Goal: Task Accomplishment & Management: Manage account settings

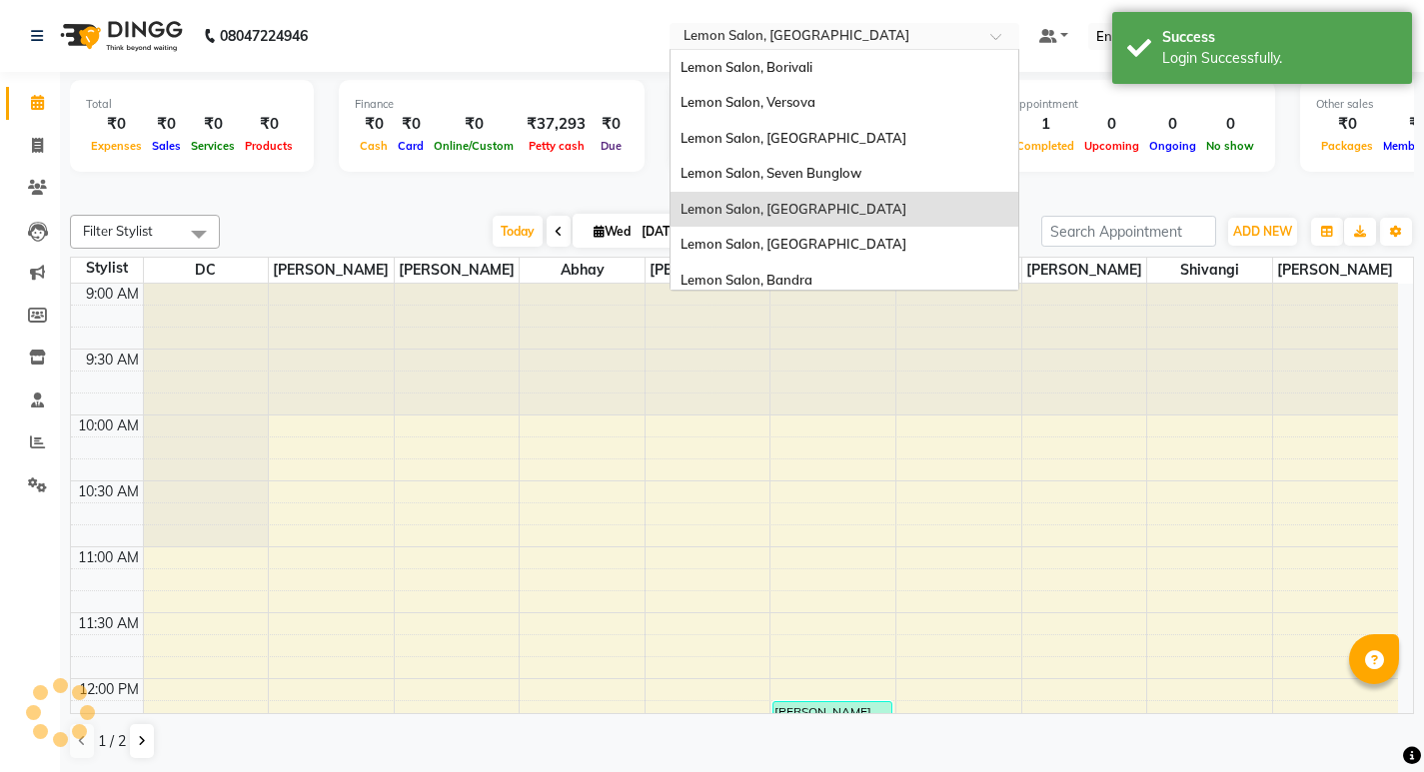
click at [810, 28] on input "text" at bounding box center [824, 38] width 290 height 20
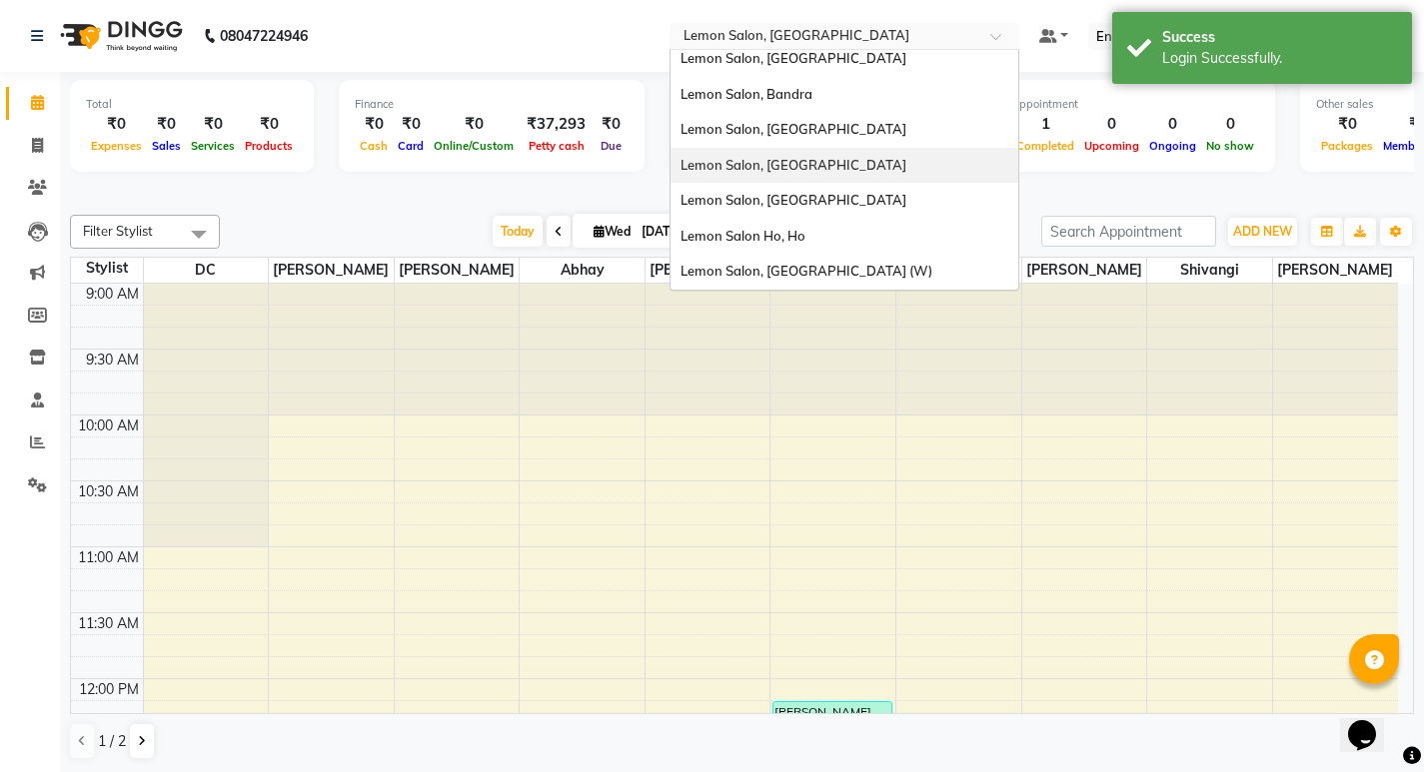
click at [824, 148] on div "Lemon Salon, [GEOGRAPHIC_DATA]" at bounding box center [844, 166] width 348 height 36
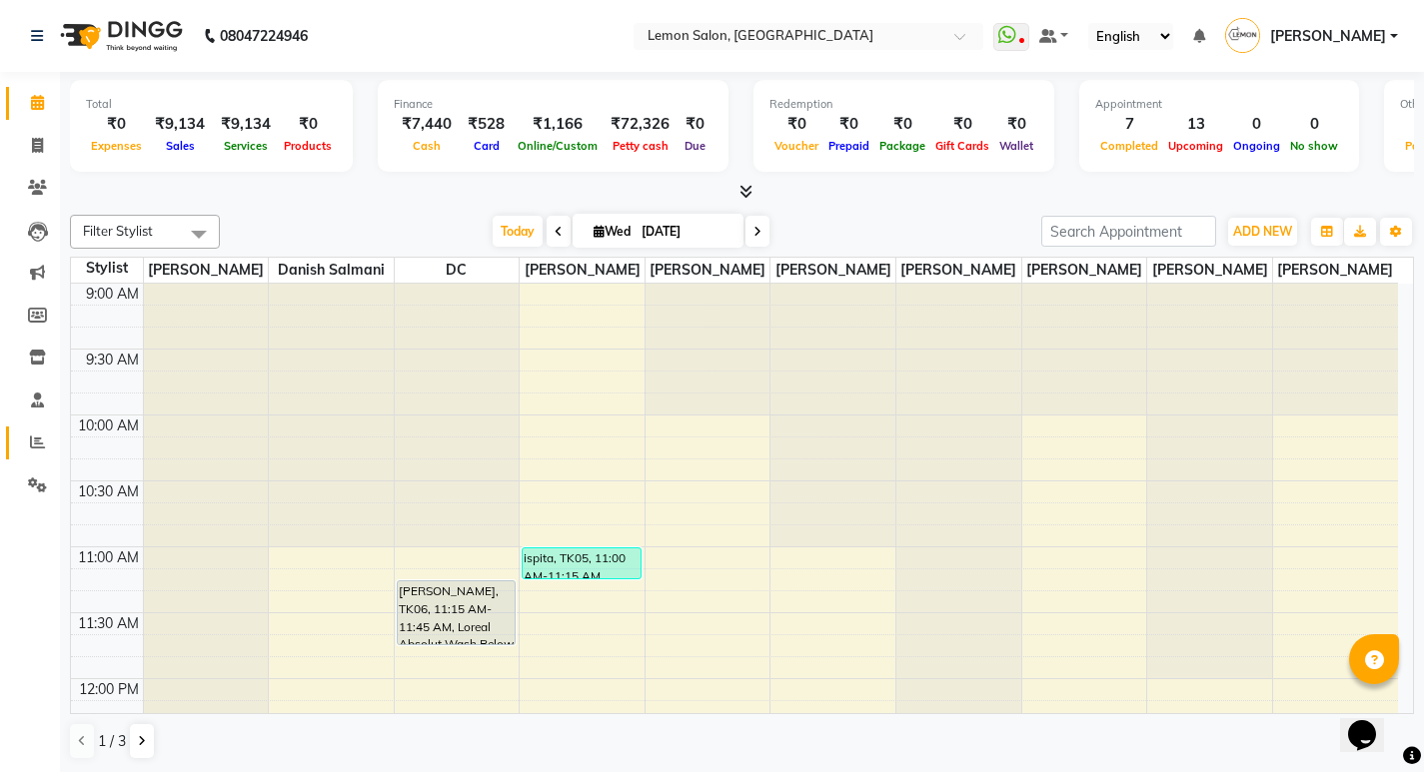
click at [42, 430] on link "Reports" at bounding box center [30, 443] width 48 height 33
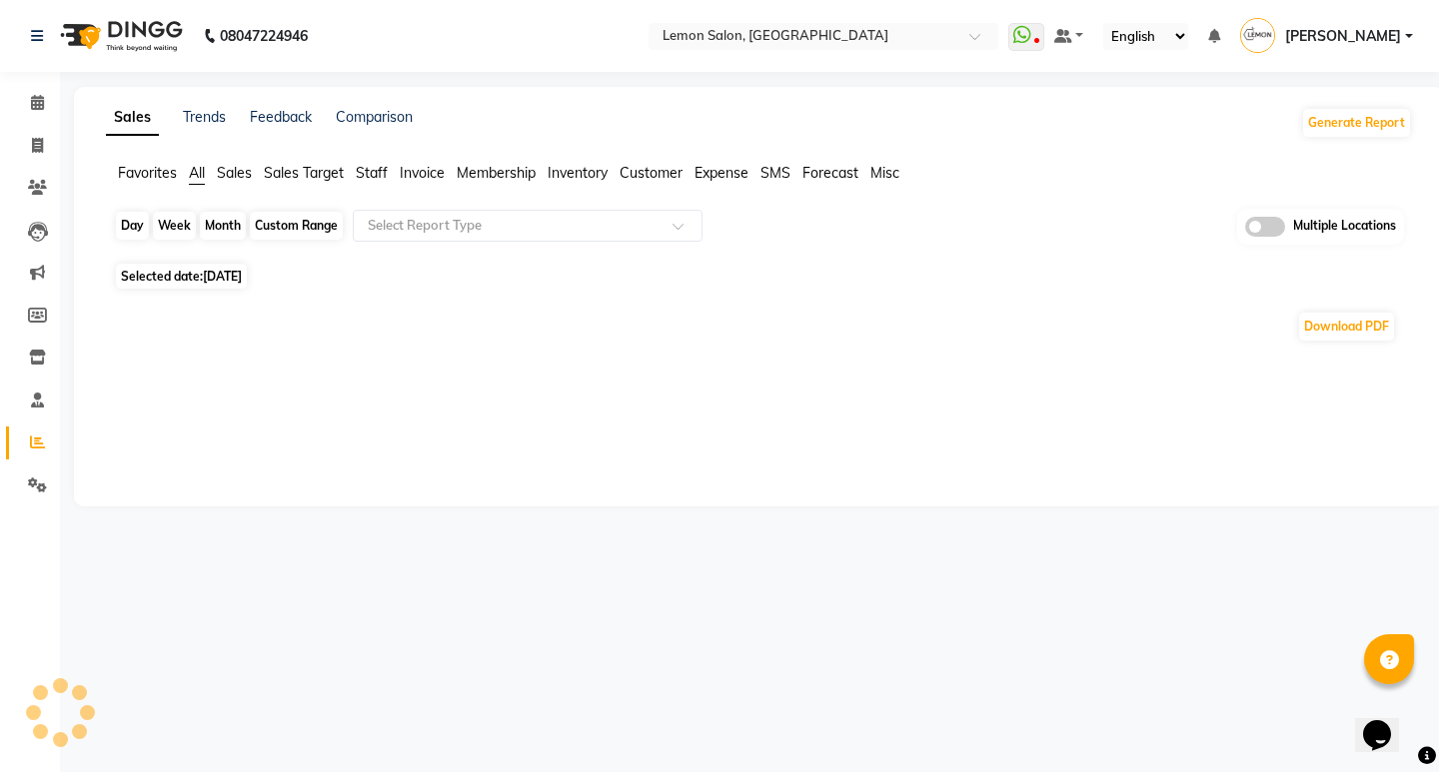
click at [128, 222] on div "Day" at bounding box center [132, 226] width 33 height 28
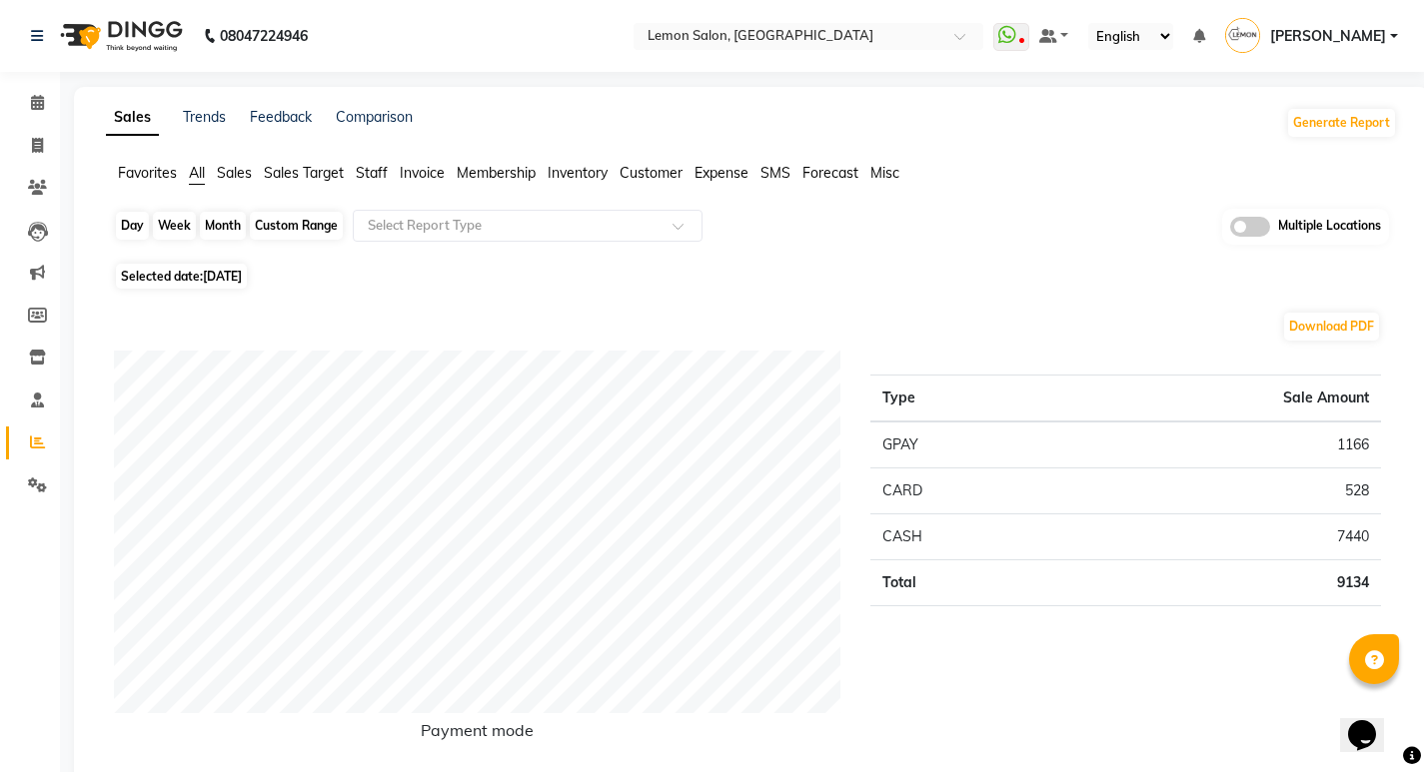
click at [138, 228] on div "Day" at bounding box center [132, 226] width 33 height 28
select select "9"
select select "2025"
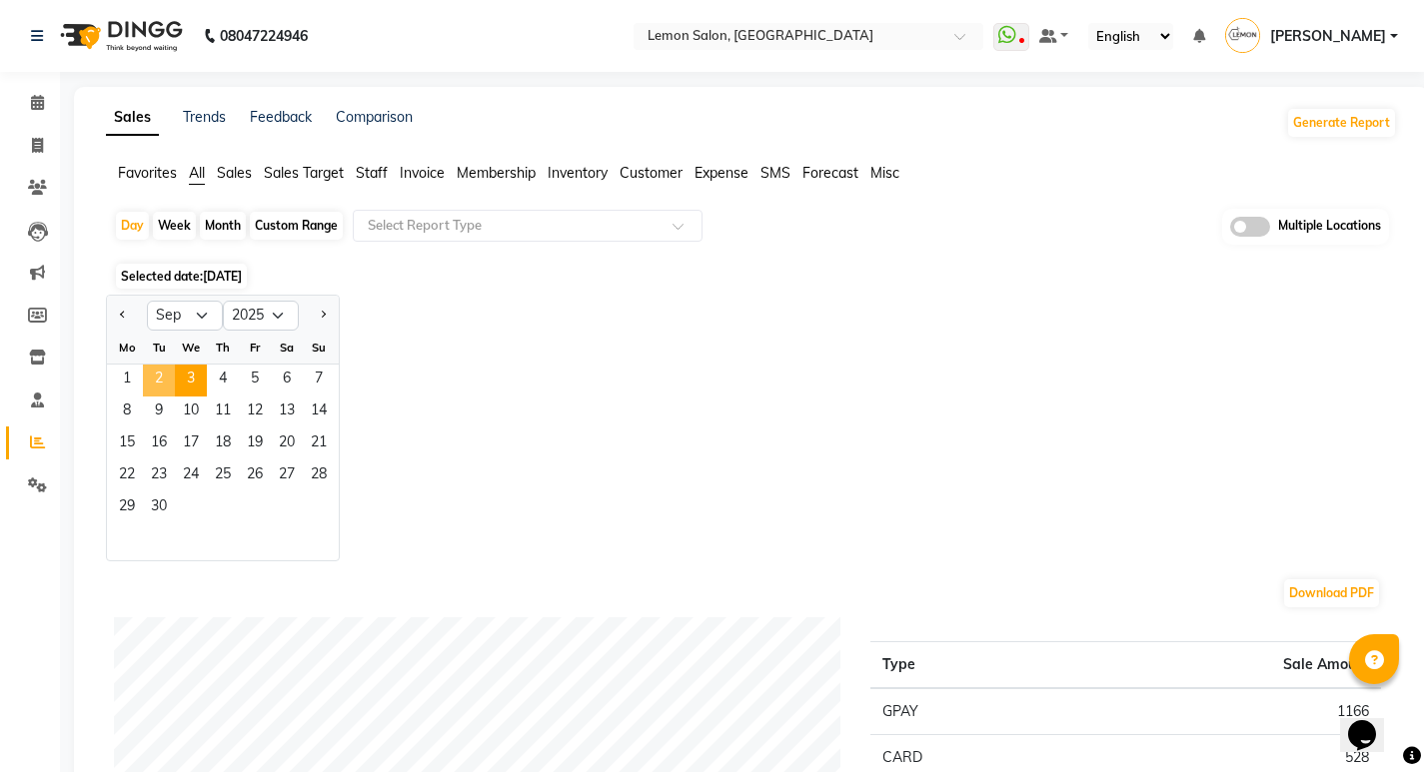
click at [157, 378] on span "2" at bounding box center [159, 381] width 32 height 32
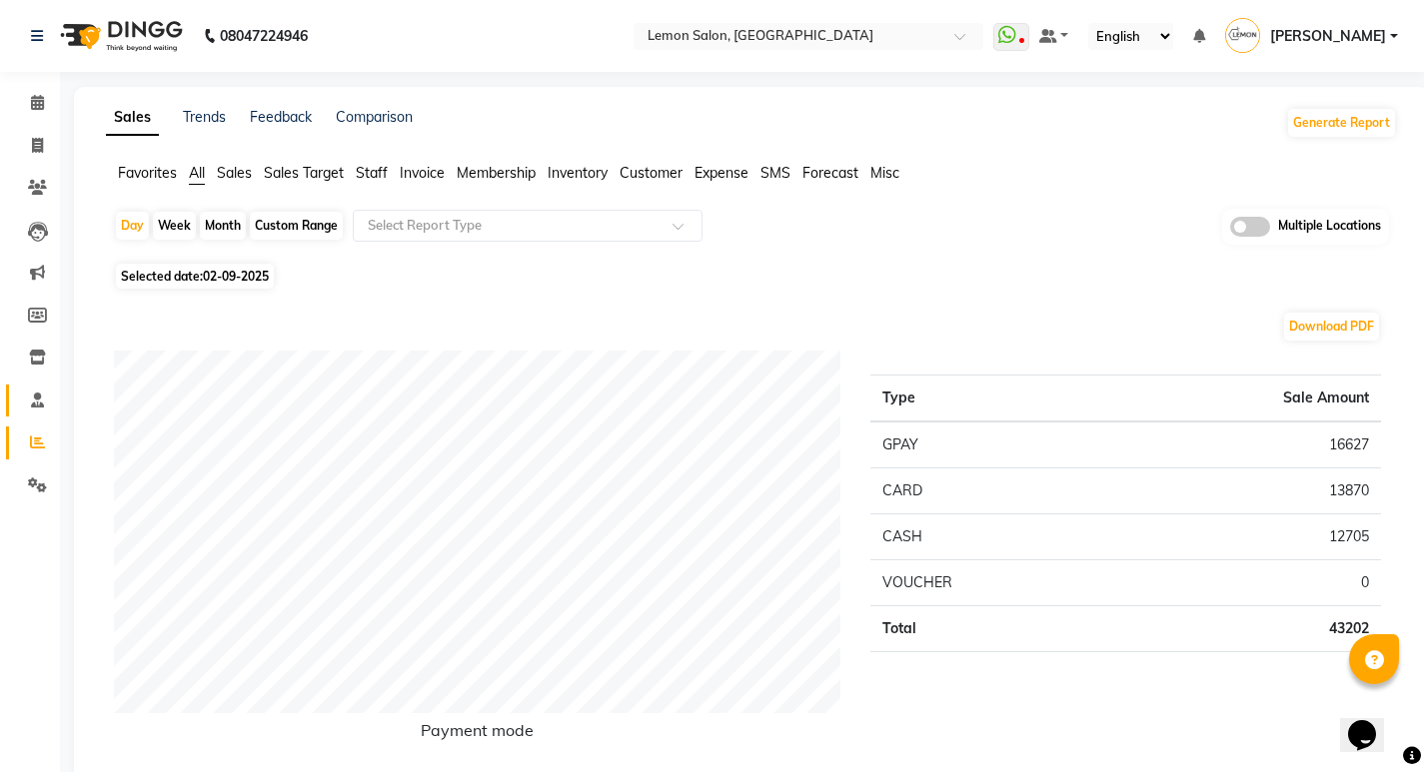
click at [43, 385] on link "Staff" at bounding box center [30, 401] width 48 height 33
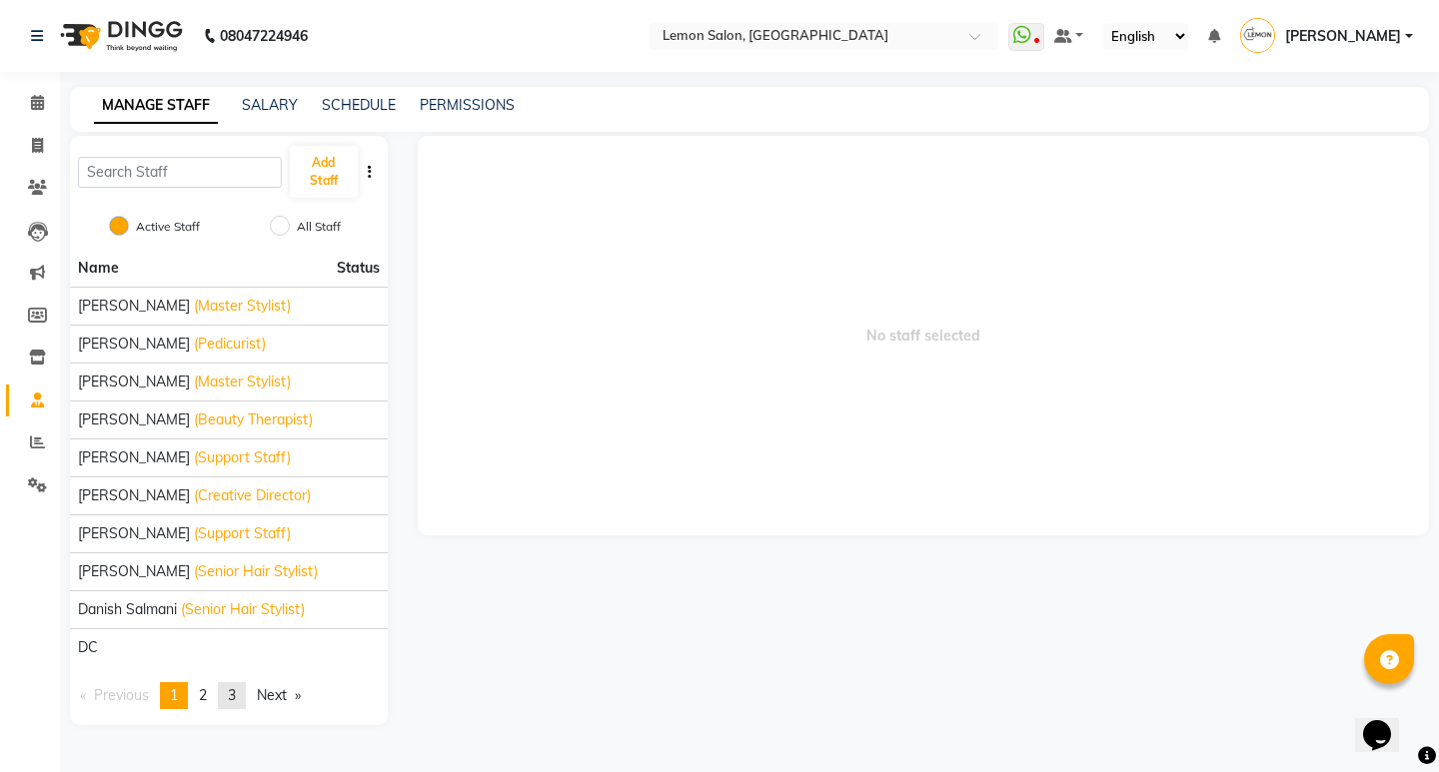
click at [236, 702] on span "3" at bounding box center [232, 695] width 8 height 18
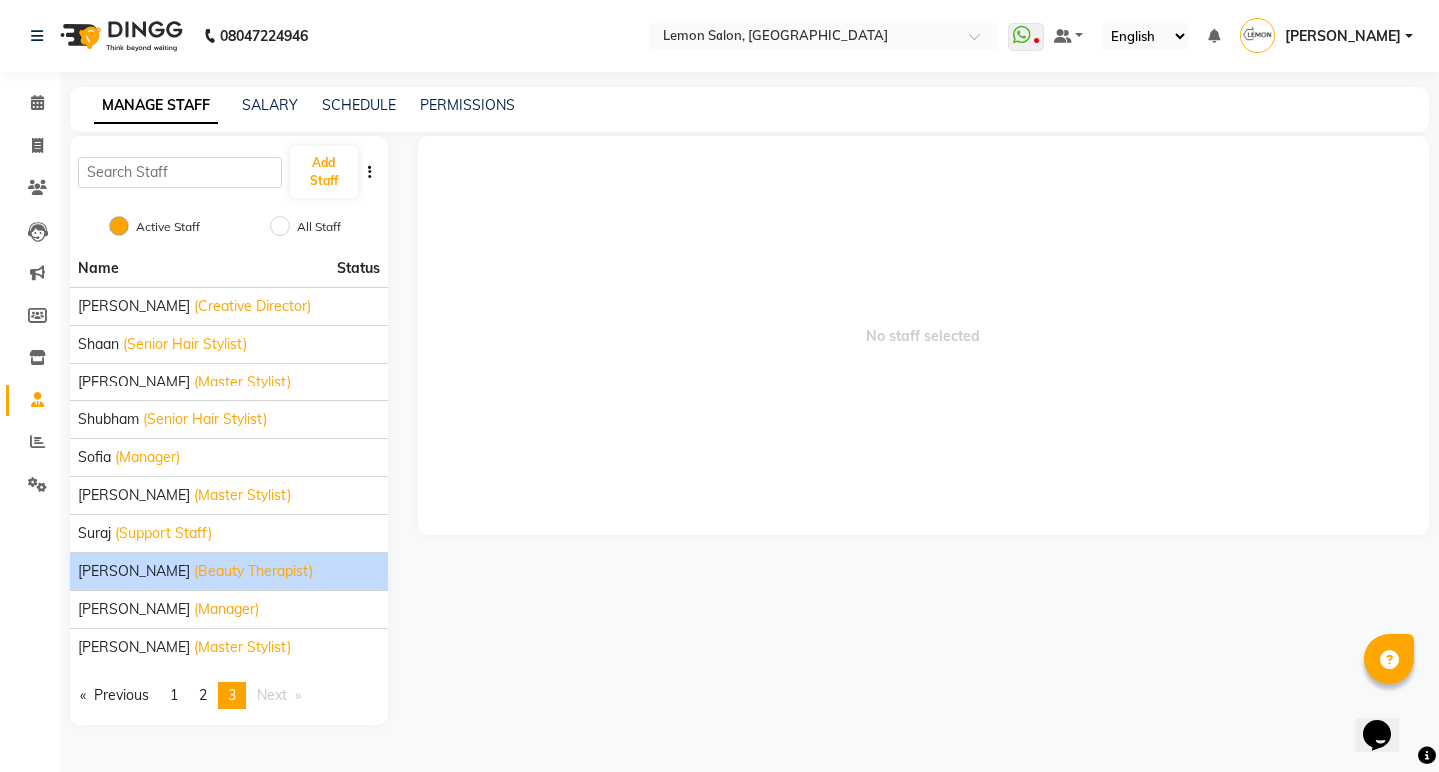
click at [133, 581] on span "Tejashree Kulkarni" at bounding box center [134, 571] width 112 height 21
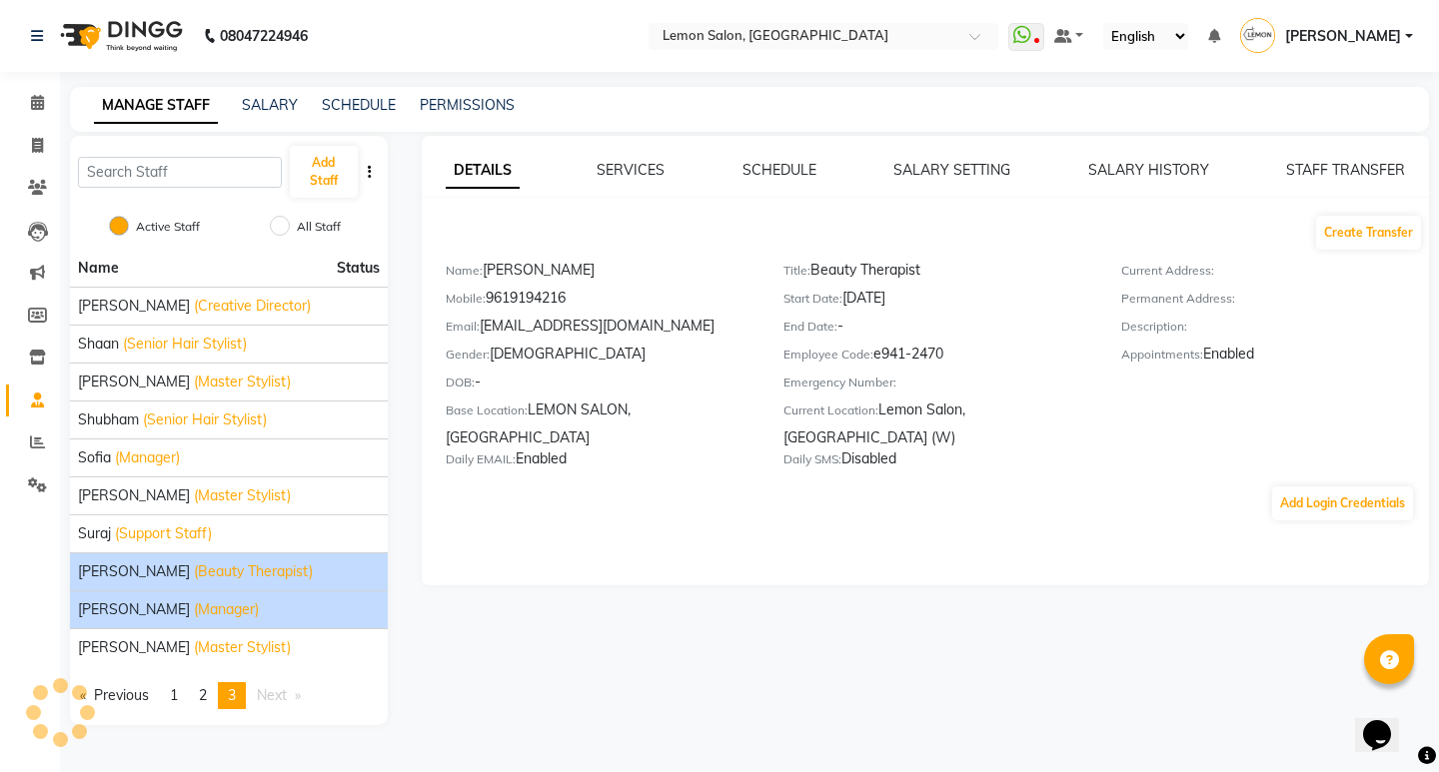
click at [125, 620] on li "Viraj Gamre (Manager)" at bounding box center [229, 609] width 318 height 38
click at [133, 595] on li "Viraj Gamre (Manager)" at bounding box center [229, 609] width 318 height 38
click at [135, 613] on span "Viraj Gamre" at bounding box center [134, 609] width 112 height 21
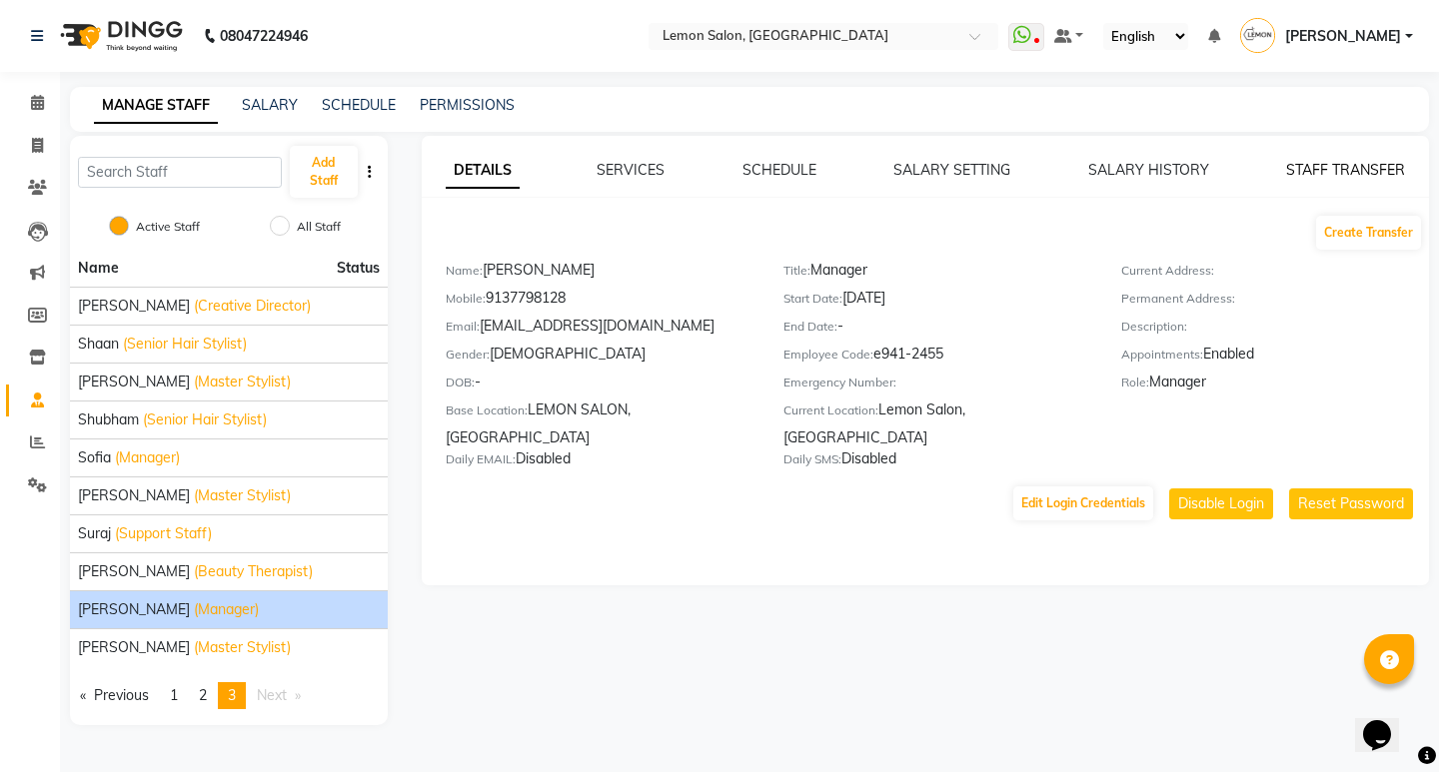
click at [1363, 165] on link "STAFF TRANSFER" at bounding box center [1345, 170] width 119 height 18
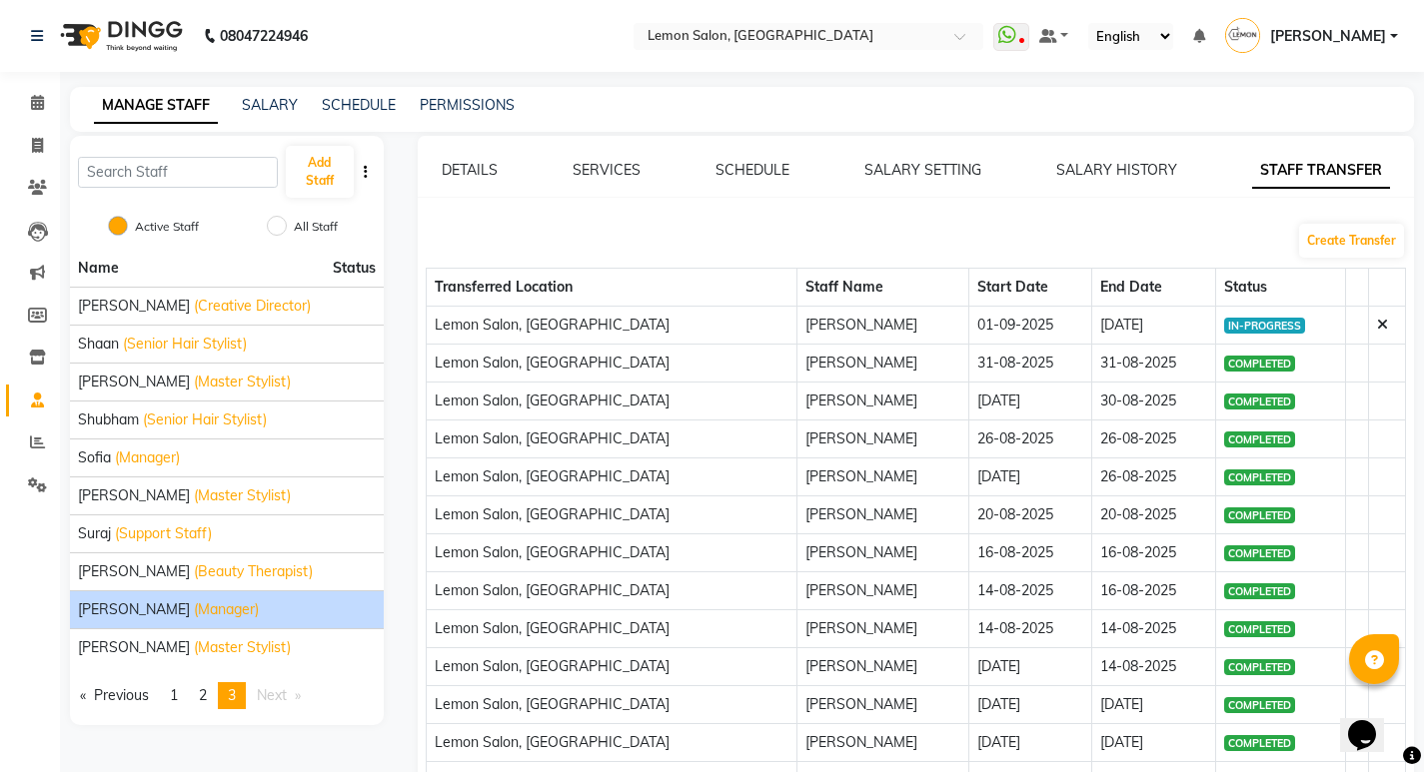
click at [480, 168] on link "DETAILS" at bounding box center [470, 170] width 56 height 18
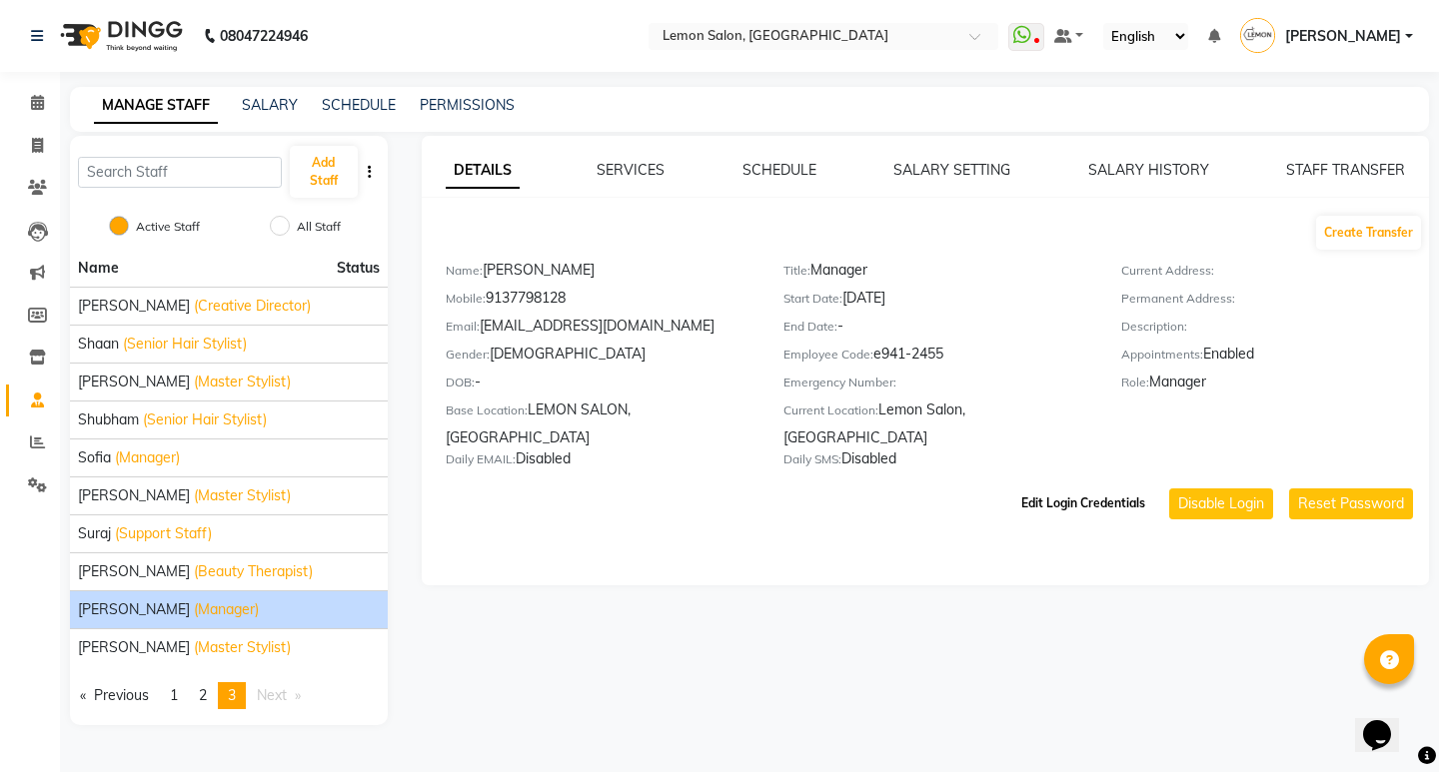
click at [1126, 487] on button "Edit Login Credentials" at bounding box center [1083, 504] width 140 height 34
select select "4"
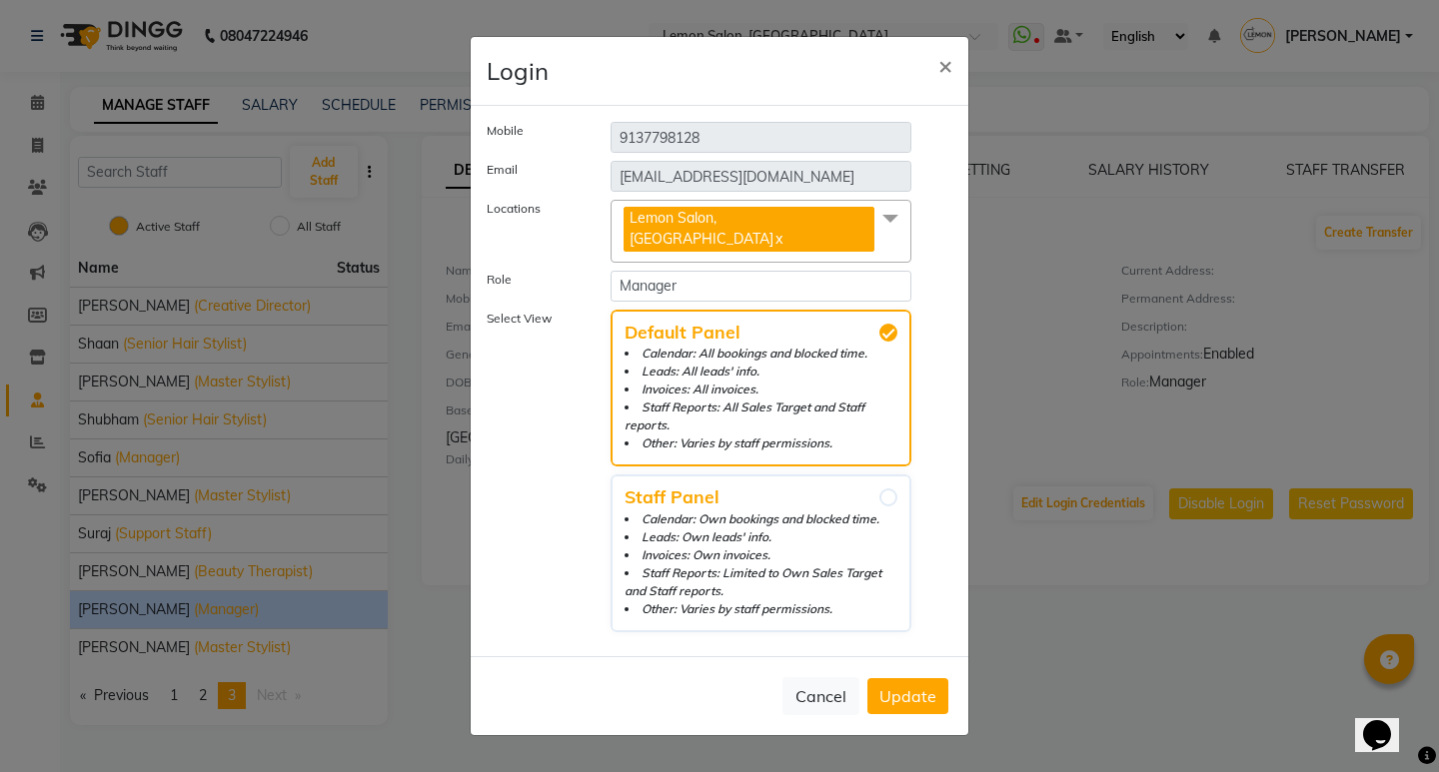
click at [799, 224] on span "Lemon Salon, Kandivali x" at bounding box center [750, 231] width 255 height 49
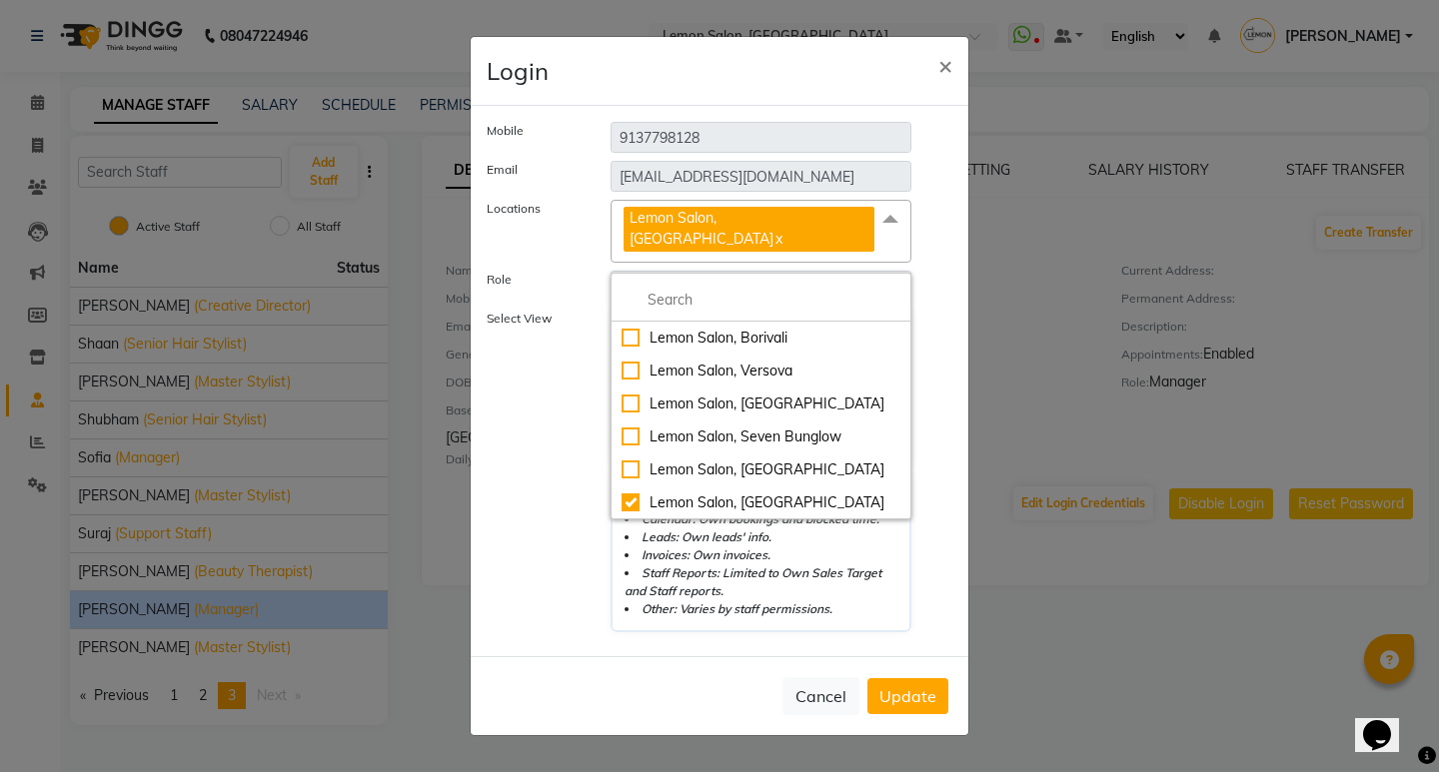
click at [773, 231] on span "Lemon Salon, [GEOGRAPHIC_DATA]" at bounding box center [701, 228] width 144 height 39
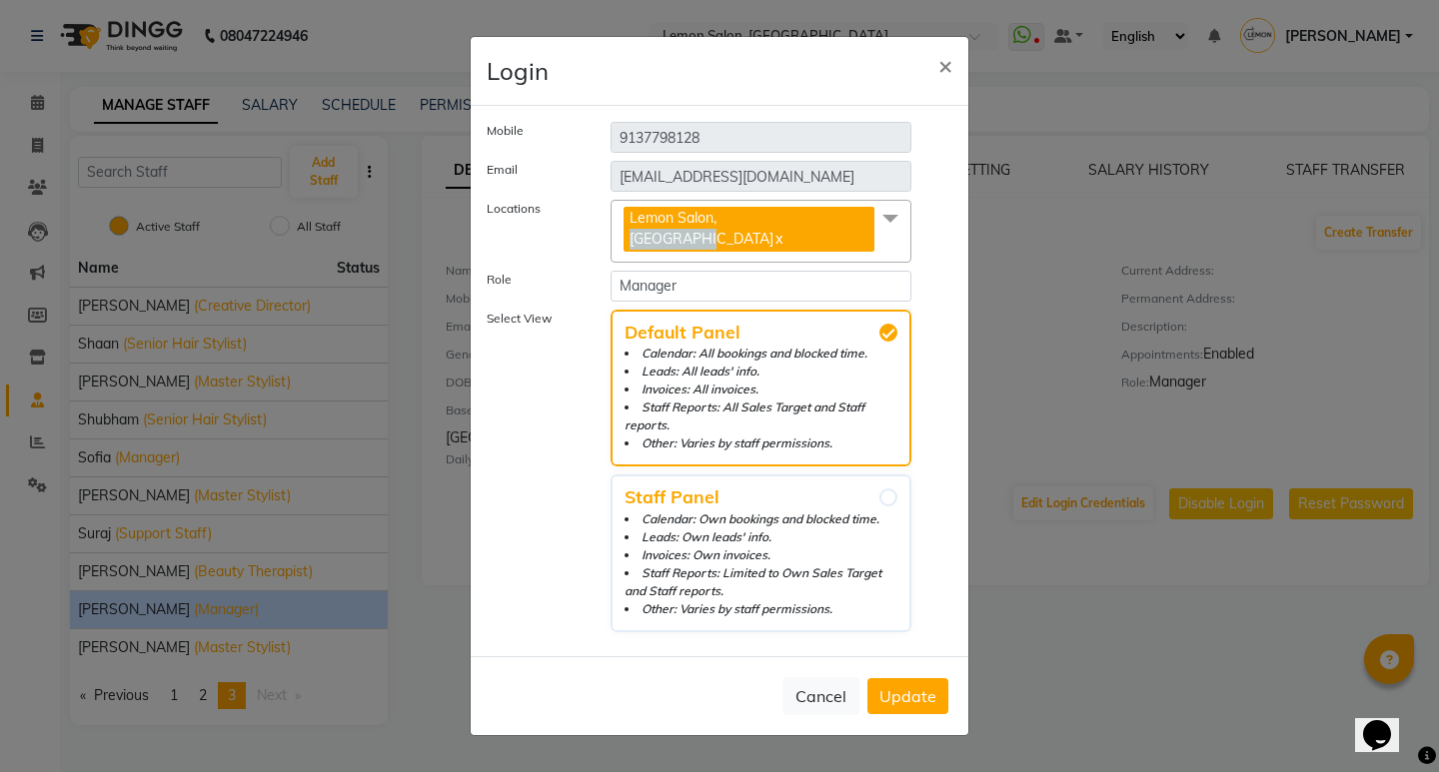
click at [773, 231] on span "Lemon Salon, [GEOGRAPHIC_DATA]" at bounding box center [701, 228] width 144 height 39
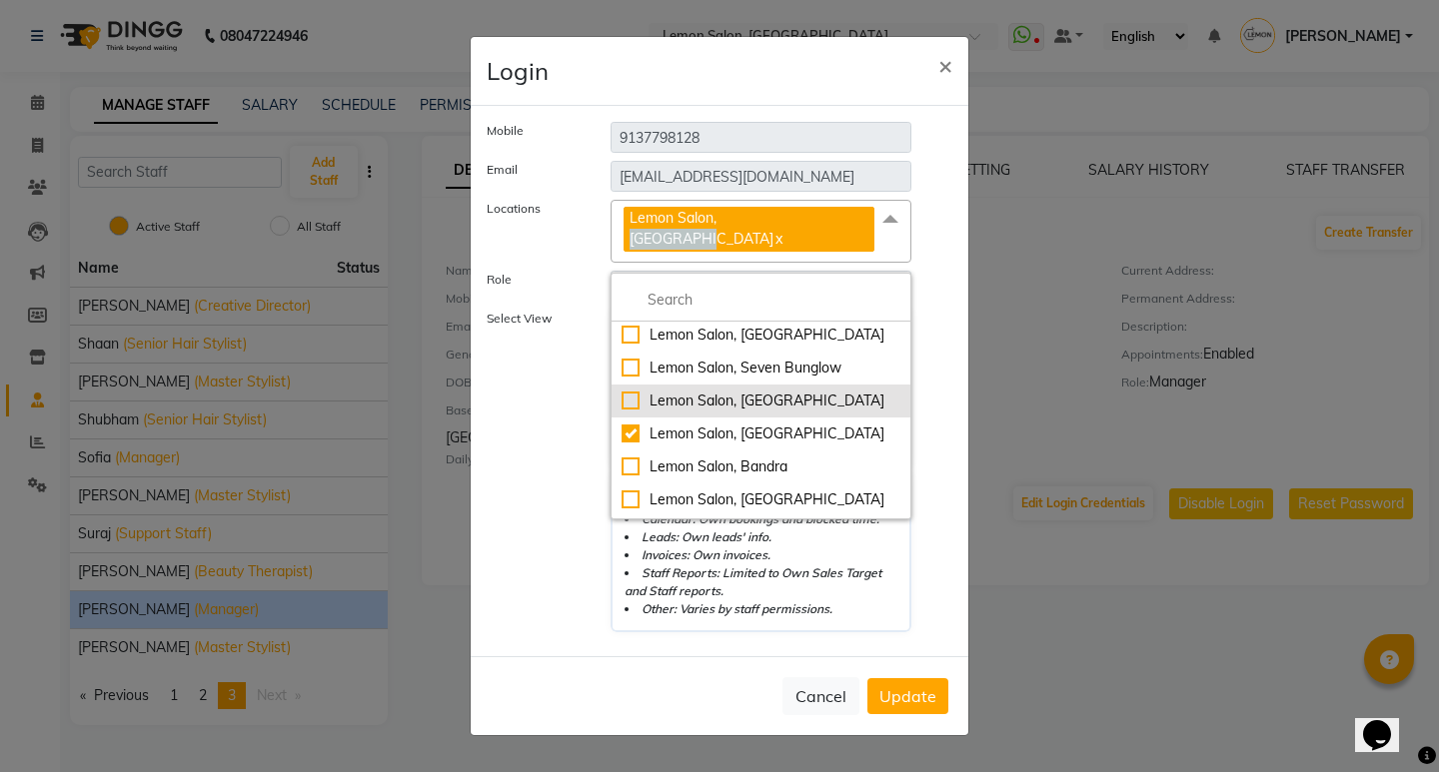
scroll to position [100, 0]
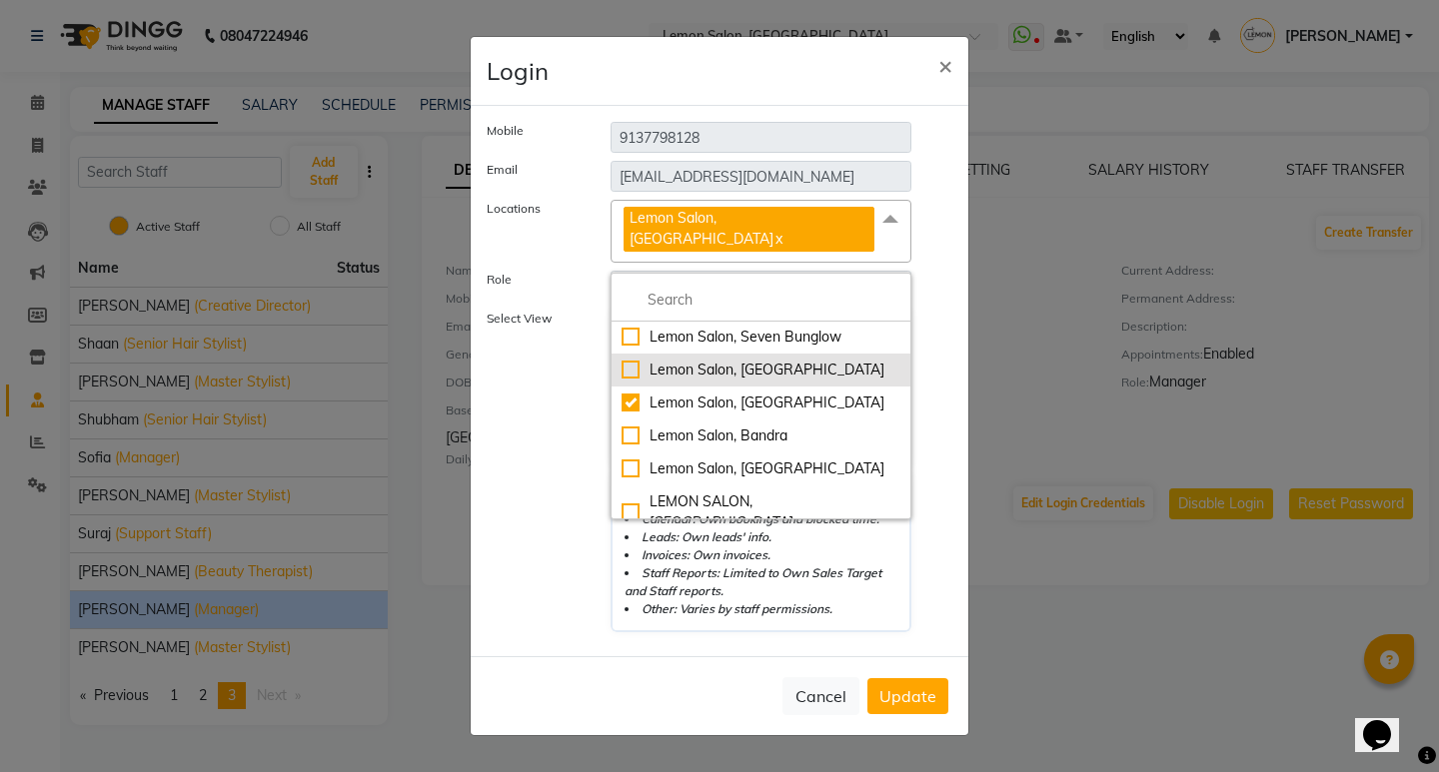
click at [763, 375] on li "Lemon Salon, [GEOGRAPHIC_DATA]" at bounding box center [760, 370] width 299 height 33
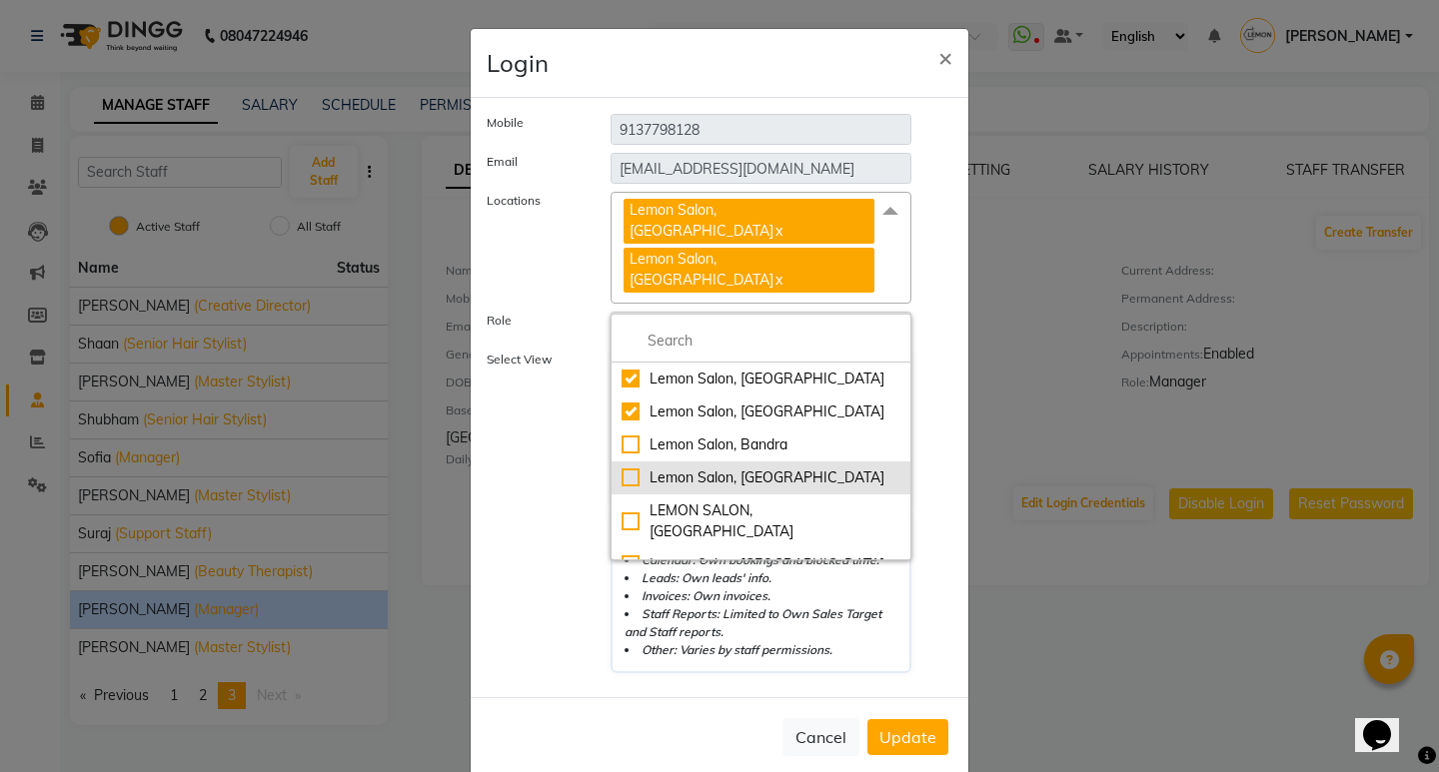
scroll to position [99, 0]
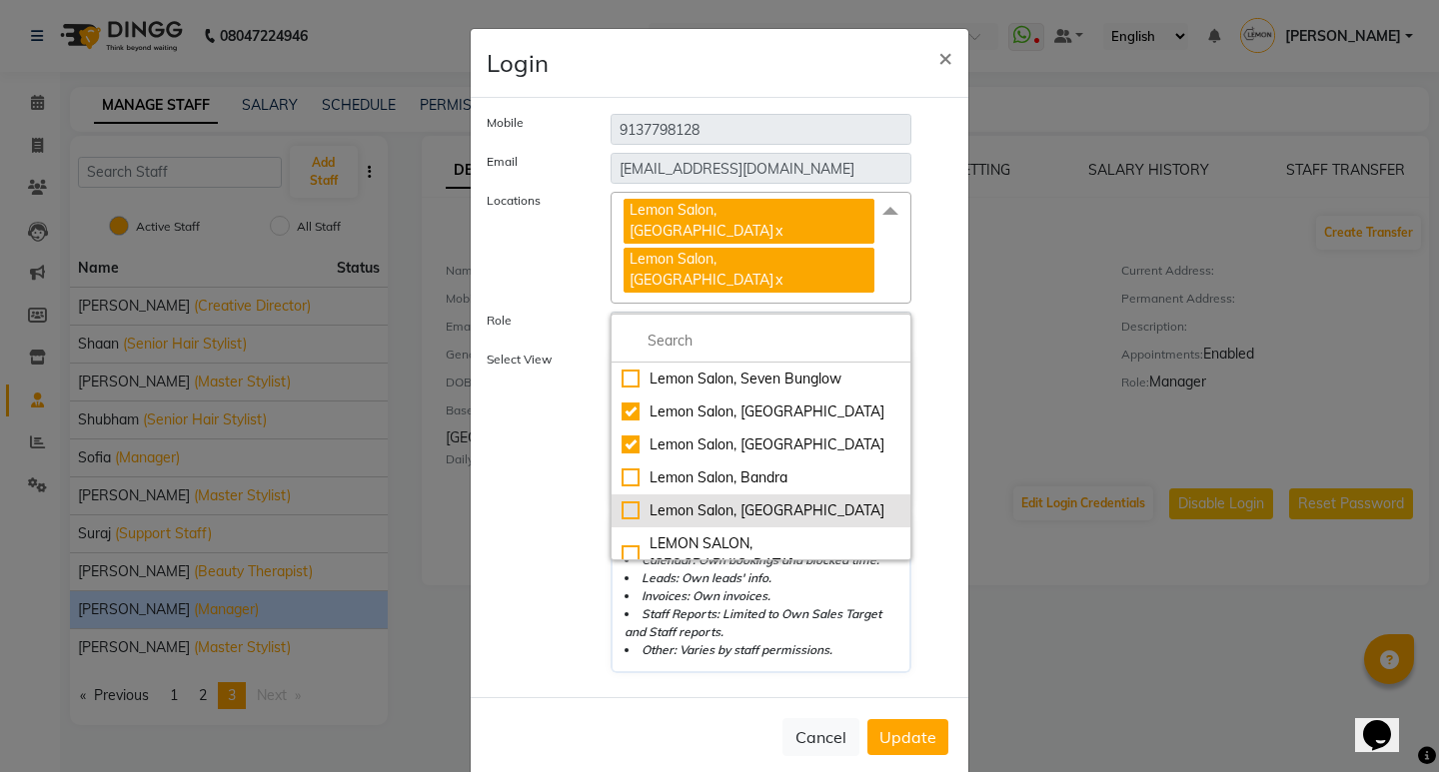
click at [744, 402] on div "Lemon Salon, [GEOGRAPHIC_DATA]" at bounding box center [760, 412] width 279 height 21
checkbox input "false"
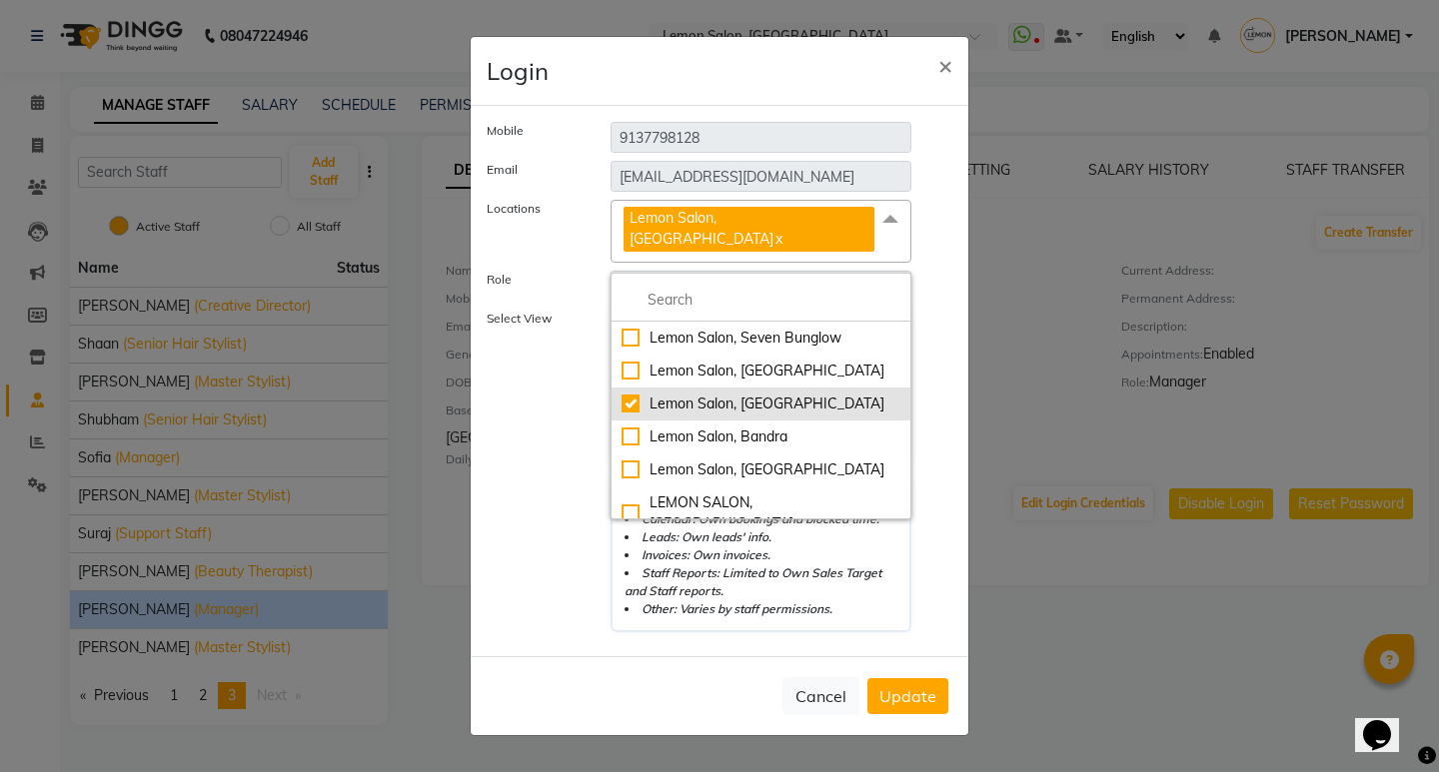
click at [746, 395] on div "Lemon Salon, [GEOGRAPHIC_DATA]" at bounding box center [760, 404] width 279 height 21
checkbox input "false"
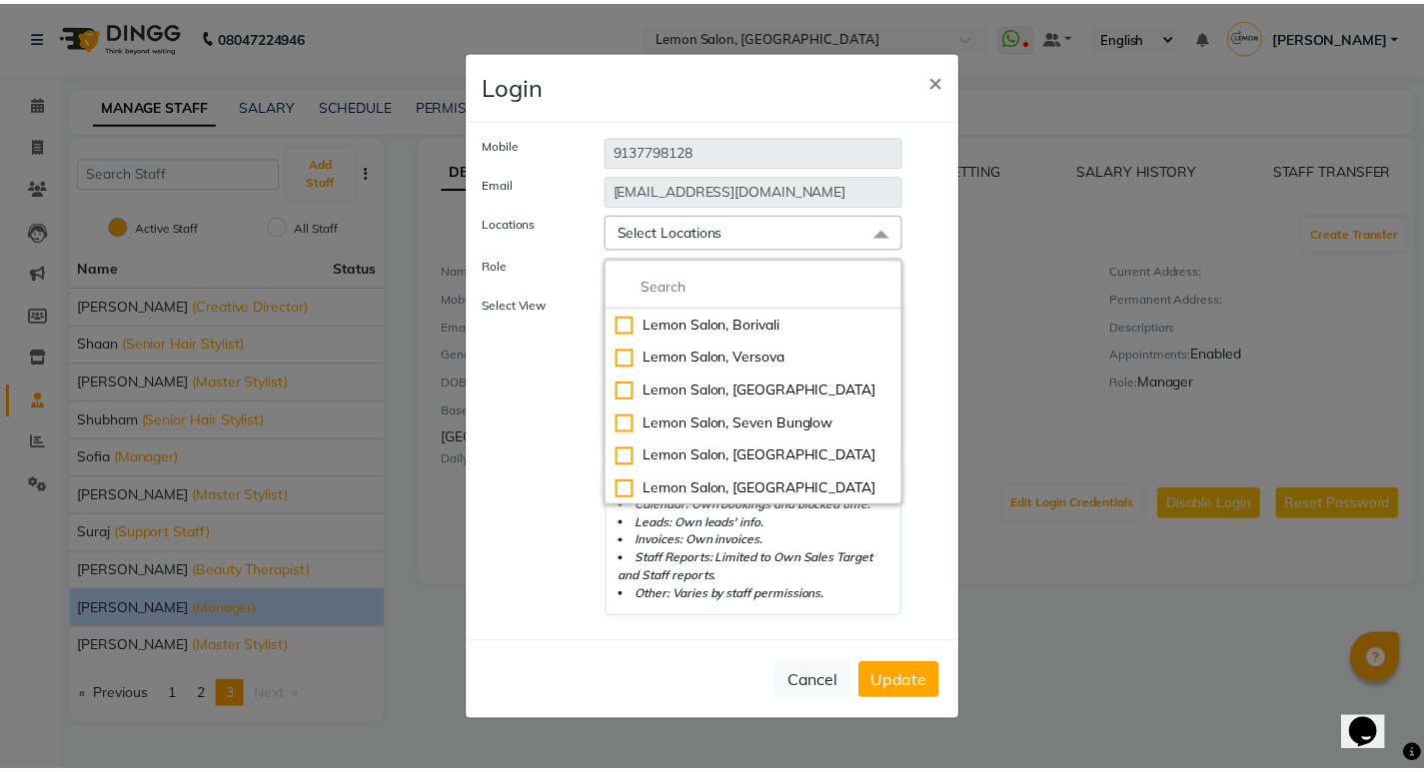
scroll to position [199, 0]
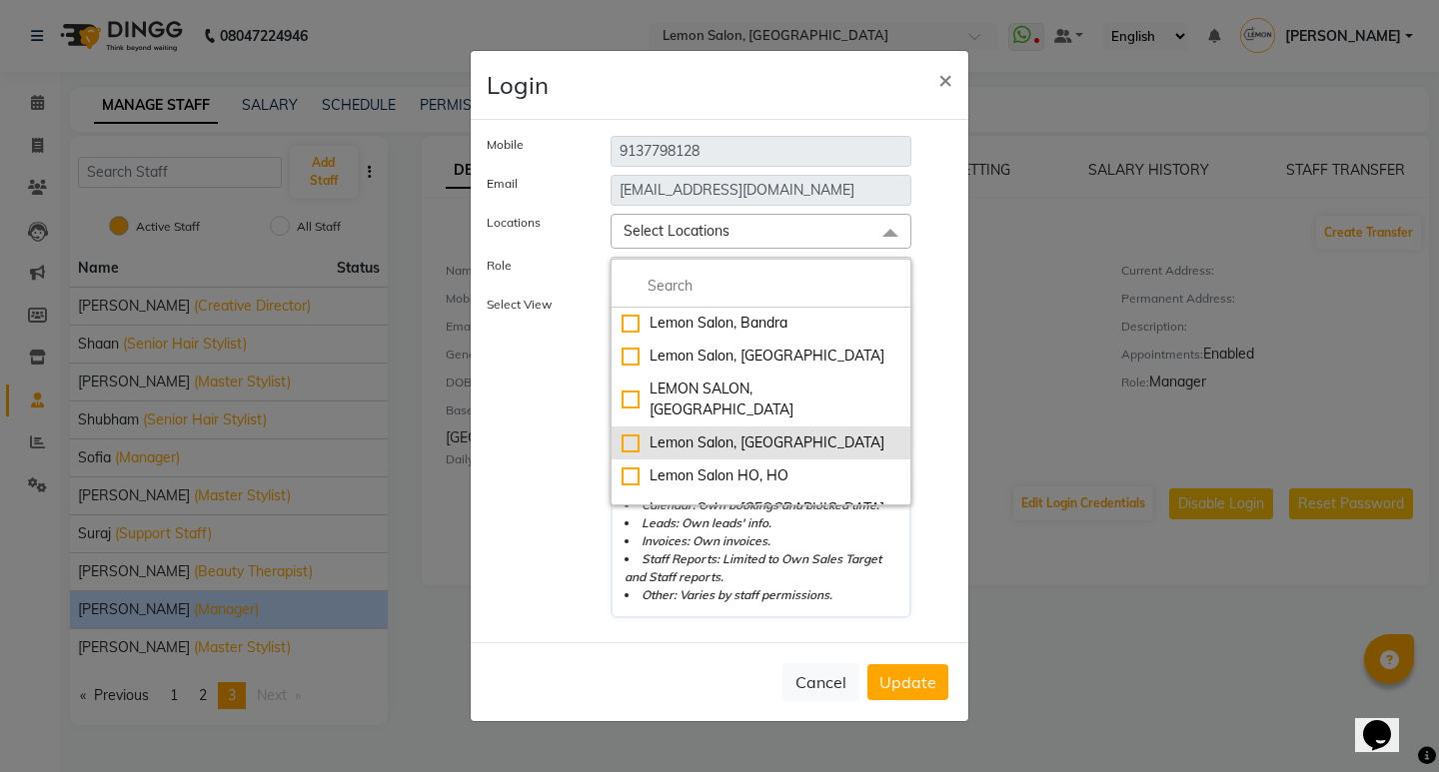
click at [752, 433] on div "Lemon Salon, [GEOGRAPHIC_DATA]" at bounding box center [760, 443] width 279 height 21
checkbox input "true"
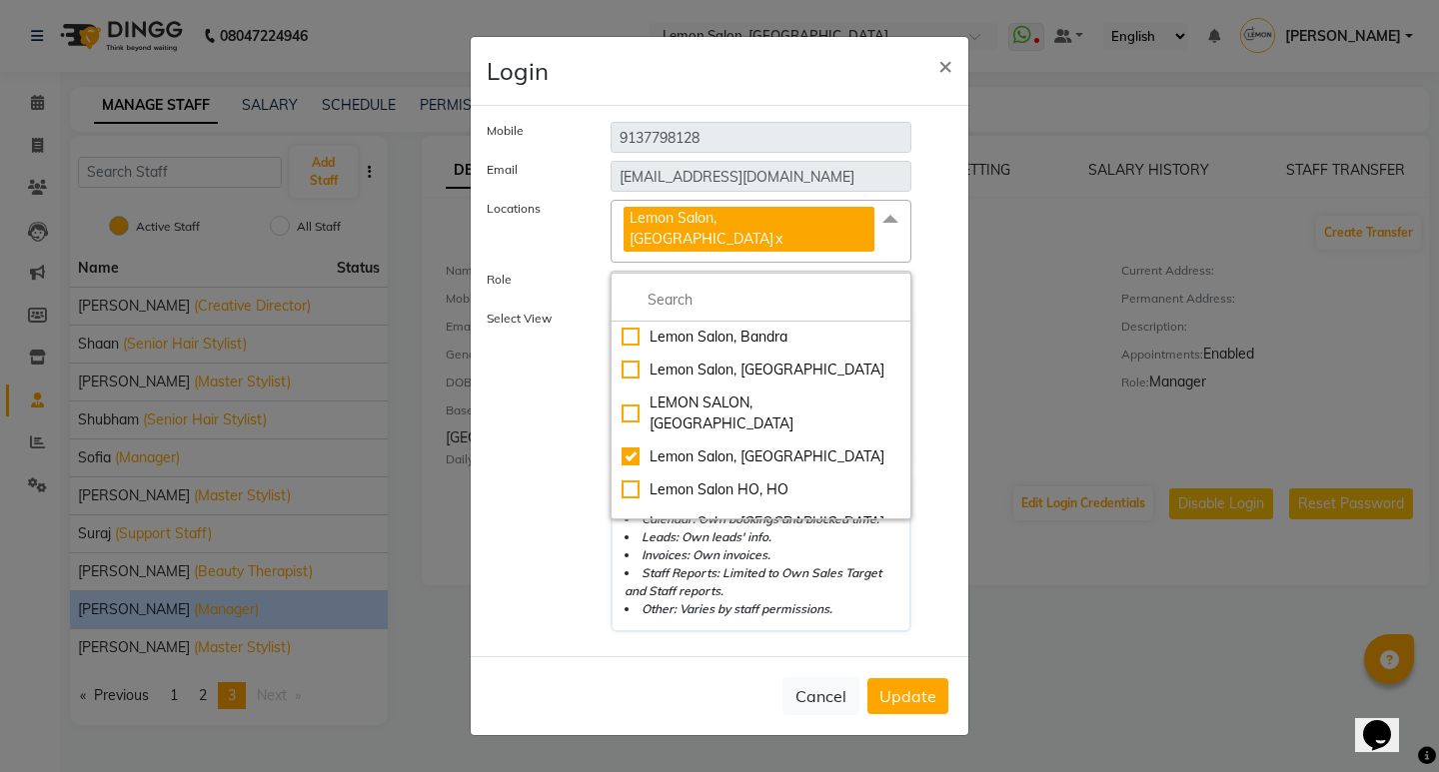
click at [575, 336] on label "Select View" at bounding box center [534, 471] width 124 height 323
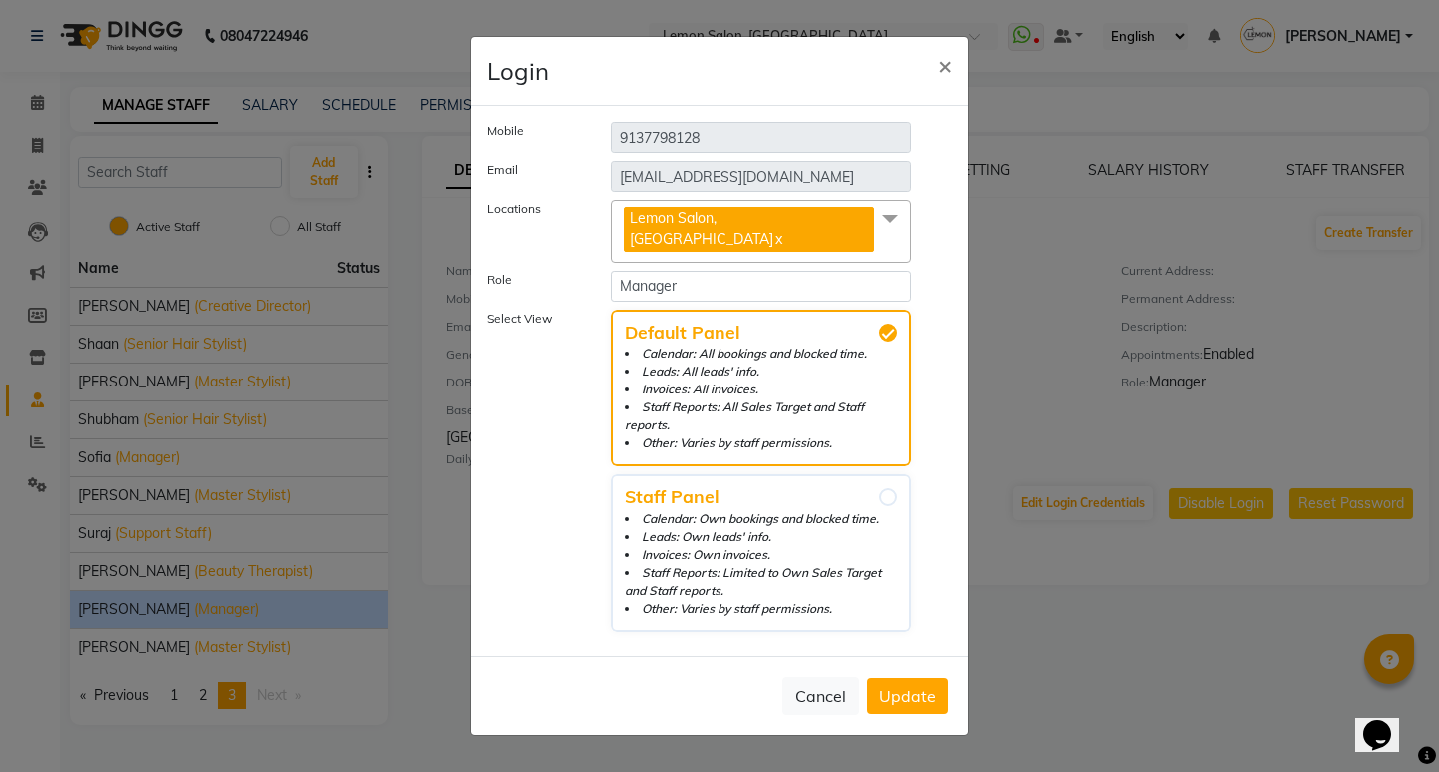
click at [881, 686] on span "Update" at bounding box center [907, 696] width 57 height 20
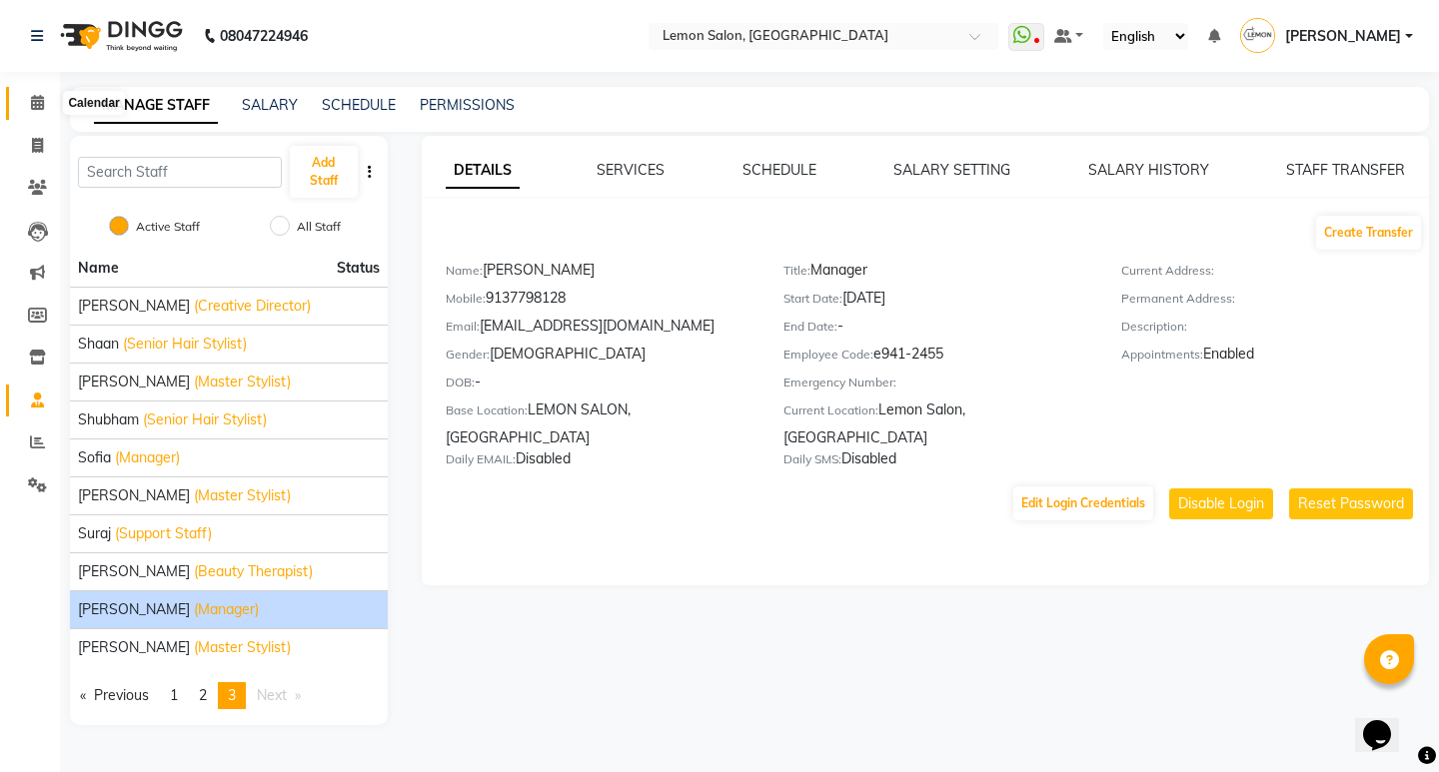
click at [35, 103] on icon at bounding box center [37, 102] width 13 height 15
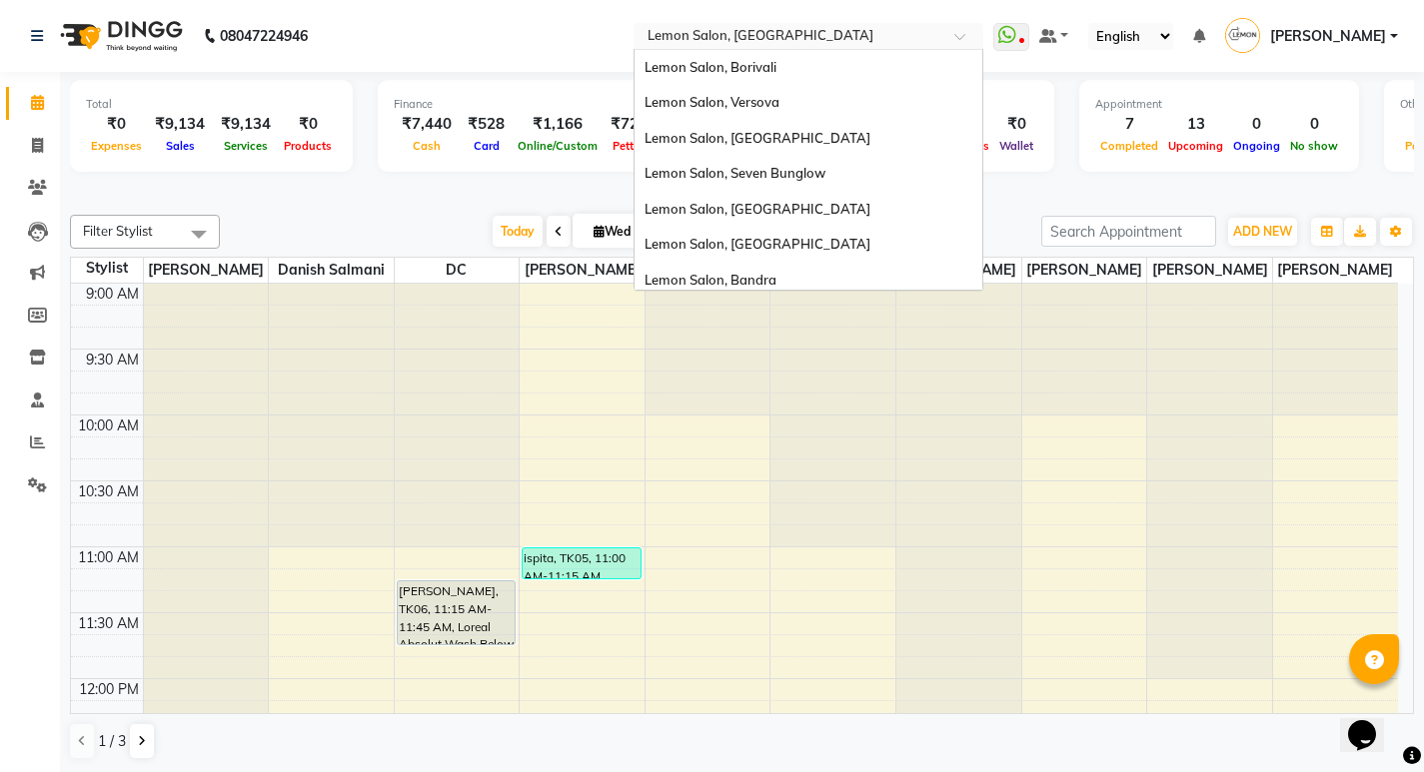
scroll to position [186, 0]
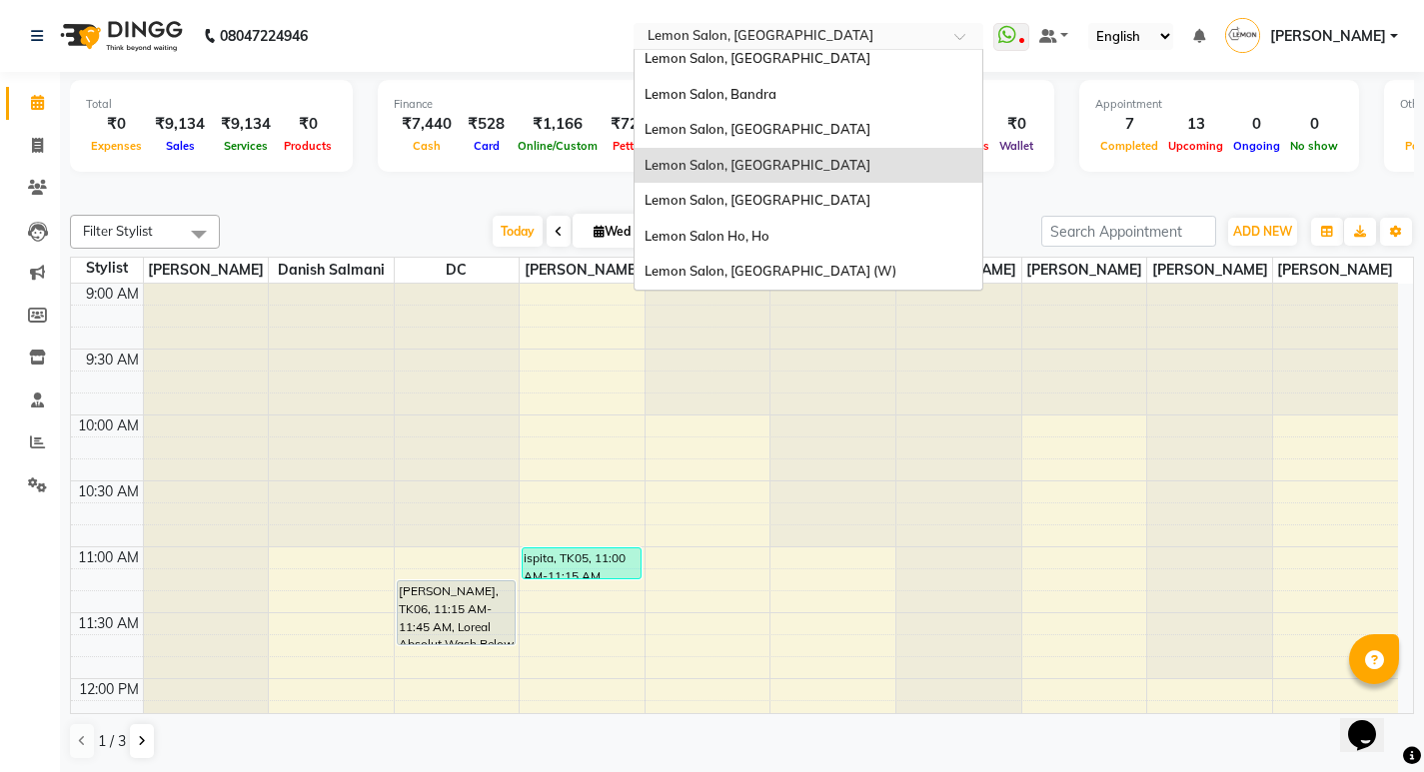
click at [768, 28] on input "text" at bounding box center [788, 38] width 290 height 20
click at [804, 94] on div "Lemon Salon, Bandra" at bounding box center [808, 95] width 348 height 36
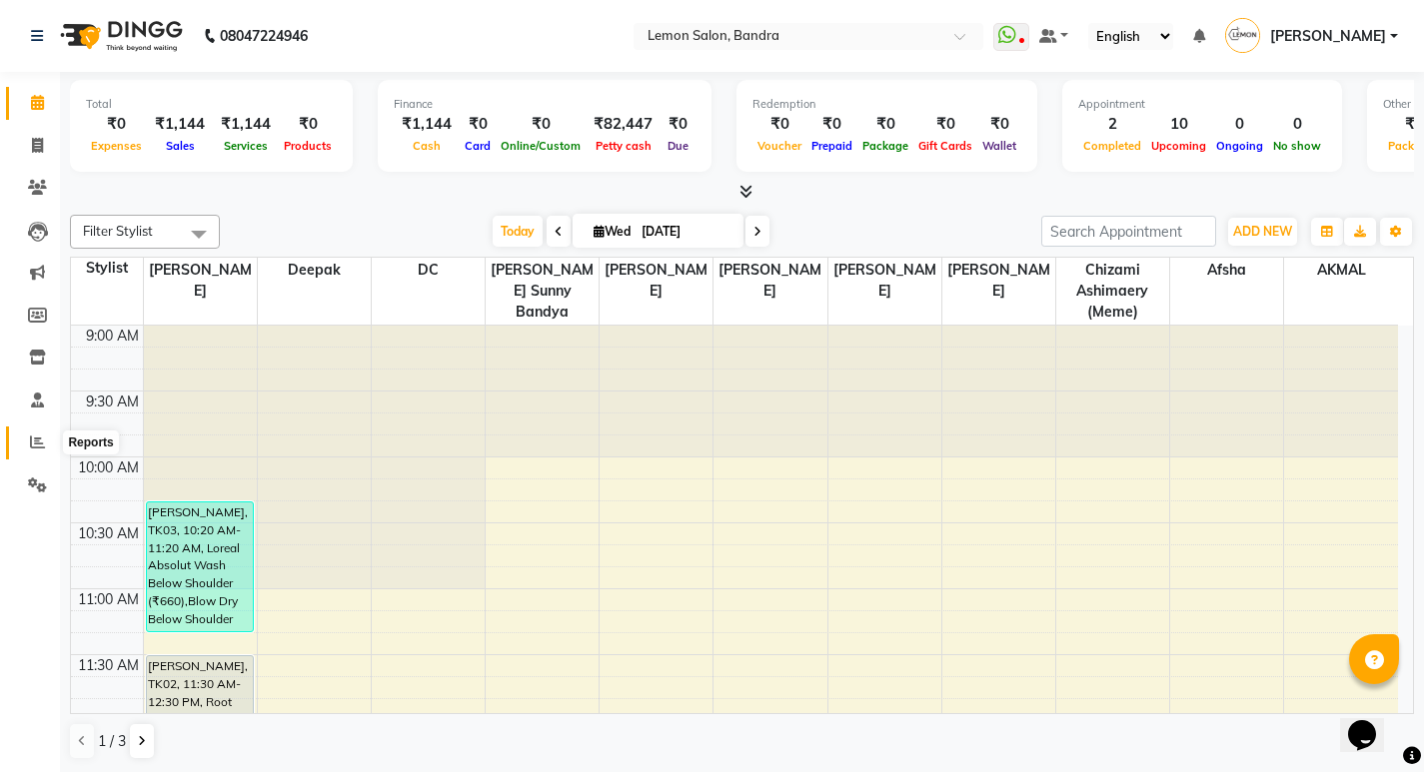
click at [28, 450] on span at bounding box center [37, 443] width 35 height 23
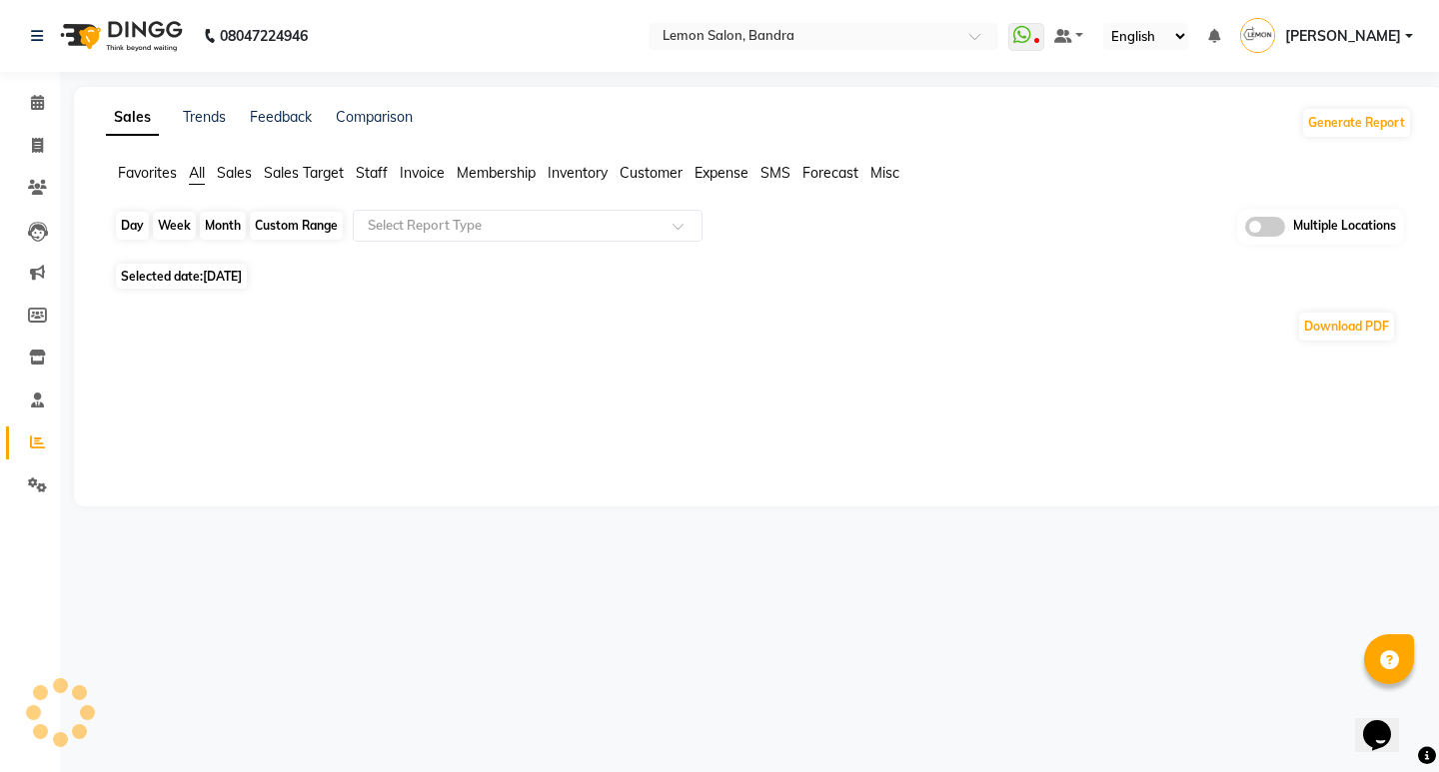
click at [133, 228] on div "Day" at bounding box center [132, 226] width 33 height 28
select select "9"
select select "2025"
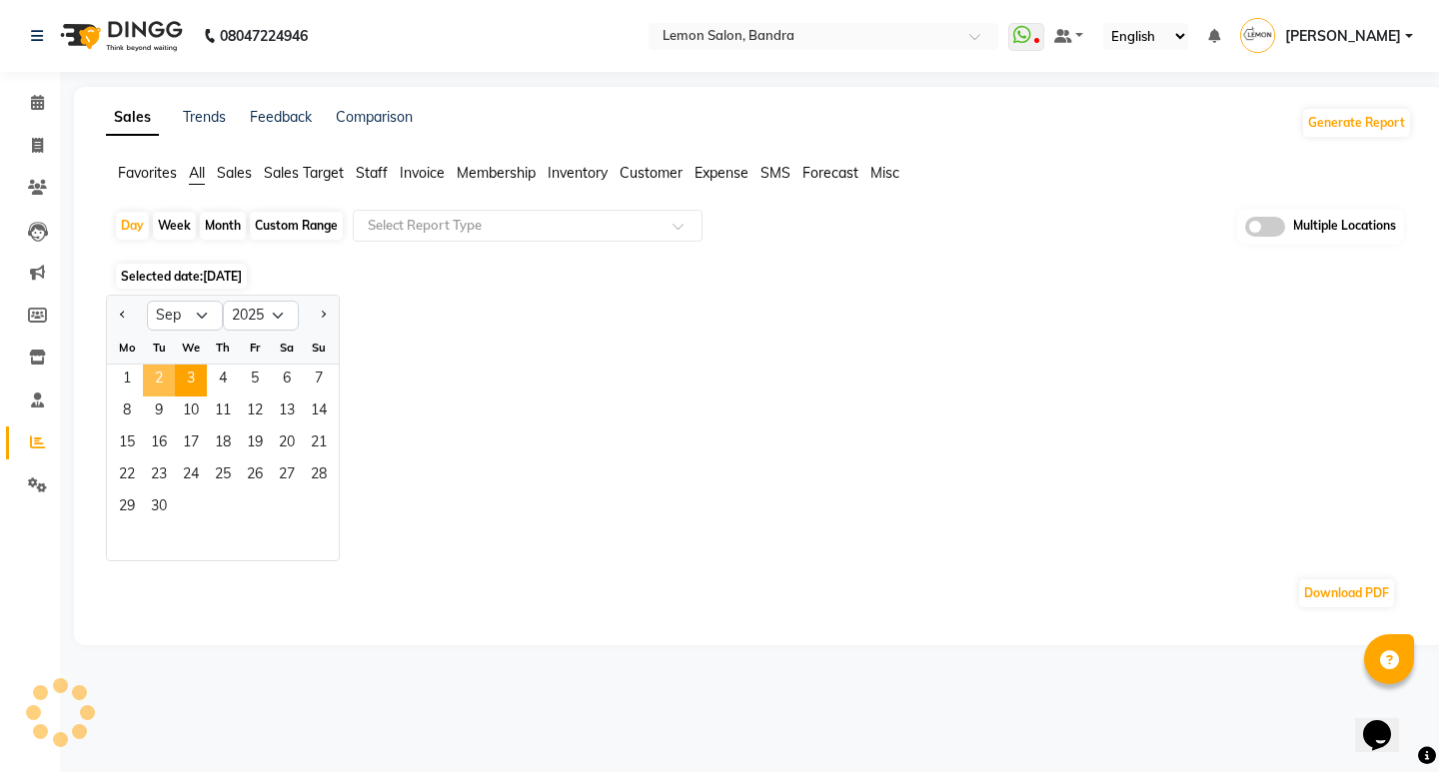
click at [157, 378] on span "2" at bounding box center [159, 381] width 32 height 32
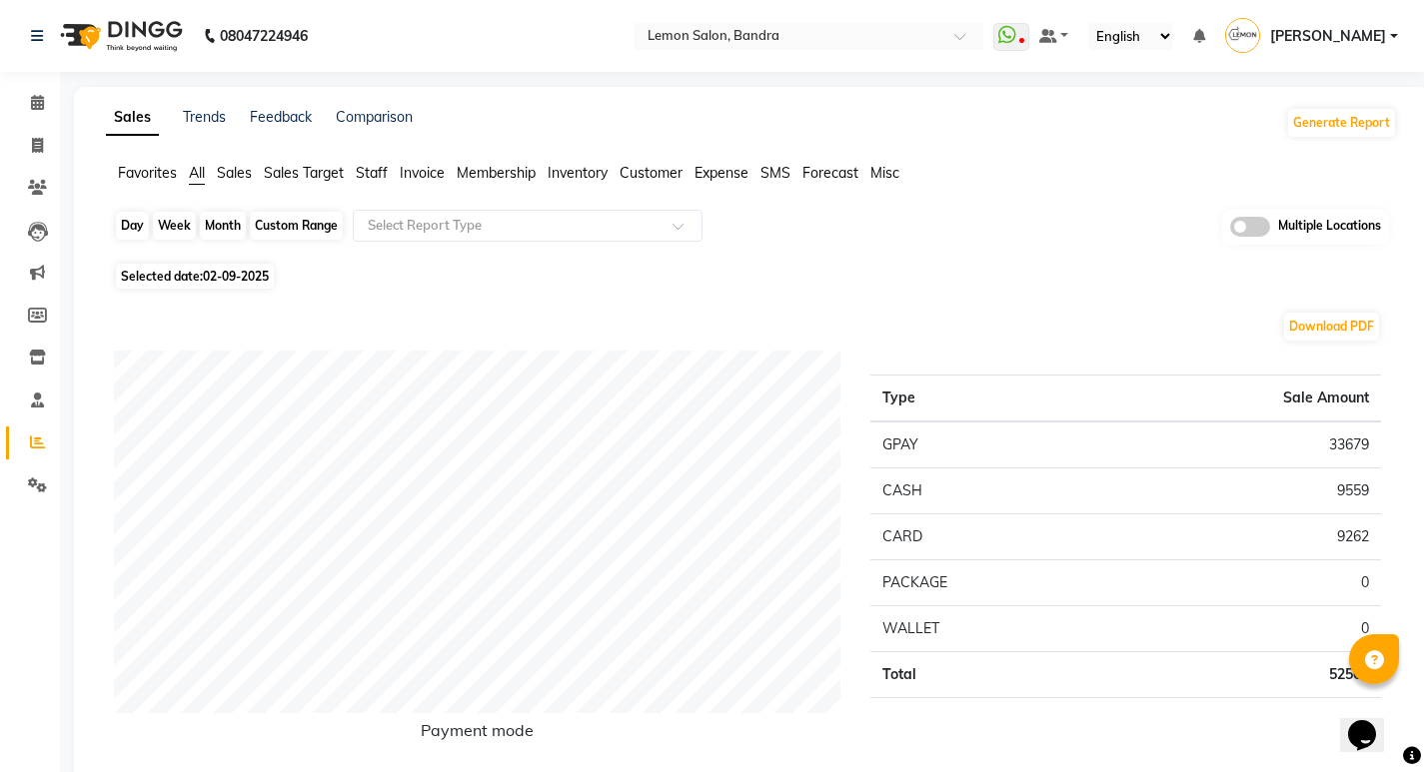
click at [135, 218] on div "Day" at bounding box center [132, 226] width 33 height 28
select select "9"
select select "2025"
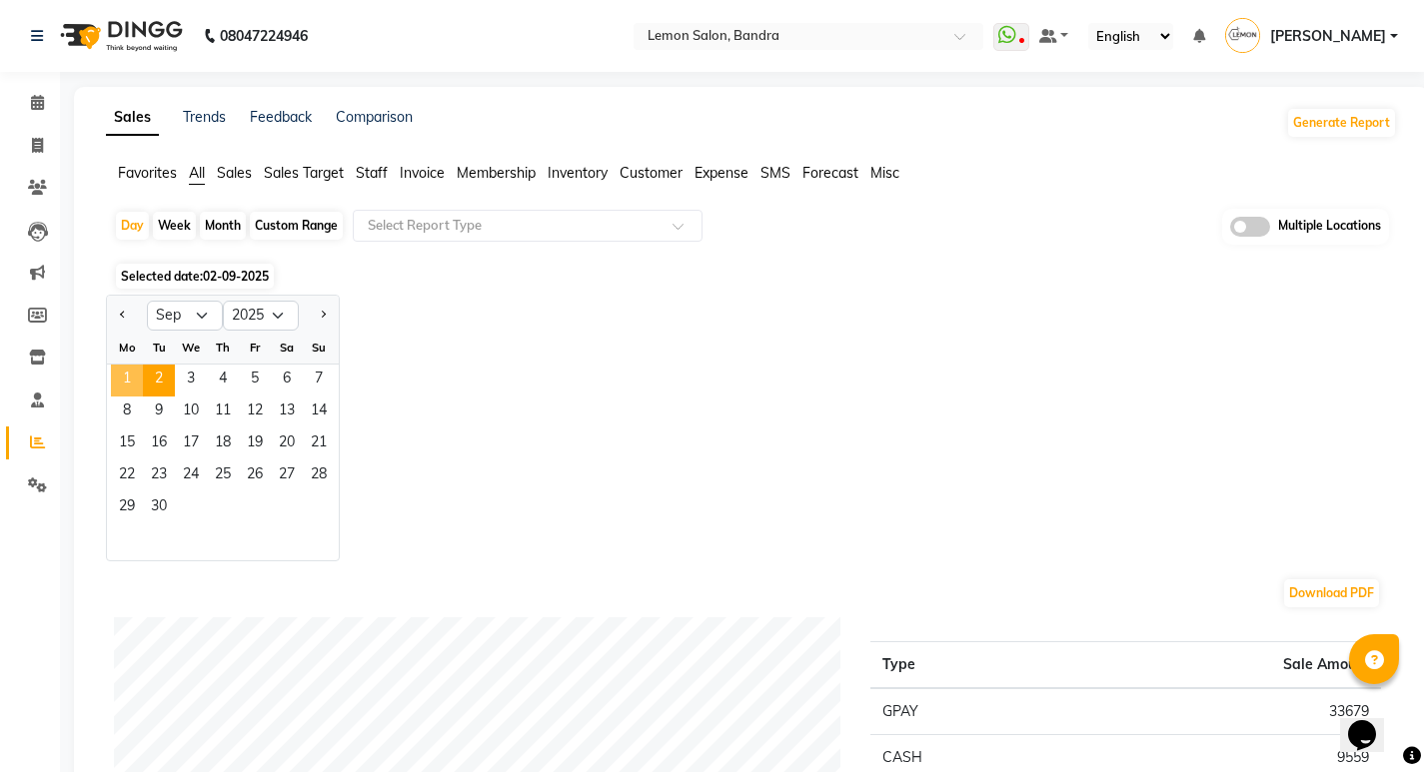
click at [131, 373] on span "1" at bounding box center [127, 381] width 32 height 32
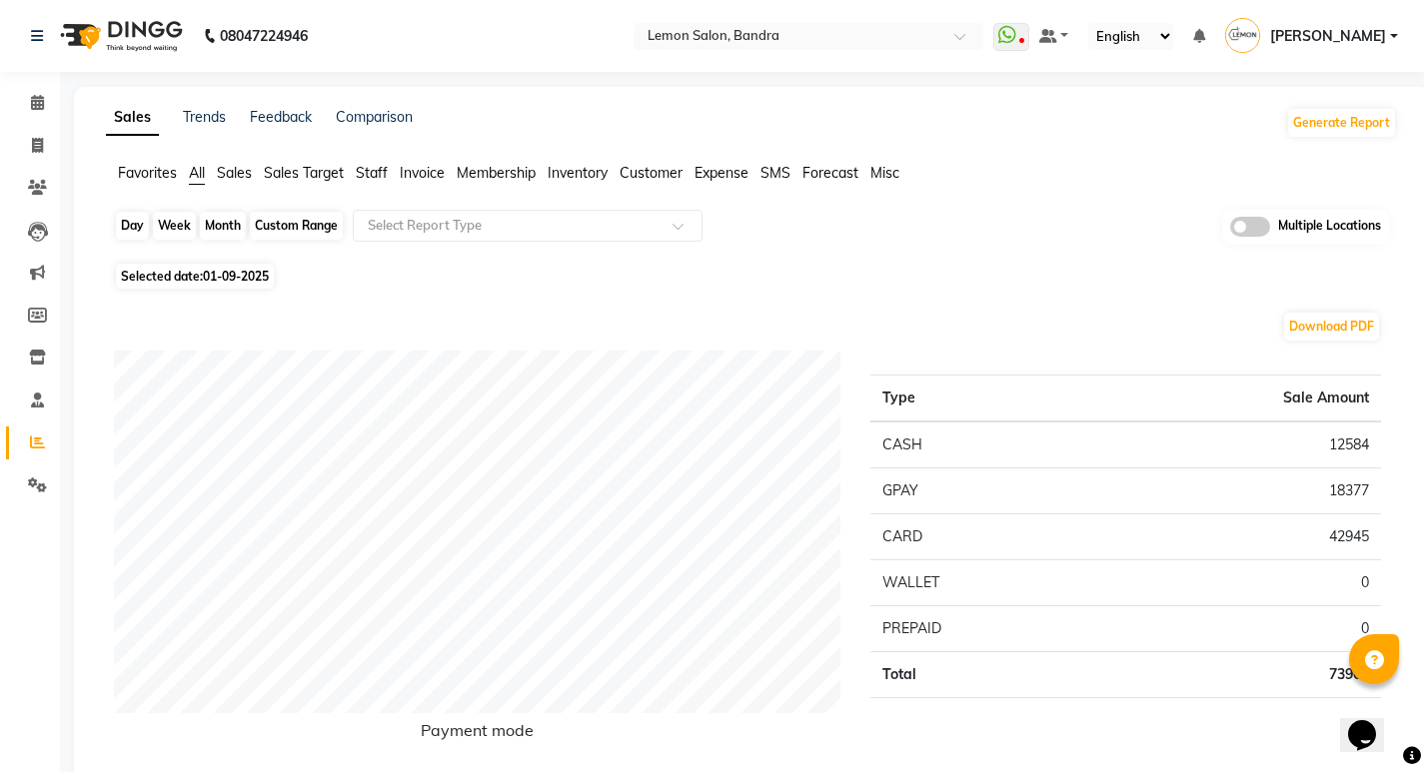
click at [136, 227] on div "Day" at bounding box center [132, 226] width 33 height 28
select select "9"
select select "2025"
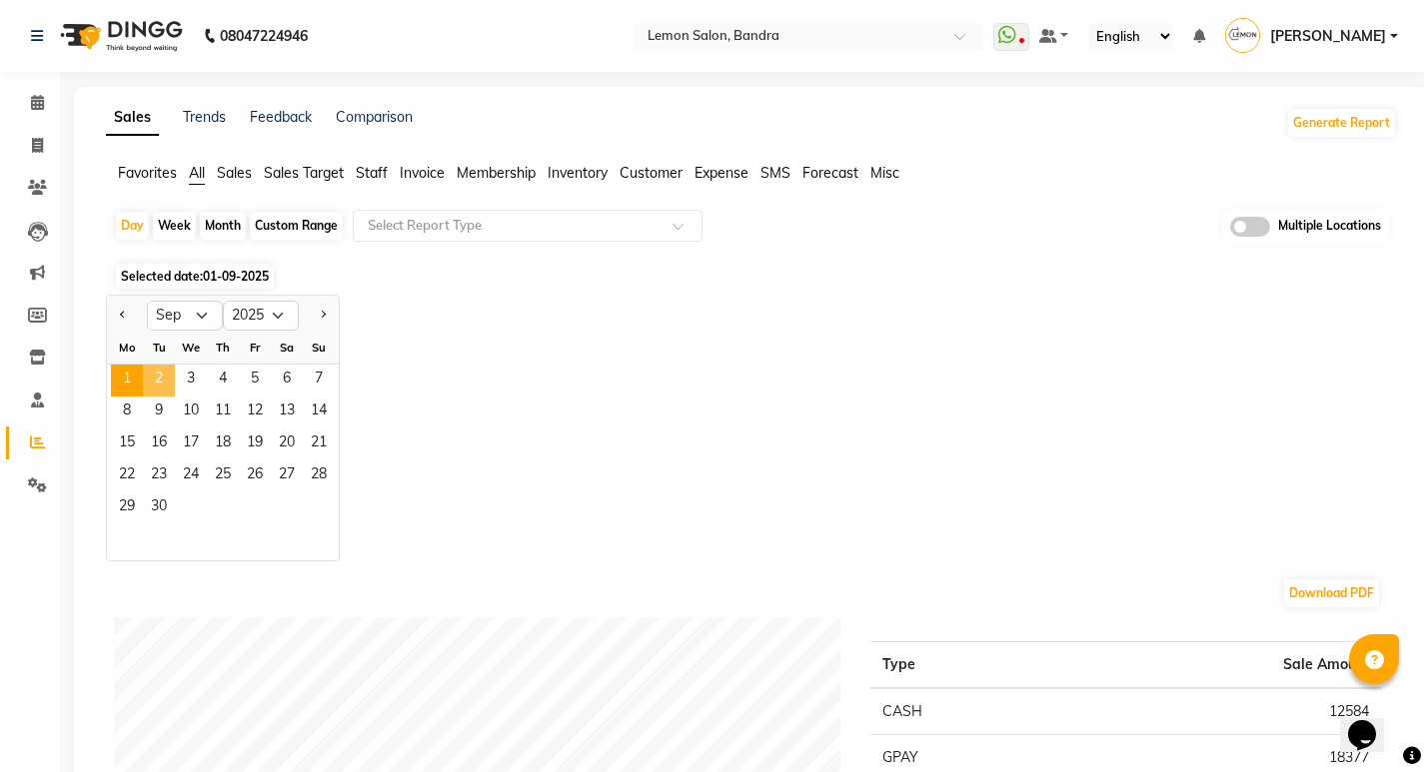
click at [168, 374] on span "2" at bounding box center [159, 381] width 32 height 32
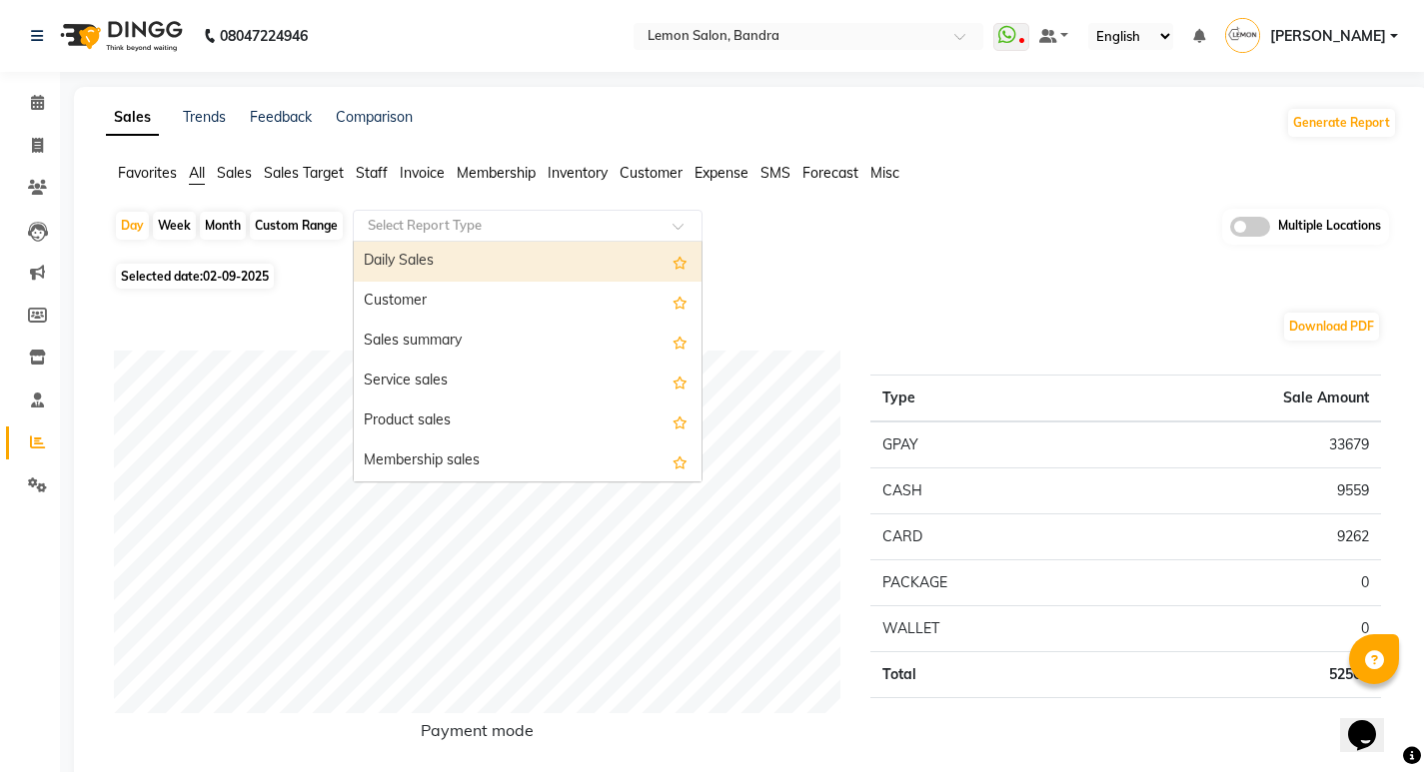
click at [410, 224] on input "text" at bounding box center [508, 226] width 288 height 20
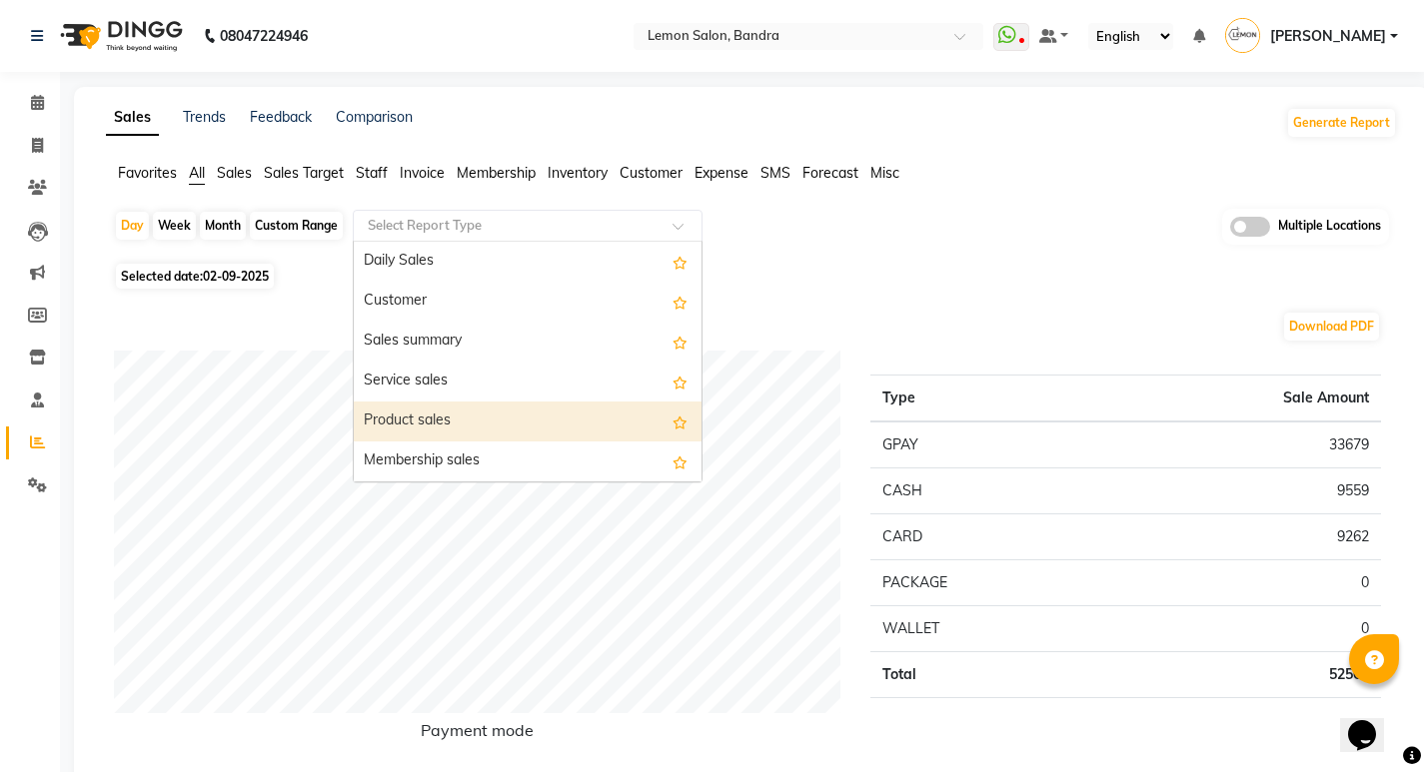
click at [453, 435] on div "Product sales" at bounding box center [528, 422] width 348 height 40
select select "full_report"
select select "csv"
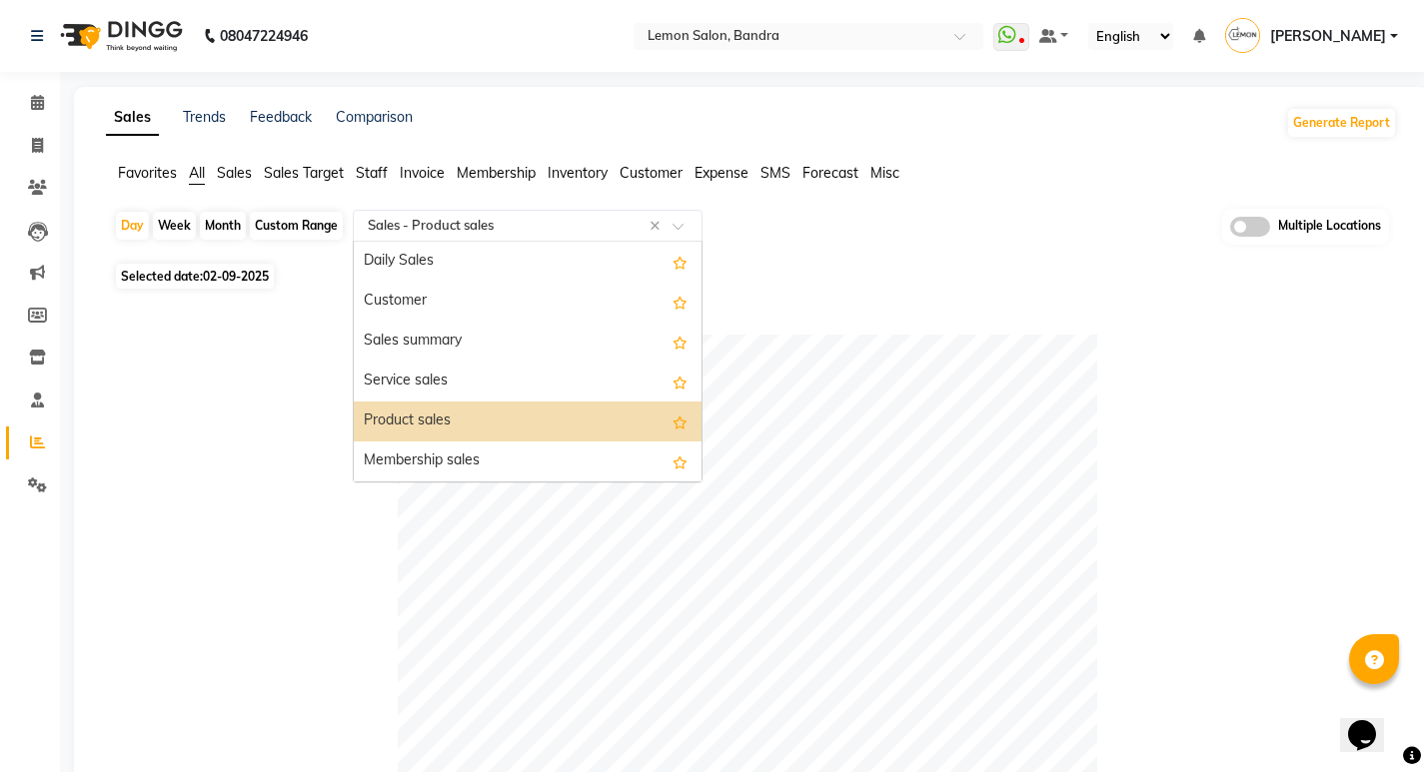
click at [522, 232] on input "text" at bounding box center [508, 226] width 288 height 20
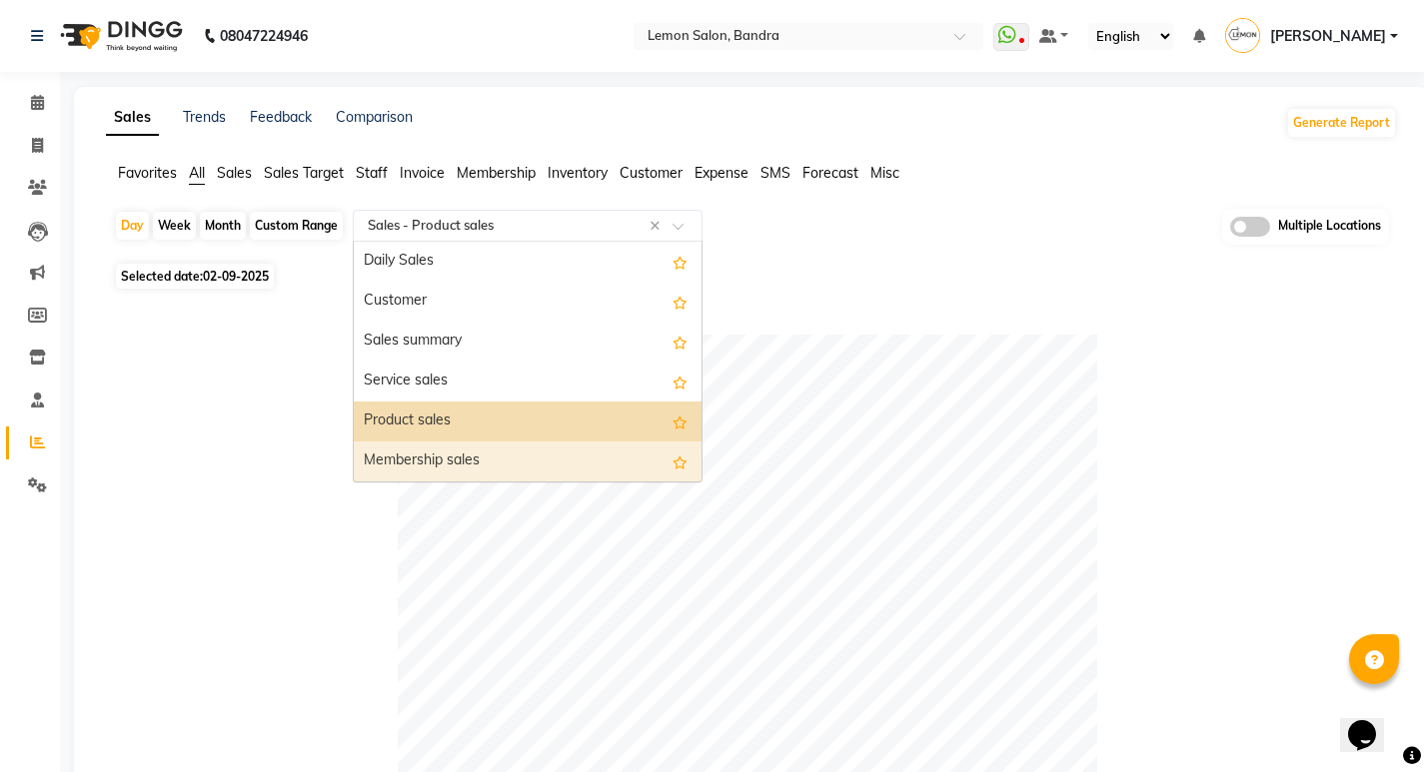
click at [456, 455] on div "Membership sales" at bounding box center [528, 462] width 348 height 40
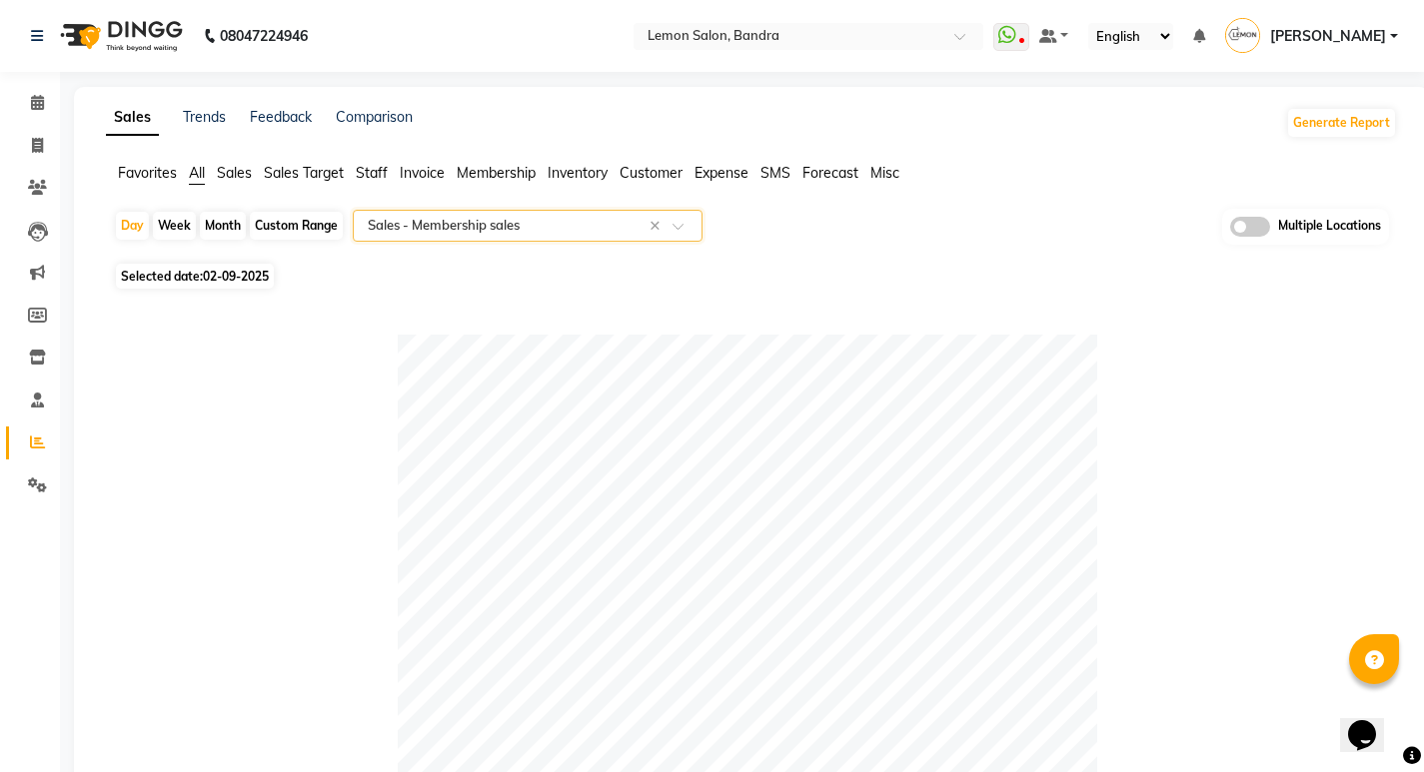
click at [191, 166] on span "All" at bounding box center [197, 173] width 16 height 18
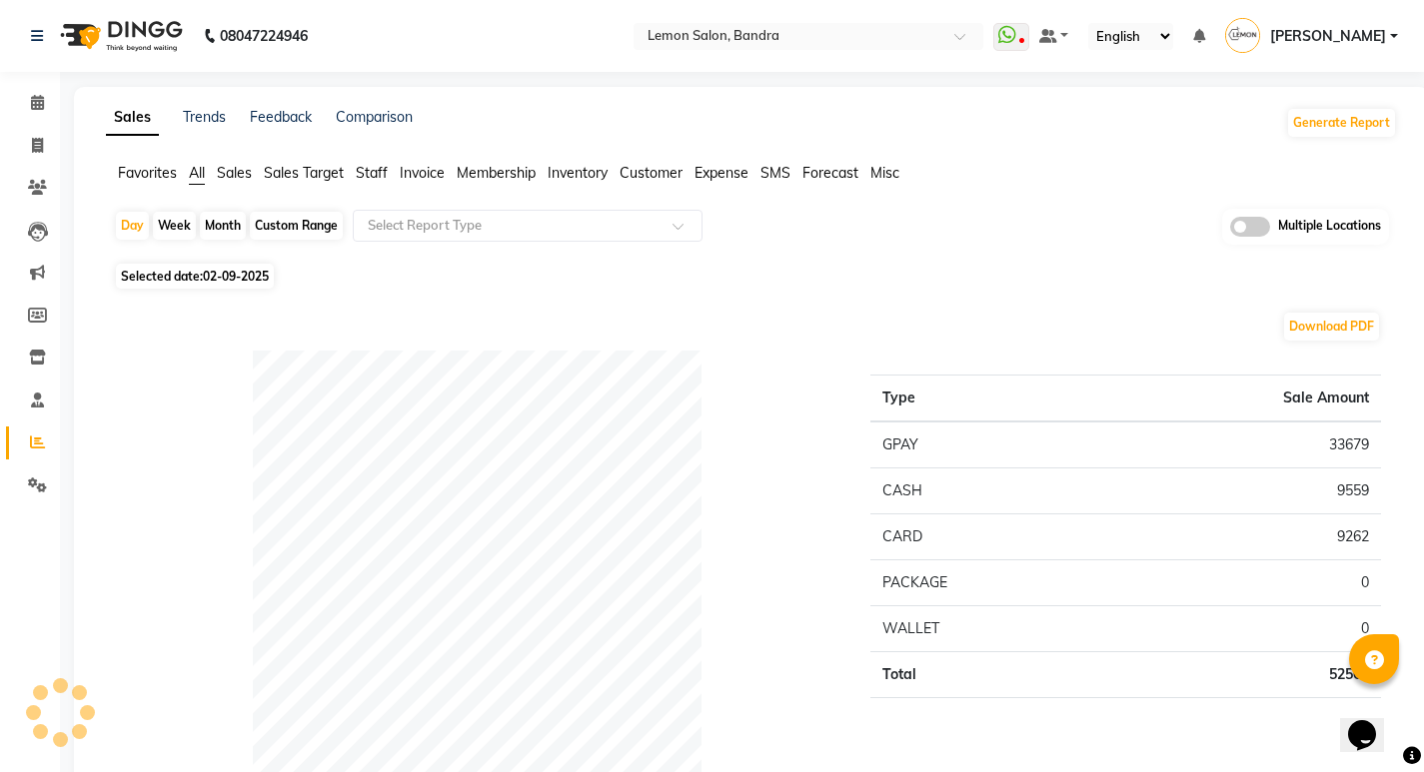
click at [273, 226] on div "Custom Range" at bounding box center [296, 226] width 93 height 28
select select "9"
select select "2025"
click at [278, 228] on div "Custom Range" at bounding box center [296, 226] width 93 height 28
select select "9"
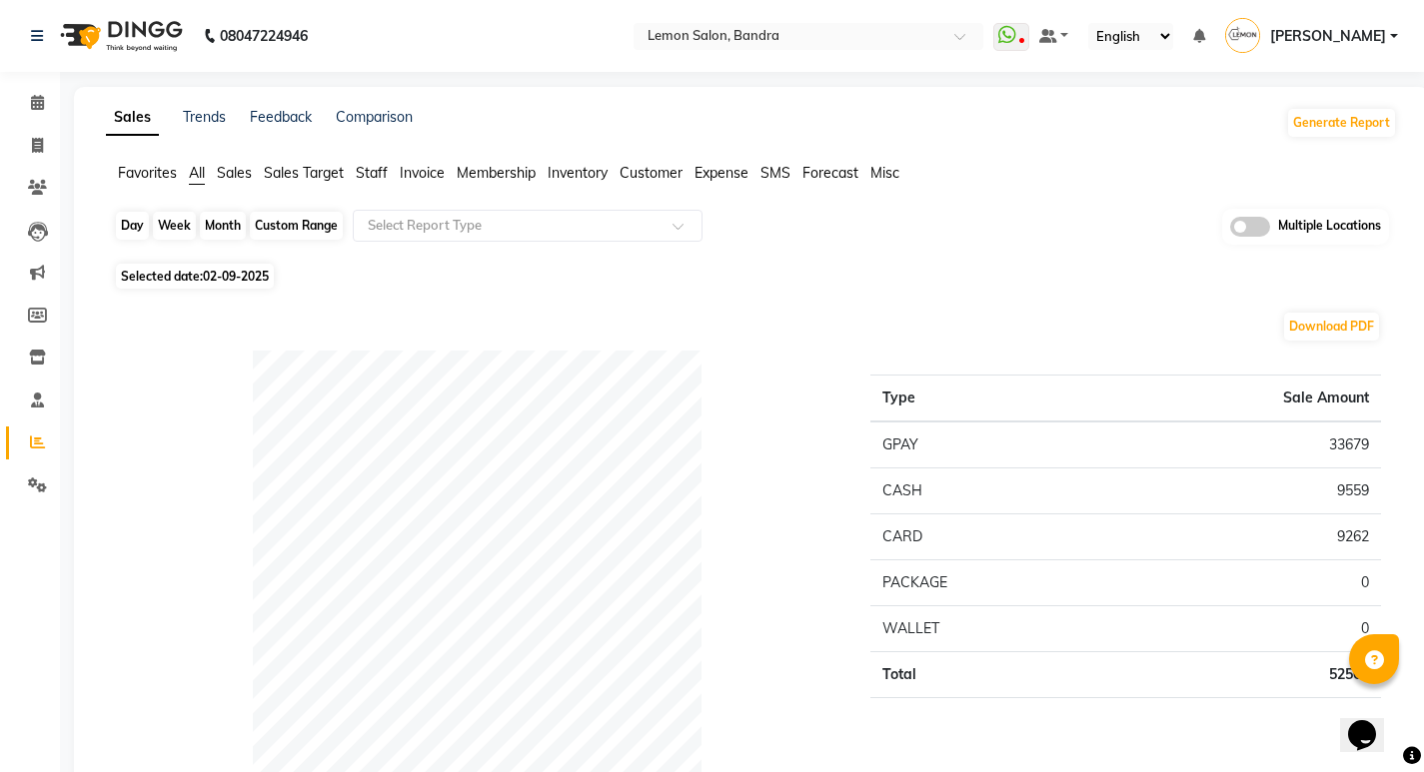
select select "2025"
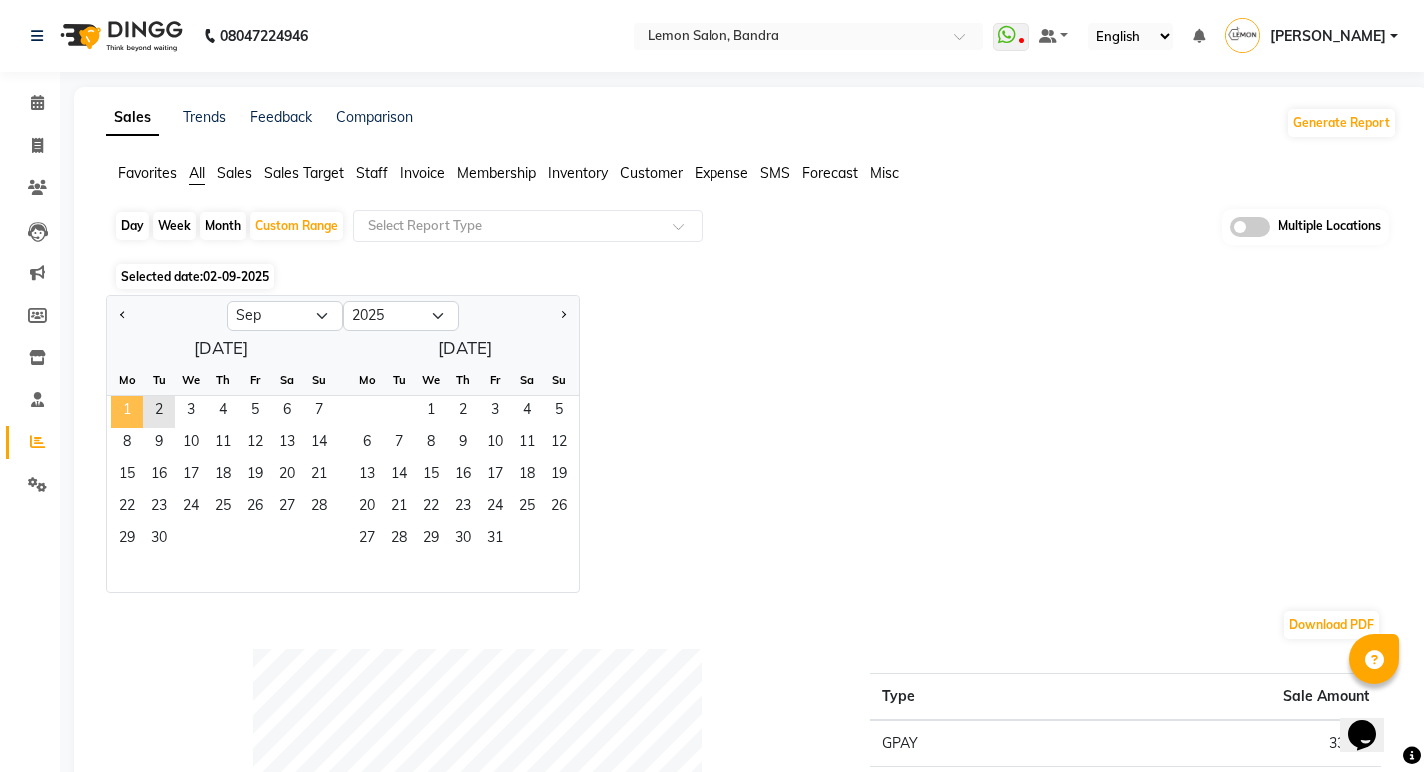
click at [119, 406] on span "1" at bounding box center [127, 413] width 32 height 32
click at [165, 413] on span "2" at bounding box center [159, 413] width 32 height 32
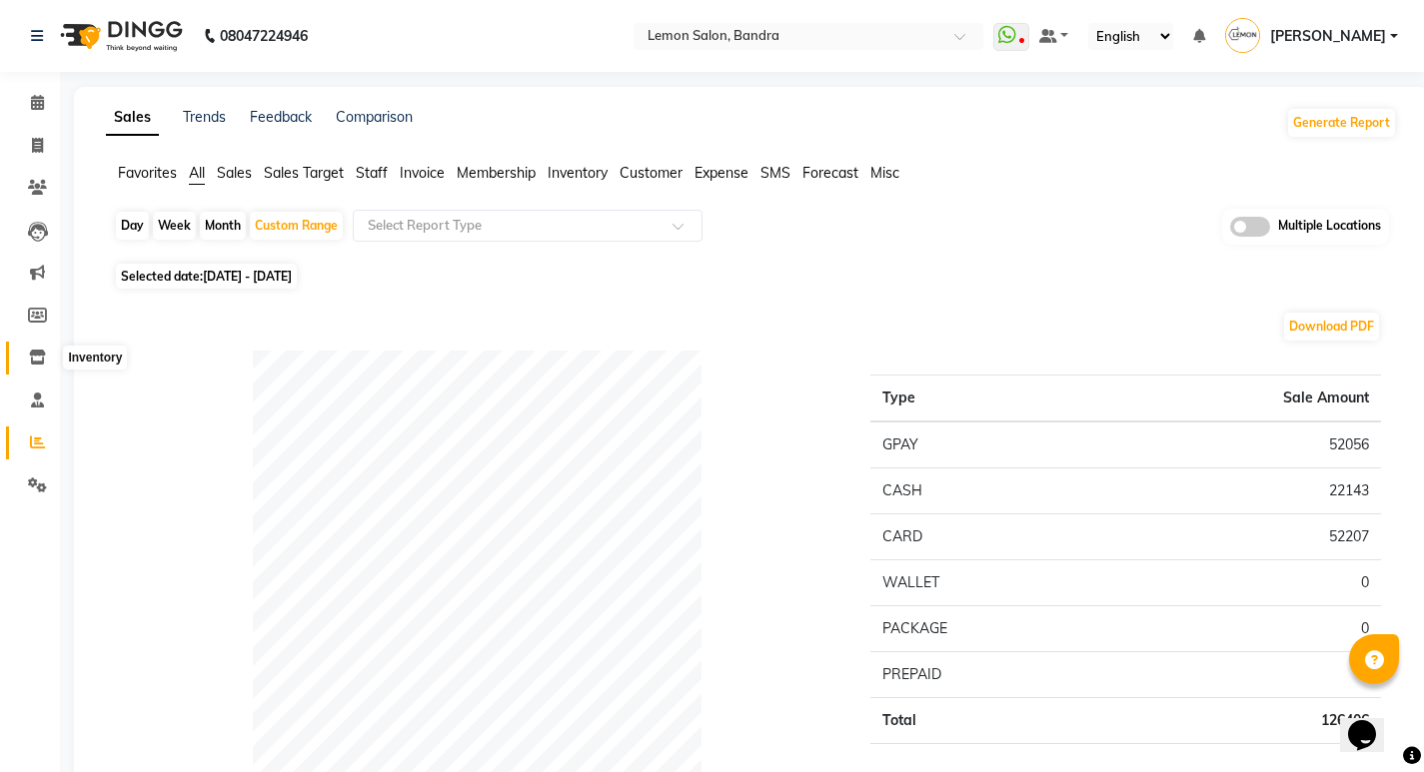
click at [37, 353] on icon at bounding box center [37, 357] width 17 height 15
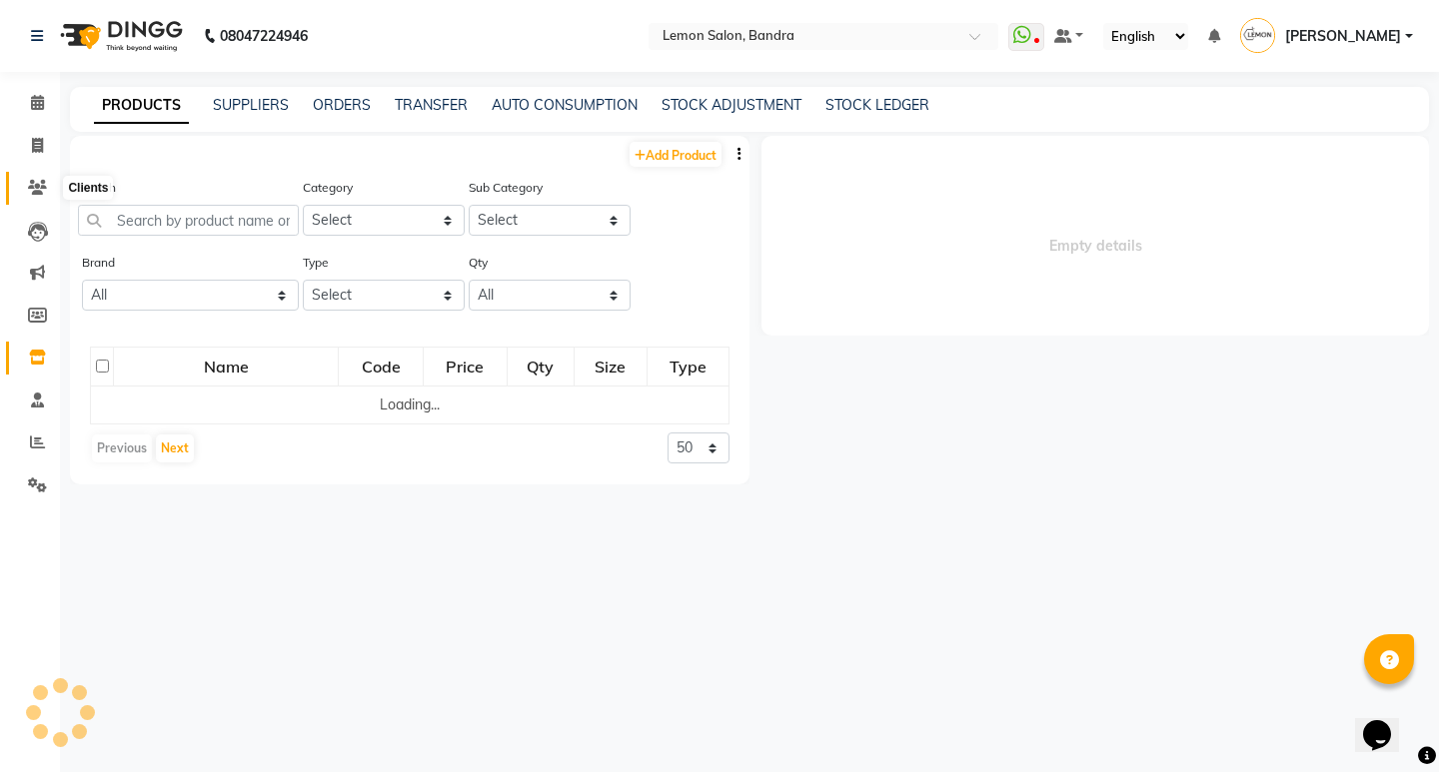
click at [36, 183] on icon at bounding box center [37, 187] width 19 height 15
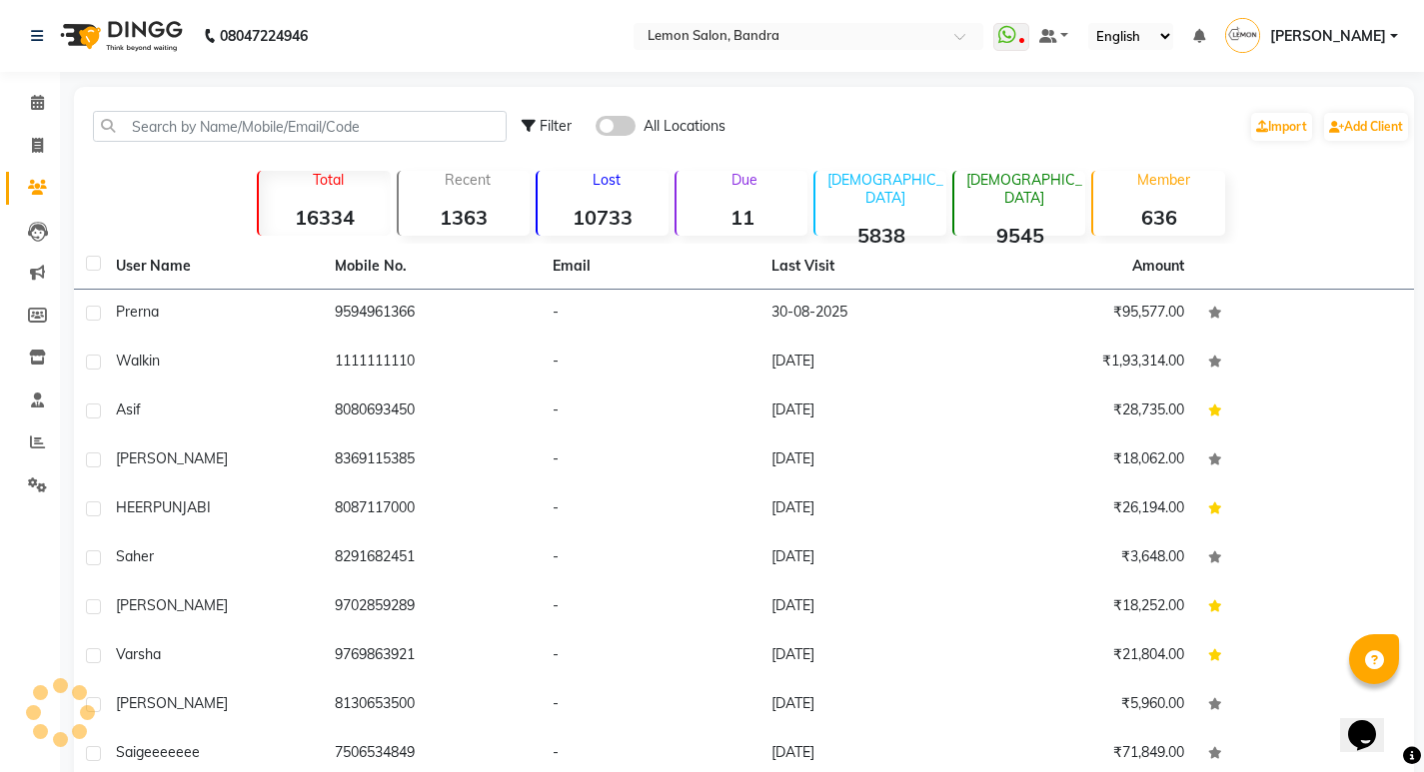
click at [751, 206] on strong "11" at bounding box center [741, 217] width 131 height 25
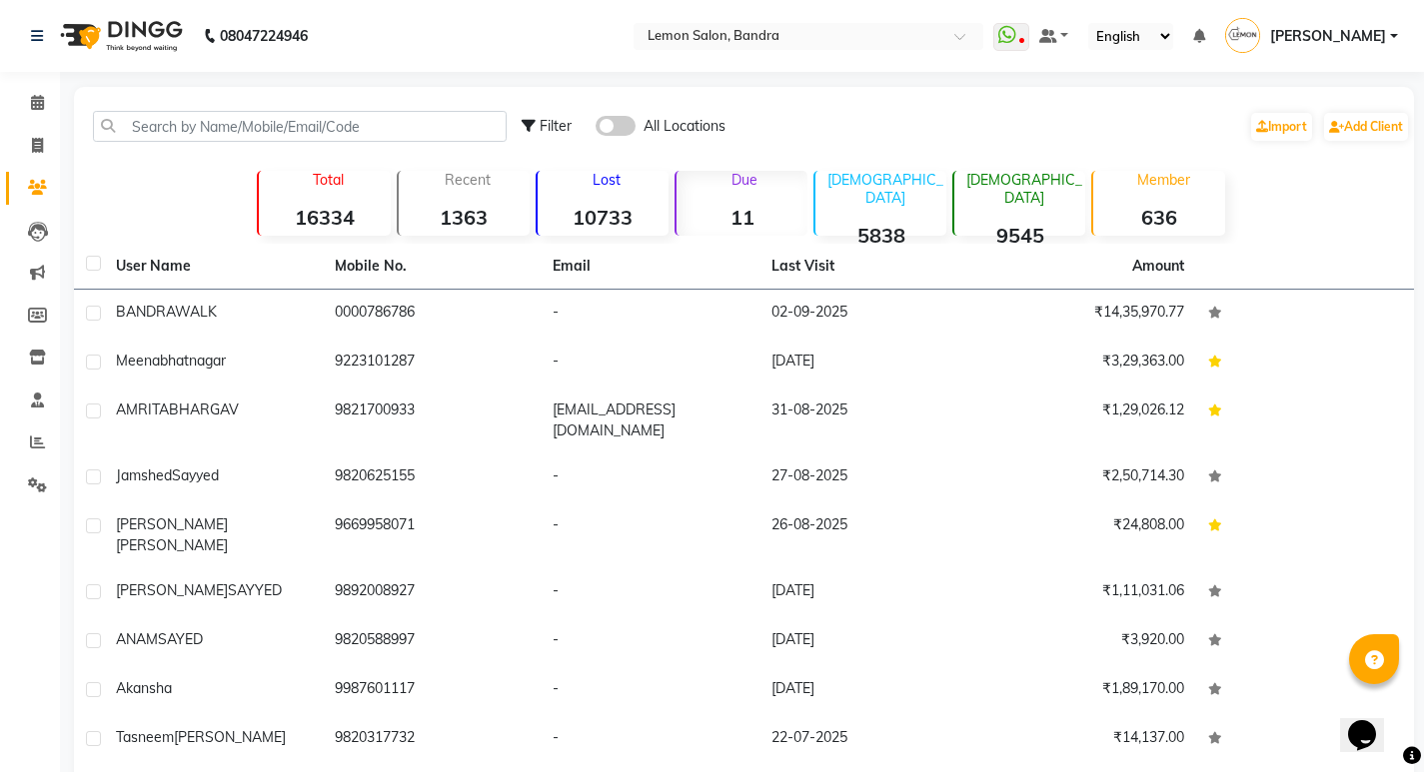
click at [742, 222] on strong "11" at bounding box center [741, 217] width 131 height 25
click at [32, 96] on icon at bounding box center [37, 102] width 13 height 15
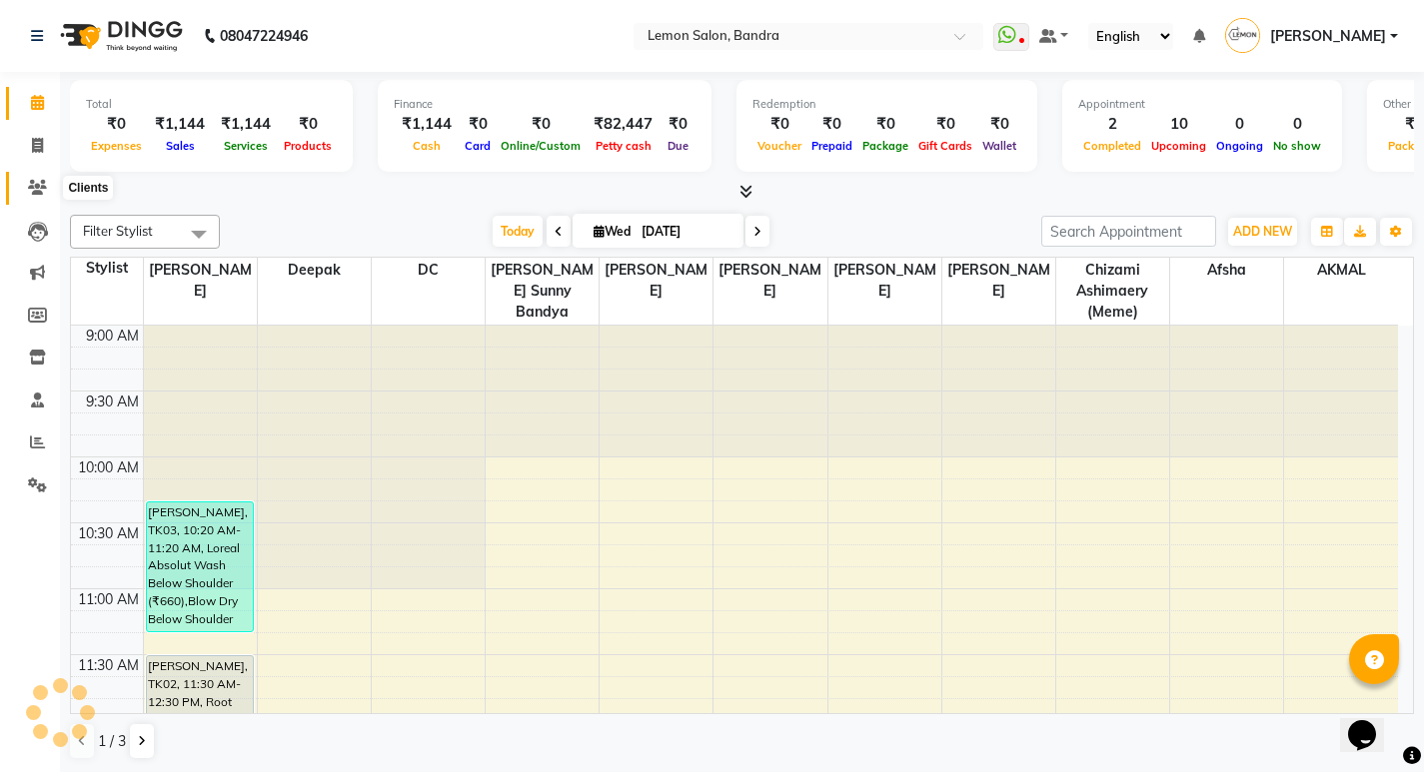
click at [28, 179] on span at bounding box center [37, 188] width 35 height 23
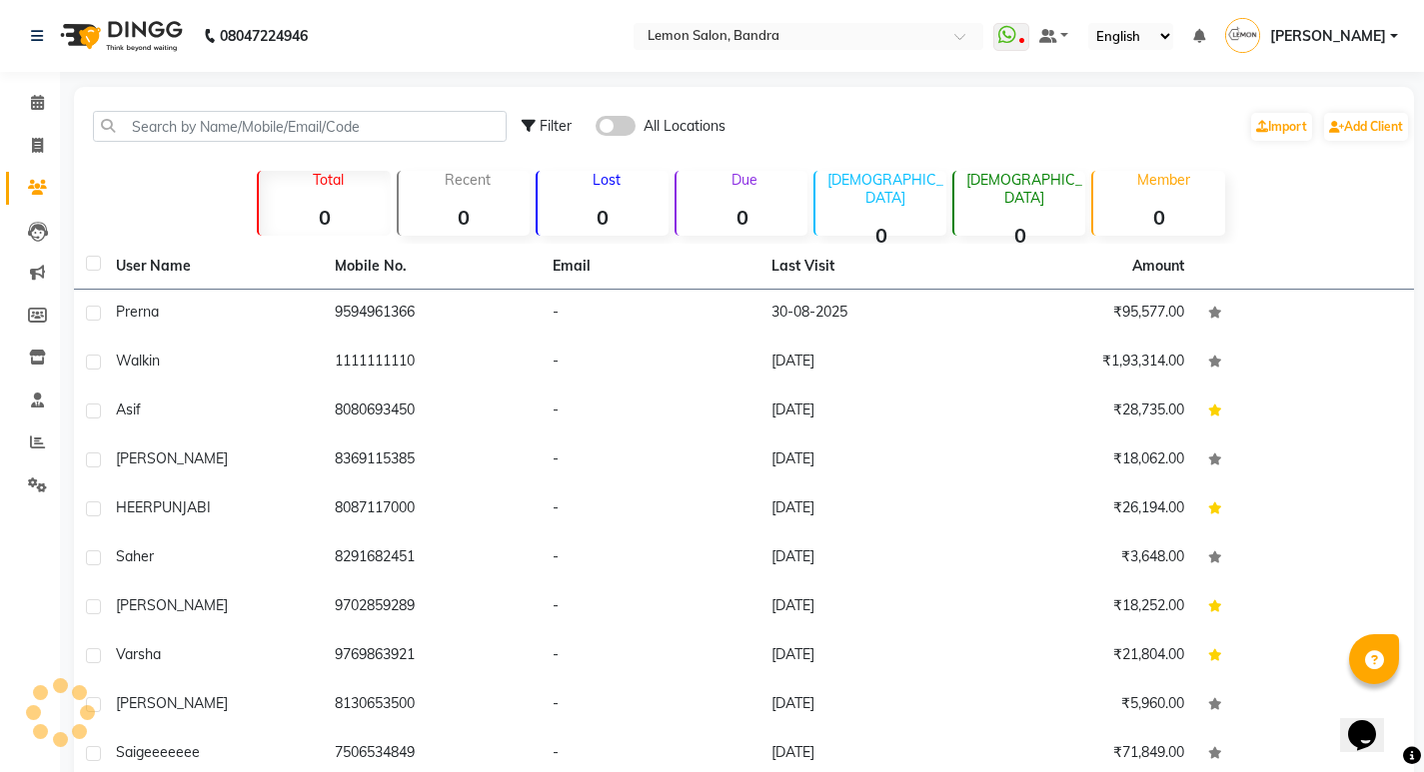
click at [729, 212] on strong "0" at bounding box center [741, 217] width 131 height 25
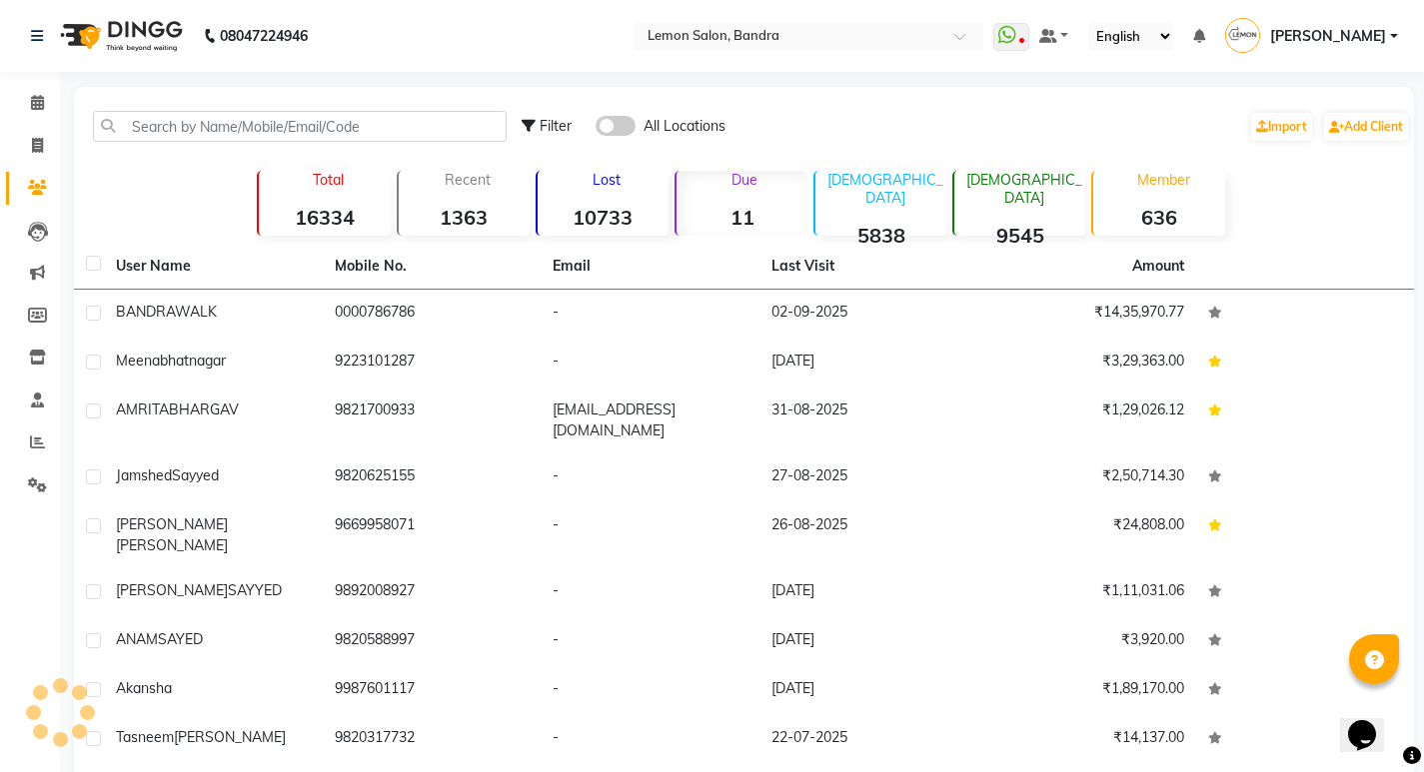
click at [751, 205] on strong "11" at bounding box center [741, 217] width 131 height 25
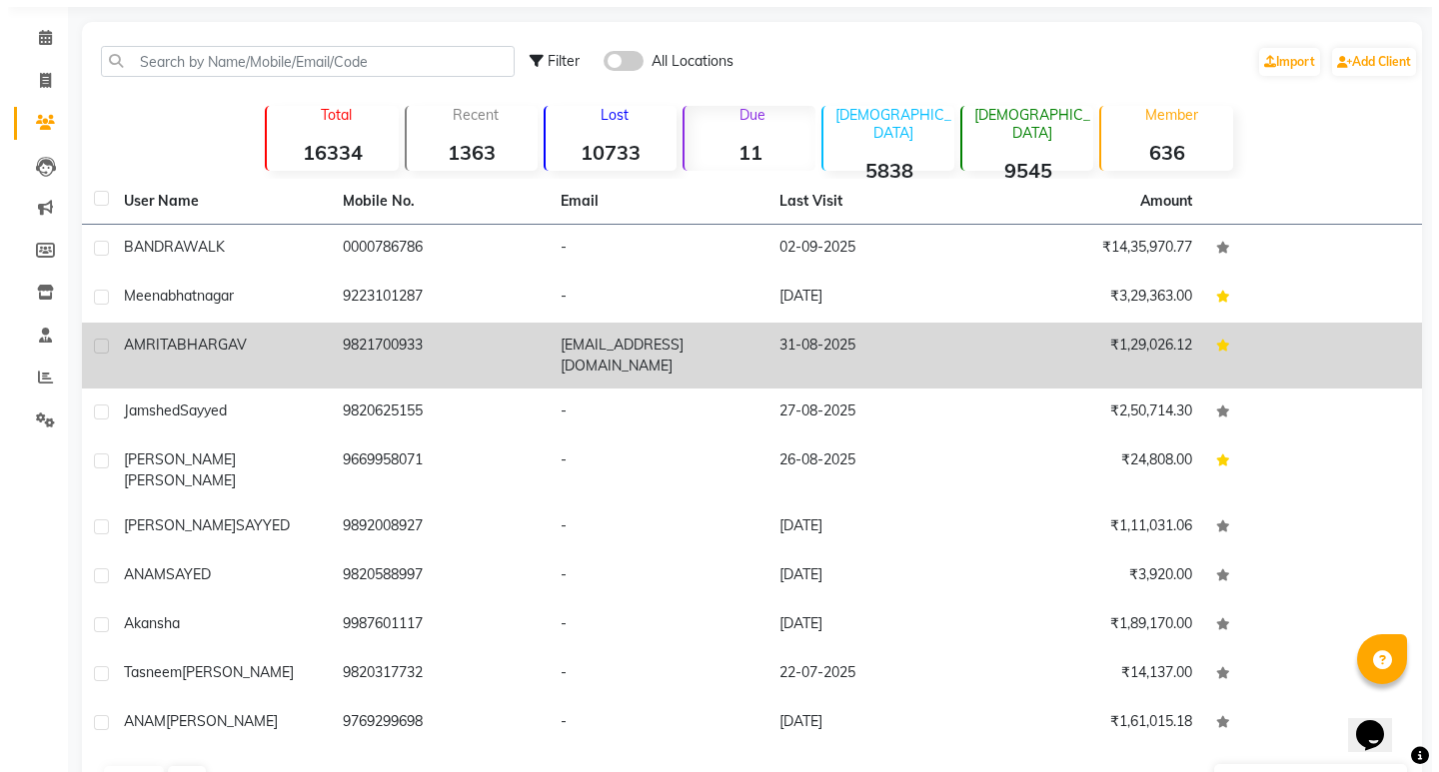
scroll to position [100, 0]
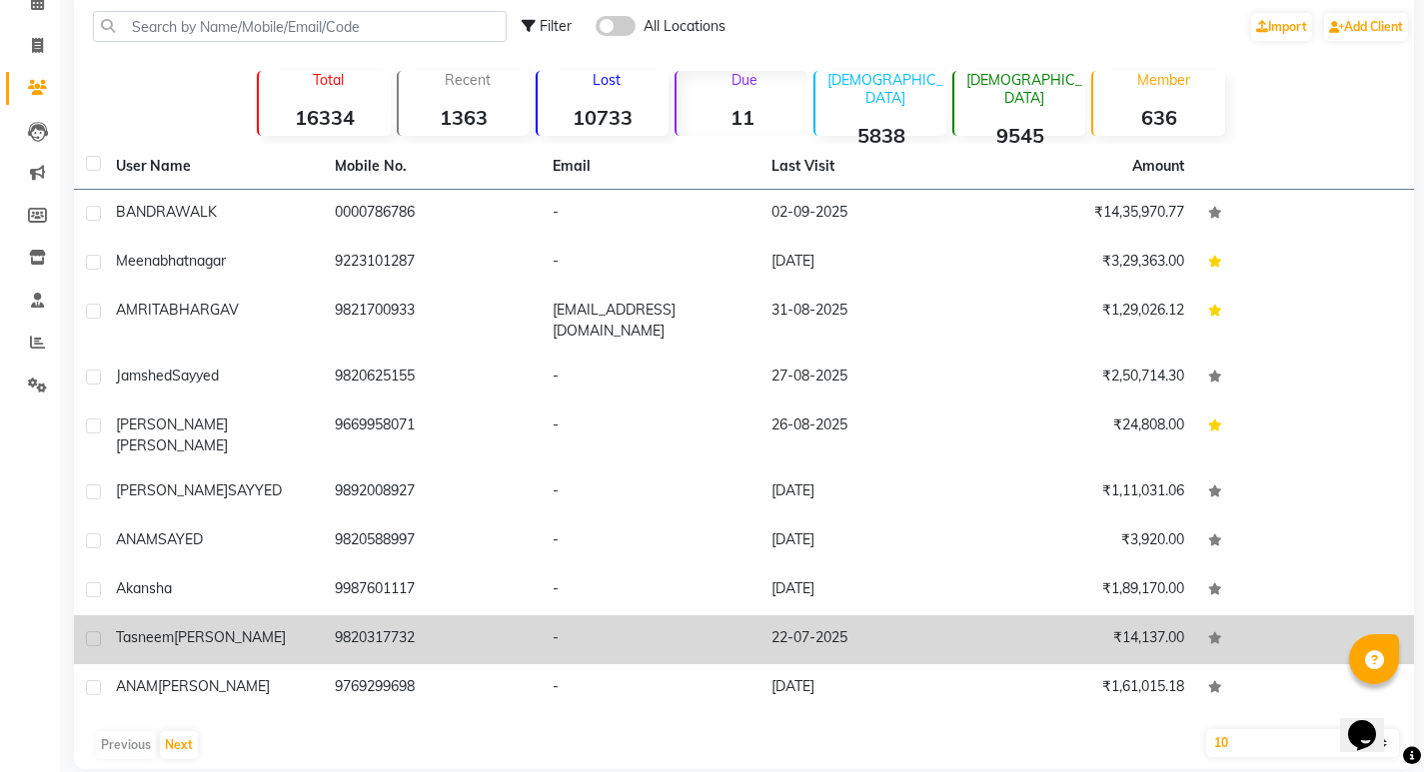
click at [181, 628] on span "Khatri" at bounding box center [230, 637] width 112 height 18
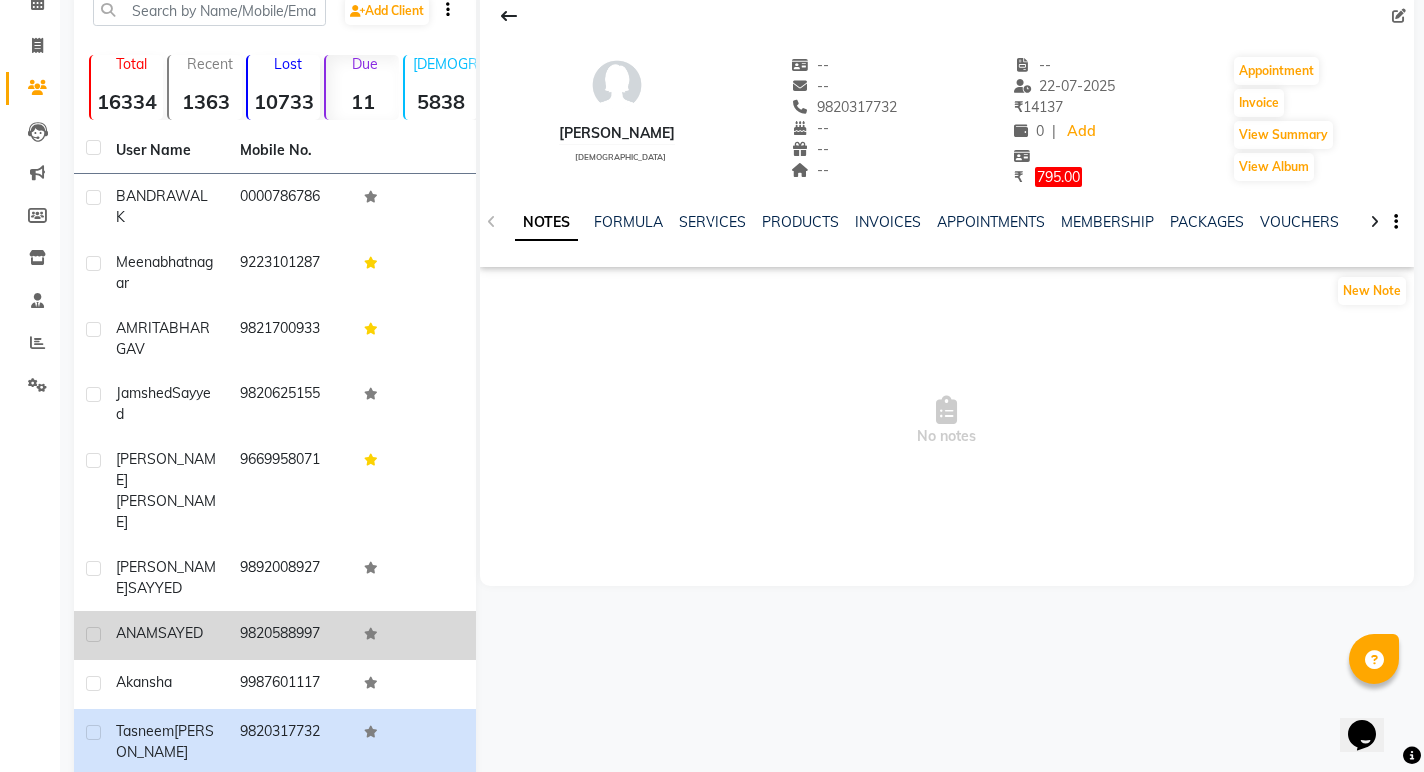
click at [203, 624] on span "SAYED" at bounding box center [180, 633] width 45 height 18
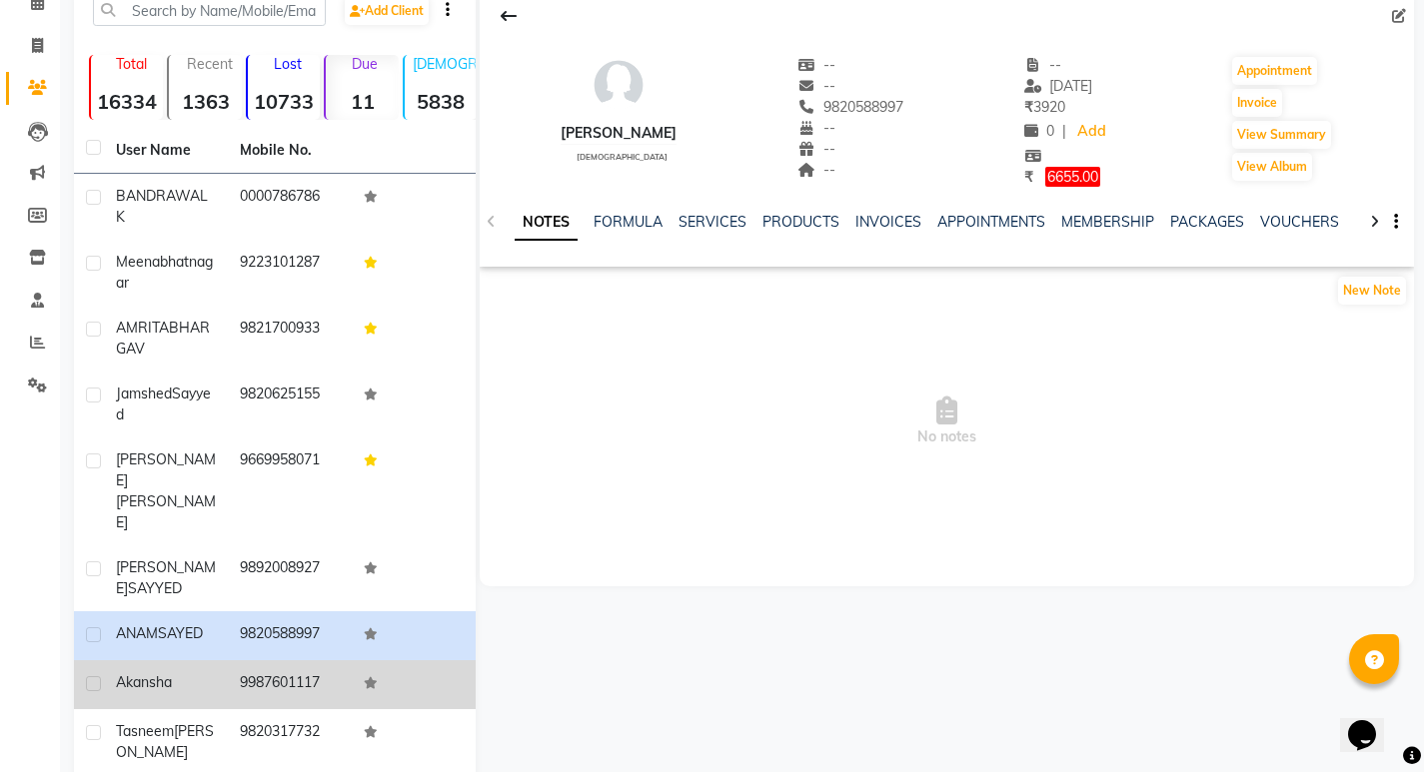
click at [179, 660] on td "akansha" at bounding box center [166, 684] width 124 height 49
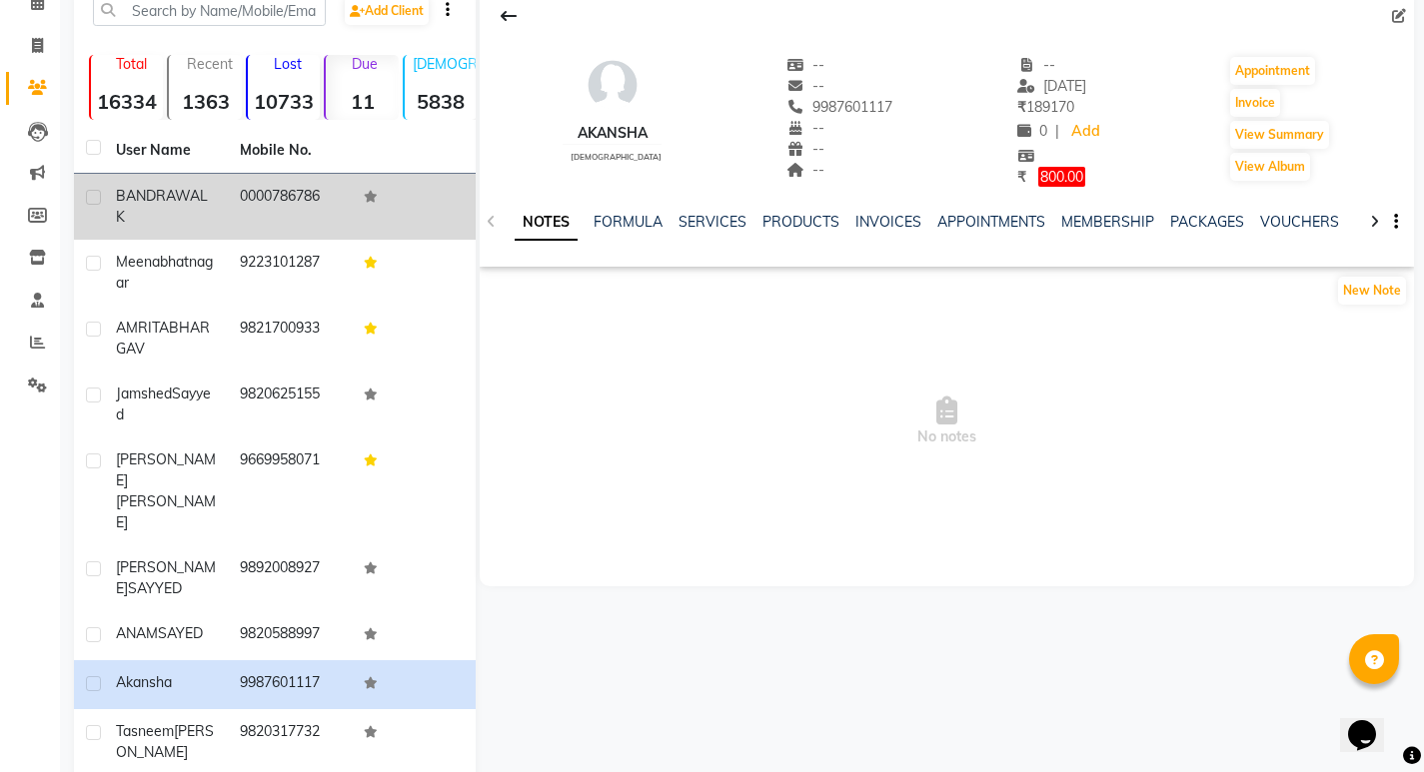
click at [201, 229] on td "BANDRA WALK" at bounding box center [166, 207] width 124 height 66
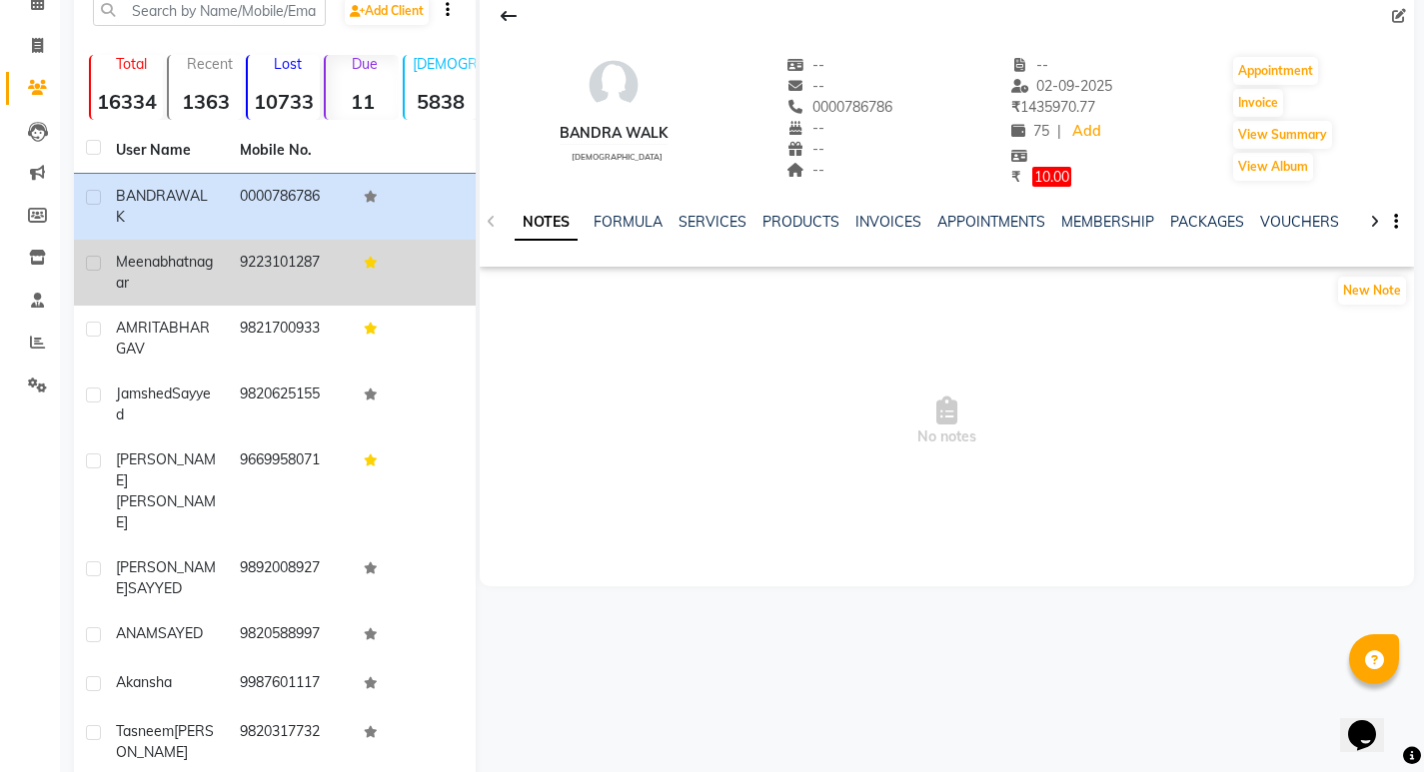
click at [245, 263] on td "9223101287" at bounding box center [290, 273] width 124 height 66
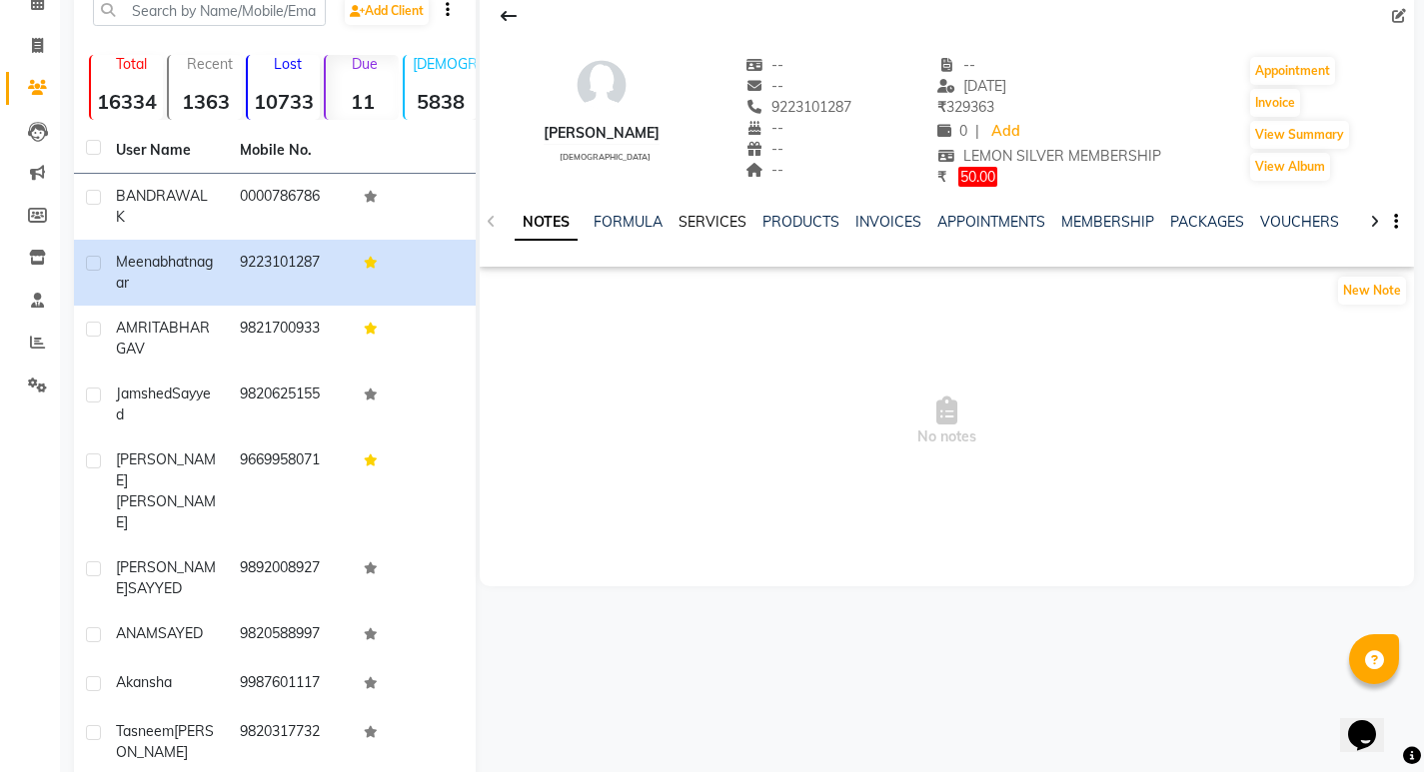
click at [712, 219] on link "SERVICES" at bounding box center [712, 222] width 68 height 18
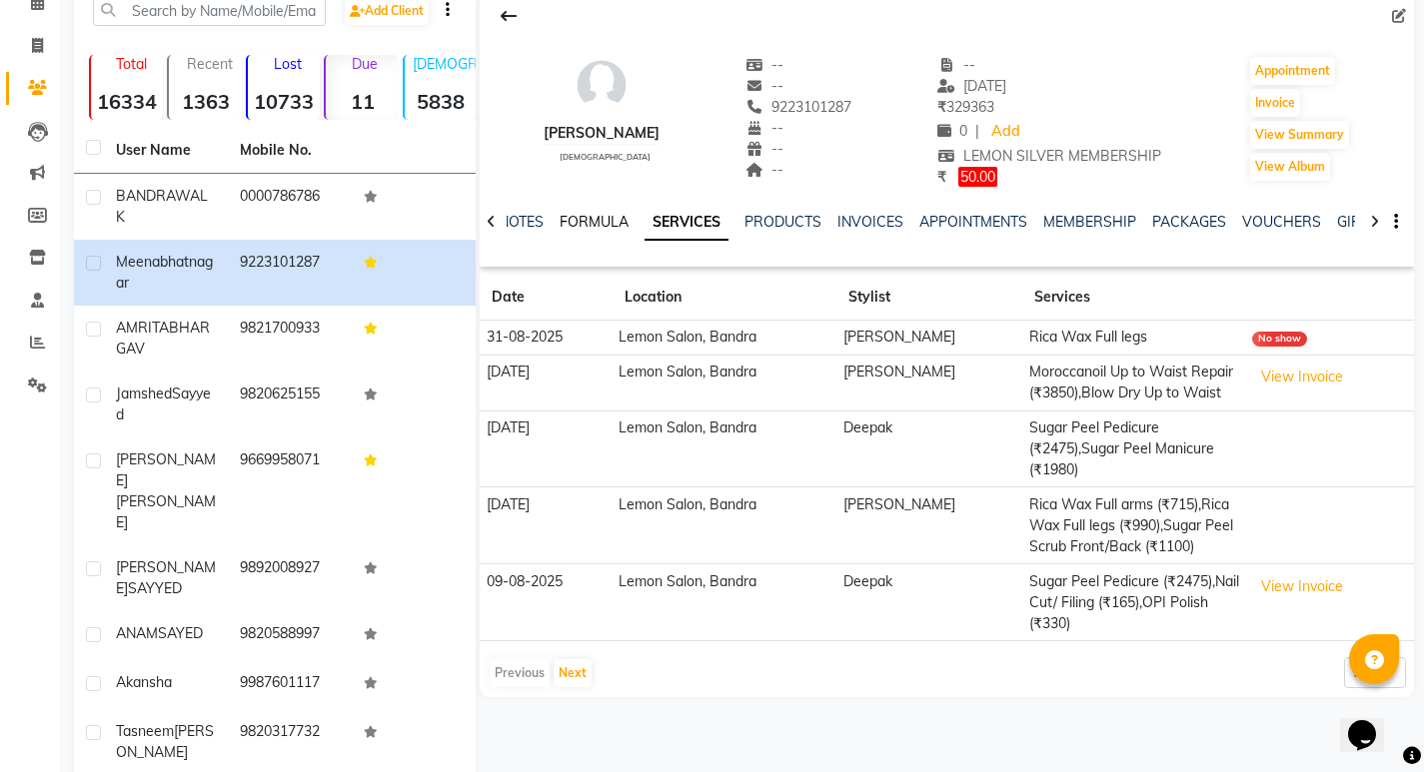
click at [624, 228] on link "FORMULA" at bounding box center [593, 222] width 69 height 18
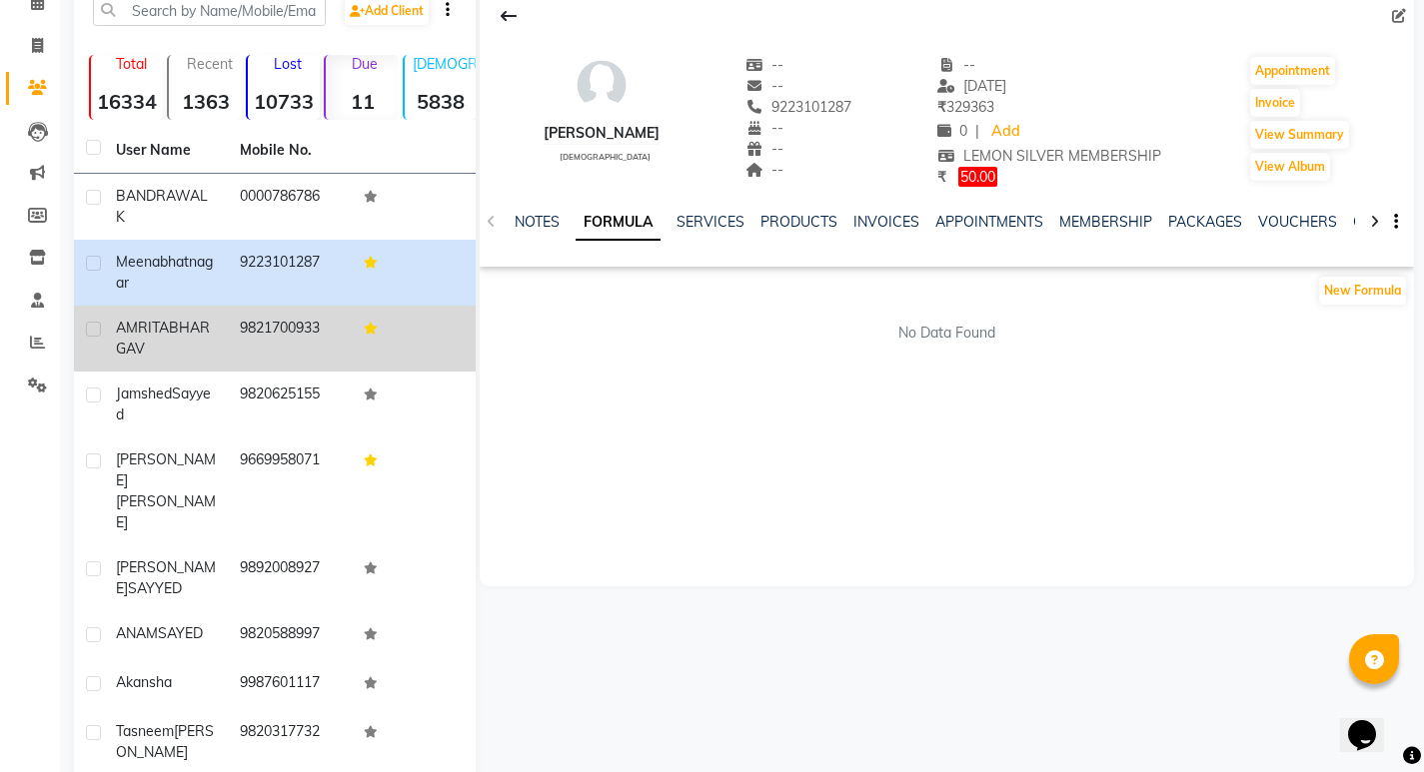
click at [272, 338] on td "9821700933" at bounding box center [290, 339] width 124 height 66
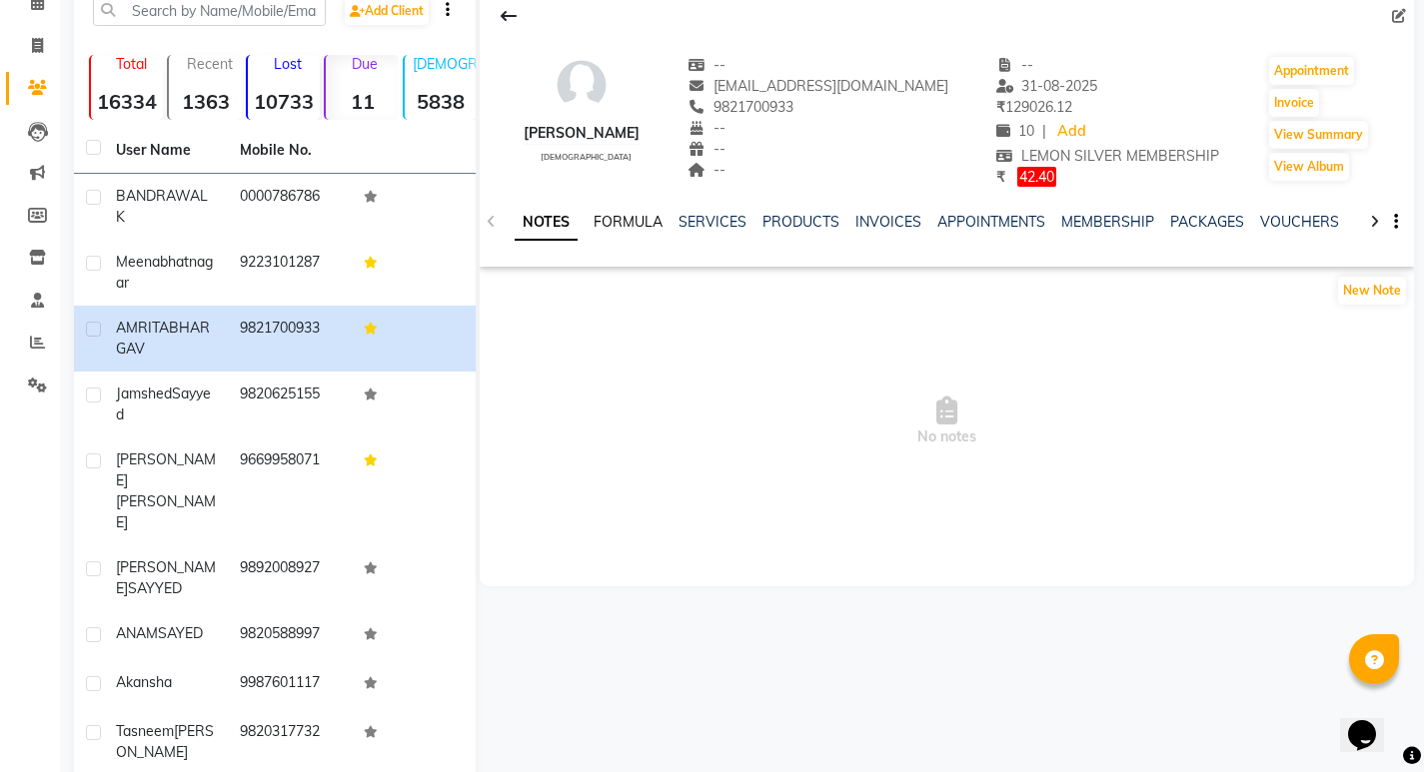
click at [638, 222] on link "FORMULA" at bounding box center [627, 222] width 69 height 18
click at [693, 215] on link "SERVICES" at bounding box center [710, 222] width 68 height 18
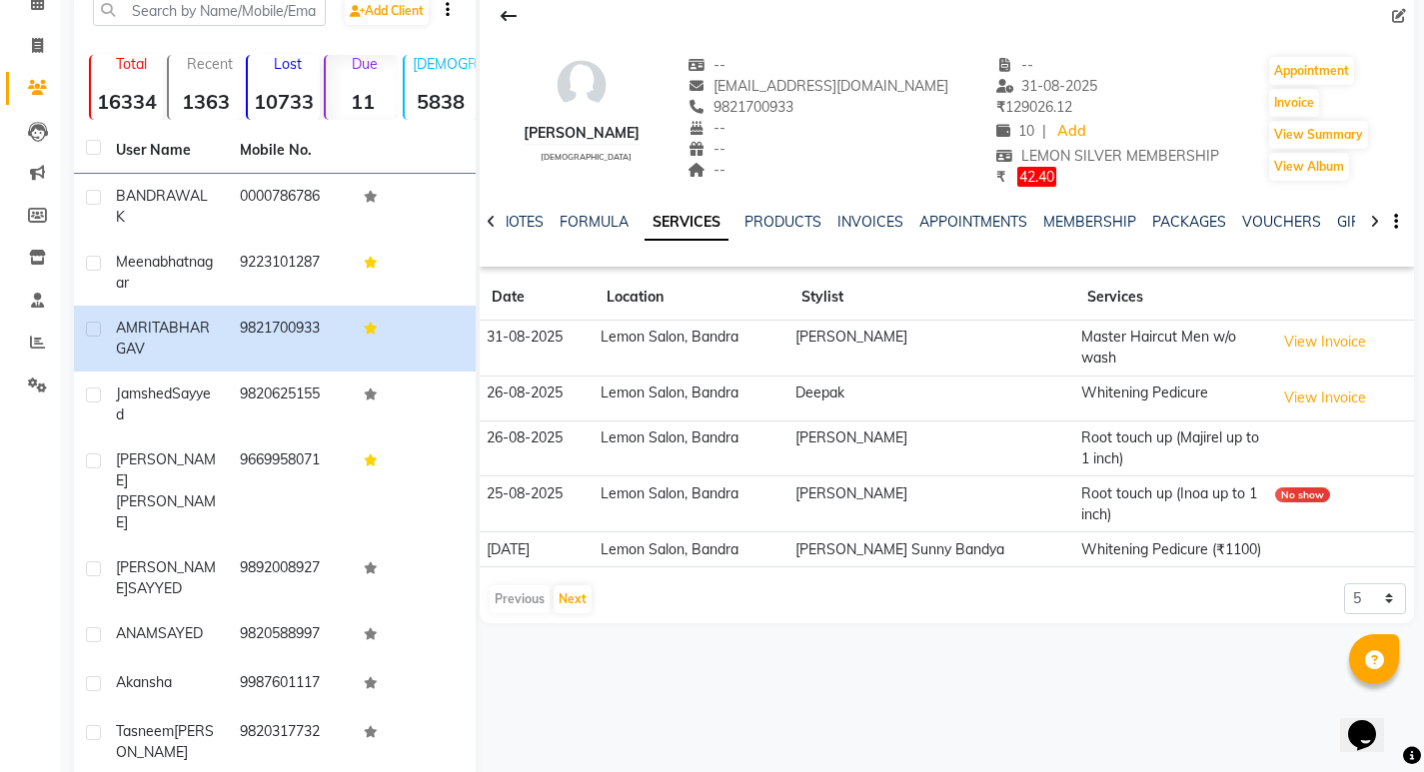
click at [860, 231] on div "INVOICES" at bounding box center [870, 222] width 66 height 21
click at [862, 229] on link "INVOICES" at bounding box center [870, 222] width 66 height 18
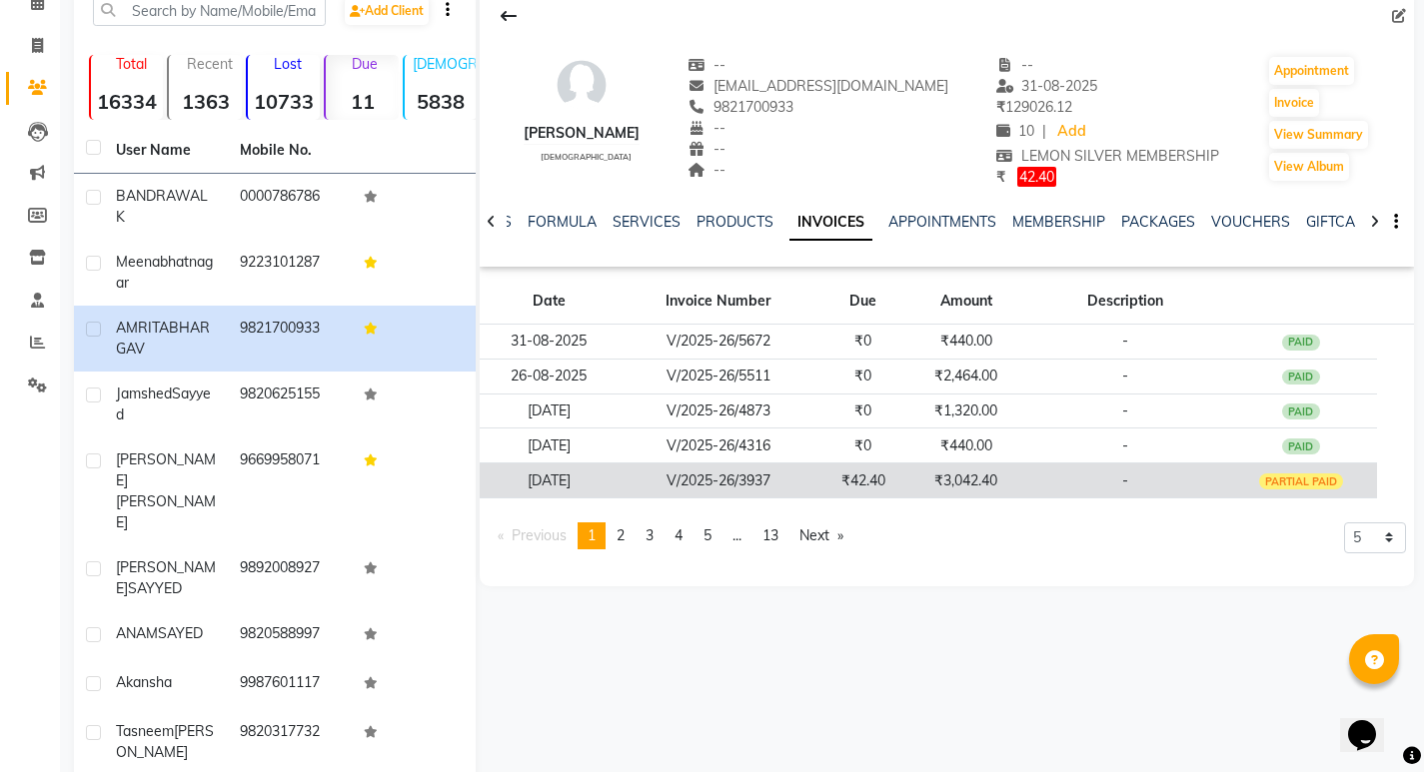
click at [998, 488] on td "₹3,042.40" at bounding box center [966, 481] width 118 height 35
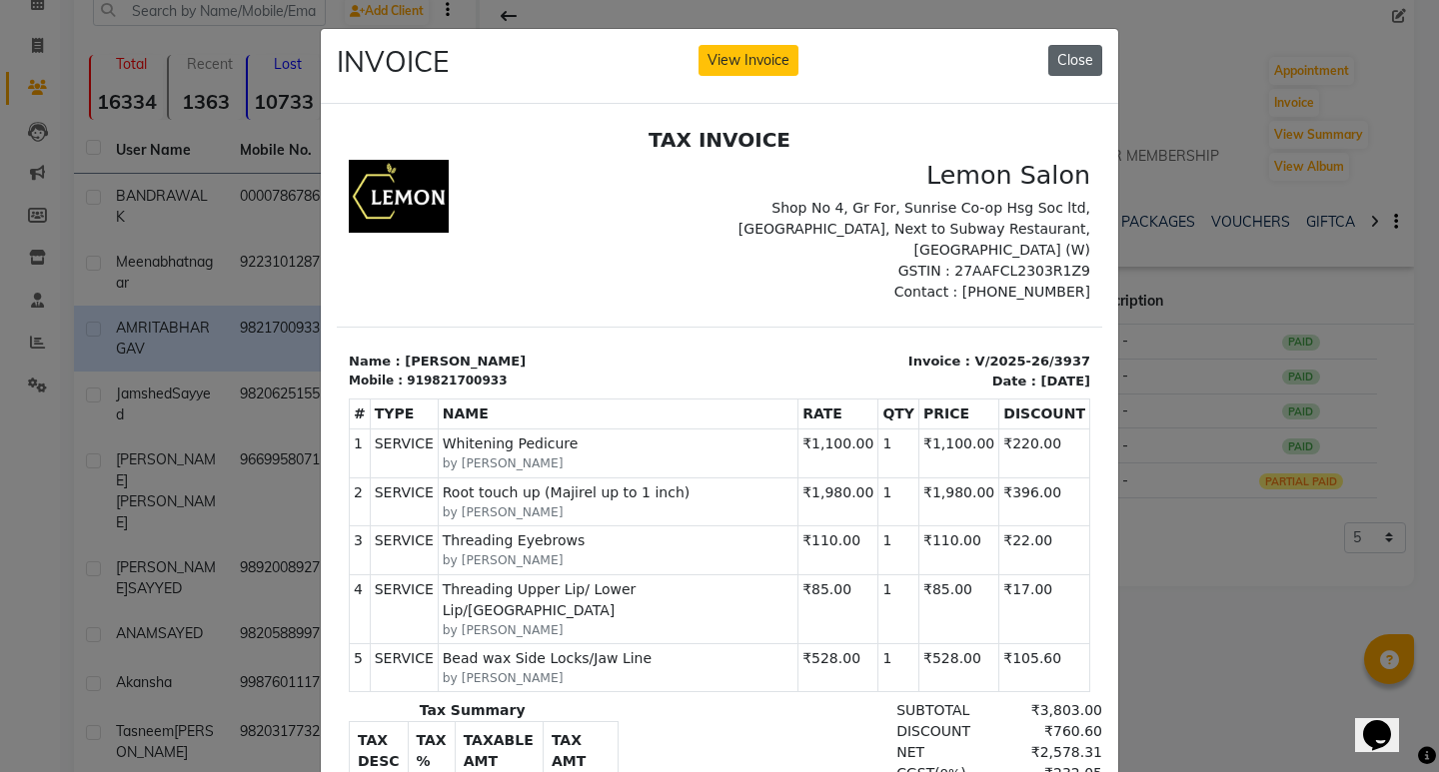
click at [1085, 59] on button "Close" at bounding box center [1075, 60] width 54 height 31
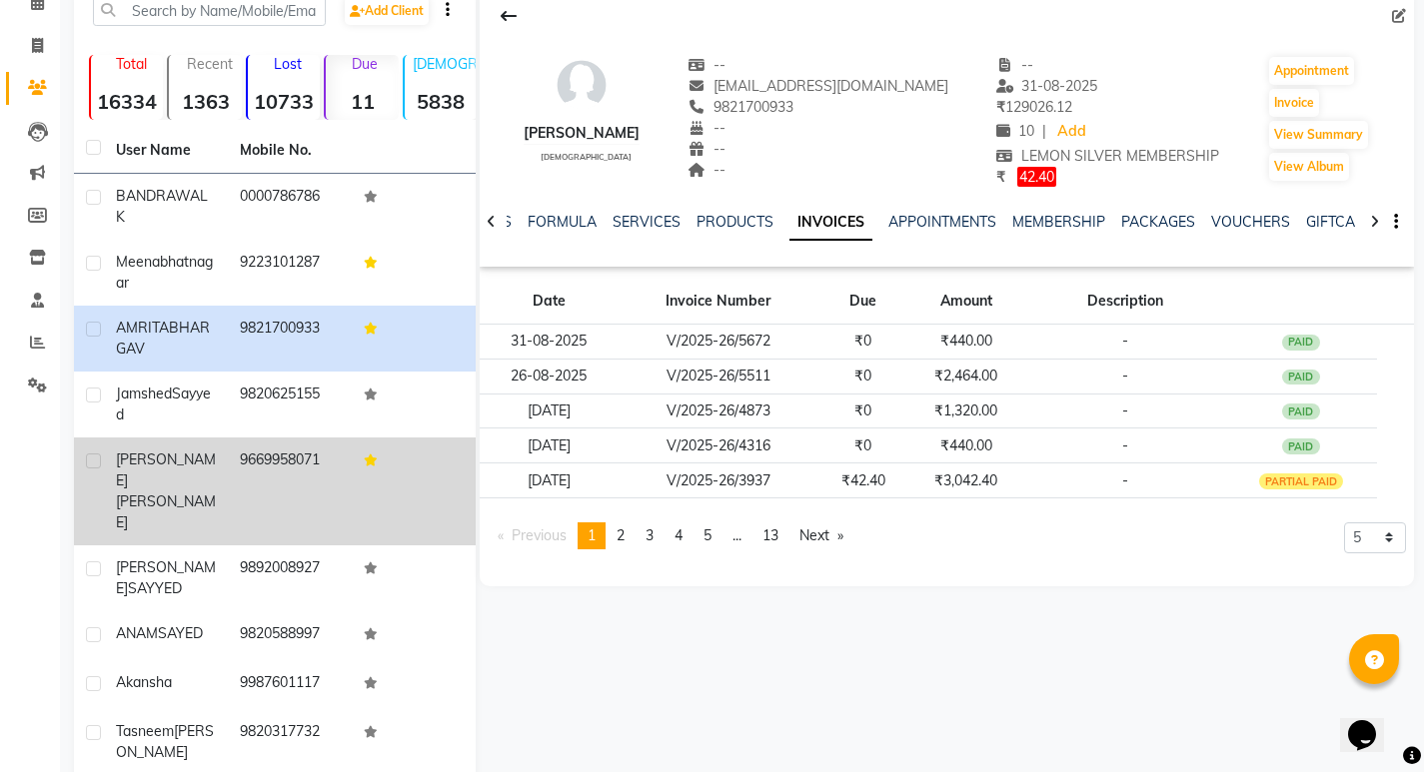
click at [240, 471] on td "9669958071" at bounding box center [290, 492] width 124 height 108
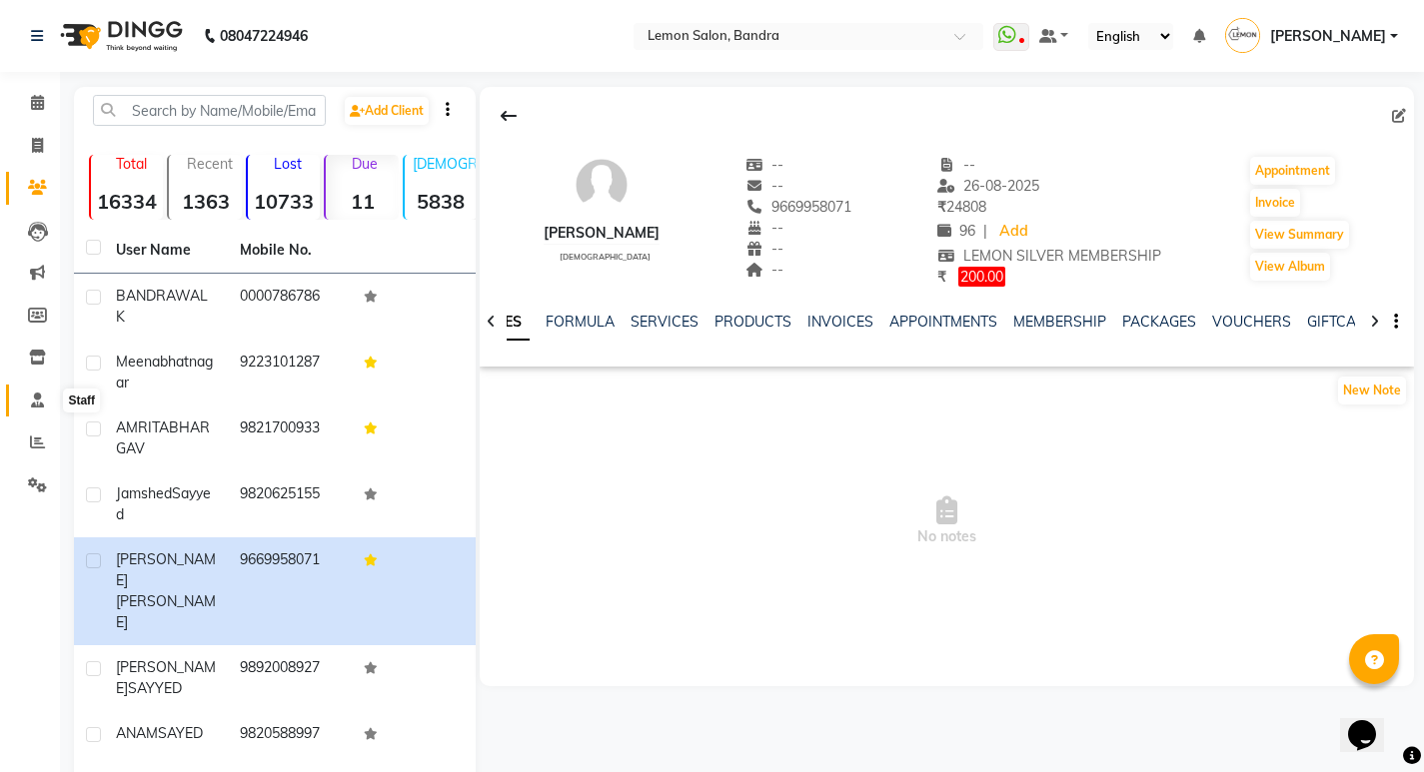
click at [37, 402] on icon at bounding box center [37, 400] width 13 height 15
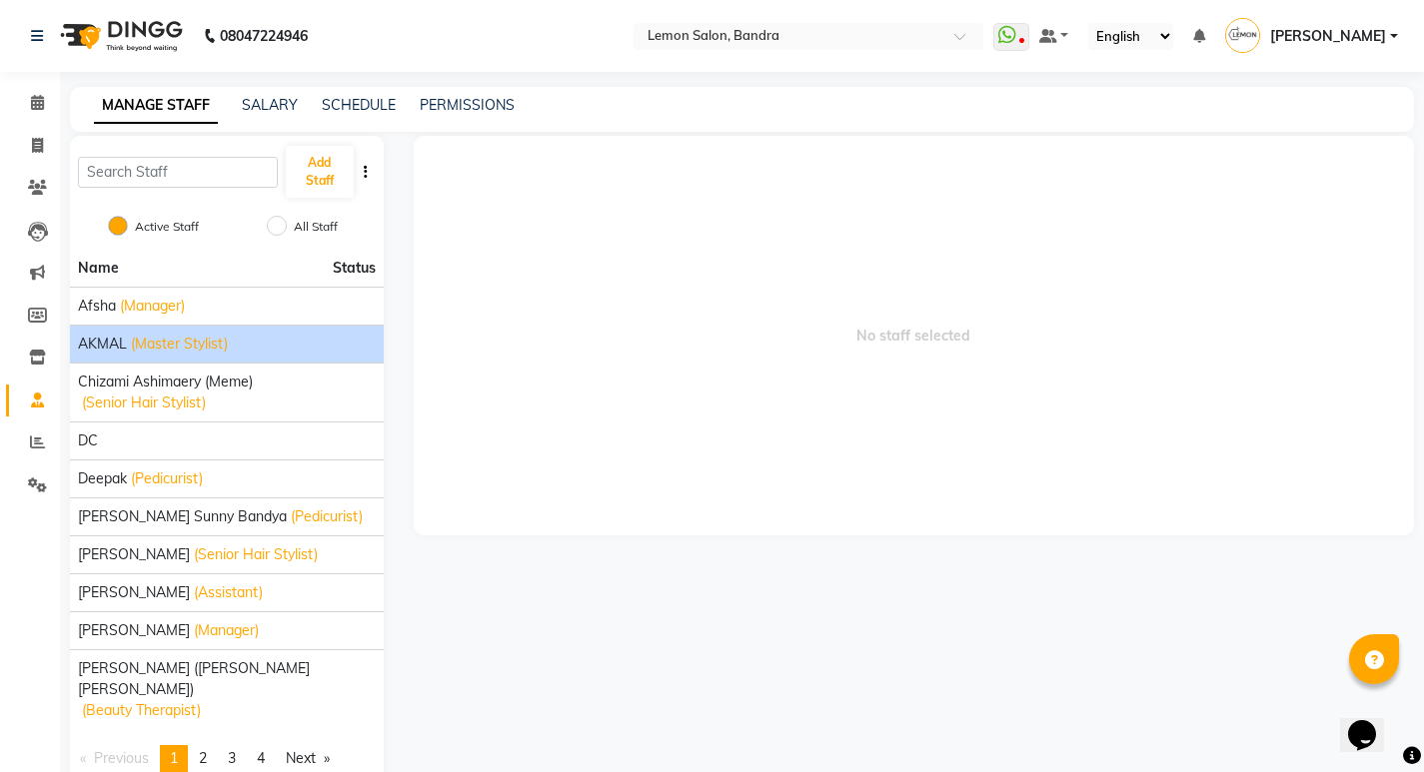
click at [177, 331] on li "AKMAL (Master Stylist)" at bounding box center [227, 344] width 314 height 38
click at [177, 343] on span "(Master Stylist)" at bounding box center [179, 344] width 97 height 21
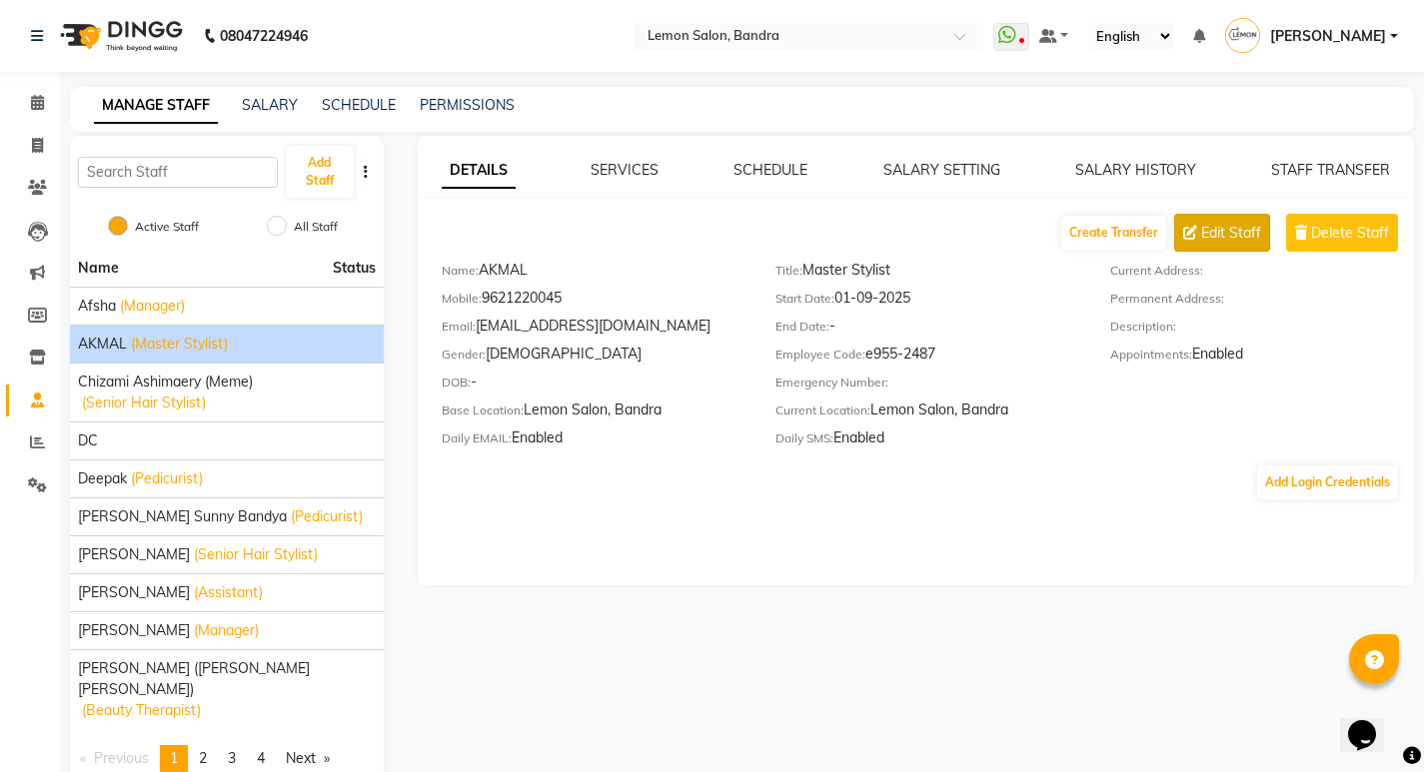
click at [1233, 241] on span "Edit Staff" at bounding box center [1231, 233] width 60 height 21
select select "[DEMOGRAPHIC_DATA]"
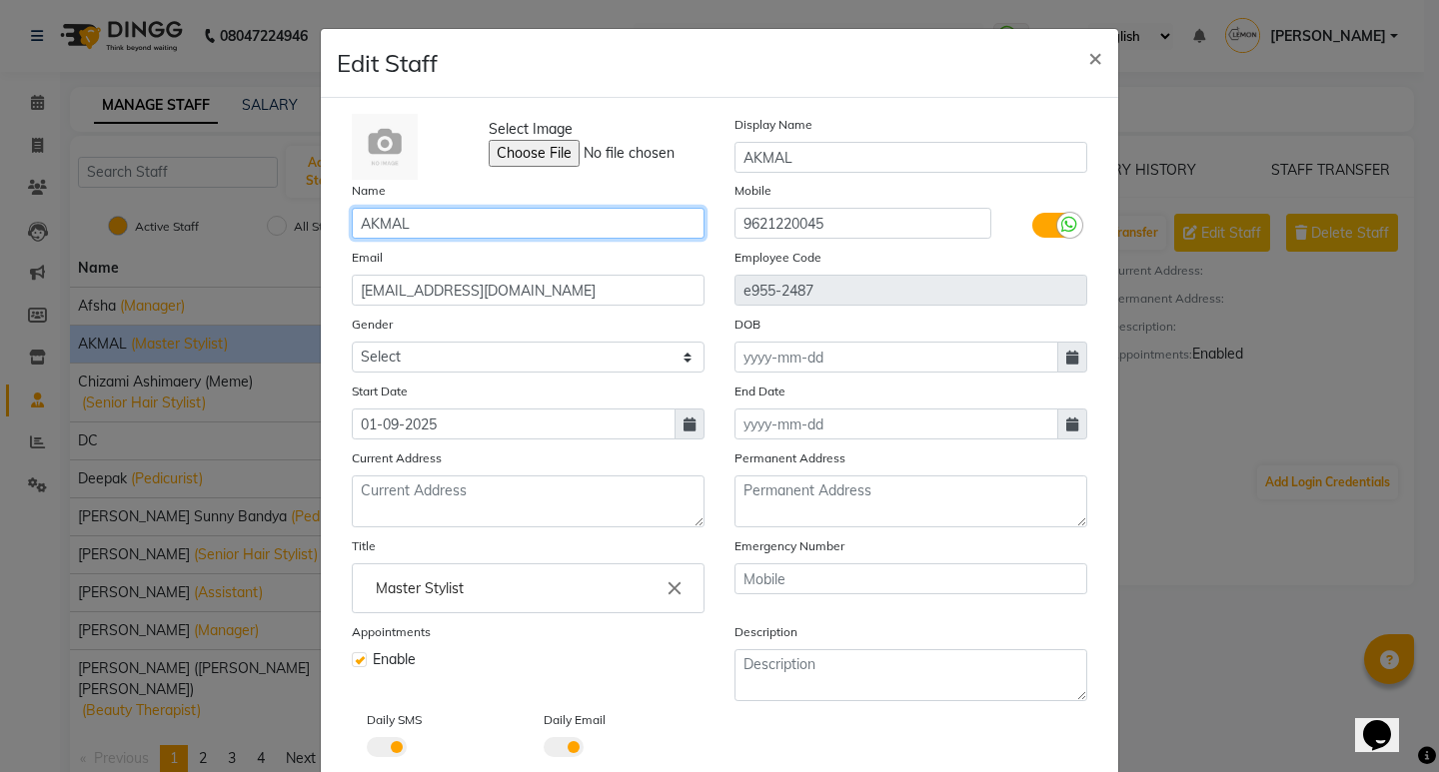
click at [364, 226] on input "AKMAL" at bounding box center [528, 223] width 353 height 31
click at [364, 225] on input "AKMAL" at bounding box center [528, 223] width 353 height 31
type input "m"
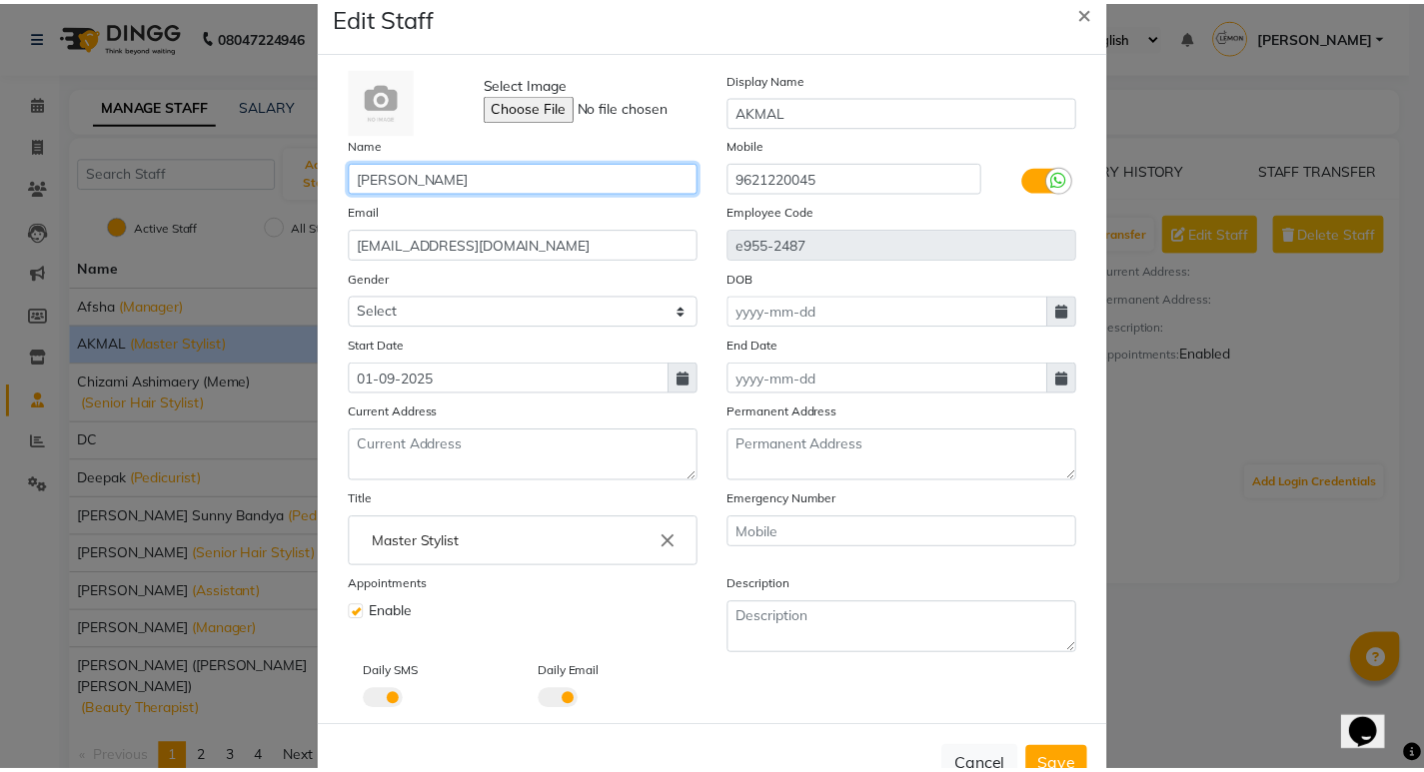
scroll to position [109, 0]
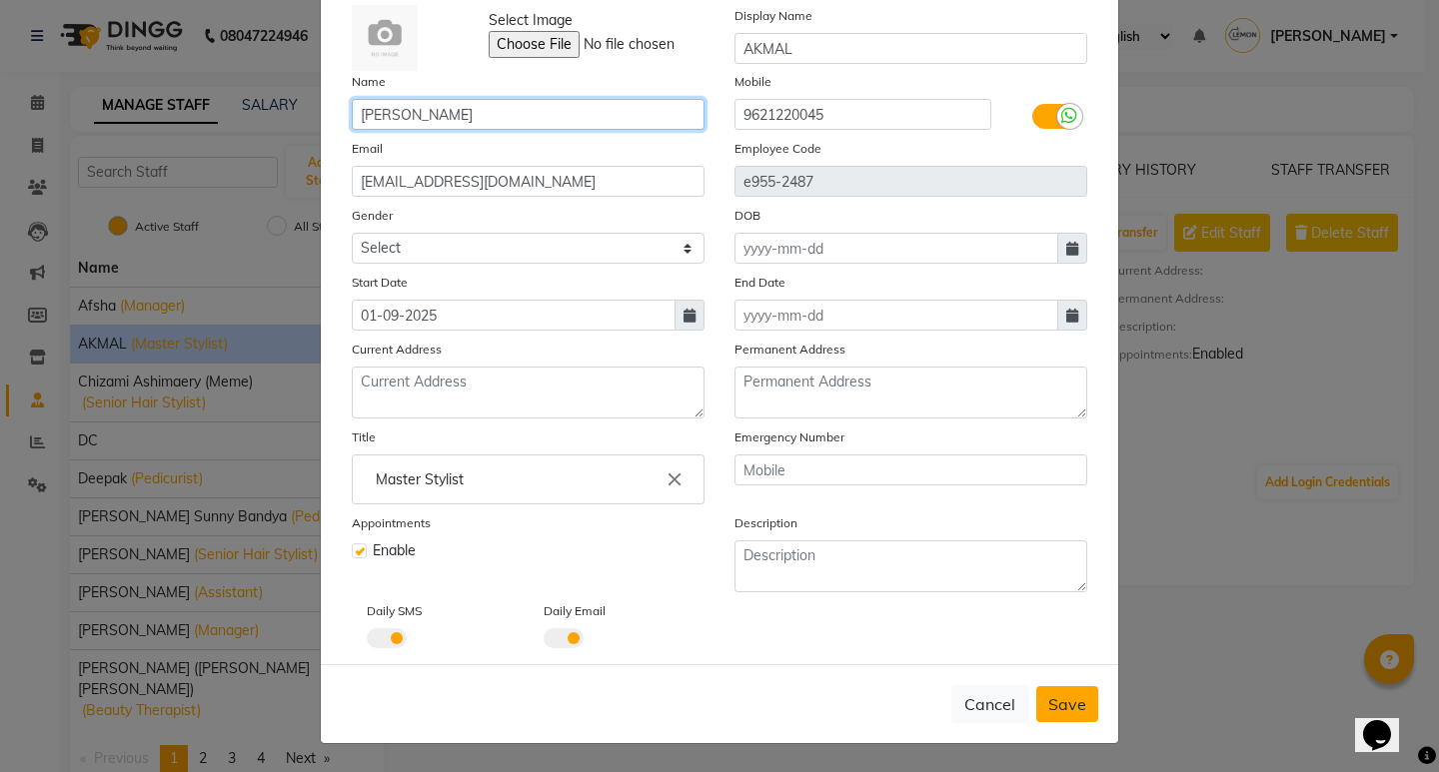
type input "Mohd Subhan Akmal"
click at [1054, 696] on span "Save" at bounding box center [1067, 704] width 38 height 20
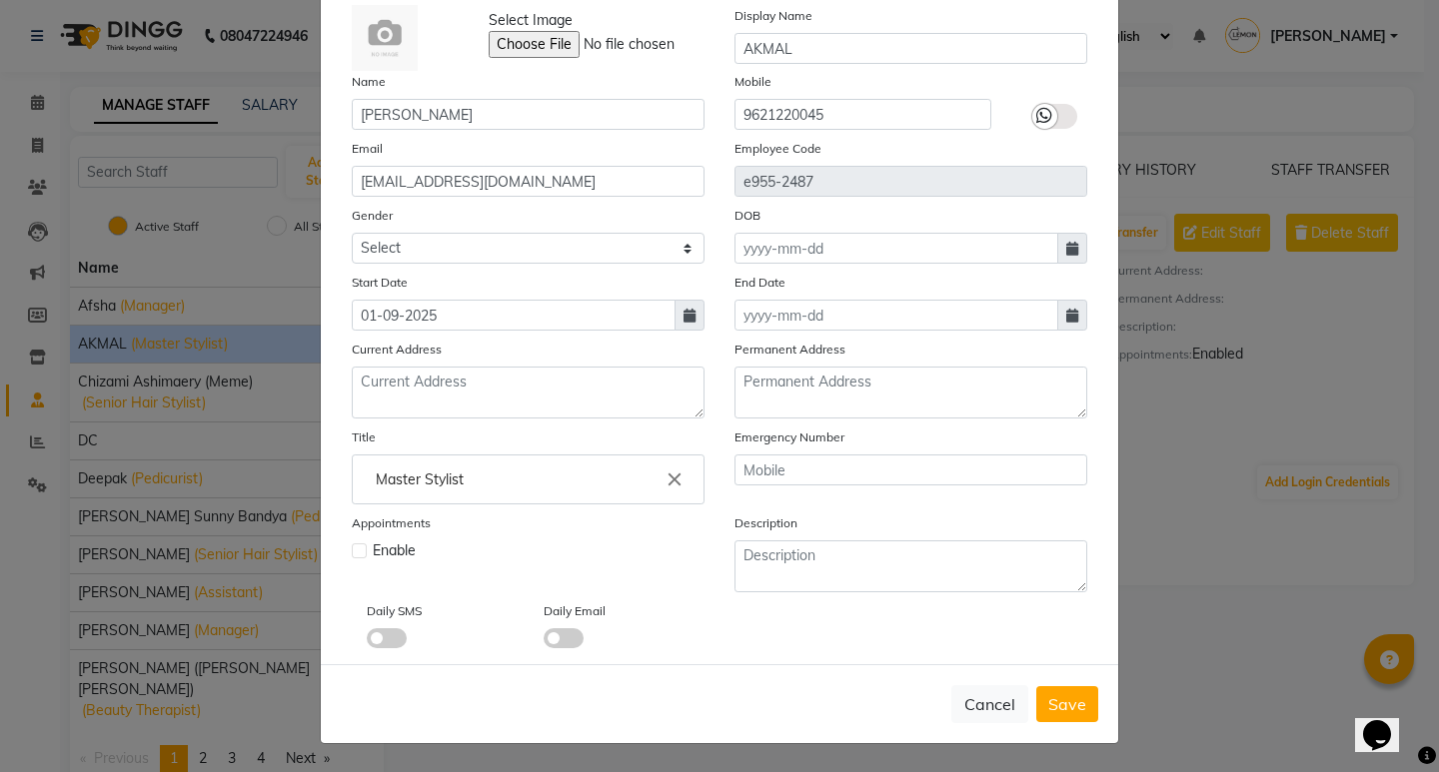
select select
checkbox input "false"
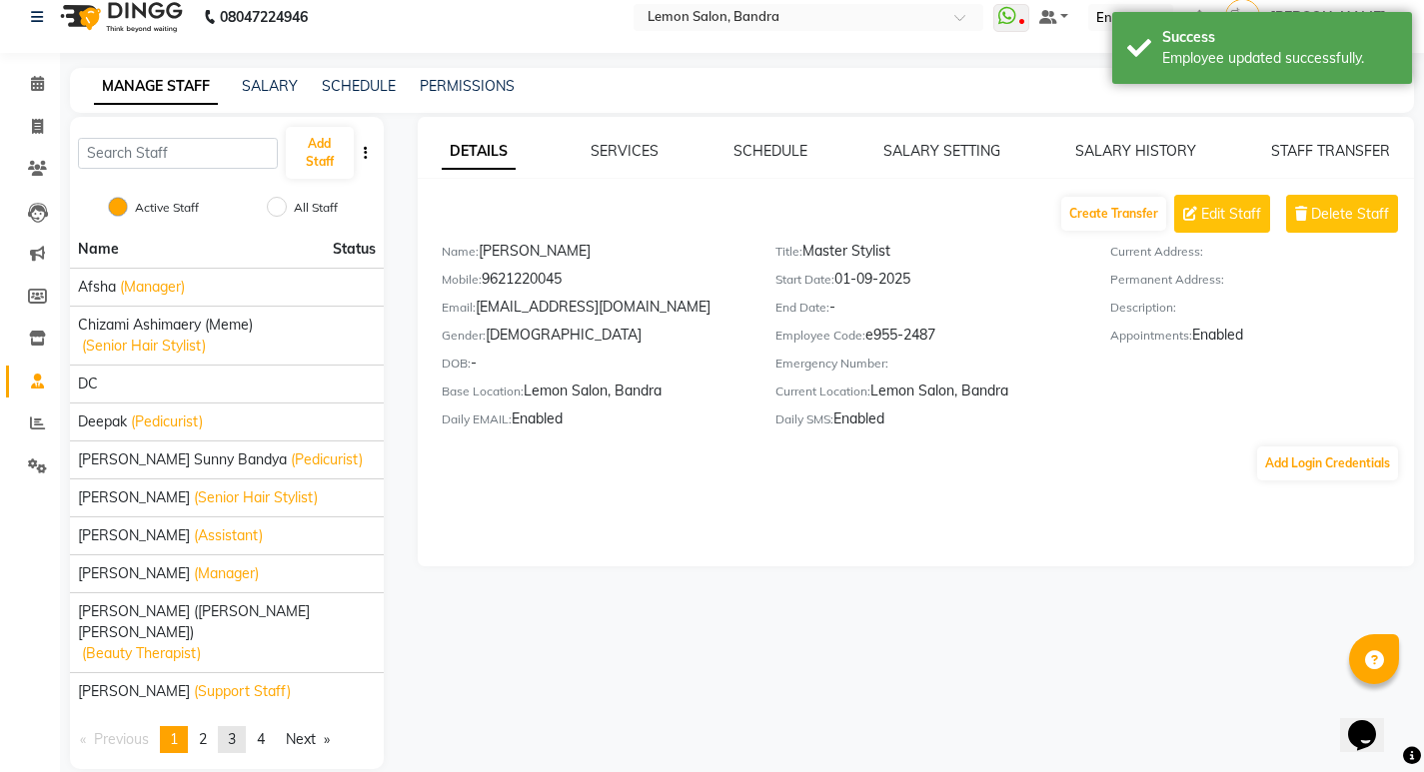
scroll to position [25, 0]
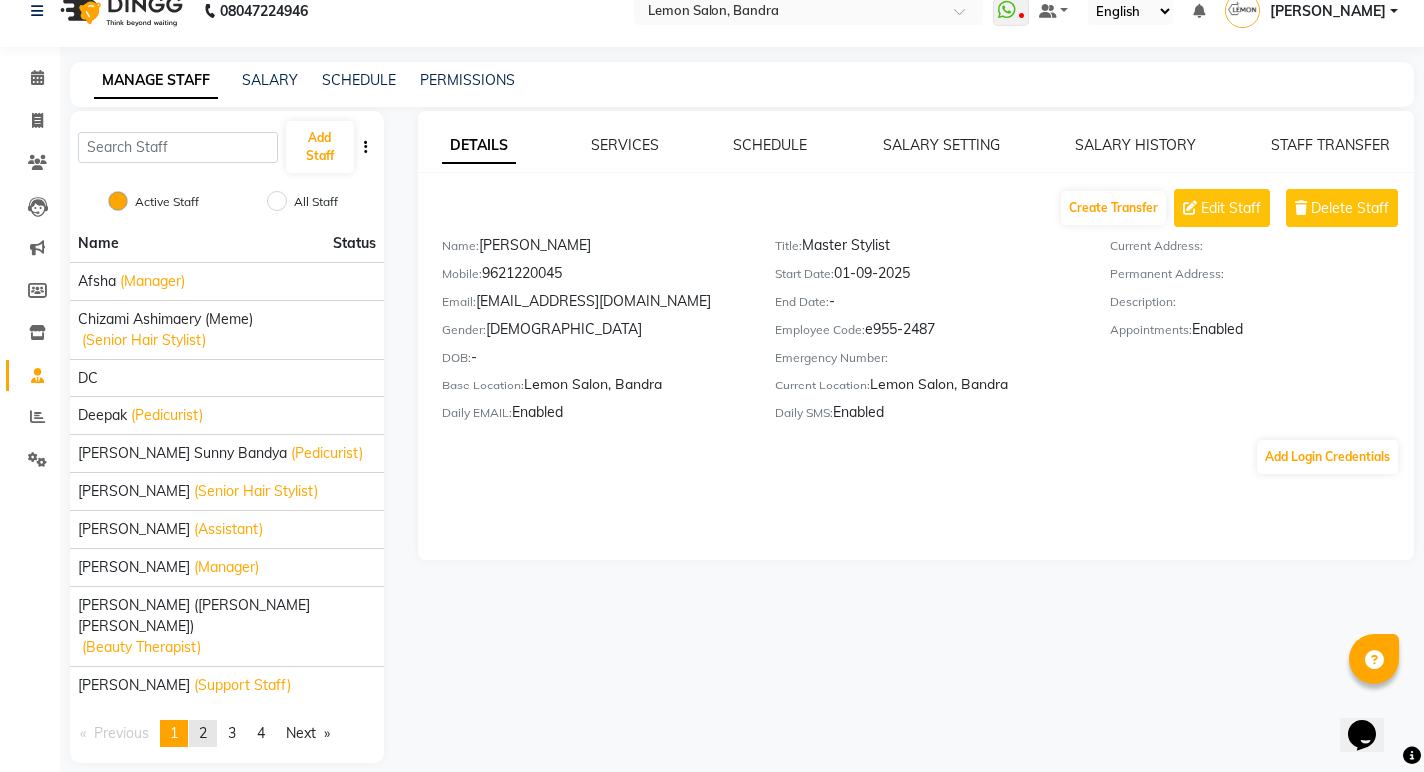
click at [201, 720] on link "page 2" at bounding box center [203, 733] width 28 height 27
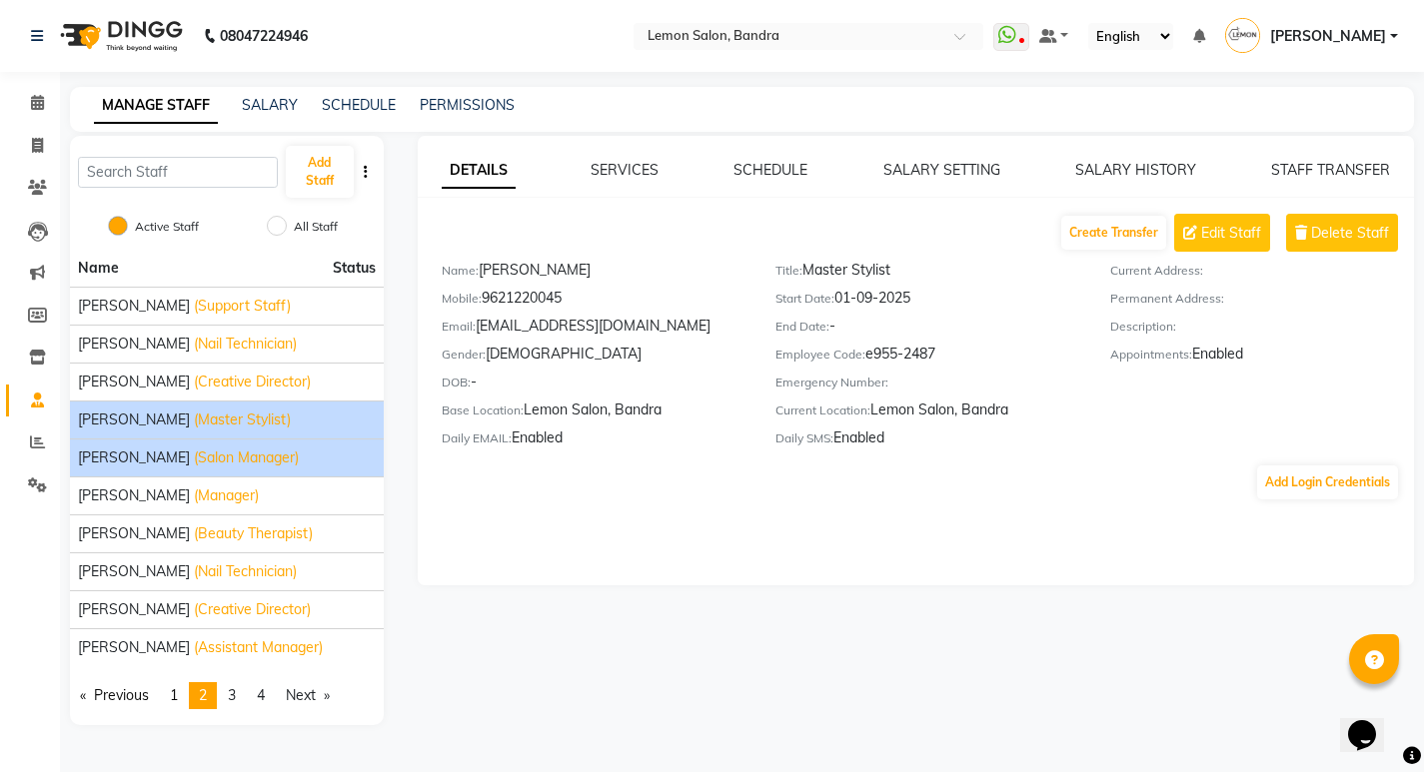
scroll to position [0, 0]
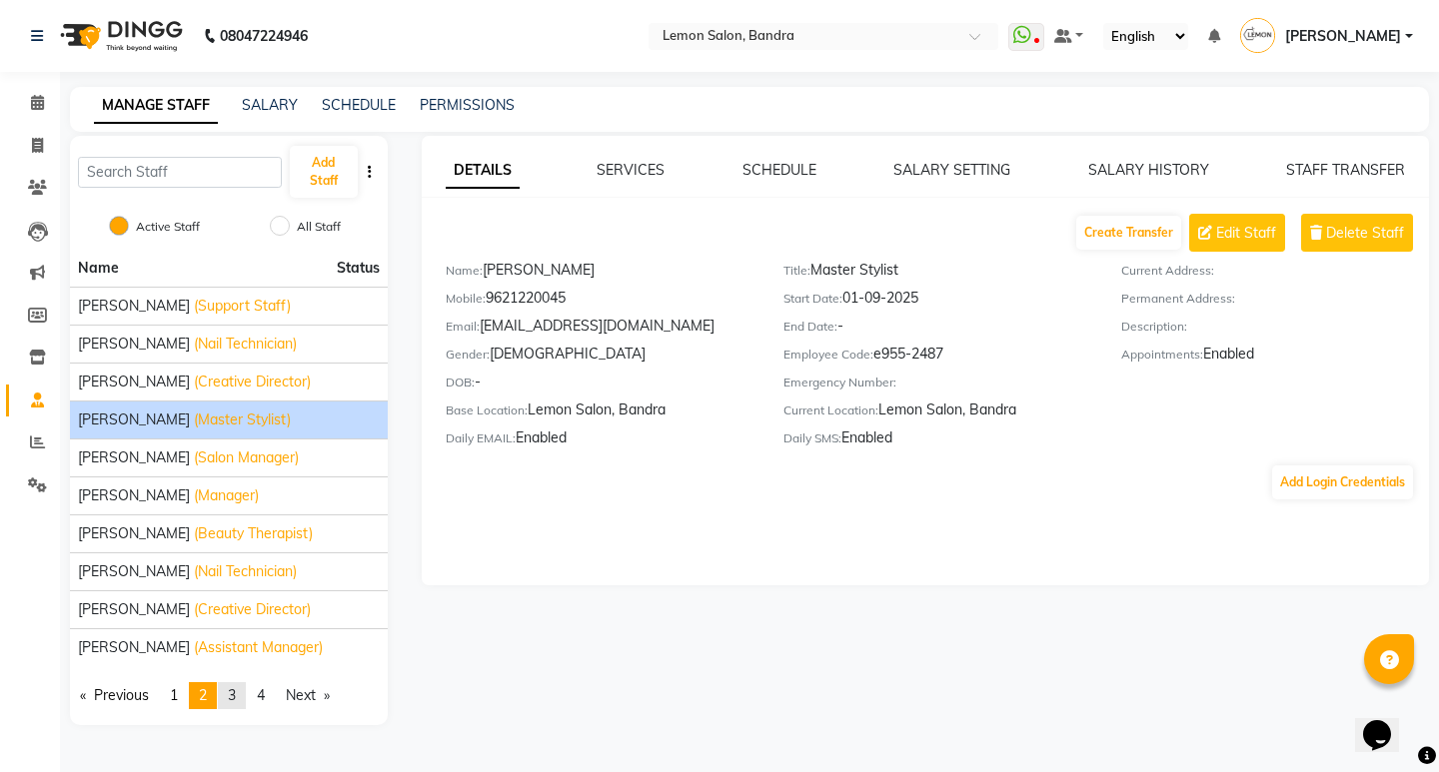
click at [225, 701] on link "page 3" at bounding box center [232, 695] width 28 height 27
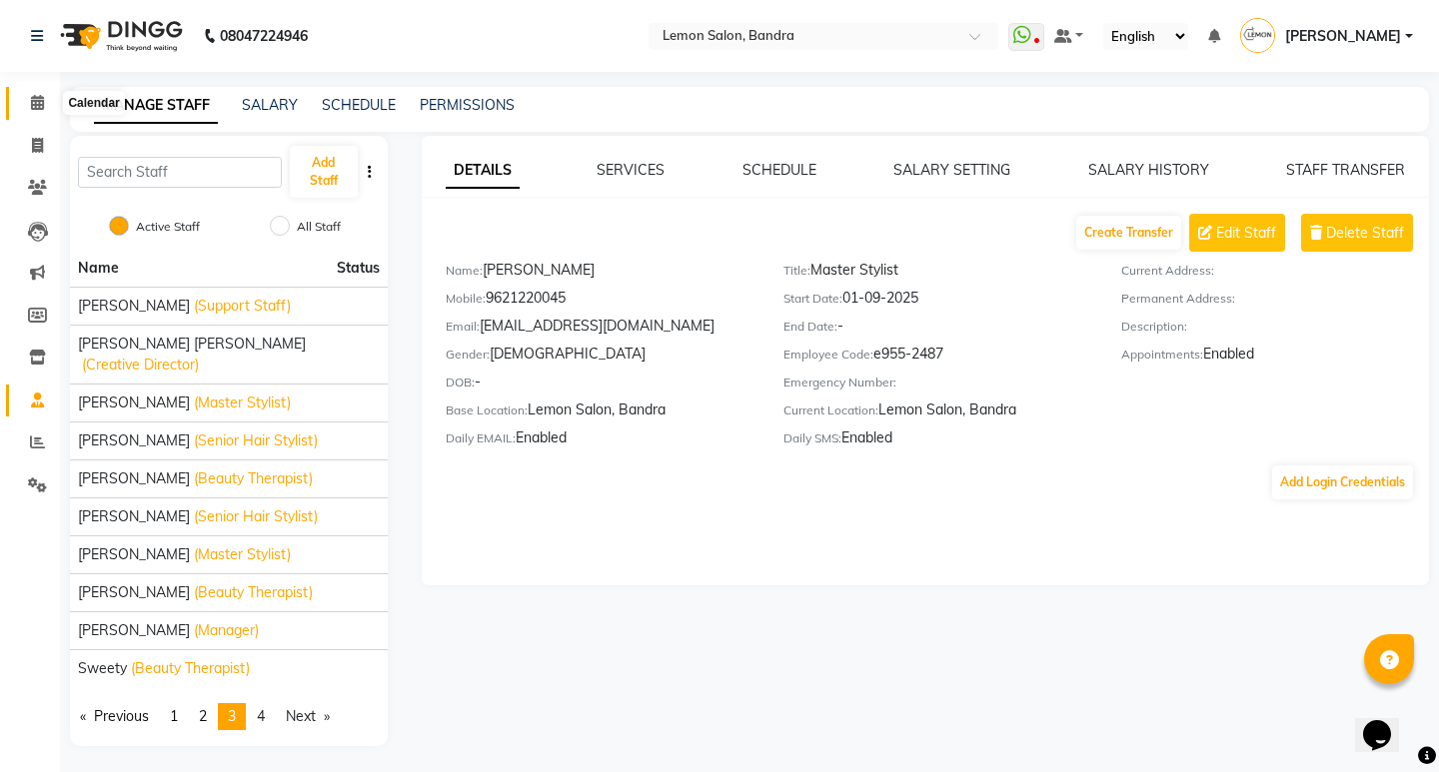
click at [33, 99] on icon at bounding box center [37, 102] width 13 height 15
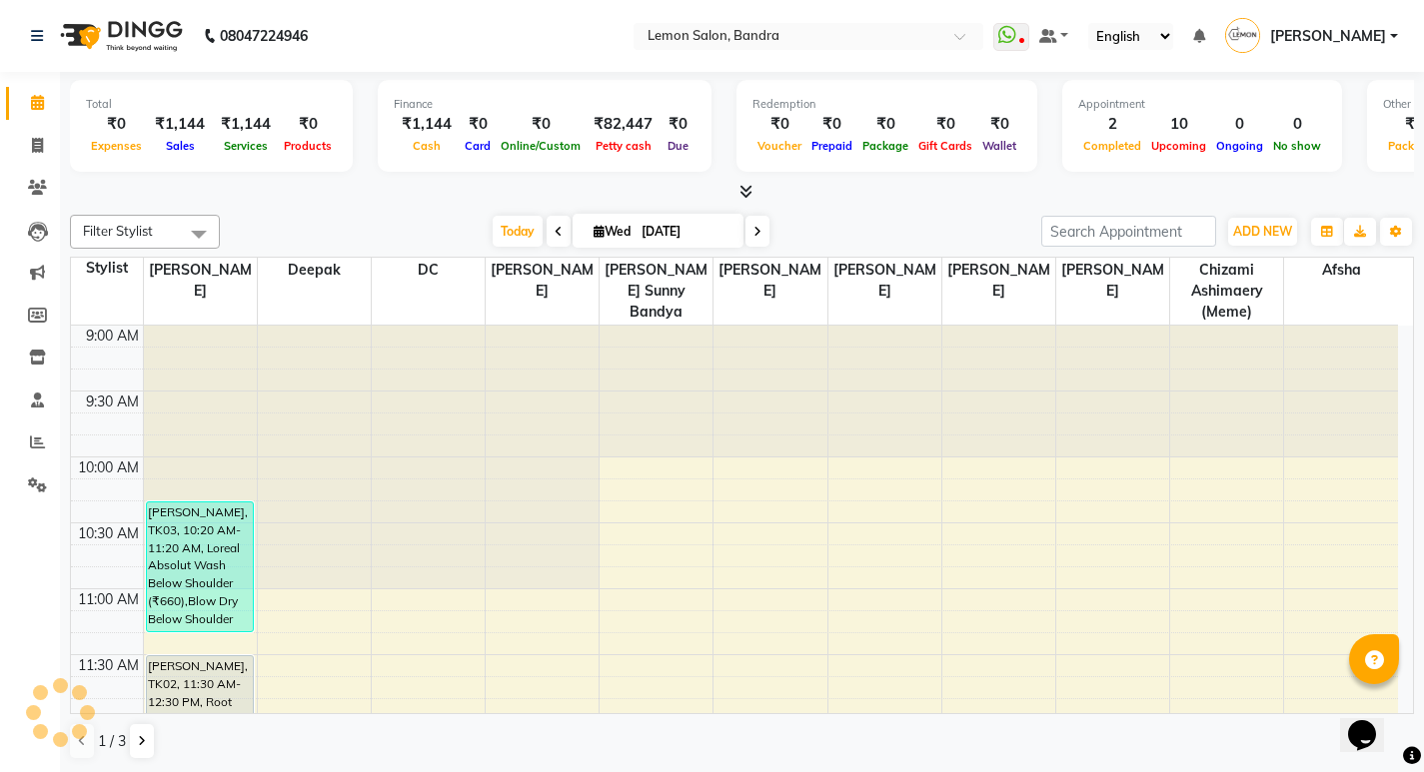
click at [187, 230] on span at bounding box center [199, 234] width 40 height 38
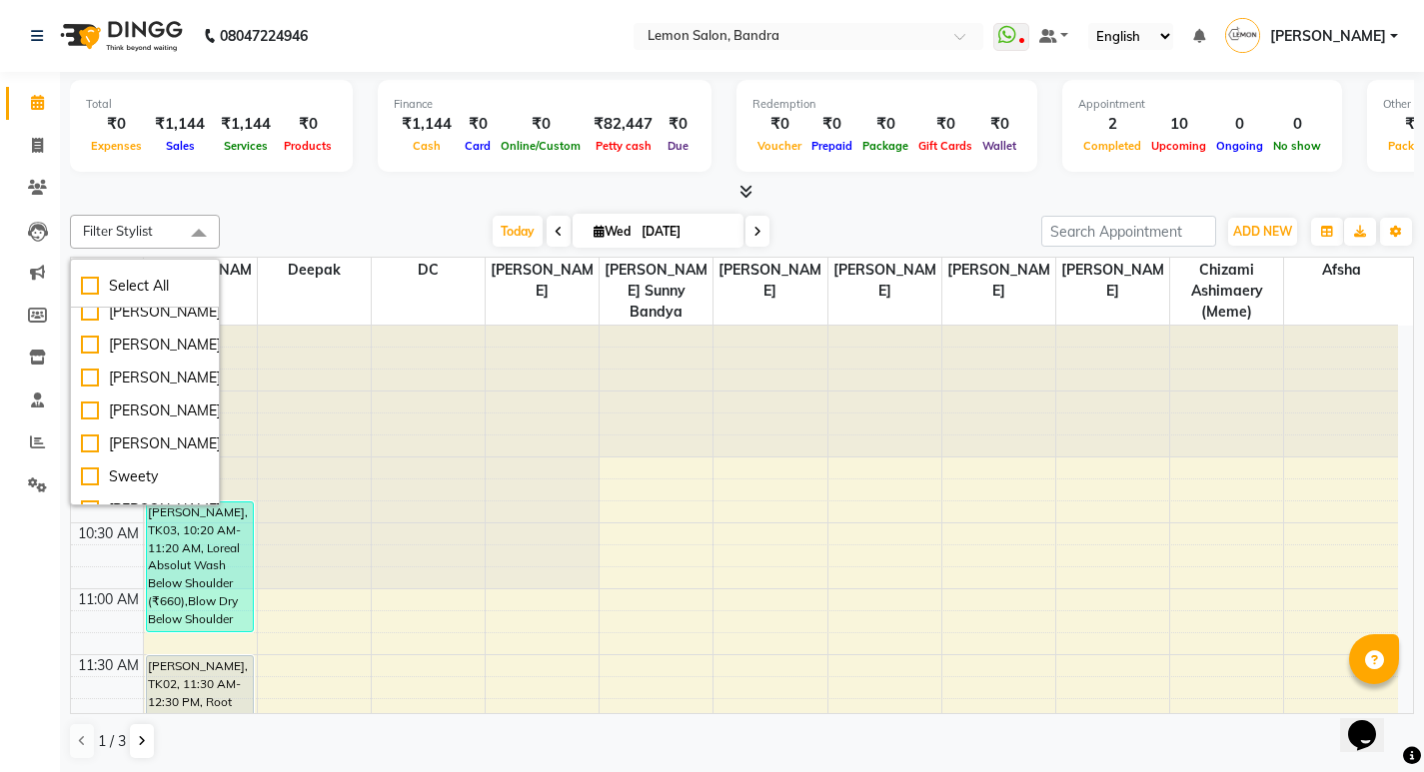
scroll to position [899, 0]
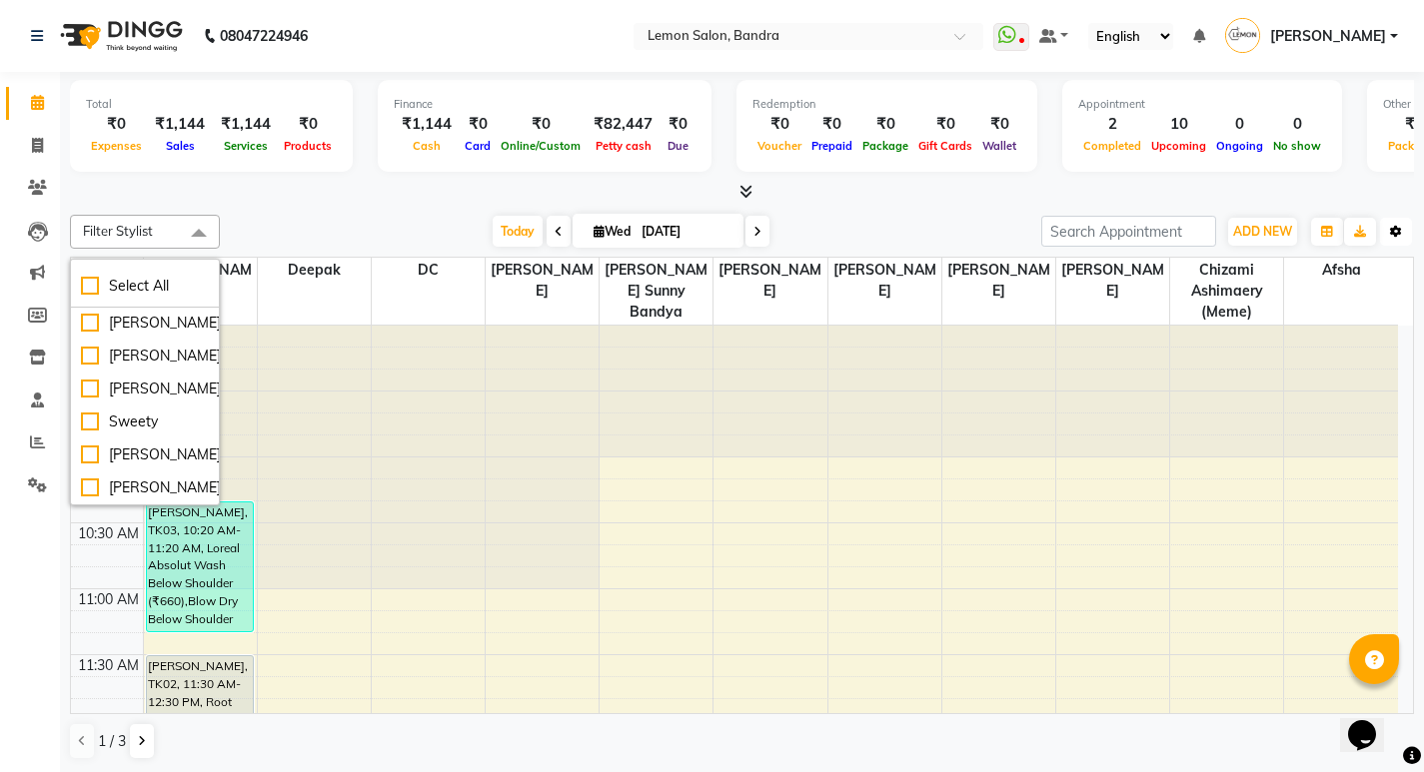
click at [1403, 223] on button "Toggle Dropdown" at bounding box center [1396, 232] width 32 height 28
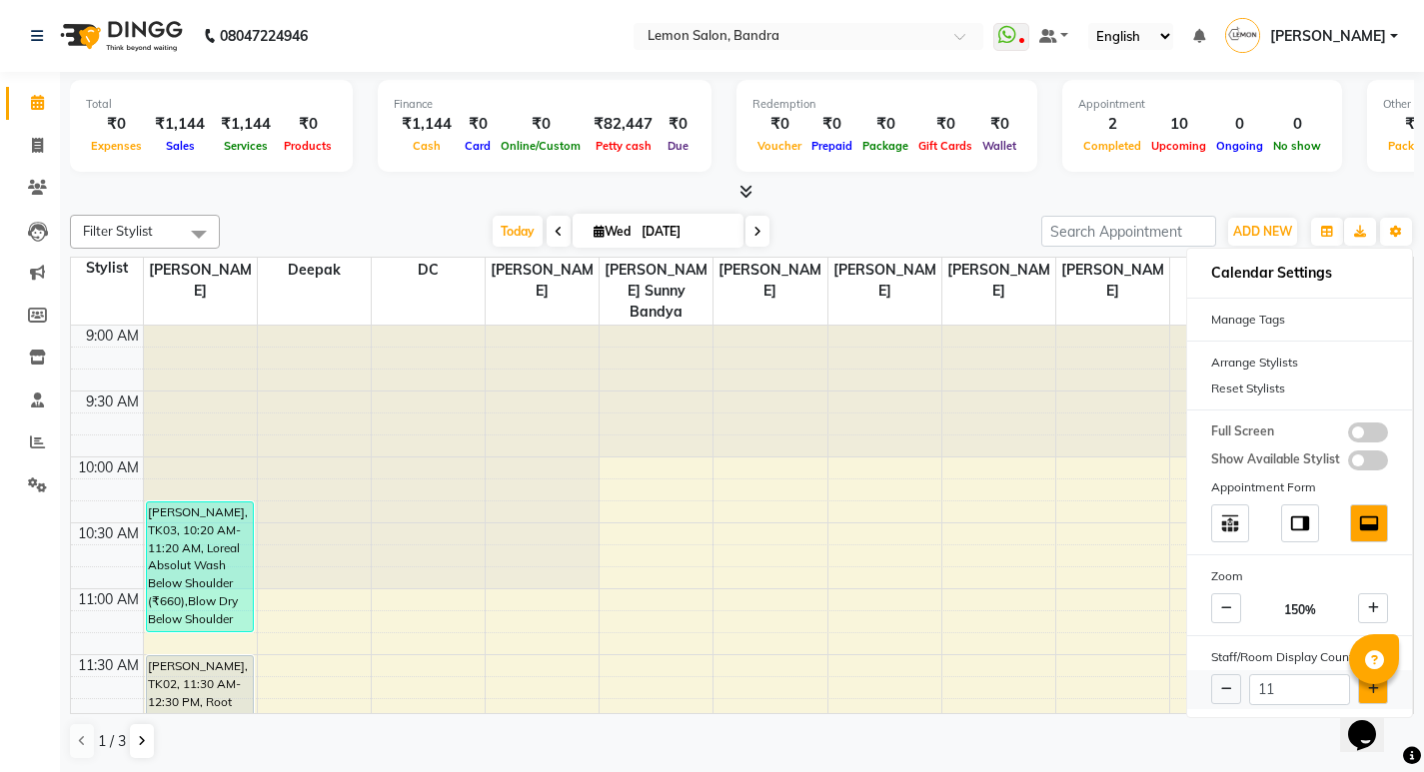
click at [1363, 683] on button at bounding box center [1373, 689] width 30 height 30
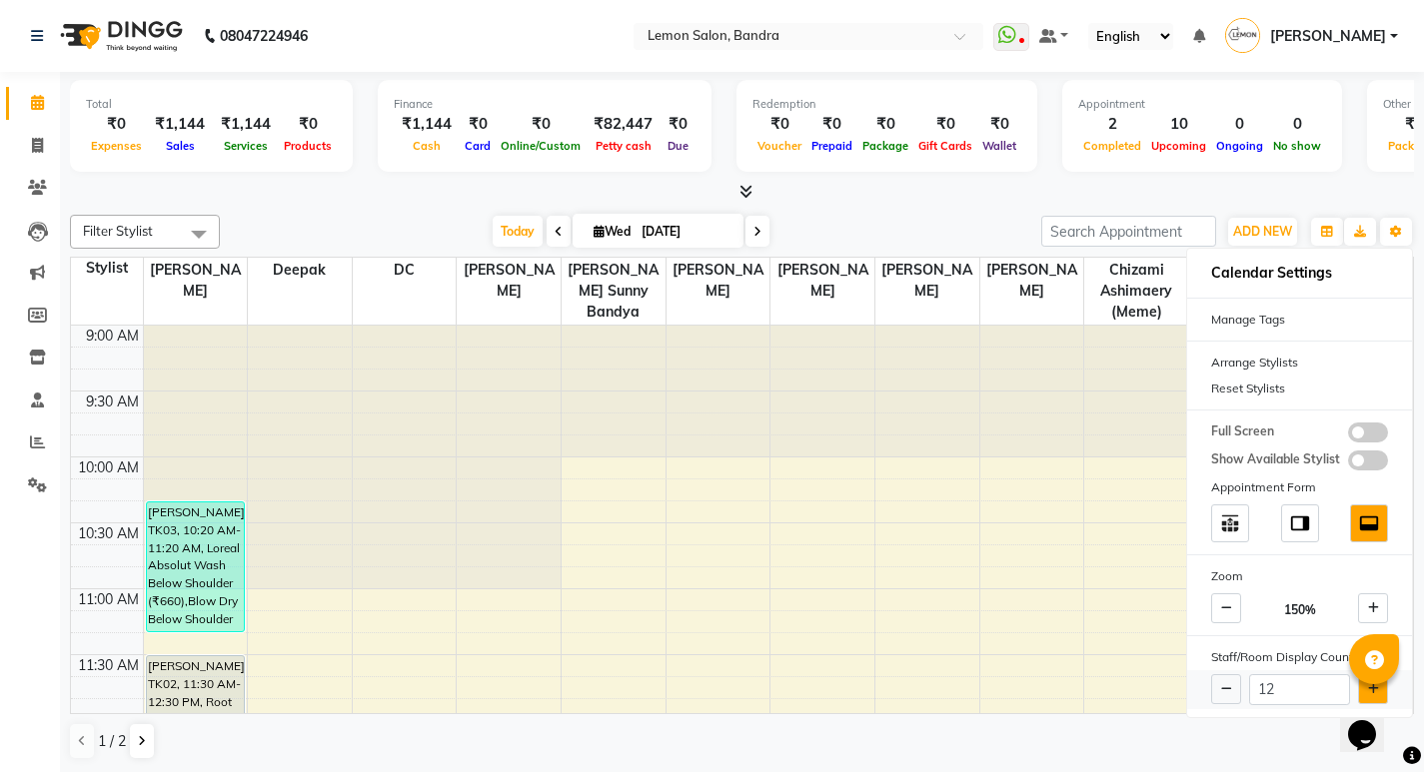
click at [1363, 683] on button at bounding box center [1373, 689] width 30 height 30
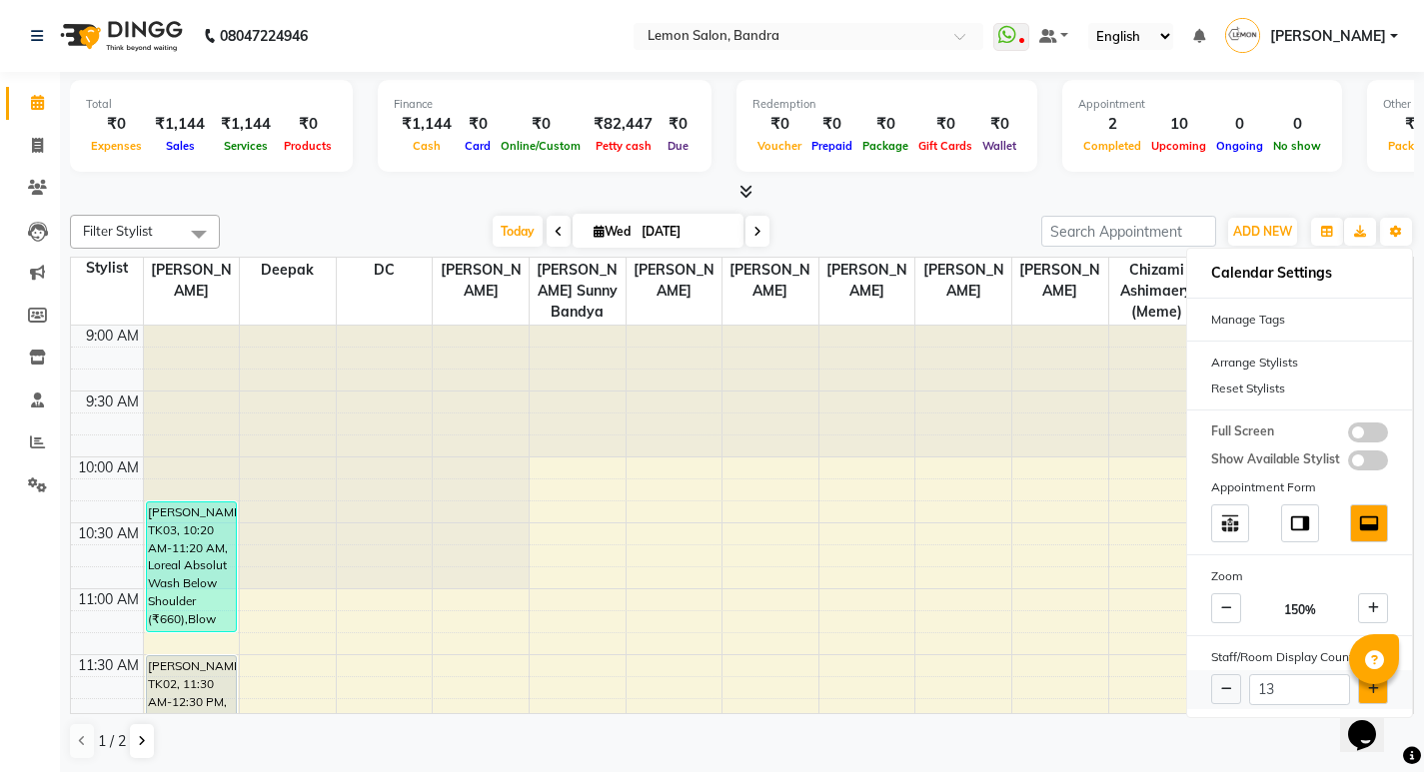
click at [1363, 683] on button at bounding box center [1373, 689] width 30 height 30
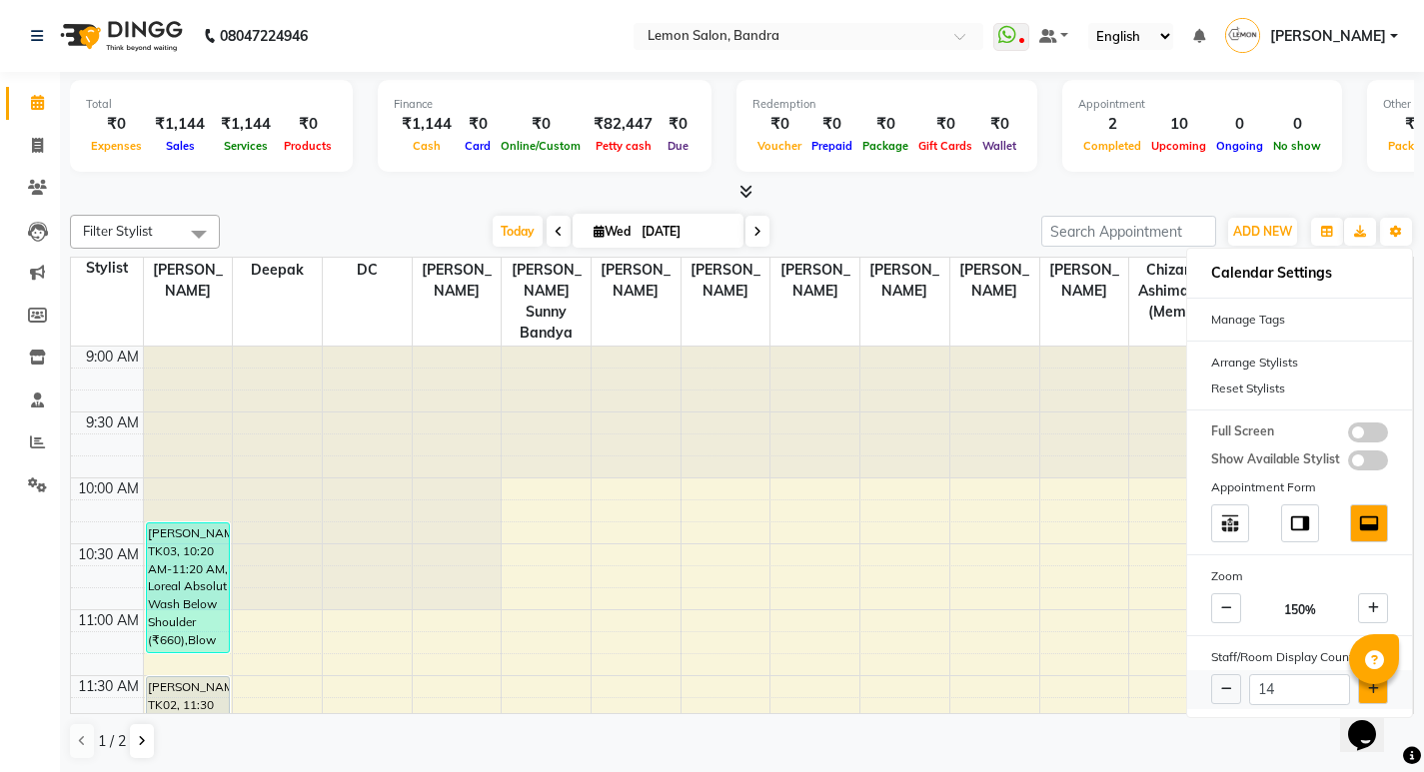
click at [1363, 683] on button at bounding box center [1373, 689] width 30 height 30
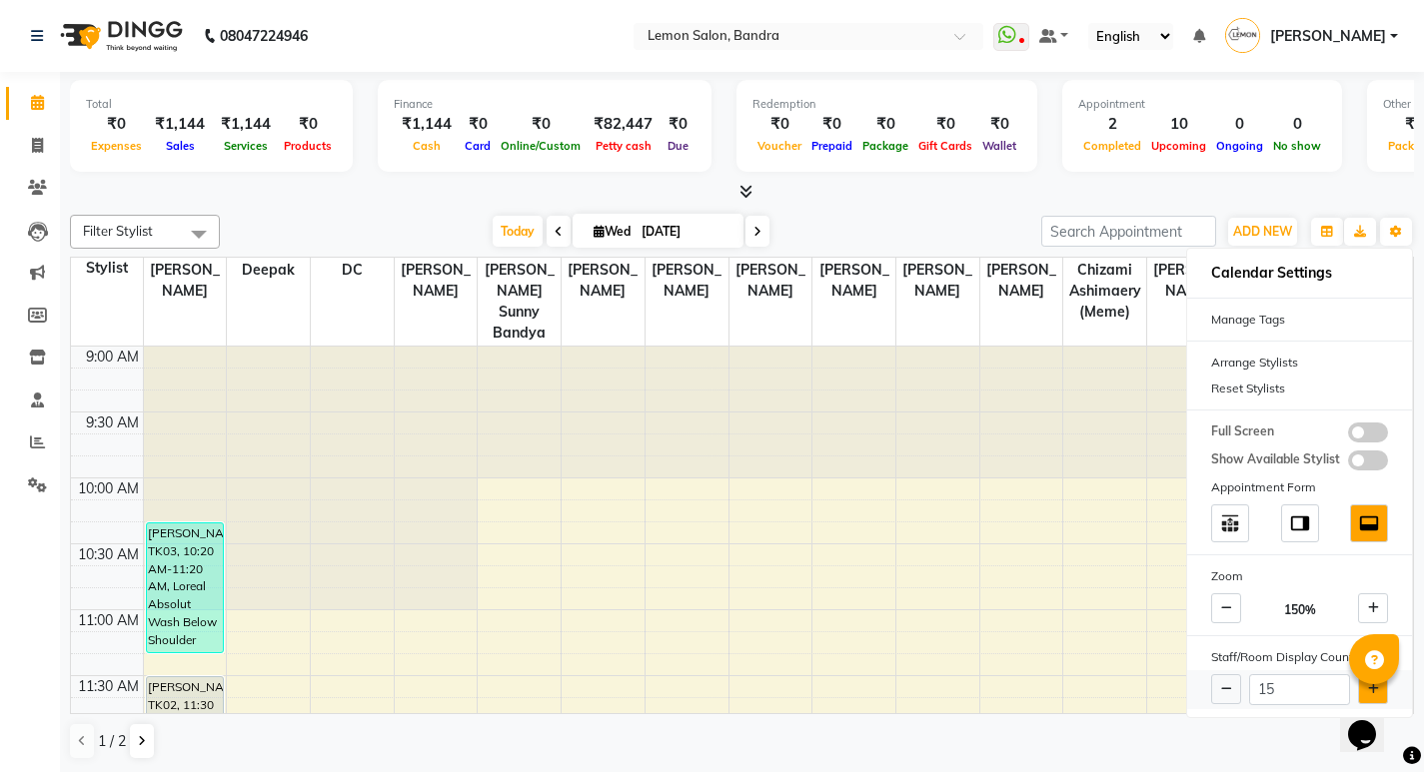
click at [1363, 683] on button at bounding box center [1373, 689] width 30 height 30
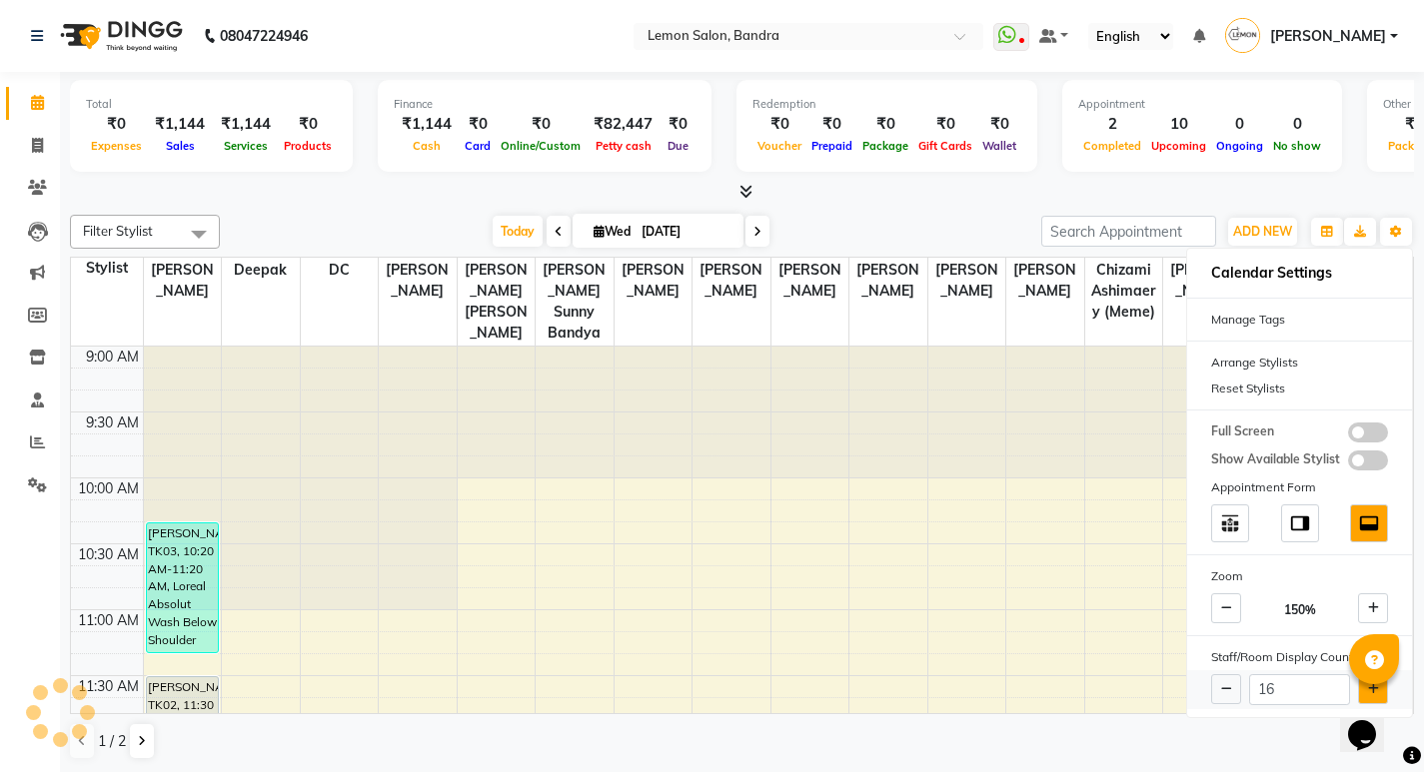
click at [1363, 683] on button at bounding box center [1373, 689] width 30 height 30
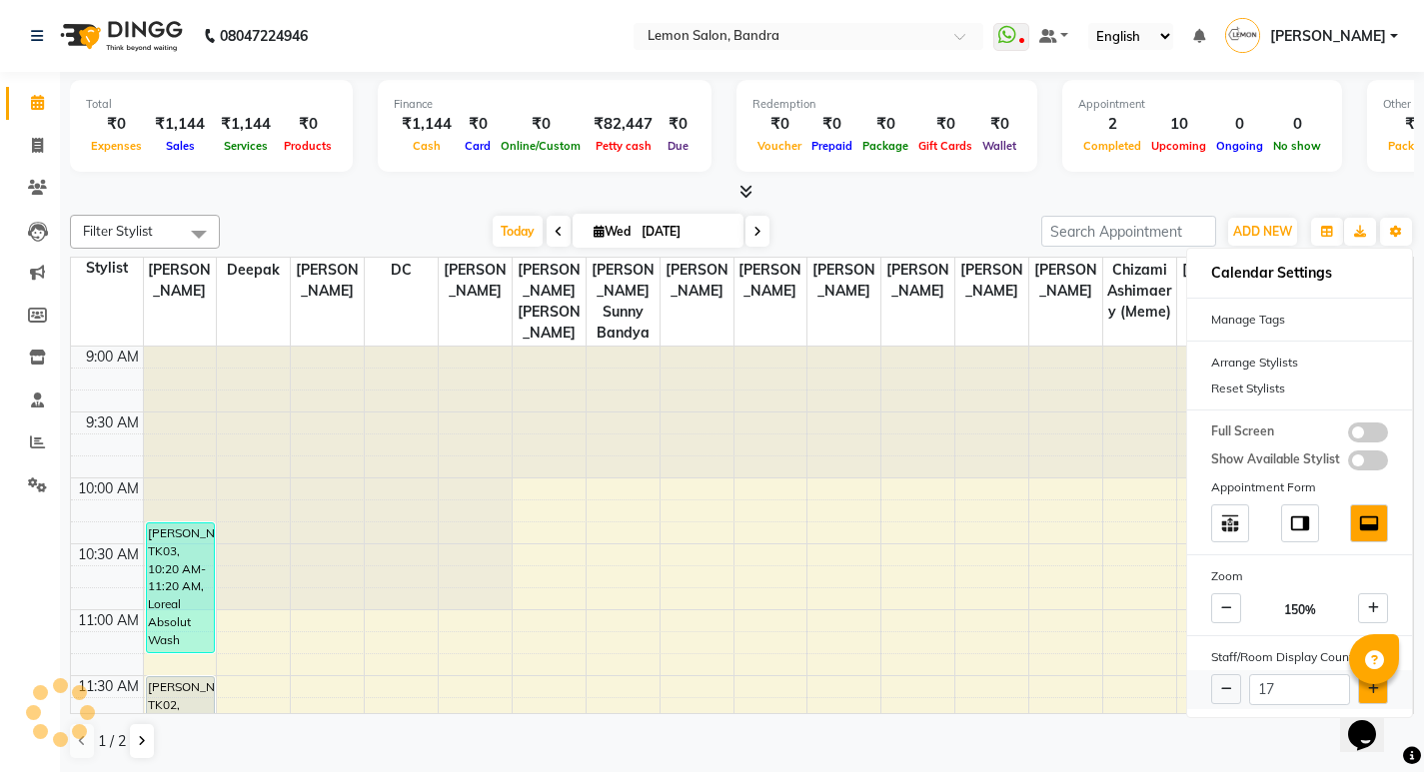
click at [1363, 683] on button at bounding box center [1373, 689] width 30 height 30
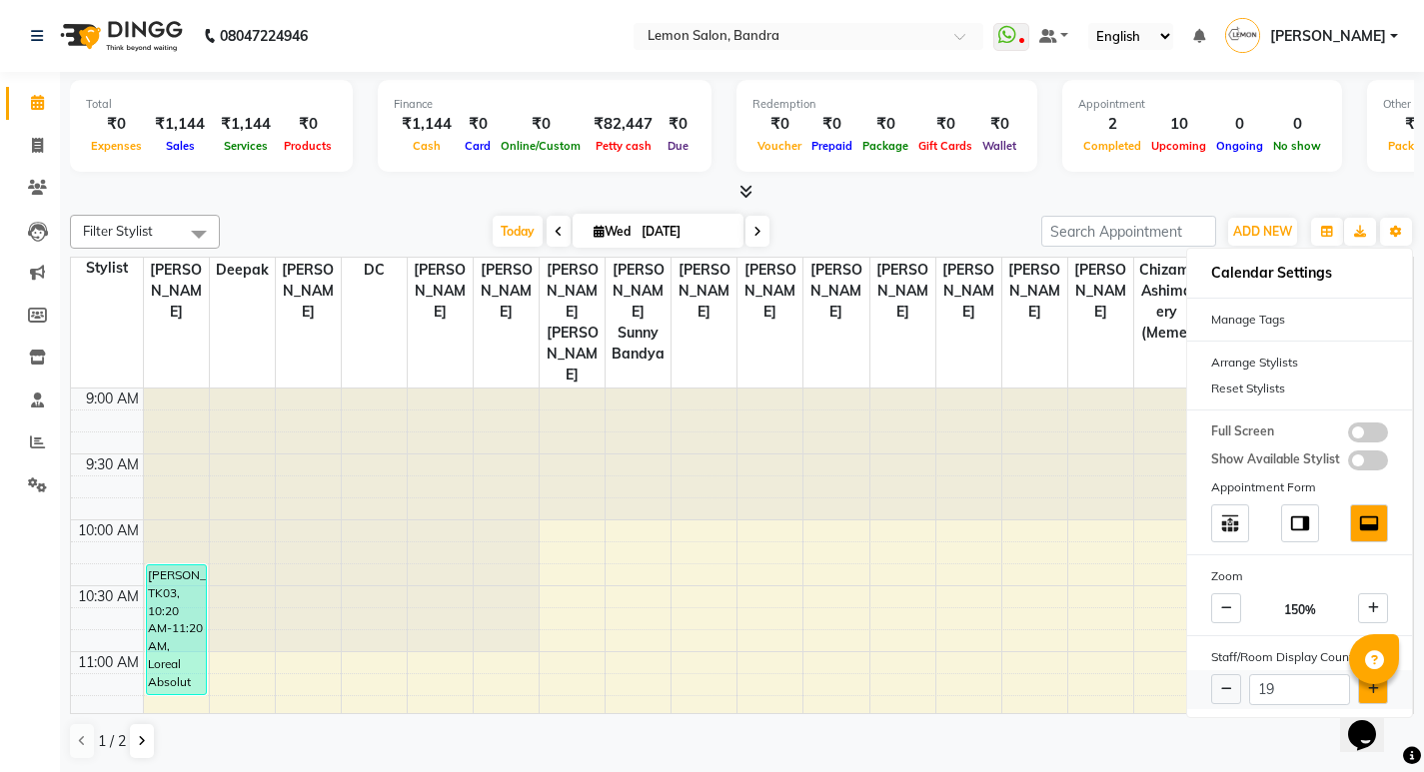
click at [1363, 683] on button at bounding box center [1373, 689] width 30 height 30
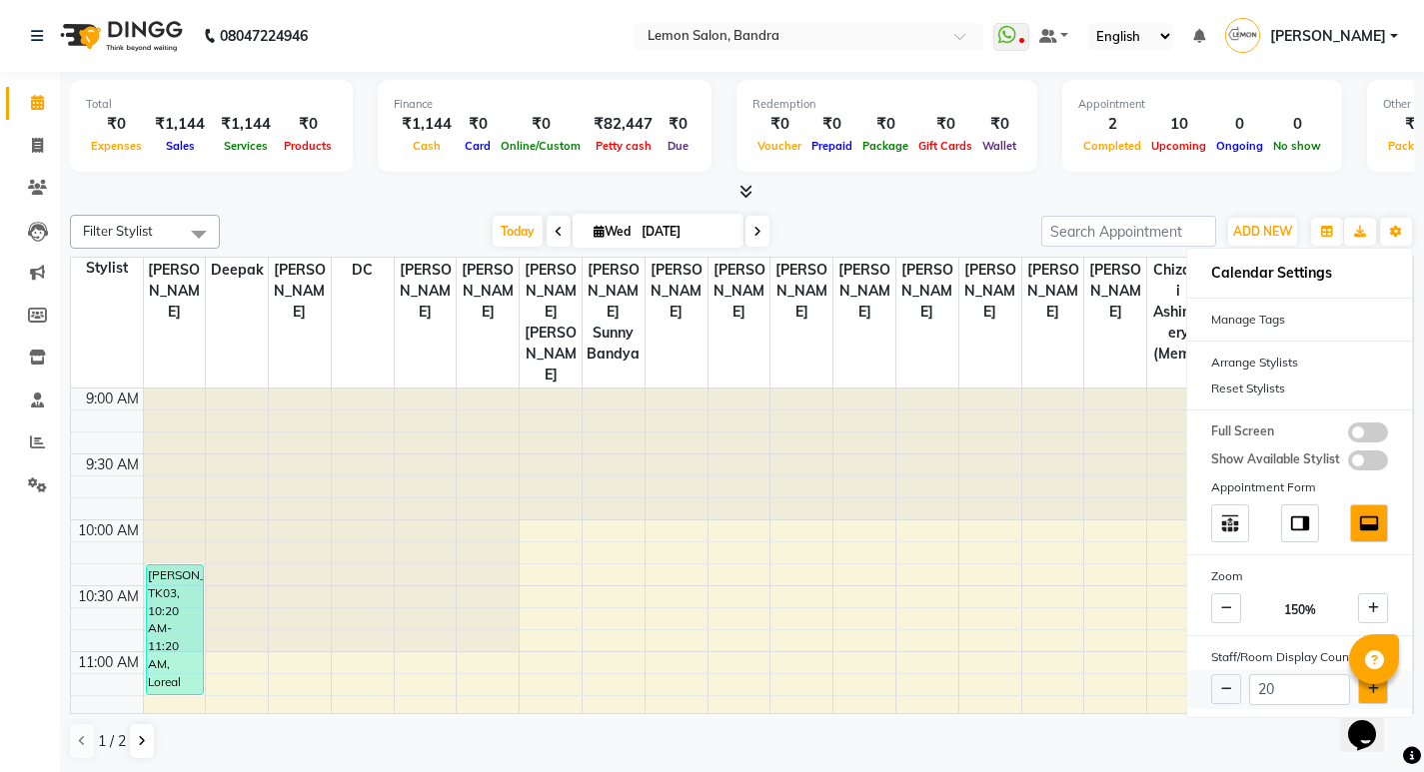
click at [1363, 683] on button at bounding box center [1373, 689] width 30 height 30
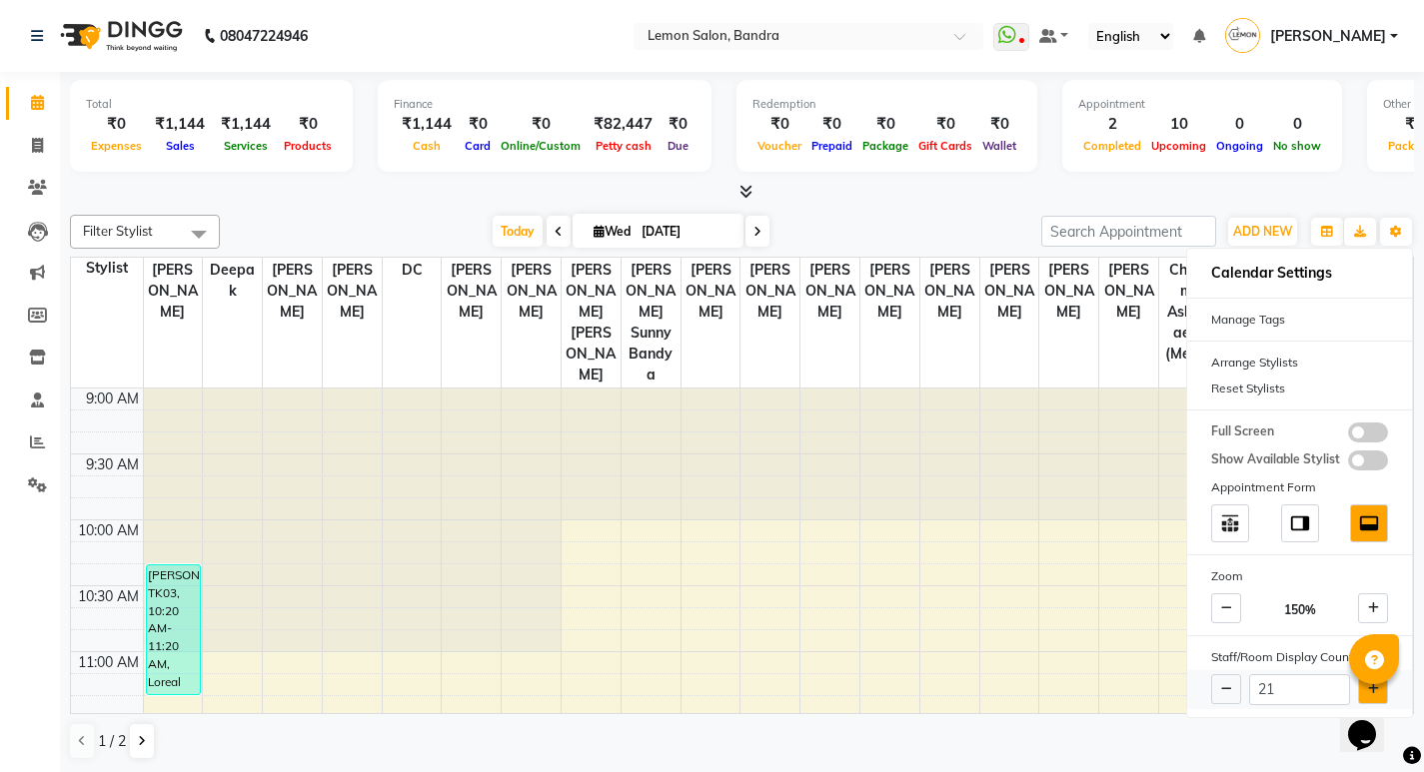
click at [1363, 683] on button at bounding box center [1373, 689] width 30 height 30
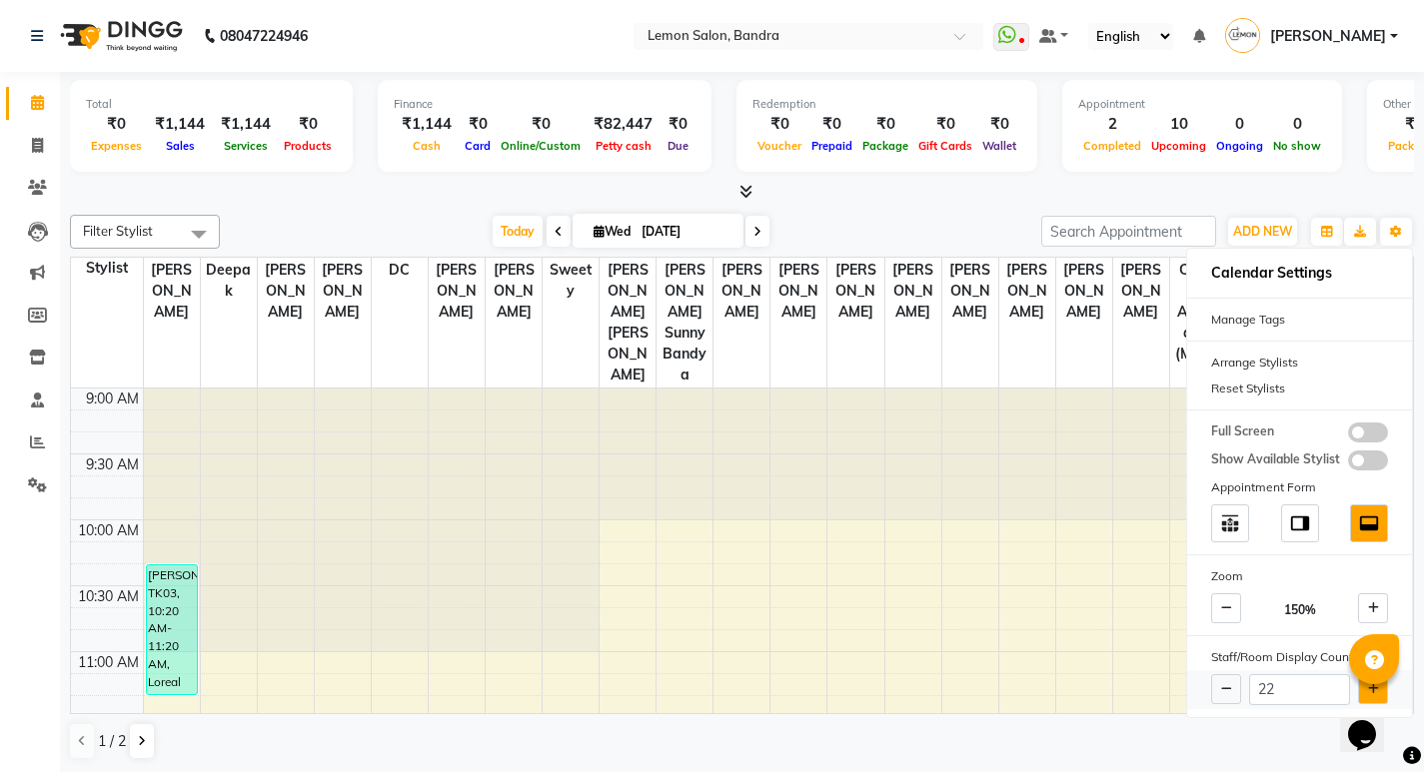
click at [1363, 683] on button at bounding box center [1373, 689] width 30 height 30
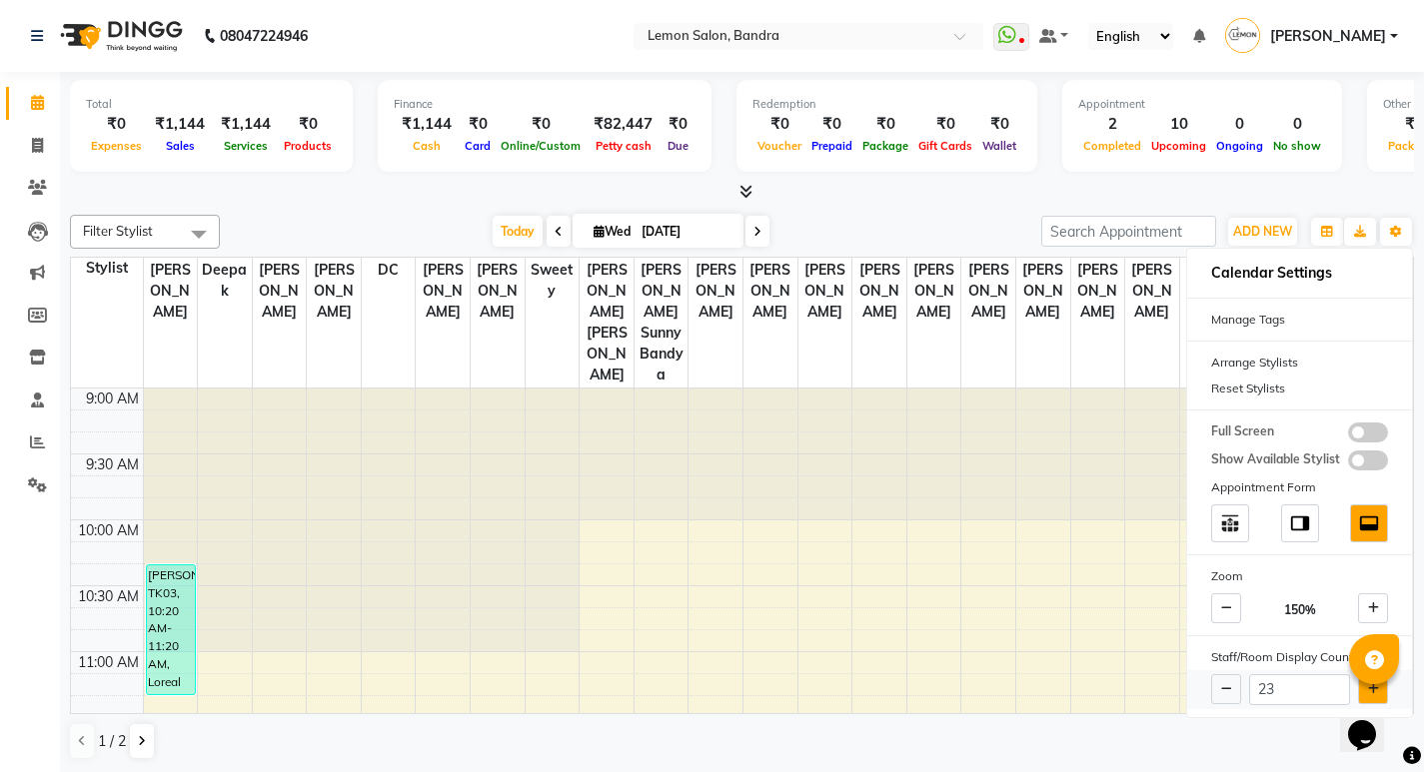
click at [1363, 683] on button at bounding box center [1373, 689] width 30 height 30
type input "24"
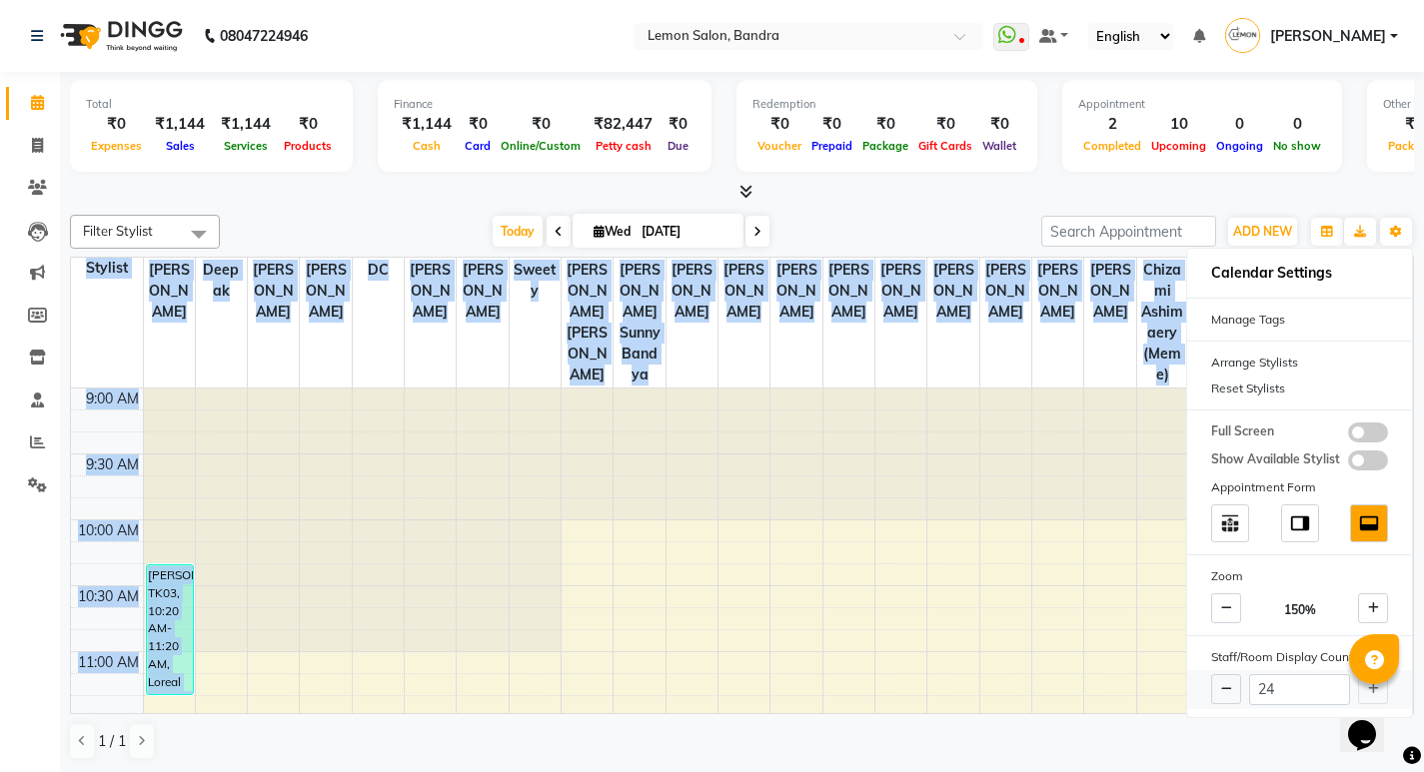
click at [1363, 683] on div "24" at bounding box center [1299, 689] width 225 height 39
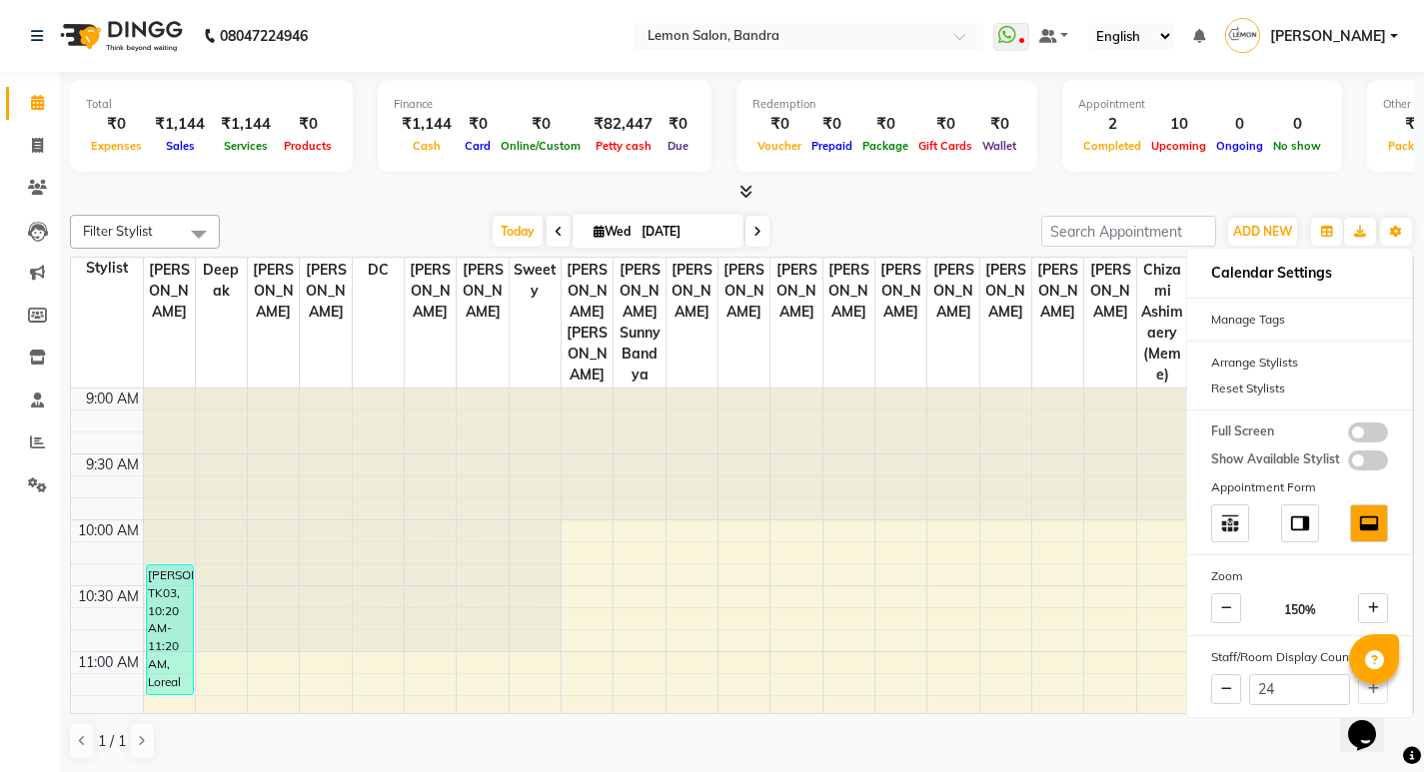
click at [829, 217] on div "Today Wed 03-09-2025" at bounding box center [630, 232] width 801 height 30
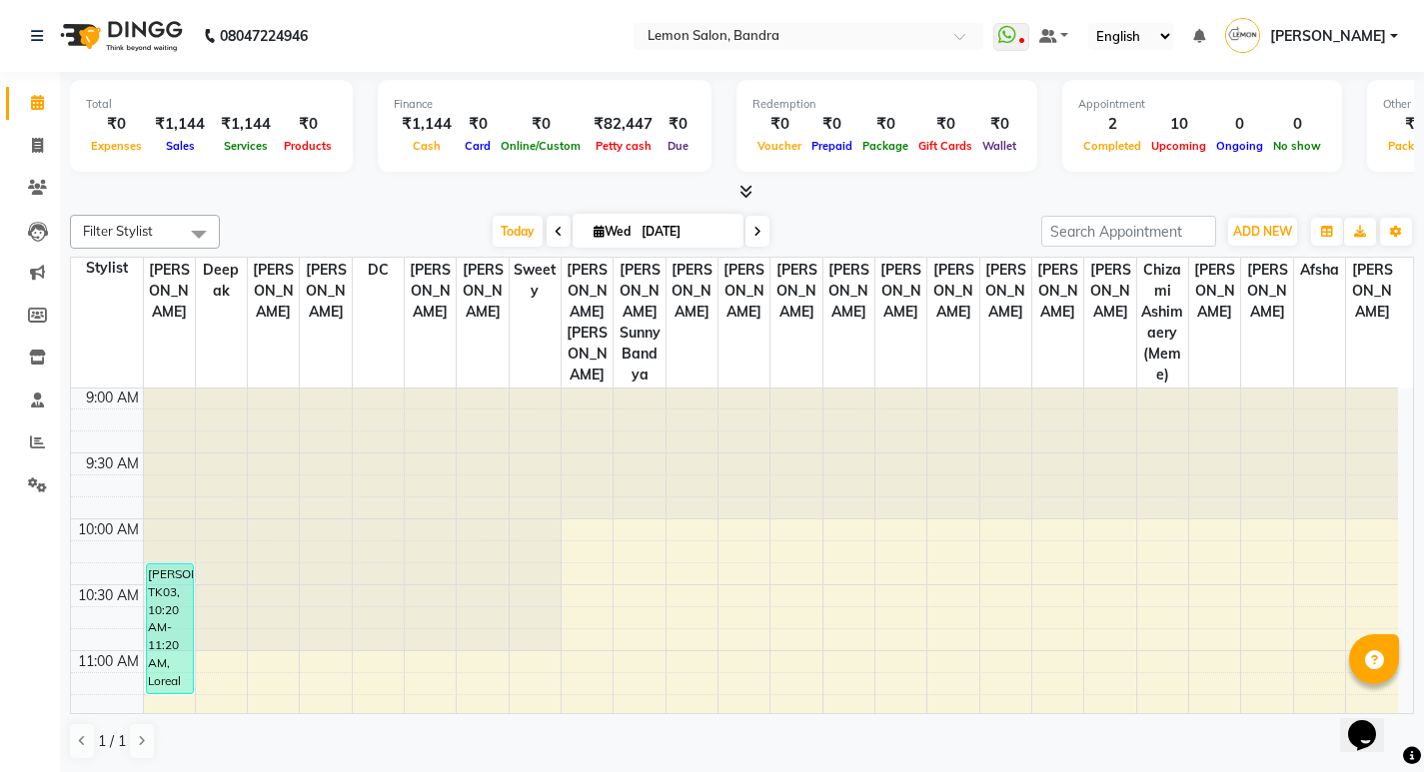
scroll to position [0, 0]
click at [746, 41] on input "text" at bounding box center [788, 38] width 290 height 20
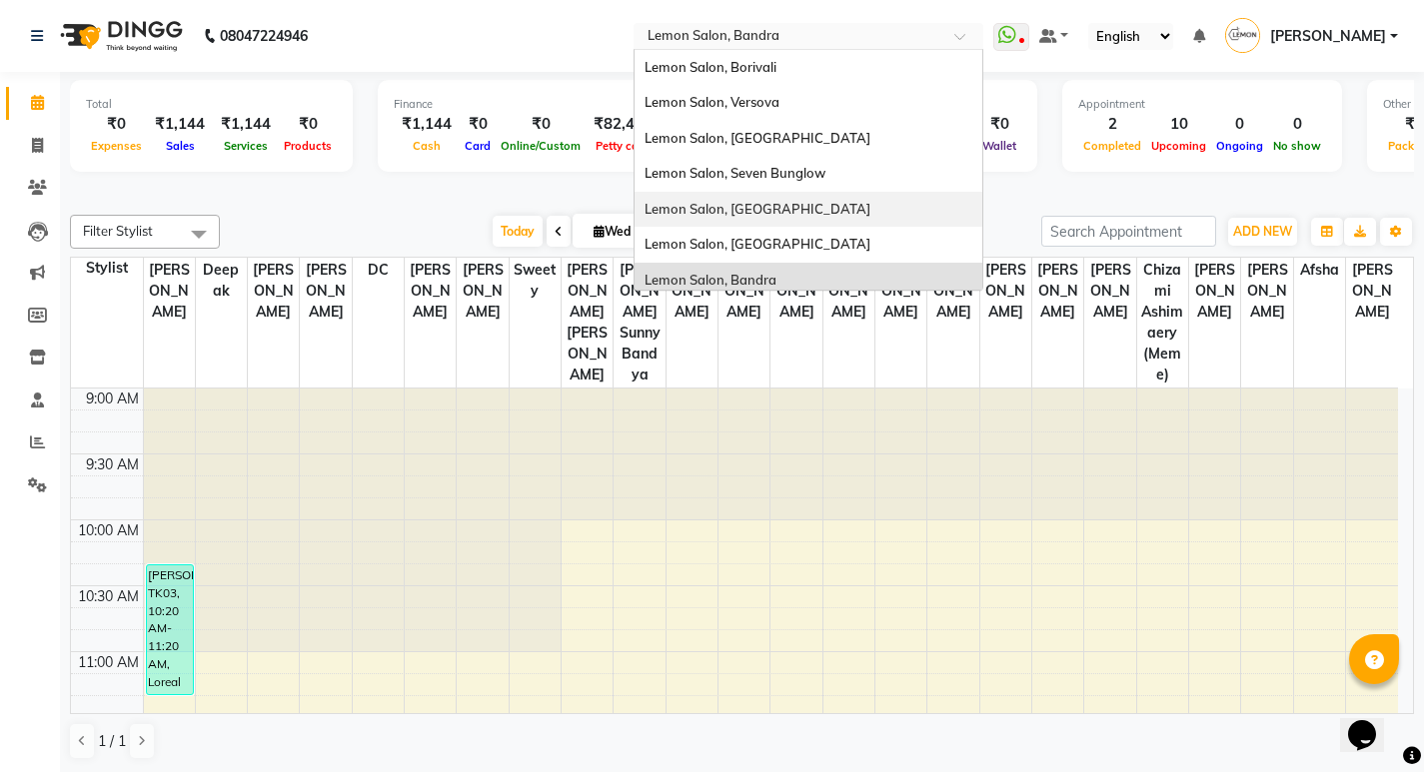
click at [768, 197] on div "Lemon Salon, Malad" at bounding box center [808, 210] width 348 height 36
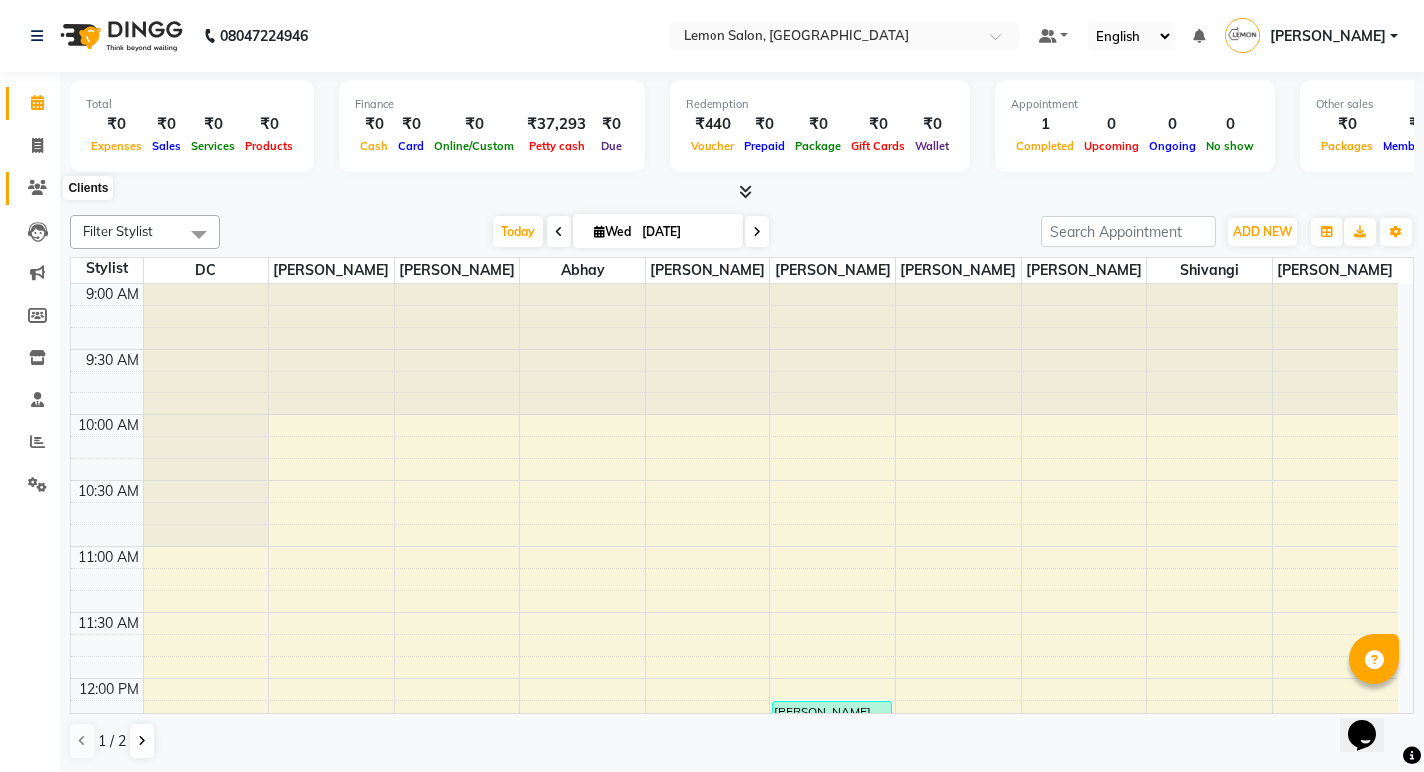
click at [39, 189] on icon at bounding box center [37, 187] width 19 height 15
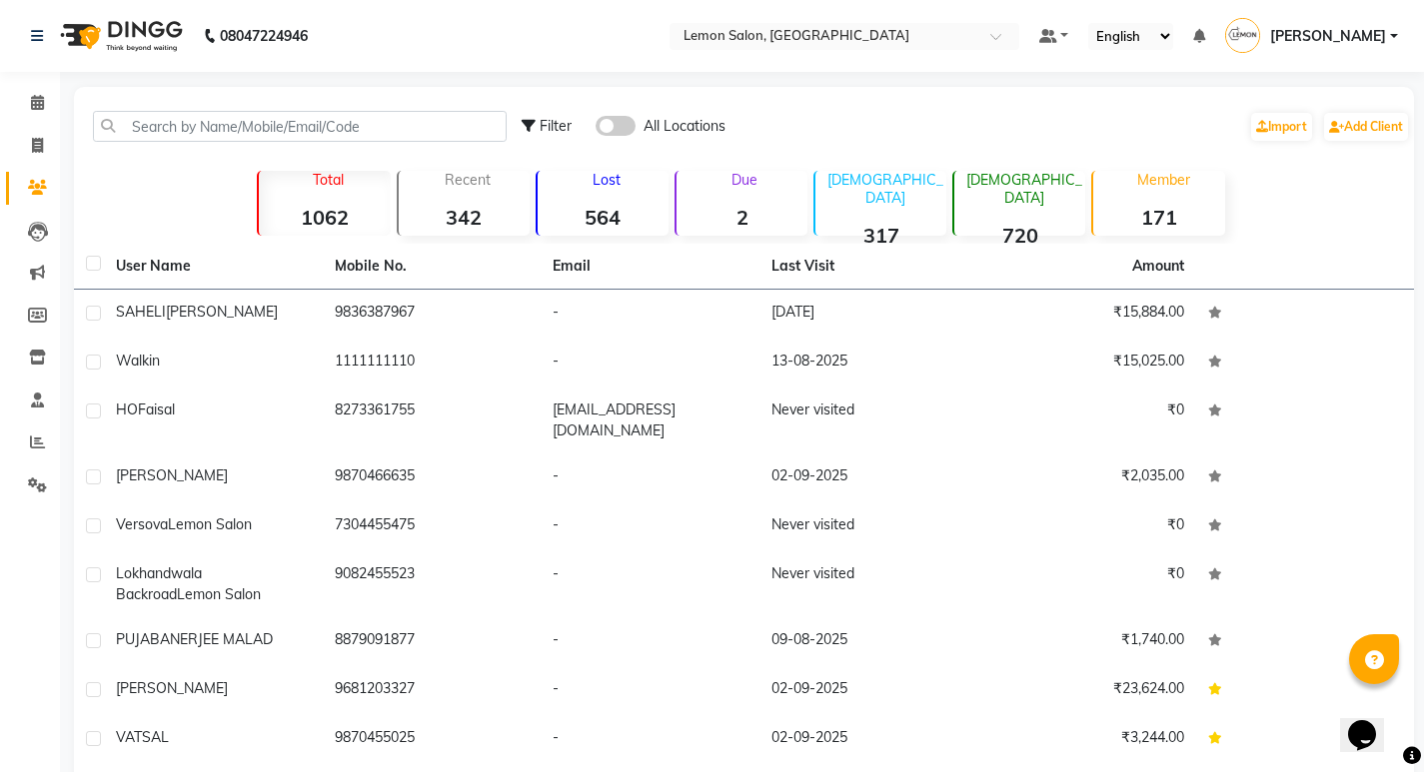
click at [722, 214] on strong "2" at bounding box center [741, 217] width 131 height 25
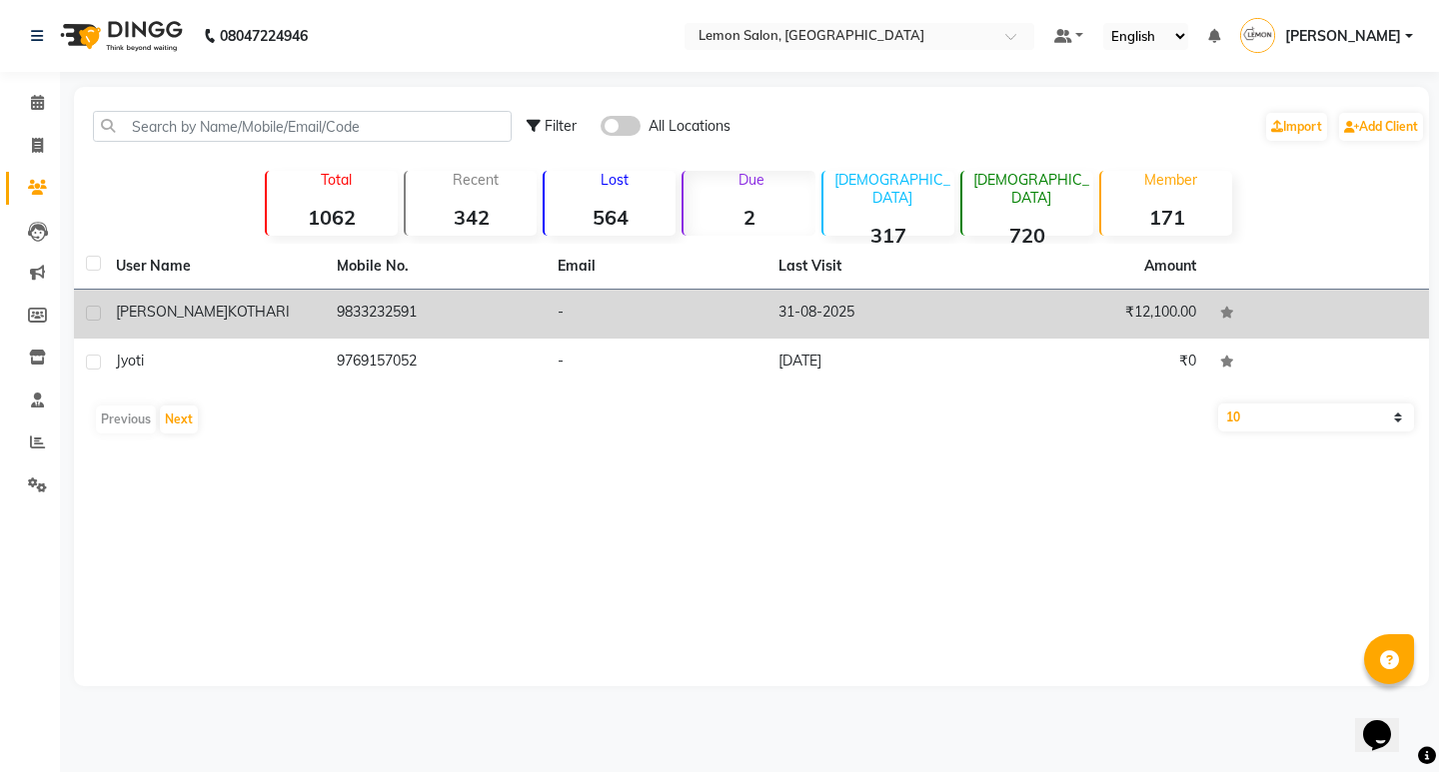
click at [341, 305] on td "9833232591" at bounding box center [435, 314] width 221 height 49
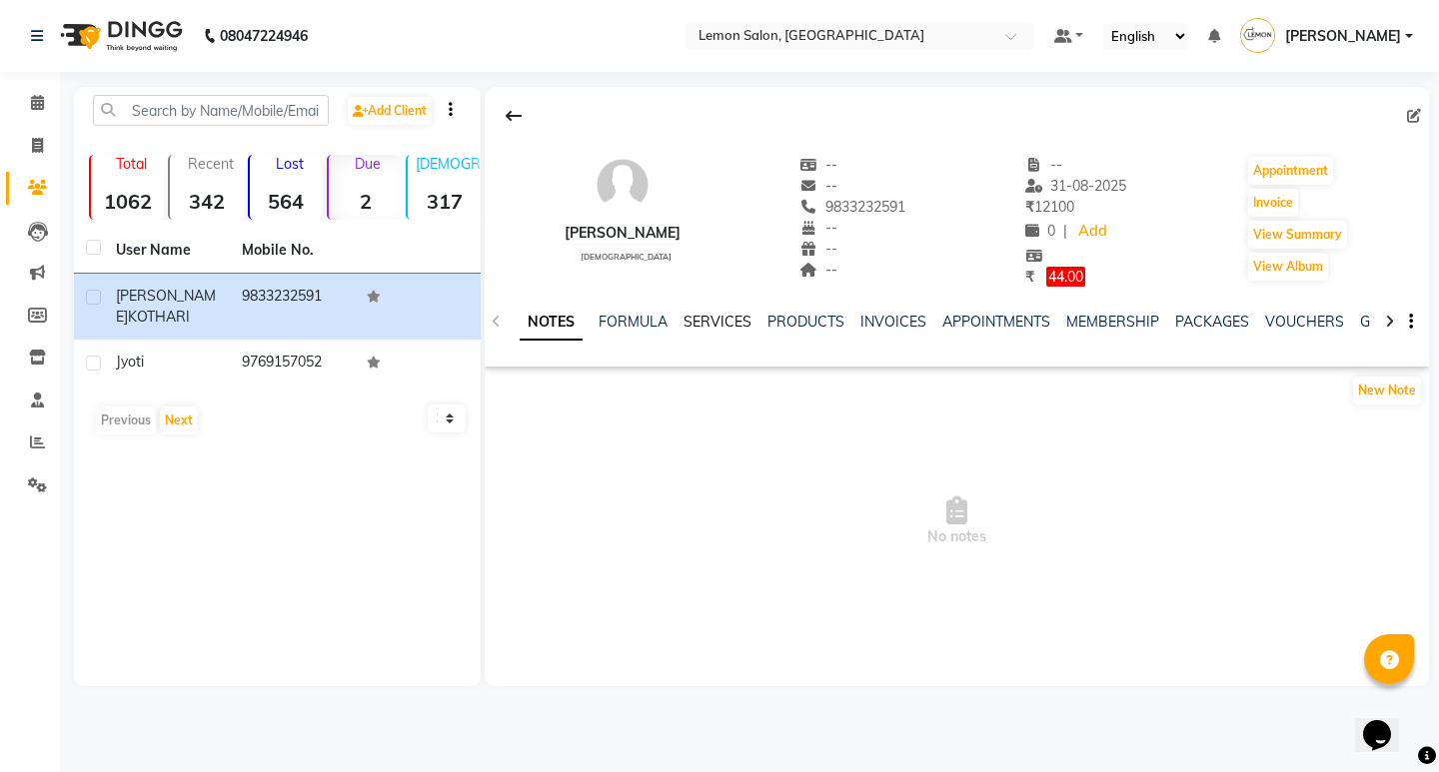
click at [689, 323] on link "SERVICES" at bounding box center [717, 322] width 68 height 18
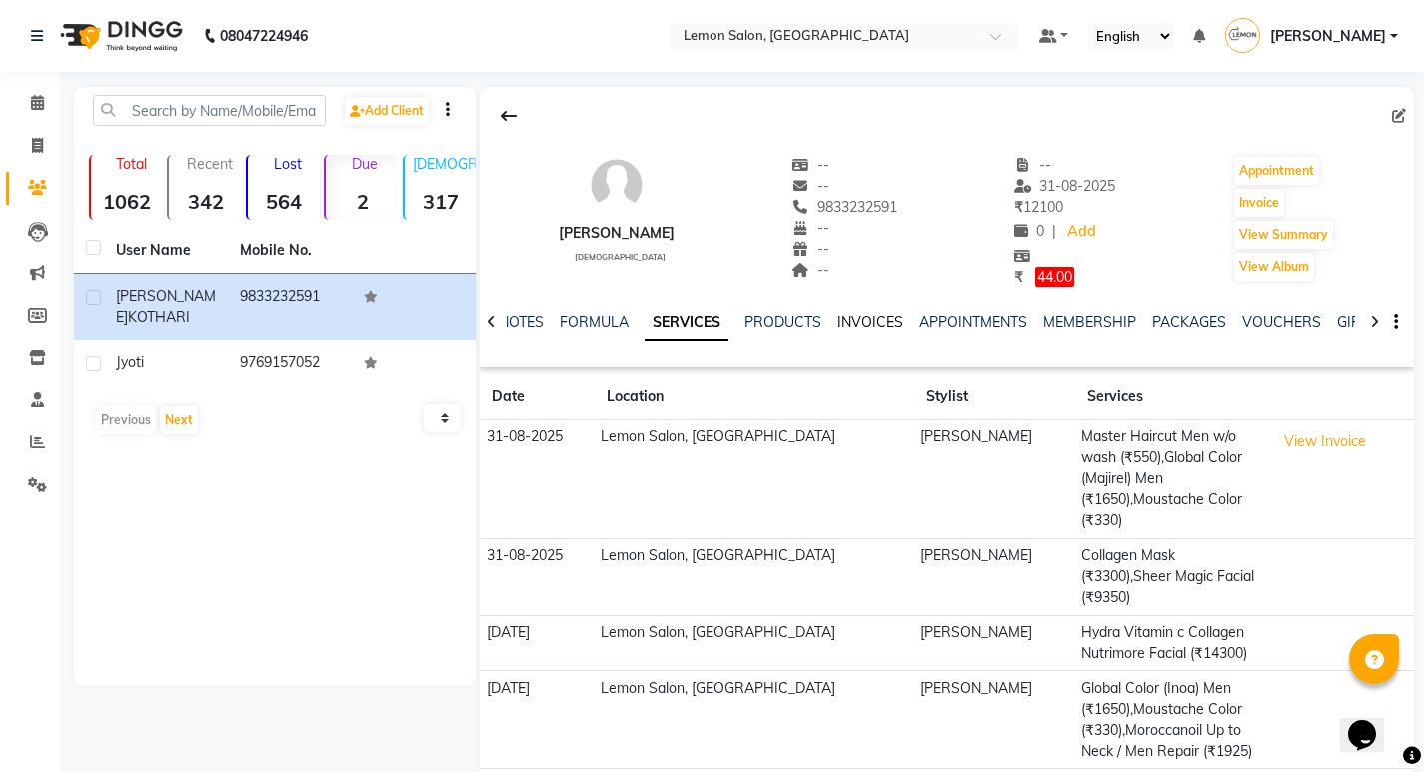
click at [867, 326] on link "INVOICES" at bounding box center [870, 322] width 66 height 18
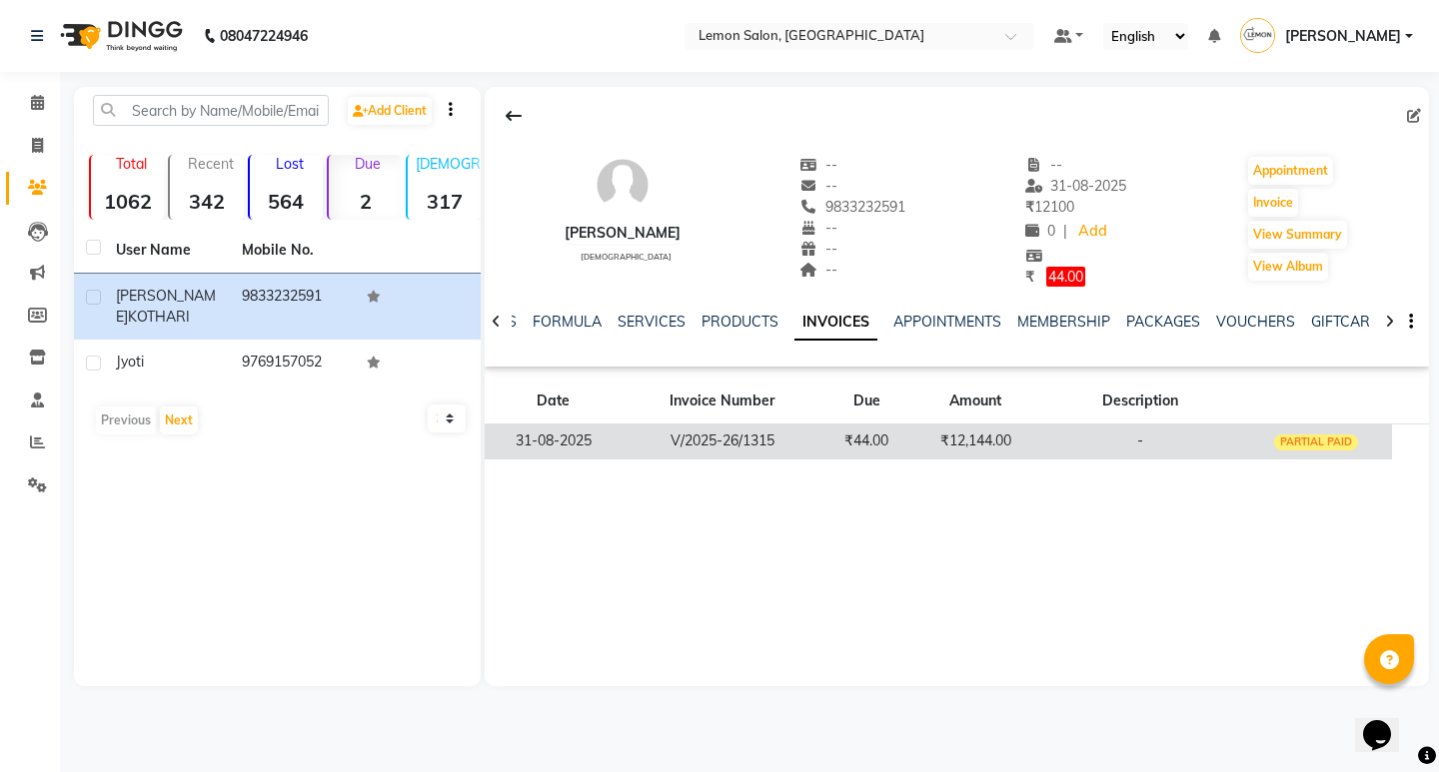
click at [978, 448] on td "₹12,144.00" at bounding box center [975, 441] width 130 height 35
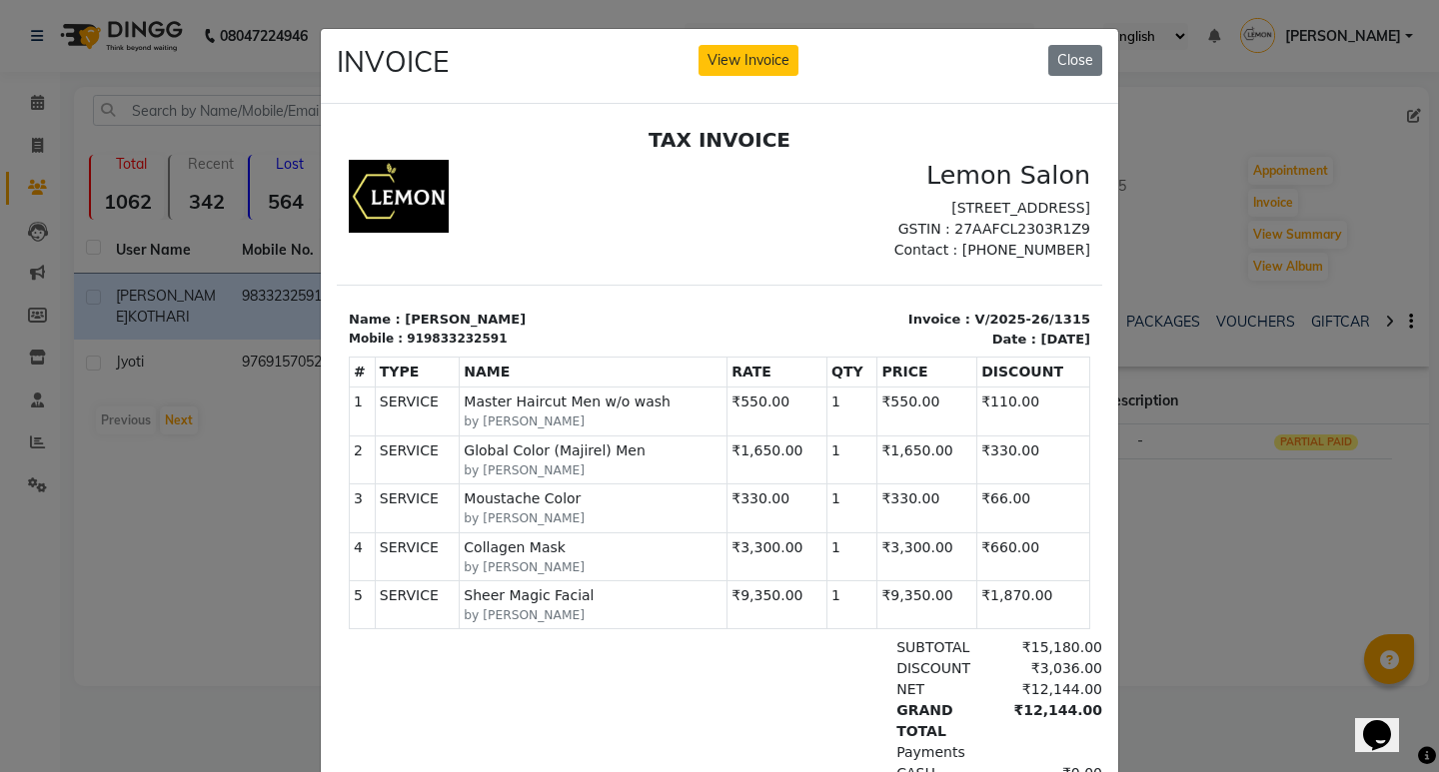
scroll to position [244, 0]
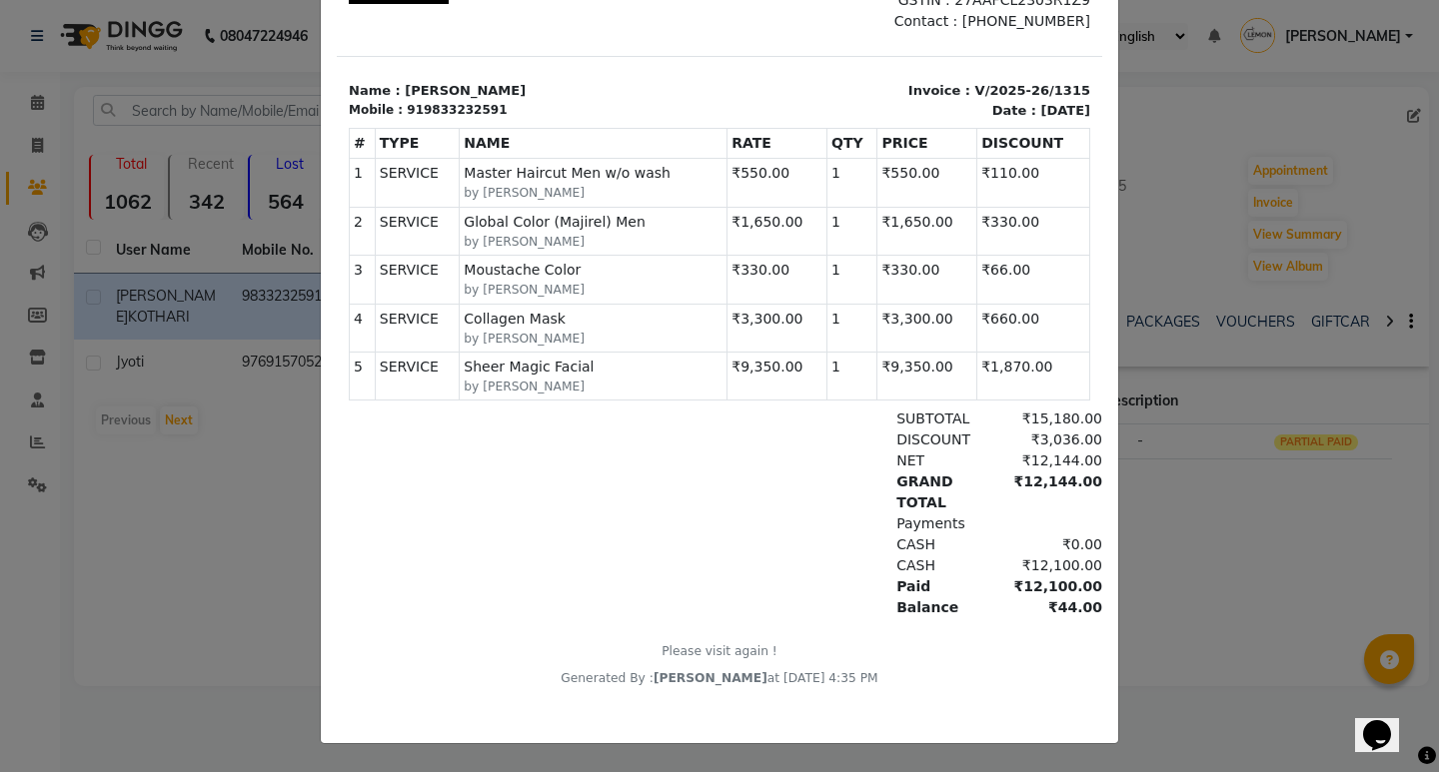
click at [271, 474] on ngb-modal-window "INVOICE View Invoice Close" at bounding box center [719, 386] width 1439 height 772
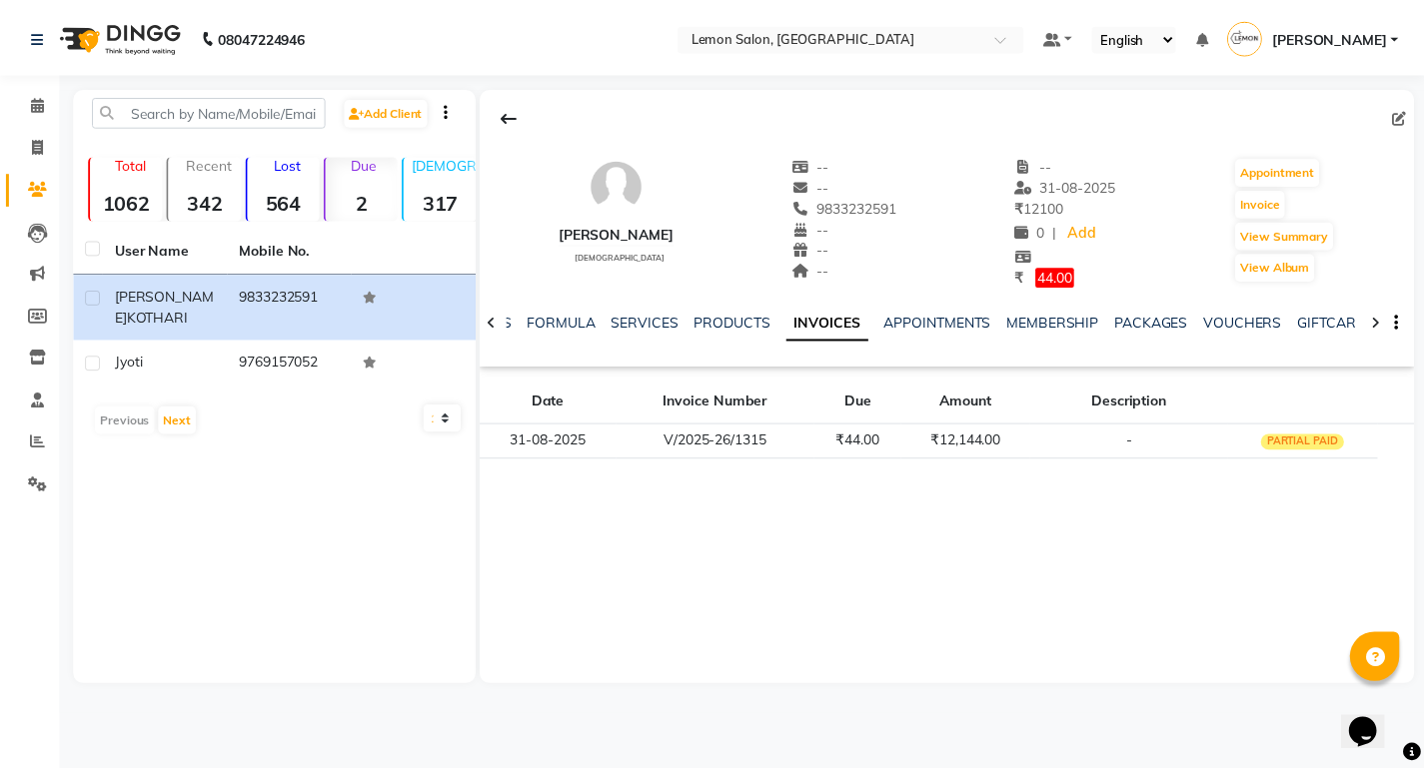
scroll to position [0, 0]
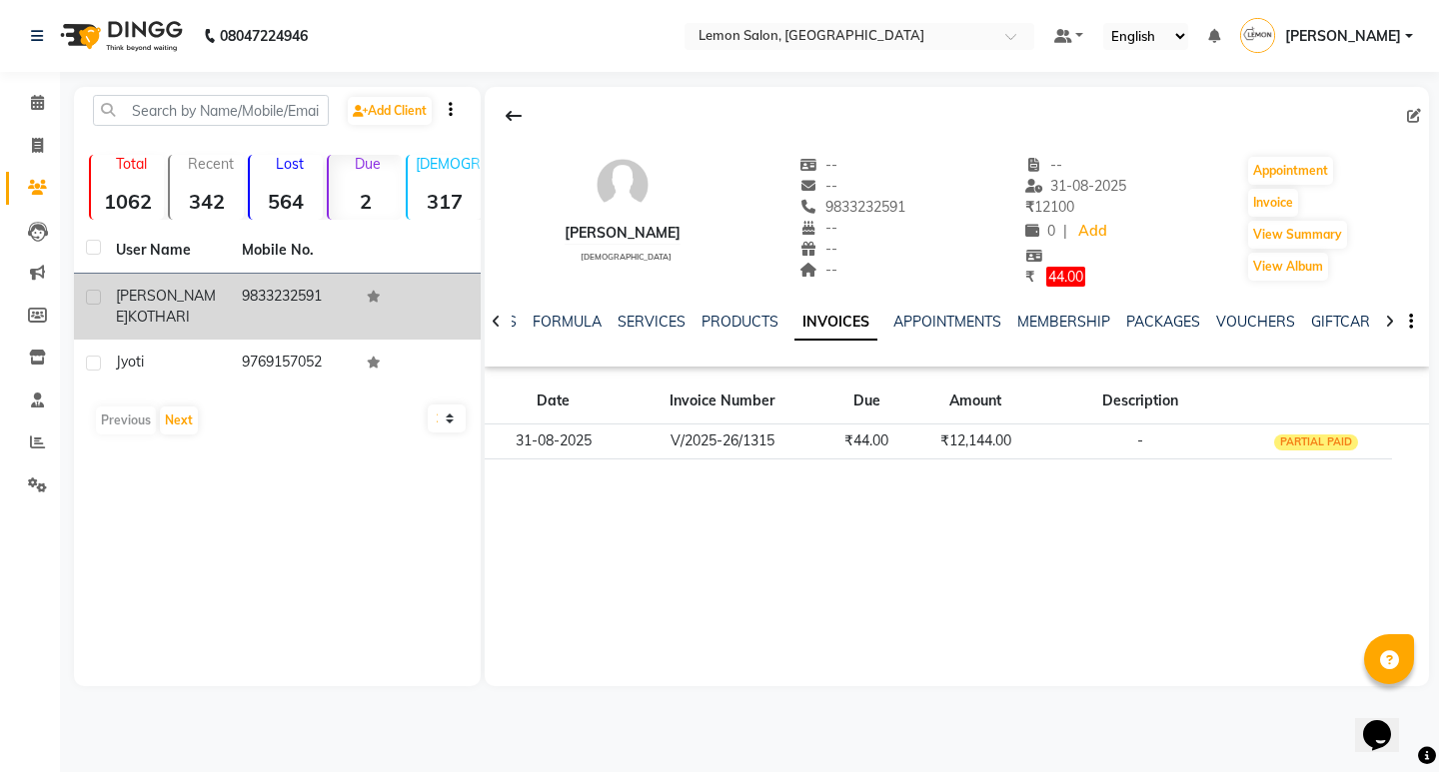
click at [253, 295] on td "9833232591" at bounding box center [293, 307] width 126 height 66
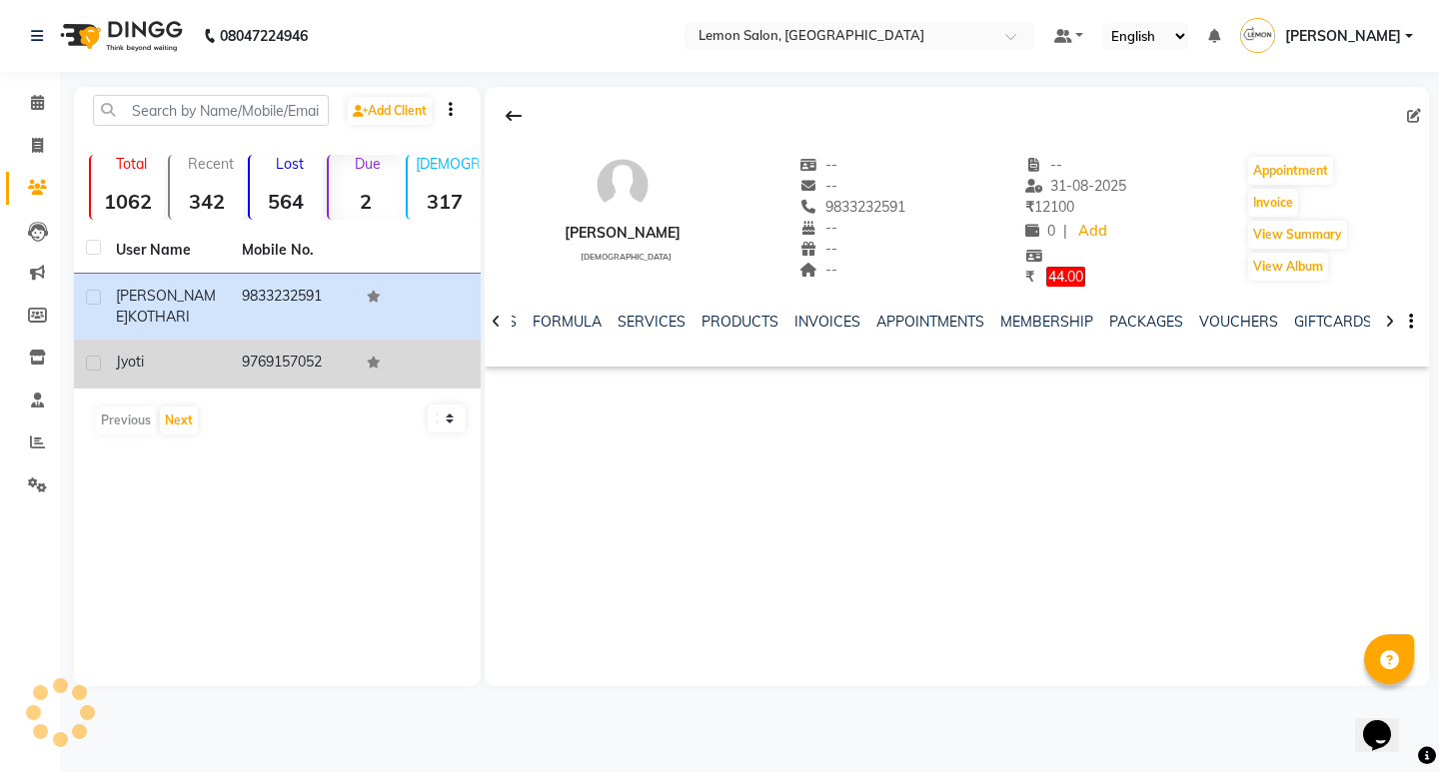
click at [276, 388] on td "9769157052" at bounding box center [293, 364] width 126 height 49
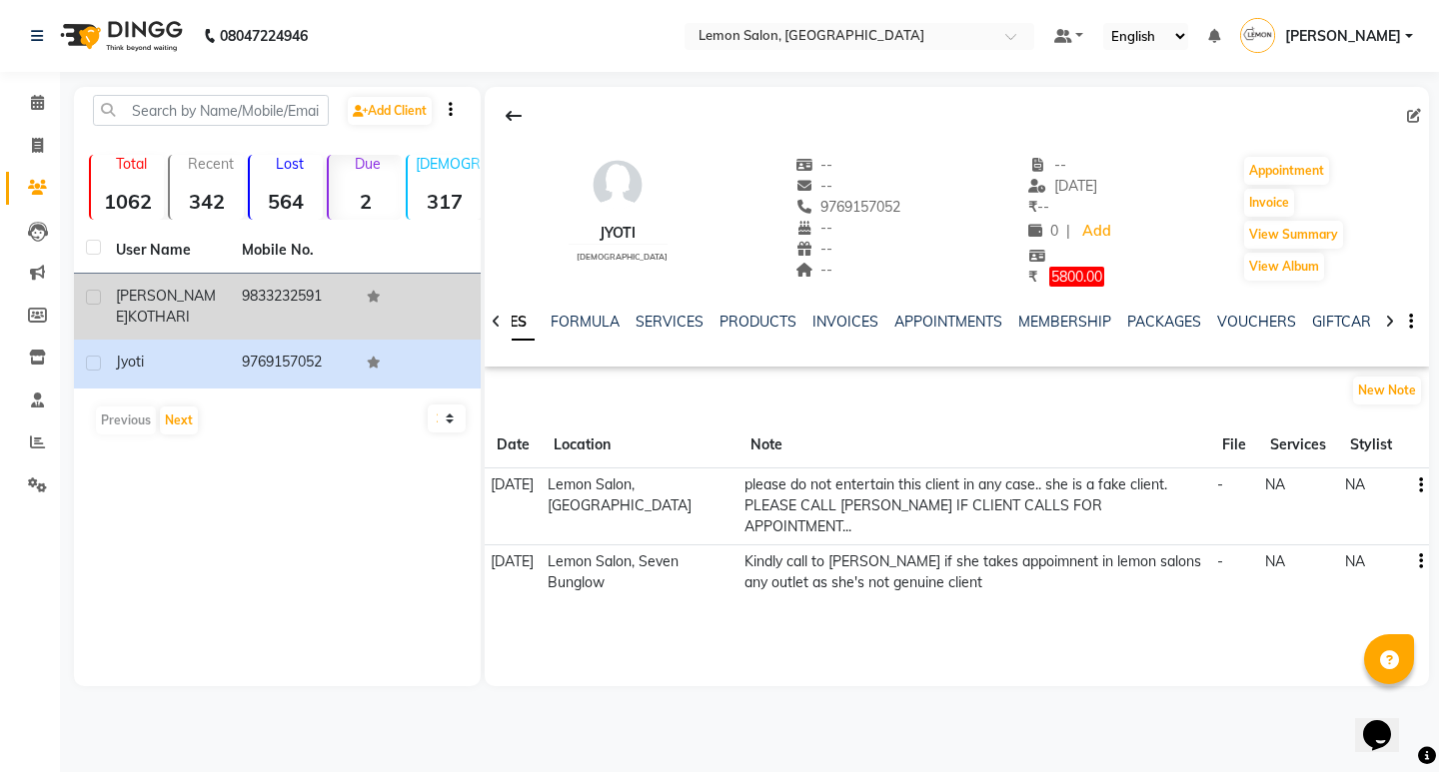
click at [300, 297] on td "9833232591" at bounding box center [293, 307] width 126 height 66
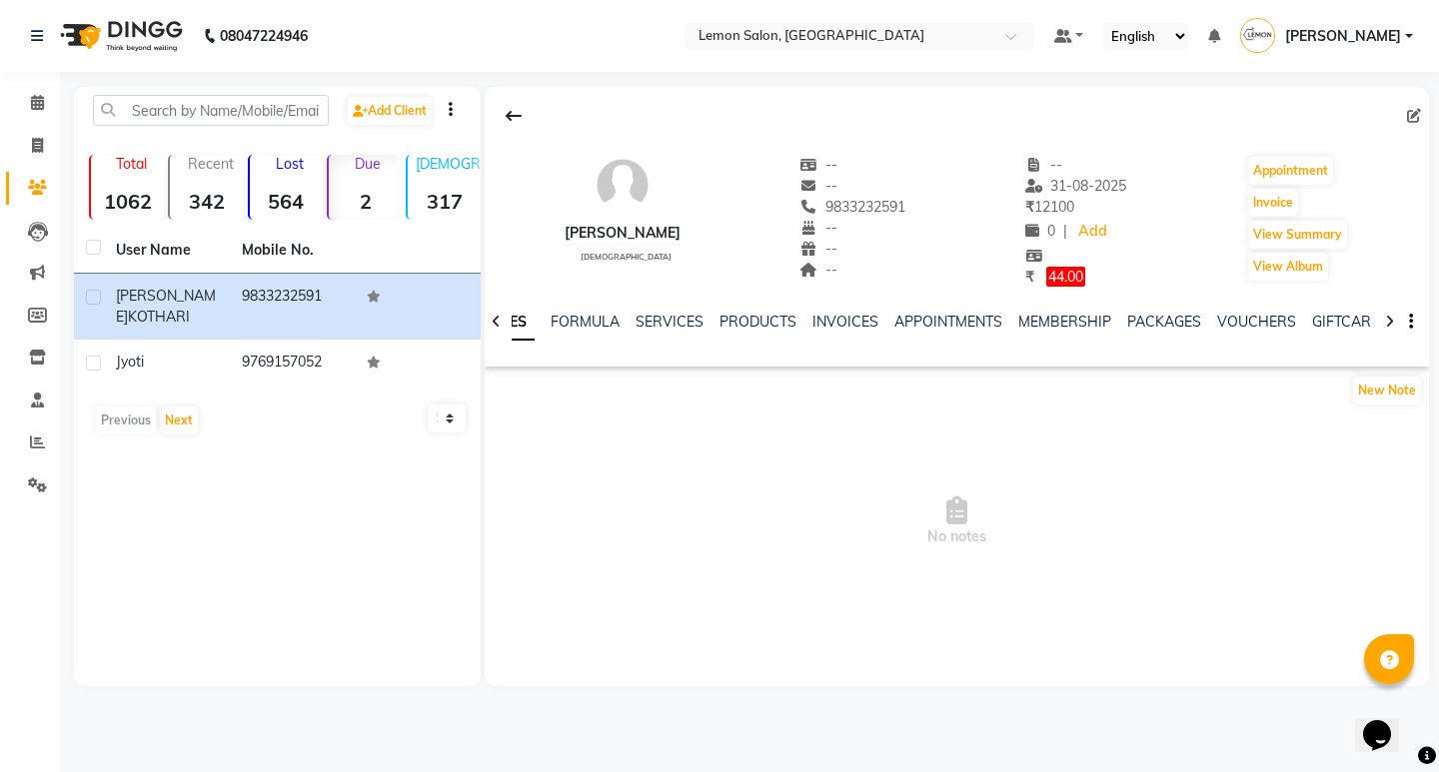
click at [37, 84] on li "Calendar" at bounding box center [30, 103] width 60 height 43
click at [34, 99] on icon at bounding box center [37, 102] width 13 height 15
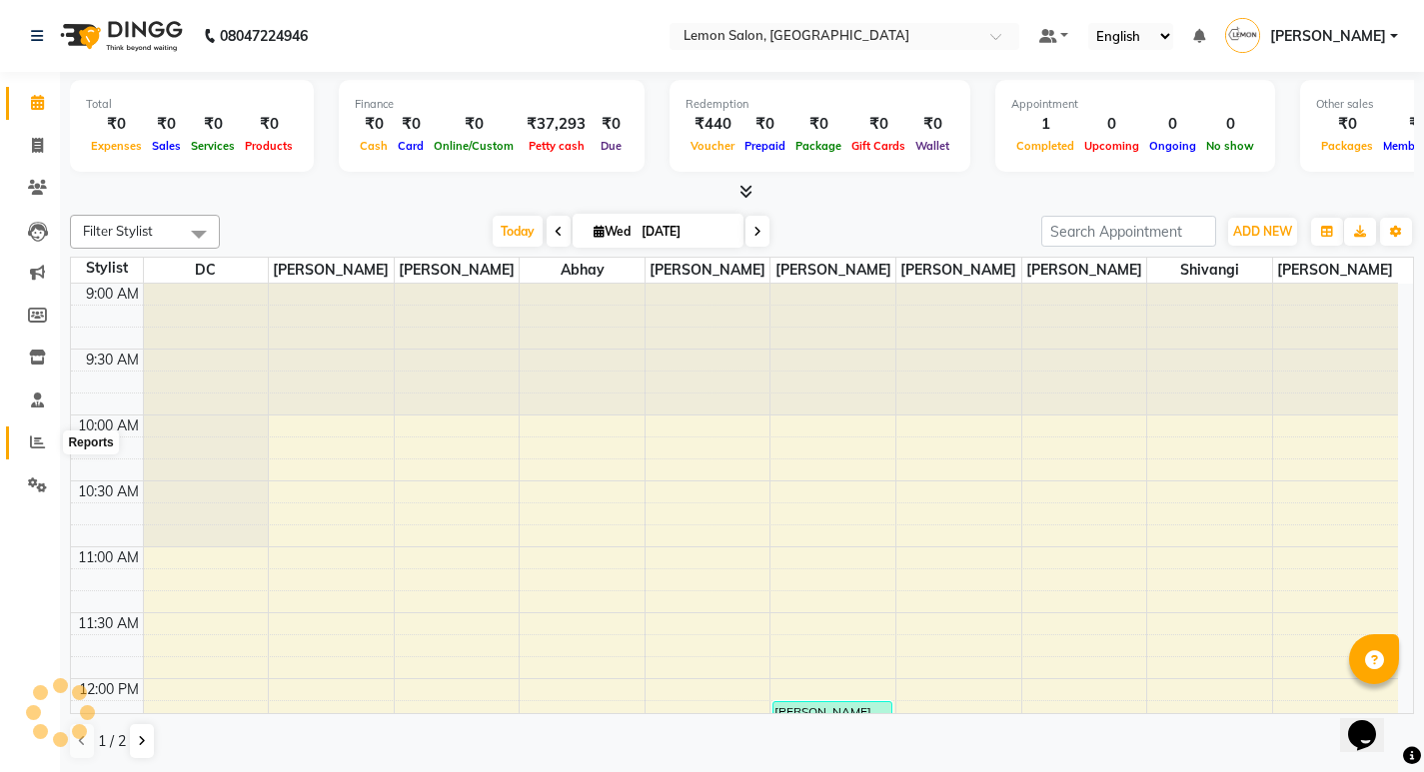
click at [34, 439] on icon at bounding box center [37, 442] width 15 height 15
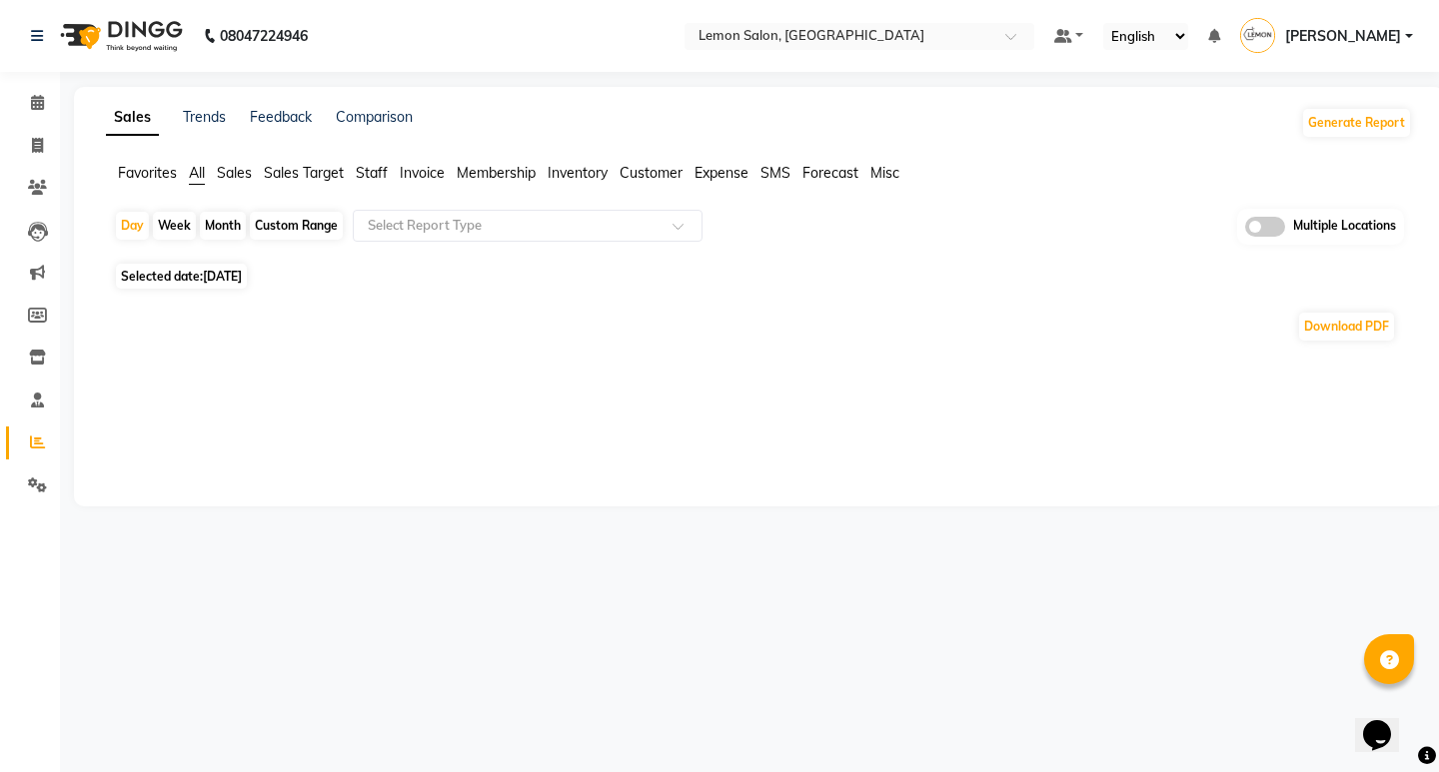
drag, startPoint x: 124, startPoint y: 229, endPoint x: 147, endPoint y: 248, distance: 29.8
click at [124, 229] on div "Day" at bounding box center [132, 226] width 33 height 28
select select "9"
select select "2025"
click at [124, 231] on div "Day" at bounding box center [132, 226] width 33 height 28
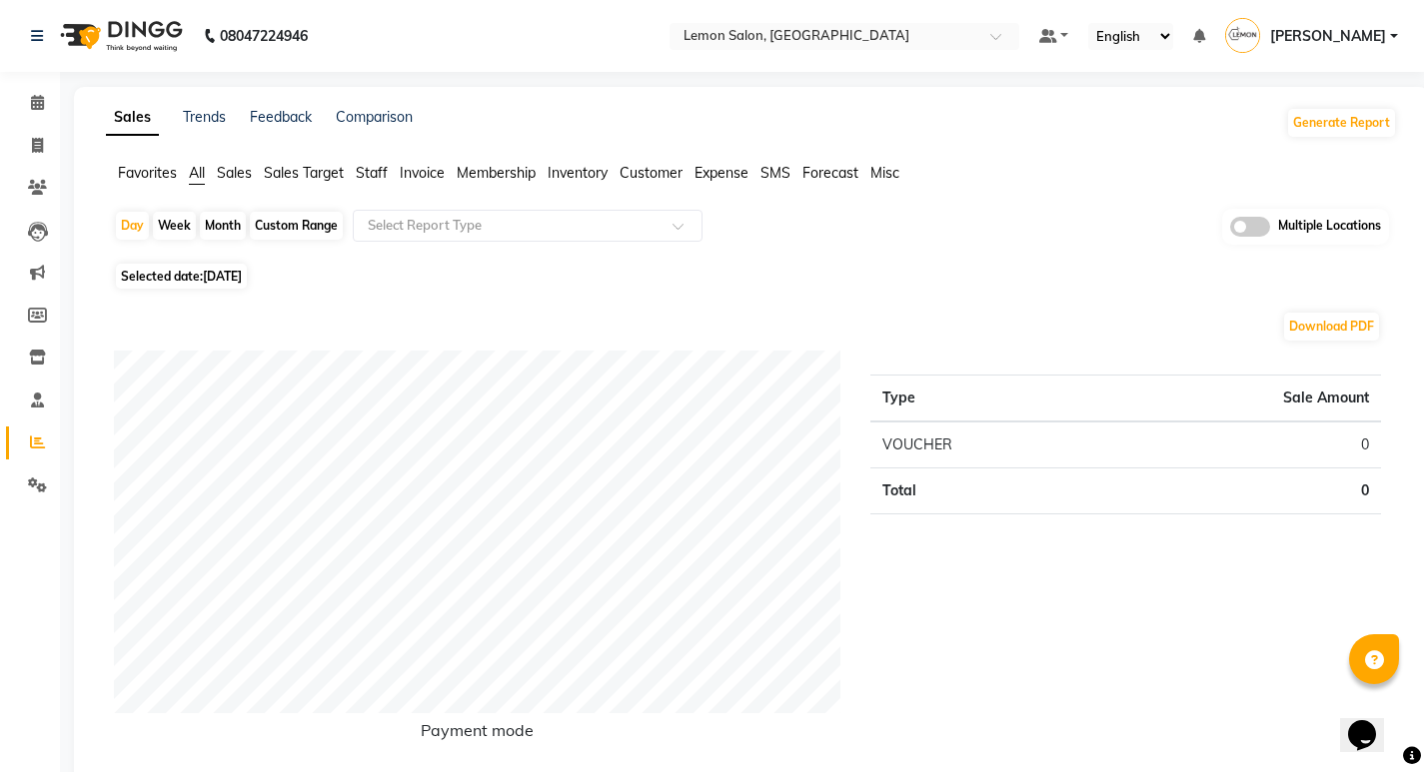
select select "9"
select select "2025"
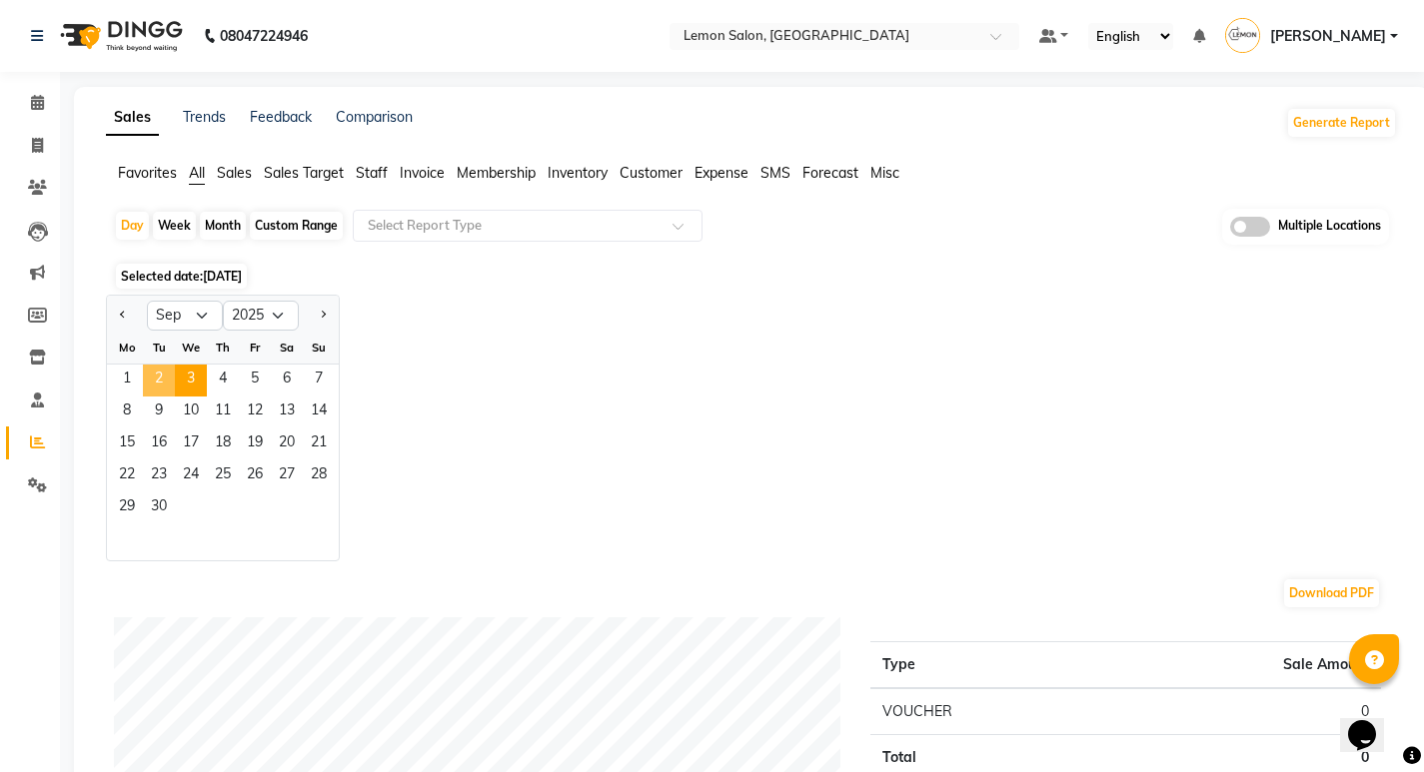
click at [167, 375] on span "2" at bounding box center [159, 381] width 32 height 32
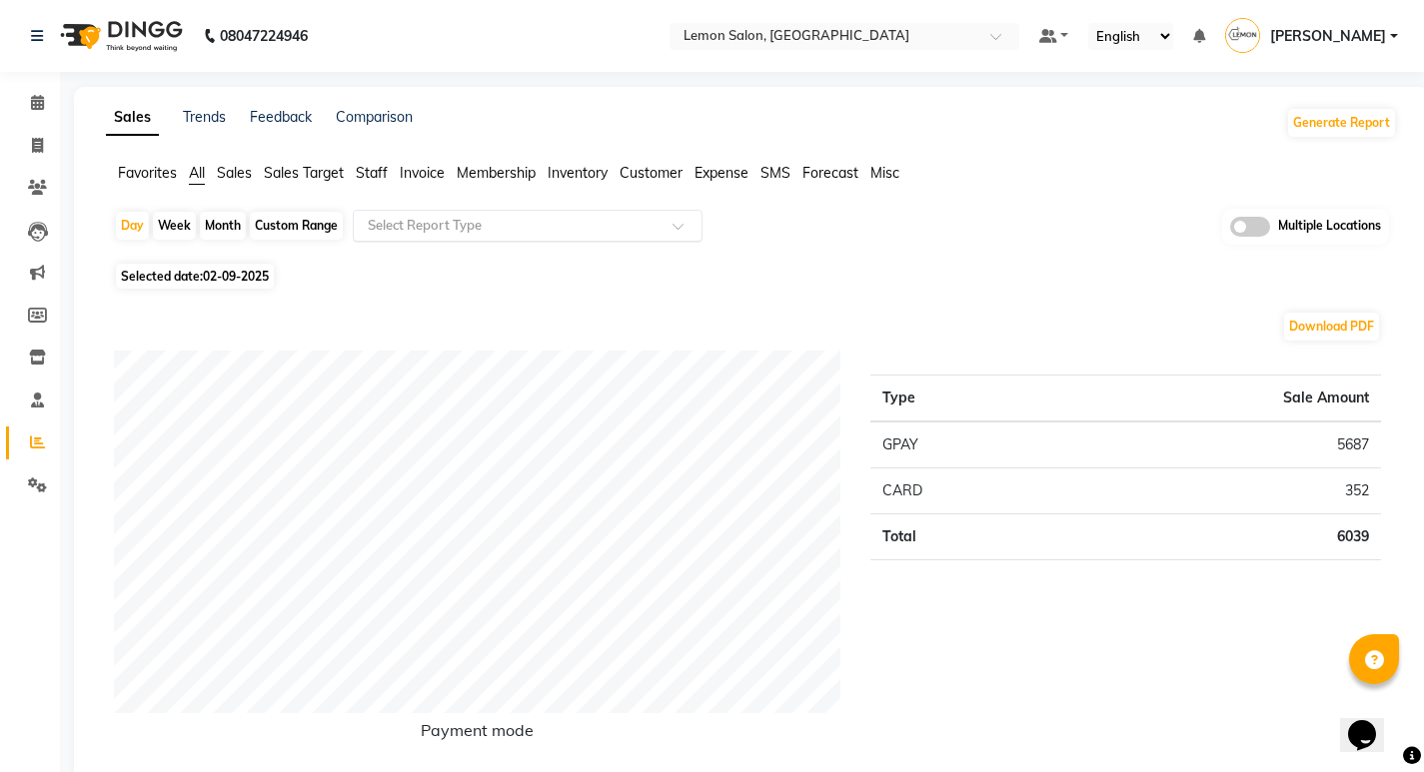
click at [405, 216] on input "text" at bounding box center [508, 226] width 288 height 20
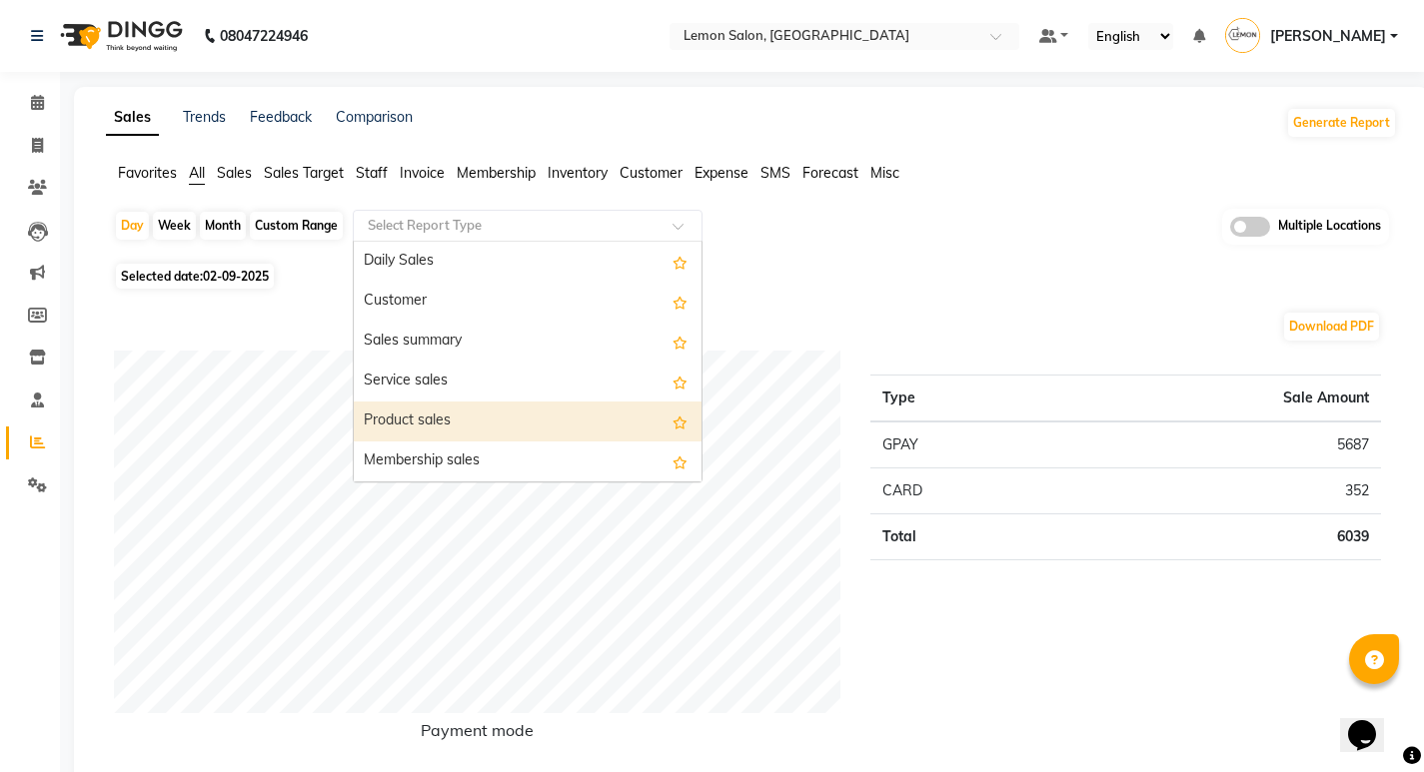
click at [403, 428] on div "Product sales" at bounding box center [528, 422] width 348 height 40
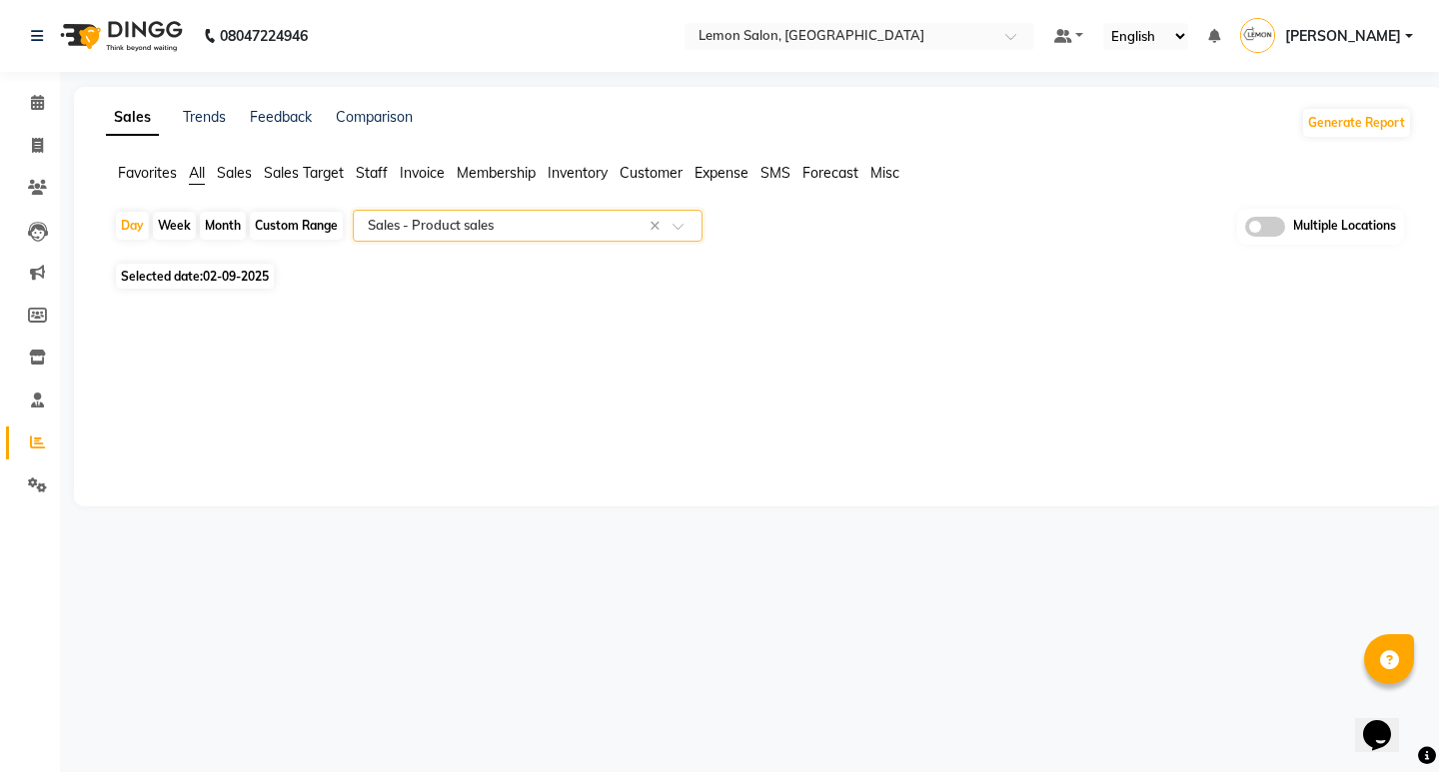
click at [470, 222] on input "text" at bounding box center [508, 226] width 288 height 20
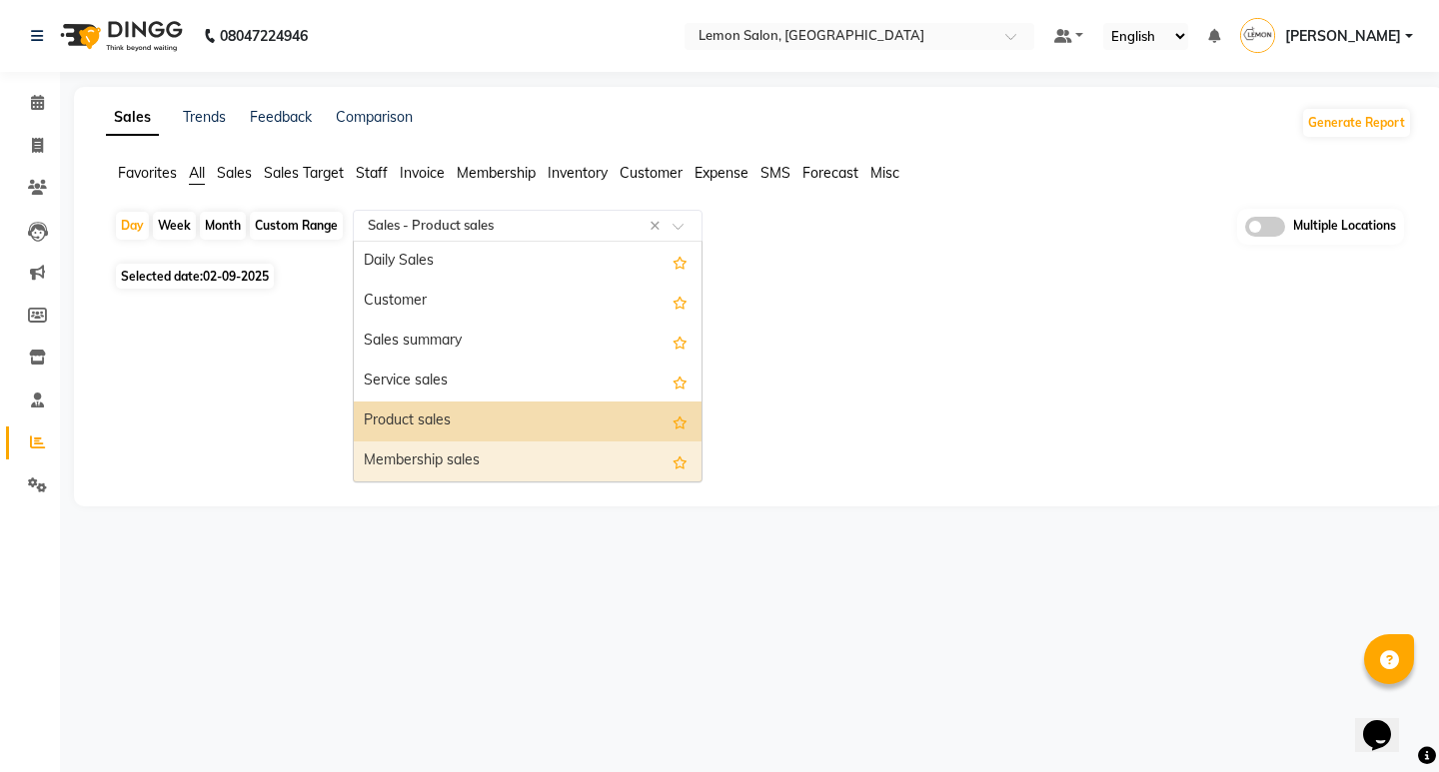
click at [446, 455] on div "Membership sales" at bounding box center [528, 462] width 348 height 40
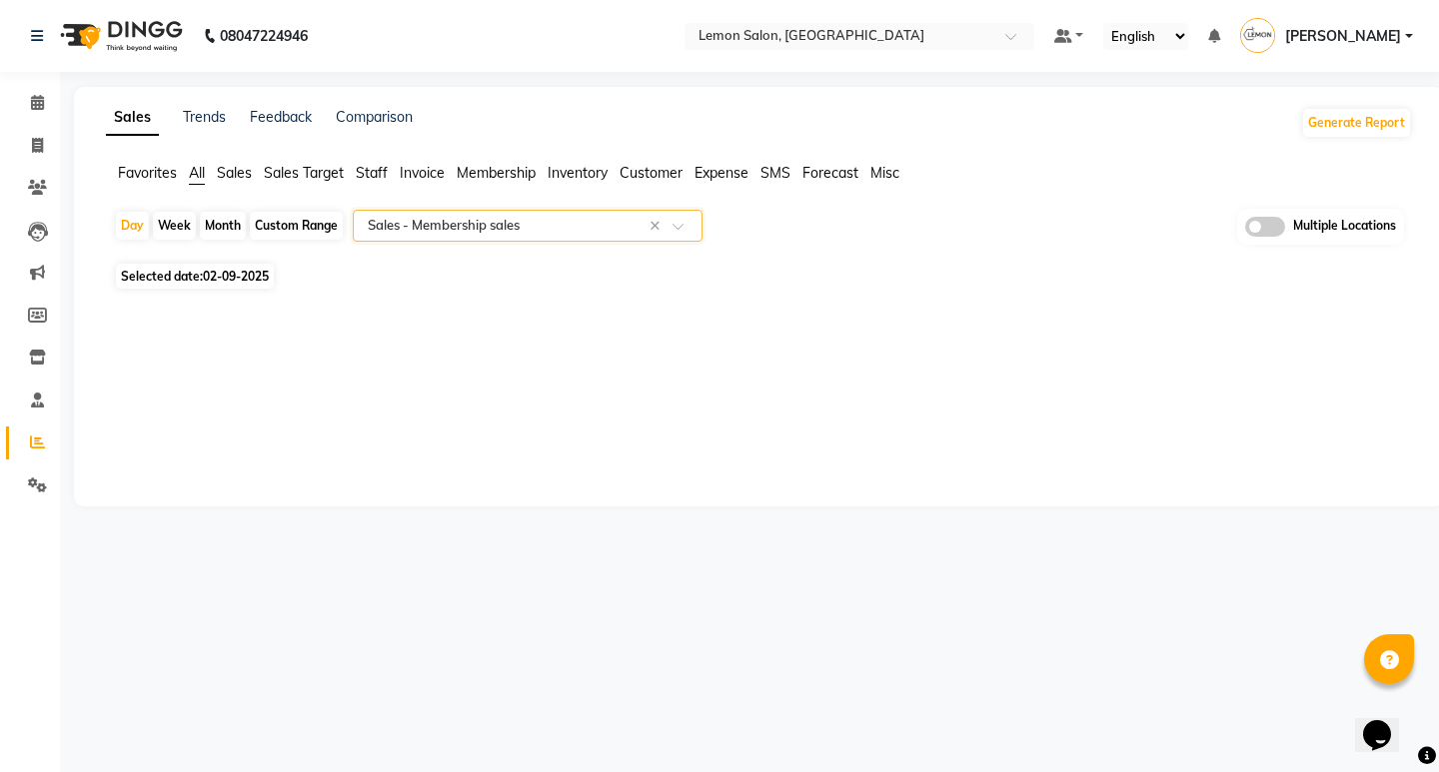
click at [284, 227] on div "Custom Range" at bounding box center [296, 226] width 93 height 28
select select "9"
select select "2025"
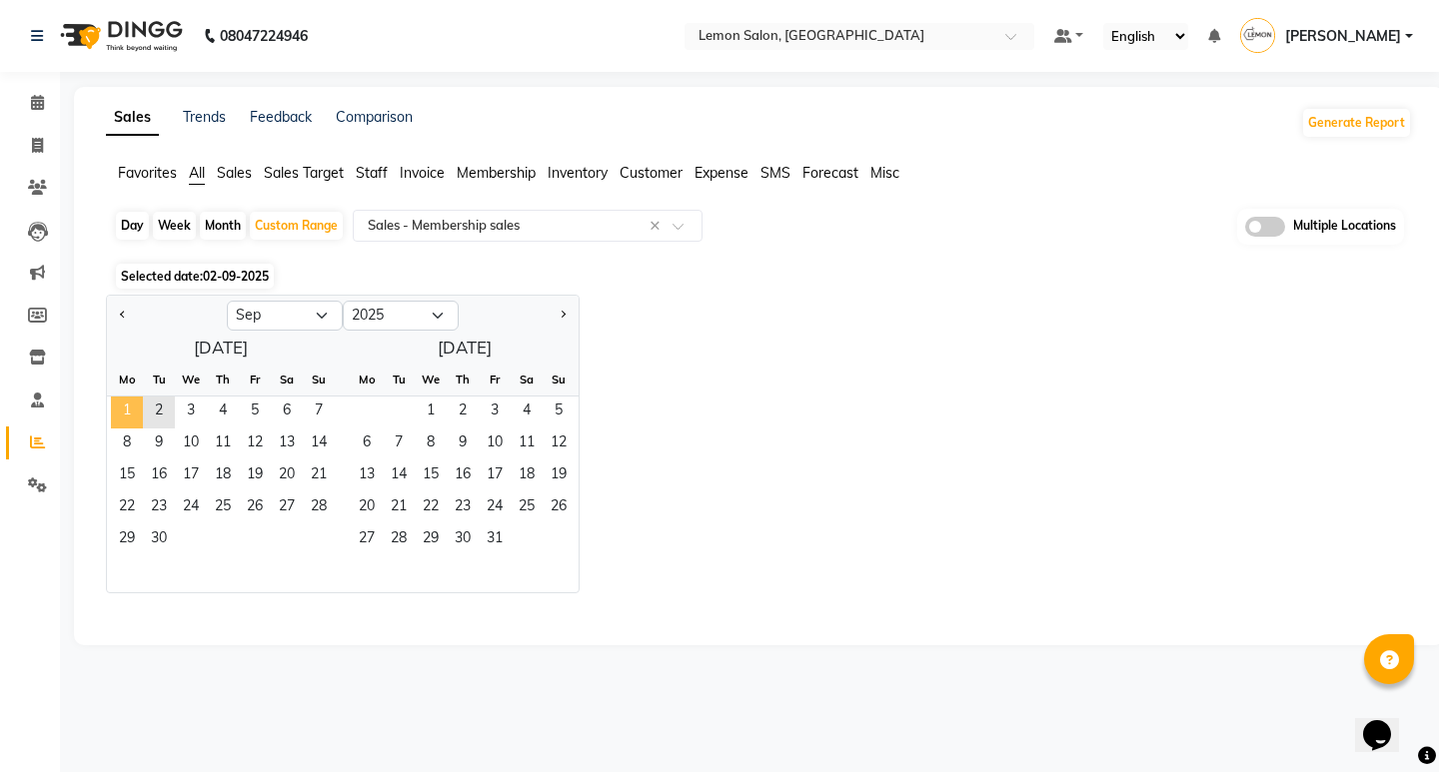
click at [126, 417] on span "1" at bounding box center [127, 413] width 32 height 32
click at [171, 413] on span "2" at bounding box center [159, 413] width 32 height 32
select select "full_report"
select select "csv"
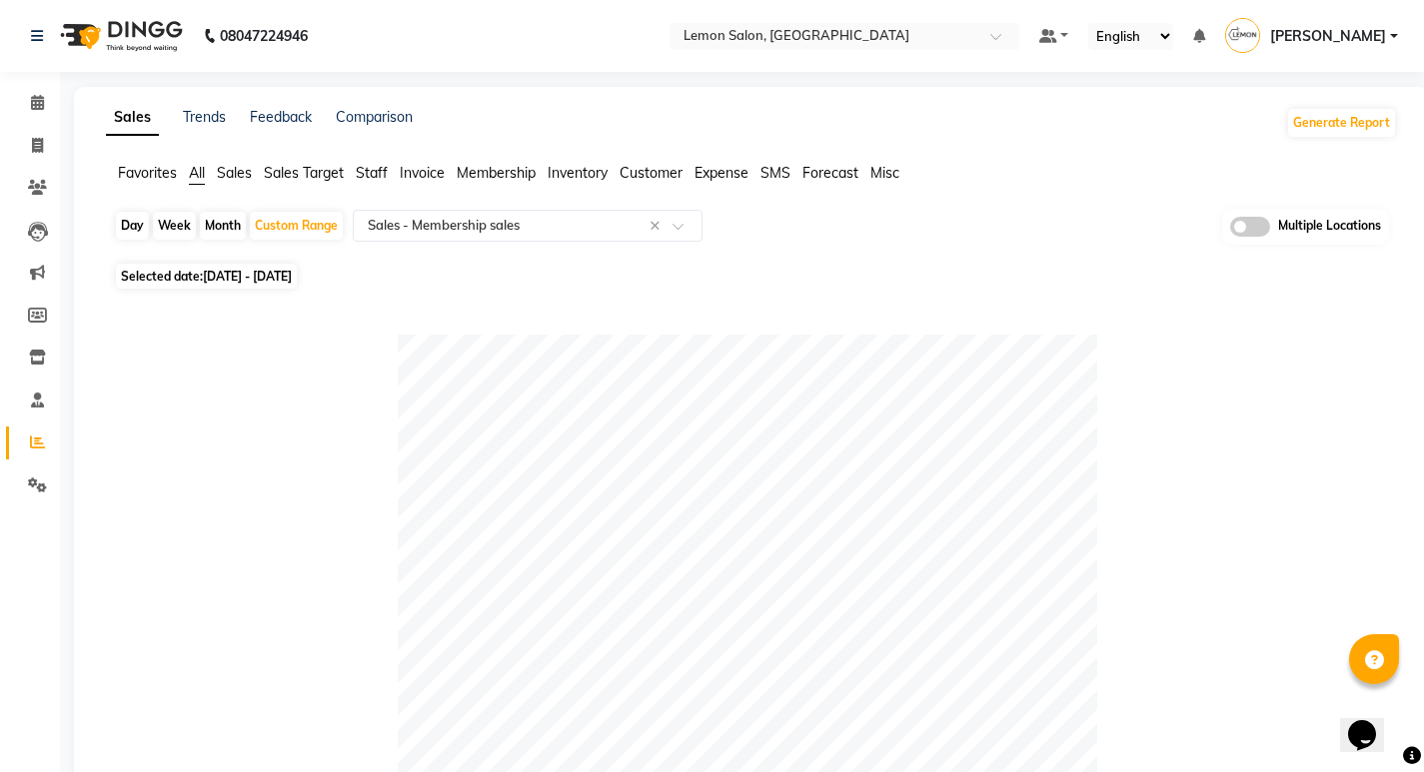
click at [199, 168] on span "All" at bounding box center [197, 173] width 16 height 18
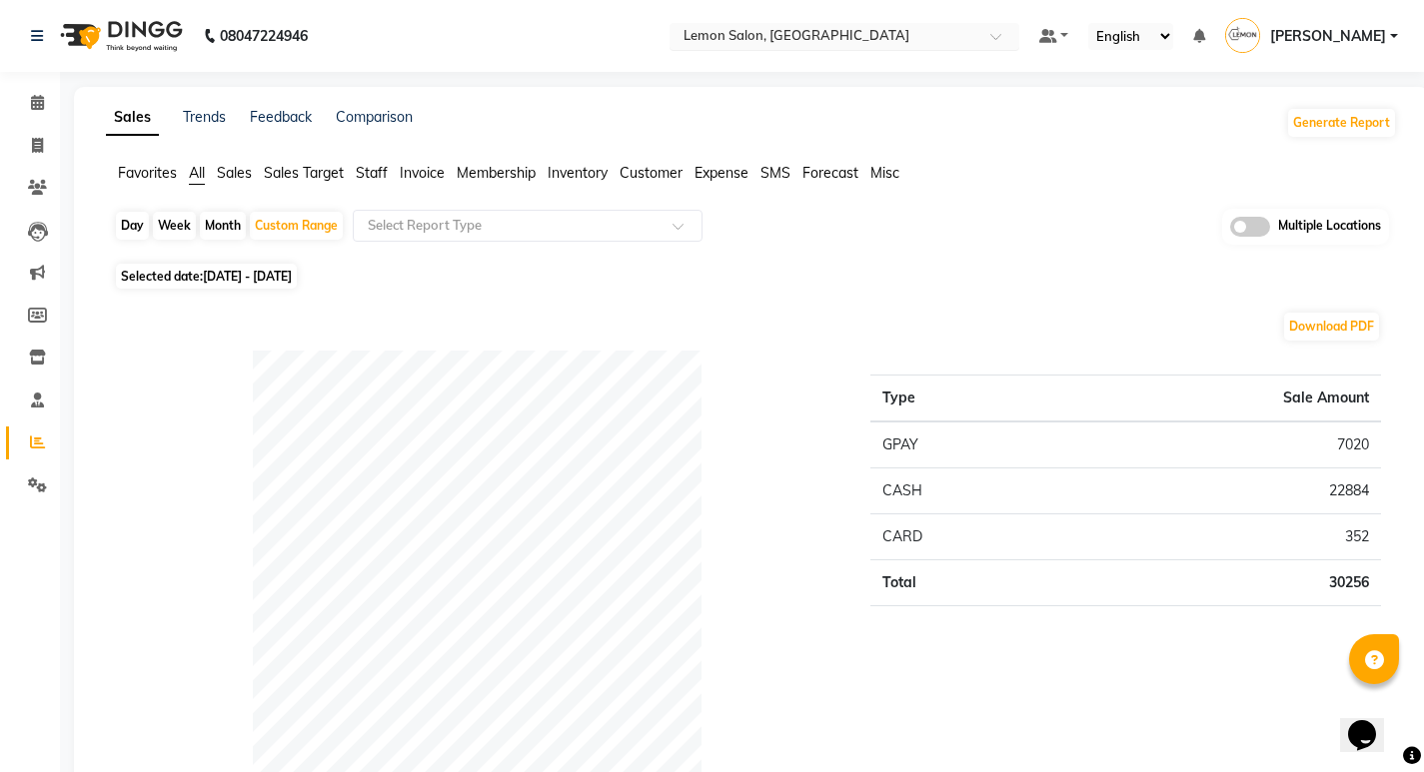
click at [740, 32] on input "text" at bounding box center [824, 38] width 290 height 20
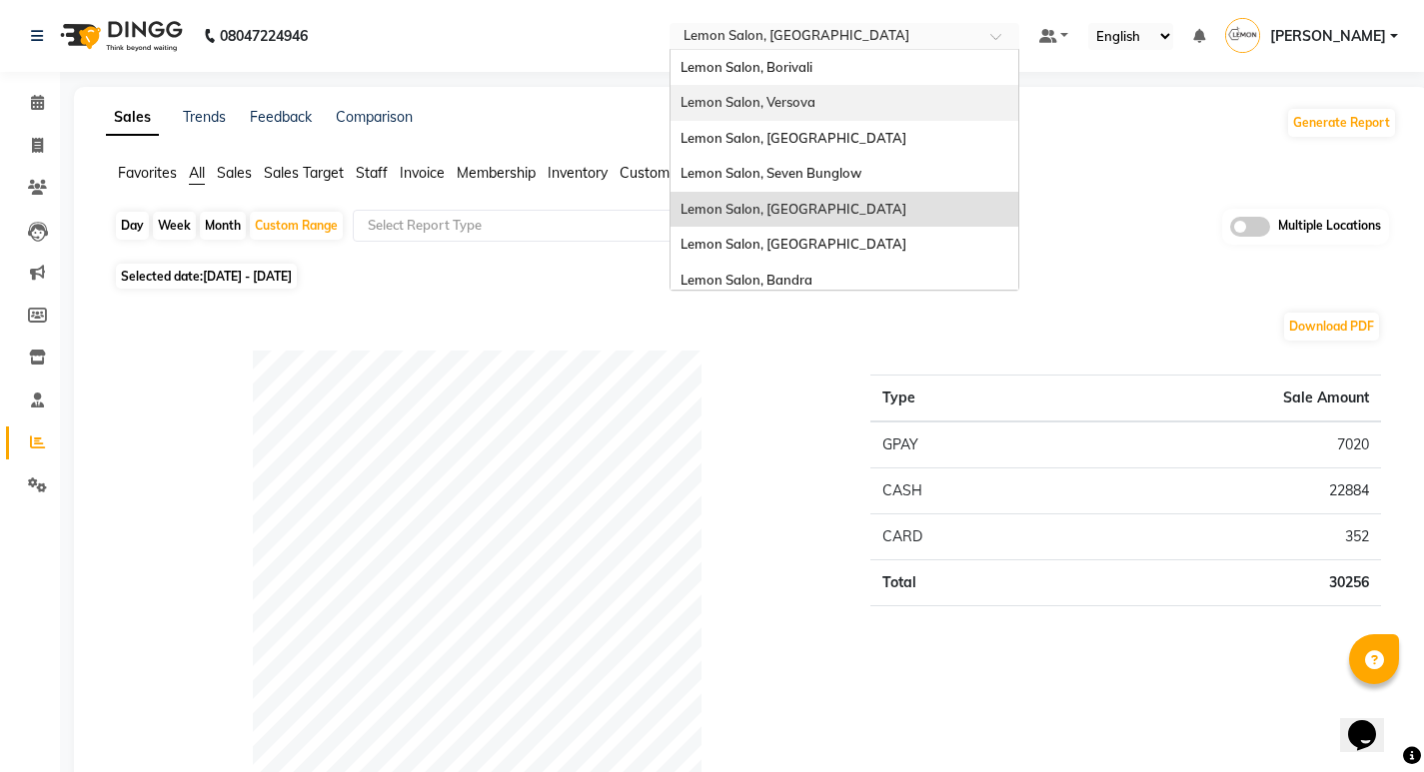
click at [810, 97] on span "Lemon Salon, Versova" at bounding box center [747, 102] width 135 height 16
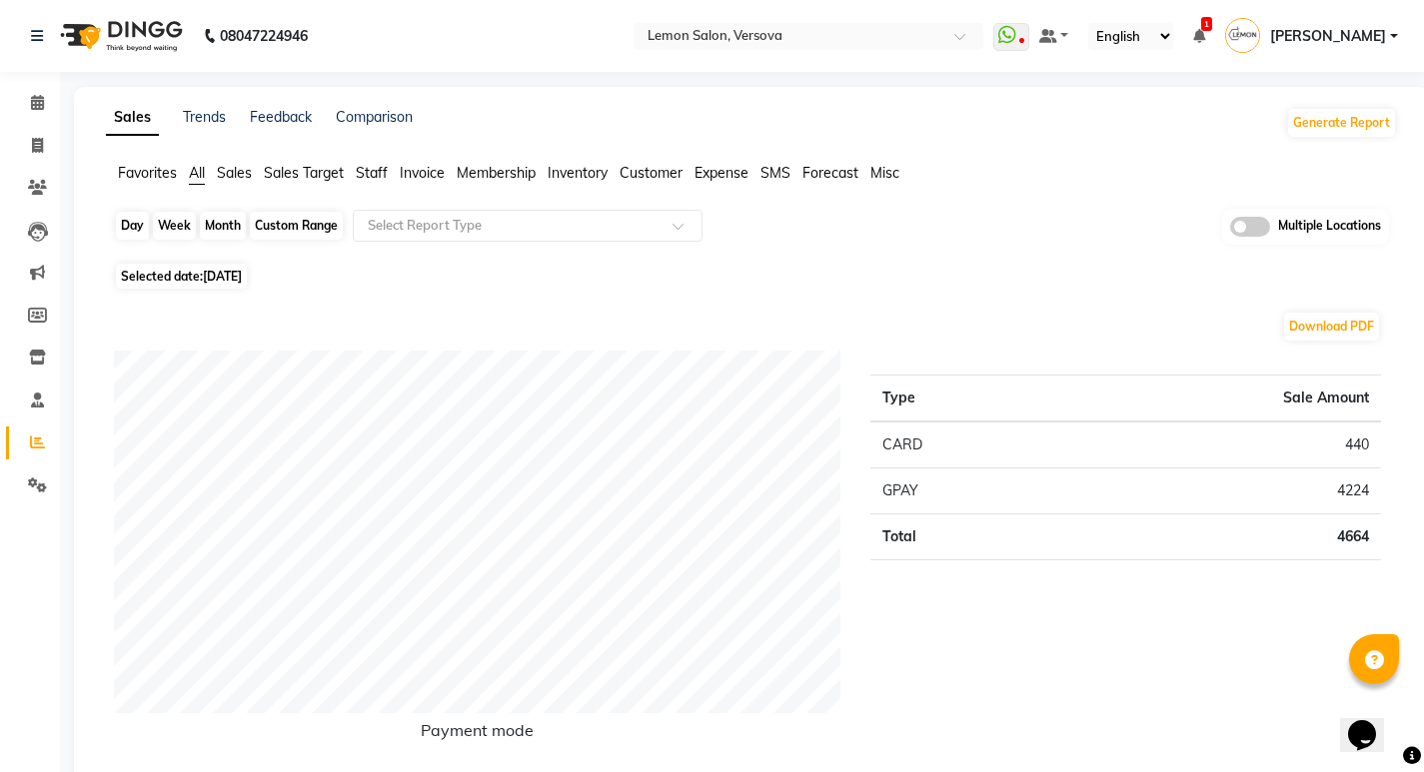
click at [136, 218] on div "Day" at bounding box center [132, 226] width 33 height 28
select select "9"
select select "2025"
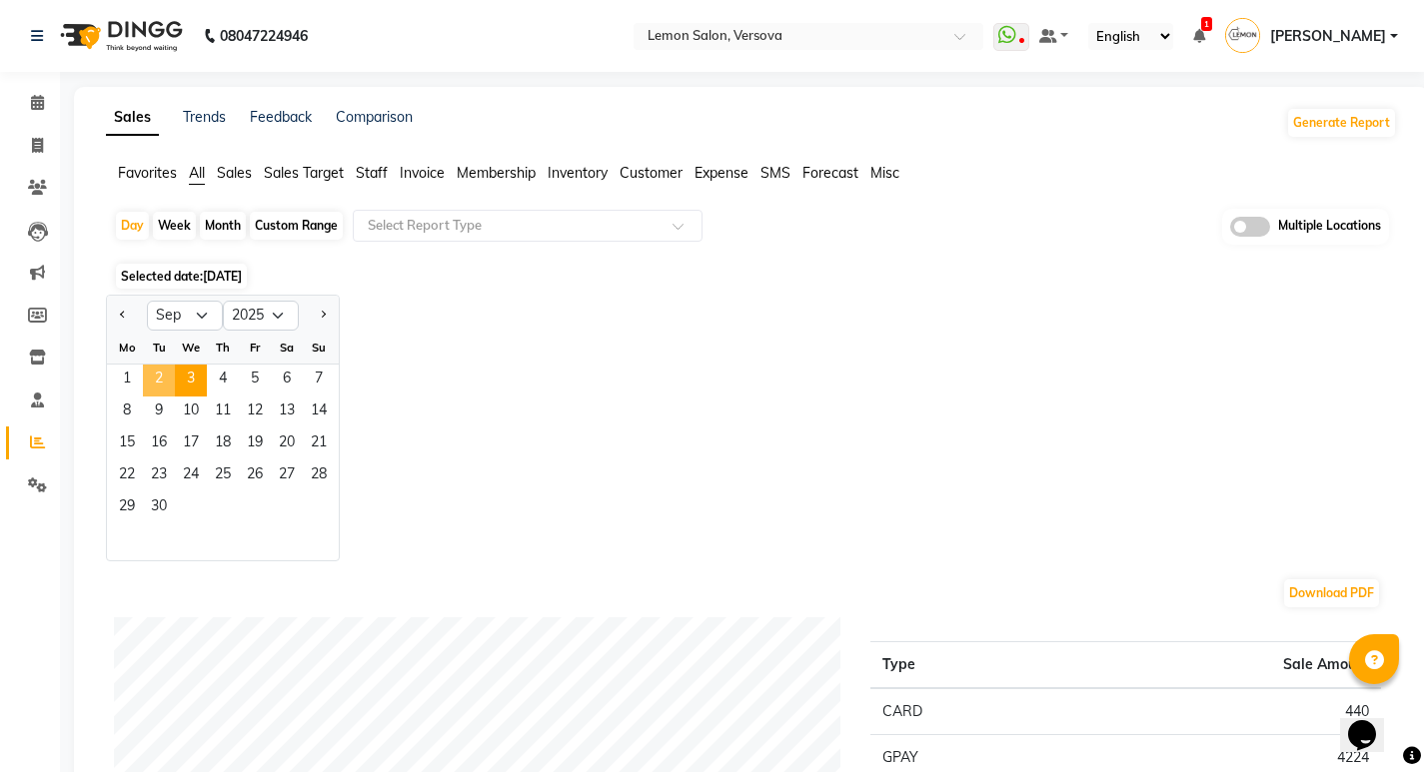
click at [163, 376] on span "2" at bounding box center [159, 381] width 32 height 32
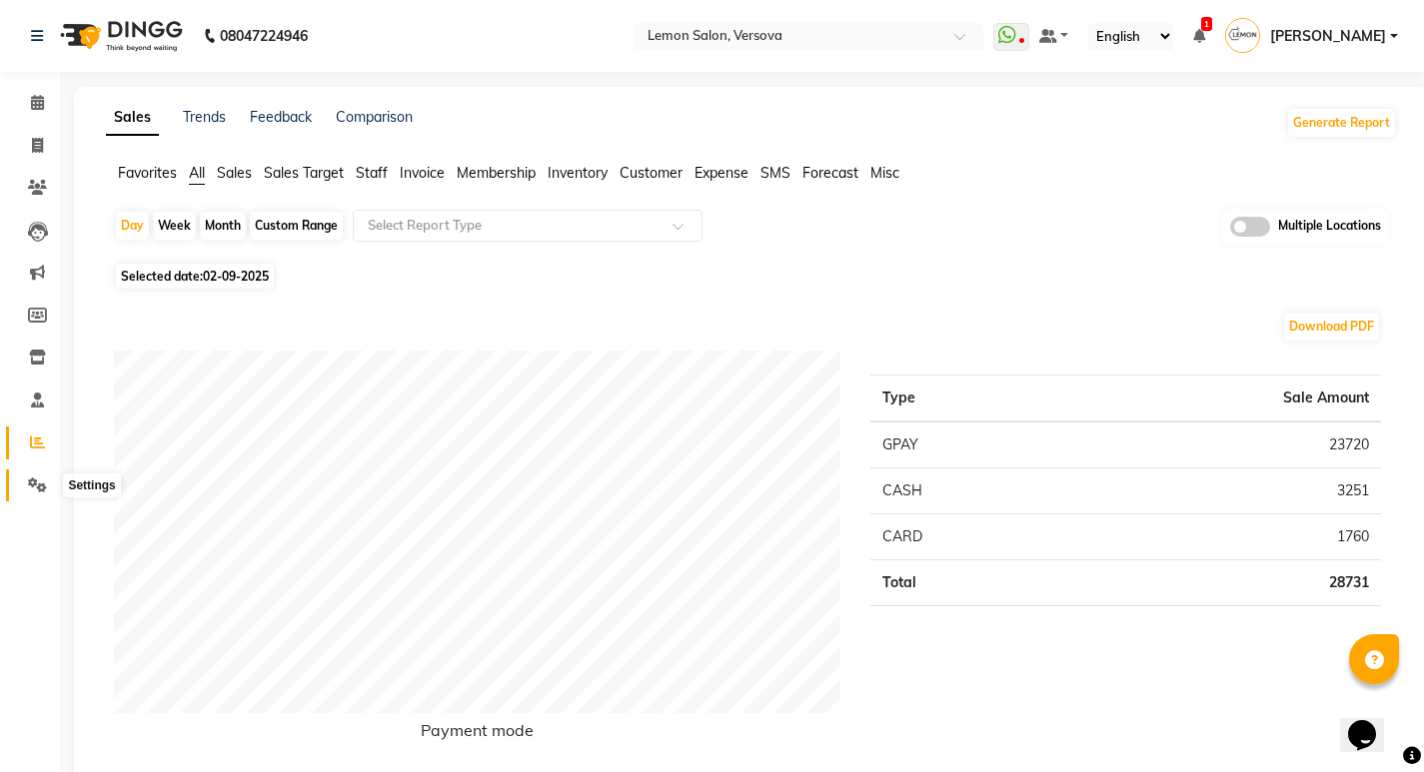
click at [25, 481] on span at bounding box center [37, 486] width 35 height 23
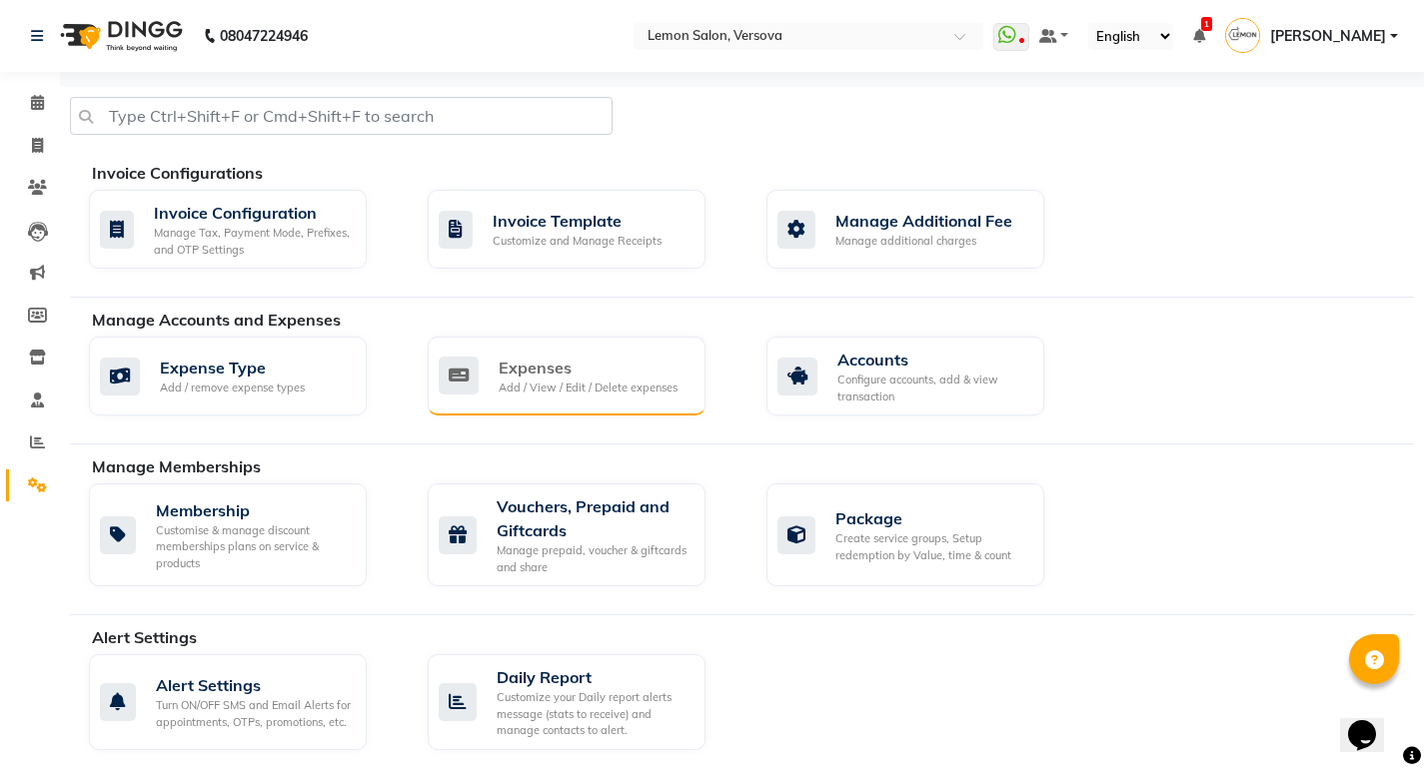
click at [614, 385] on div "Add / View / Edit / Delete expenses" at bounding box center [588, 388] width 179 height 17
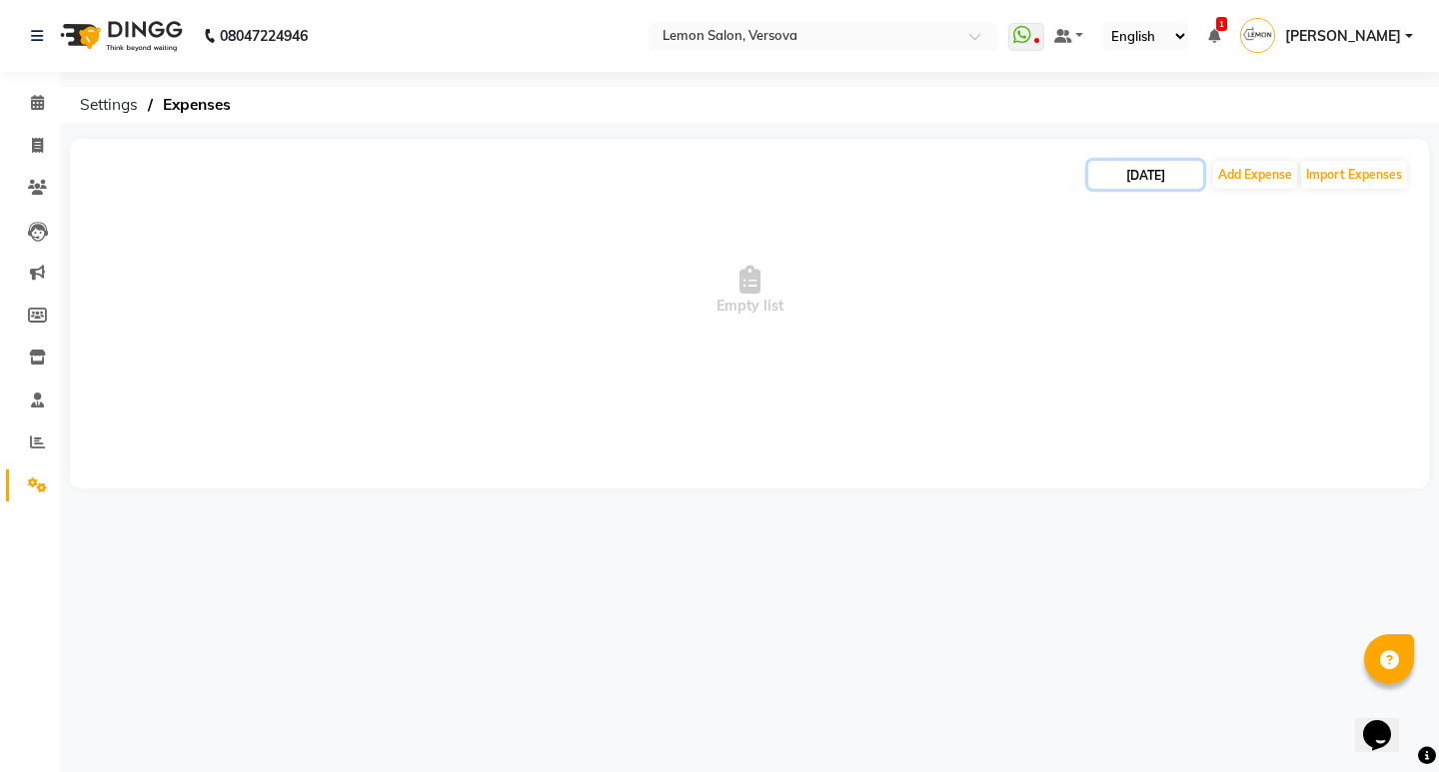
click at [1159, 173] on input "[DATE]" at bounding box center [1145, 175] width 115 height 28
select select "9"
select select "2025"
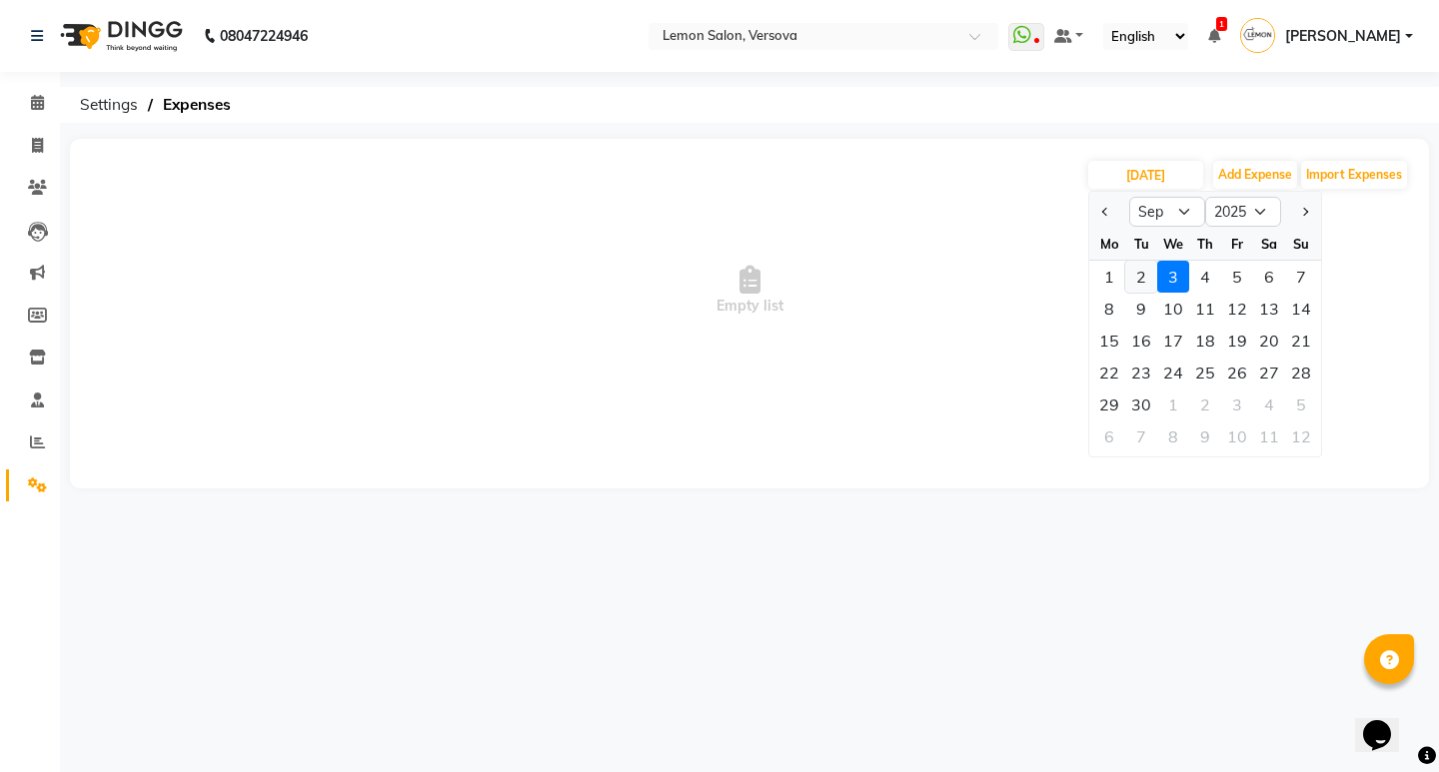
click at [1139, 278] on div "2" at bounding box center [1141, 277] width 32 height 32
type input "02-09-2025"
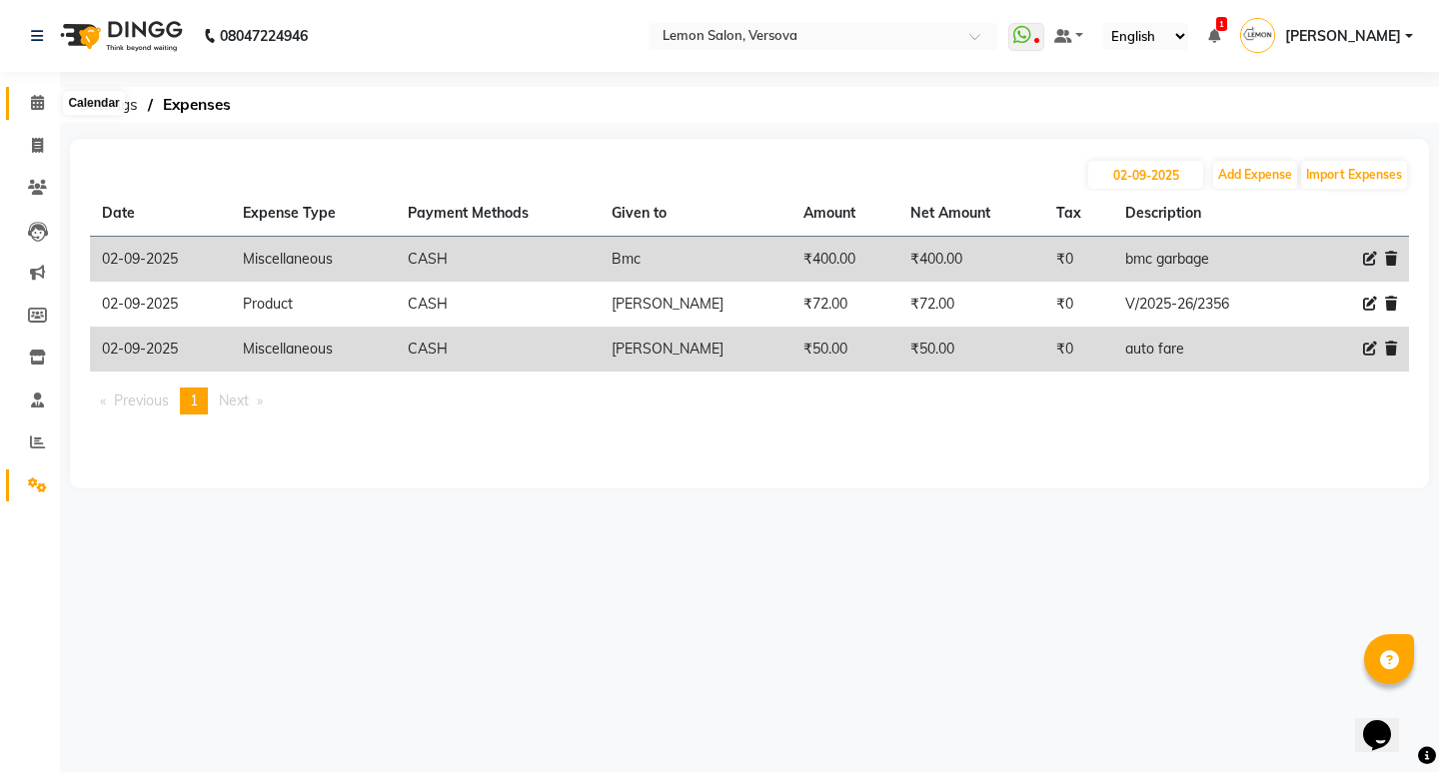
click at [35, 109] on icon at bounding box center [37, 102] width 13 height 15
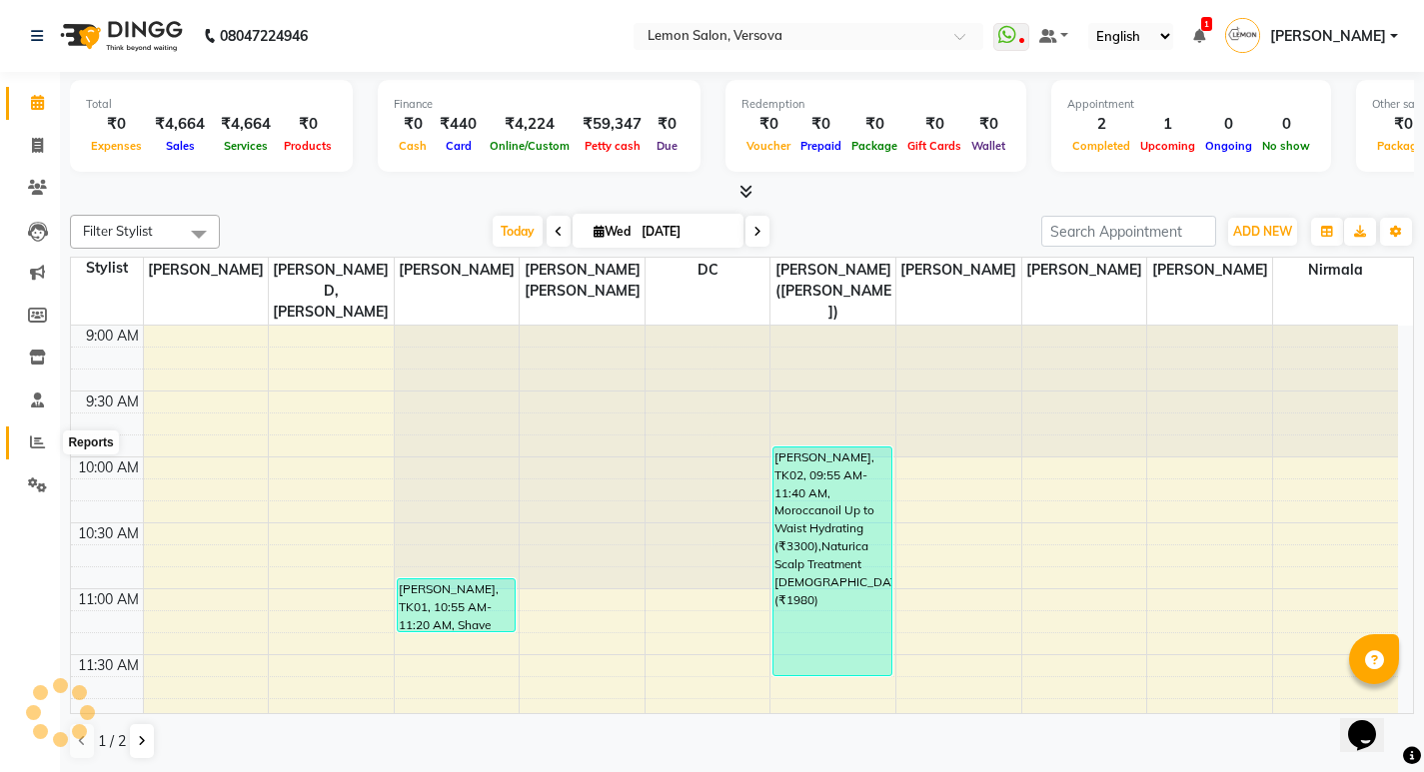
click at [33, 448] on icon at bounding box center [37, 442] width 15 height 15
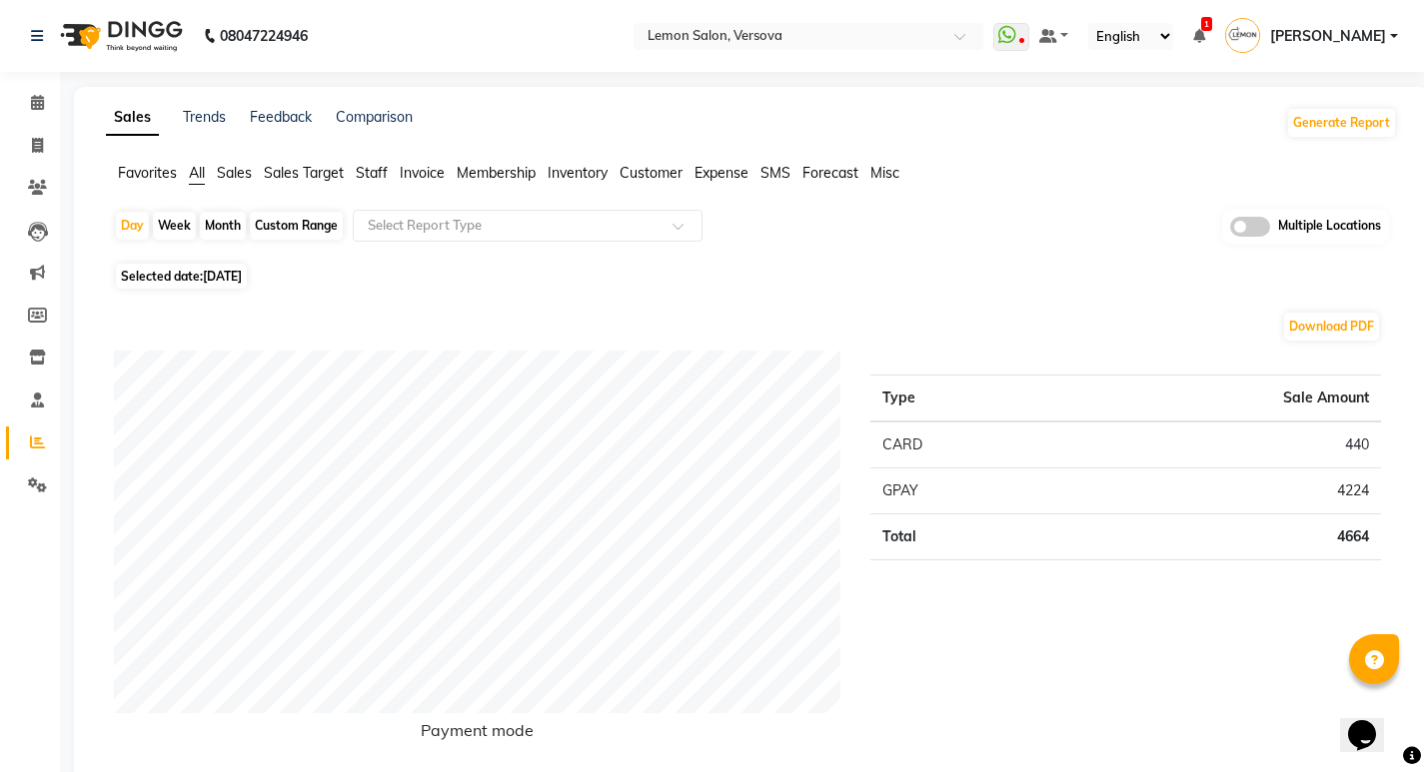
click at [289, 225] on div "Custom Range" at bounding box center [296, 226] width 93 height 28
select select "9"
select select "2025"
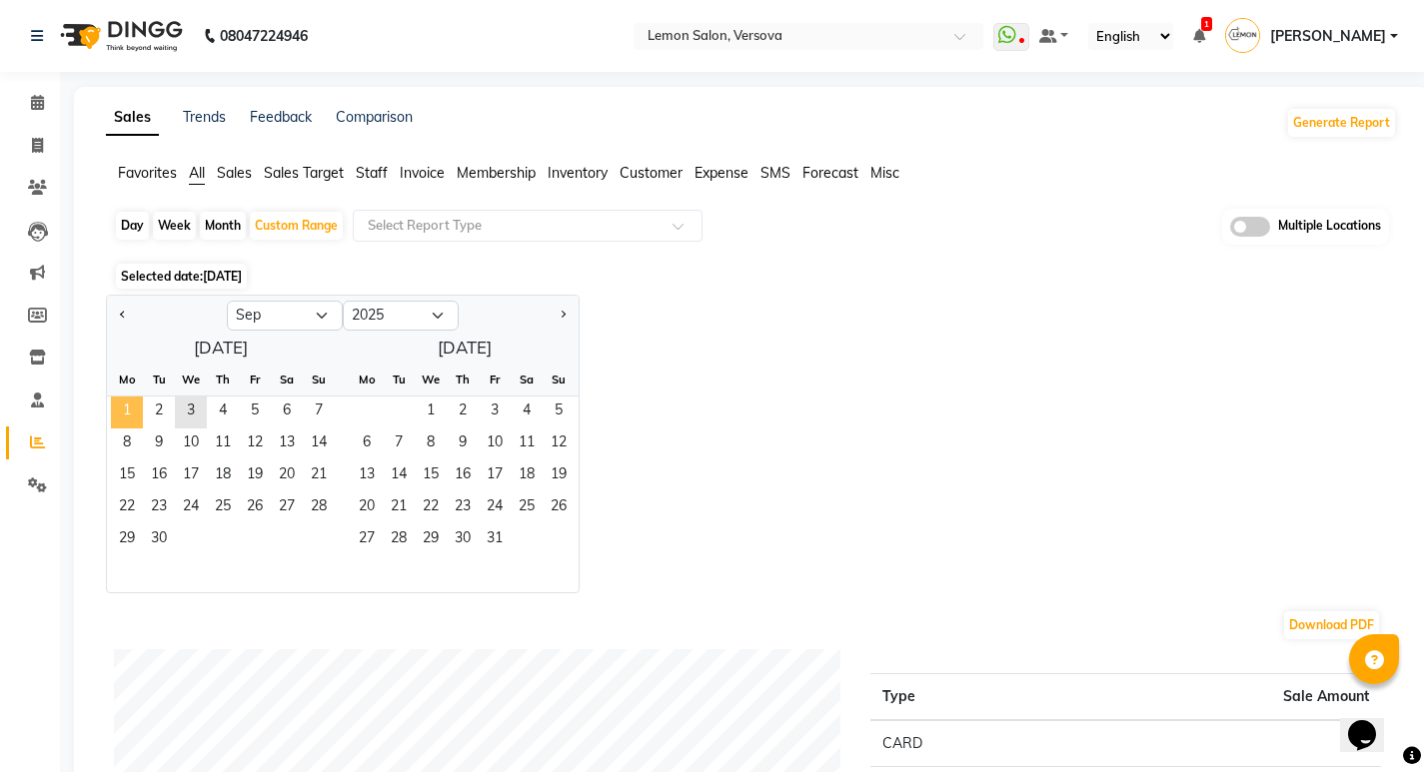
click at [131, 410] on span "1" at bounding box center [127, 413] width 32 height 32
click at [183, 415] on span "3" at bounding box center [191, 413] width 32 height 32
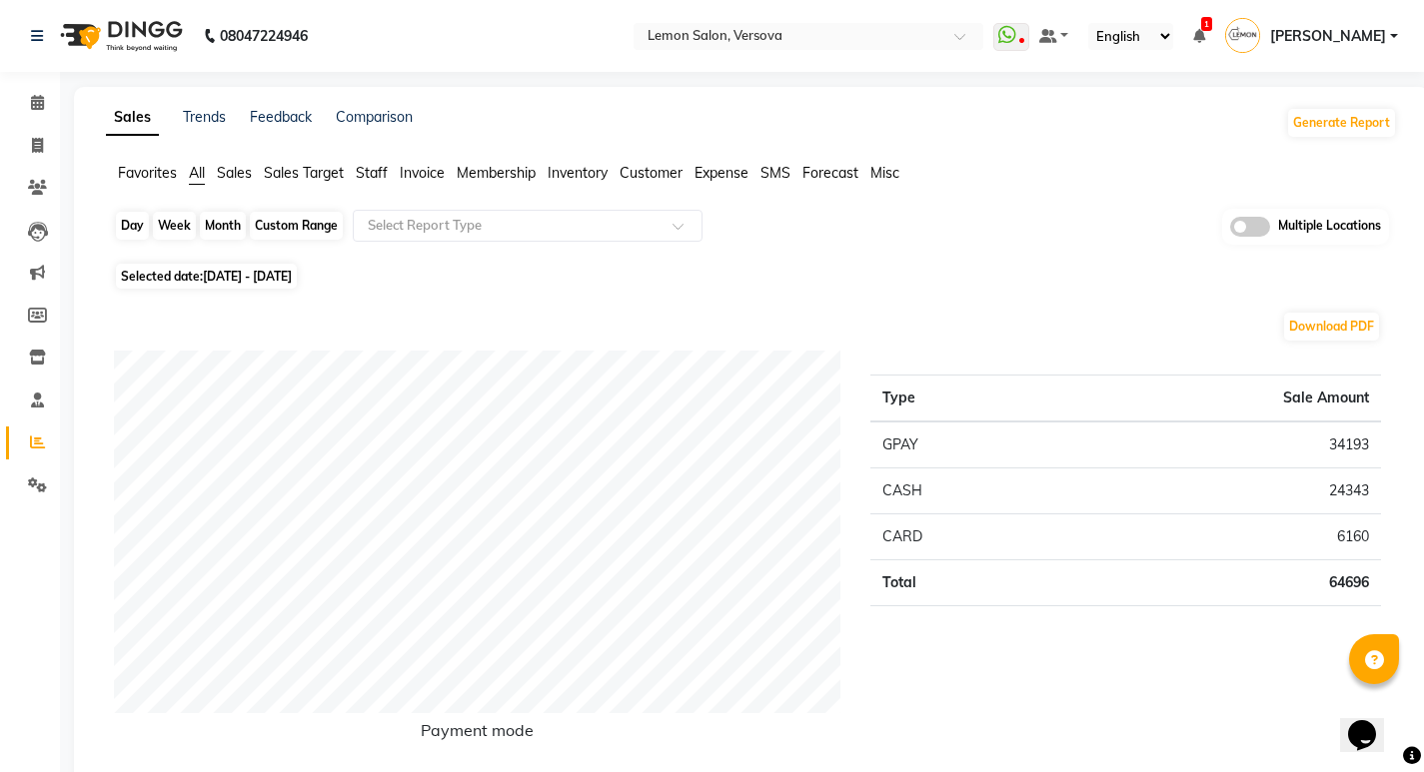
click at [265, 223] on div "Custom Range" at bounding box center [296, 226] width 93 height 28
select select "9"
select select "2025"
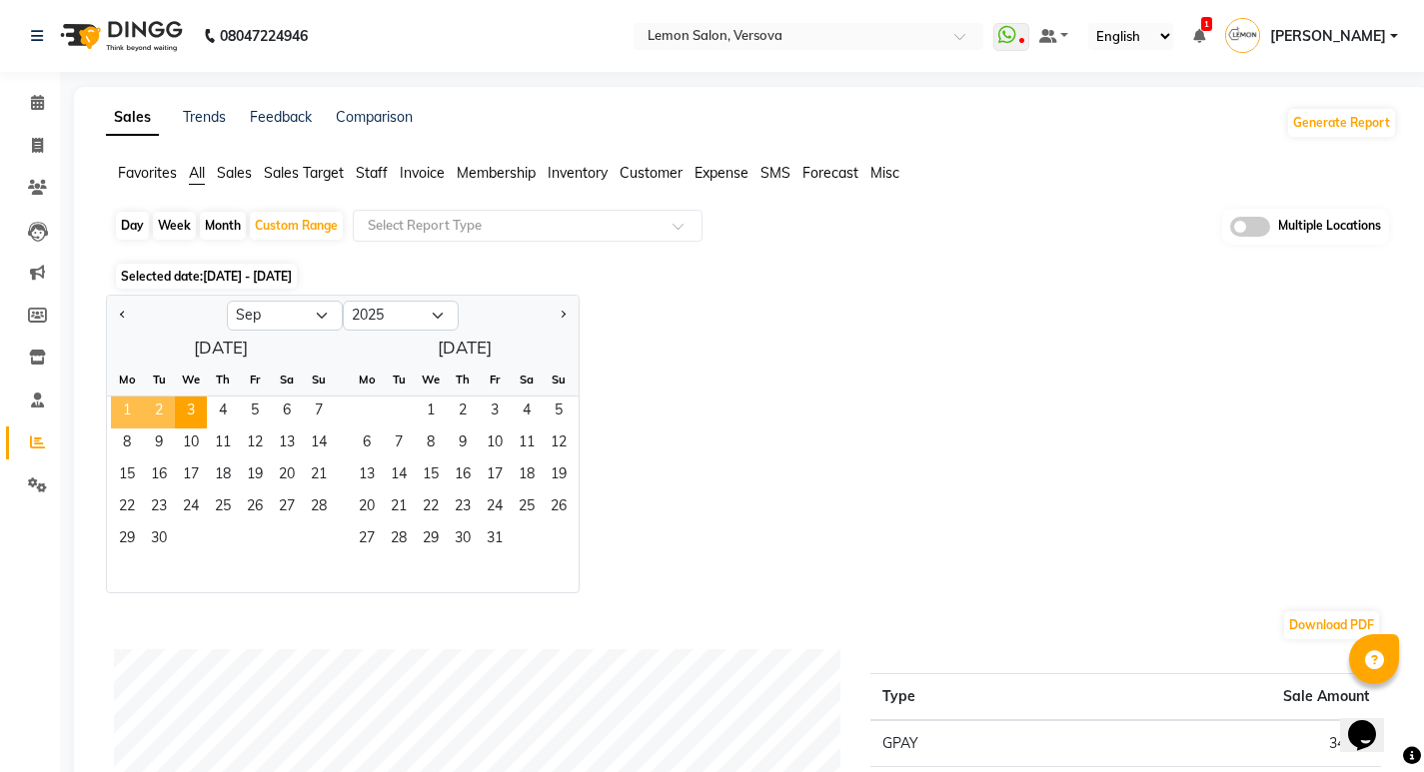
click at [124, 413] on span "1" at bounding box center [127, 413] width 32 height 32
click at [147, 416] on span "2" at bounding box center [159, 413] width 32 height 32
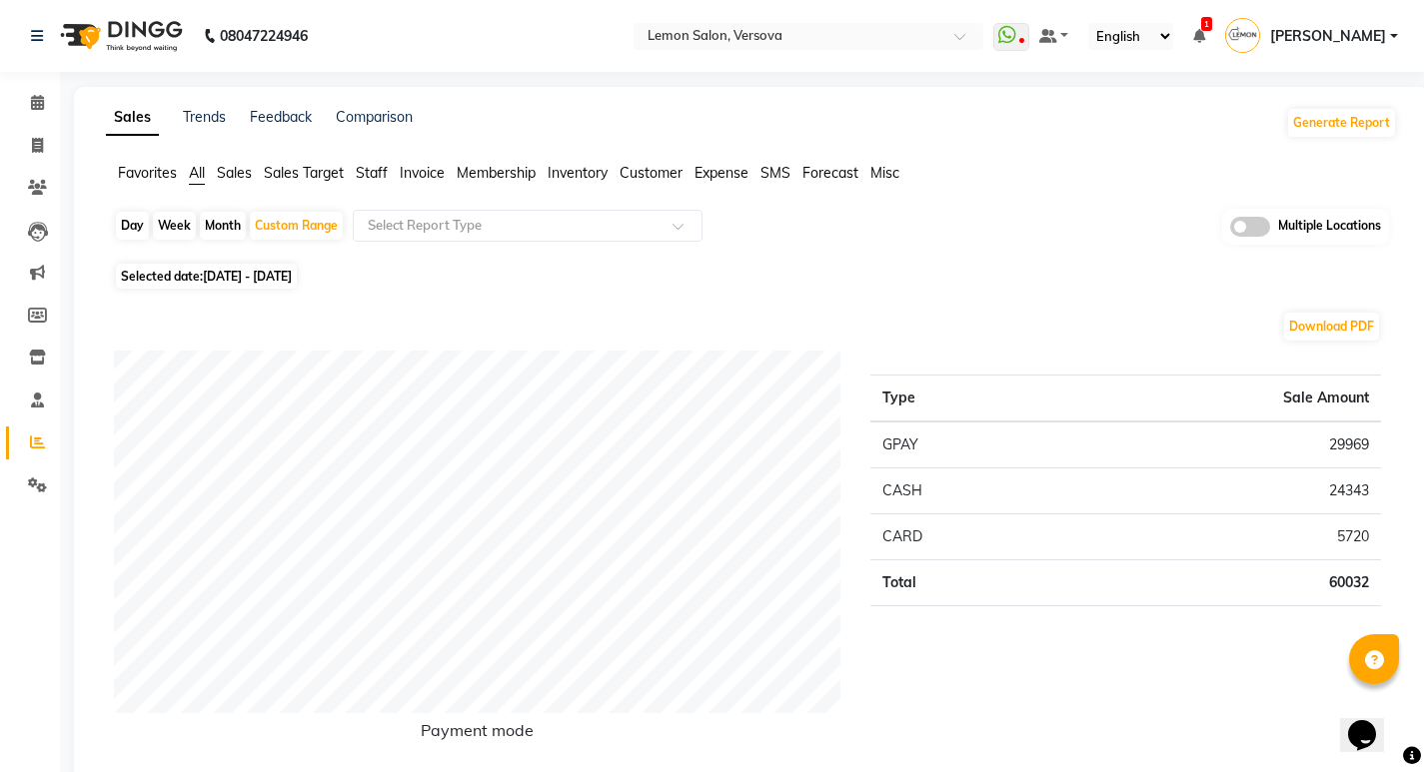
click at [129, 211] on div "Day Week Month Custom Range Select Report Type Multiple Locations" at bounding box center [751, 233] width 1275 height 49
click at [133, 227] on div "Day" at bounding box center [132, 226] width 33 height 28
select select "9"
select select "2025"
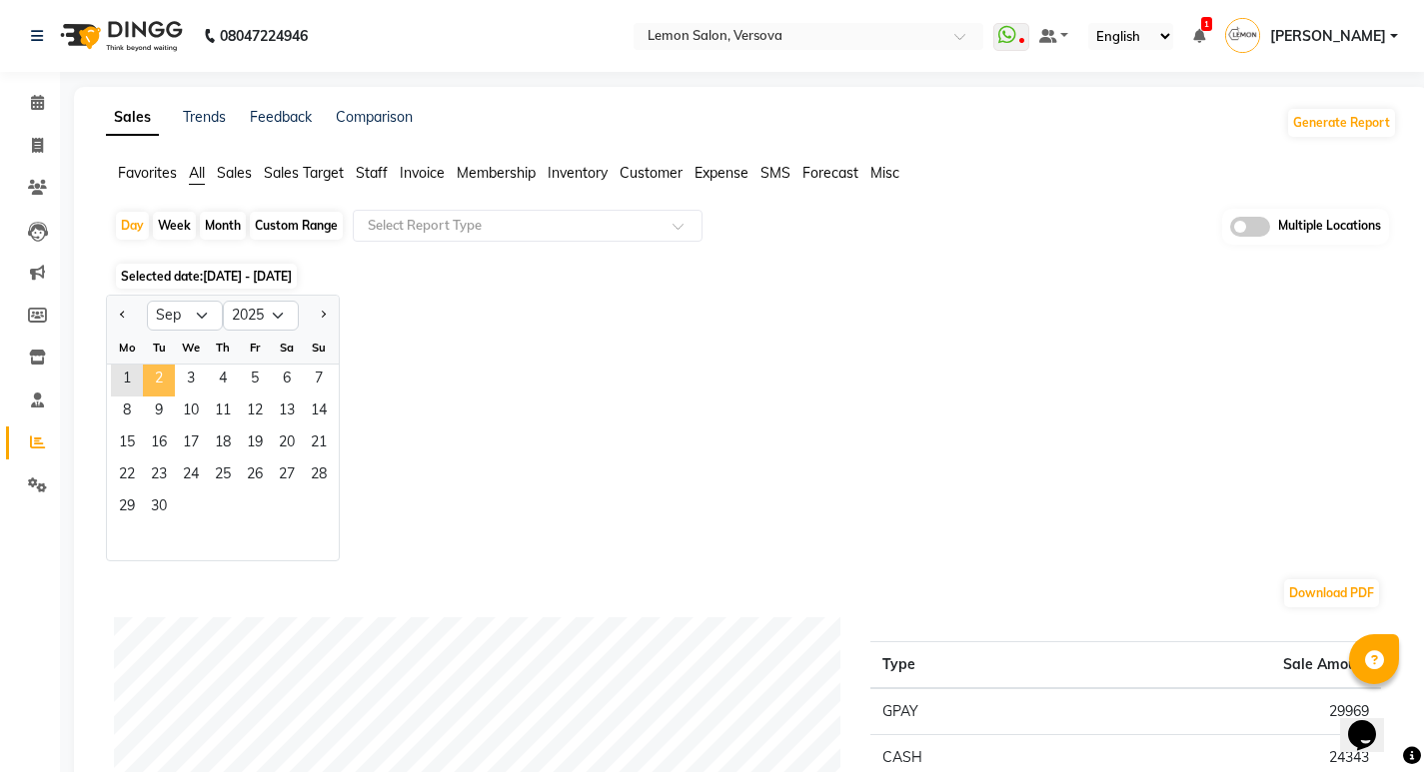
click at [168, 384] on span "2" at bounding box center [159, 381] width 32 height 32
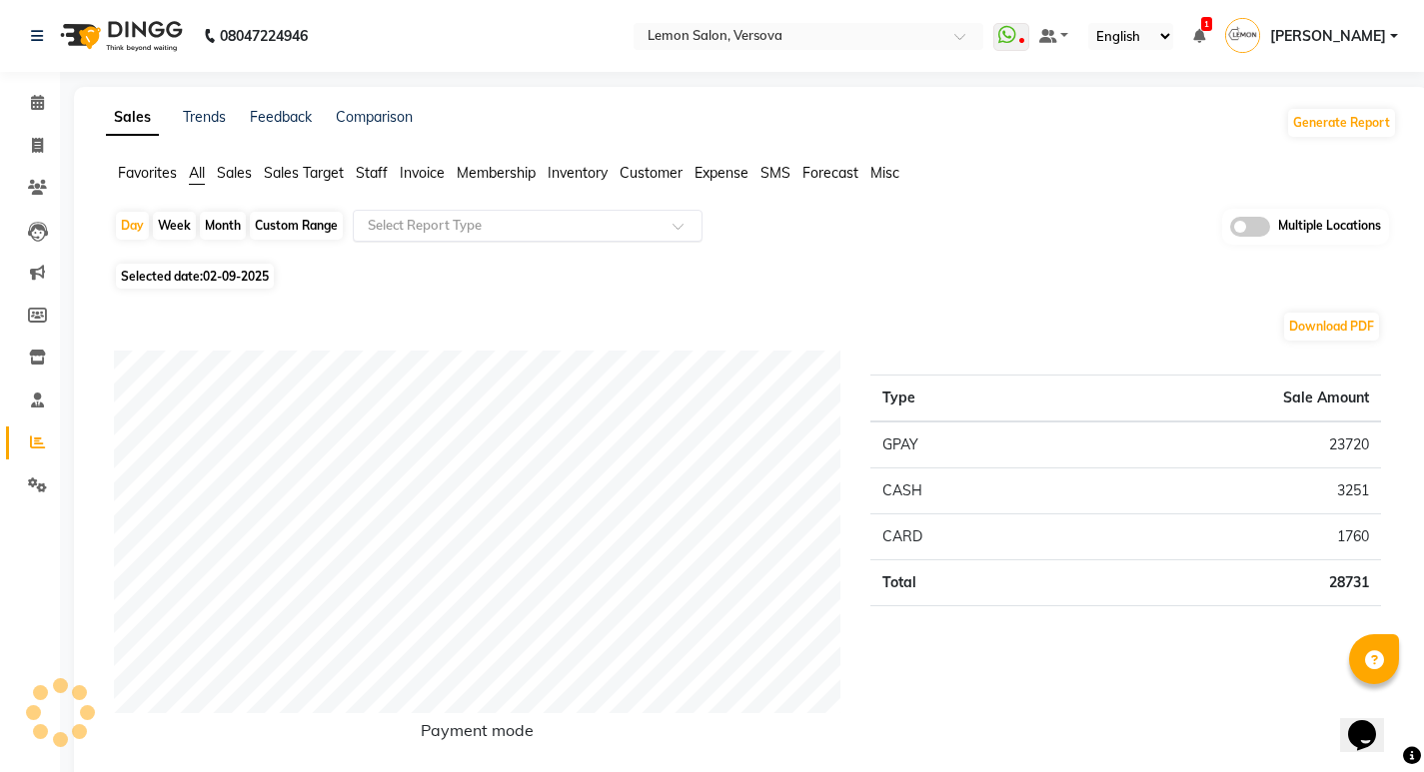
click at [485, 216] on input "text" at bounding box center [508, 226] width 288 height 20
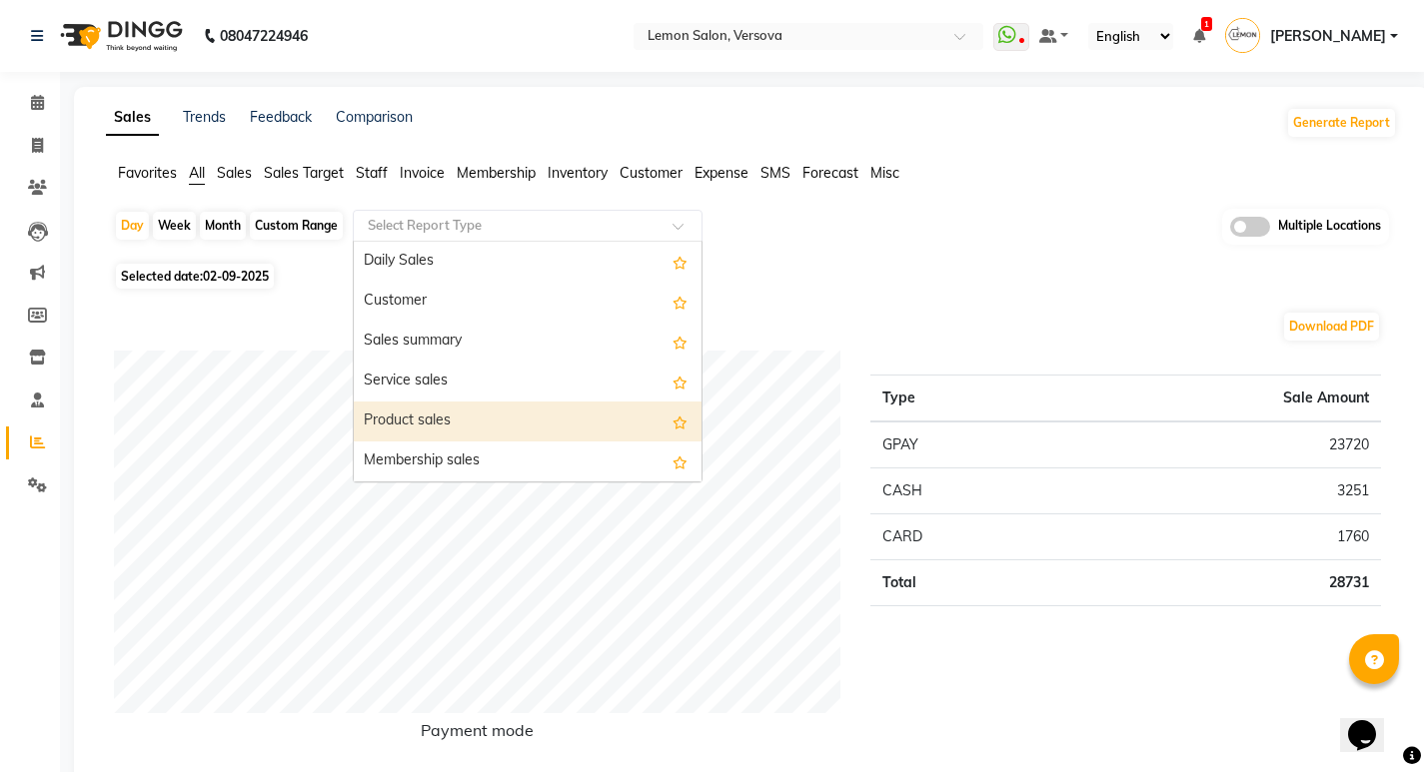
click at [418, 419] on div "Product sales" at bounding box center [528, 422] width 348 height 40
select select "filtered_report"
select select "csv"
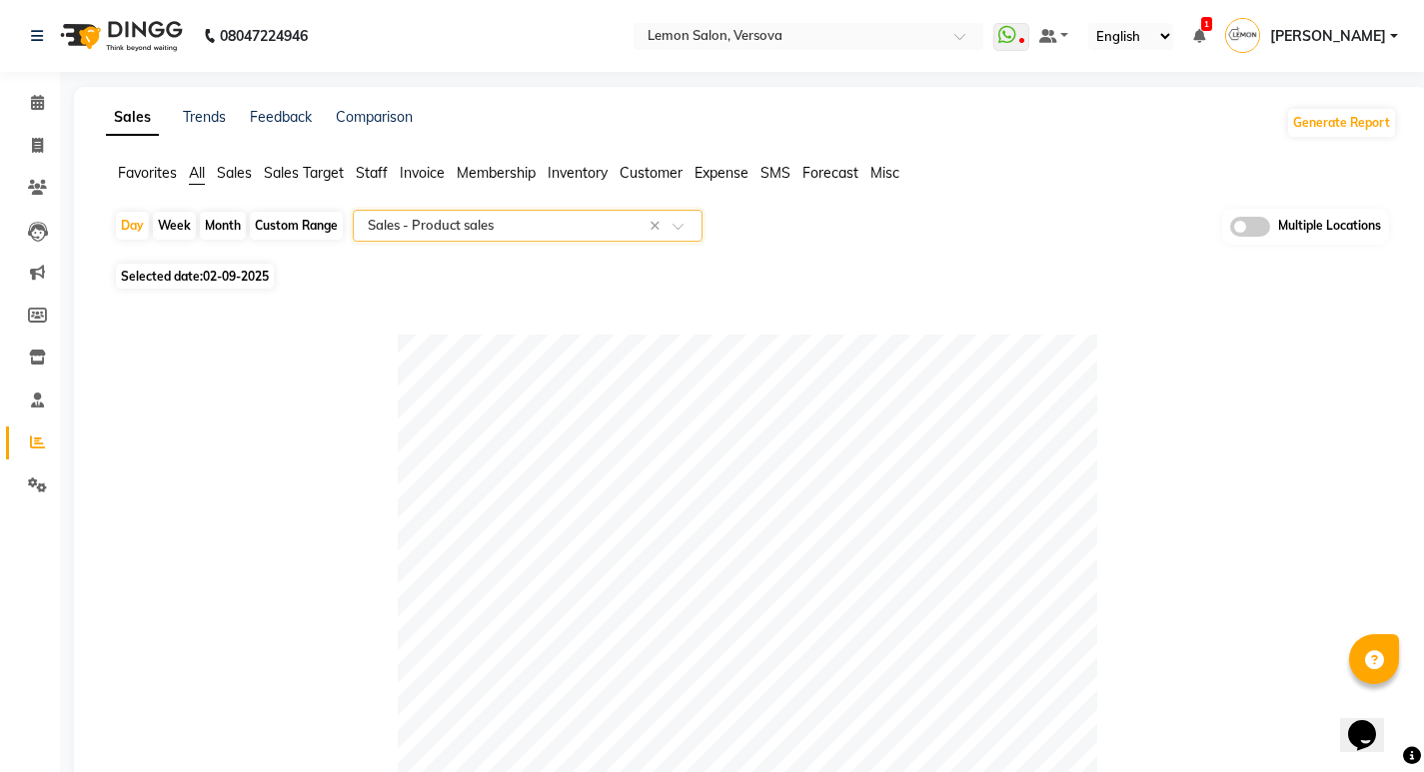
click at [451, 231] on input "text" at bounding box center [508, 226] width 288 height 20
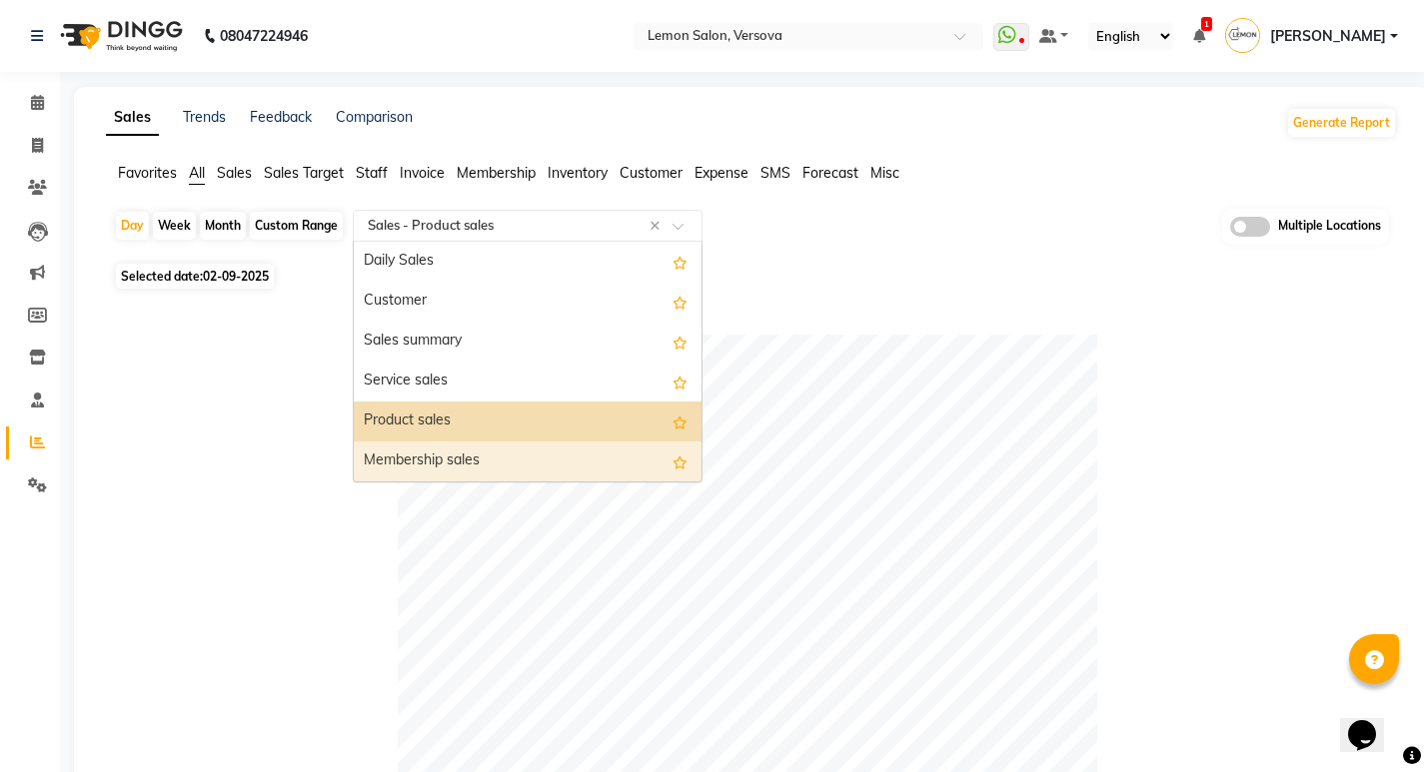
drag, startPoint x: 459, startPoint y: 440, endPoint x: 467, endPoint y: 455, distance: 17.0
click at [467, 455] on div "Membership sales" at bounding box center [528, 462] width 348 height 40
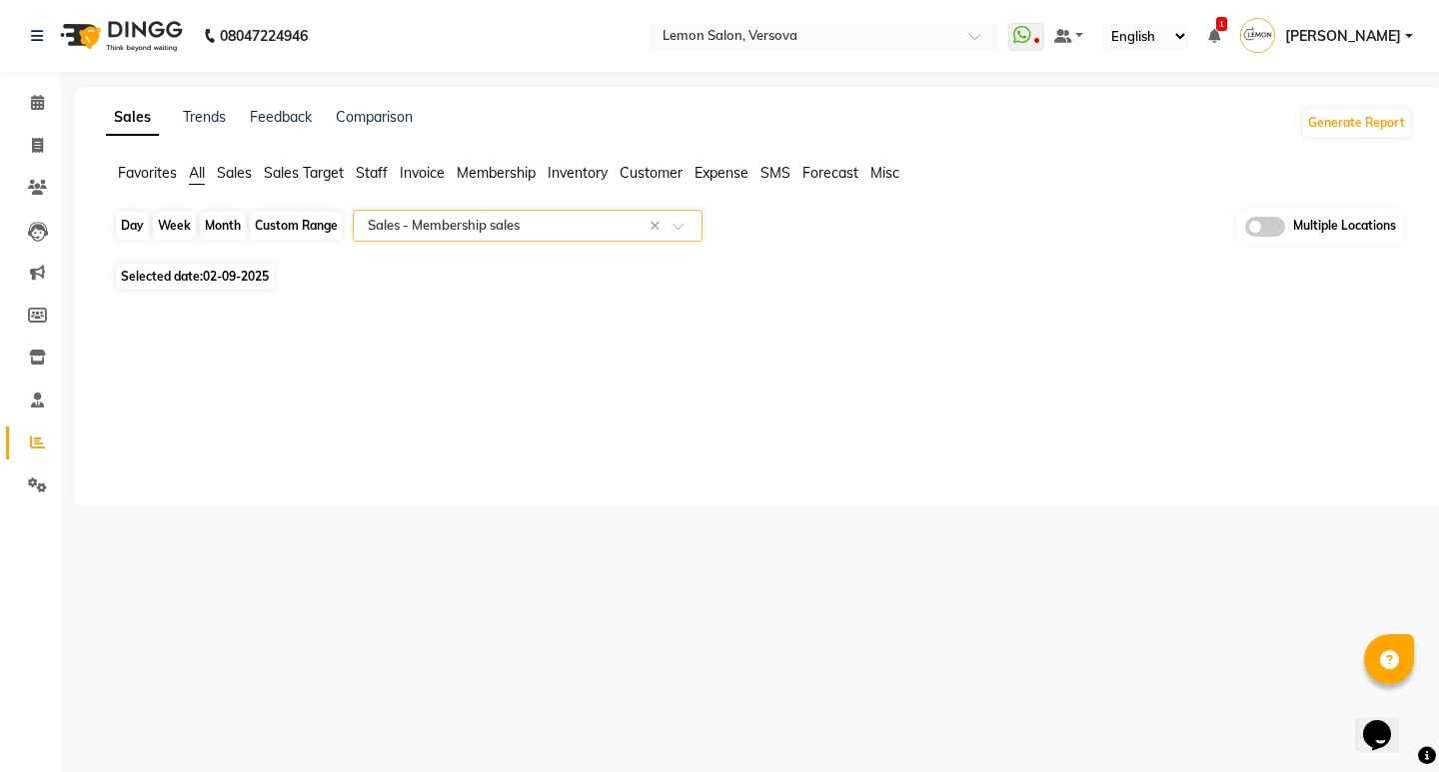
click at [122, 229] on div "Day" at bounding box center [132, 226] width 33 height 28
select select "9"
select select "2025"
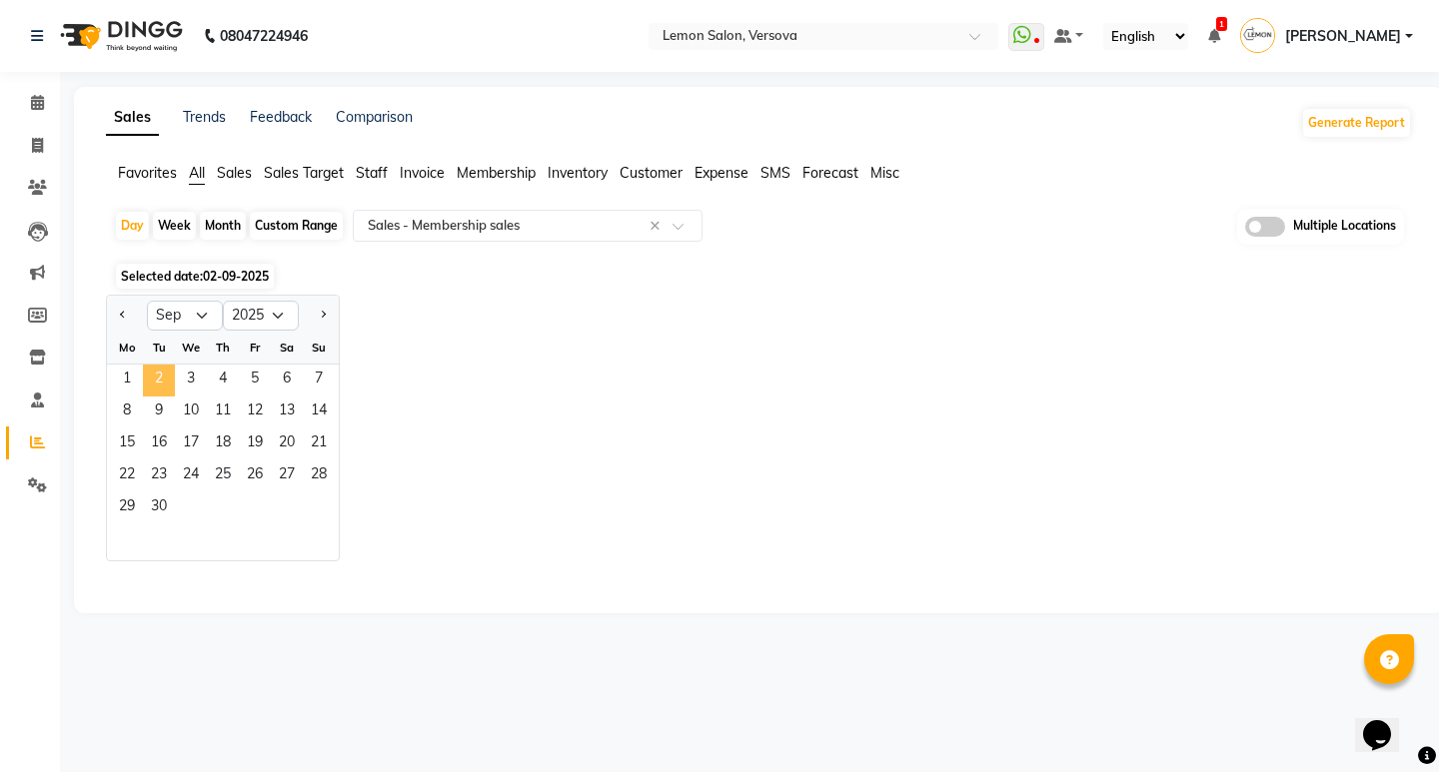
click at [158, 379] on span "2" at bounding box center [159, 381] width 32 height 32
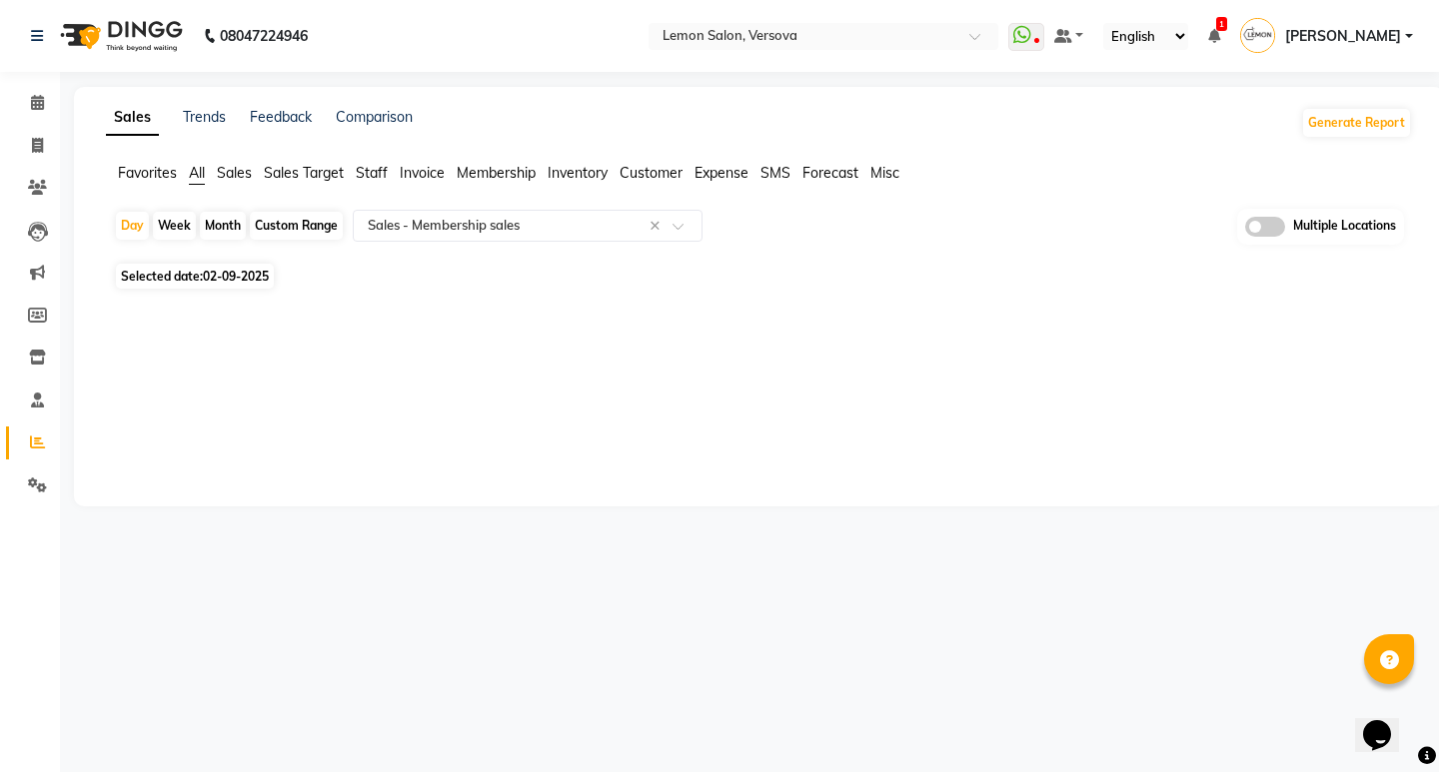
click at [203, 169] on span "All" at bounding box center [197, 173] width 16 height 18
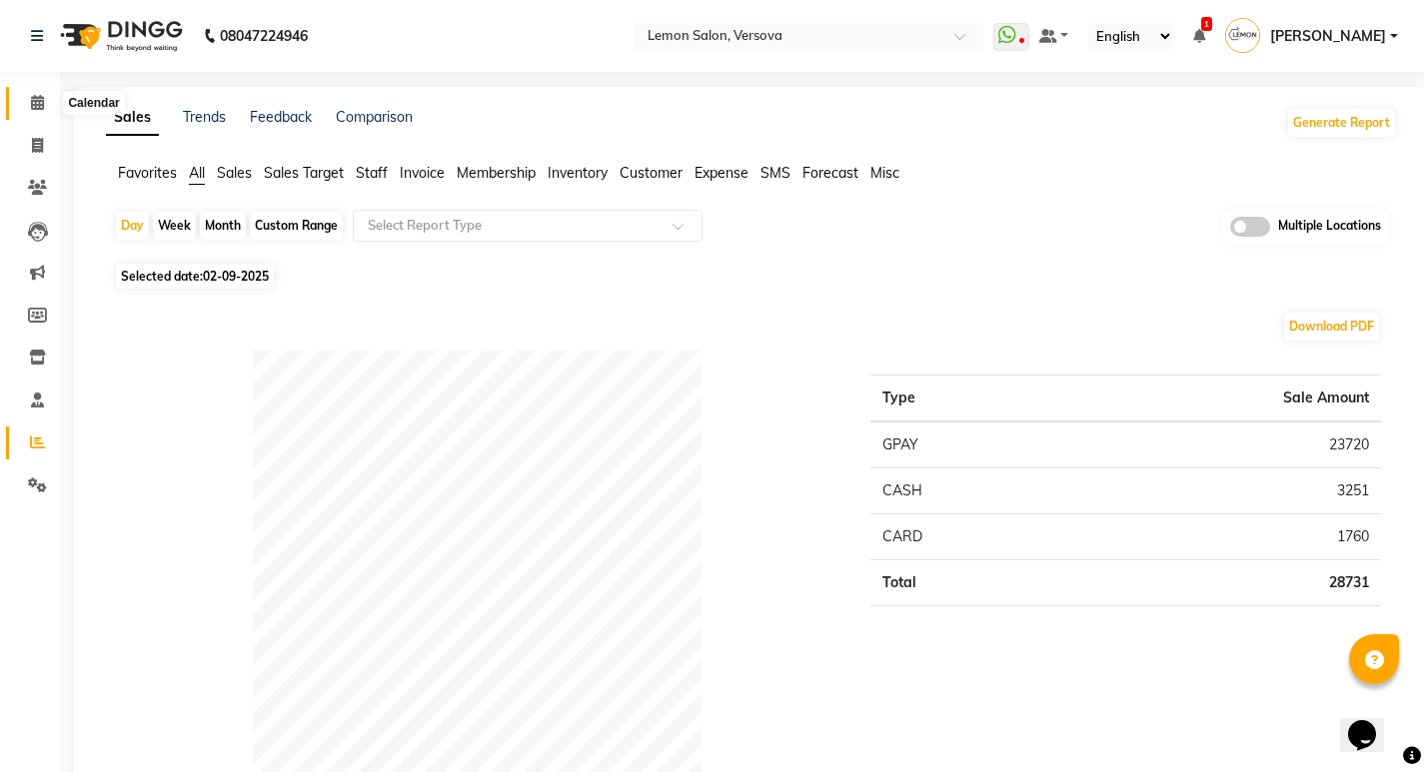
click at [44, 98] on icon at bounding box center [37, 102] width 13 height 15
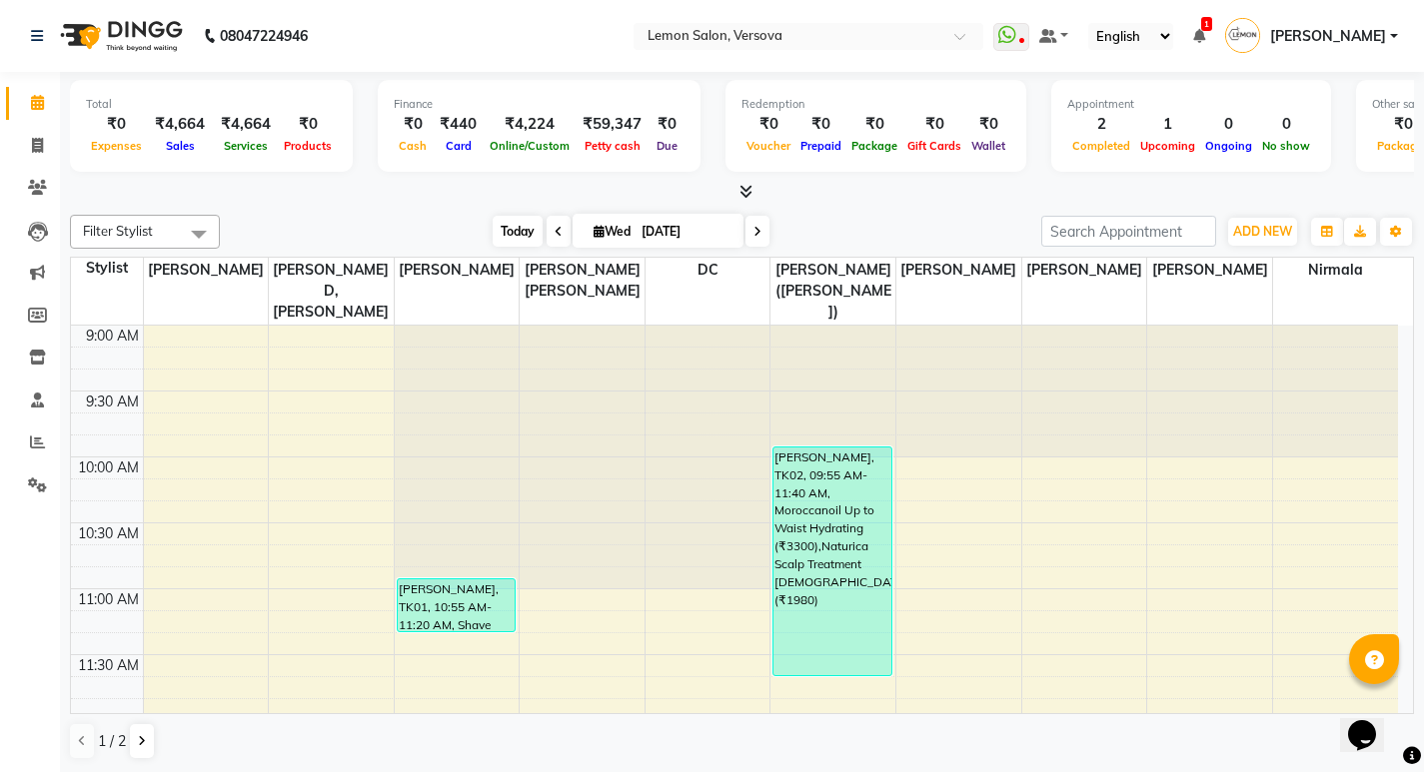
click at [528, 225] on span "Today" at bounding box center [518, 231] width 50 height 31
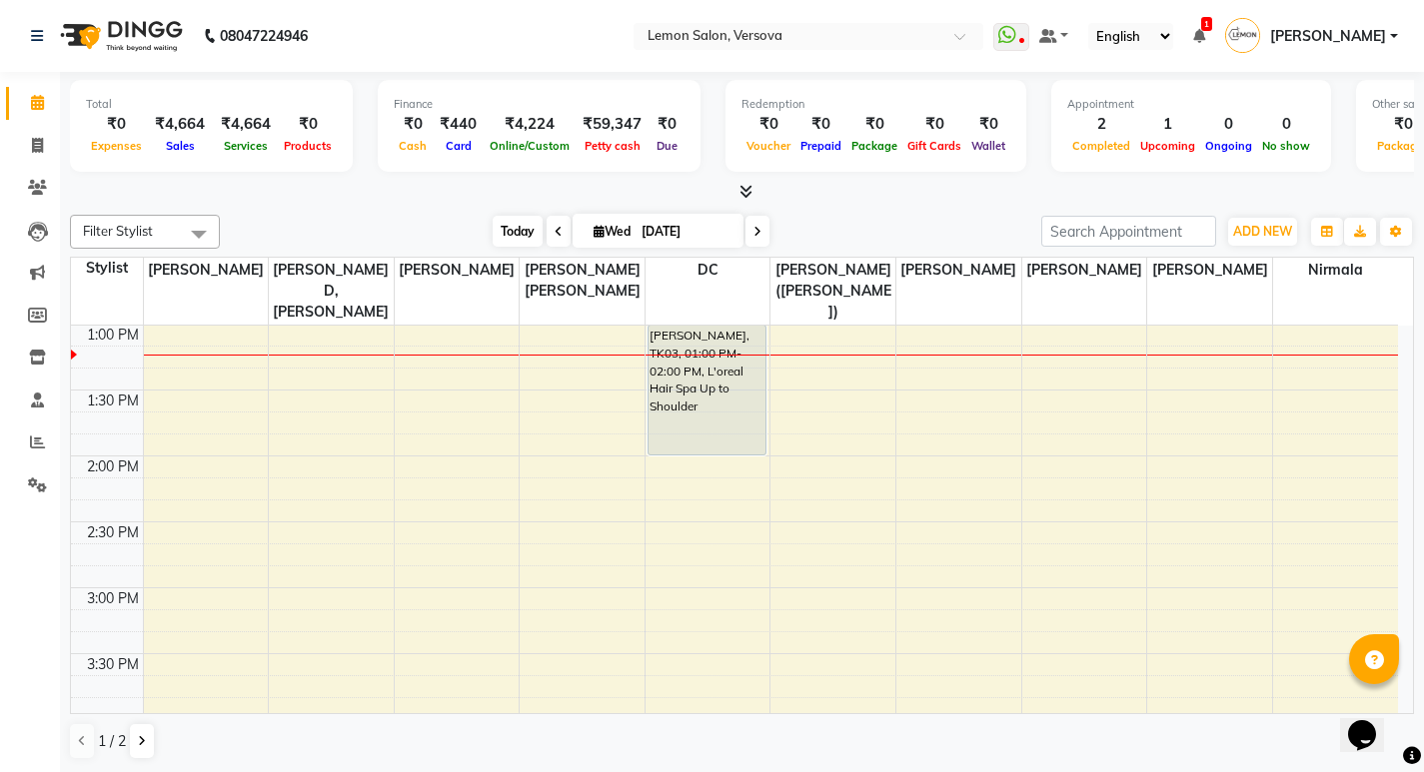
click at [510, 226] on span "Today" at bounding box center [518, 231] width 50 height 31
click at [528, 237] on span "Today" at bounding box center [518, 231] width 50 height 31
click at [510, 230] on span "Today" at bounding box center [518, 231] width 50 height 31
click at [513, 224] on span "Today" at bounding box center [518, 231] width 50 height 31
click at [512, 222] on span "Today" at bounding box center [518, 231] width 50 height 31
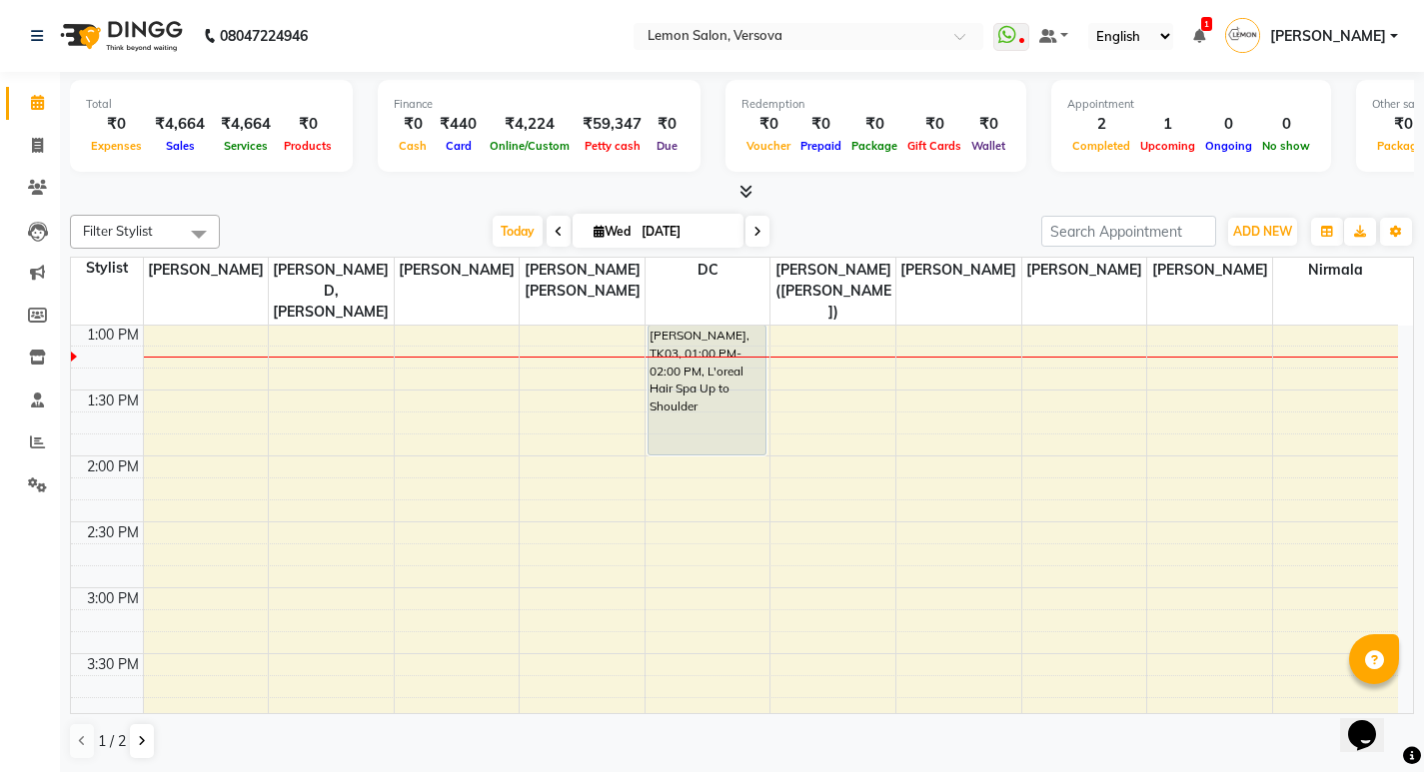
scroll to position [429, 0]
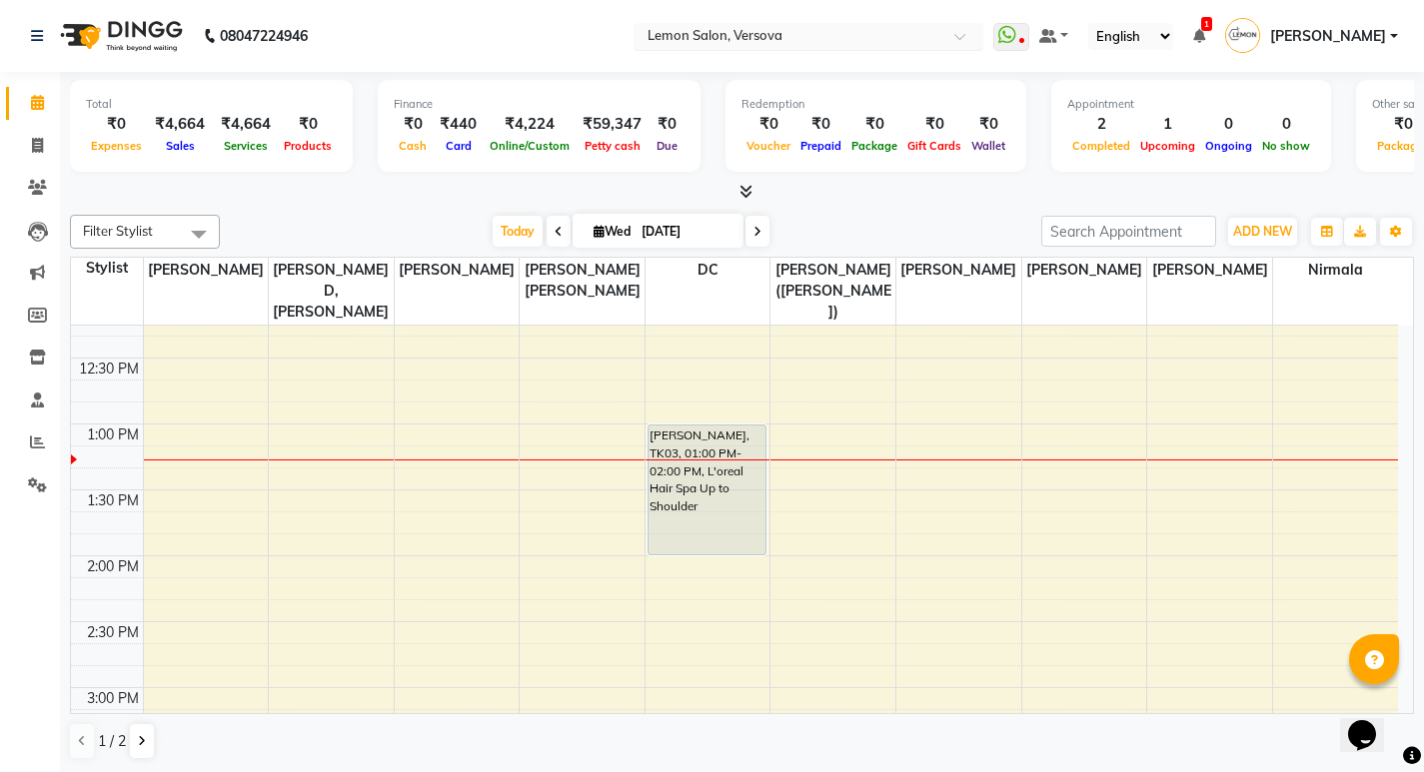
click at [782, 39] on input "text" at bounding box center [788, 38] width 290 height 20
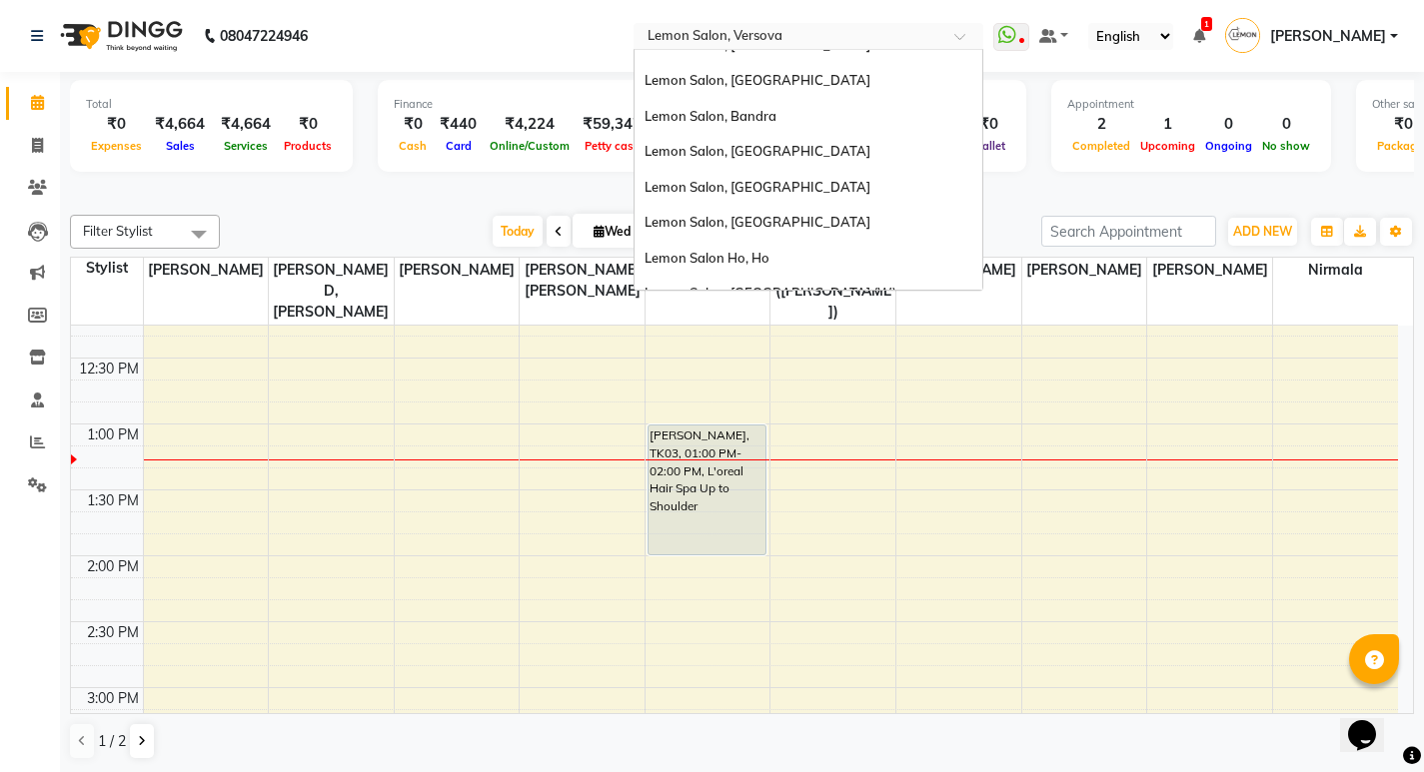
scroll to position [186, 0]
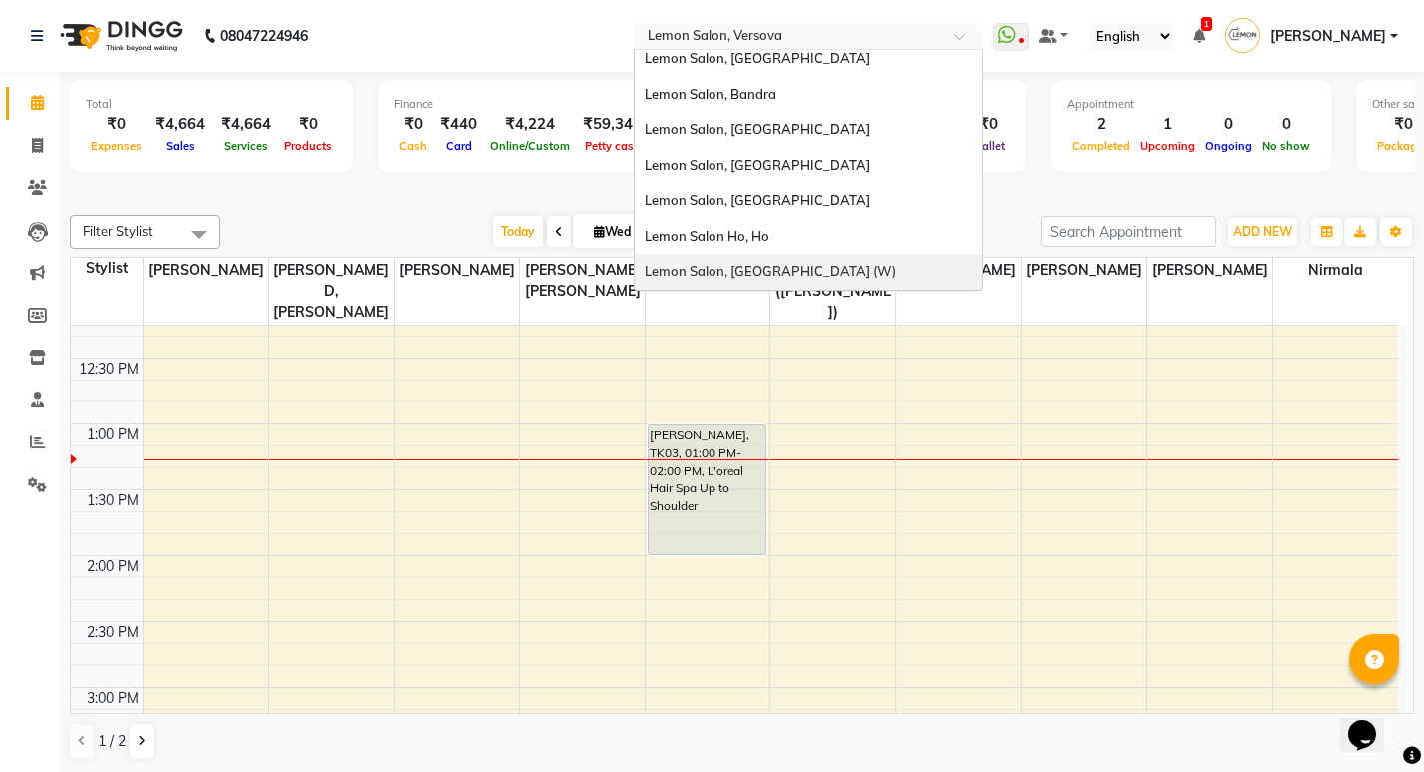
click at [782, 264] on span "Lemon Salon, [GEOGRAPHIC_DATA] (W)" at bounding box center [770, 271] width 252 height 16
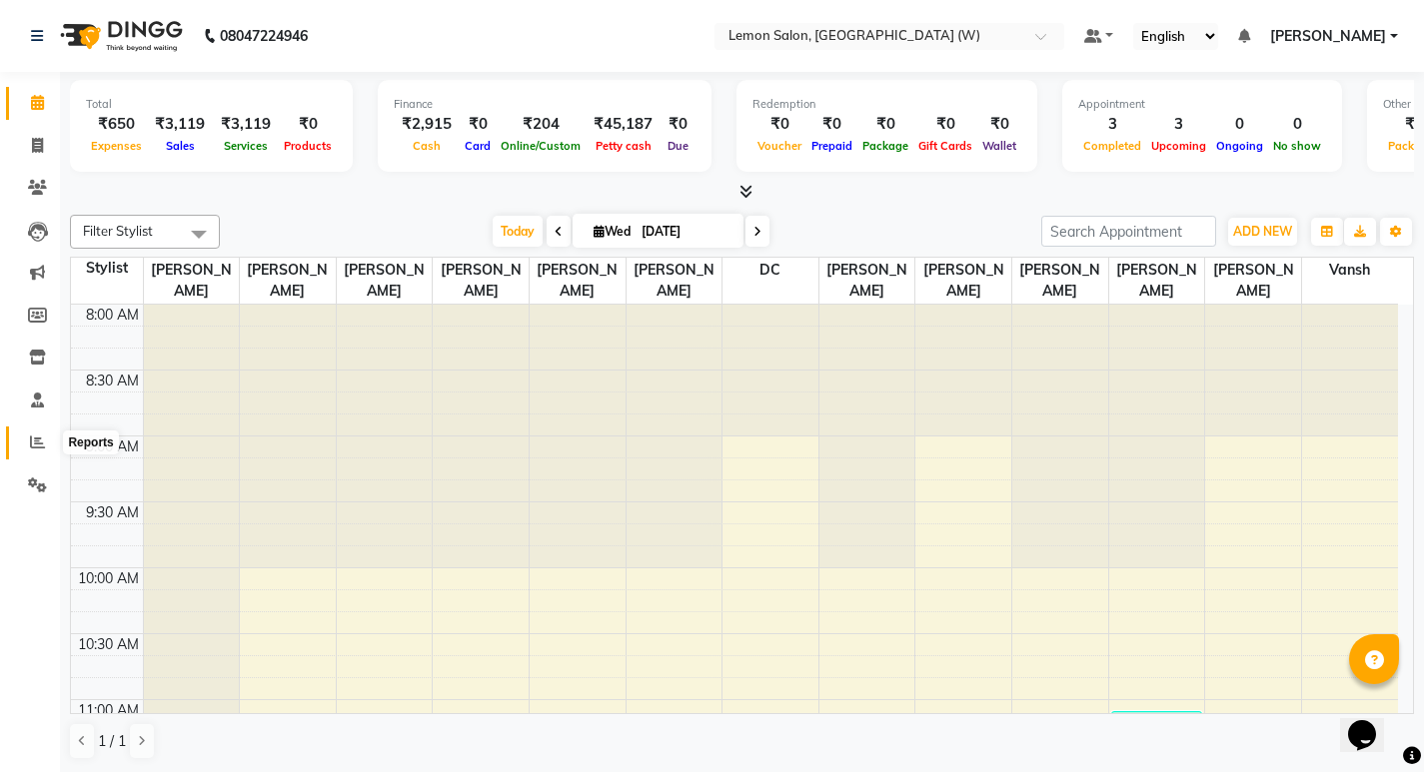
click at [39, 447] on icon at bounding box center [37, 442] width 15 height 15
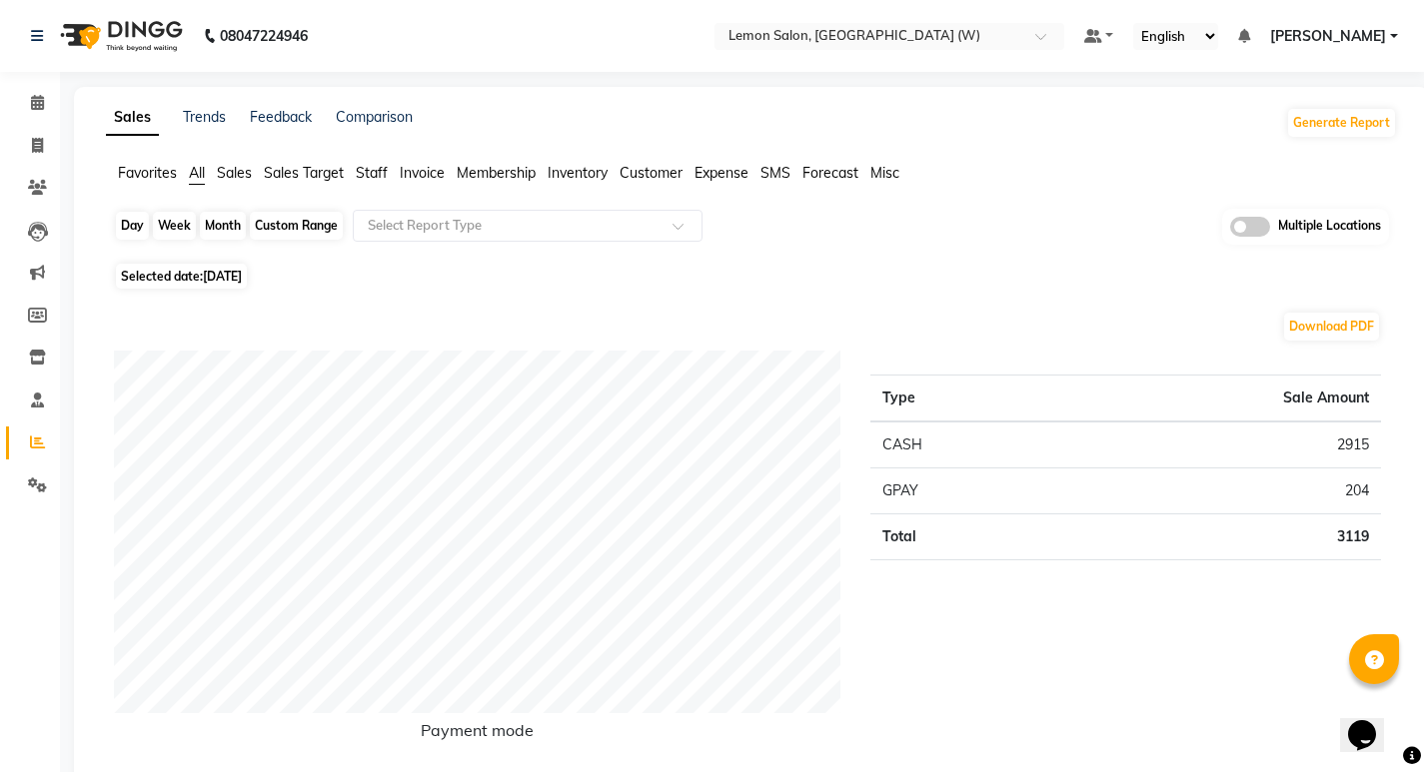
click at [117, 225] on div "Day" at bounding box center [132, 226] width 33 height 28
select select "9"
select select "2025"
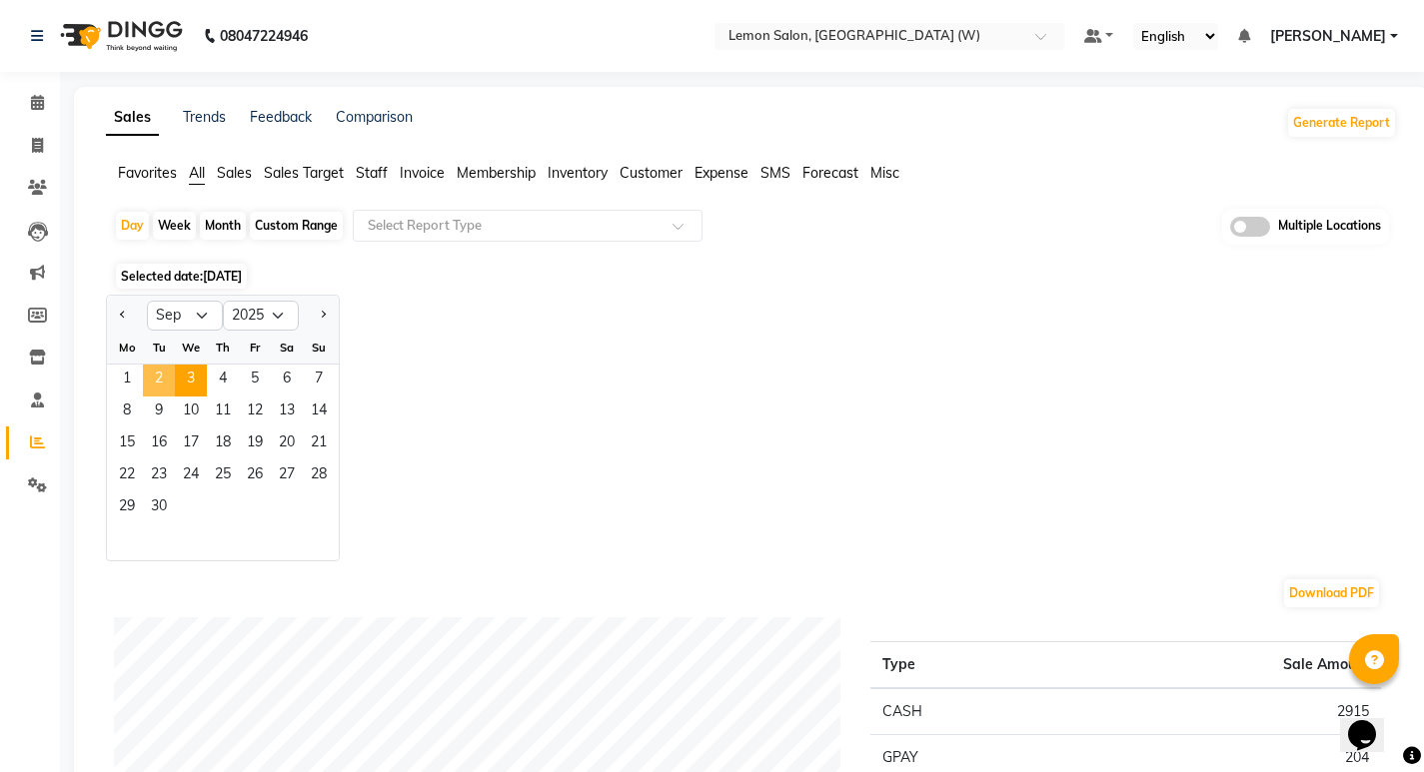
click at [151, 372] on span "2" at bounding box center [159, 381] width 32 height 32
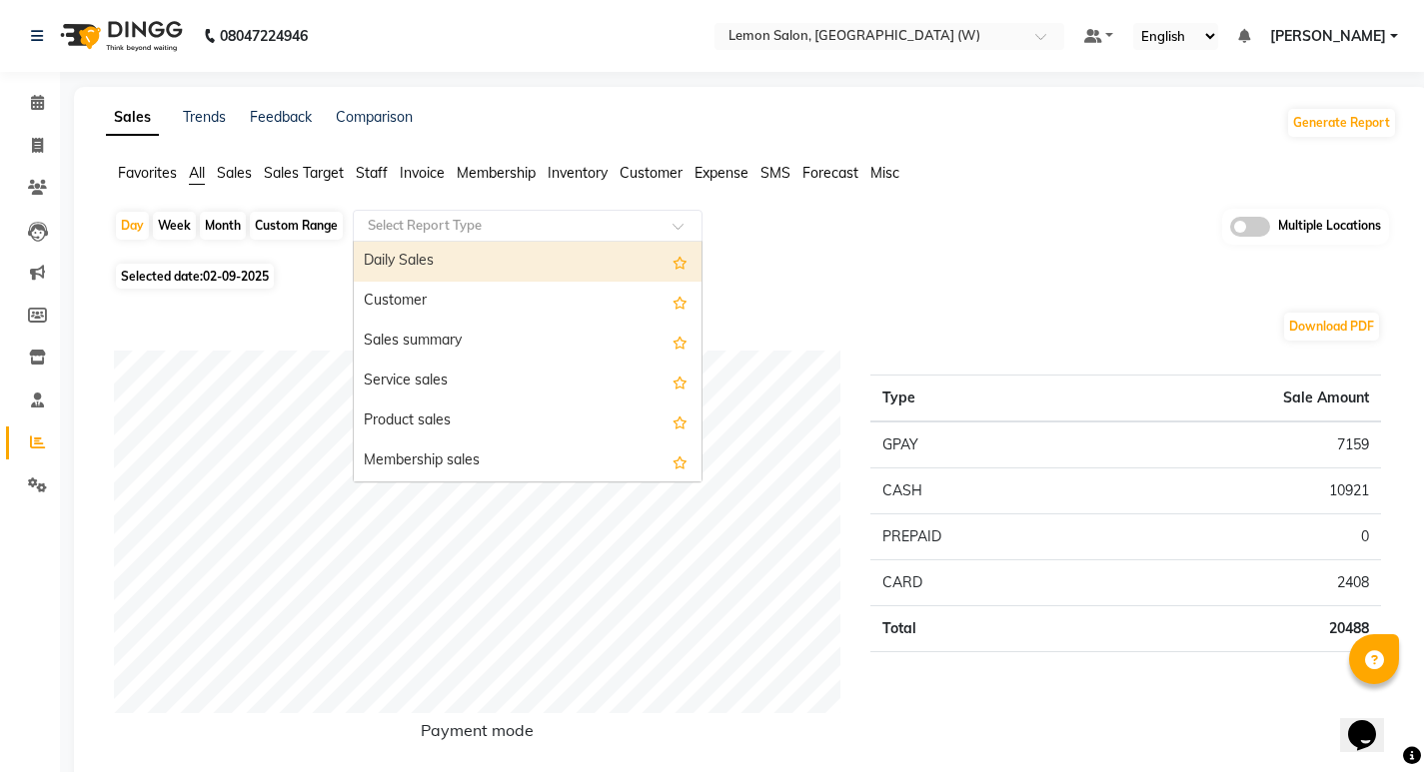
click at [387, 221] on input "text" at bounding box center [508, 226] width 288 height 20
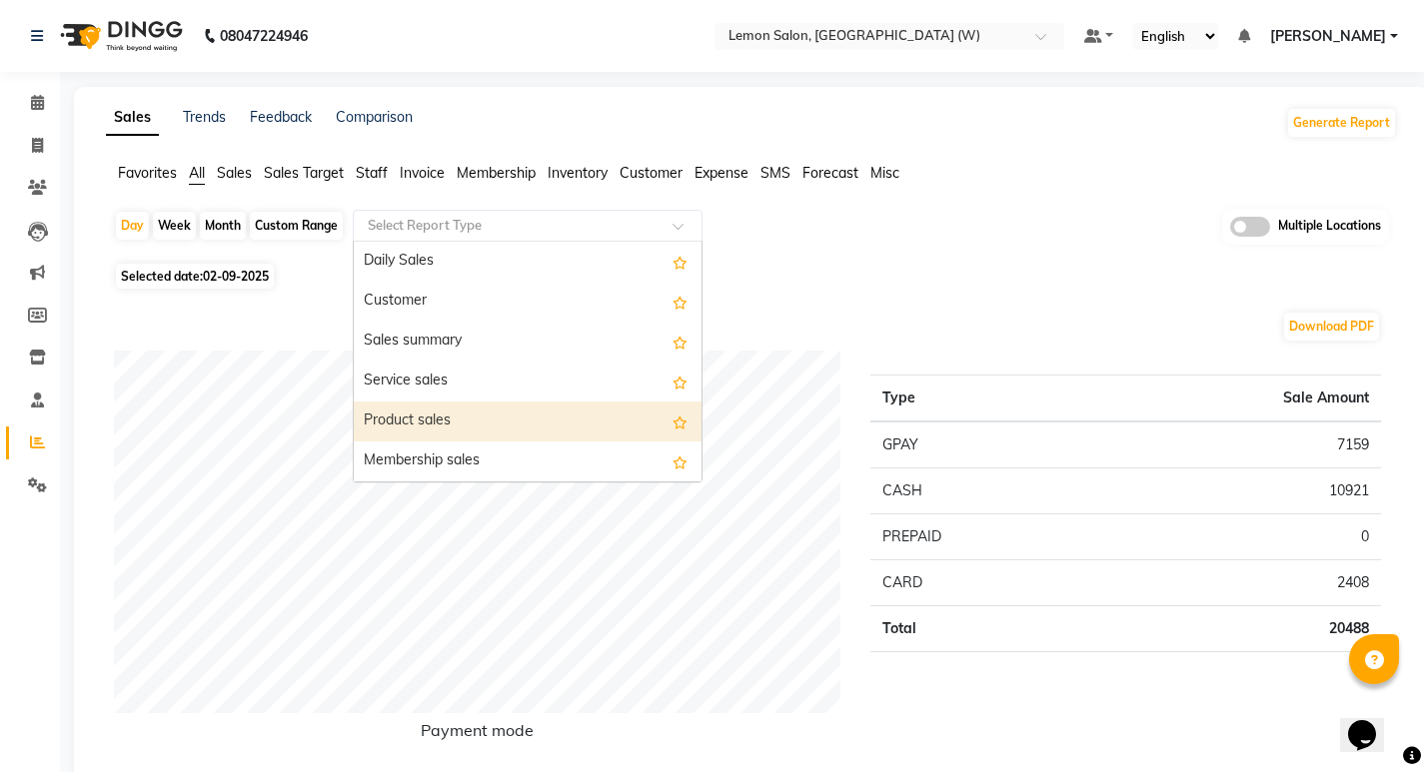
click at [396, 412] on div "Product sales" at bounding box center [528, 422] width 348 height 40
select select "full_report"
select select "csv"
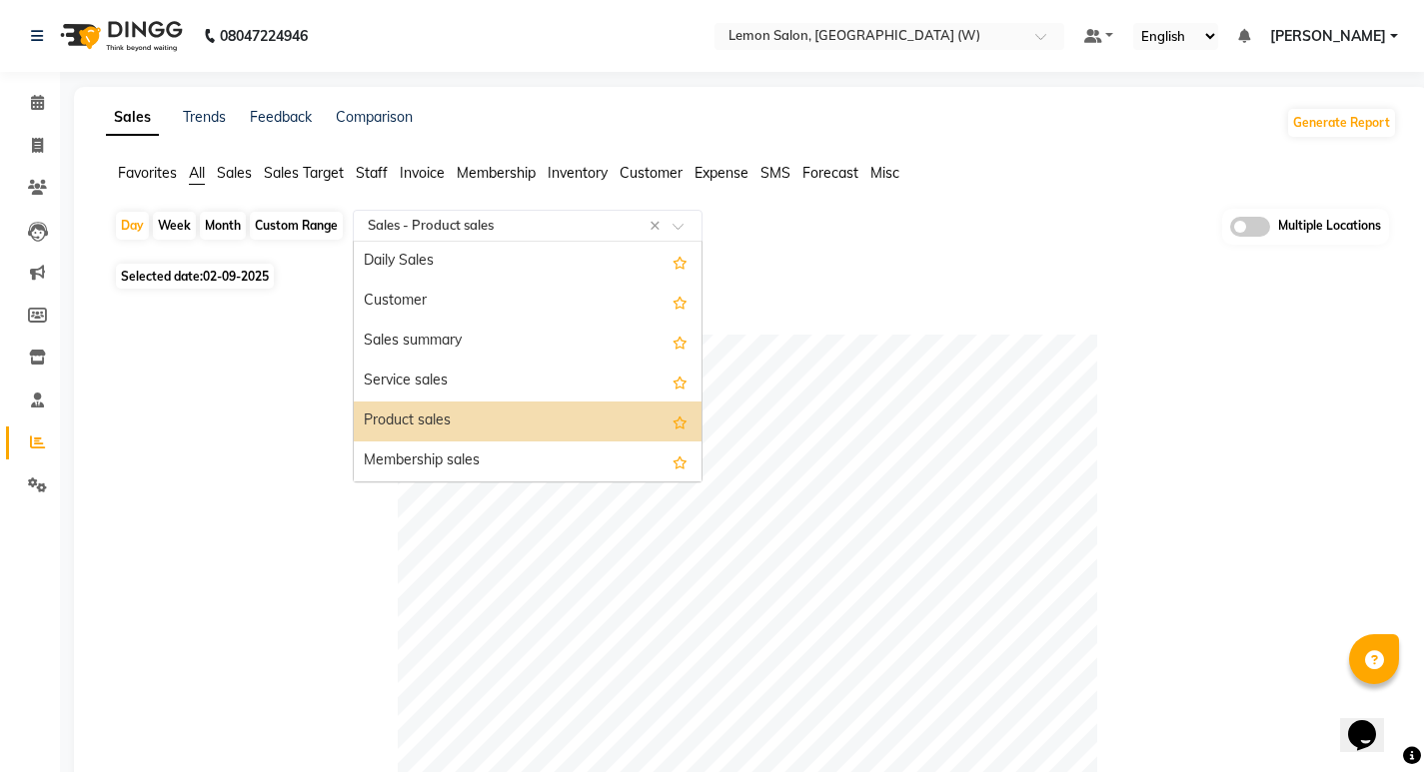
click at [427, 218] on input "text" at bounding box center [508, 226] width 288 height 20
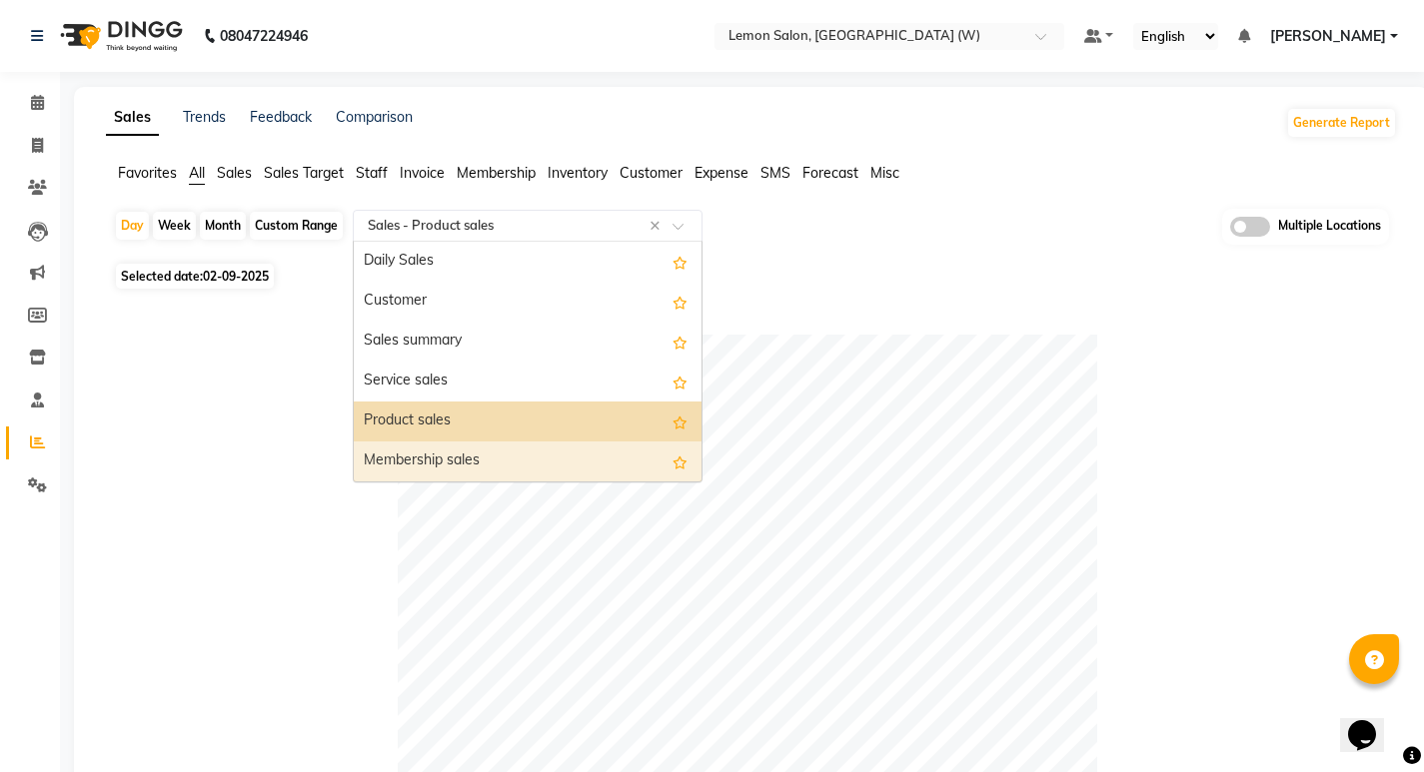
click at [420, 449] on div "Membership sales" at bounding box center [528, 462] width 348 height 40
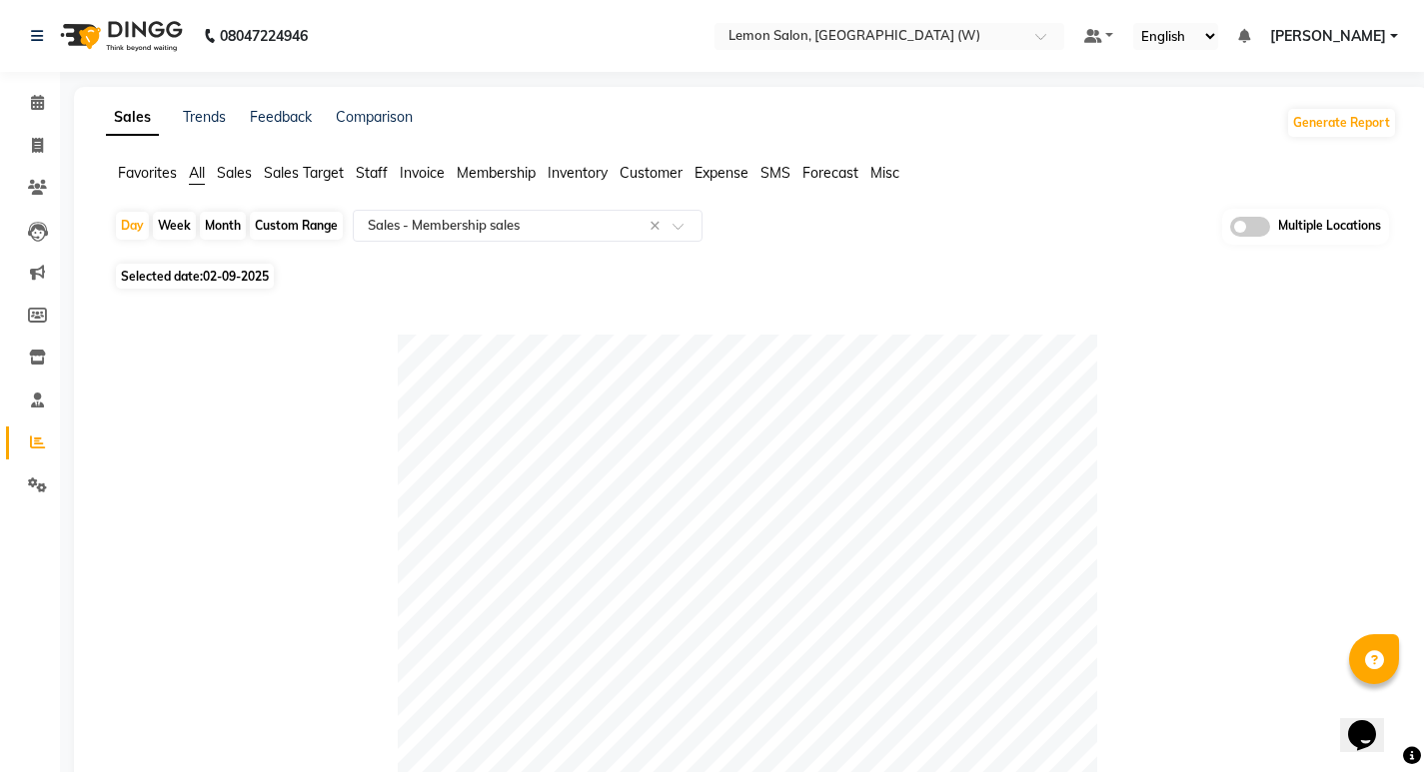
click at [194, 171] on span "All" at bounding box center [197, 173] width 16 height 18
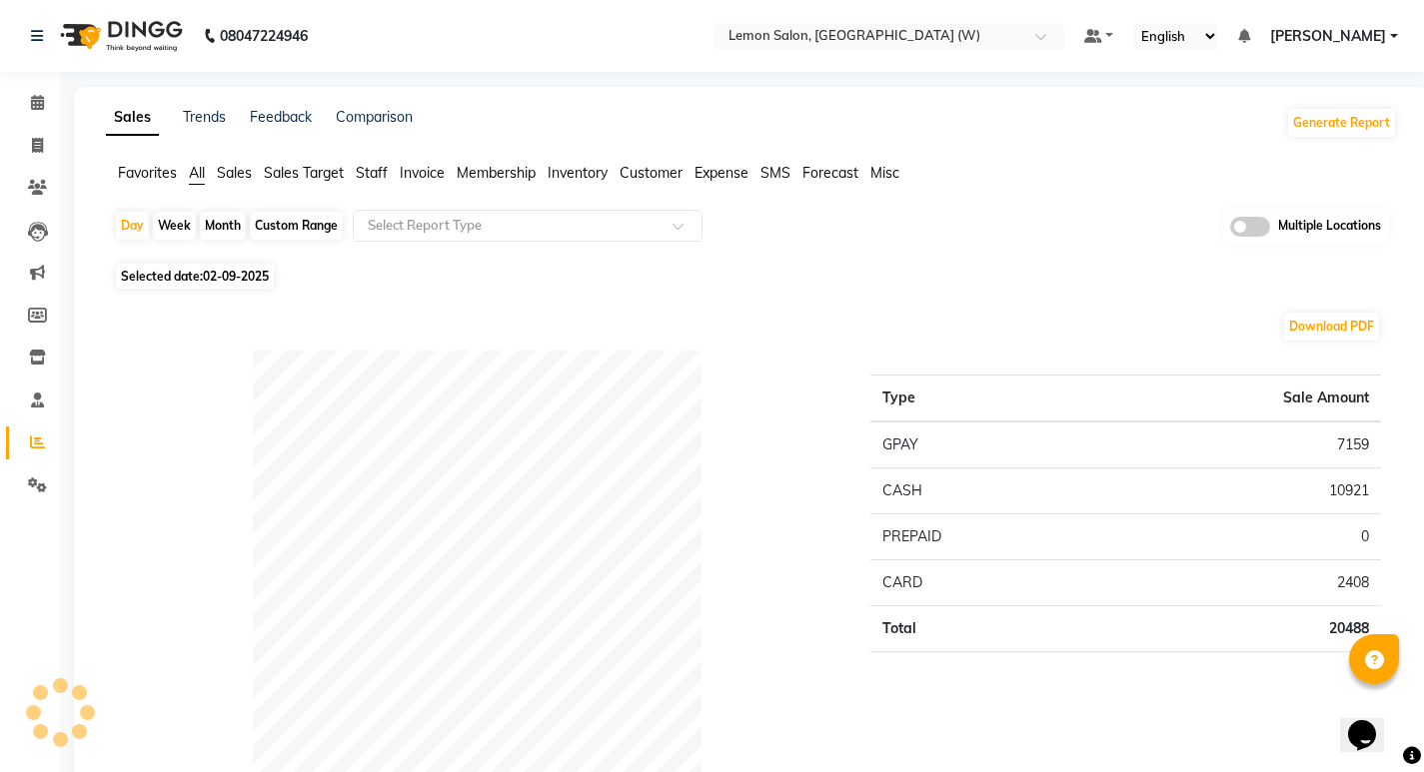
click at [287, 220] on div "Custom Range" at bounding box center [296, 226] width 93 height 28
select select "9"
select select "2025"
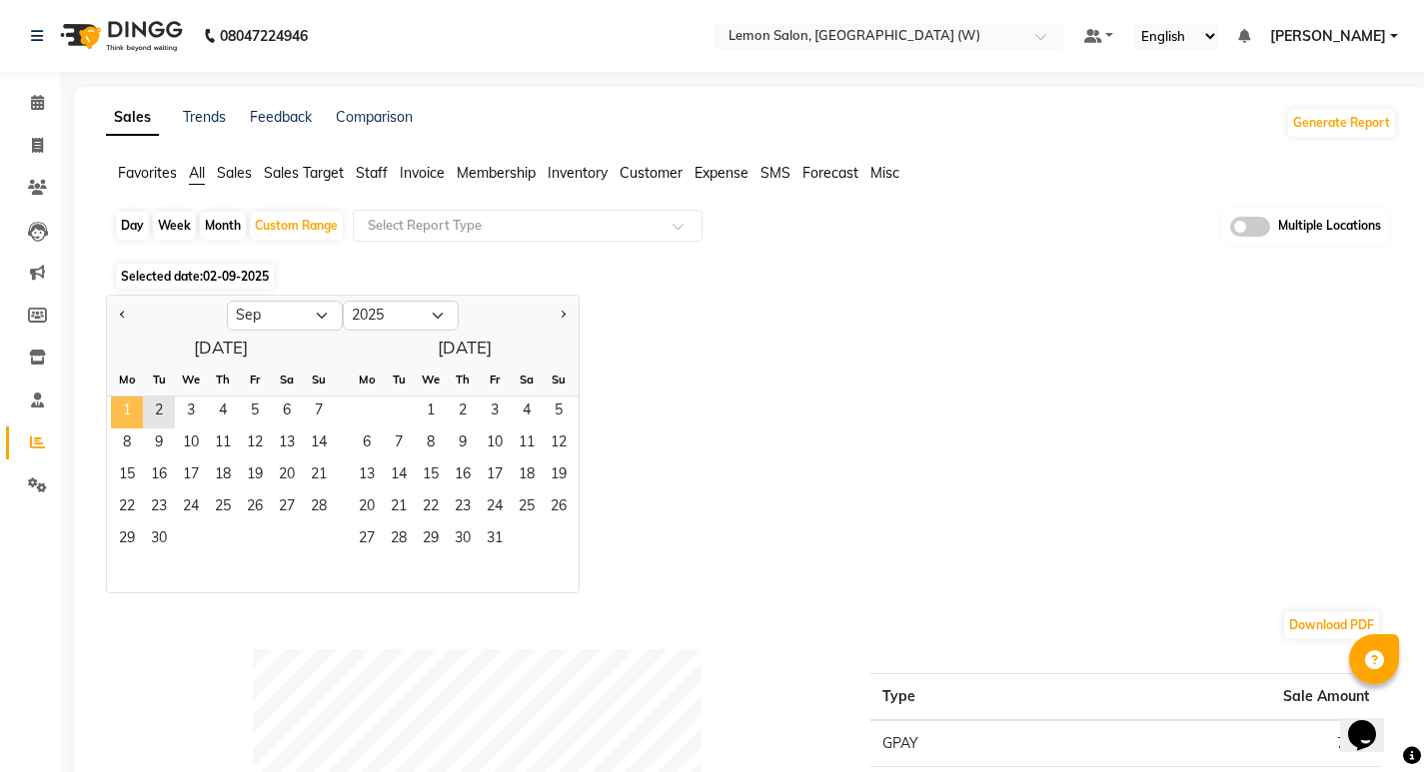
click at [120, 417] on span "1" at bounding box center [127, 413] width 32 height 32
click at [163, 419] on span "2" at bounding box center [159, 413] width 32 height 32
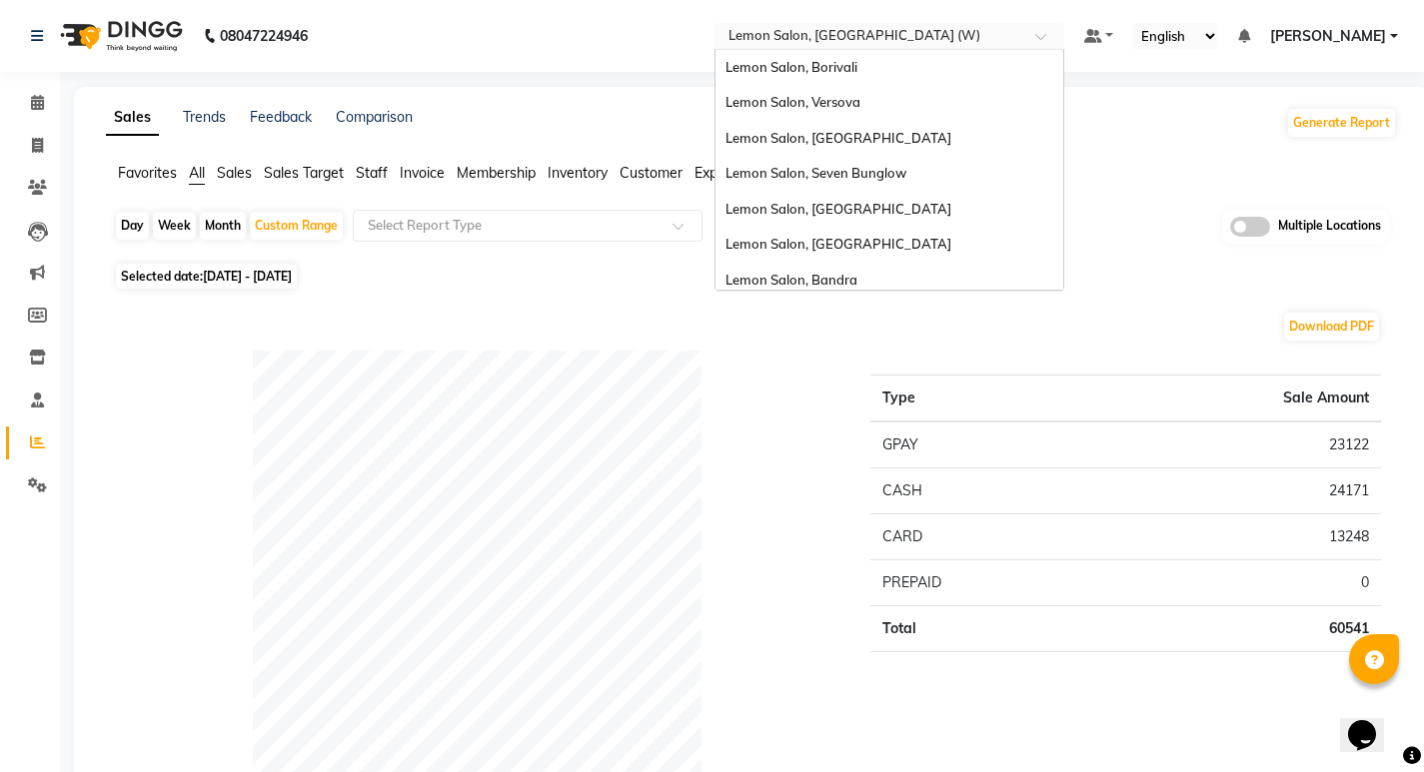
click at [852, 34] on input "text" at bounding box center [869, 38] width 290 height 20
click at [885, 172] on span "Lemon Salon, Seven Bunglow" at bounding box center [815, 173] width 181 height 16
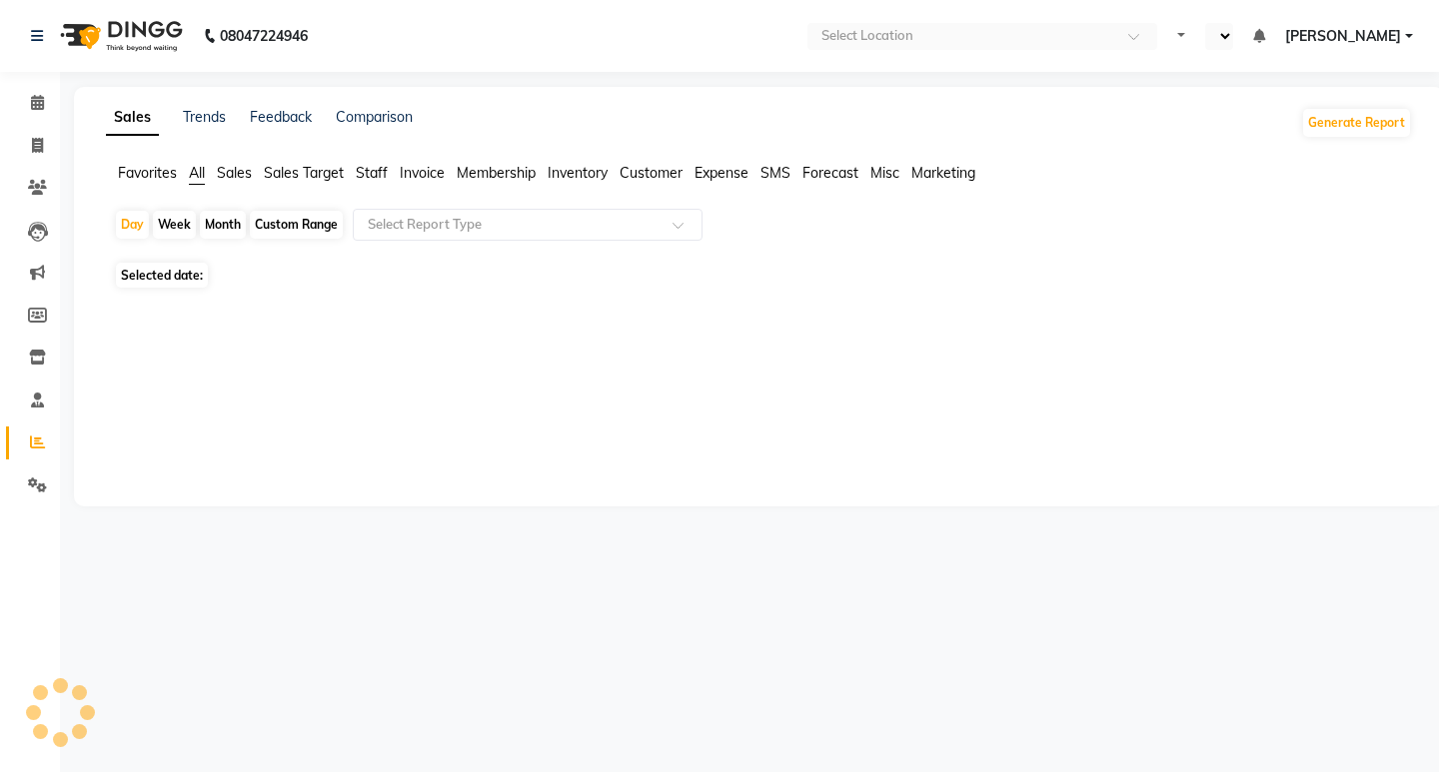
select select "en"
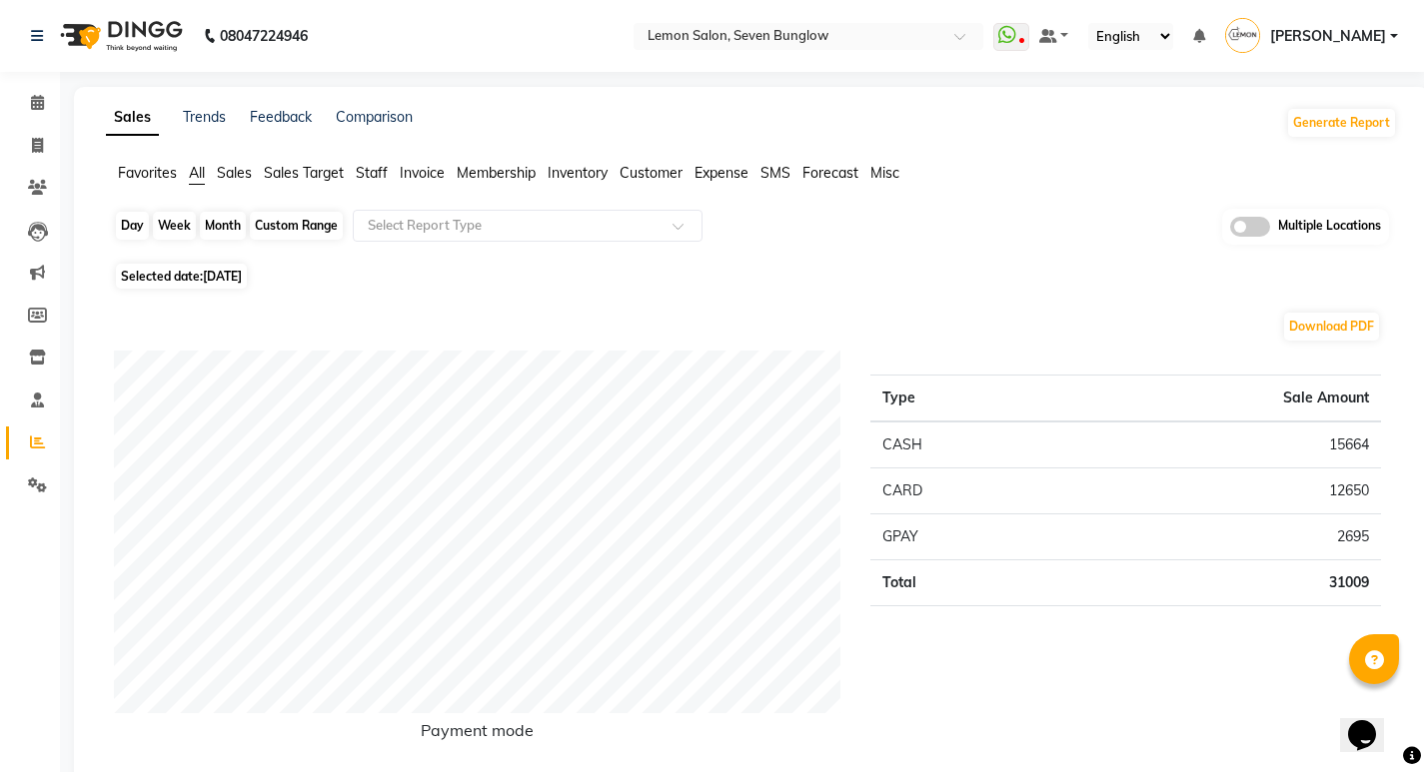
click at [132, 231] on div "Day" at bounding box center [132, 226] width 33 height 28
select select "9"
select select "2025"
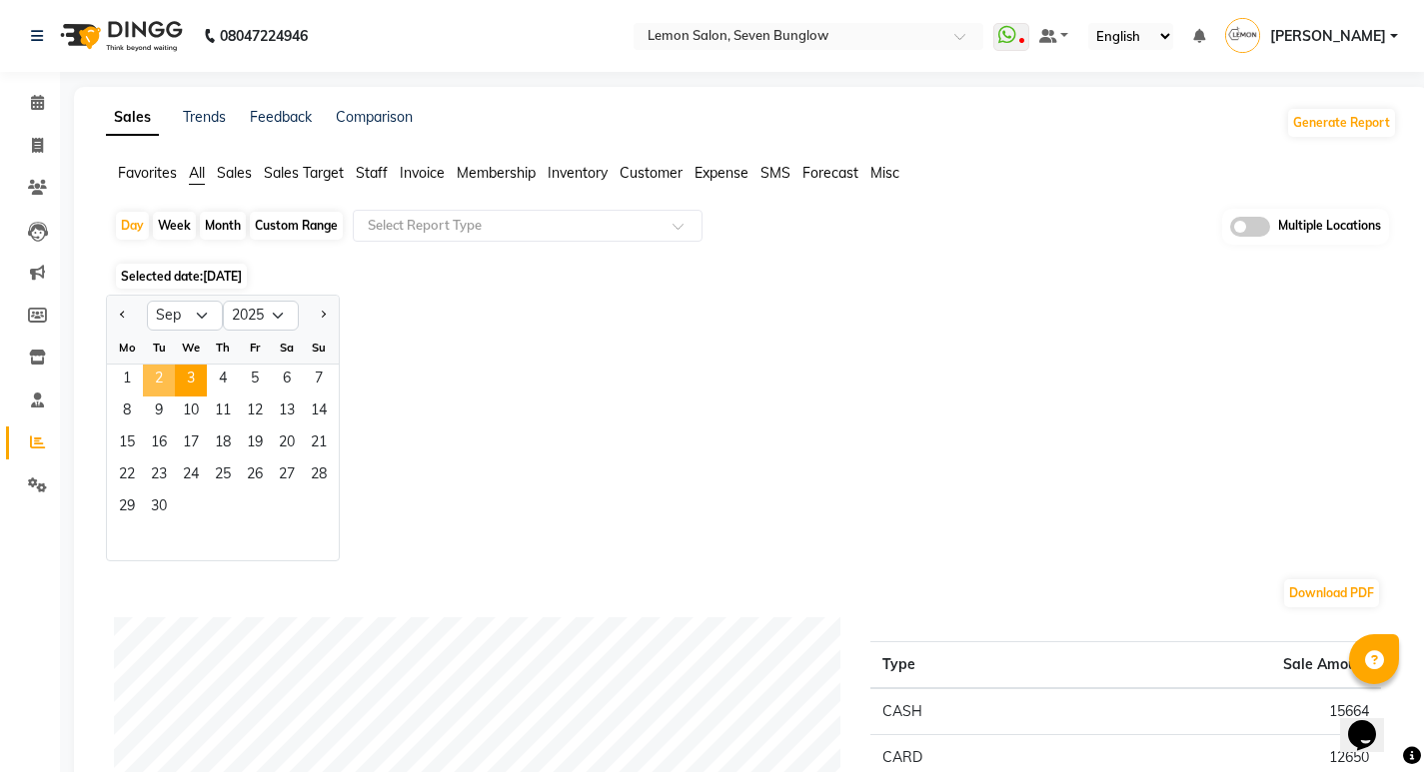
click at [164, 382] on span "2" at bounding box center [159, 381] width 32 height 32
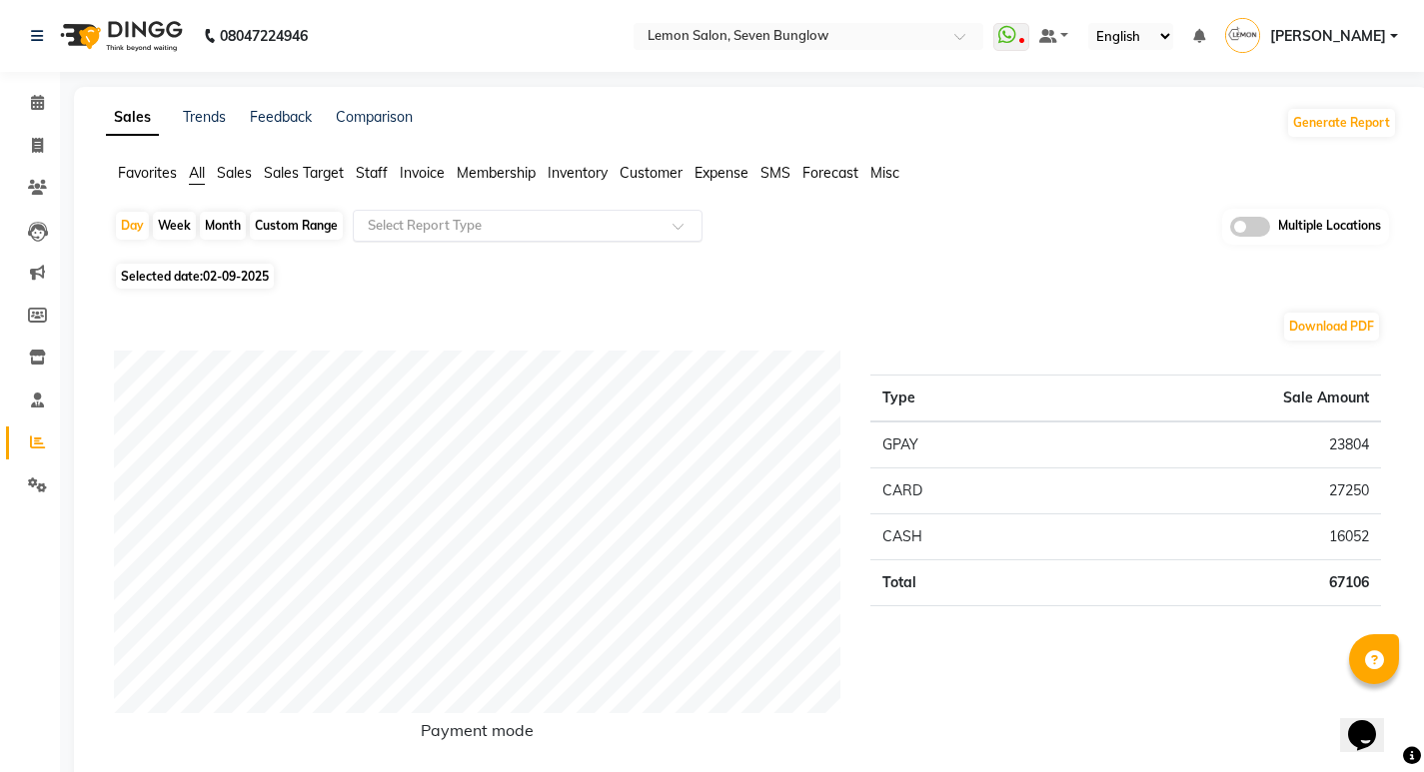
click at [439, 222] on input "text" at bounding box center [508, 226] width 288 height 20
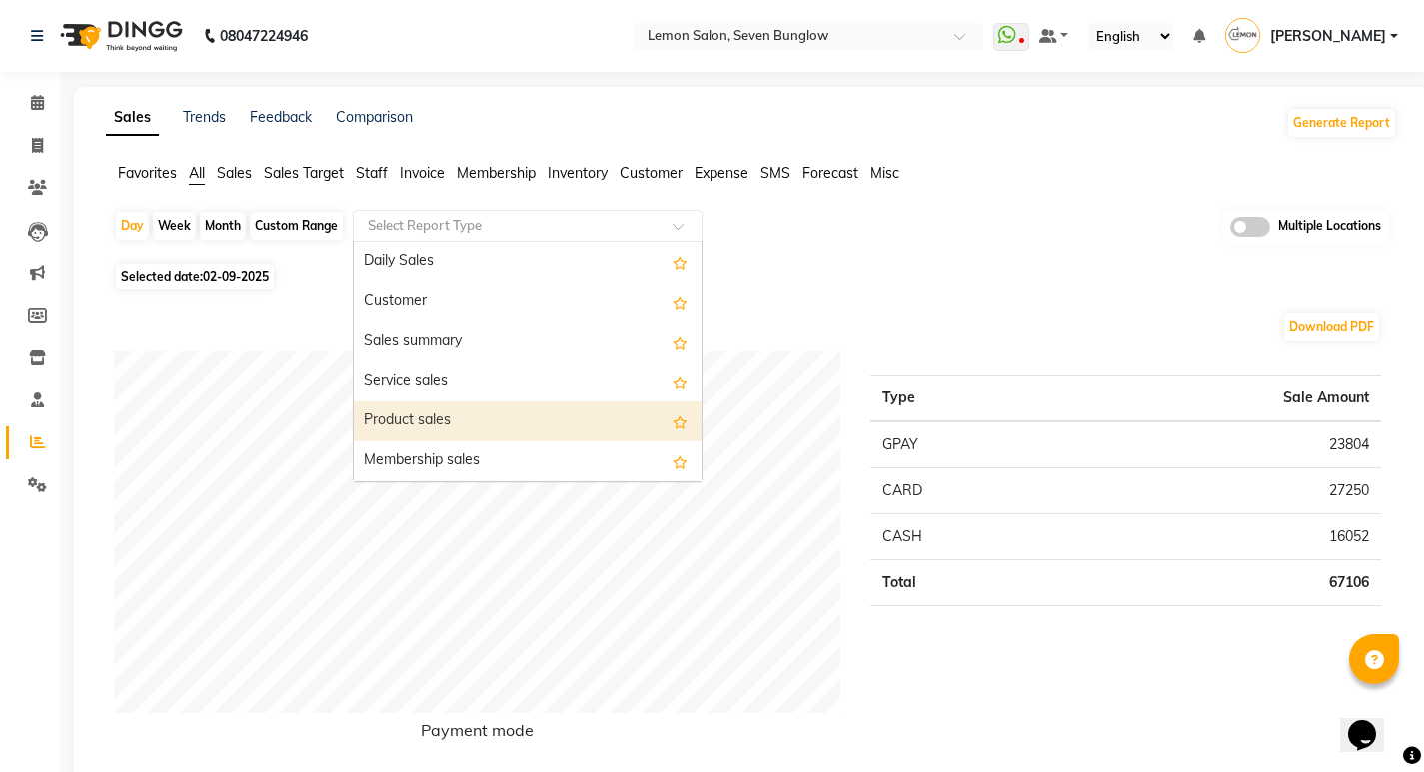
click at [418, 418] on div "Product sales" at bounding box center [528, 422] width 348 height 40
select select "filtered_report"
select select "csv"
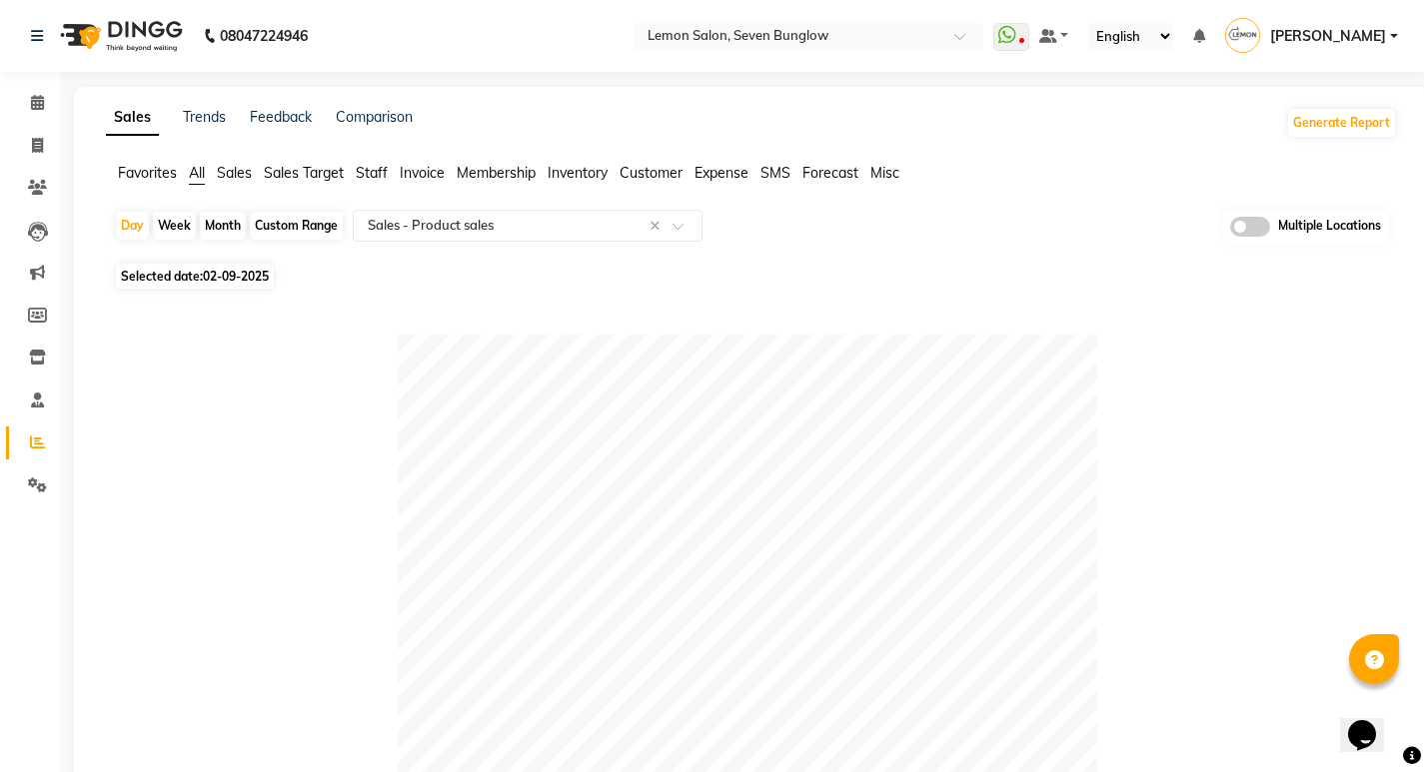
click at [433, 211] on div "Select Report Type × Sales - Product sales ×" at bounding box center [528, 226] width 350 height 32
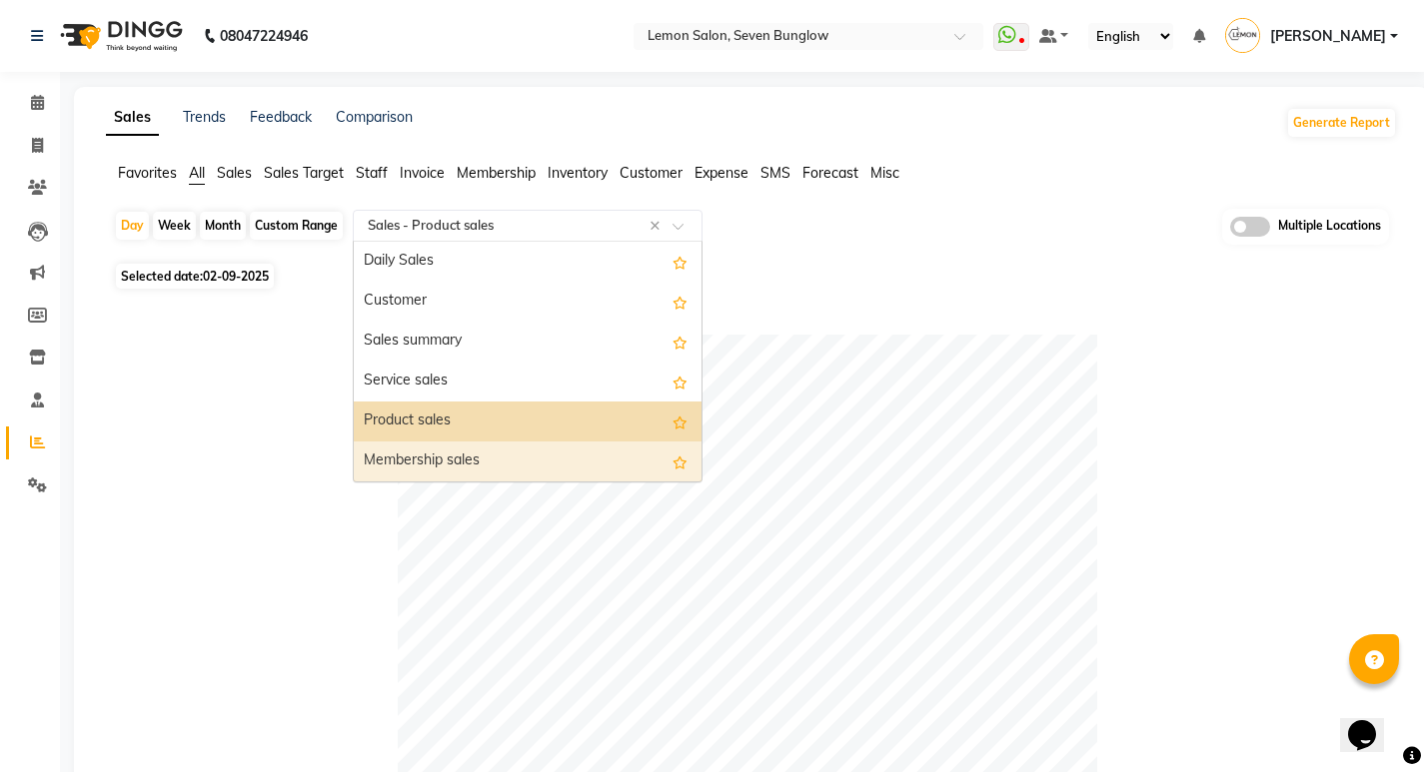
click at [449, 470] on div "Membership sales" at bounding box center [528, 462] width 348 height 40
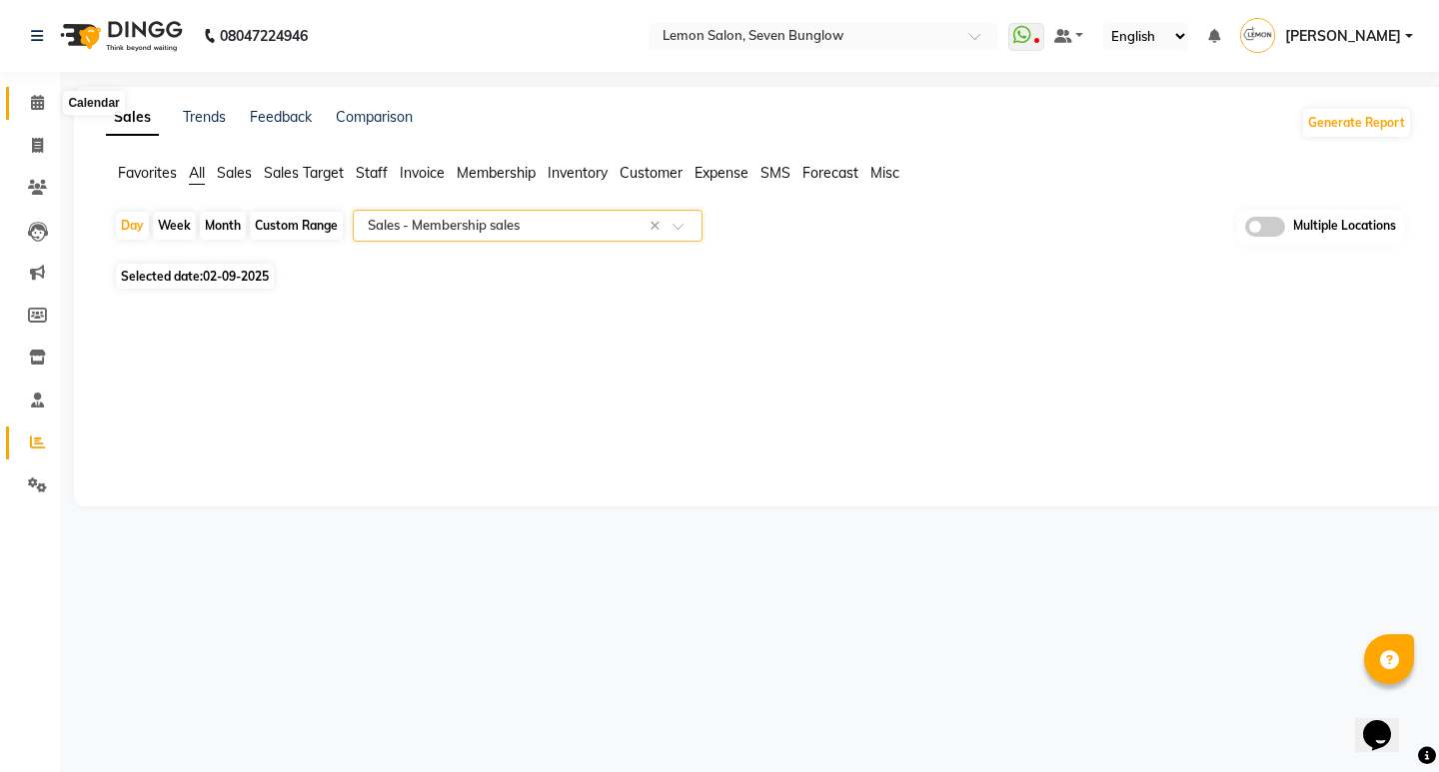
click at [49, 105] on span at bounding box center [37, 103] width 35 height 23
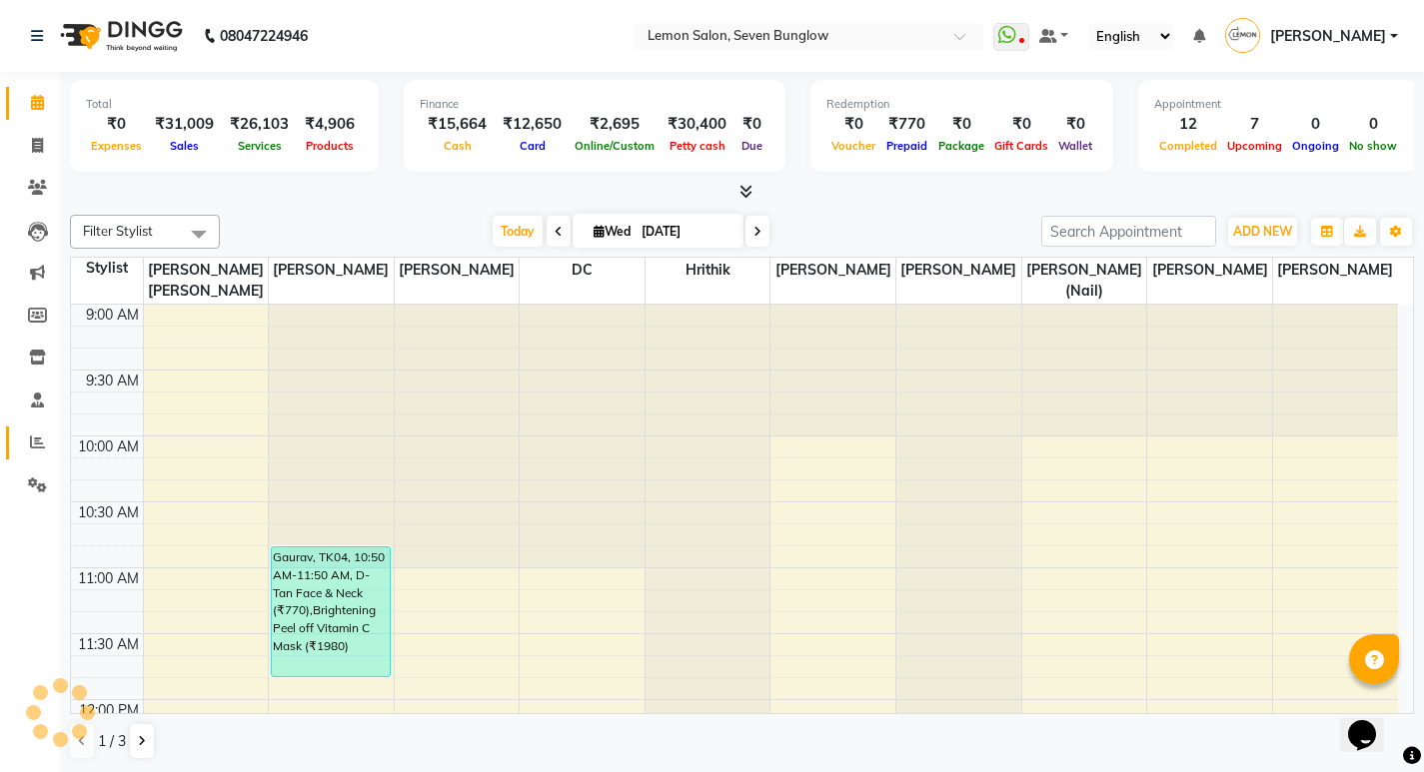
click at [27, 433] on span at bounding box center [37, 443] width 35 height 23
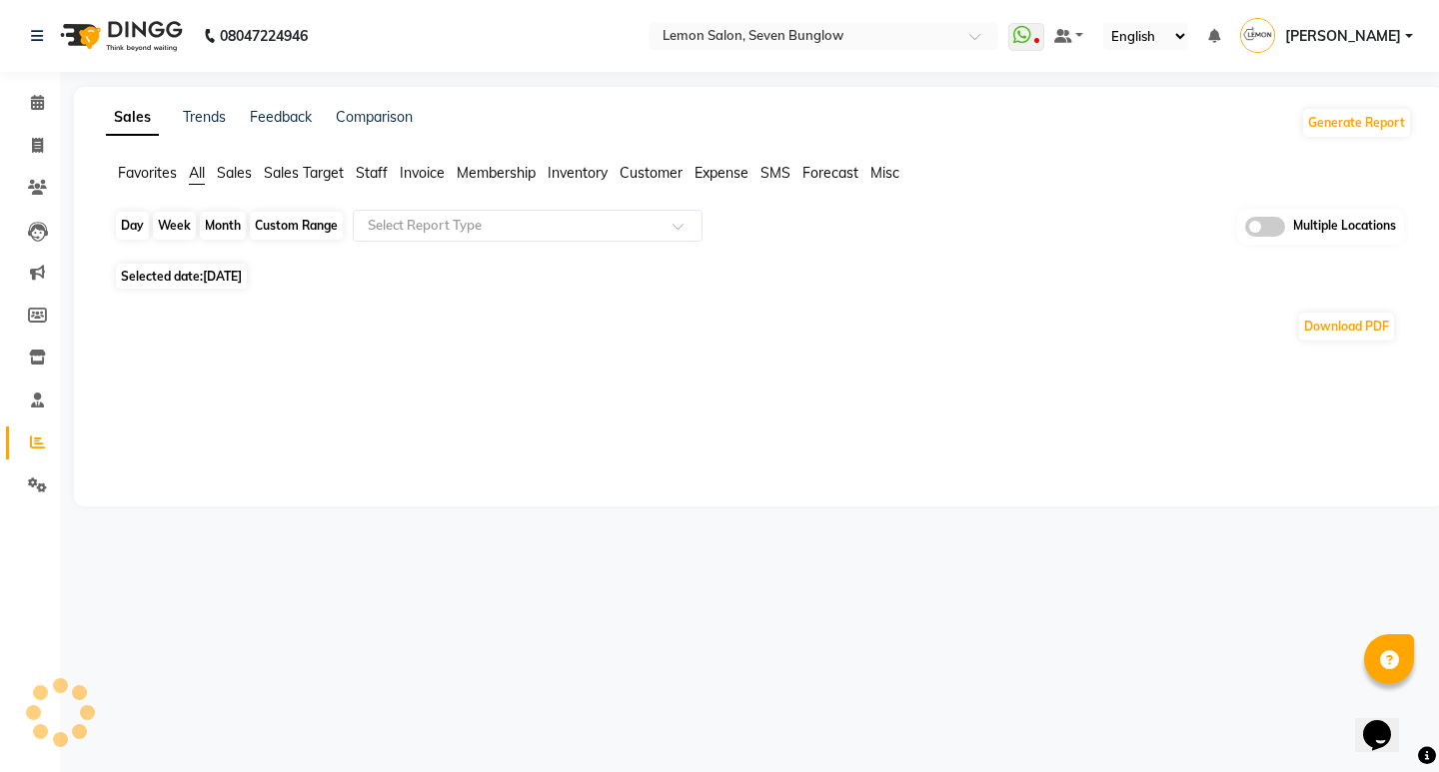
drag, startPoint x: 131, startPoint y: 216, endPoint x: 139, endPoint y: 234, distance: 19.7
click at [131, 216] on div "Day" at bounding box center [132, 226] width 33 height 28
select select "9"
select select "2025"
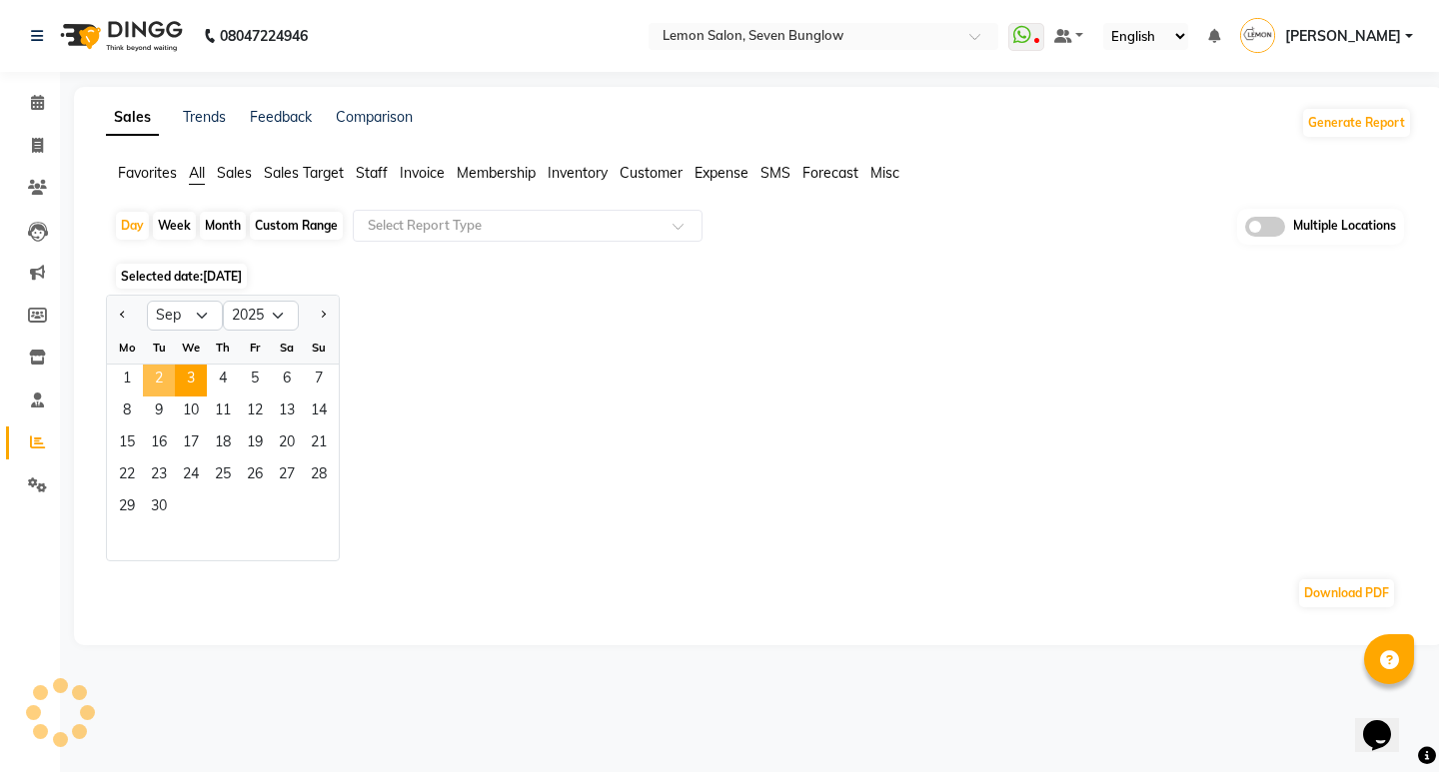
click at [155, 392] on span "2" at bounding box center [159, 381] width 32 height 32
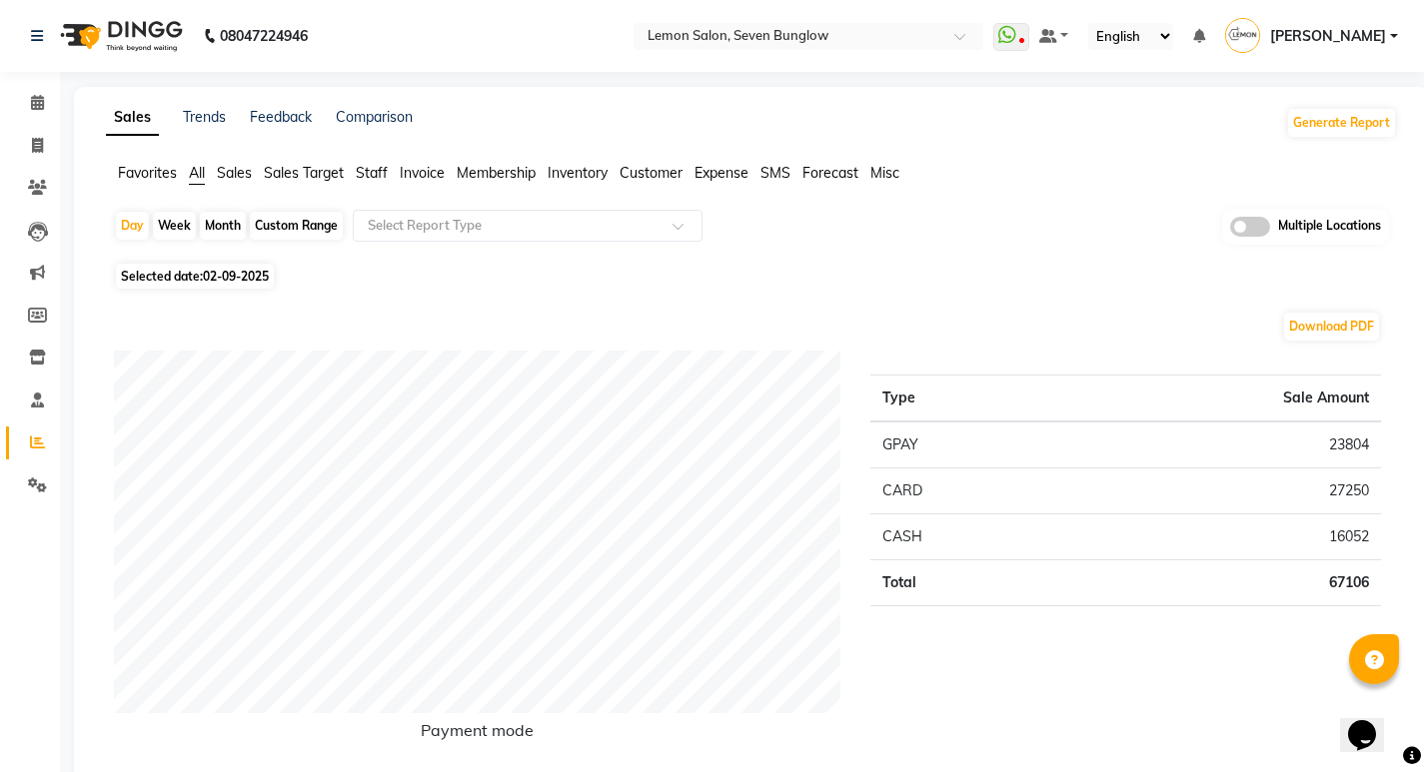
click at [807, 15] on nav "08047224946 Select Location × Lemon Salon, Seven Bunglow WhatsApp Status ✕ Stat…" at bounding box center [712, 36] width 1424 height 72
click at [795, 30] on input "text" at bounding box center [788, 38] width 290 height 20
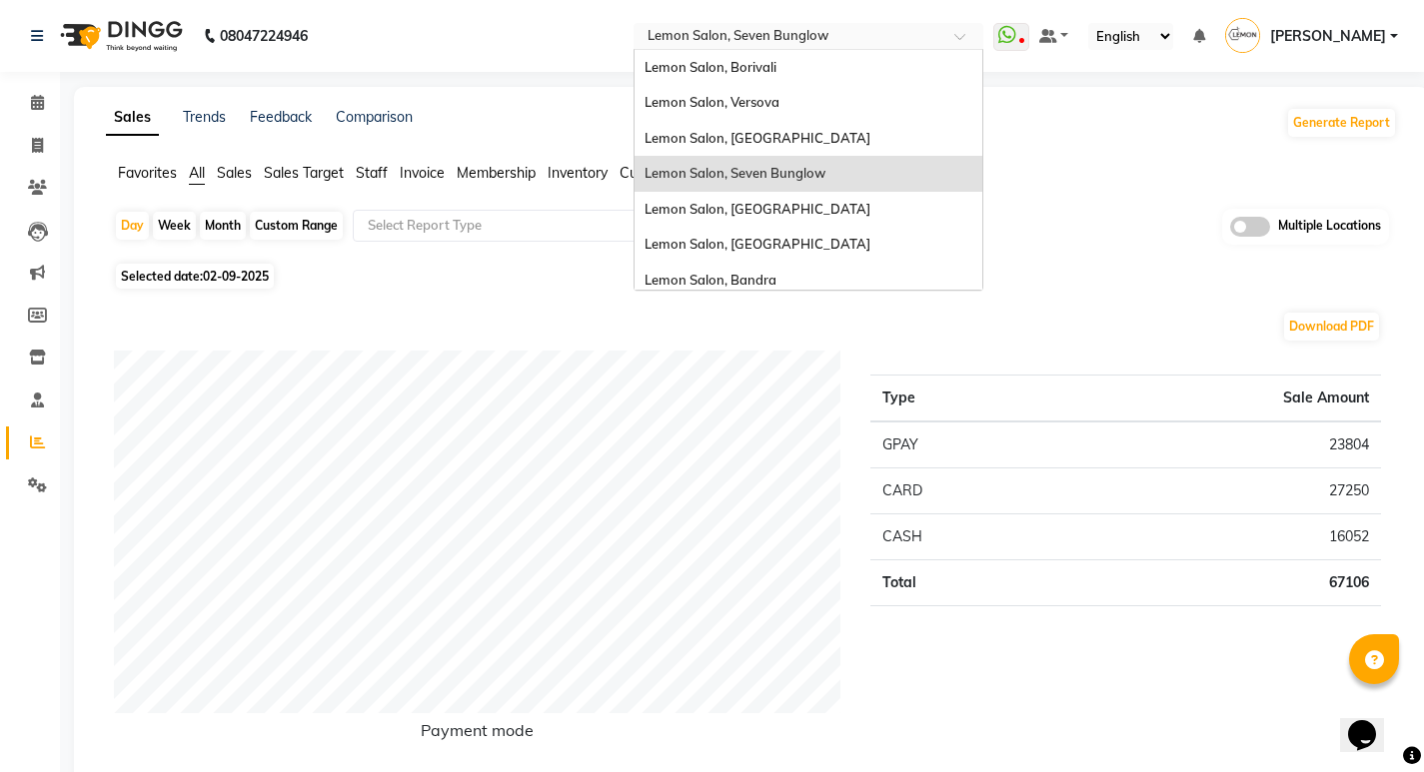
scroll to position [186, 0]
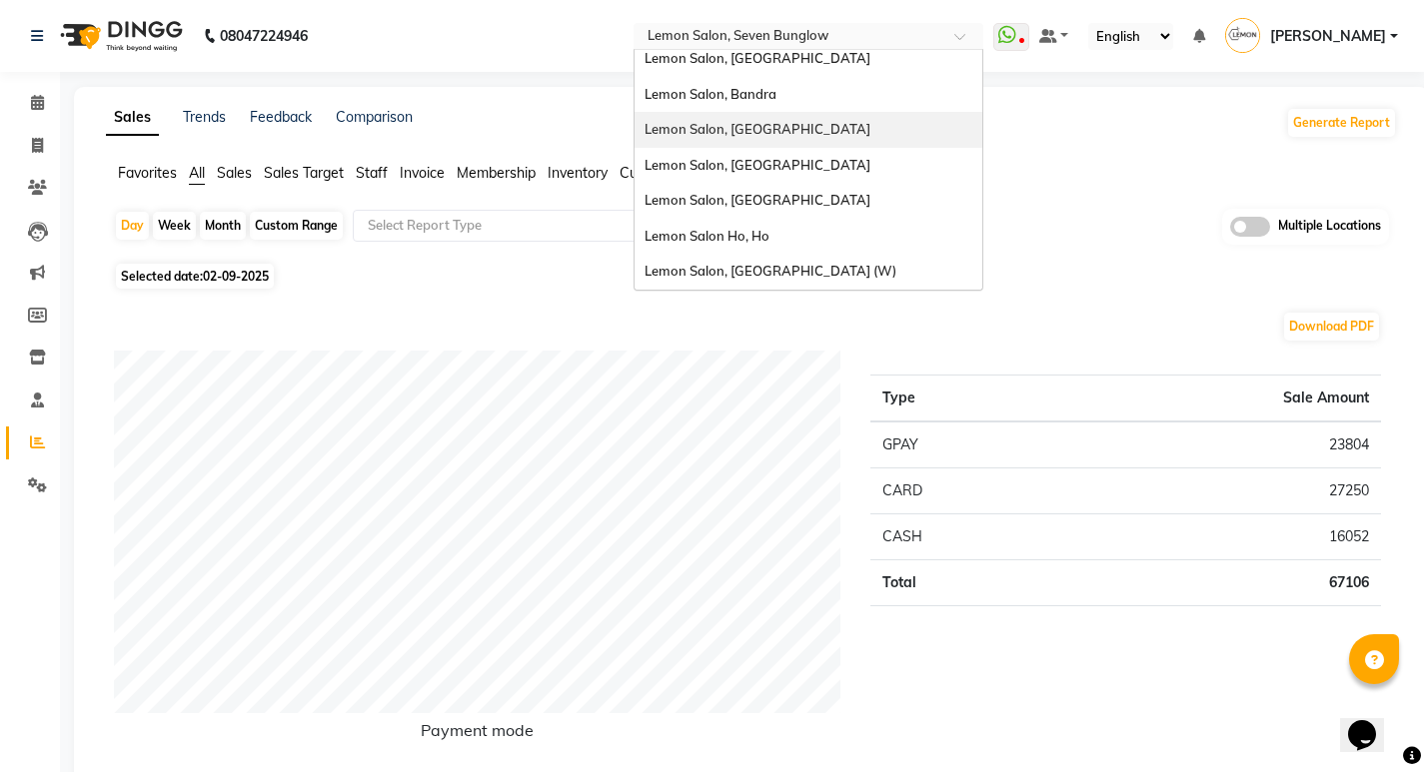
click at [819, 131] on div "Lemon Salon, [GEOGRAPHIC_DATA]" at bounding box center [808, 130] width 348 height 36
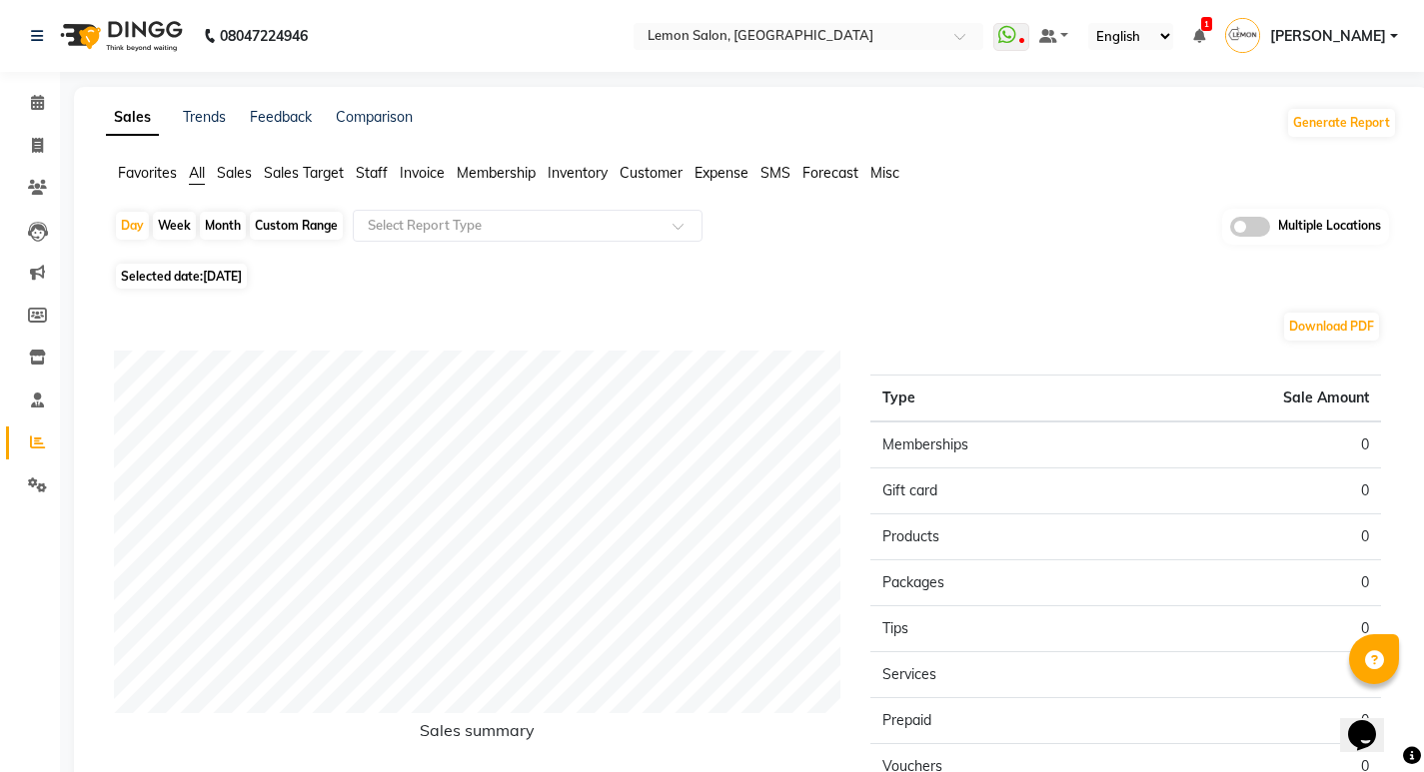
click at [150, 212] on div "Day Week Month Custom Range Select Report Type Multiple Locations" at bounding box center [751, 233] width 1275 height 49
click at [133, 224] on div "Day" at bounding box center [132, 226] width 33 height 28
select select "9"
select select "2025"
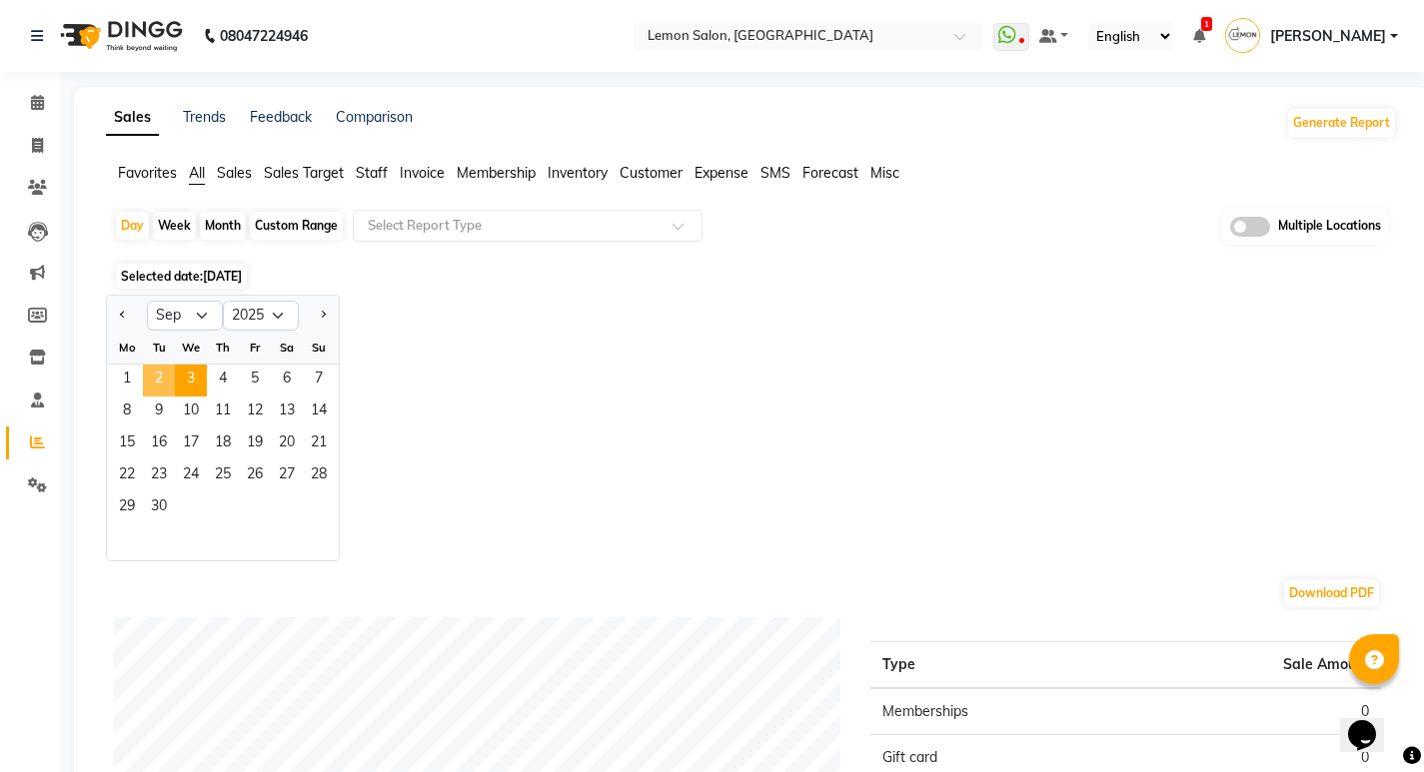
click at [160, 376] on span "2" at bounding box center [159, 381] width 32 height 32
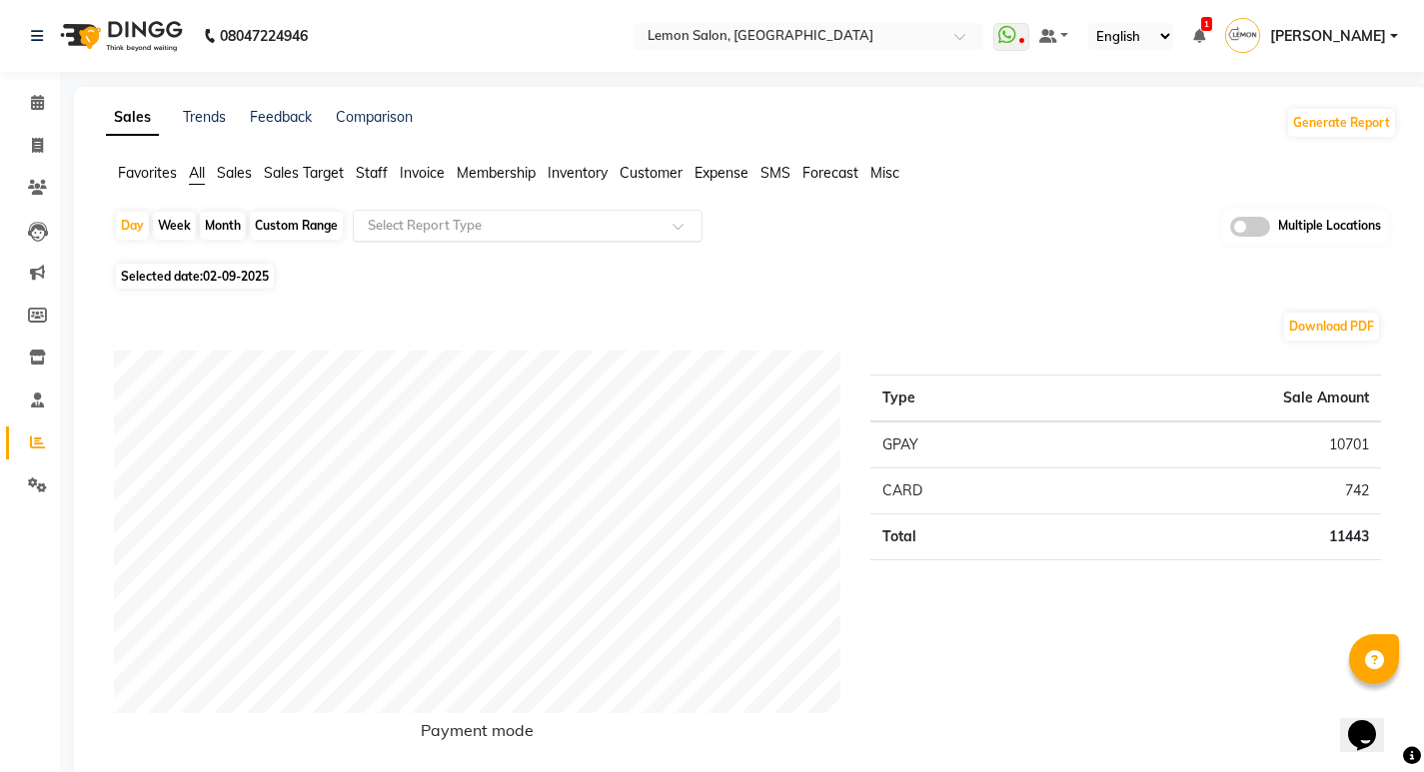
click at [436, 223] on input "text" at bounding box center [508, 226] width 288 height 20
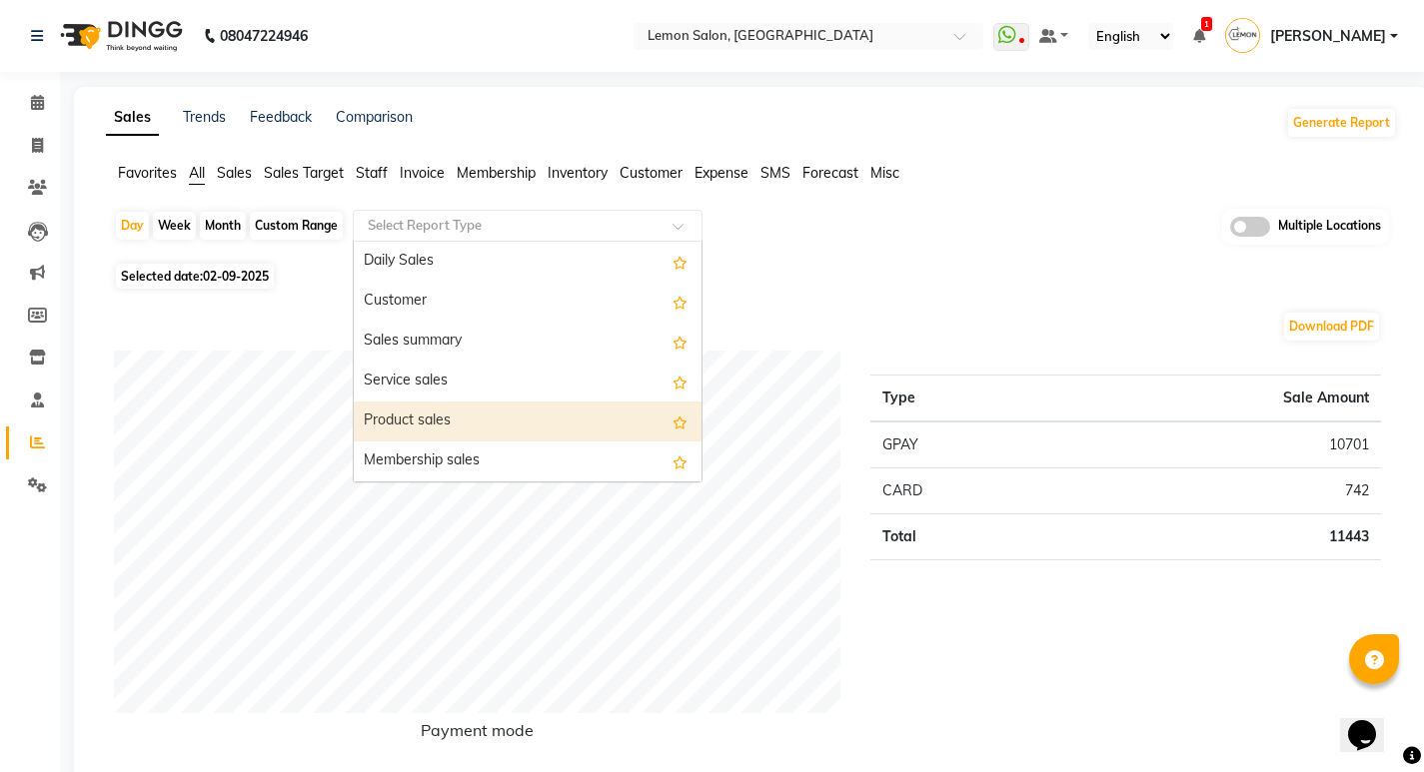
click at [423, 408] on div "Product sales" at bounding box center [528, 422] width 348 height 40
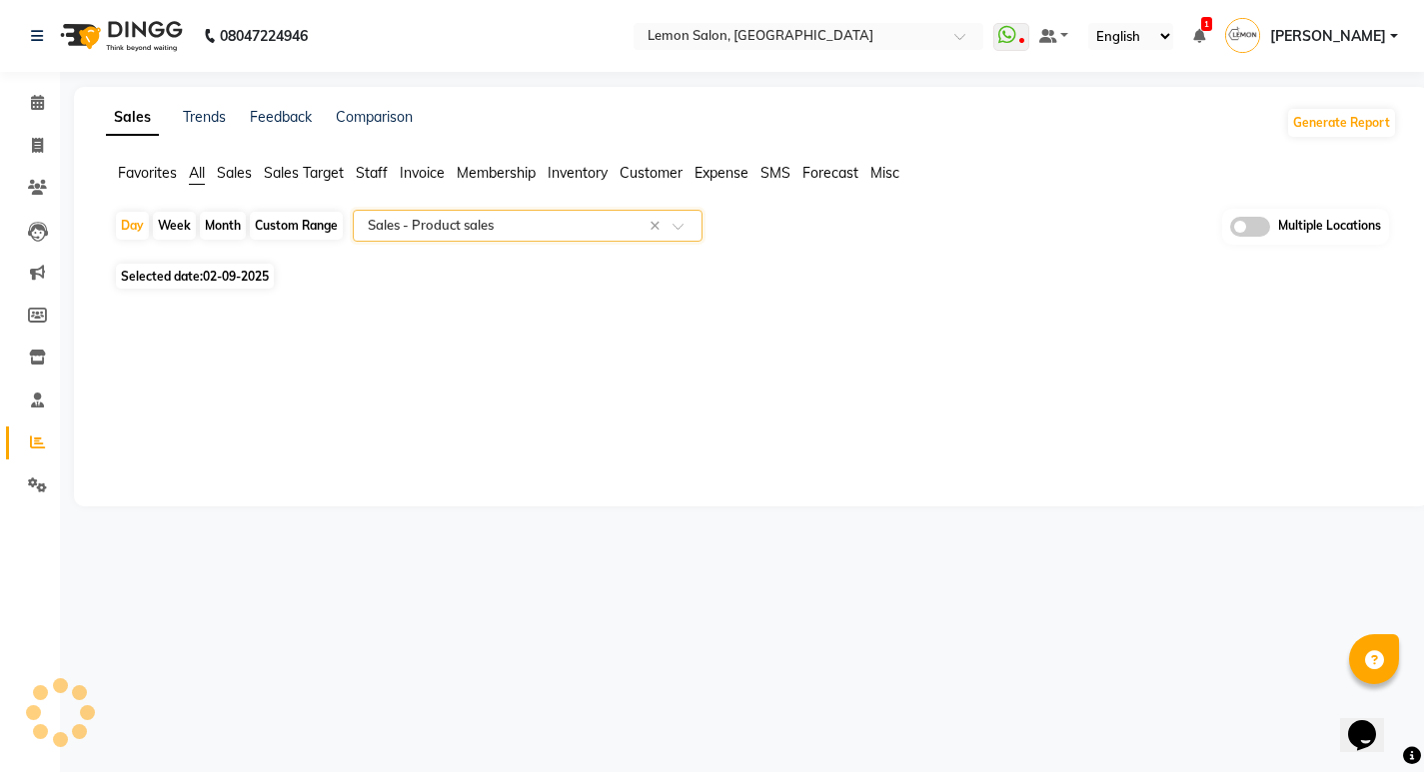
select select "full_report"
select select "csv"
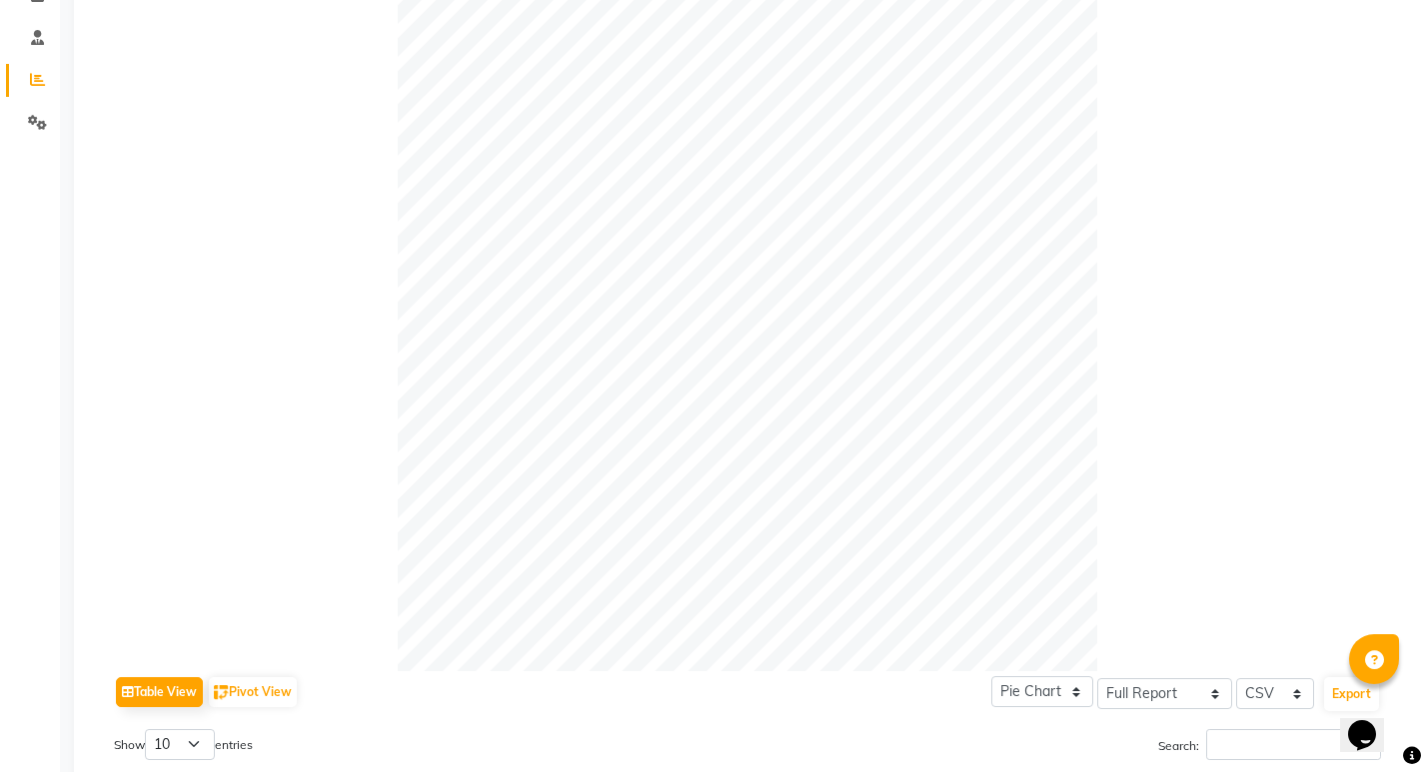
scroll to position [100, 0]
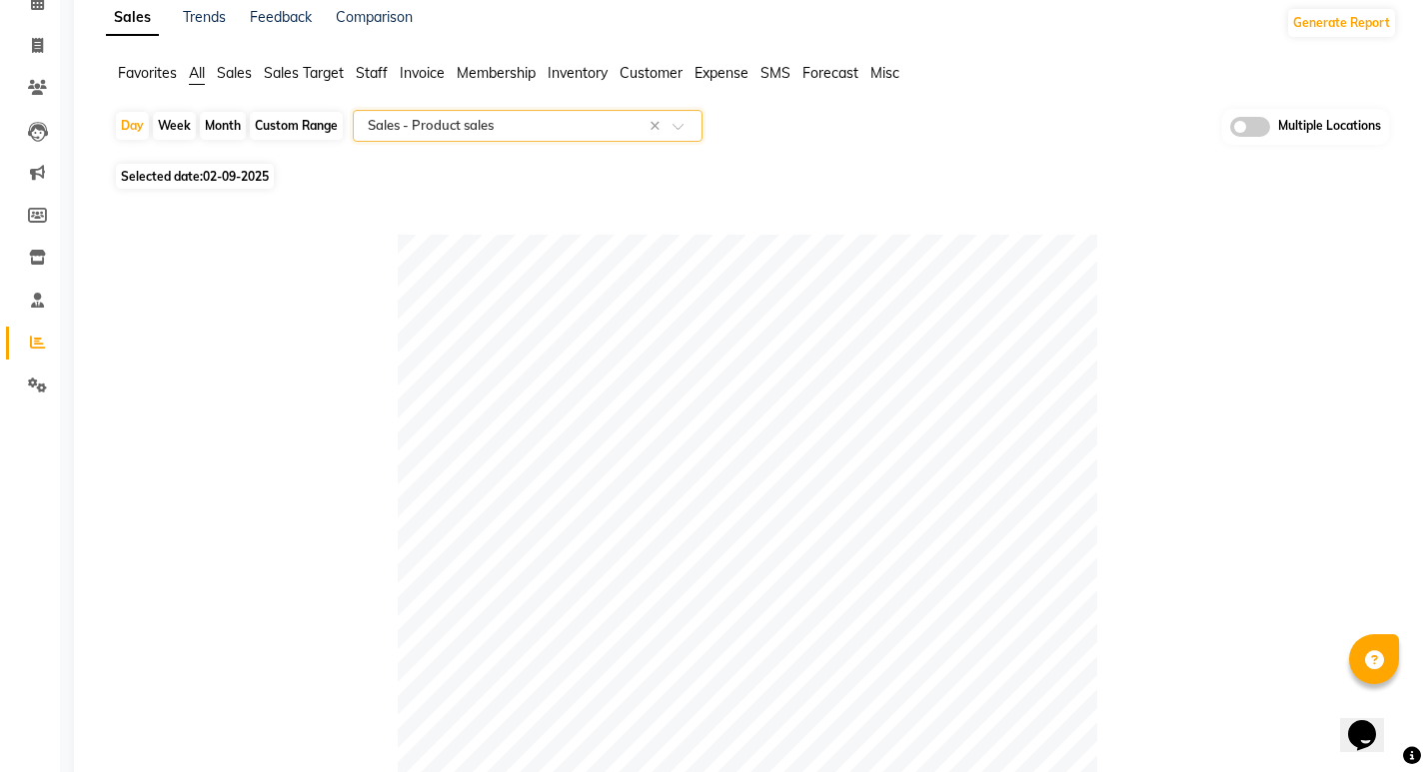
click at [433, 131] on input "text" at bounding box center [508, 126] width 288 height 20
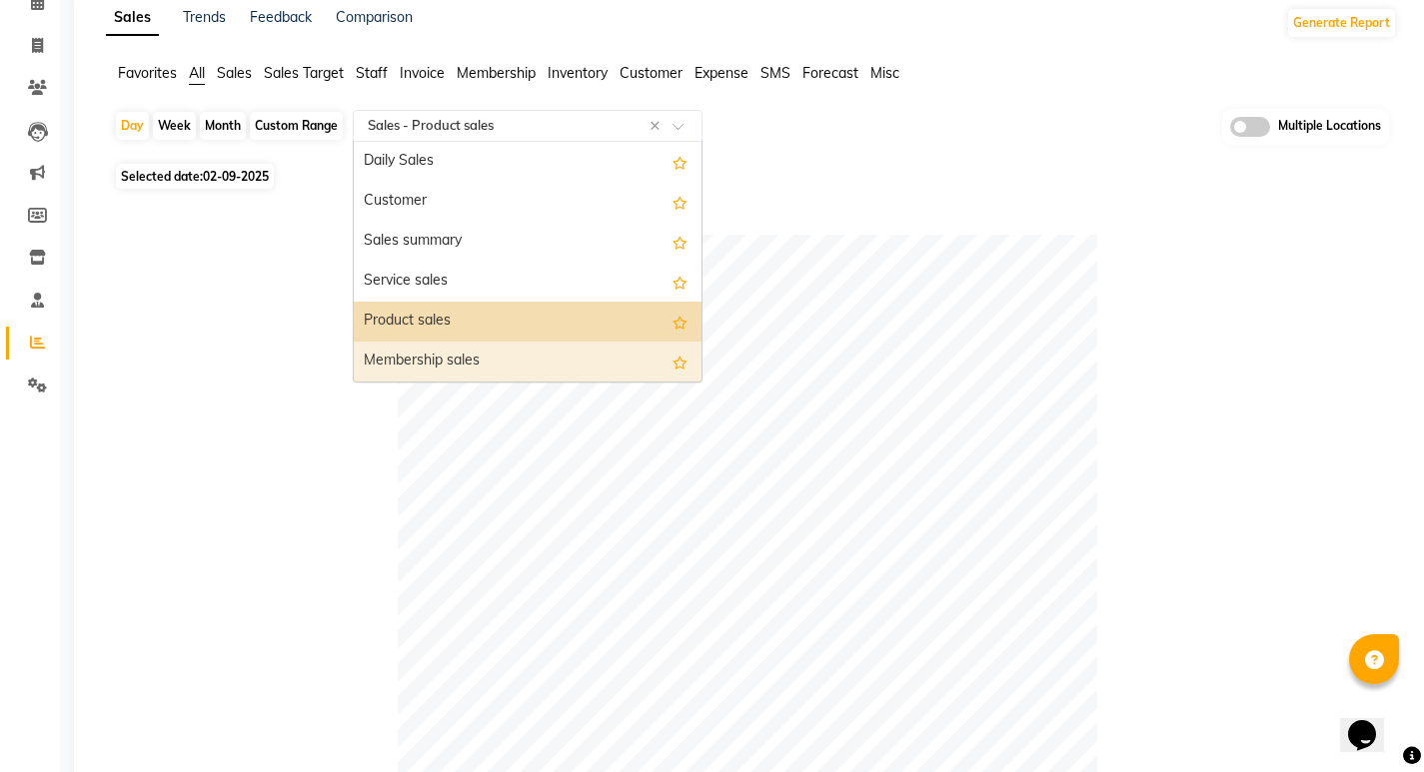
click at [451, 355] on div "Membership sales" at bounding box center [528, 362] width 348 height 40
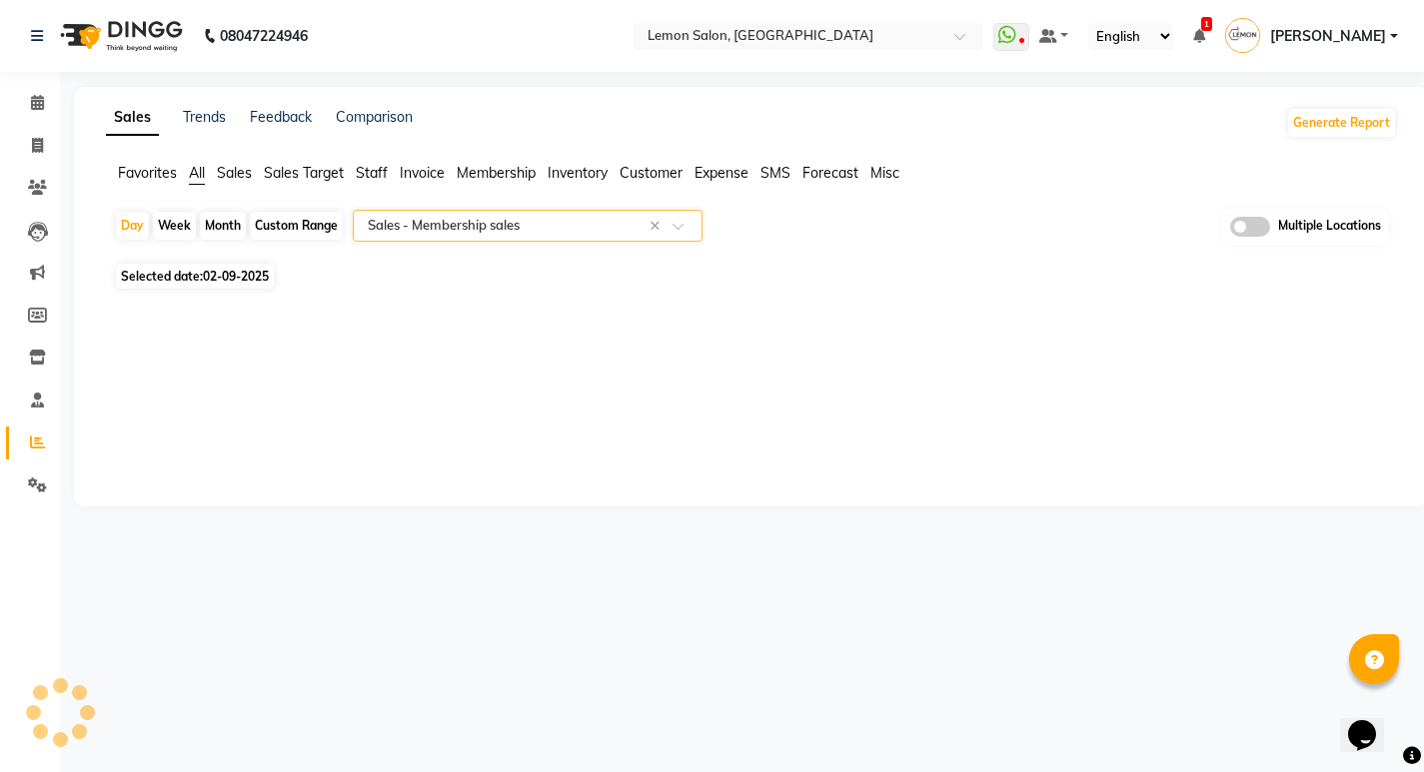
scroll to position [0, 0]
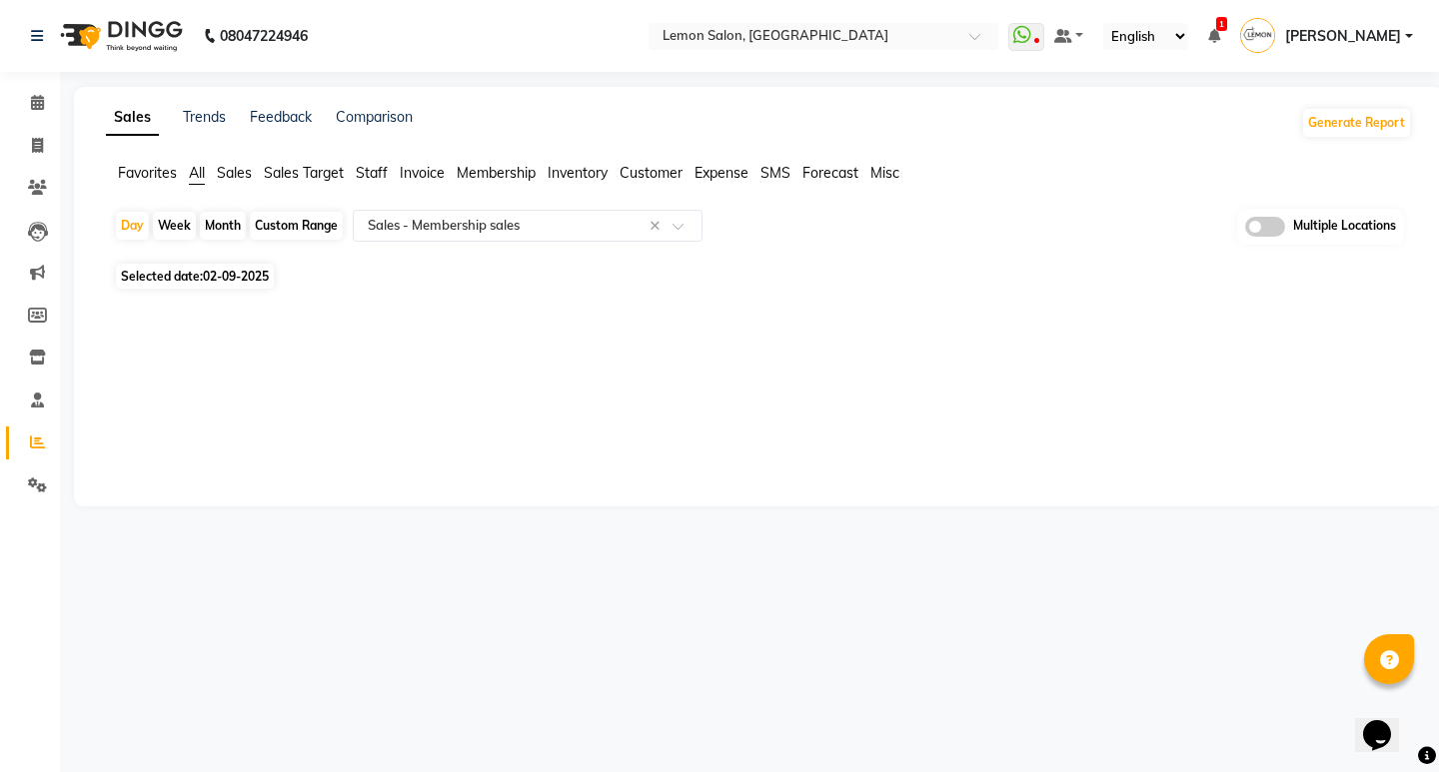
click at [288, 226] on div "Custom Range" at bounding box center [296, 226] width 93 height 28
select select "9"
select select "2025"
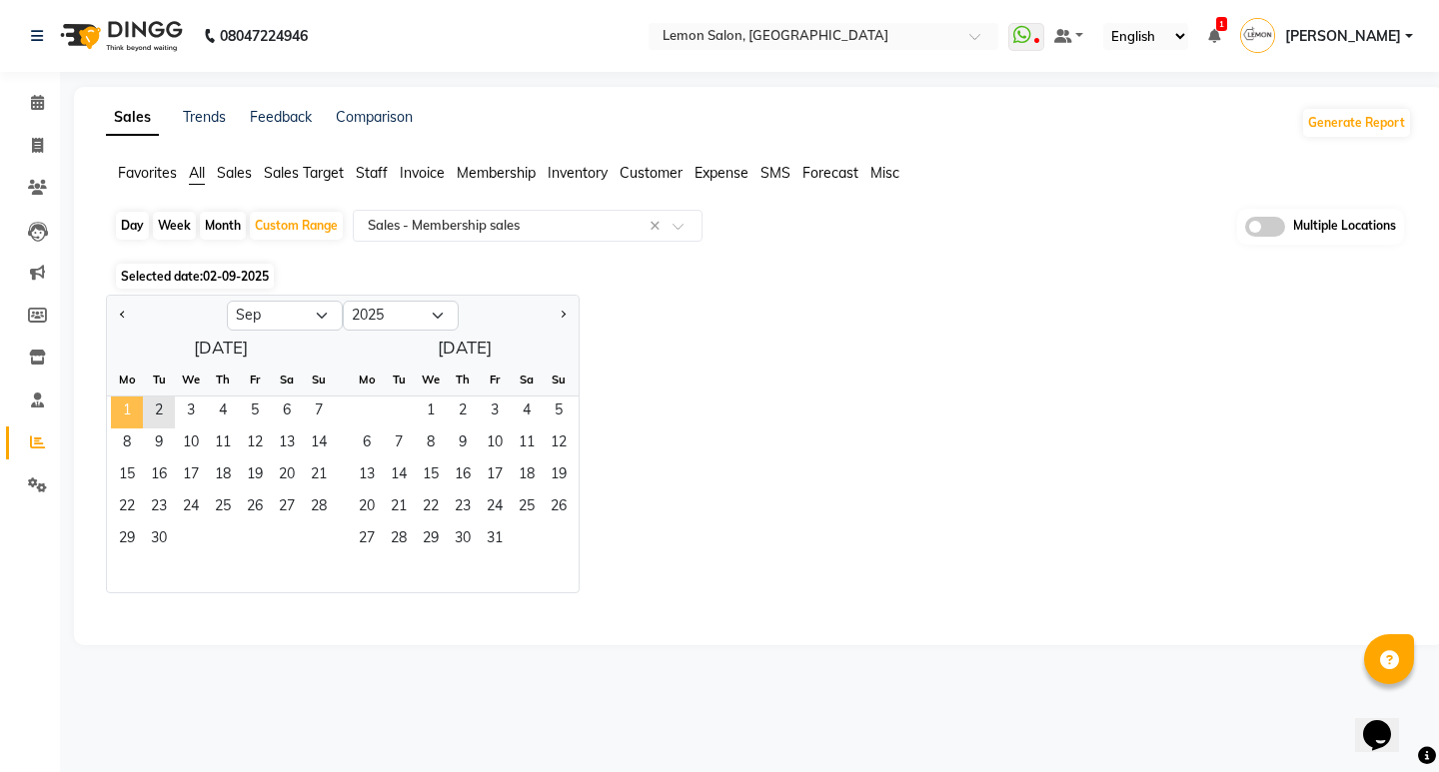
click at [122, 406] on span "1" at bounding box center [127, 413] width 32 height 32
click at [169, 416] on span "2" at bounding box center [159, 413] width 32 height 32
select select "full_report"
select select "csv"
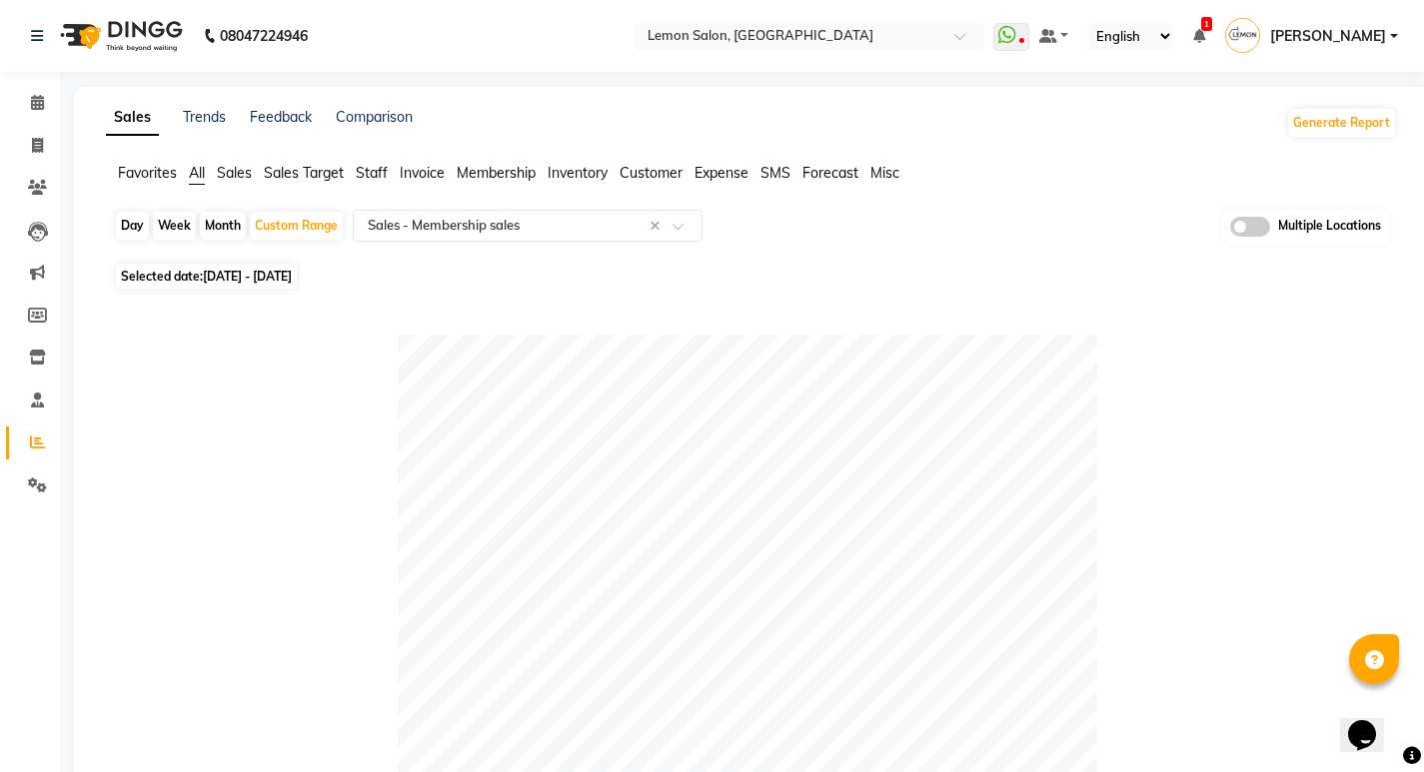
click at [199, 173] on span "All" at bounding box center [197, 173] width 16 height 18
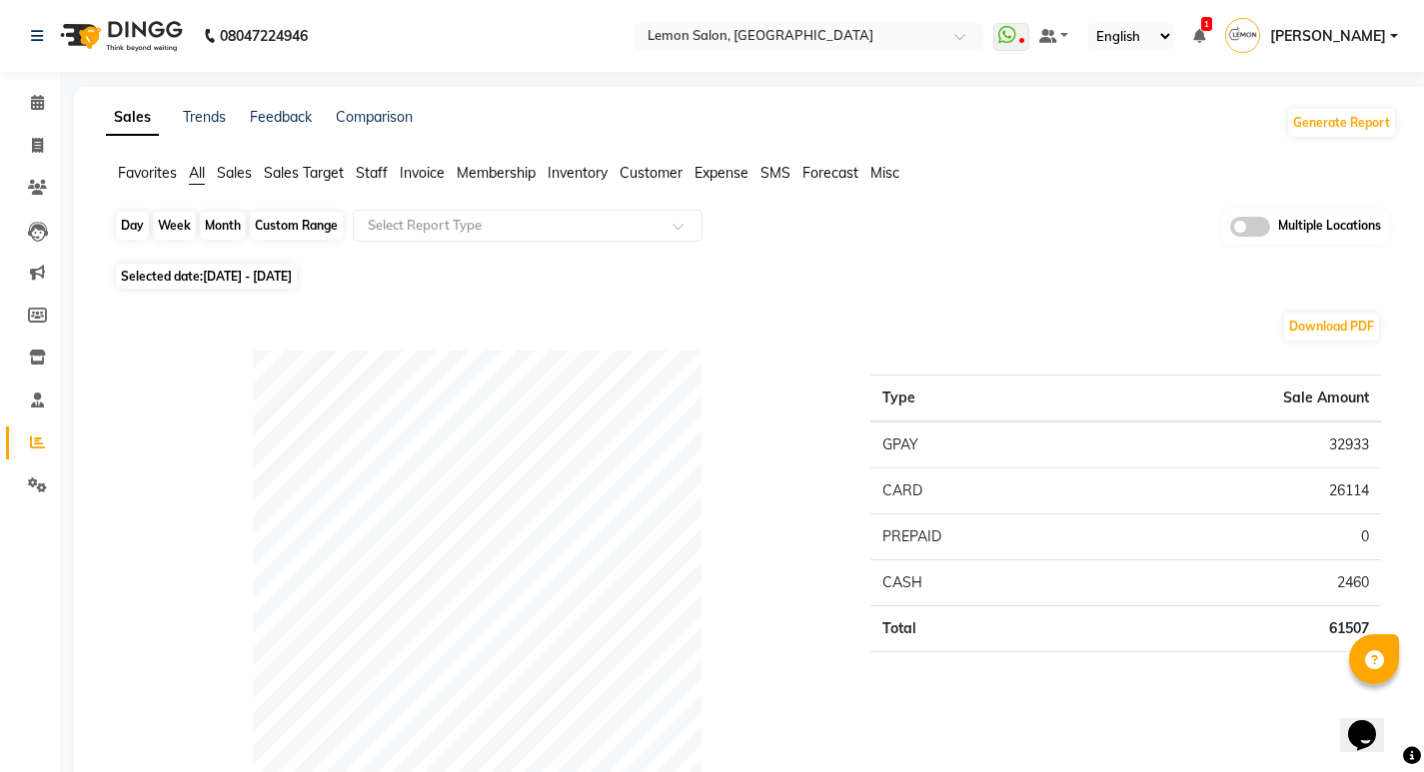
click at [274, 228] on div "Custom Range" at bounding box center [296, 226] width 93 height 28
select select "9"
select select "2025"
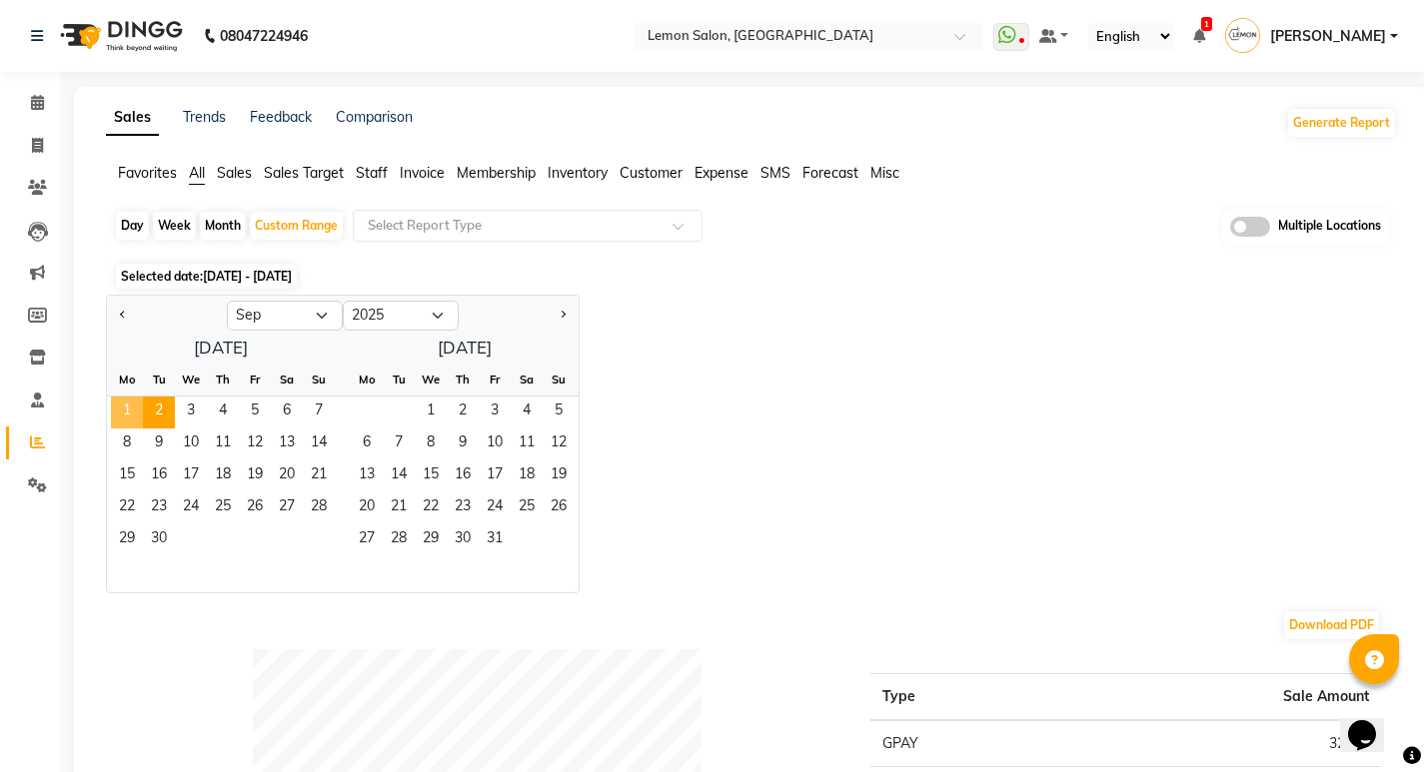
click at [138, 413] on span "1" at bounding box center [127, 413] width 32 height 32
click at [156, 410] on span "2" at bounding box center [159, 413] width 32 height 32
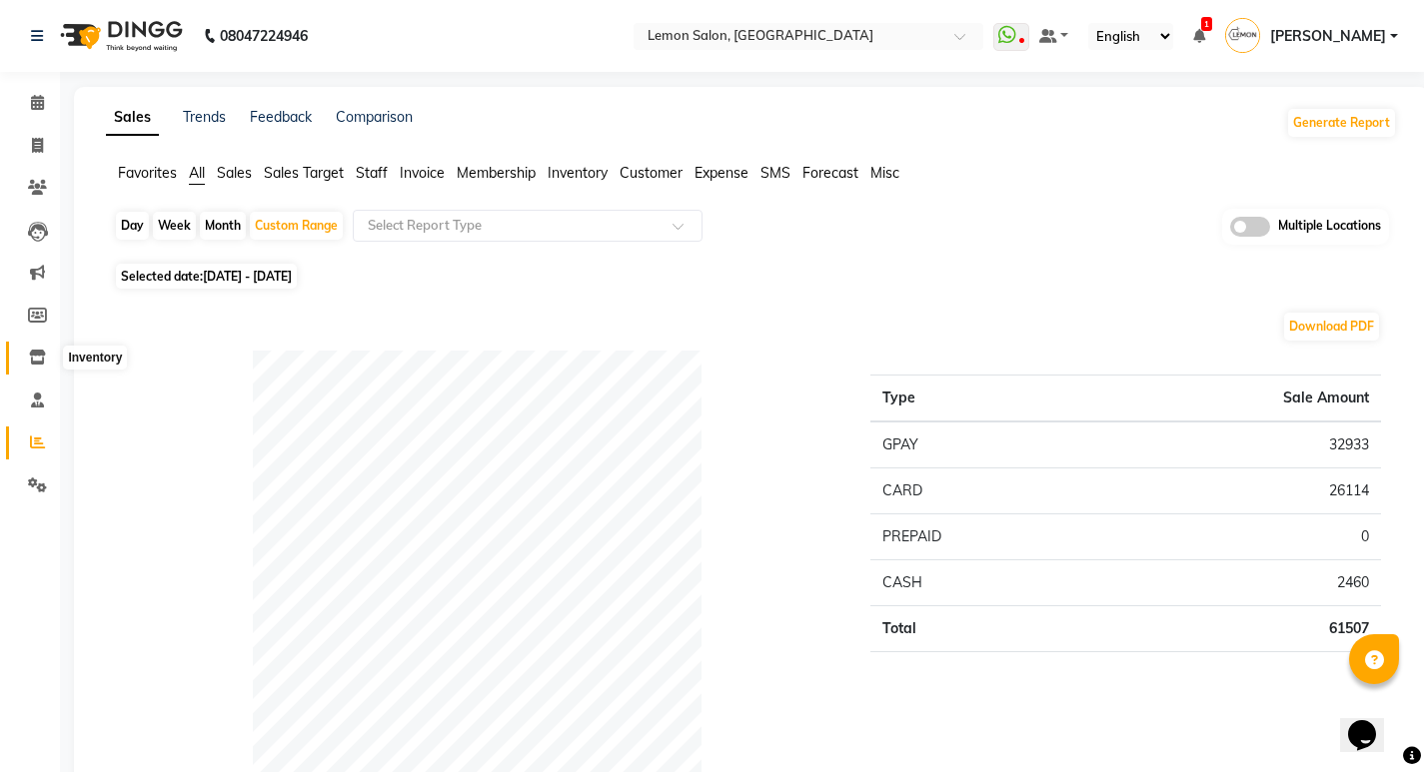
click at [35, 350] on icon at bounding box center [37, 357] width 17 height 15
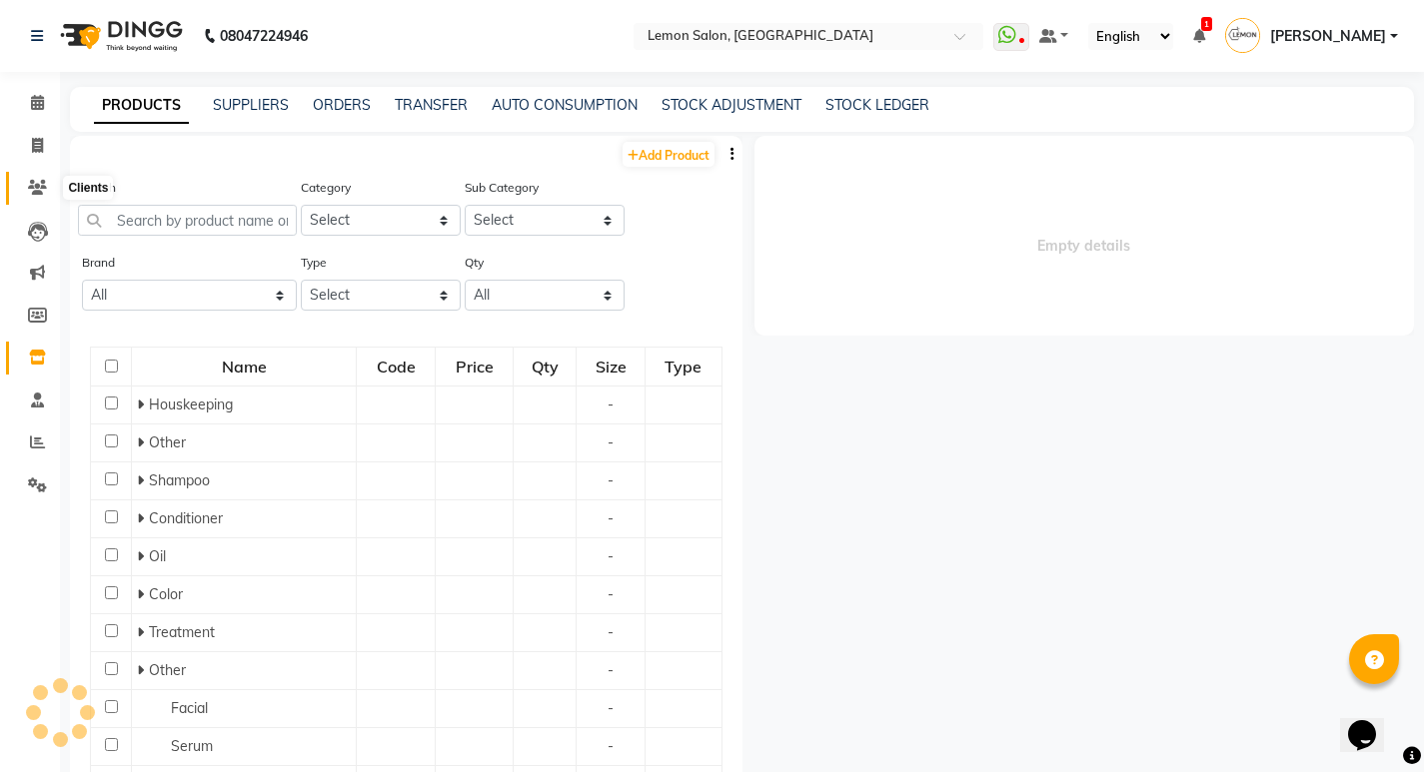
click at [36, 192] on icon at bounding box center [37, 187] width 19 height 15
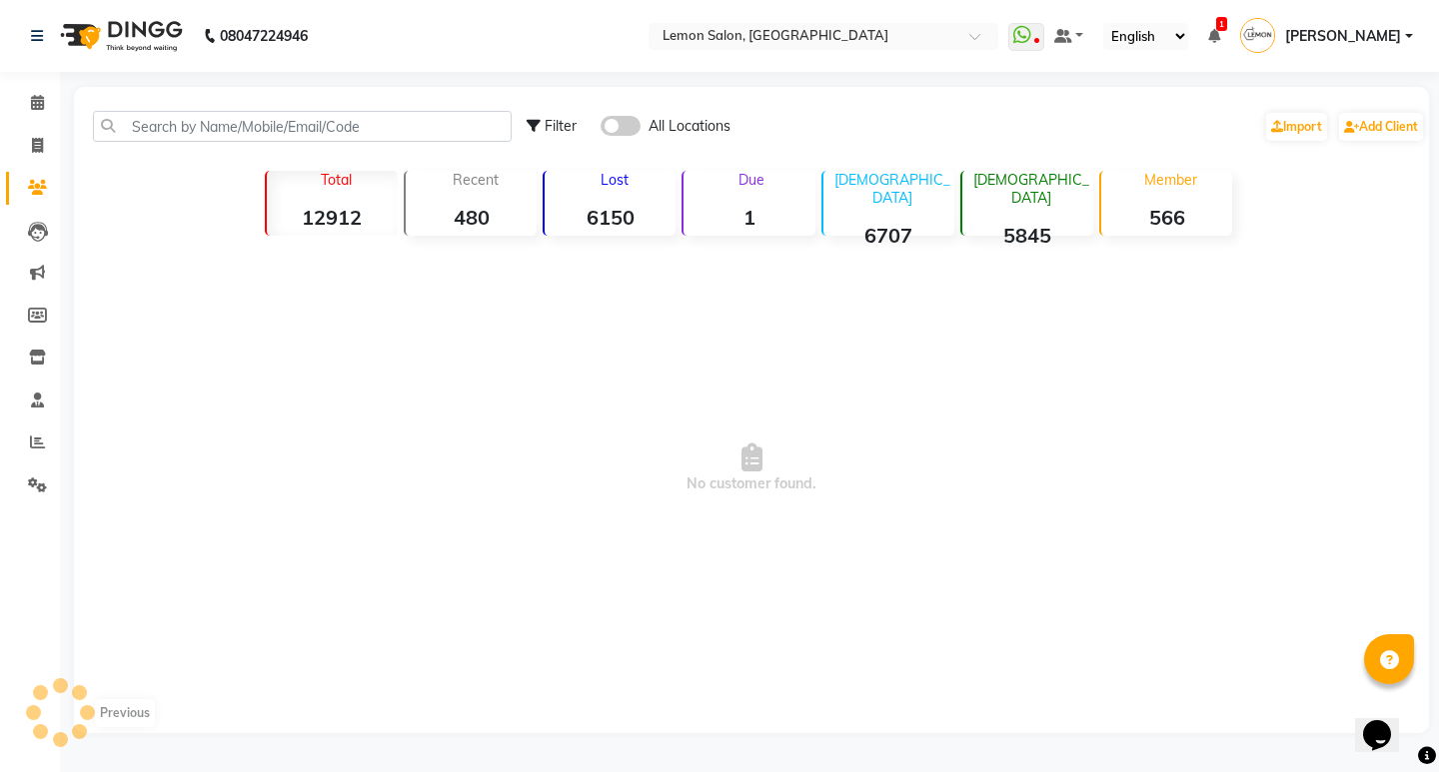
click at [702, 206] on strong "1" at bounding box center [748, 217] width 131 height 25
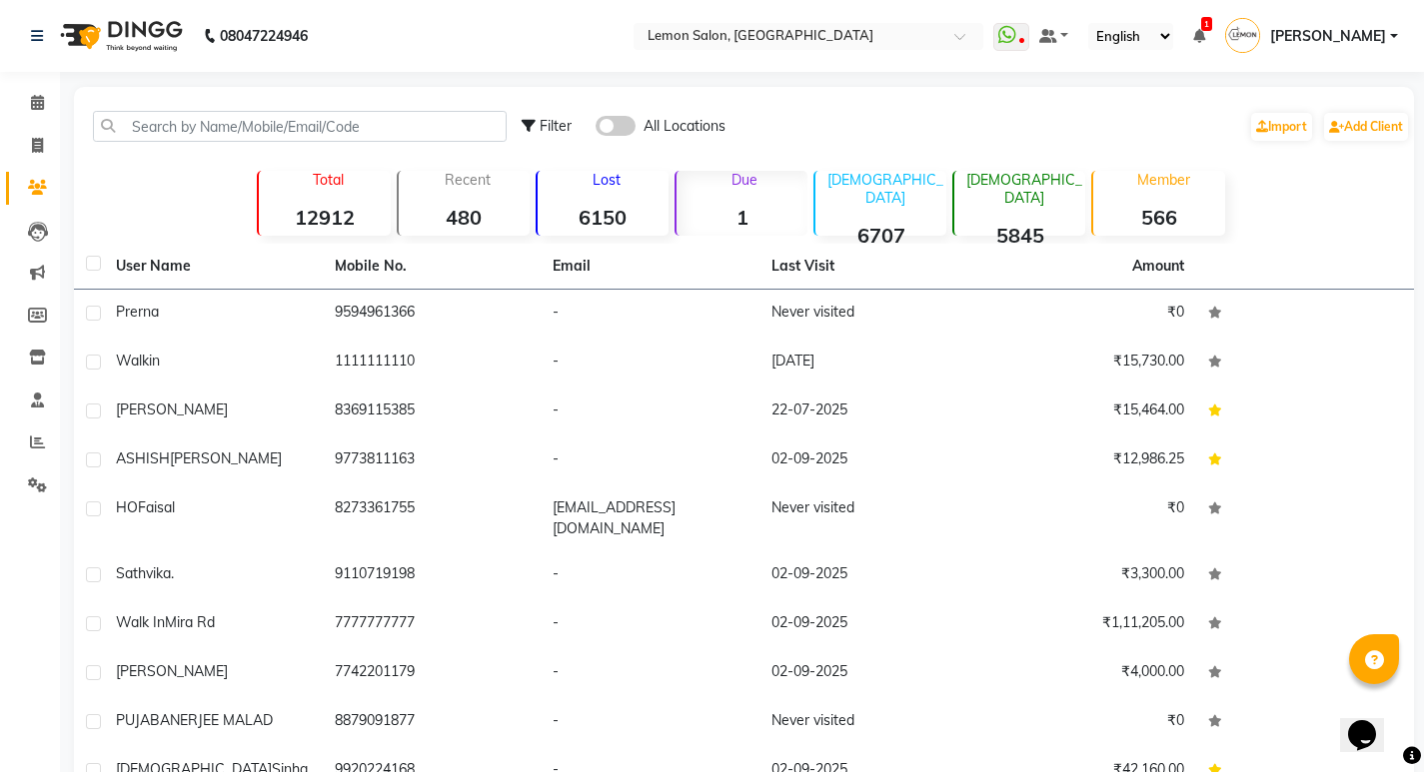
click at [690, 208] on strong "1" at bounding box center [741, 217] width 131 height 25
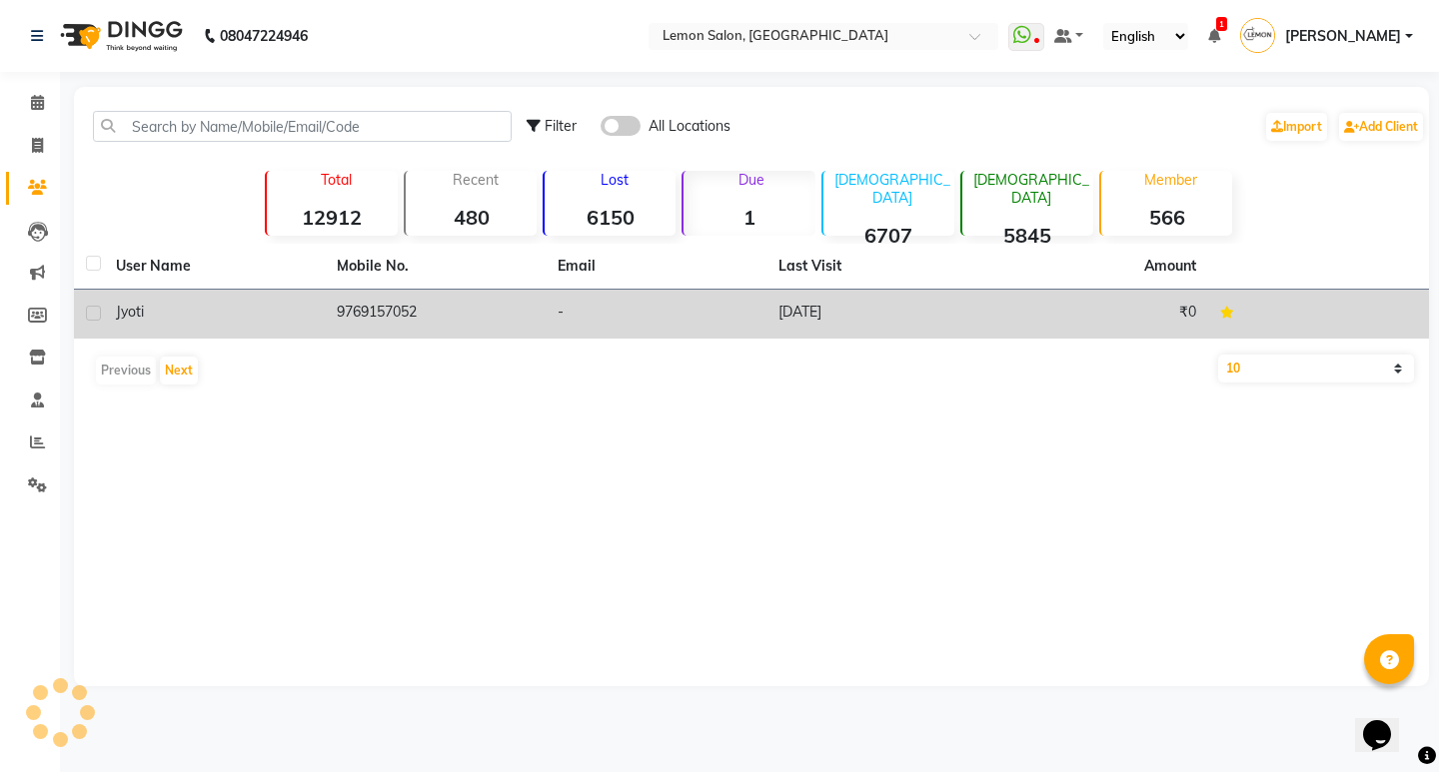
click at [256, 312] on div "jyoti" at bounding box center [214, 312] width 197 height 21
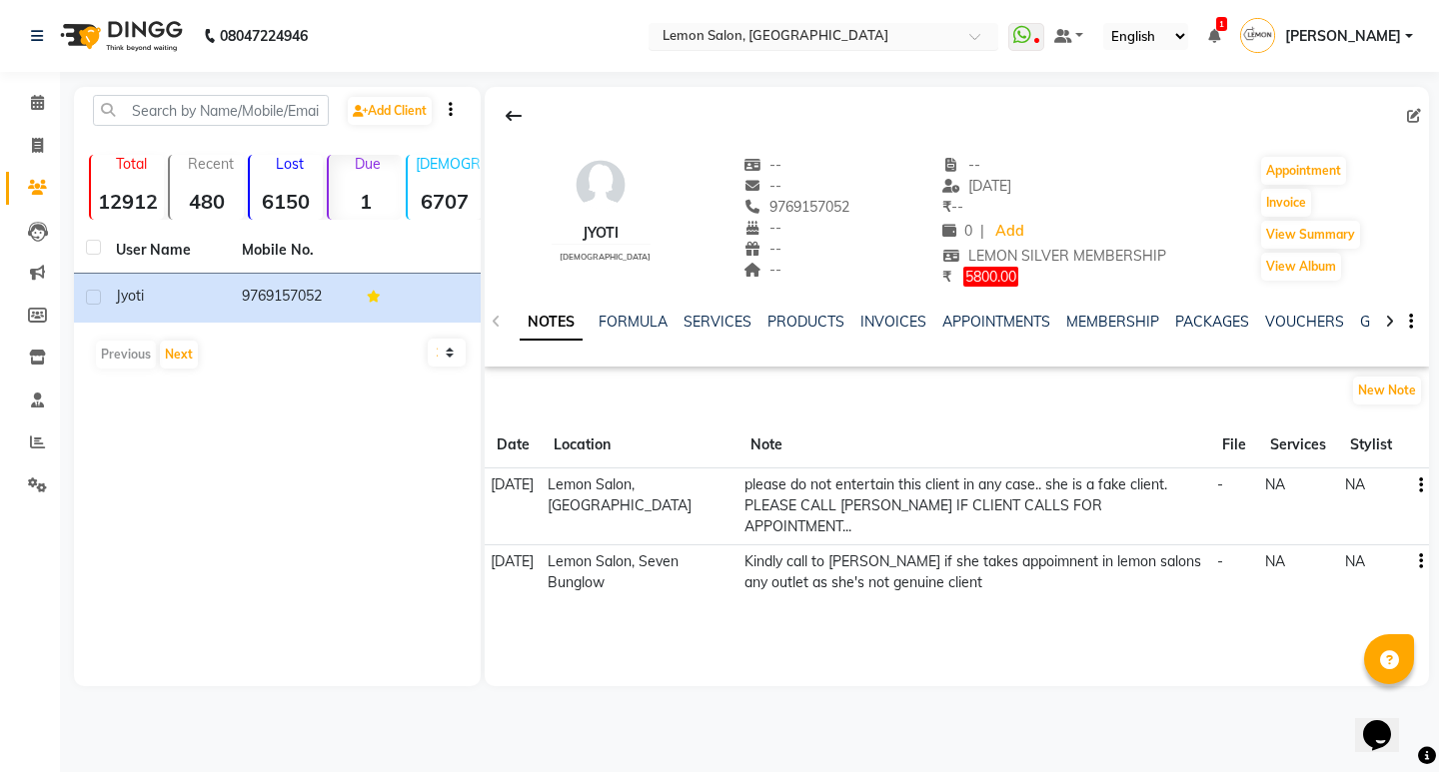
click at [775, 32] on input "text" at bounding box center [803, 38] width 290 height 20
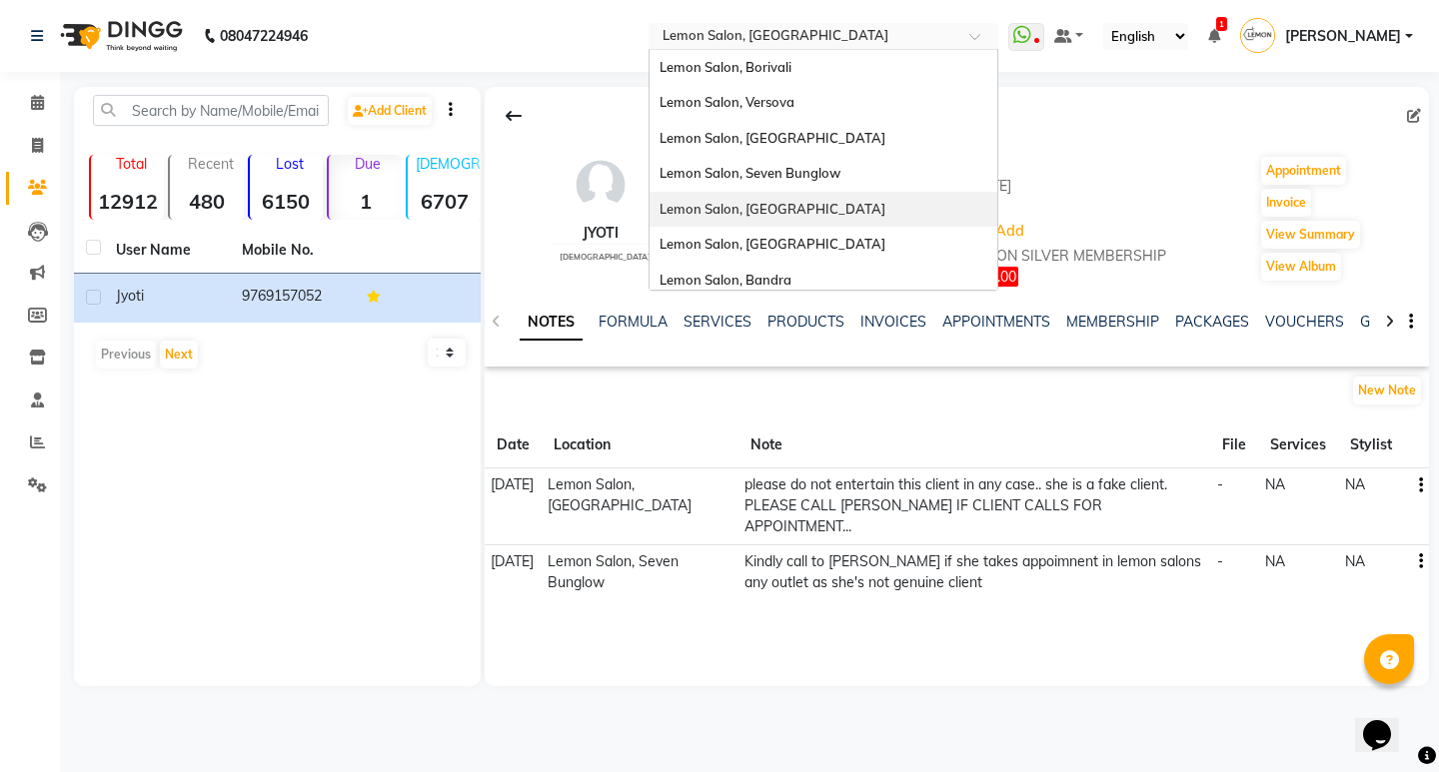
drag, startPoint x: 799, startPoint y: 206, endPoint x: 614, endPoint y: 206, distance: 184.8
click at [614, 206] on app-home "08047224946 Select Location × Lemon Salon, Mira Road Lemon Salon, Borivali Lemo…" at bounding box center [719, 358] width 1439 height 716
drag, startPoint x: 872, startPoint y: 153, endPoint x: 867, endPoint y: 168, distance: 15.8
click at [867, 168] on div "Lemon Salon, Borivali Lemon Salon, Versova Lemon Salon, Goregaon Lemon Salon, S…" at bounding box center [823, 263] width 348 height 426
click at [867, 168] on div "Lemon Salon, Seven Bunglow" at bounding box center [823, 174] width 348 height 36
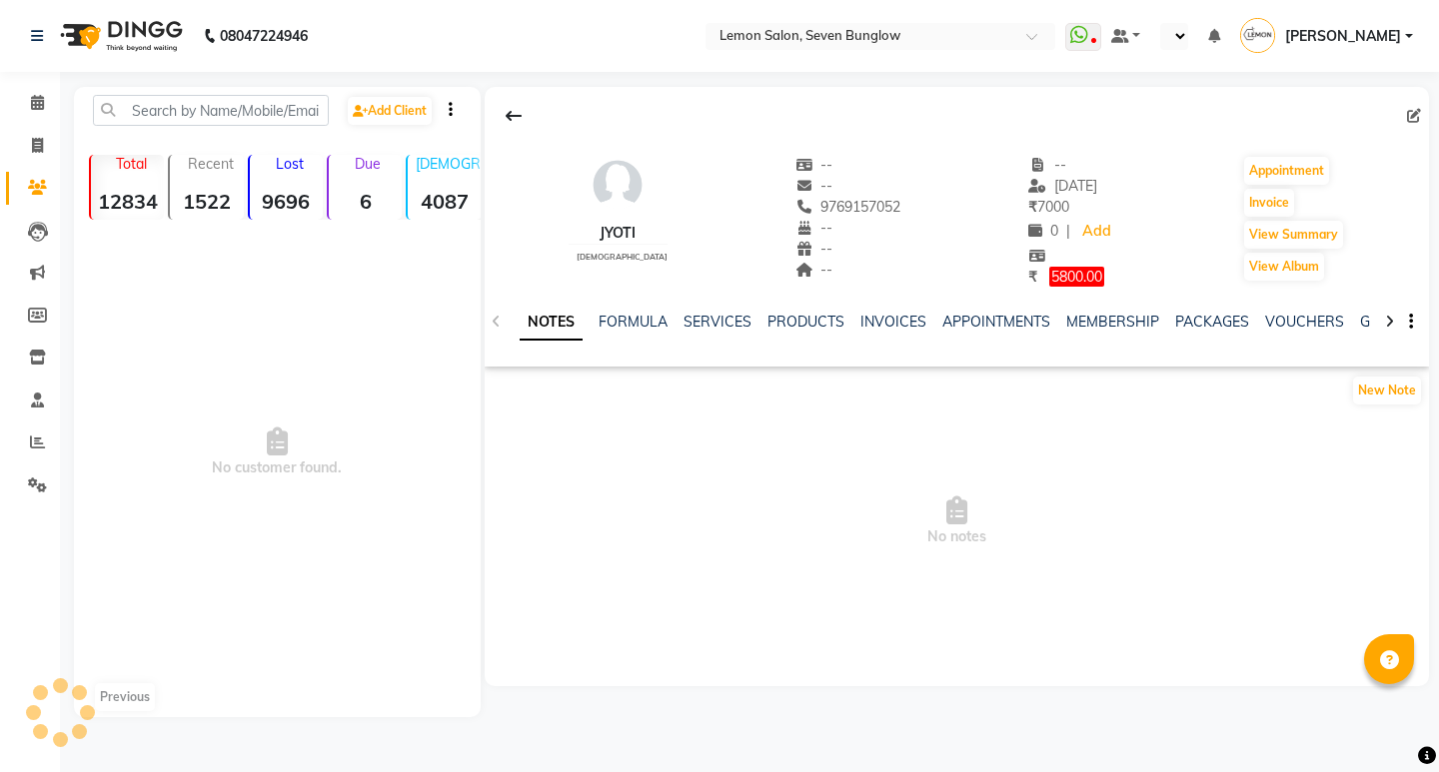
select select "en"
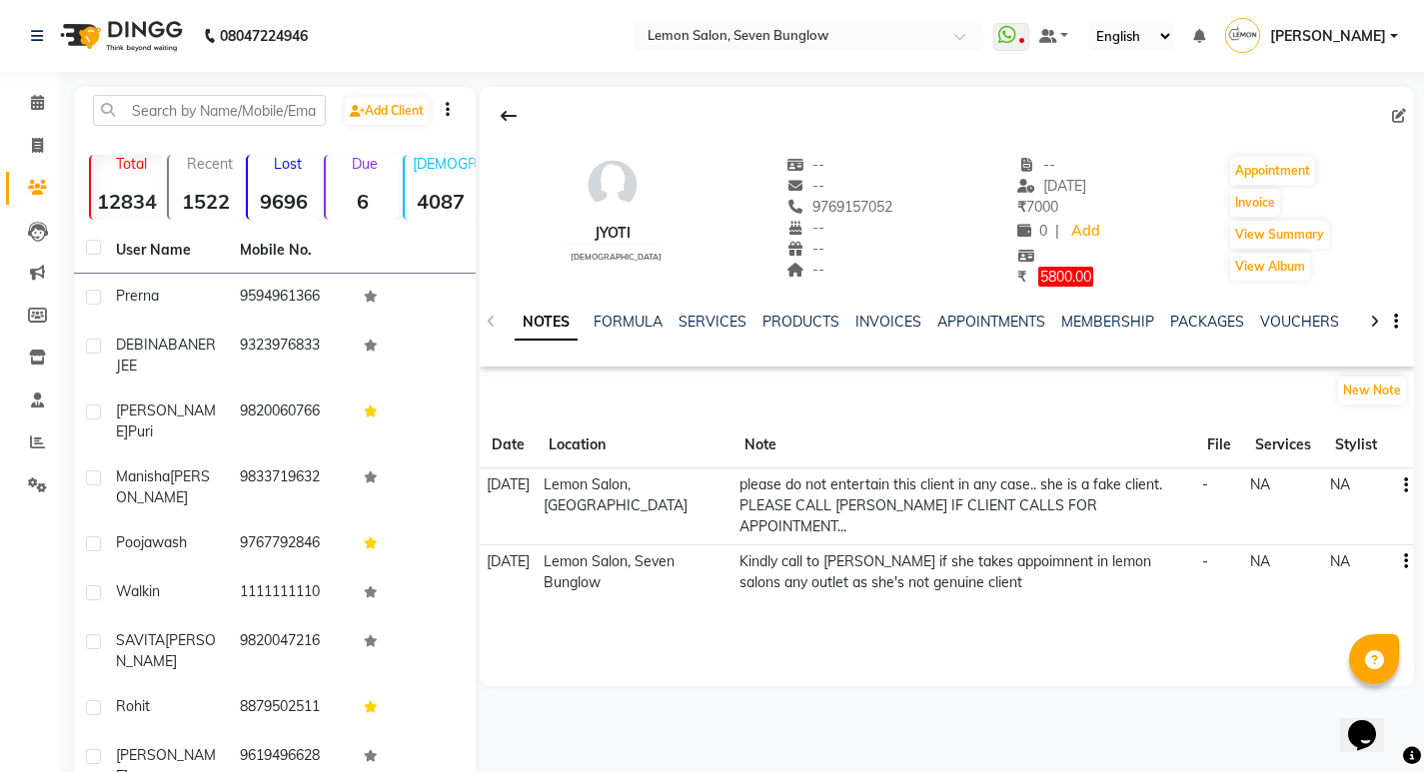
click at [375, 187] on div "Due 6" at bounding box center [361, 187] width 74 height 65
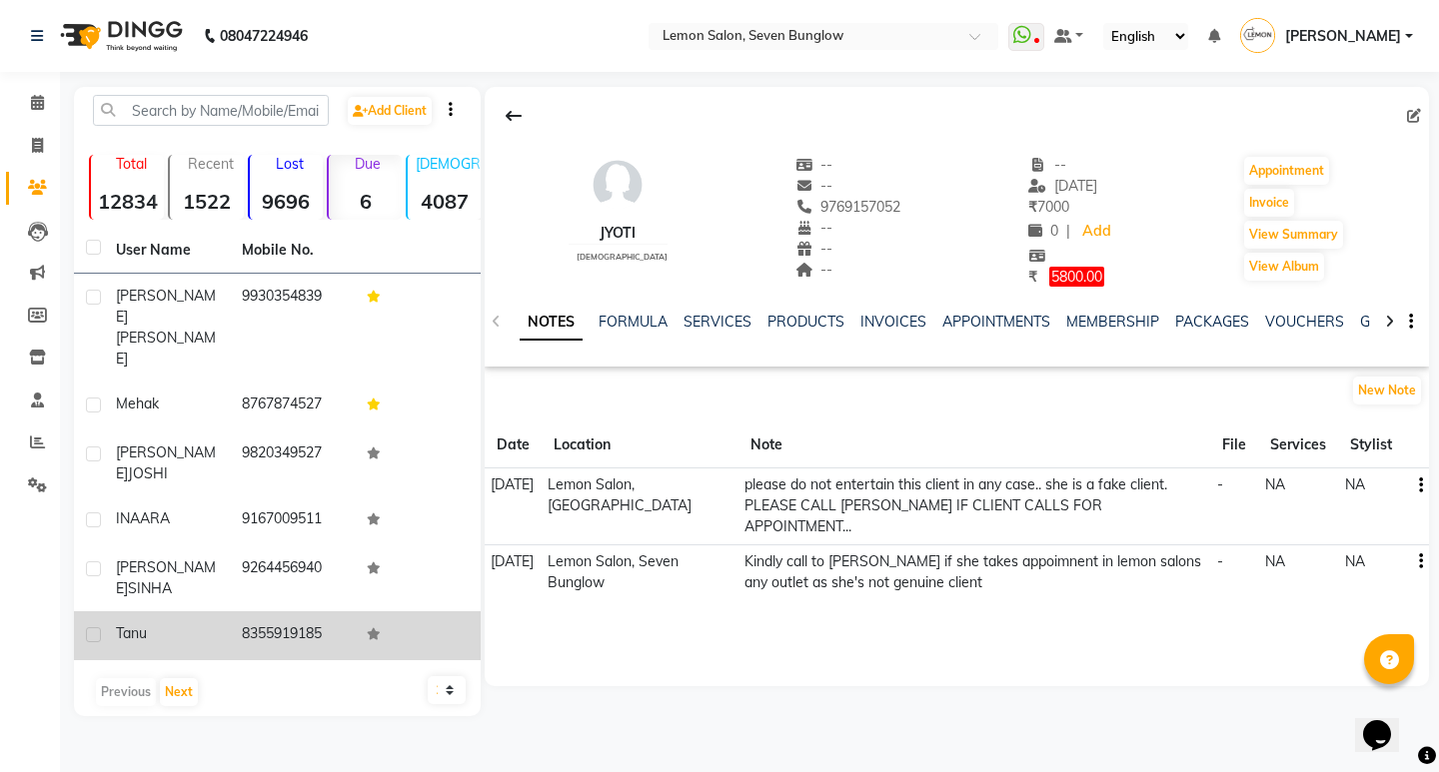
click at [225, 611] on td "Tanu" at bounding box center [167, 635] width 126 height 49
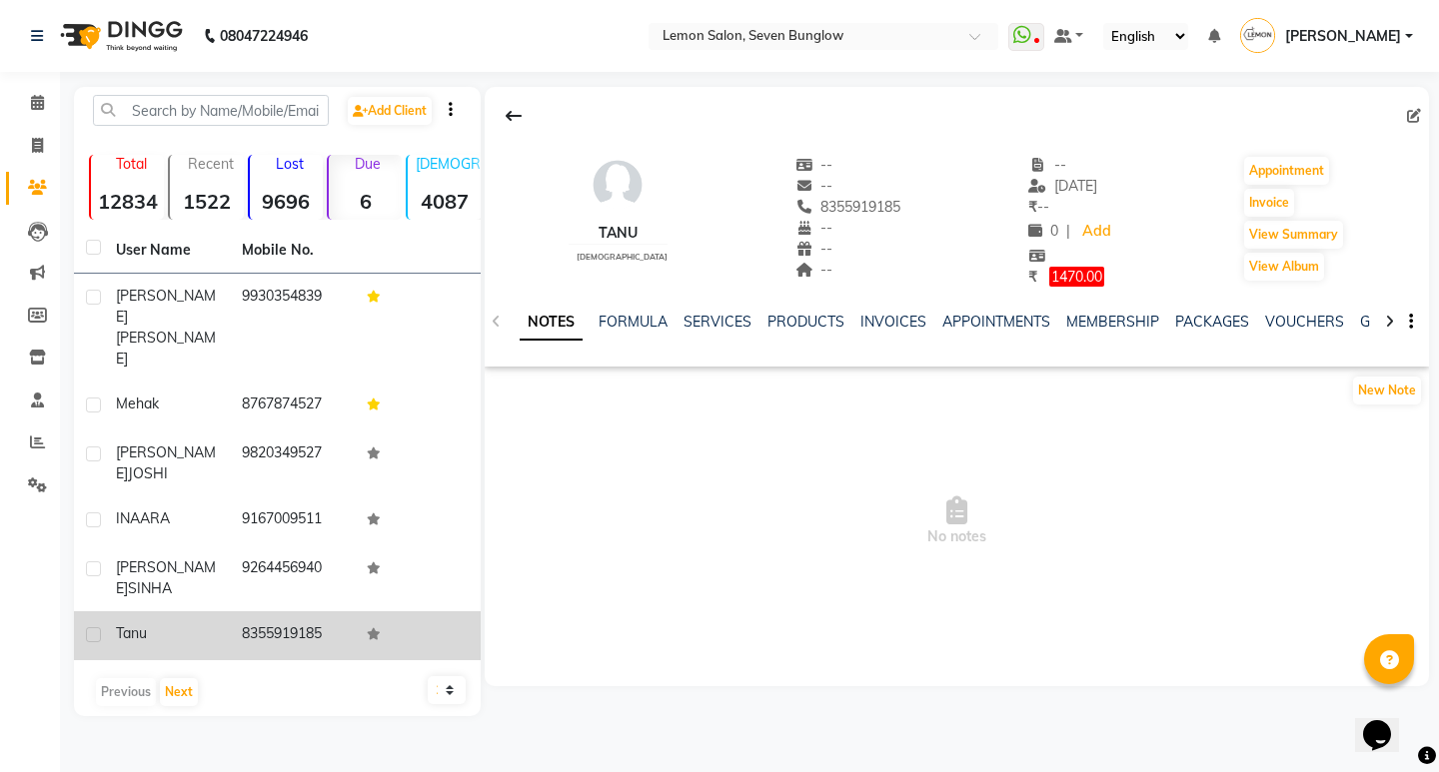
click at [294, 611] on td "8355919185" at bounding box center [293, 635] width 126 height 49
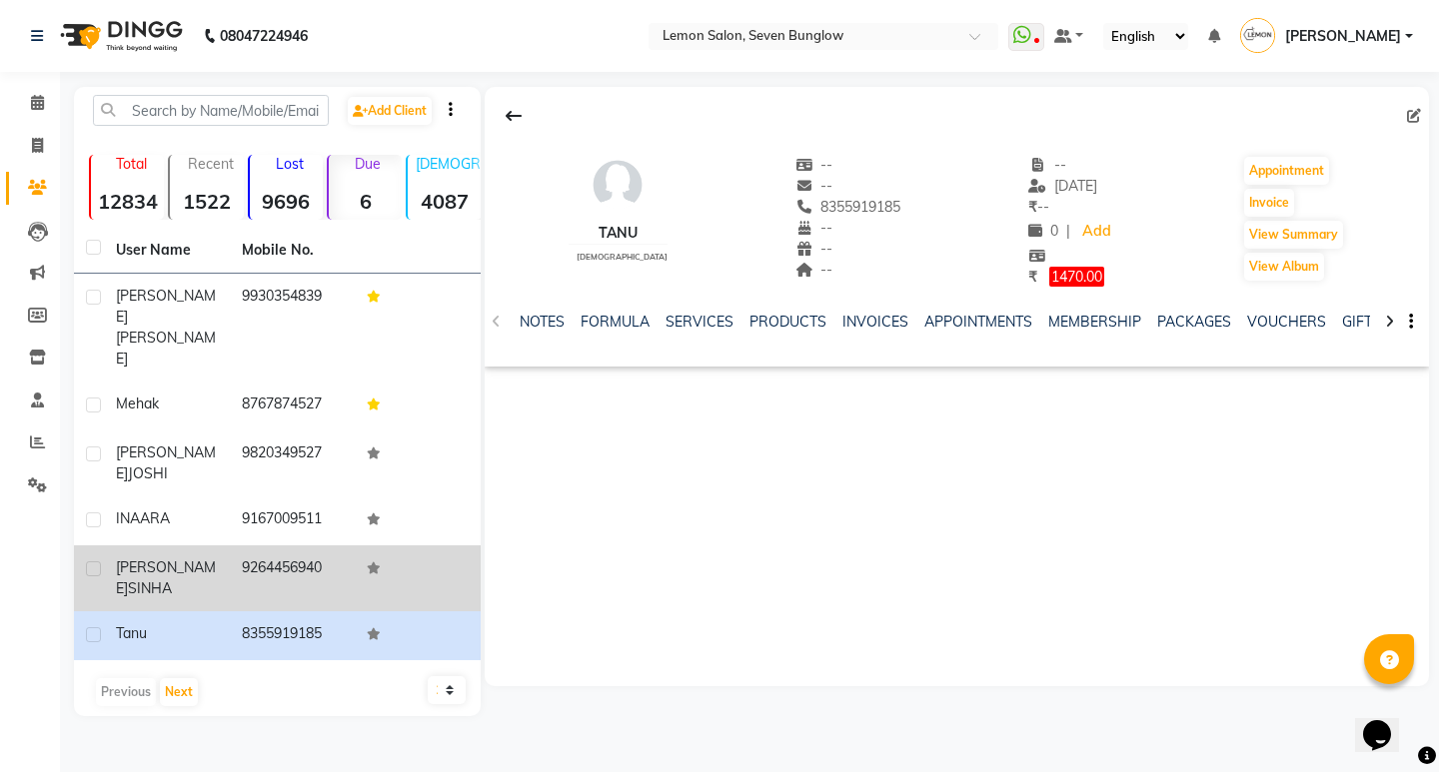
click at [291, 545] on td "9264456940" at bounding box center [293, 578] width 126 height 66
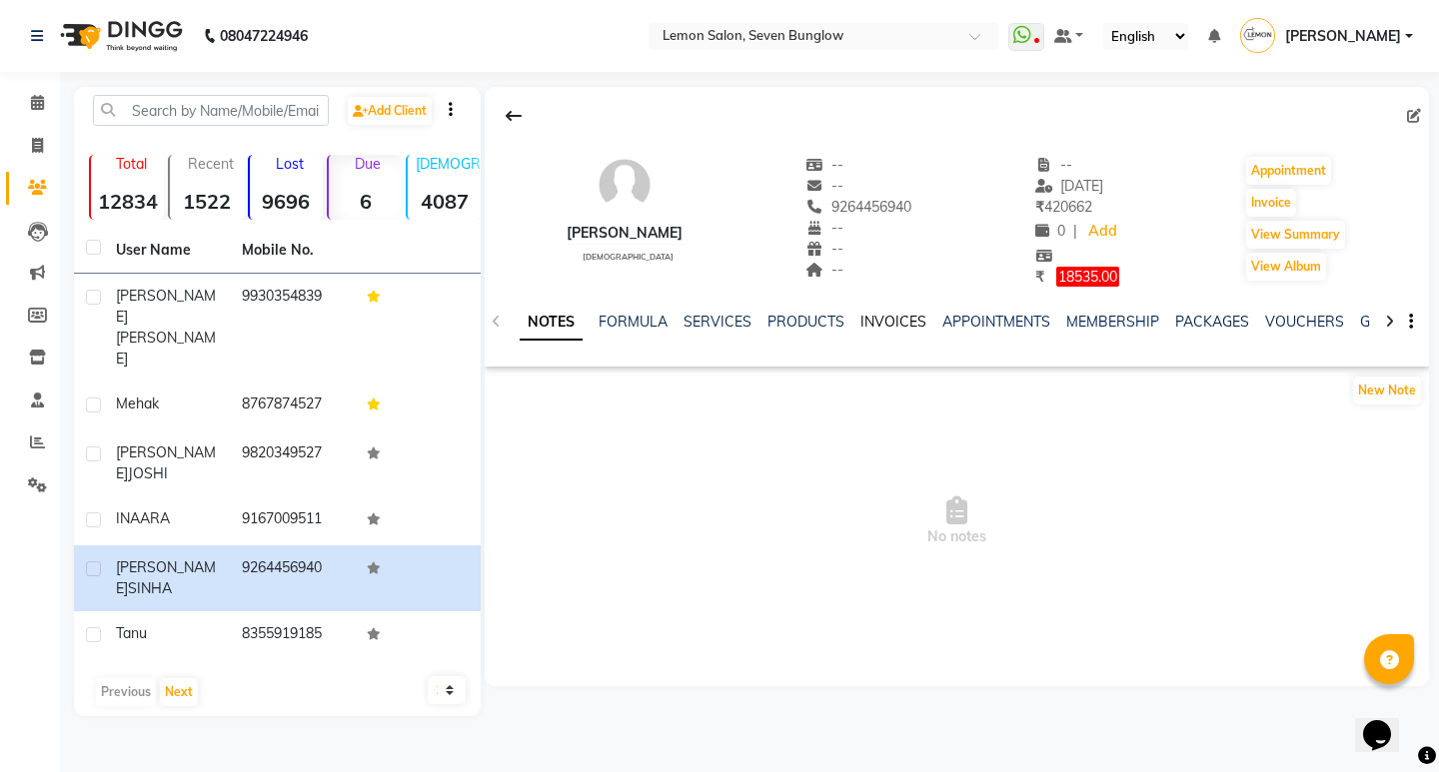
click at [877, 321] on link "INVOICES" at bounding box center [893, 322] width 66 height 18
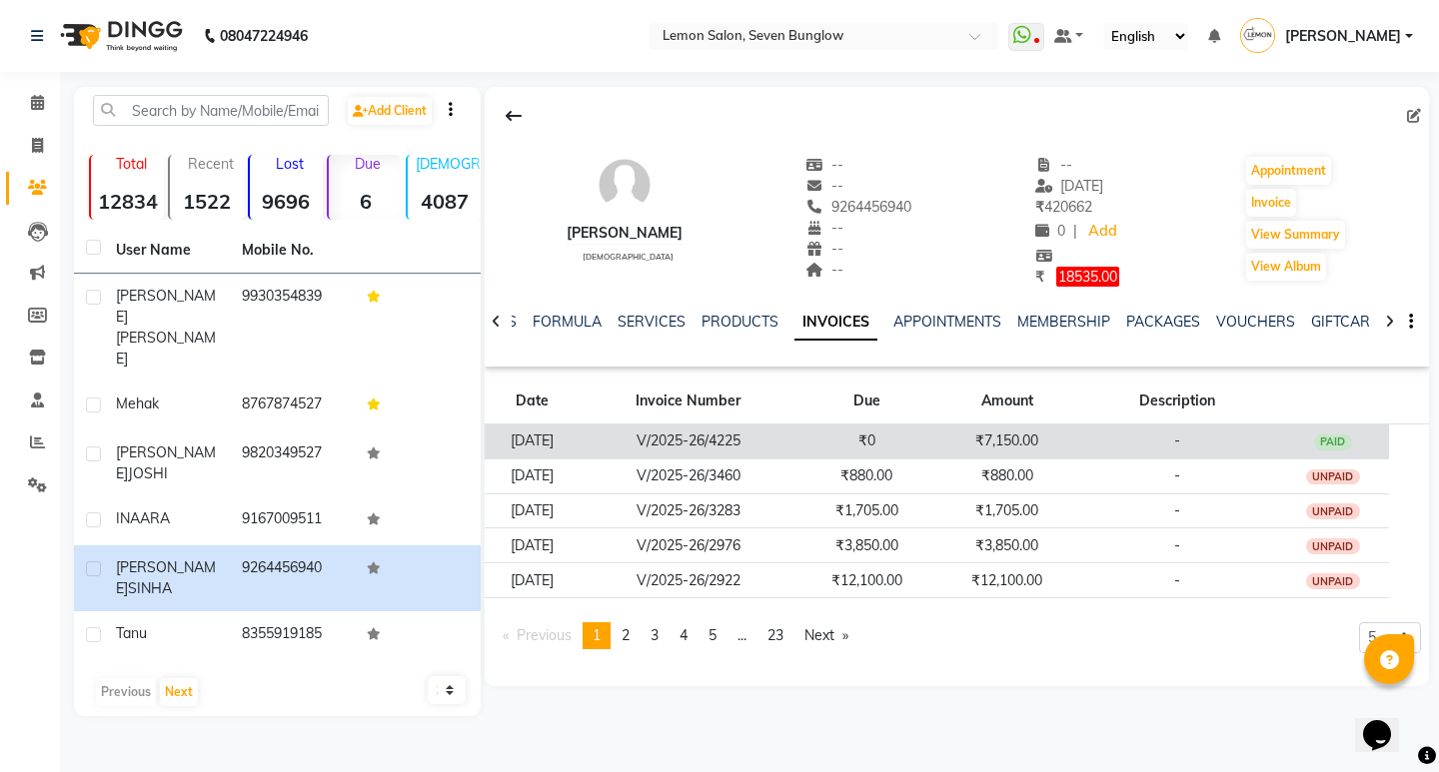
click at [1222, 447] on td "-" at bounding box center [1177, 441] width 200 height 35
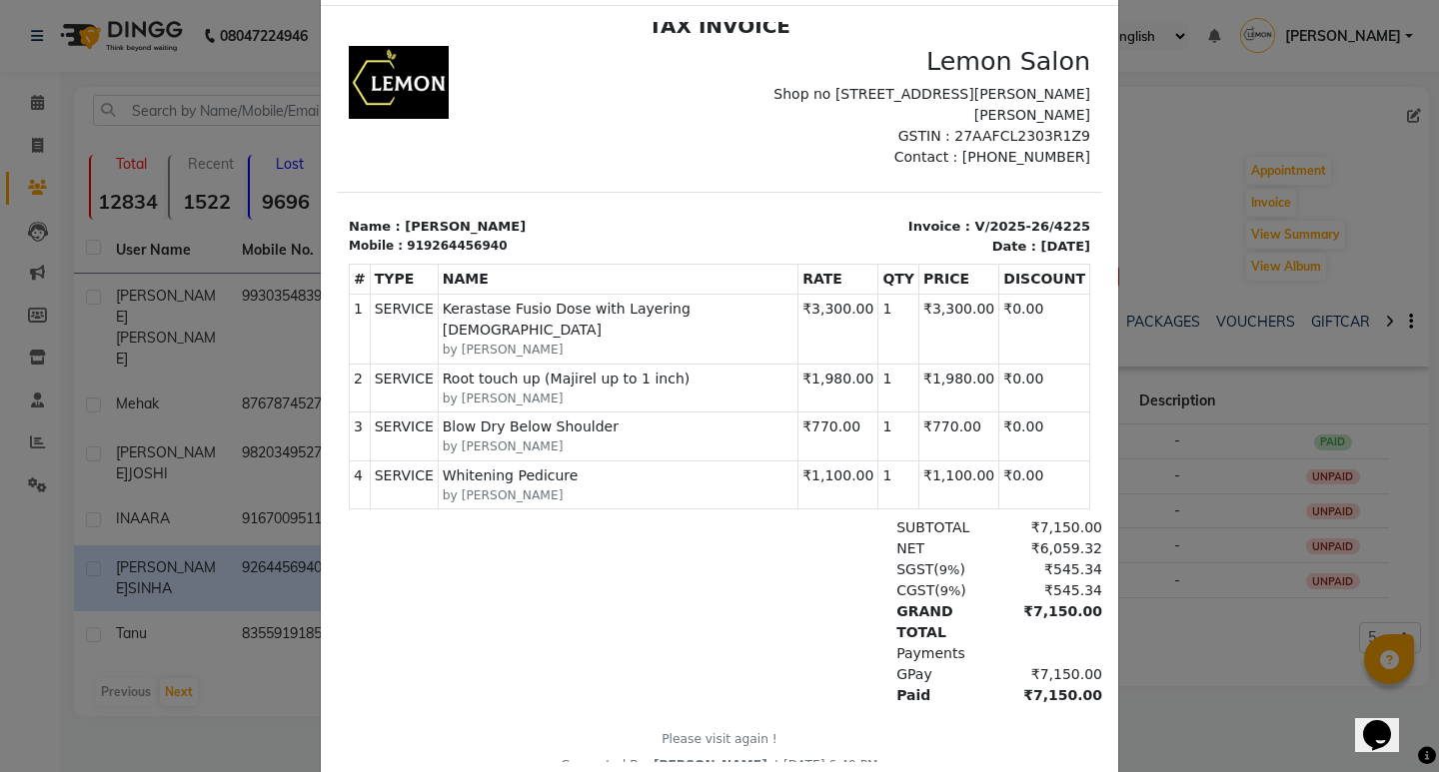
scroll to position [154, 0]
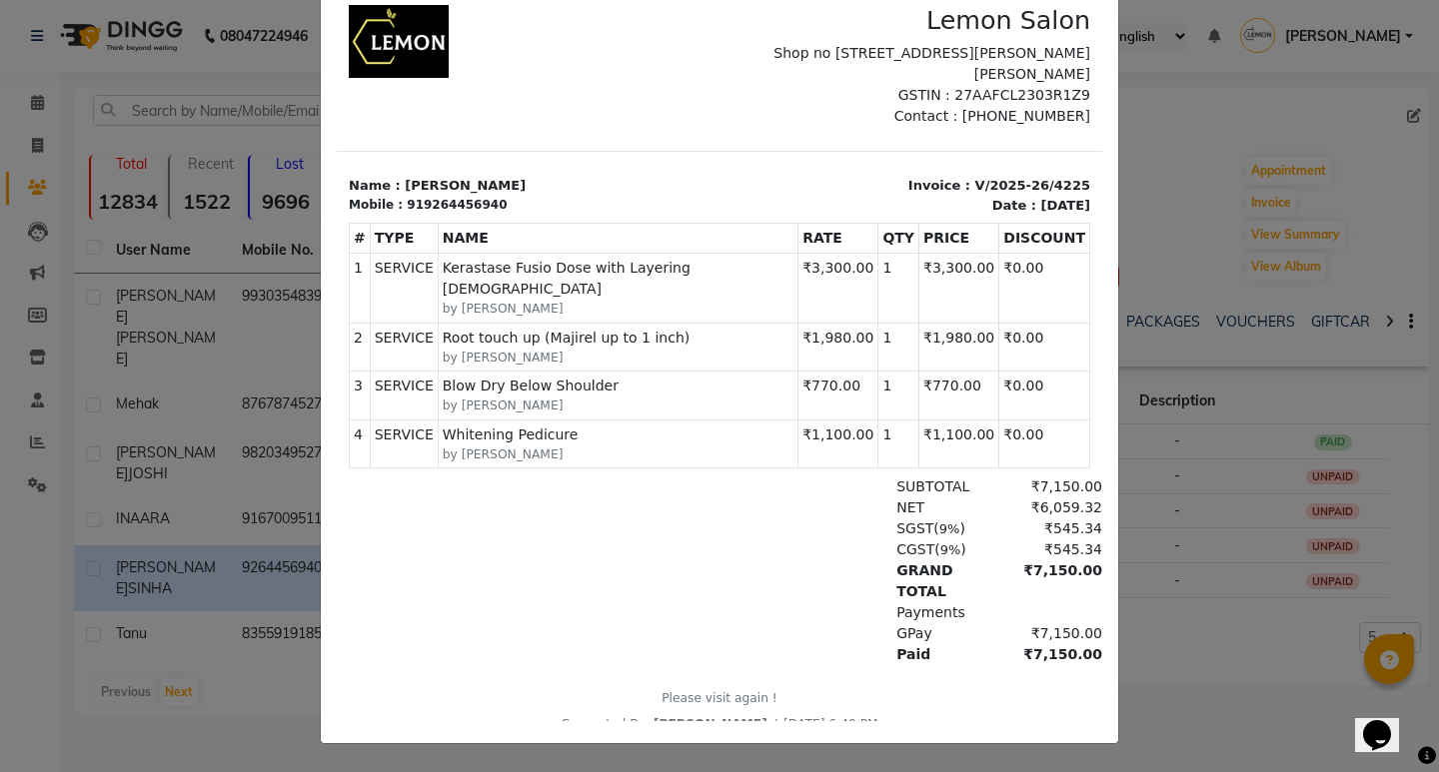
click at [1150, 637] on ngb-modal-window "INVOICE View Invoice Close" at bounding box center [719, 386] width 1439 height 772
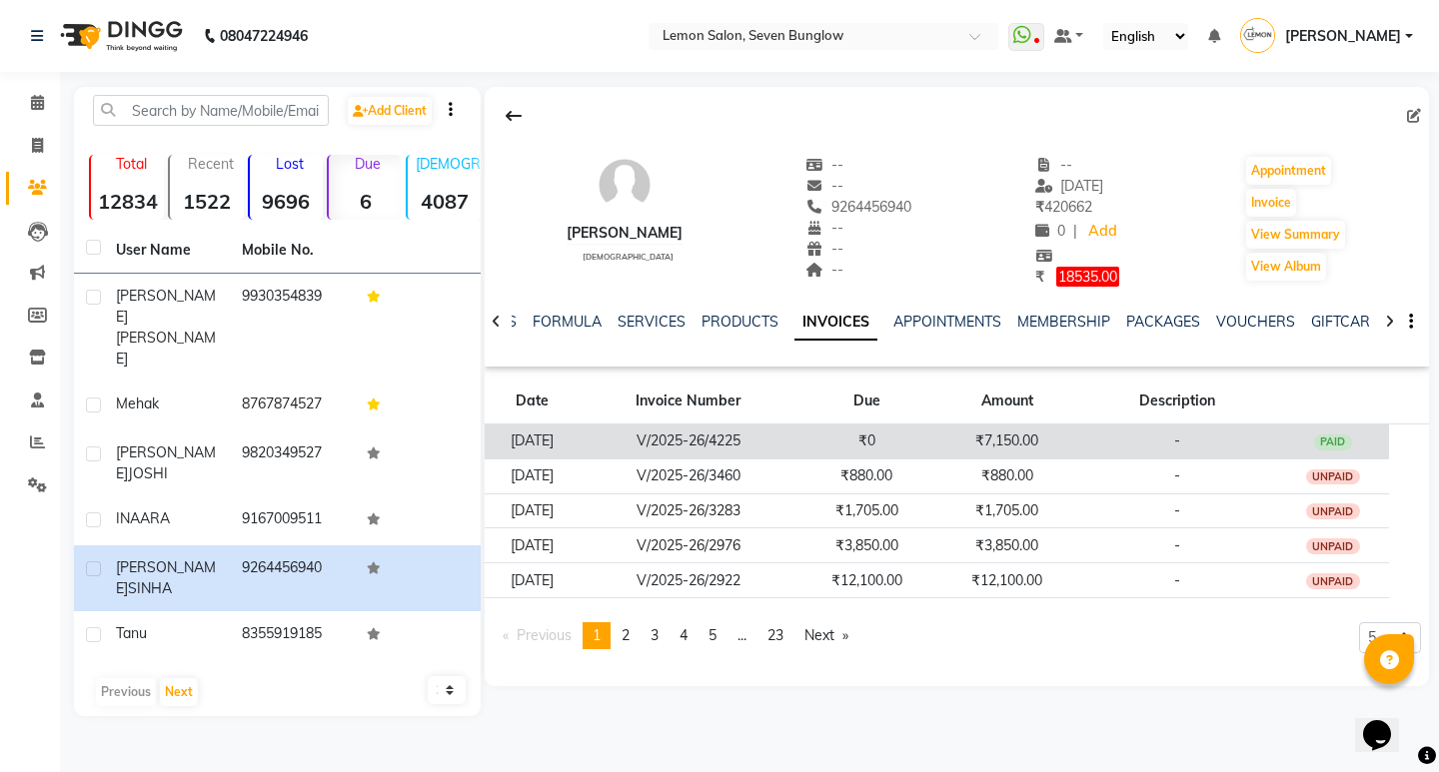
click at [1207, 444] on td "-" at bounding box center [1177, 441] width 200 height 35
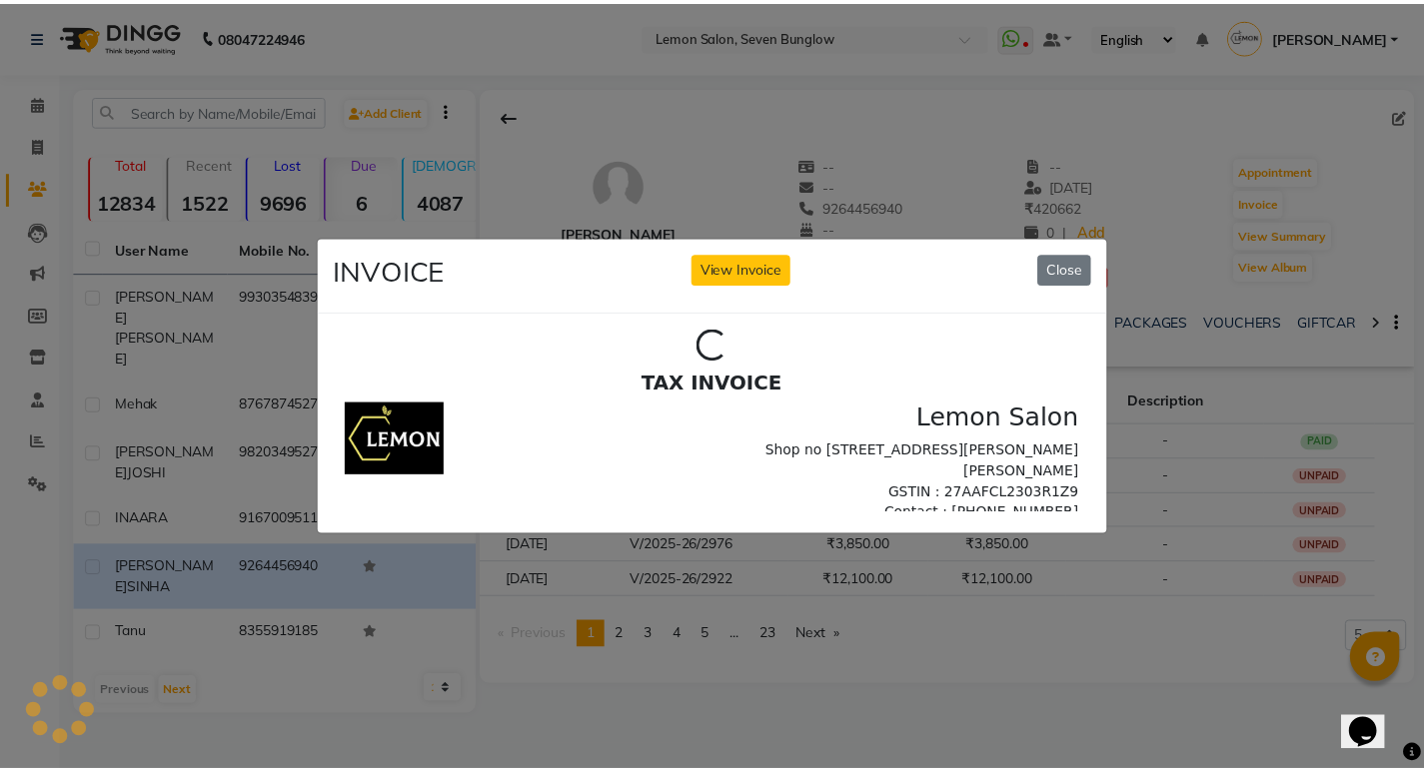
scroll to position [0, 0]
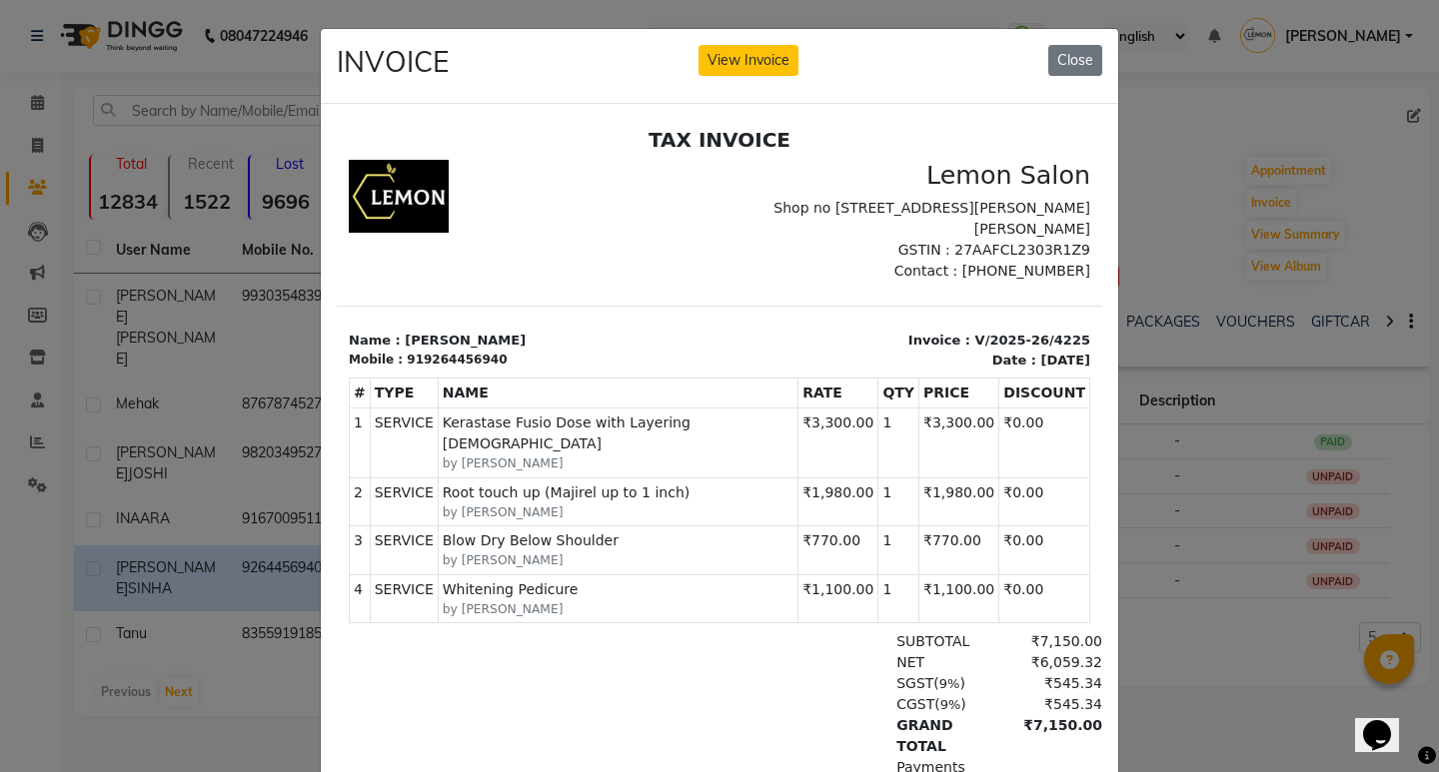
click at [1309, 594] on ngb-modal-window "INVOICE View Invoice Close" at bounding box center [719, 386] width 1439 height 772
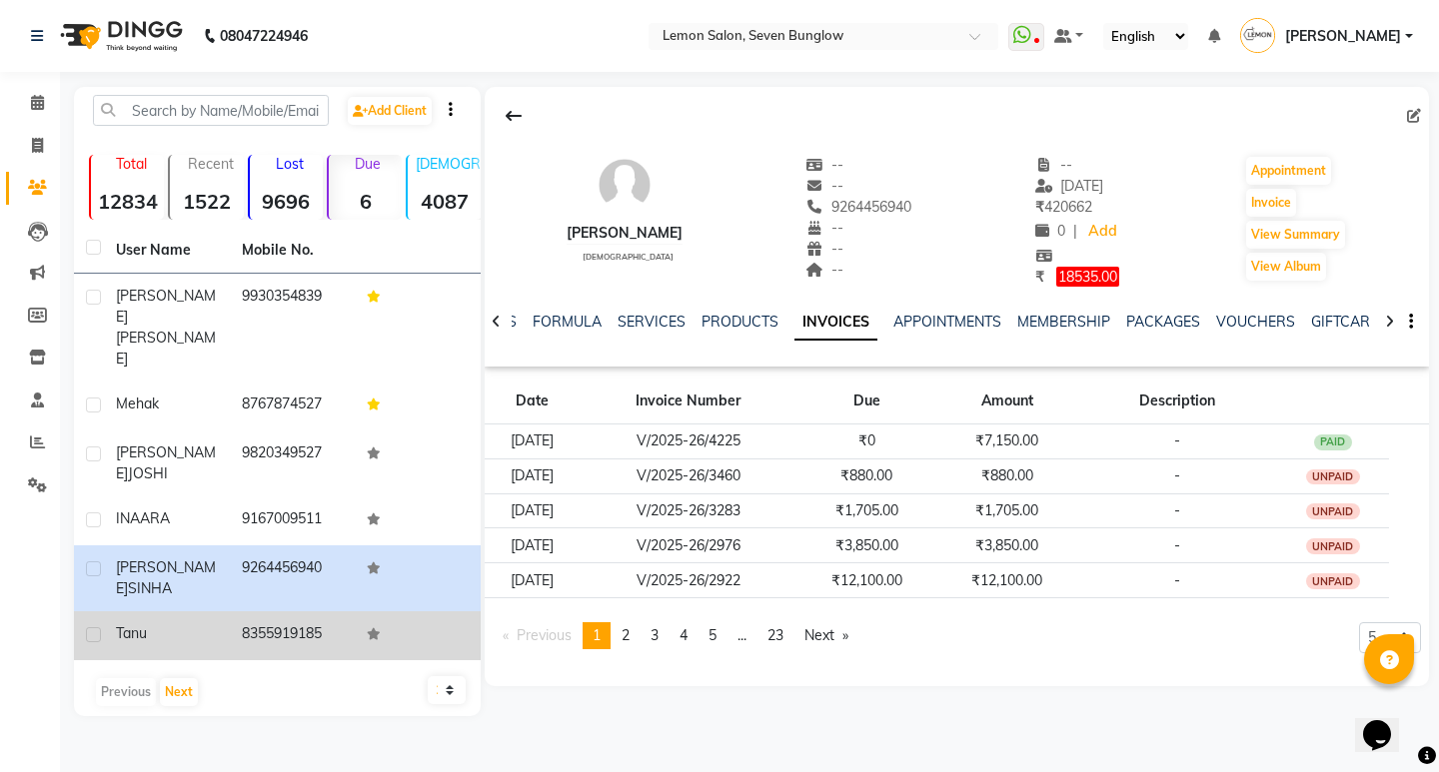
click at [301, 611] on td "8355919185" at bounding box center [293, 635] width 126 height 49
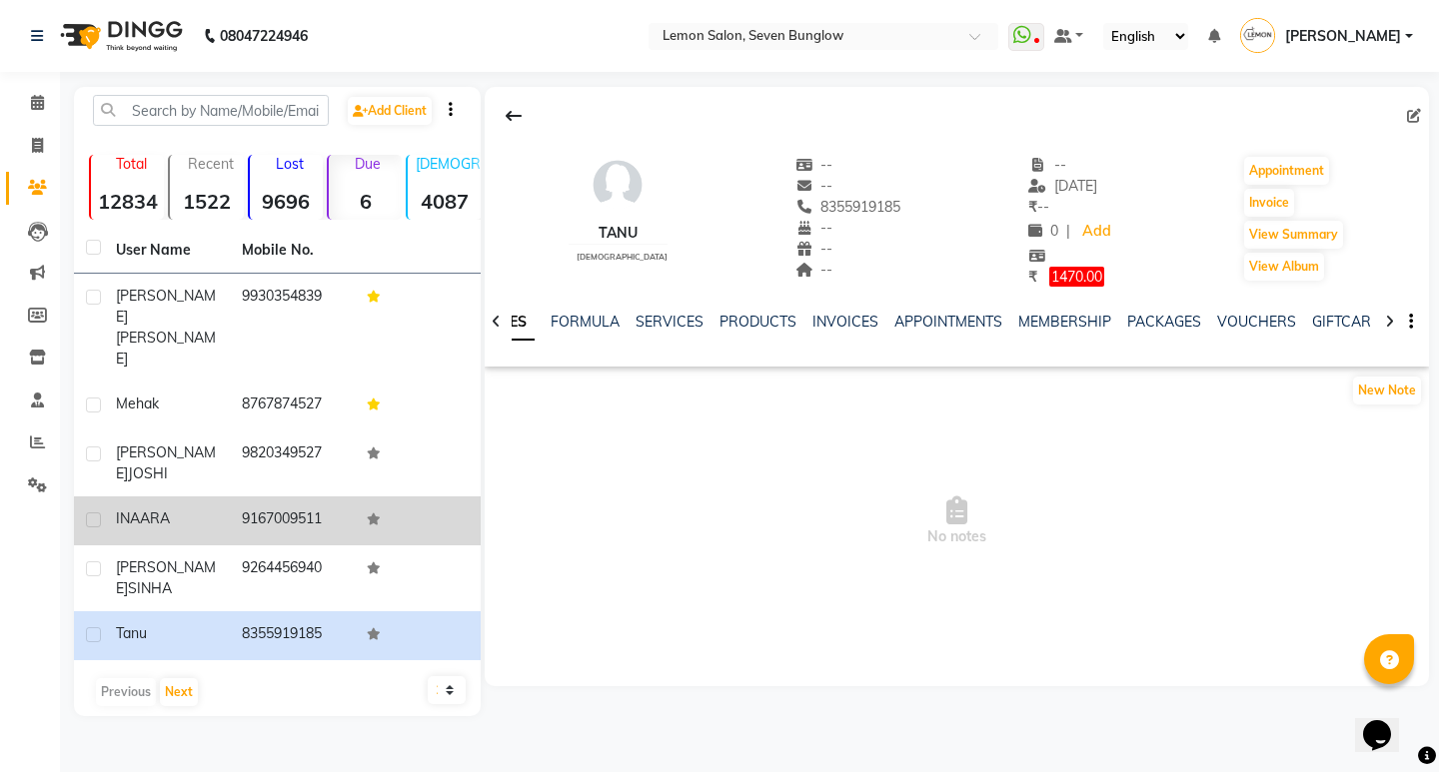
click at [292, 497] on td "9167009511" at bounding box center [293, 521] width 126 height 49
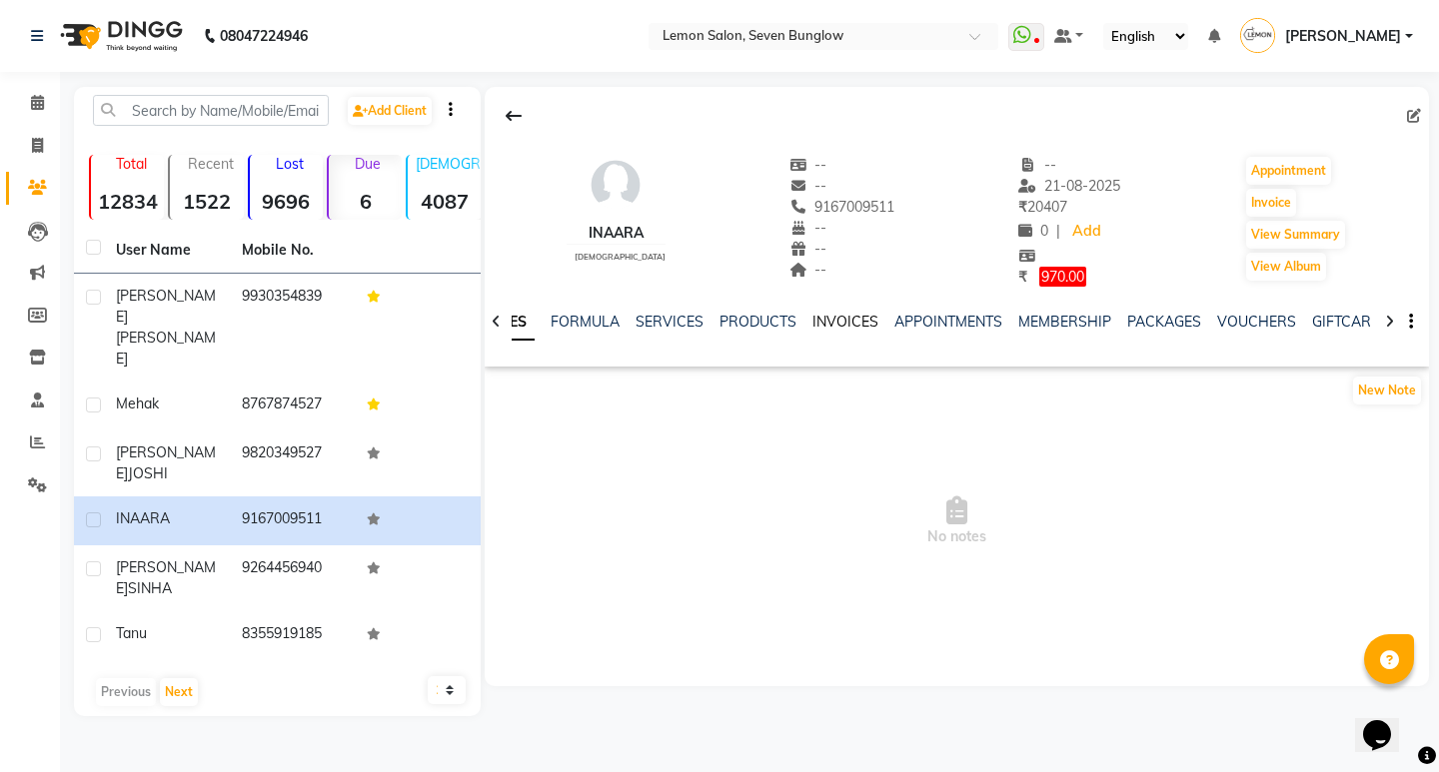
click at [812, 329] on link "INVOICES" at bounding box center [845, 322] width 66 height 18
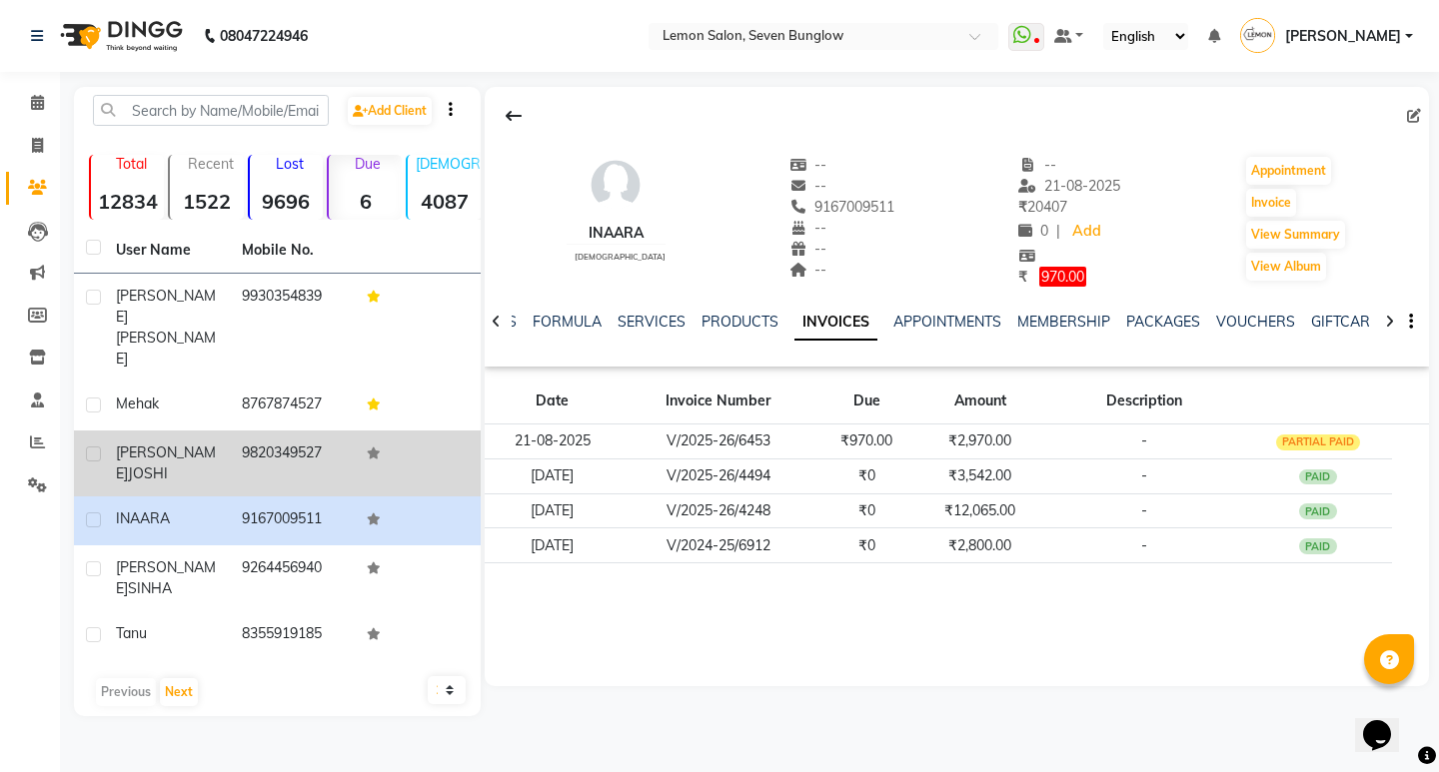
click at [290, 431] on td "9820349527" at bounding box center [293, 464] width 126 height 66
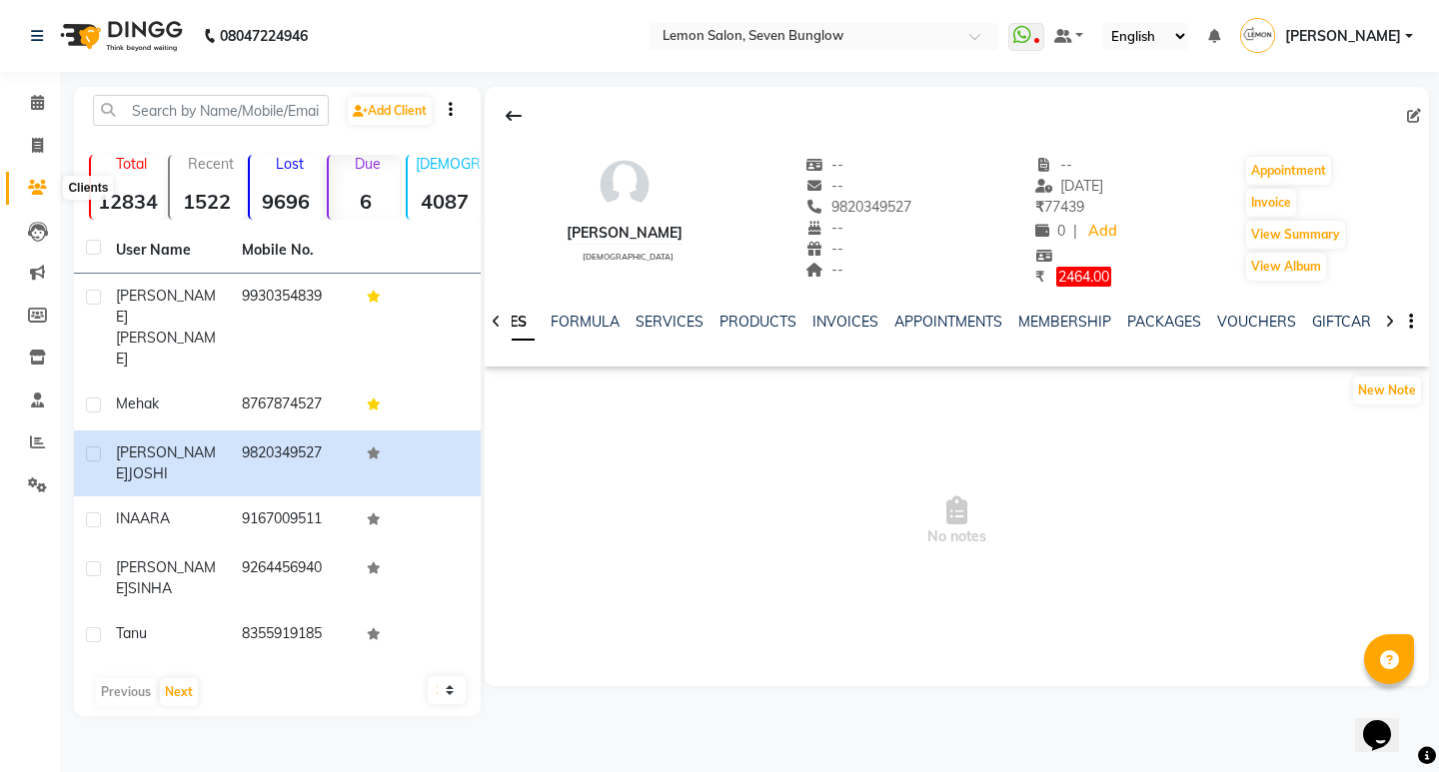
click at [31, 182] on icon at bounding box center [37, 187] width 19 height 15
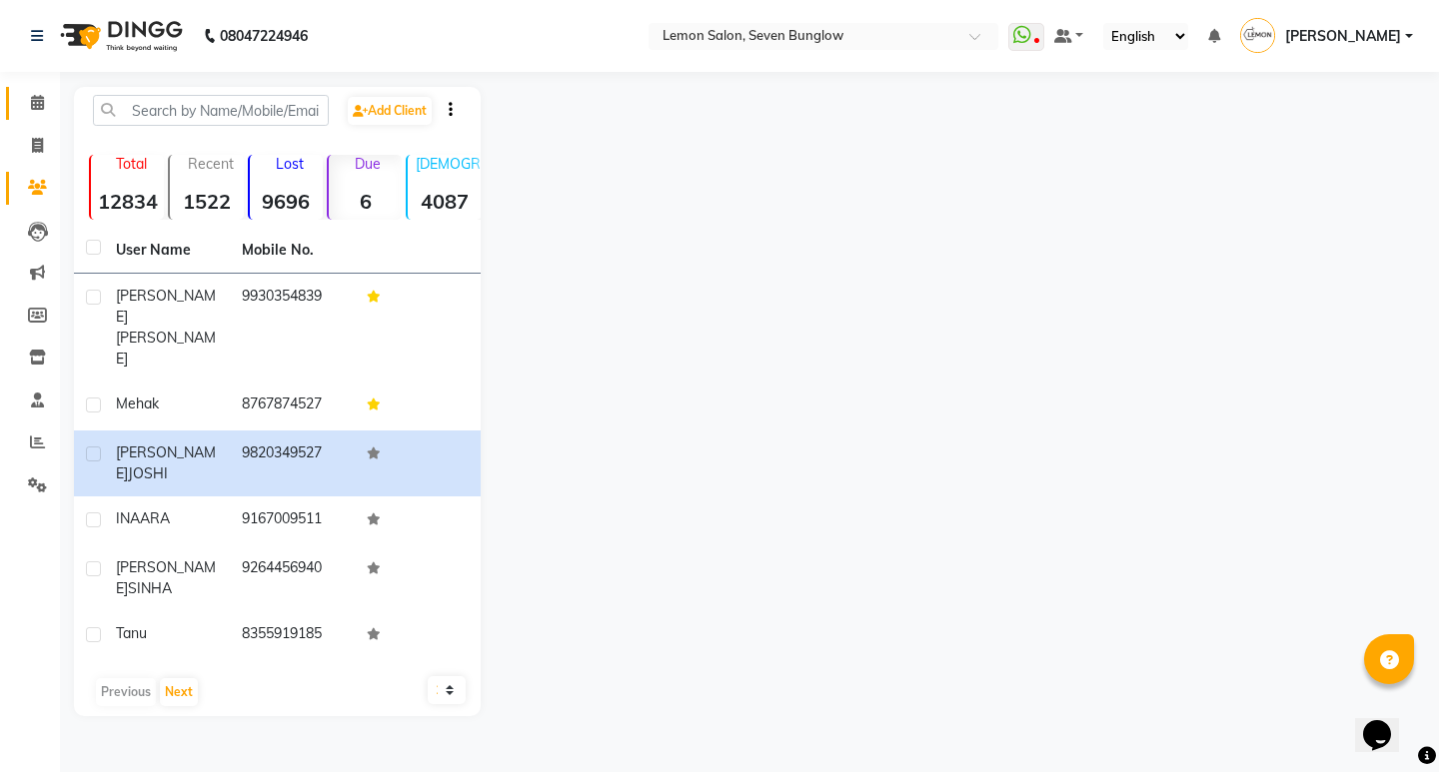
click at [22, 97] on span at bounding box center [37, 103] width 35 height 23
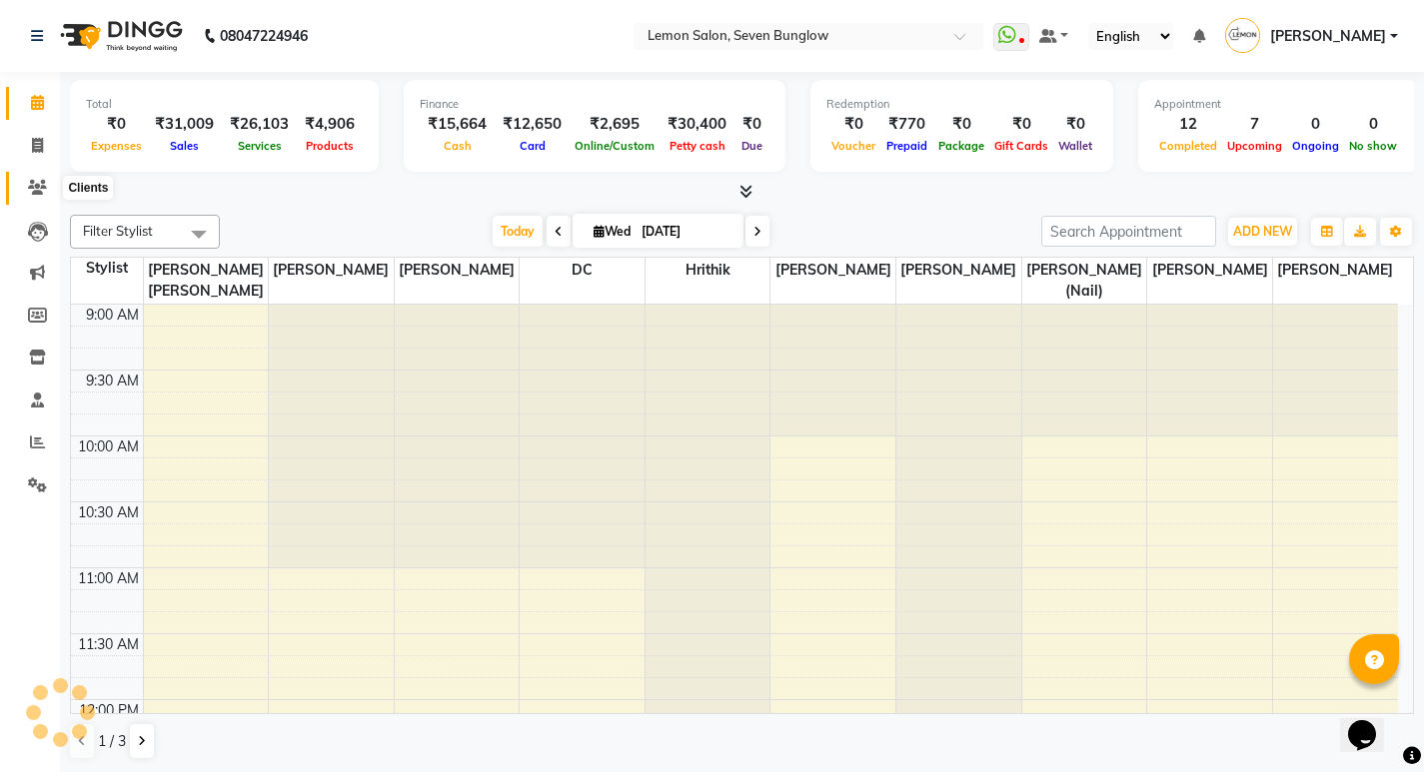
click at [36, 192] on icon at bounding box center [37, 187] width 19 height 15
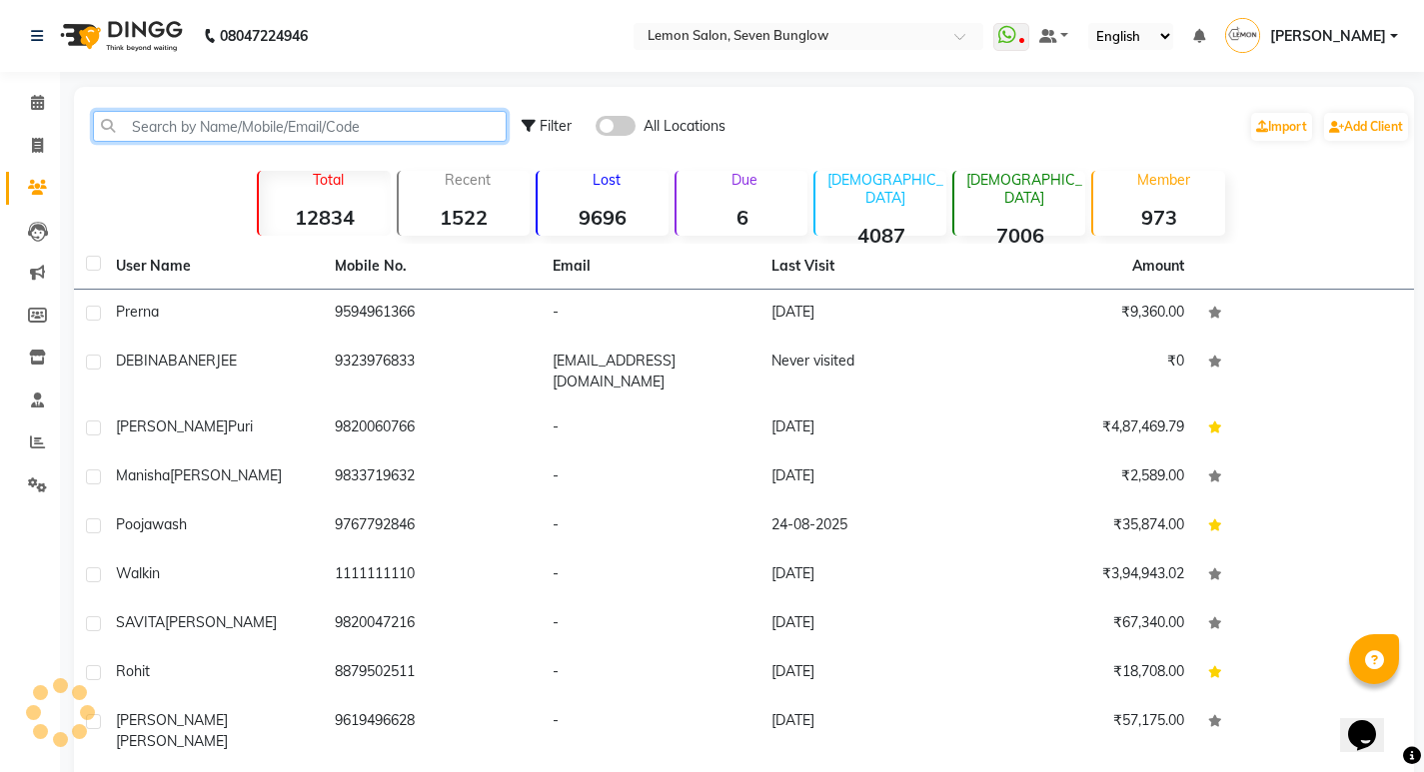
click at [194, 131] on input "text" at bounding box center [300, 126] width 414 height 31
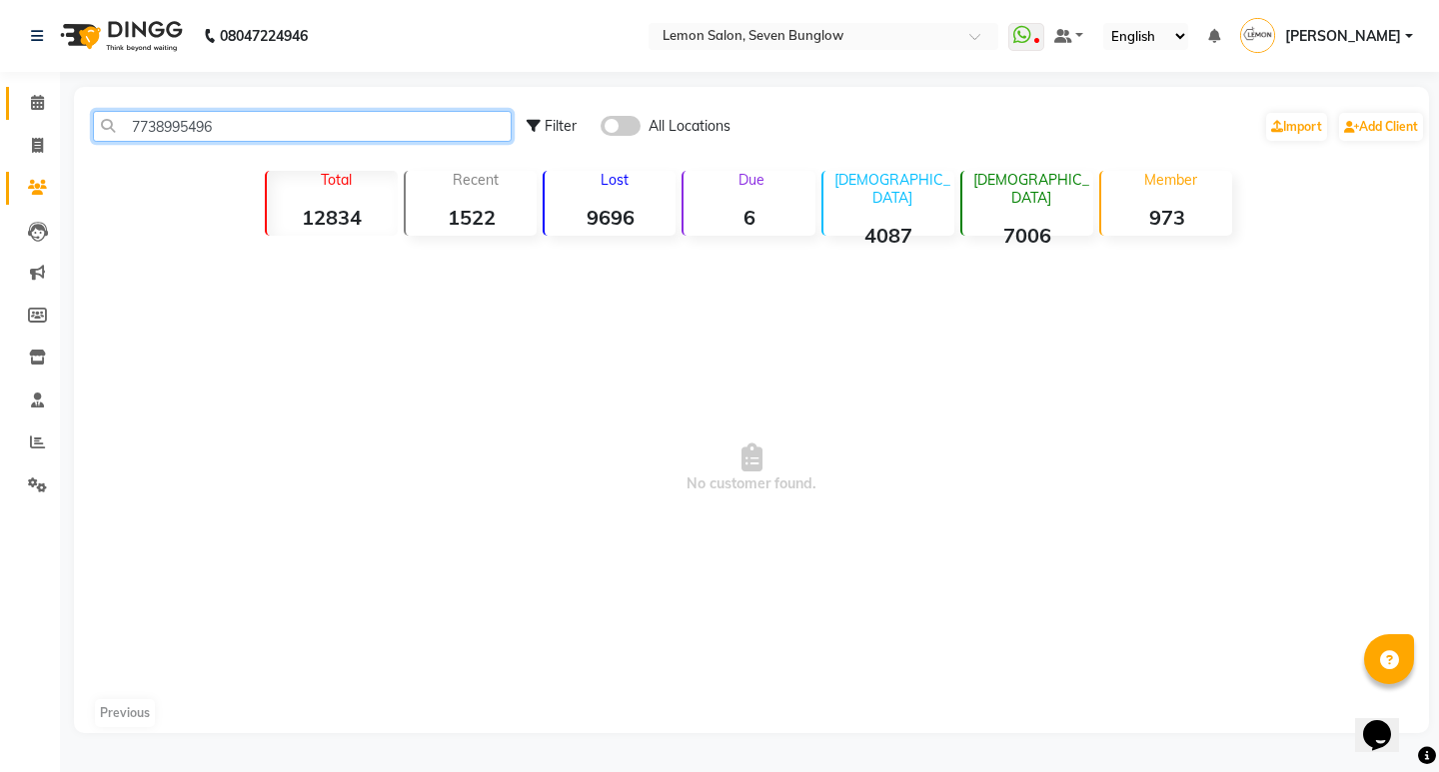
type input "7738995496"
click at [39, 105] on icon at bounding box center [37, 102] width 13 height 15
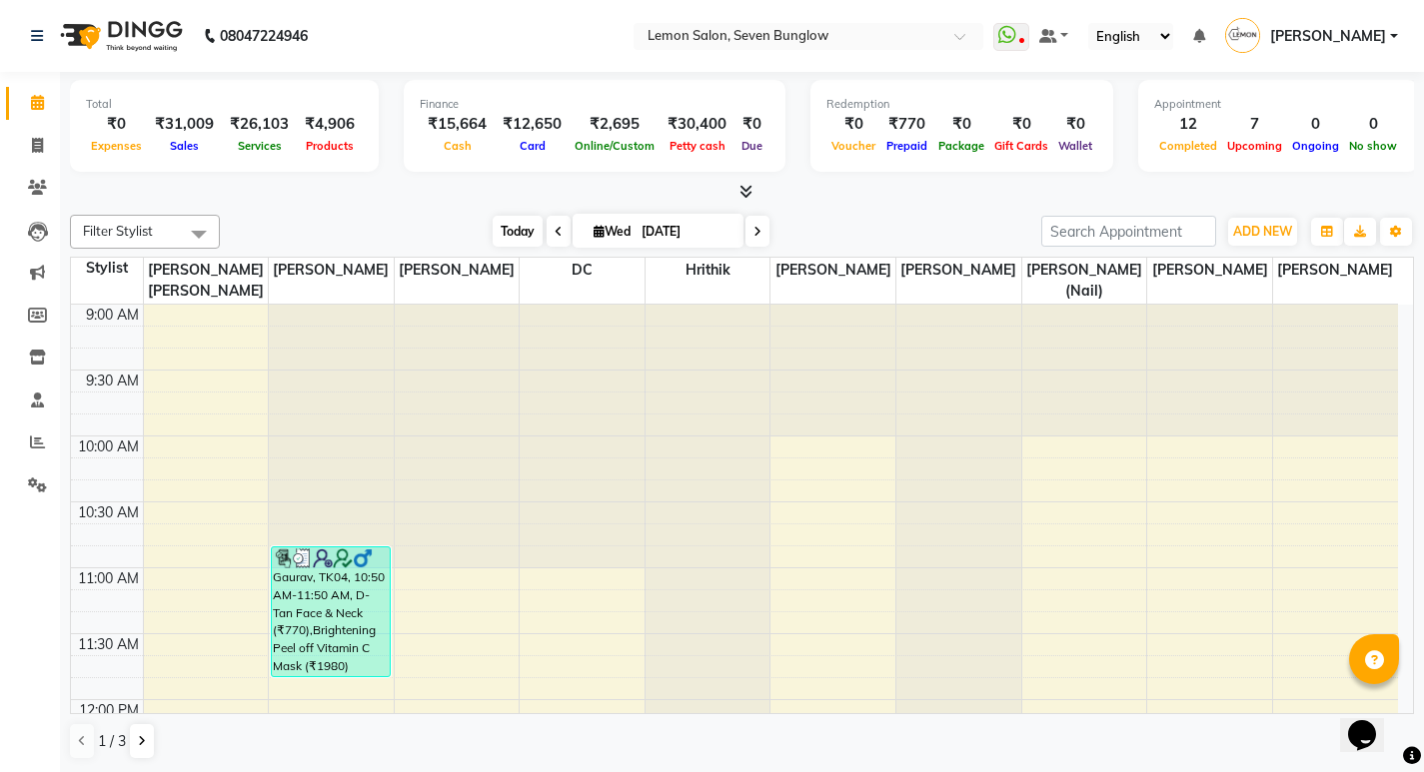
click at [513, 228] on span "Today" at bounding box center [518, 231] width 50 height 31
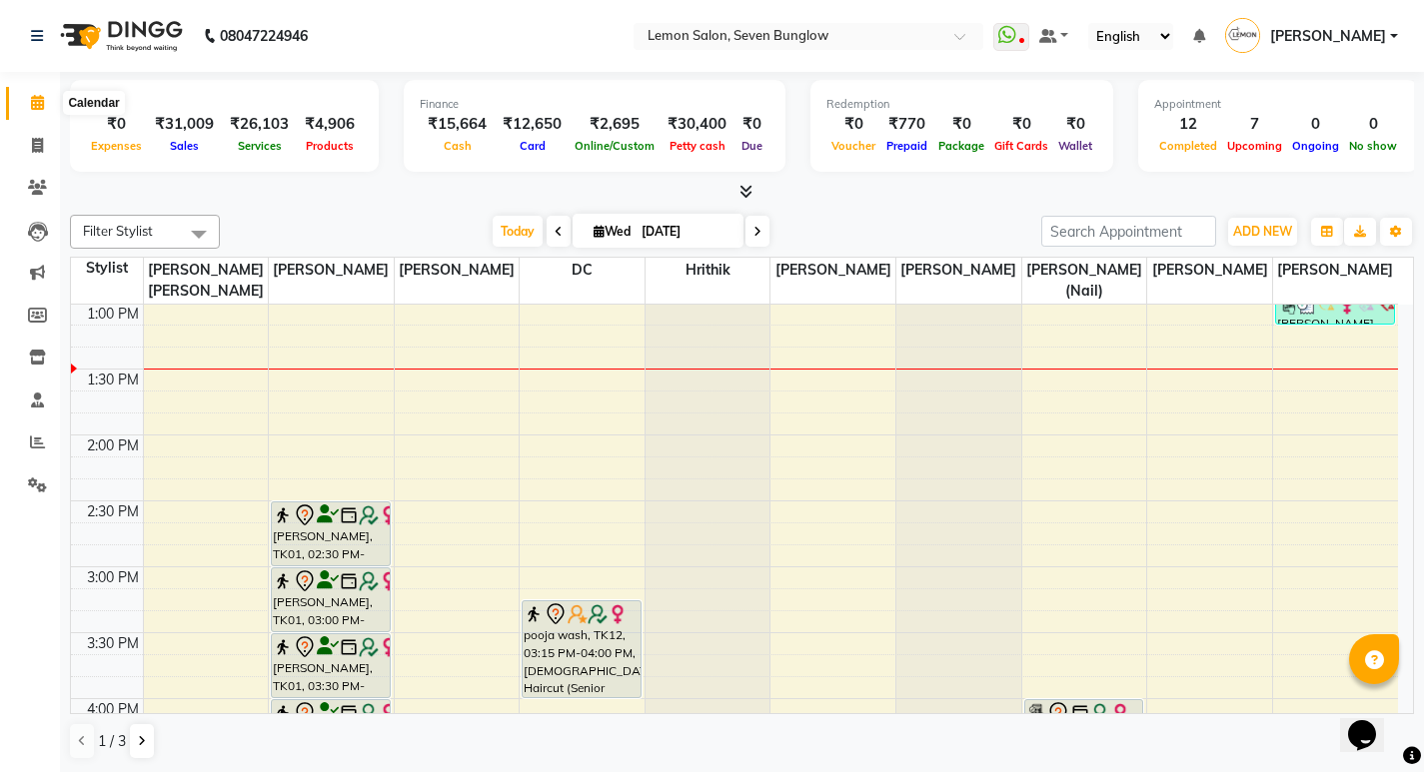
click at [31, 96] on icon at bounding box center [37, 102] width 13 height 15
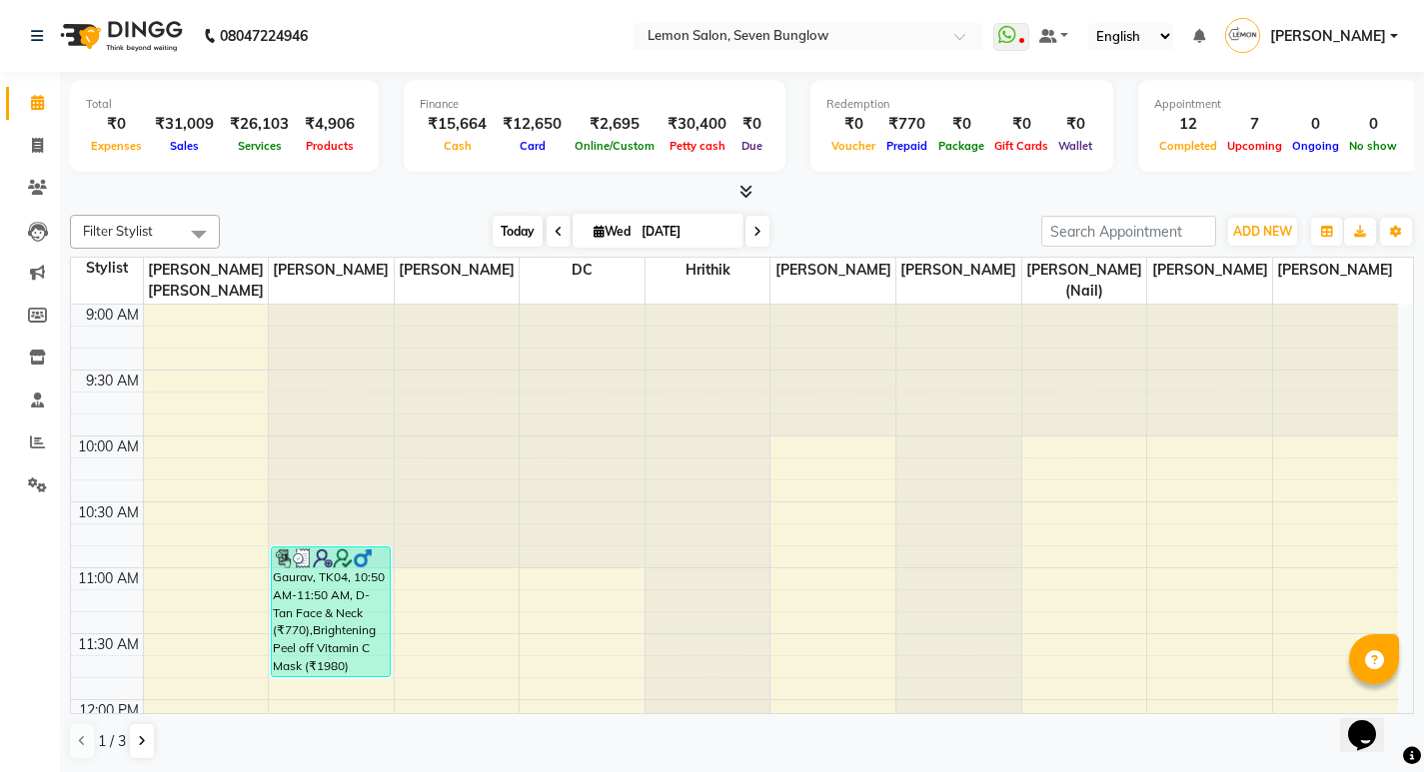
click at [517, 230] on span "Today" at bounding box center [518, 231] width 50 height 31
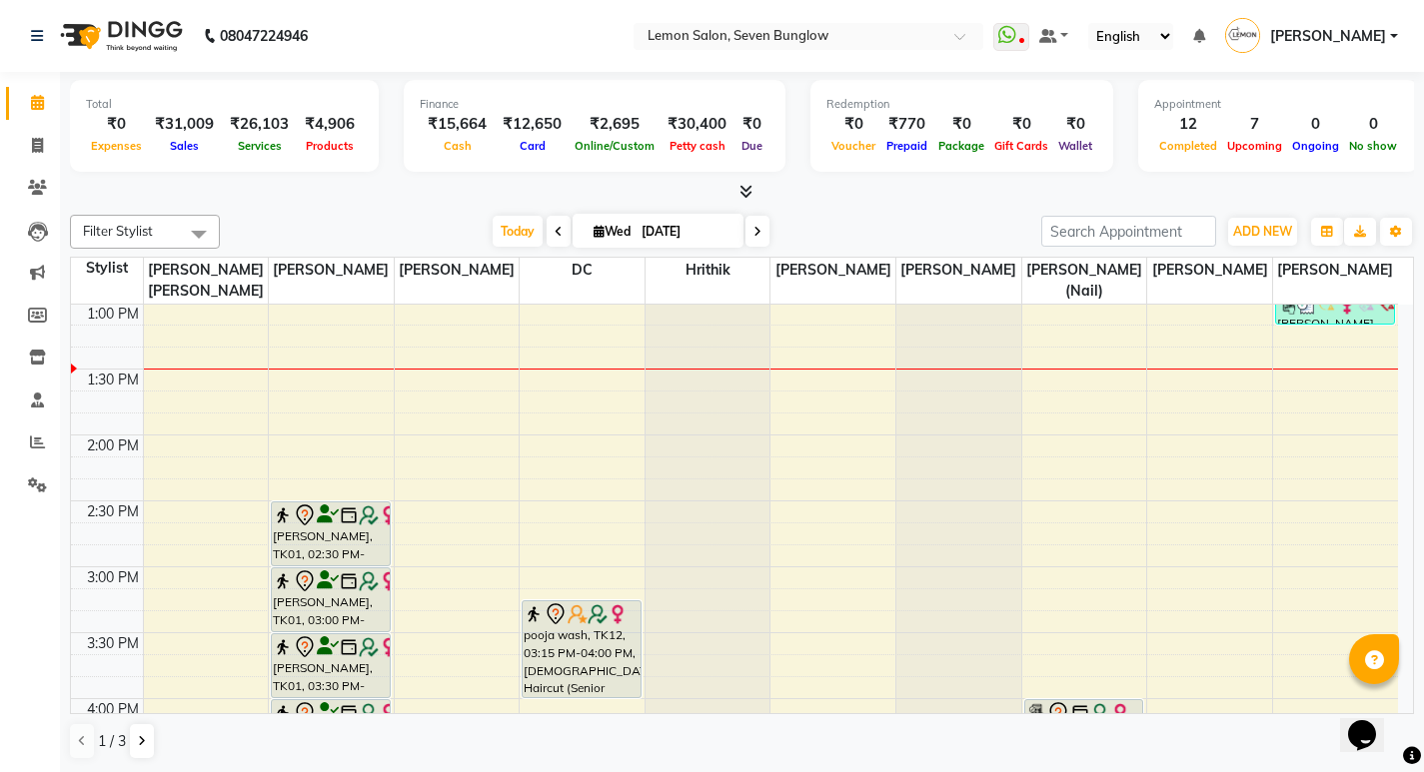
click at [514, 214] on div "Filter Stylist Select All [PERSON_NAME] [PERSON_NAME] [PERSON_NAME] [PERSON_NAM…" at bounding box center [742, 487] width 1344 height 561
click at [514, 229] on span "Today" at bounding box center [518, 231] width 50 height 31
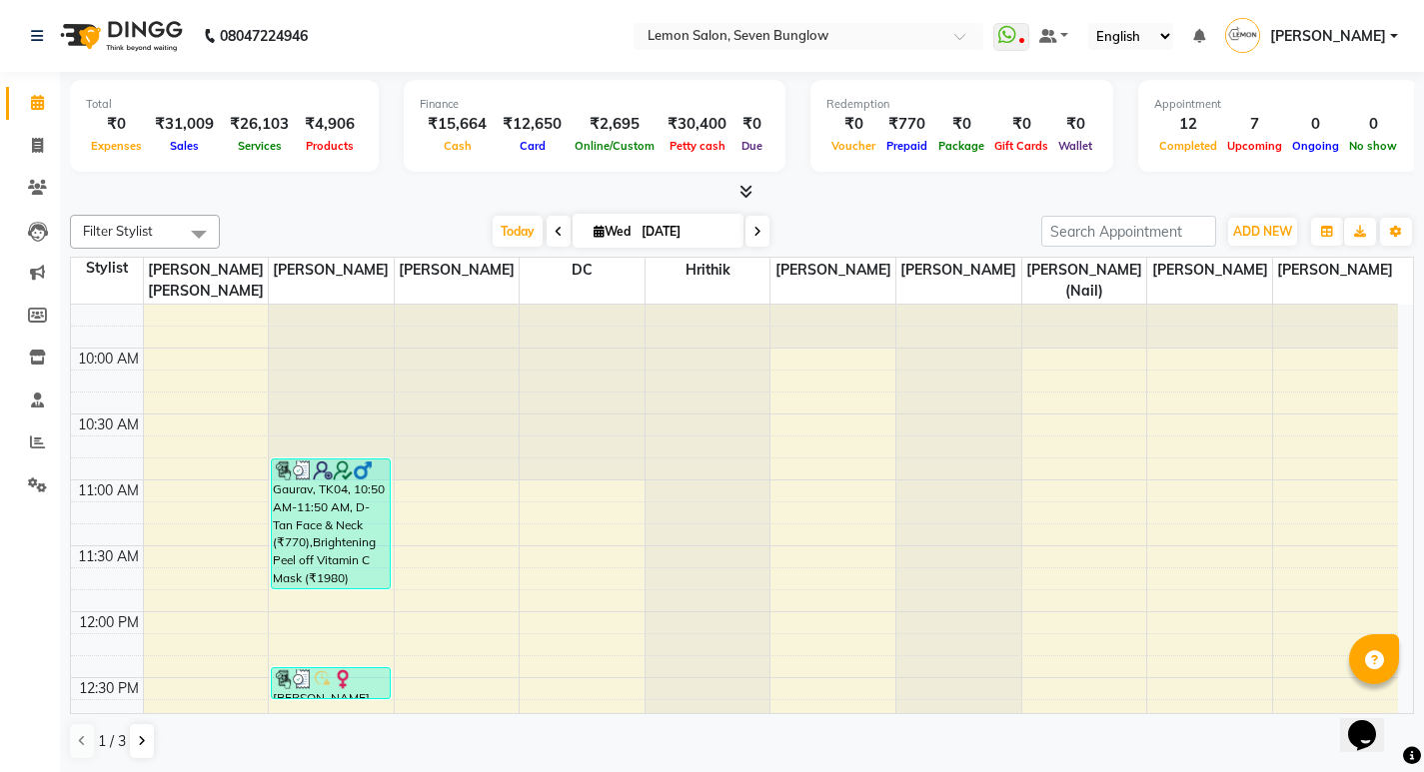
scroll to position [29, 0]
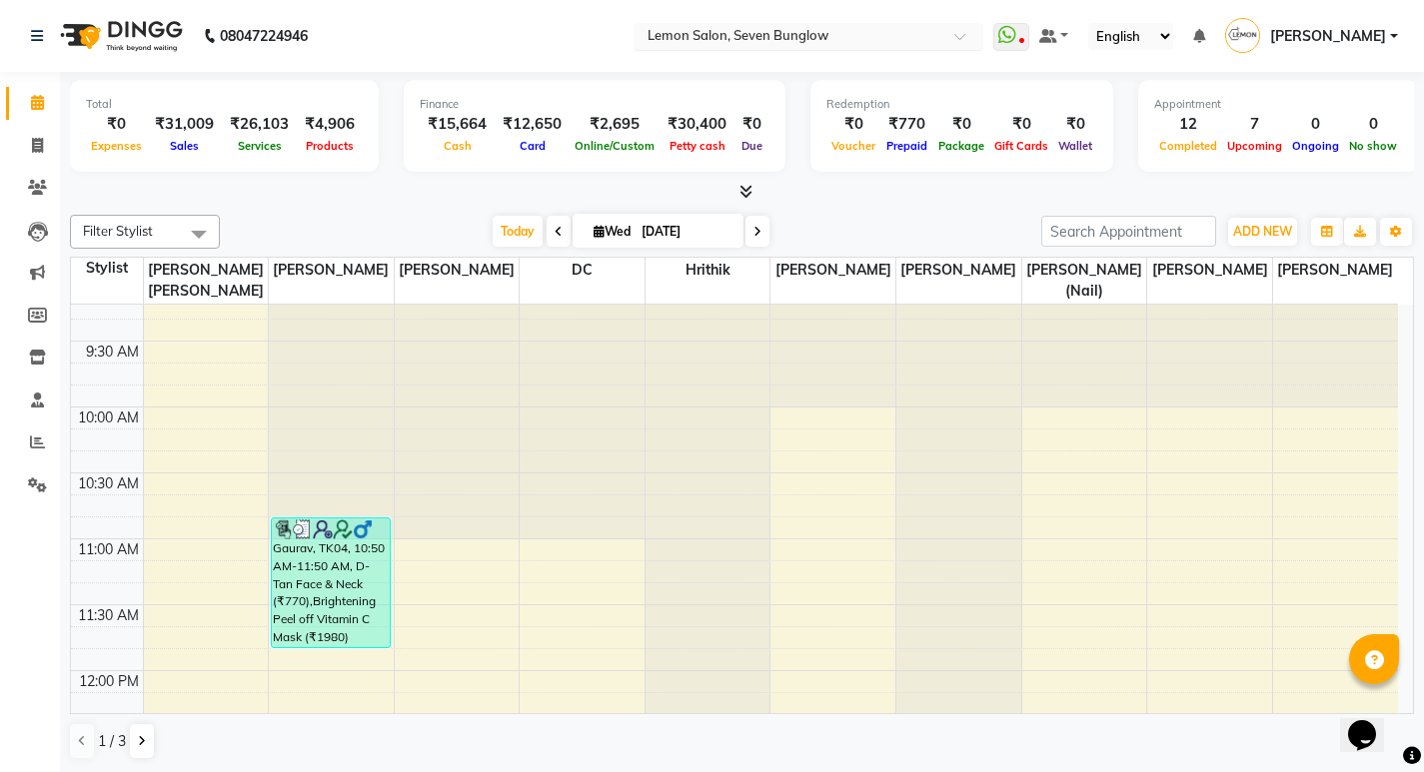
click at [758, 26] on div "× Lemon Salon, Seven Bunglow" at bounding box center [737, 36] width 181 height 20
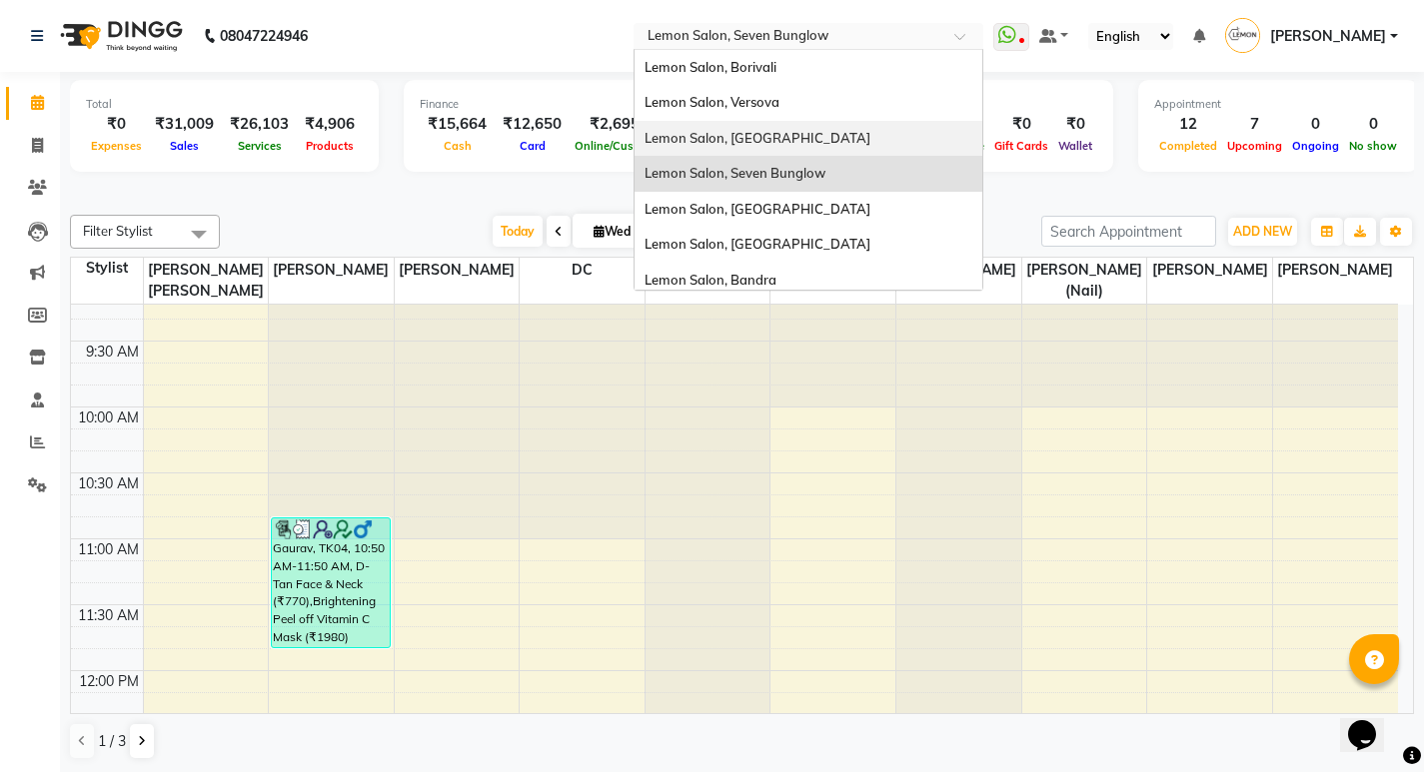
click at [772, 148] on div "Lemon Salon, [GEOGRAPHIC_DATA]" at bounding box center [808, 139] width 348 height 36
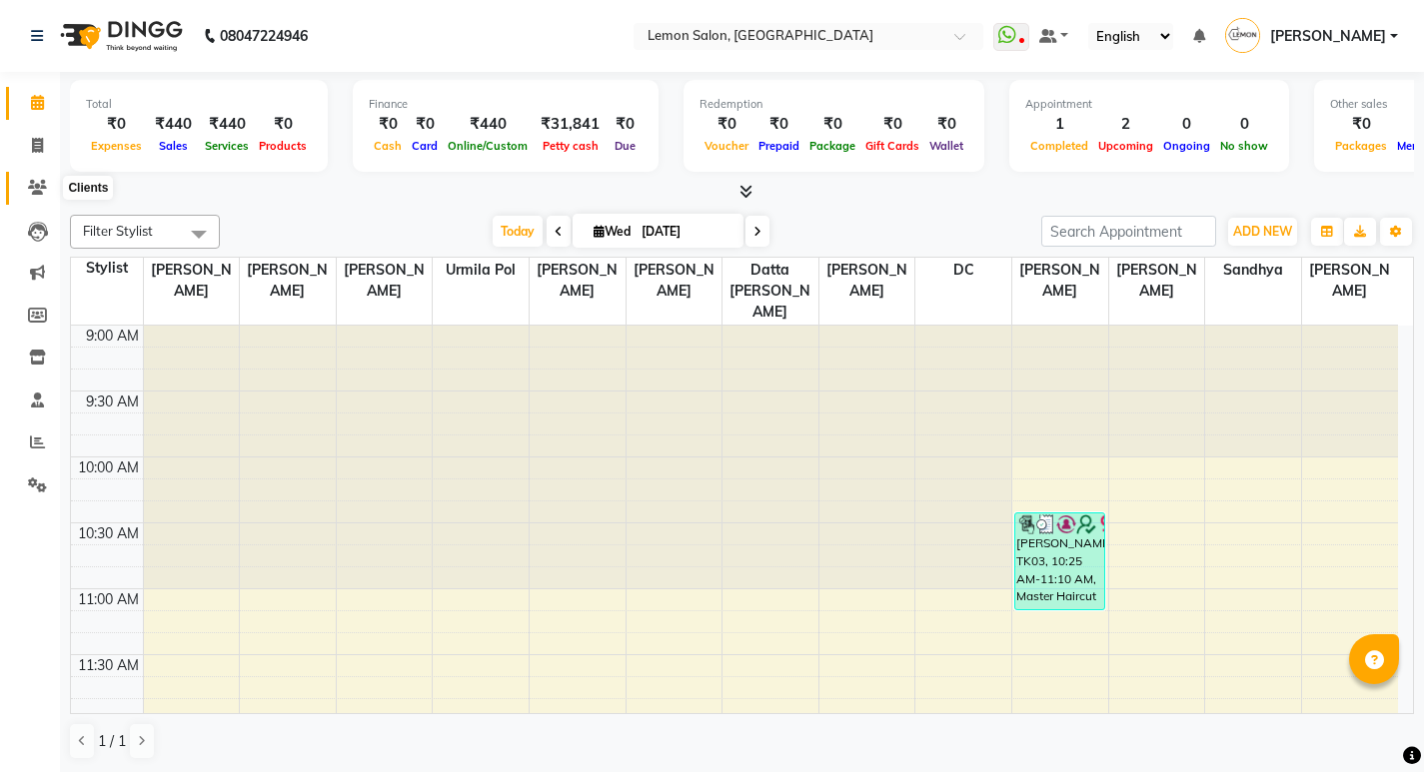
click at [33, 180] on icon at bounding box center [37, 187] width 19 height 15
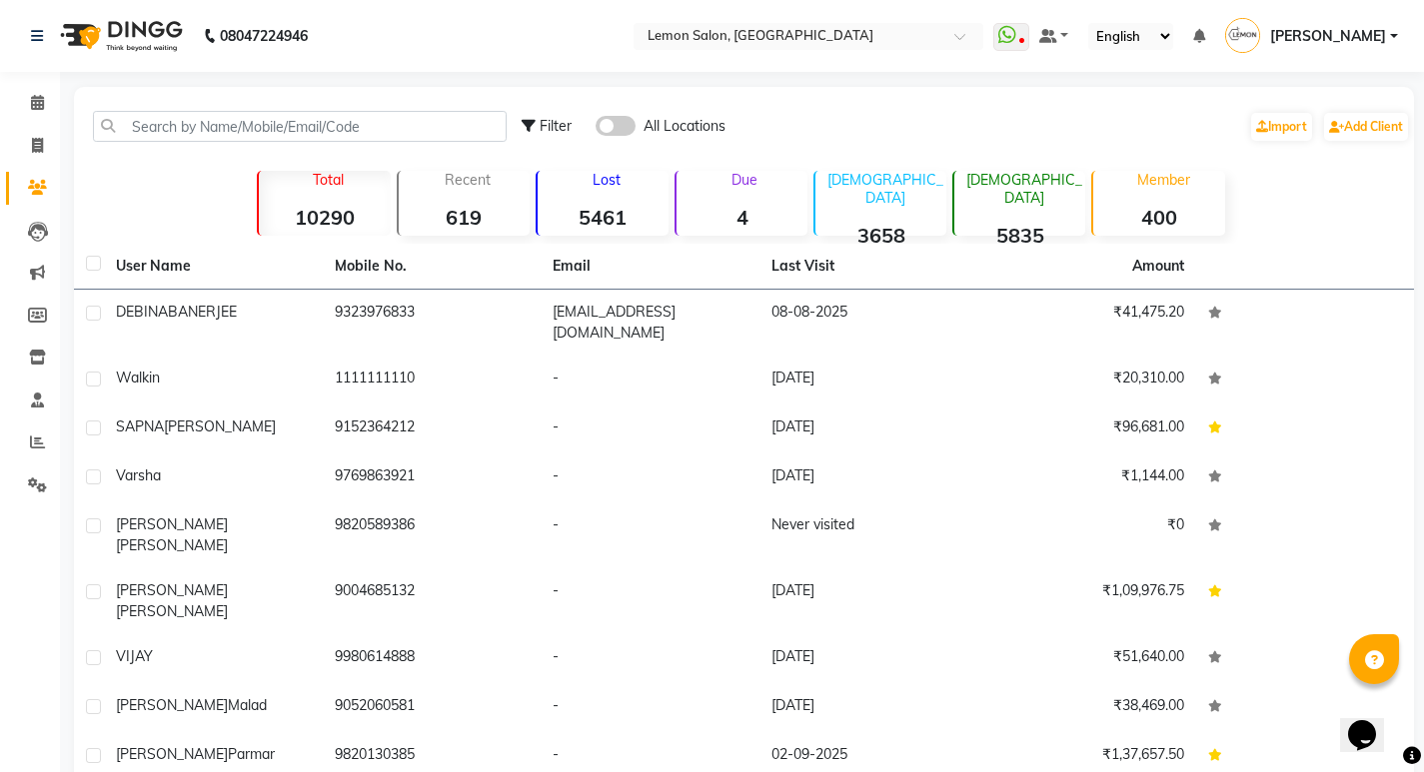
click at [744, 207] on strong "4" at bounding box center [741, 217] width 131 height 25
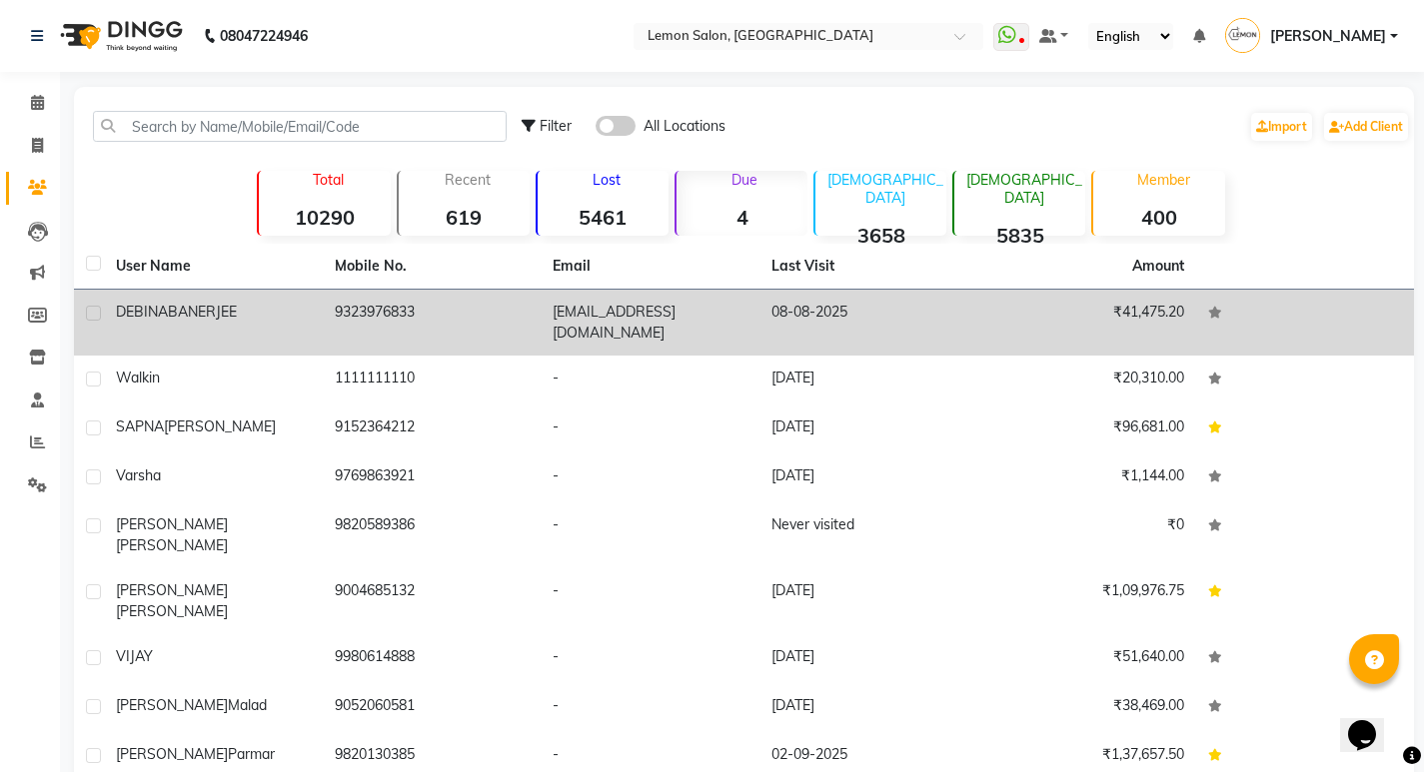
click at [145, 325] on td "DEBINA BANERJEE" at bounding box center [213, 323] width 219 height 66
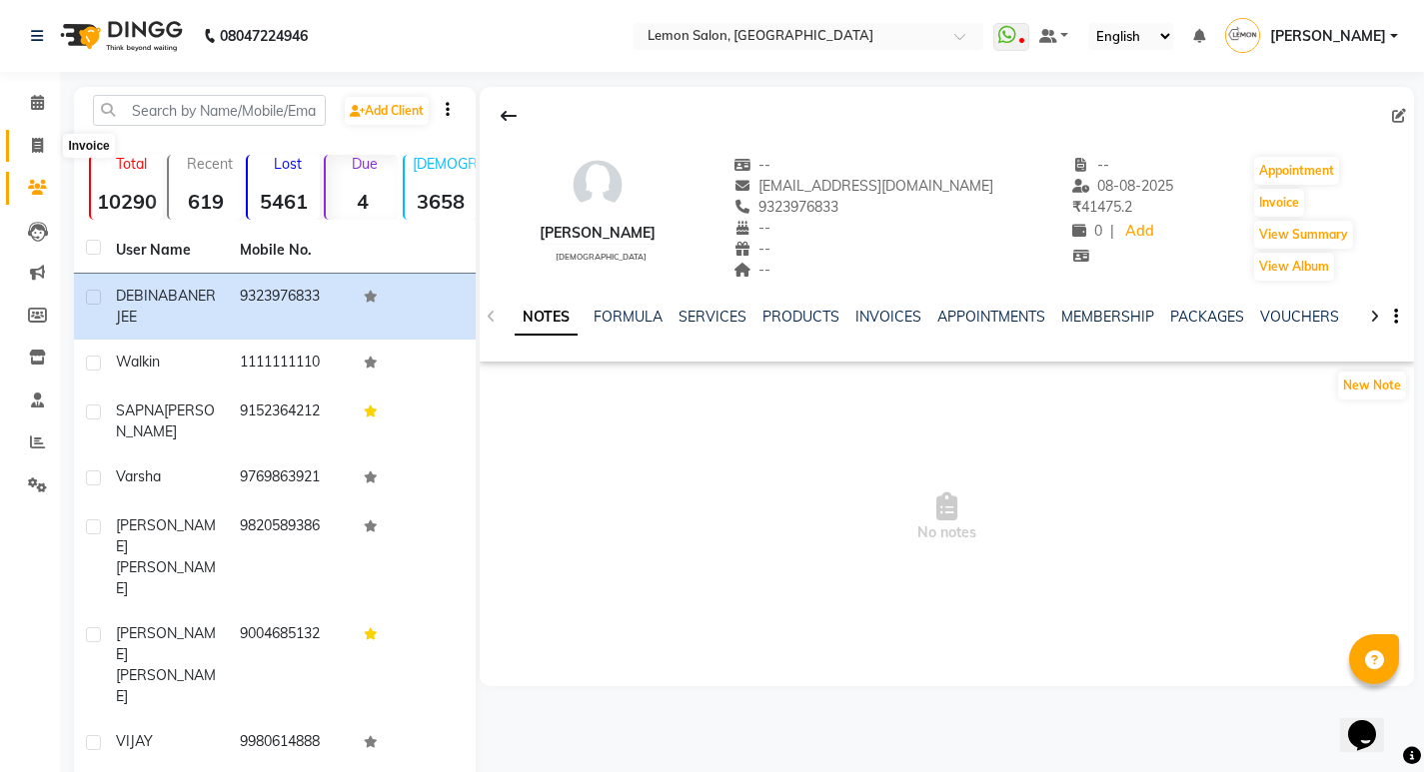
click at [51, 152] on span at bounding box center [37, 146] width 35 height 23
select select "service"
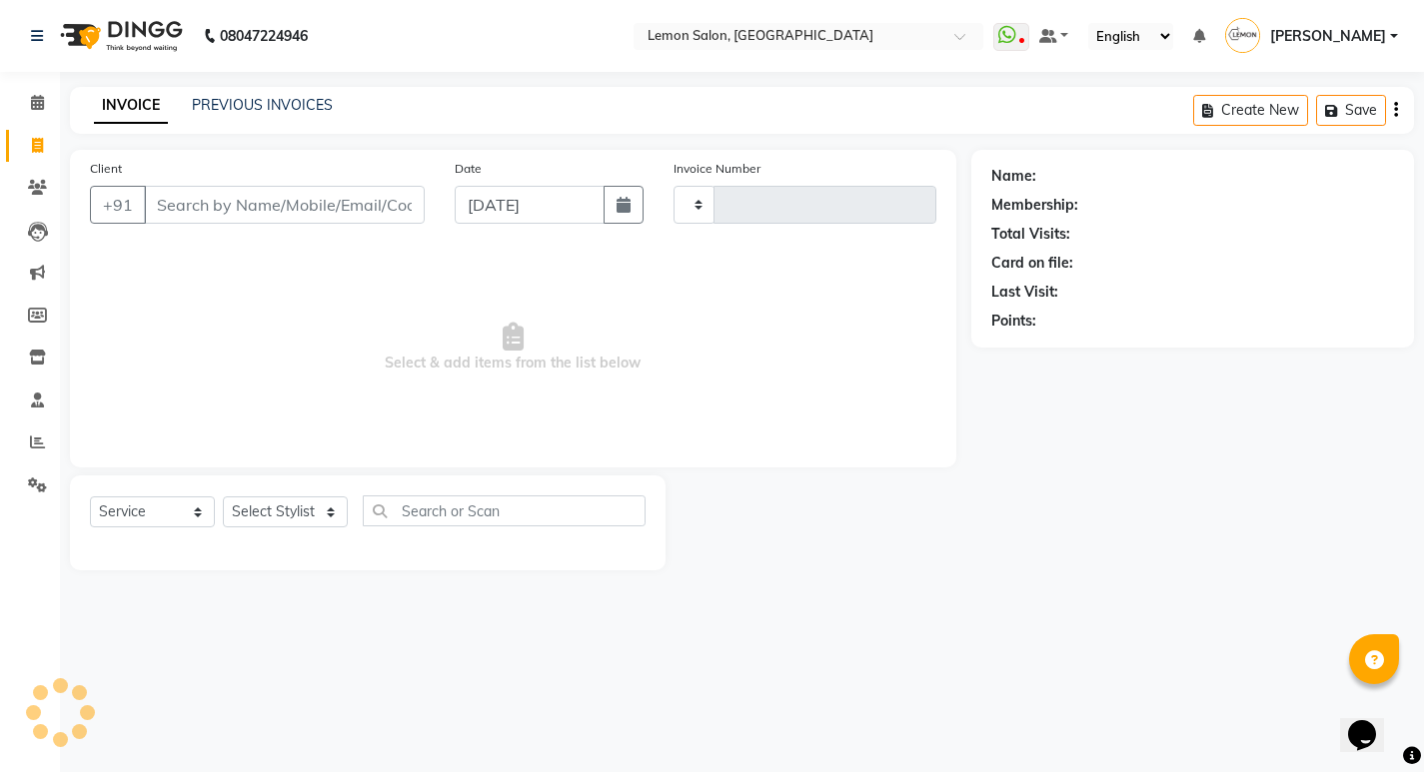
type input "2686"
select select "565"
click at [33, 198] on span at bounding box center [37, 188] width 35 height 23
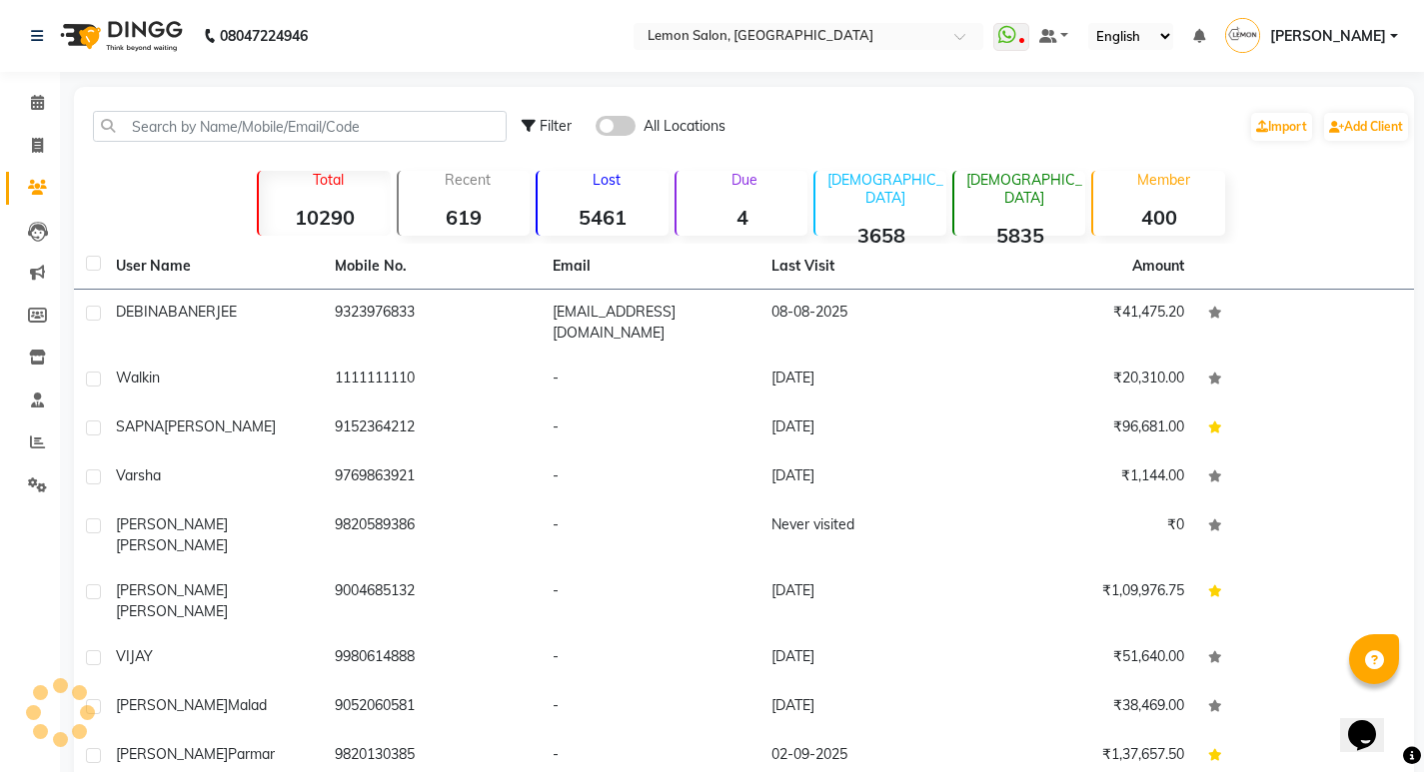
click at [751, 223] on strong "4" at bounding box center [741, 217] width 131 height 25
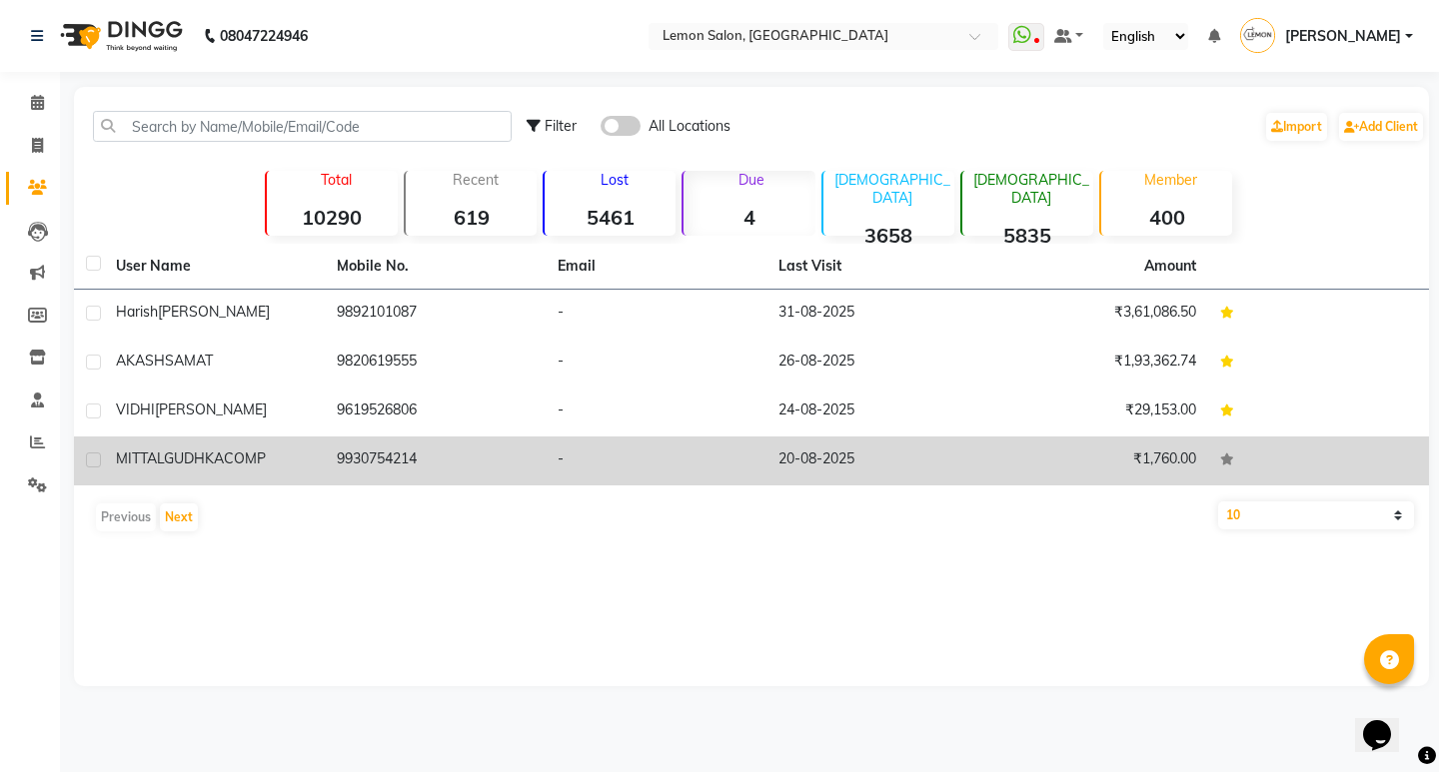
click at [316, 462] on td "MITTAL GUDHKACOMP" at bounding box center [214, 461] width 221 height 49
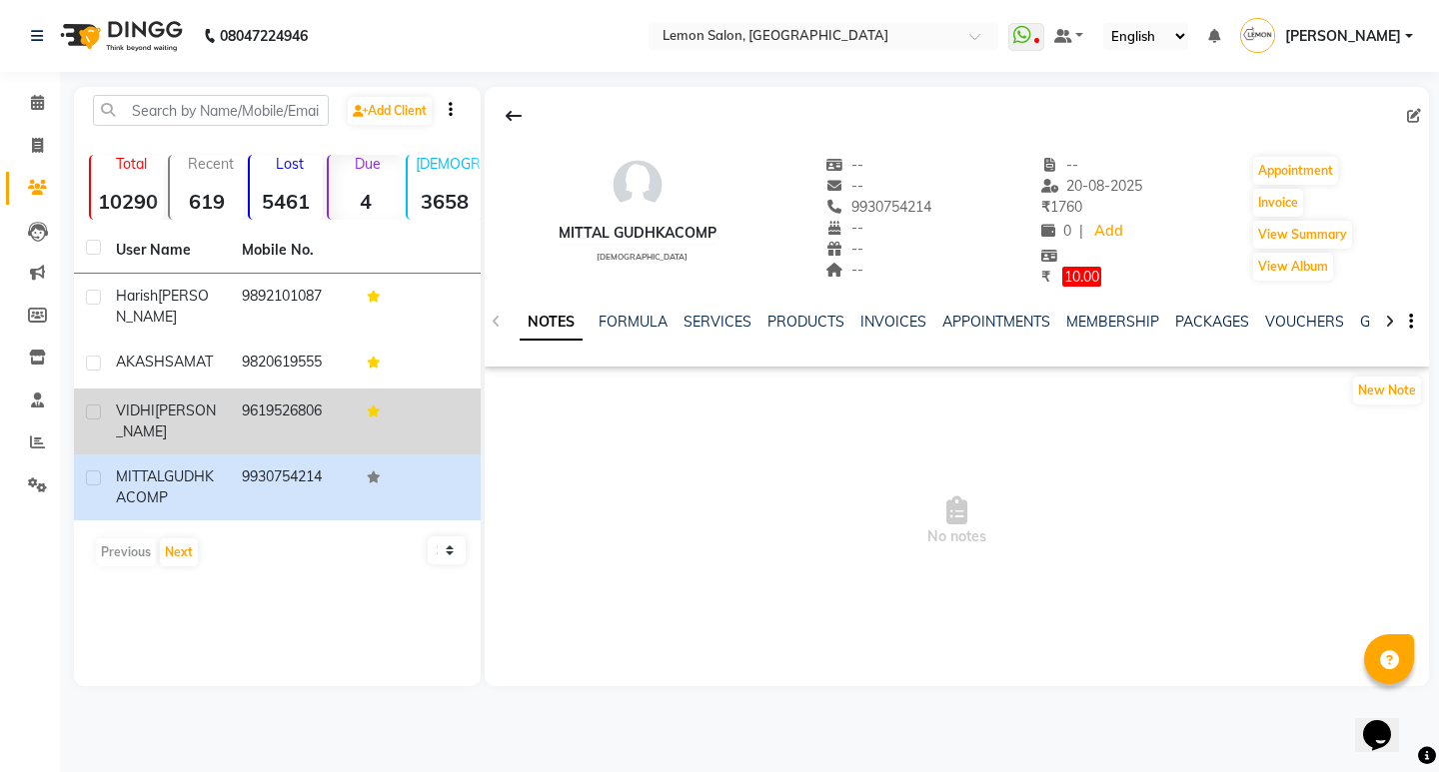
click at [343, 420] on td "9619526806" at bounding box center [293, 422] width 126 height 66
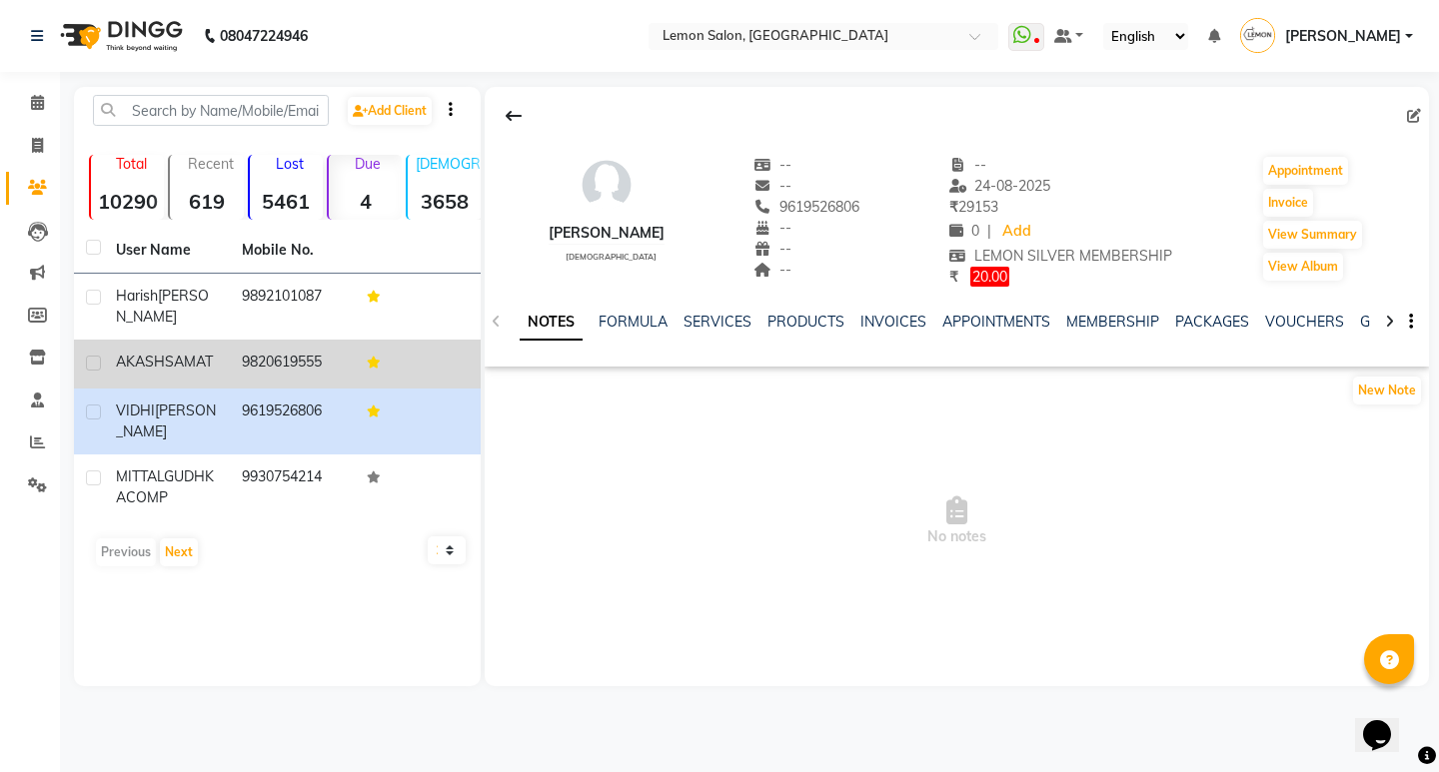
click at [288, 340] on td "9820619555" at bounding box center [293, 364] width 126 height 49
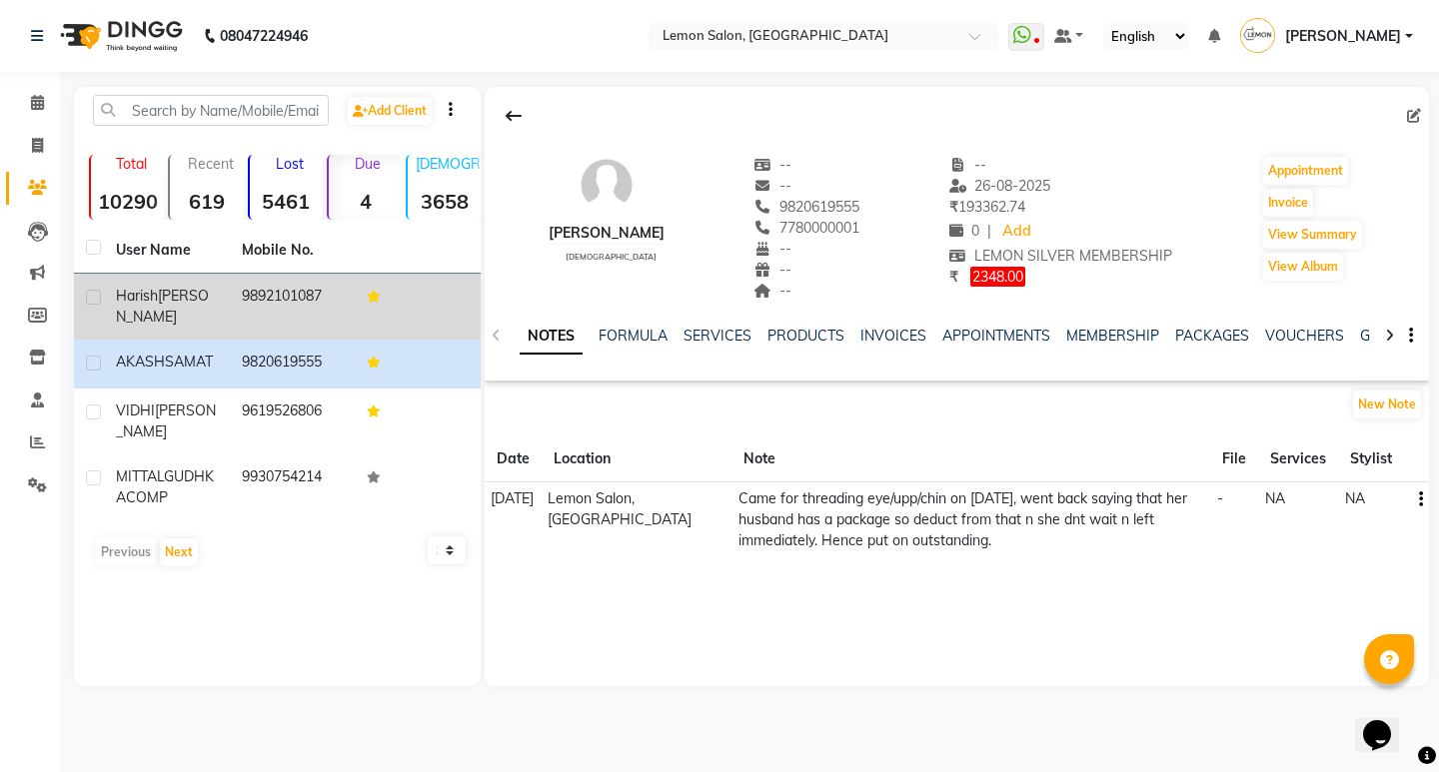
click at [274, 301] on td "9892101087" at bounding box center [293, 307] width 126 height 66
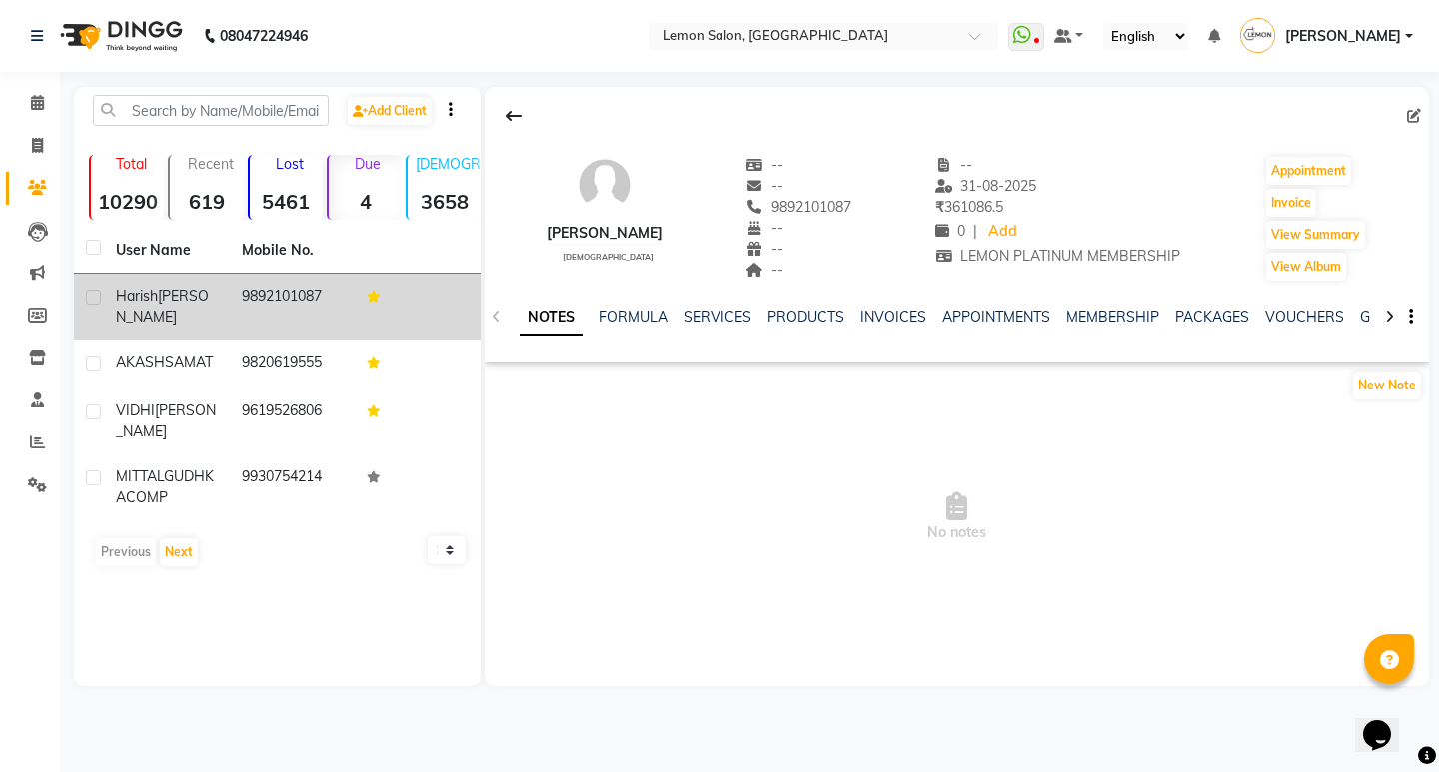
click at [239, 290] on td "9892101087" at bounding box center [293, 307] width 126 height 66
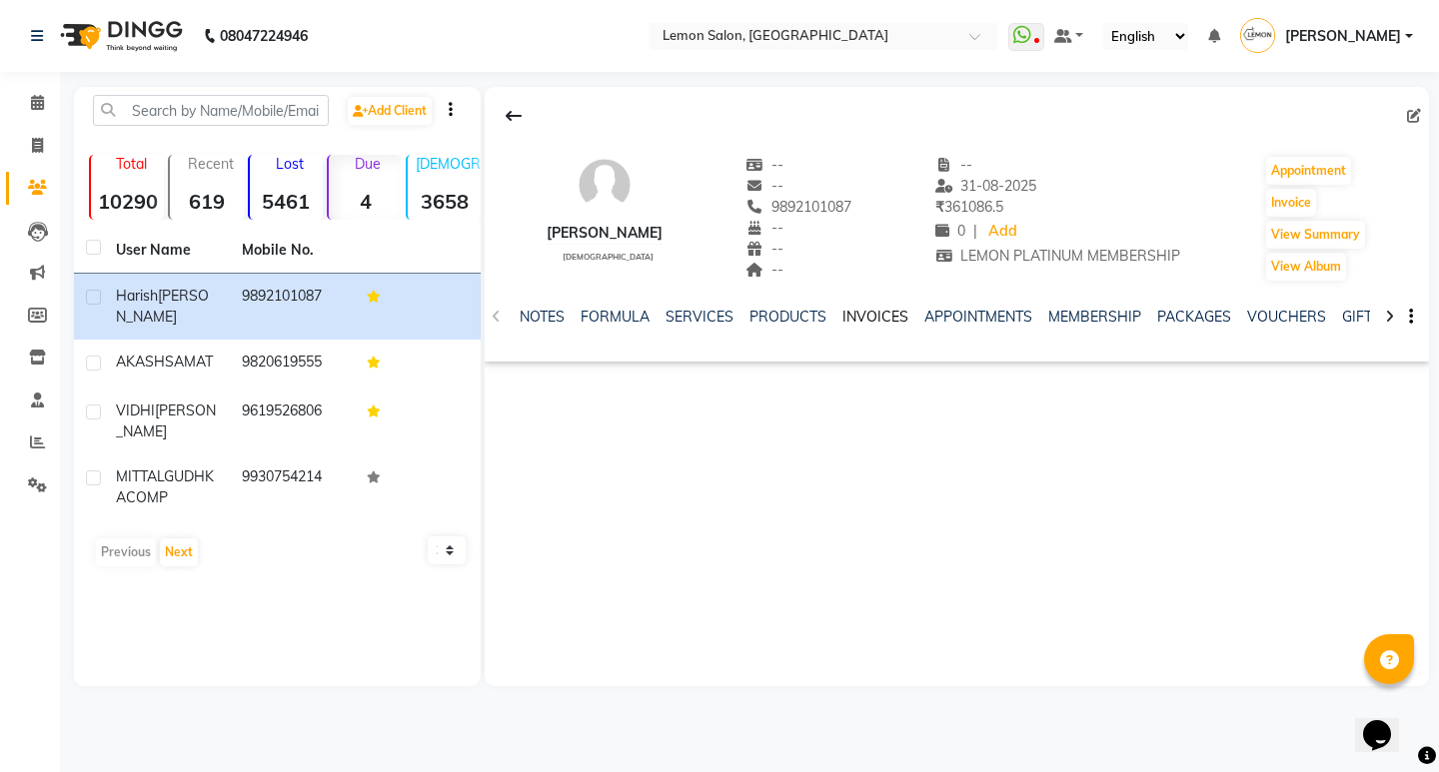
click at [842, 325] on link "INVOICES" at bounding box center [875, 317] width 66 height 18
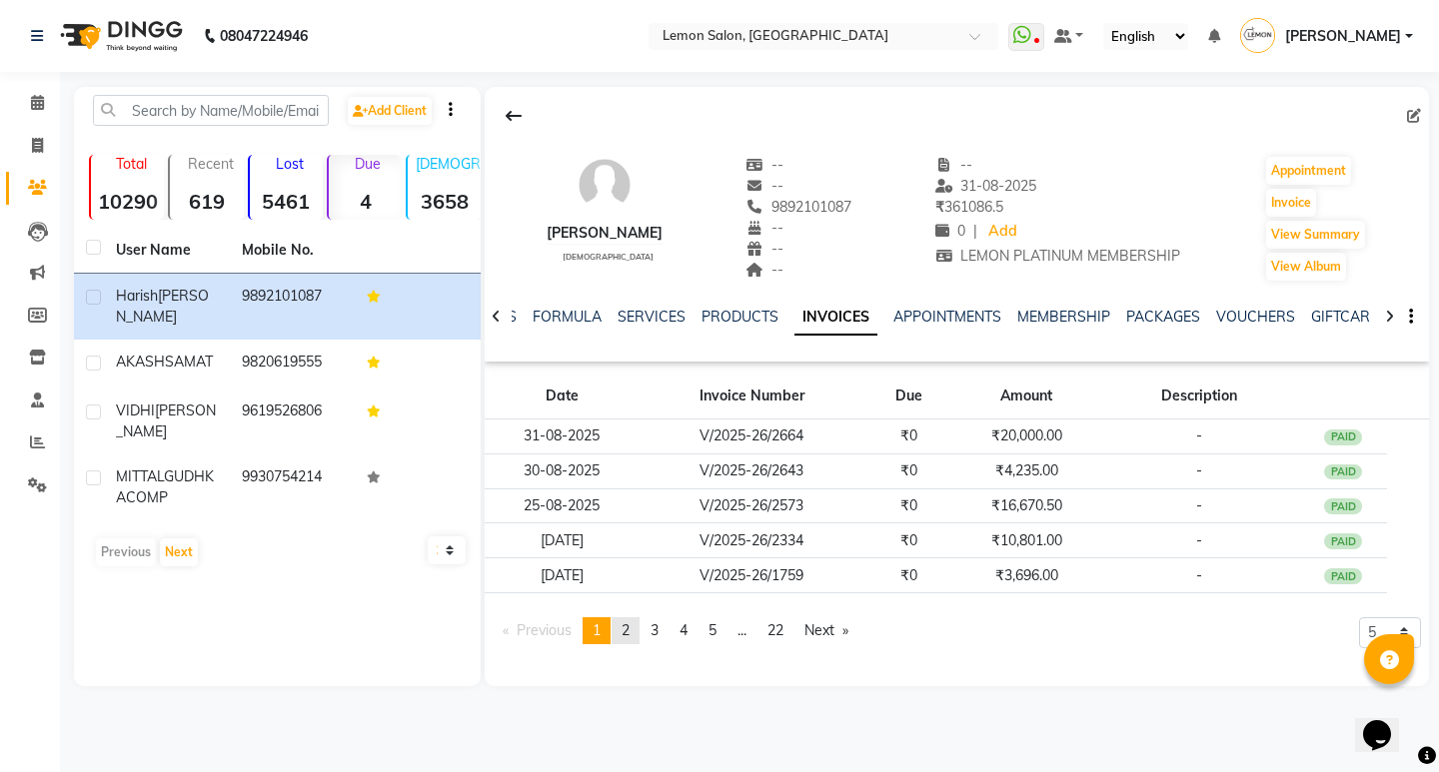
click at [629, 631] on span "2" at bounding box center [625, 630] width 8 height 18
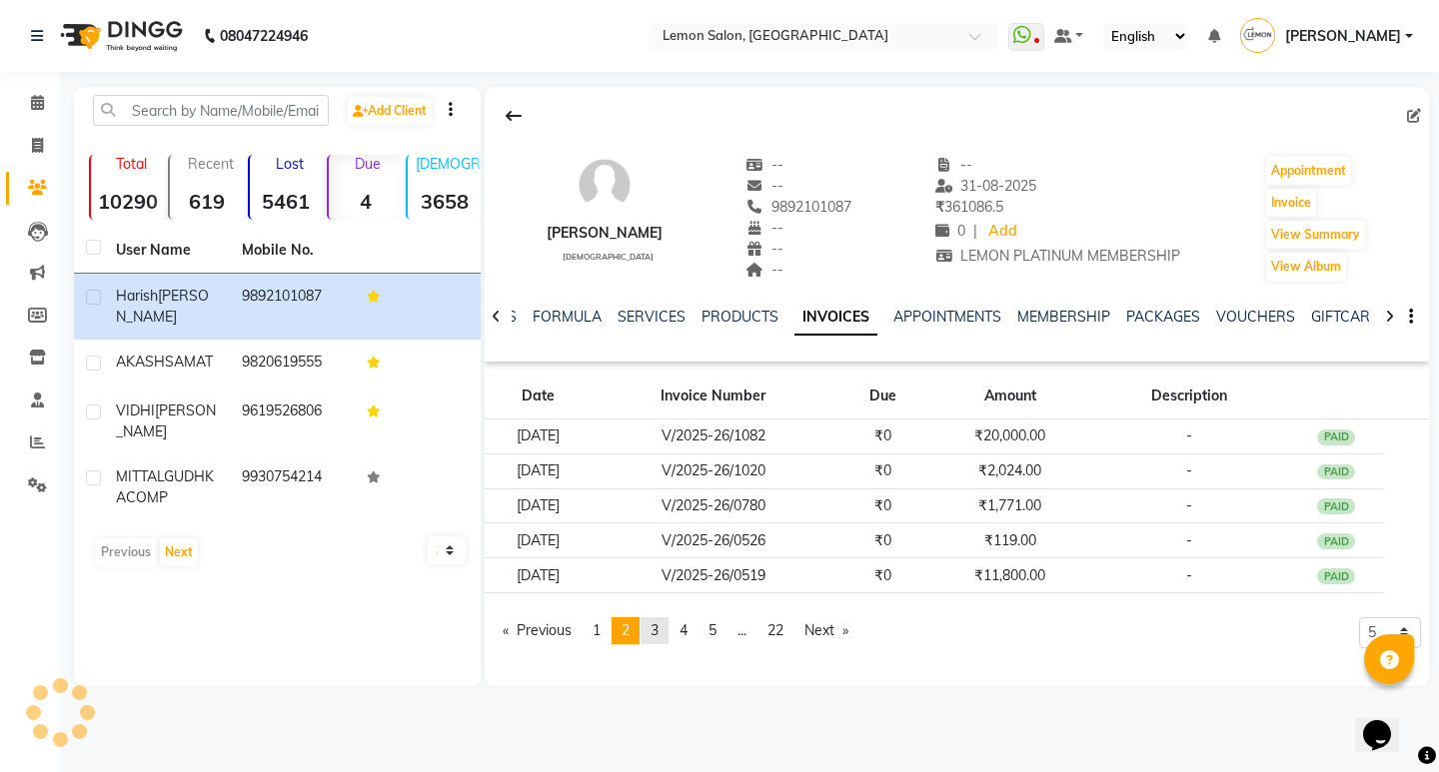
click at [647, 636] on link "page 3" at bounding box center [654, 630] width 28 height 27
click at [35, 93] on span at bounding box center [37, 103] width 35 height 23
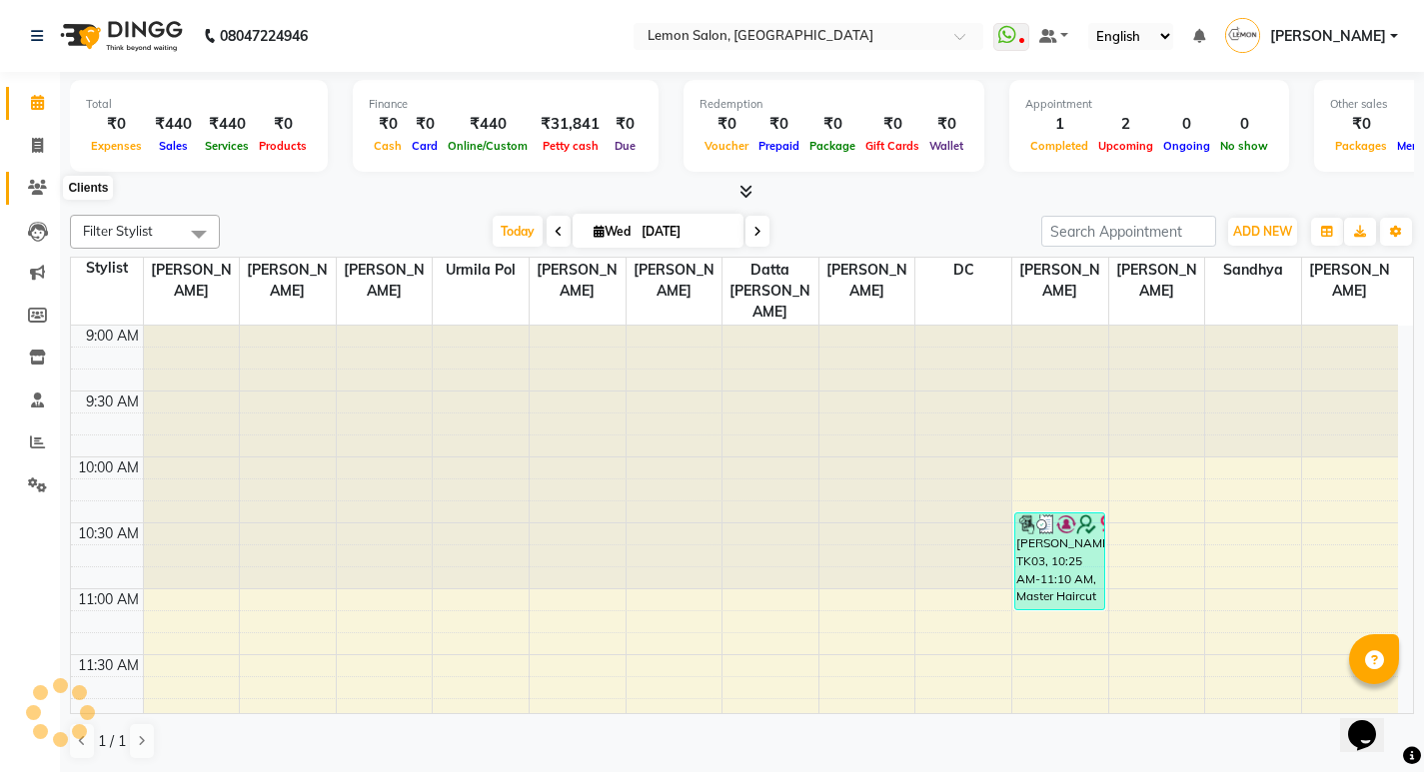
click at [36, 186] on icon at bounding box center [37, 187] width 19 height 15
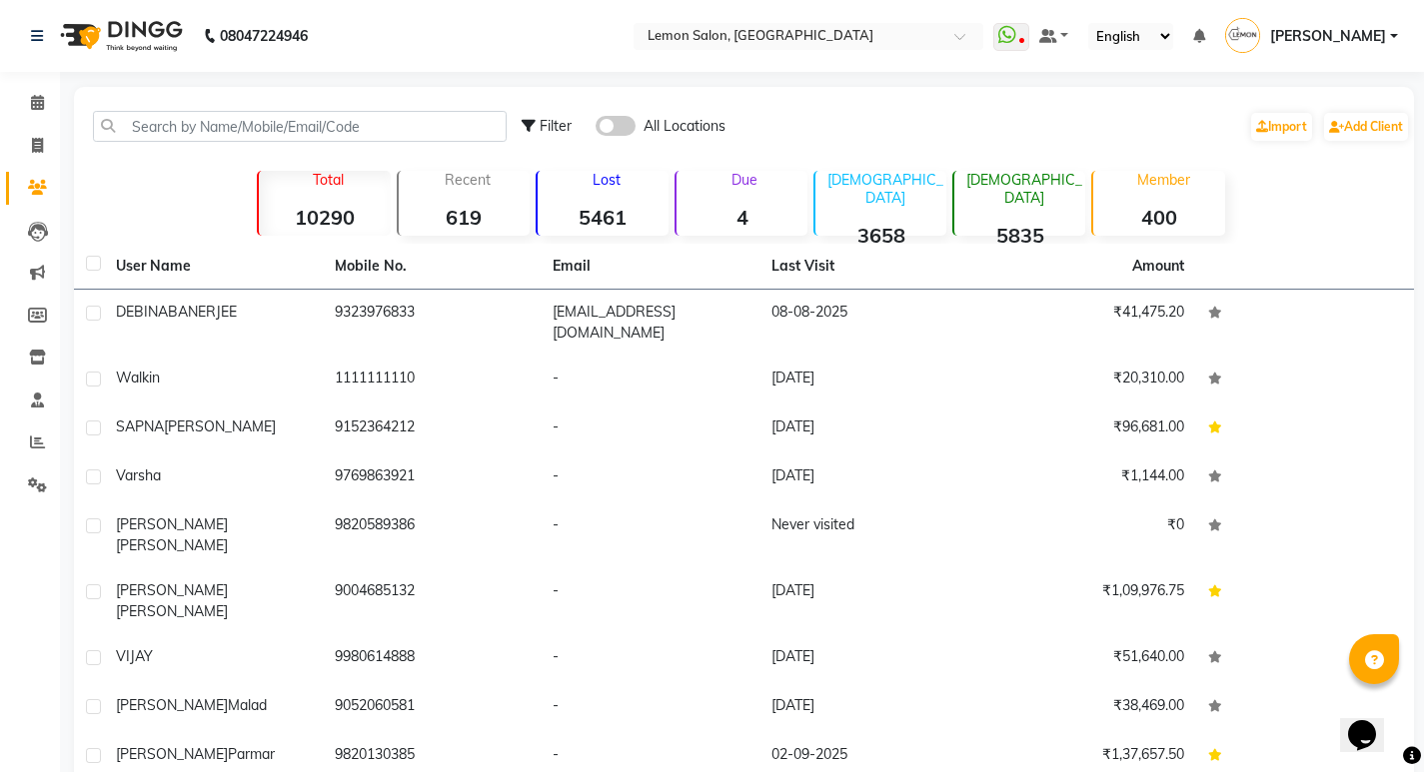
click at [750, 208] on strong "4" at bounding box center [741, 217] width 131 height 25
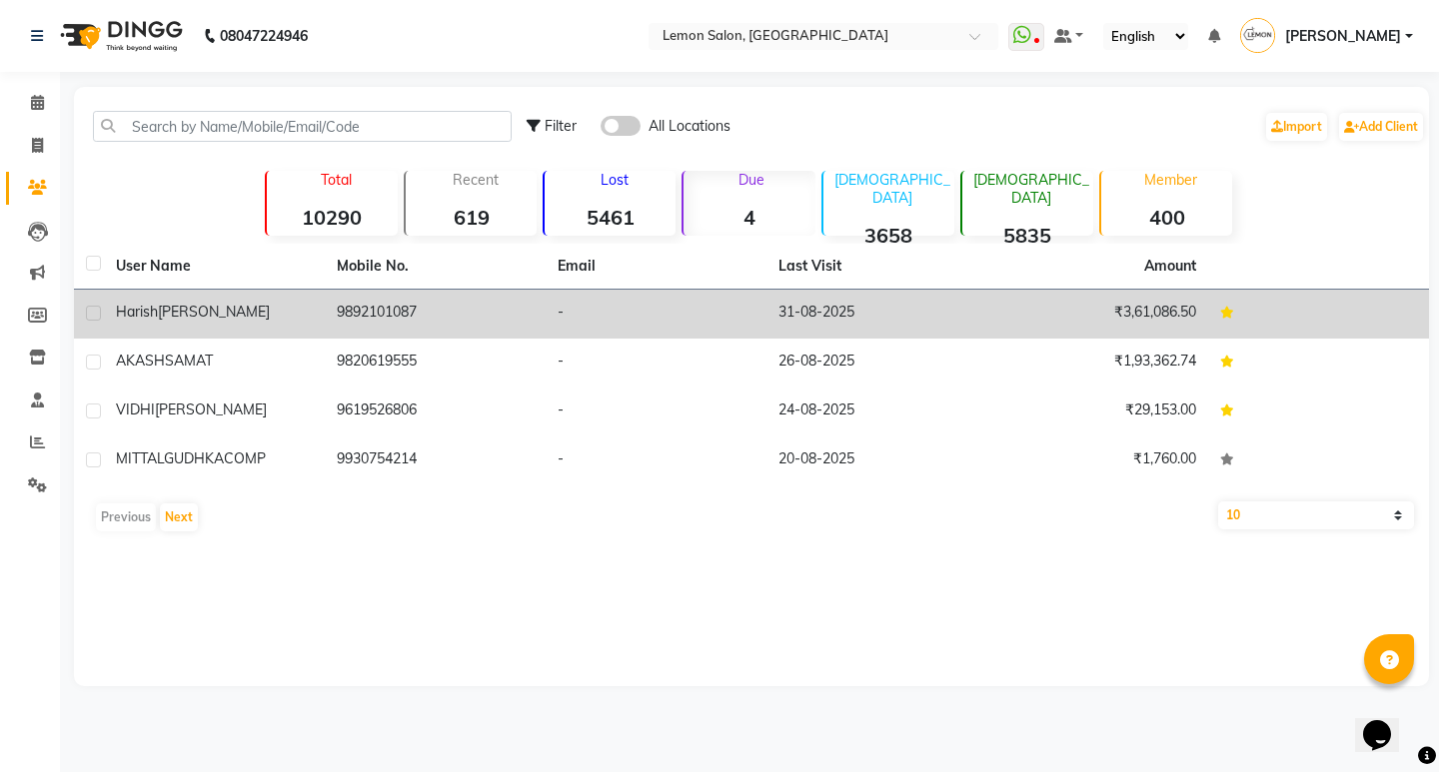
click at [256, 312] on div "Harish Talreja" at bounding box center [214, 312] width 197 height 21
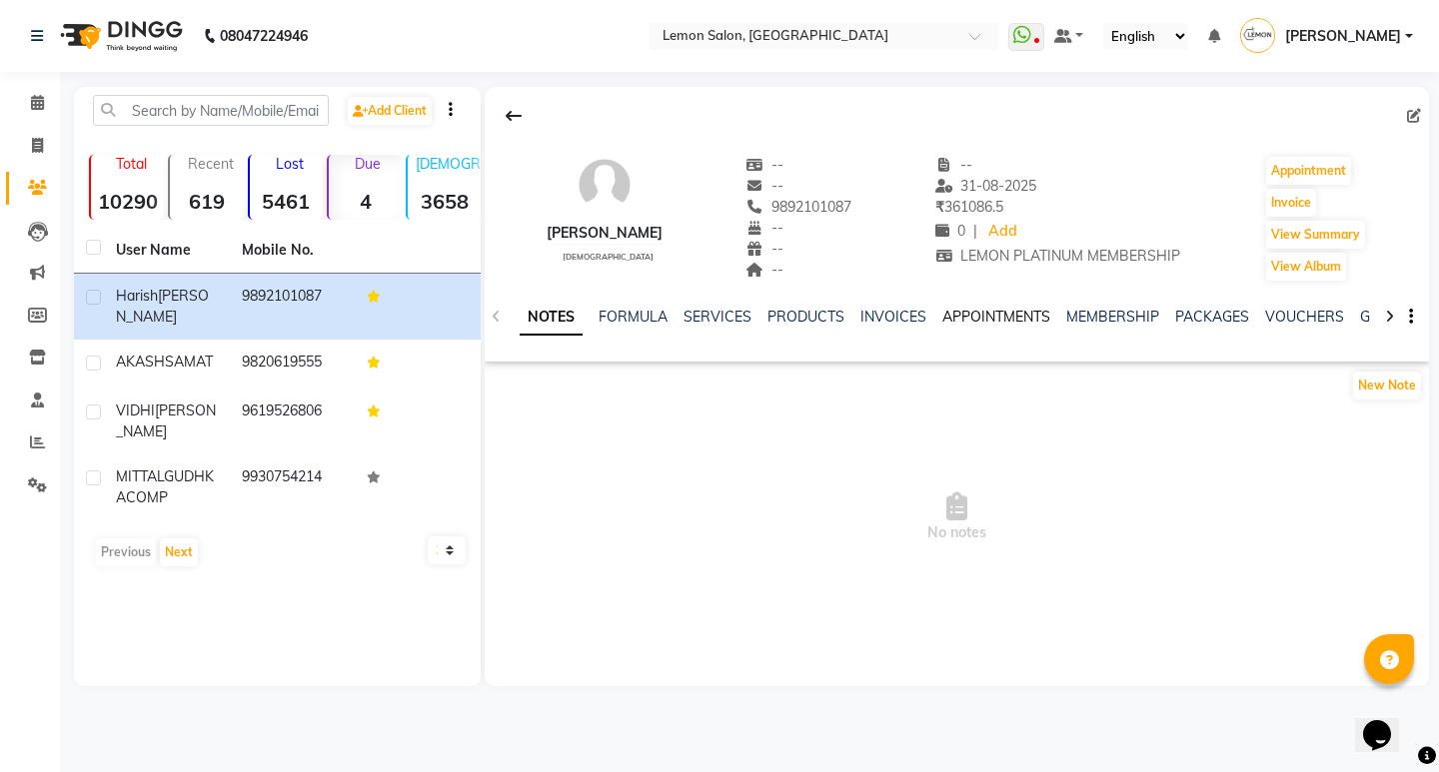
click at [959, 313] on link "APPOINTMENTS" at bounding box center [996, 317] width 108 height 18
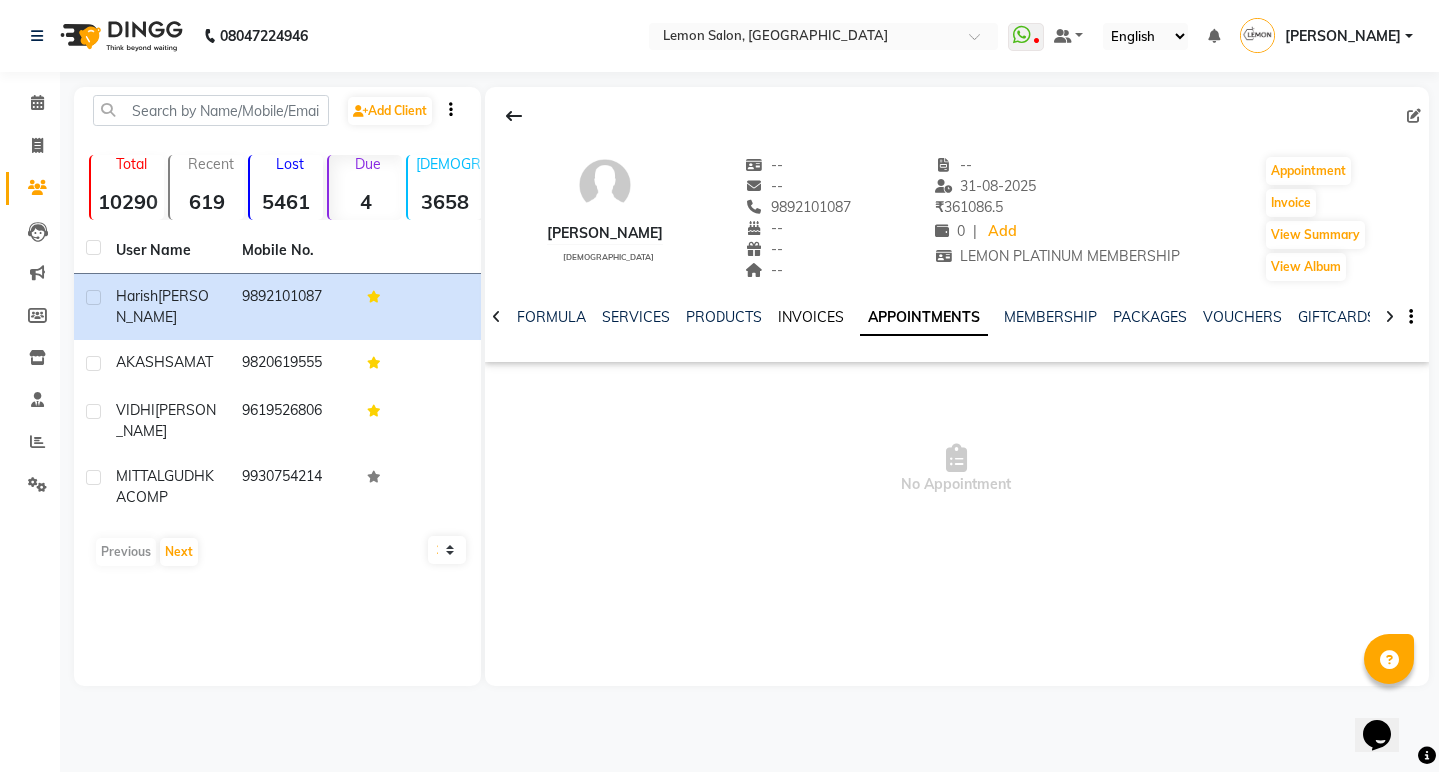
click at [778, 315] on link "INVOICES" at bounding box center [811, 317] width 66 height 18
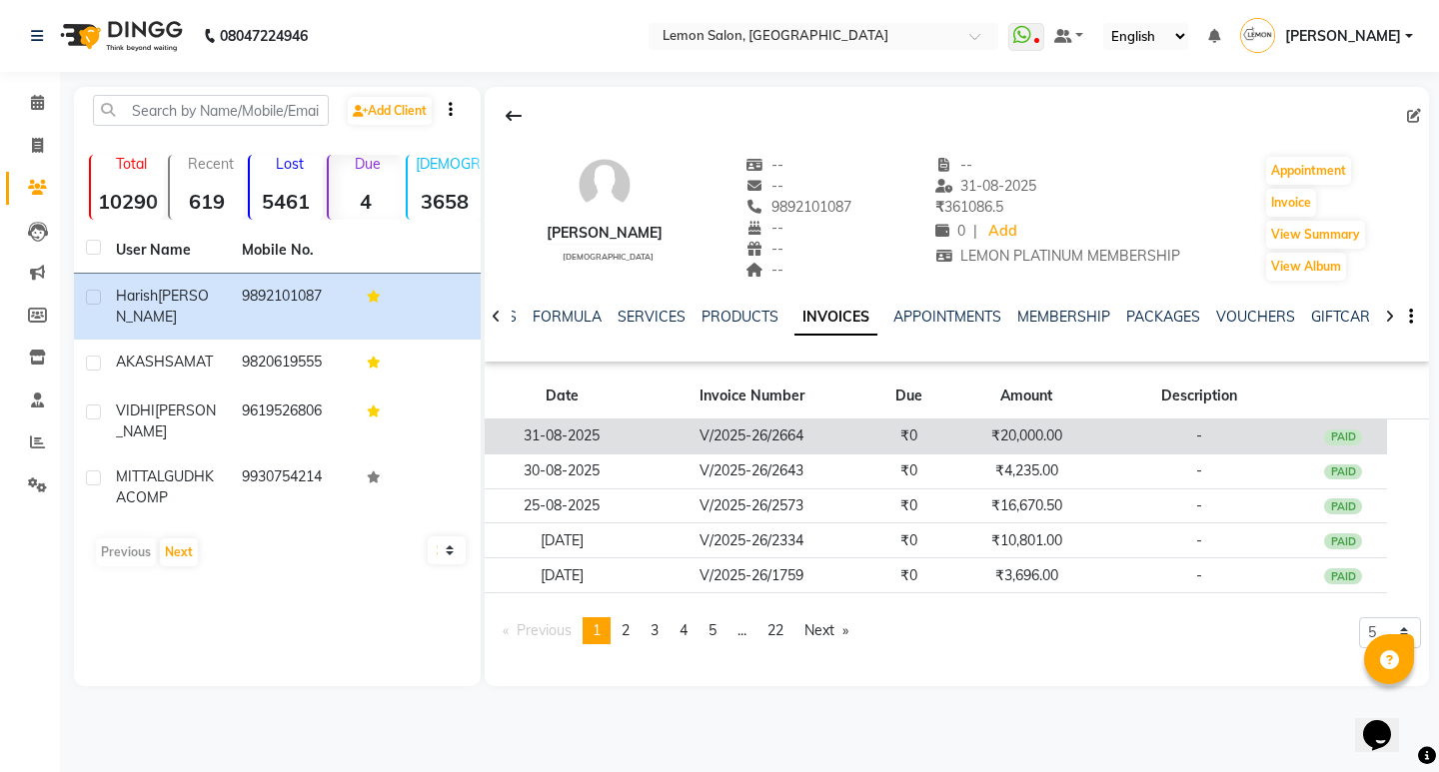
click at [959, 431] on td "₹20,000.00" at bounding box center [1026, 437] width 146 height 35
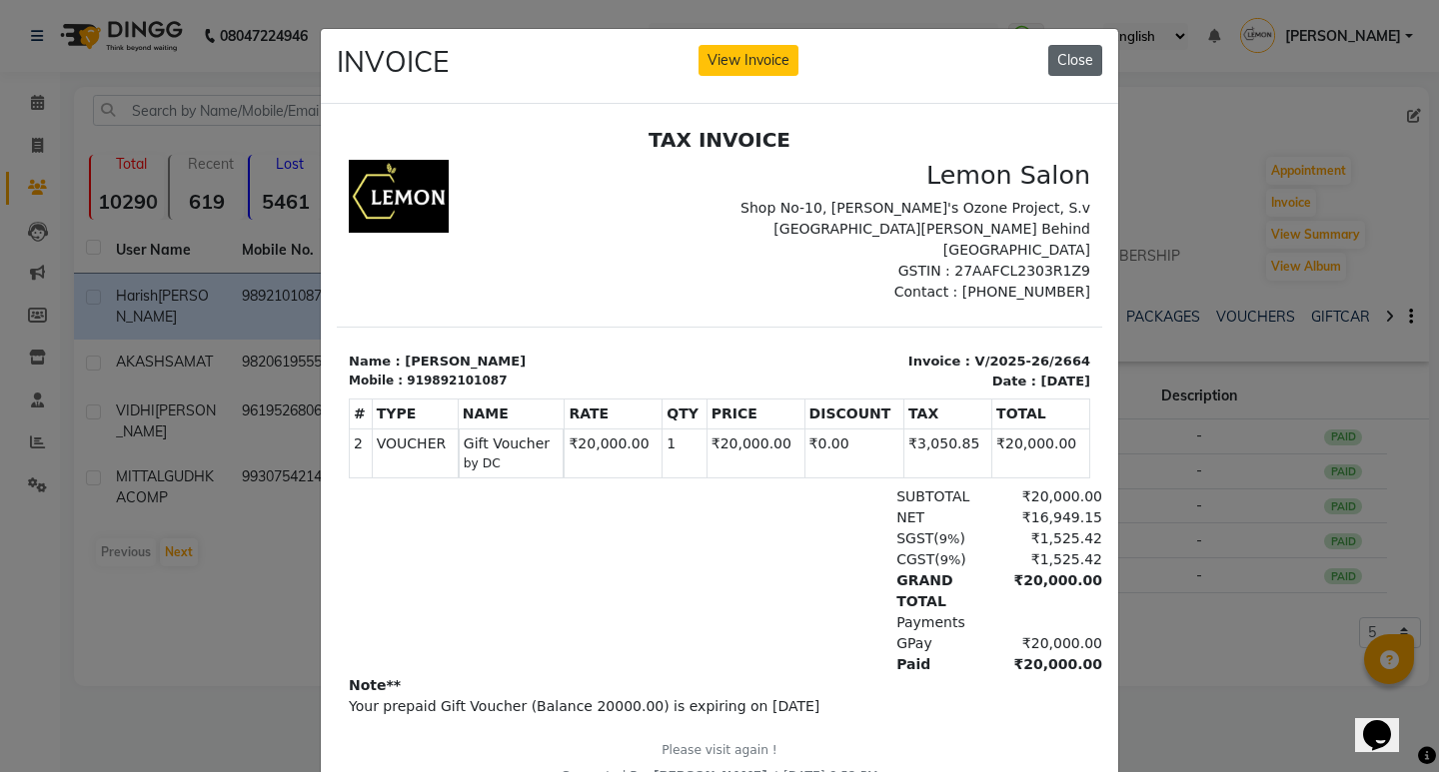
click at [1070, 58] on button "Close" at bounding box center [1075, 60] width 54 height 31
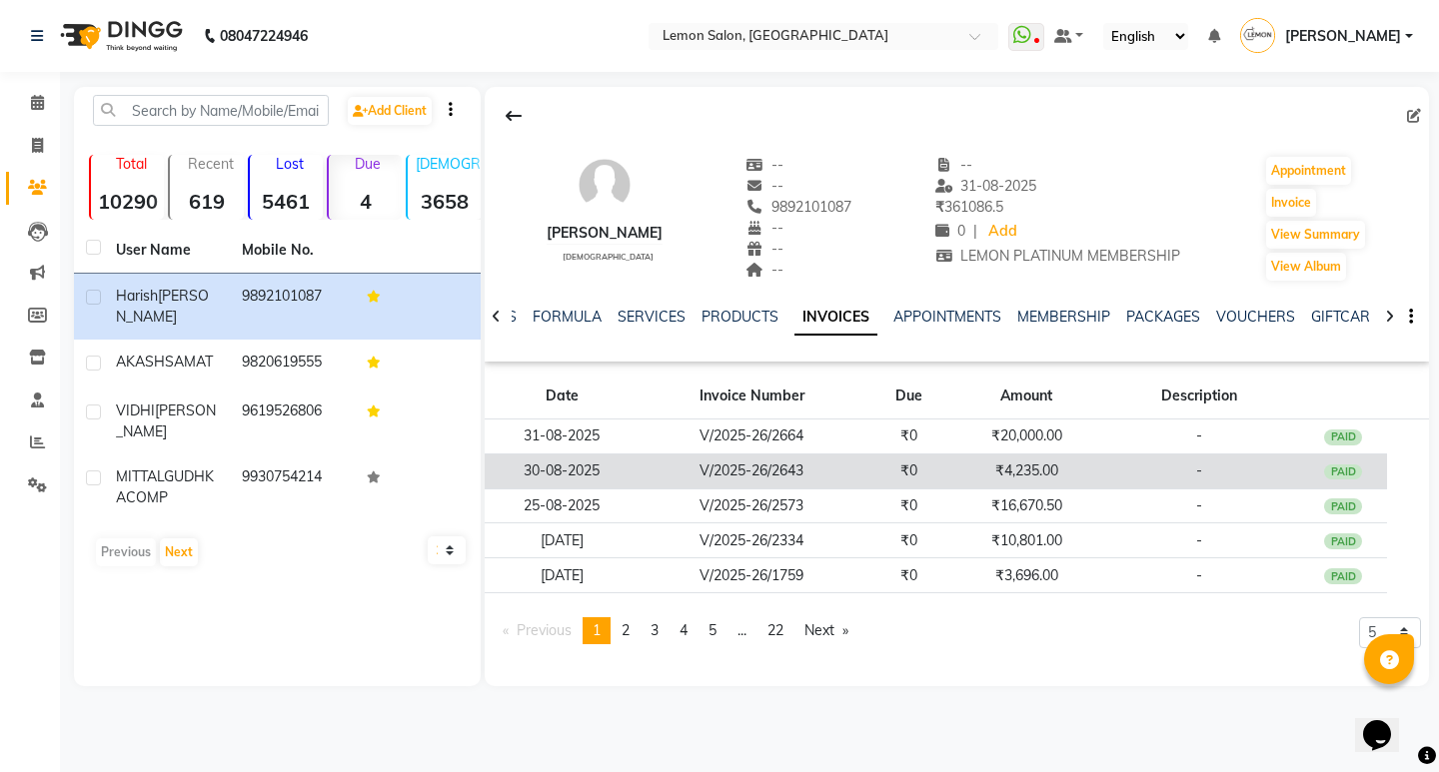
click at [982, 456] on td "₹4,235.00" at bounding box center [1026, 471] width 146 height 35
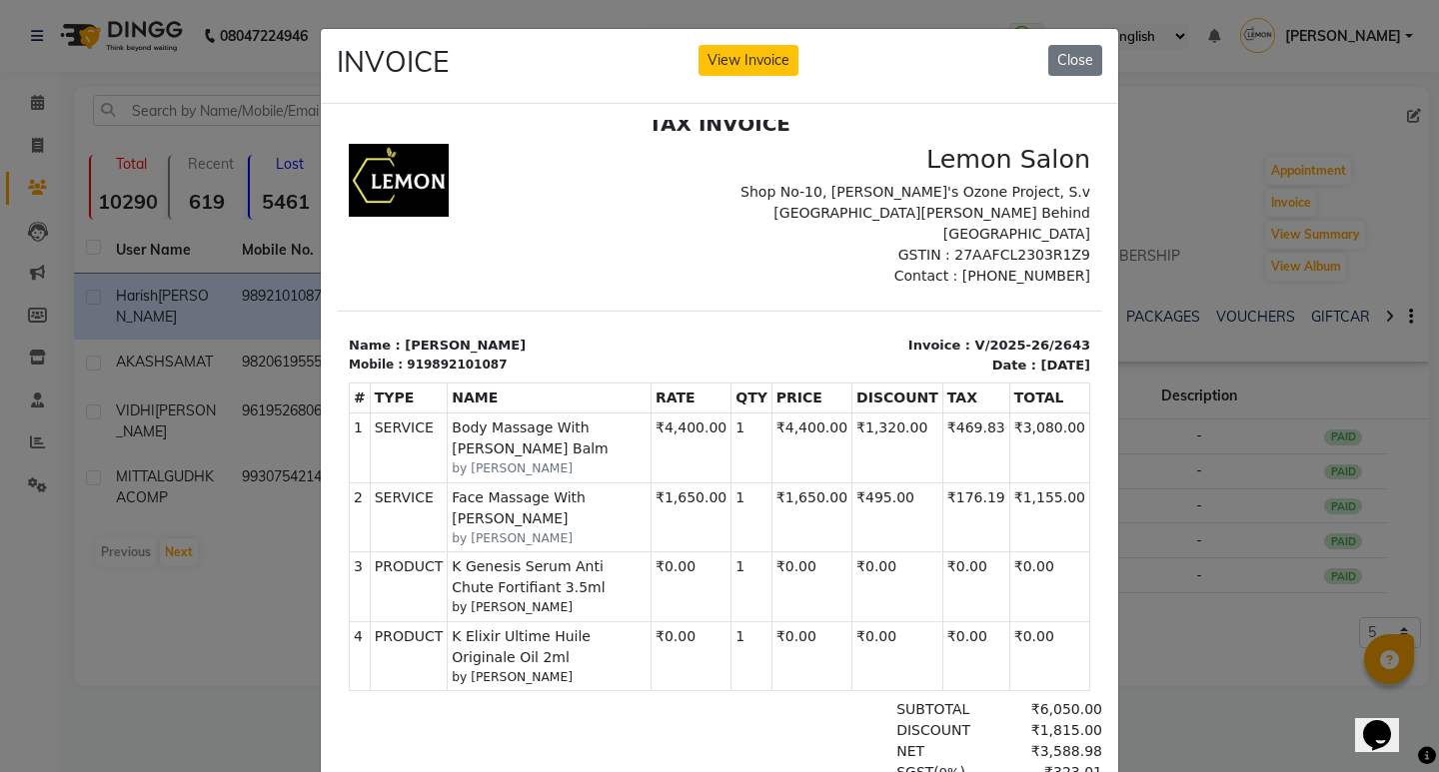
scroll to position [217, 0]
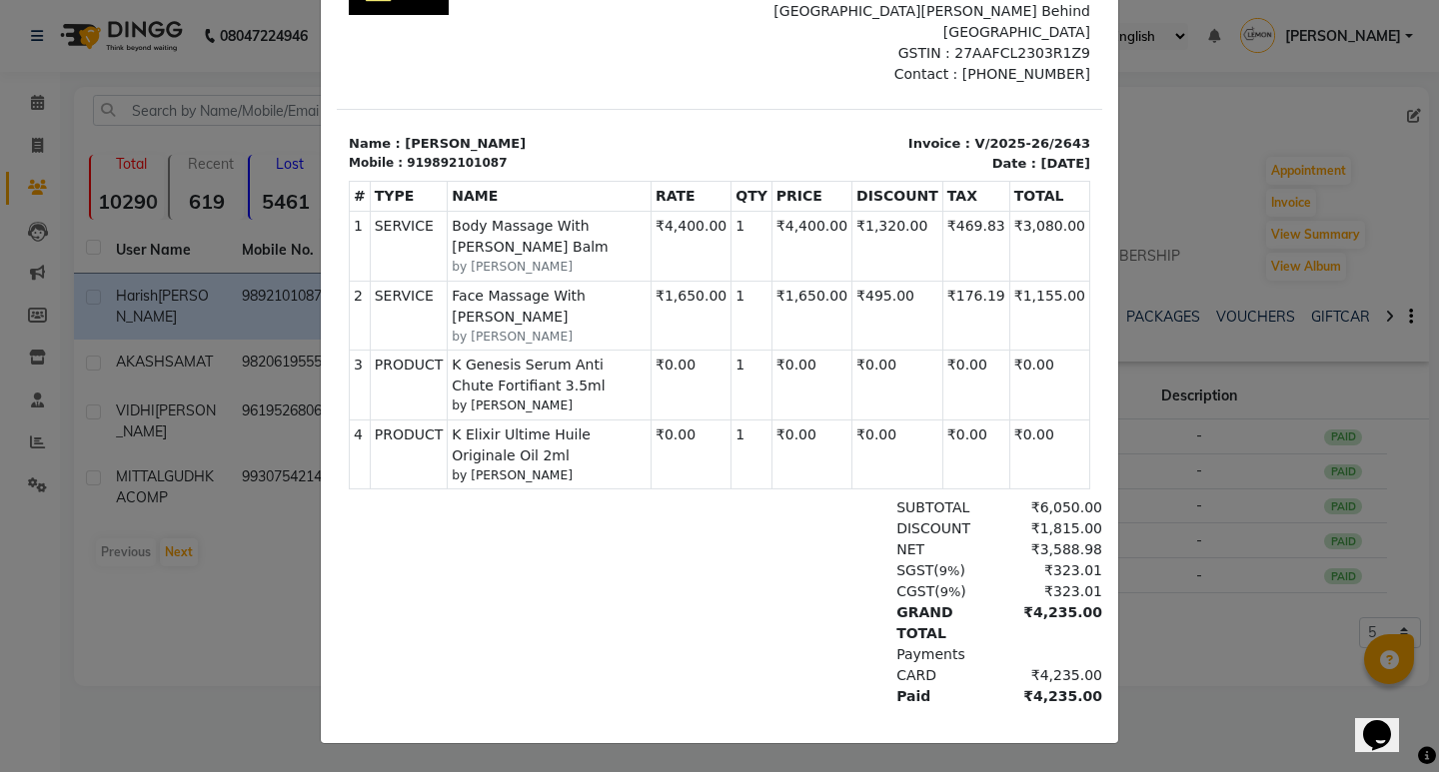
click at [1200, 535] on ngb-modal-window "INVOICE View Invoice Close" at bounding box center [719, 386] width 1439 height 772
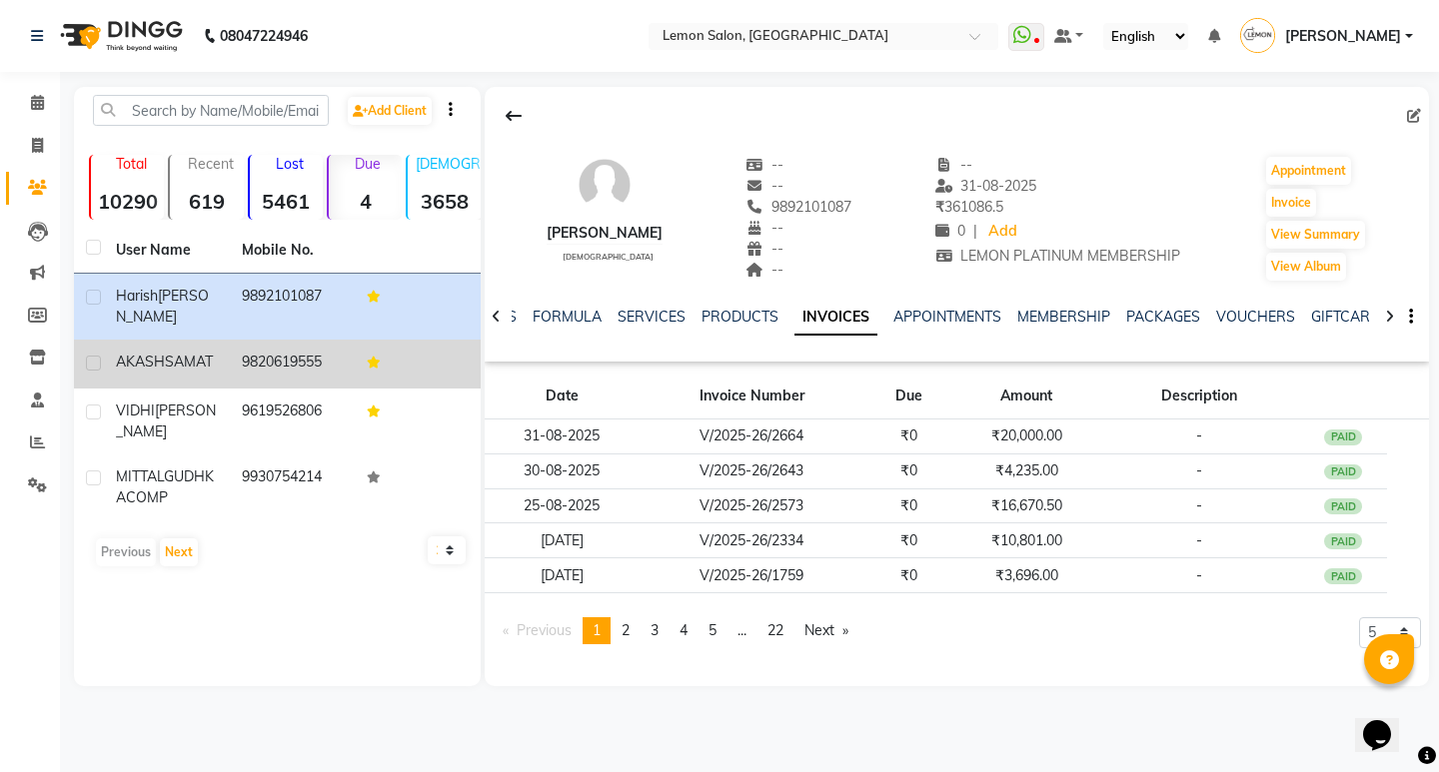
click at [245, 340] on td "9820619555" at bounding box center [293, 364] width 126 height 49
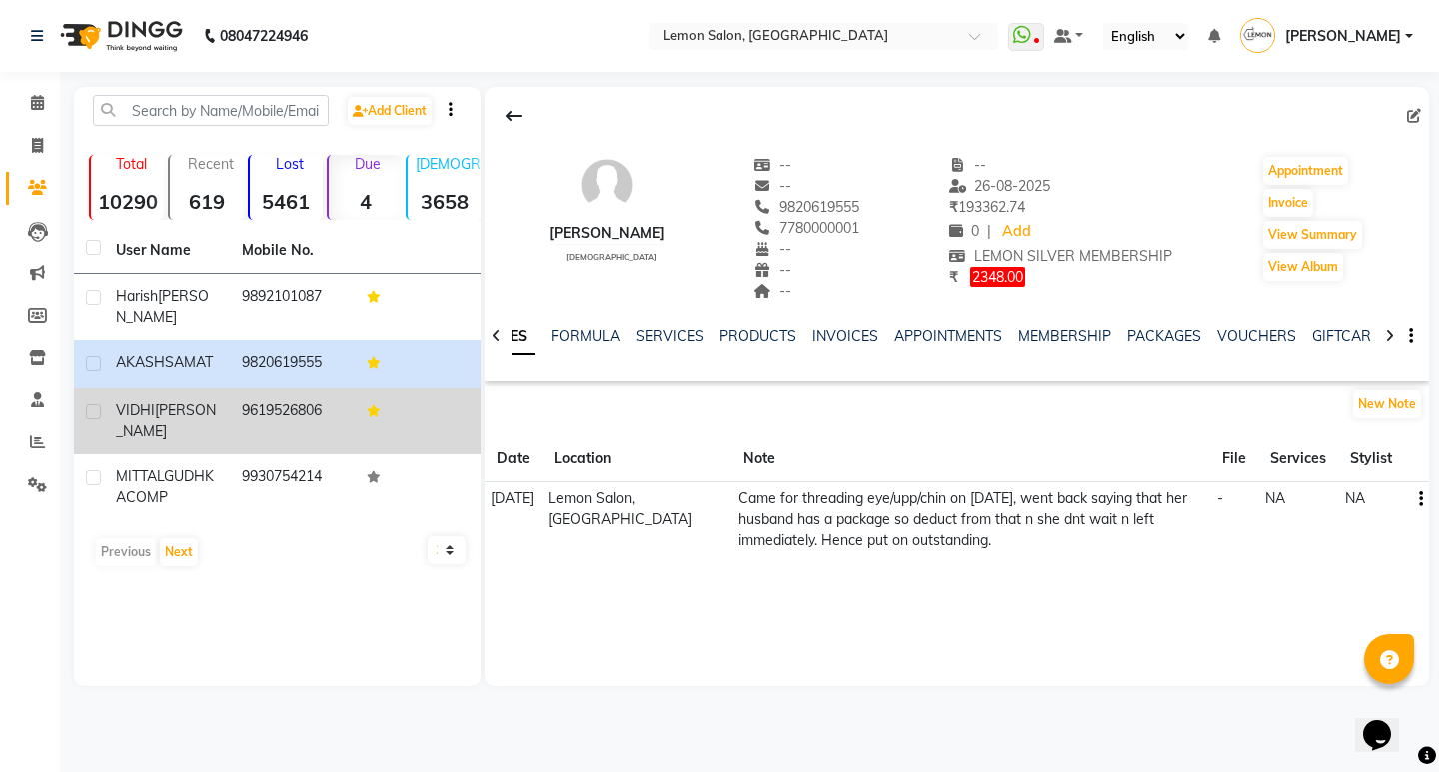
click at [289, 402] on td "9619526806" at bounding box center [293, 422] width 126 height 66
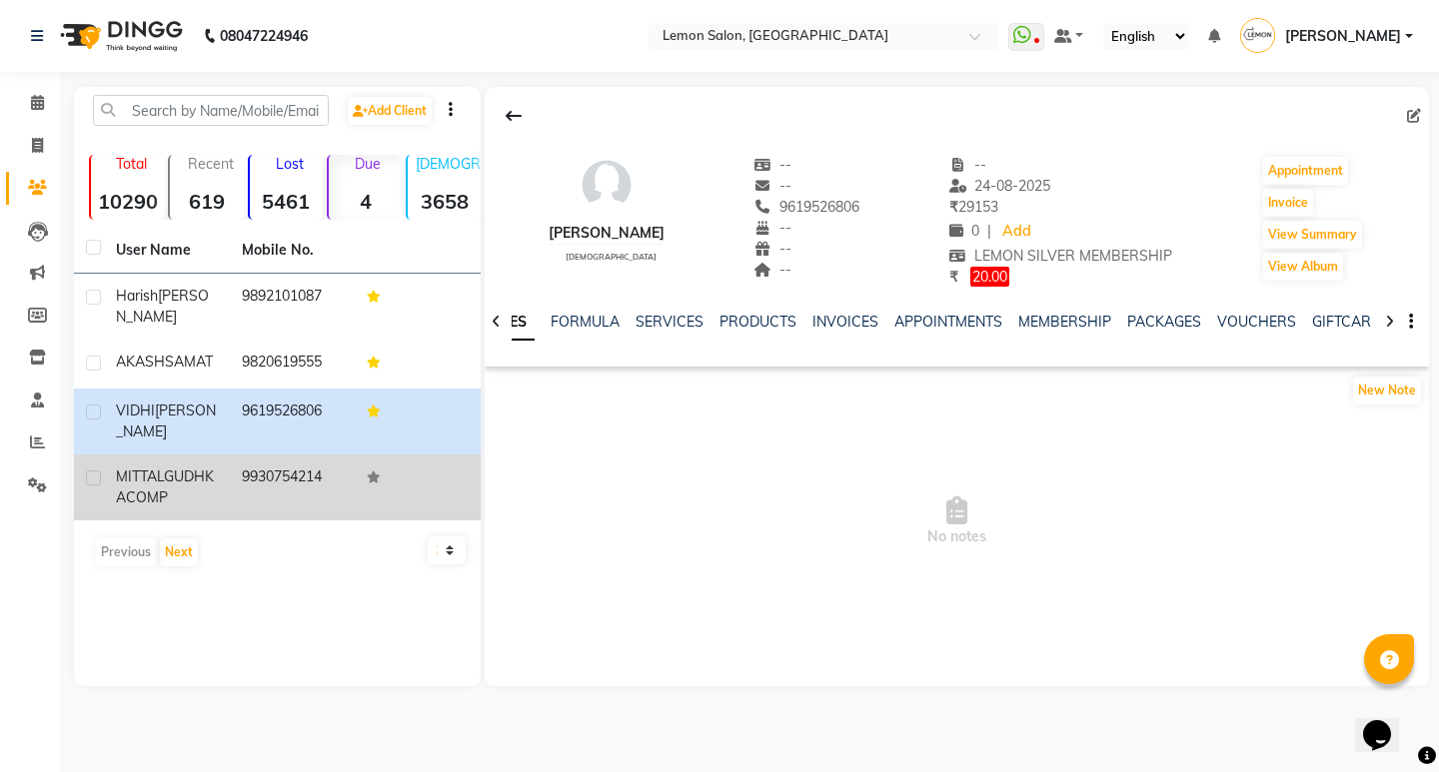
click at [269, 472] on td "9930754214" at bounding box center [293, 488] width 126 height 66
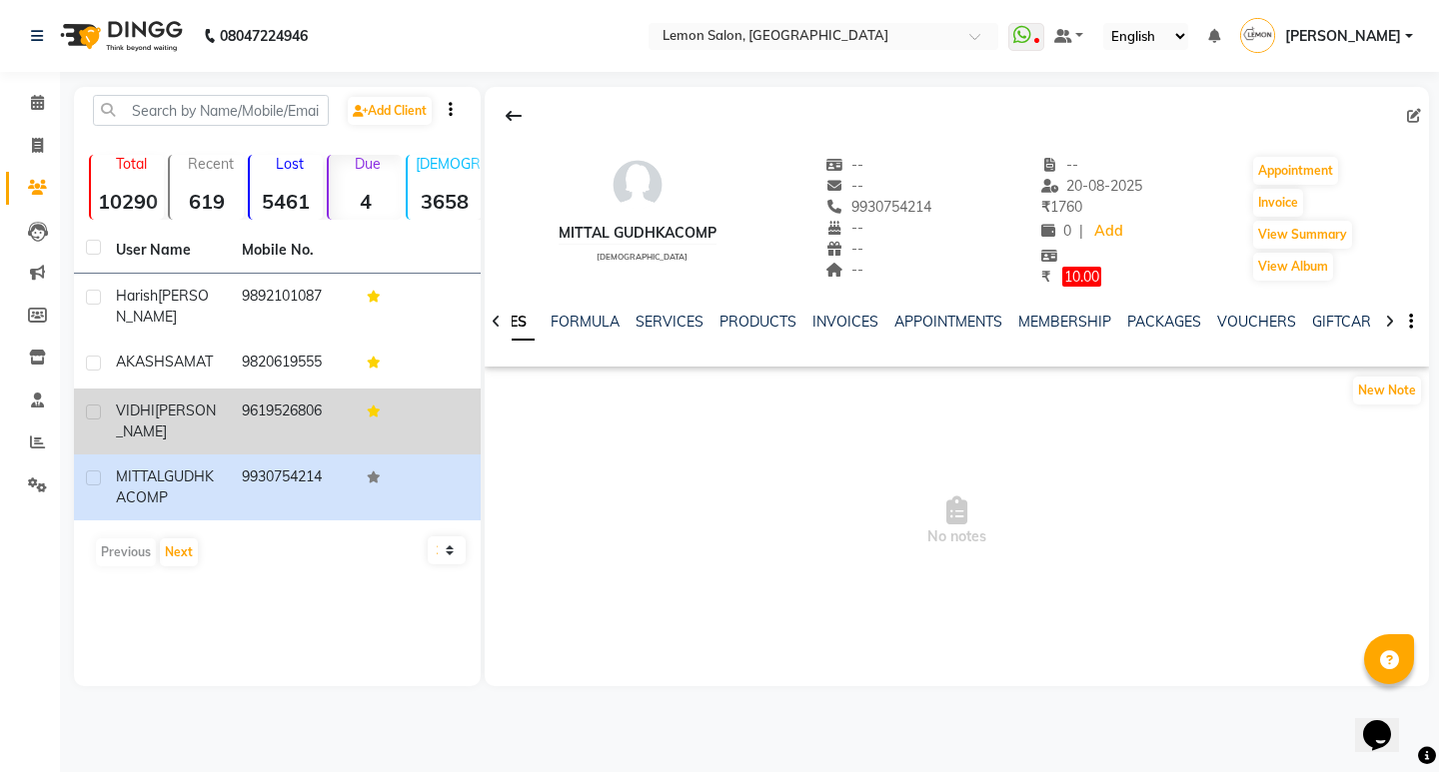
click at [259, 389] on td "9619526806" at bounding box center [293, 422] width 126 height 66
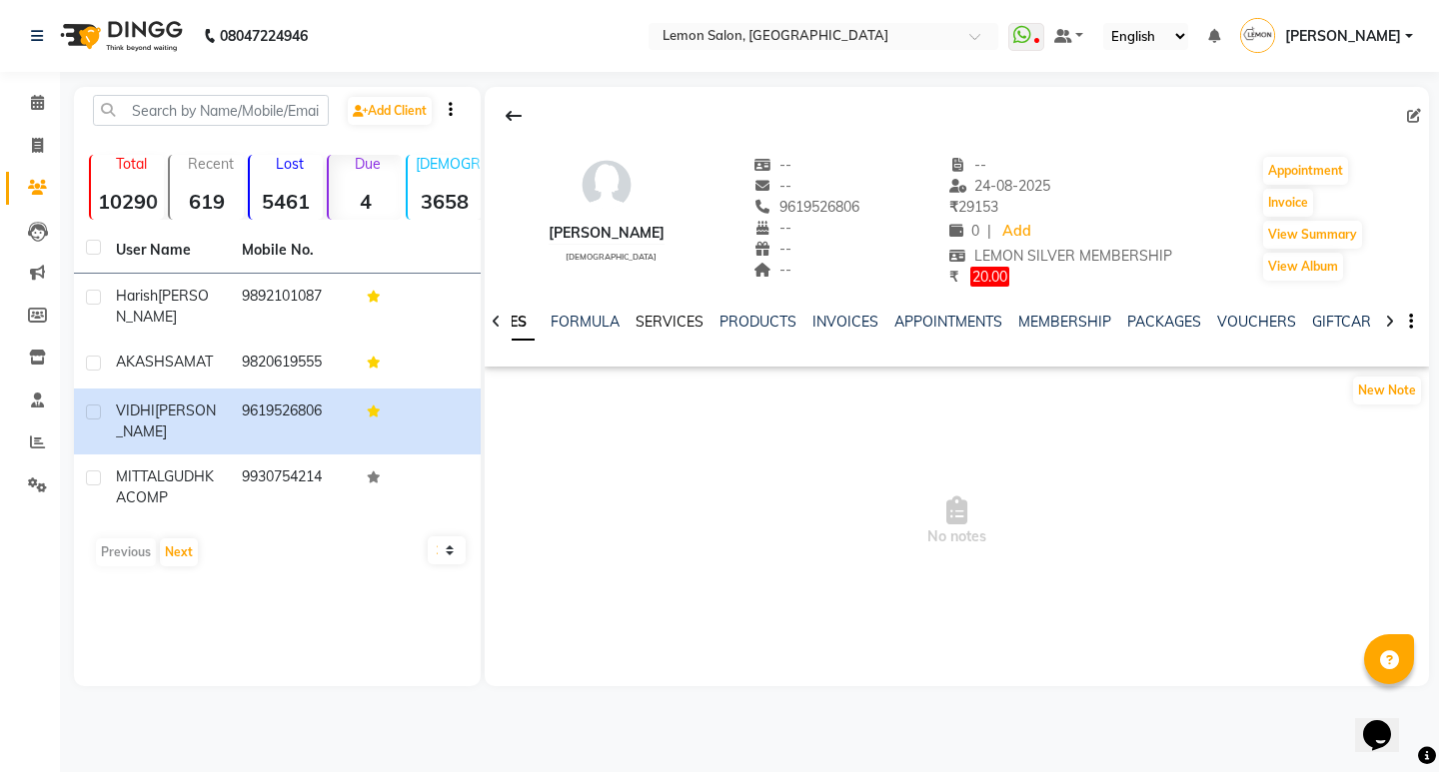
click at [646, 318] on link "SERVICES" at bounding box center [669, 322] width 68 height 18
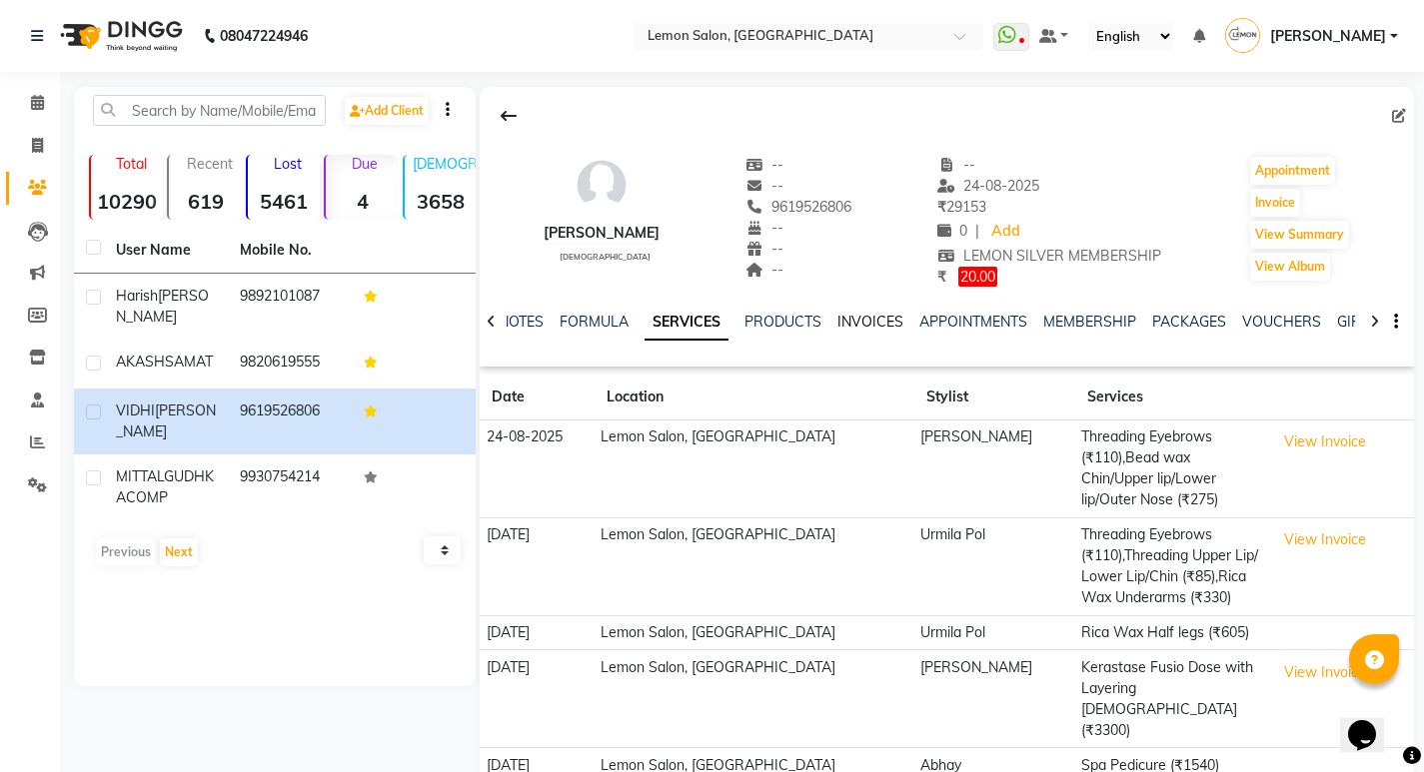
click at [851, 318] on link "INVOICES" at bounding box center [870, 322] width 66 height 18
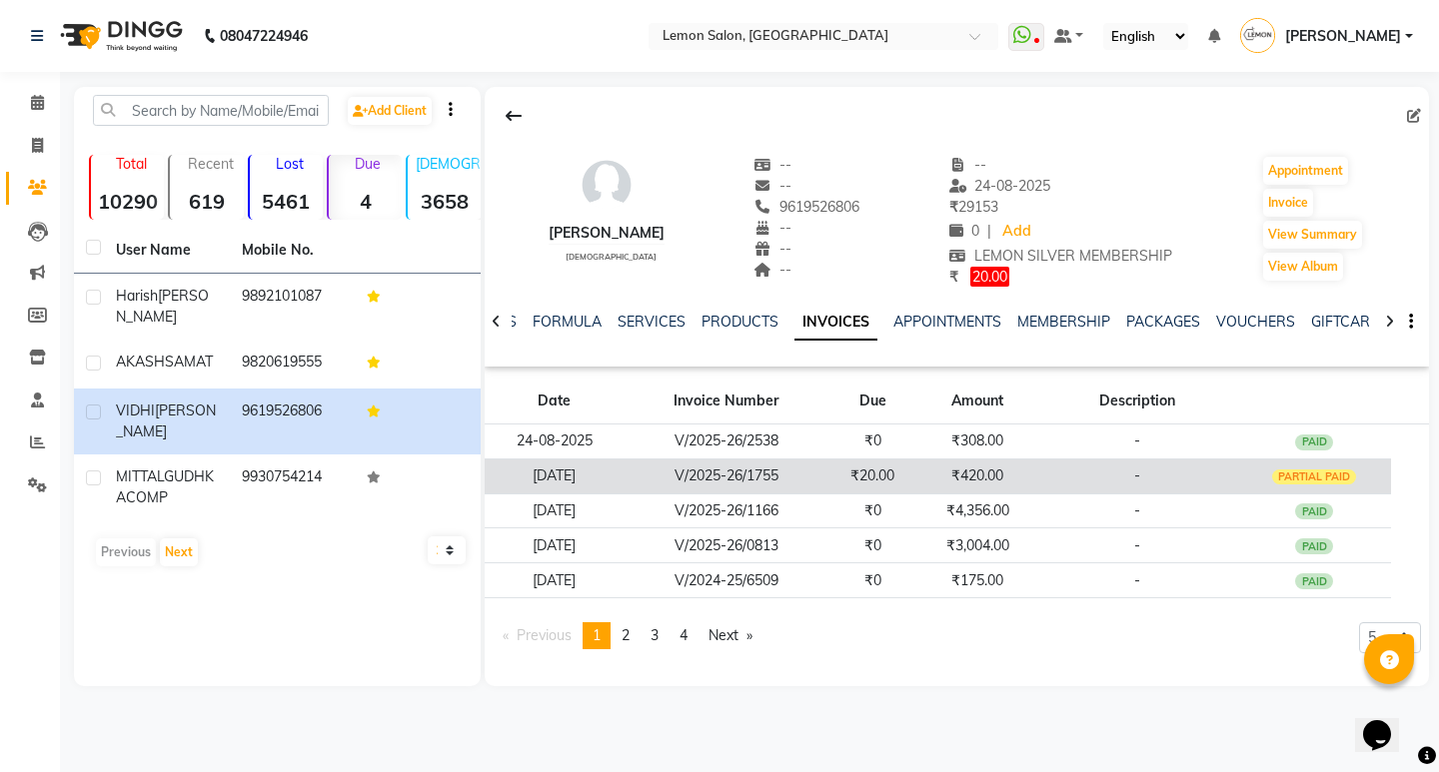
click at [952, 469] on td "₹420.00" at bounding box center [977, 476] width 120 height 35
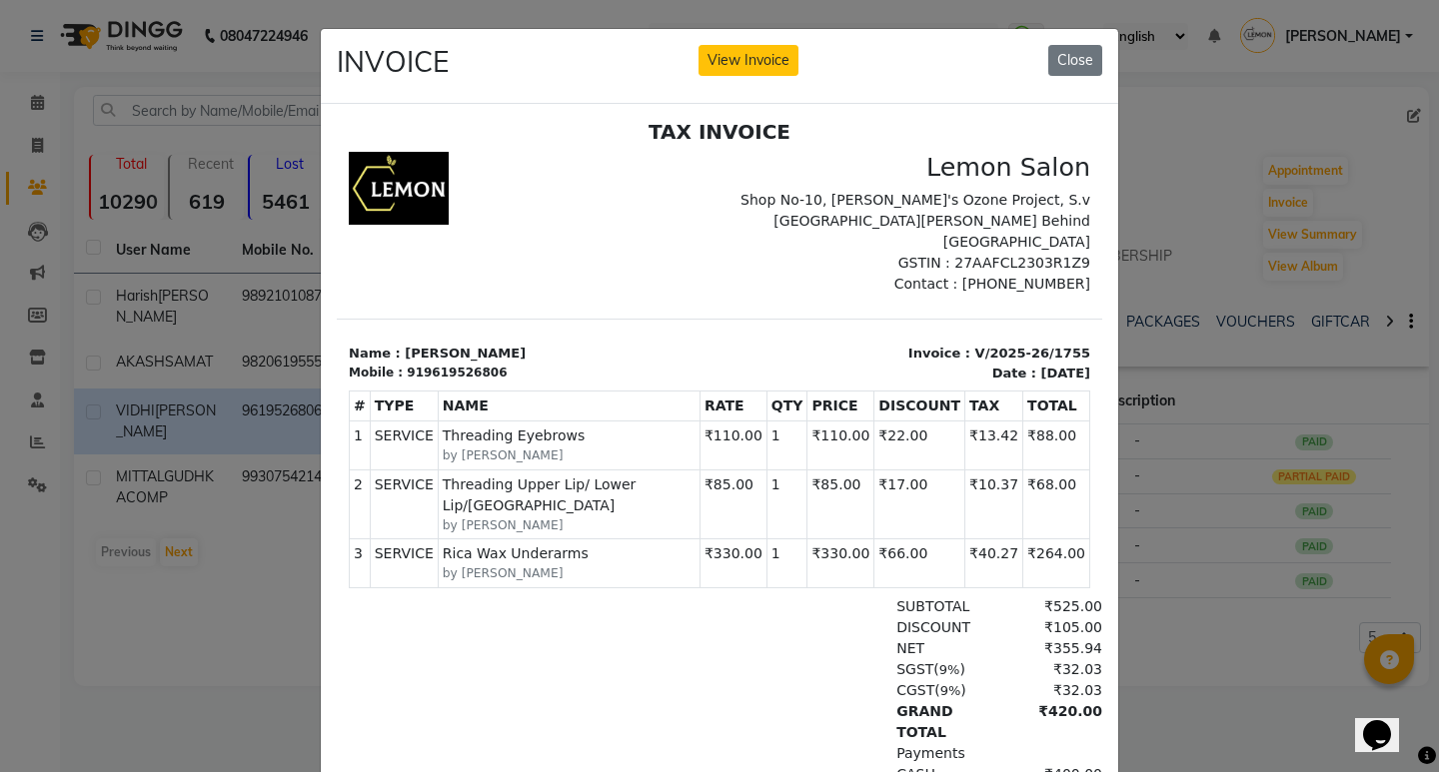
scroll to position [16, 0]
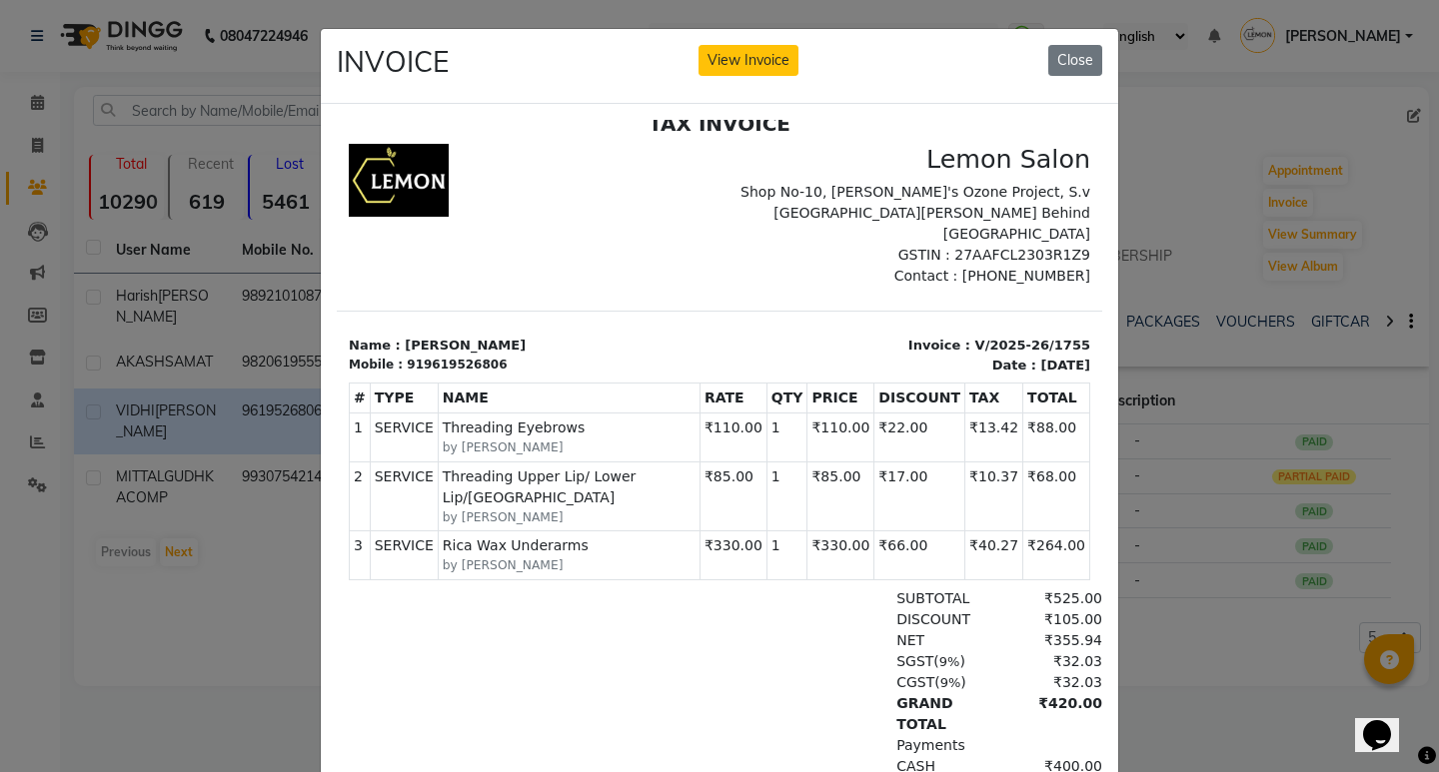
click at [237, 619] on ngb-modal-window "INVOICE View Invoice Close" at bounding box center [719, 386] width 1439 height 772
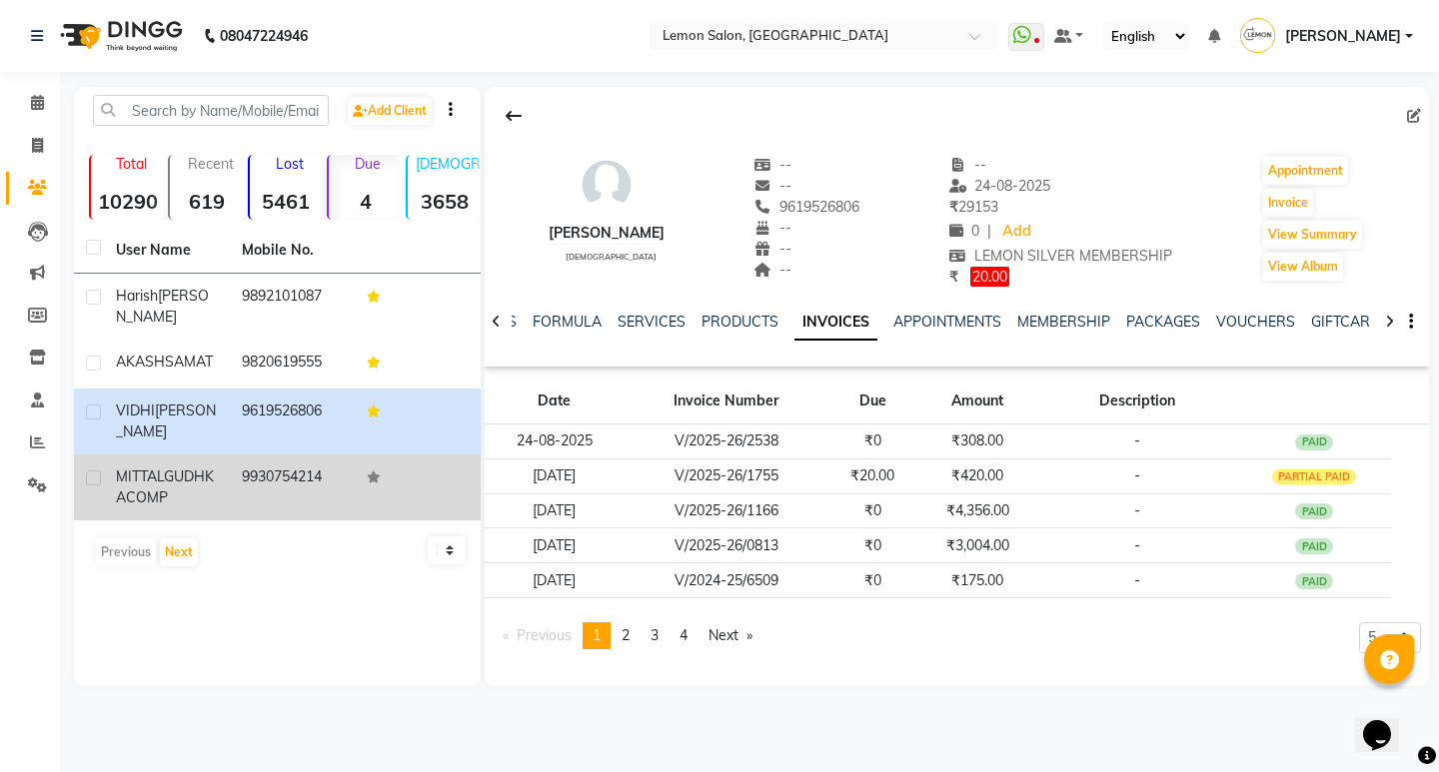
click at [247, 468] on td "9930754214" at bounding box center [293, 488] width 126 height 66
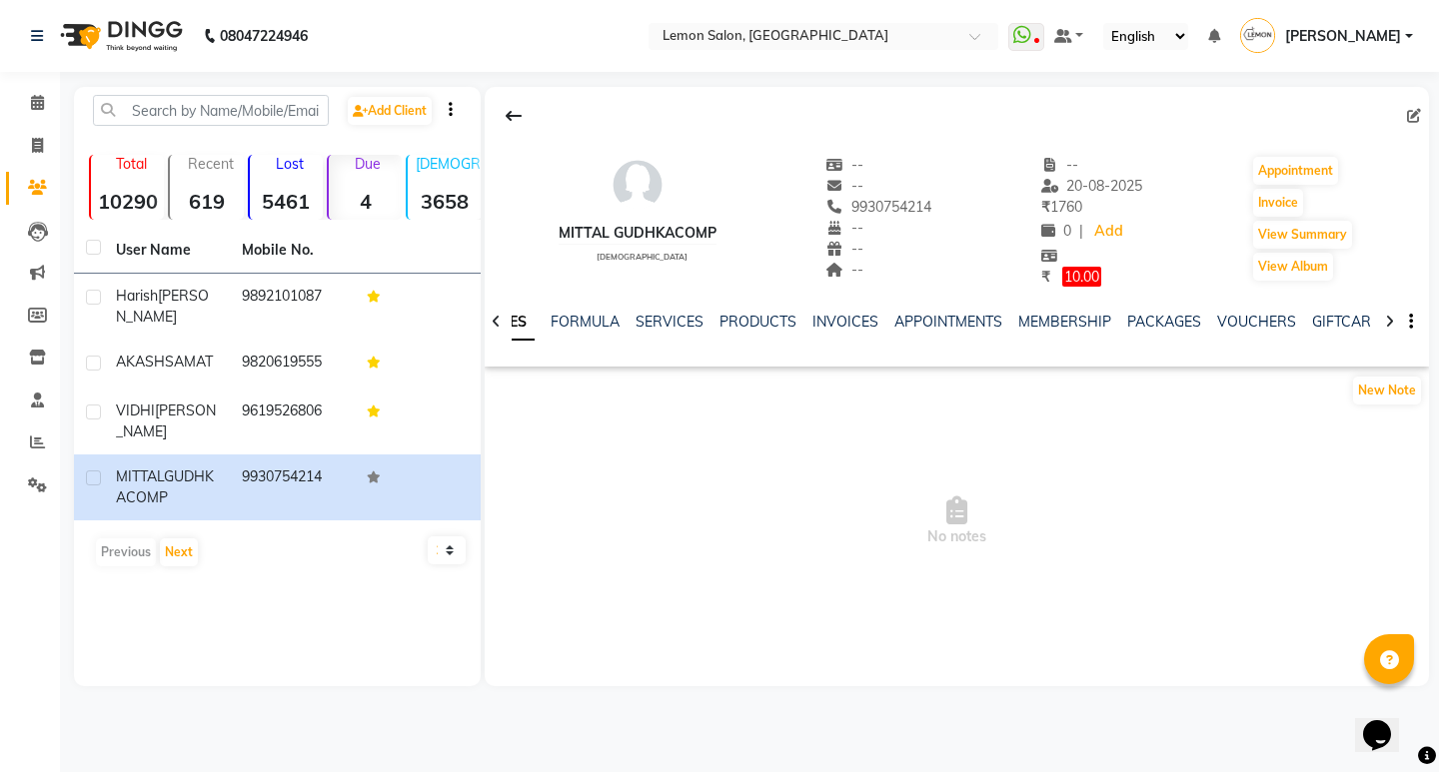
click at [844, 308] on div "NOTES FORMULA SERVICES PRODUCTS INVOICES APPOINTMENTS MEMBERSHIP PACKAGES VOUCH…" at bounding box center [957, 322] width 944 height 69
click at [844, 327] on link "INVOICES" at bounding box center [845, 322] width 66 height 18
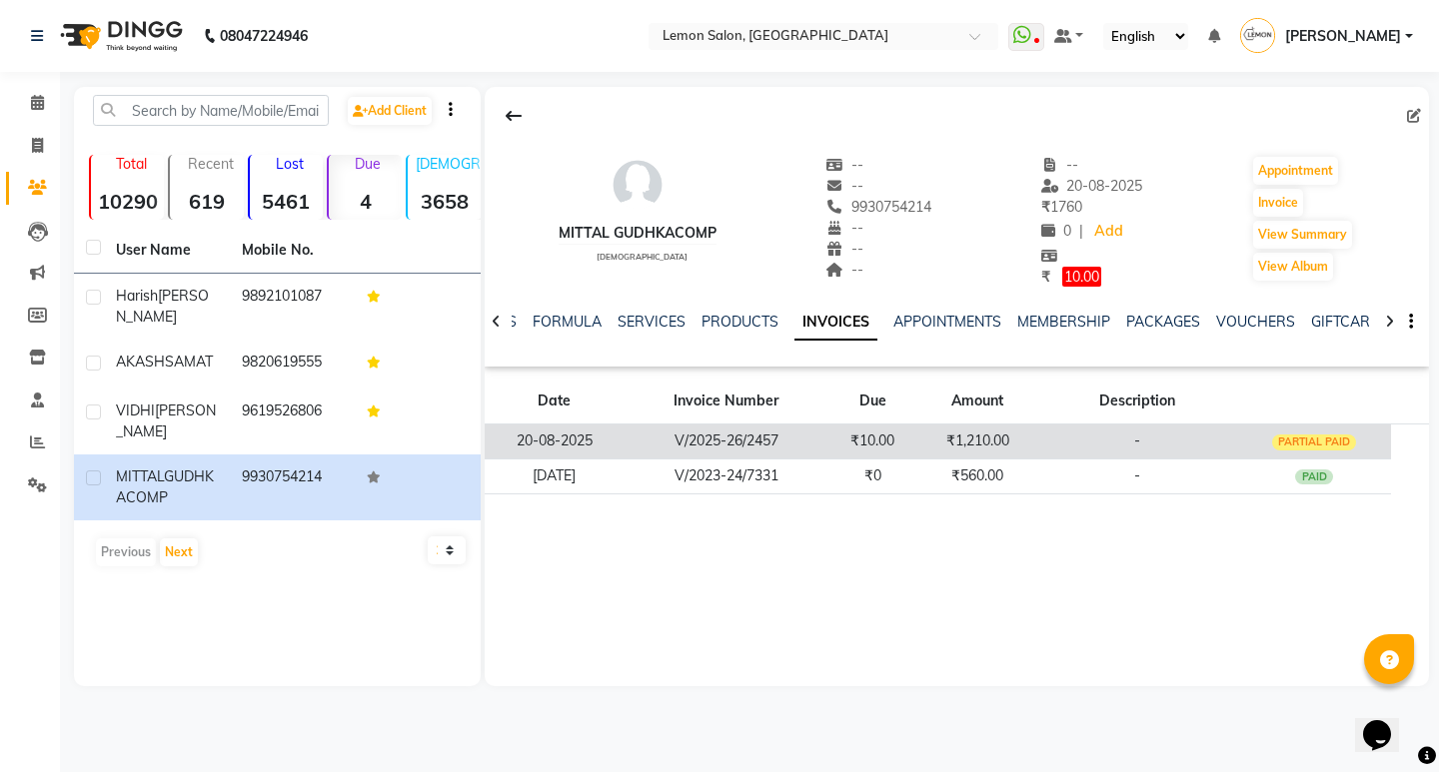
click at [932, 442] on td "₹1,210.00" at bounding box center [977, 441] width 120 height 35
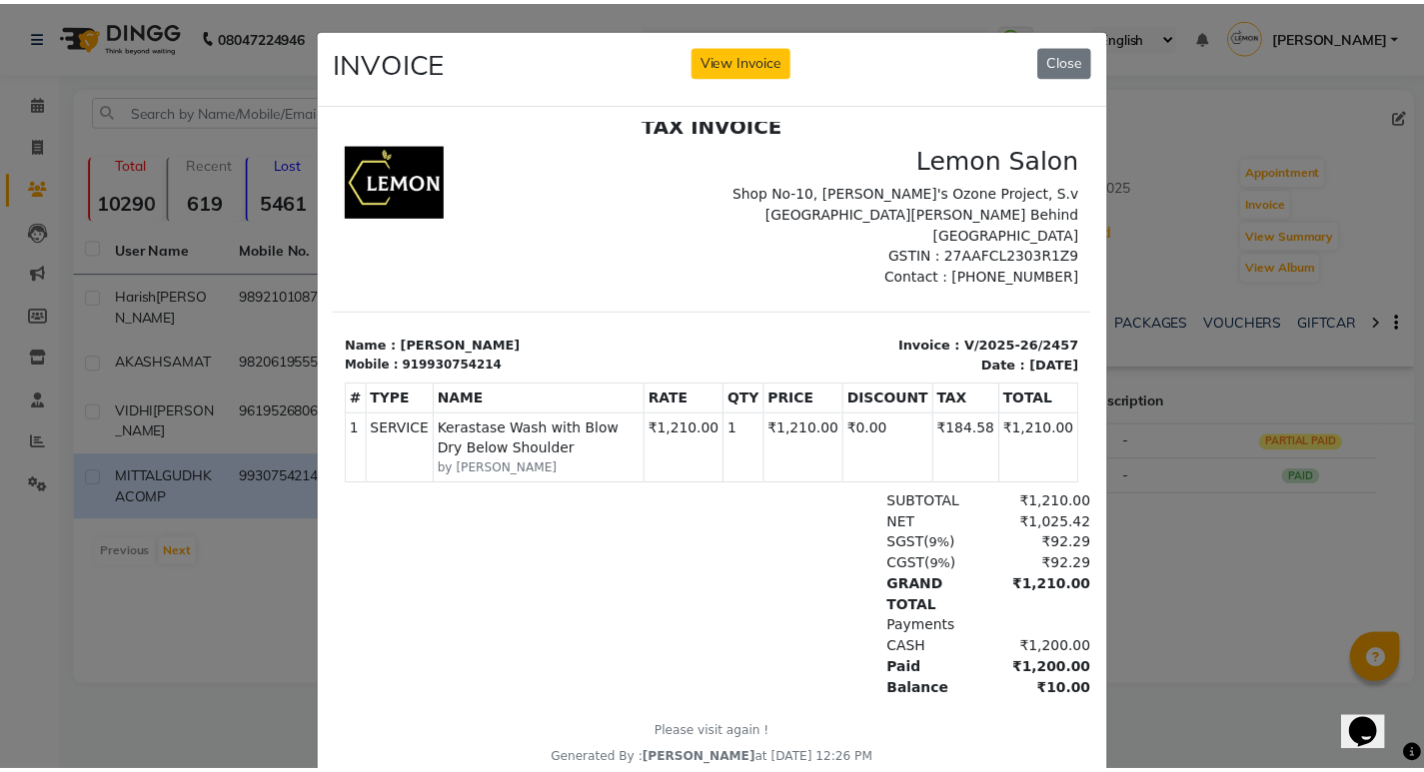
scroll to position [72, 0]
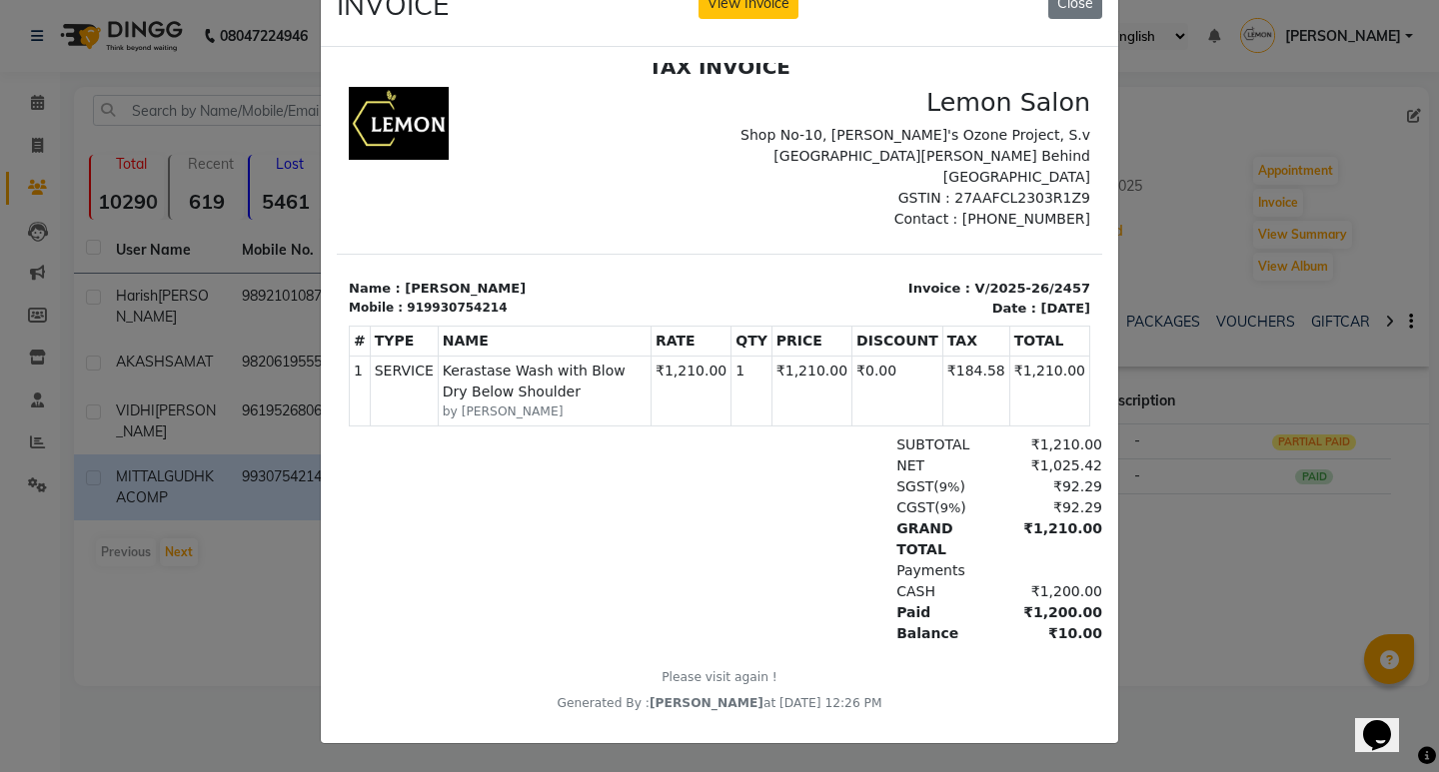
click at [230, 570] on ngb-modal-window "INVOICE View Invoice Close" at bounding box center [719, 386] width 1439 height 772
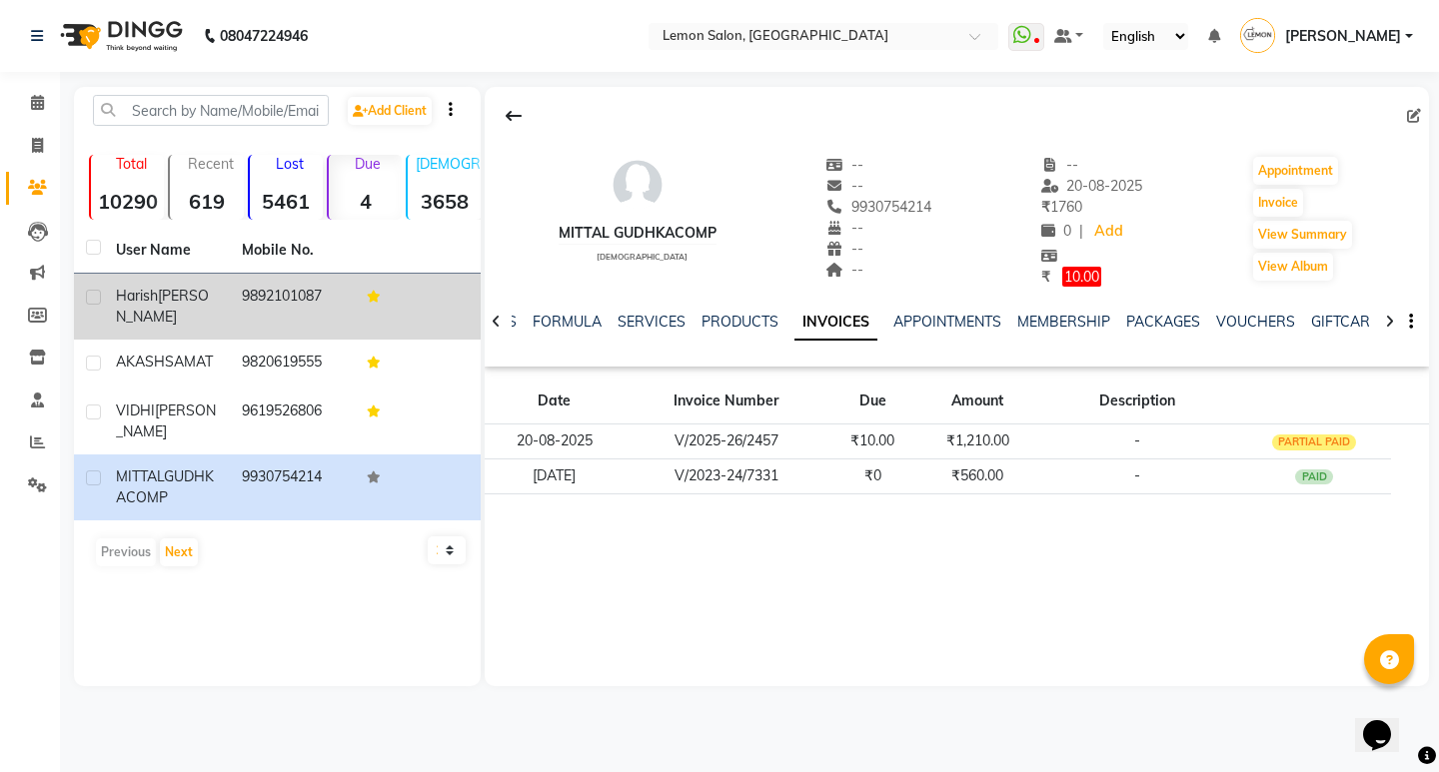
click at [232, 298] on td "9892101087" at bounding box center [293, 307] width 126 height 66
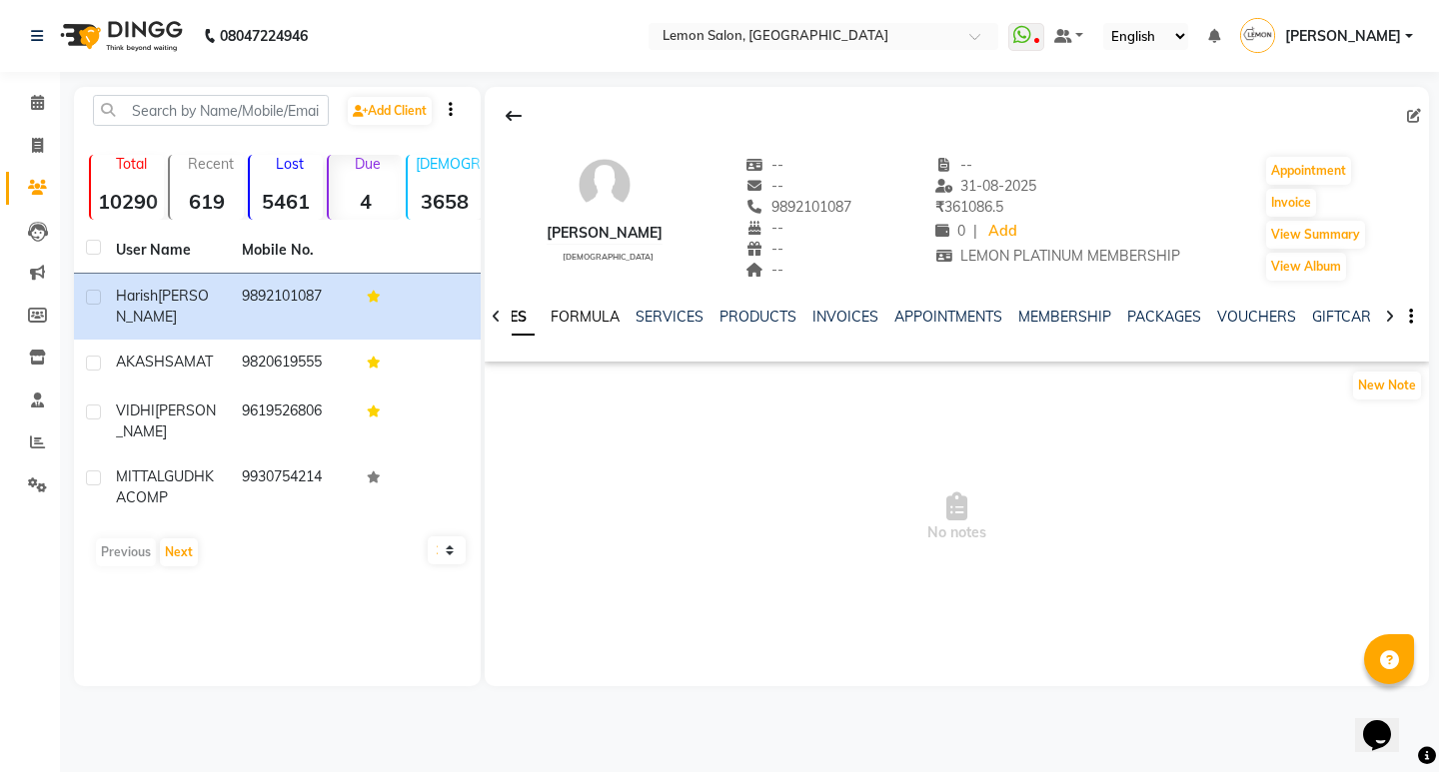
click at [579, 320] on link "FORMULA" at bounding box center [584, 317] width 69 height 18
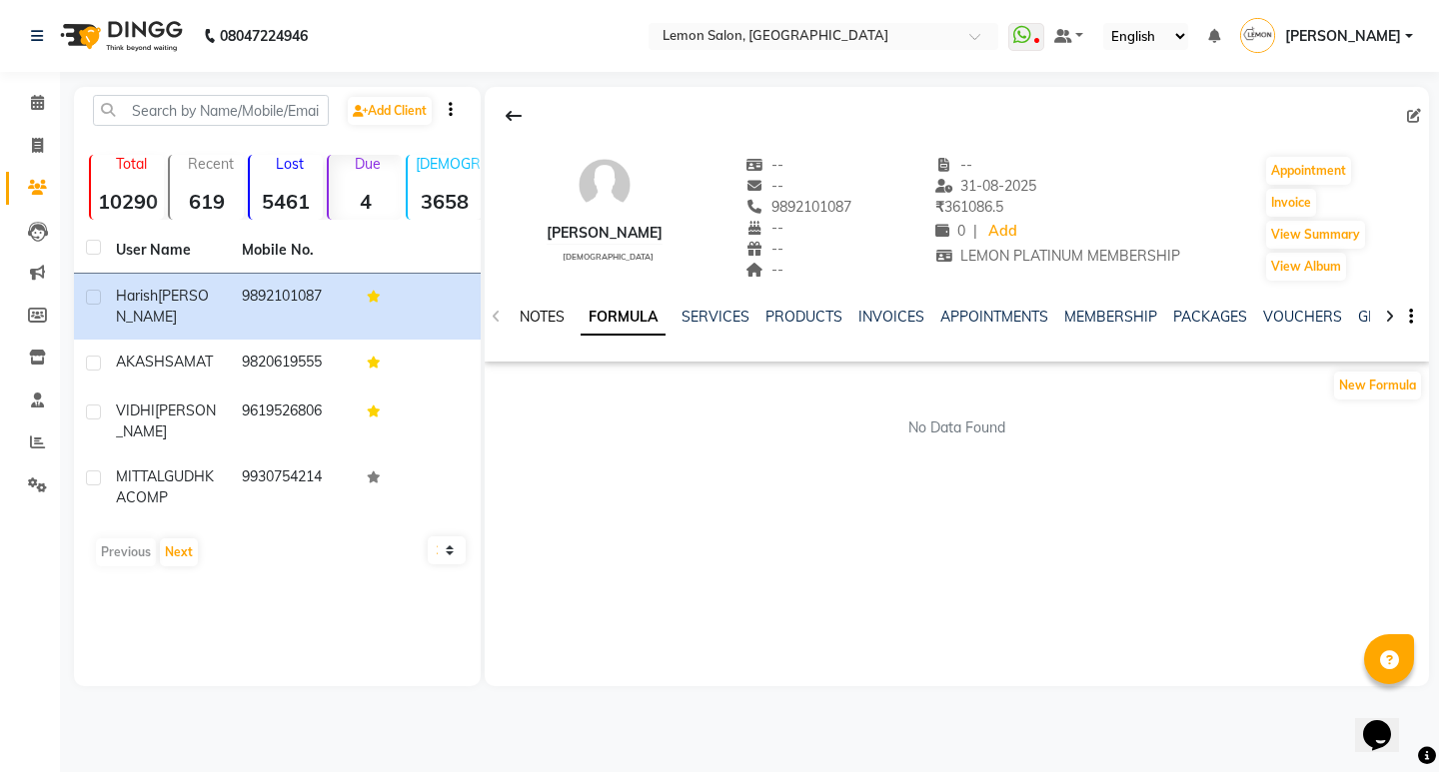
click at [557, 318] on link "NOTES" at bounding box center [542, 317] width 45 height 18
click at [701, 309] on link "SERVICES" at bounding box center [717, 317] width 68 height 18
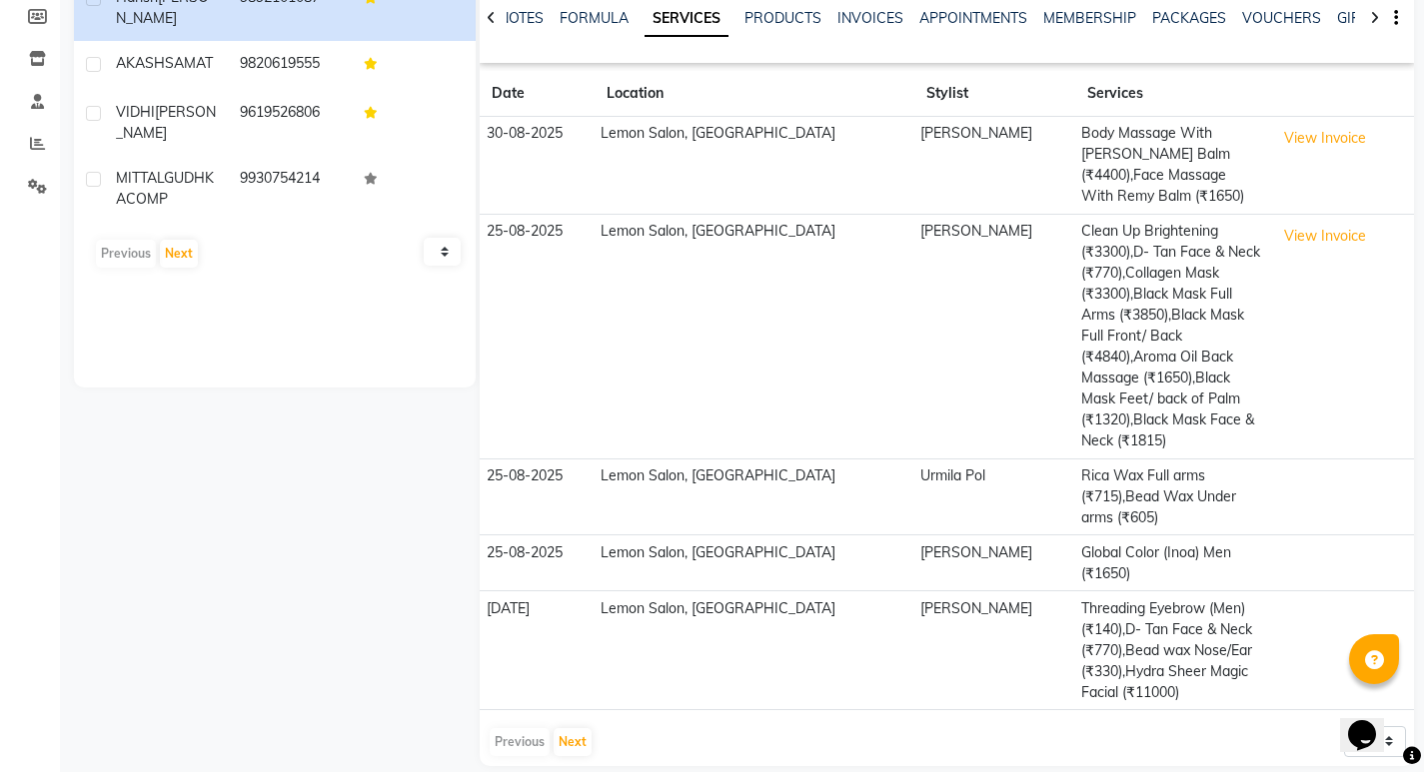
scroll to position [302, 0]
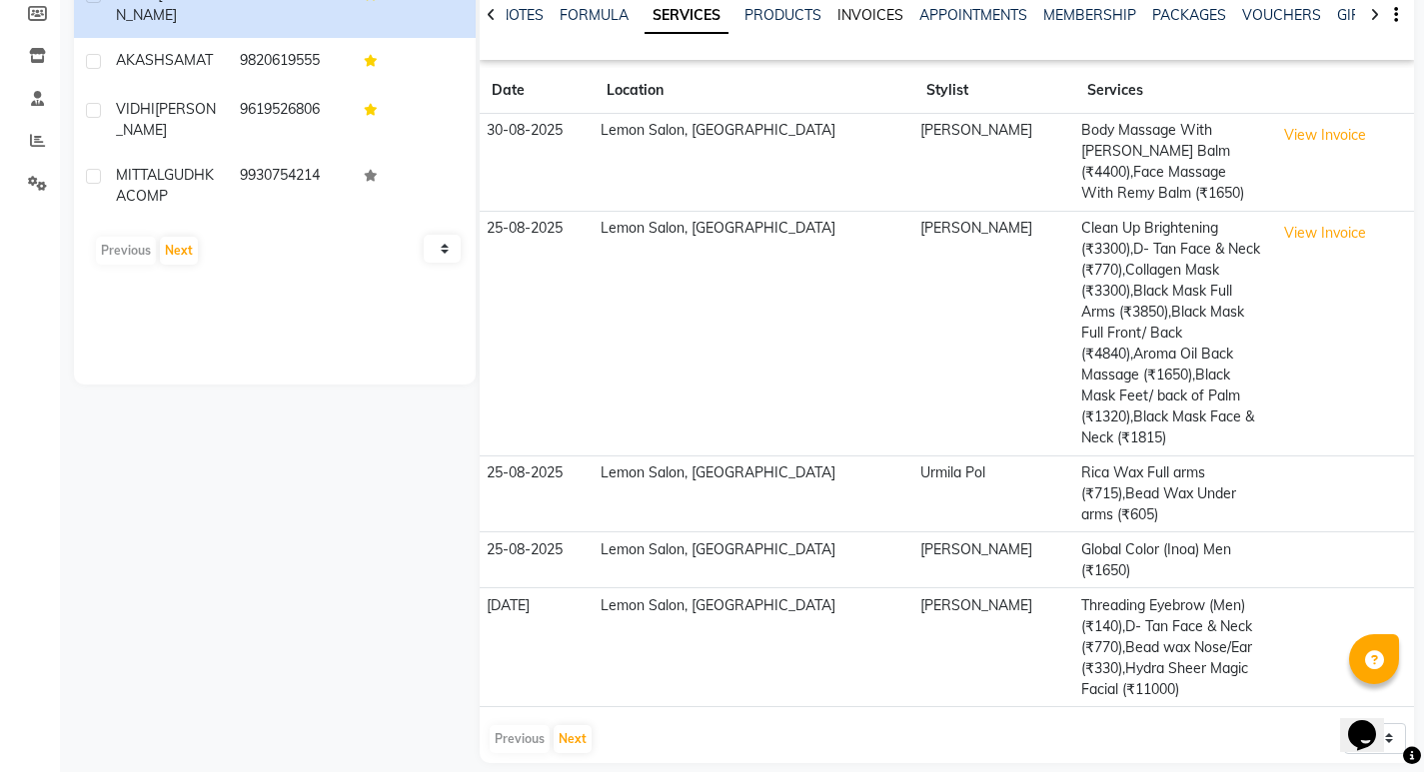
click at [854, 21] on link "INVOICES" at bounding box center [870, 15] width 66 height 18
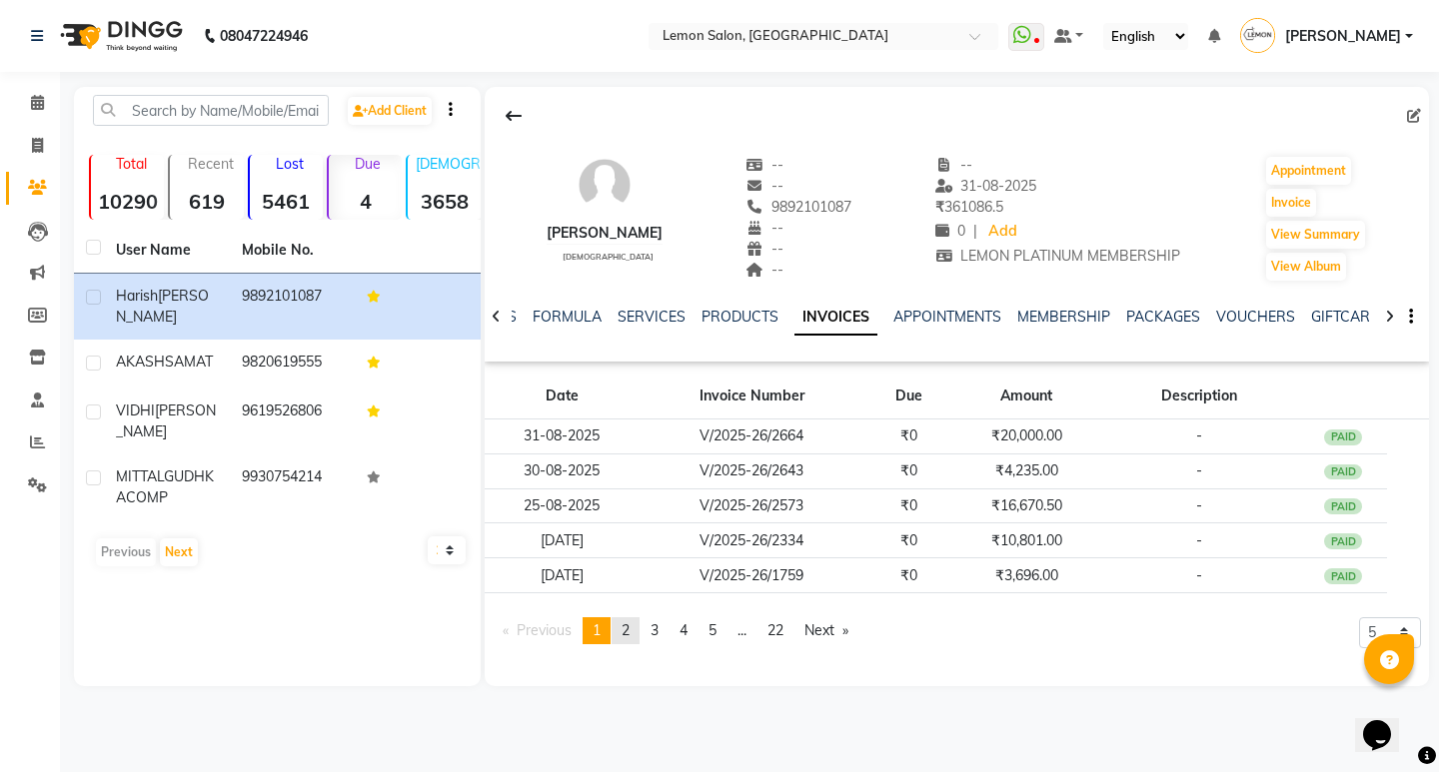
click at [624, 632] on link "page 2" at bounding box center [625, 630] width 28 height 27
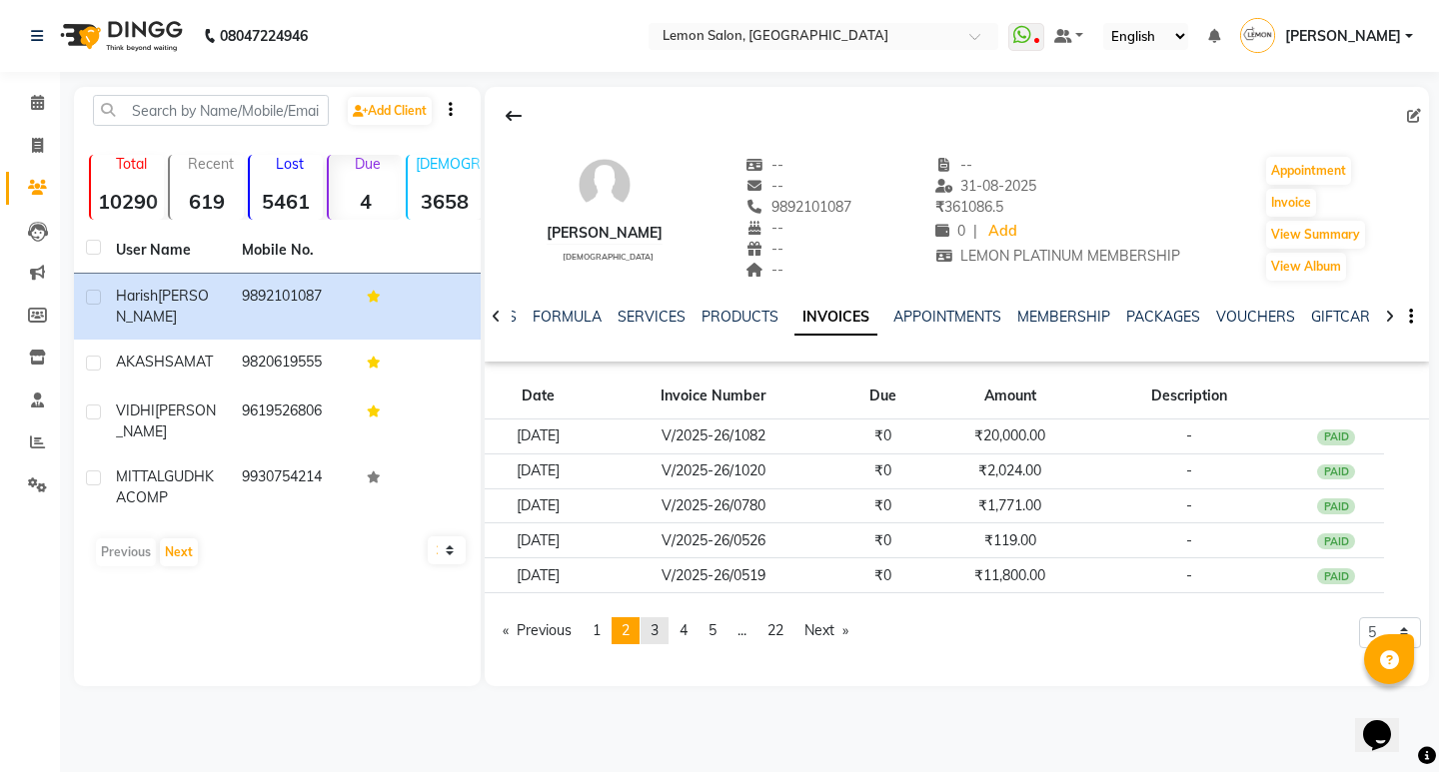
click at [658, 632] on span "3" at bounding box center [654, 630] width 8 height 18
click at [677, 632] on link "page 4" at bounding box center [683, 630] width 28 height 27
click at [709, 632] on link "page 5" at bounding box center [712, 630] width 28 height 27
click at [717, 630] on span "6" at bounding box center [713, 630] width 8 height 18
click at [717, 630] on span "7" at bounding box center [713, 630] width 8 height 18
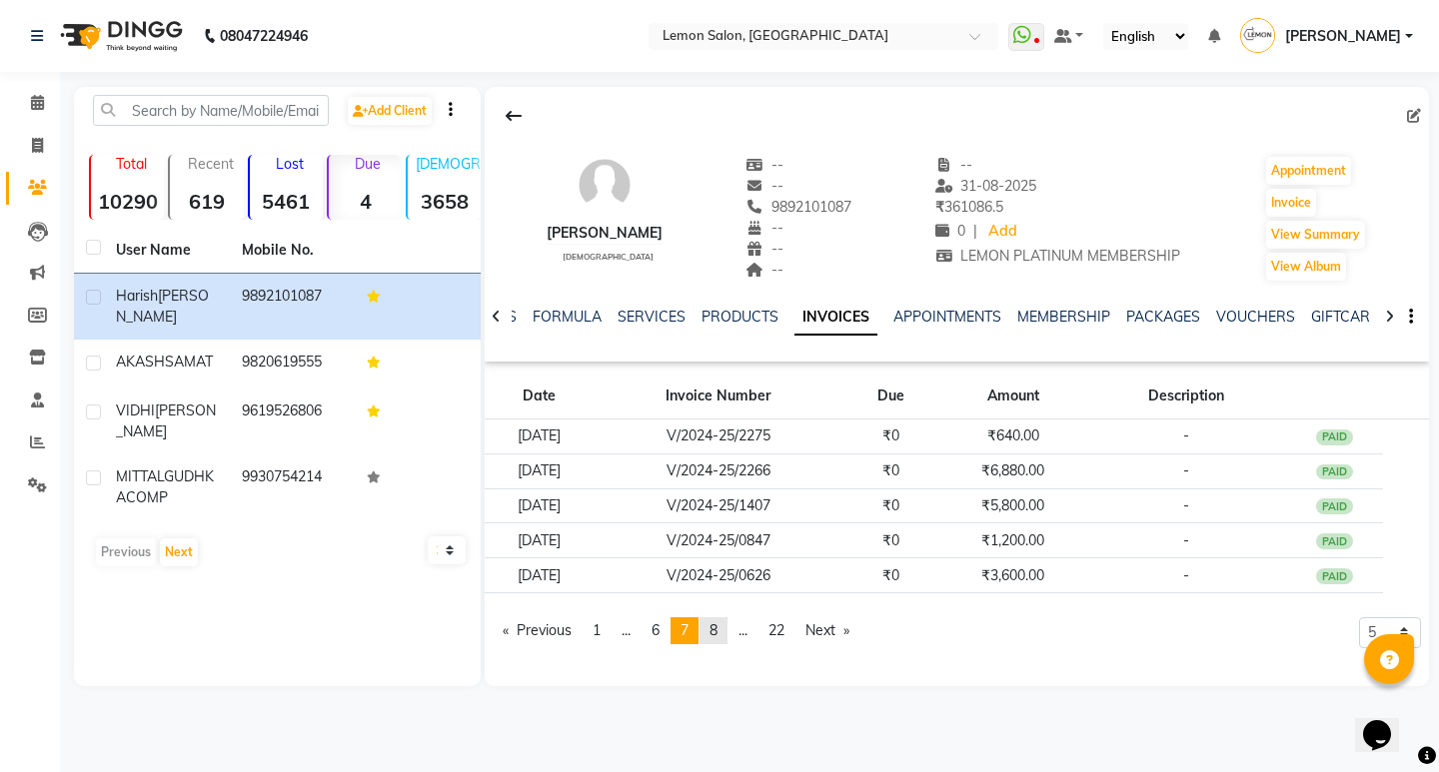
click at [717, 630] on span "8" at bounding box center [713, 630] width 8 height 18
click at [717, 630] on span "9" at bounding box center [713, 630] width 8 height 18
click at [723, 630] on span "10" at bounding box center [717, 630] width 16 height 18
click at [723, 630] on span "11" at bounding box center [725, 630] width 16 height 18
click at [723, 630] on link "page 12" at bounding box center [733, 630] width 36 height 27
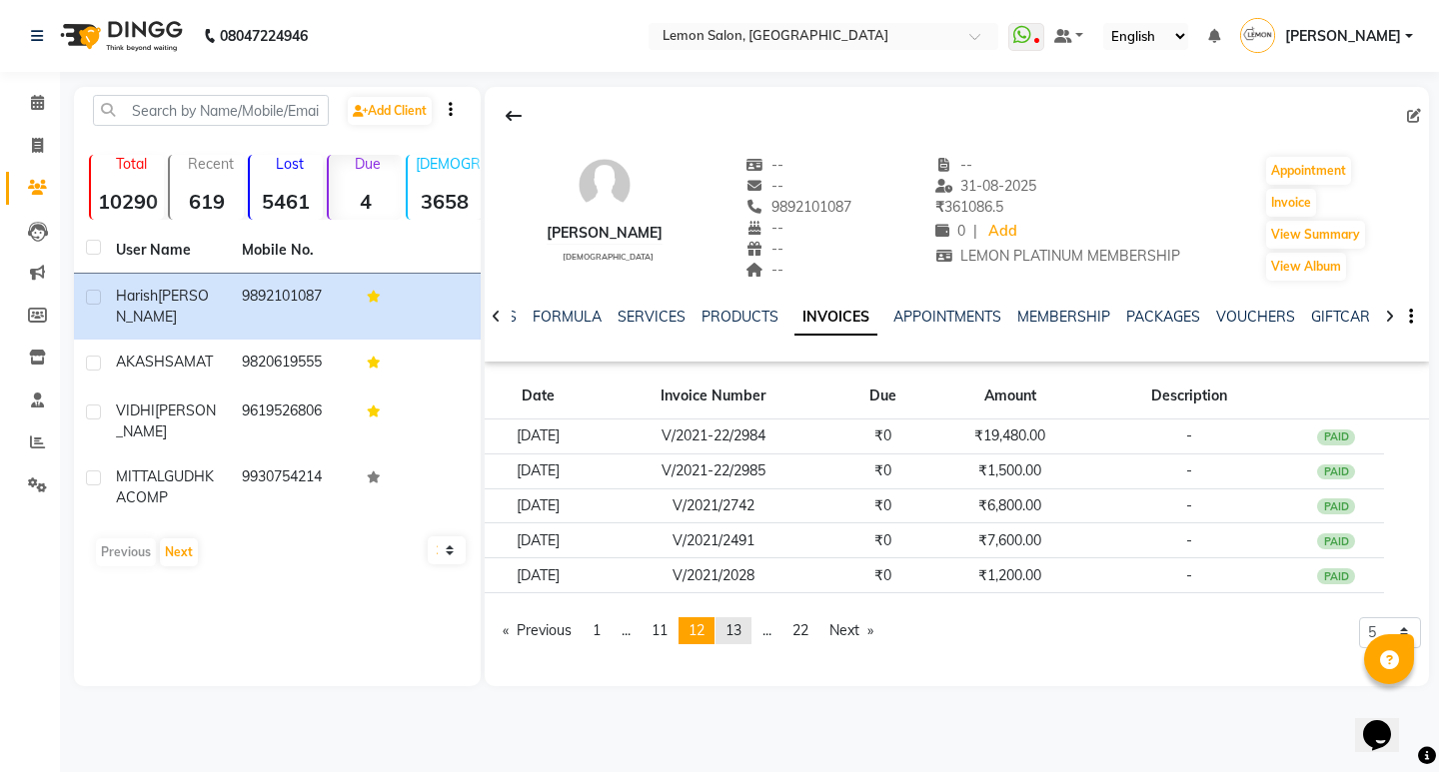
click at [723, 630] on link "page 13" at bounding box center [733, 630] width 36 height 27
click at [723, 630] on link "page 14" at bounding box center [733, 630] width 36 height 27
click at [723, 630] on link "page 15" at bounding box center [733, 630] width 36 height 27
click at [723, 630] on link "page 17" at bounding box center [733, 630] width 36 height 27
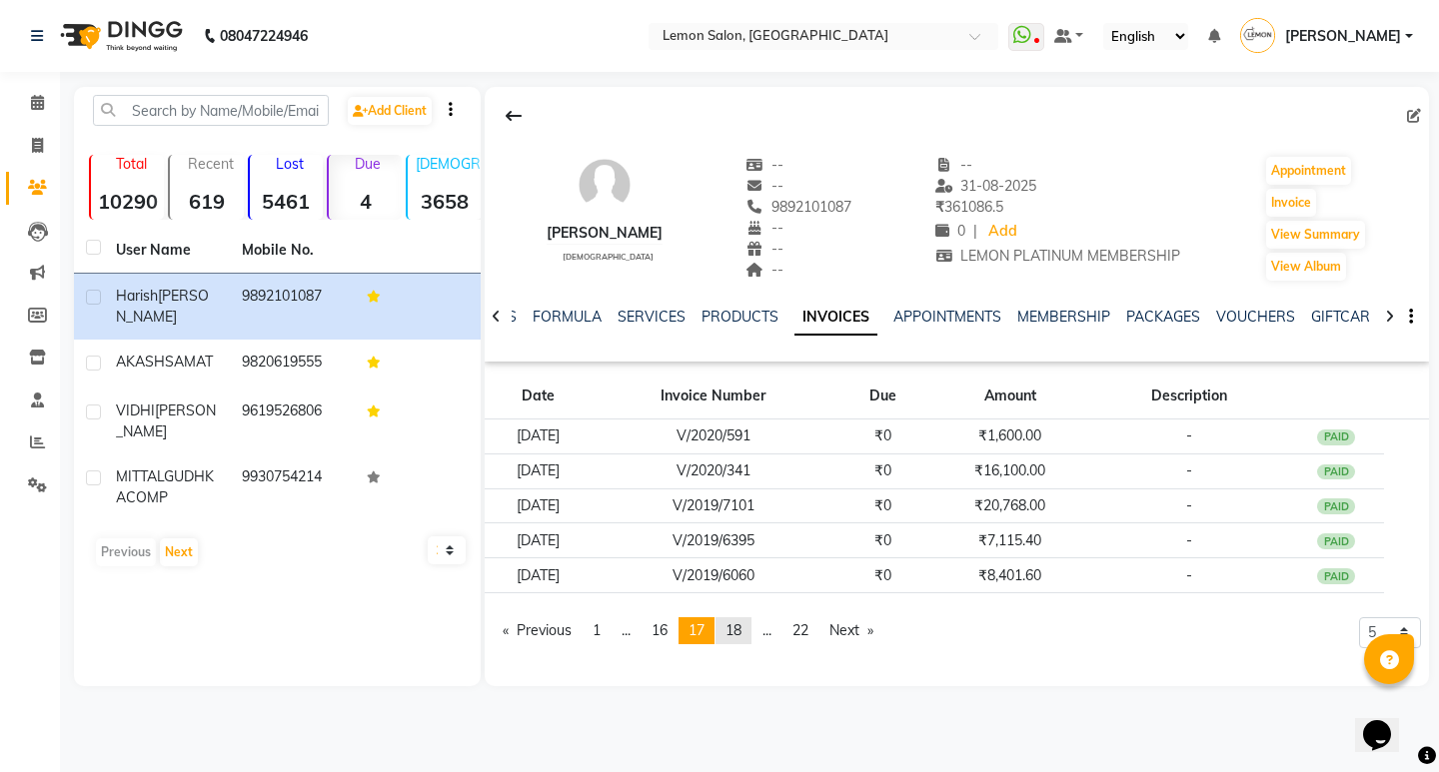
click at [723, 630] on link "page 18" at bounding box center [733, 630] width 36 height 27
click at [723, 630] on link "page 19" at bounding box center [733, 630] width 36 height 27
click at [723, 630] on link "page 20" at bounding box center [733, 630] width 36 height 27
click at [32, 97] on icon at bounding box center [37, 102] width 13 height 15
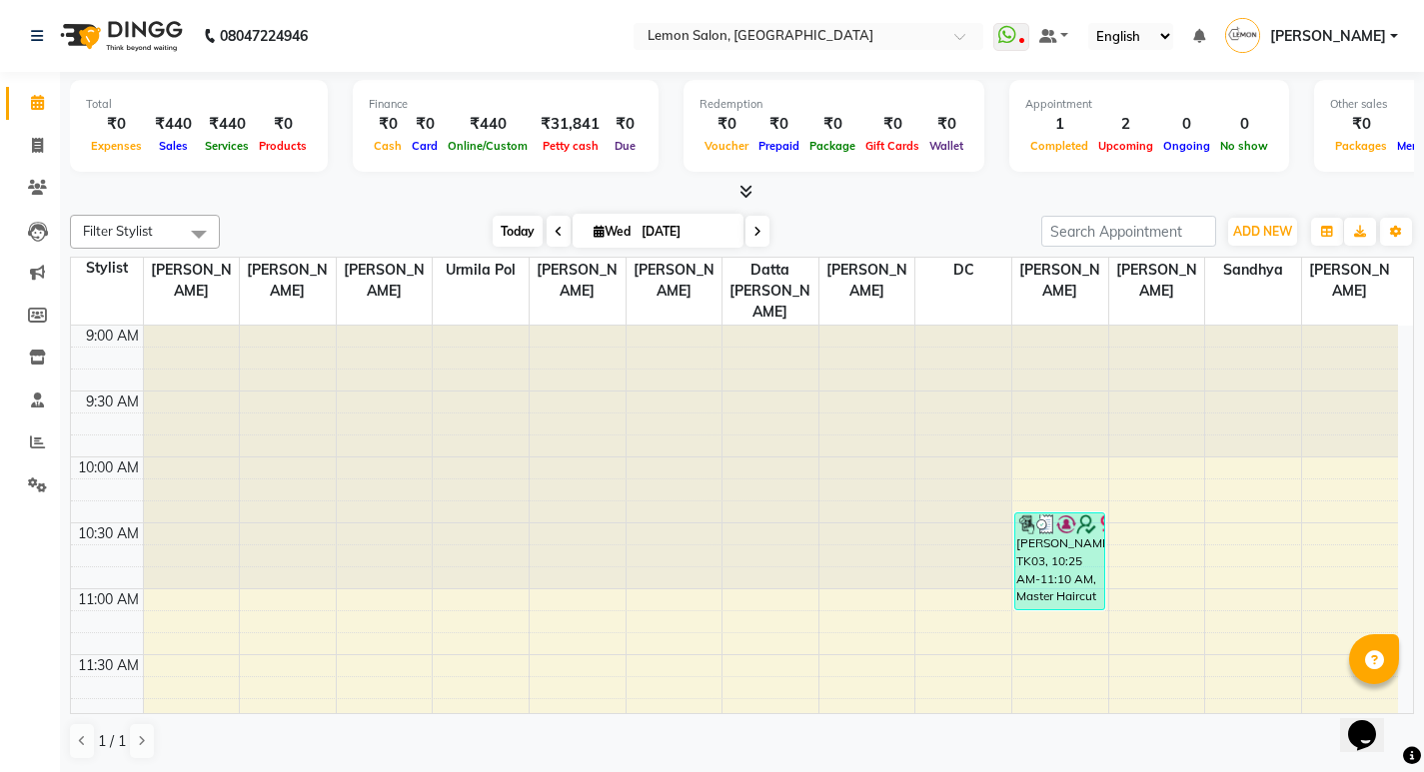
click at [507, 225] on span "Today" at bounding box center [518, 231] width 50 height 31
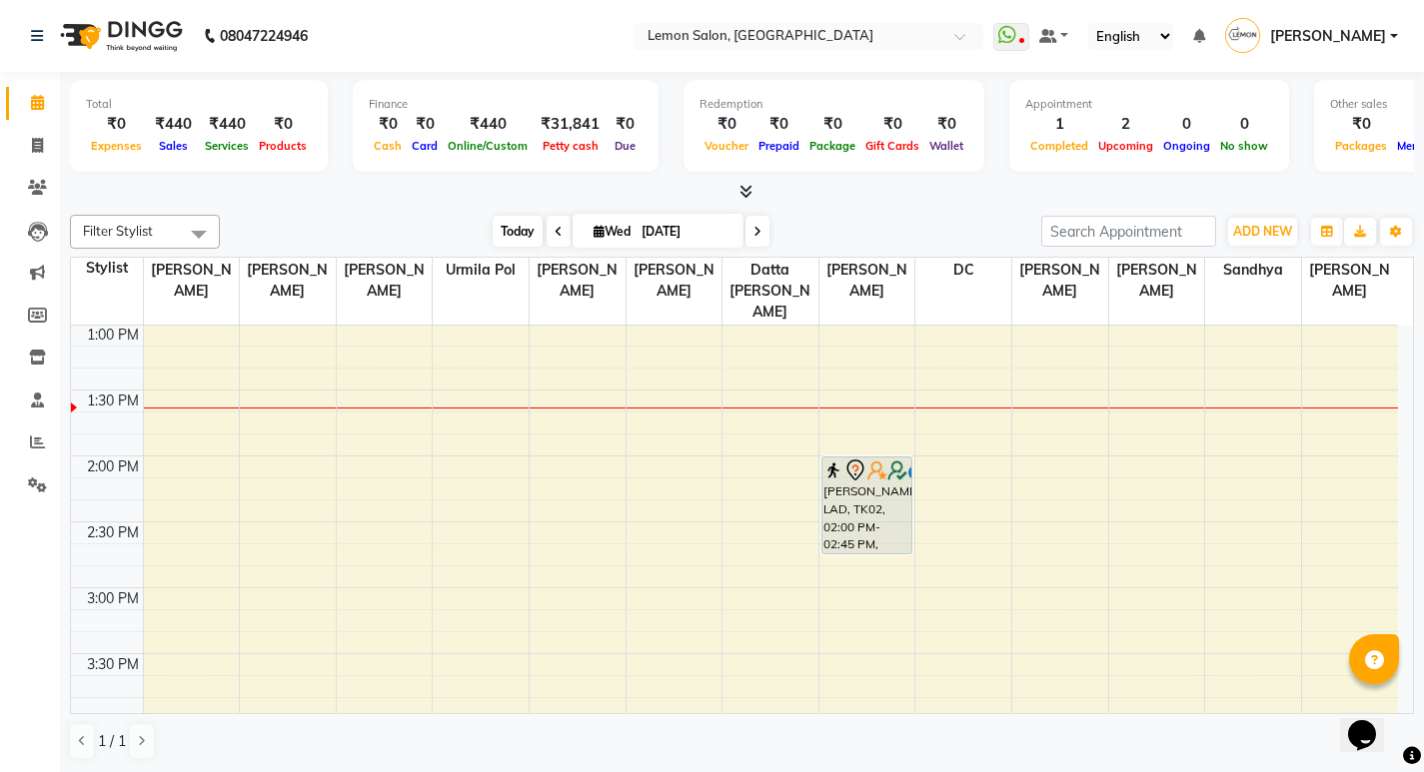
click at [516, 233] on span "Today" at bounding box center [518, 231] width 50 height 31
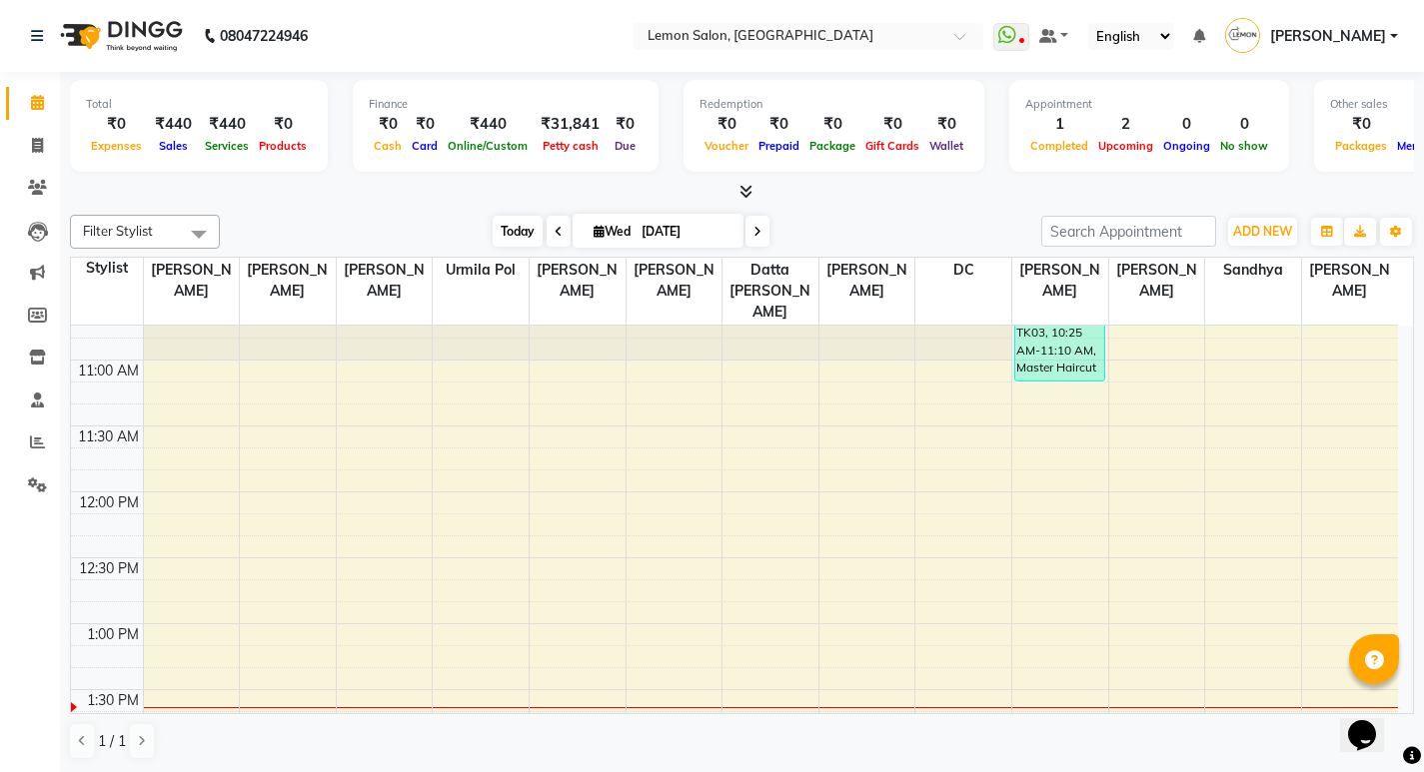
click at [507, 246] on span "Today" at bounding box center [518, 231] width 50 height 31
click at [530, 226] on span "Today" at bounding box center [518, 231] width 50 height 31
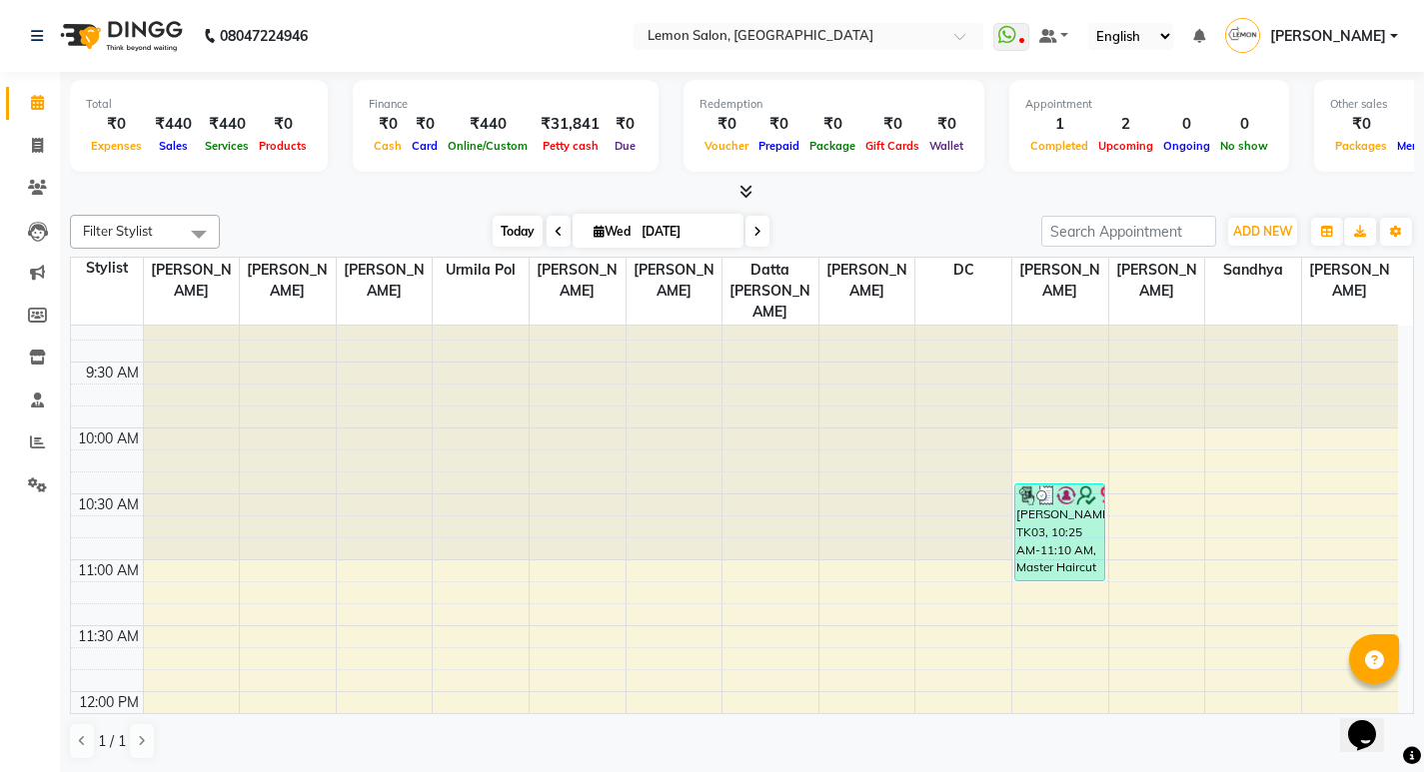
click at [517, 238] on span "Today" at bounding box center [518, 231] width 50 height 31
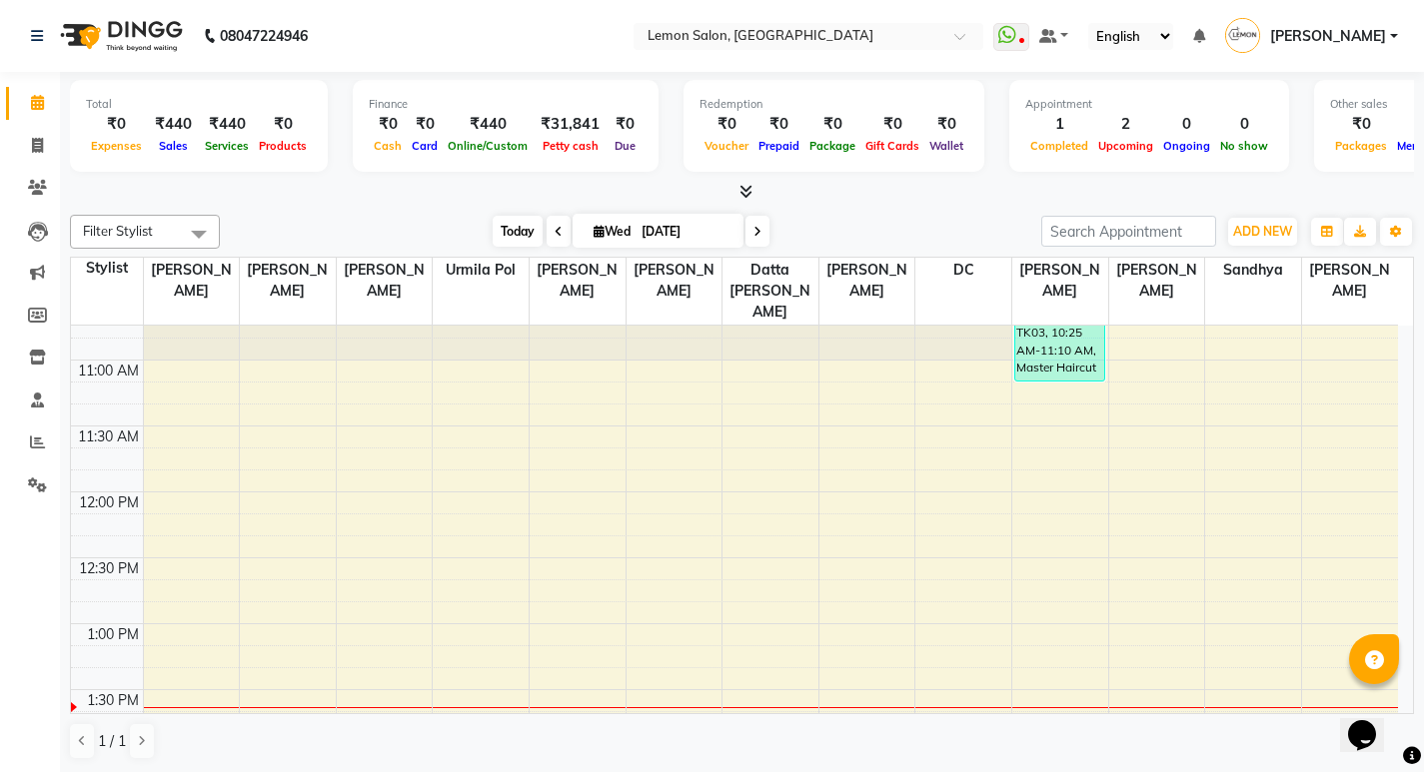
click at [506, 236] on span "Today" at bounding box center [518, 231] width 50 height 31
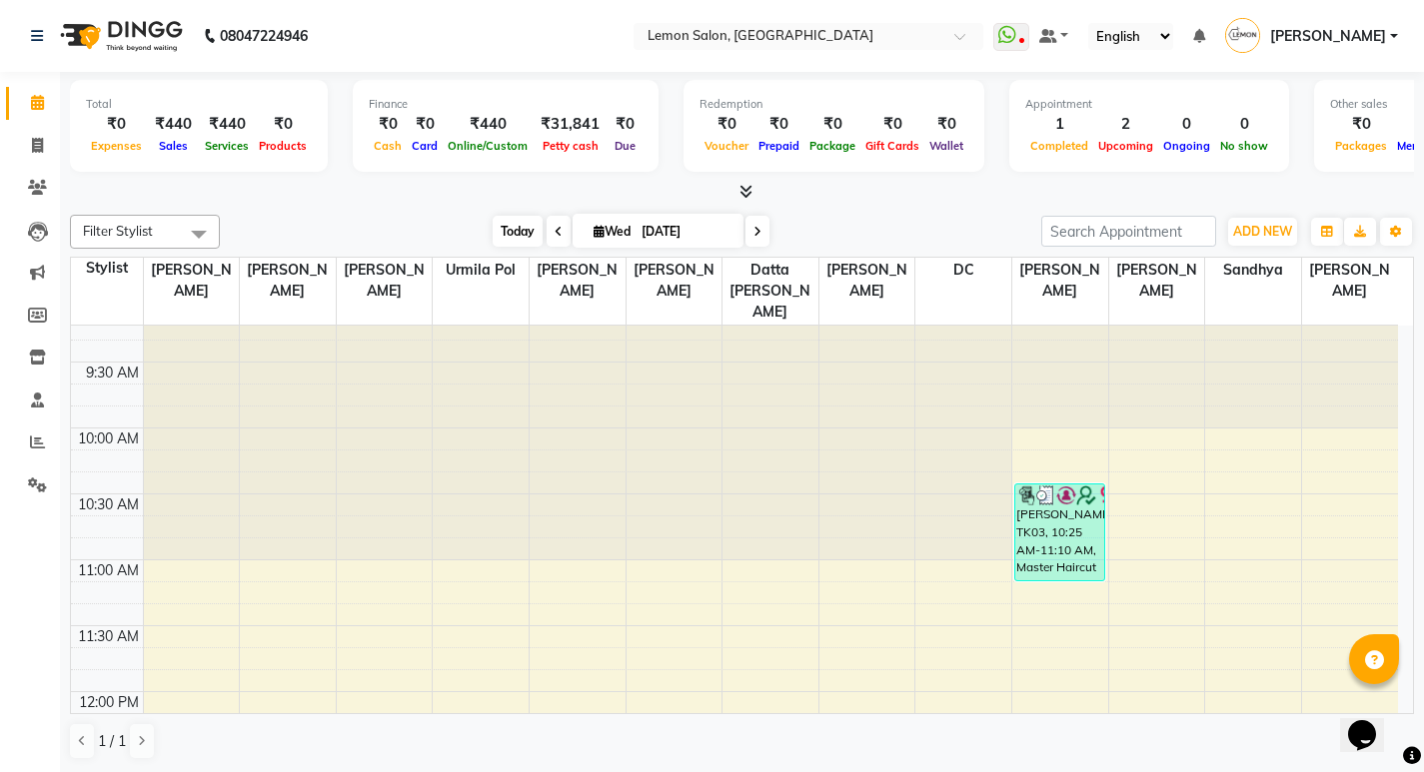
click at [517, 231] on span "Today" at bounding box center [518, 231] width 50 height 31
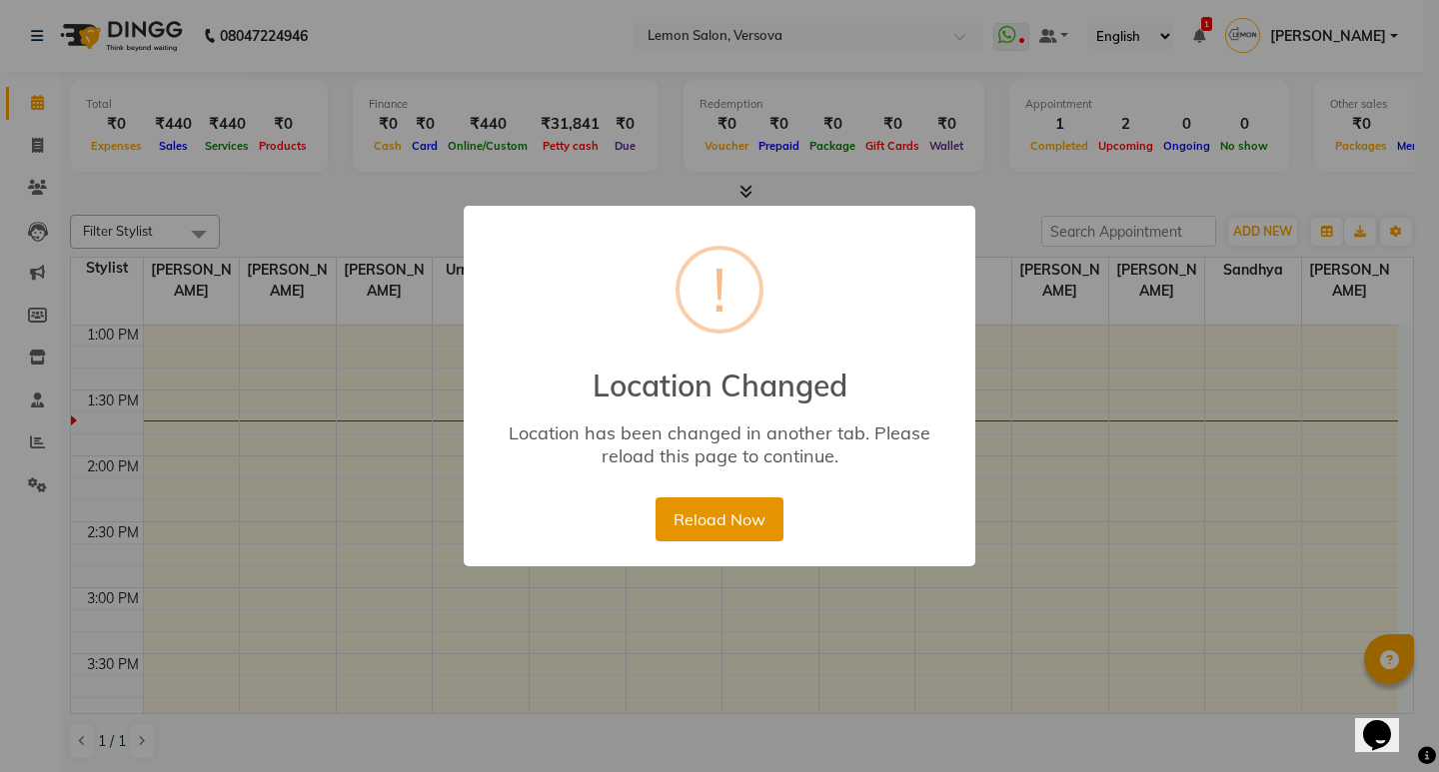
click at [727, 516] on button "Reload Now" at bounding box center [718, 520] width 127 height 44
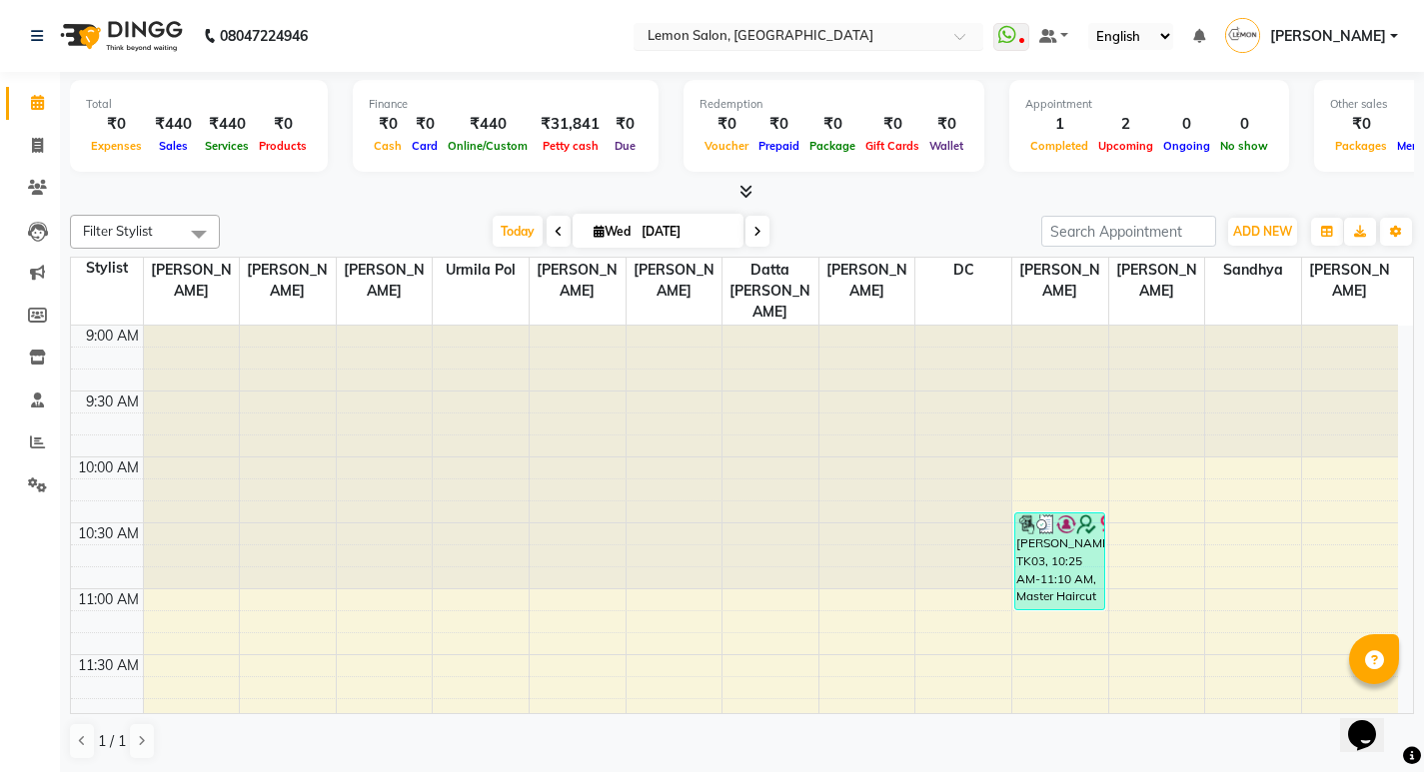
click at [776, 34] on input "text" at bounding box center [788, 38] width 290 height 20
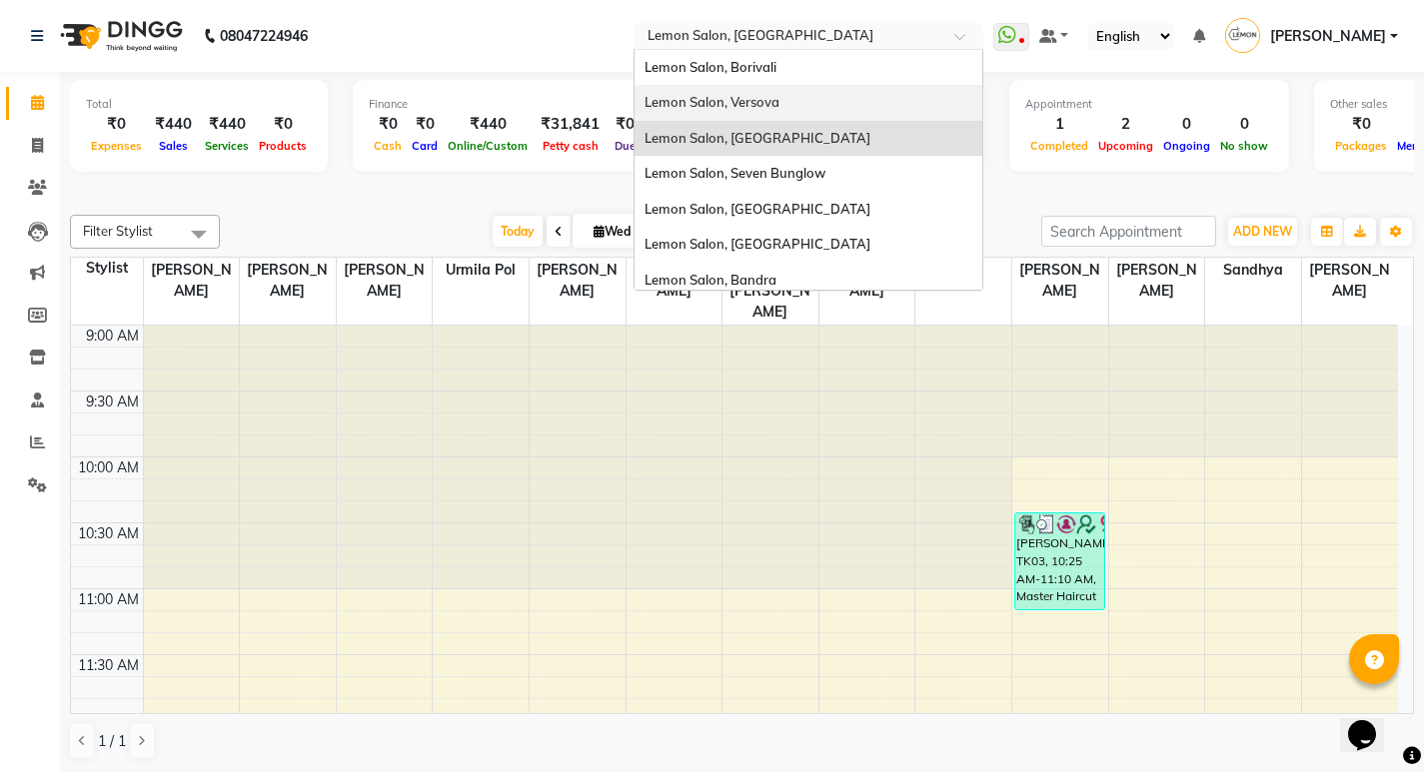
click at [755, 106] on span "Lemon Salon, Versova" at bounding box center [711, 102] width 135 height 16
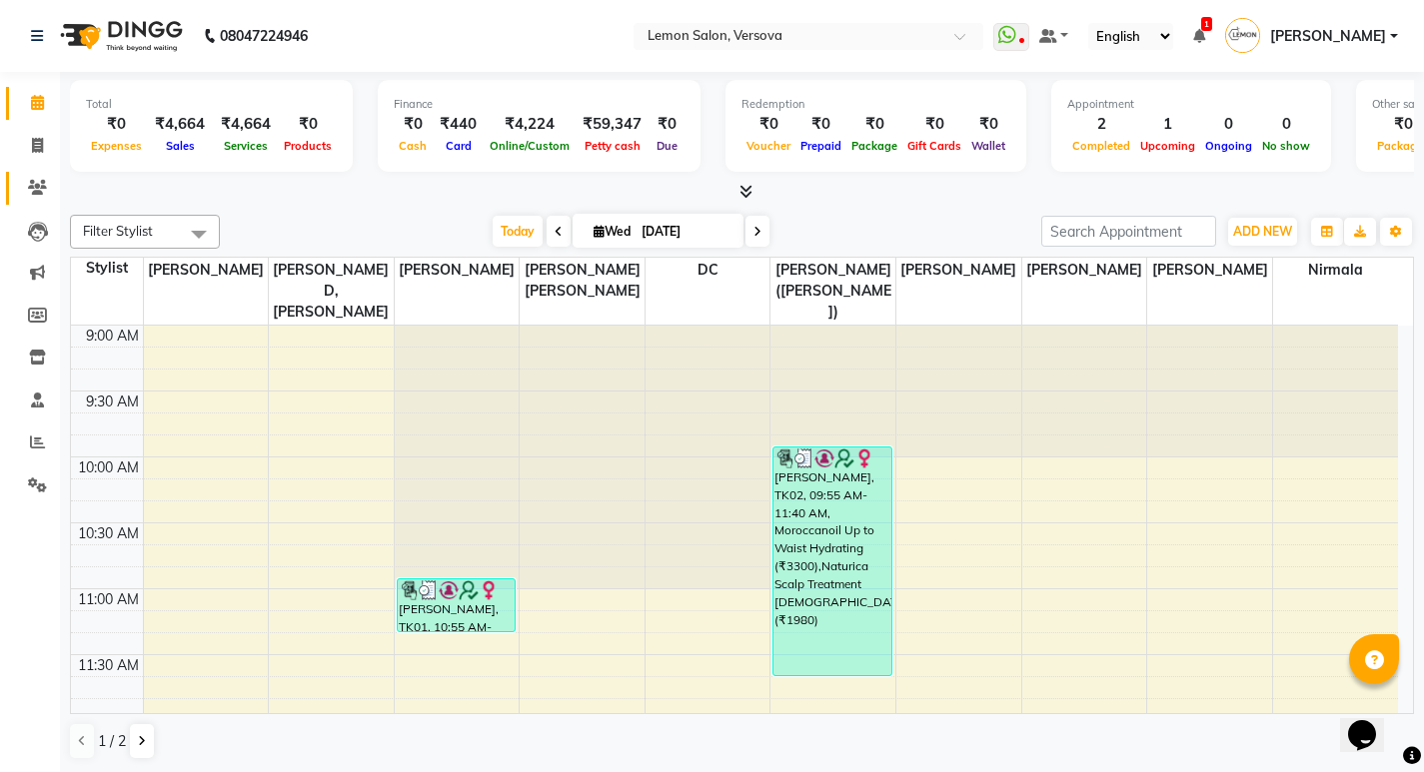
click at [30, 202] on link "Clients" at bounding box center [30, 188] width 48 height 33
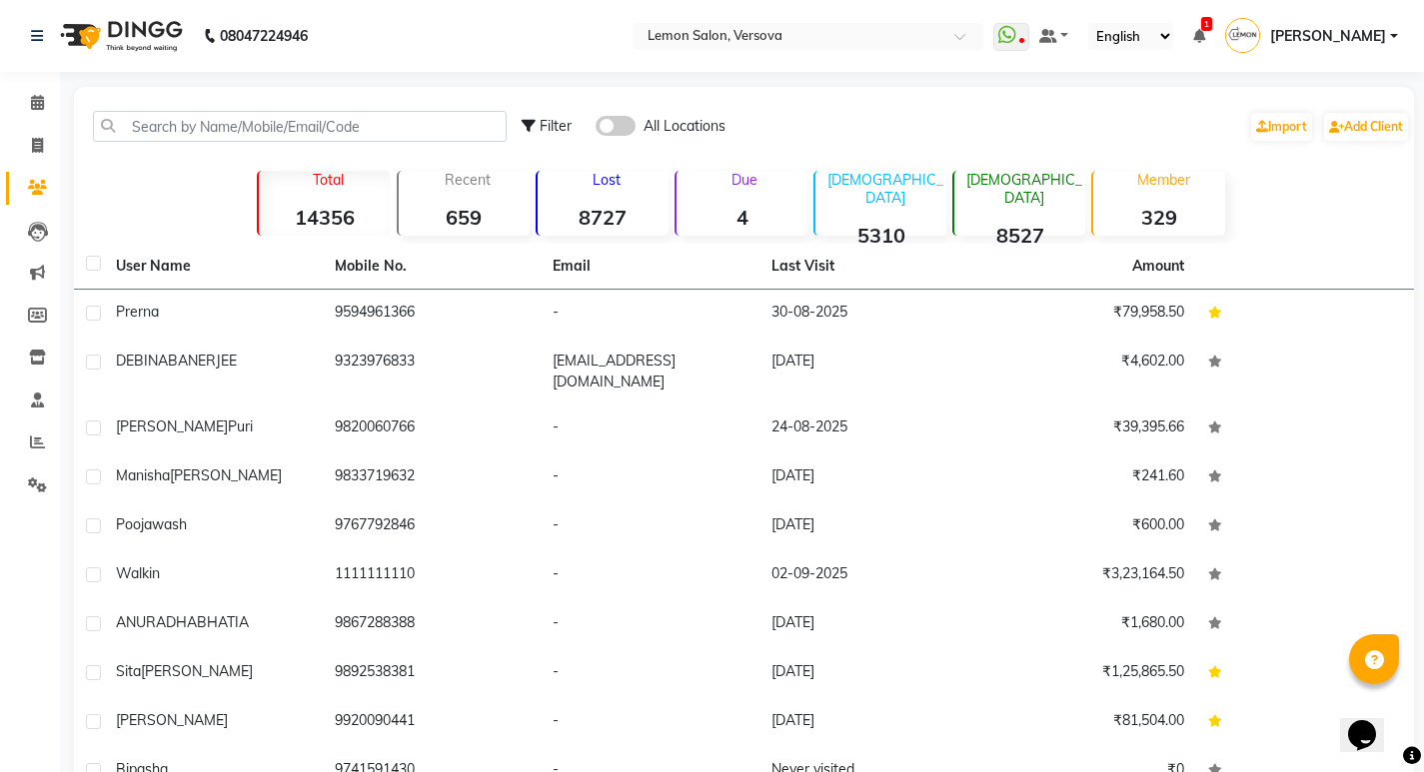
click at [751, 209] on strong "4" at bounding box center [741, 217] width 131 height 25
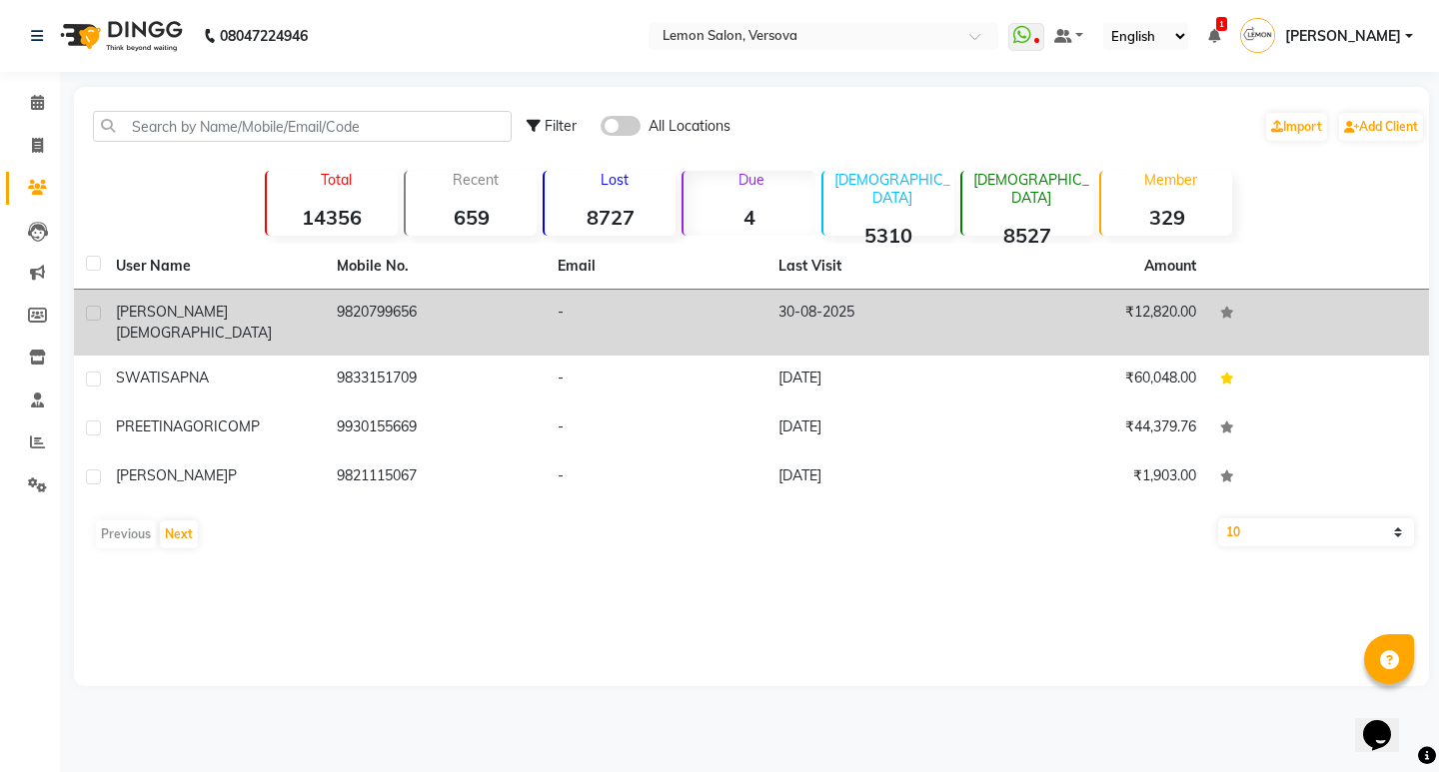
click at [420, 318] on td "9820799656" at bounding box center [435, 323] width 221 height 66
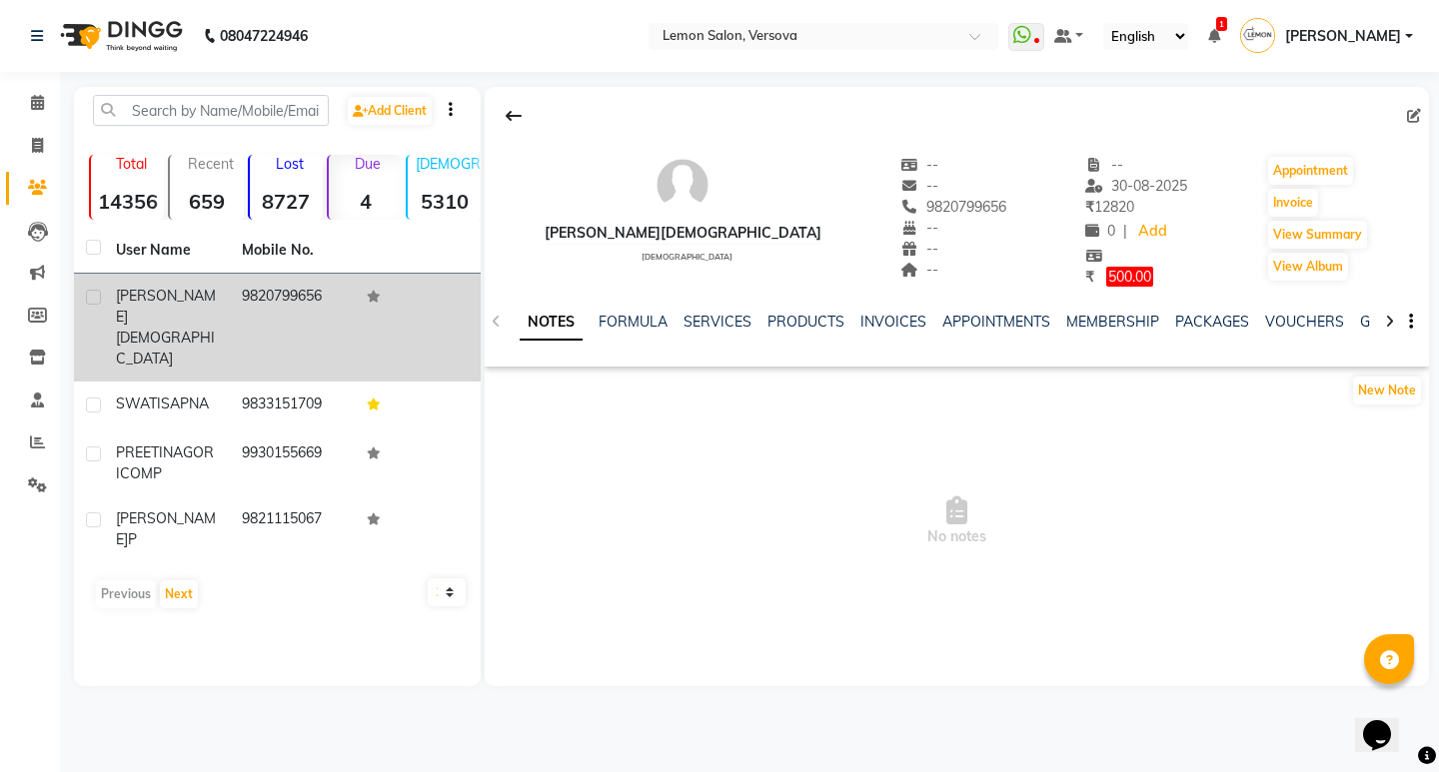
click at [276, 296] on td "9820799656" at bounding box center [293, 328] width 126 height 108
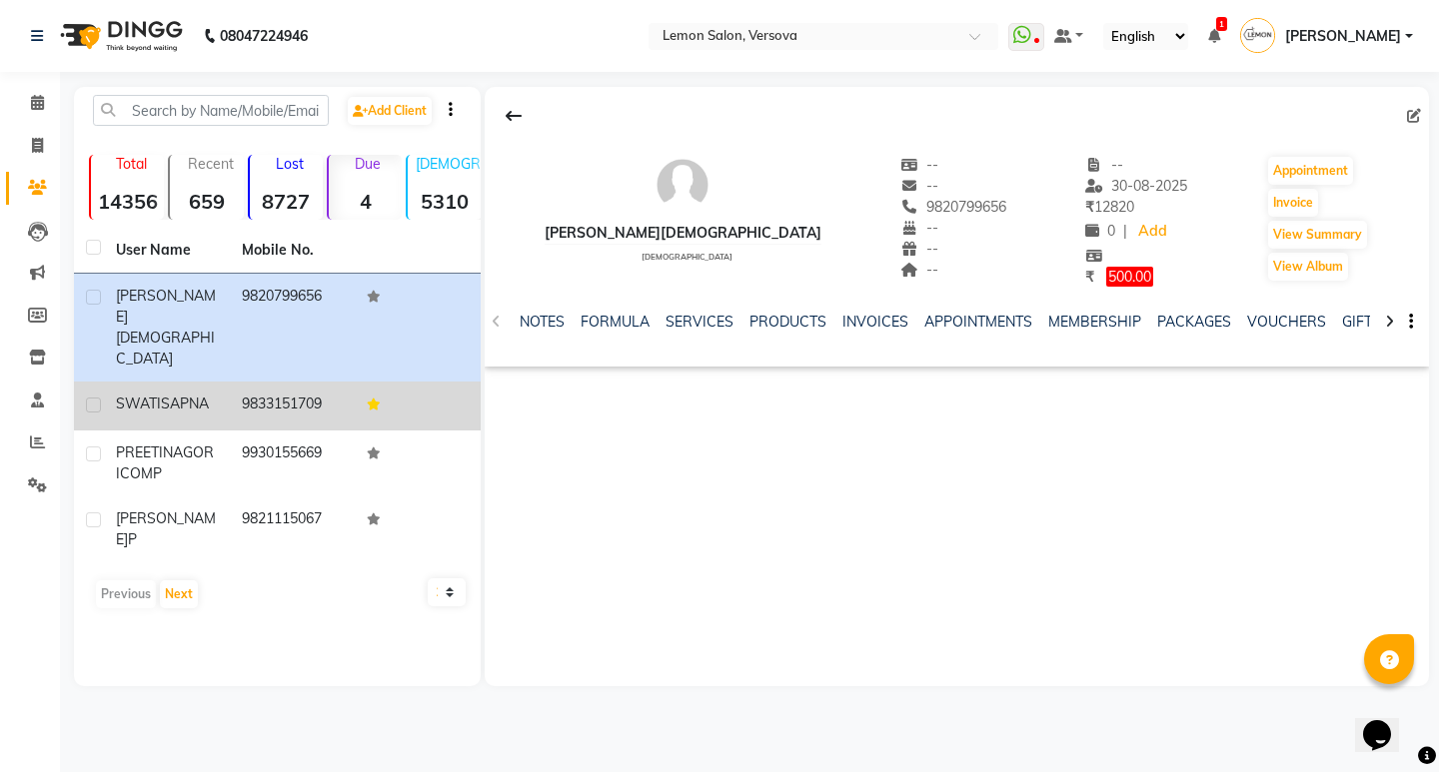
click at [303, 382] on td "9833151709" at bounding box center [293, 406] width 126 height 49
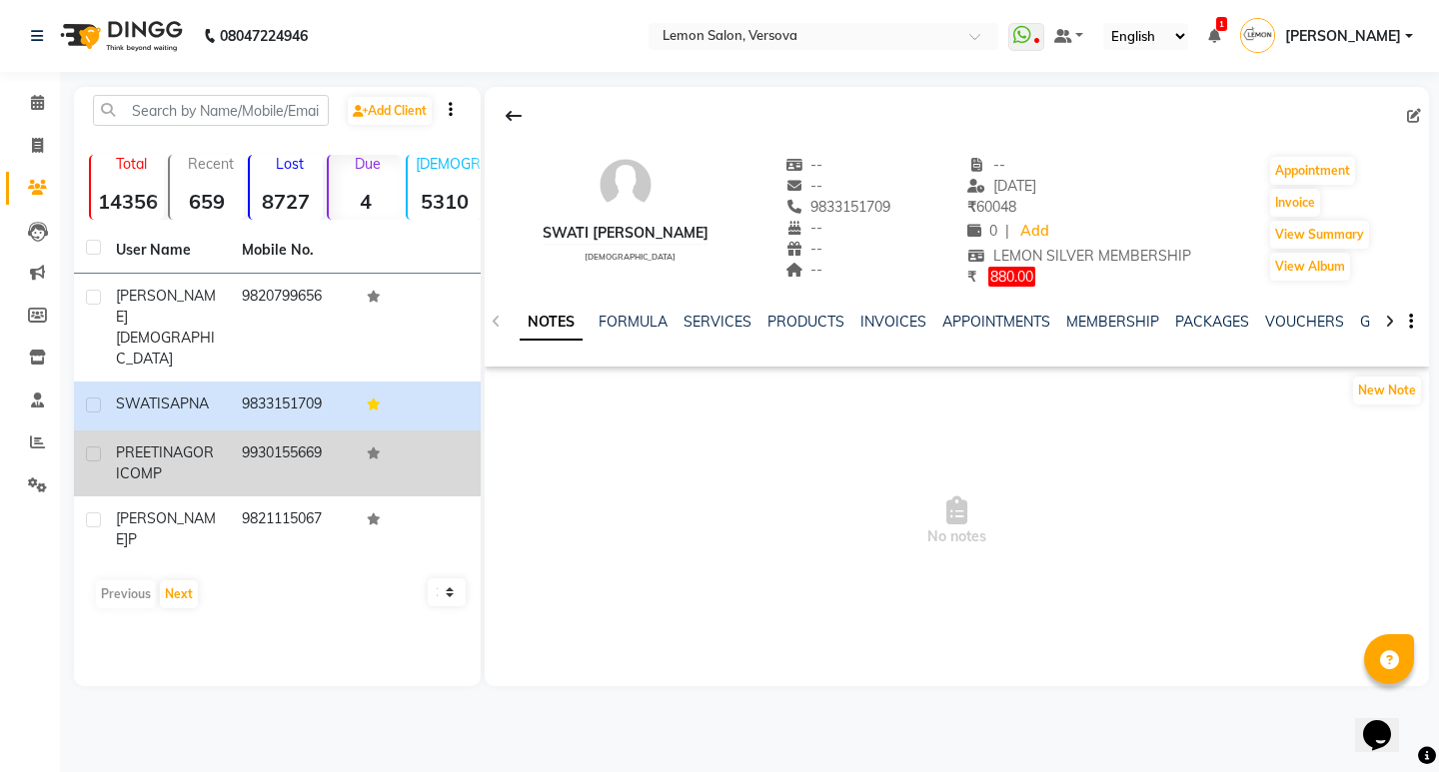
click at [269, 431] on td "9930155669" at bounding box center [293, 464] width 126 height 66
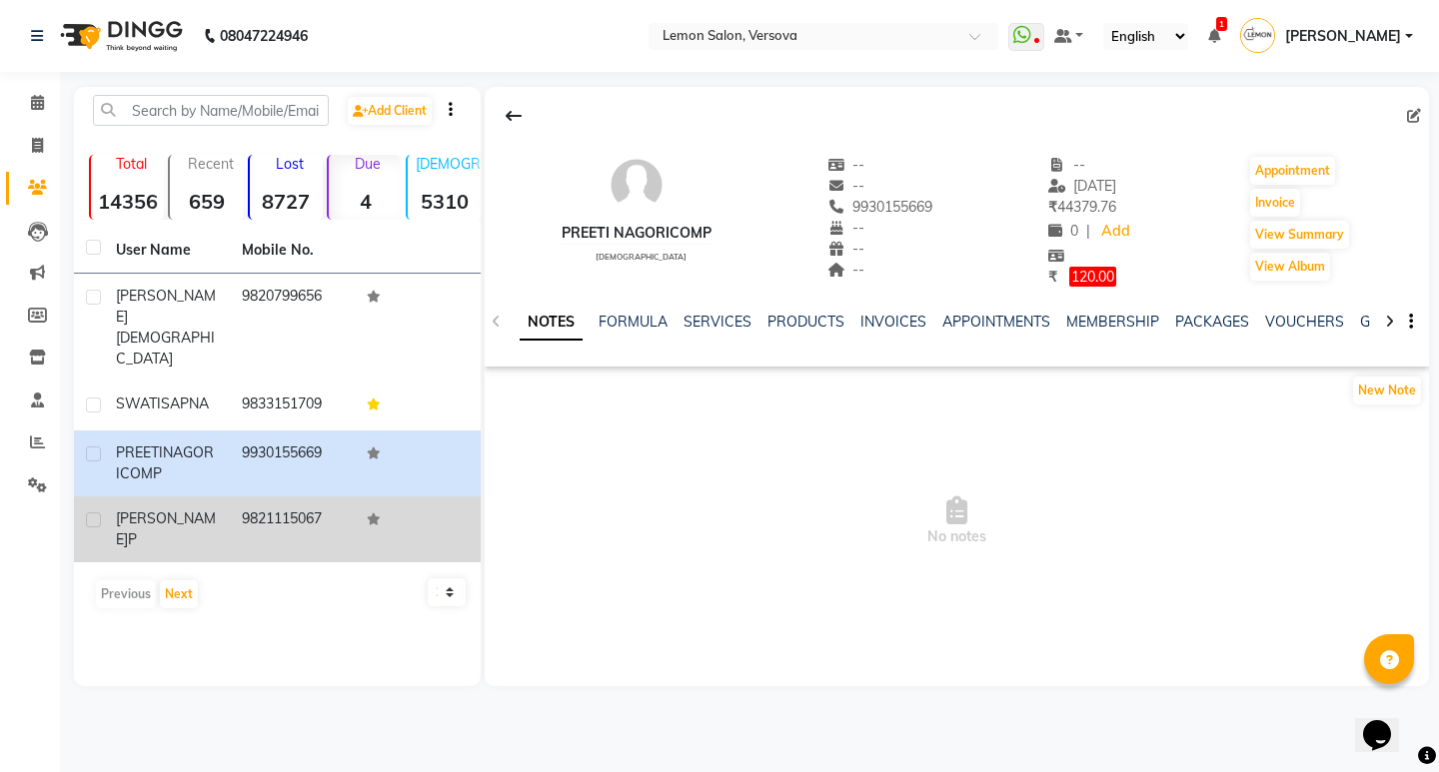
click at [274, 497] on td "9821115067" at bounding box center [293, 530] width 126 height 66
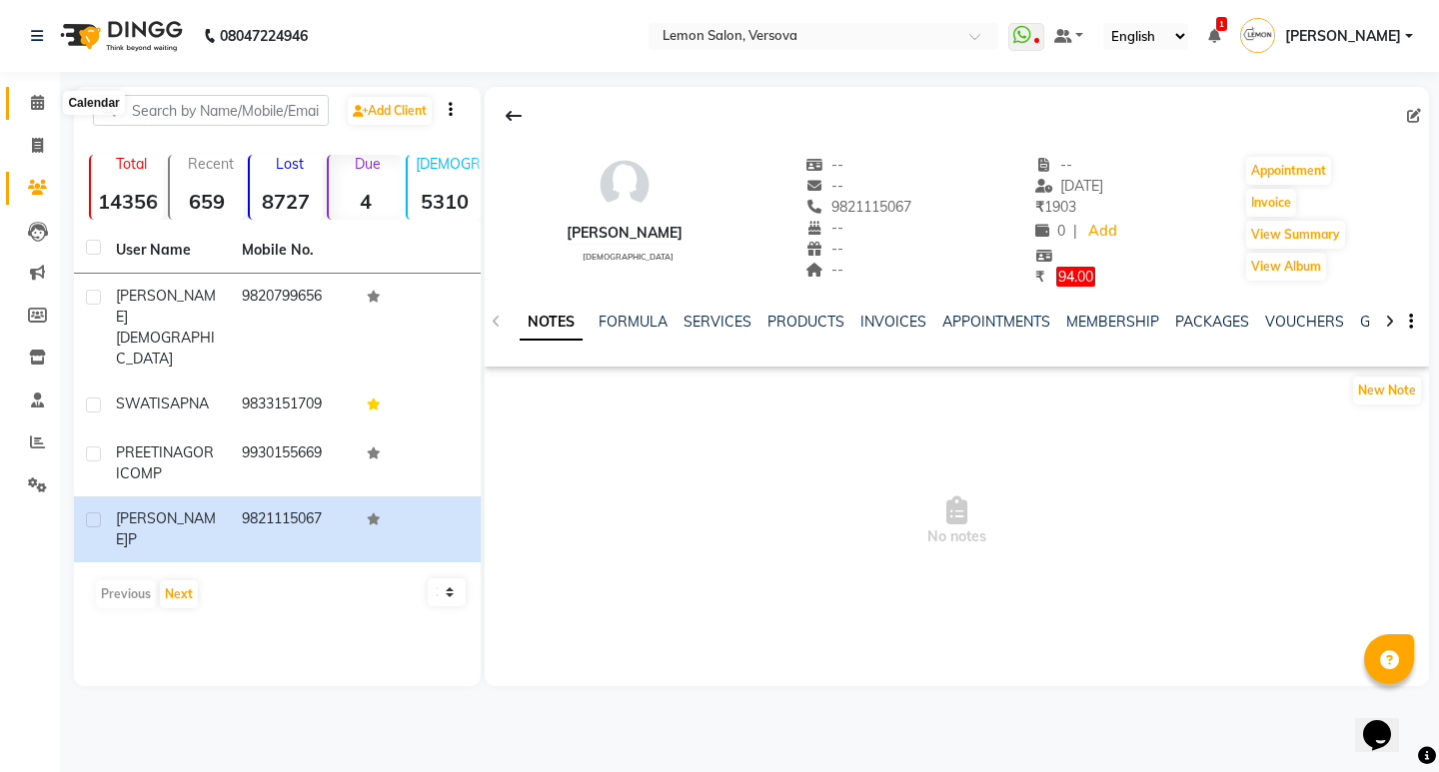
click at [44, 103] on icon at bounding box center [37, 102] width 13 height 15
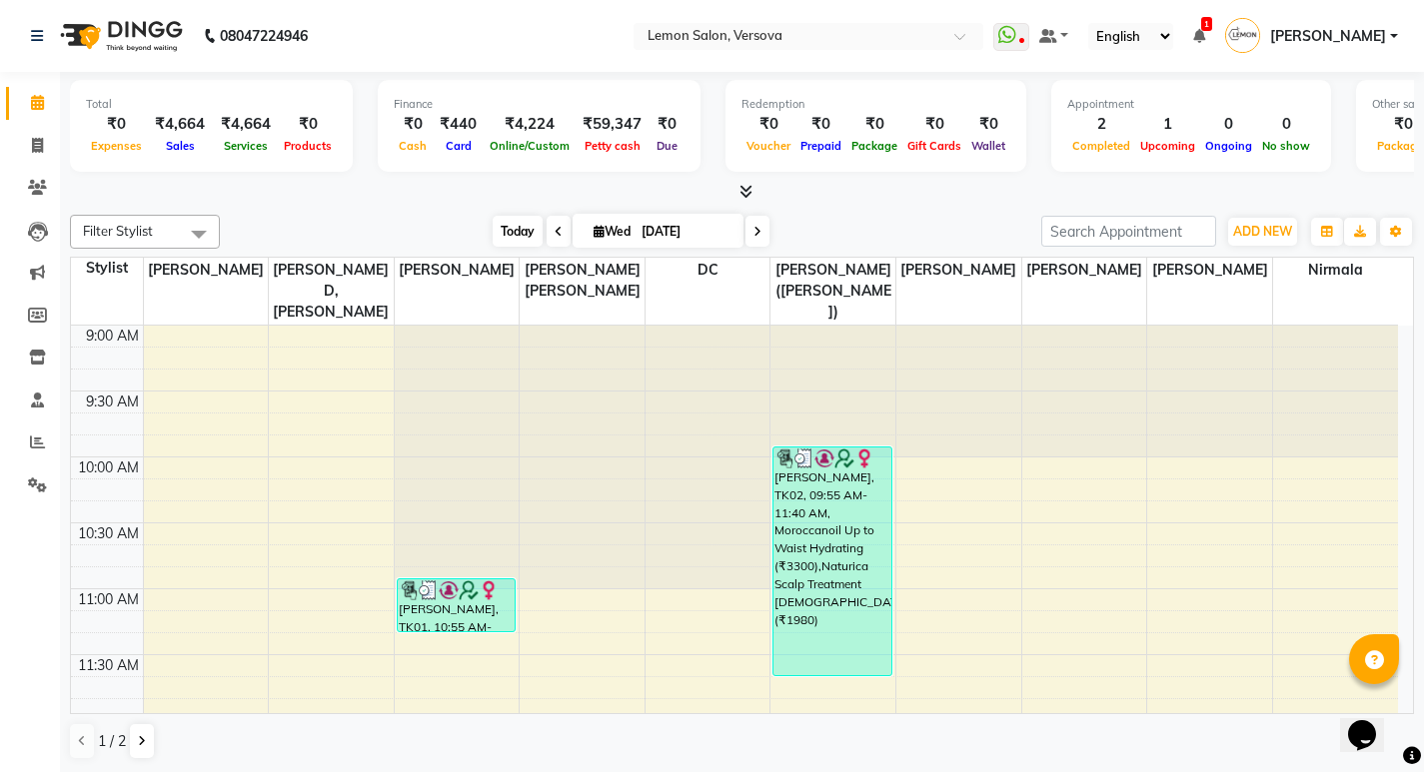
click at [514, 223] on span "Today" at bounding box center [518, 231] width 50 height 31
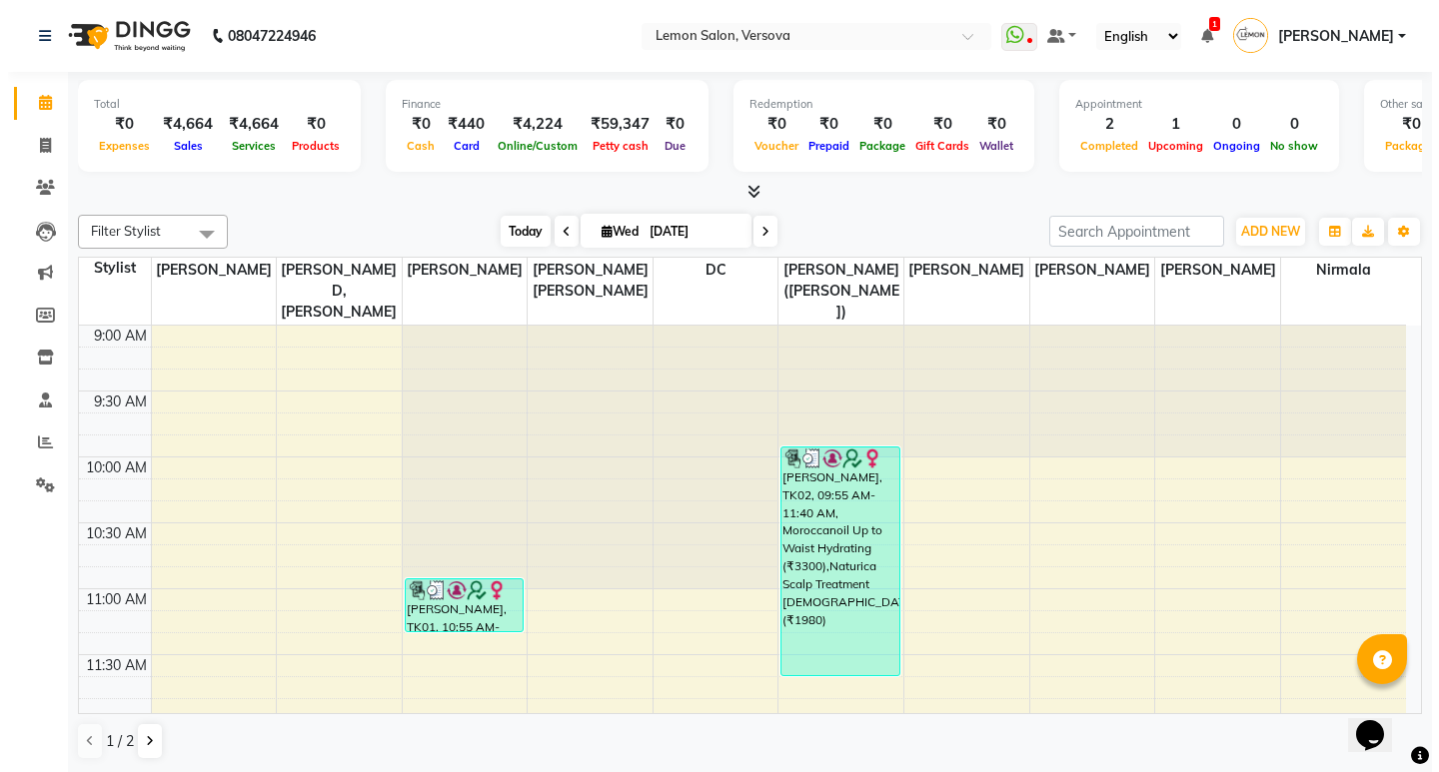
scroll to position [529, 0]
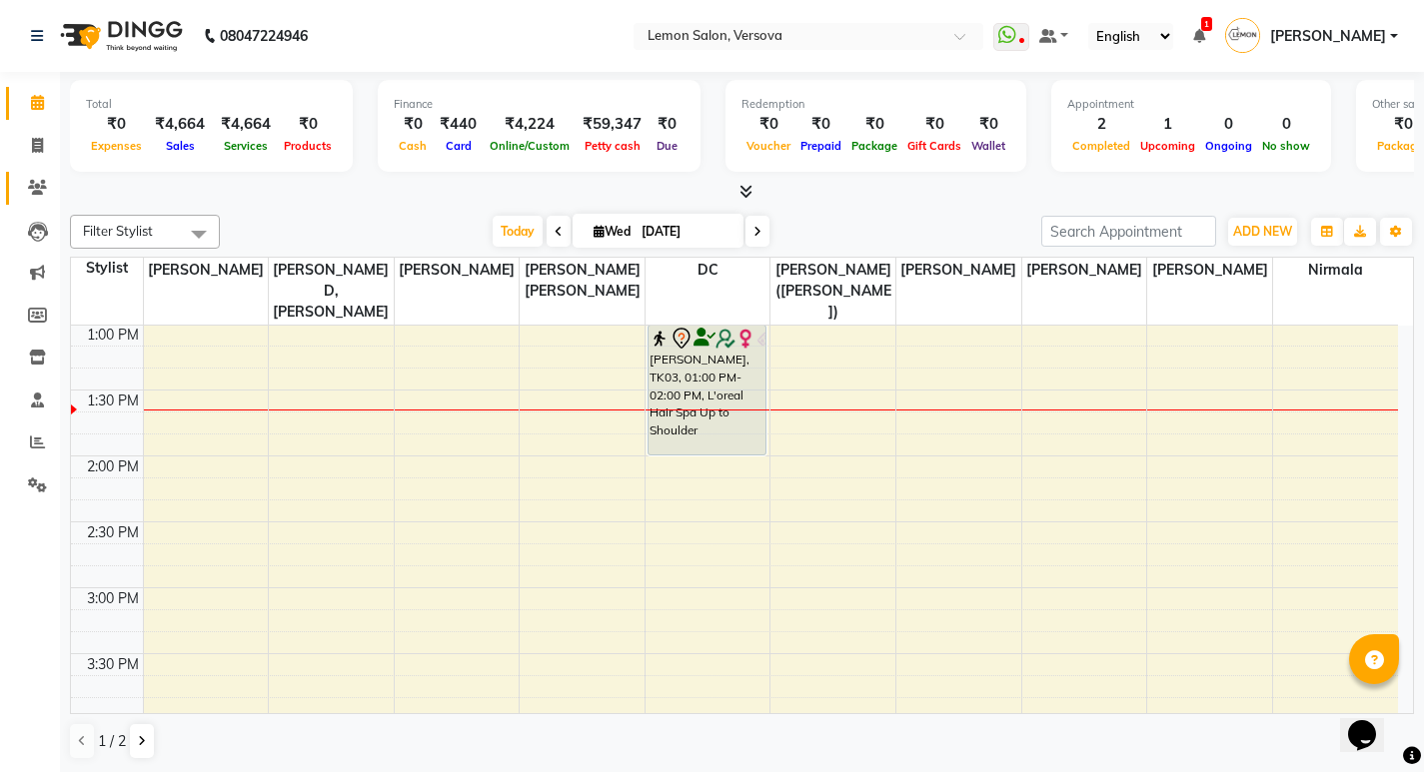
click at [19, 199] on link "Clients" at bounding box center [30, 188] width 48 height 33
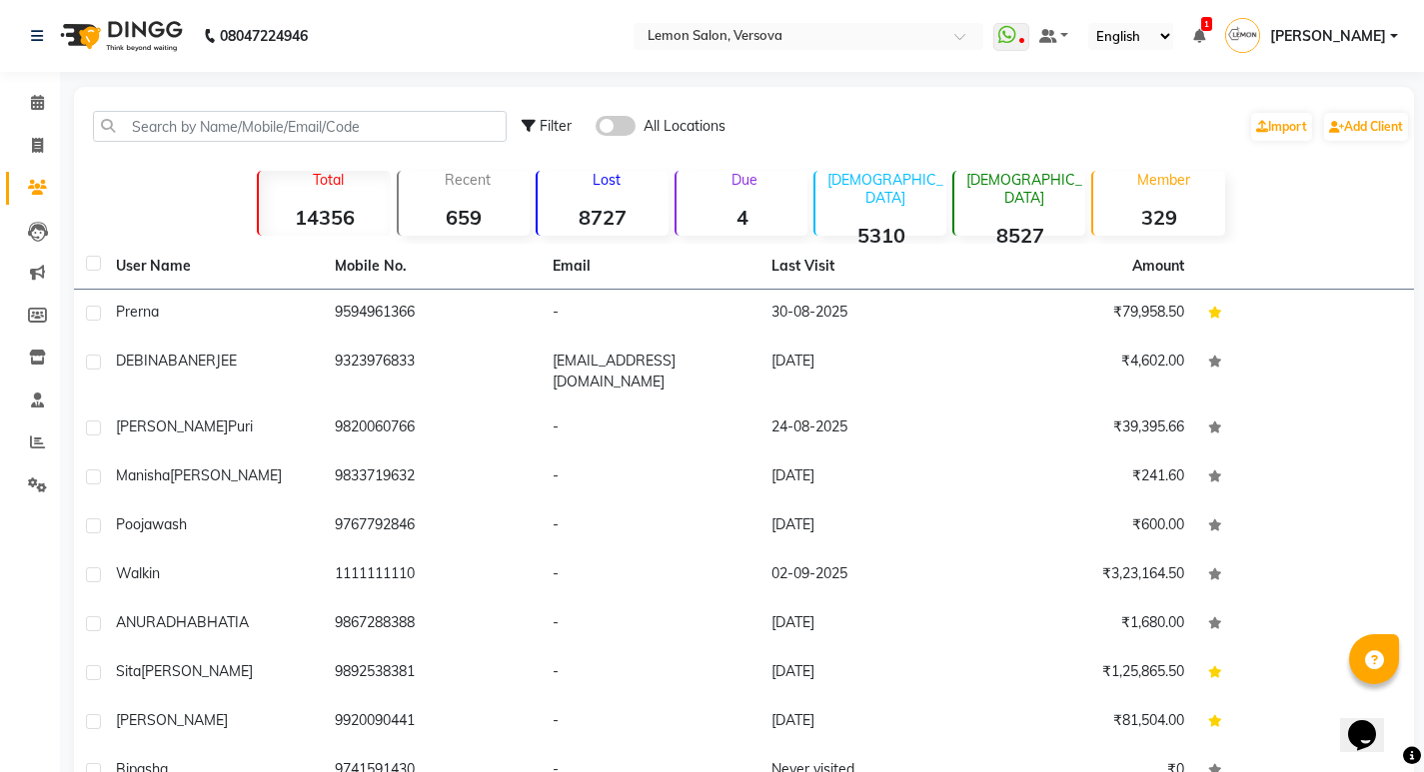
click at [723, 198] on div "Due 4" at bounding box center [740, 203] width 133 height 65
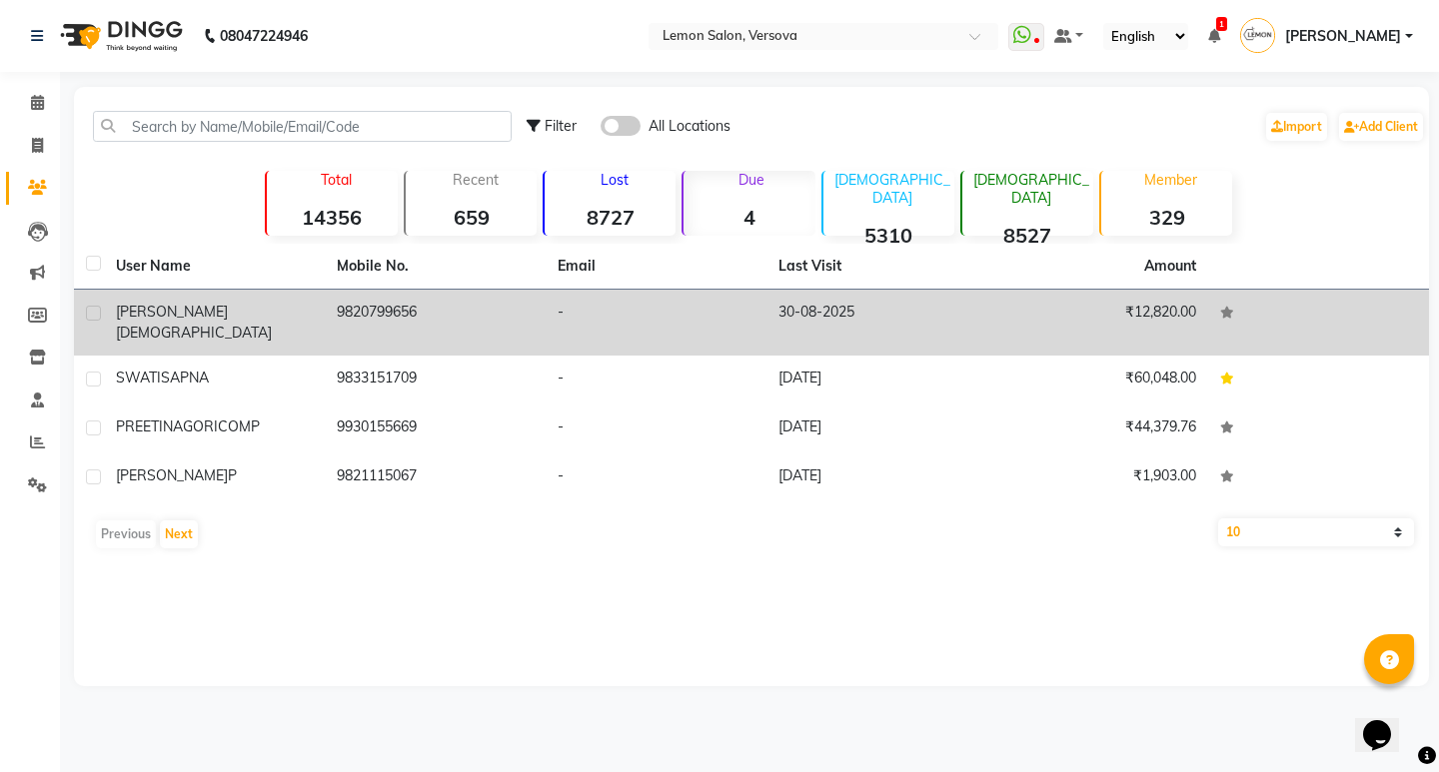
click at [373, 306] on td "9820799656" at bounding box center [435, 323] width 221 height 66
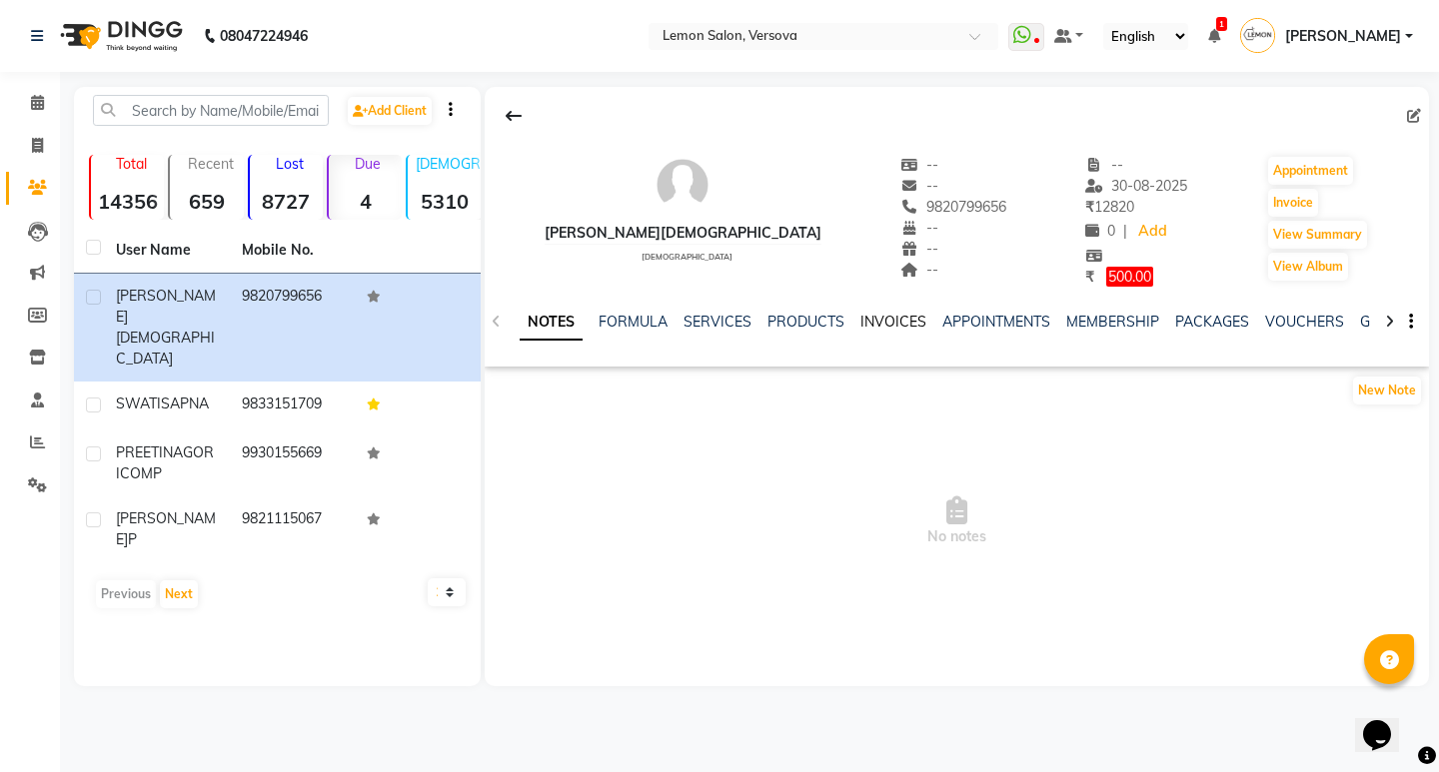
click at [860, 322] on link "INVOICES" at bounding box center [893, 322] width 66 height 18
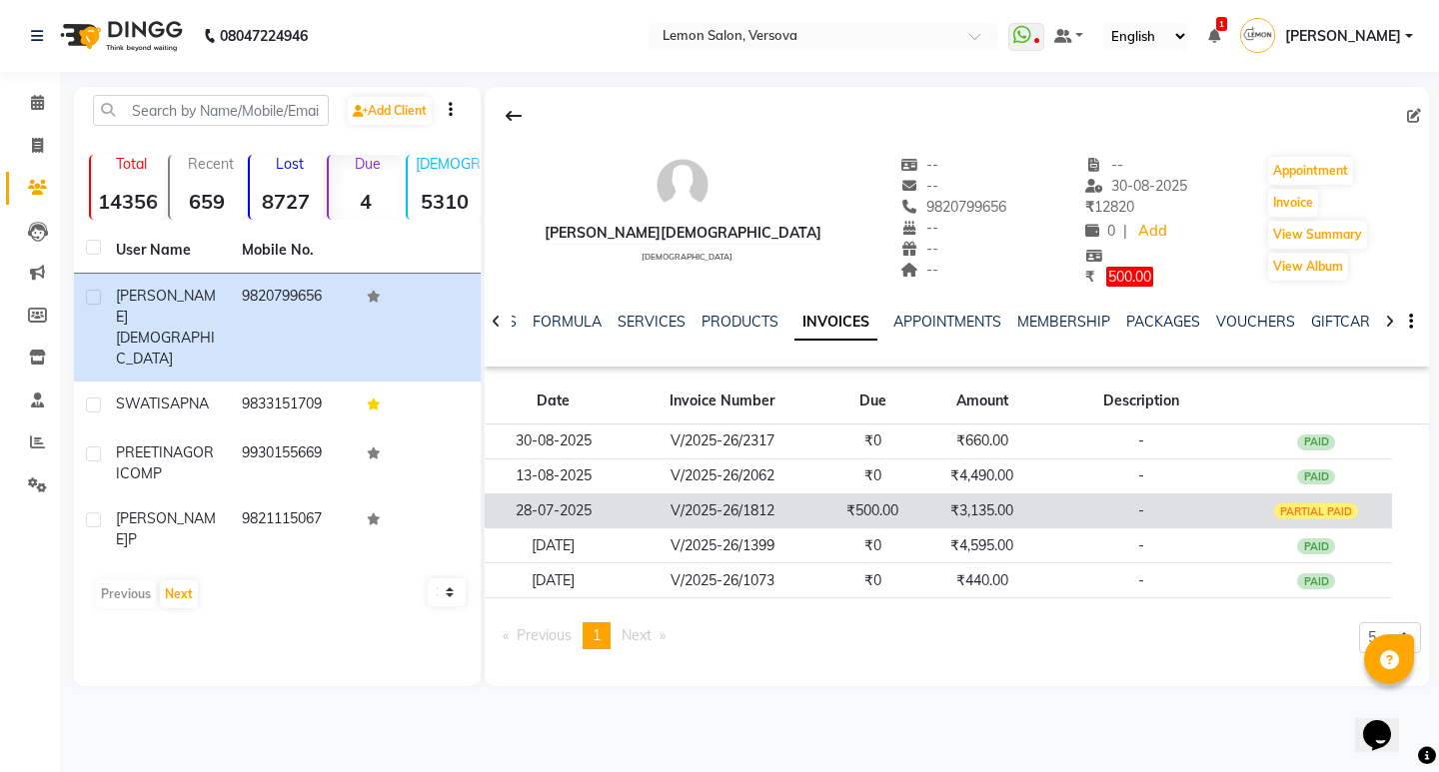
click at [1076, 501] on td "-" at bounding box center [1141, 511] width 200 height 35
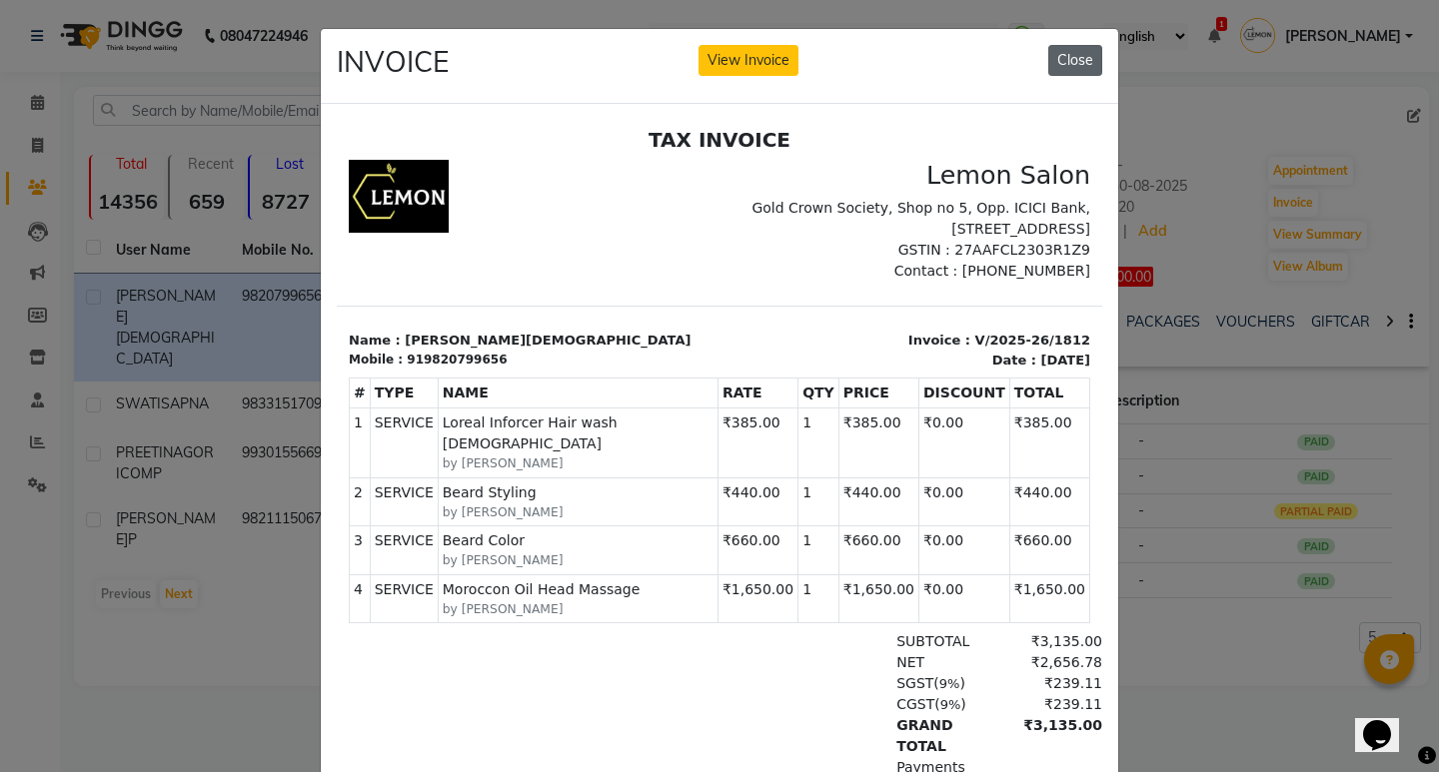
click at [1065, 50] on button "Close" at bounding box center [1075, 60] width 54 height 31
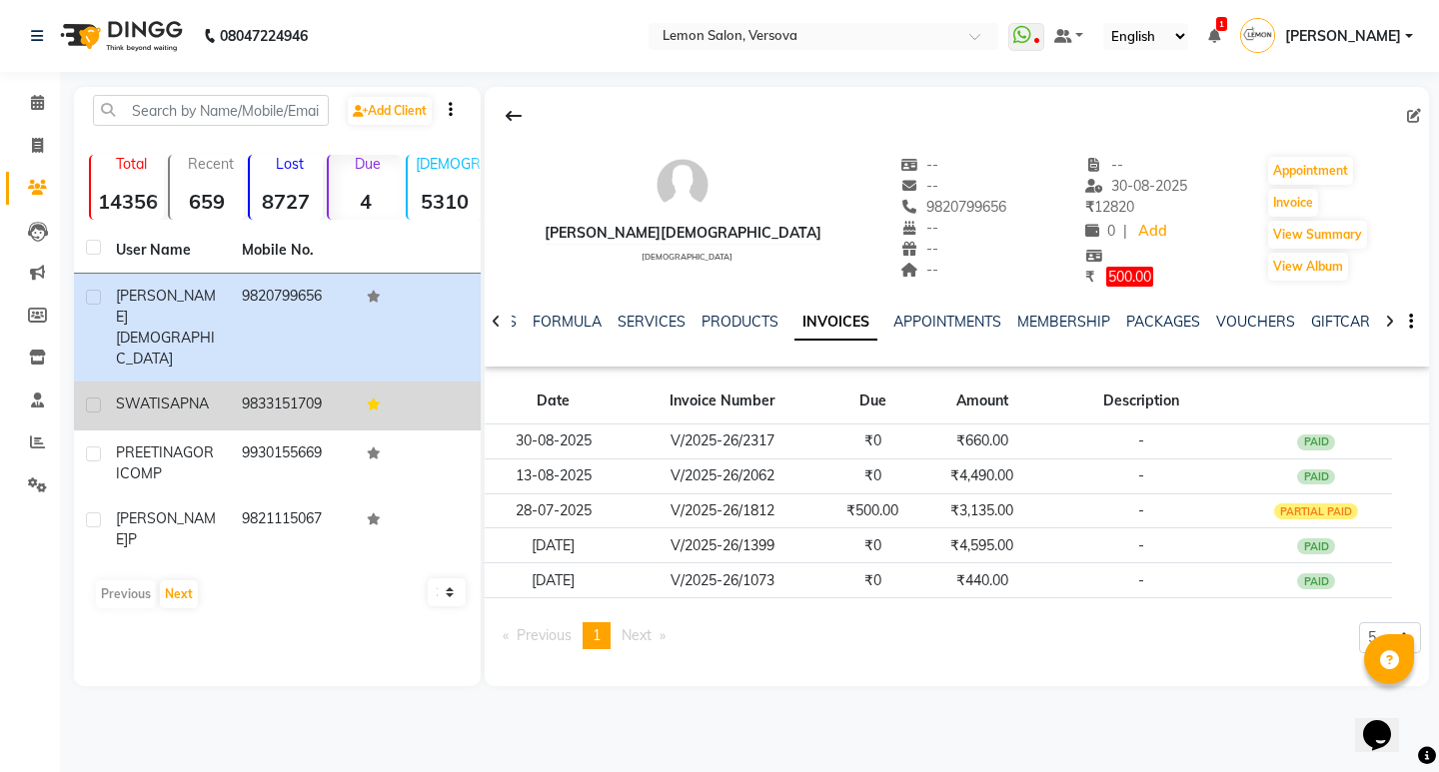
click at [254, 382] on td "9833151709" at bounding box center [293, 406] width 126 height 49
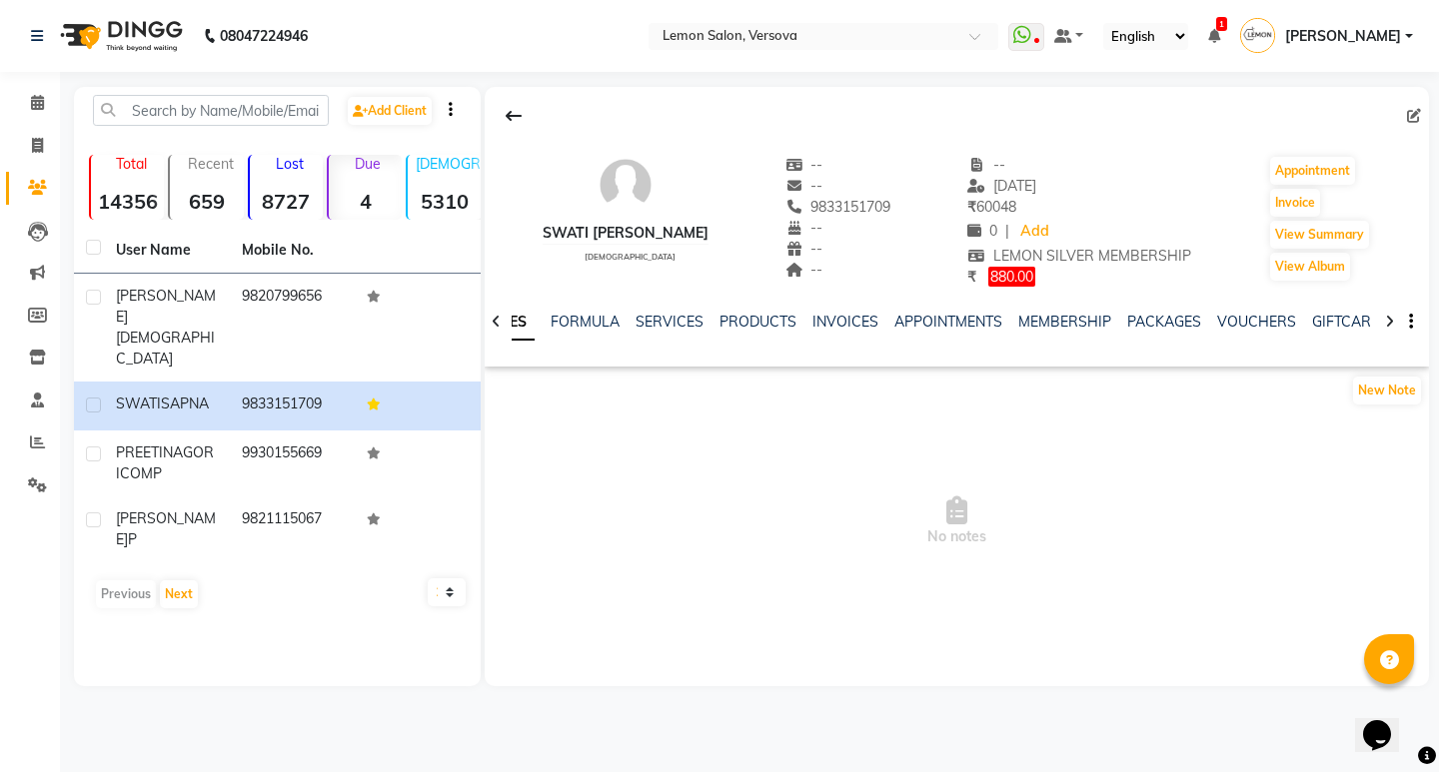
click at [700, 319] on ul "NOTES FORMULA SERVICES PRODUCTS INVOICES APPOINTMENTS MEMBERSHIP PACKAGES VOUCH…" at bounding box center [1106, 322] width 1269 height 21
click at [691, 316] on link "SERVICES" at bounding box center [669, 322] width 68 height 18
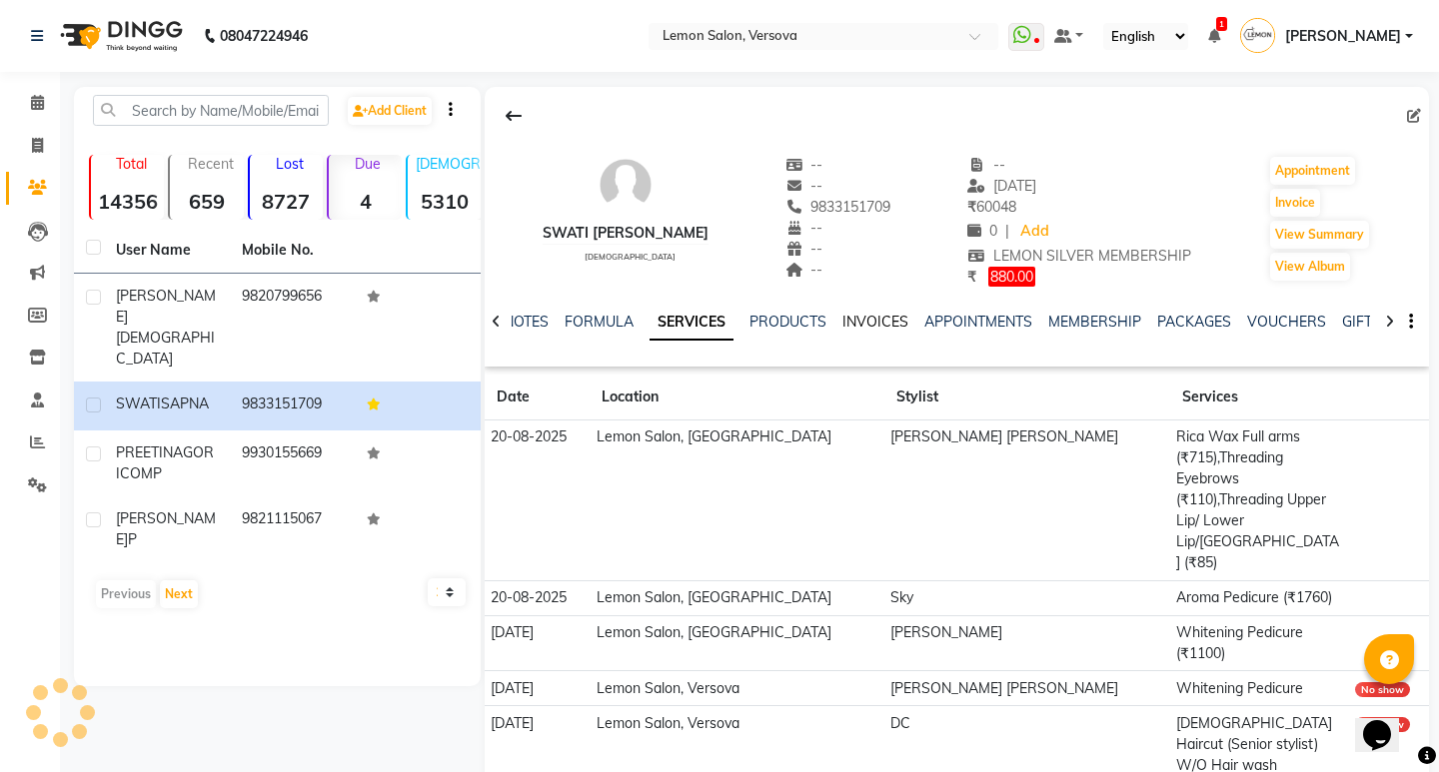
click at [881, 318] on link "INVOICES" at bounding box center [875, 322] width 66 height 18
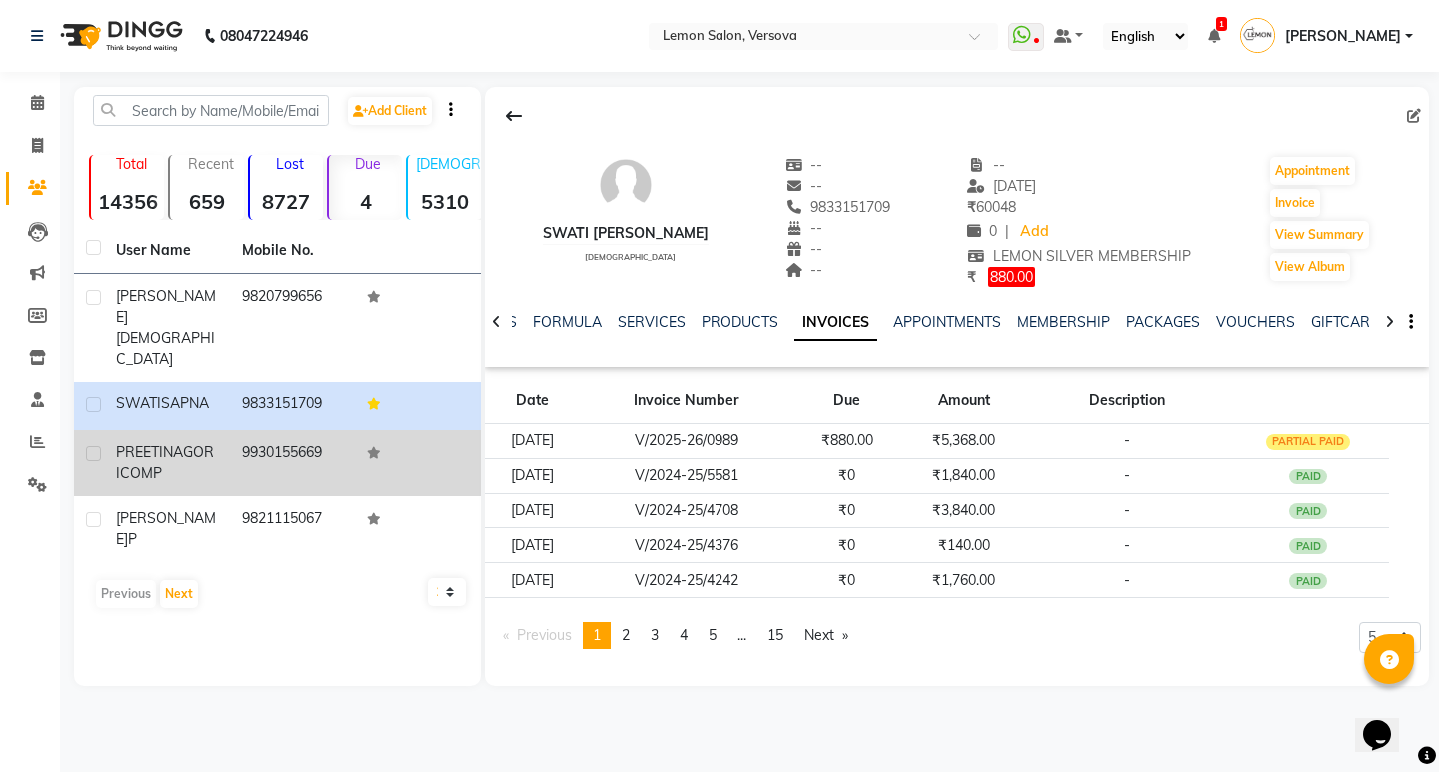
click at [274, 431] on td "9930155669" at bounding box center [293, 464] width 126 height 66
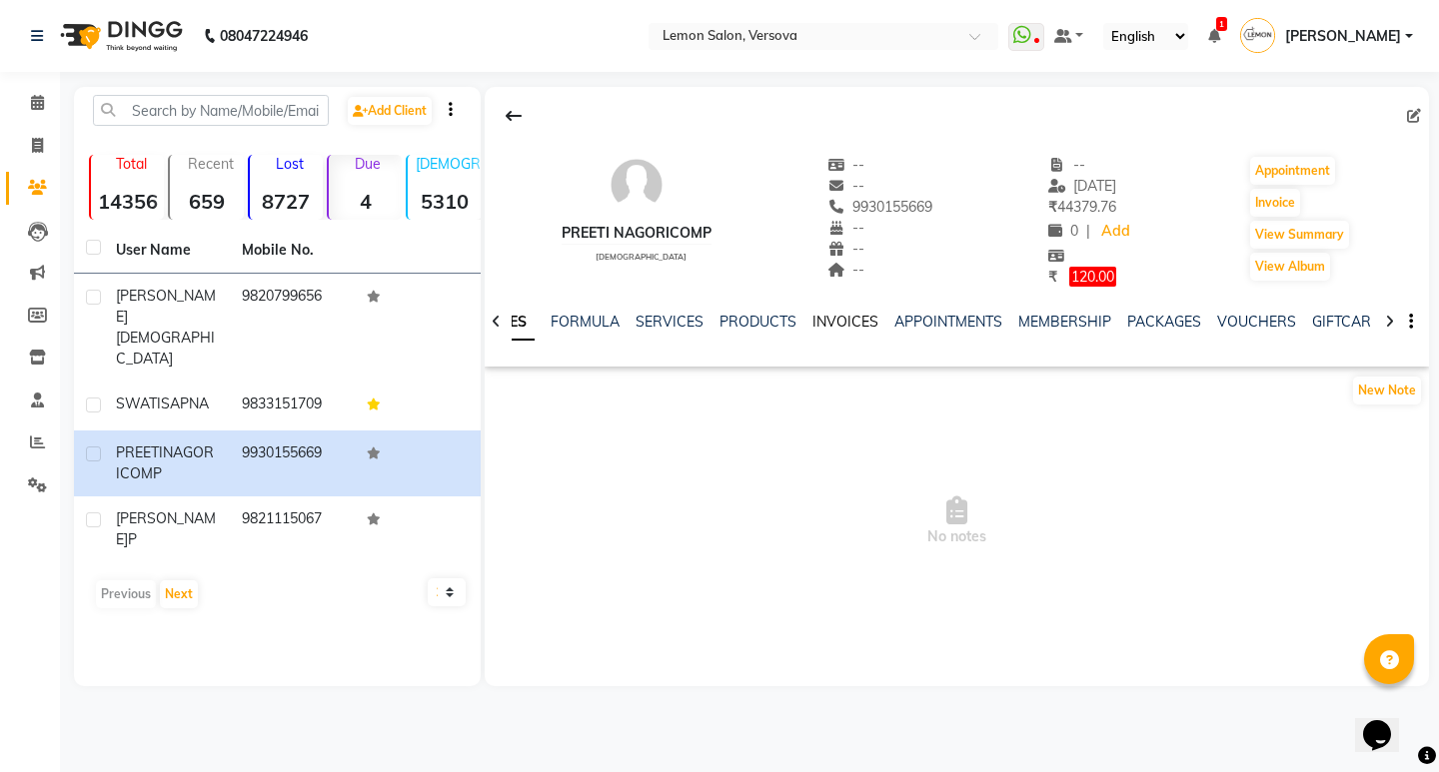
click at [832, 320] on link "INVOICES" at bounding box center [845, 322] width 66 height 18
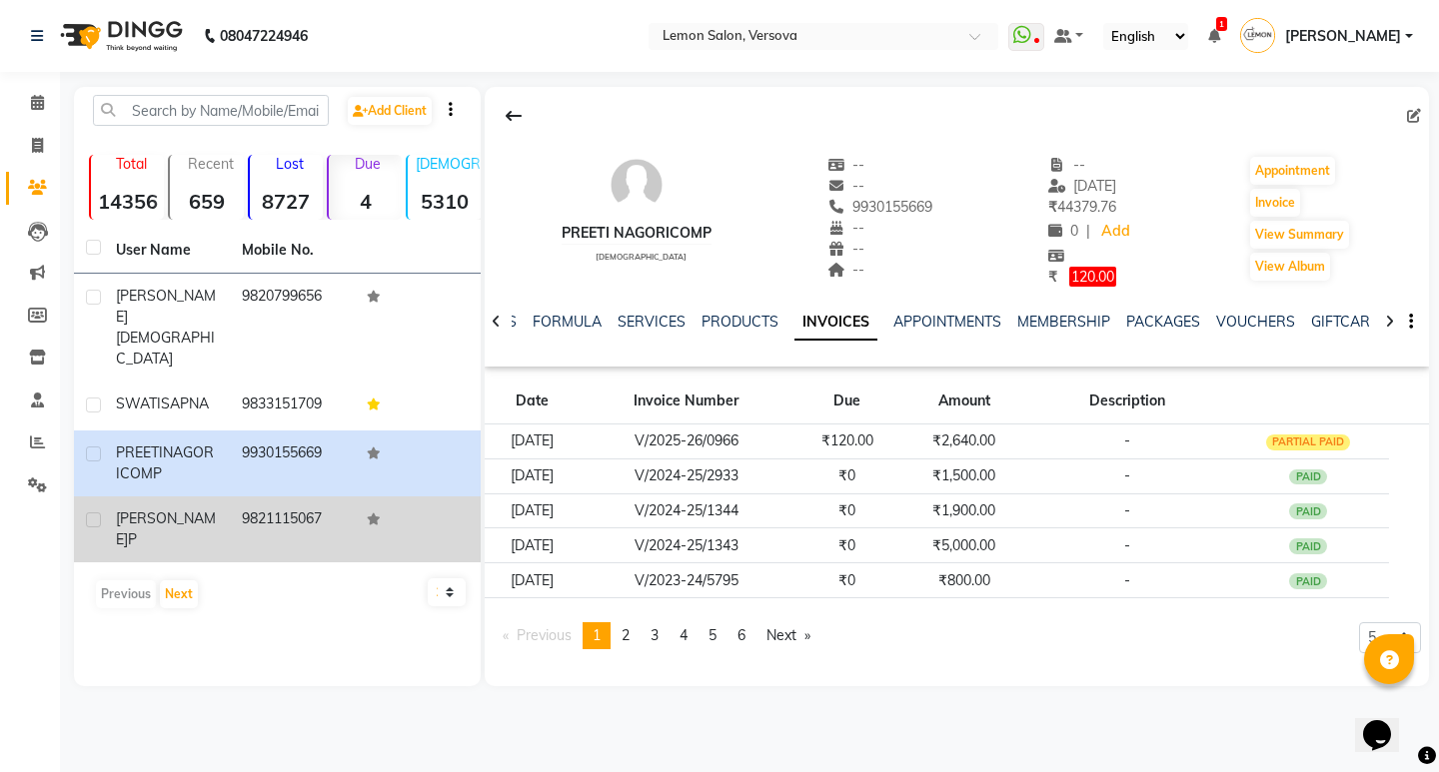
click at [243, 497] on td "9821115067" at bounding box center [293, 530] width 126 height 66
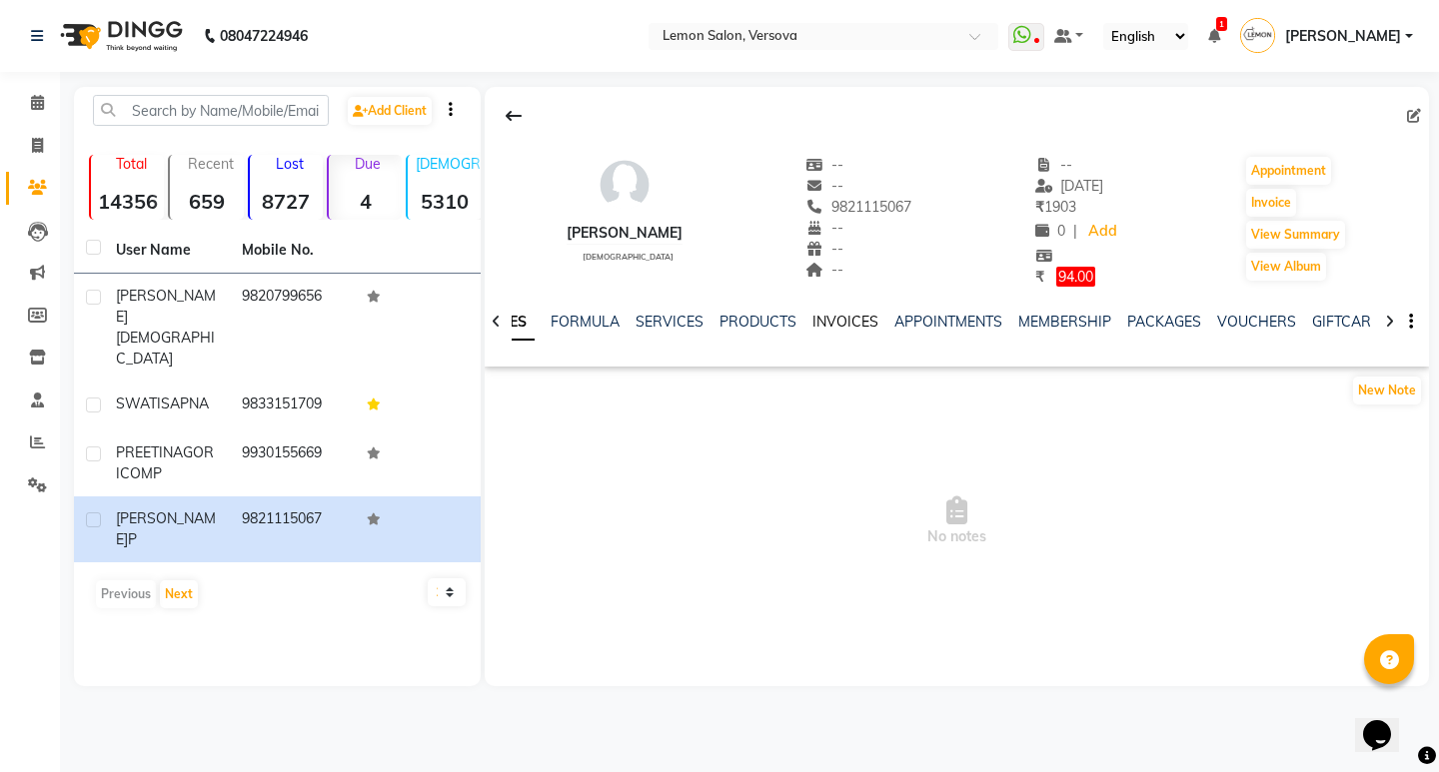
click at [834, 324] on link "INVOICES" at bounding box center [845, 322] width 66 height 18
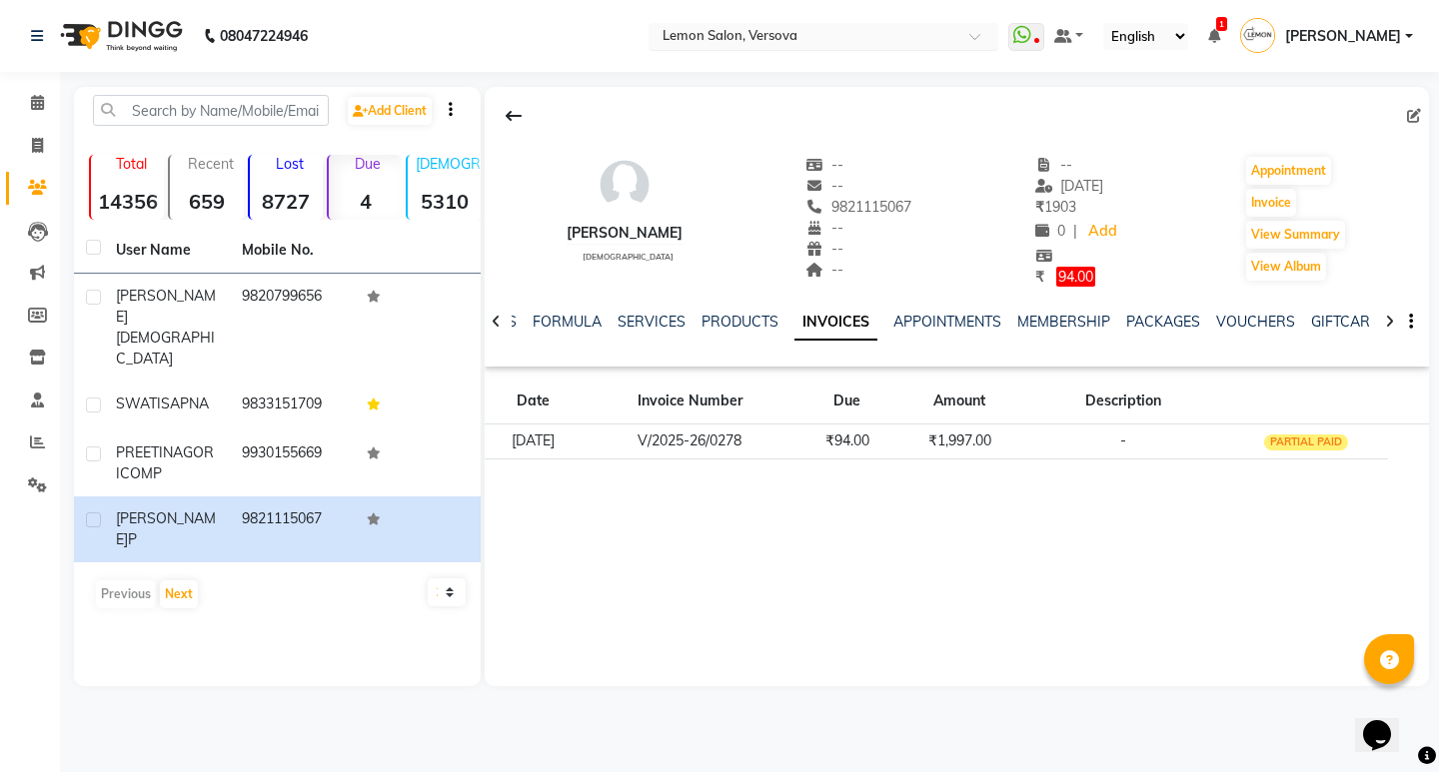
click at [757, 28] on input "text" at bounding box center [803, 38] width 290 height 20
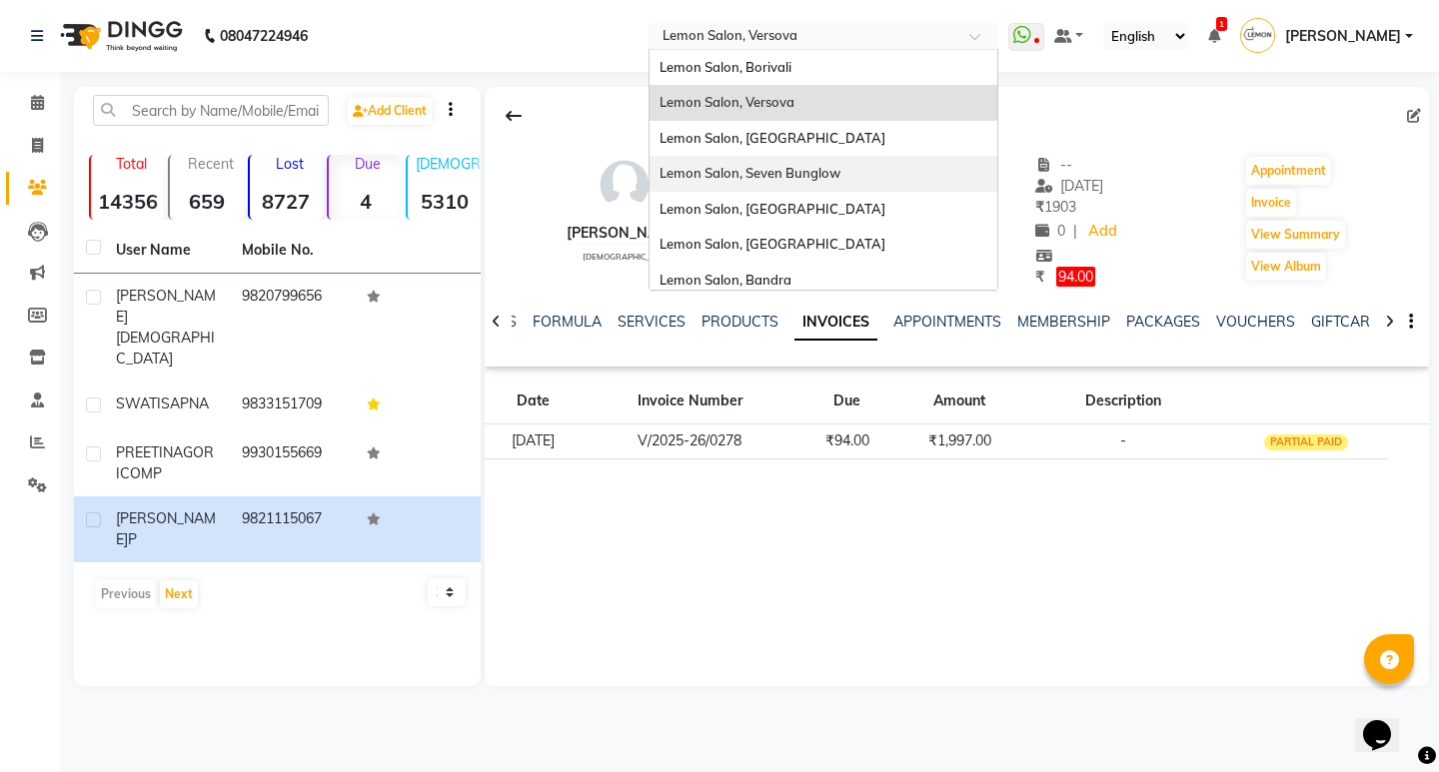
scroll to position [186, 0]
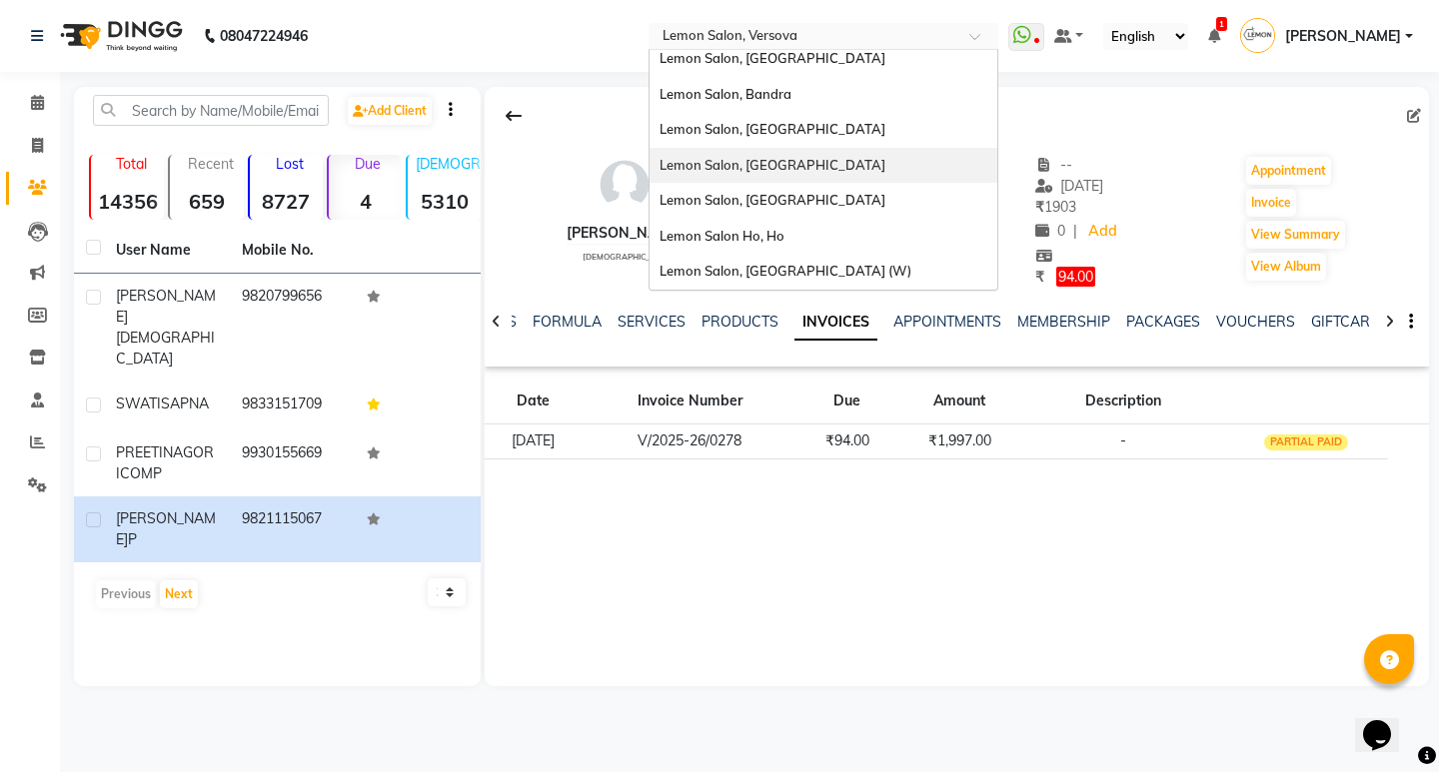
click at [810, 159] on span "Lemon Salon, [GEOGRAPHIC_DATA]" at bounding box center [772, 165] width 226 height 16
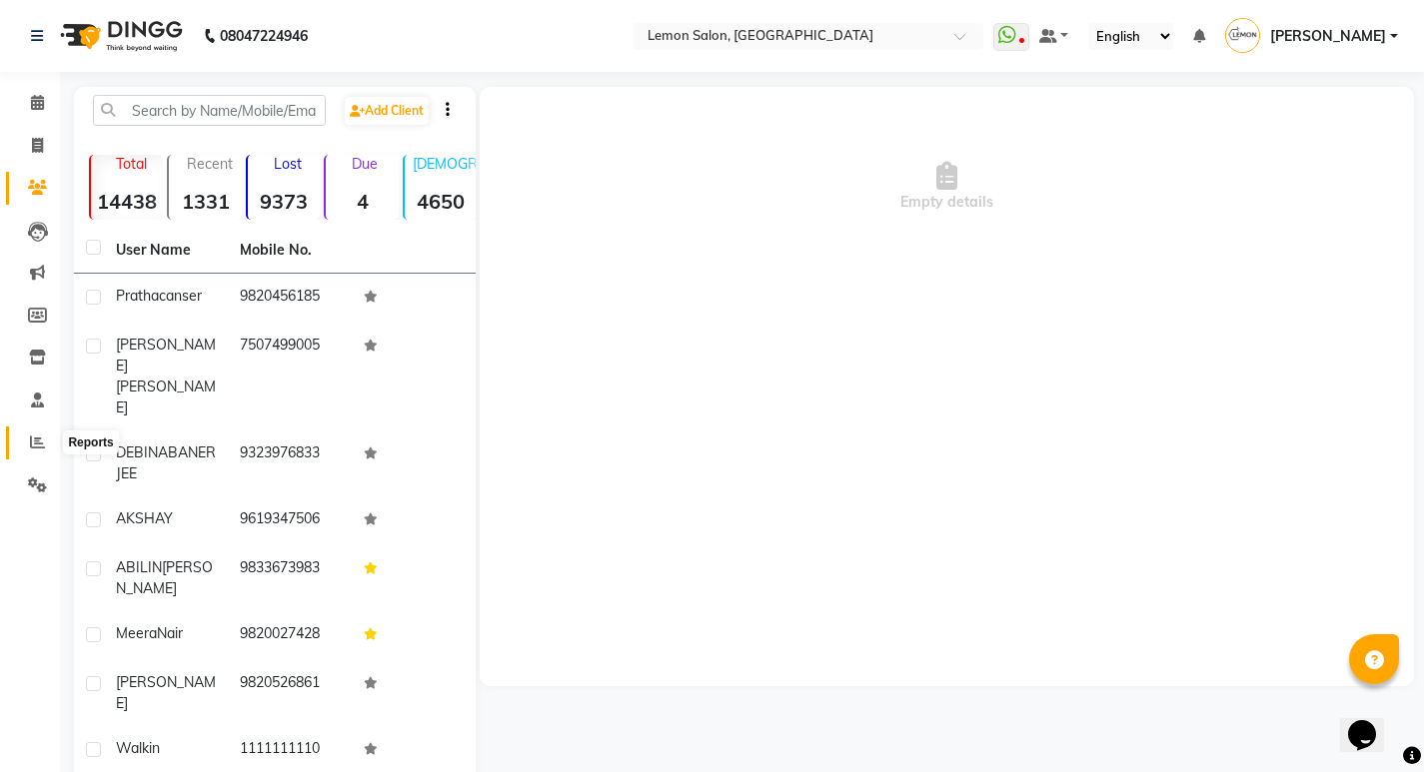
click at [30, 437] on icon at bounding box center [37, 442] width 15 height 15
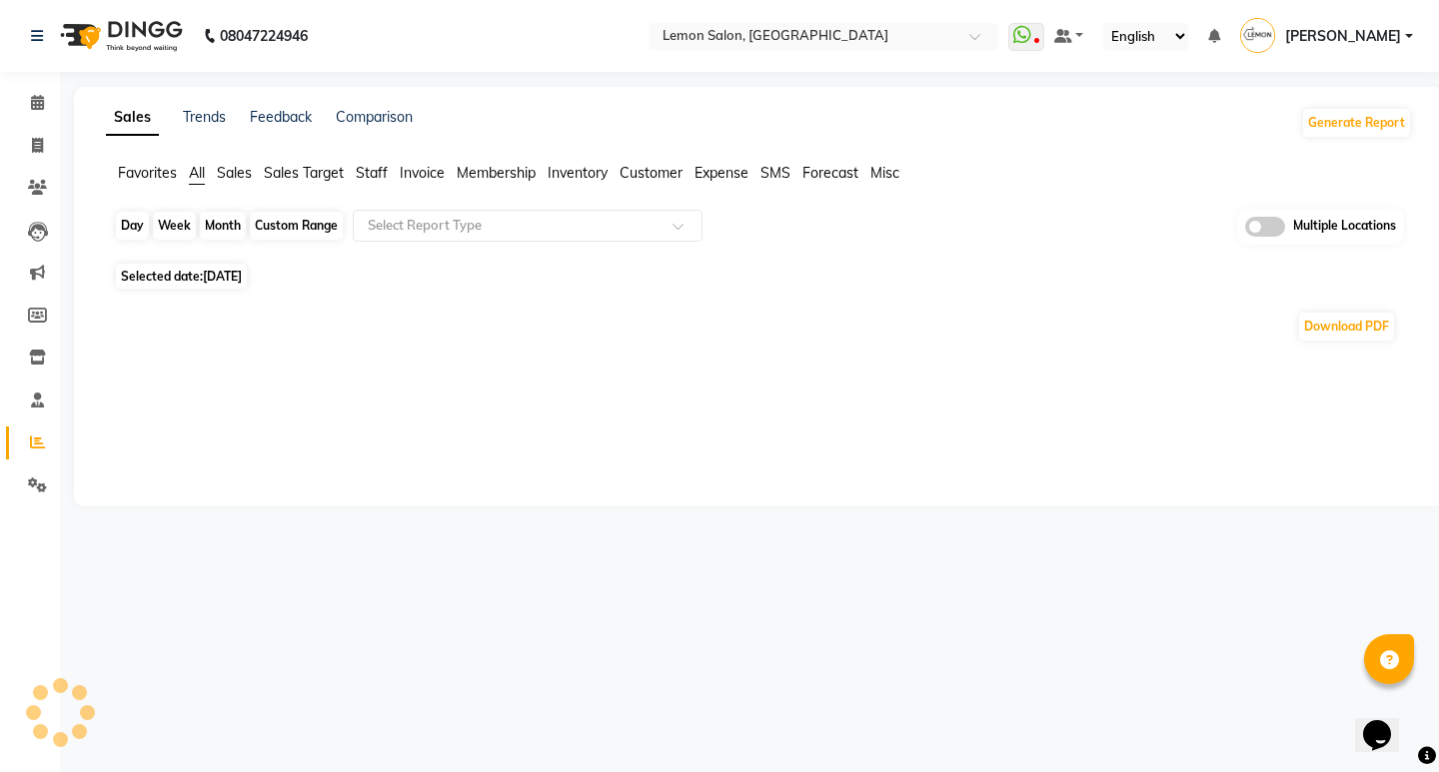
click at [122, 231] on div "Day" at bounding box center [132, 226] width 33 height 28
select select "9"
select select "2025"
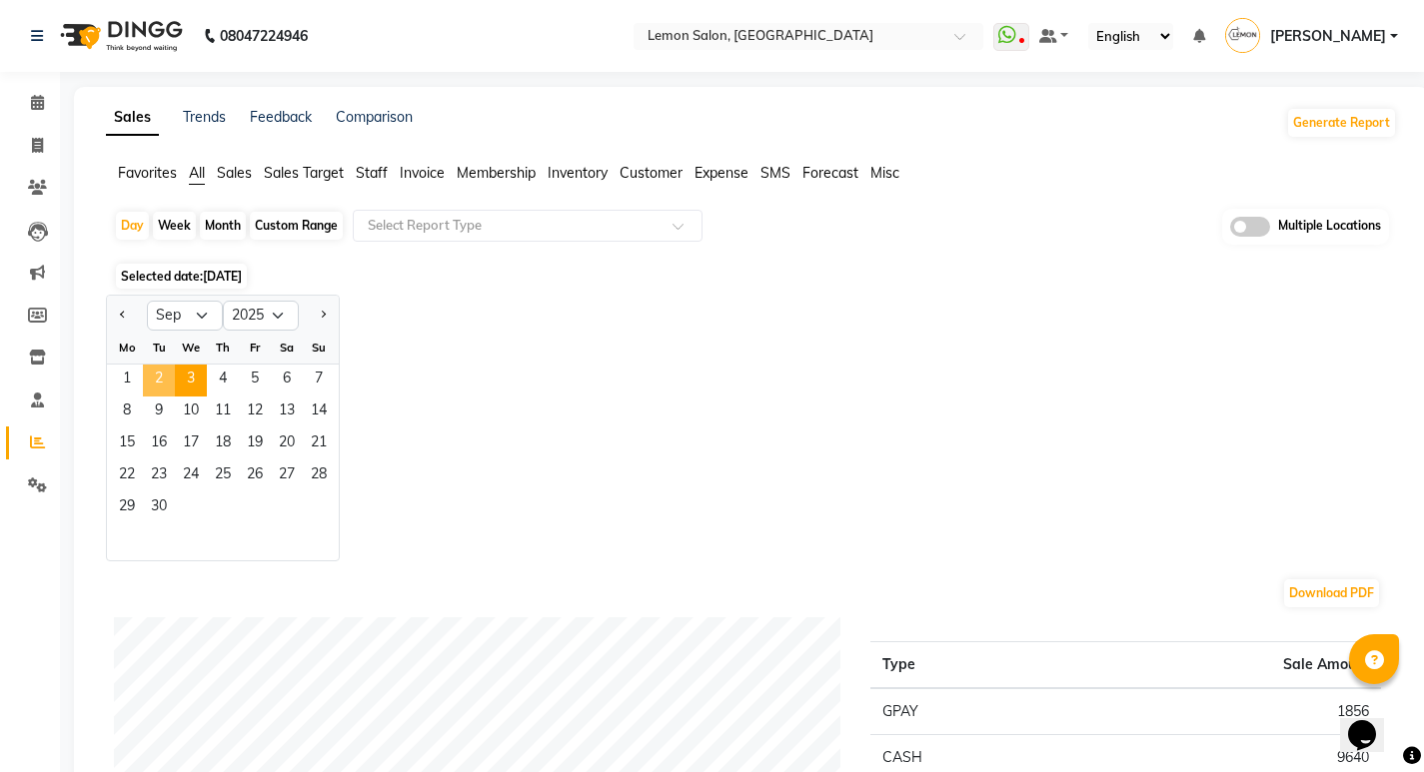
click at [171, 389] on span "2" at bounding box center [159, 381] width 32 height 32
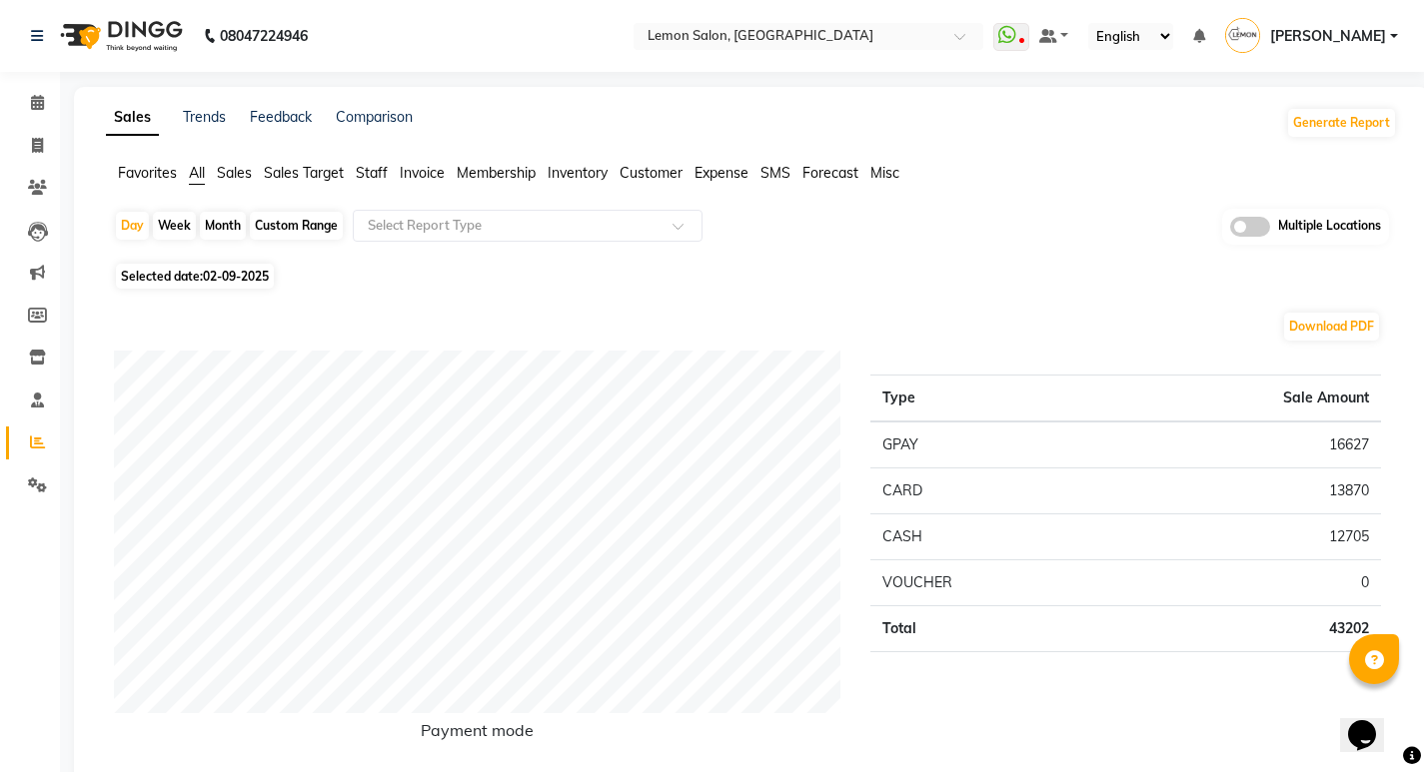
click at [278, 227] on div "Custom Range" at bounding box center [296, 226] width 93 height 28
select select "9"
select select "2025"
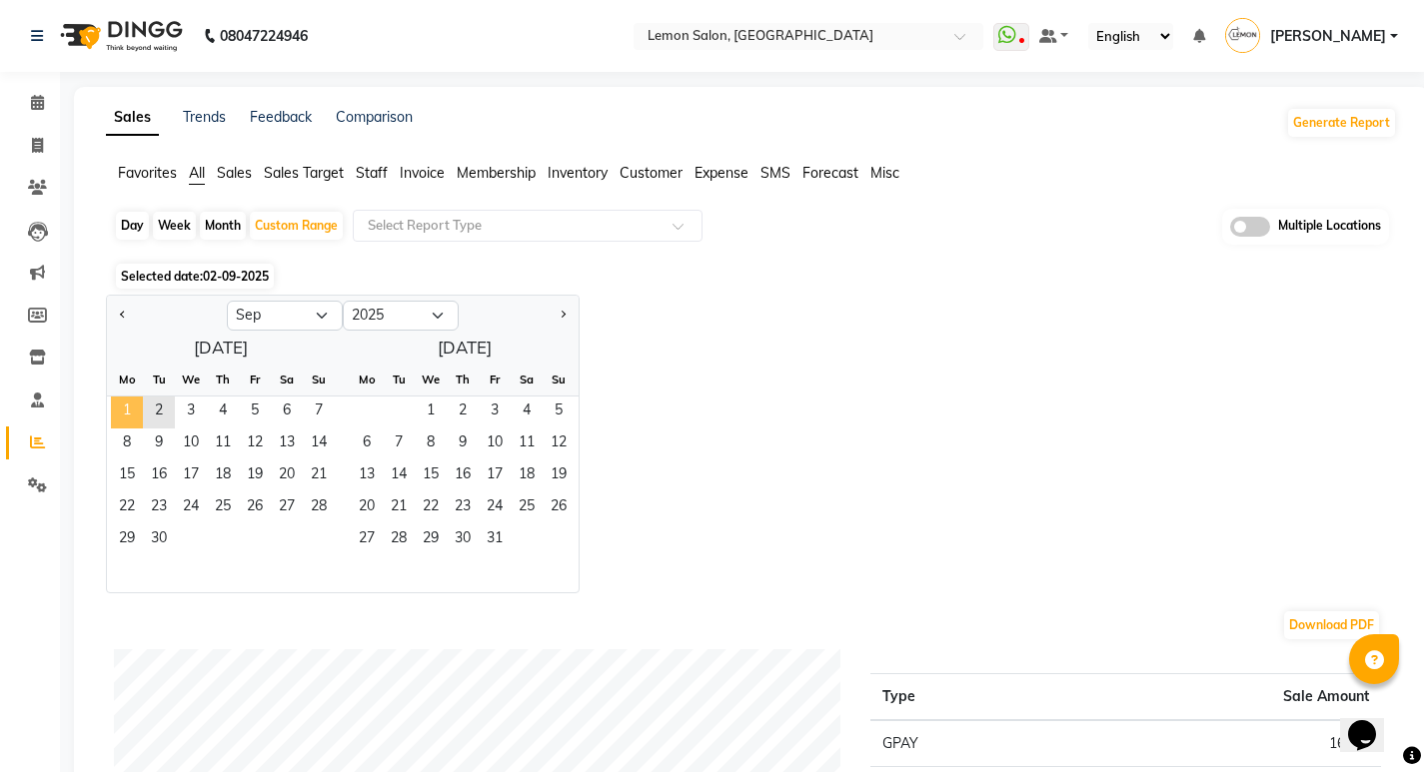
click at [134, 409] on span "1" at bounding box center [127, 413] width 32 height 32
click at [153, 410] on span "2" at bounding box center [159, 413] width 32 height 32
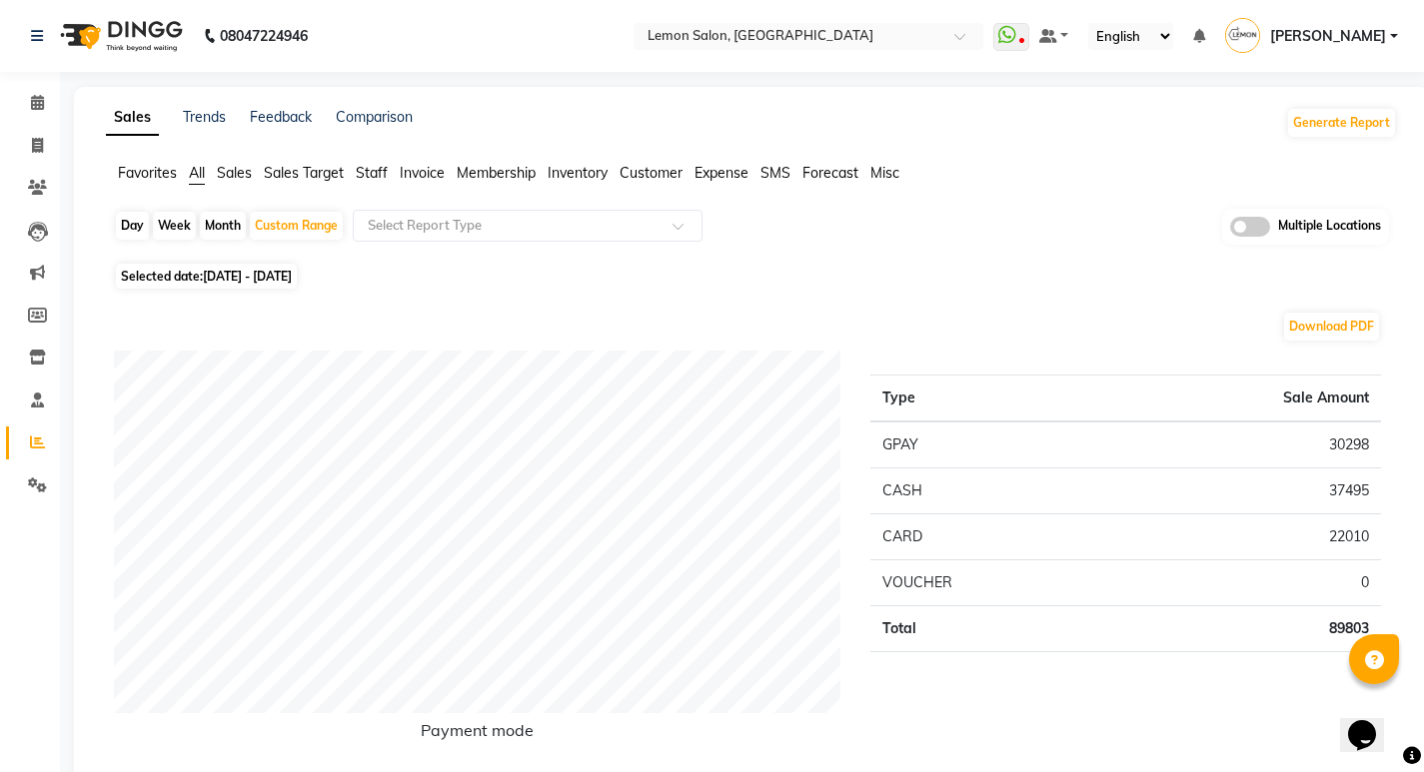
click at [129, 229] on div "Day" at bounding box center [132, 226] width 33 height 28
select select "9"
select select "2025"
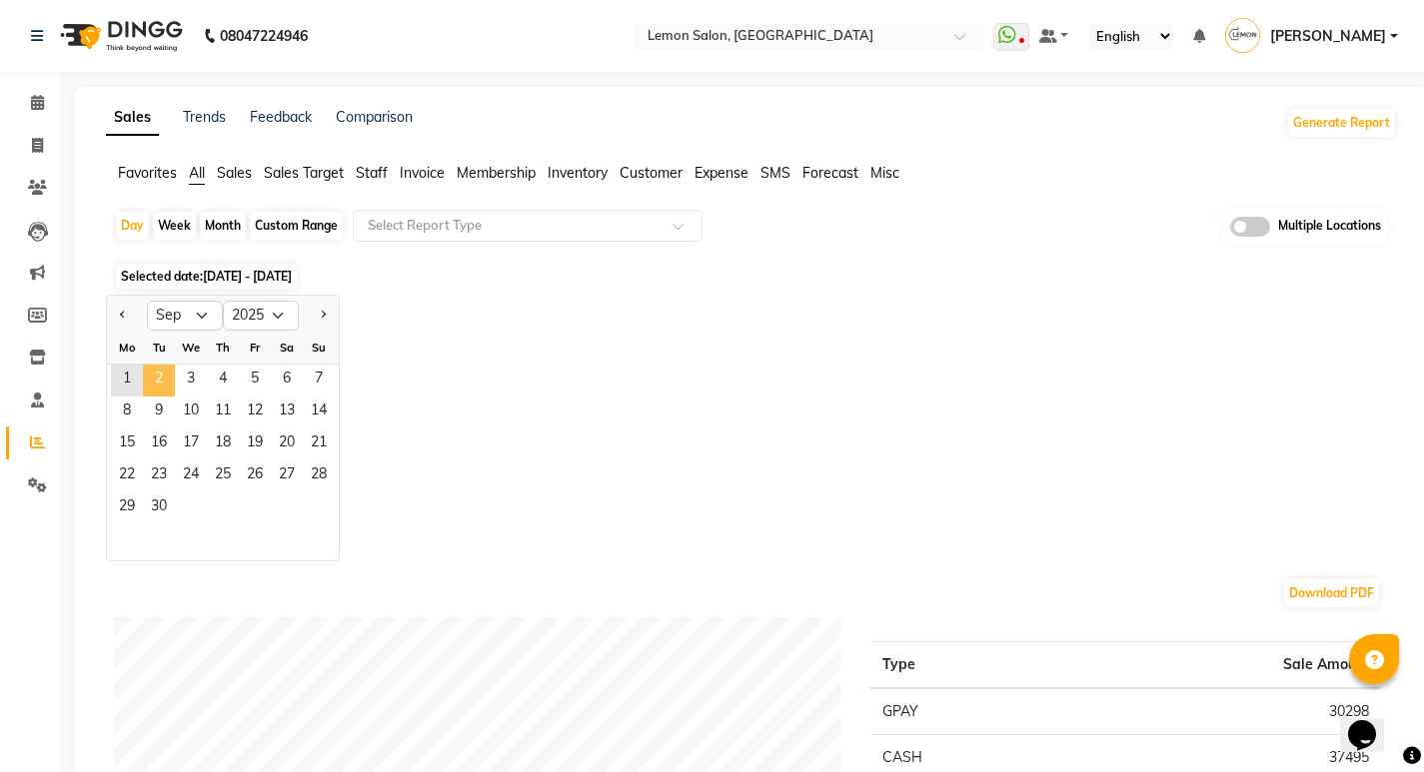
click at [161, 376] on span "2" at bounding box center [159, 381] width 32 height 32
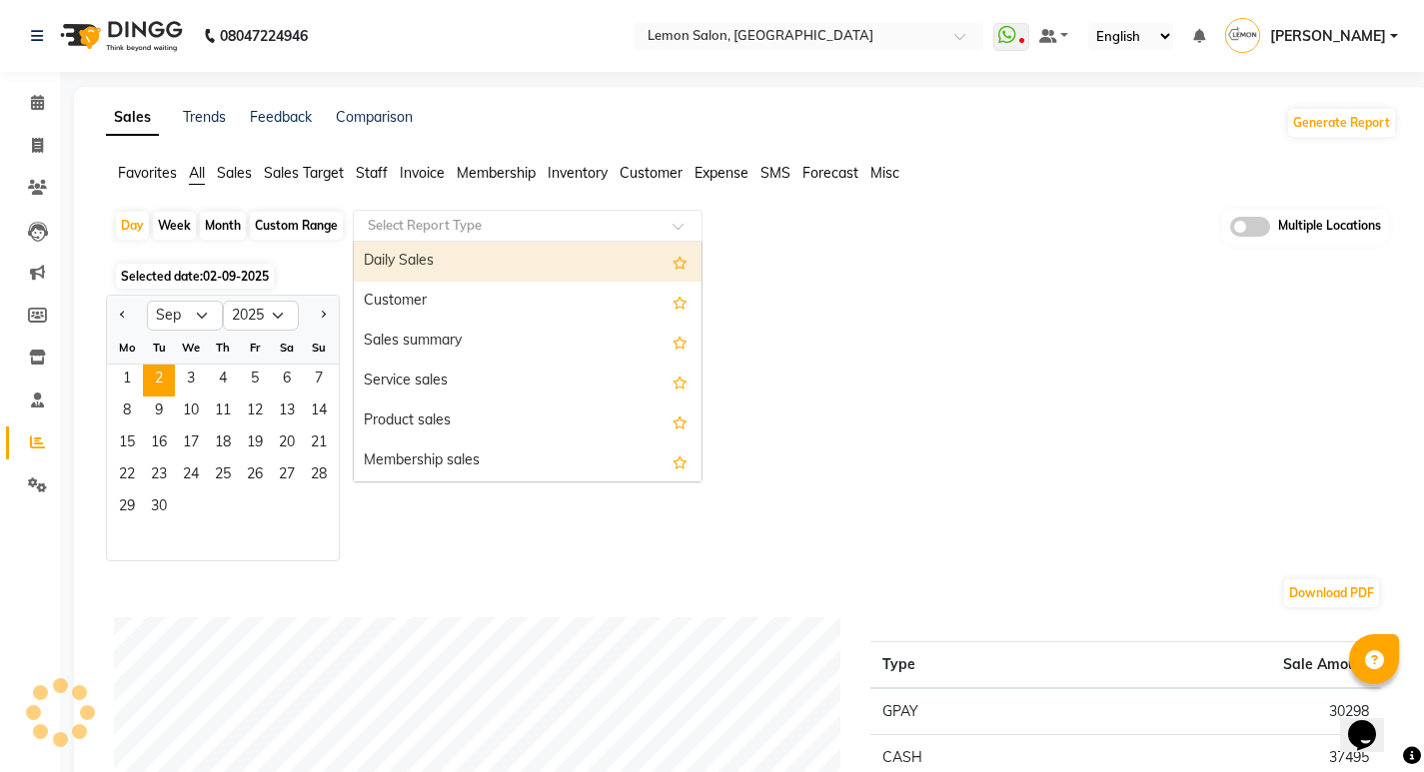
click at [411, 229] on input "text" at bounding box center [508, 226] width 288 height 20
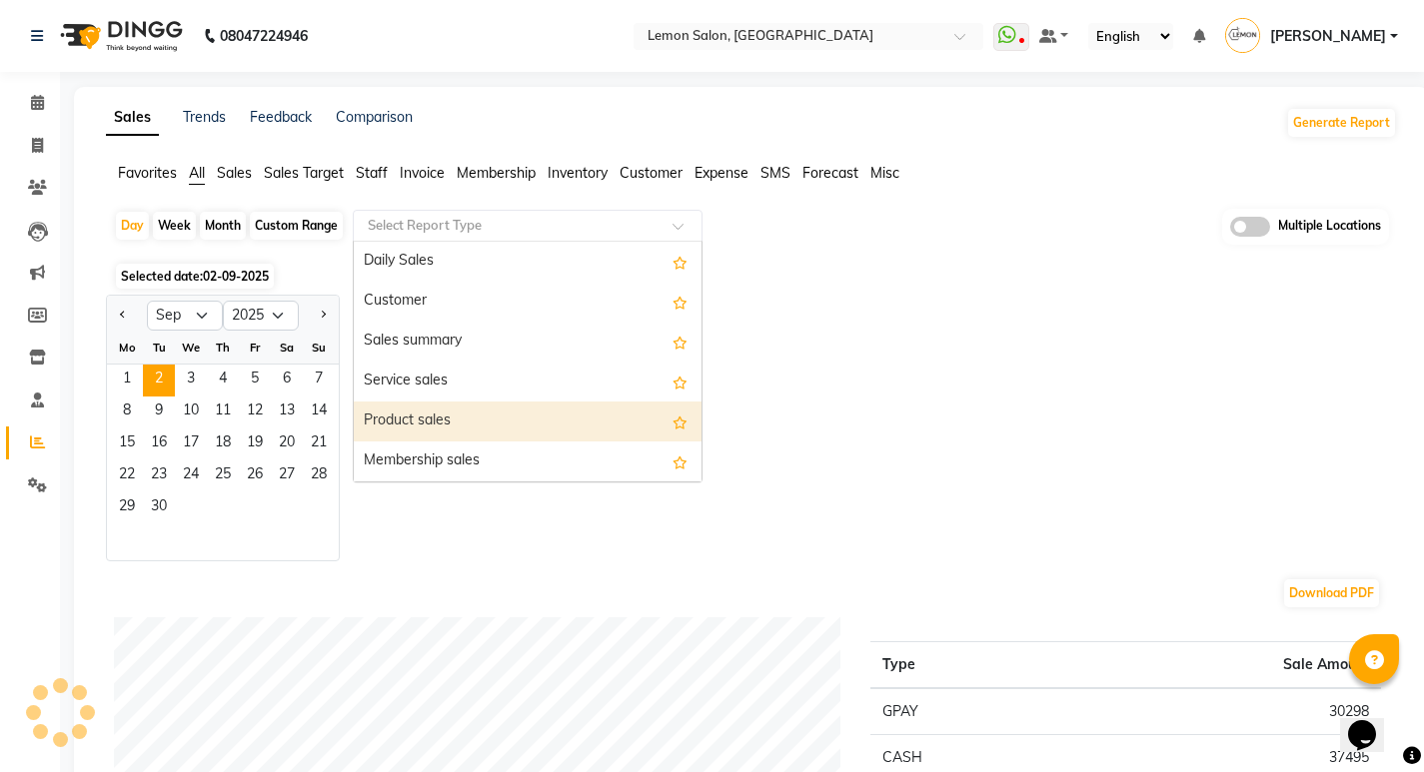
click at [429, 417] on div "Product sales" at bounding box center [528, 422] width 348 height 40
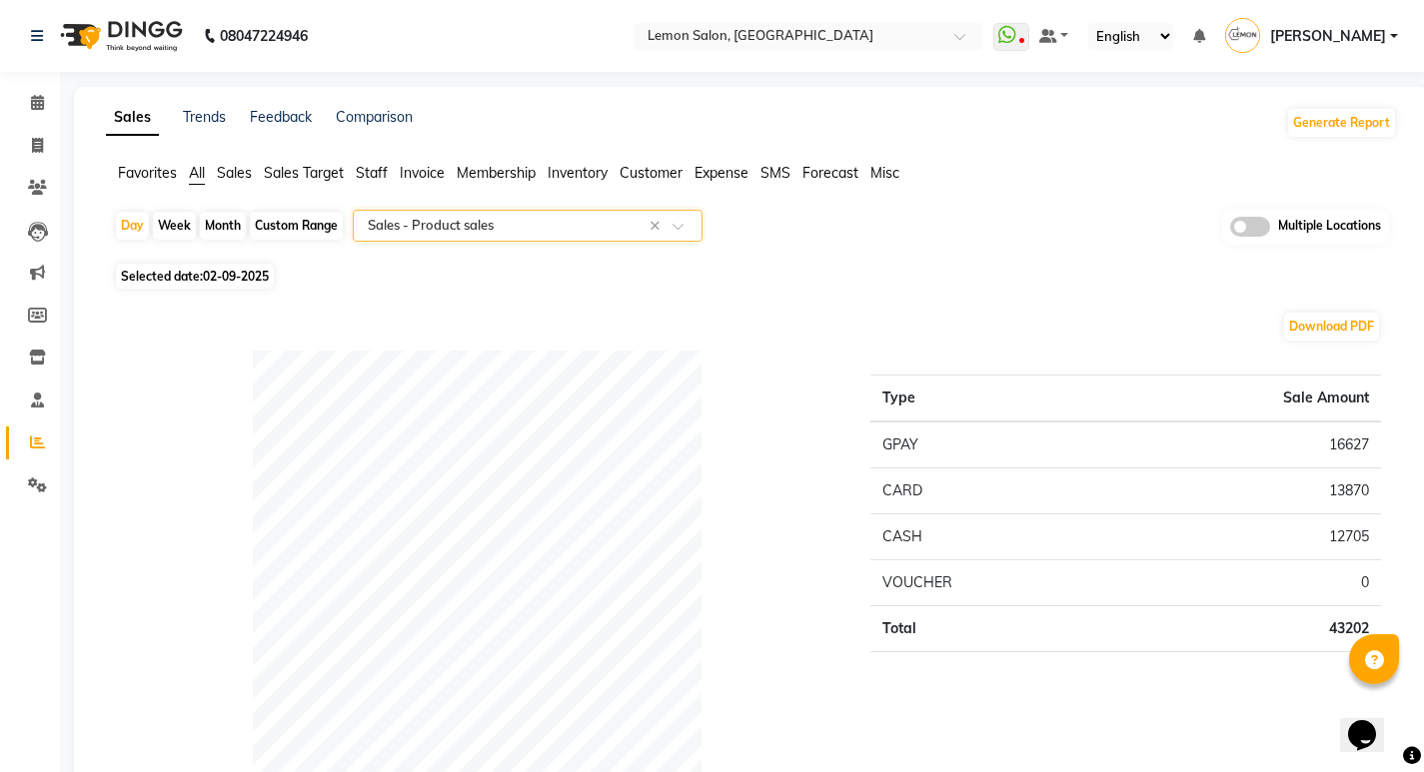
click at [402, 220] on input "text" at bounding box center [508, 226] width 288 height 20
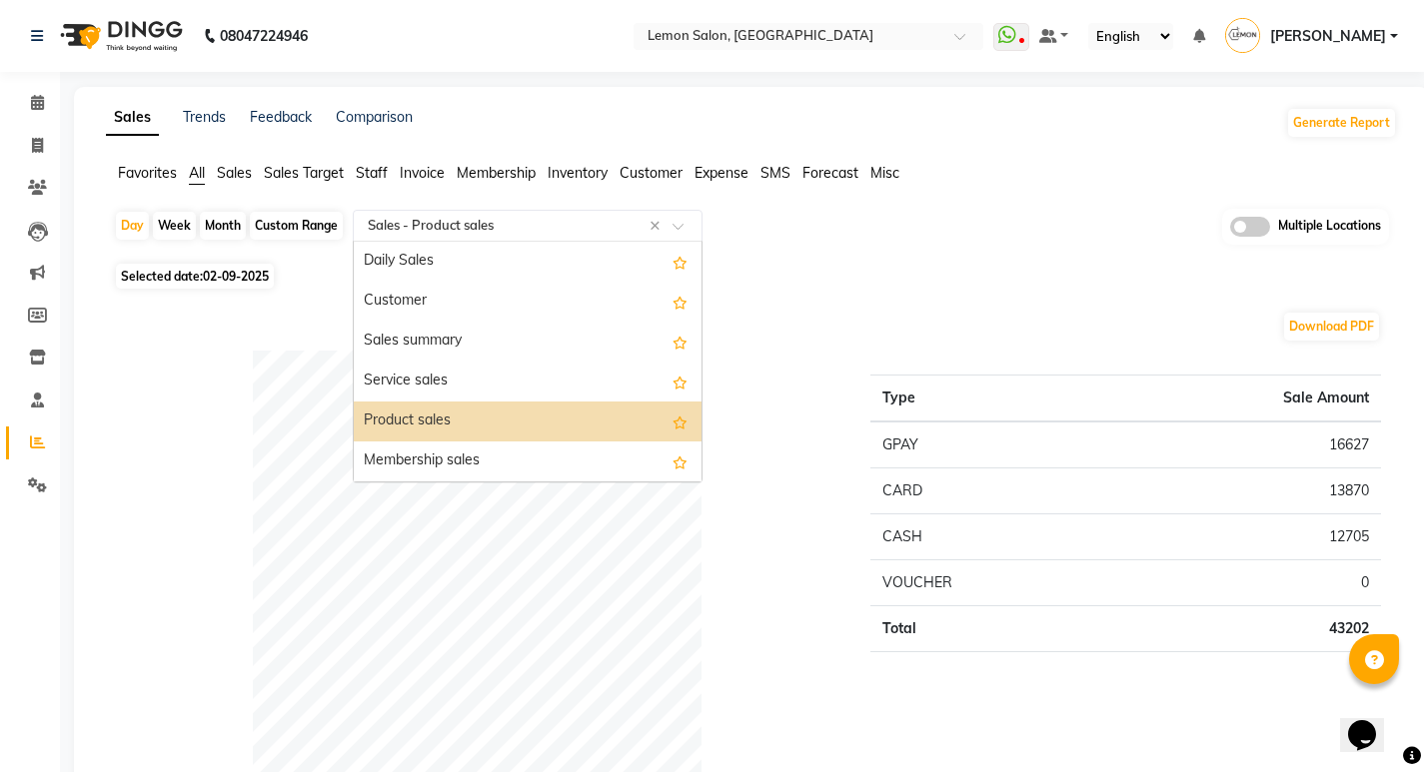
click at [408, 422] on div "Product sales" at bounding box center [528, 422] width 348 height 40
click at [430, 226] on input "text" at bounding box center [508, 226] width 288 height 20
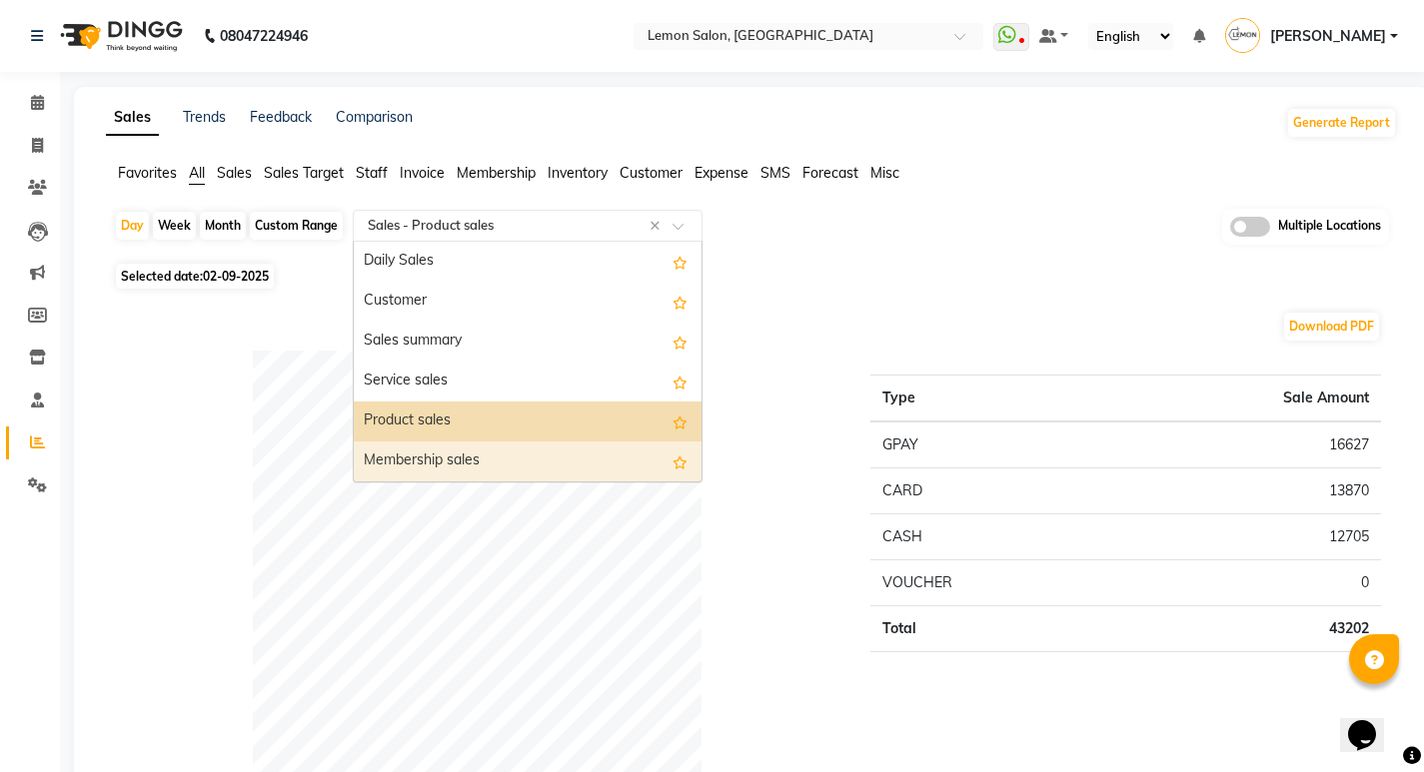
click at [434, 446] on div "Membership sales" at bounding box center [528, 462] width 348 height 40
select select "full_report"
select select "csv"
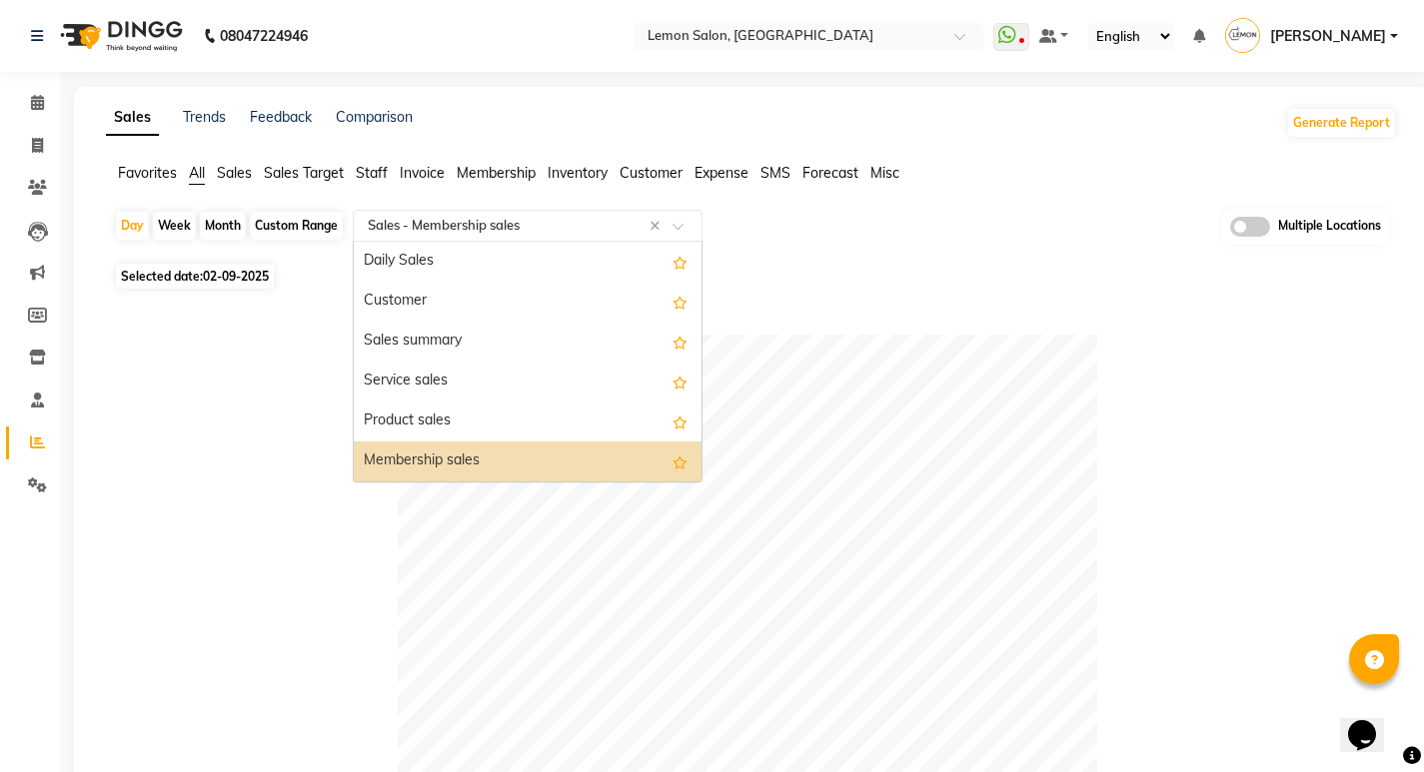
click at [469, 222] on input "text" at bounding box center [508, 226] width 288 height 20
click at [428, 430] on div "Product sales" at bounding box center [528, 422] width 348 height 40
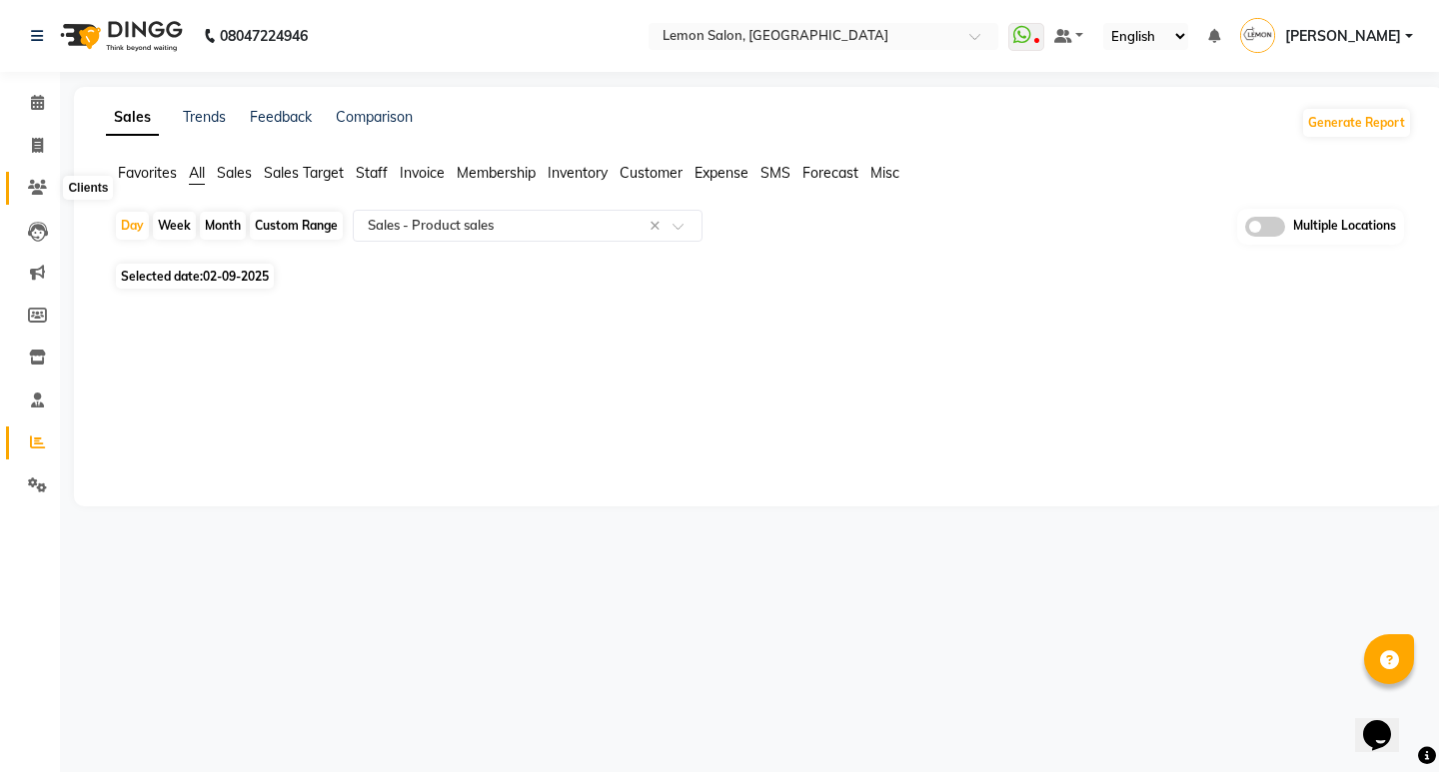
click at [34, 182] on icon at bounding box center [37, 187] width 19 height 15
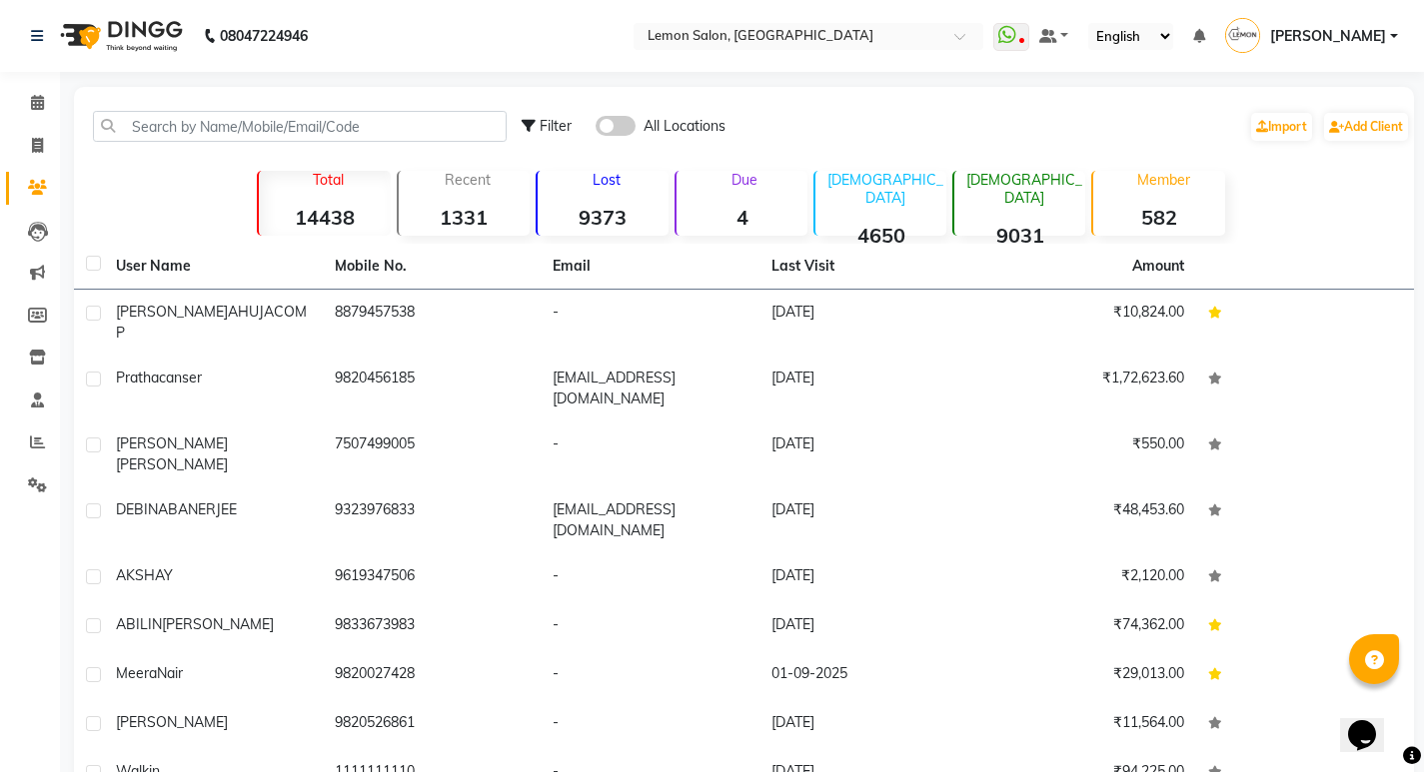
click at [696, 215] on strong "4" at bounding box center [741, 217] width 131 height 25
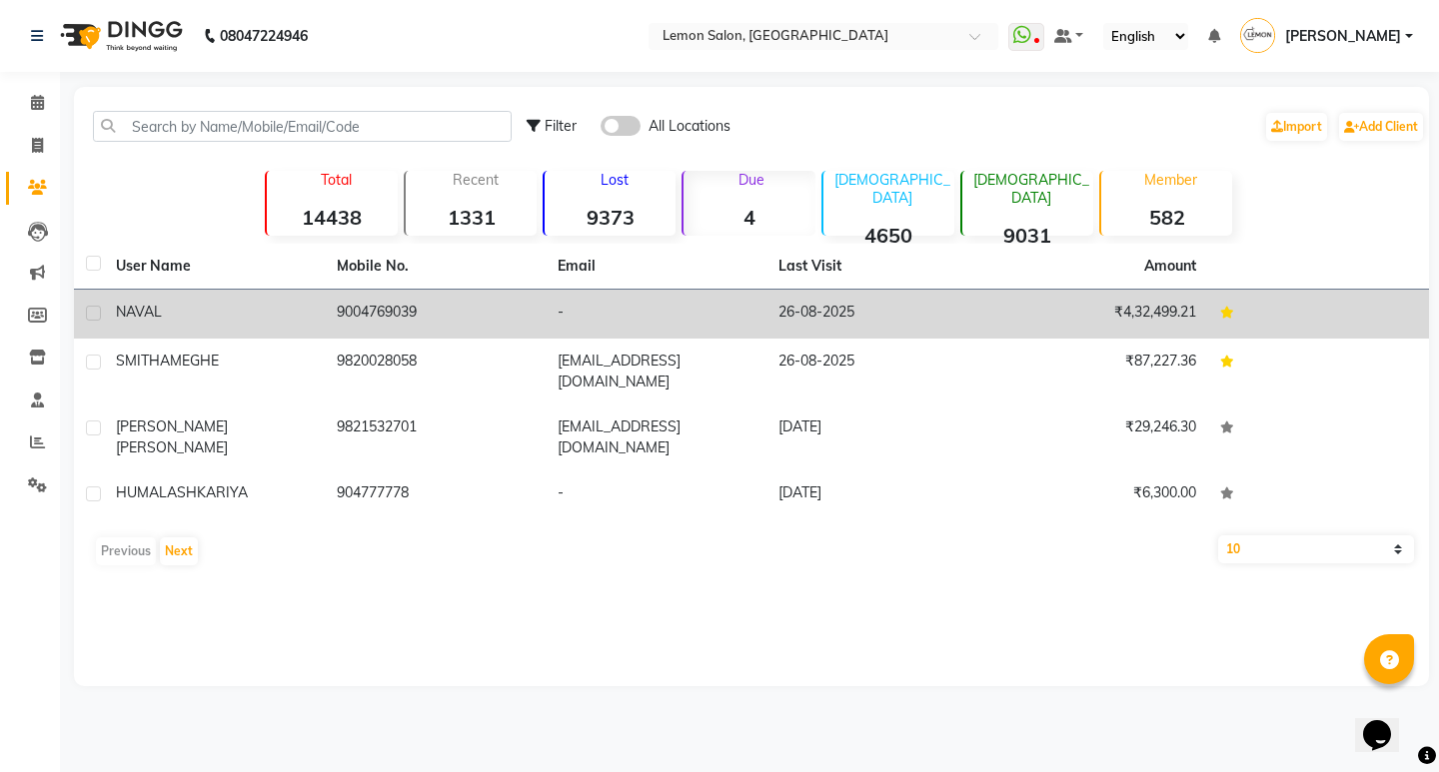
click at [420, 315] on td "9004769039" at bounding box center [435, 314] width 221 height 49
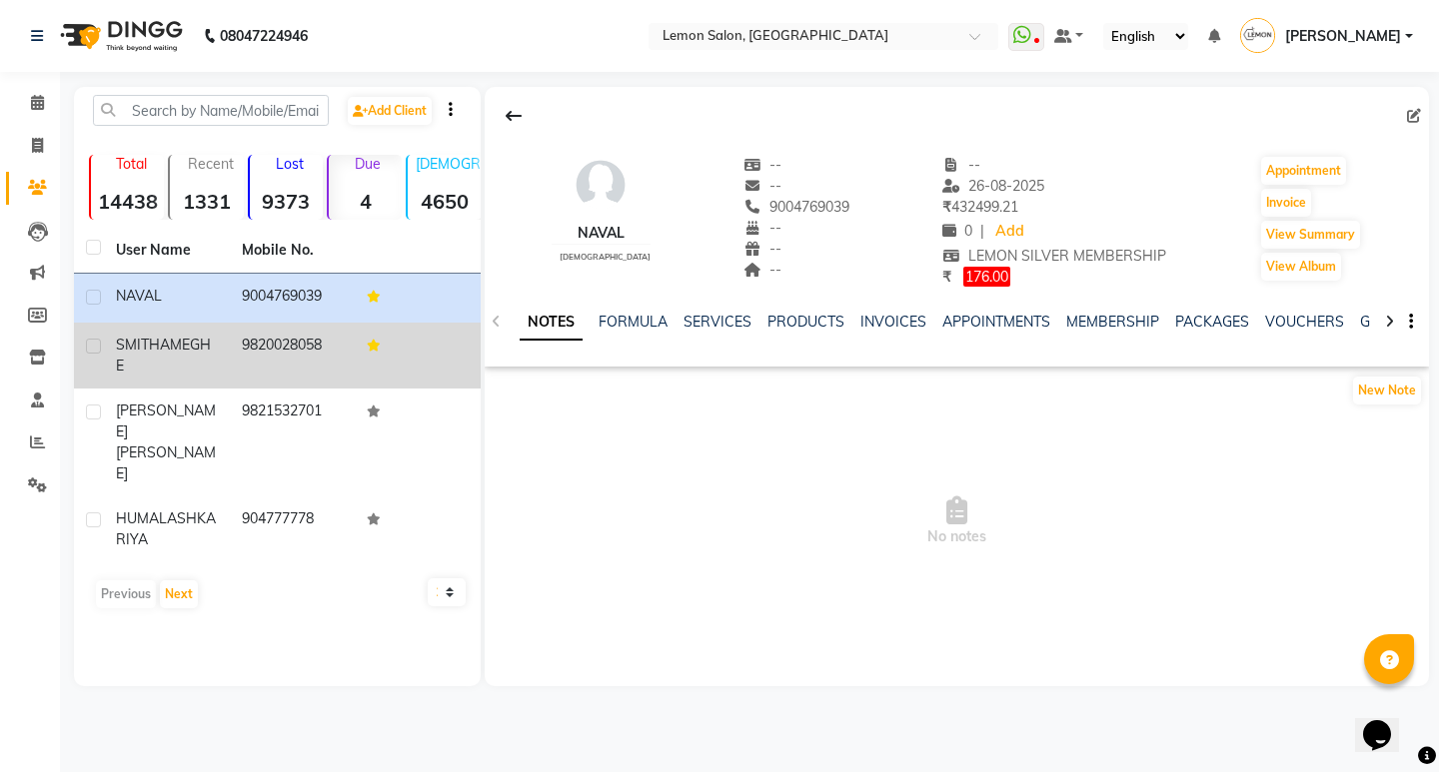
click at [323, 353] on td "9820028058" at bounding box center [293, 356] width 126 height 66
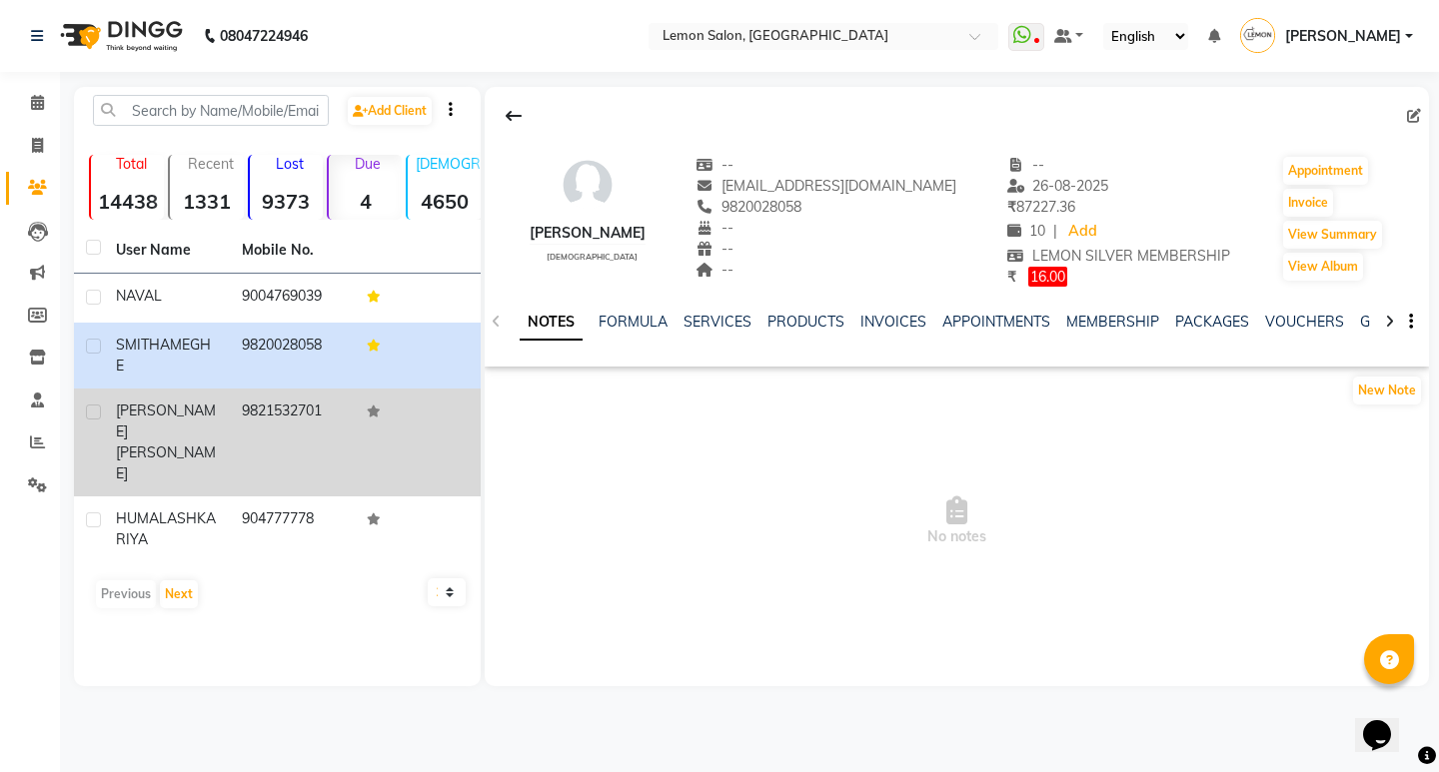
click at [271, 428] on td "9821532701" at bounding box center [293, 443] width 126 height 108
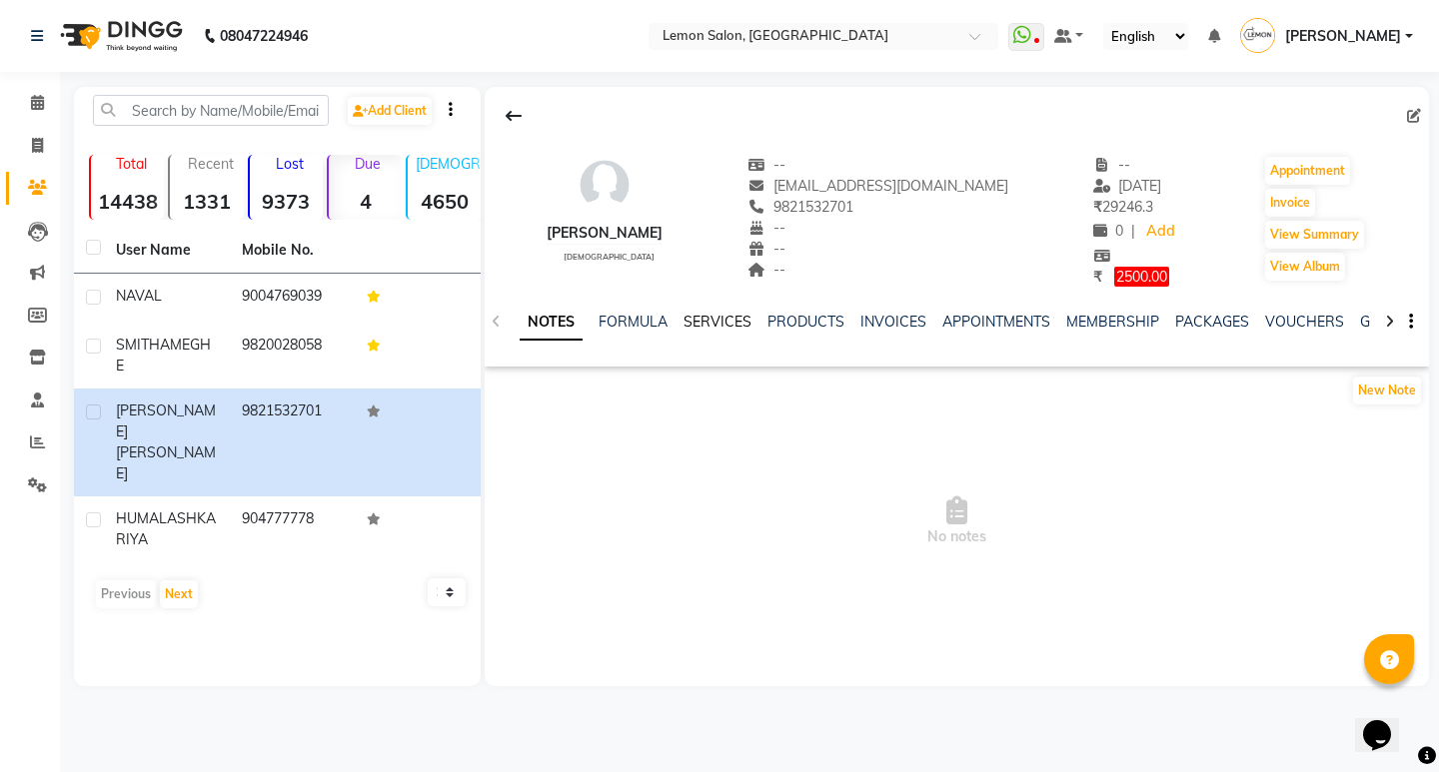
click at [717, 328] on link "SERVICES" at bounding box center [717, 322] width 68 height 18
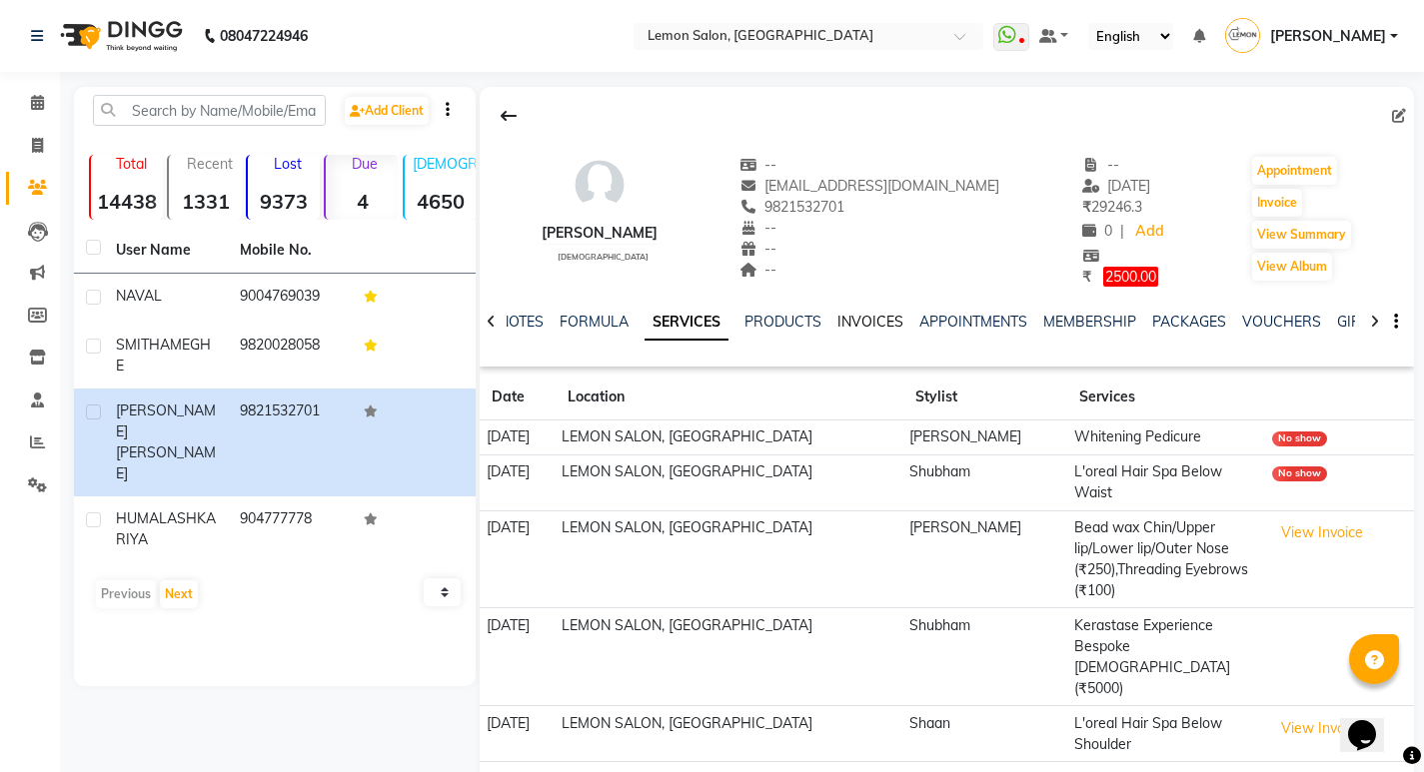
click at [837, 318] on link "INVOICES" at bounding box center [870, 322] width 66 height 18
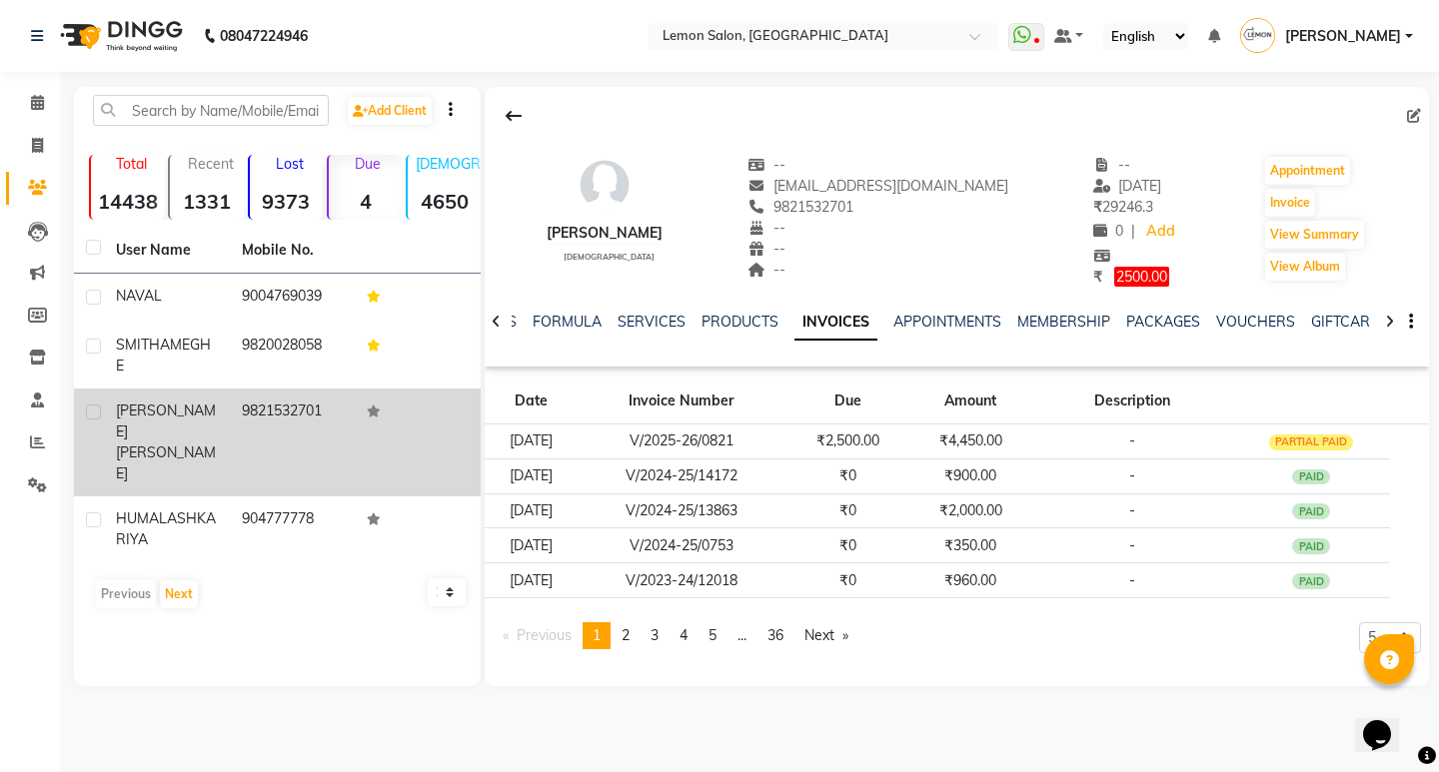
click at [313, 418] on td "9821532701" at bounding box center [293, 443] width 126 height 108
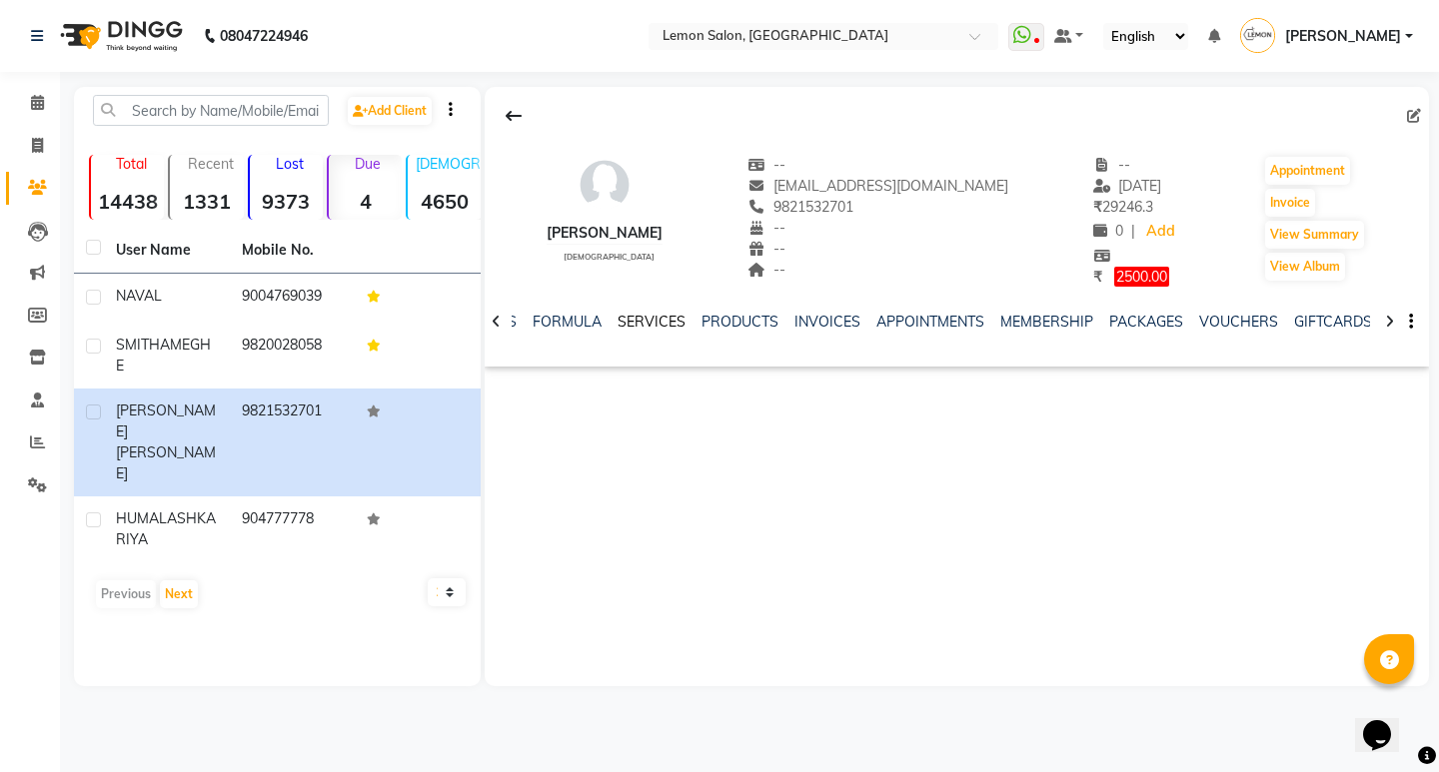
click at [671, 324] on link "SERVICES" at bounding box center [651, 322] width 68 height 18
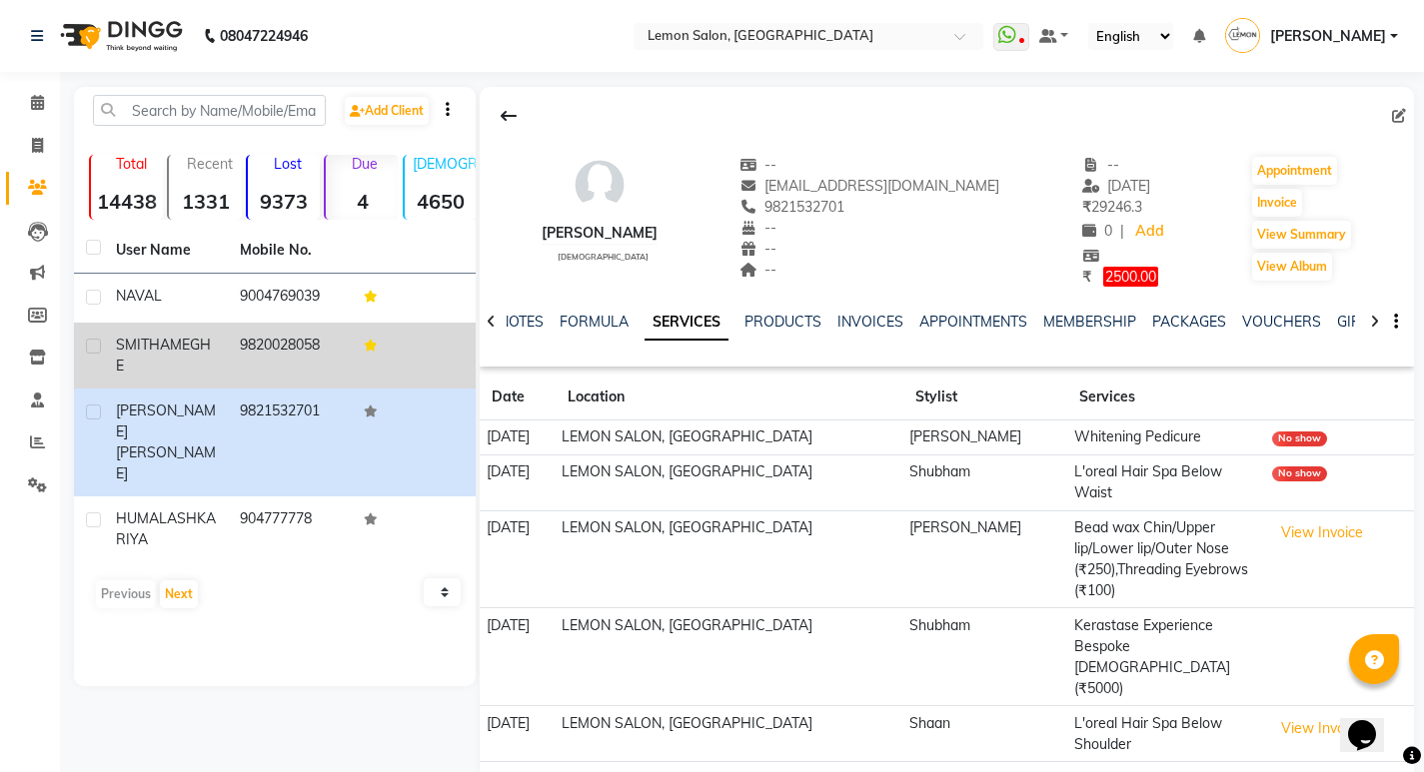
click at [271, 354] on td "9820028058" at bounding box center [290, 356] width 124 height 66
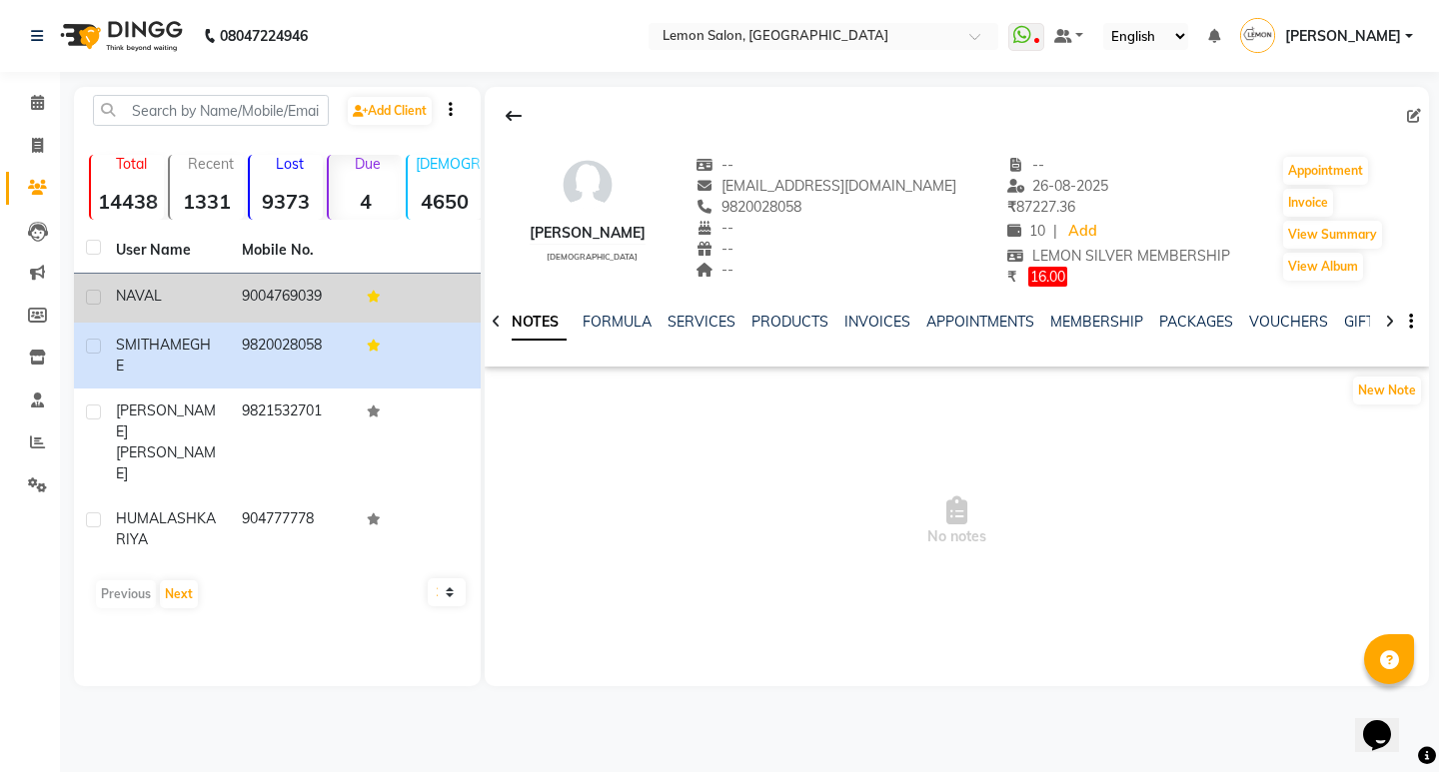
click at [292, 280] on td "9004769039" at bounding box center [293, 298] width 126 height 49
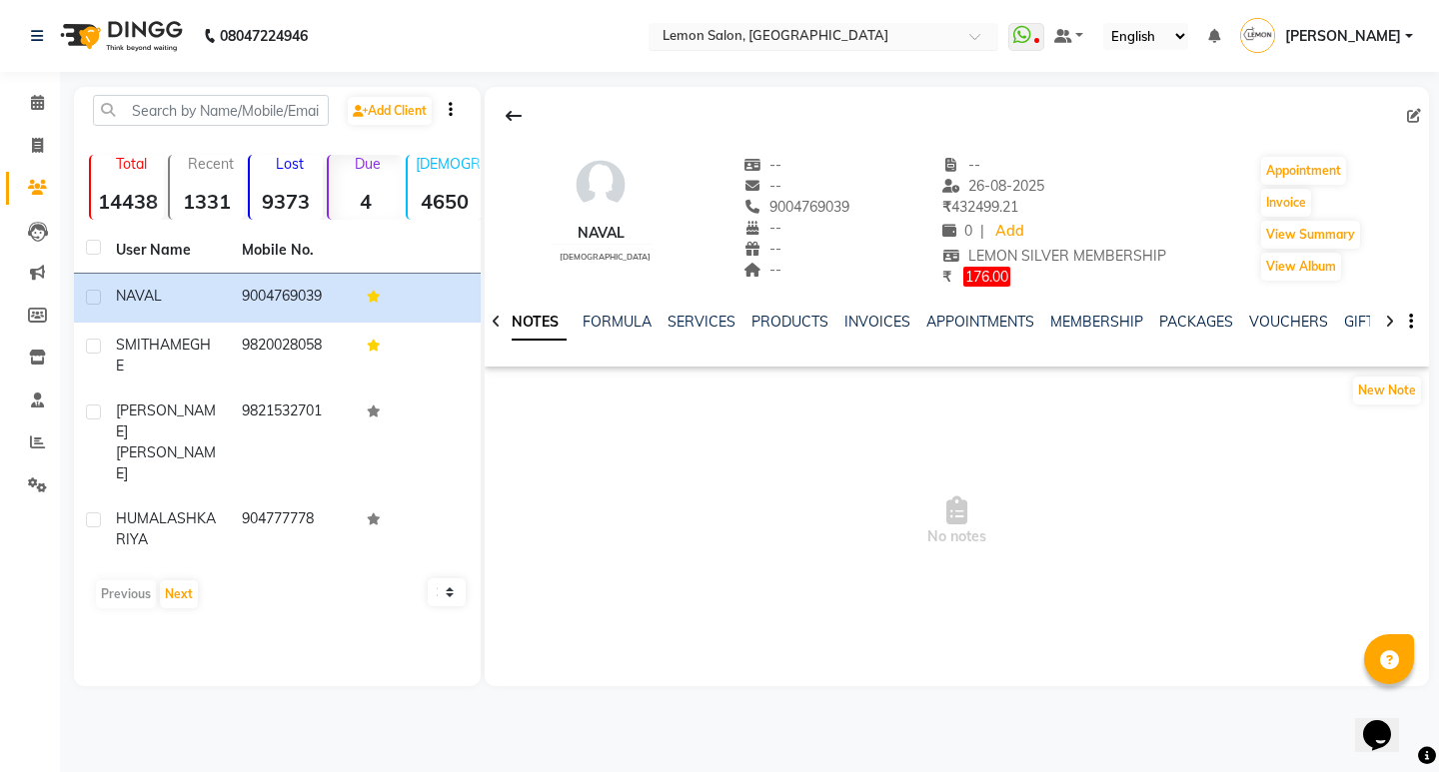
click at [805, 39] on input "text" at bounding box center [803, 38] width 290 height 20
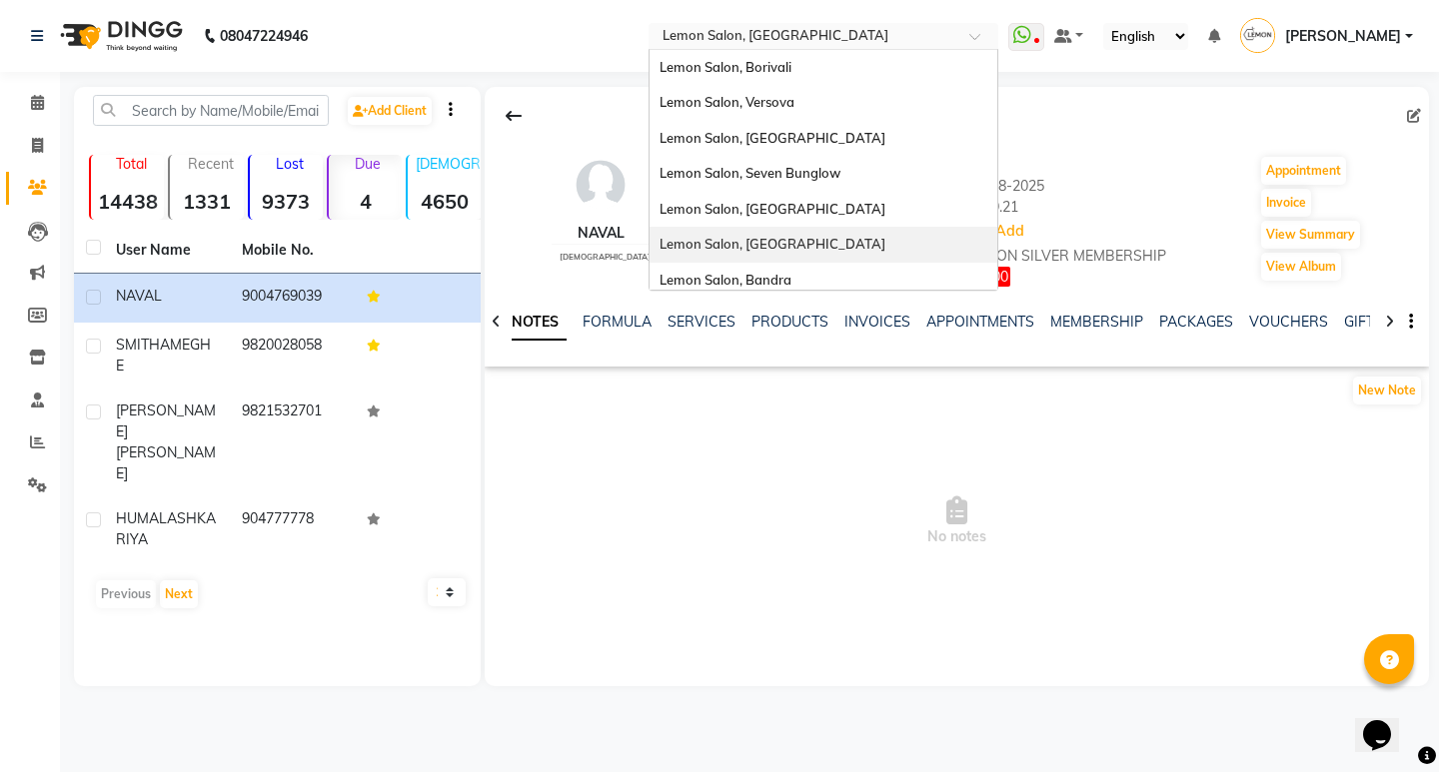
scroll to position [186, 0]
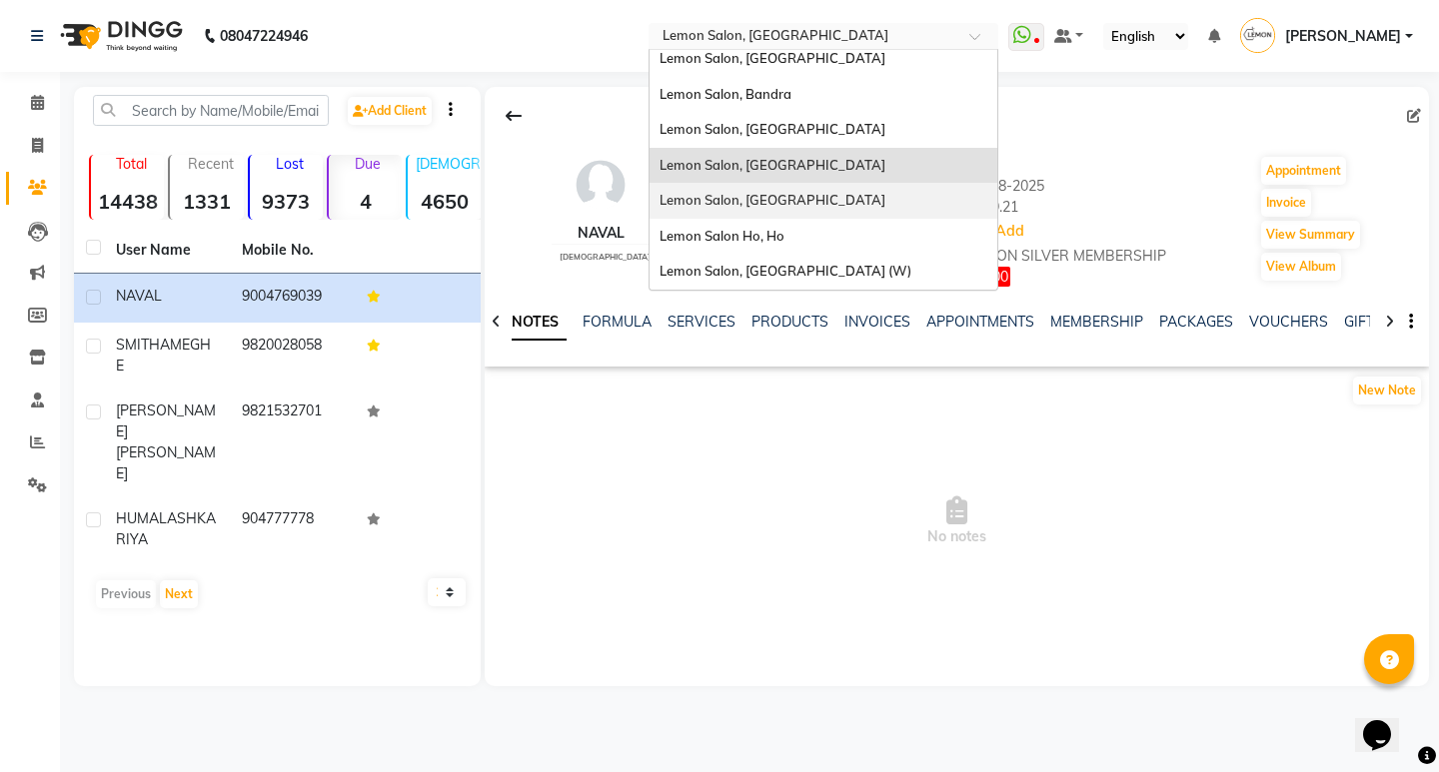
click at [794, 196] on span "Lemon Salon, [GEOGRAPHIC_DATA]" at bounding box center [772, 200] width 226 height 16
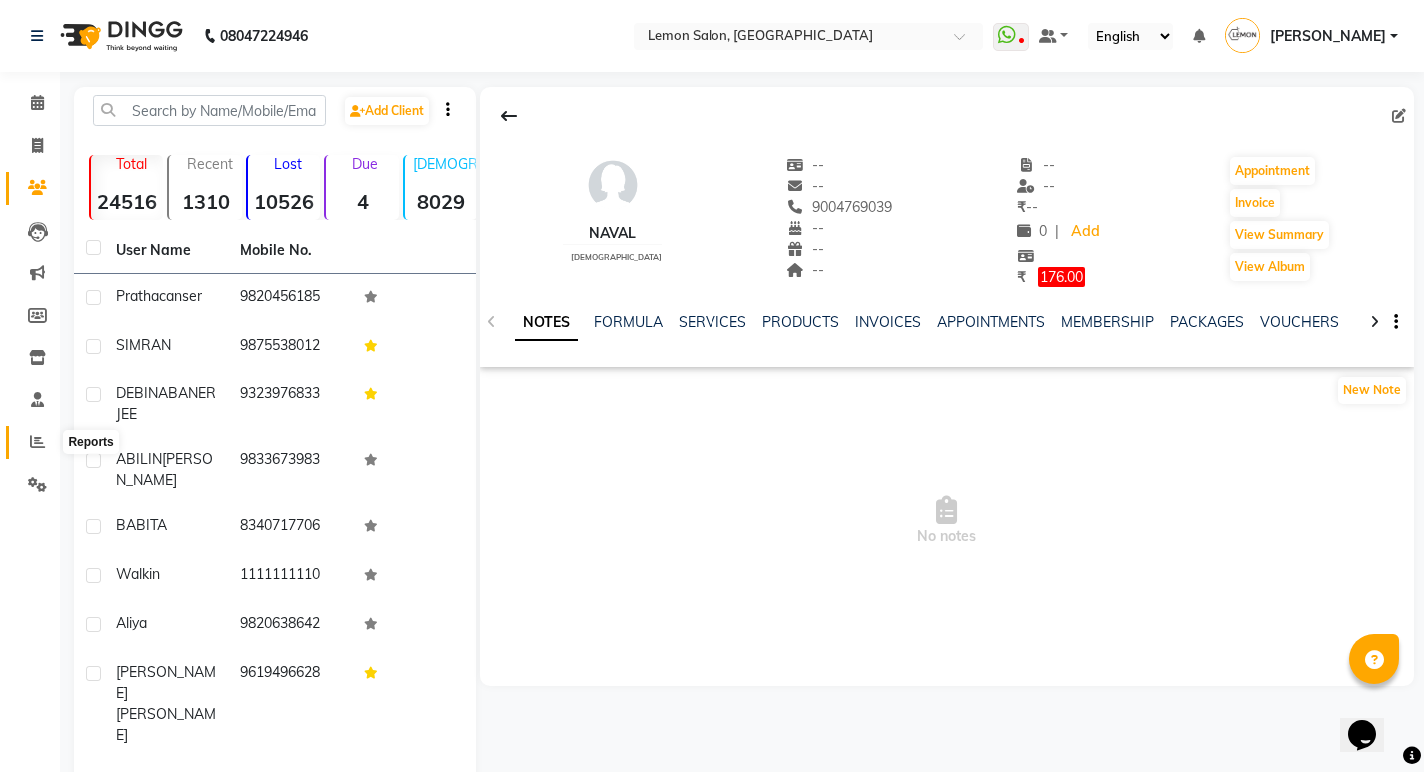
click at [24, 444] on span at bounding box center [37, 443] width 35 height 23
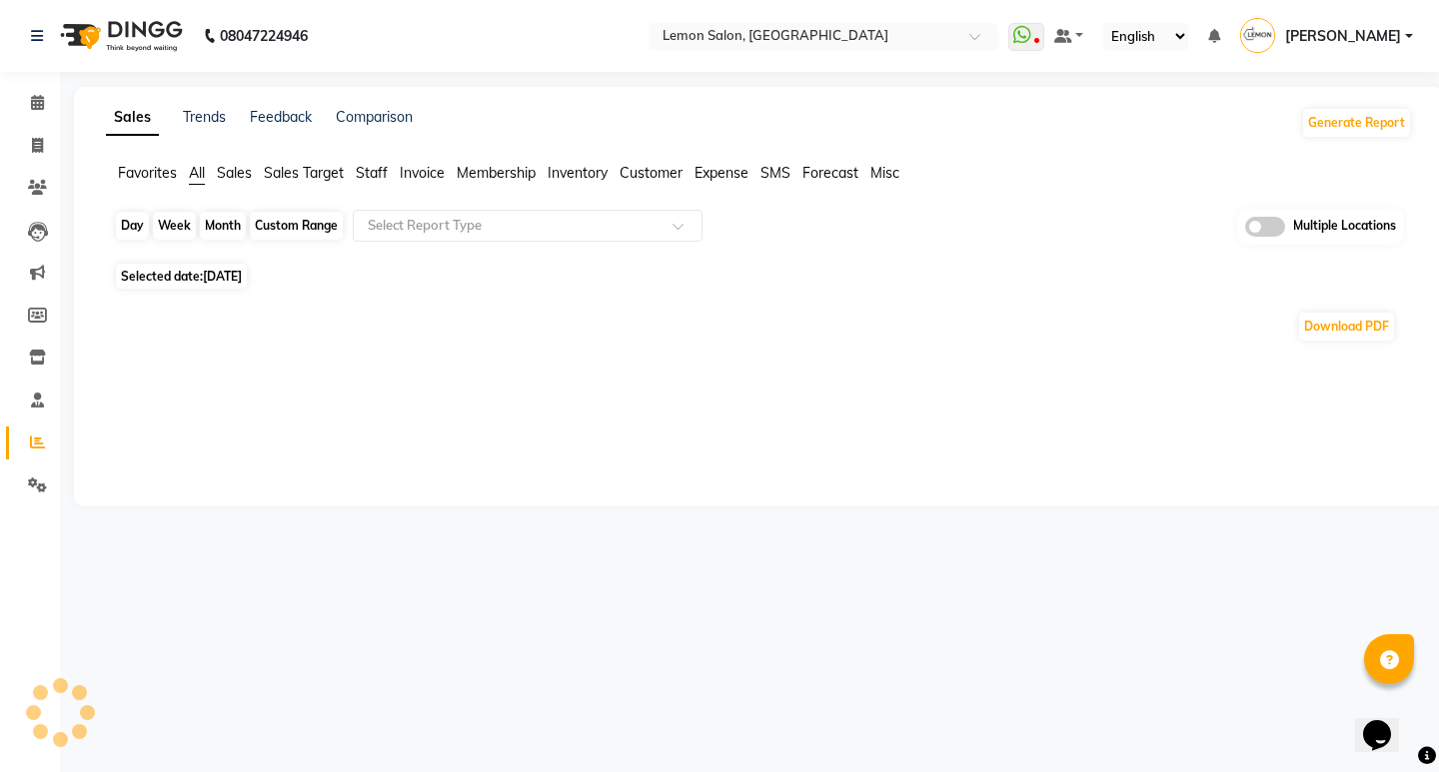
click at [119, 219] on div "Day" at bounding box center [132, 226] width 33 height 28
select select "9"
select select "2025"
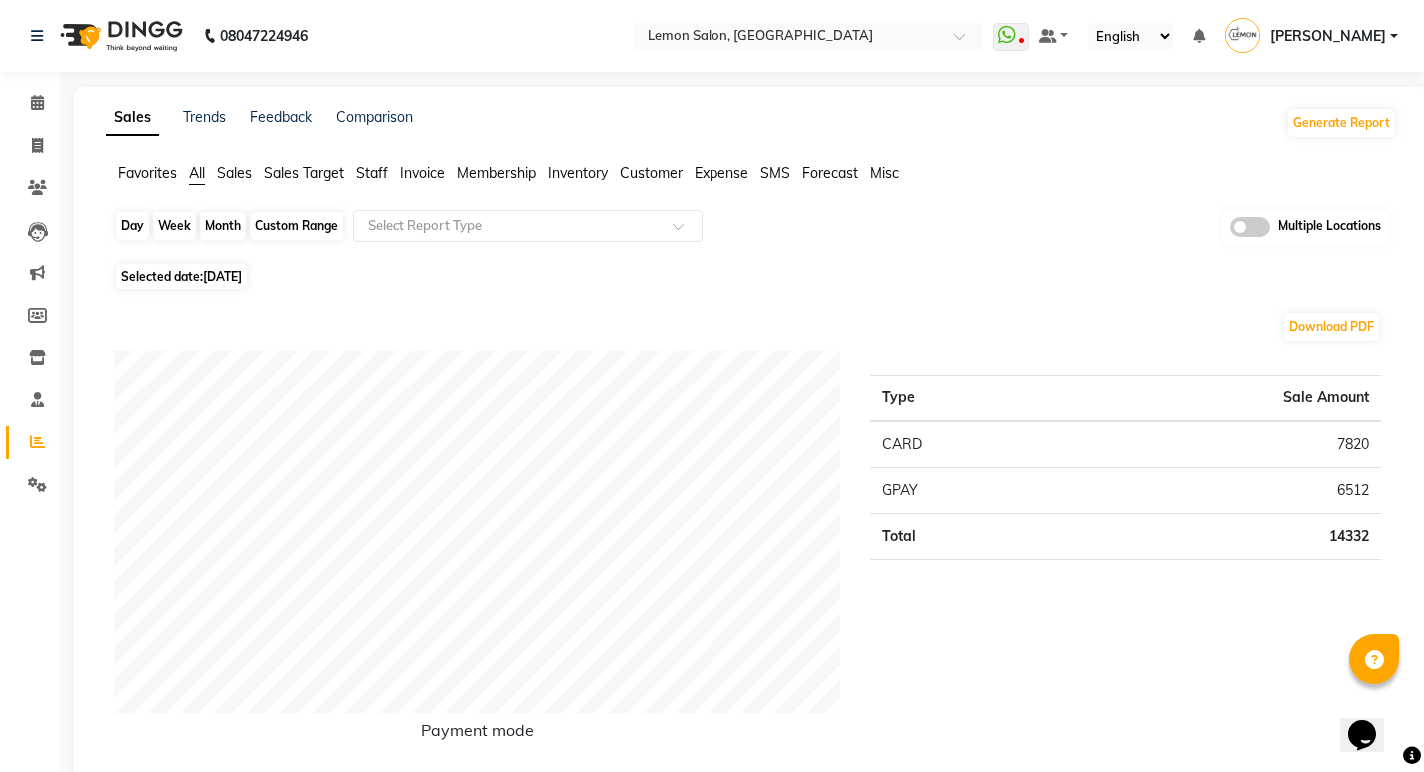
click at [138, 227] on div "Day" at bounding box center [132, 226] width 33 height 28
select select "9"
select select "2025"
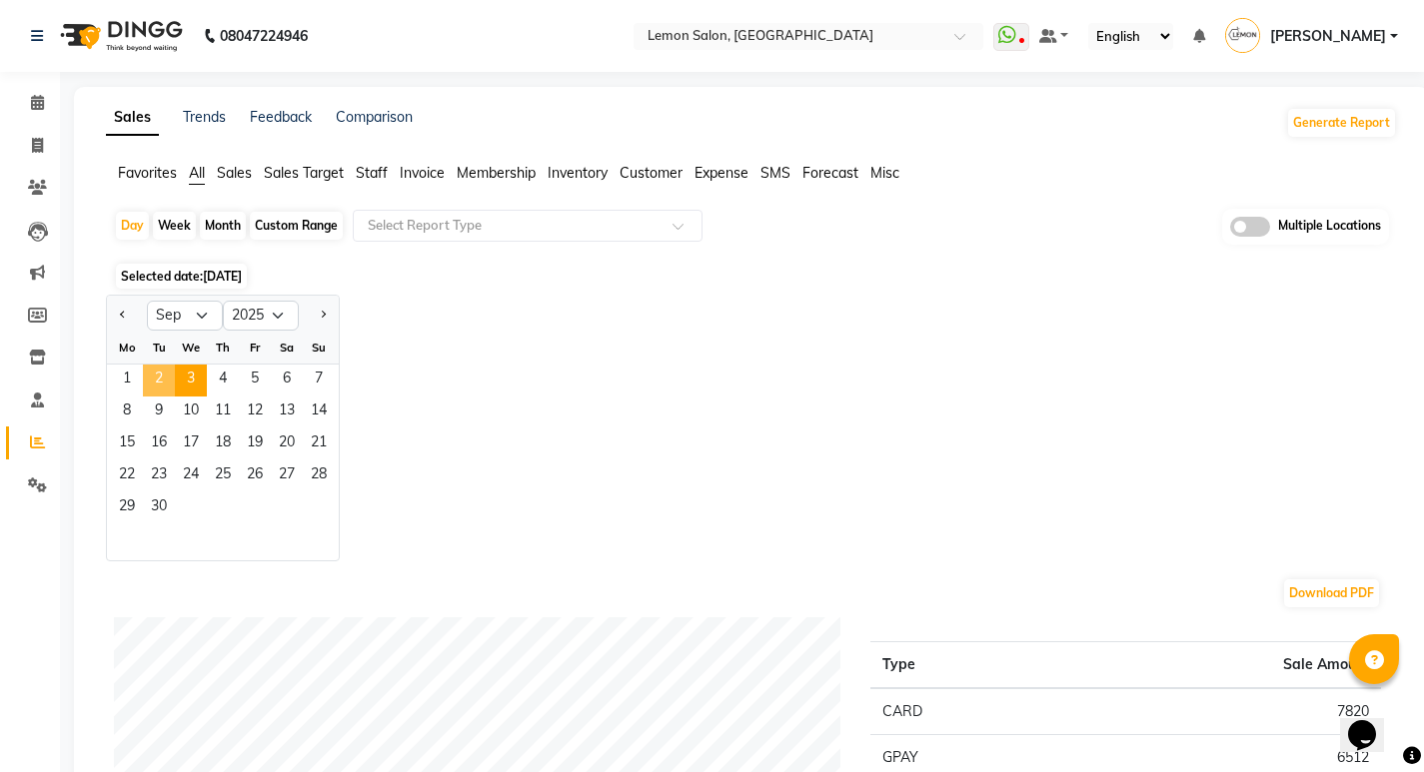
click at [172, 371] on span "2" at bounding box center [159, 381] width 32 height 32
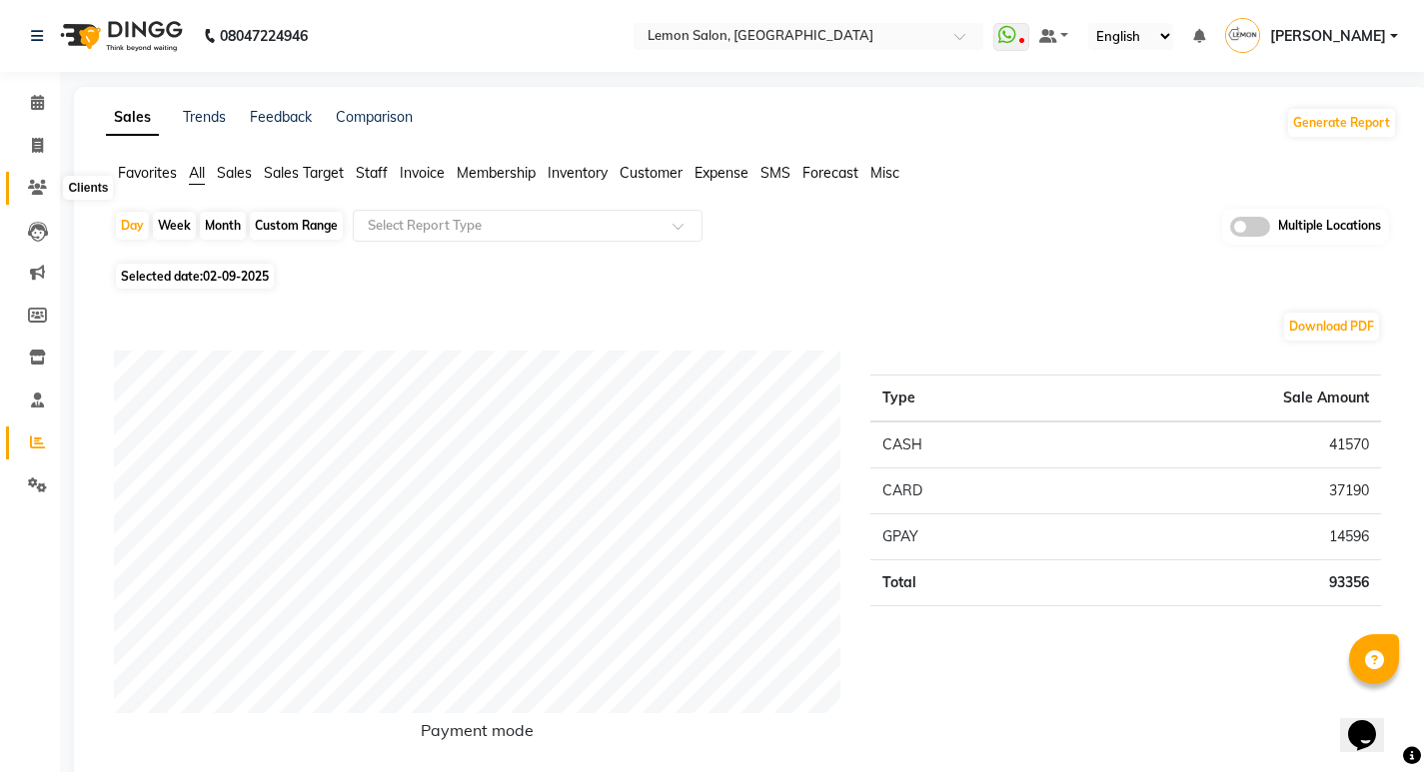
click at [25, 186] on span at bounding box center [37, 188] width 35 height 23
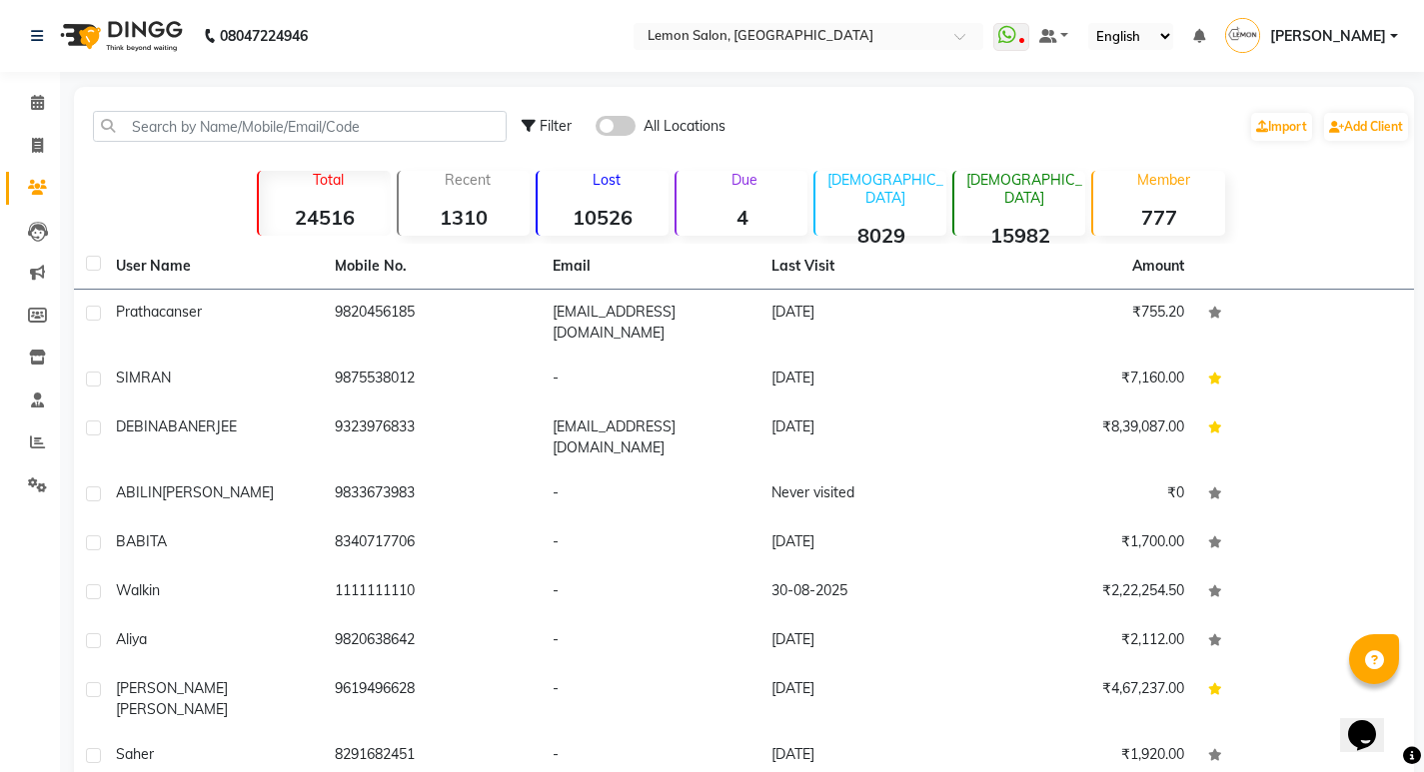
click at [755, 215] on strong "4" at bounding box center [741, 217] width 131 height 25
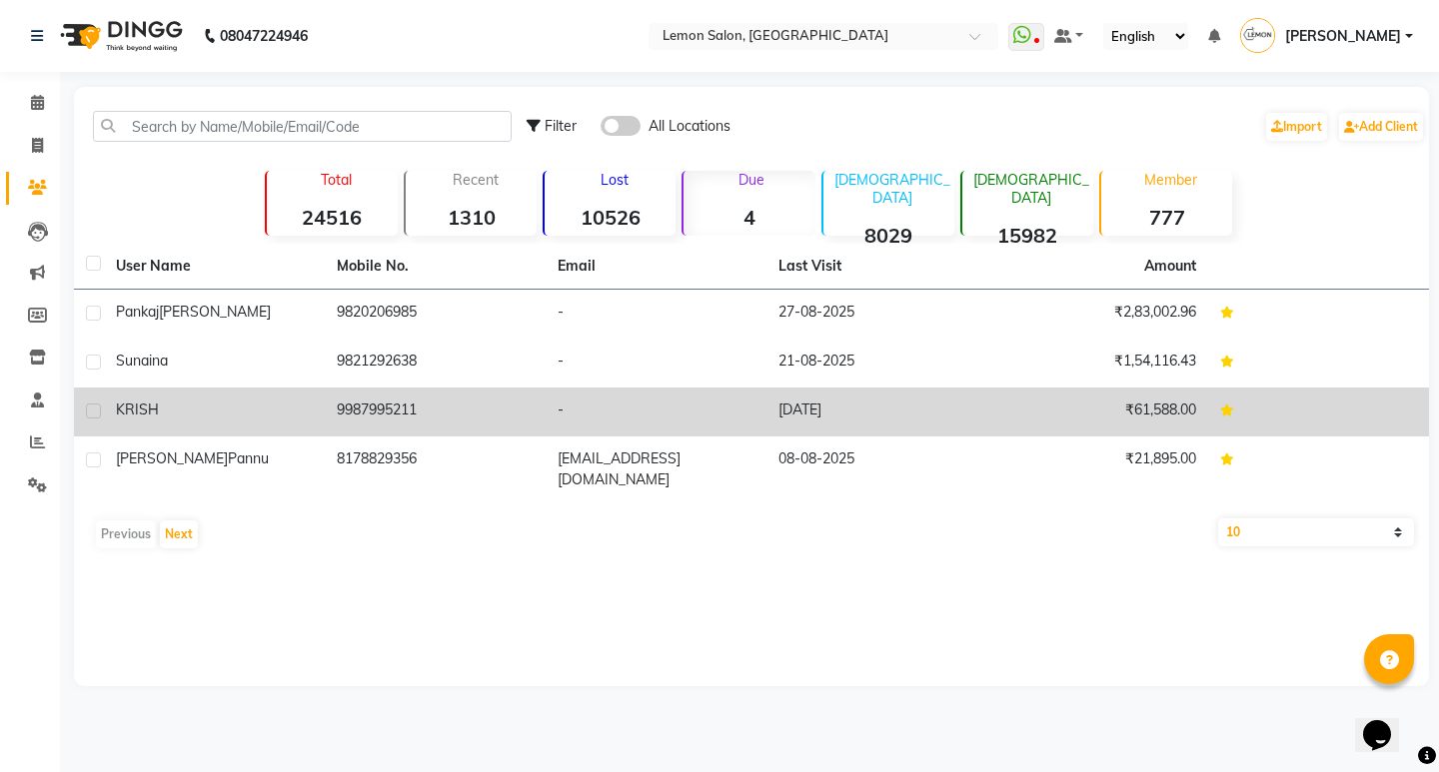
click at [378, 412] on td "9987995211" at bounding box center [435, 412] width 221 height 49
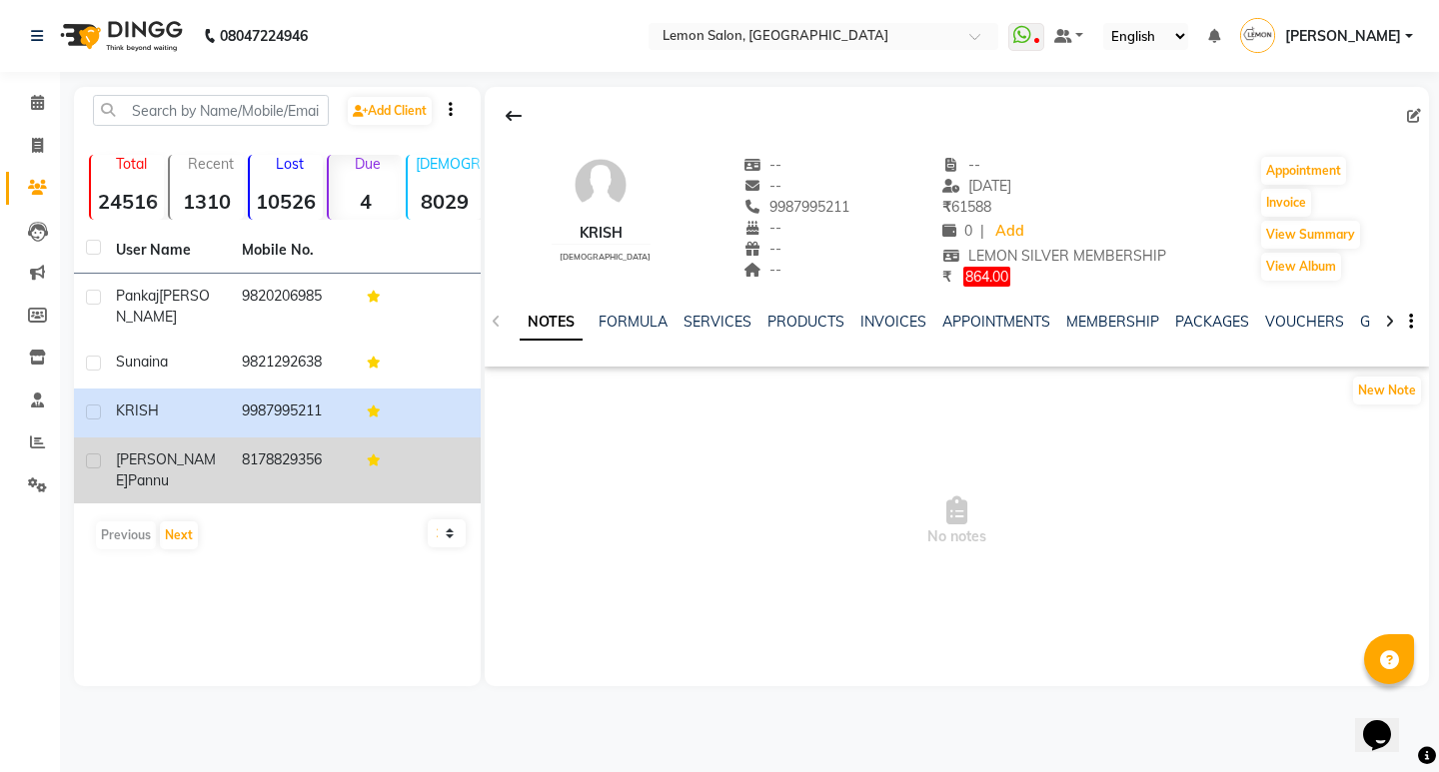
click at [270, 456] on td "8178829356" at bounding box center [293, 471] width 126 height 66
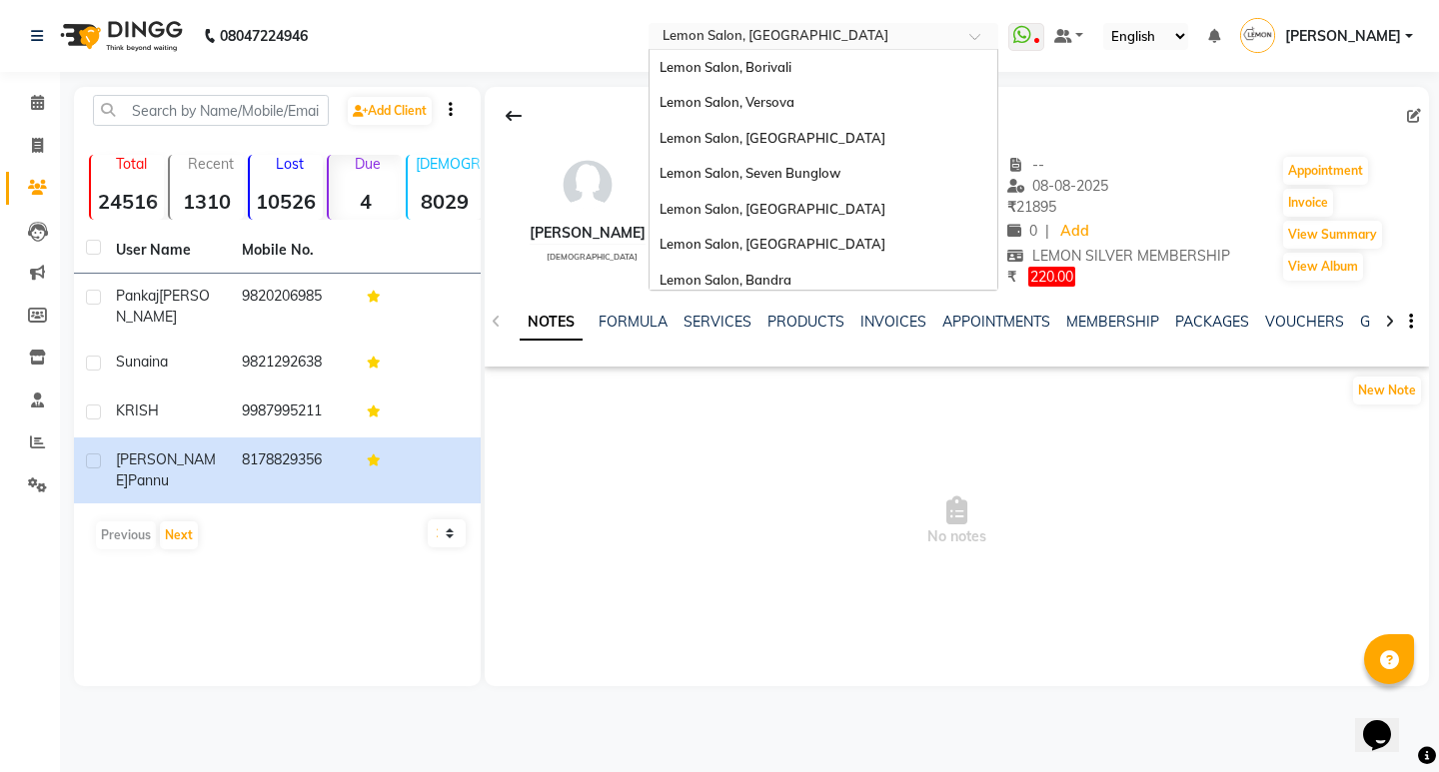
click at [767, 33] on input "text" at bounding box center [803, 38] width 290 height 20
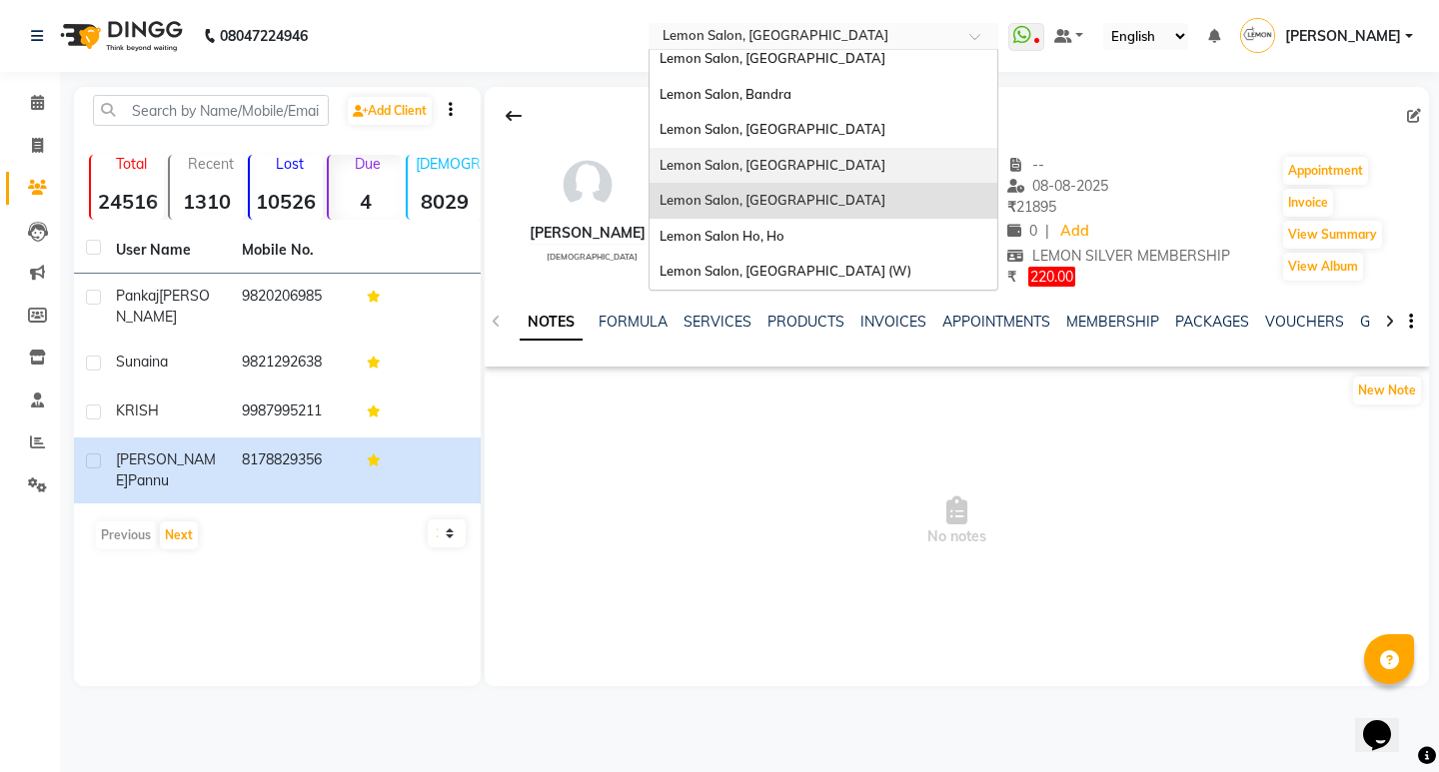
click at [787, 162] on span "Lemon Salon, [GEOGRAPHIC_DATA]" at bounding box center [772, 165] width 226 height 16
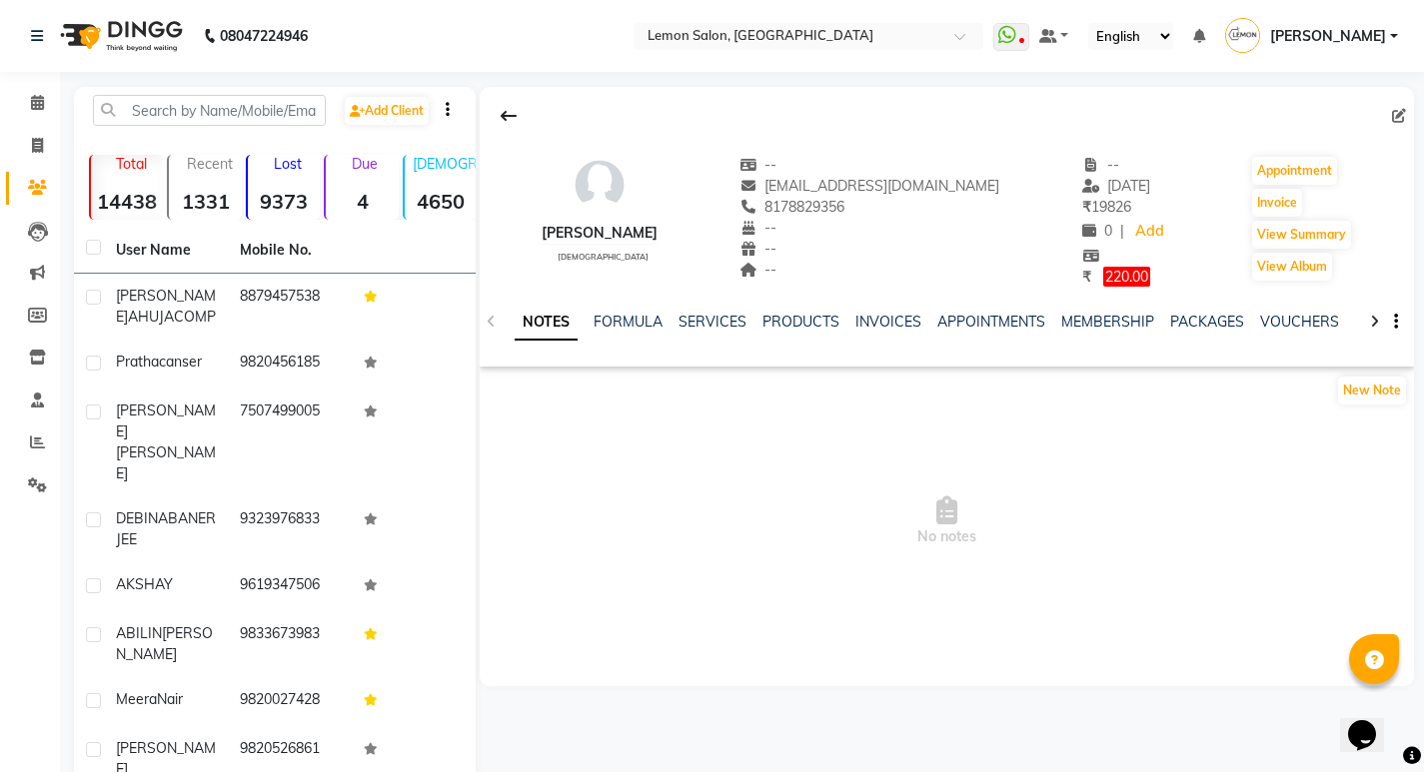
click at [352, 171] on p "Due" at bounding box center [364, 164] width 68 height 18
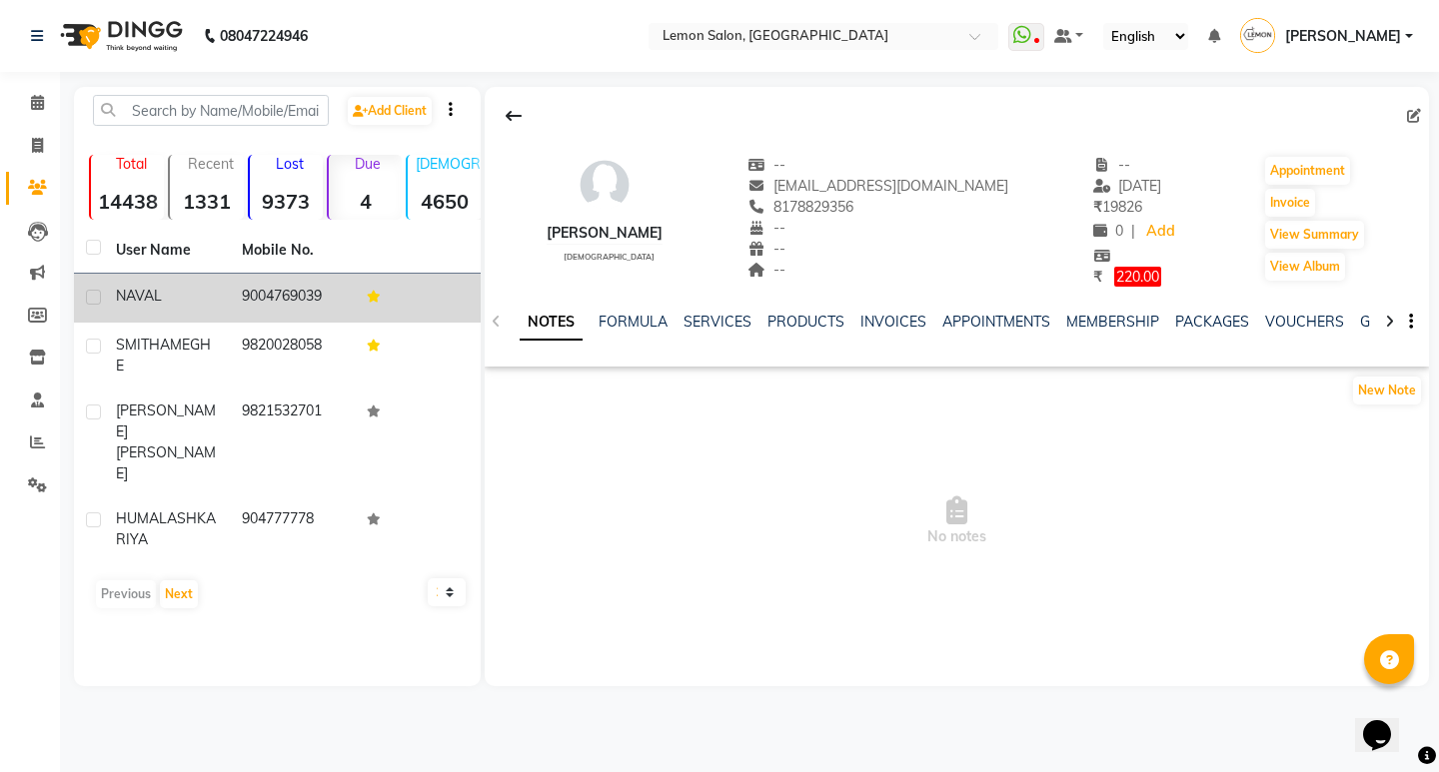
click at [276, 312] on td "9004769039" at bounding box center [293, 298] width 126 height 49
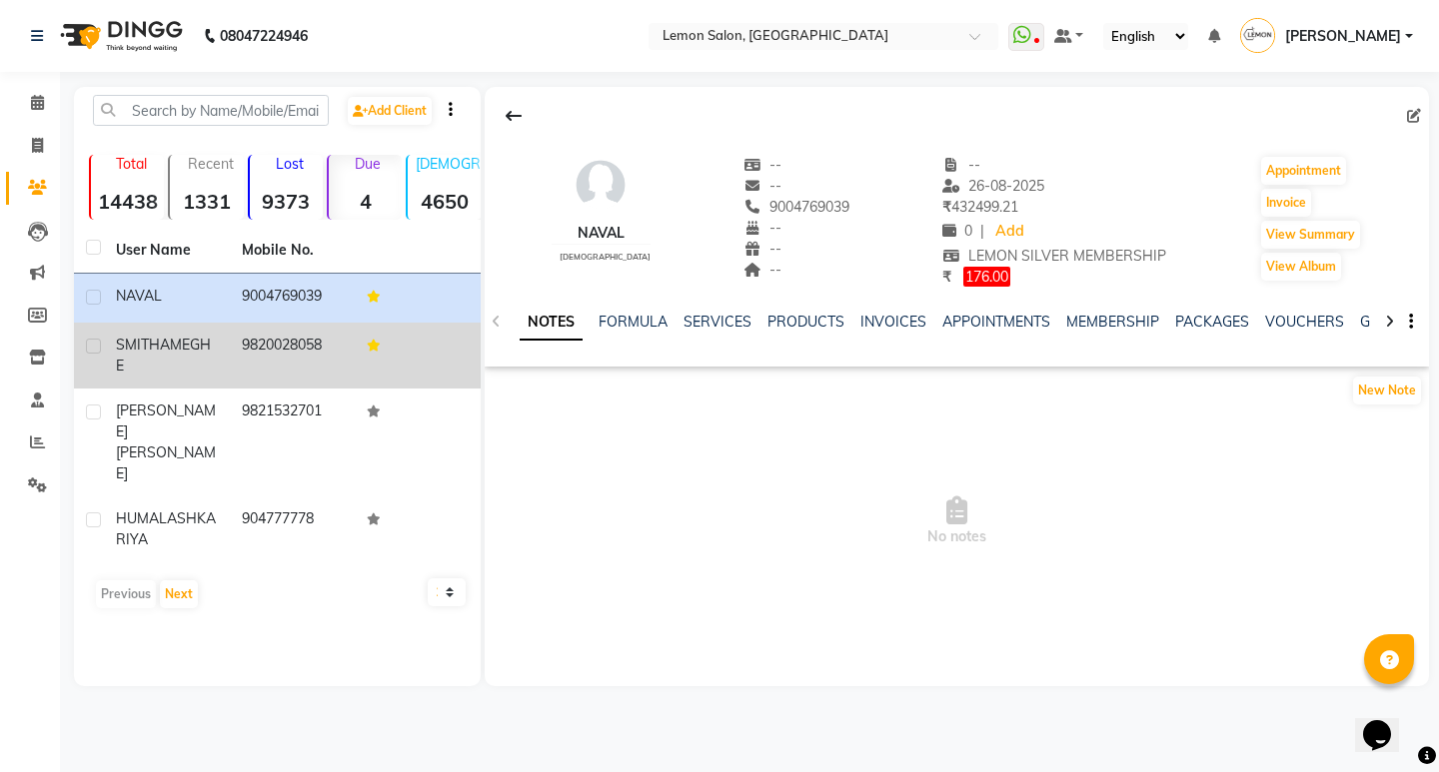
click at [282, 352] on td "9820028058" at bounding box center [293, 356] width 126 height 66
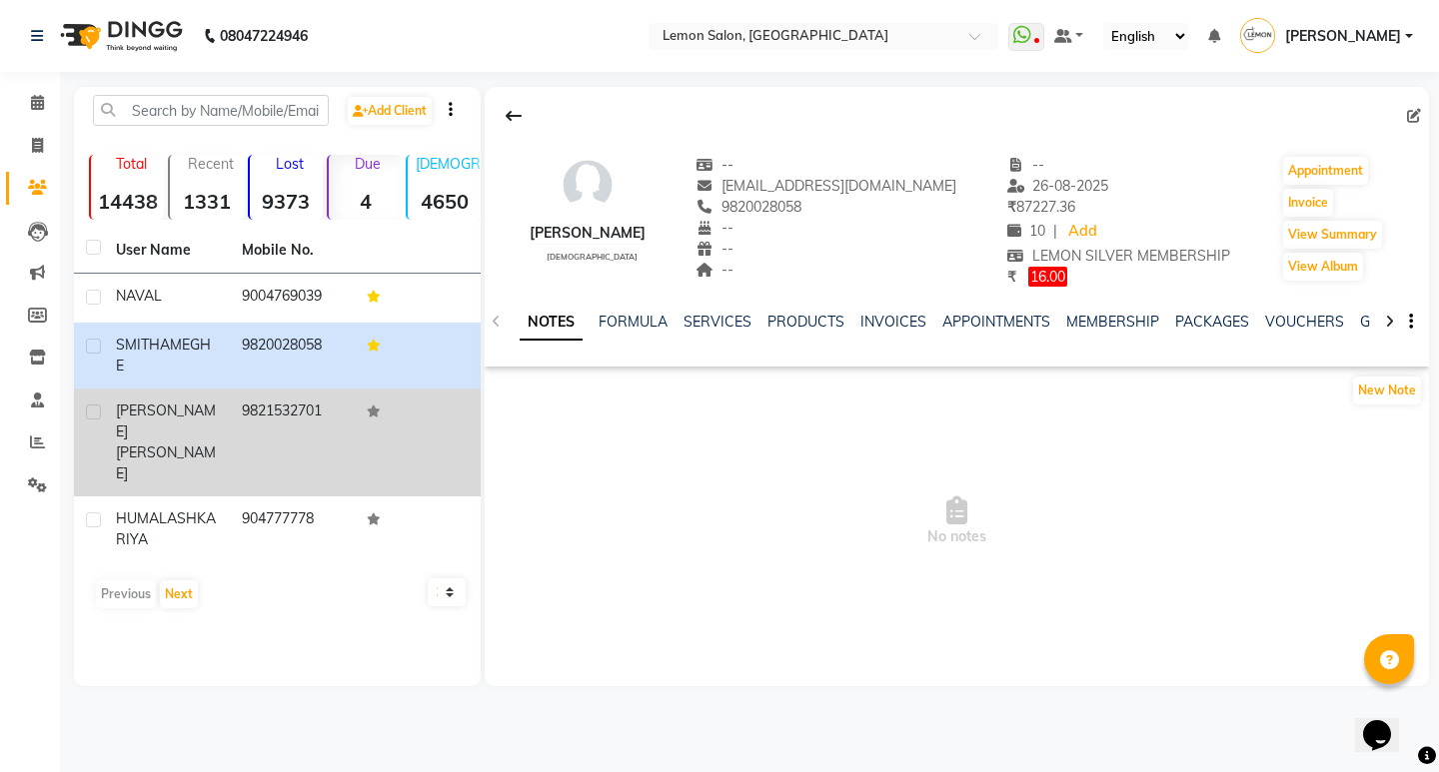
click at [287, 410] on td "9821532701" at bounding box center [293, 443] width 126 height 108
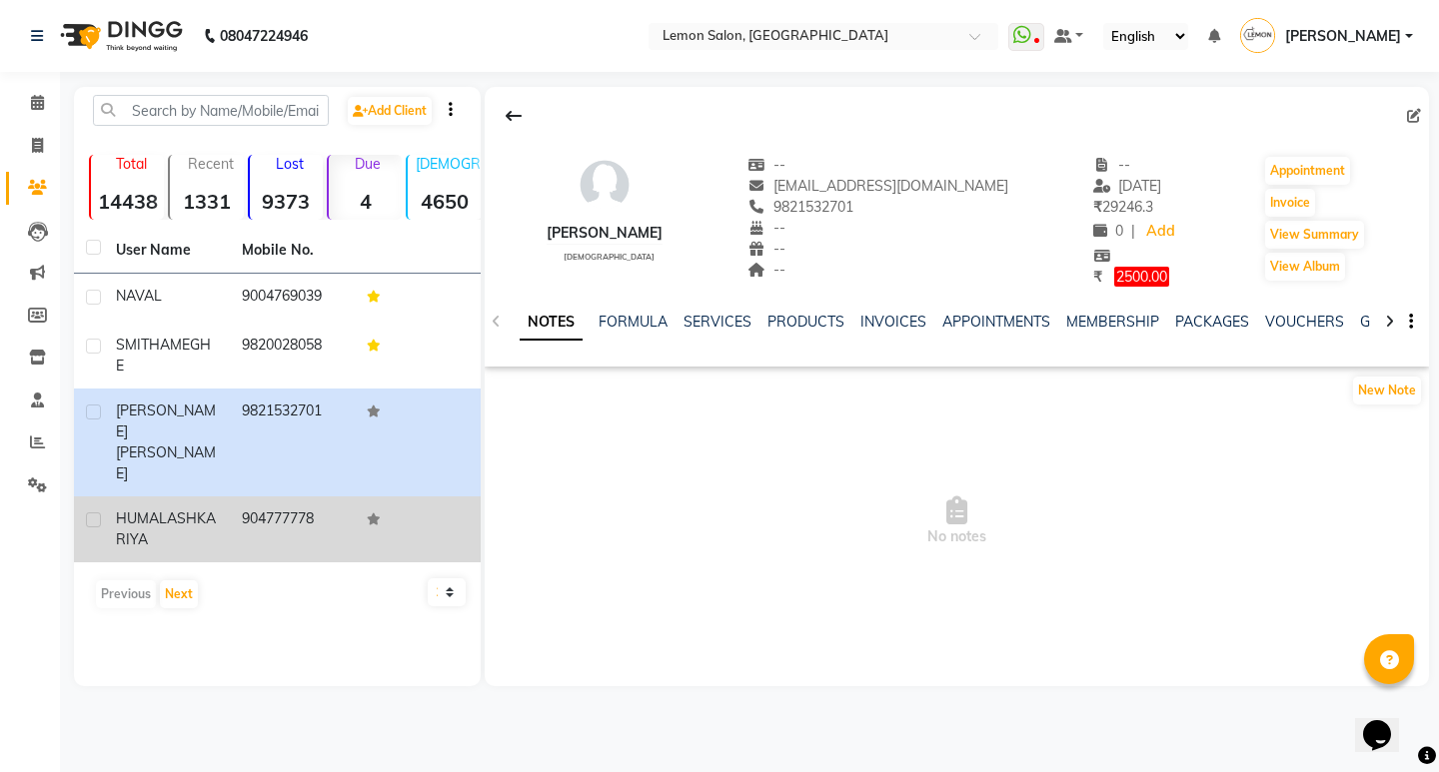
click at [259, 497] on td "904777778" at bounding box center [293, 530] width 126 height 66
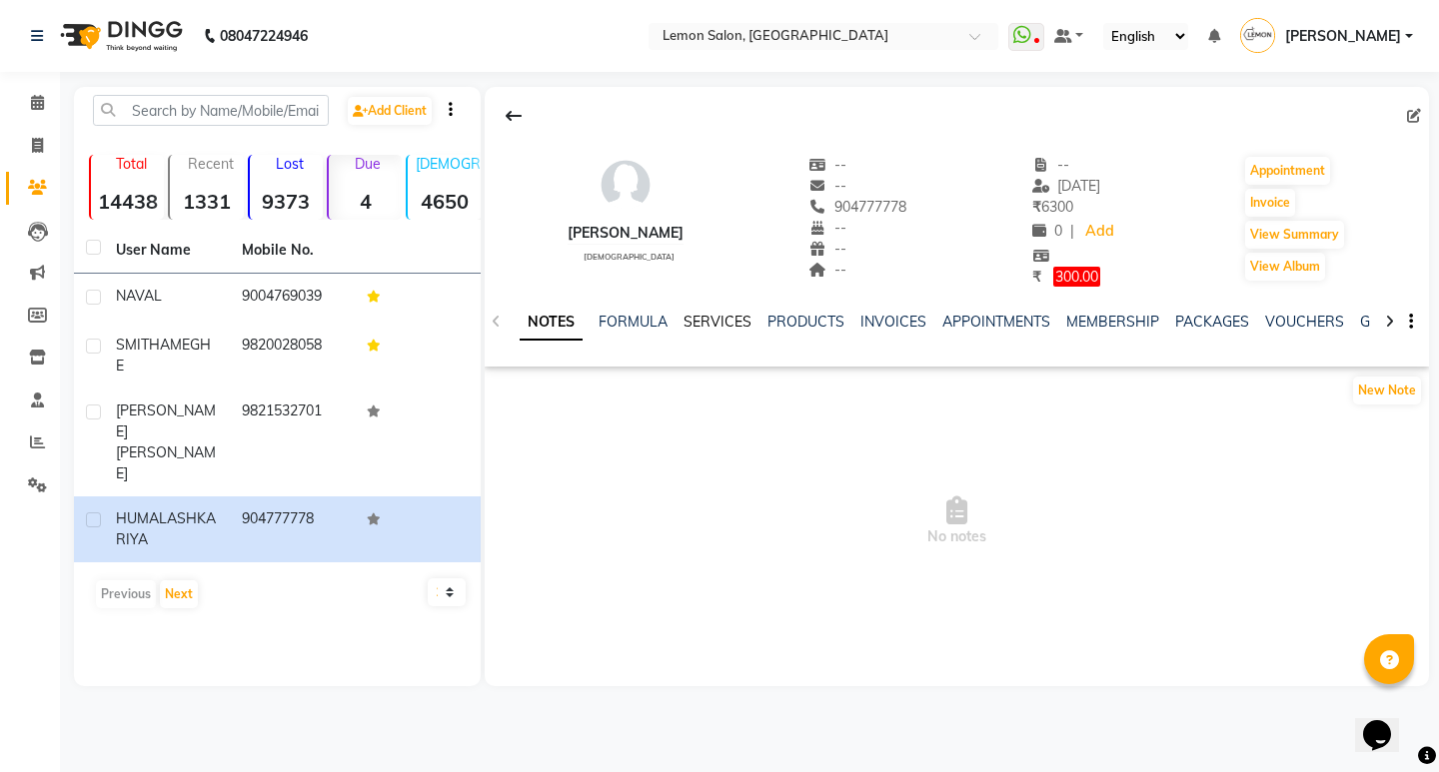
click at [702, 327] on link "SERVICES" at bounding box center [717, 322] width 68 height 18
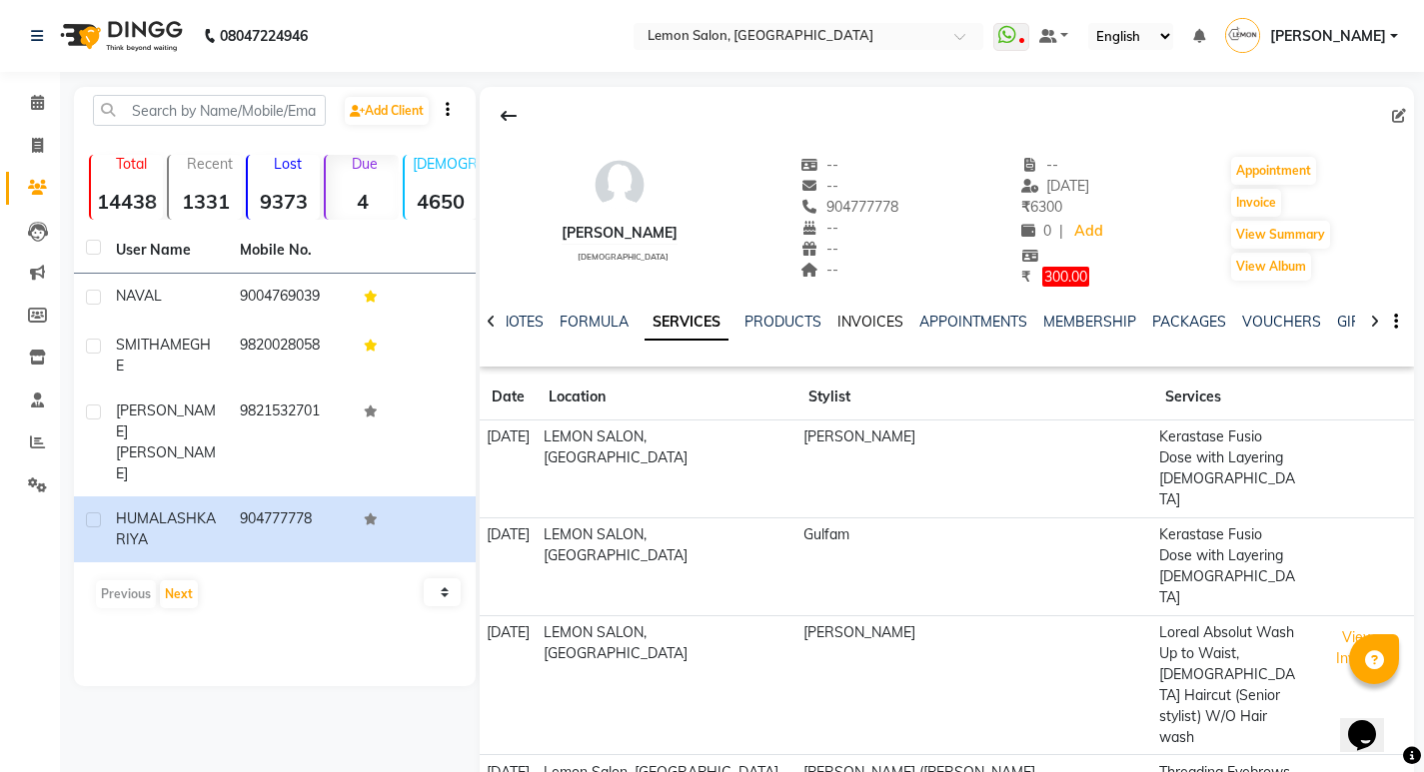
click at [879, 327] on link "INVOICES" at bounding box center [870, 322] width 66 height 18
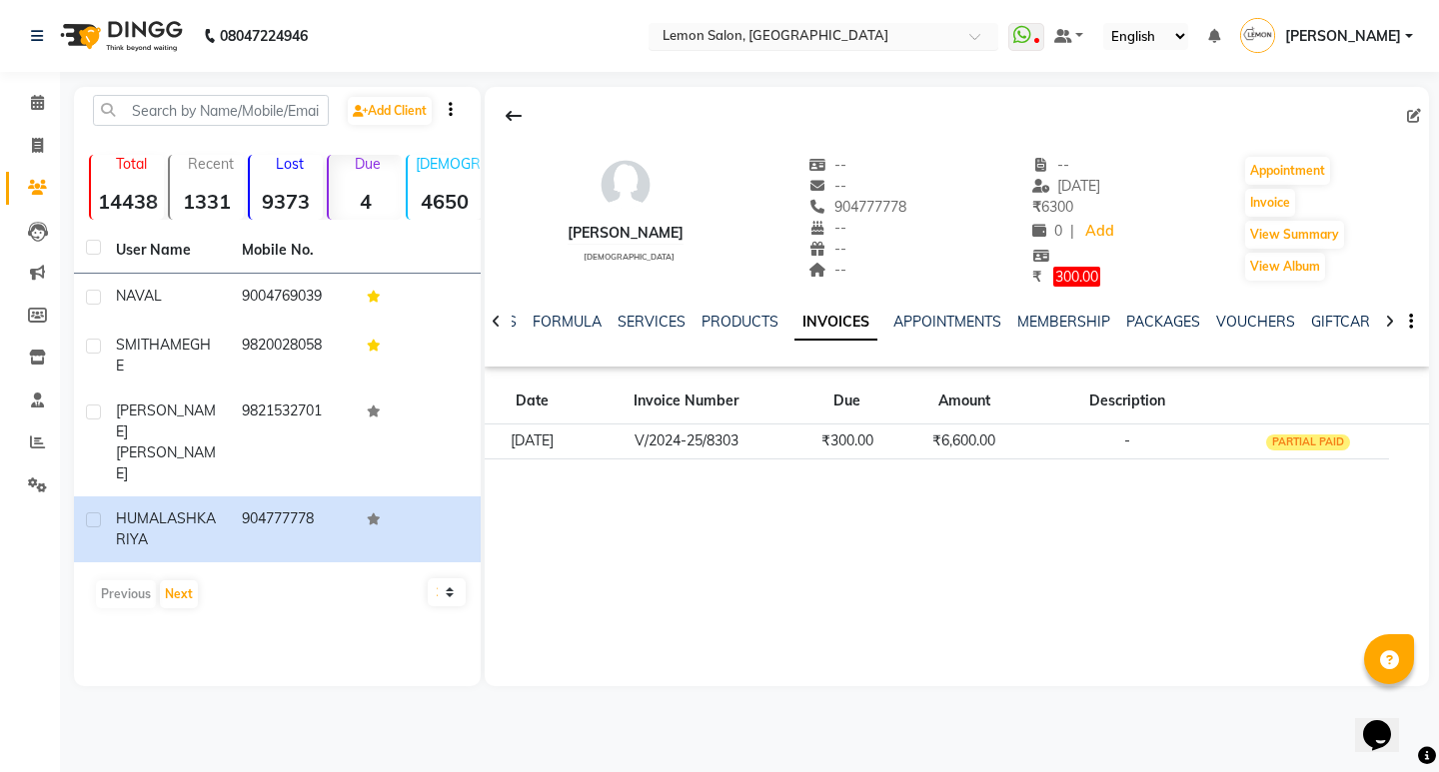
click at [827, 41] on input "text" at bounding box center [803, 38] width 290 height 20
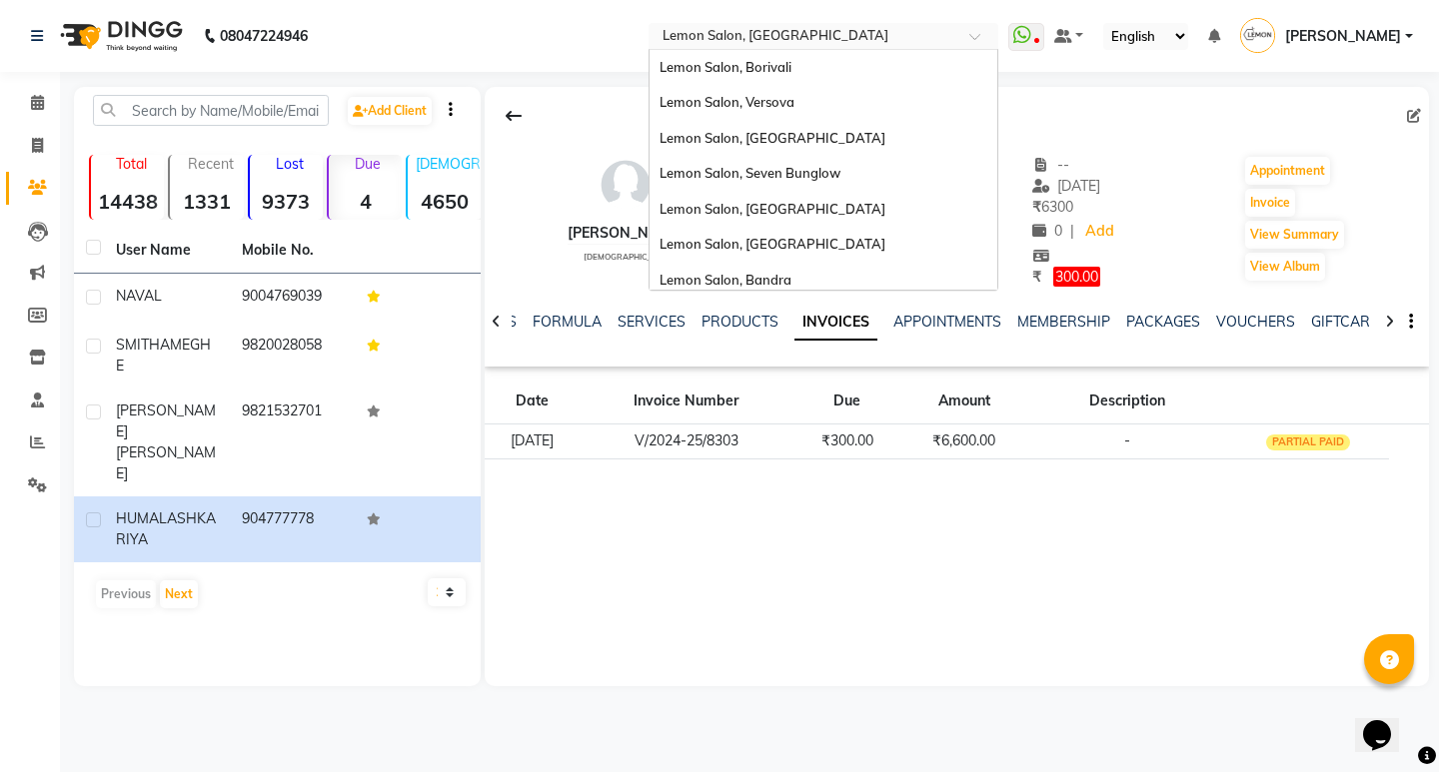
scroll to position [186, 0]
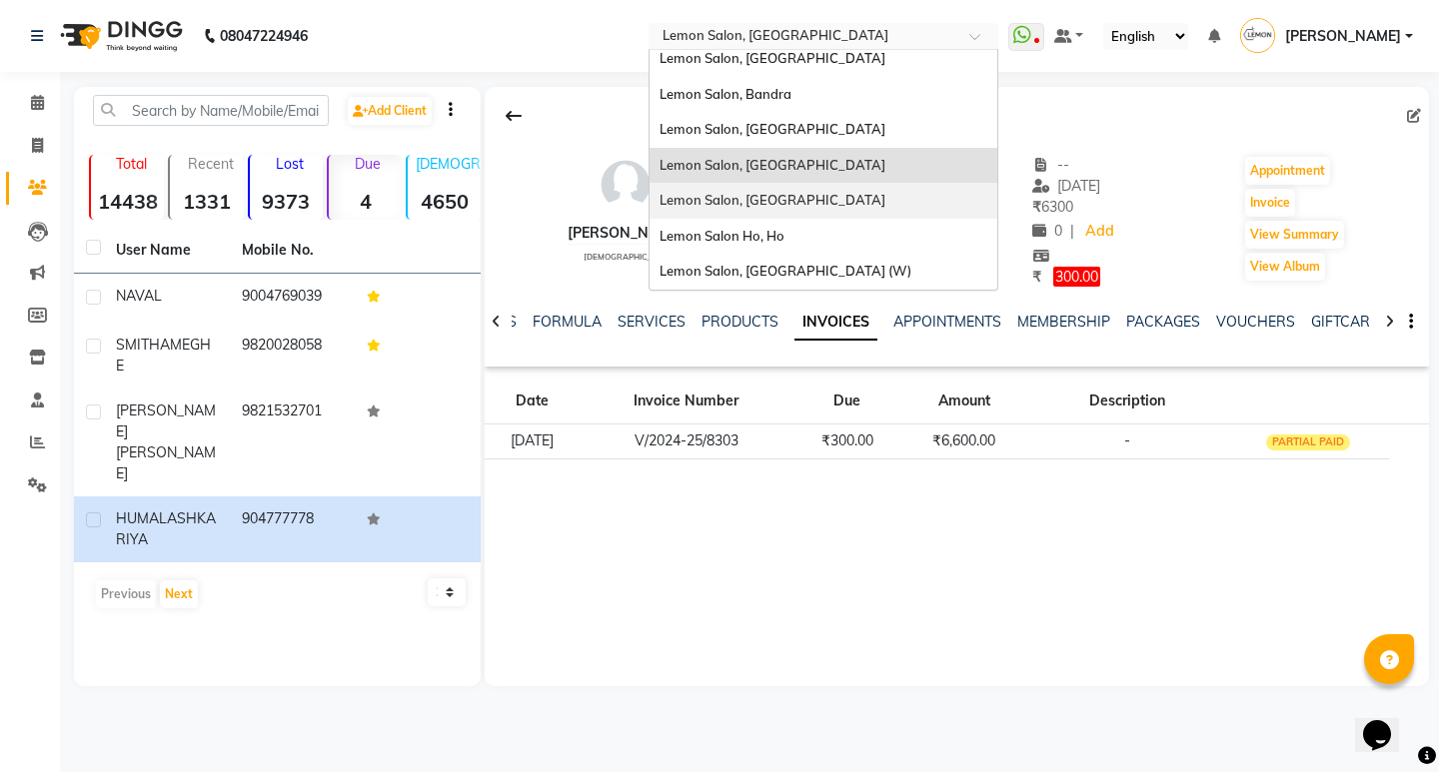
click at [795, 203] on span "Lemon Salon, [GEOGRAPHIC_DATA]" at bounding box center [772, 200] width 226 height 16
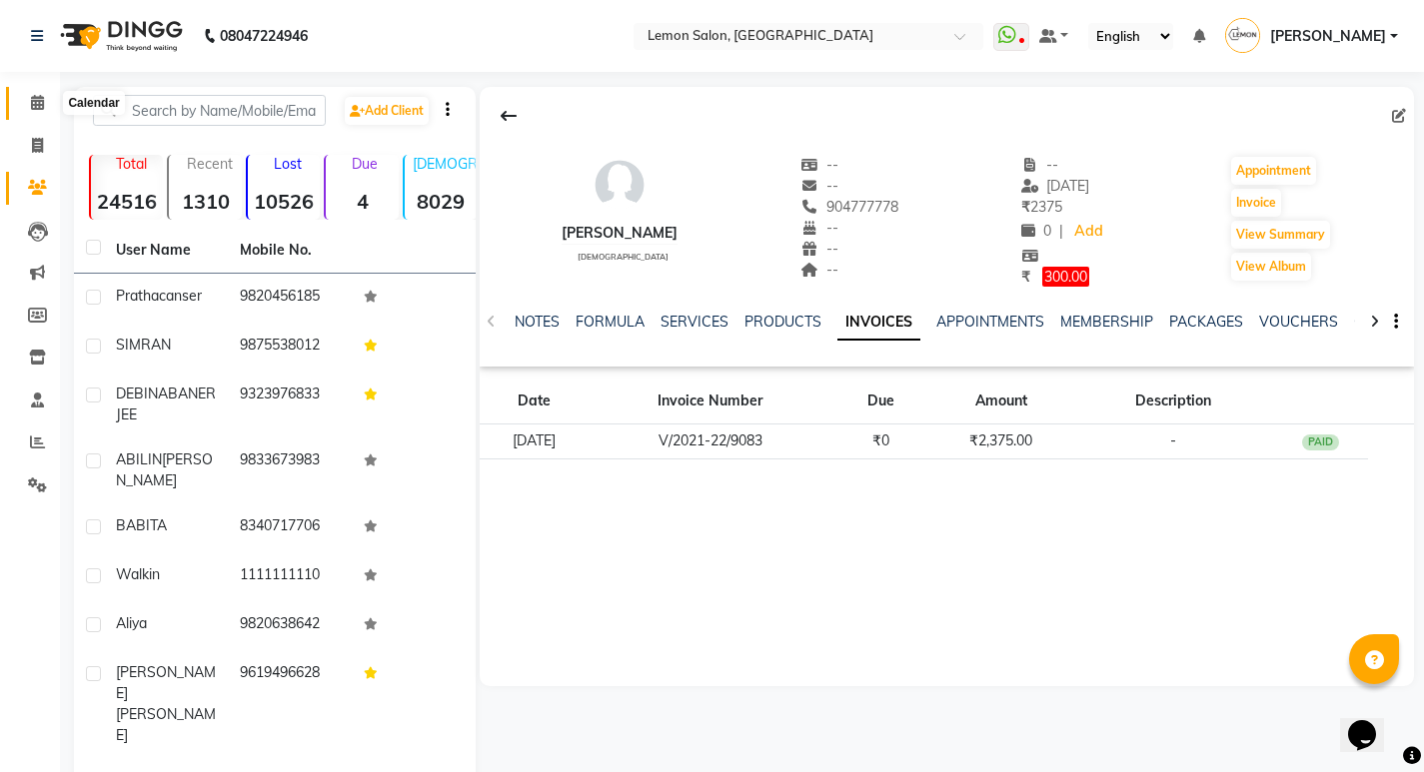
click at [35, 106] on icon at bounding box center [37, 102] width 13 height 15
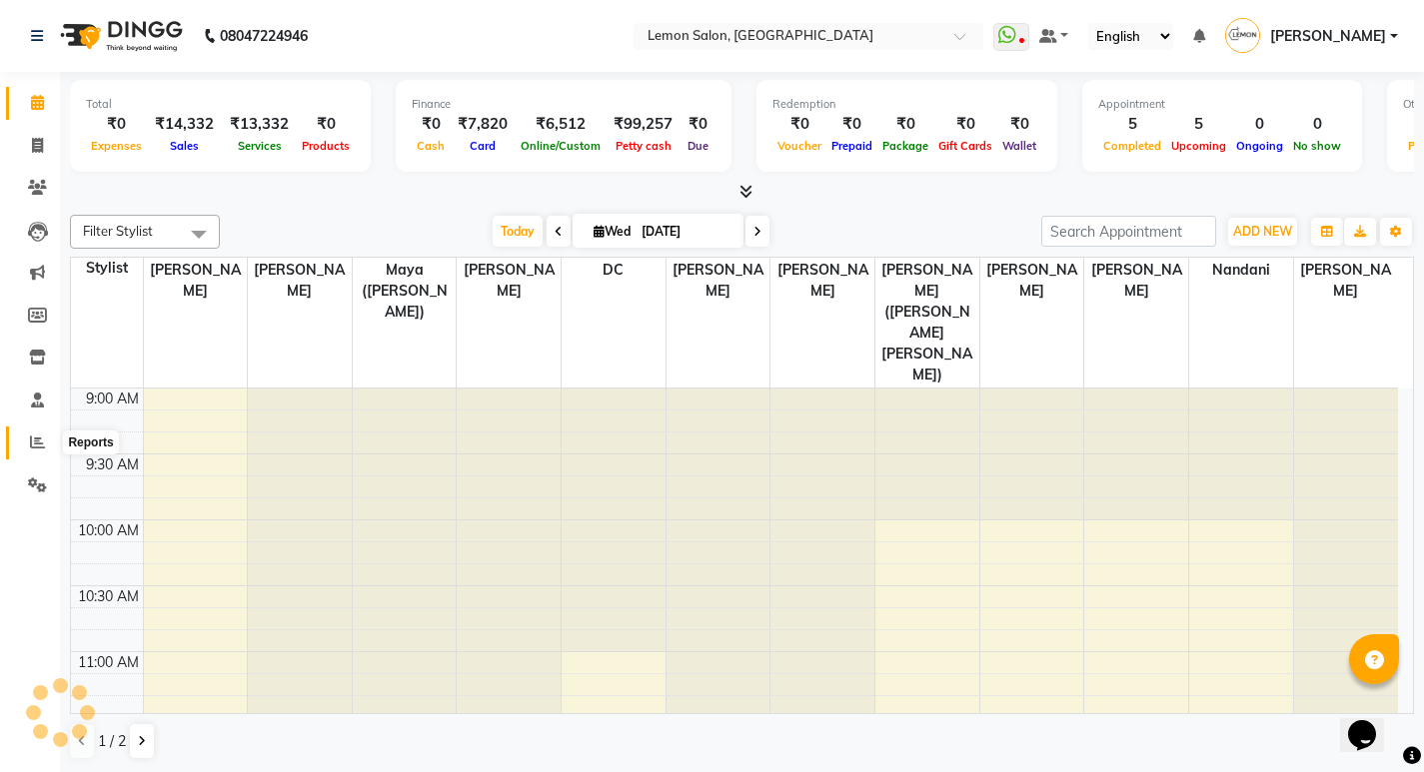
click at [39, 433] on span at bounding box center [37, 443] width 35 height 23
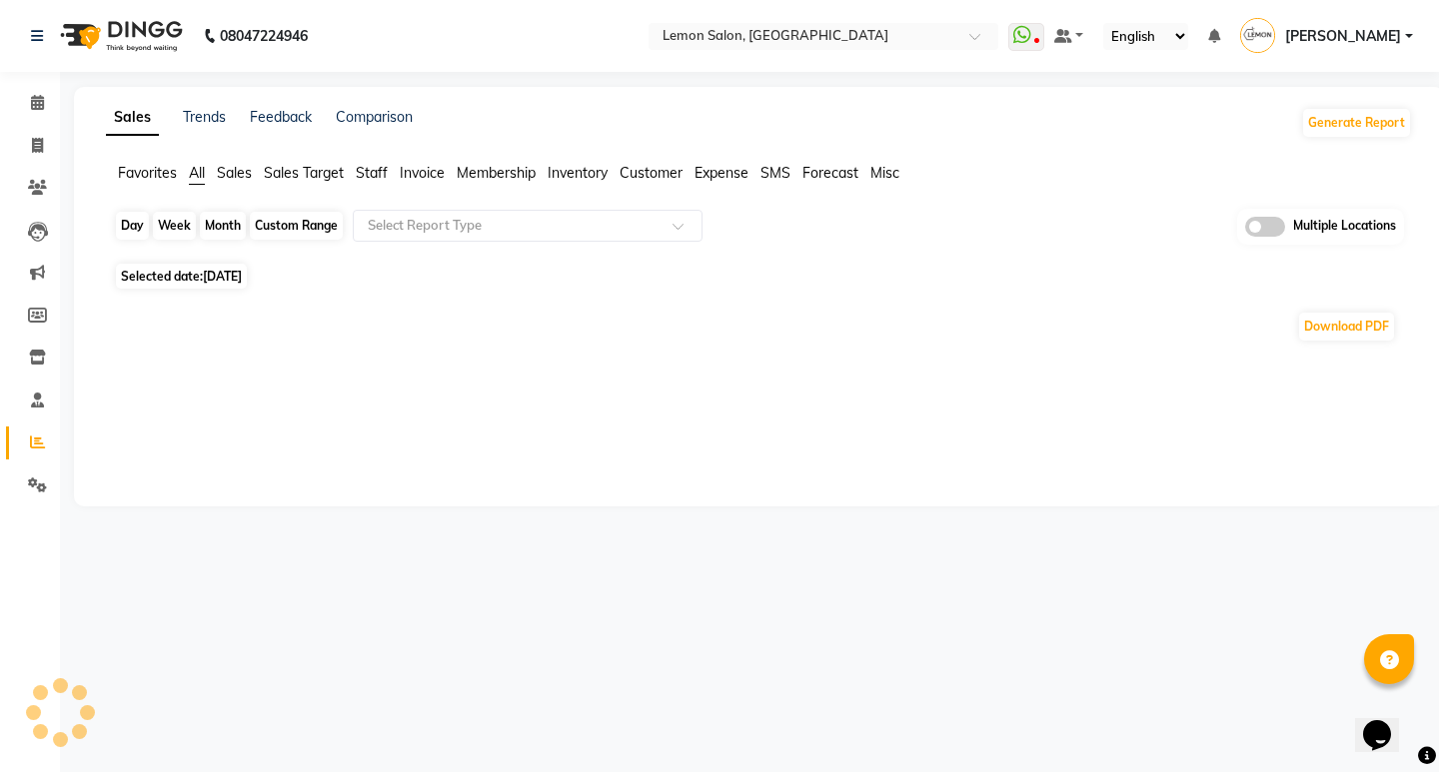
click at [120, 228] on div "Day" at bounding box center [132, 226] width 33 height 28
select select "9"
select select "2025"
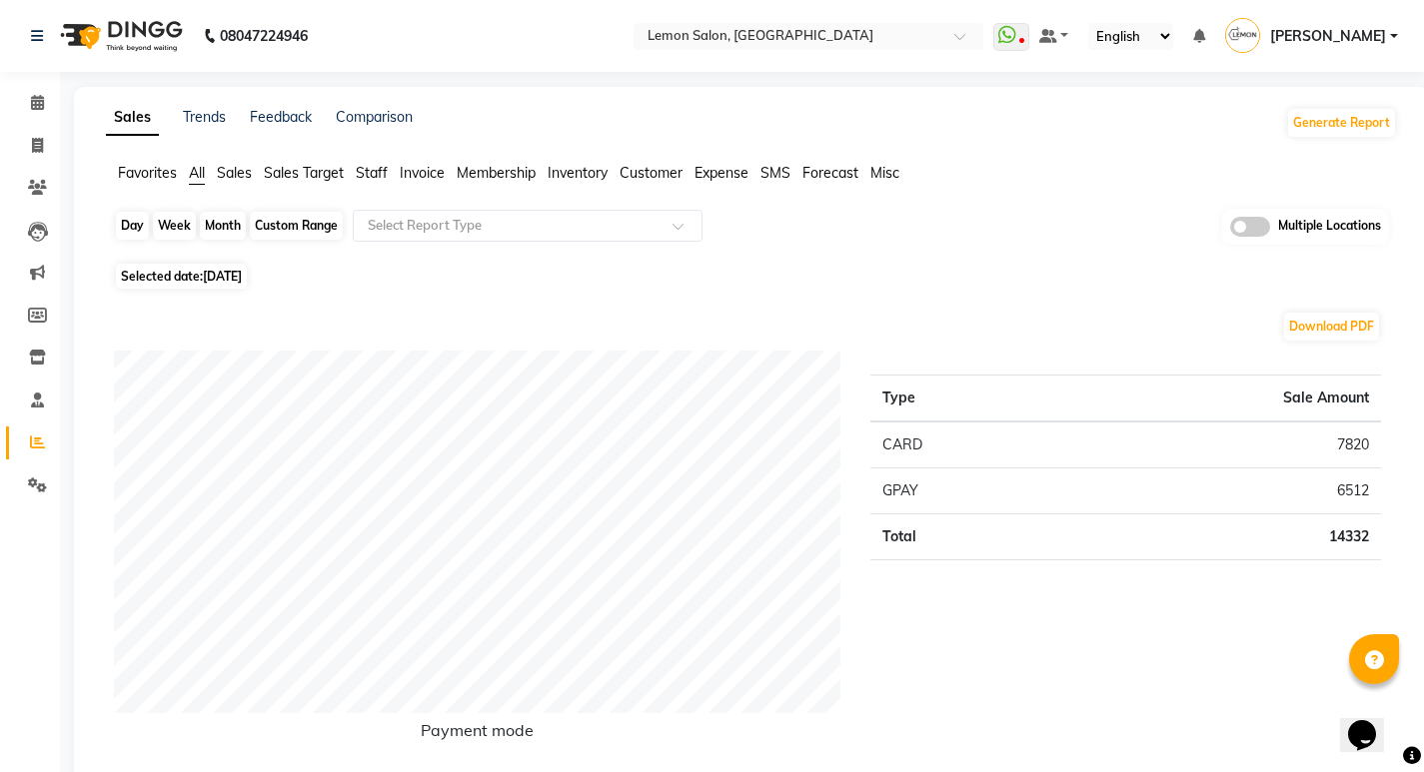
click at [132, 214] on div "Day" at bounding box center [132, 226] width 33 height 28
select select "9"
select select "2025"
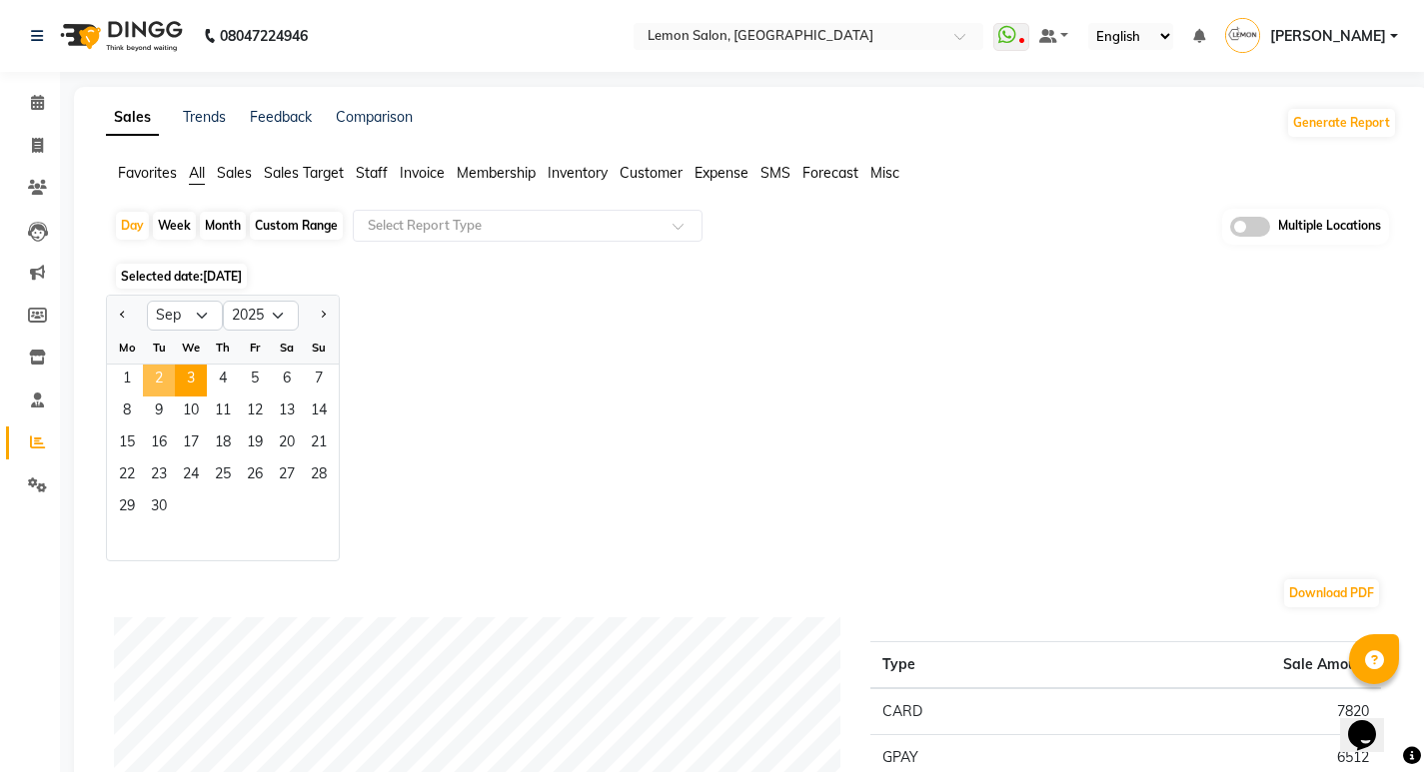
click at [165, 389] on span "2" at bounding box center [159, 381] width 32 height 32
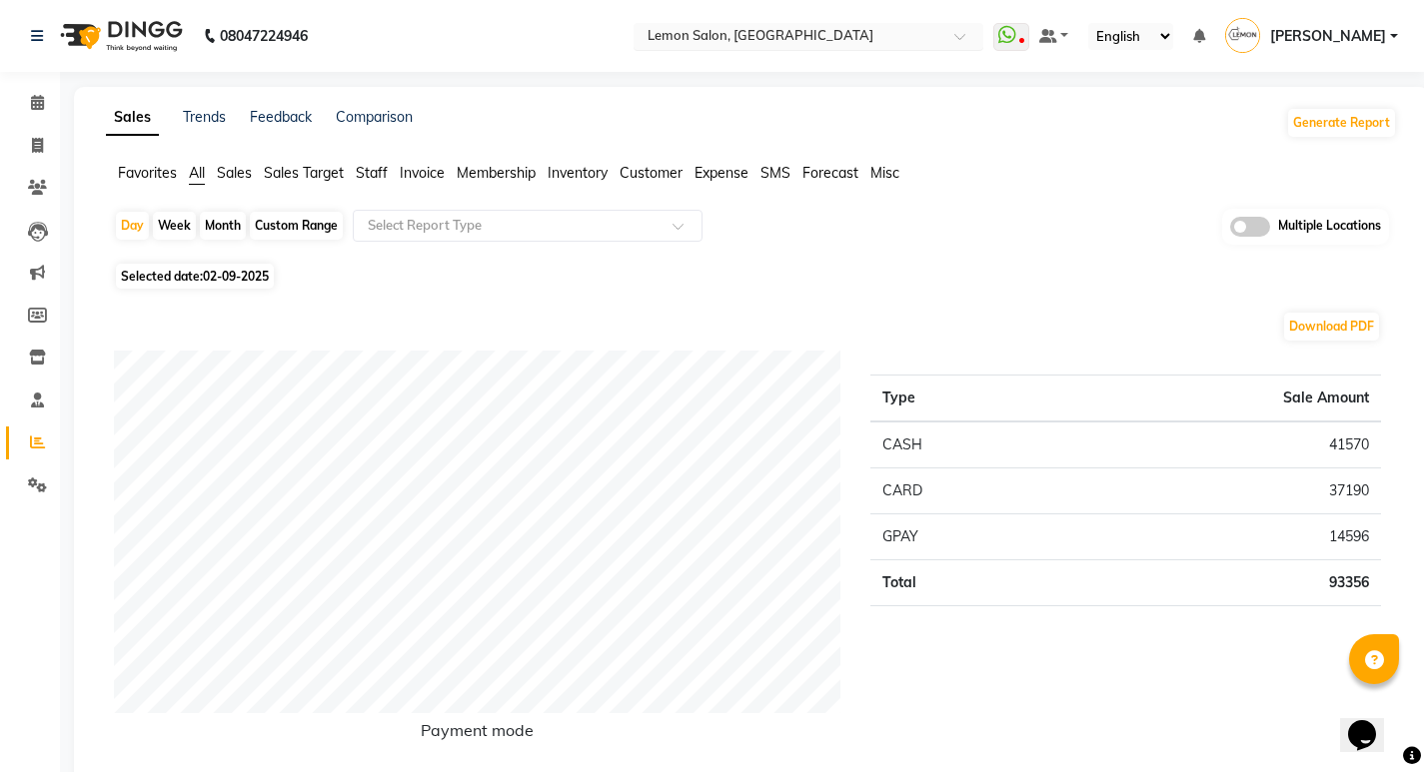
drag, startPoint x: 801, startPoint y: 12, endPoint x: 792, endPoint y: 35, distance: 24.7
click at [799, 19] on nav "08047224946 Select Location × [GEOGRAPHIC_DATA], Oshiwara WhatsApp Status ✕ Sta…" at bounding box center [712, 36] width 1424 height 72
click at [778, 52] on nav "08047224946 Select Location × [GEOGRAPHIC_DATA], Oshiwara WhatsApp Status ✕ Sta…" at bounding box center [712, 36] width 1424 height 72
click at [778, 41] on input "text" at bounding box center [788, 38] width 290 height 20
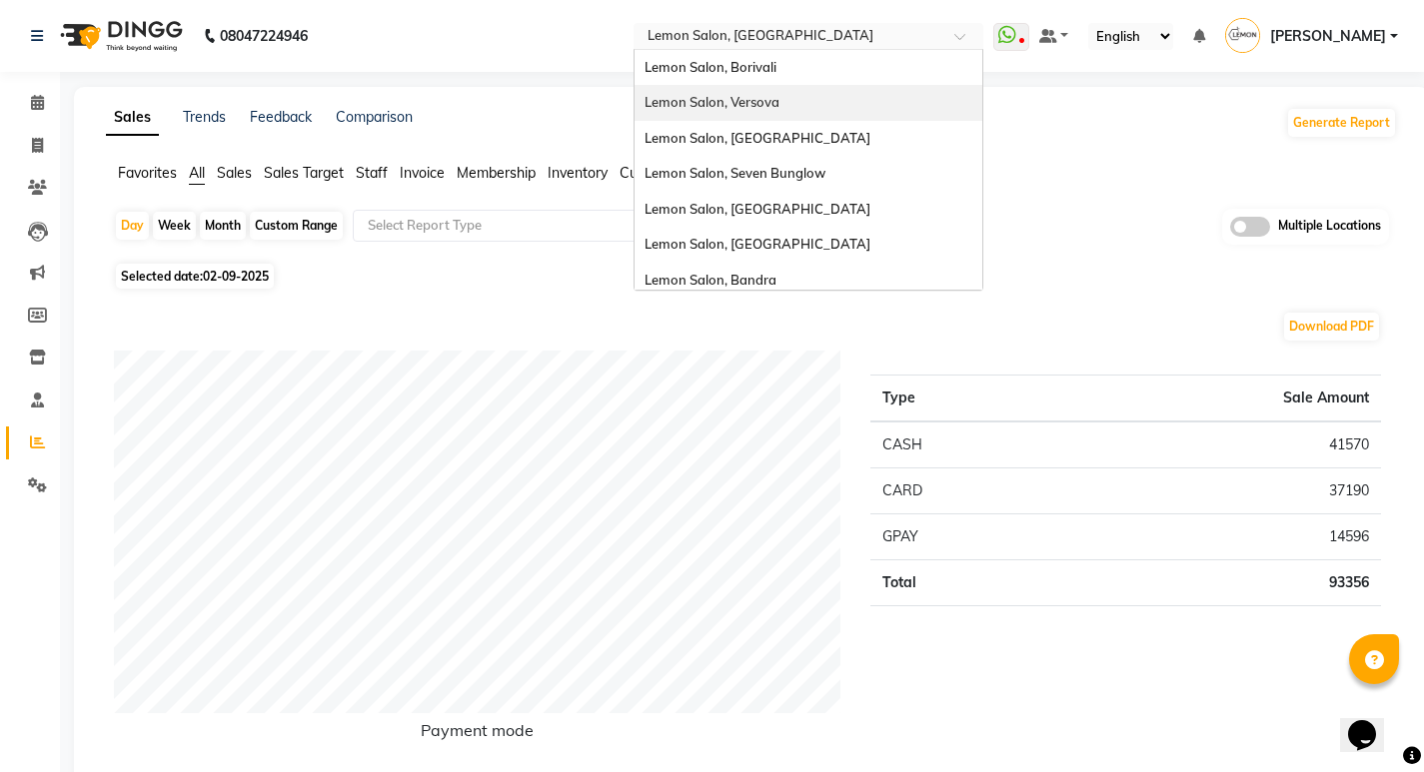
click at [779, 104] on span "Lemon Salon, Versova" at bounding box center [711, 102] width 135 height 16
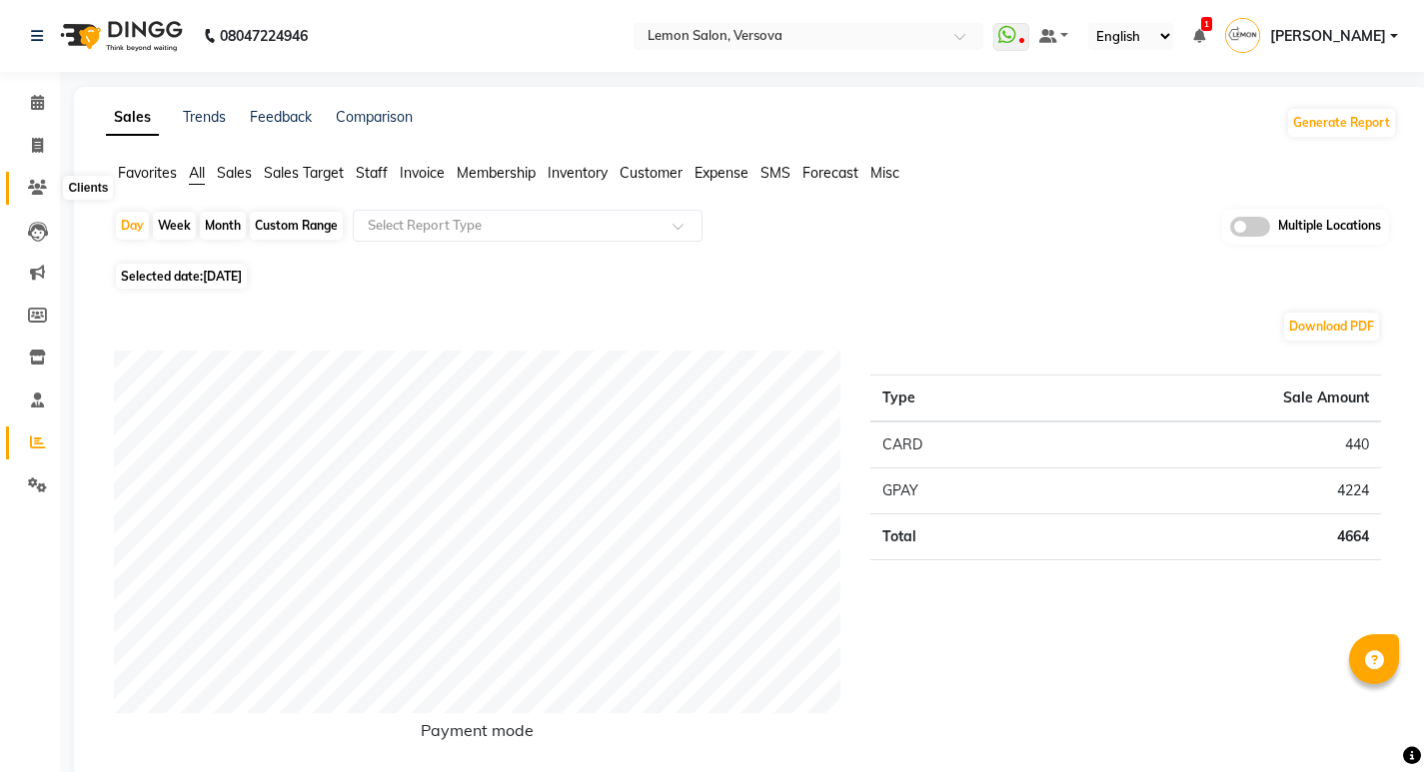
click at [38, 181] on icon at bounding box center [37, 187] width 19 height 15
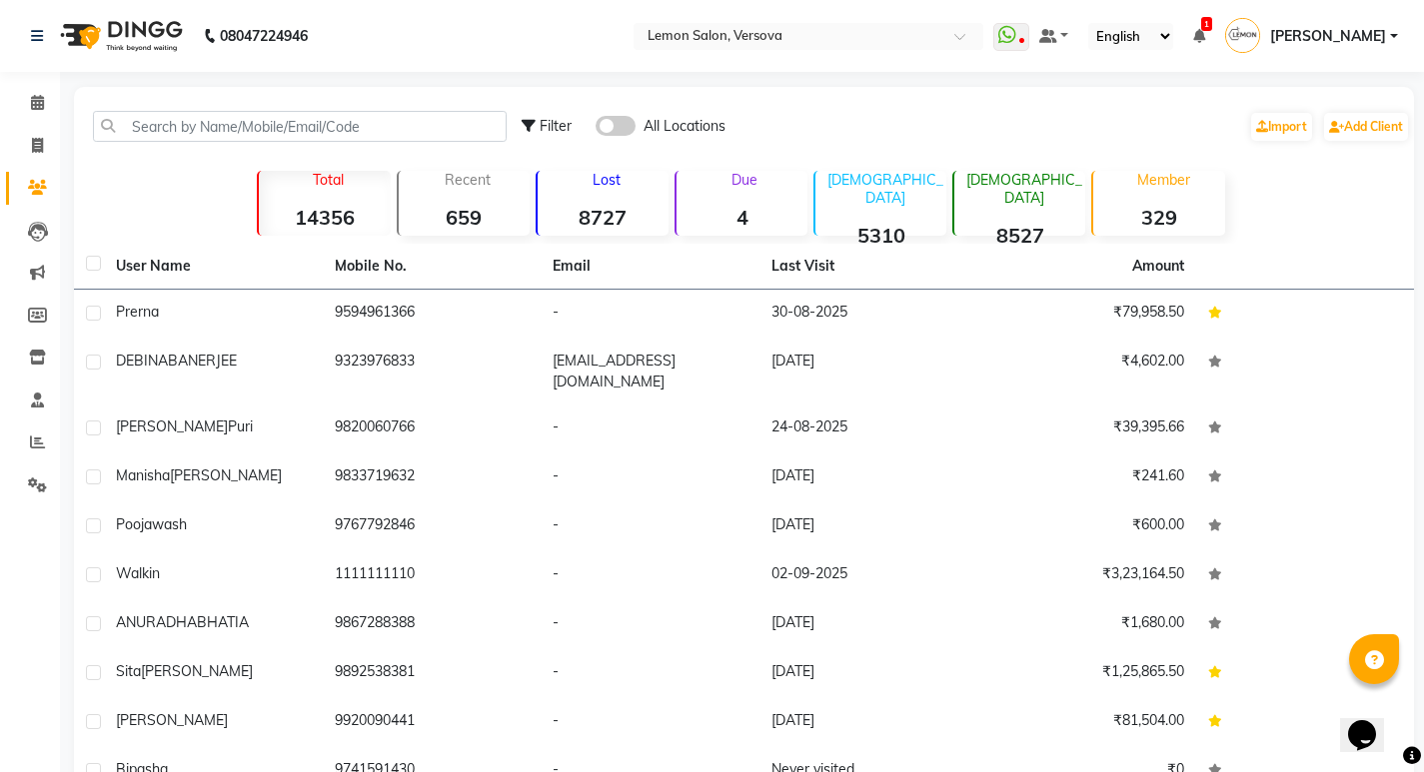
click at [735, 211] on strong "4" at bounding box center [741, 217] width 131 height 25
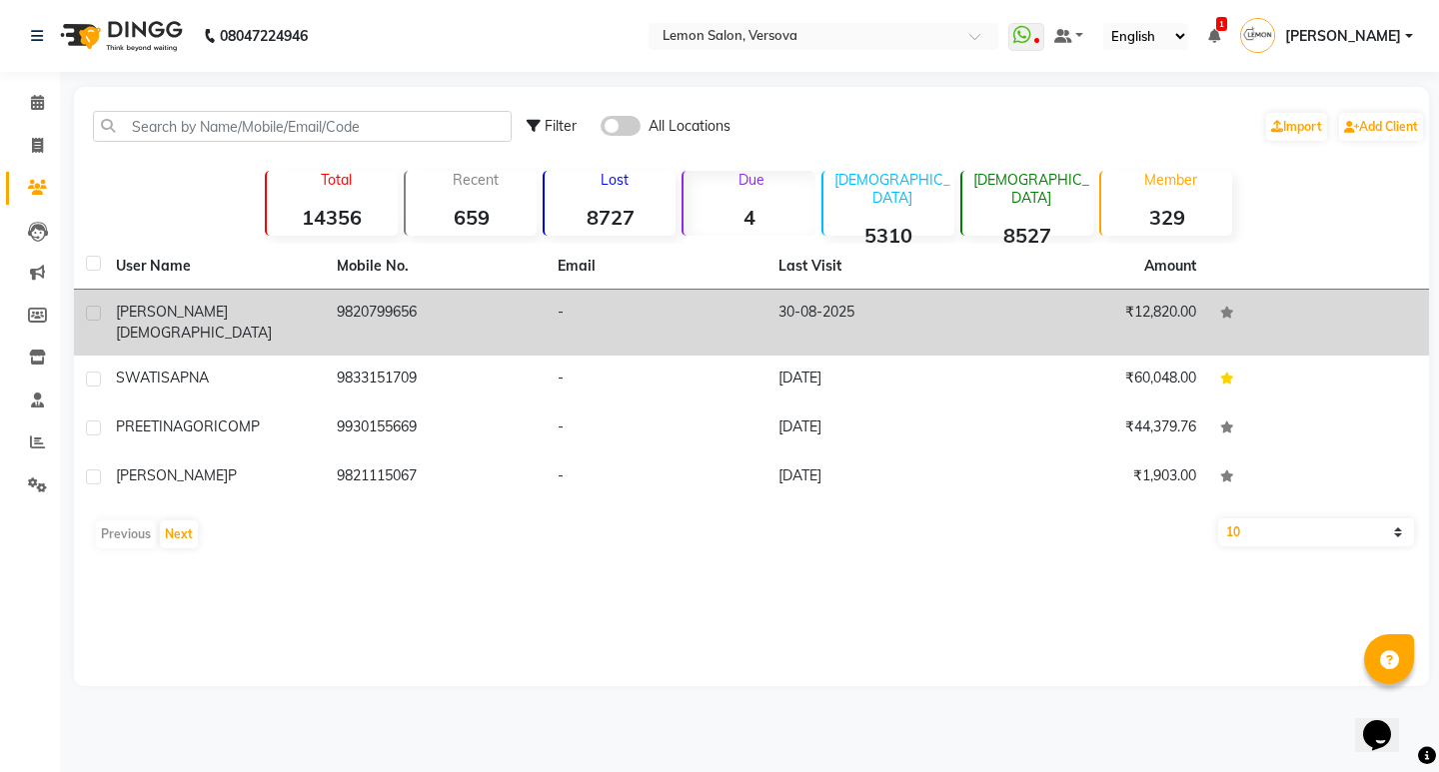
click at [337, 313] on td "9820799656" at bounding box center [435, 323] width 221 height 66
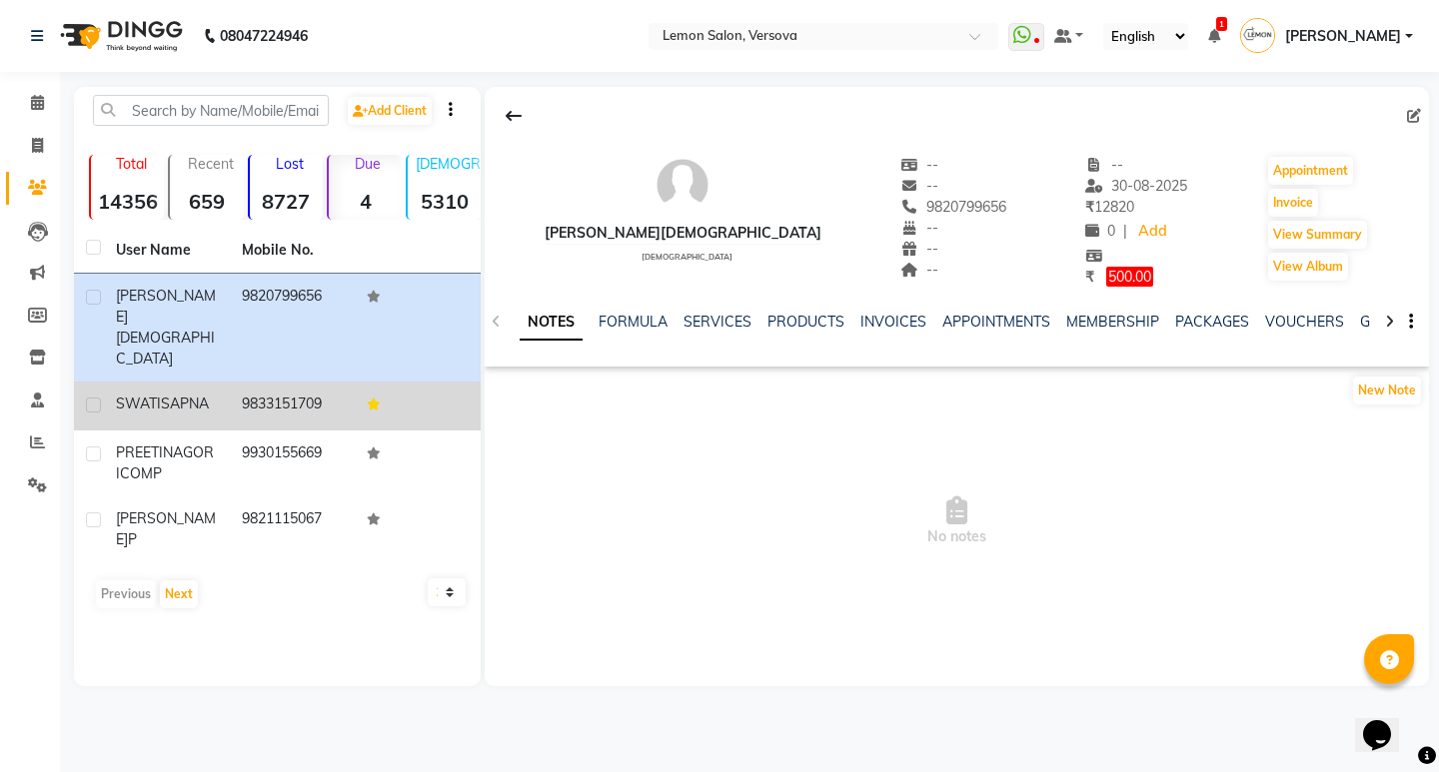
click at [289, 382] on td "9833151709" at bounding box center [293, 406] width 126 height 49
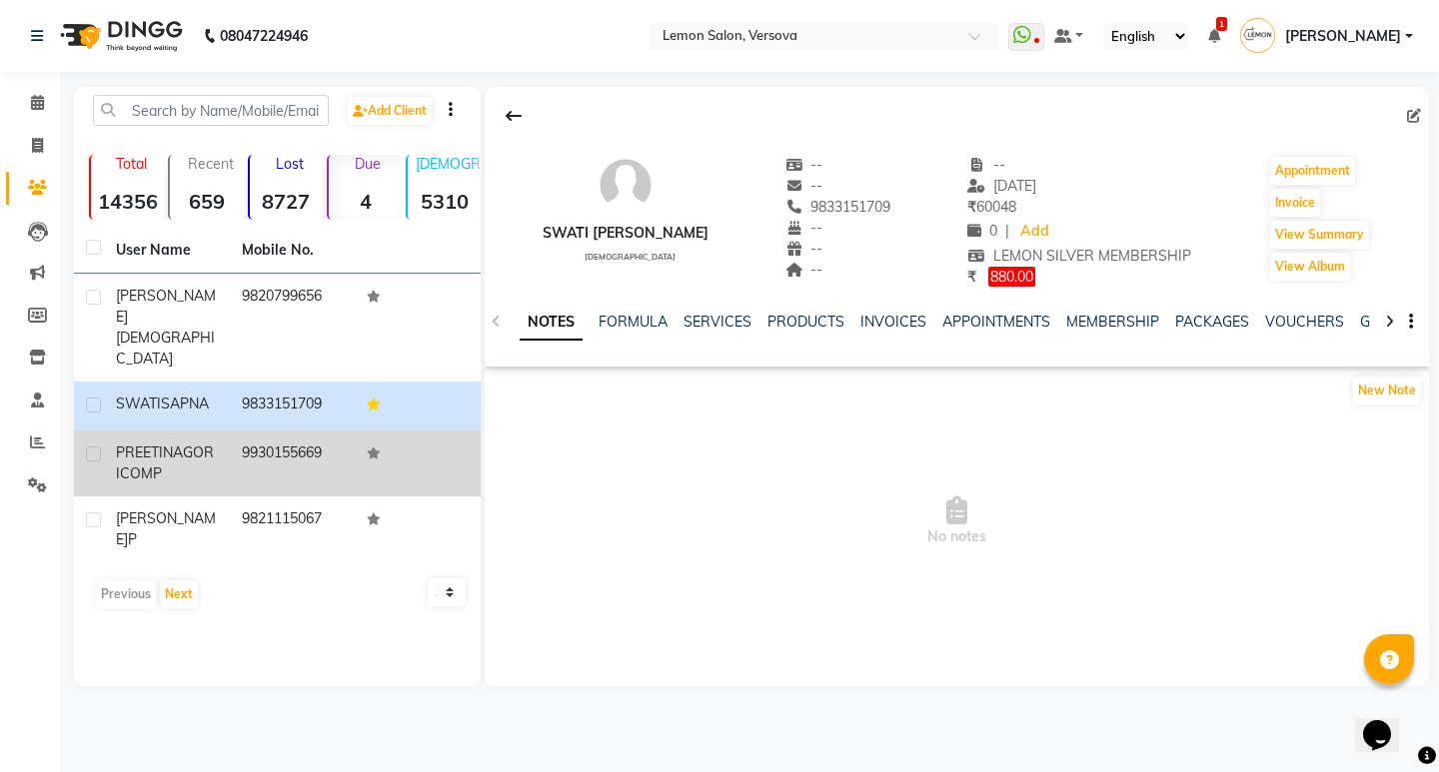
click at [279, 431] on td "9930155669" at bounding box center [293, 464] width 126 height 66
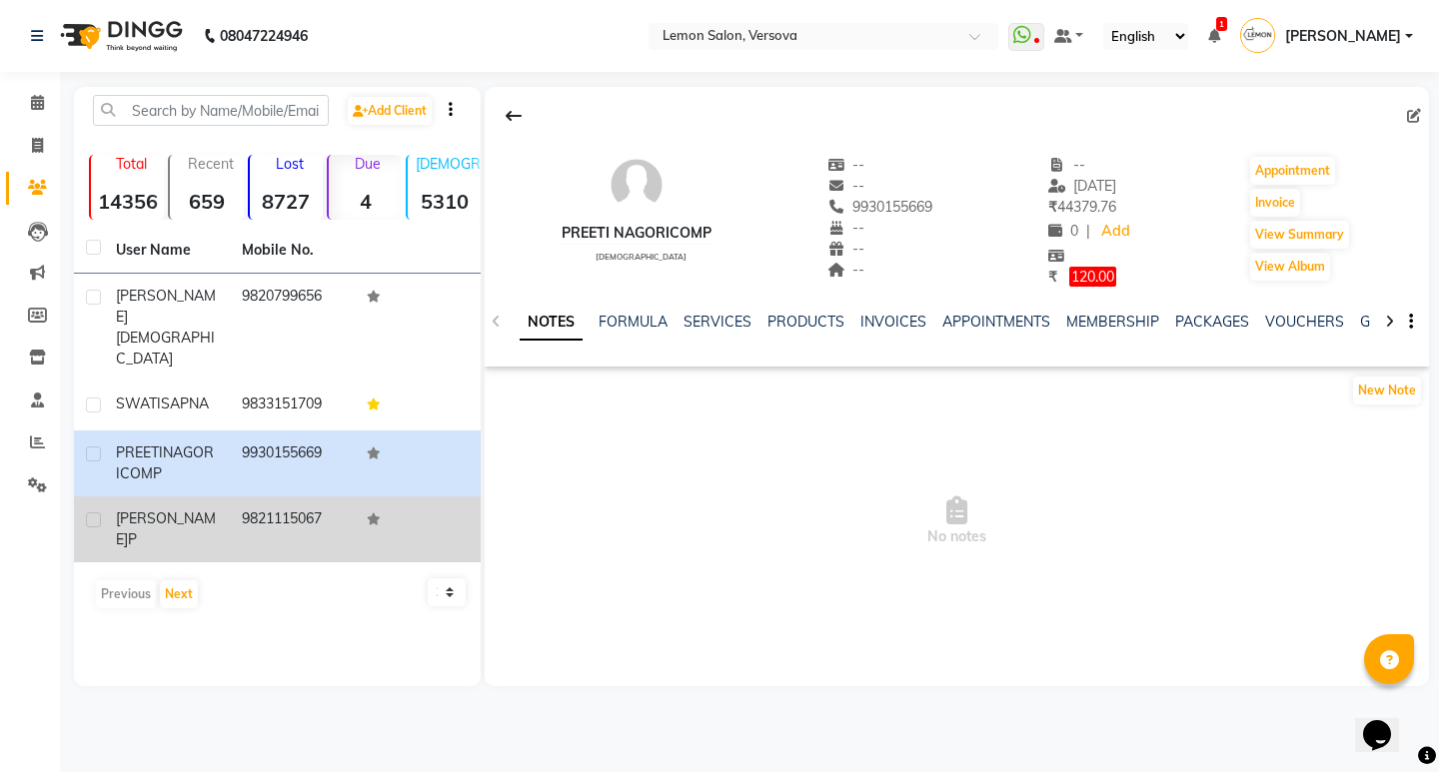
click at [290, 497] on td "9821115067" at bounding box center [293, 530] width 126 height 66
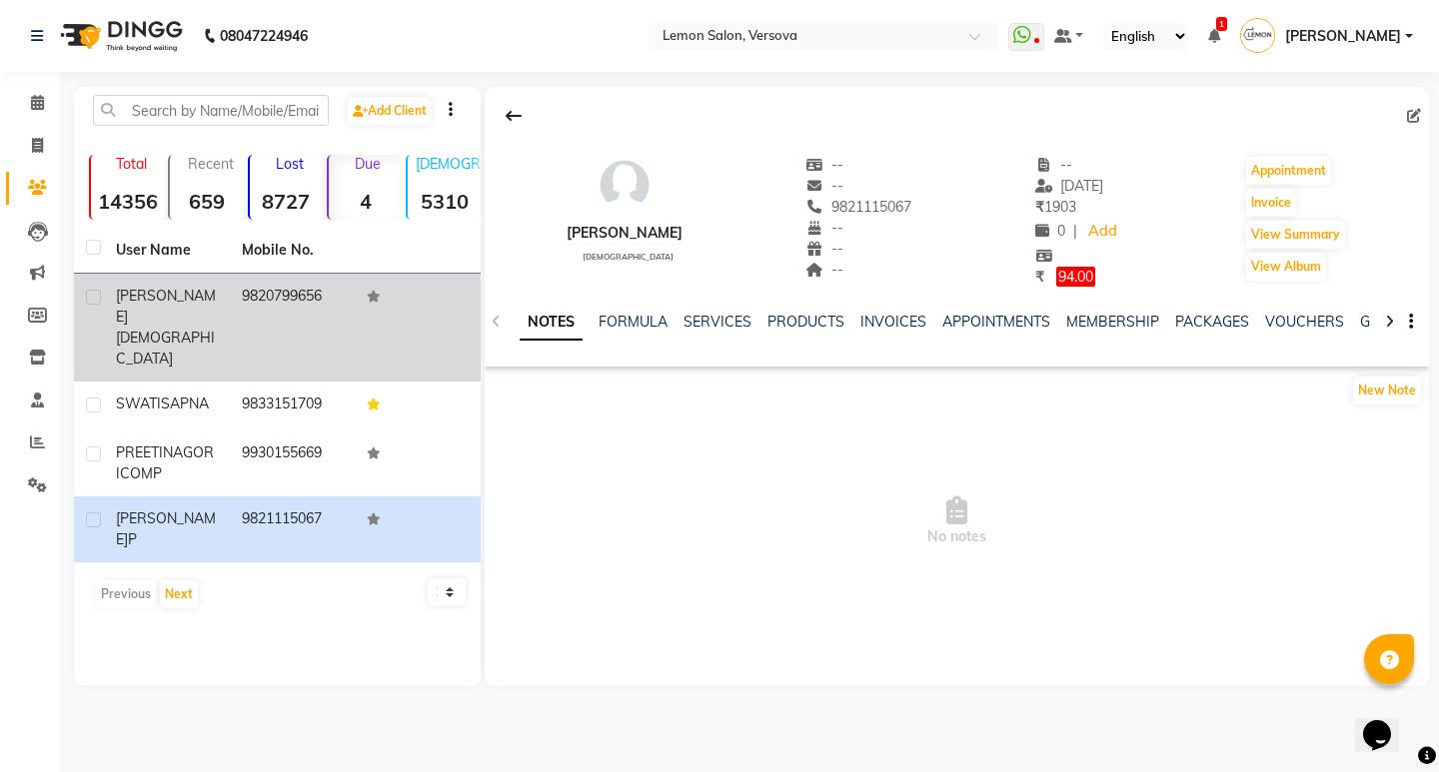
click at [282, 296] on td "9820799656" at bounding box center [293, 328] width 126 height 108
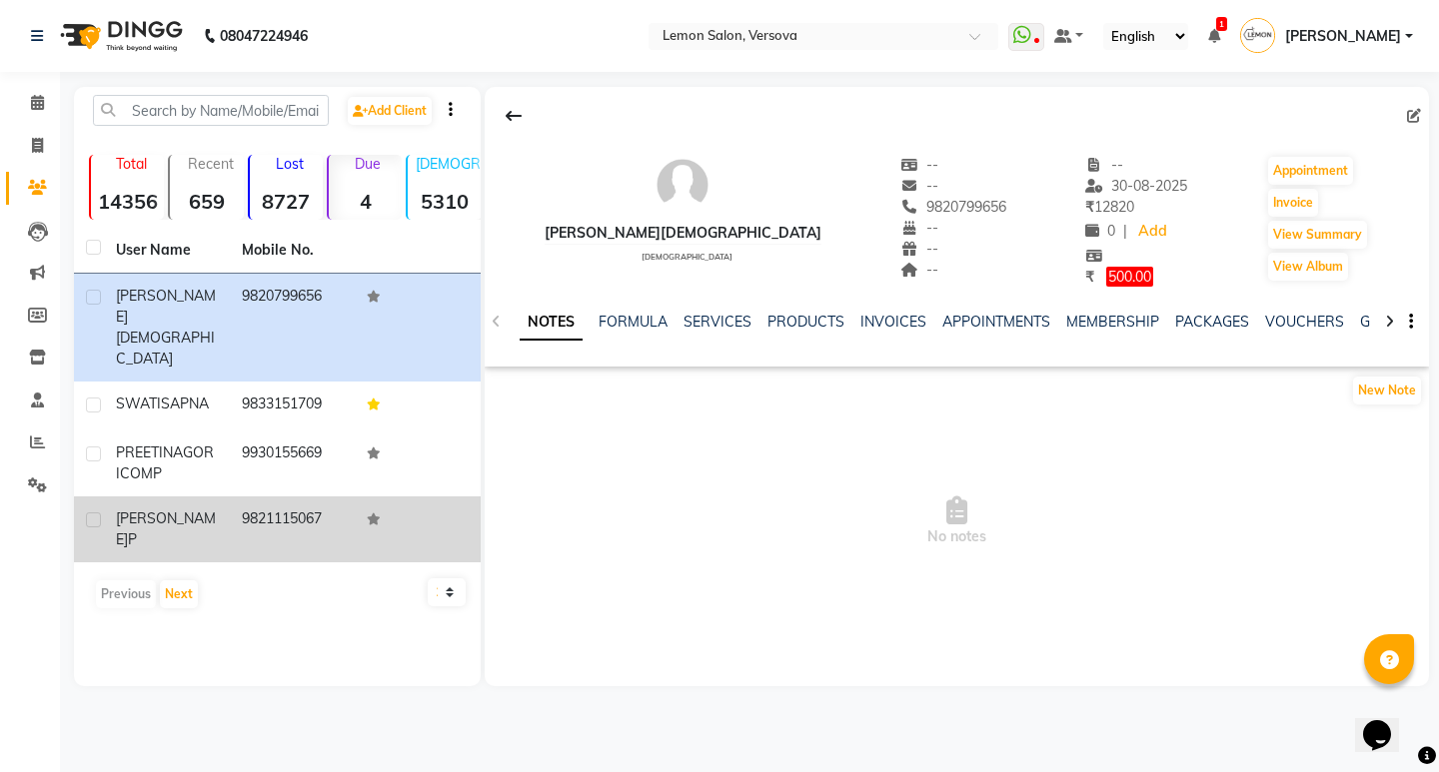
click at [265, 497] on td "9821115067" at bounding box center [293, 530] width 126 height 66
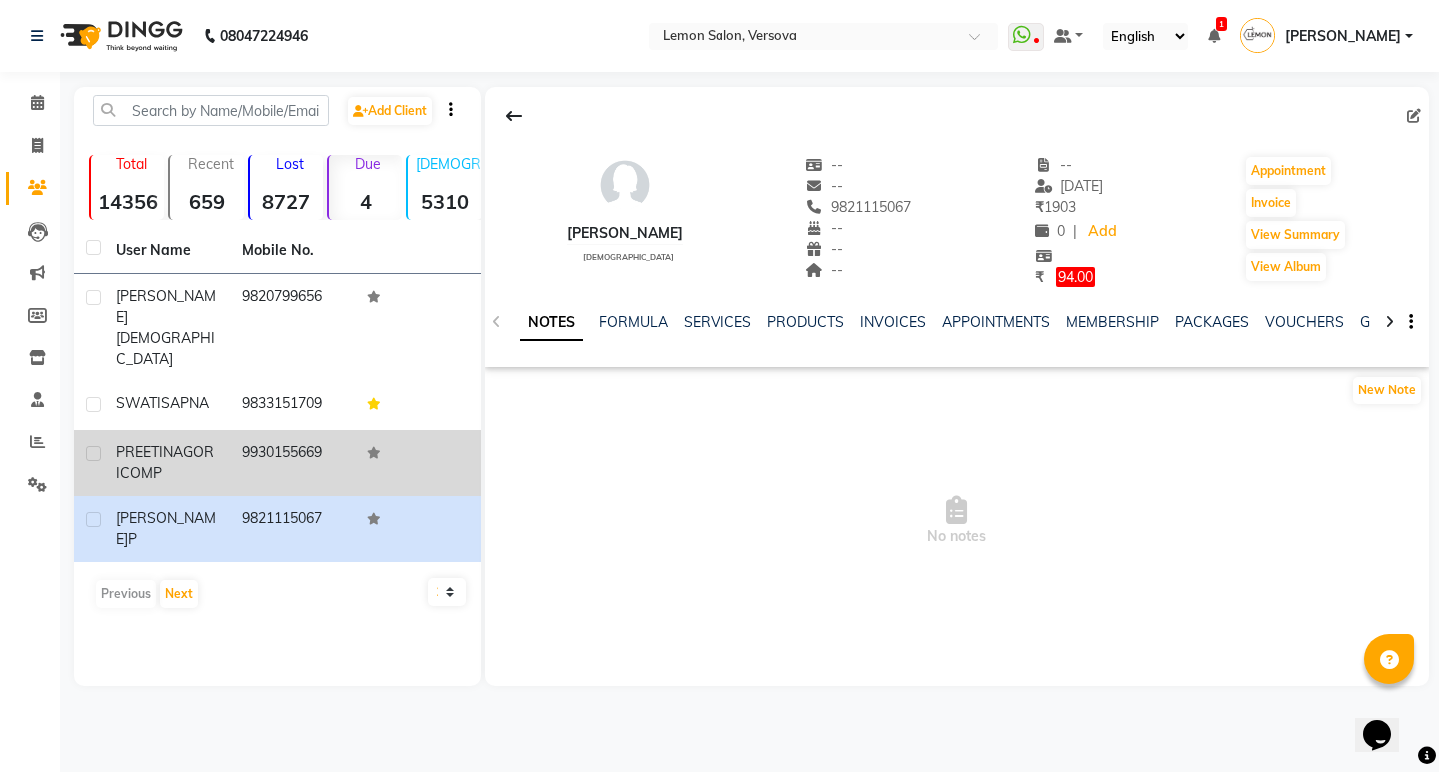
click at [268, 431] on td "9930155669" at bounding box center [293, 464] width 126 height 66
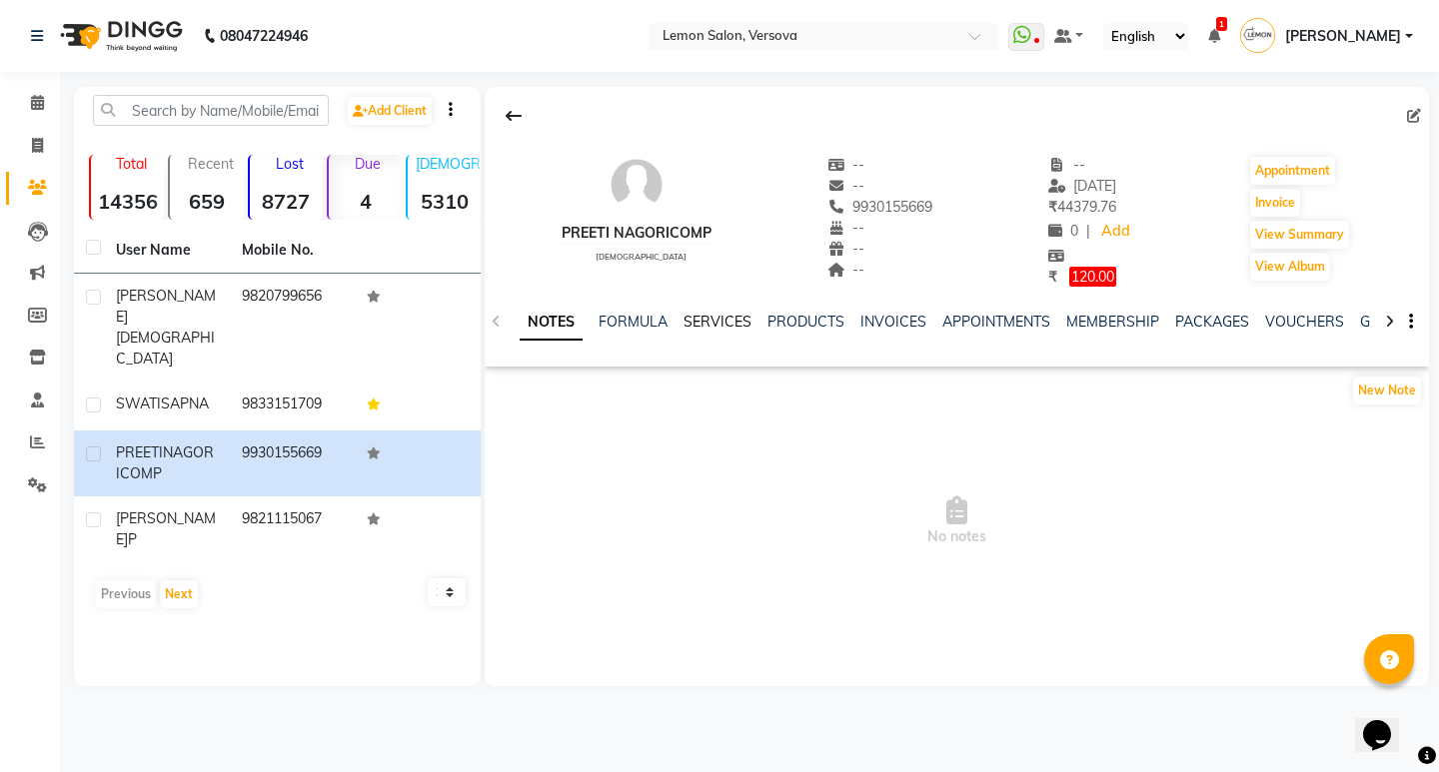
click at [735, 318] on link "SERVICES" at bounding box center [717, 322] width 68 height 18
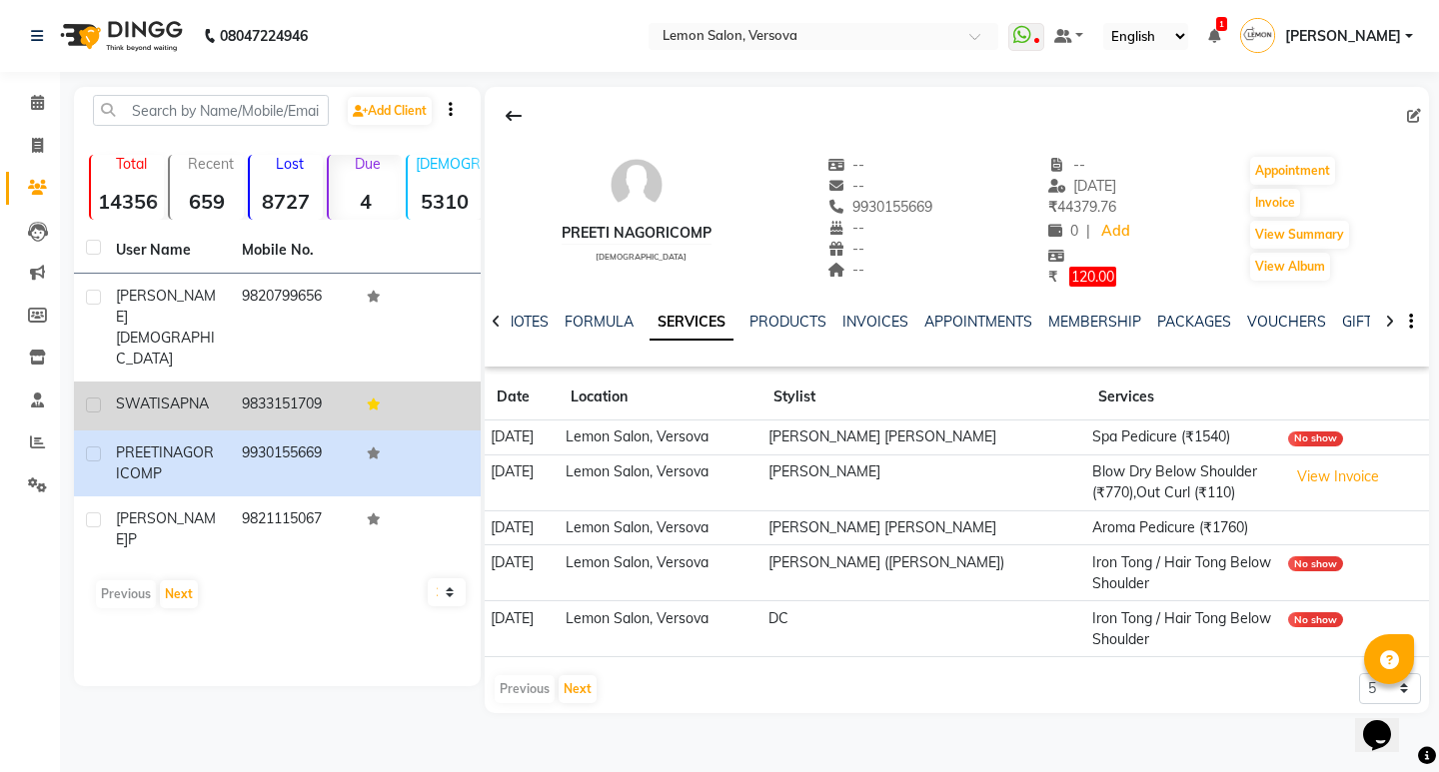
click at [267, 382] on td "9833151709" at bounding box center [293, 406] width 126 height 49
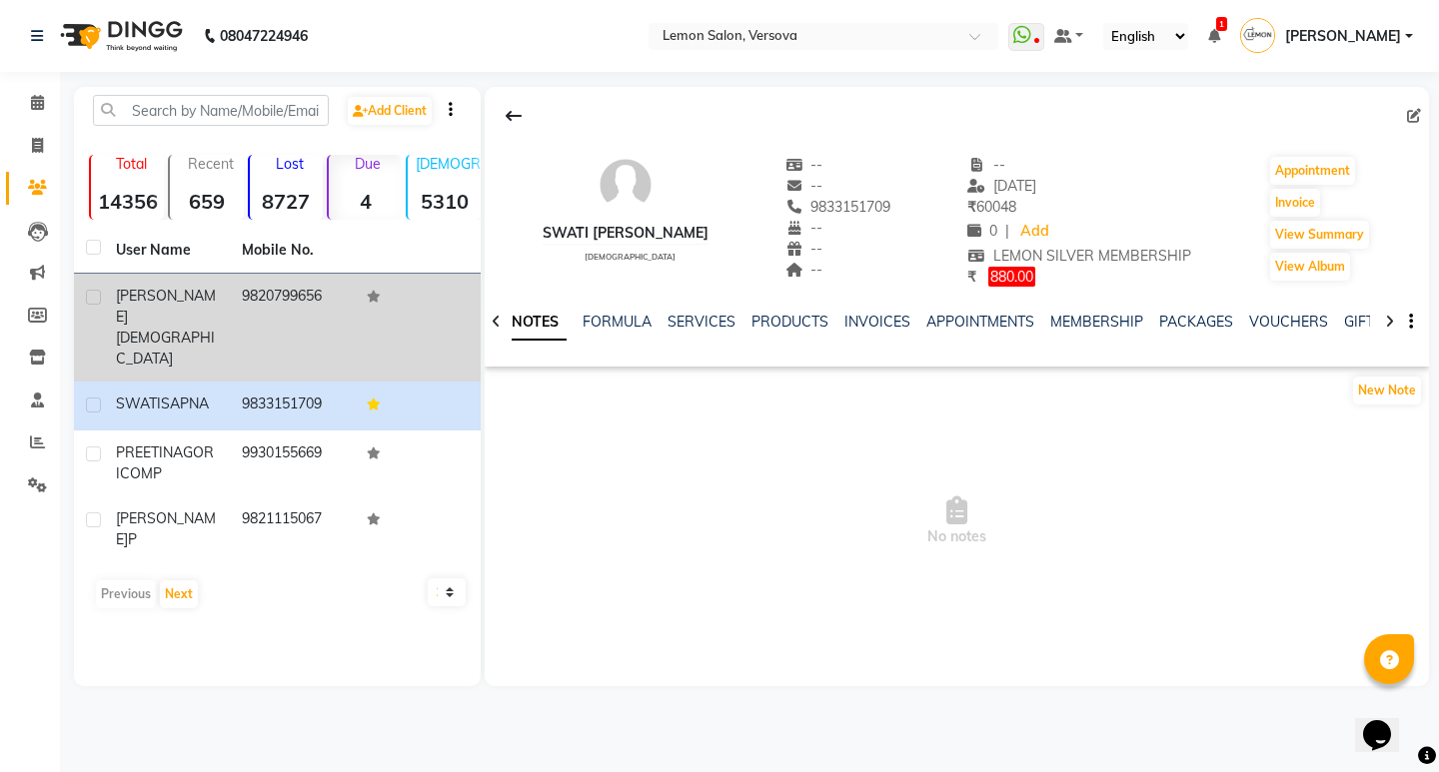
click at [240, 298] on td "9820799656" at bounding box center [293, 328] width 126 height 108
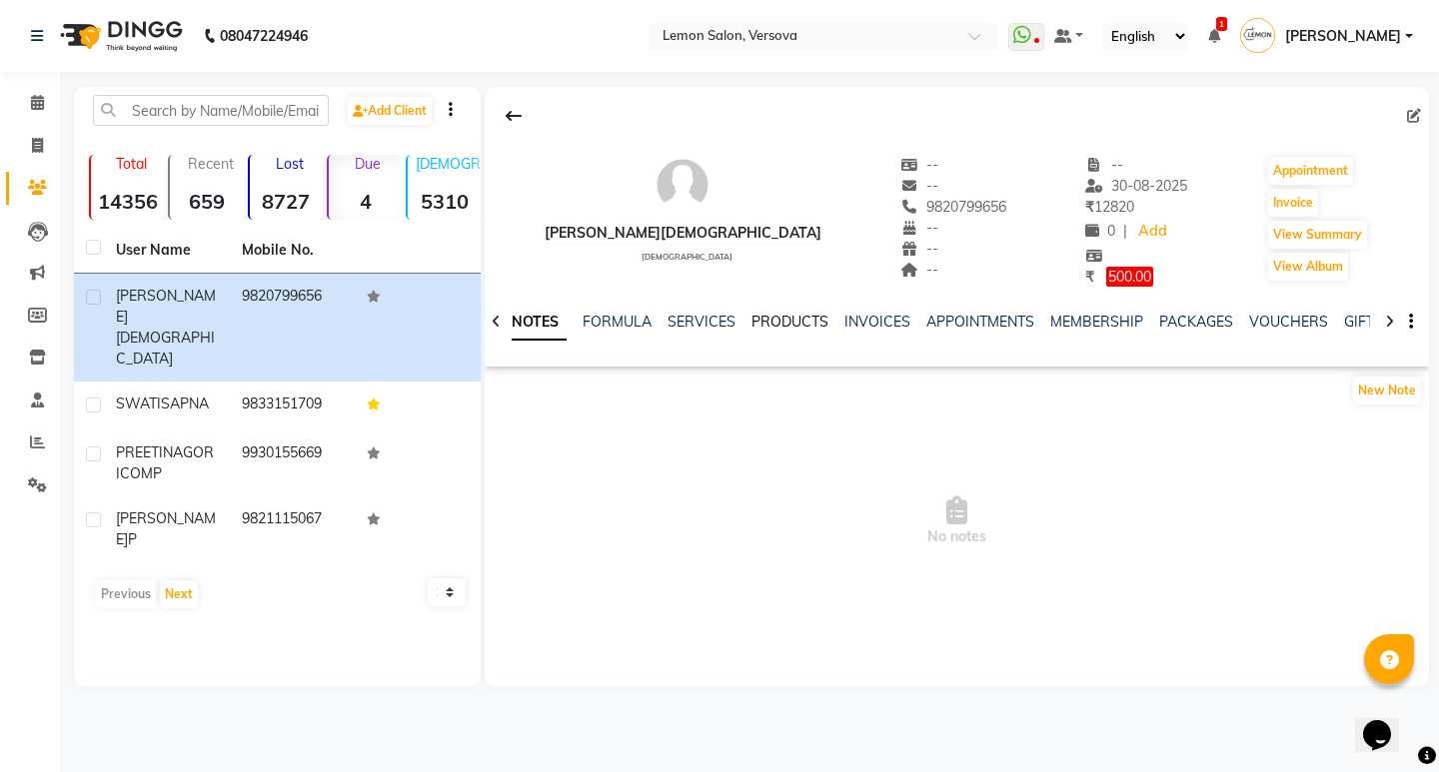
click at [759, 318] on link "PRODUCTS" at bounding box center [789, 322] width 77 height 18
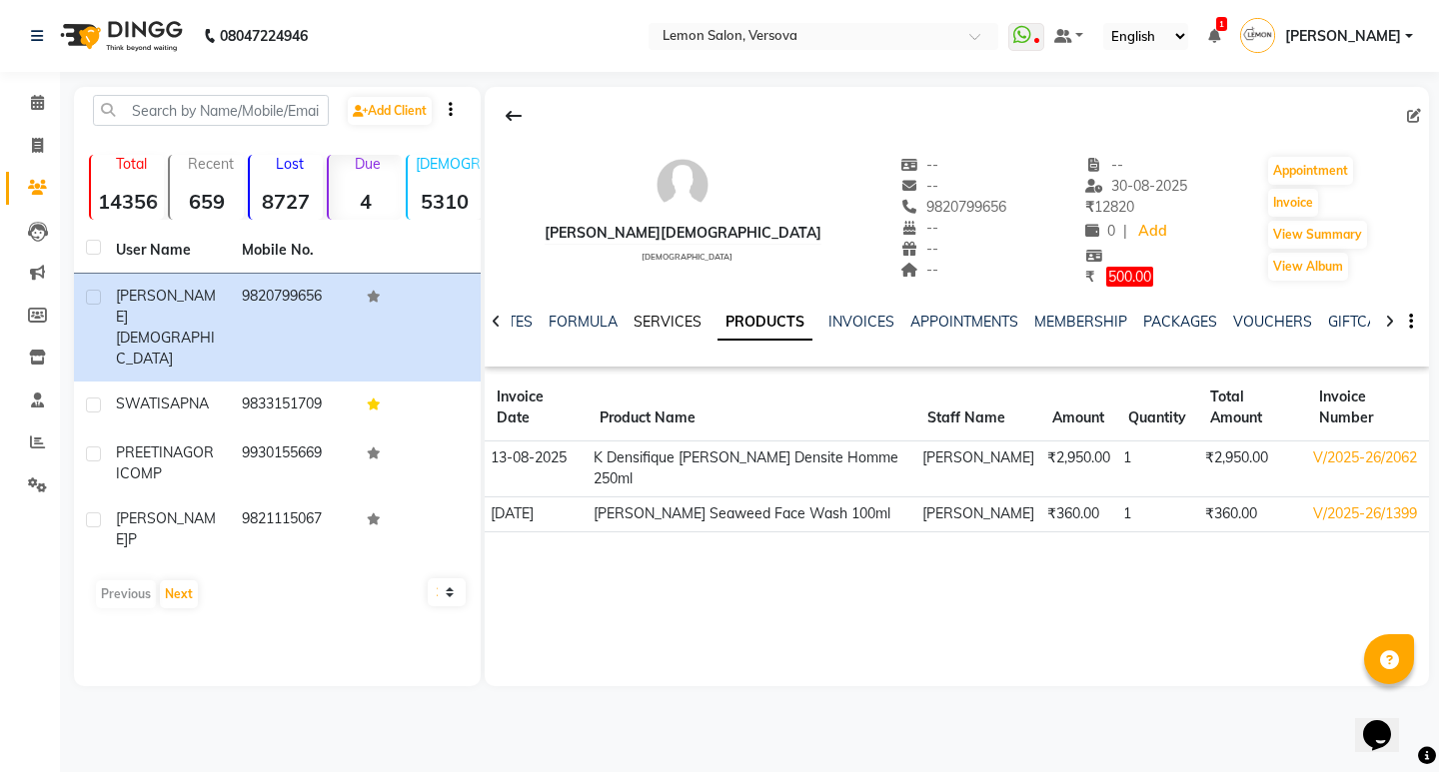
click at [661, 318] on link "SERVICES" at bounding box center [667, 322] width 68 height 18
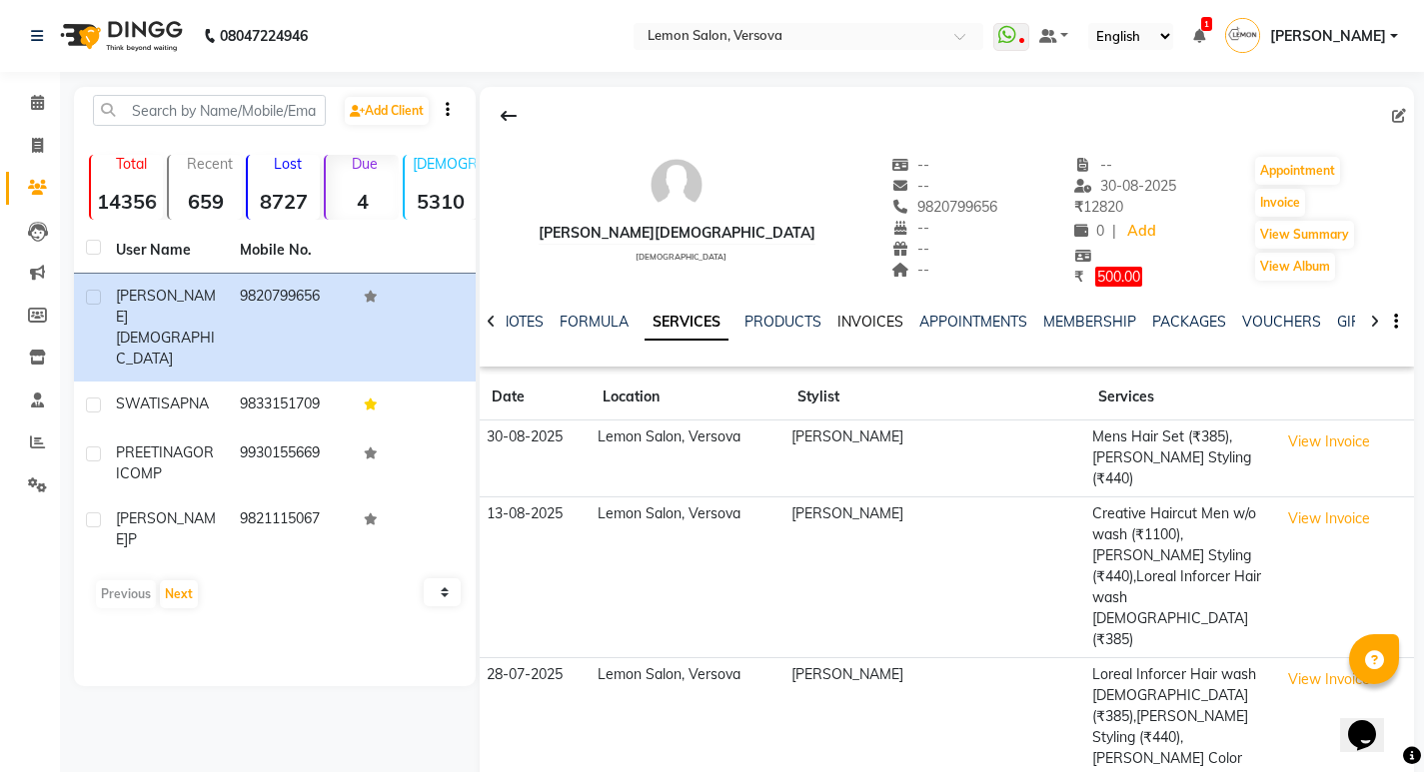
click at [886, 318] on link "INVOICES" at bounding box center [870, 322] width 66 height 18
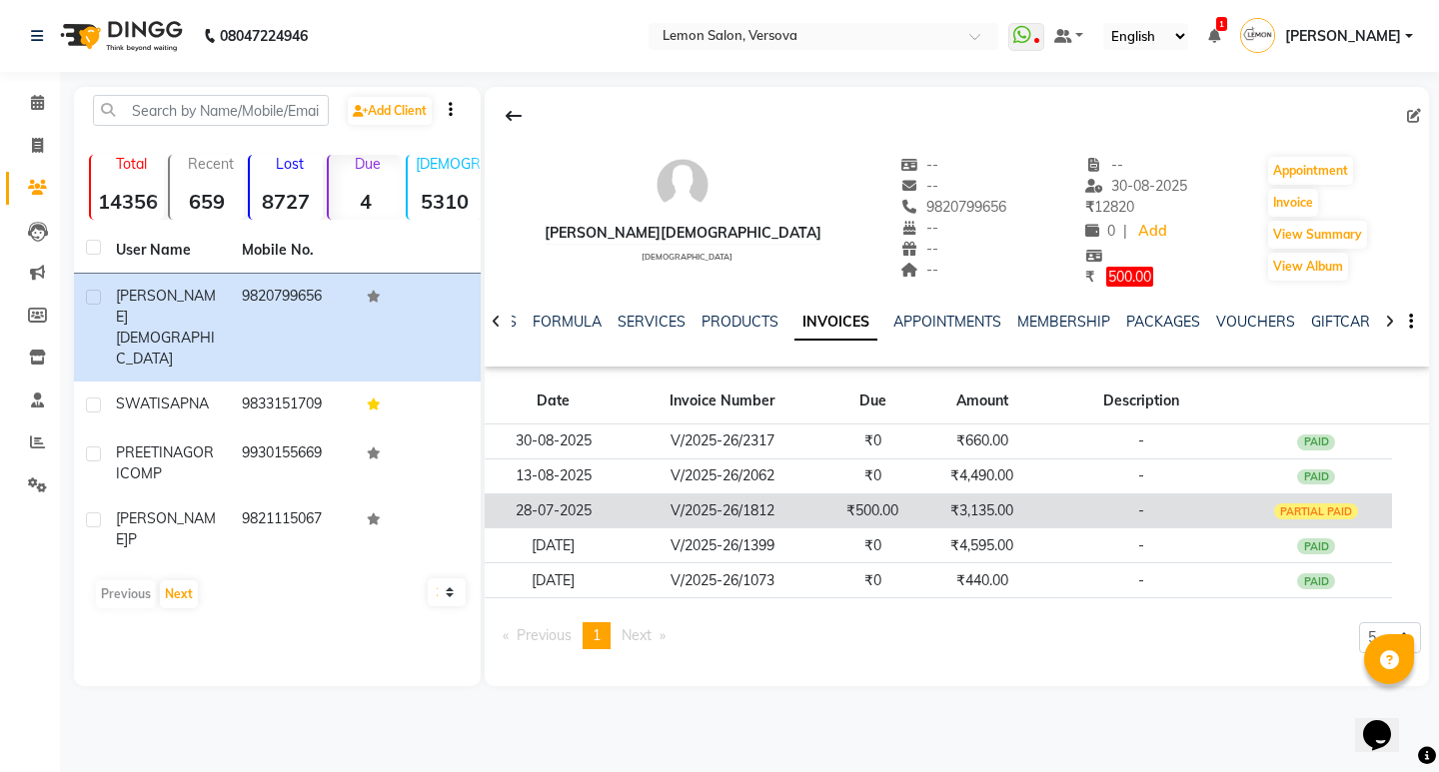
click at [838, 515] on td "₹500.00" at bounding box center [872, 511] width 101 height 35
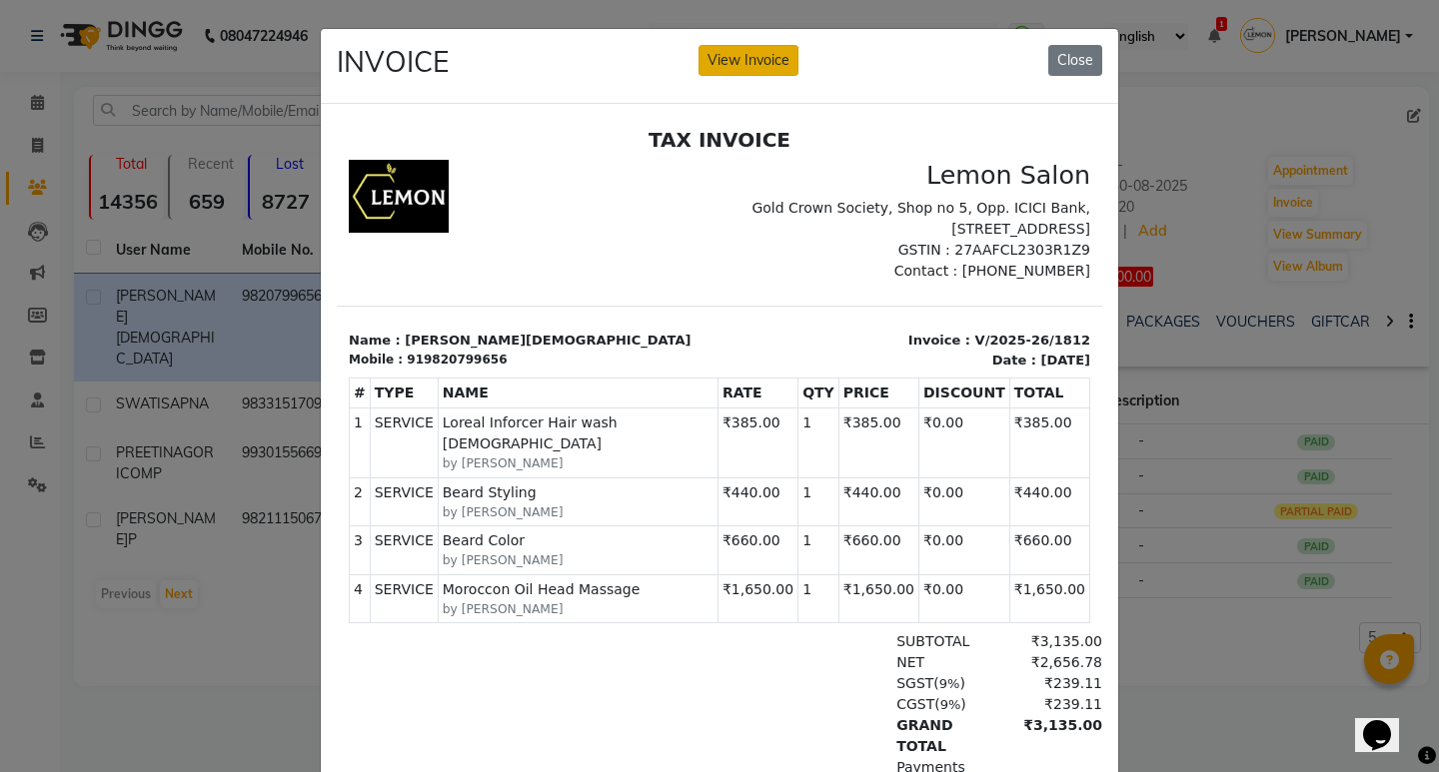
click at [738, 56] on button "View Invoice" at bounding box center [748, 60] width 100 height 31
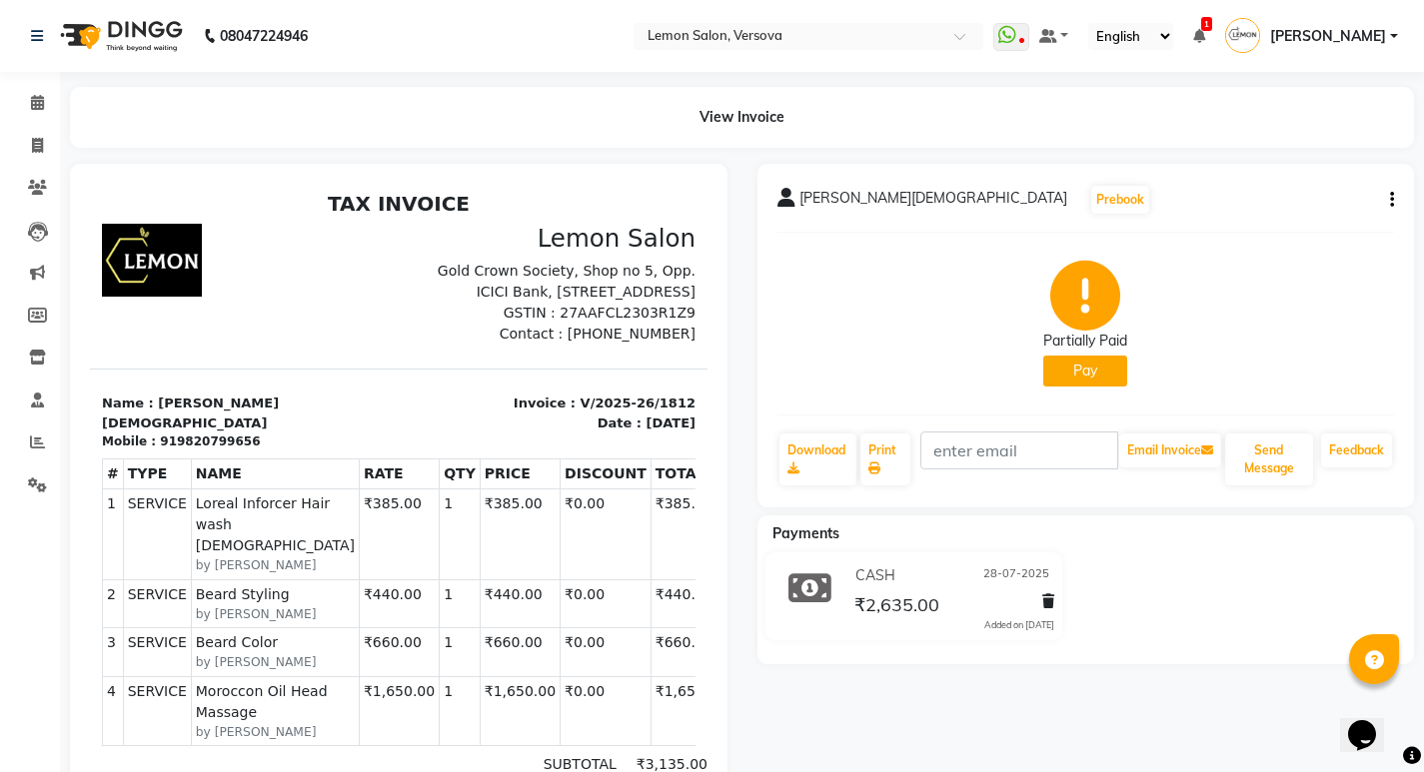
drag, startPoint x: 1396, startPoint y: 200, endPoint x: 1360, endPoint y: 202, distance: 36.0
click at [1394, 200] on div "AMIT JAIN Prebook Partially Paid Pay Download Print Email Invoice Send Message …" at bounding box center [1085, 336] width 657 height 344
click at [1391, 200] on icon "button" at bounding box center [1392, 200] width 4 height 1
click at [1256, 222] on div "Edit Invoice" at bounding box center [1292, 225] width 137 height 25
select select "service"
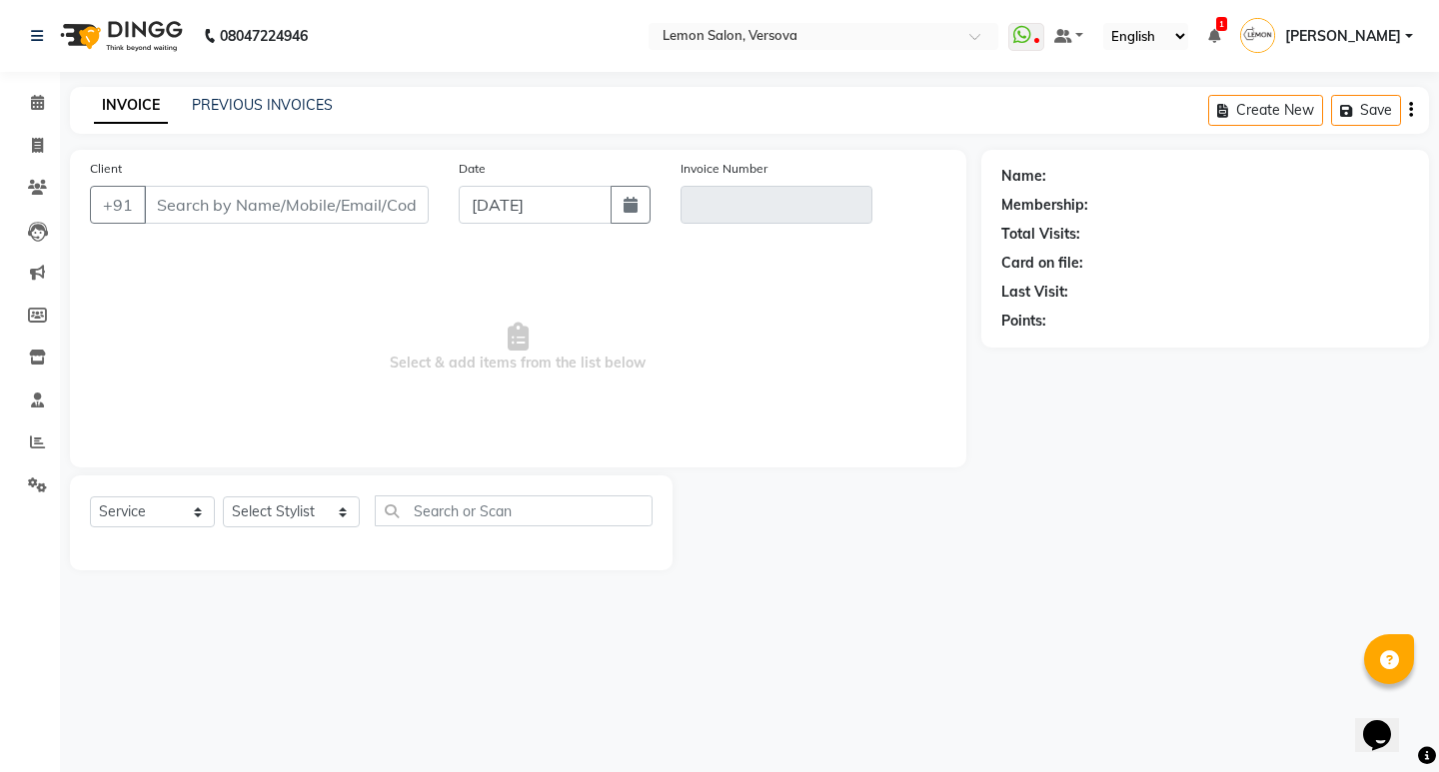
type input "9820799656"
type input "V/2025-26/1812"
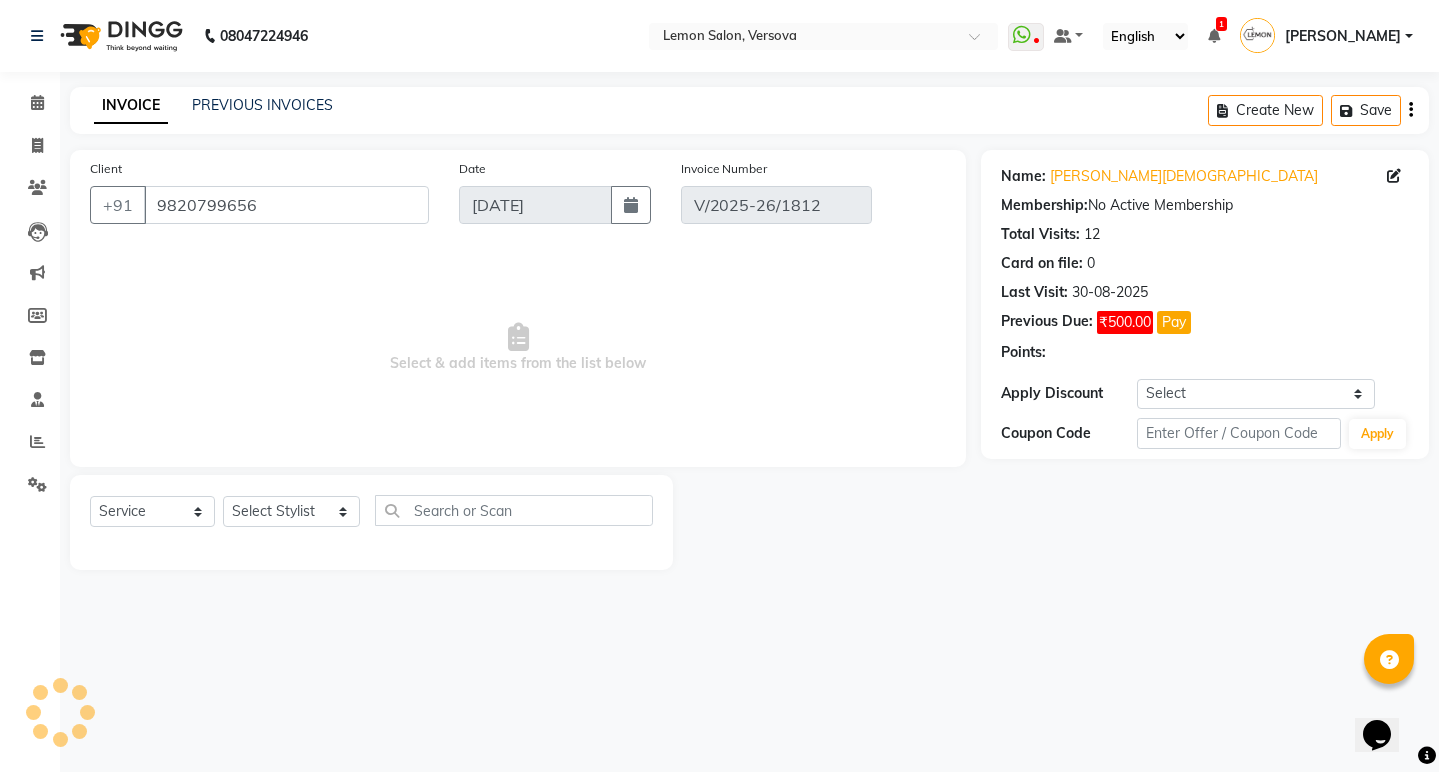
type input "28-07-2025"
select select "select"
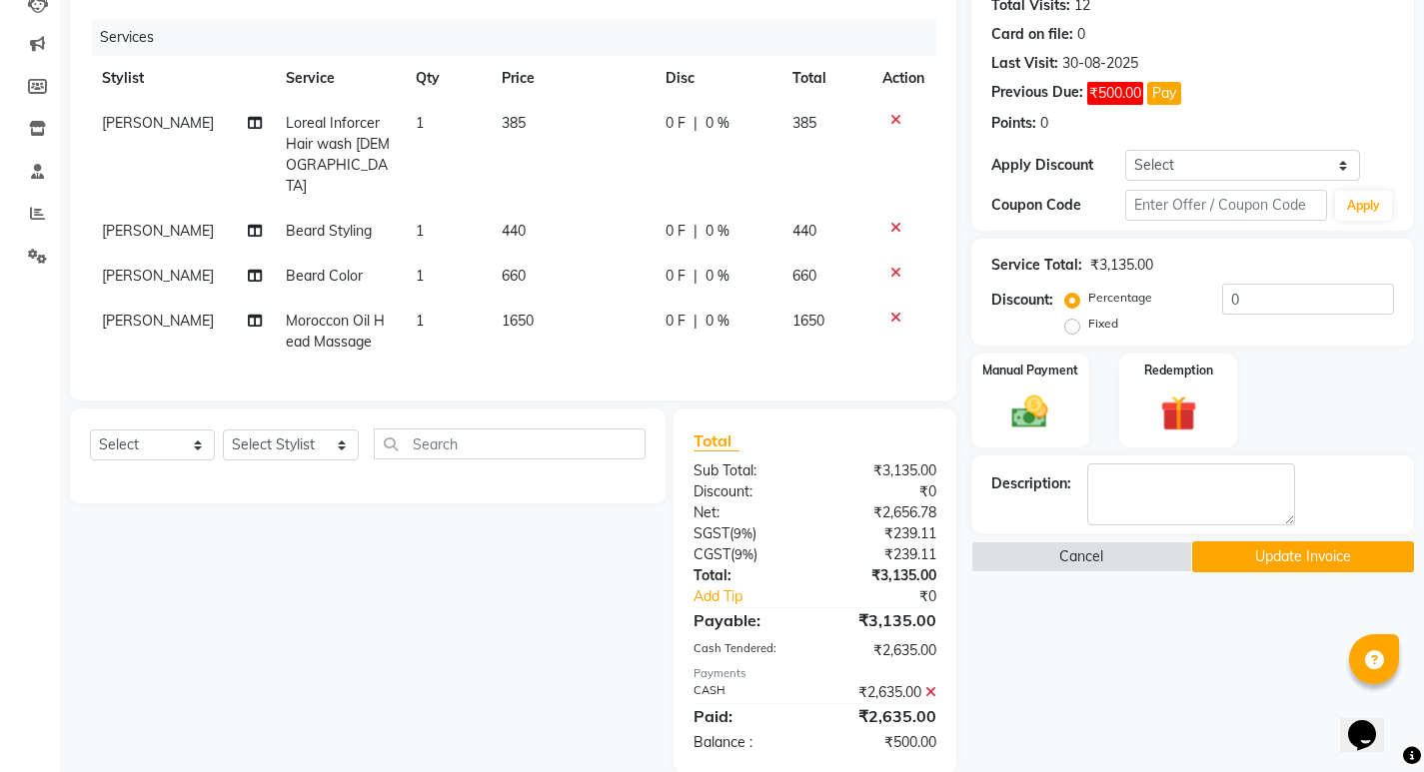
scroll to position [233, 0]
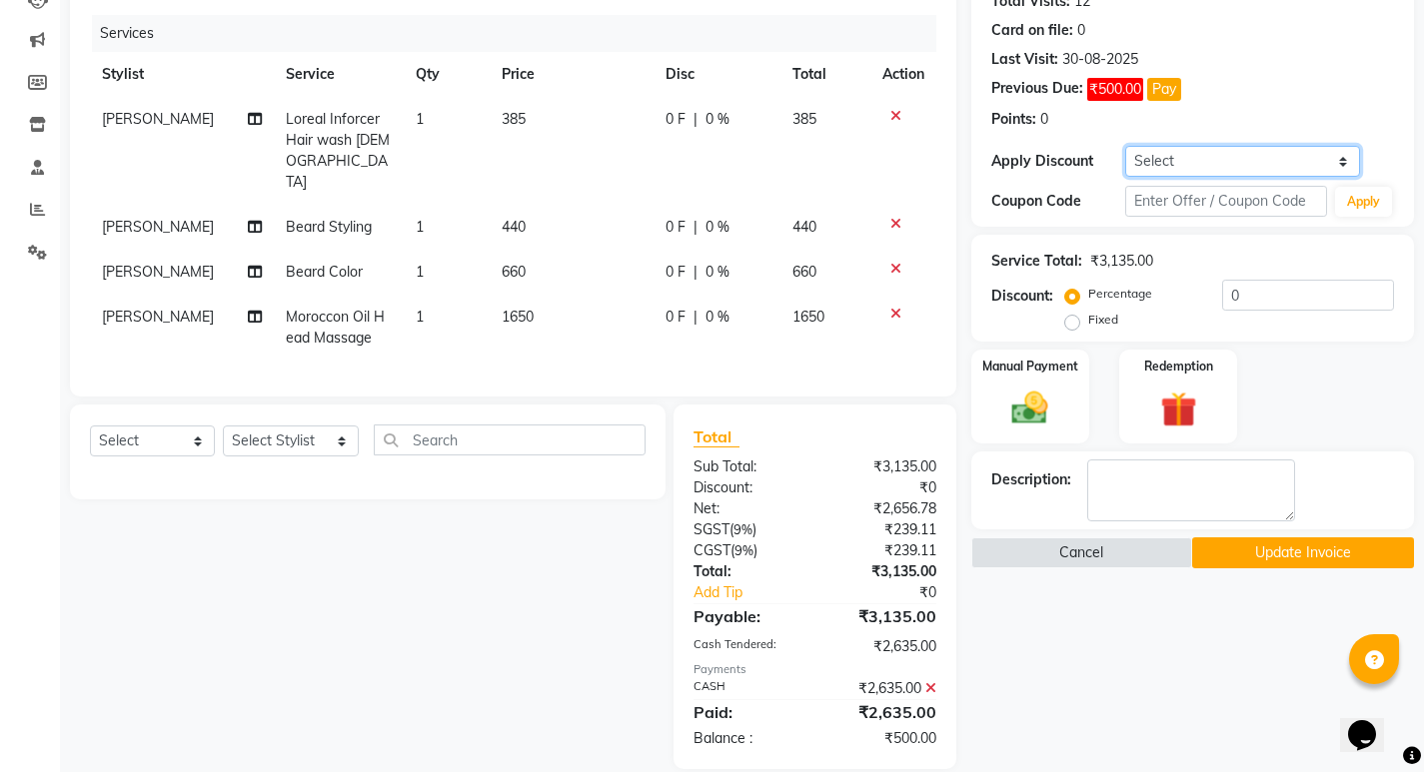
drag, startPoint x: 1180, startPoint y: 160, endPoint x: 1175, endPoint y: 169, distance: 10.3
click at [1180, 160] on select "Select Coupon → Abc" at bounding box center [1242, 161] width 235 height 31
select select "1: Object"
click at [1125, 146] on select "Select Coupon → Abc" at bounding box center [1242, 161] width 235 height 31
type input "20"
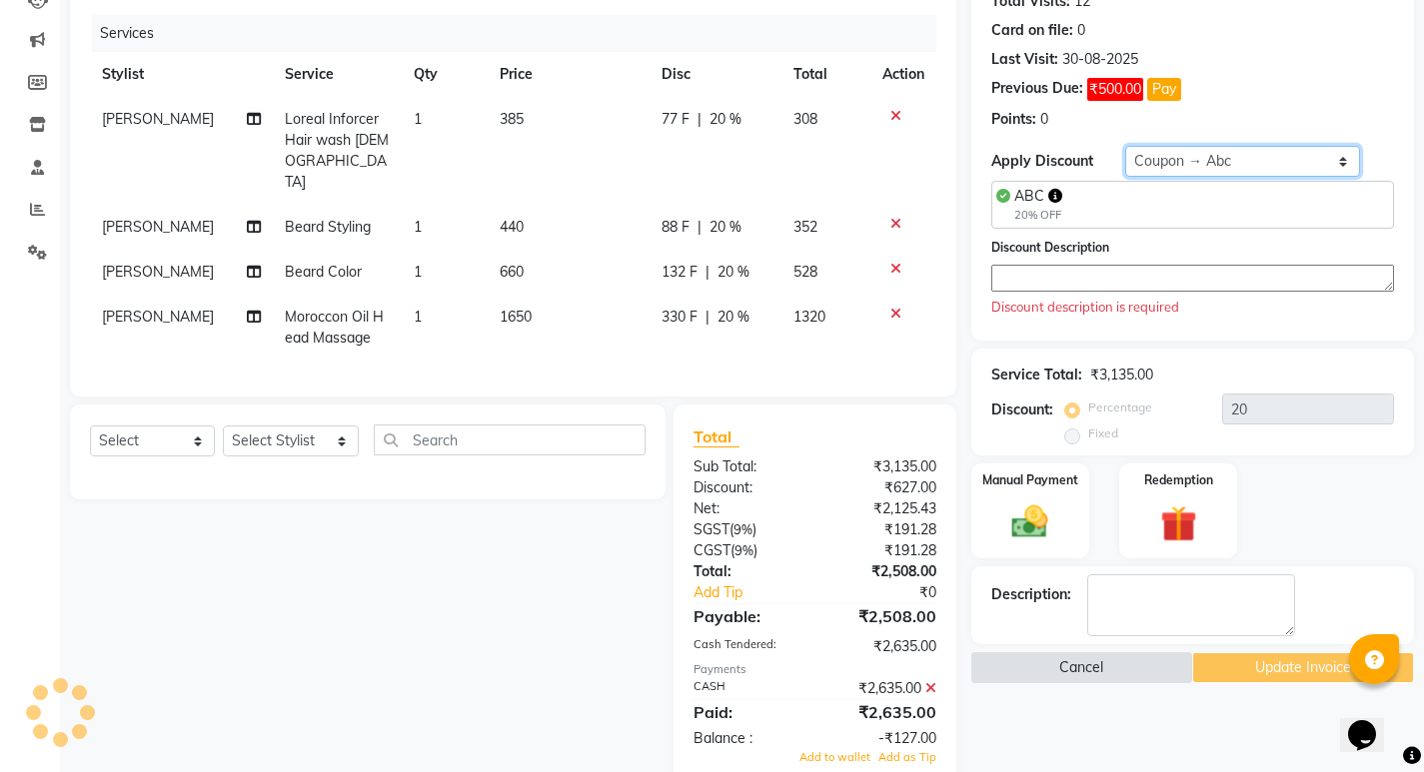
scroll to position [250, 0]
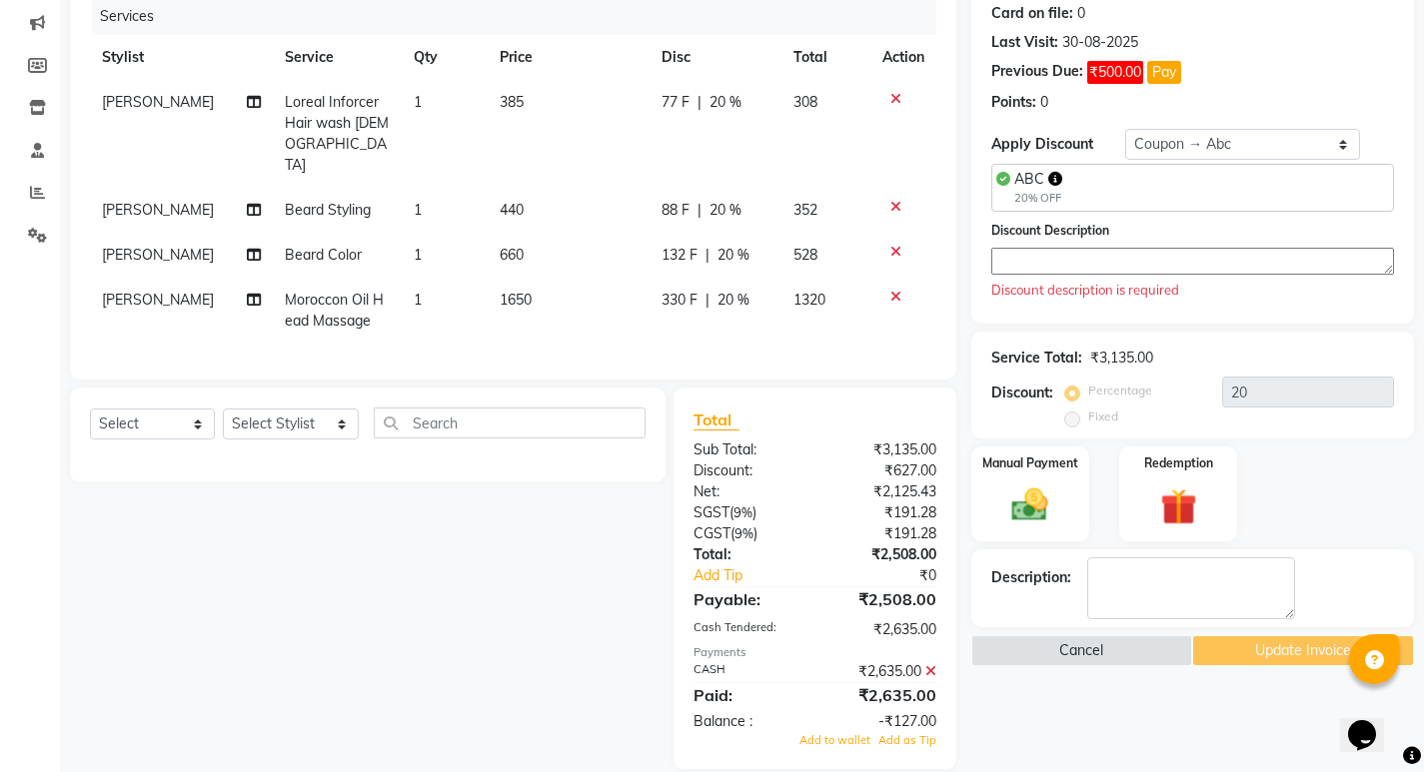
click at [1046, 260] on textarea at bounding box center [1192, 261] width 403 height 27
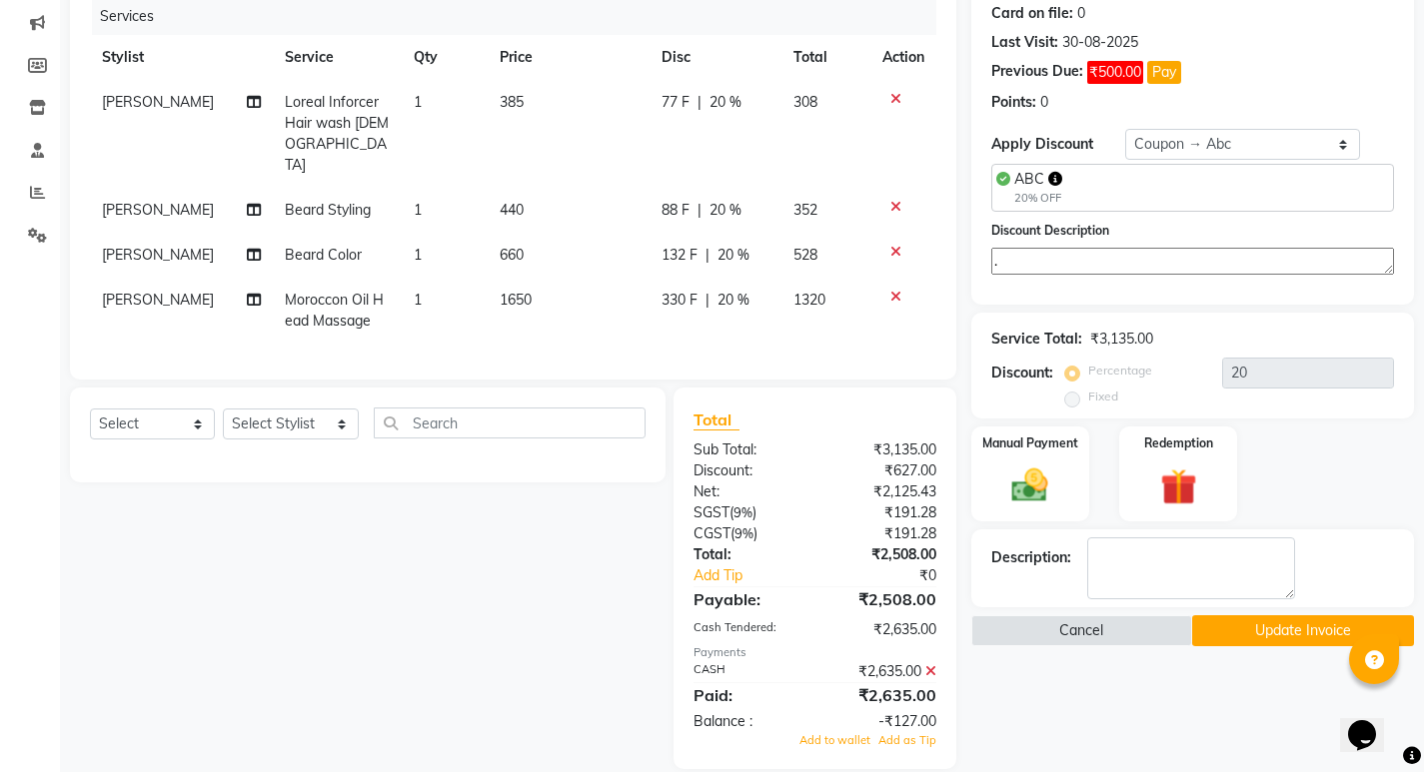
type textarea "."
click at [1251, 626] on button "Update Invoice" at bounding box center [1303, 630] width 222 height 31
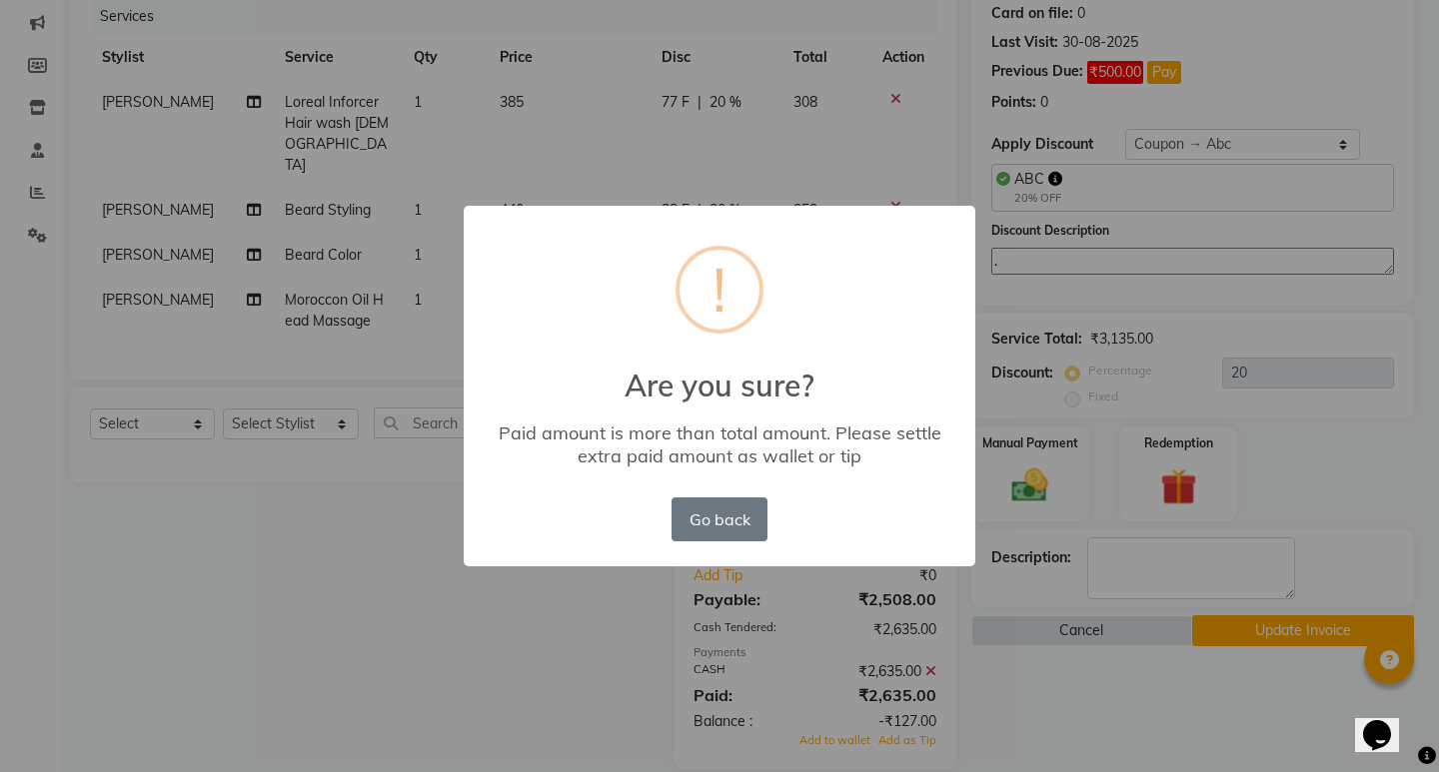
drag, startPoint x: 730, startPoint y: 521, endPoint x: 573, endPoint y: 555, distance: 160.7
click at [573, 555] on div "× ! Are you sure? Paid amount is more than total amount. Please settle extra pa…" at bounding box center [720, 386] width 512 height 361
click at [700, 512] on button "Go back" at bounding box center [719, 520] width 96 height 44
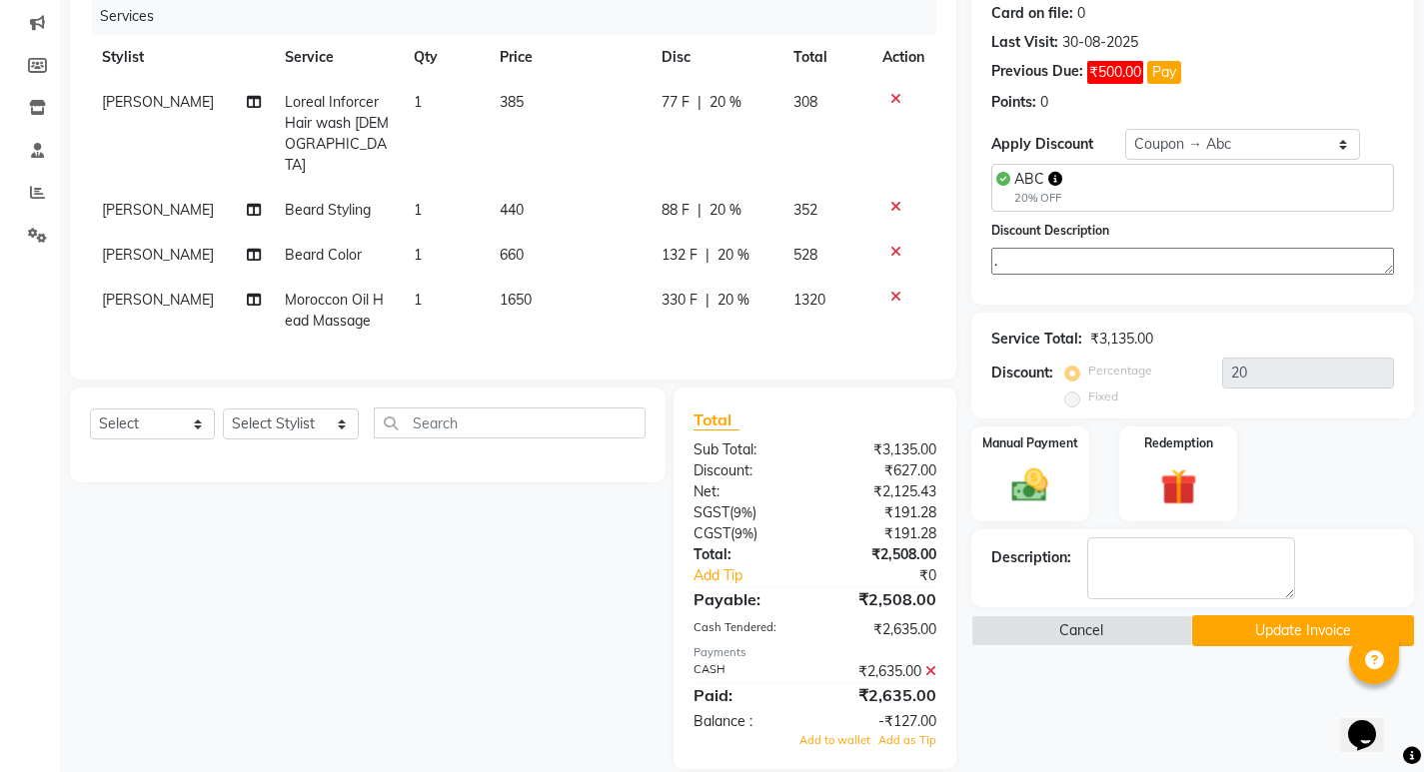
click at [930, 664] on icon at bounding box center [930, 671] width 11 height 14
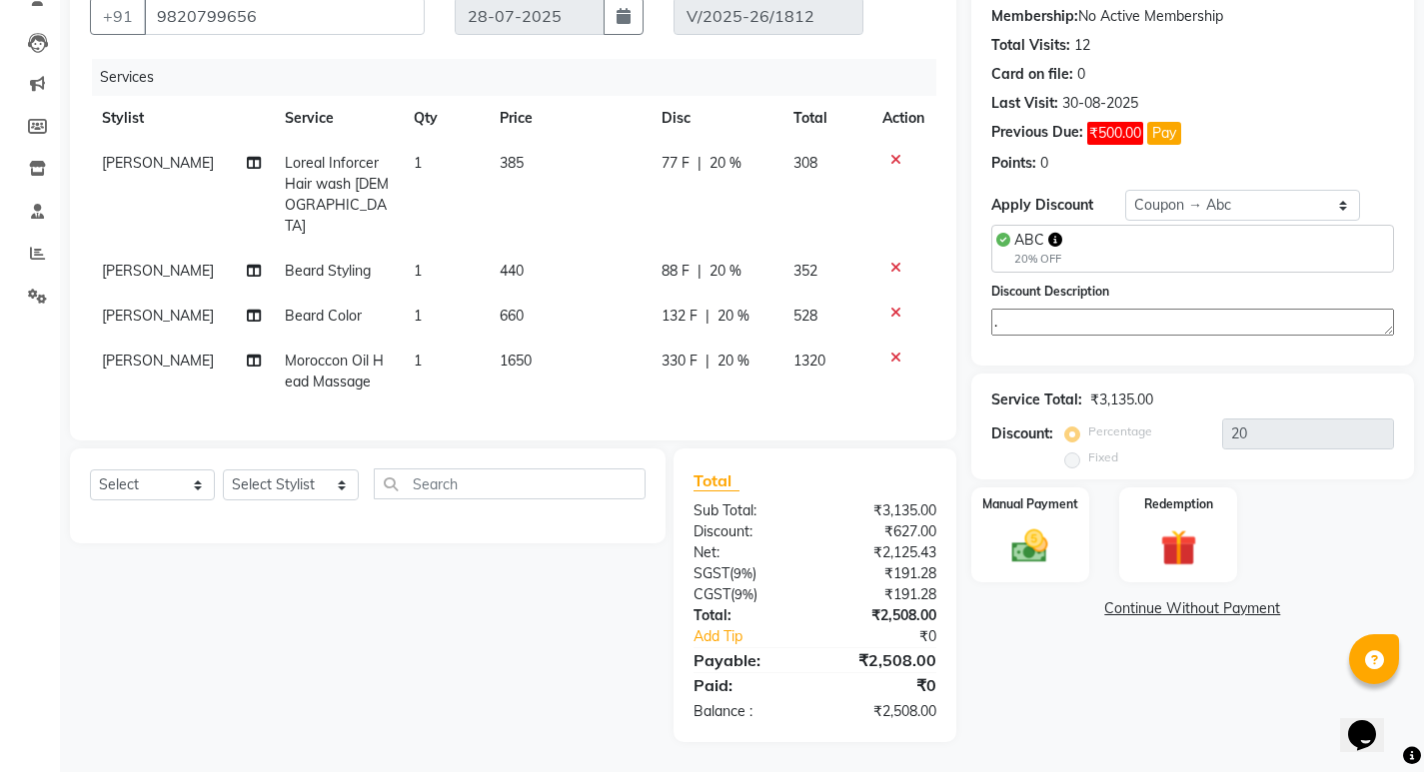
scroll to position [162, 0]
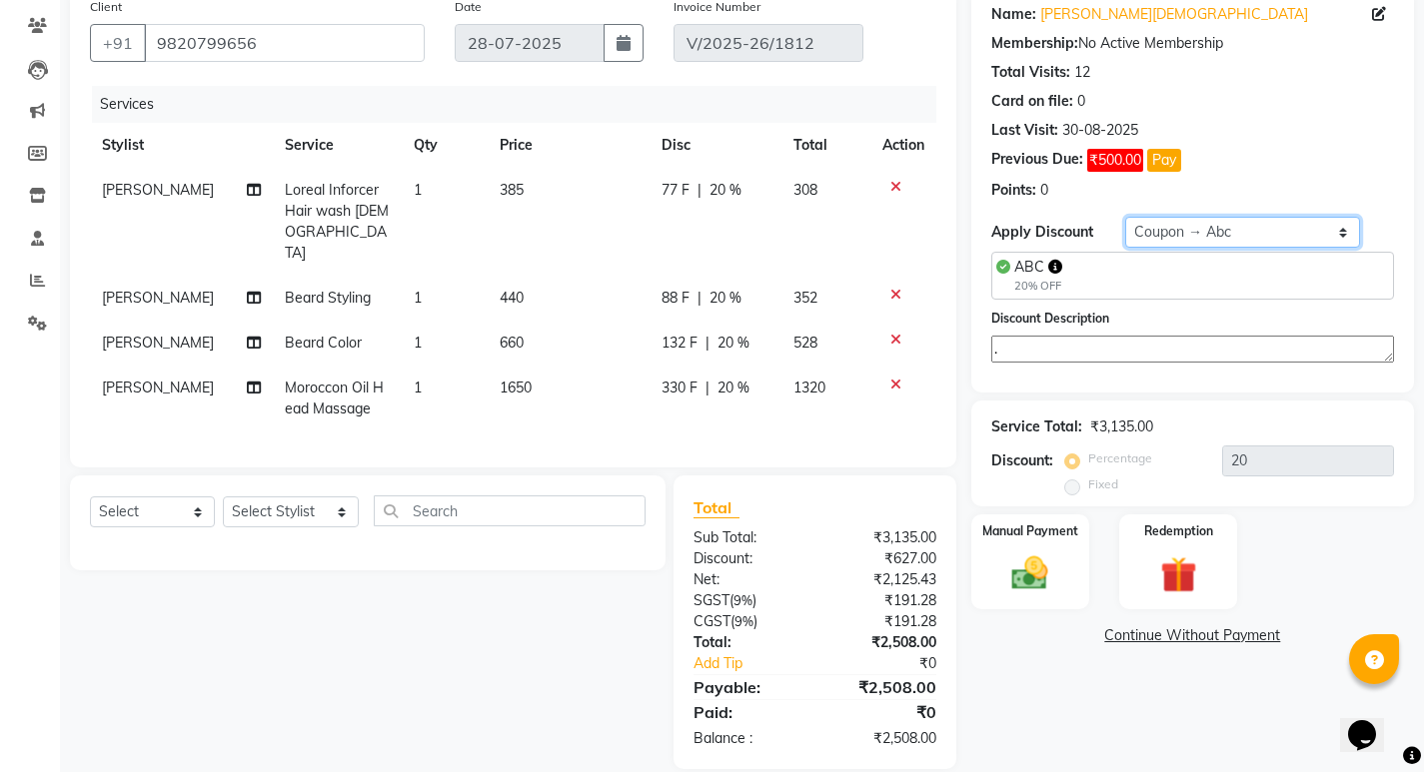
click at [1162, 228] on select "Select Coupon → Abc" at bounding box center [1242, 232] width 235 height 31
select select "0:"
click at [1125, 217] on select "Select Coupon → Abc" at bounding box center [1242, 232] width 235 height 31
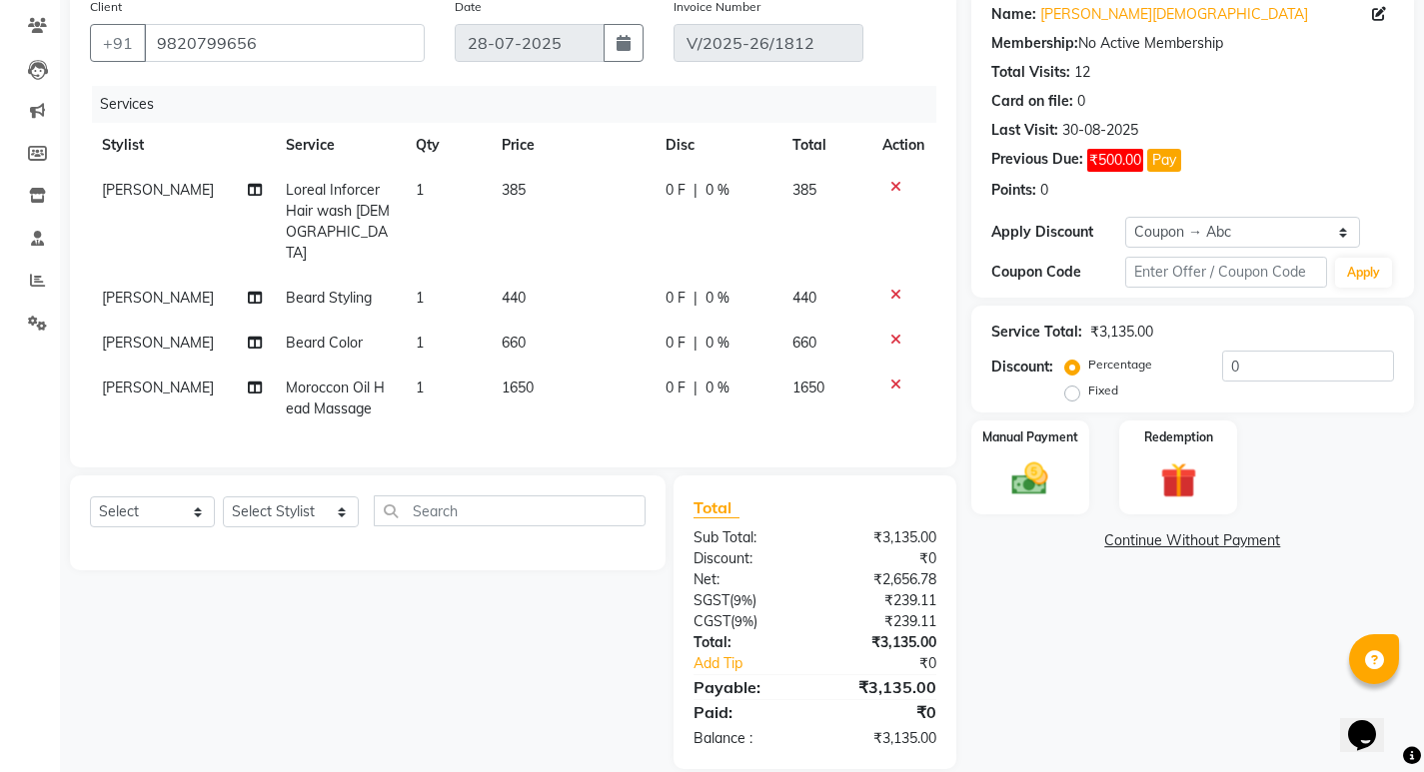
click at [1081, 399] on div "Fixed" at bounding box center [1093, 391] width 49 height 24
click at [1228, 360] on input "0" at bounding box center [1308, 366] width 172 height 31
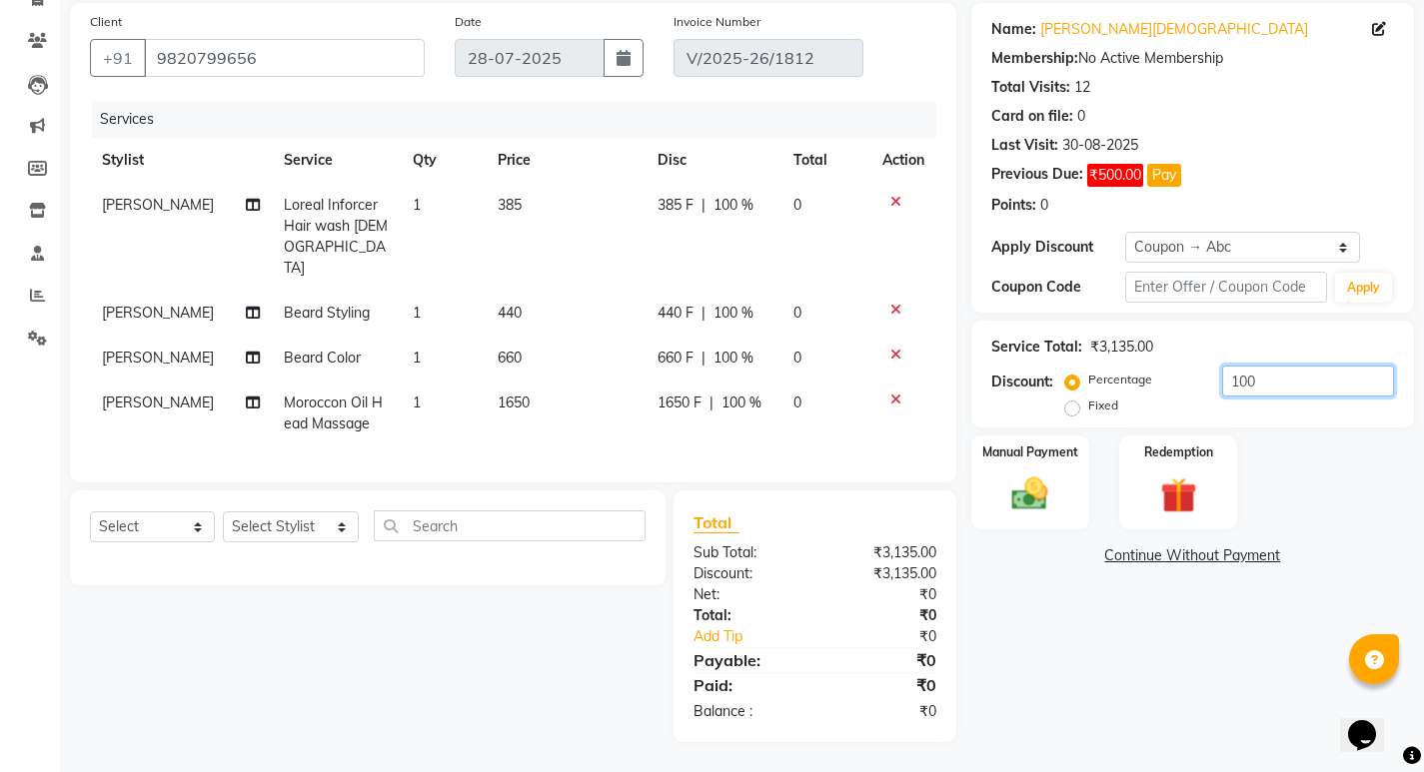
scroll to position [120, 0]
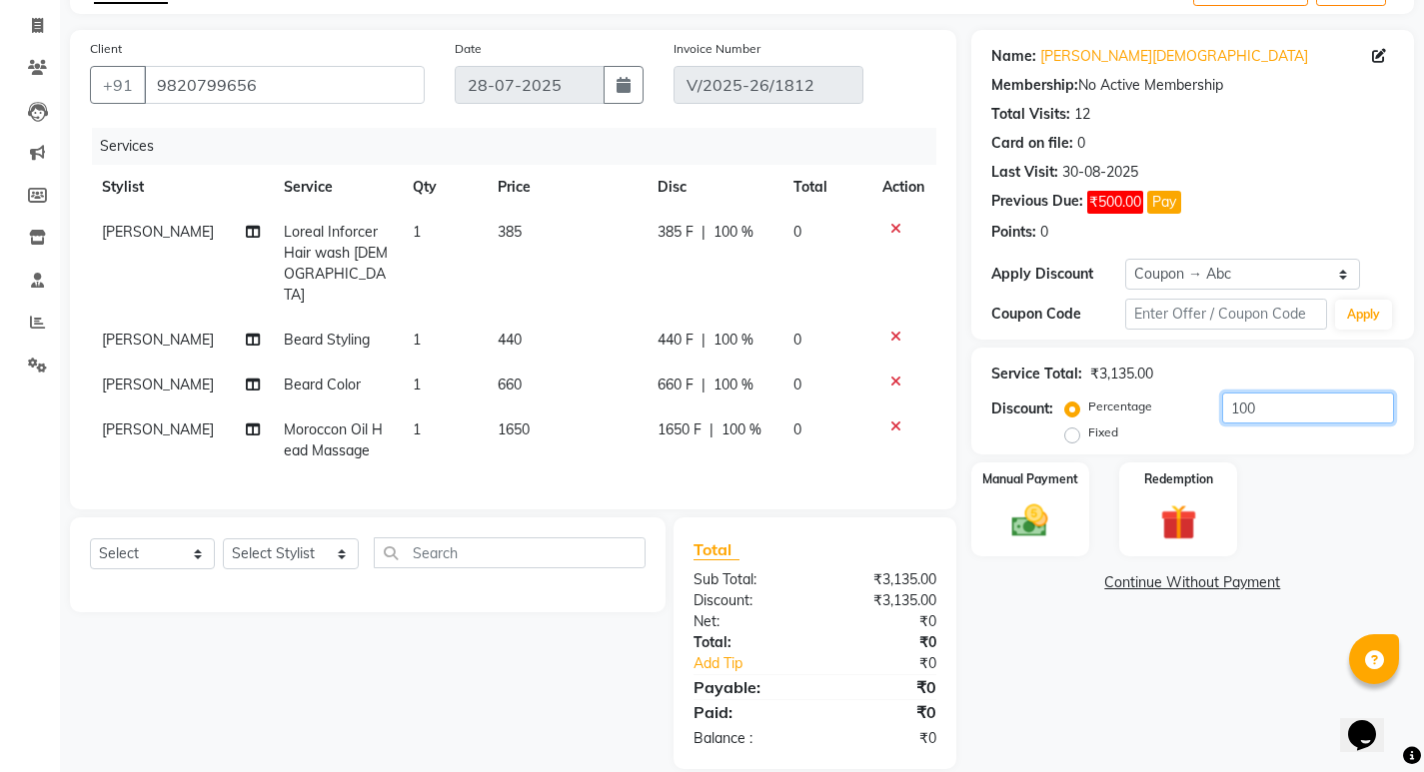
type input "100"
click at [1088, 435] on label "Fixed" at bounding box center [1103, 433] width 30 height 18
click at [1072, 435] on input "Fixed" at bounding box center [1076, 433] width 14 height 14
radio input "true"
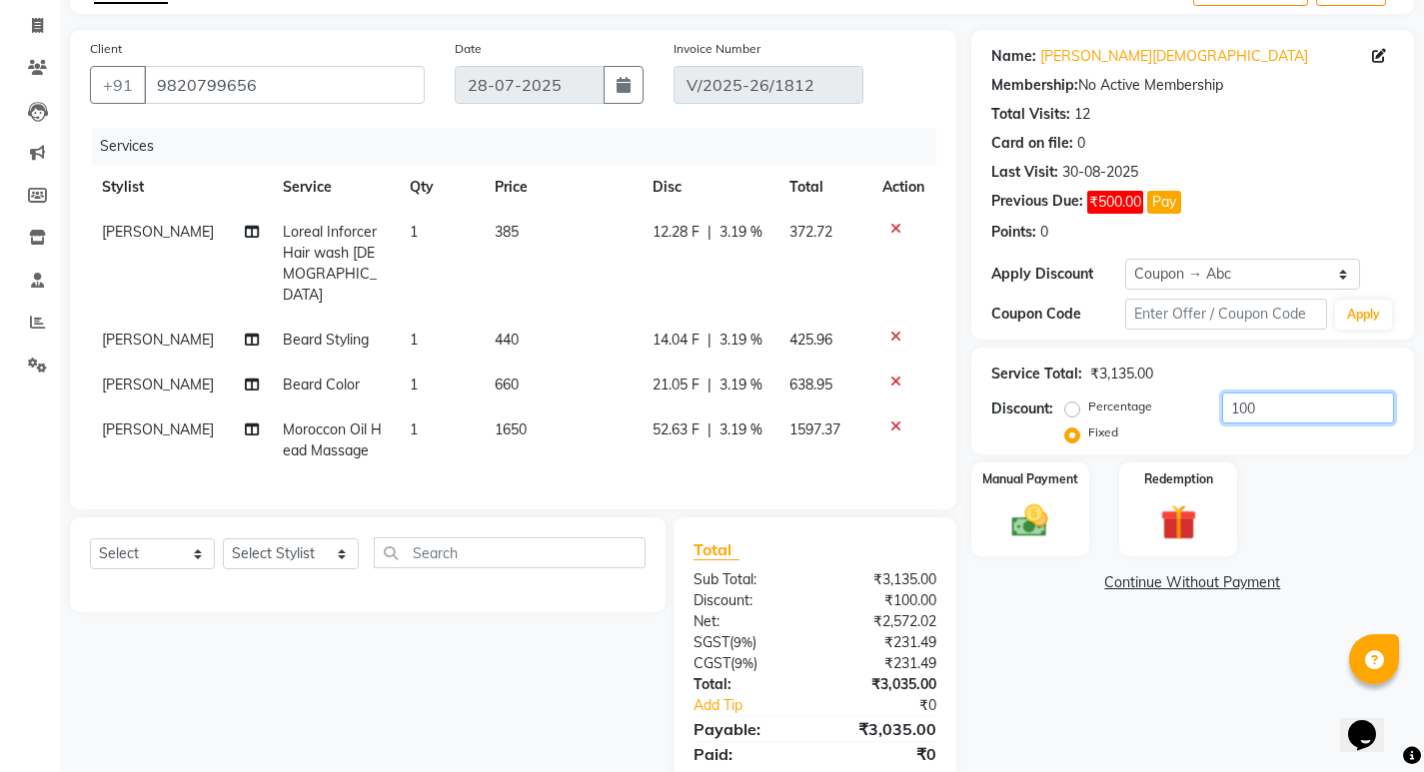
click at [1246, 406] on input "100" at bounding box center [1308, 408] width 172 height 31
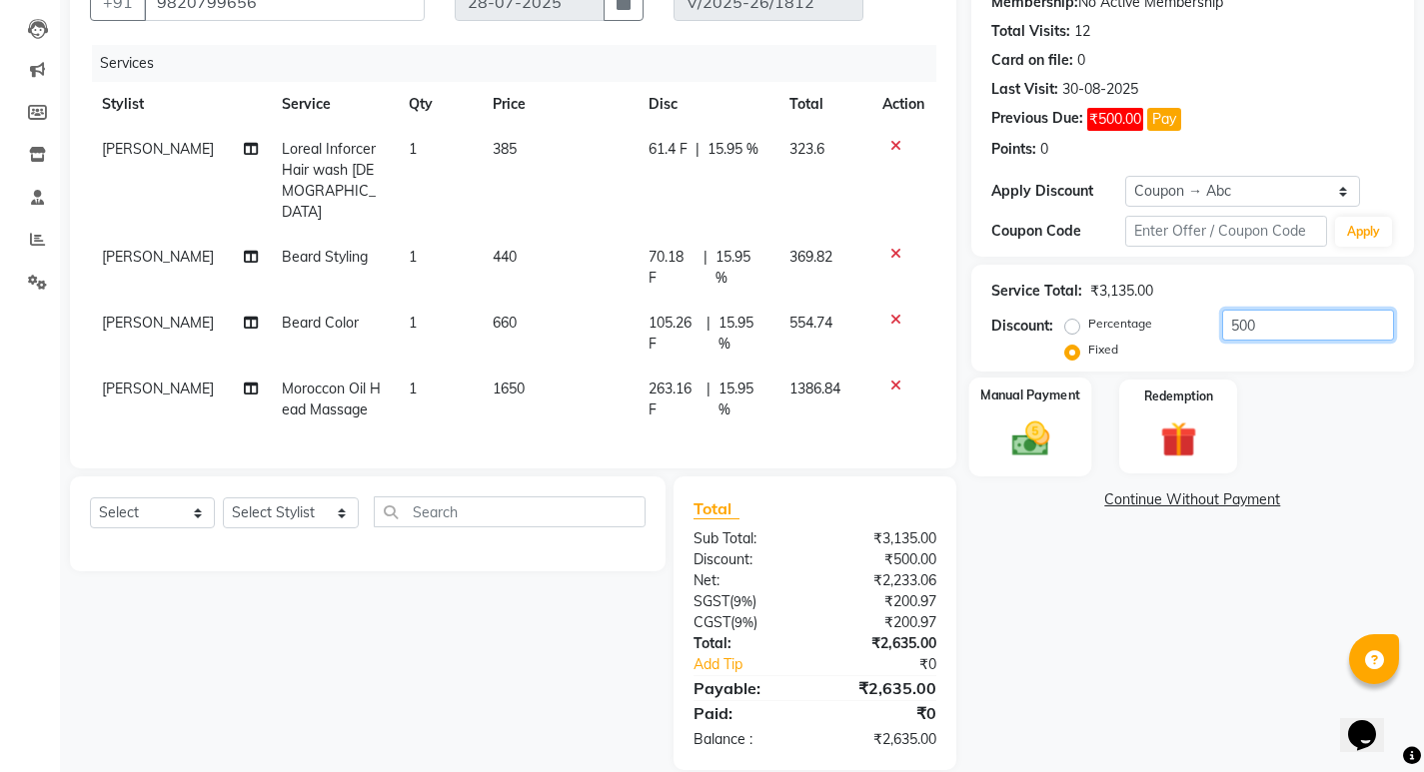
scroll to position [204, 0]
type input "500"
click at [1022, 446] on img at bounding box center [1029, 437] width 61 height 43
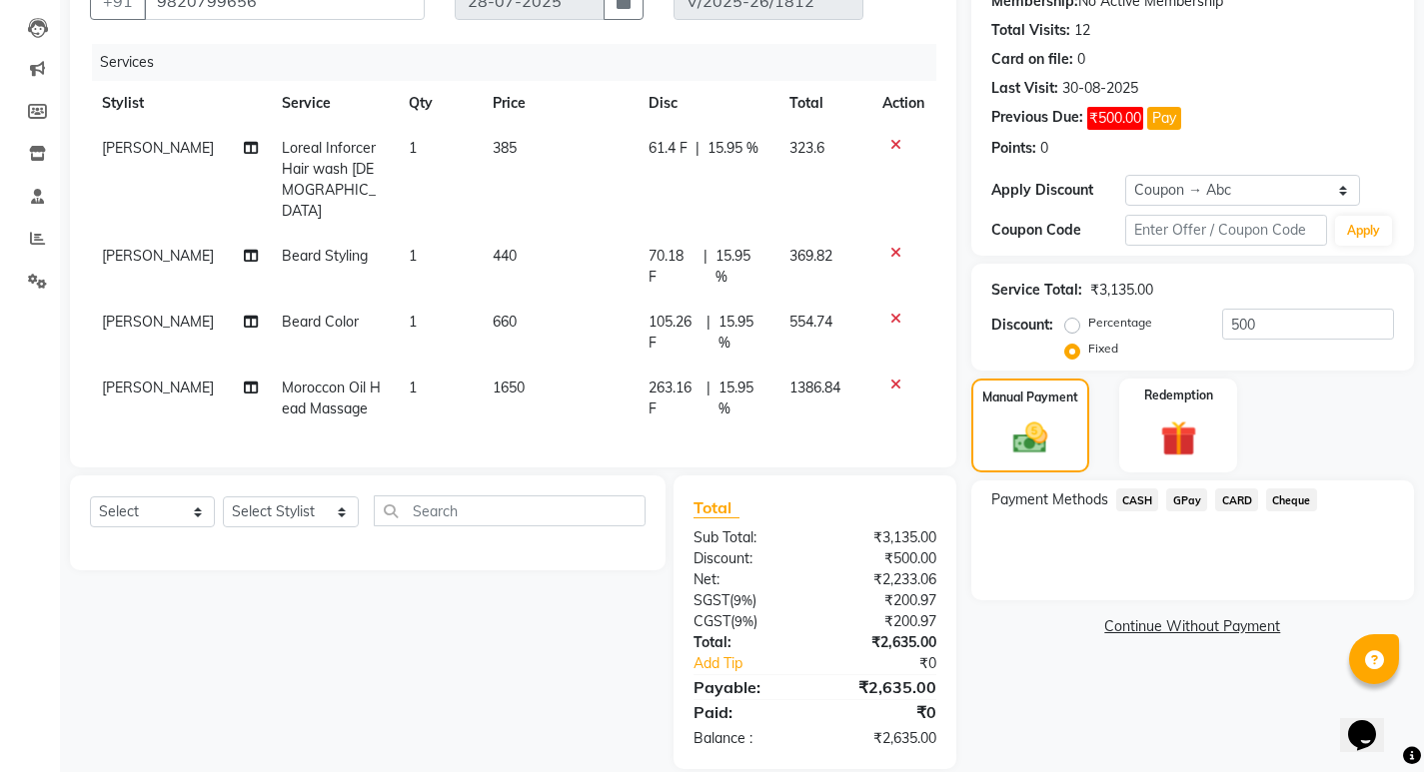
click at [1144, 499] on span "CASH" at bounding box center [1137, 500] width 43 height 23
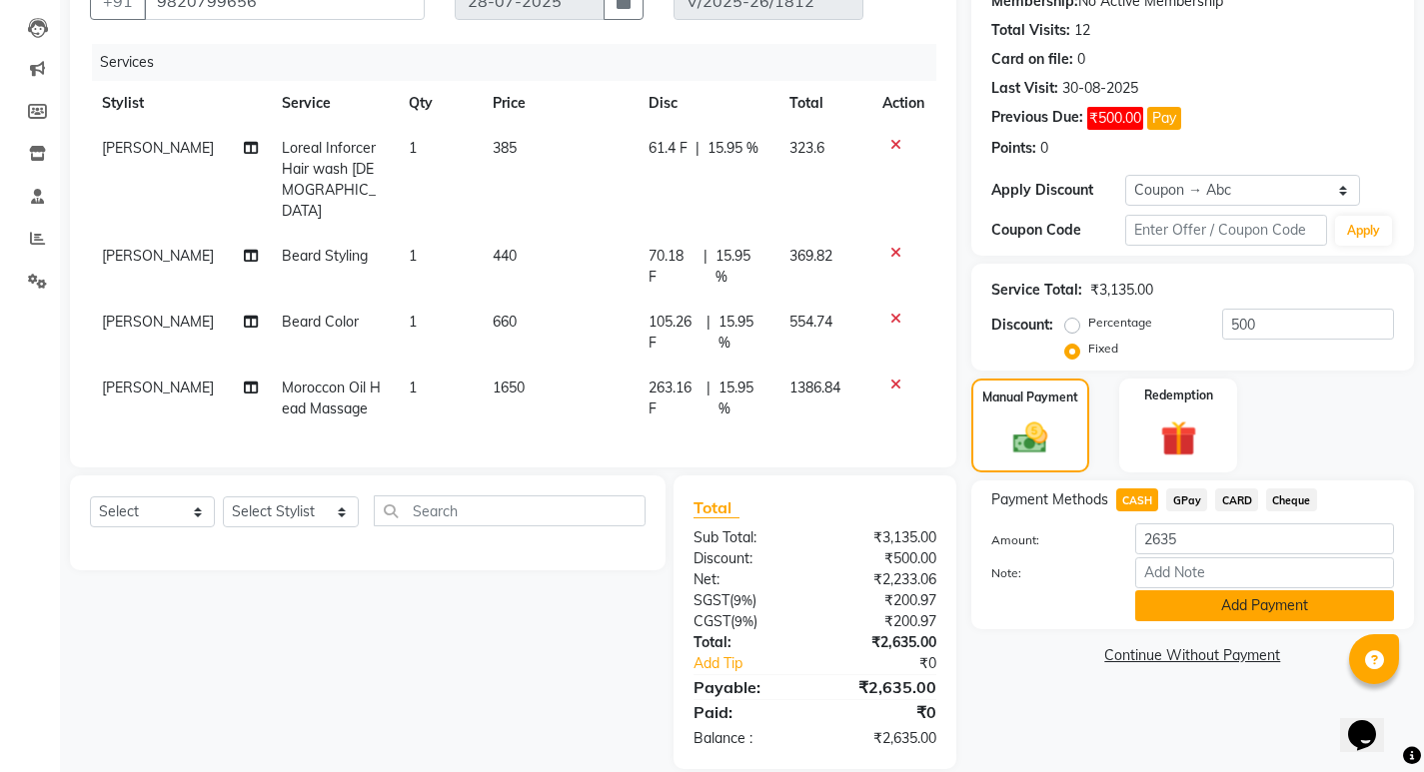
click at [1202, 599] on button "Add Payment" at bounding box center [1264, 605] width 259 height 31
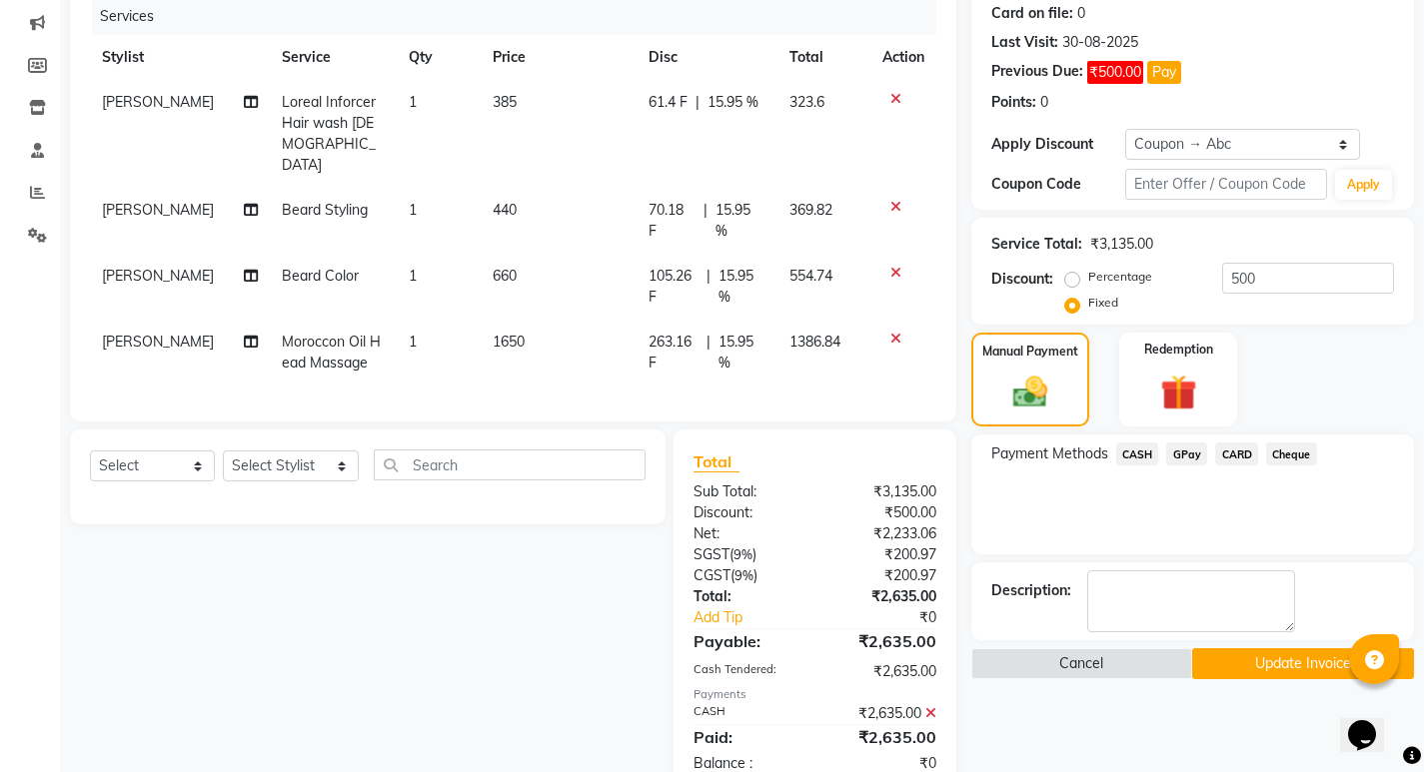
scroll to position [275, 0]
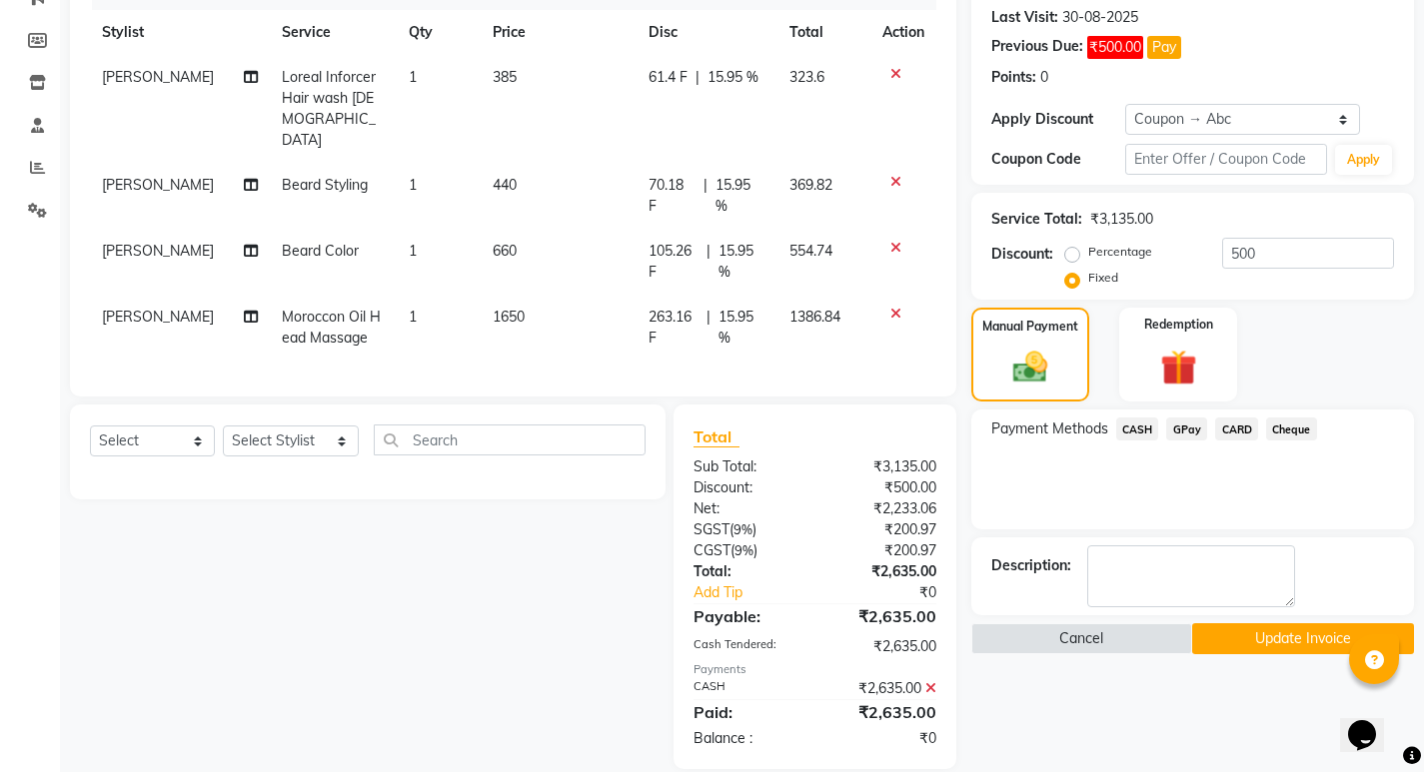
click at [1299, 640] on button "Update Invoice" at bounding box center [1303, 638] width 222 height 31
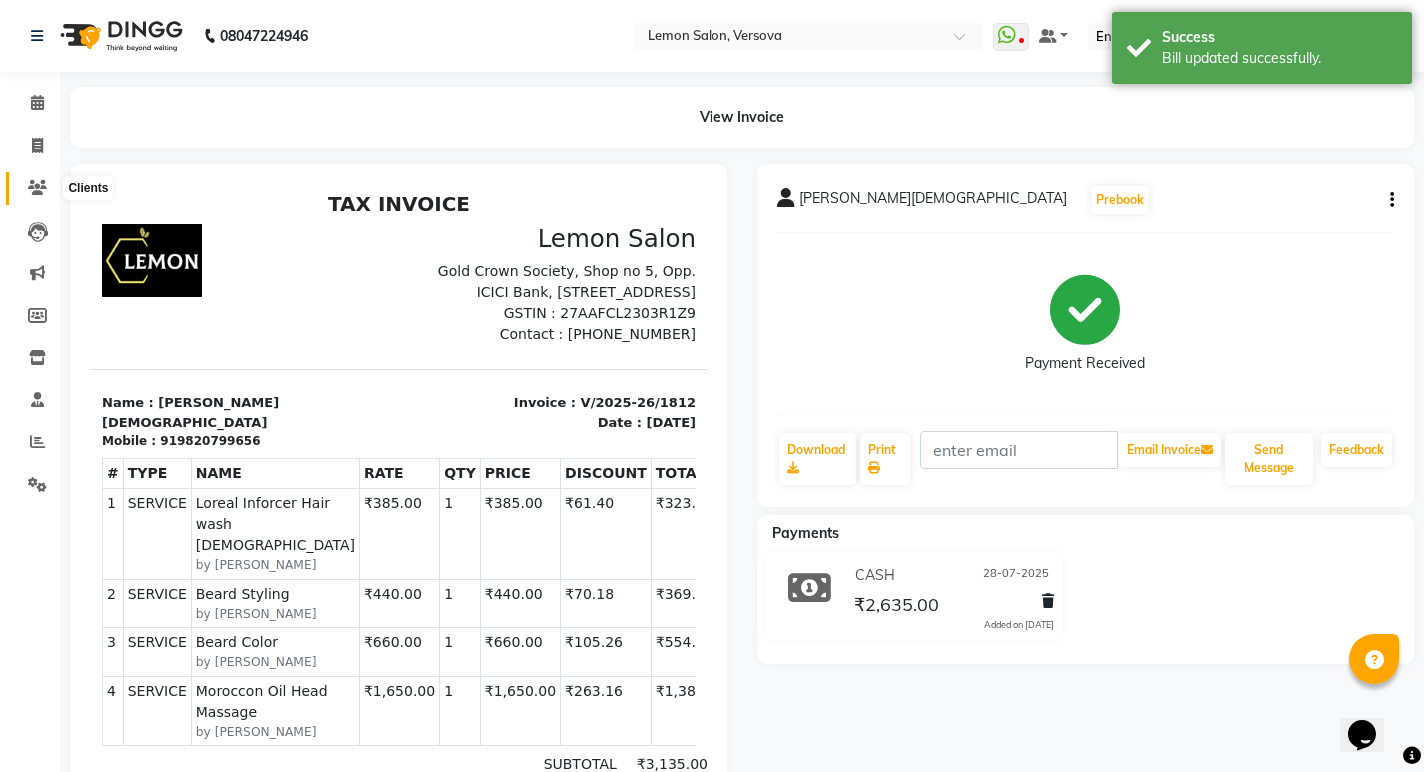
click at [36, 189] on icon at bounding box center [37, 187] width 19 height 15
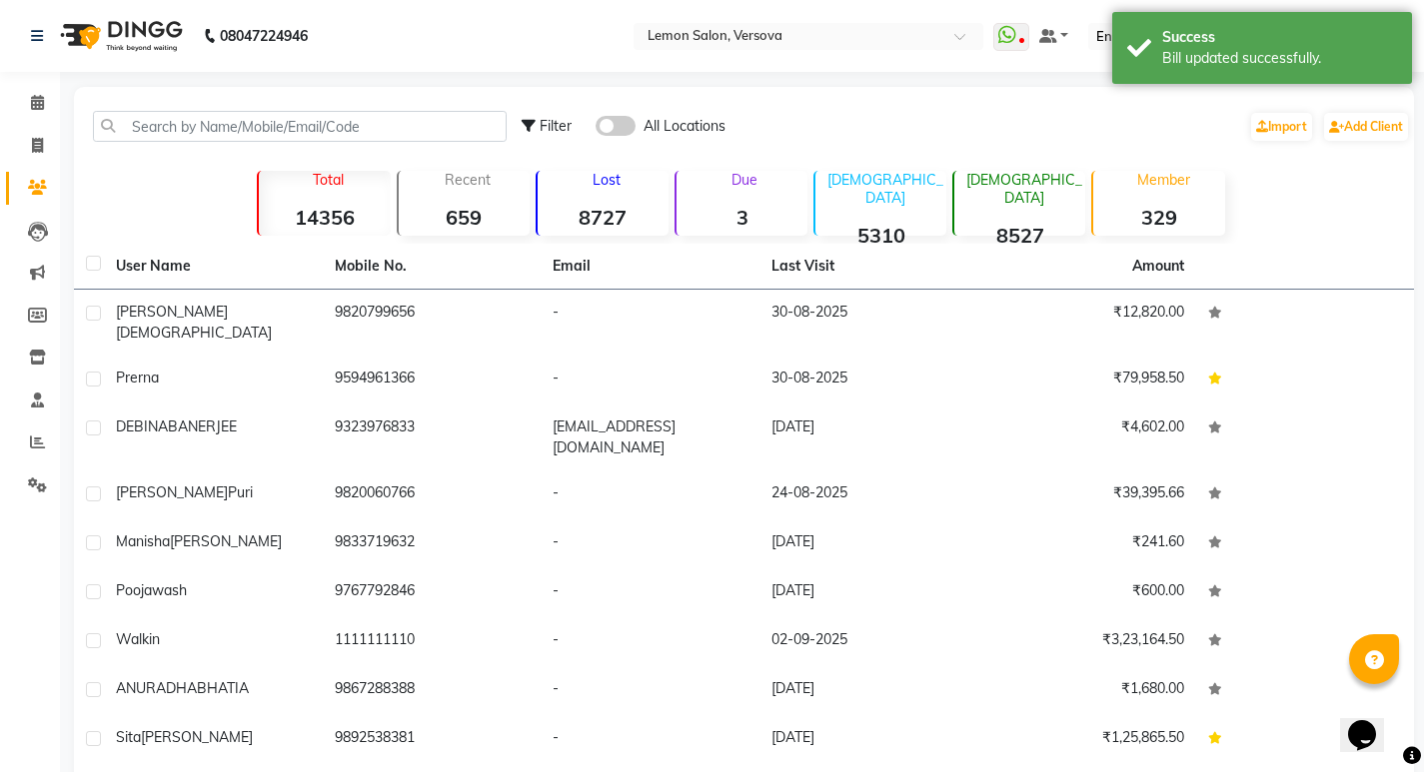
click at [725, 200] on div "Due 3" at bounding box center [740, 203] width 133 height 65
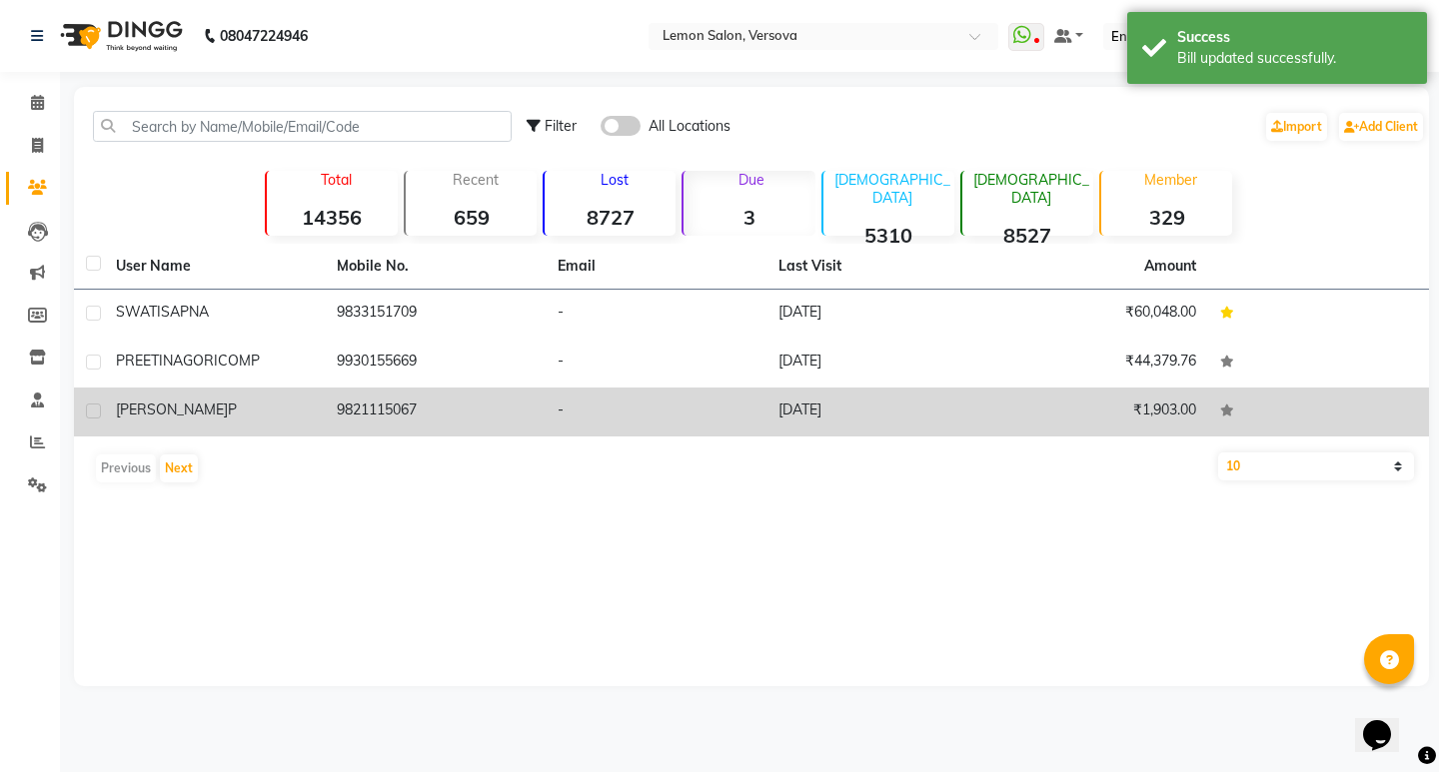
click at [258, 404] on div "miss pillai P" at bounding box center [214, 410] width 197 height 21
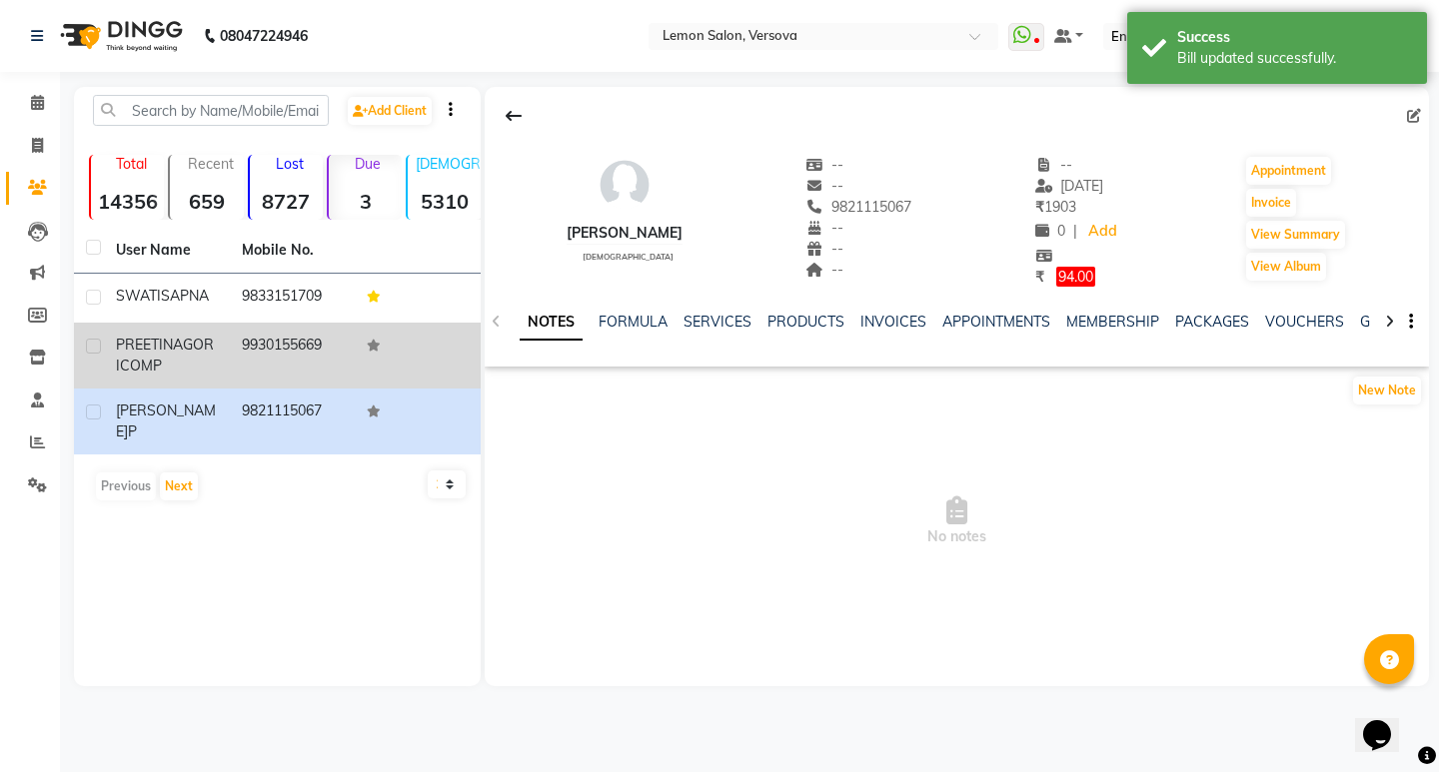
click at [264, 357] on td "9930155669" at bounding box center [293, 356] width 126 height 66
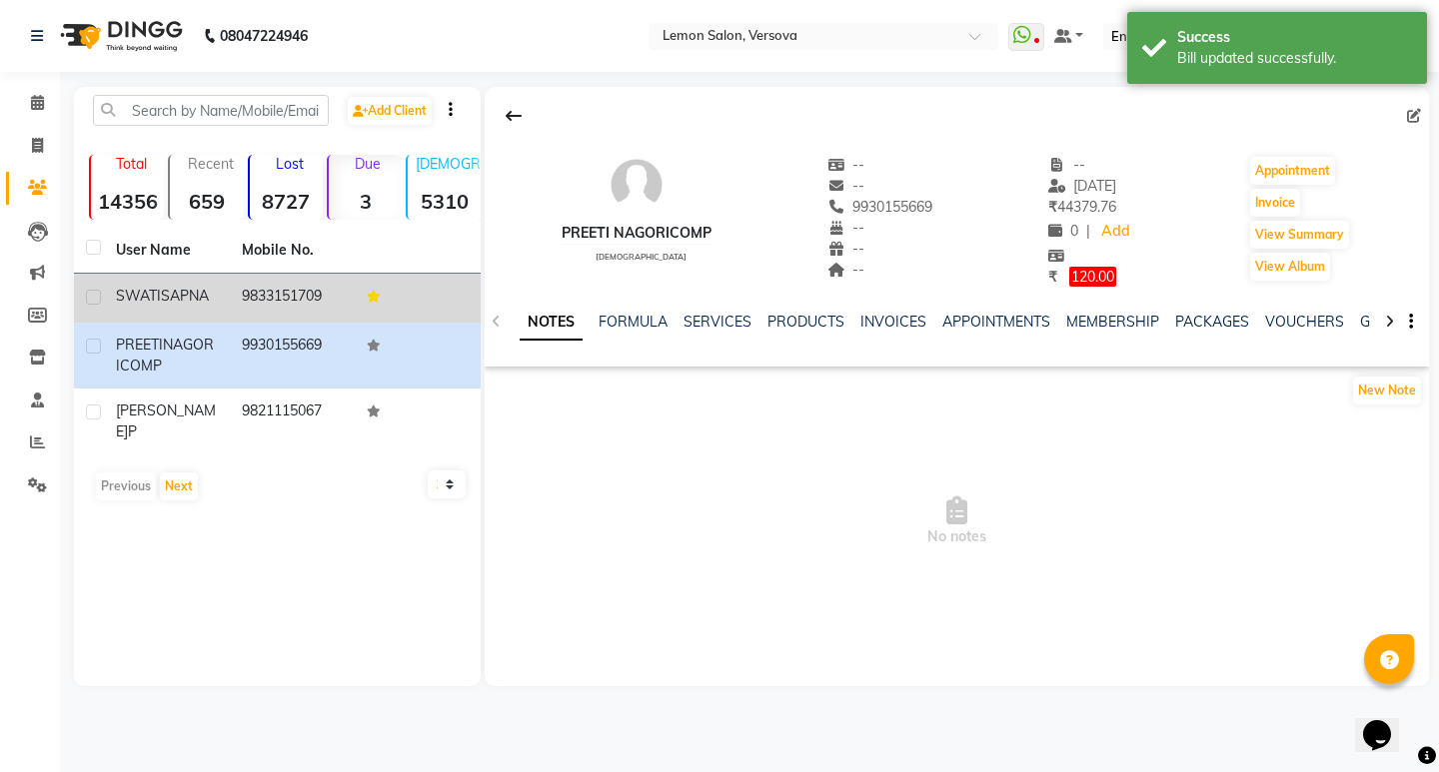
click at [294, 300] on td "9833151709" at bounding box center [293, 298] width 126 height 49
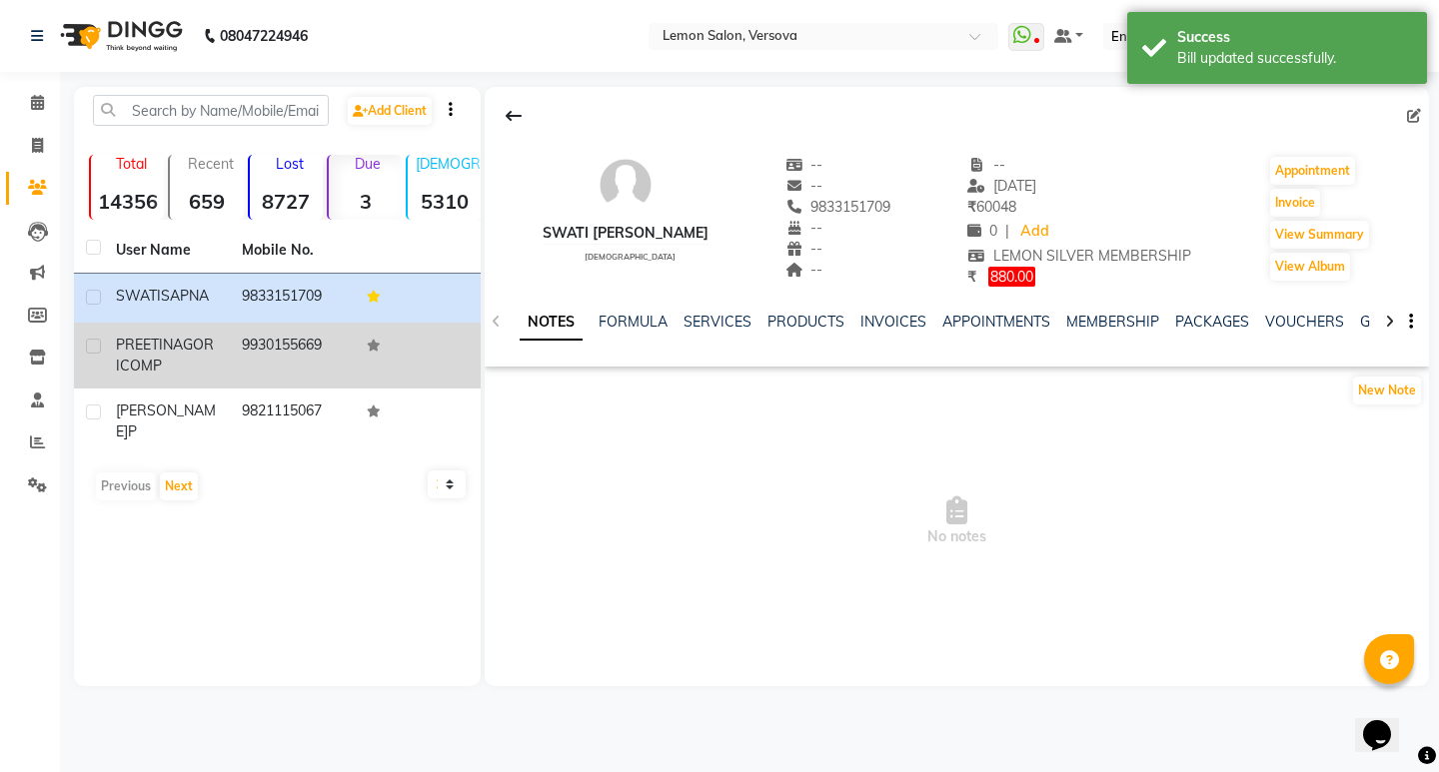
click at [298, 364] on td "9930155669" at bounding box center [293, 356] width 126 height 66
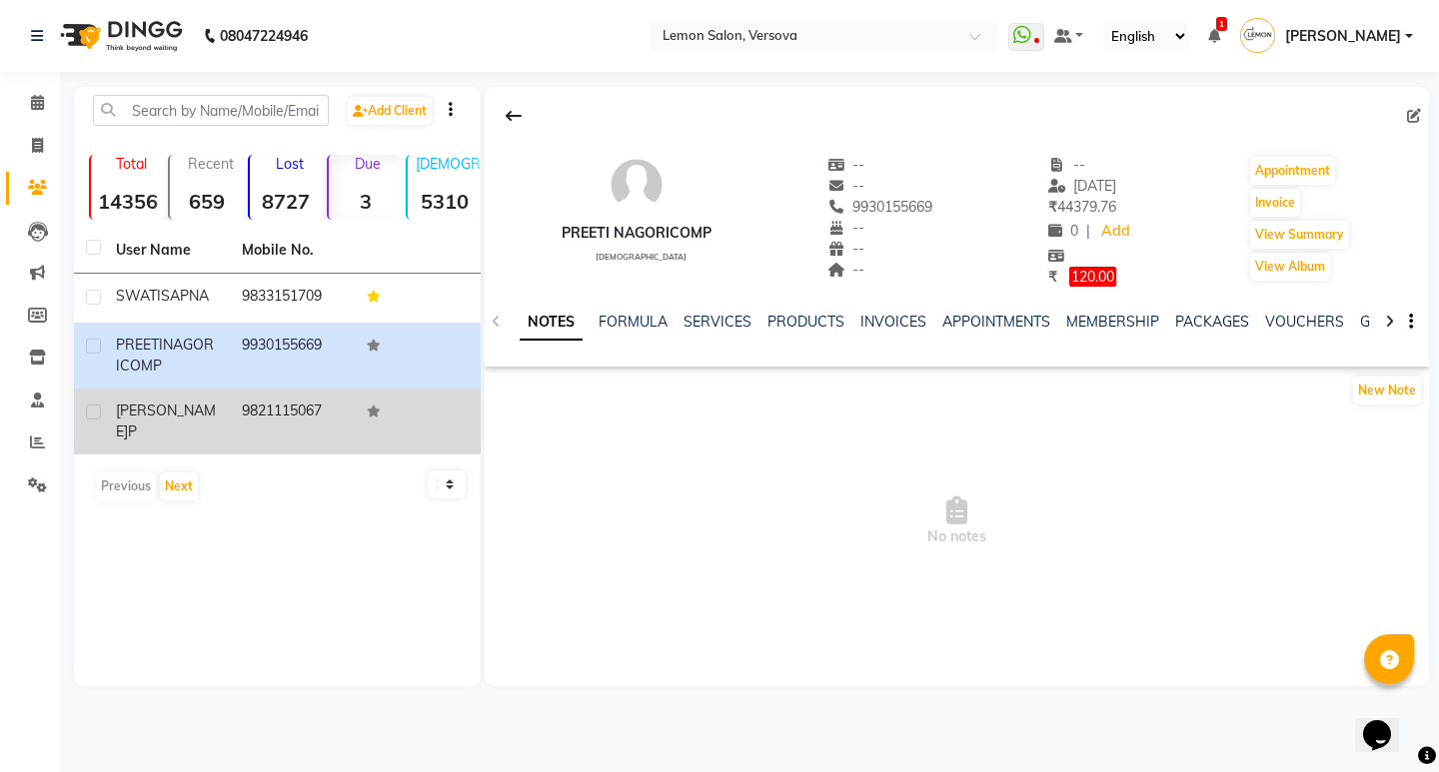
click at [269, 402] on td "9821115067" at bounding box center [293, 422] width 126 height 66
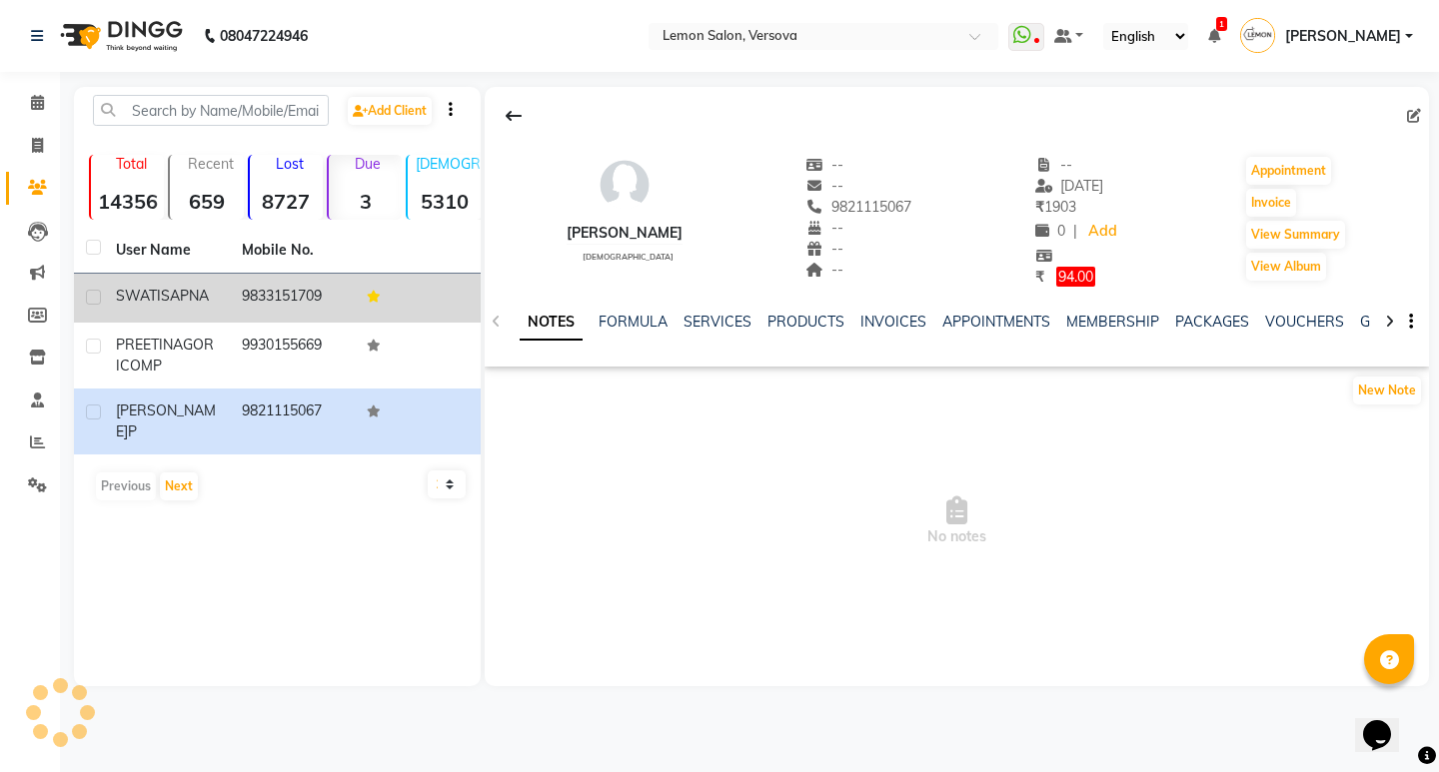
click at [278, 291] on td "9833151709" at bounding box center [293, 298] width 126 height 49
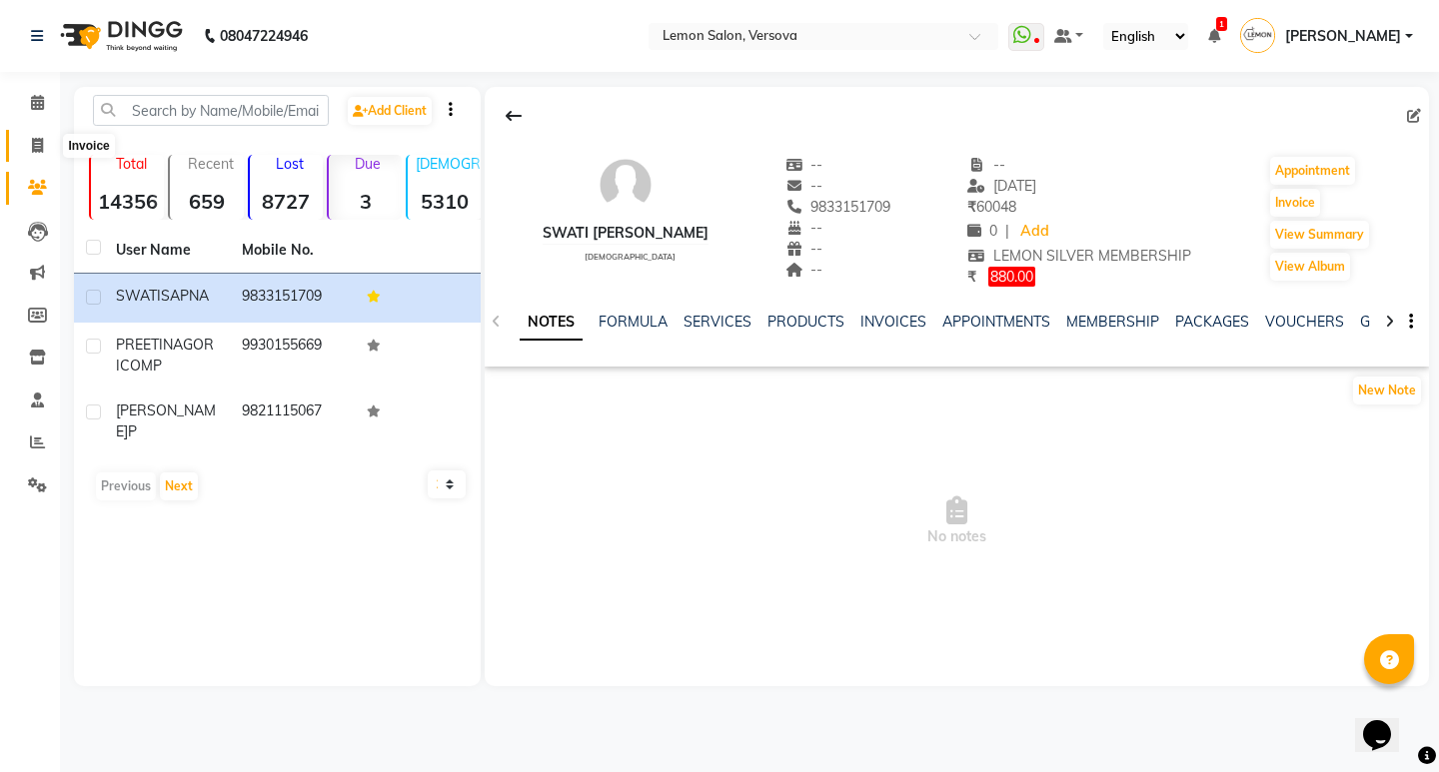
click at [34, 146] on icon at bounding box center [37, 145] width 11 height 15
select select "564"
select select "service"
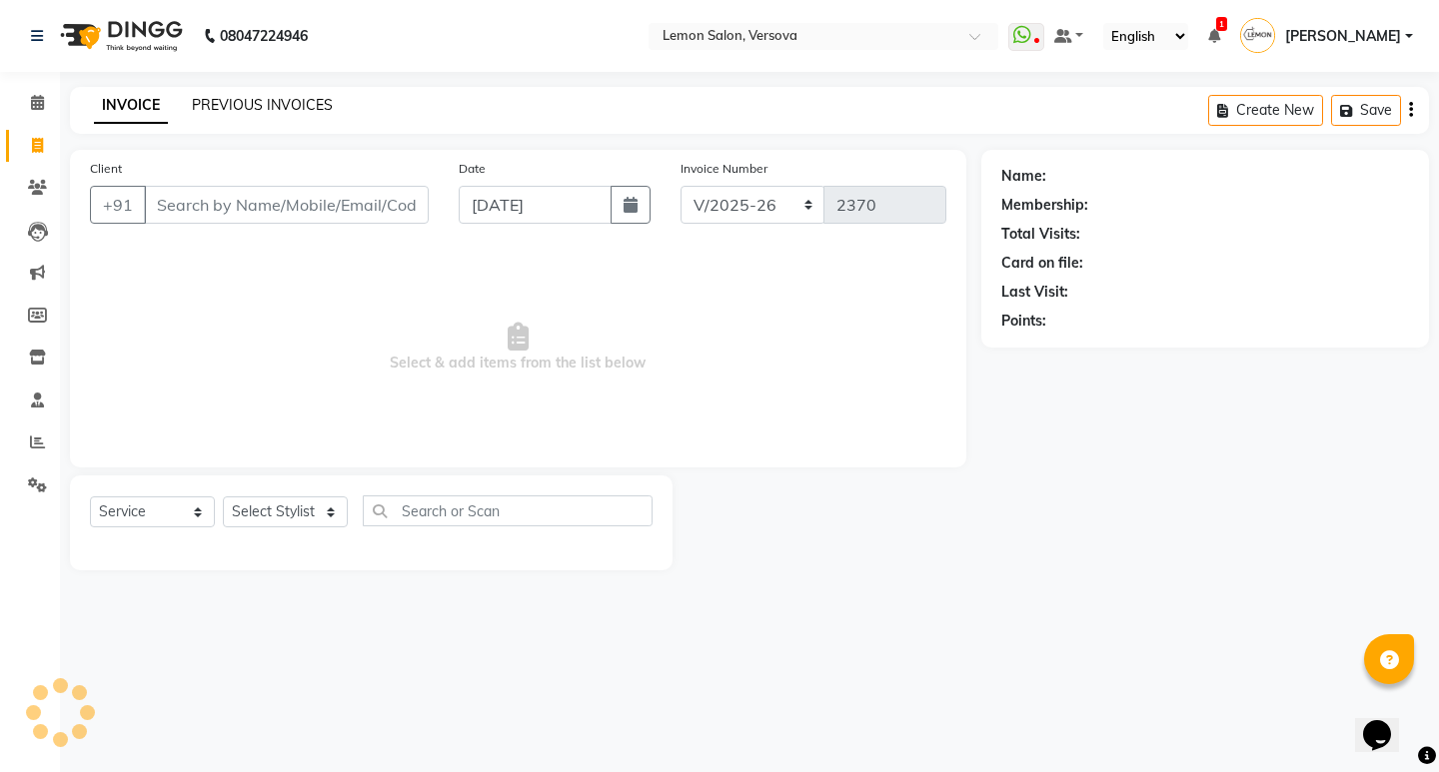
click at [243, 105] on link "PREVIOUS INVOICES" at bounding box center [262, 105] width 141 height 18
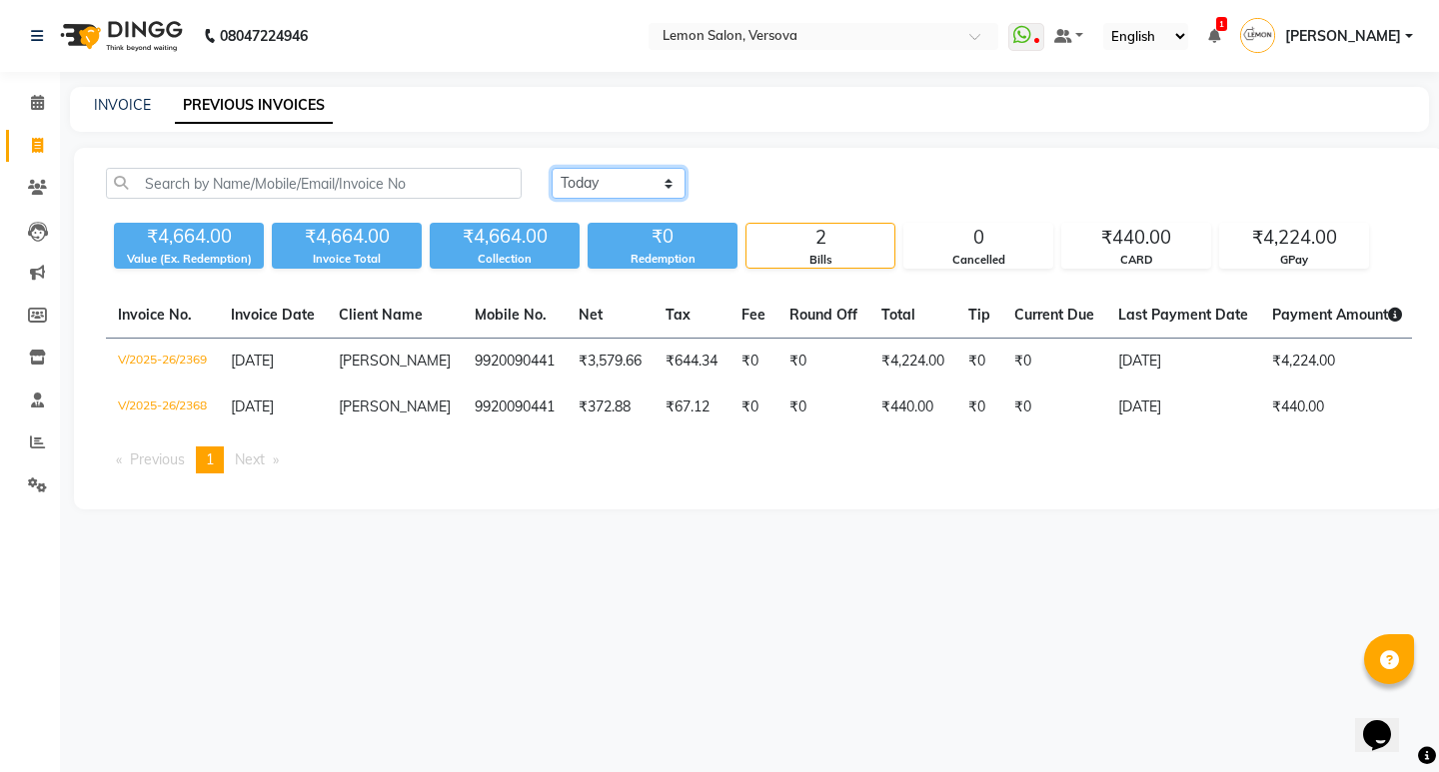
click at [635, 185] on select "Today Yesterday Custom Range" at bounding box center [618, 183] width 134 height 31
select select "yesterday"
click at [551, 168] on select "Today Yesterday Custom Range" at bounding box center [618, 183] width 134 height 31
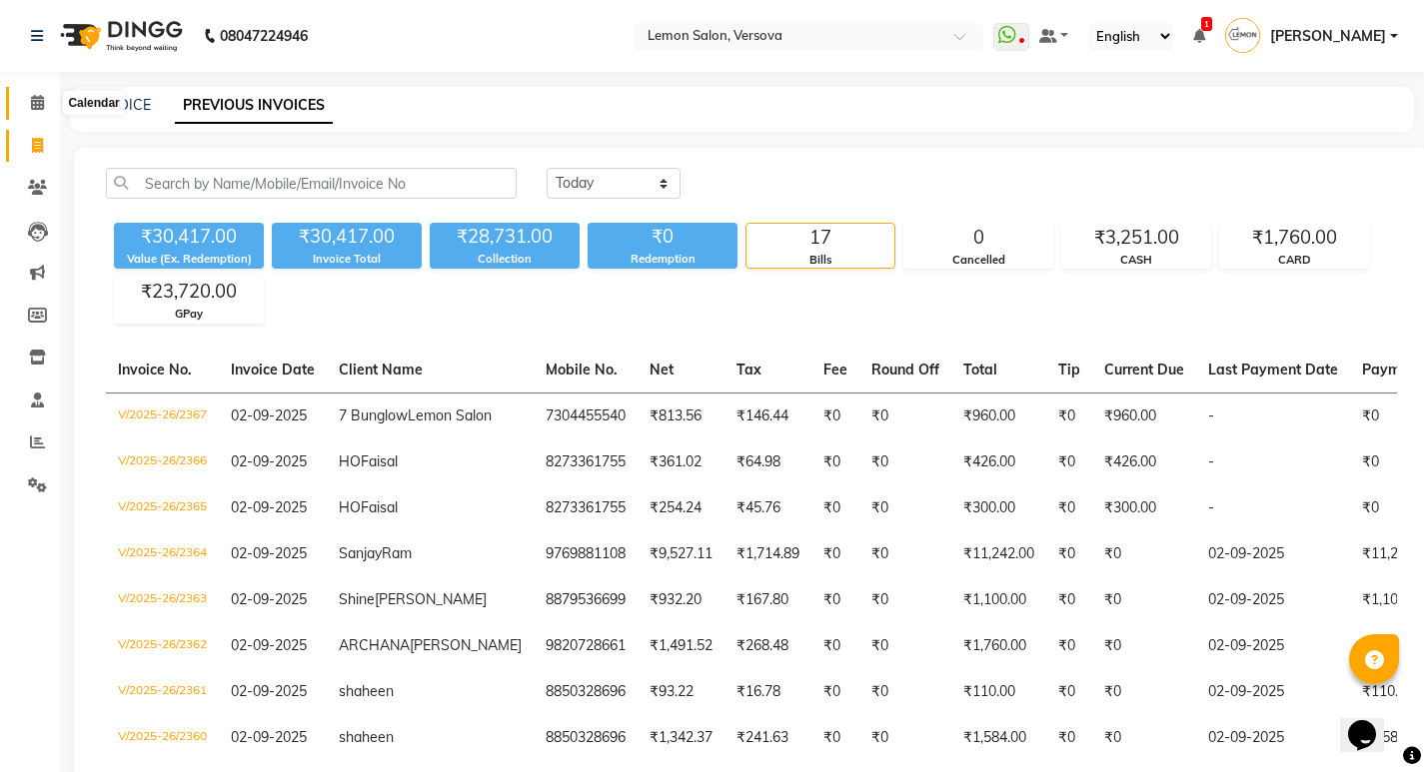
click at [25, 104] on span at bounding box center [37, 103] width 35 height 23
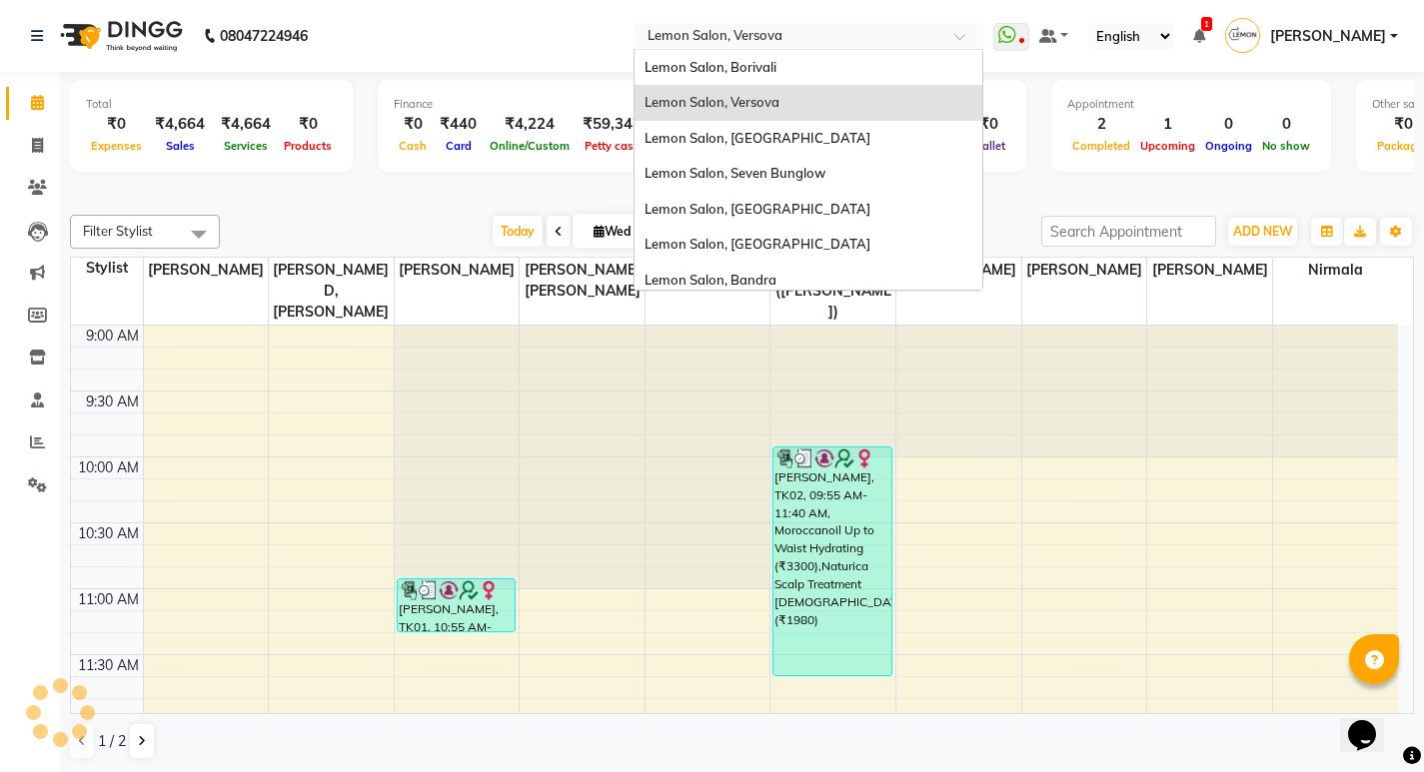
scroll to position [529, 0]
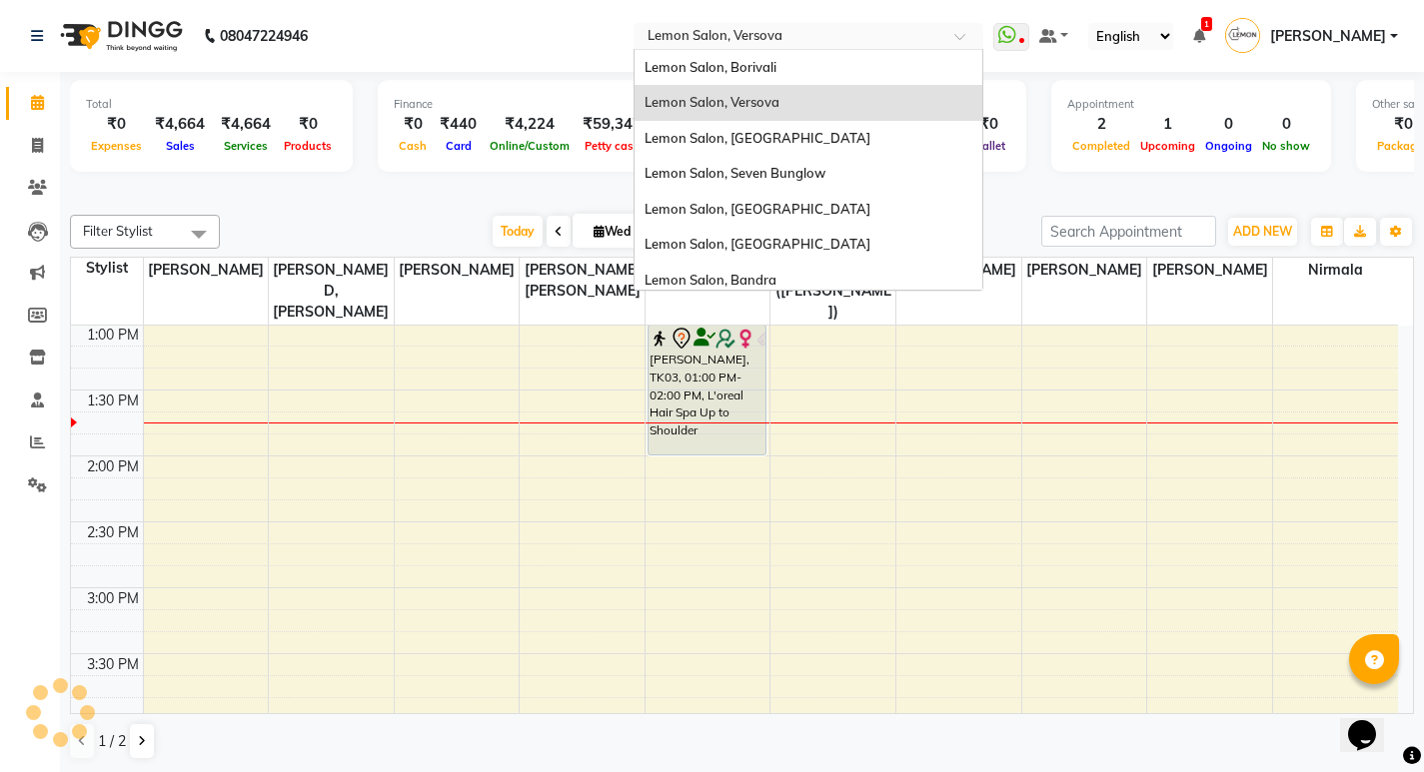
click at [821, 36] on input "text" at bounding box center [788, 38] width 290 height 20
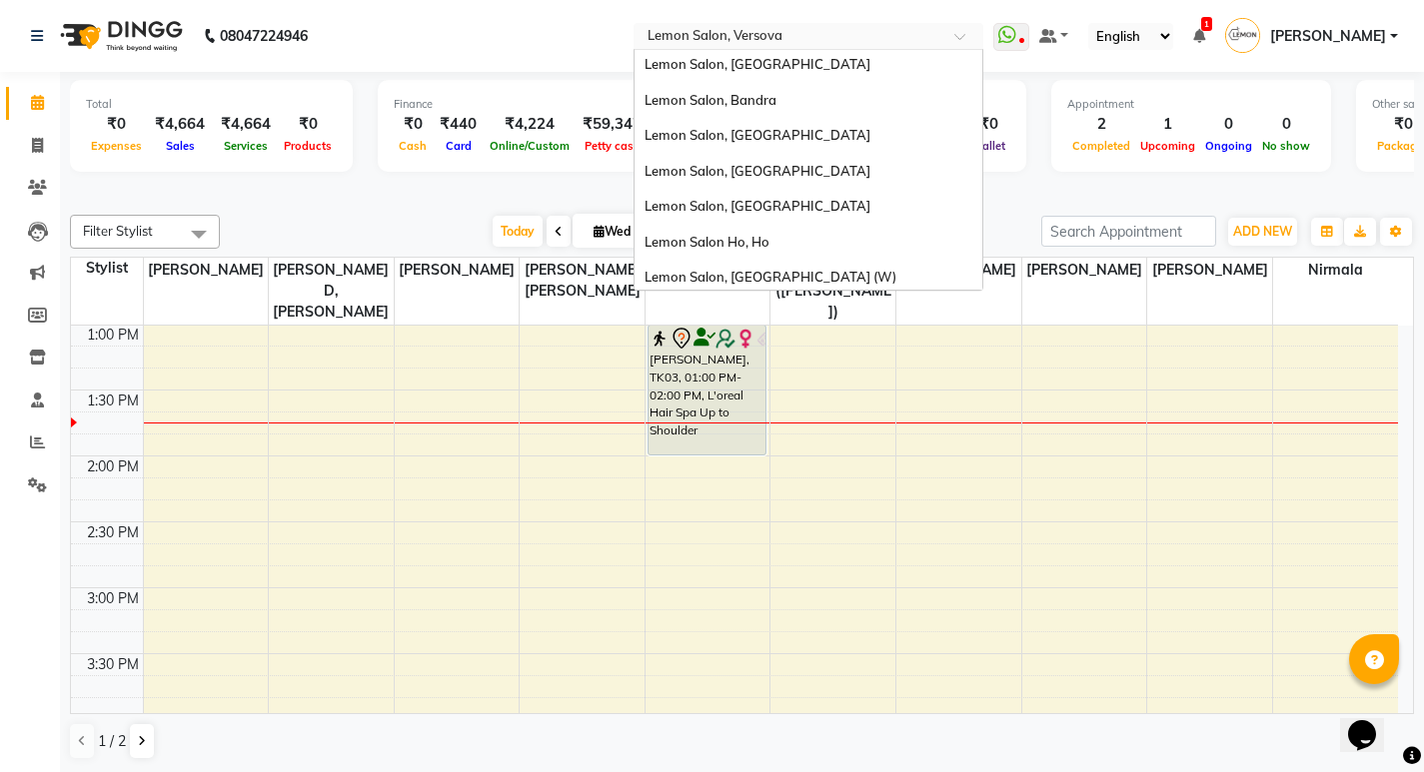
scroll to position [186, 0]
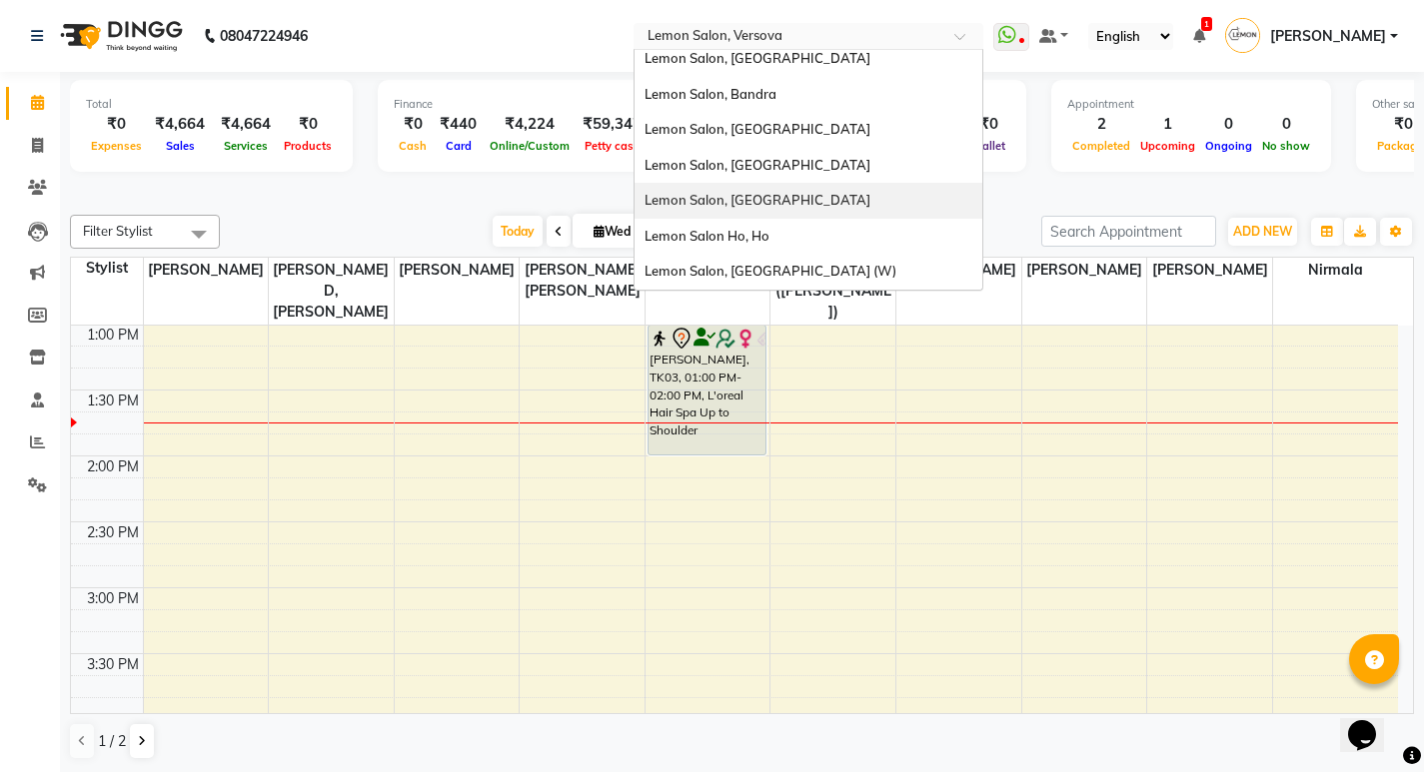
click at [811, 191] on div "Lemon Salon, [GEOGRAPHIC_DATA]" at bounding box center [808, 201] width 348 height 36
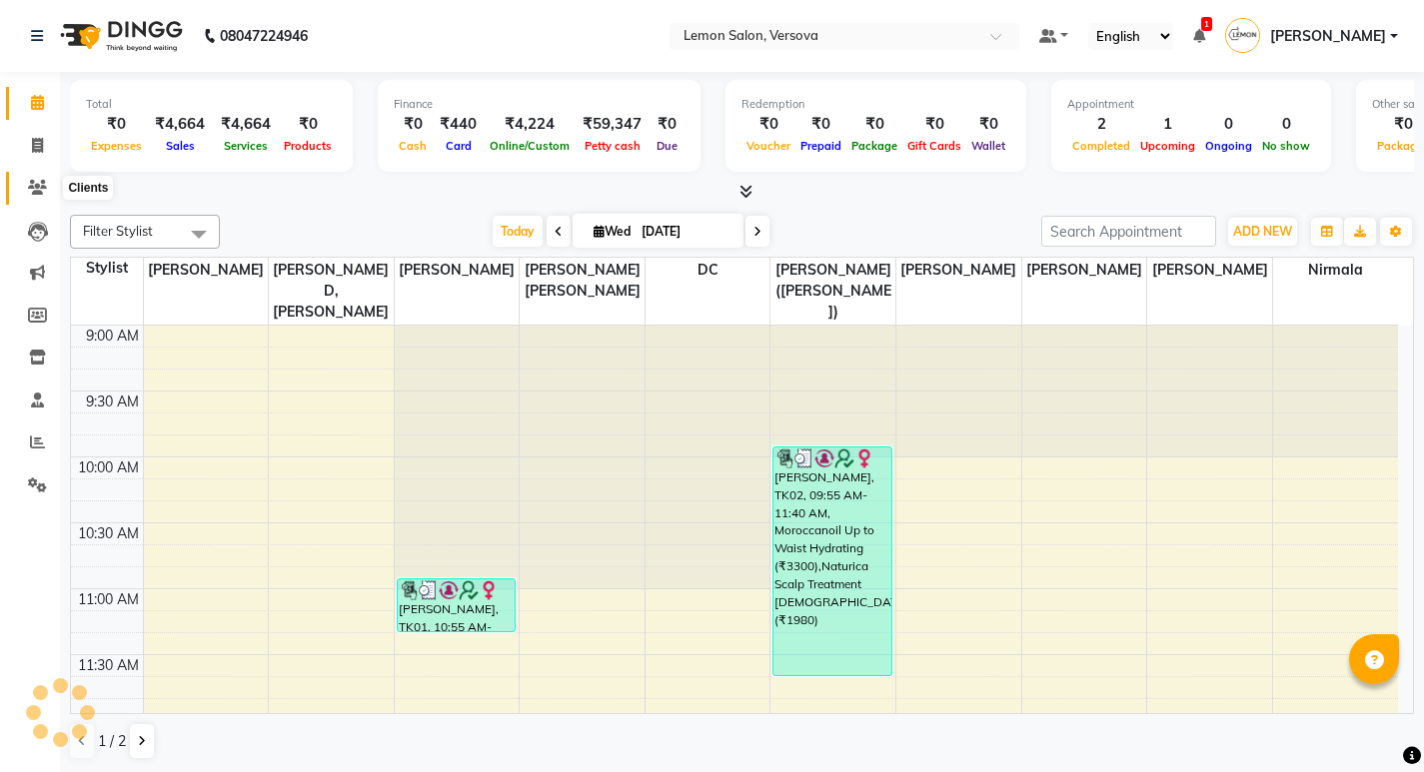
click at [33, 177] on span at bounding box center [37, 188] width 35 height 23
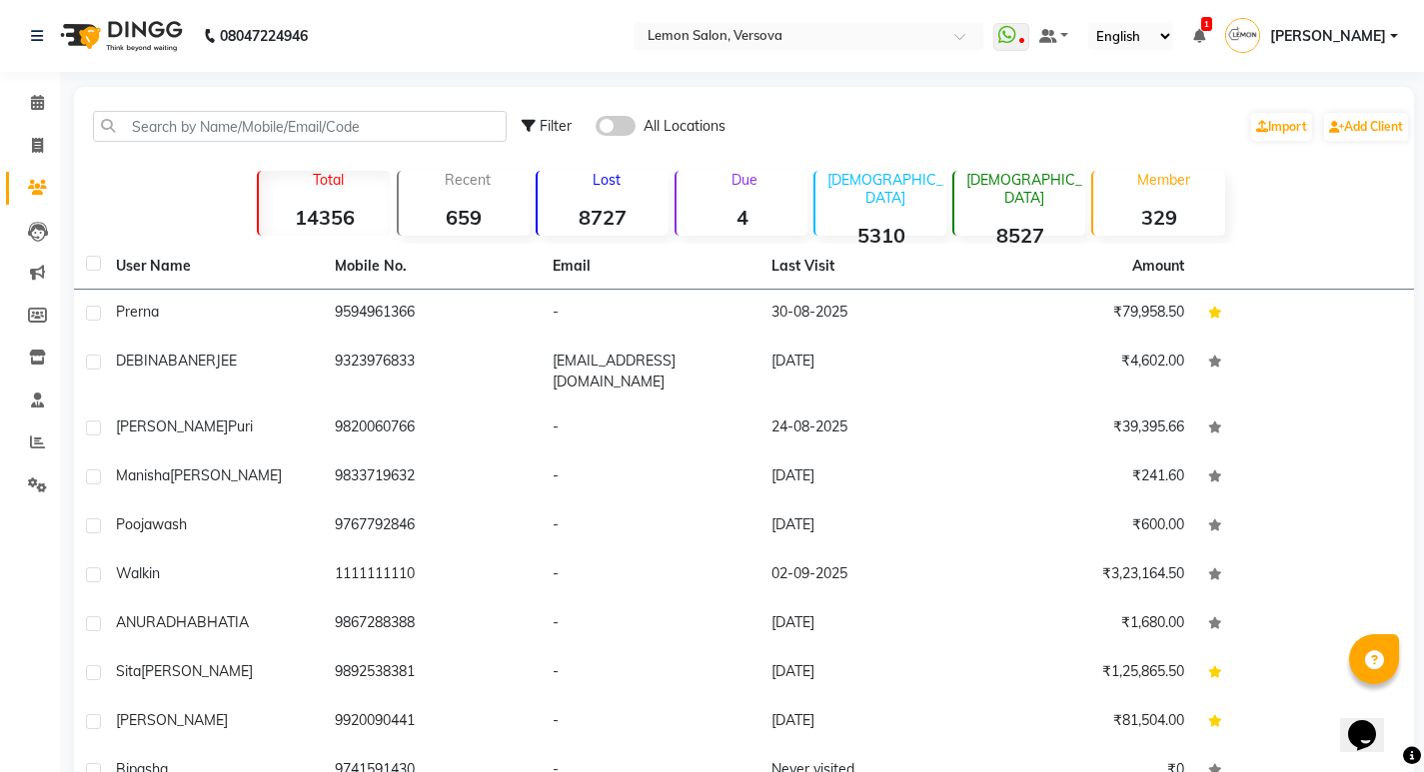
click at [731, 207] on strong "4" at bounding box center [741, 217] width 131 height 25
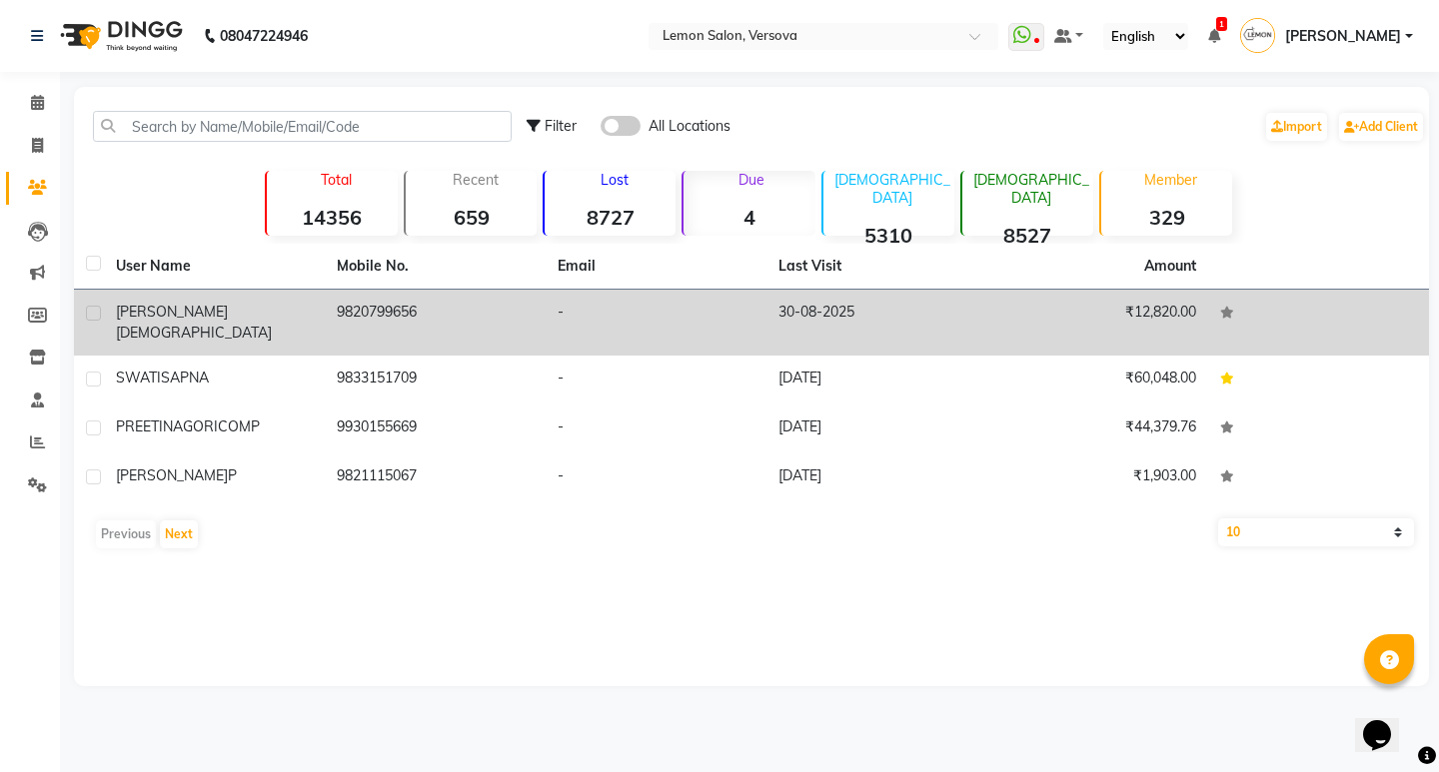
click at [268, 316] on div "[PERSON_NAME][DEMOGRAPHIC_DATA]" at bounding box center [214, 323] width 197 height 42
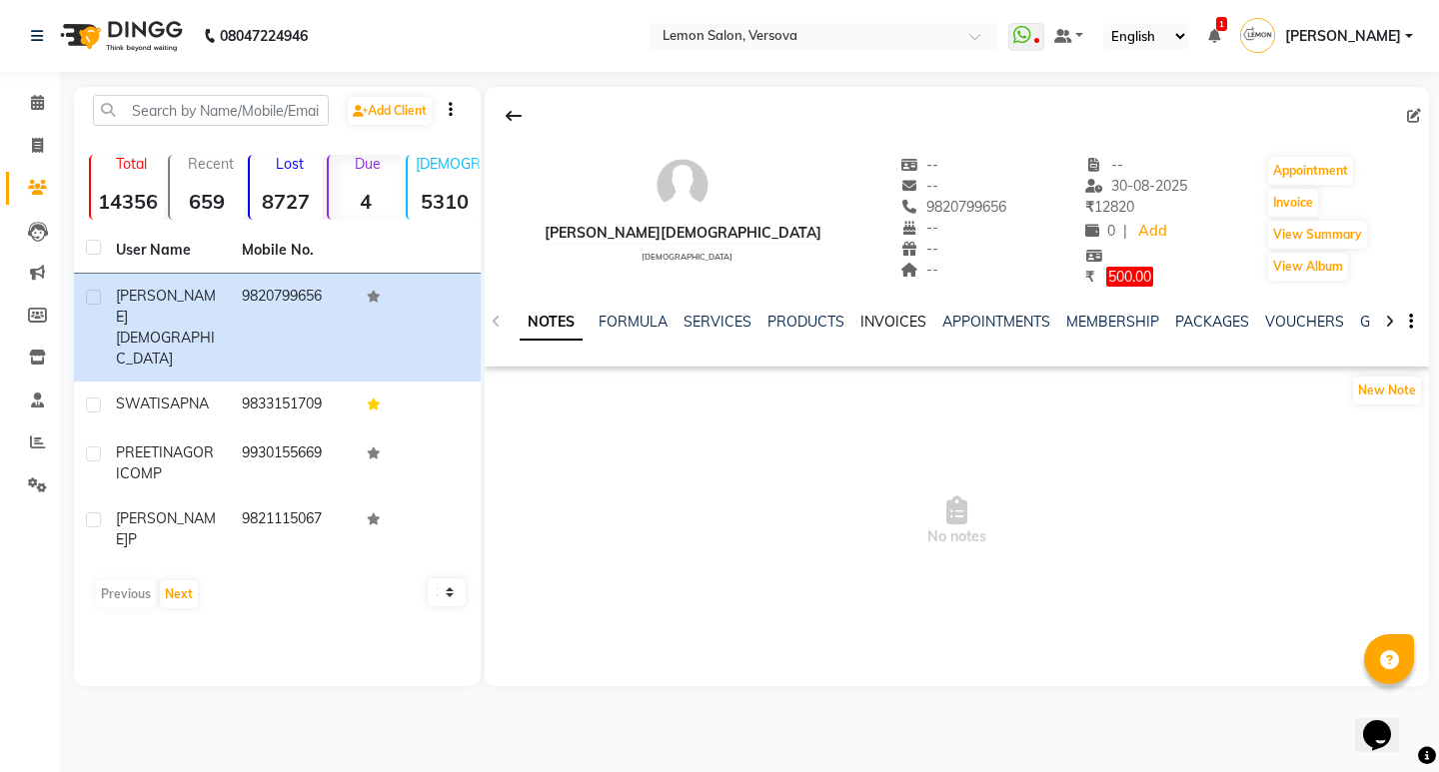
click at [882, 313] on link "INVOICES" at bounding box center [893, 322] width 66 height 18
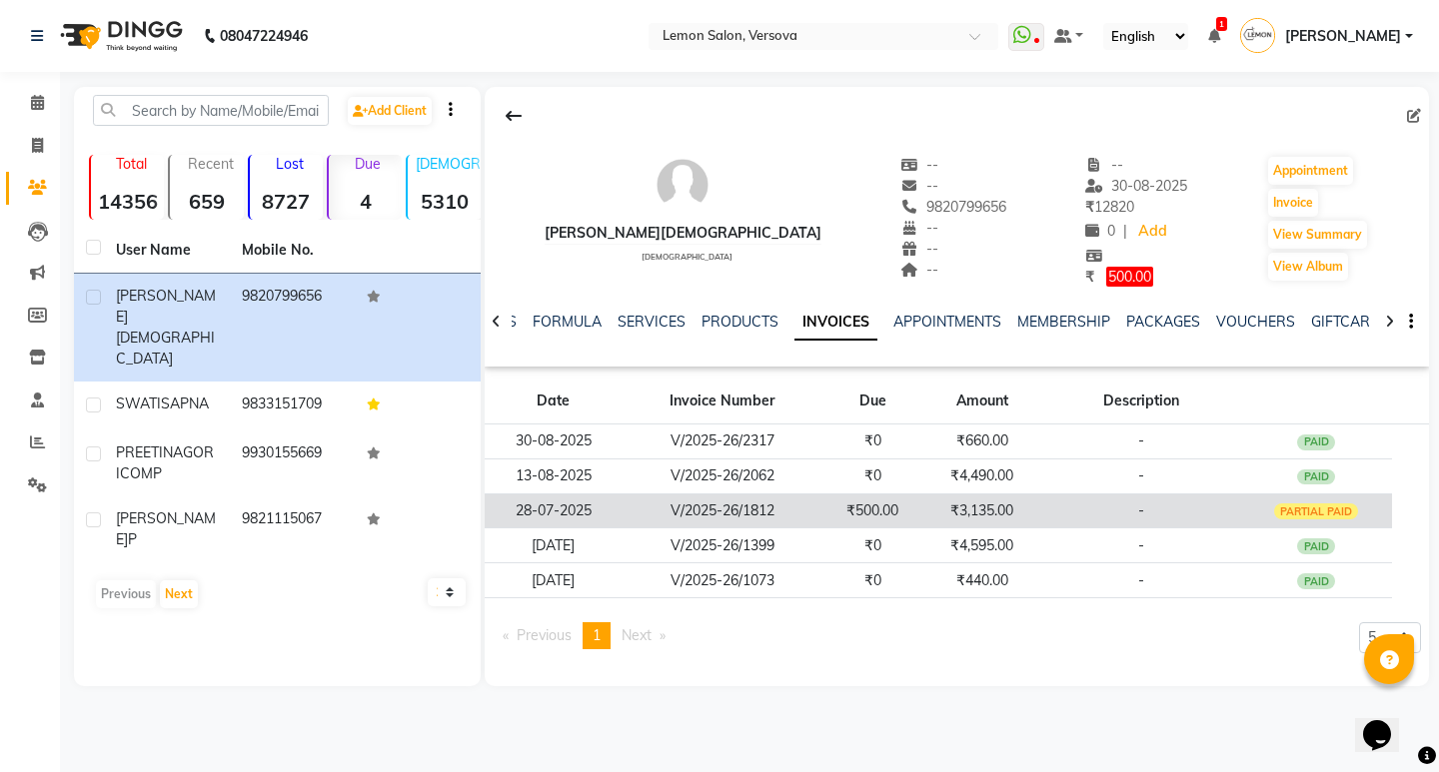
click at [980, 500] on td "₹3,135.00" at bounding box center [982, 511] width 118 height 35
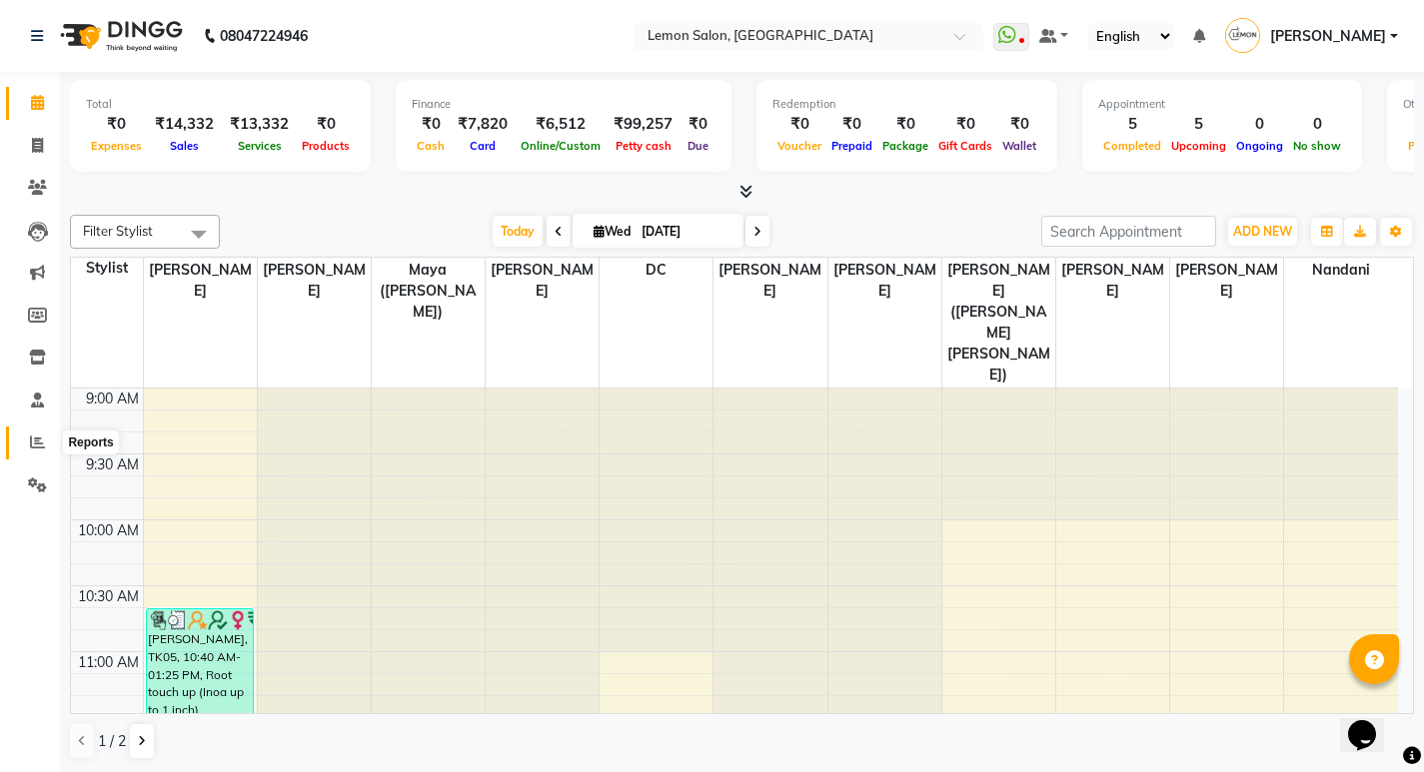
click at [32, 448] on icon at bounding box center [37, 442] width 15 height 15
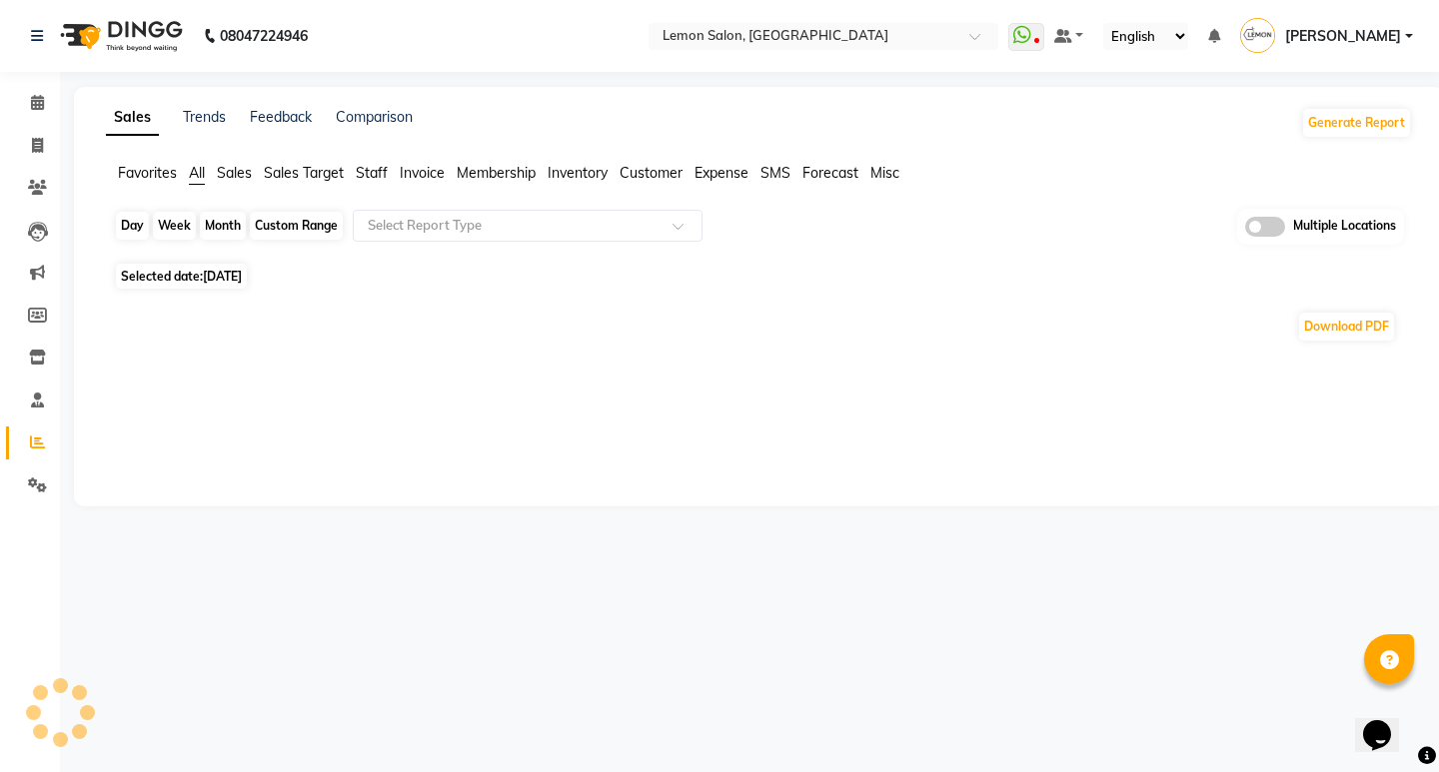
click at [136, 214] on div "Day" at bounding box center [132, 226] width 33 height 28
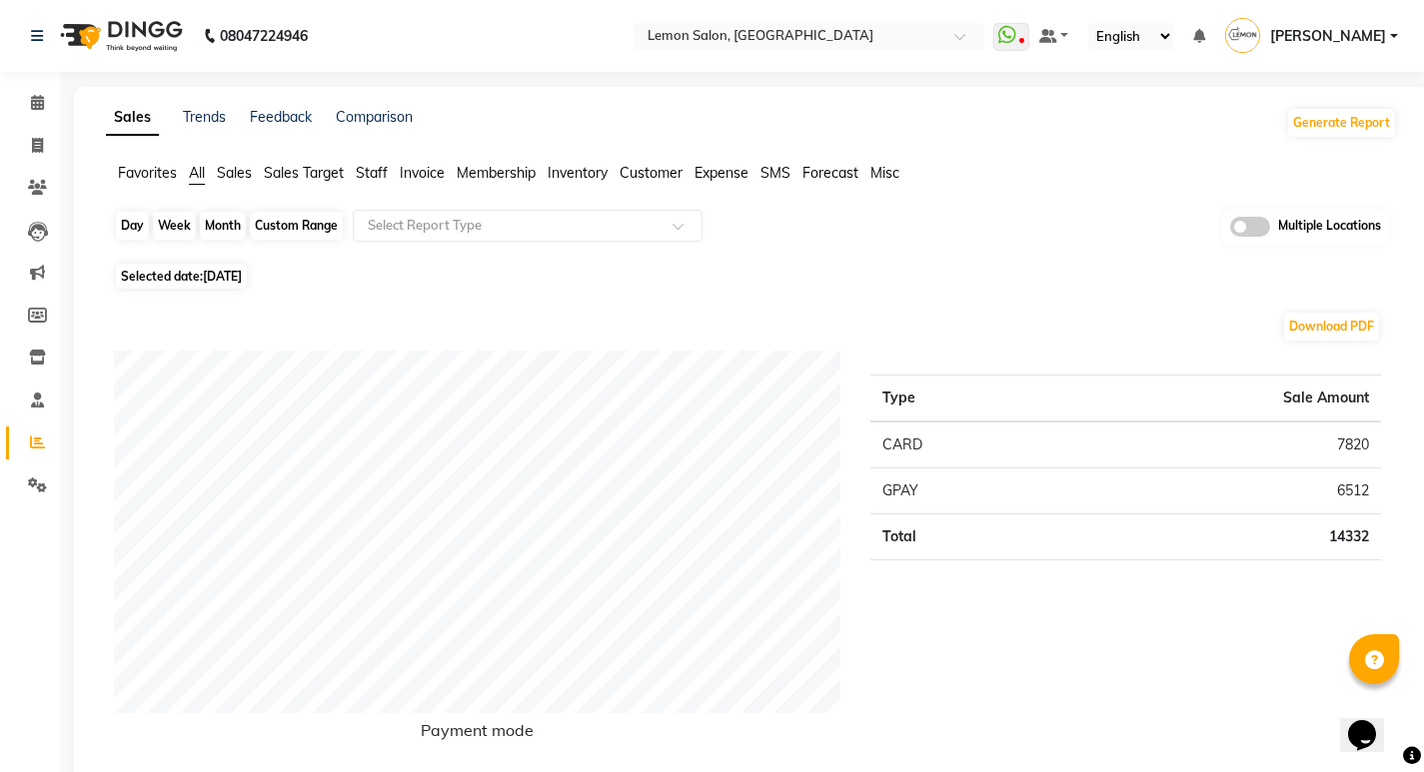
click at [130, 229] on div "Day" at bounding box center [132, 226] width 33 height 28
select select "9"
select select "2025"
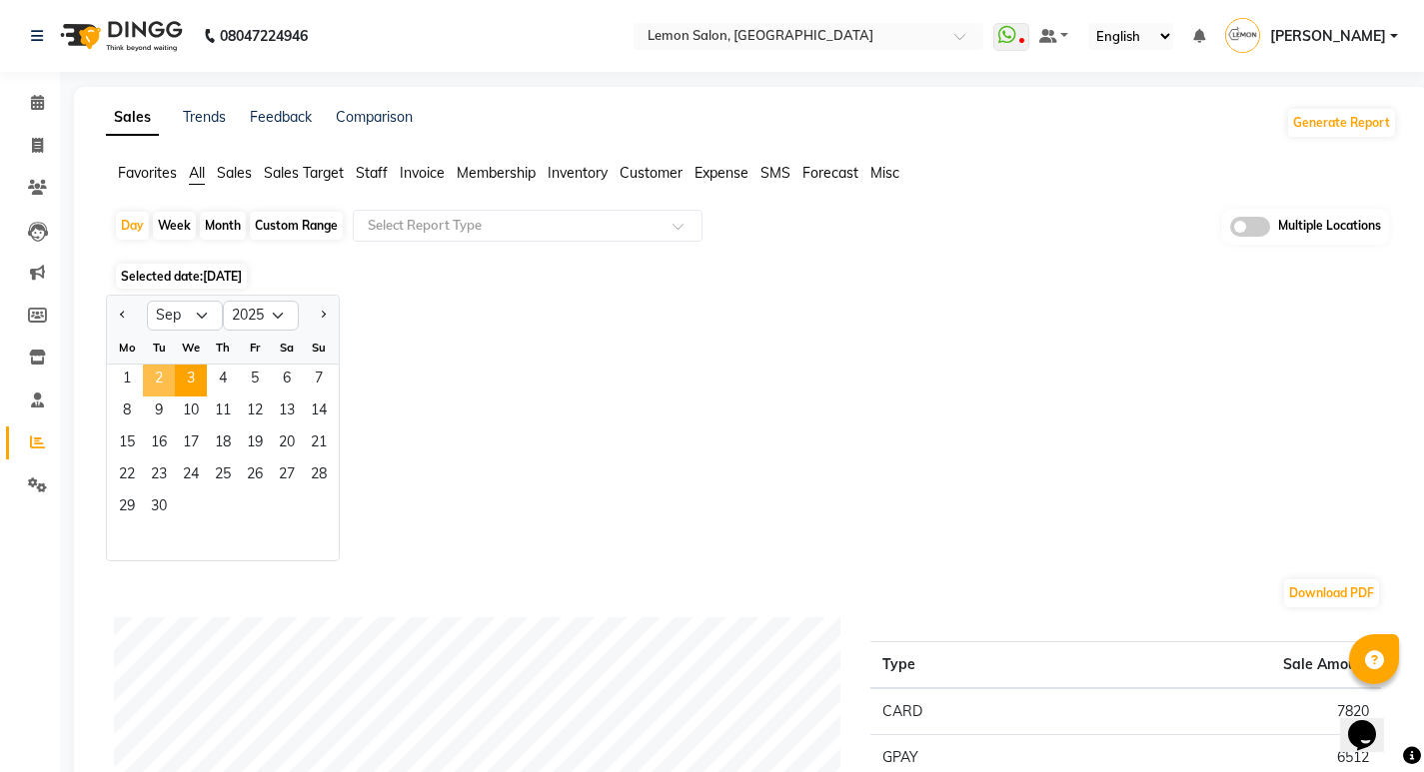
drag, startPoint x: 152, startPoint y: 389, endPoint x: 144, endPoint y: 366, distance: 24.3
click at [155, 384] on span "2" at bounding box center [159, 381] width 32 height 32
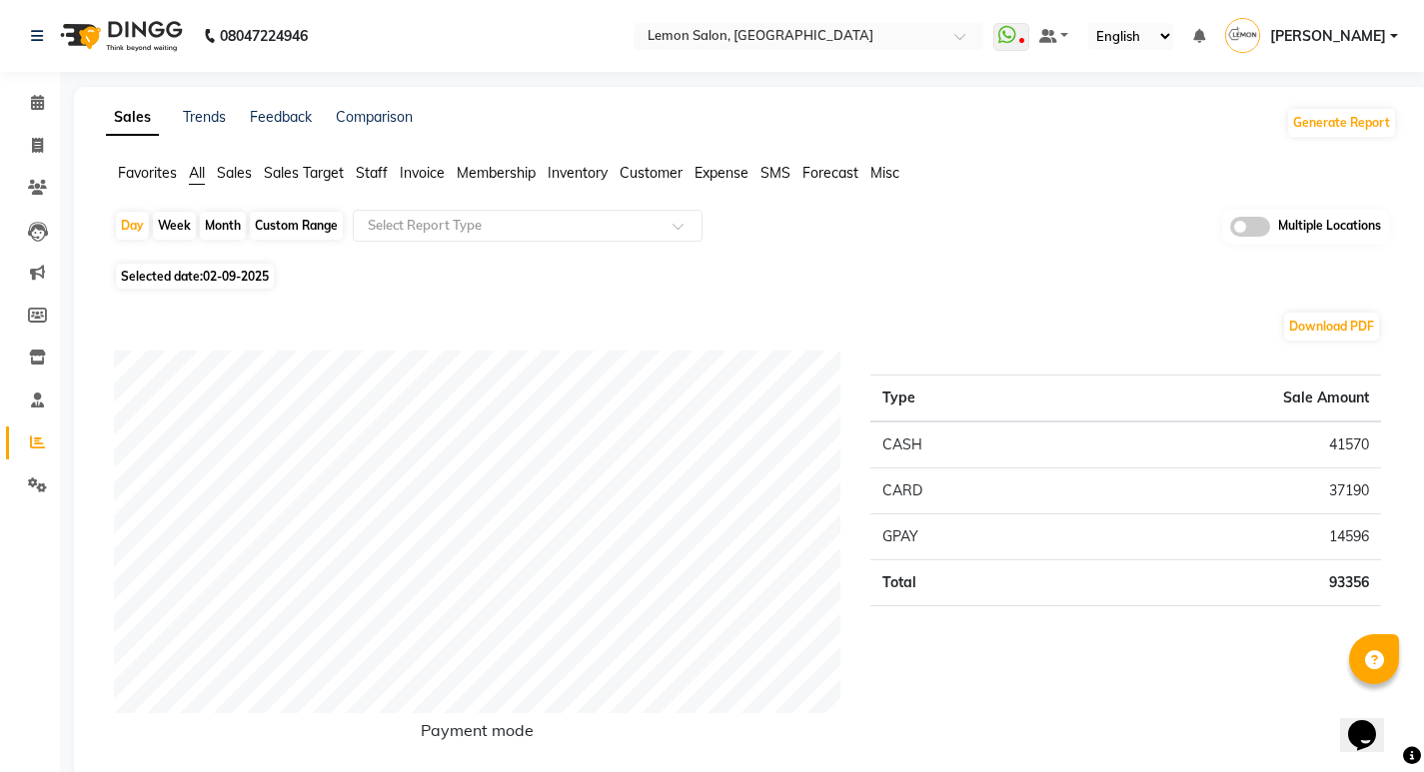
click at [395, 227] on input "text" at bounding box center [508, 226] width 288 height 20
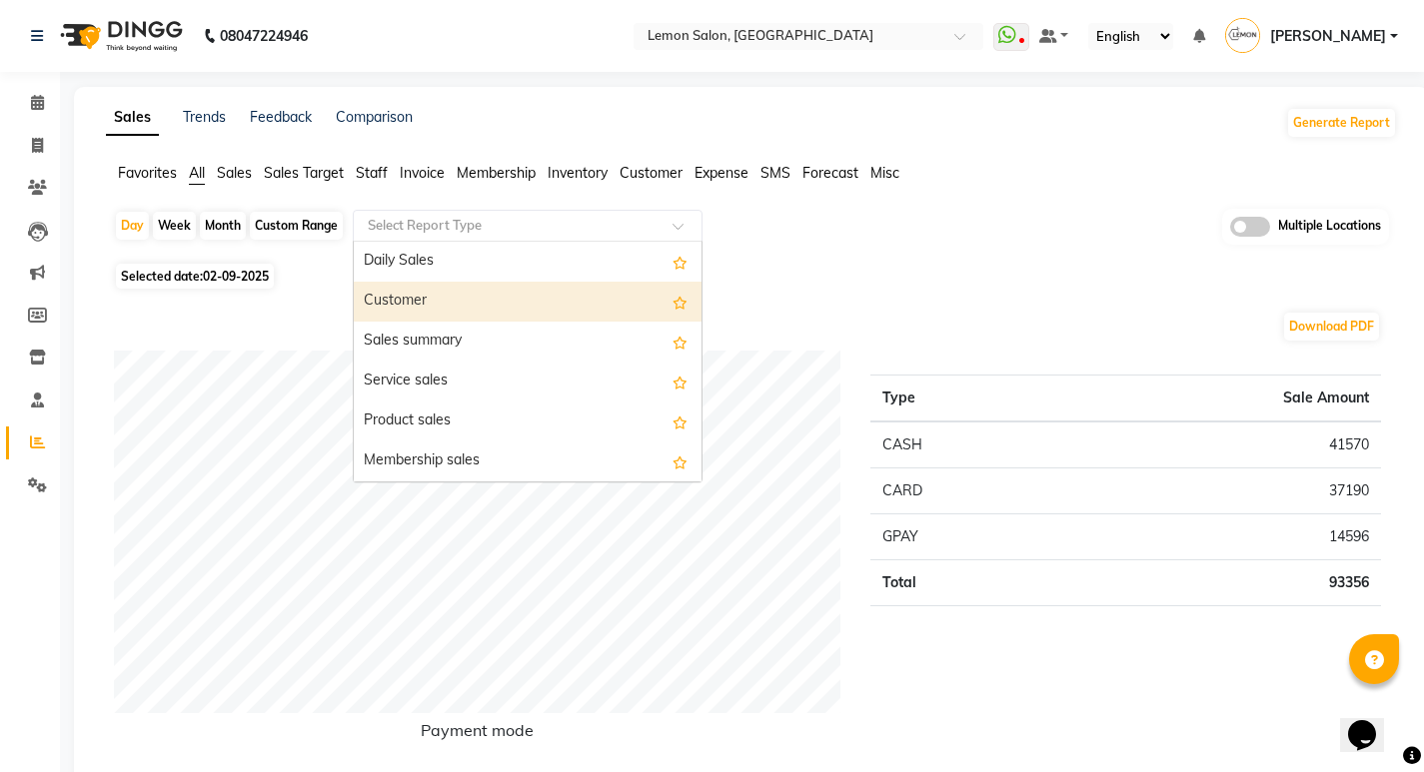
click at [316, 231] on div "Custom Range" at bounding box center [296, 226] width 93 height 28
select select "9"
select select "2025"
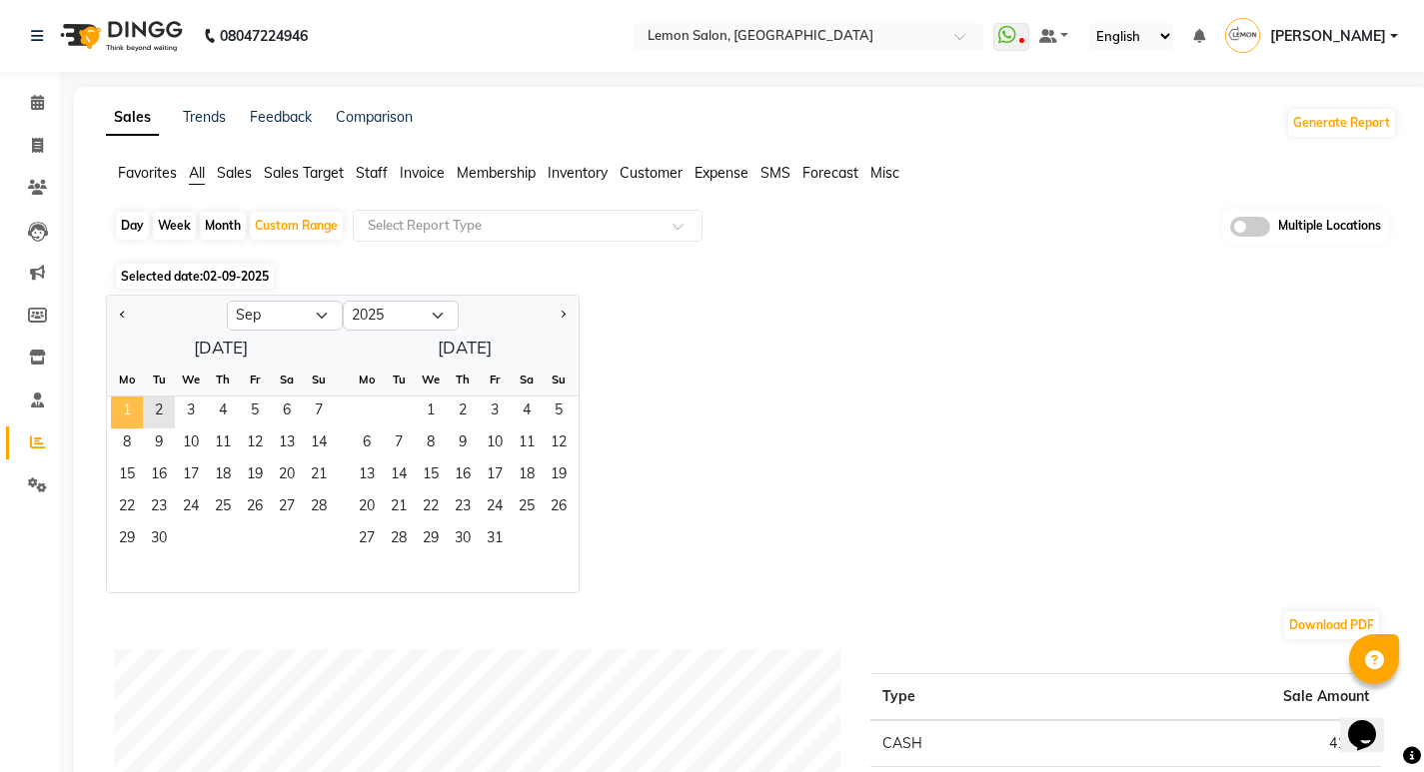
click at [123, 408] on span "1" at bounding box center [127, 413] width 32 height 32
click at [149, 420] on span "2" at bounding box center [159, 413] width 32 height 32
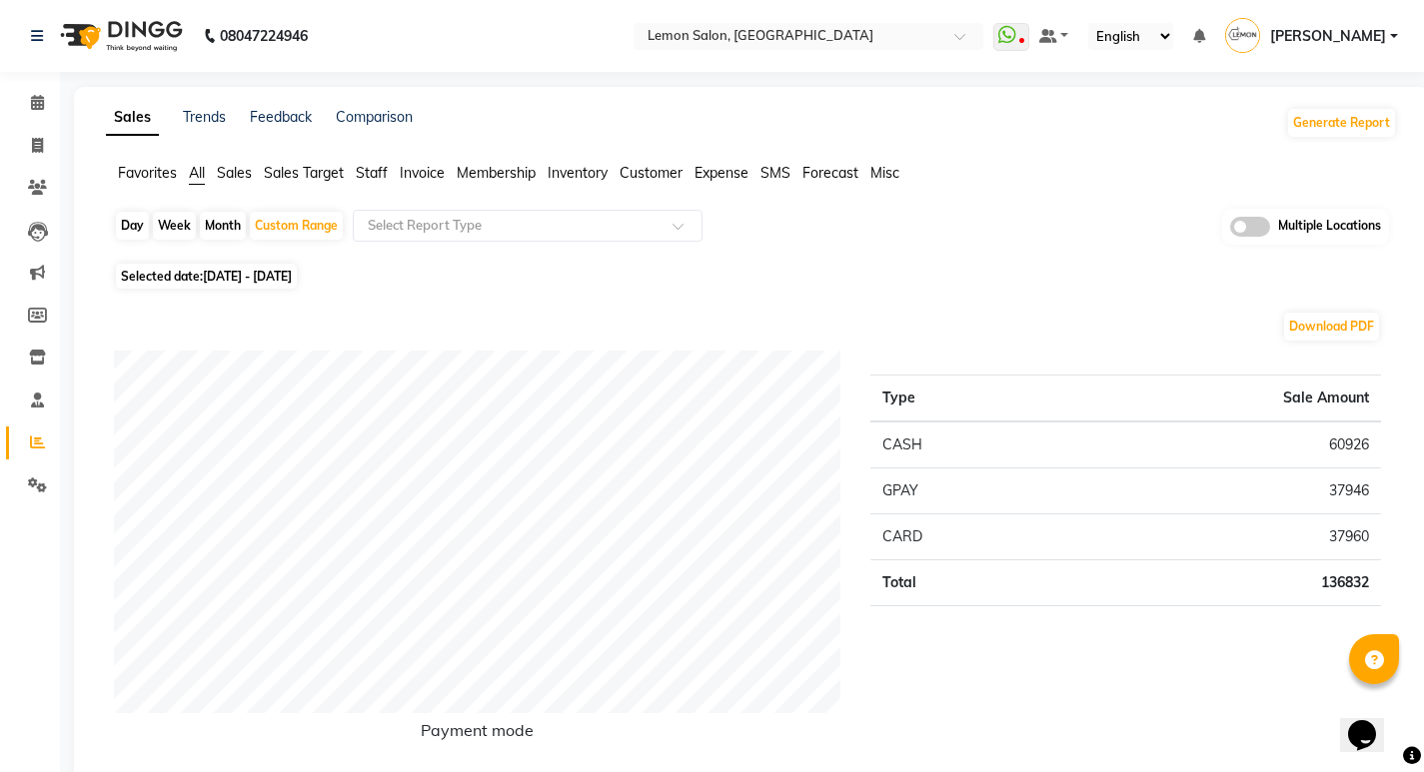
click at [128, 229] on div "Day" at bounding box center [132, 226] width 33 height 28
select select "9"
select select "2025"
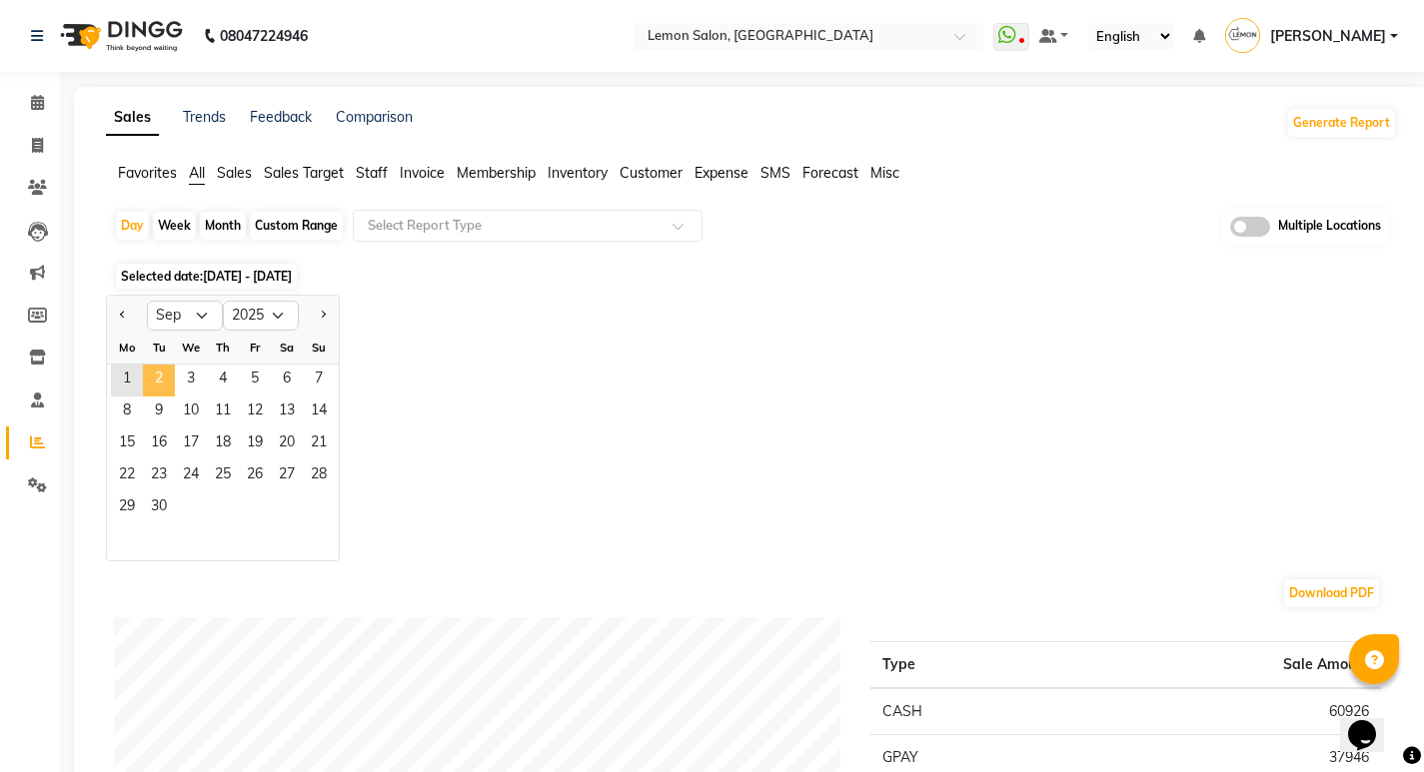
click at [152, 379] on span "2" at bounding box center [159, 381] width 32 height 32
click at [481, 234] on input "text" at bounding box center [508, 226] width 288 height 20
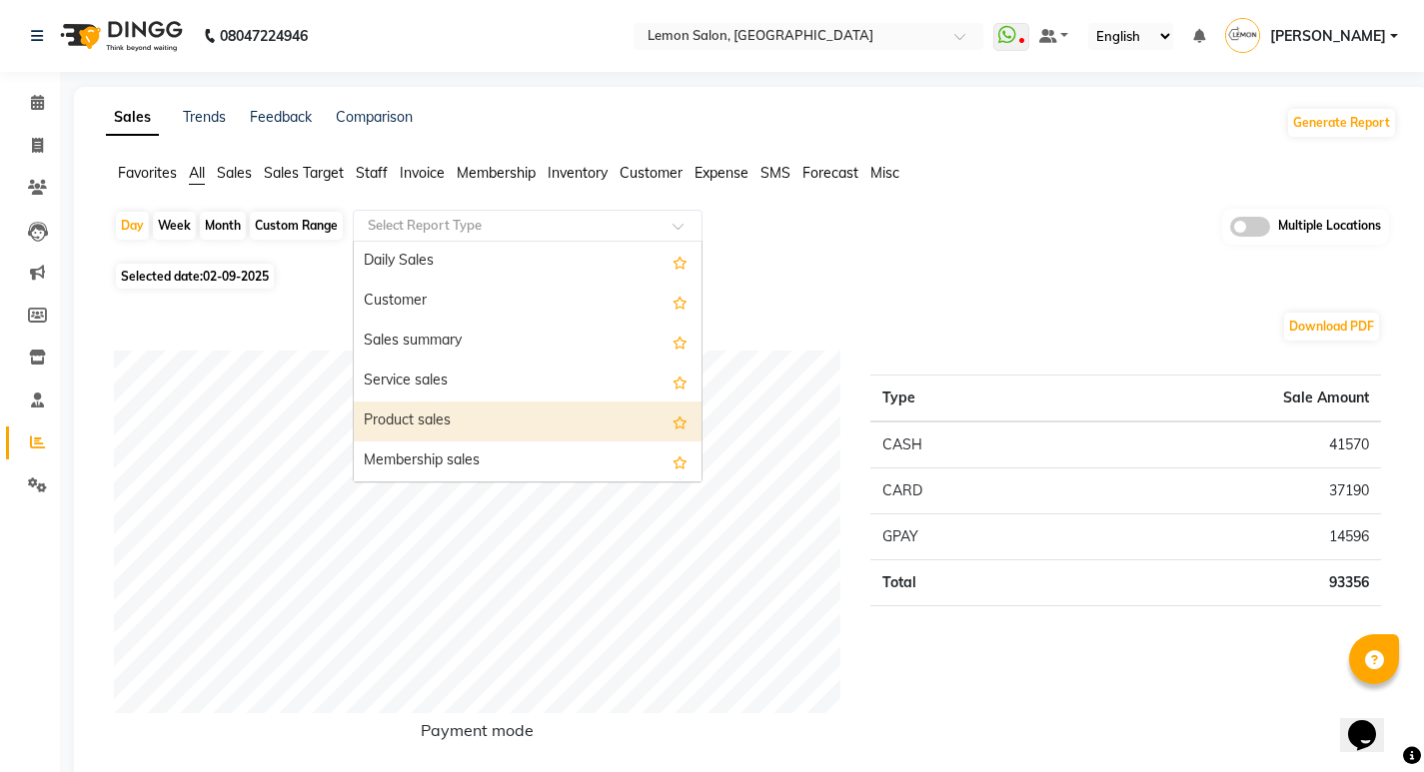
click at [437, 424] on div "Product sales" at bounding box center [528, 422] width 348 height 40
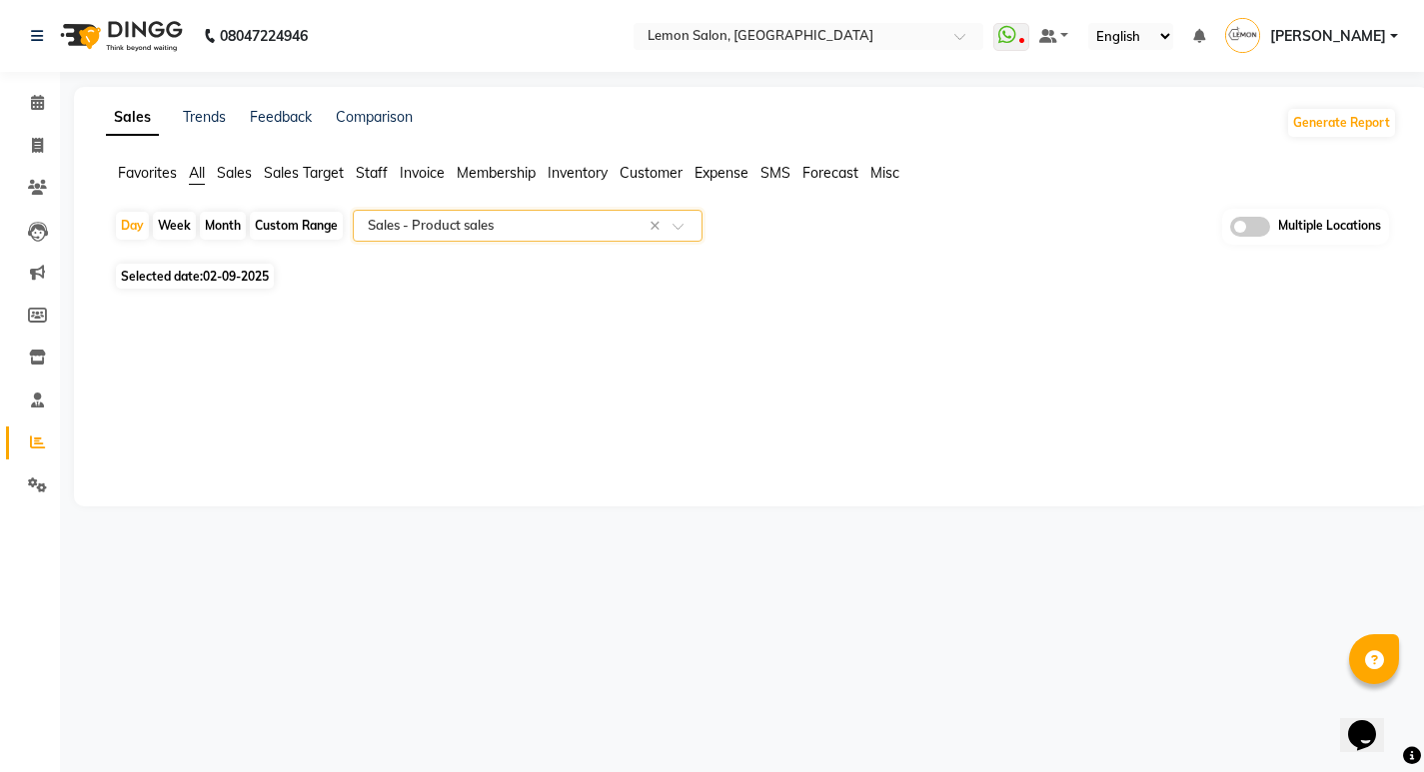
select select "full_report"
select select "csv"
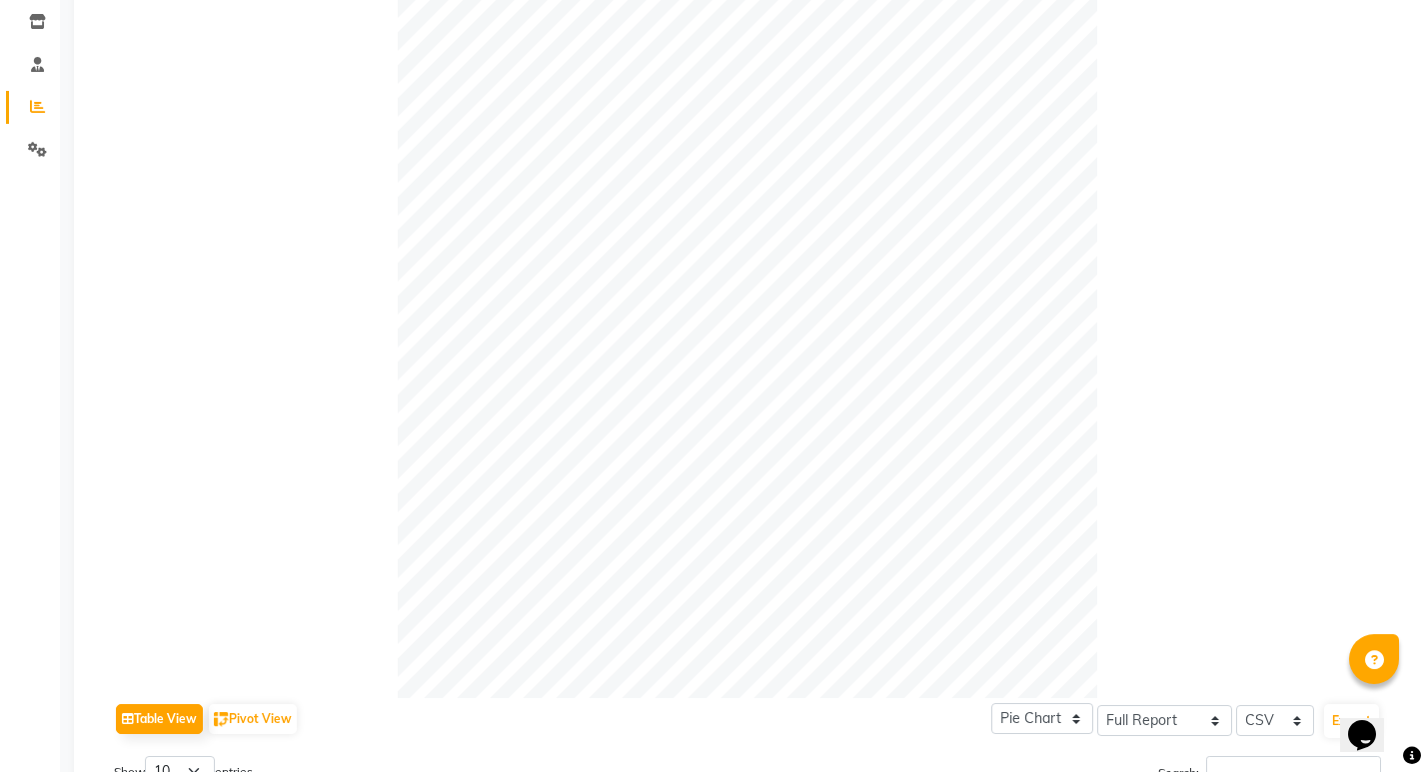
scroll to position [12, 0]
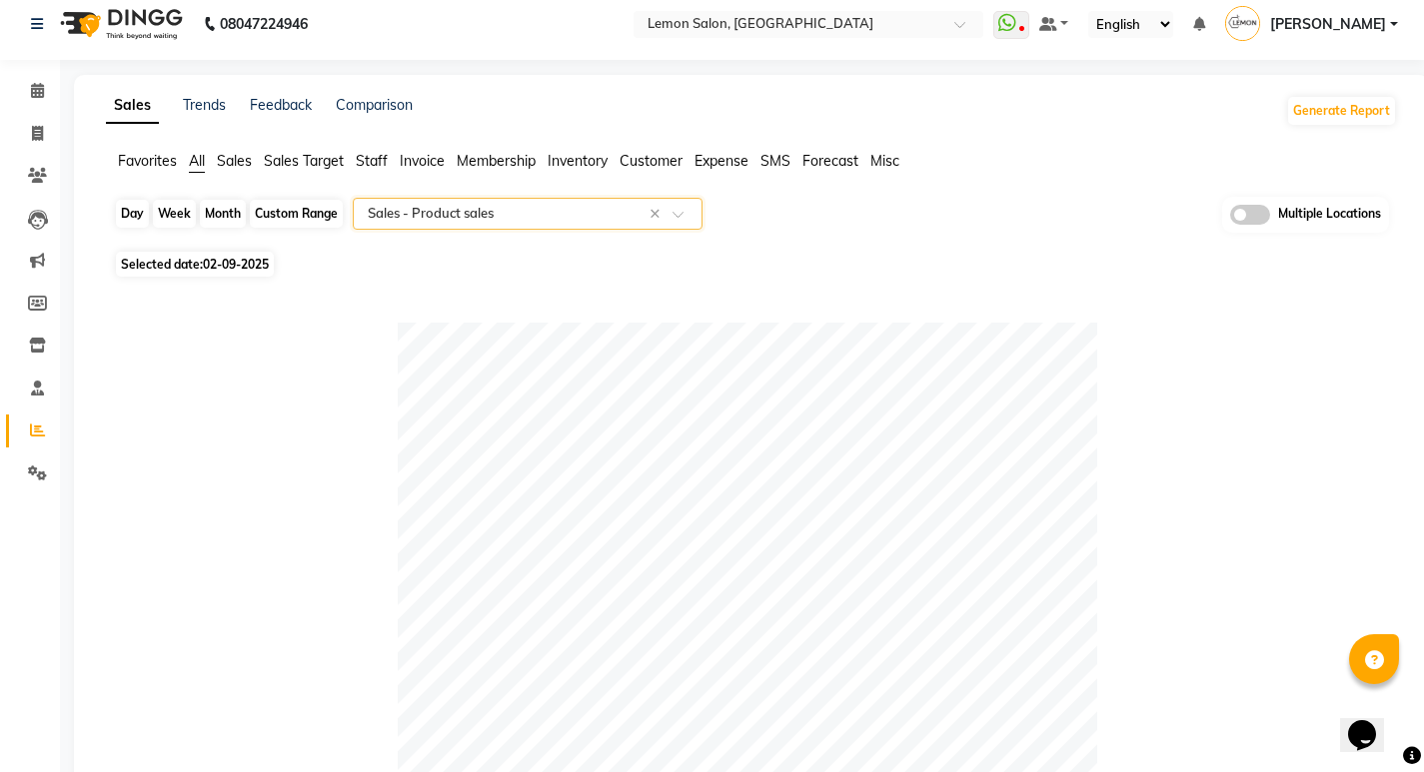
click at [123, 209] on div "Day" at bounding box center [132, 214] width 33 height 28
select select "9"
select select "2025"
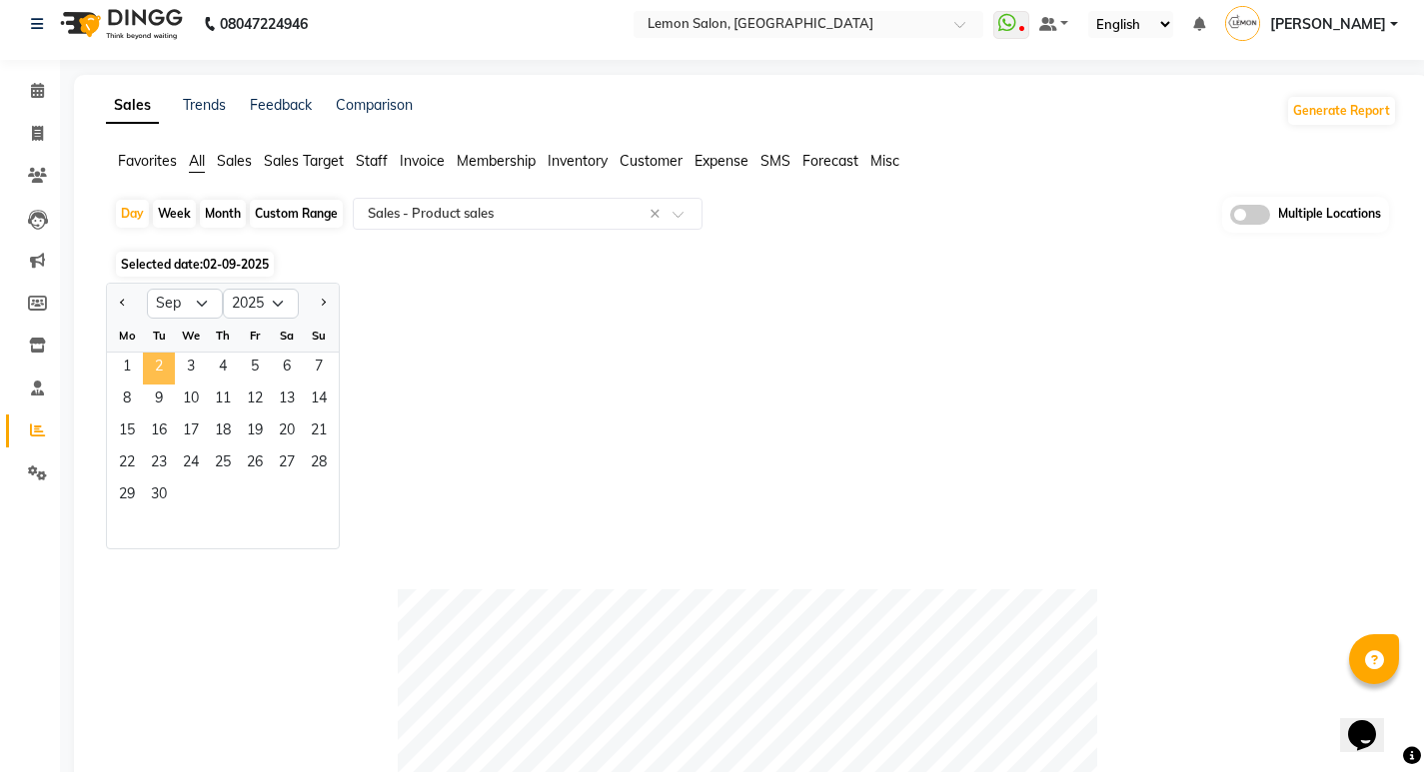
click at [162, 366] on span "2" at bounding box center [159, 369] width 32 height 32
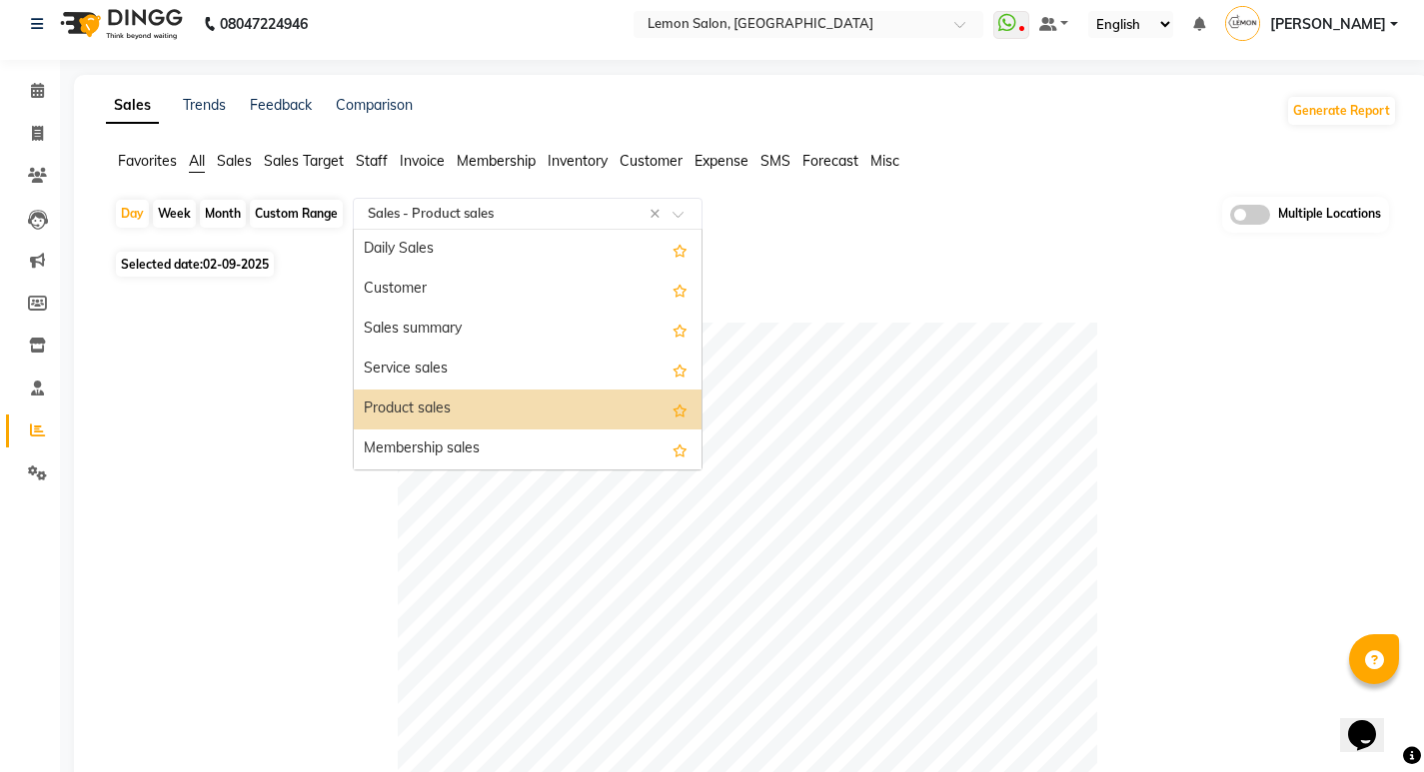
click at [420, 207] on input "text" at bounding box center [508, 214] width 288 height 20
click at [444, 398] on div "Product sales" at bounding box center [528, 410] width 348 height 40
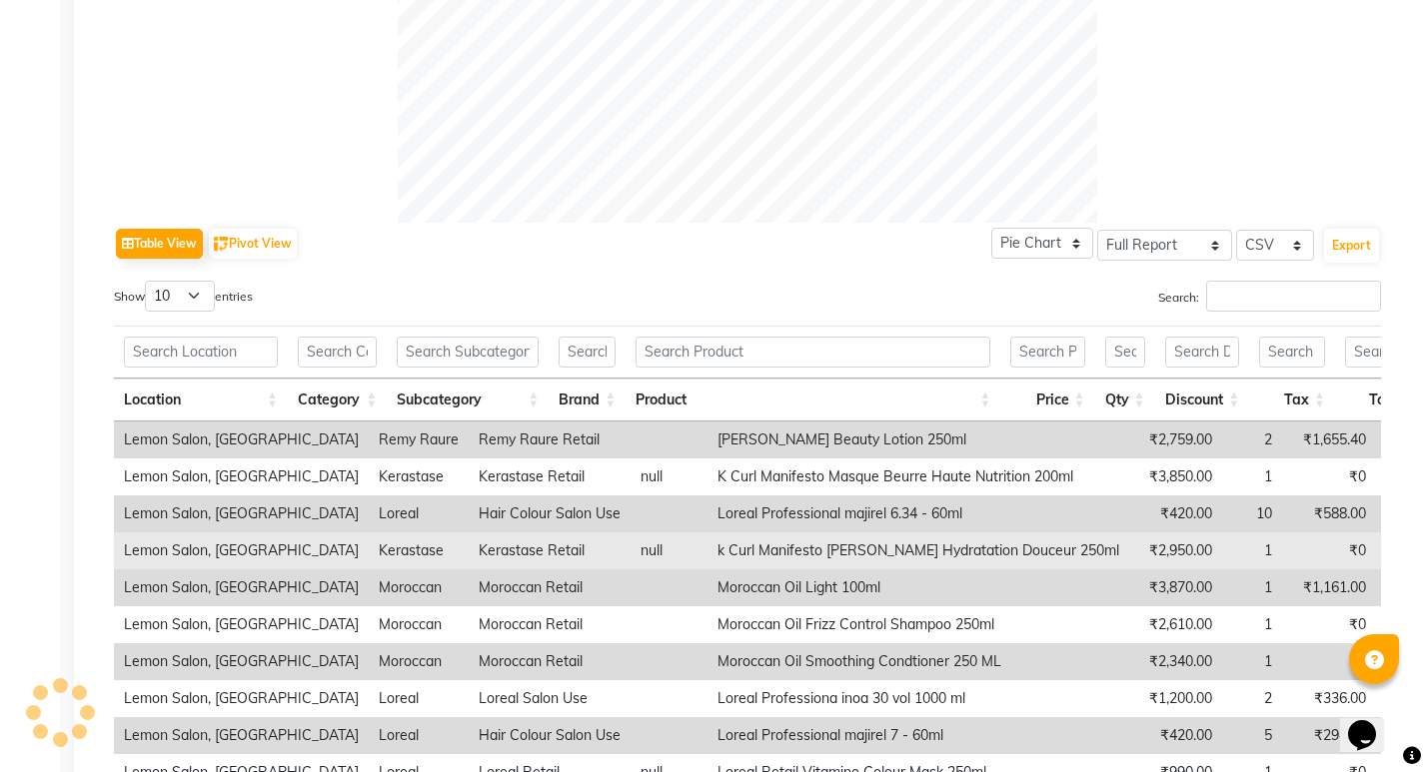
scroll to position [1011, 0]
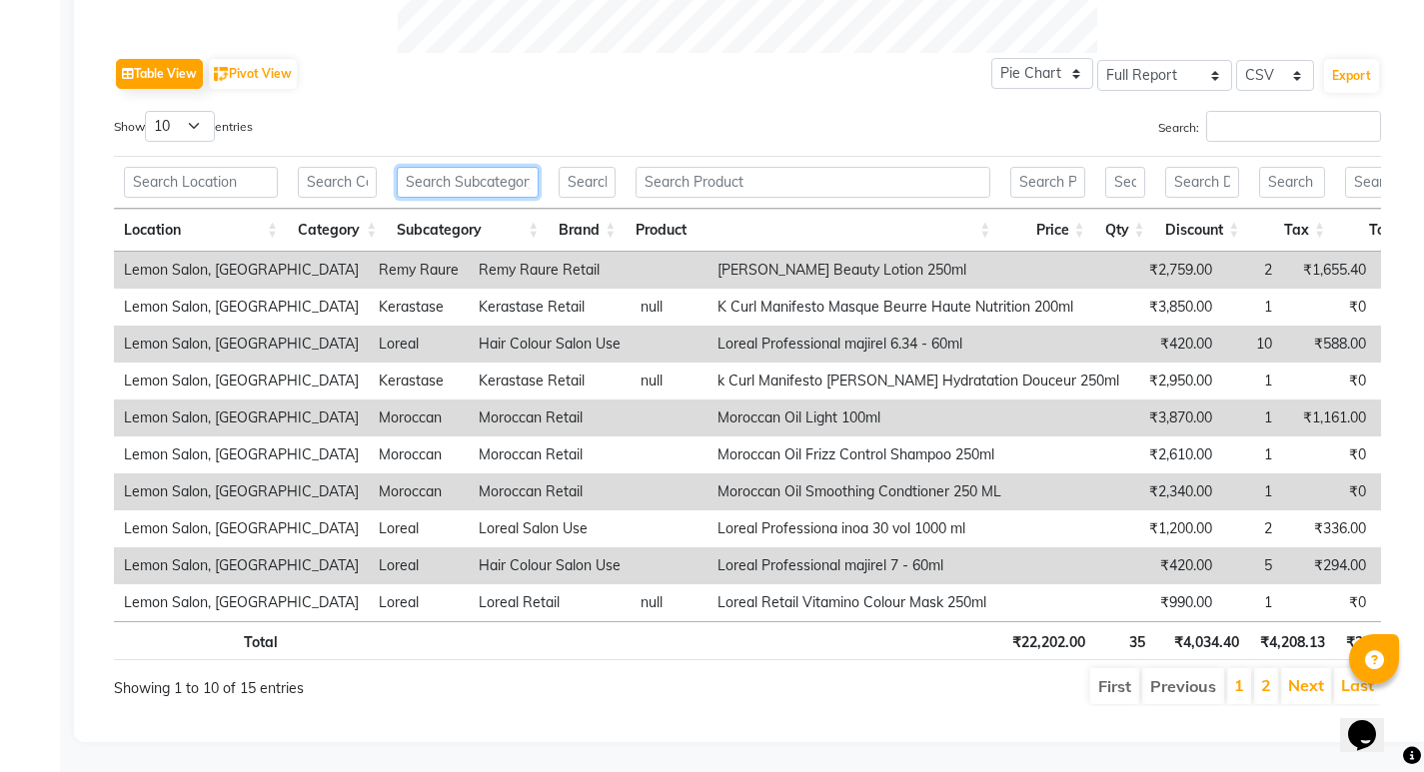
click at [507, 167] on input "text" at bounding box center [468, 182] width 142 height 31
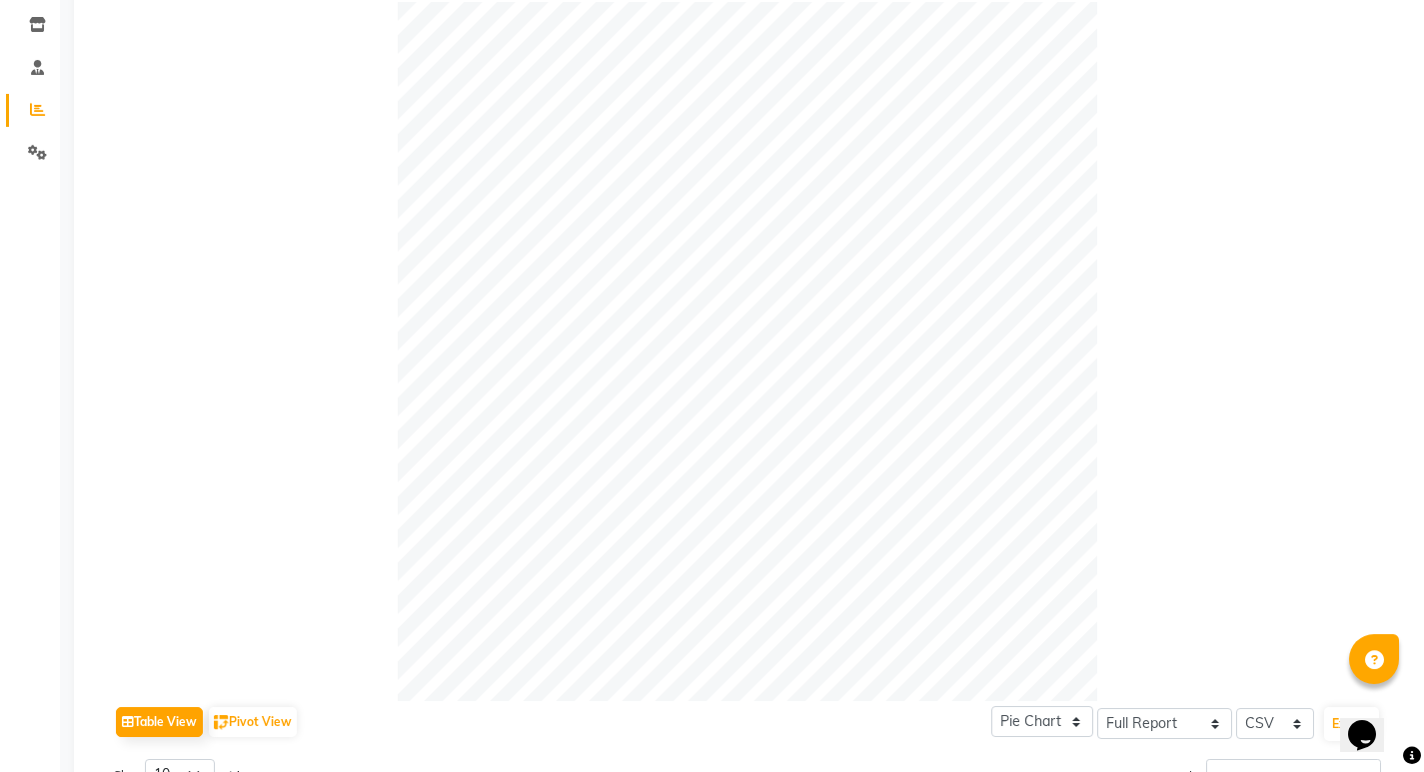
scroll to position [0, 0]
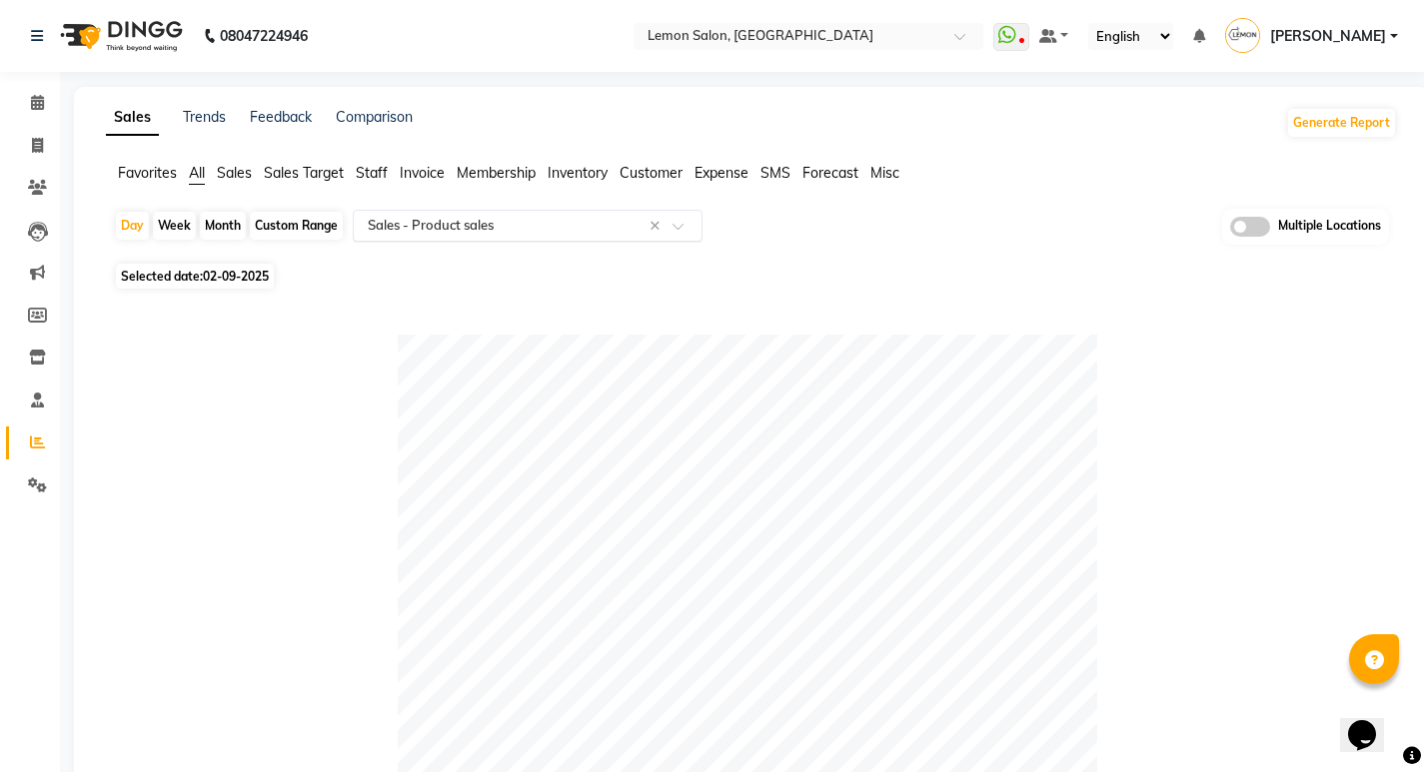
type input "retail"
click at [461, 222] on input "text" at bounding box center [508, 226] width 288 height 20
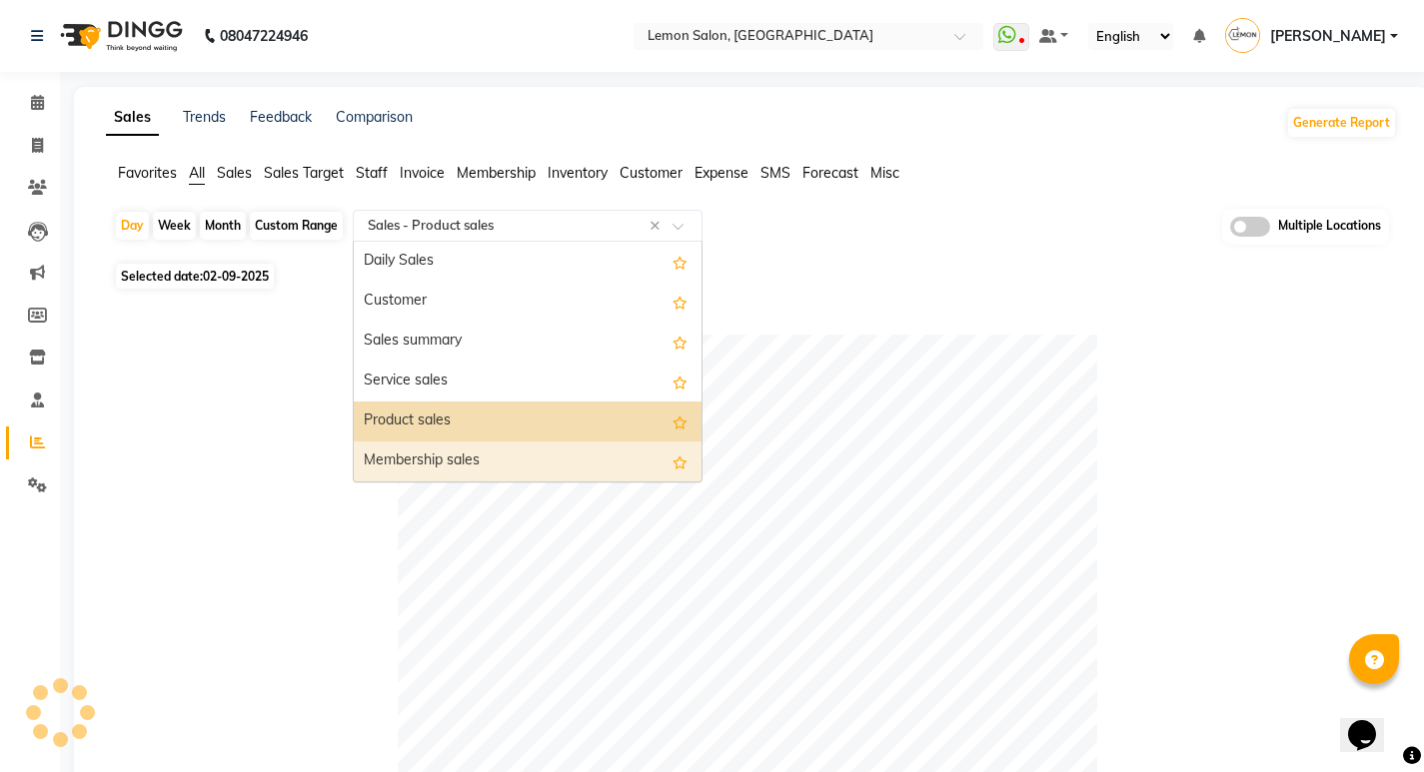
click at [459, 459] on div "Membership sales" at bounding box center [528, 462] width 348 height 40
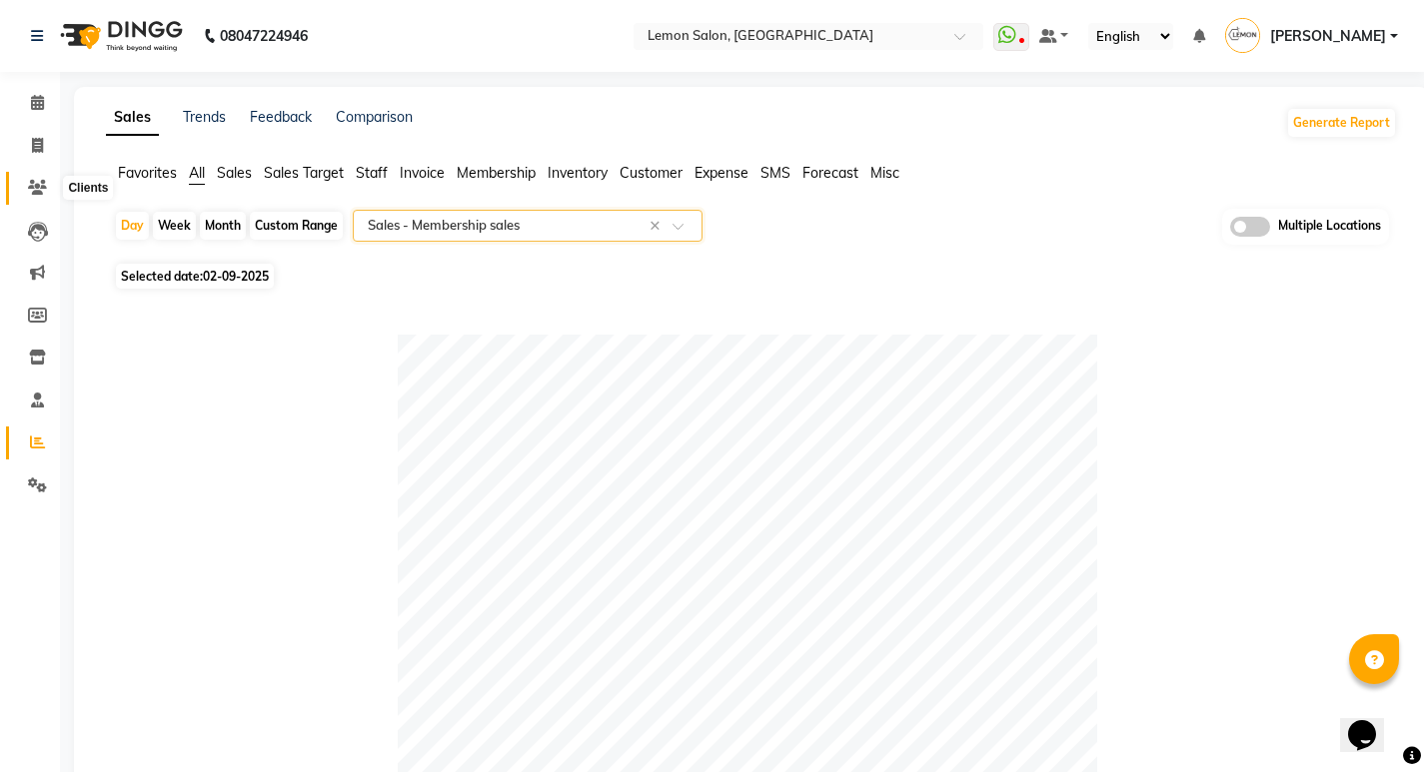
click at [41, 185] on icon at bounding box center [37, 187] width 19 height 15
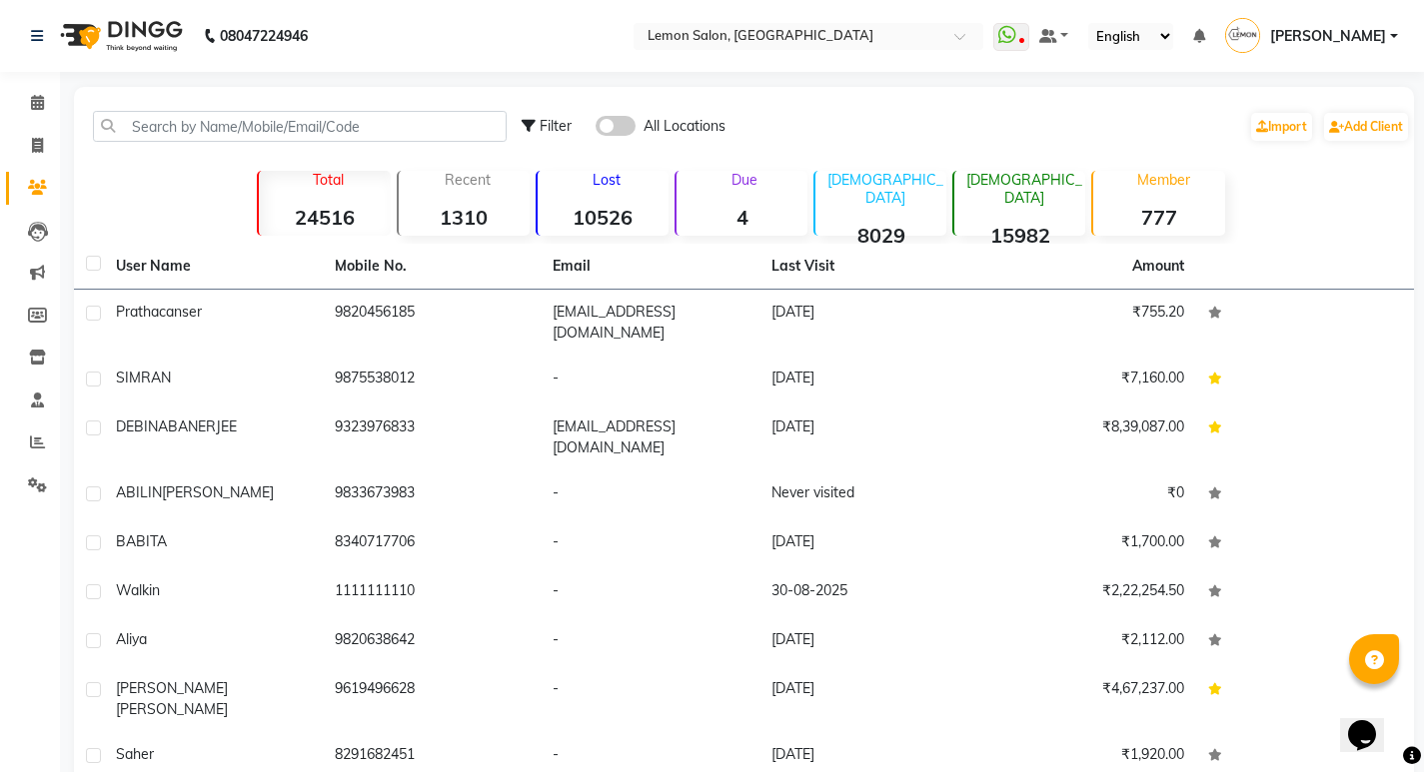
click at [714, 180] on p "Due" at bounding box center [743, 180] width 127 height 18
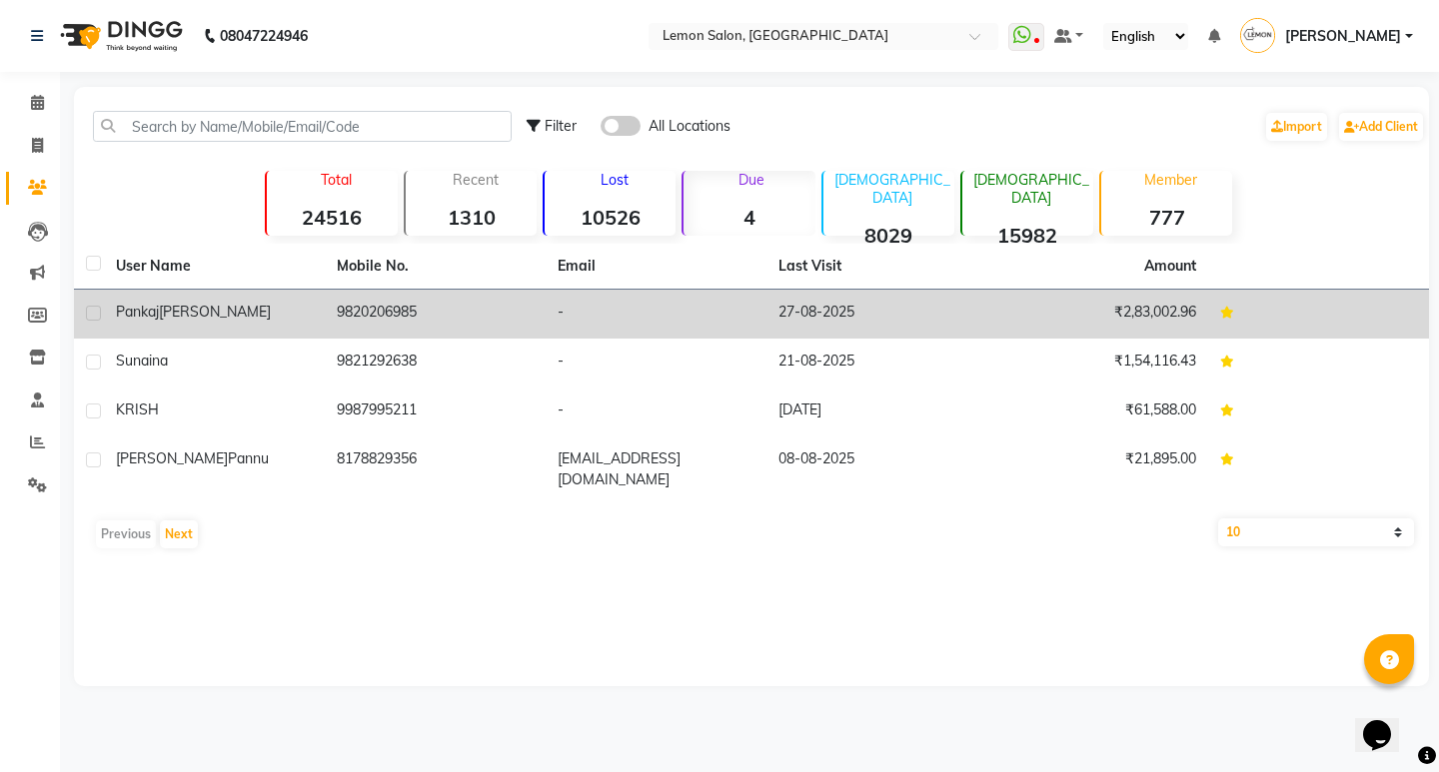
click at [272, 301] on td "Pankaj Kharbanda" at bounding box center [214, 314] width 221 height 49
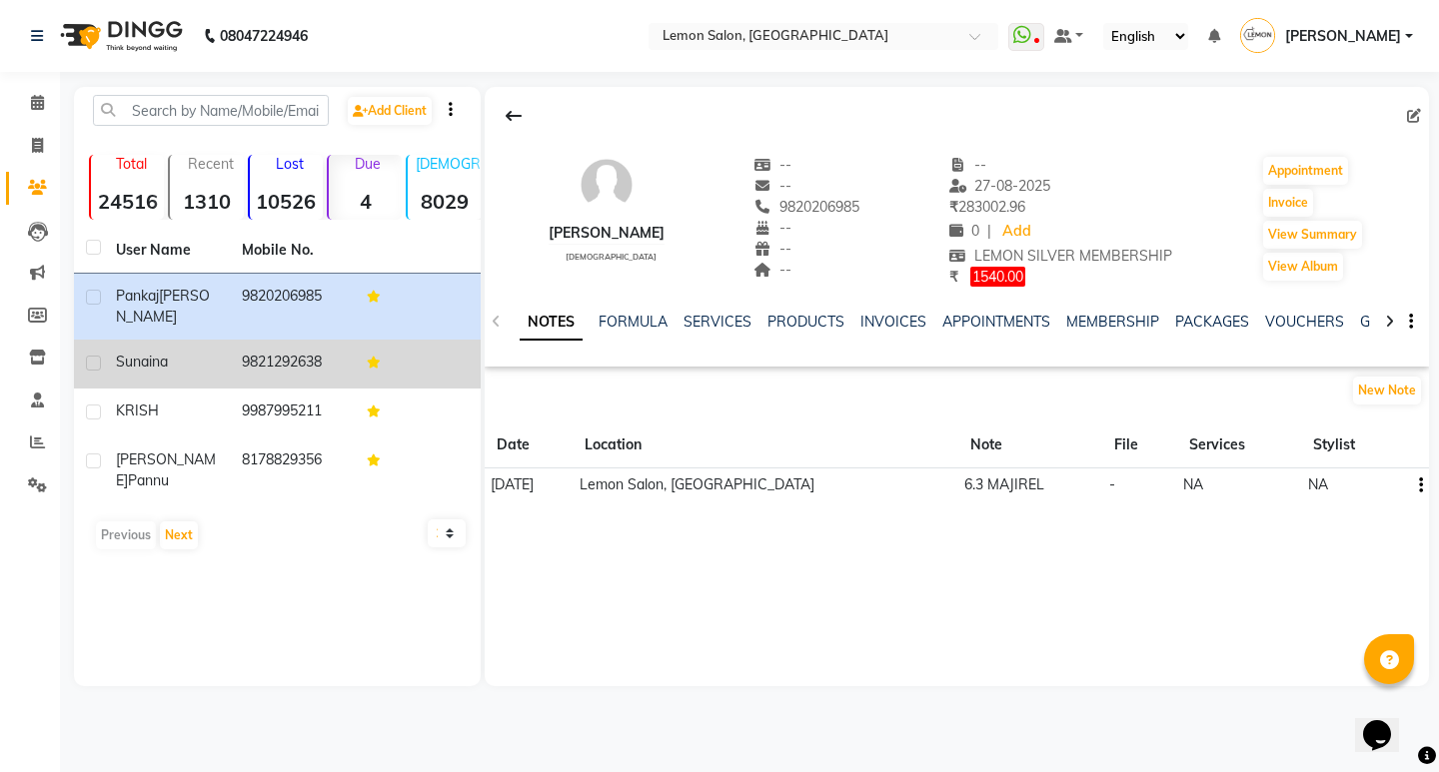
click at [272, 365] on td "9821292638" at bounding box center [293, 364] width 126 height 49
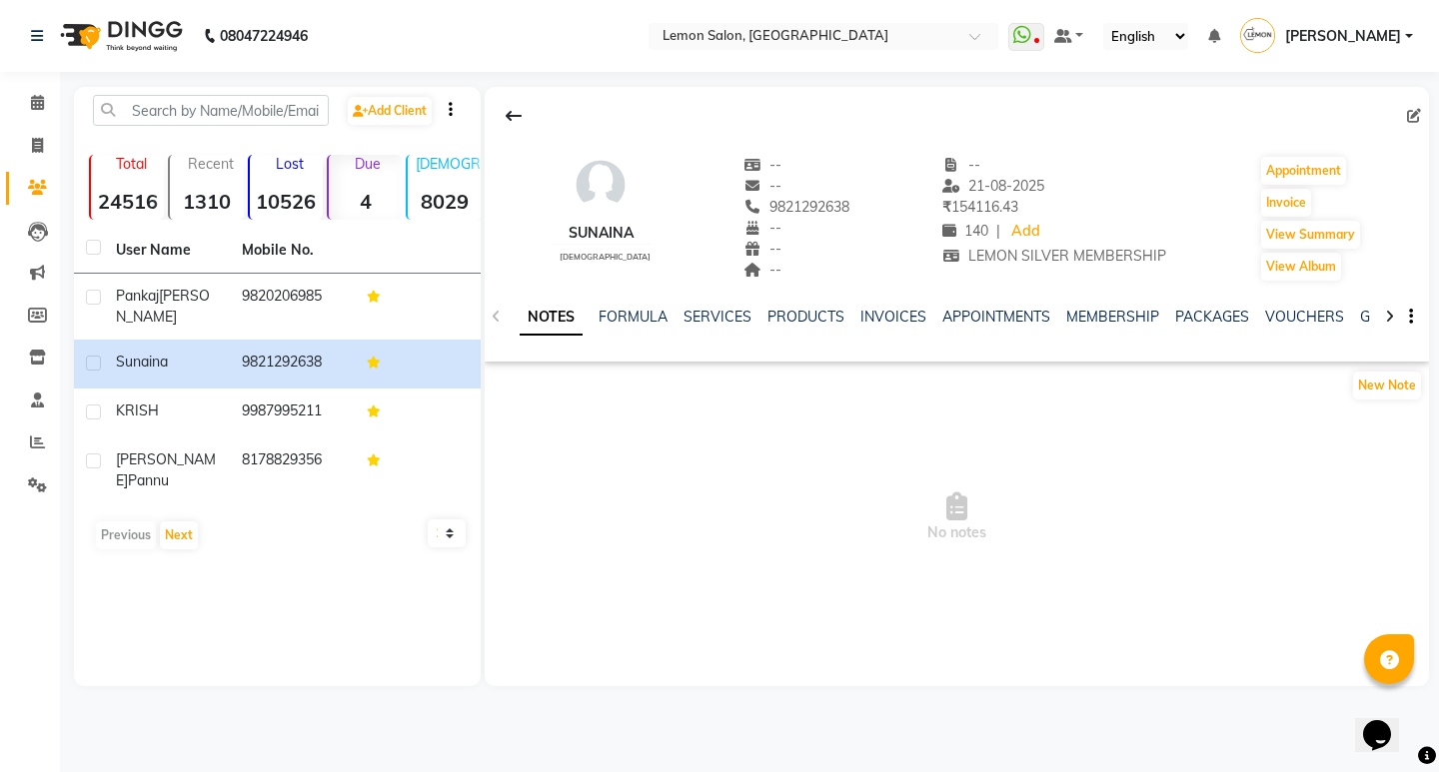
click at [40, 76] on div "Calendar Invoice Clients Leads Marketing Members Inventory Staff Reports Settin…" at bounding box center [135, 399] width 270 height 685
click at [39, 97] on icon at bounding box center [37, 102] width 13 height 15
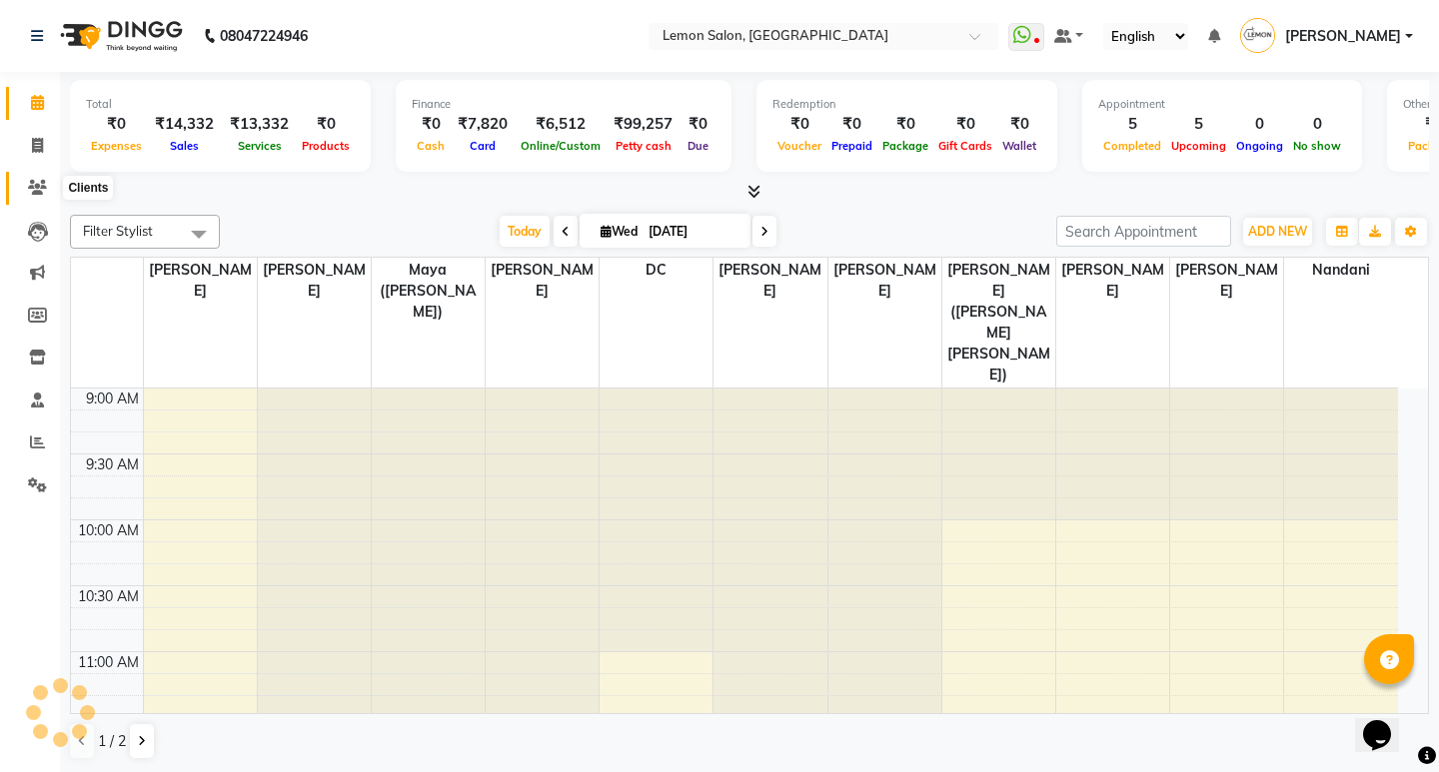
click at [40, 188] on icon at bounding box center [37, 187] width 19 height 15
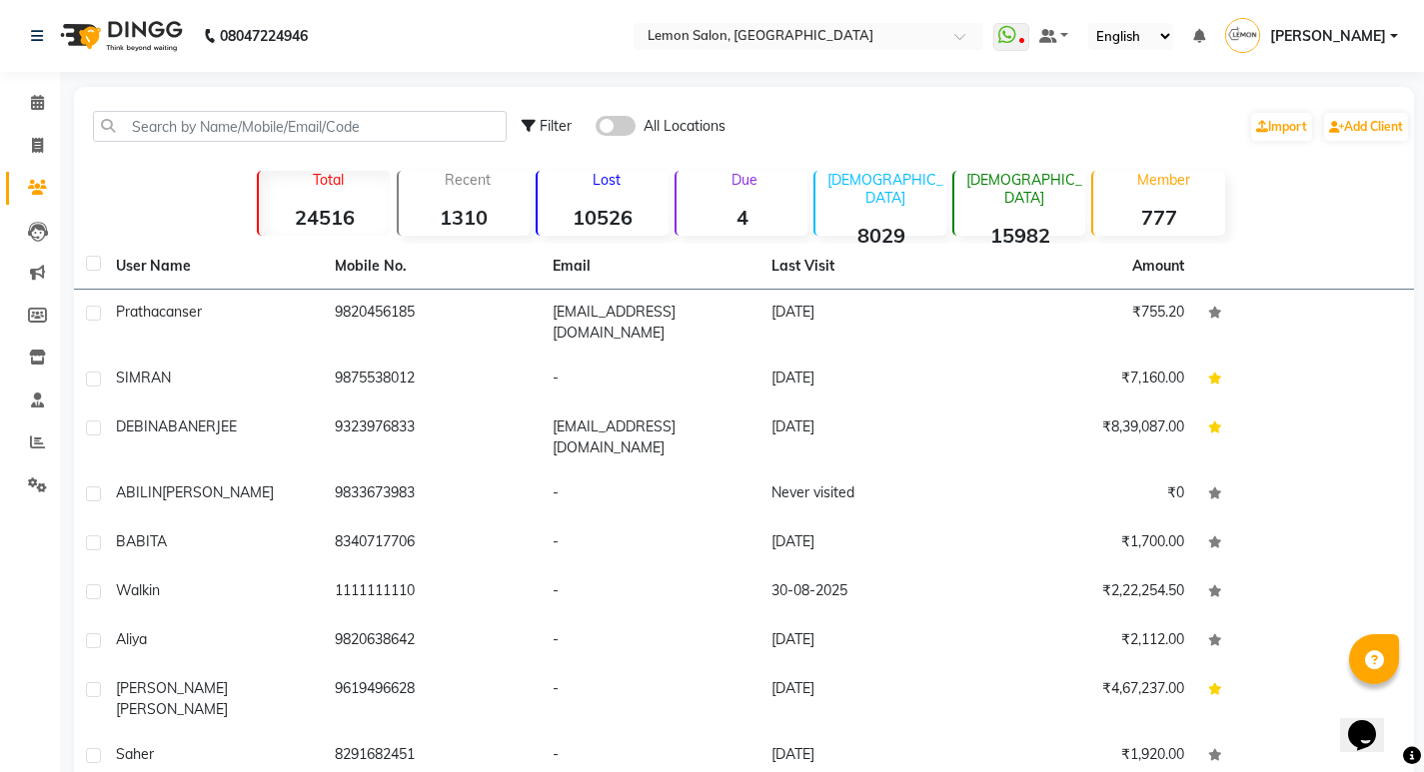
click at [767, 216] on strong "4" at bounding box center [741, 217] width 131 height 25
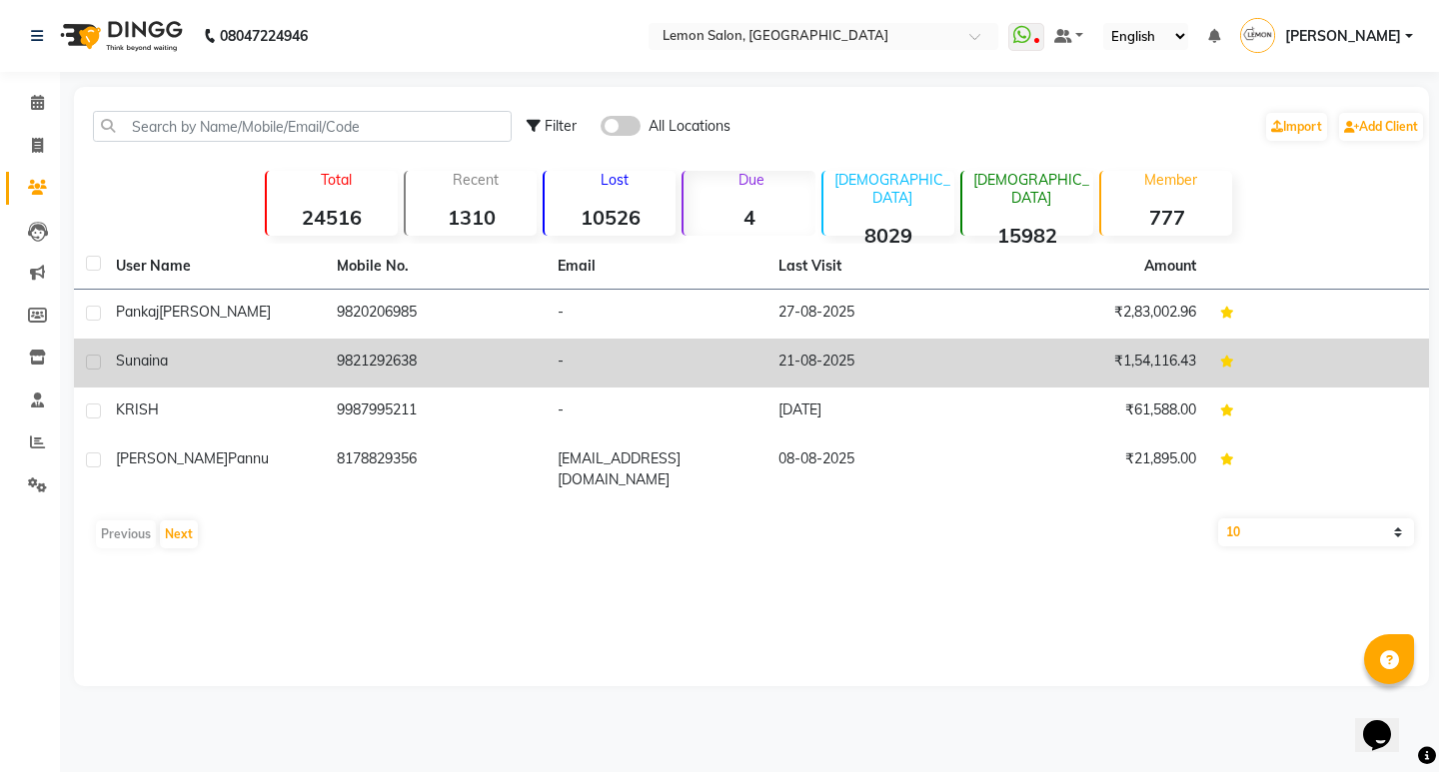
click at [332, 361] on td "9821292638" at bounding box center [435, 363] width 221 height 49
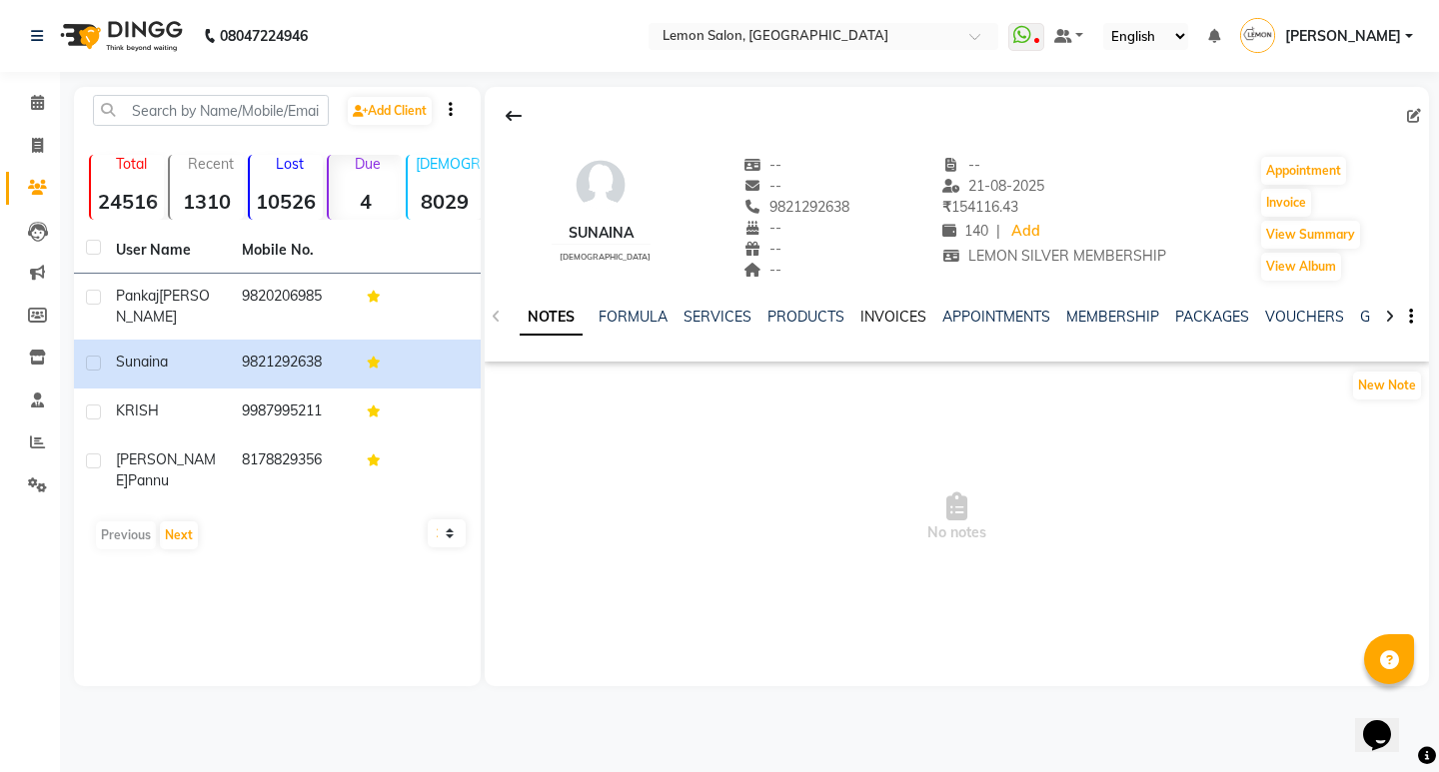
click at [889, 316] on link "INVOICES" at bounding box center [893, 317] width 66 height 18
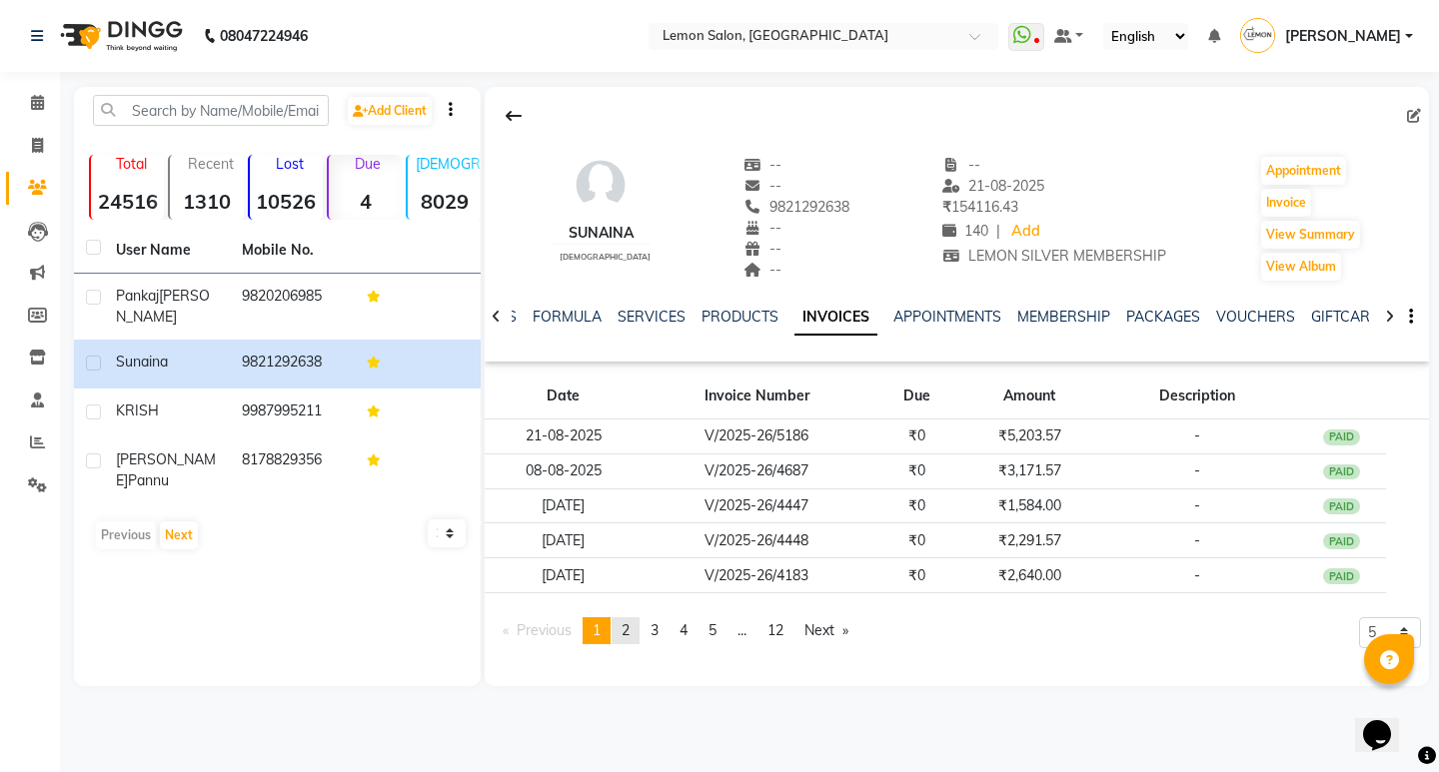
click at [627, 618] on link "page 2" at bounding box center [625, 630] width 28 height 27
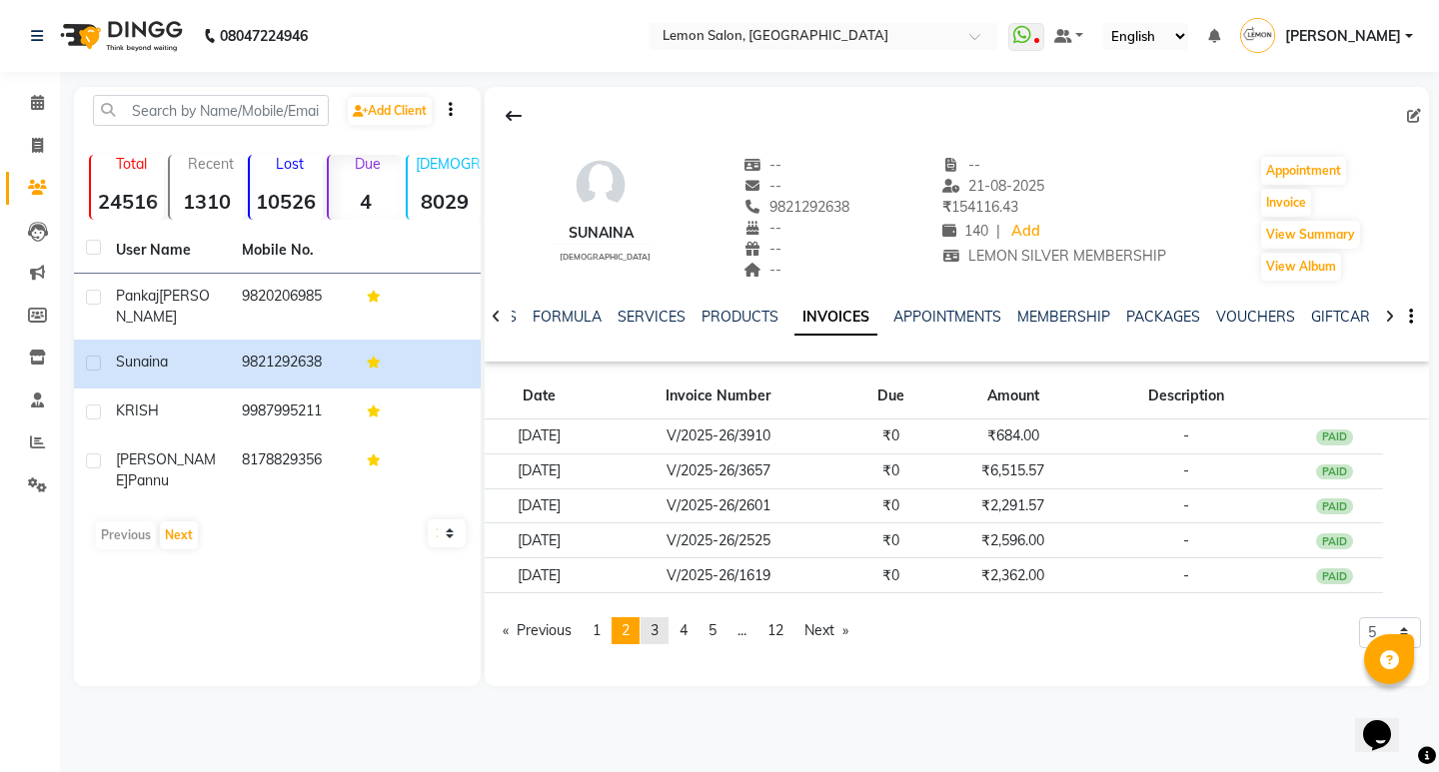
click at [658, 626] on span "3" at bounding box center [654, 630] width 8 height 18
click at [742, 628] on span "..." at bounding box center [741, 630] width 9 height 18
click at [794, 622] on link "page 12" at bounding box center [776, 630] width 36 height 27
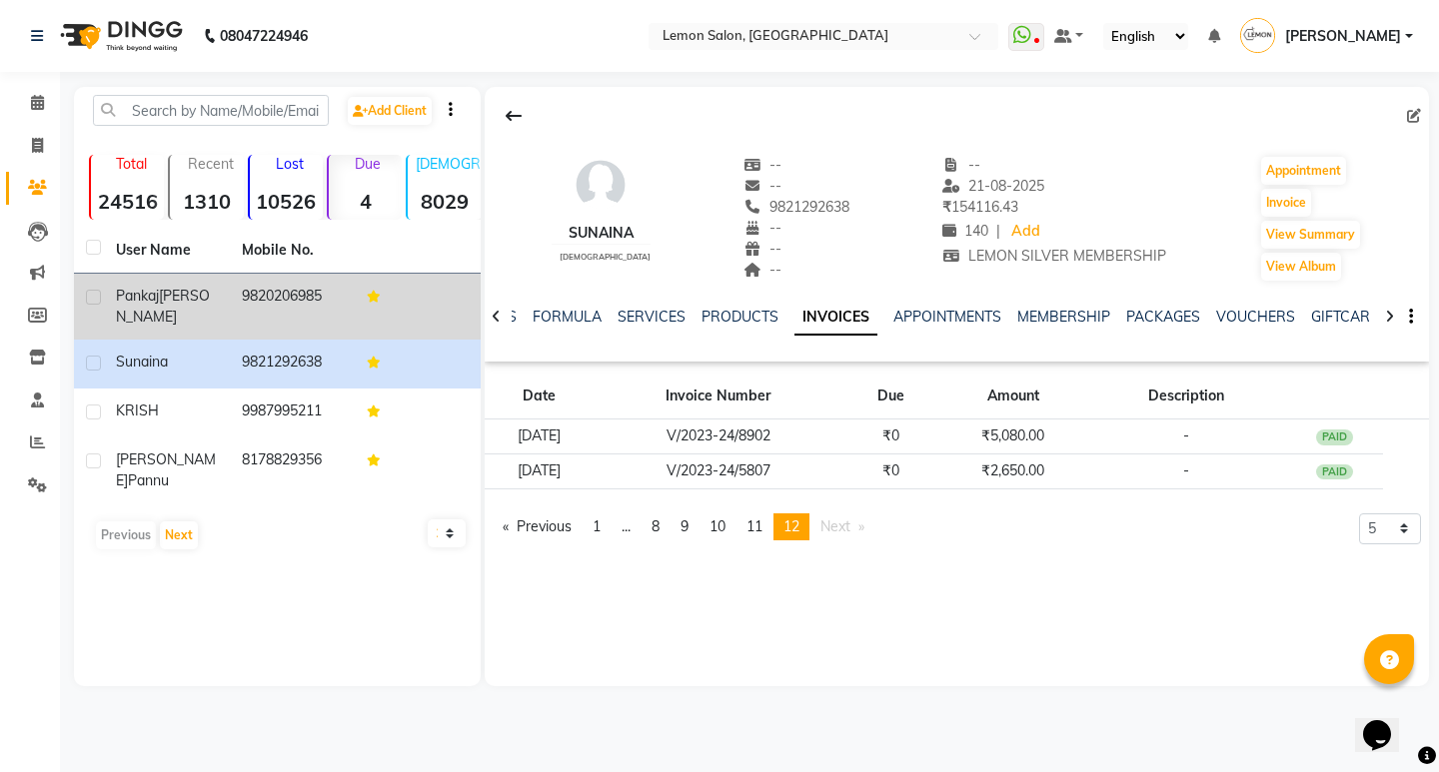
click at [272, 308] on td "9820206985" at bounding box center [293, 307] width 126 height 66
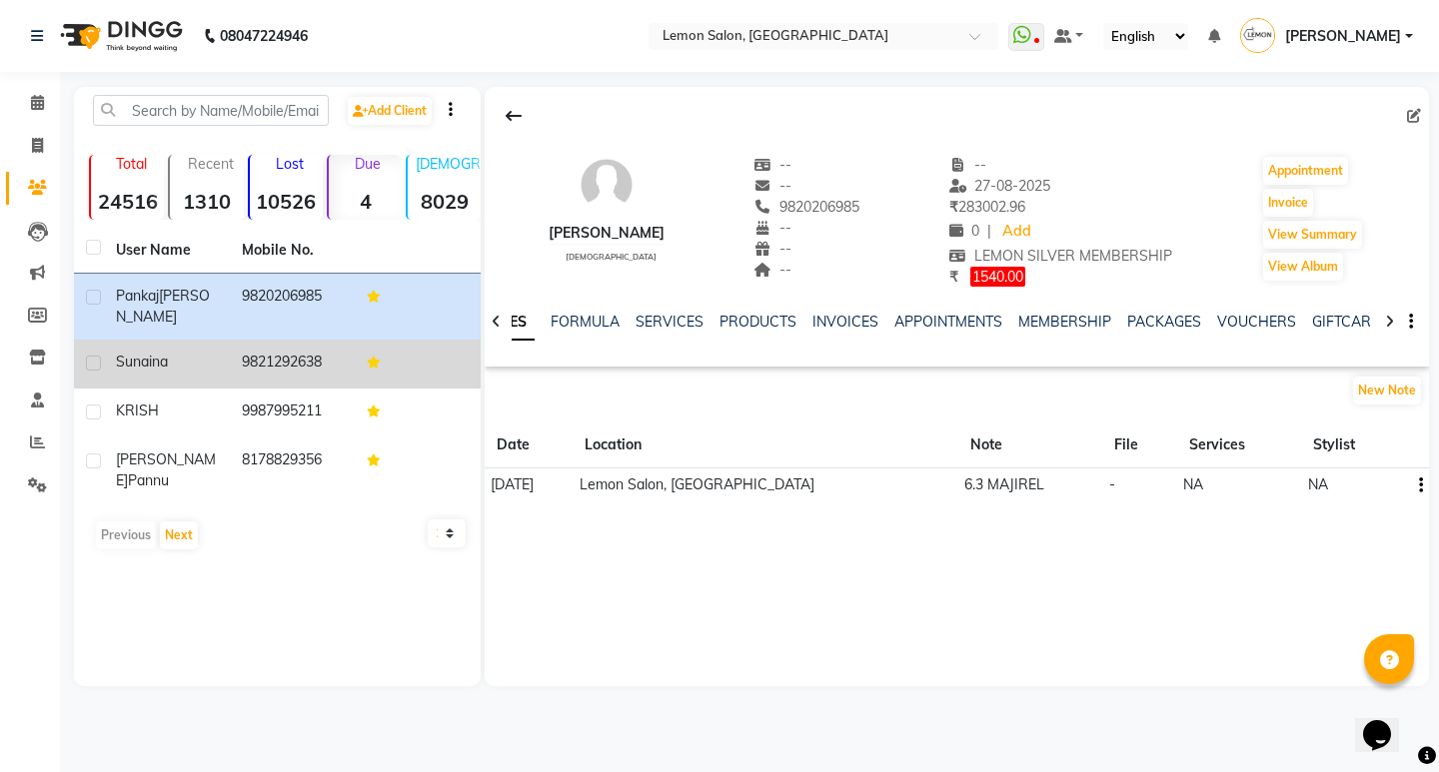
click at [280, 356] on td "9821292638" at bounding box center [293, 364] width 126 height 49
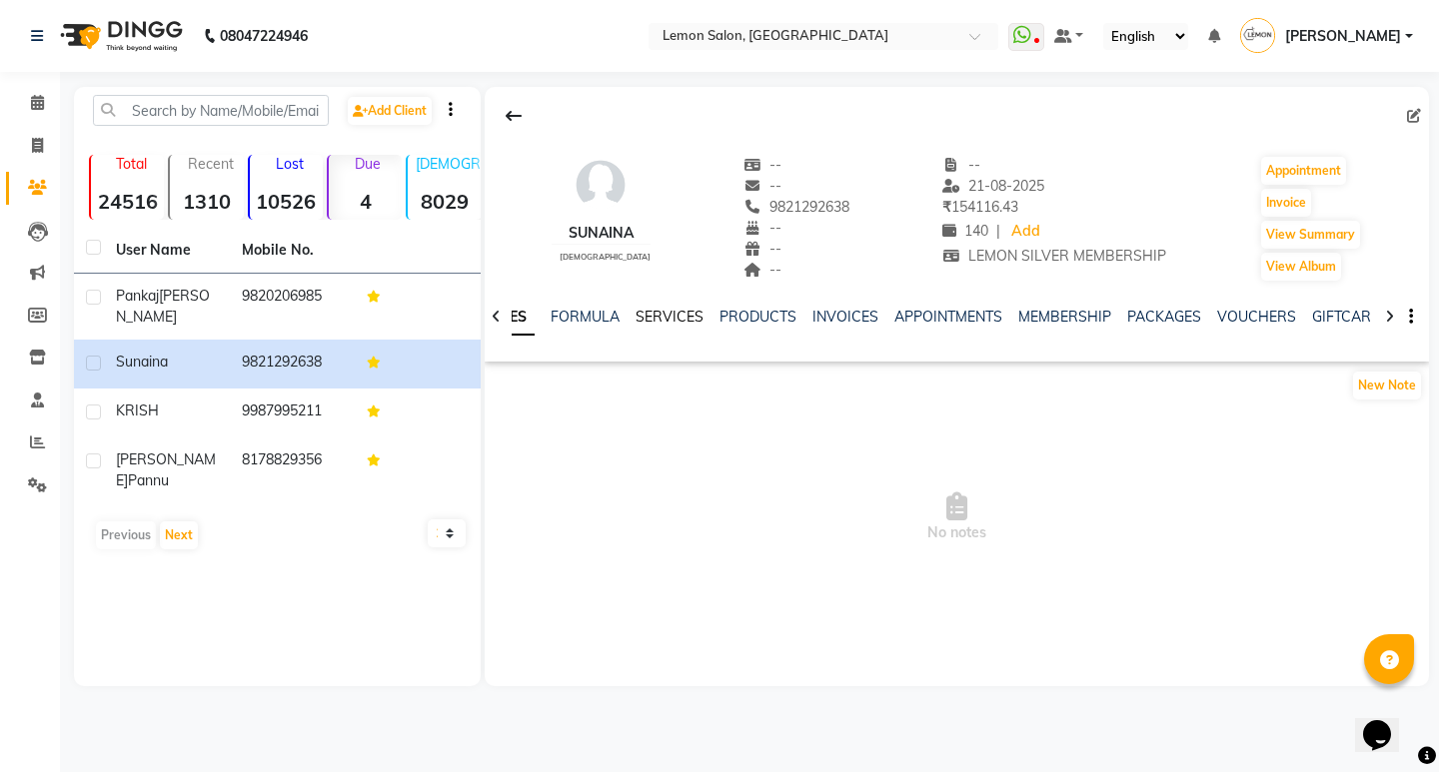
click at [676, 310] on link "SERVICES" at bounding box center [669, 317] width 68 height 18
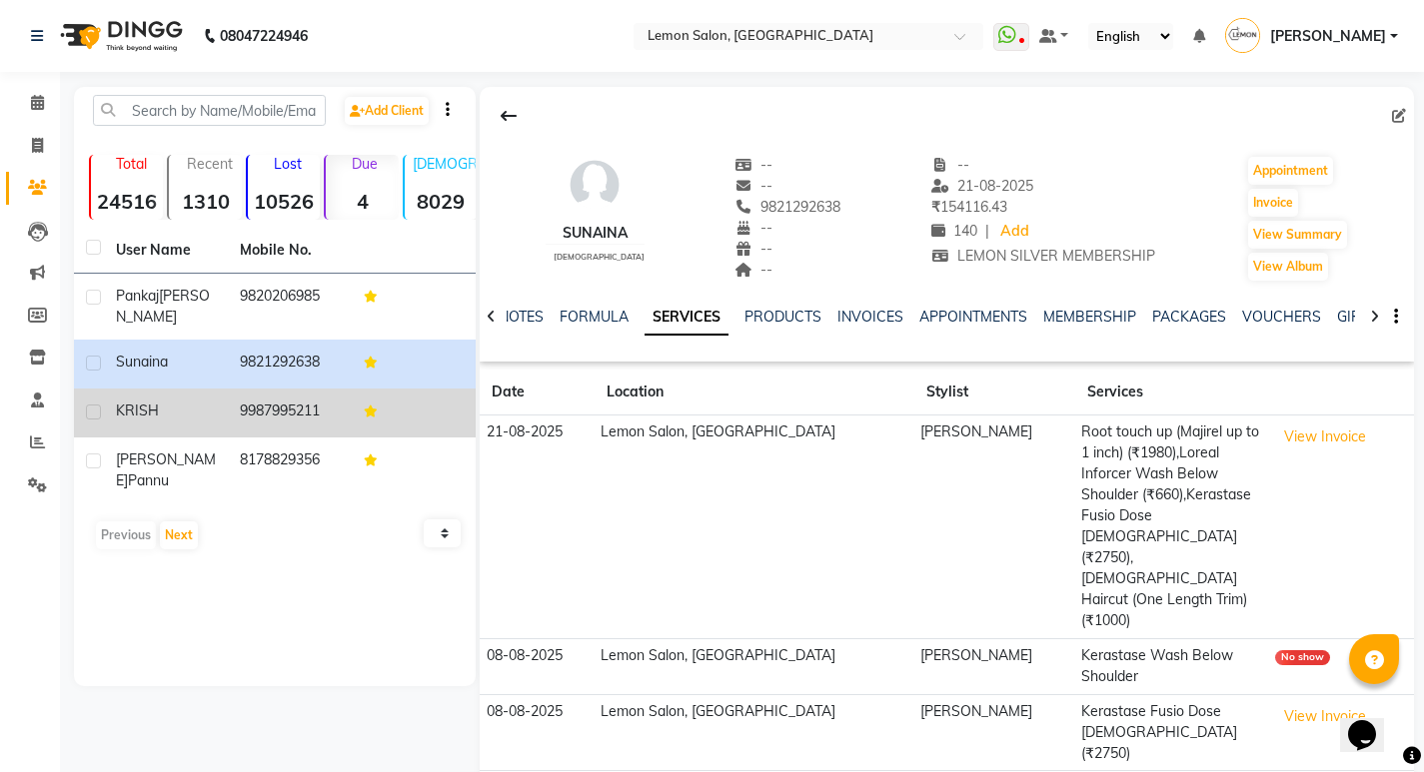
click at [271, 417] on td "9987995211" at bounding box center [290, 413] width 124 height 49
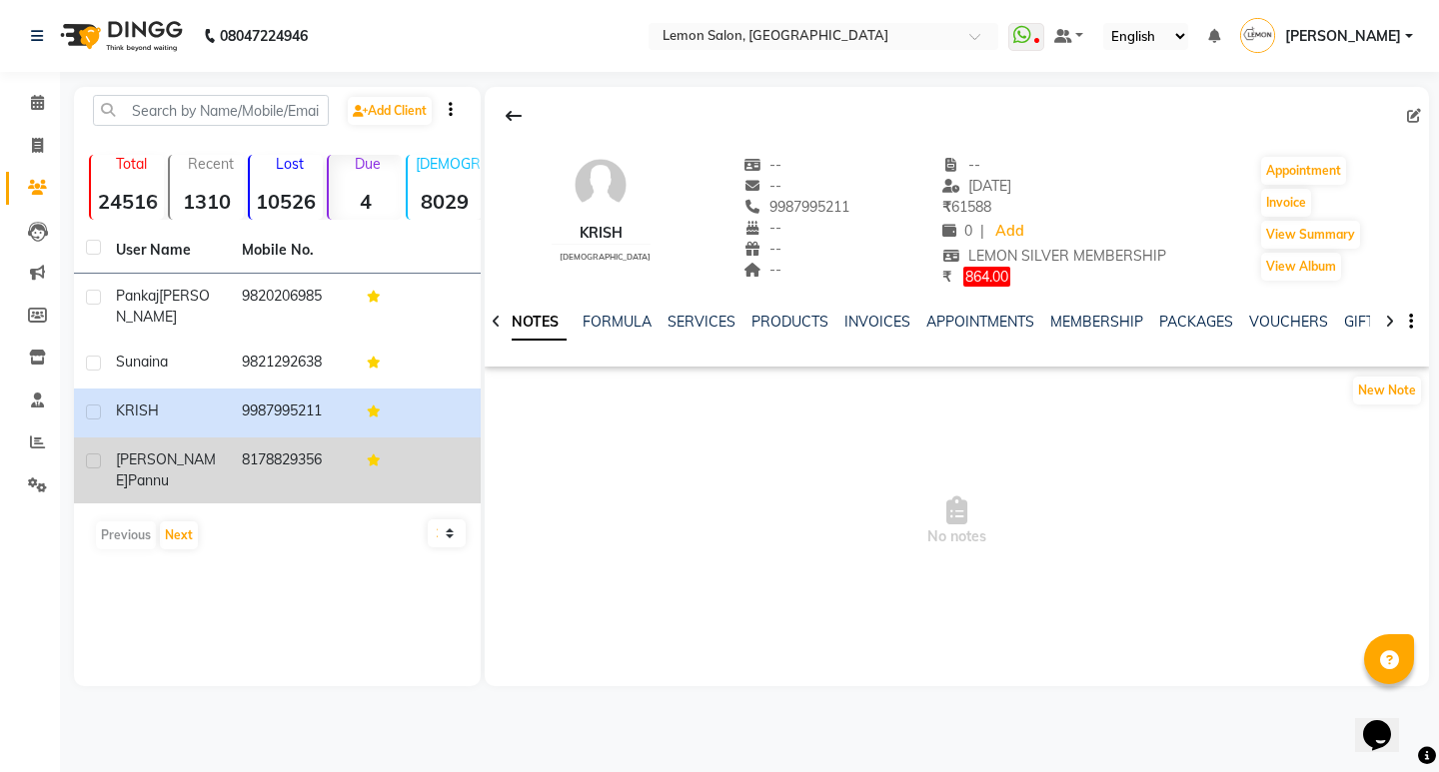
click at [285, 454] on td "8178829356" at bounding box center [293, 471] width 126 height 66
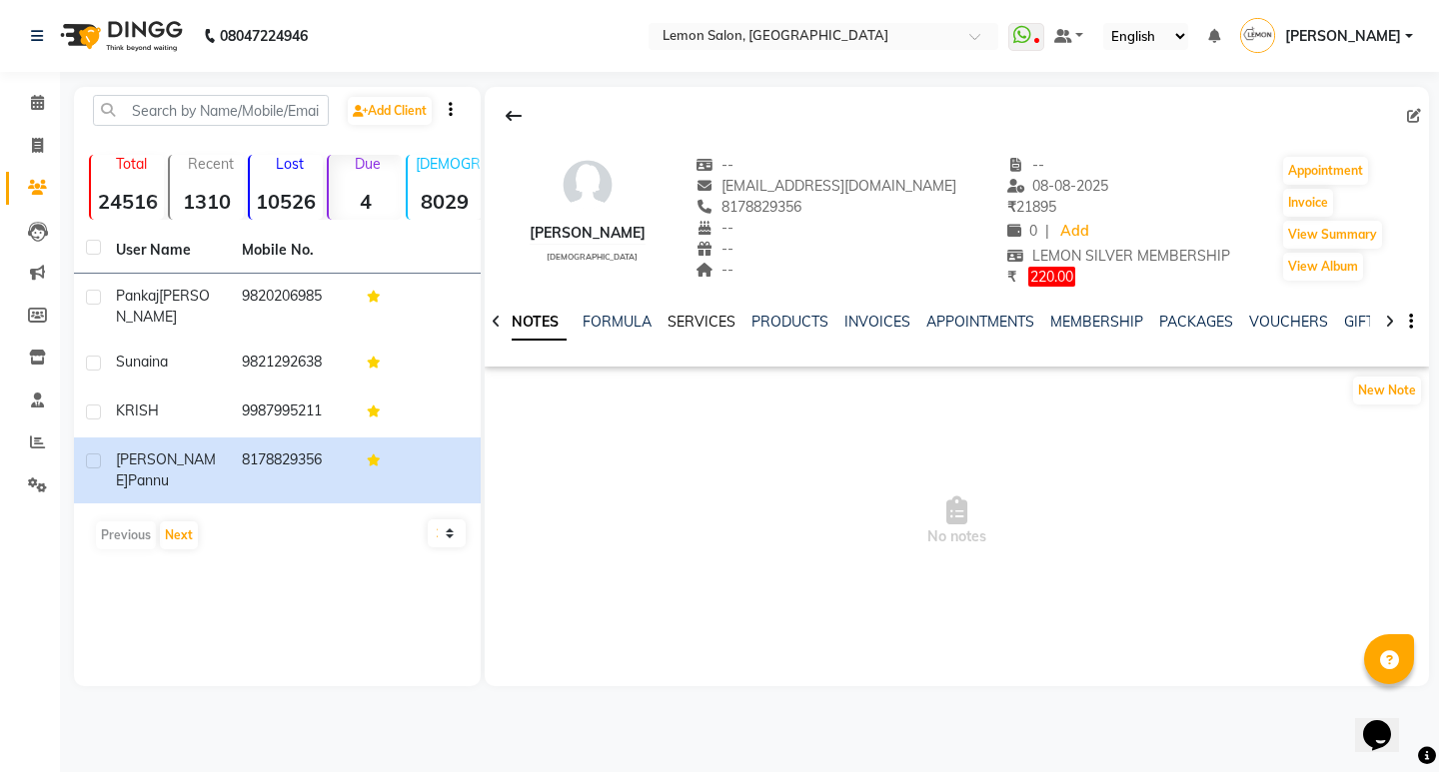
click at [713, 319] on link "SERVICES" at bounding box center [701, 322] width 68 height 18
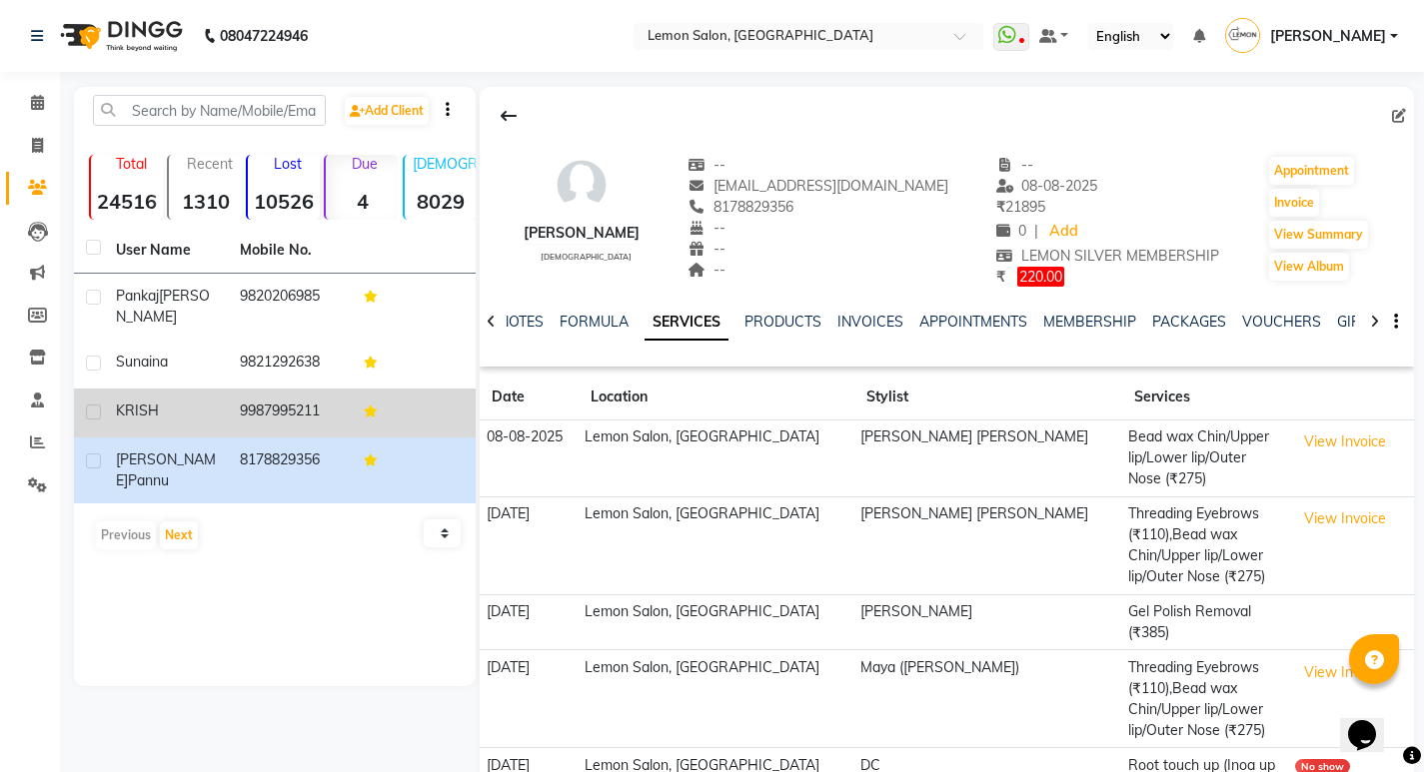
click at [248, 397] on td "9987995211" at bounding box center [290, 413] width 124 height 49
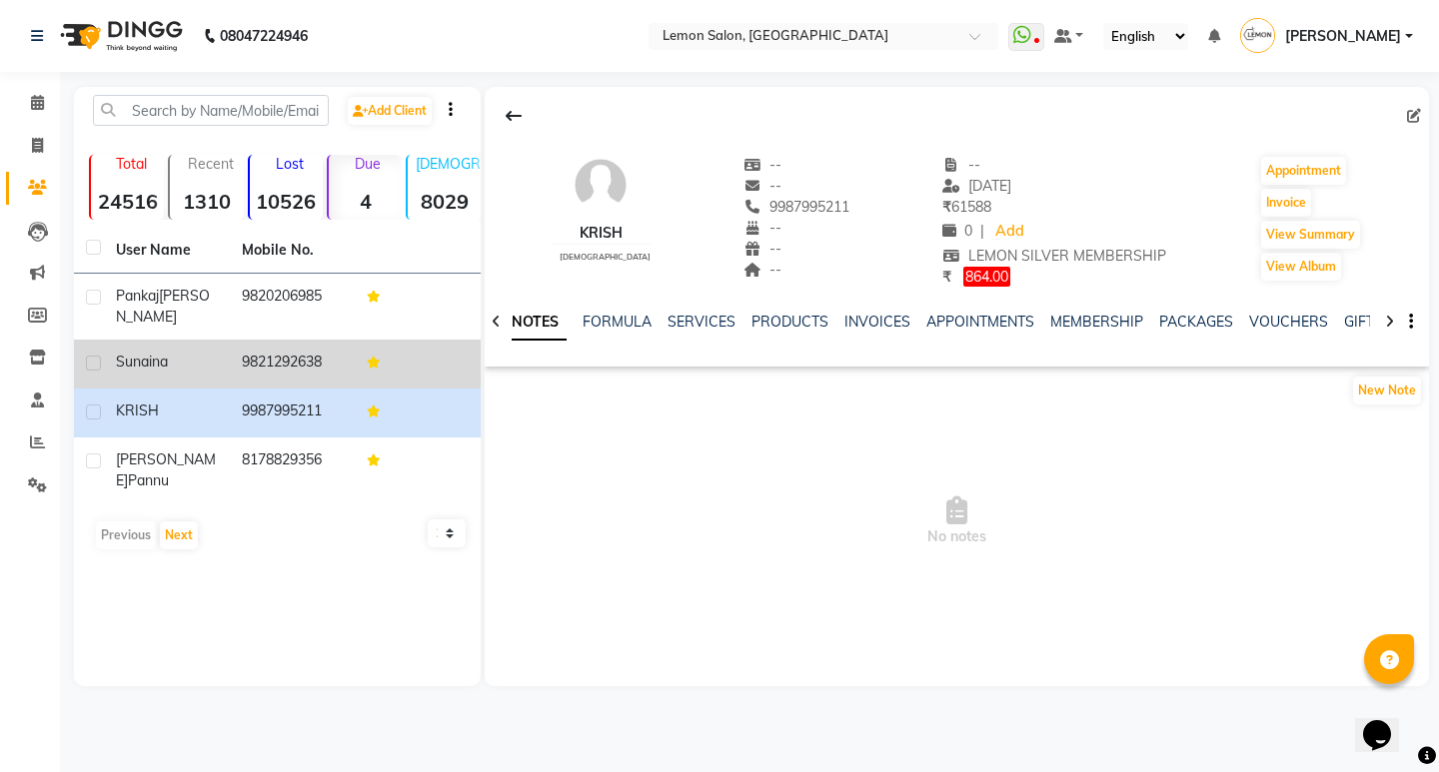
click at [291, 361] on td "9821292638" at bounding box center [293, 364] width 126 height 49
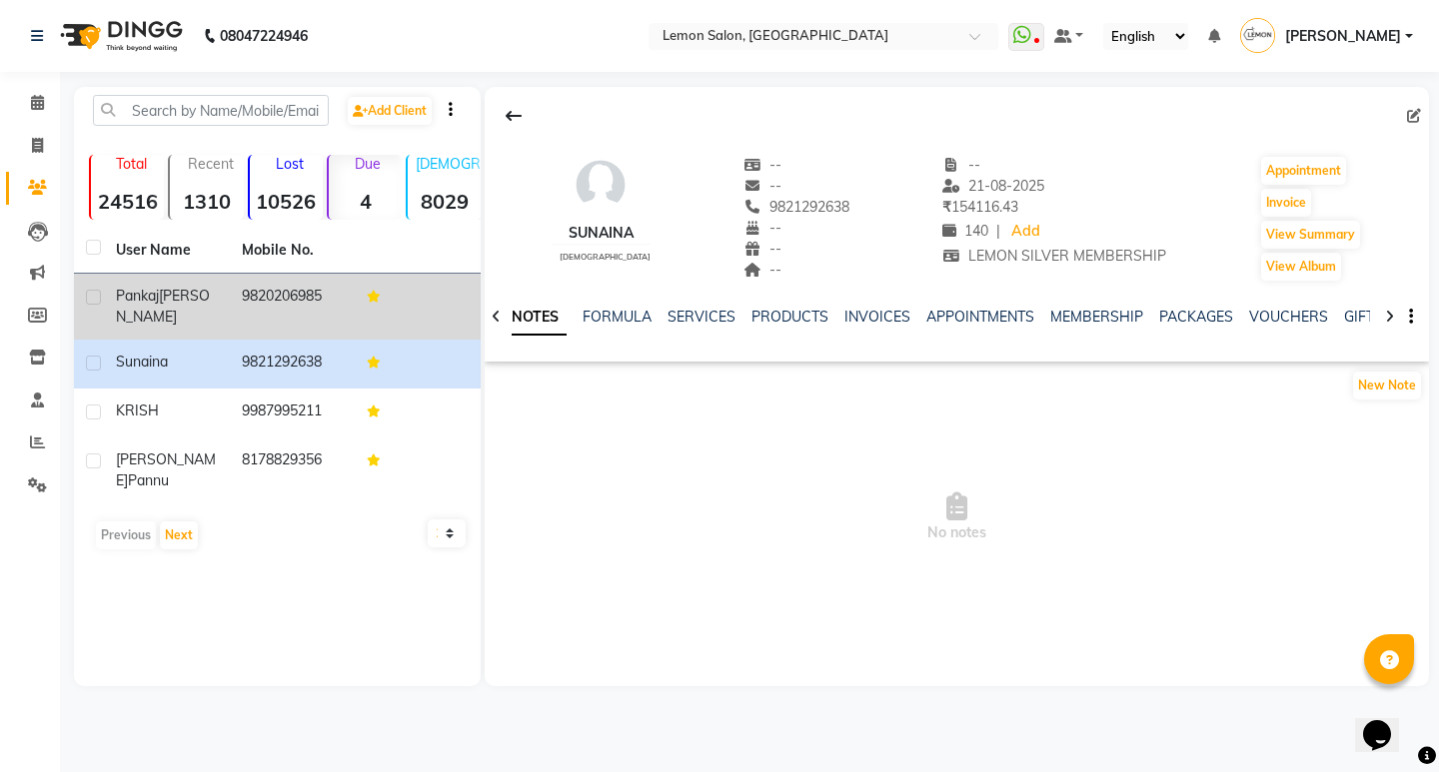
click at [290, 310] on td "9820206985" at bounding box center [293, 307] width 126 height 66
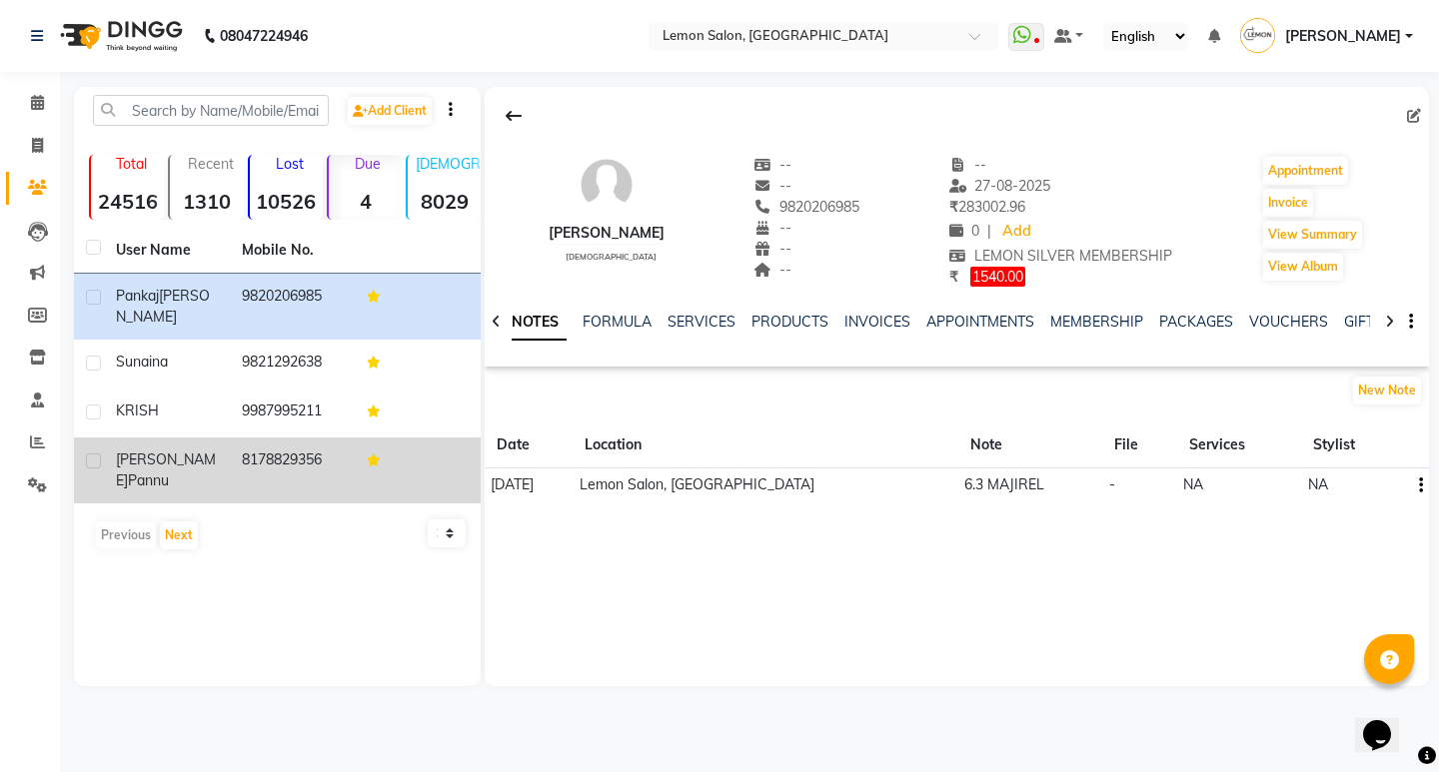
click at [285, 463] on td "8178829356" at bounding box center [293, 471] width 126 height 66
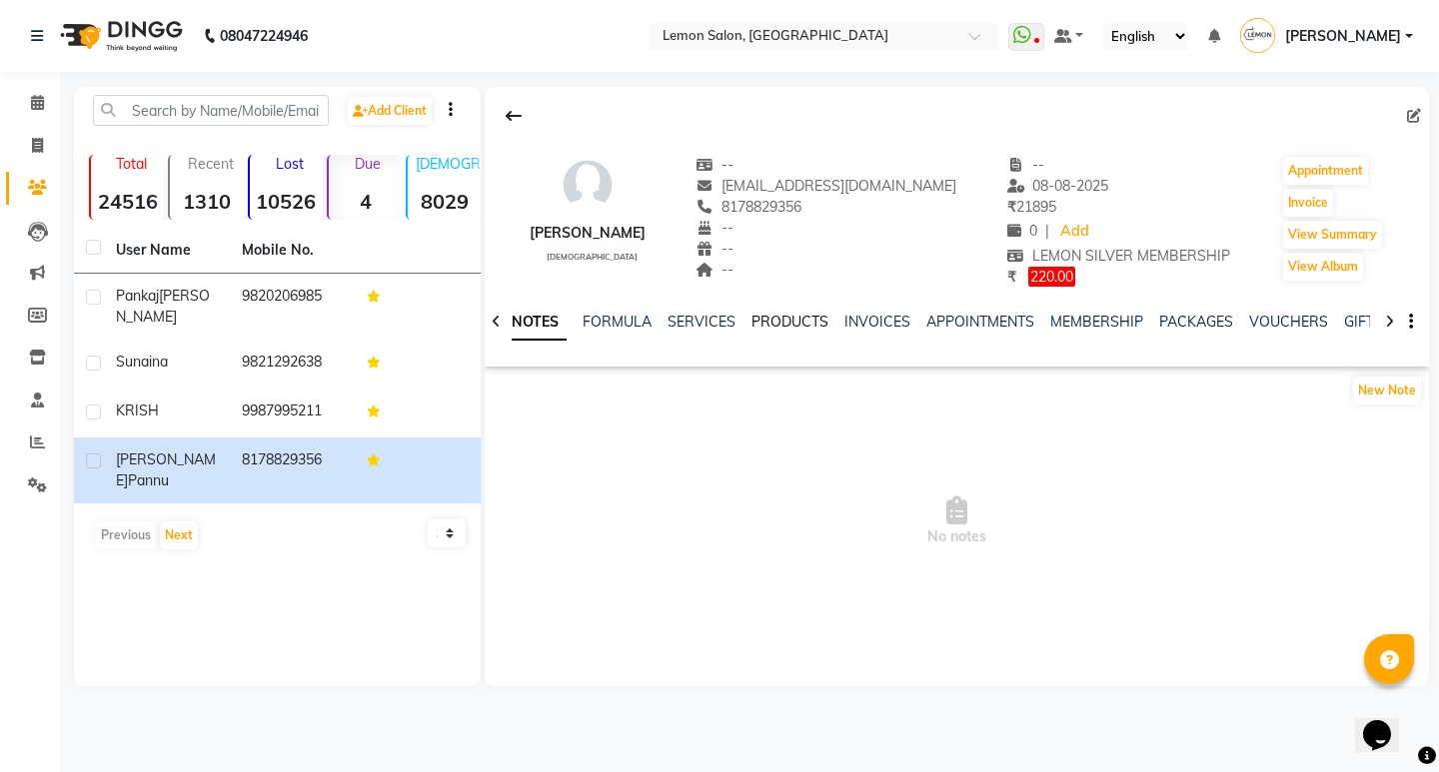
click at [795, 319] on link "PRODUCTS" at bounding box center [789, 322] width 77 height 18
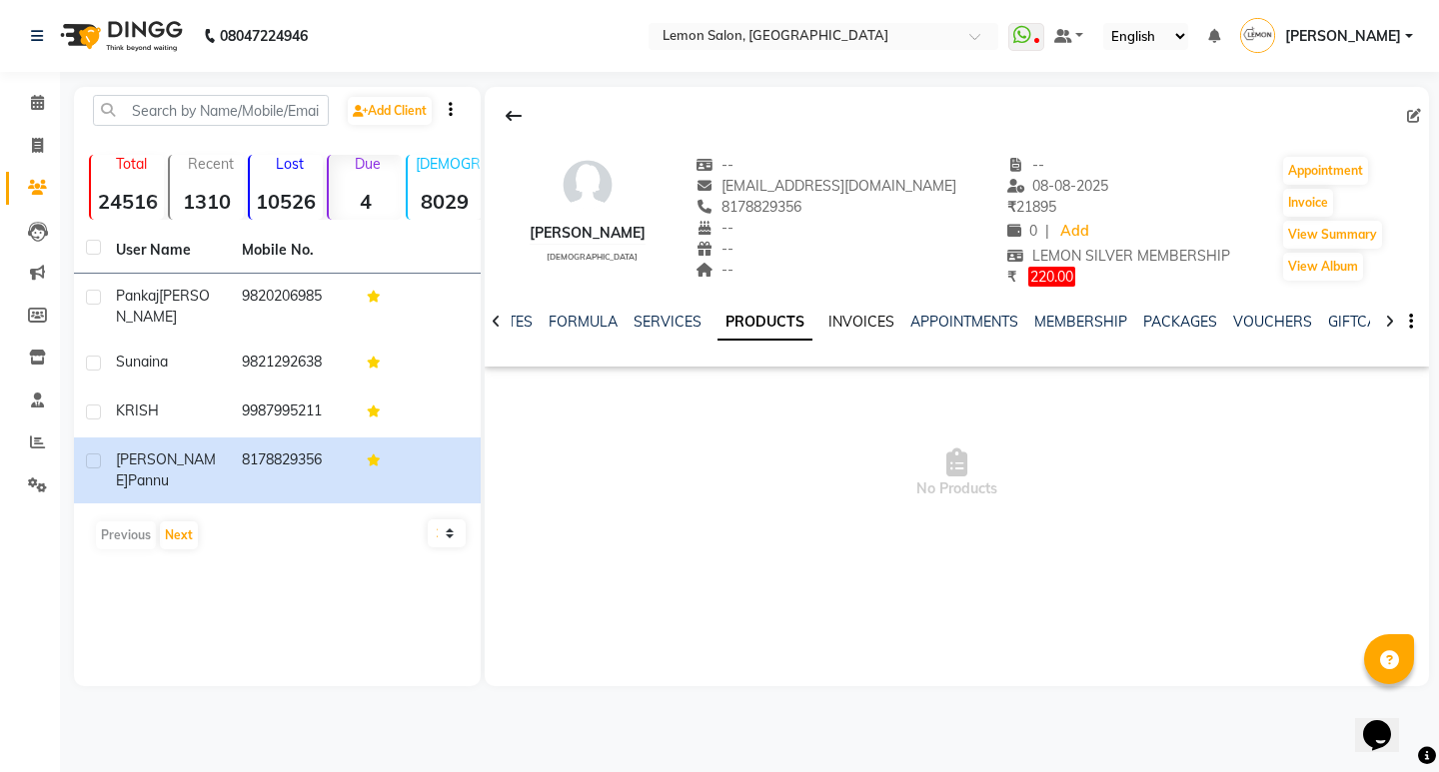
click at [834, 326] on link "INVOICES" at bounding box center [861, 322] width 66 height 18
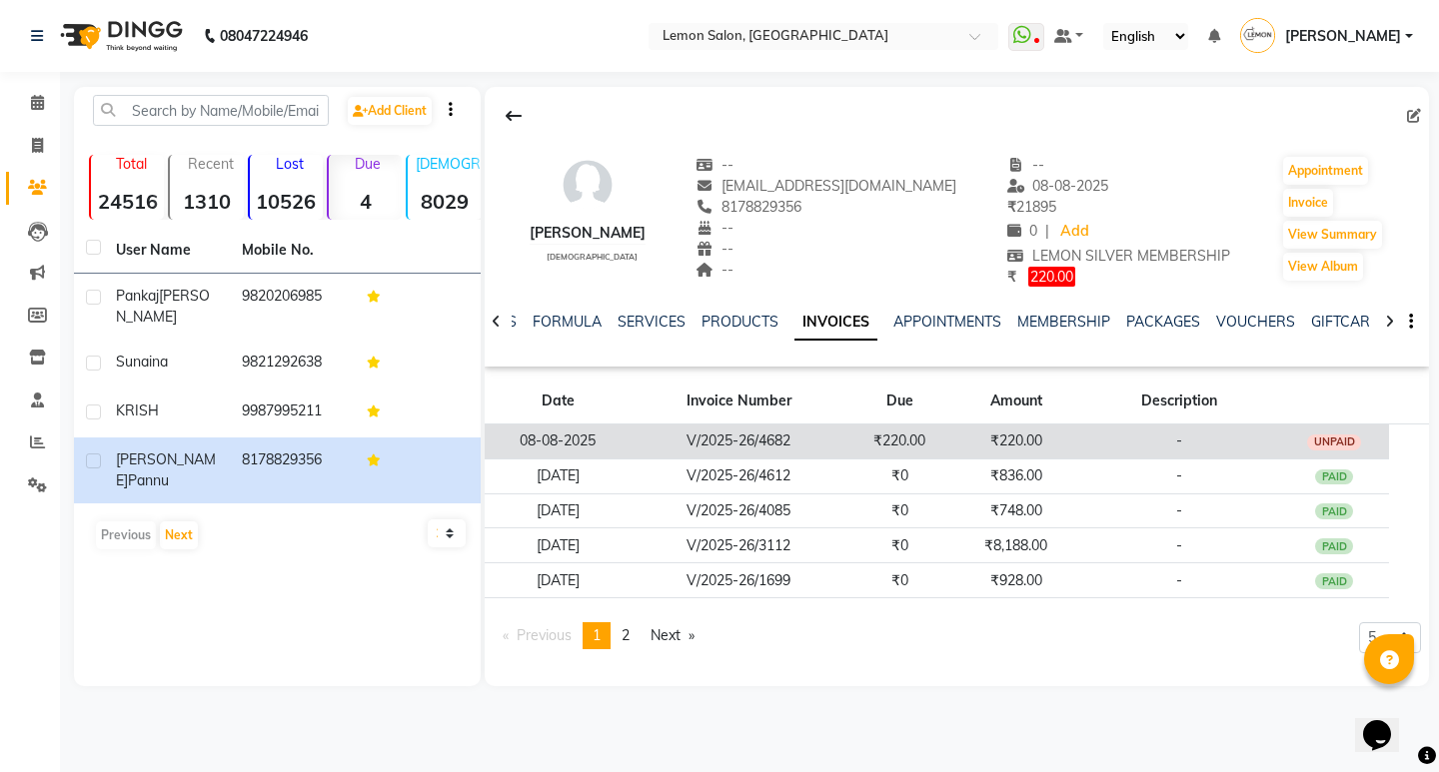
click at [807, 441] on td "V/2025-26/4682" at bounding box center [738, 441] width 214 height 35
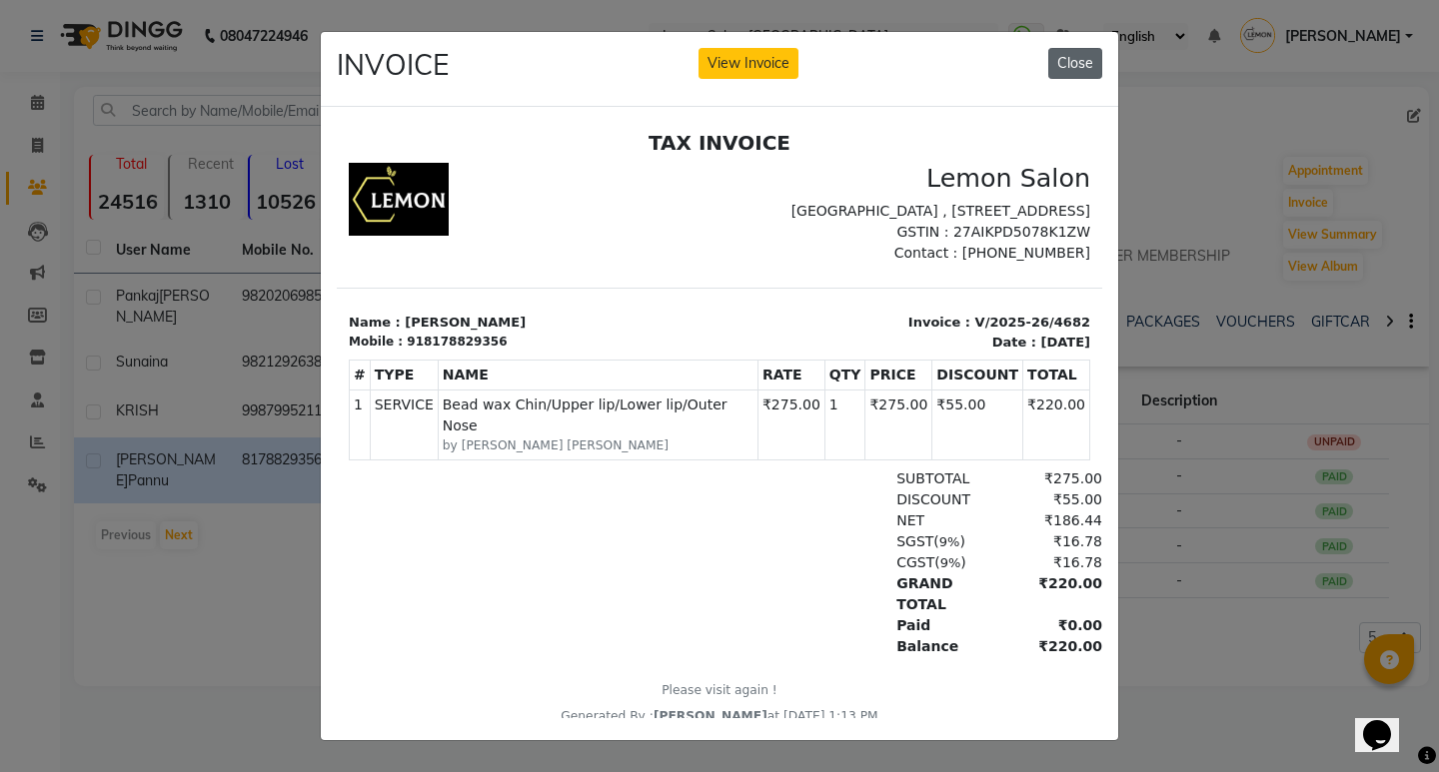
click at [1067, 68] on button "Close" at bounding box center [1075, 63] width 54 height 31
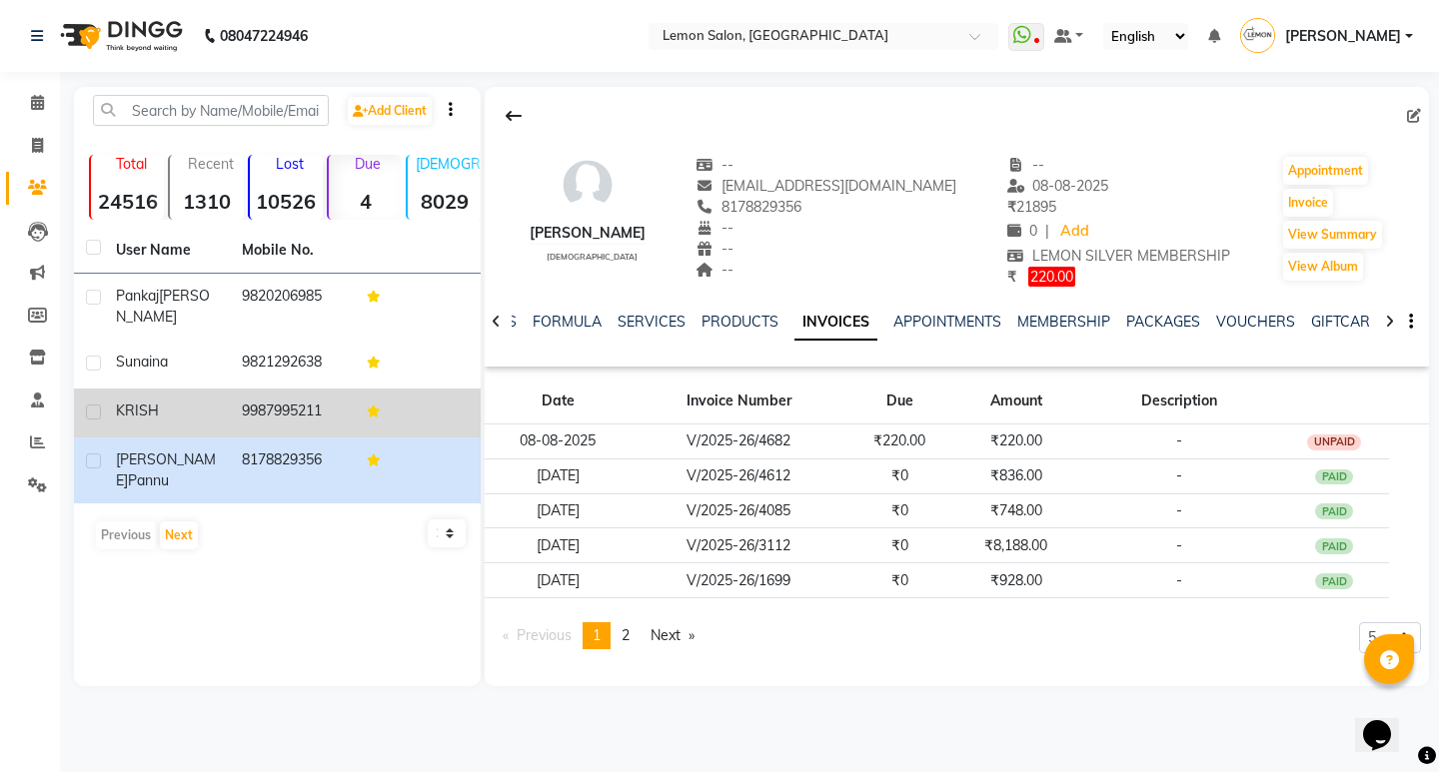
click at [299, 425] on td "9987995211" at bounding box center [293, 413] width 126 height 49
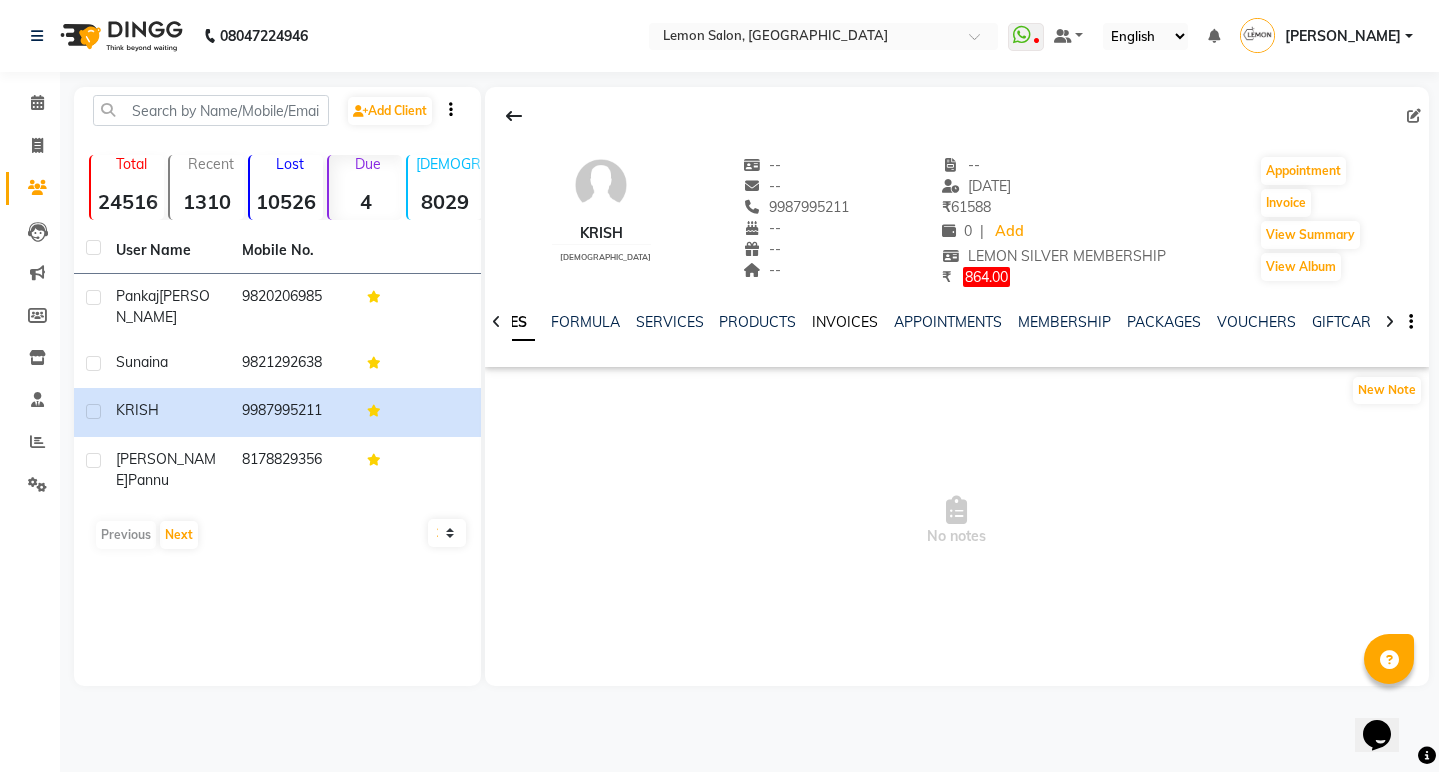
click at [841, 315] on link "INVOICES" at bounding box center [845, 322] width 66 height 18
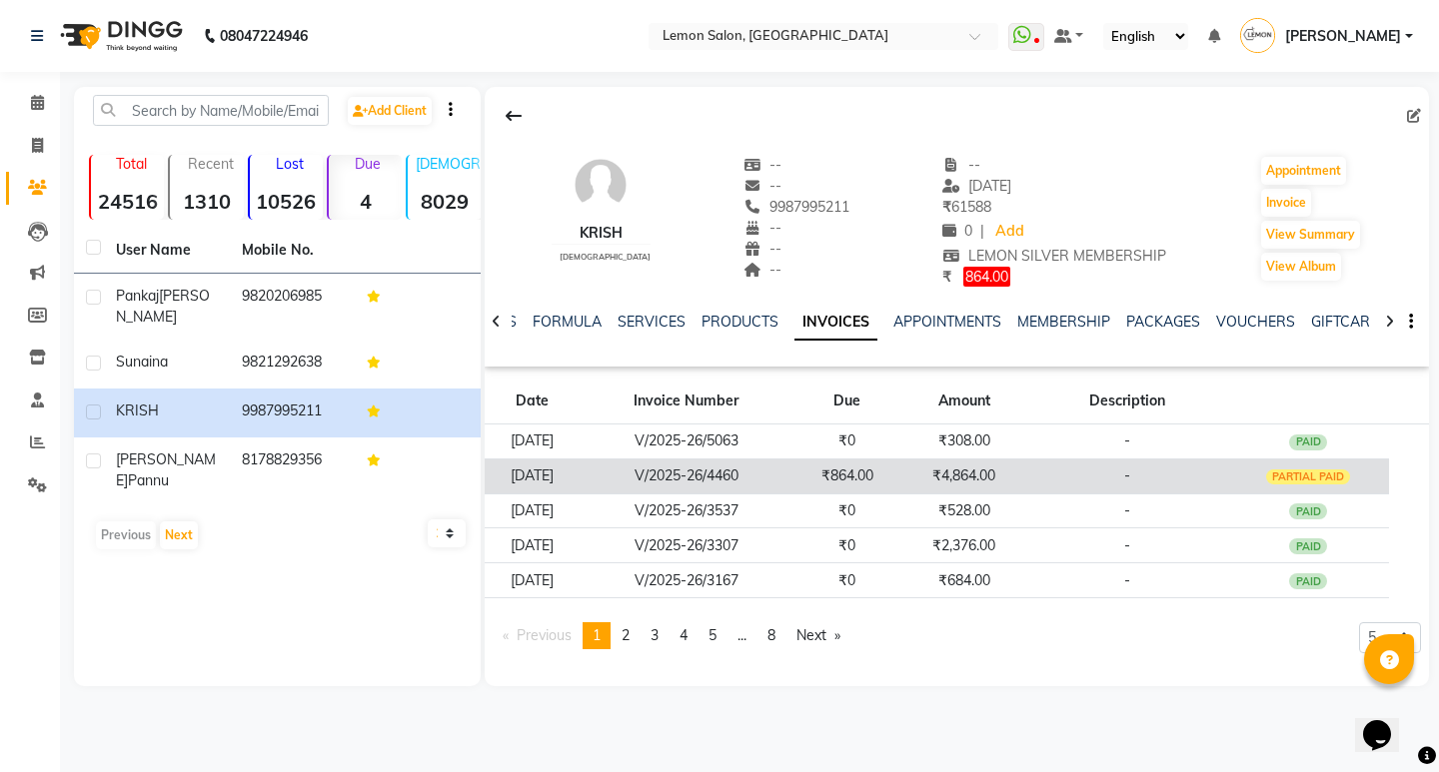
click at [854, 463] on td "₹864.00" at bounding box center [847, 476] width 108 height 35
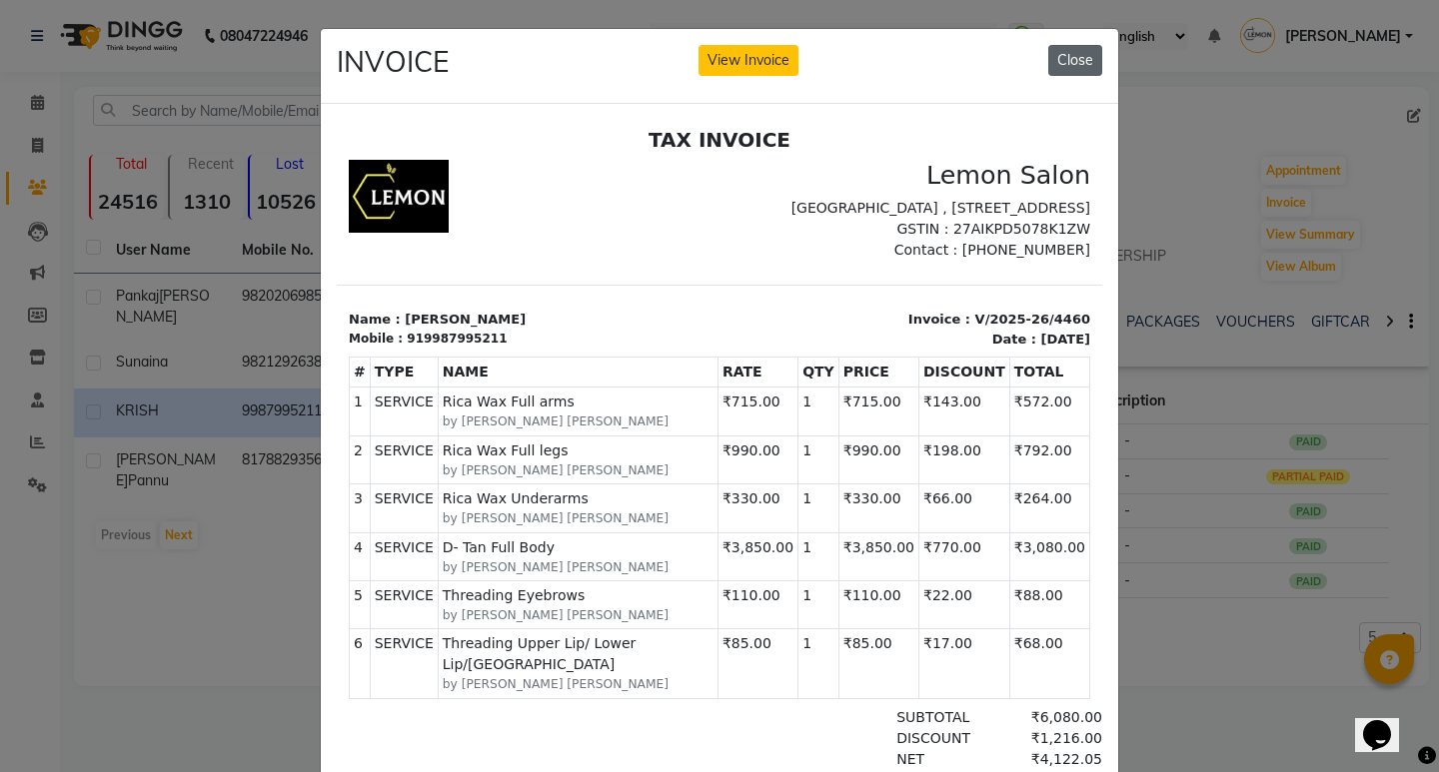
click at [1056, 55] on button "Close" at bounding box center [1075, 60] width 54 height 31
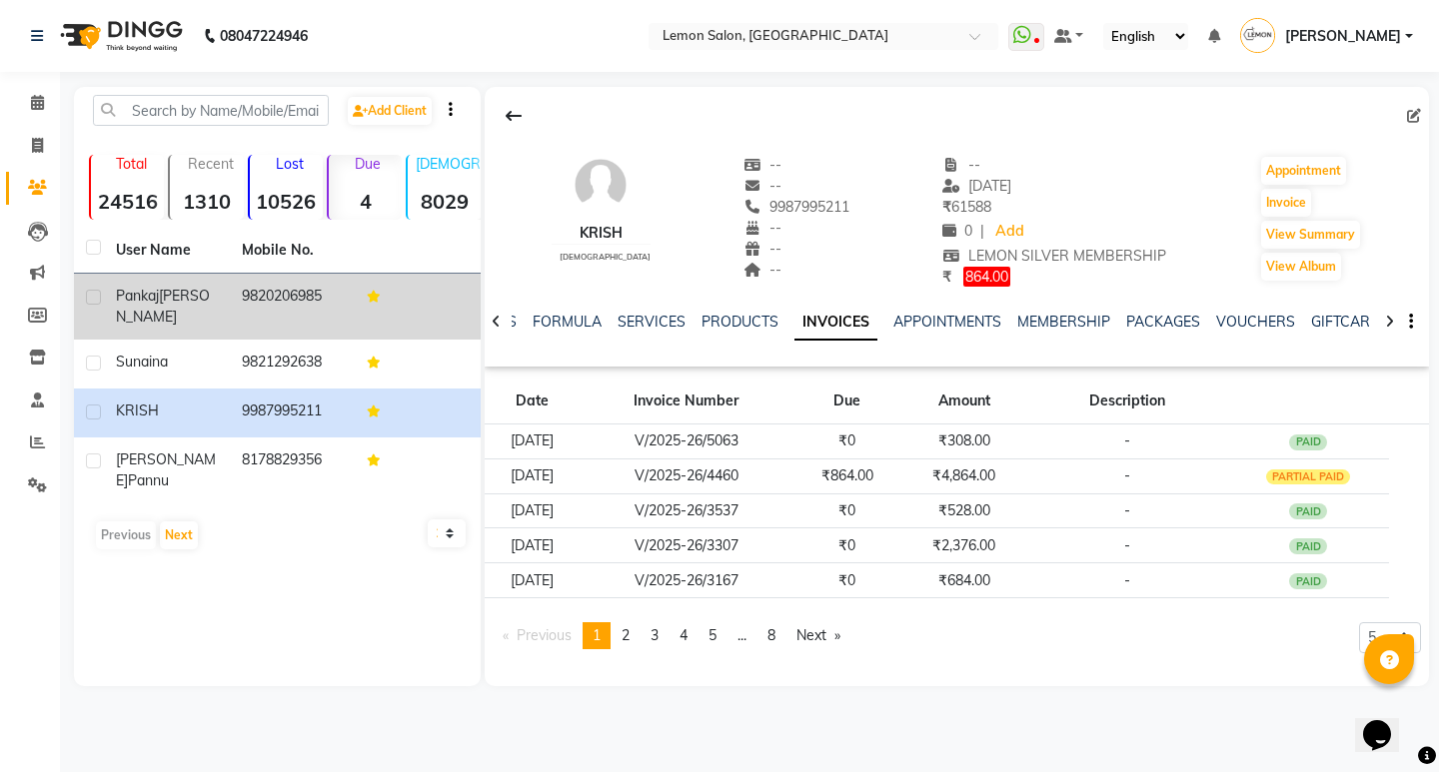
click at [276, 296] on td "9820206985" at bounding box center [293, 307] width 126 height 66
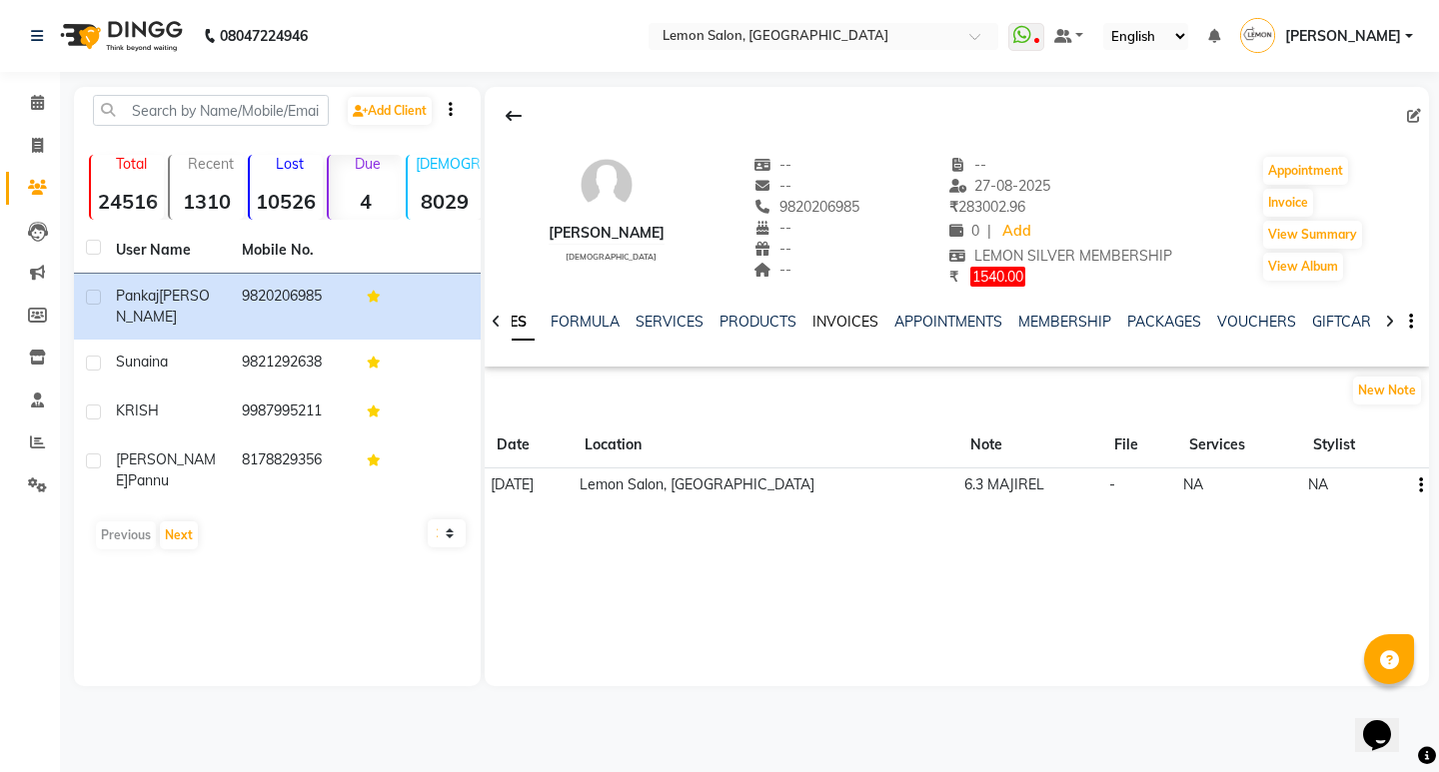
click at [838, 329] on link "INVOICES" at bounding box center [845, 322] width 66 height 18
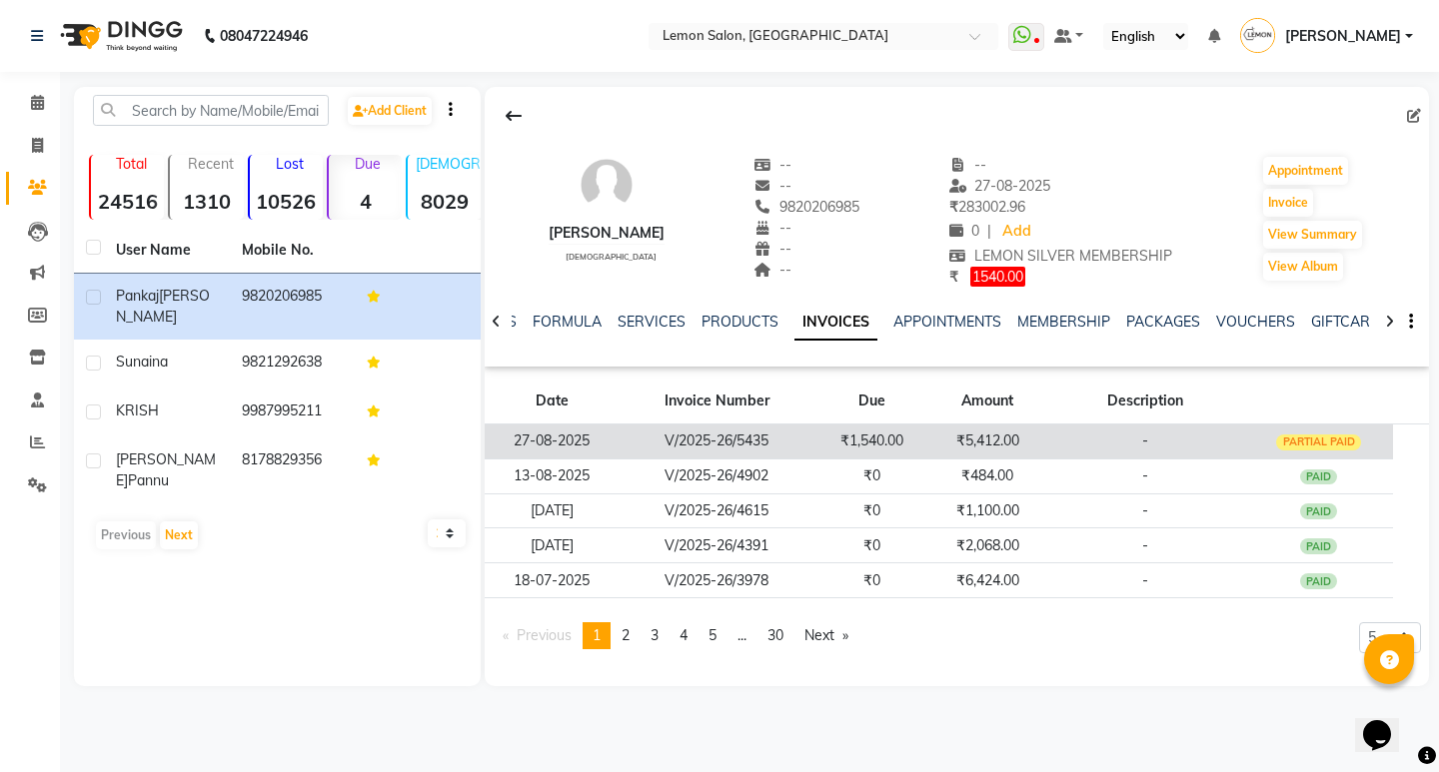
click at [930, 436] on td "₹5,412.00" at bounding box center [986, 441] width 115 height 35
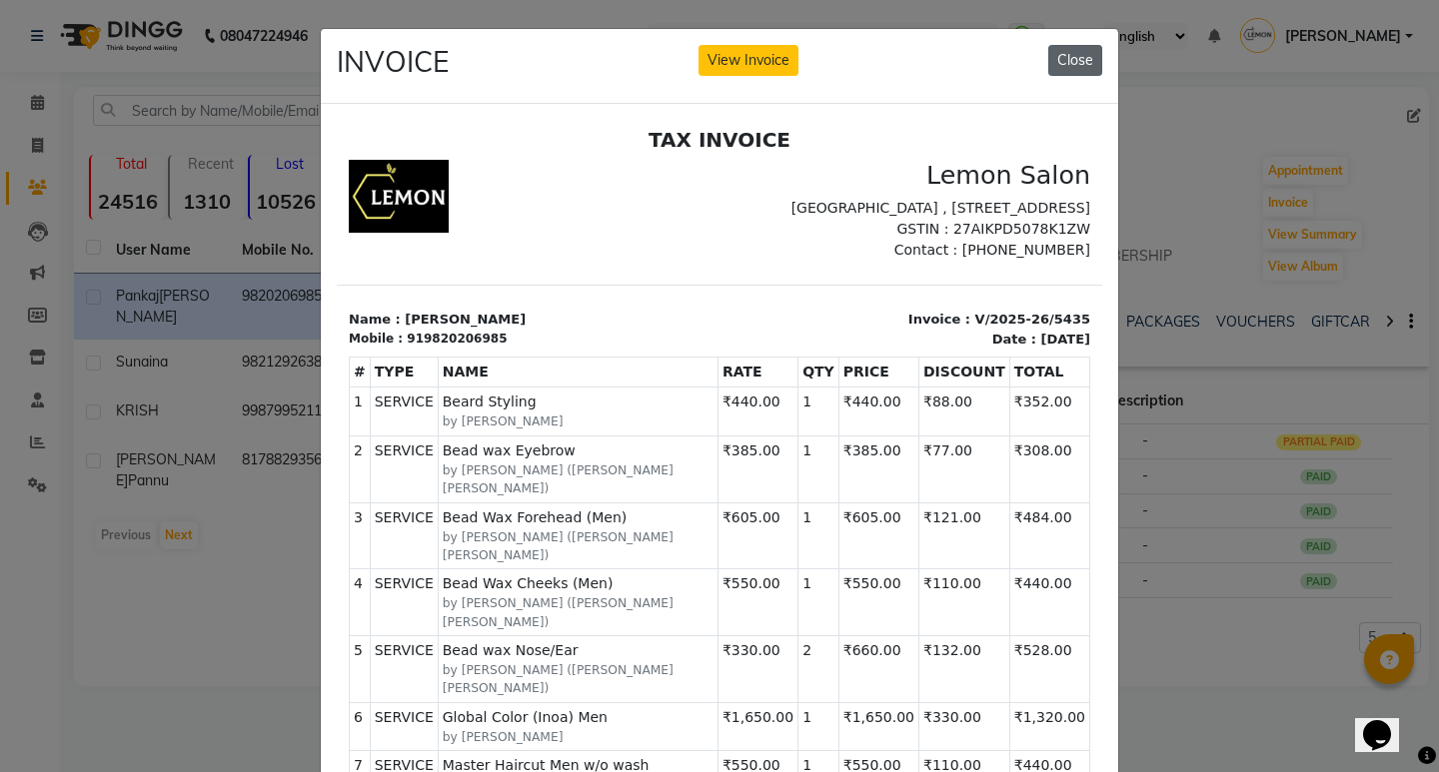
click at [1071, 51] on button "Close" at bounding box center [1075, 60] width 54 height 31
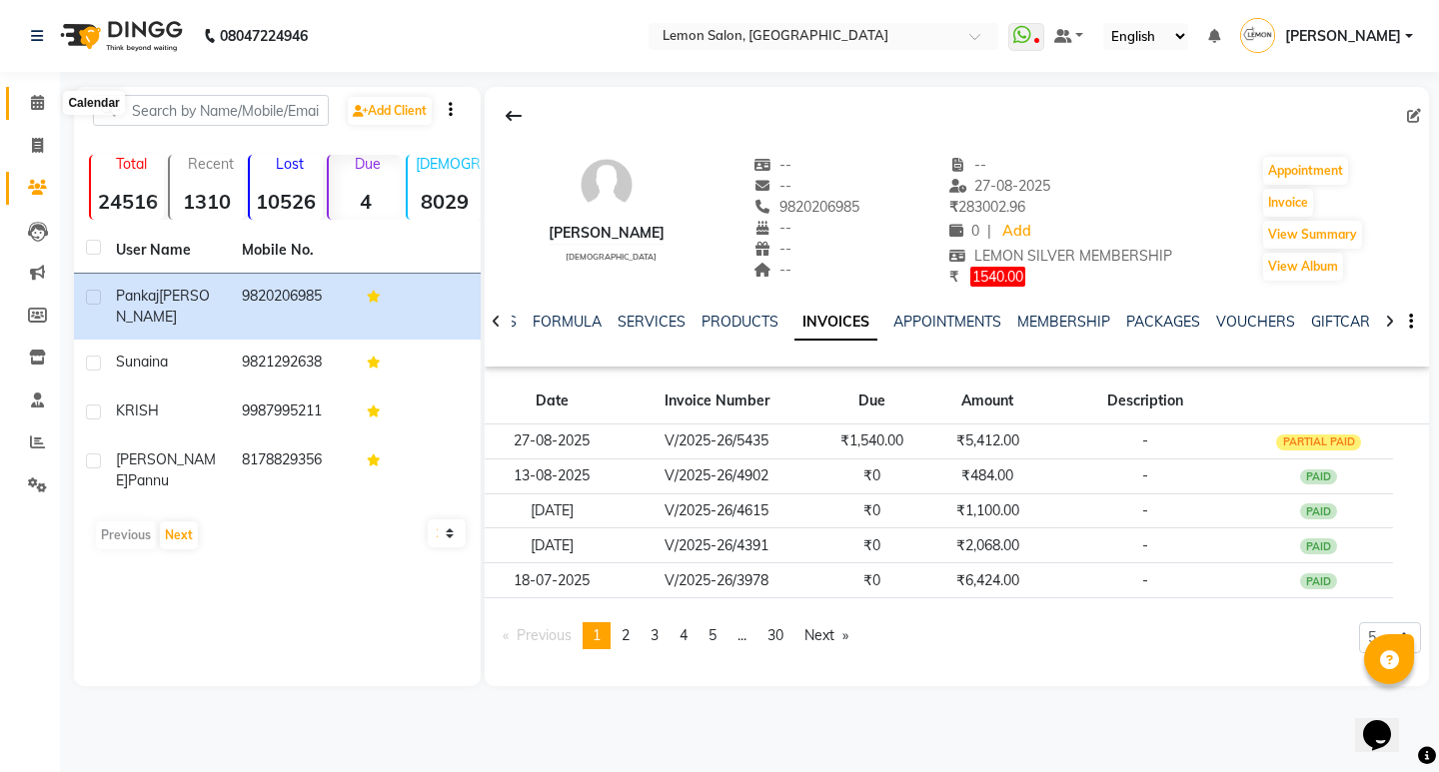
click at [39, 105] on icon at bounding box center [37, 102] width 13 height 15
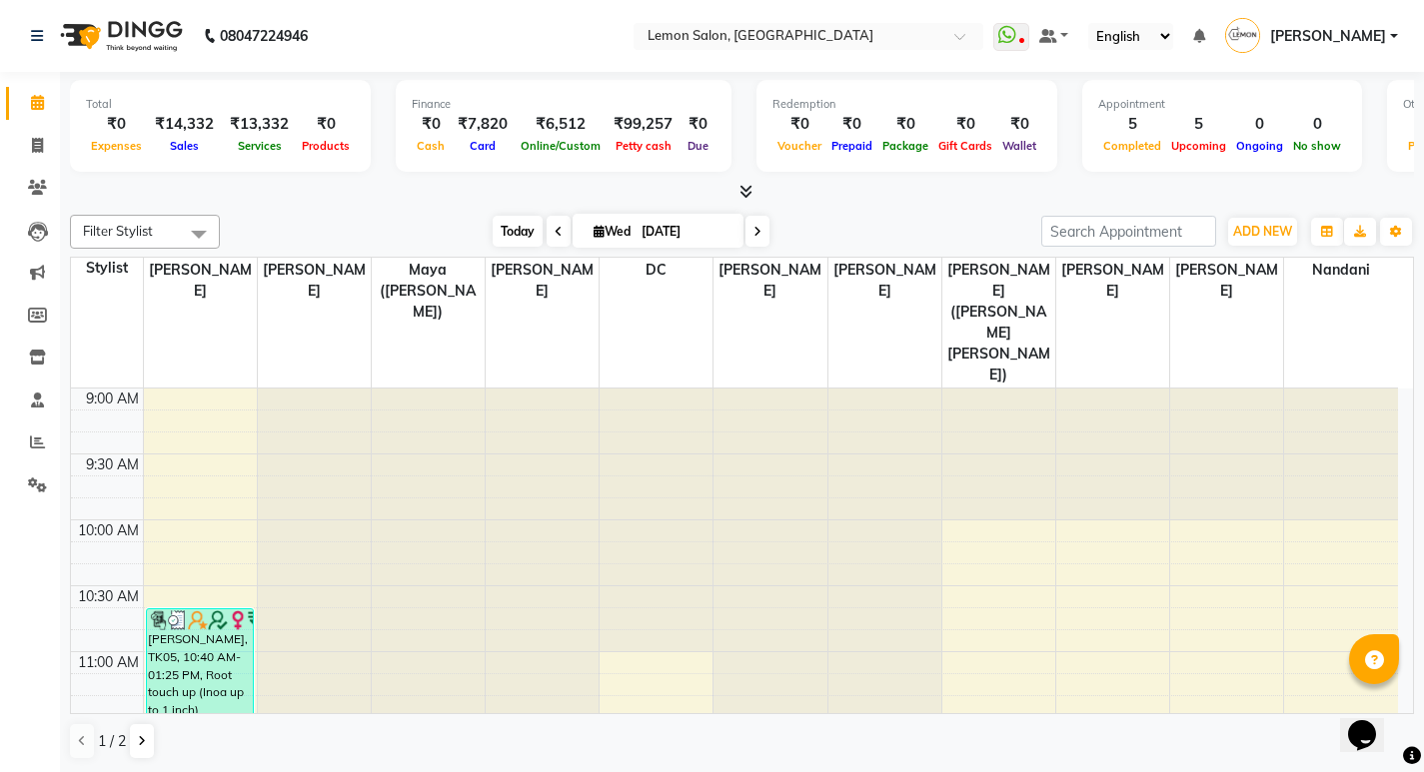
click at [512, 225] on span "Today" at bounding box center [518, 231] width 50 height 31
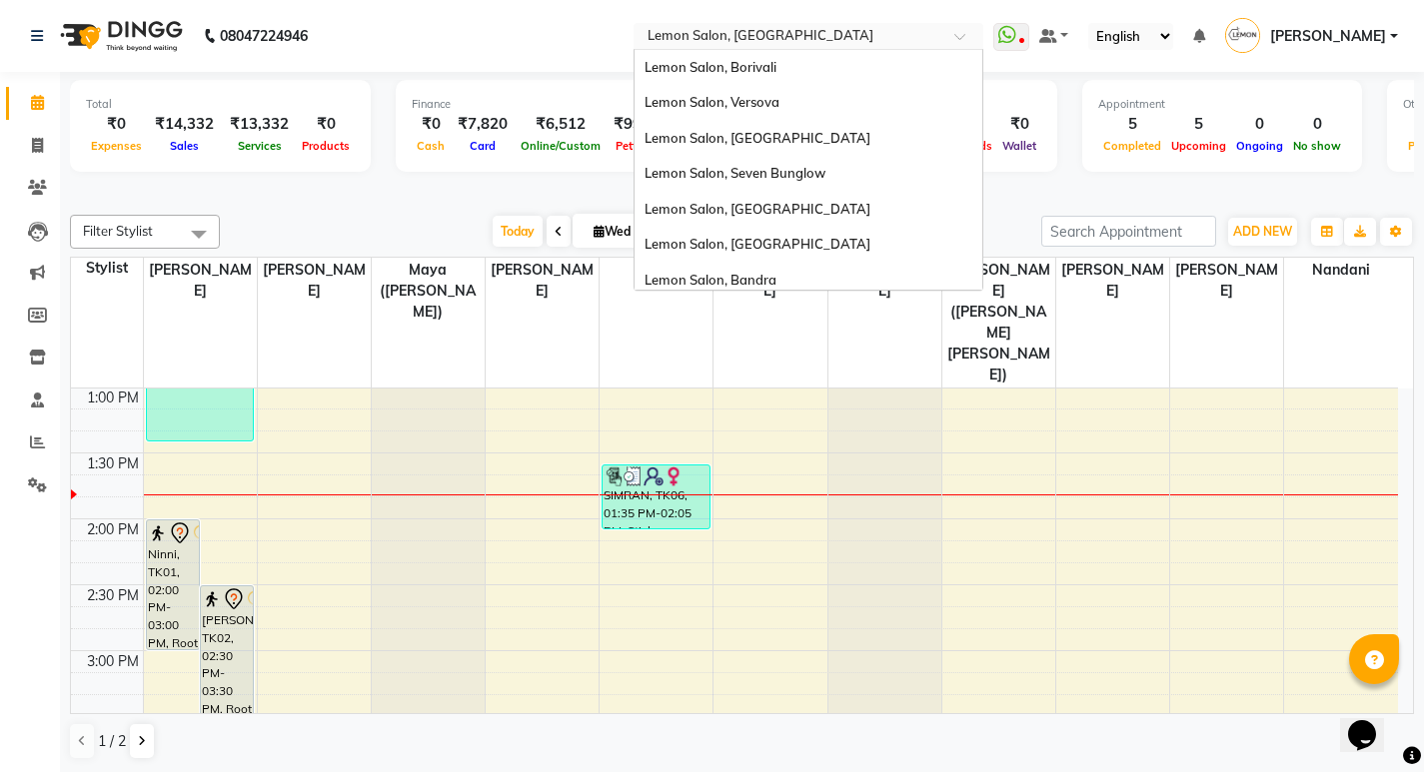
click at [745, 35] on input "text" at bounding box center [788, 38] width 290 height 20
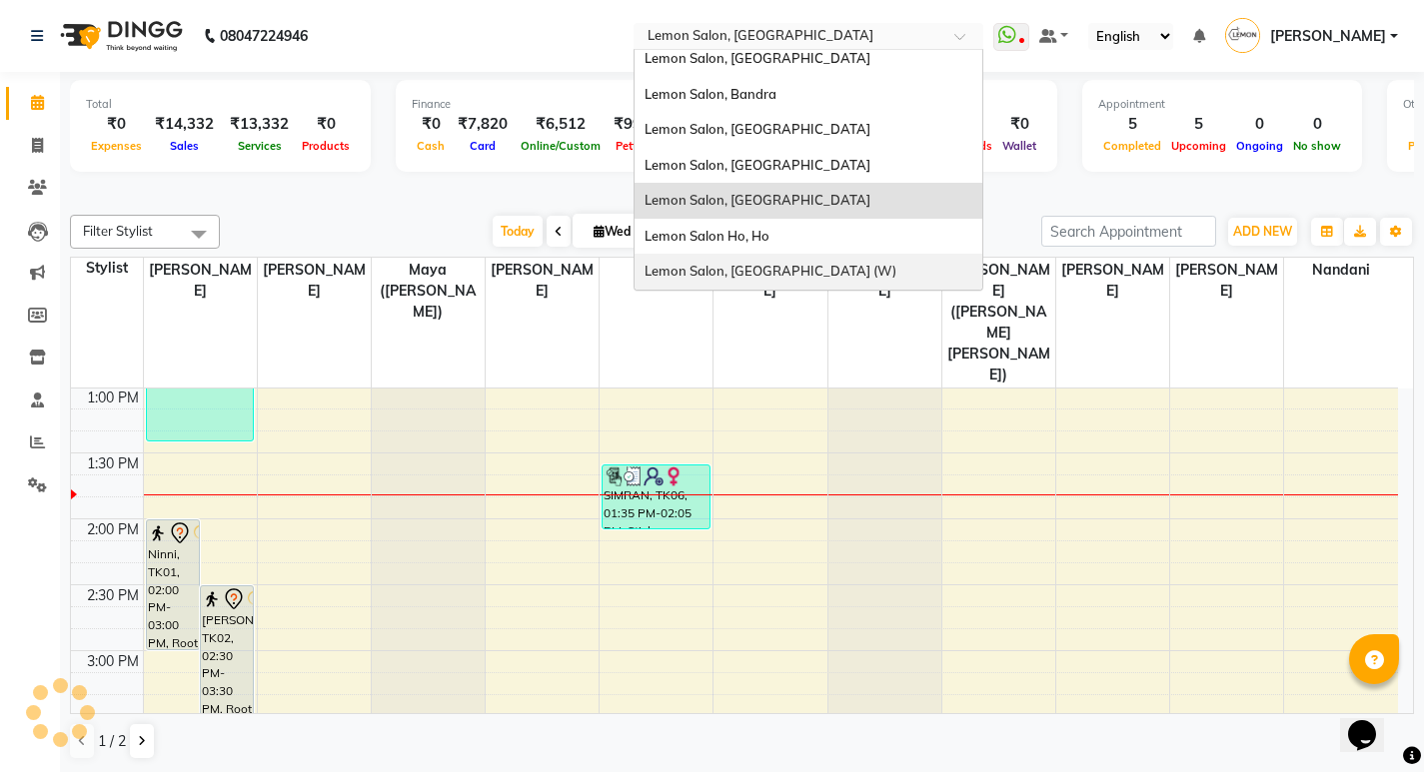
click at [776, 266] on span "Lemon Salon, [GEOGRAPHIC_DATA] (W)" at bounding box center [770, 271] width 252 height 16
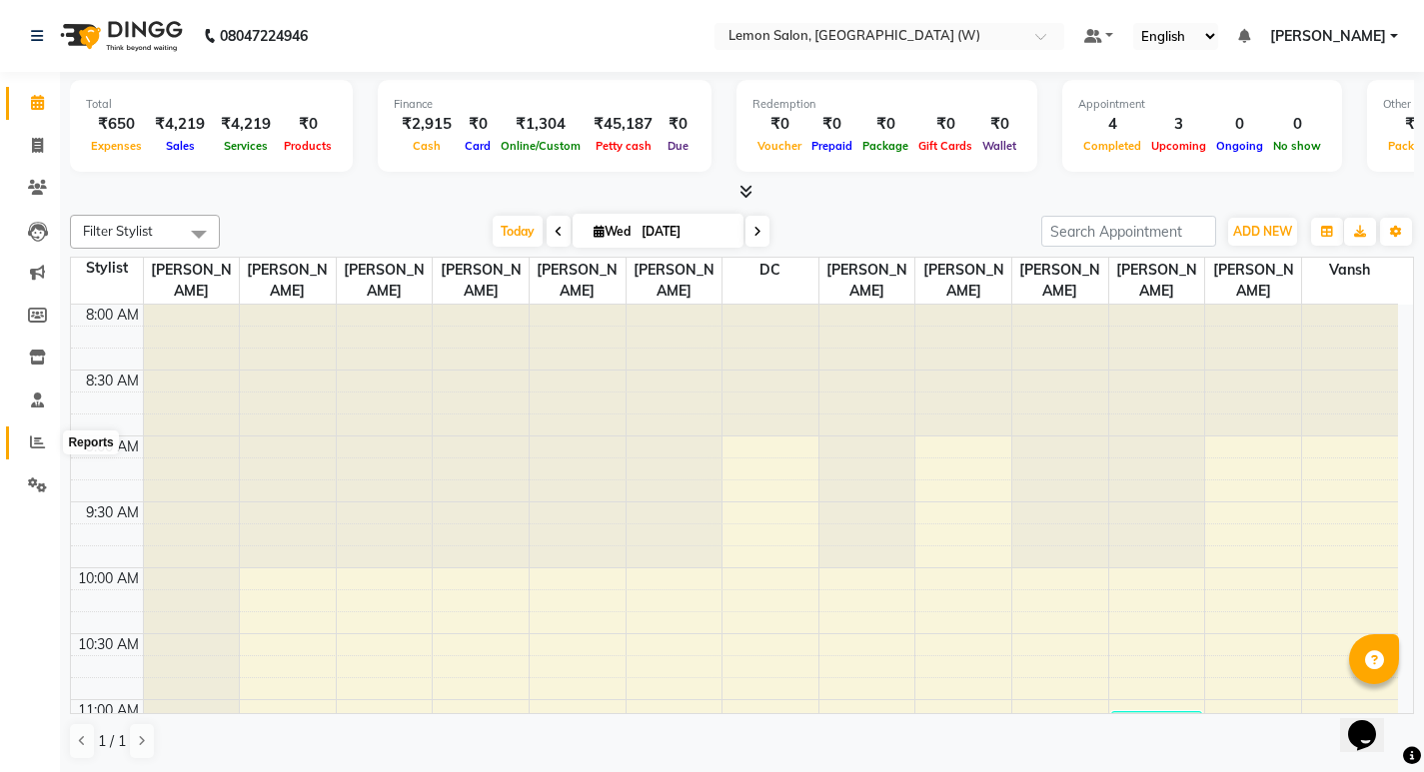
click at [27, 446] on span at bounding box center [37, 443] width 35 height 23
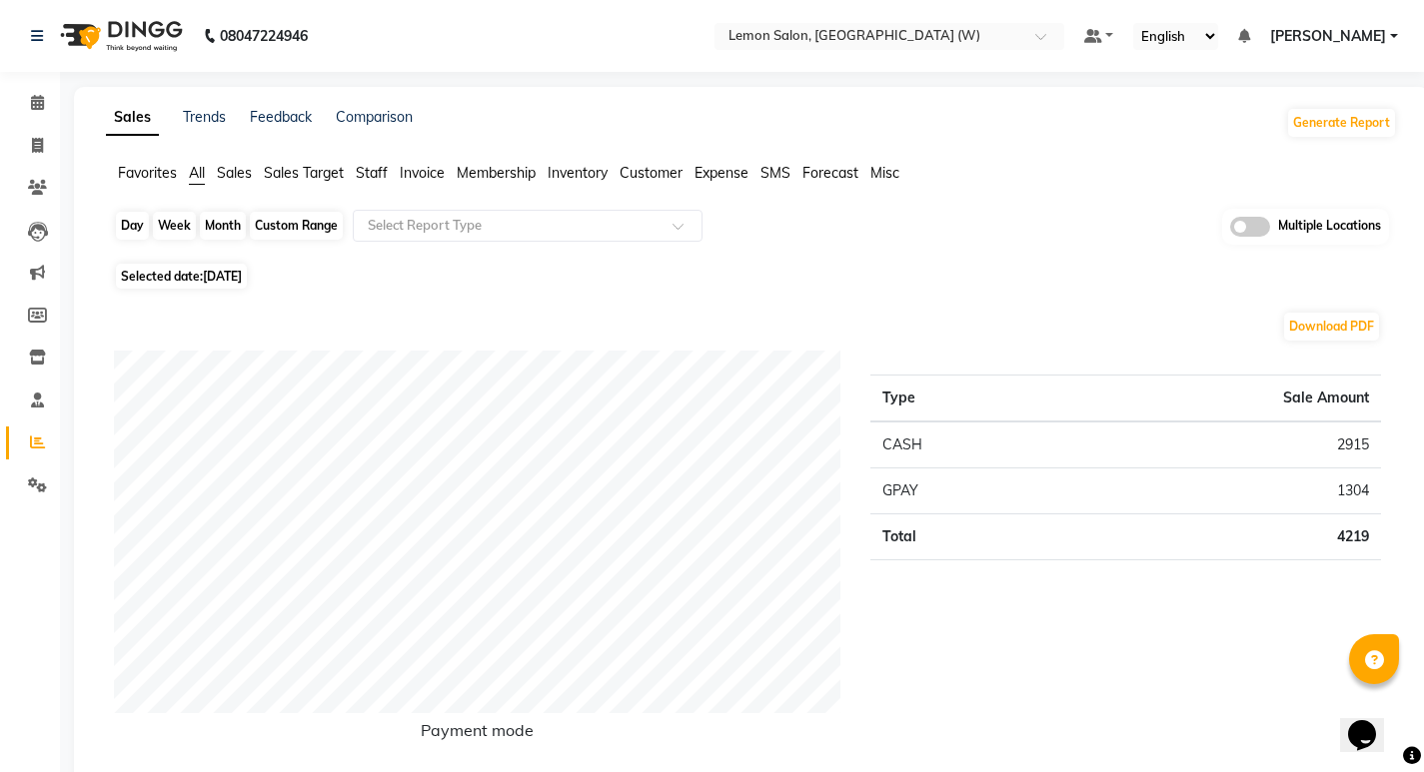
click at [119, 226] on div "Day" at bounding box center [132, 226] width 33 height 28
select select "9"
select select "2025"
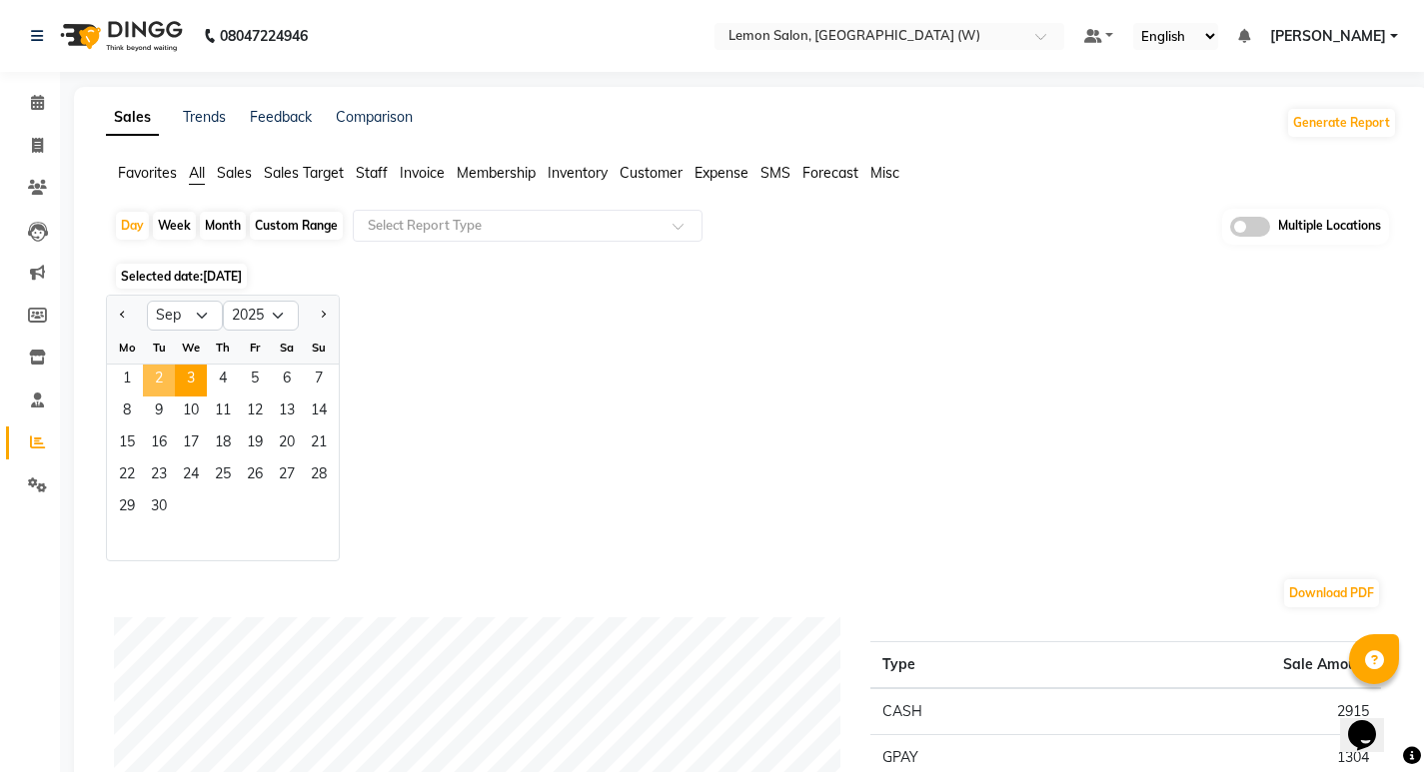
click at [166, 371] on span "2" at bounding box center [159, 381] width 32 height 32
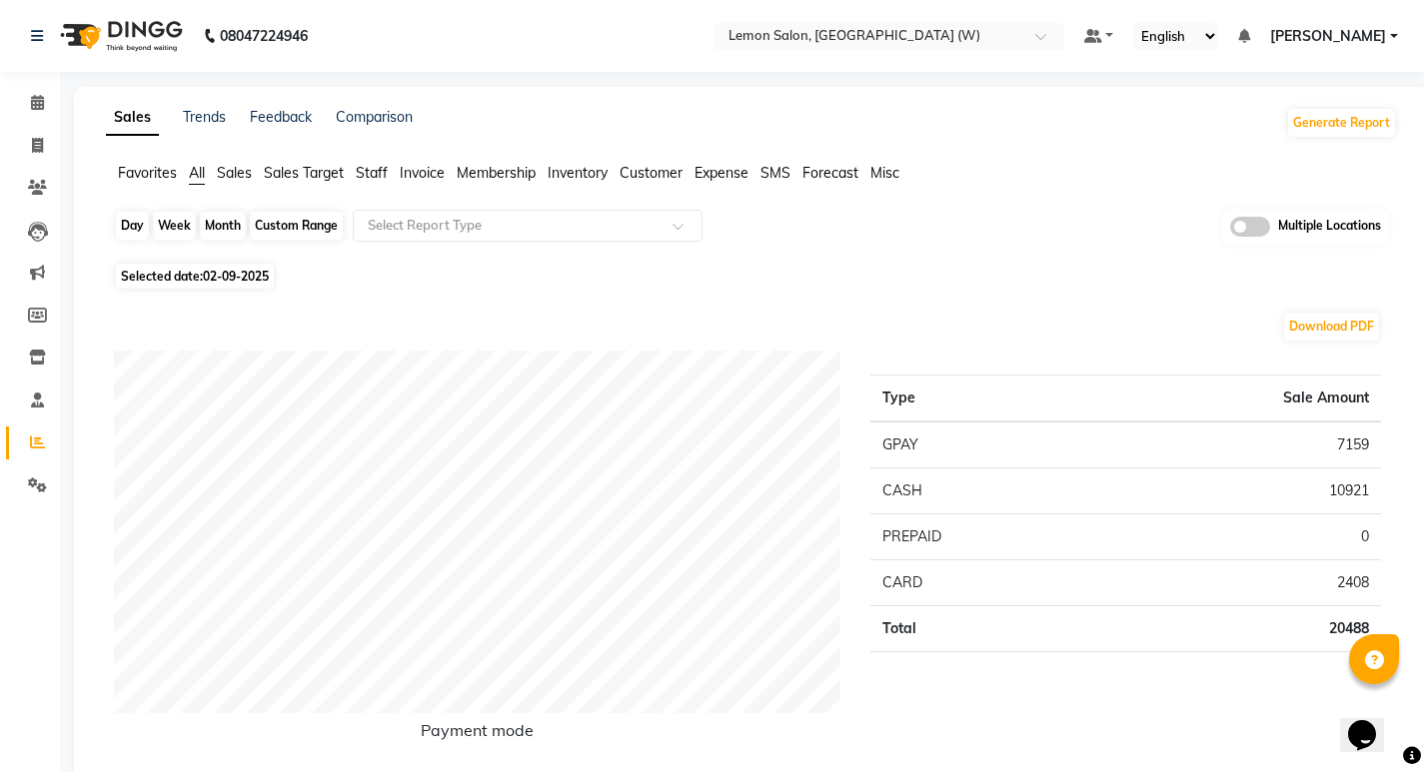
click at [126, 220] on div "Day" at bounding box center [132, 226] width 33 height 28
select select "9"
select select "2025"
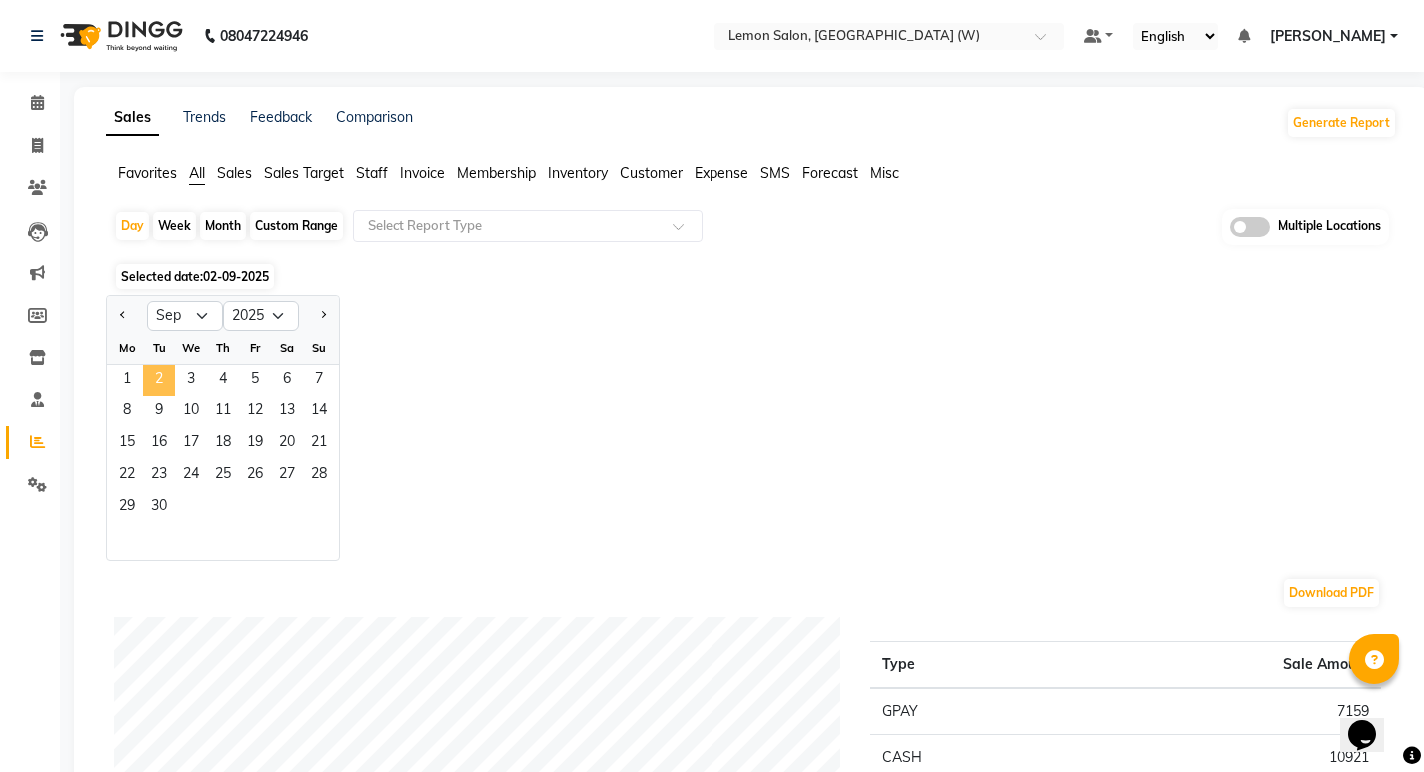
click at [157, 378] on span "2" at bounding box center [159, 381] width 32 height 32
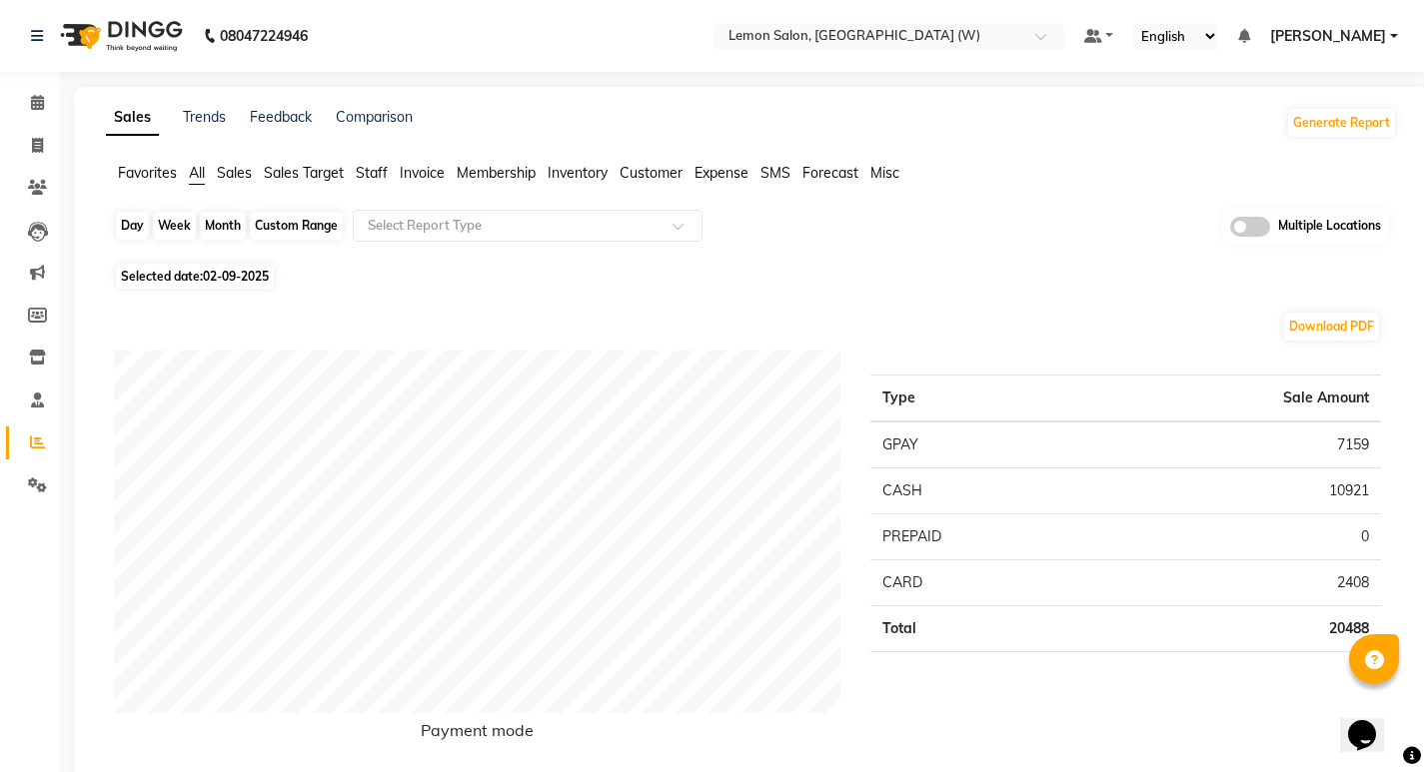
click at [128, 222] on div "Day" at bounding box center [132, 226] width 33 height 28
select select "9"
select select "2025"
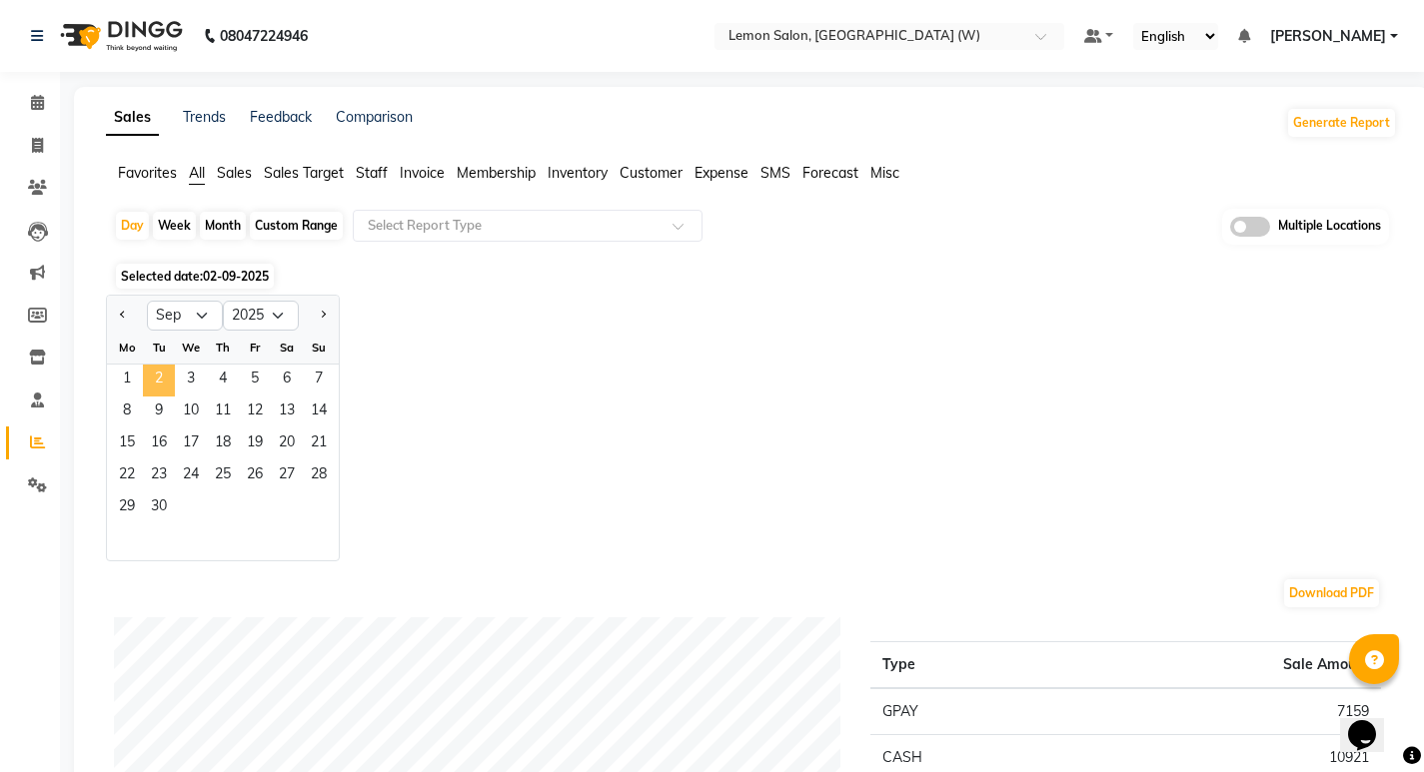
click at [164, 384] on span "2" at bounding box center [159, 381] width 32 height 32
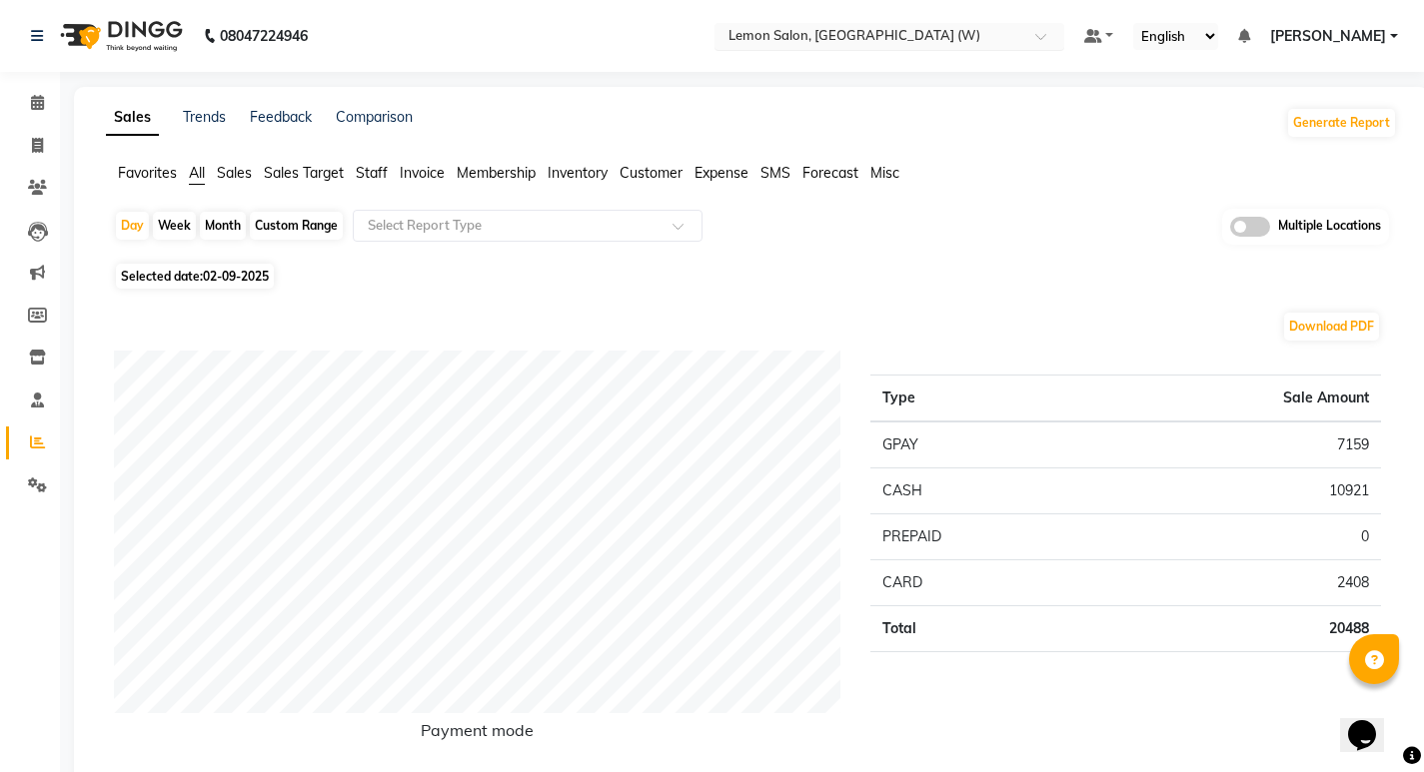
click at [863, 34] on input "text" at bounding box center [869, 38] width 290 height 20
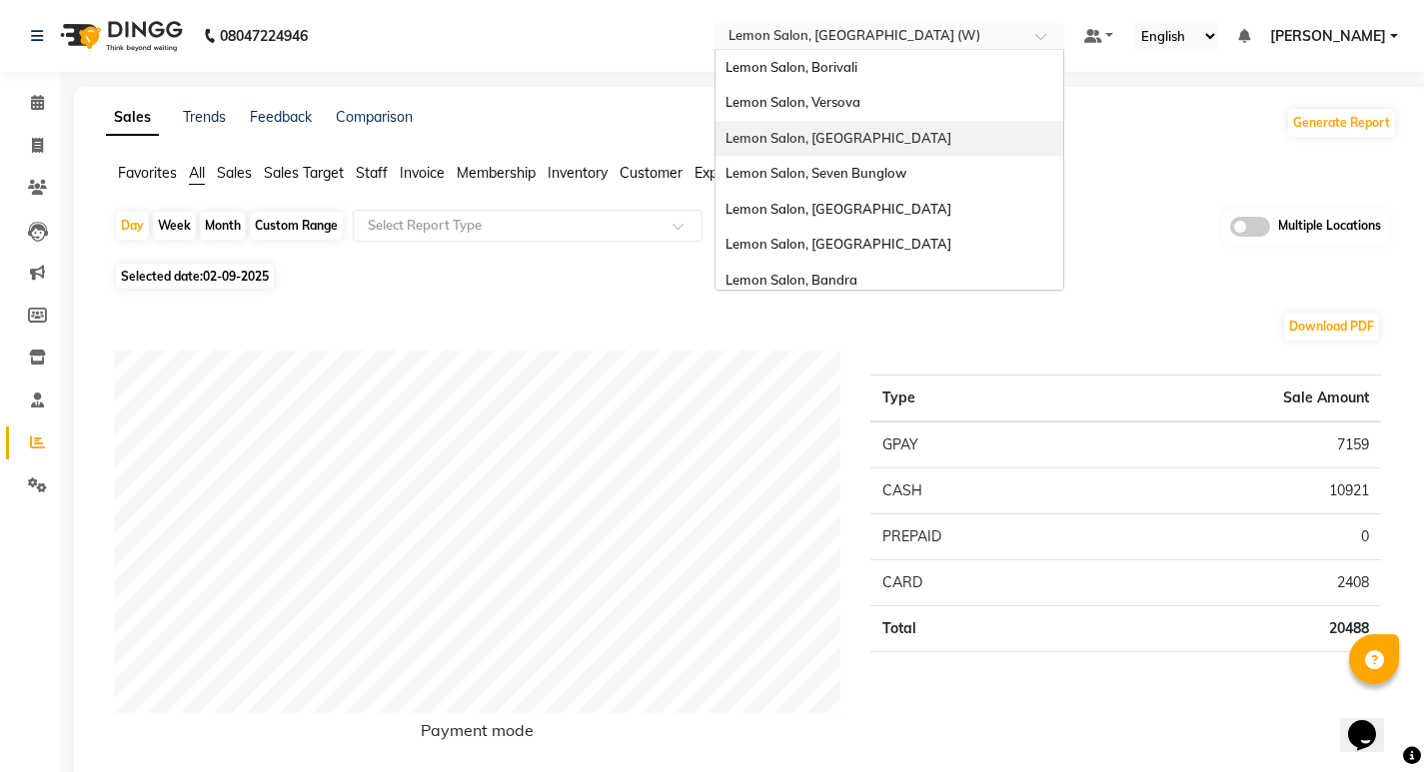
click at [830, 128] on div "Lemon Salon, [GEOGRAPHIC_DATA]" at bounding box center [889, 139] width 348 height 36
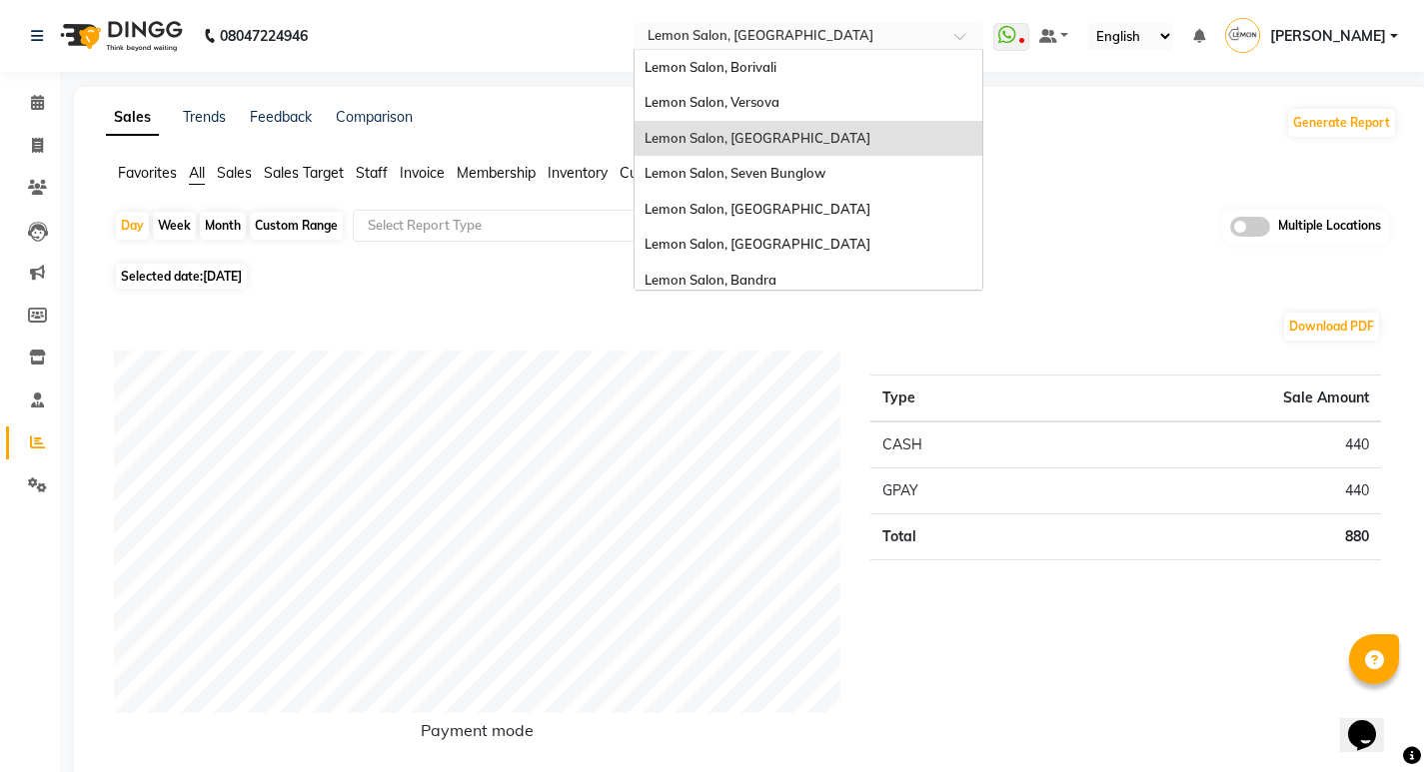
click at [783, 30] on input "text" at bounding box center [788, 38] width 290 height 20
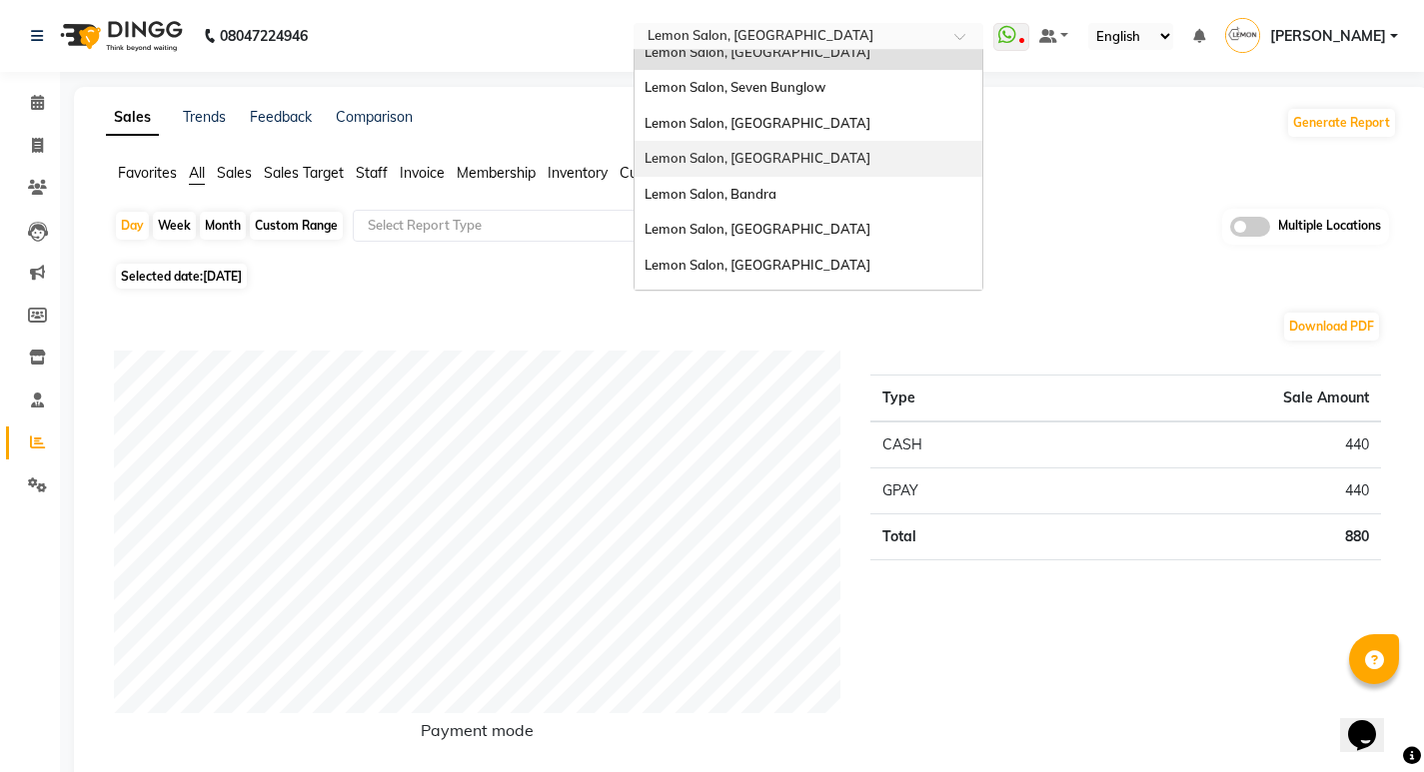
scroll to position [186, 0]
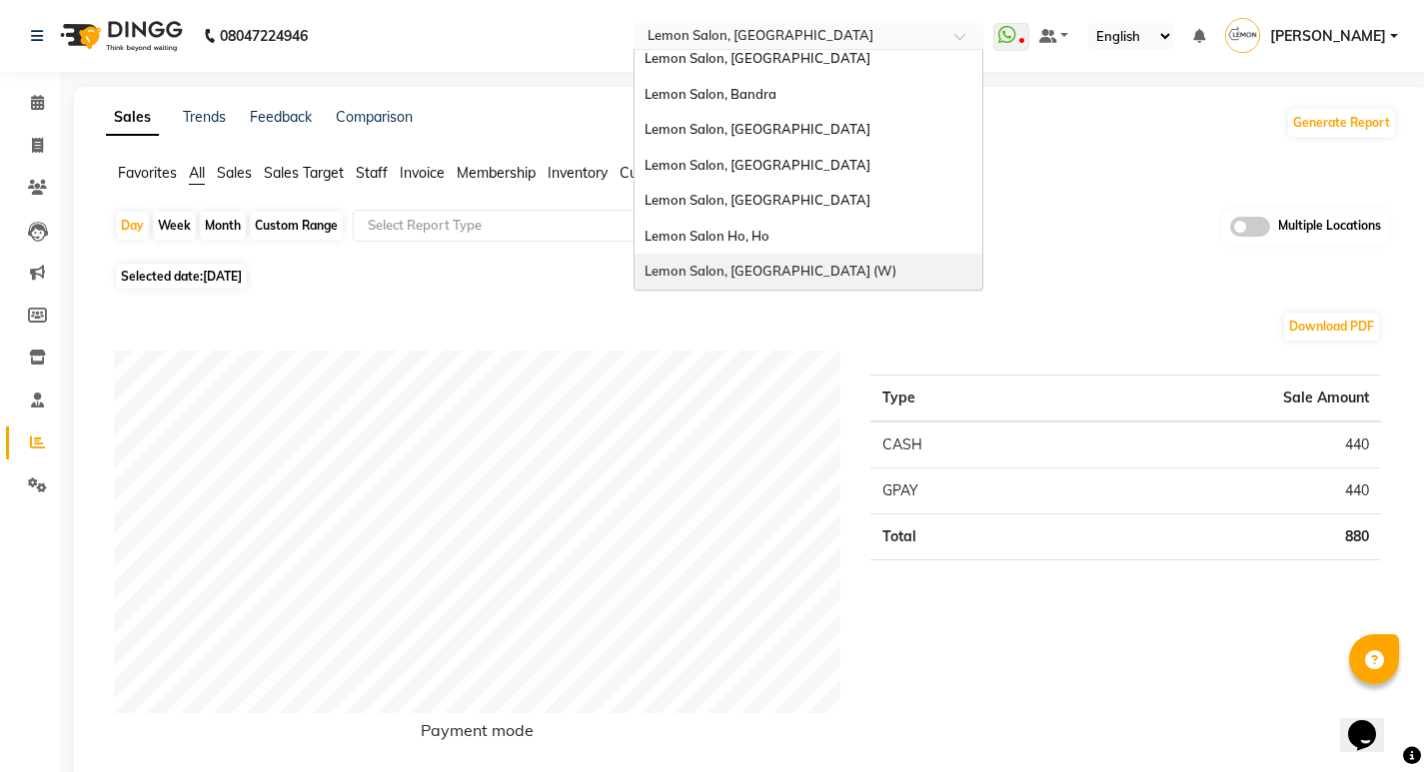
click at [776, 266] on span "Lemon Salon, [GEOGRAPHIC_DATA] (W)" at bounding box center [770, 271] width 252 height 16
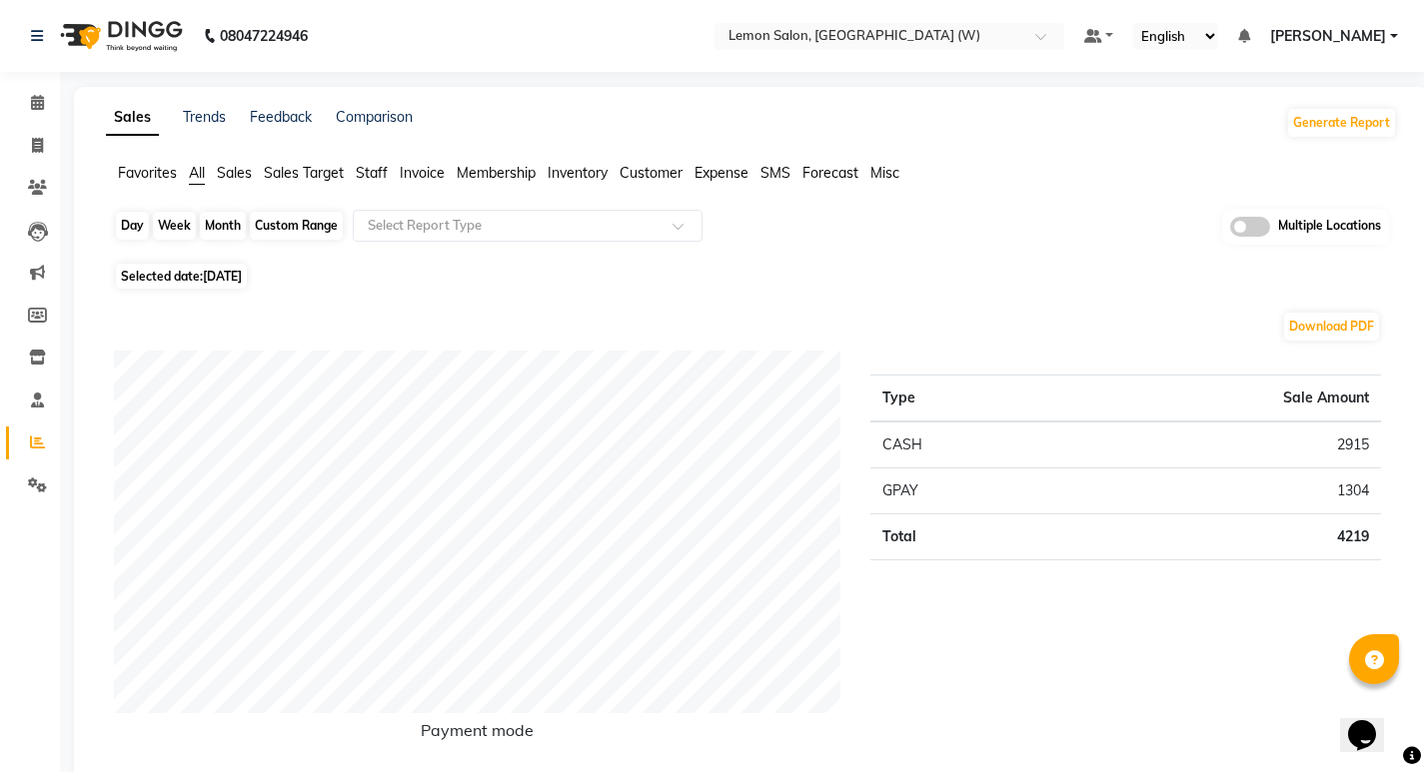
click at [123, 235] on div "Day" at bounding box center [132, 226] width 33 height 28
select select "9"
select select "2025"
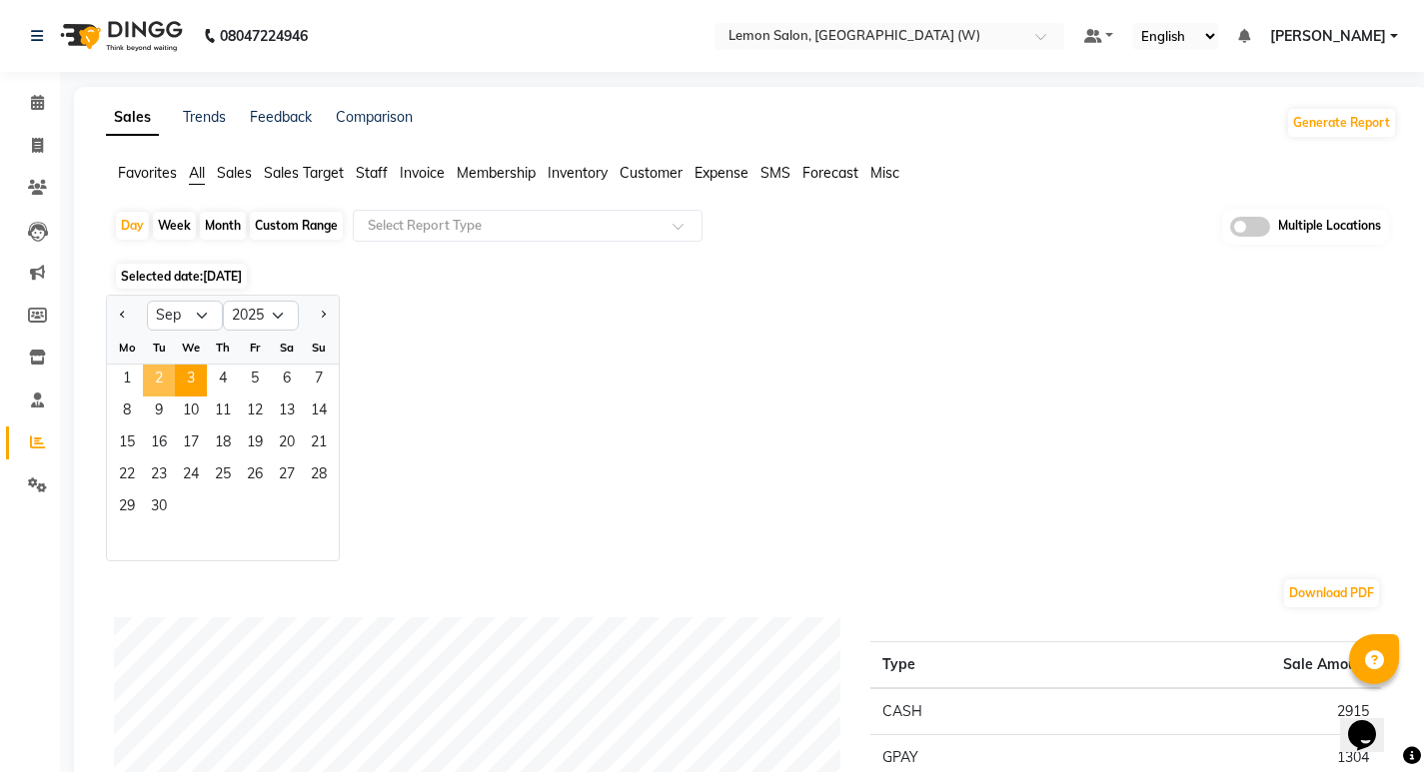
click at [165, 380] on span "2" at bounding box center [159, 381] width 32 height 32
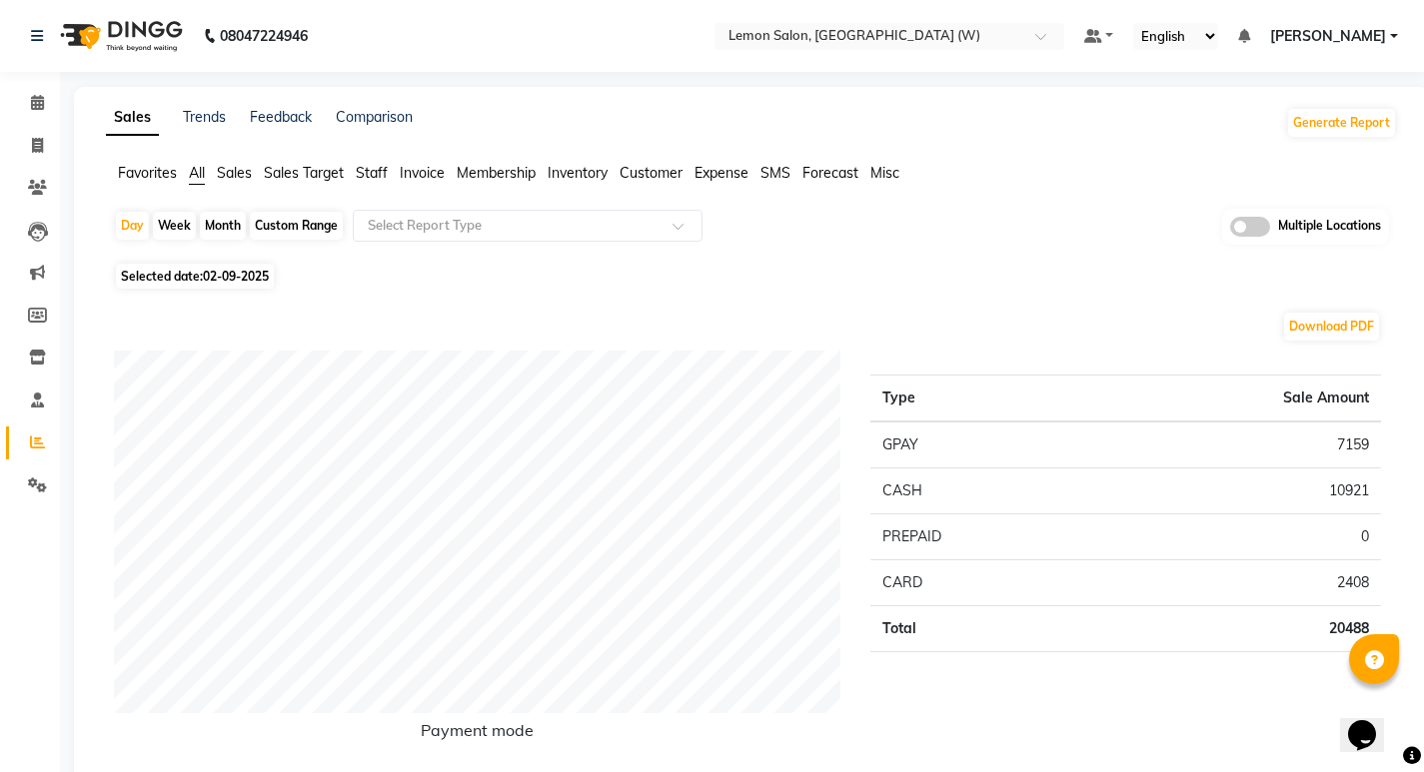
click at [753, 285] on div "Selected date: 02-09-2025" at bounding box center [755, 276] width 1283 height 21
click at [40, 97] on icon at bounding box center [37, 102] width 13 height 15
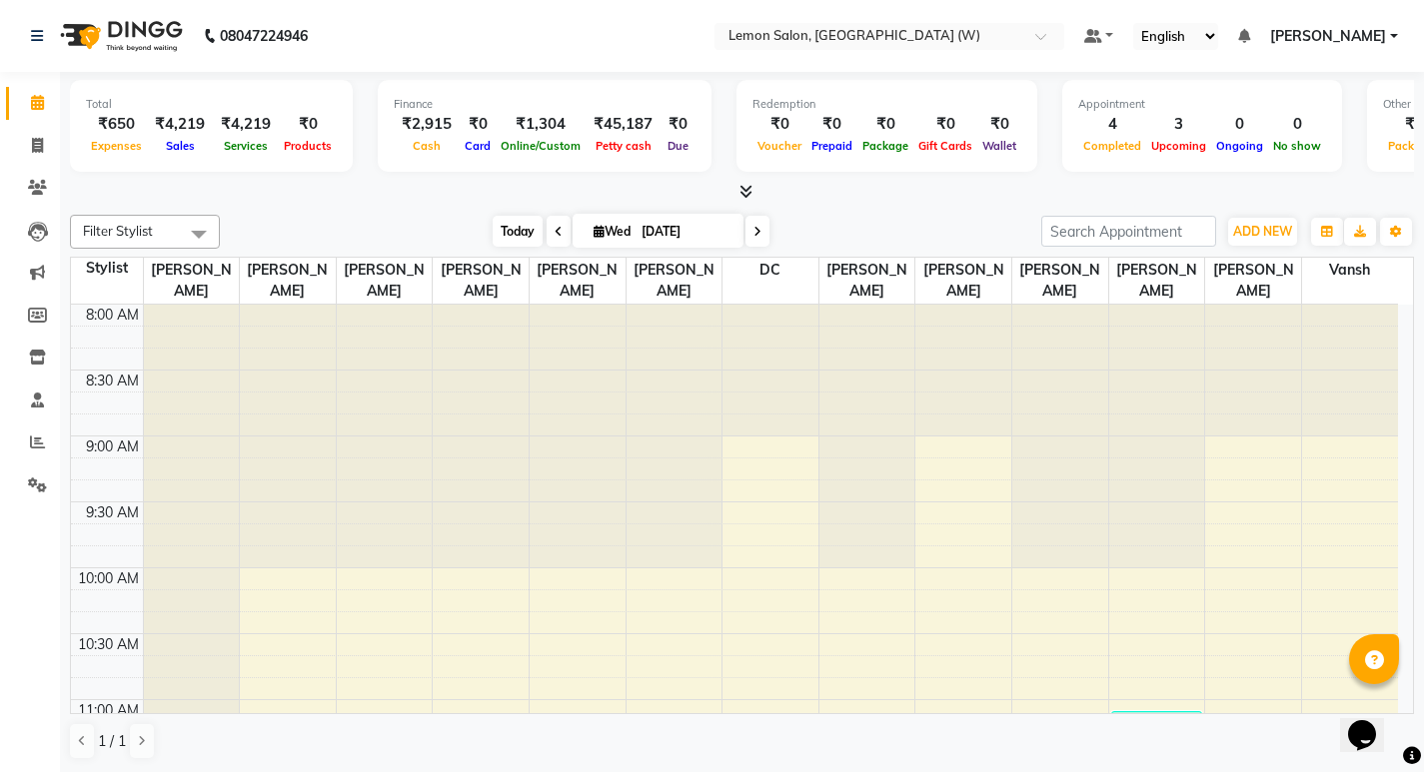
click at [511, 226] on span "Today" at bounding box center [518, 231] width 50 height 31
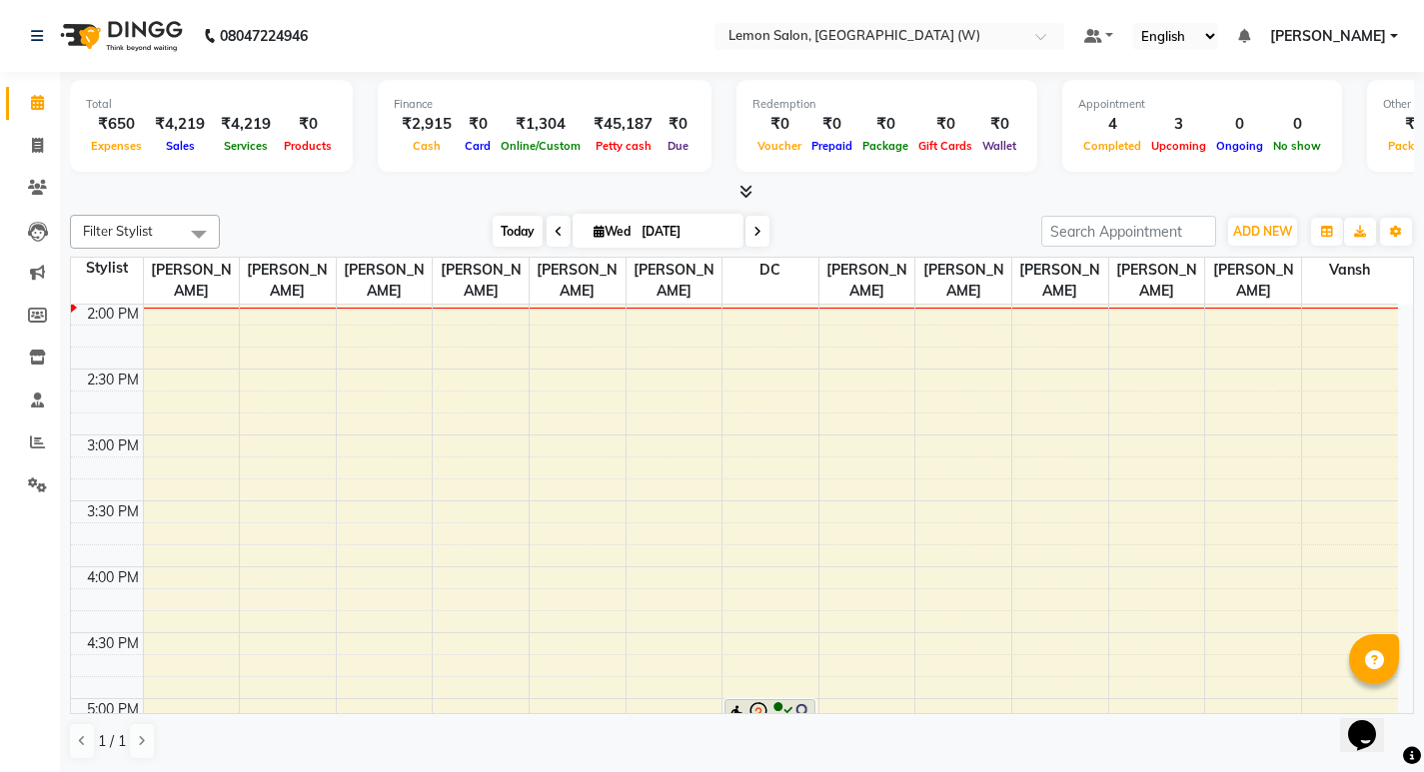
click at [510, 226] on span "Today" at bounding box center [518, 231] width 50 height 31
click at [497, 237] on span "Today" at bounding box center [518, 231] width 50 height 31
click at [509, 219] on span "Today" at bounding box center [518, 231] width 50 height 31
drag, startPoint x: 869, startPoint y: 214, endPoint x: 708, endPoint y: 211, distance: 160.9
click at [869, 214] on div "Filter Stylist Select All Anamta Sayyed DC Faheem Shaikh Ganesh Motewad Kassar …" at bounding box center [742, 487] width 1344 height 561
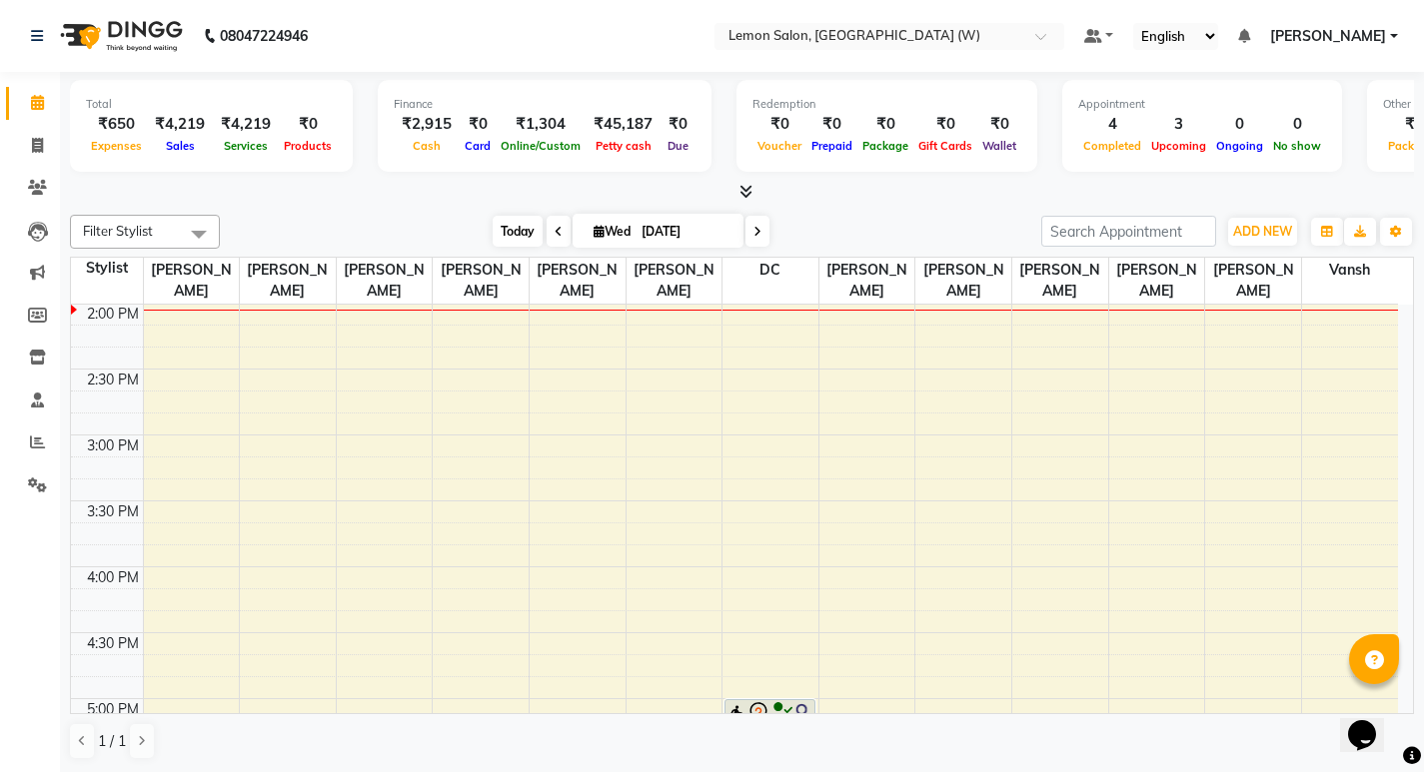
click at [516, 229] on span "Today" at bounding box center [518, 231] width 50 height 31
click at [511, 229] on span "Today" at bounding box center [518, 231] width 50 height 31
click at [933, 33] on input "text" at bounding box center [869, 38] width 290 height 20
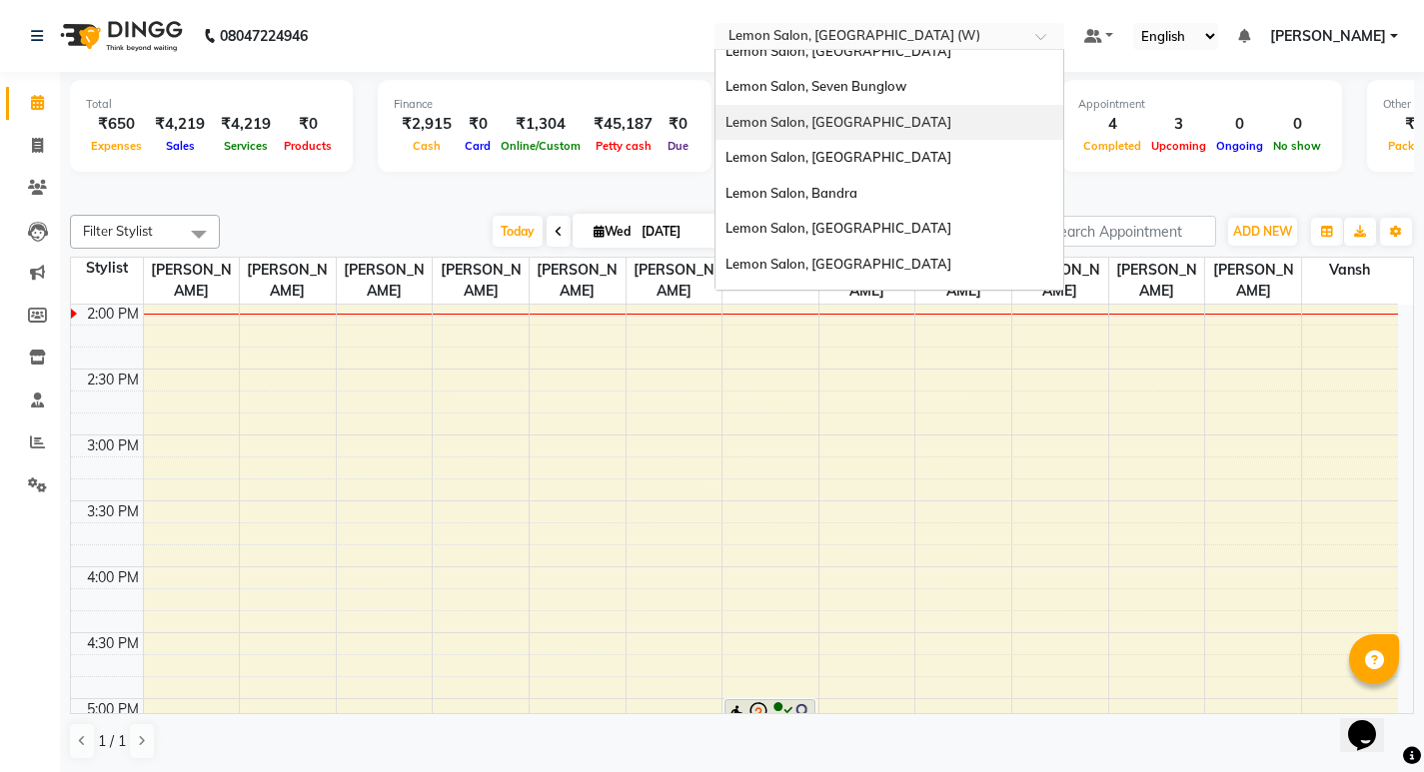
scroll to position [86, 0]
click at [910, 63] on div "Lemon Salon, [GEOGRAPHIC_DATA]" at bounding box center [889, 53] width 348 height 36
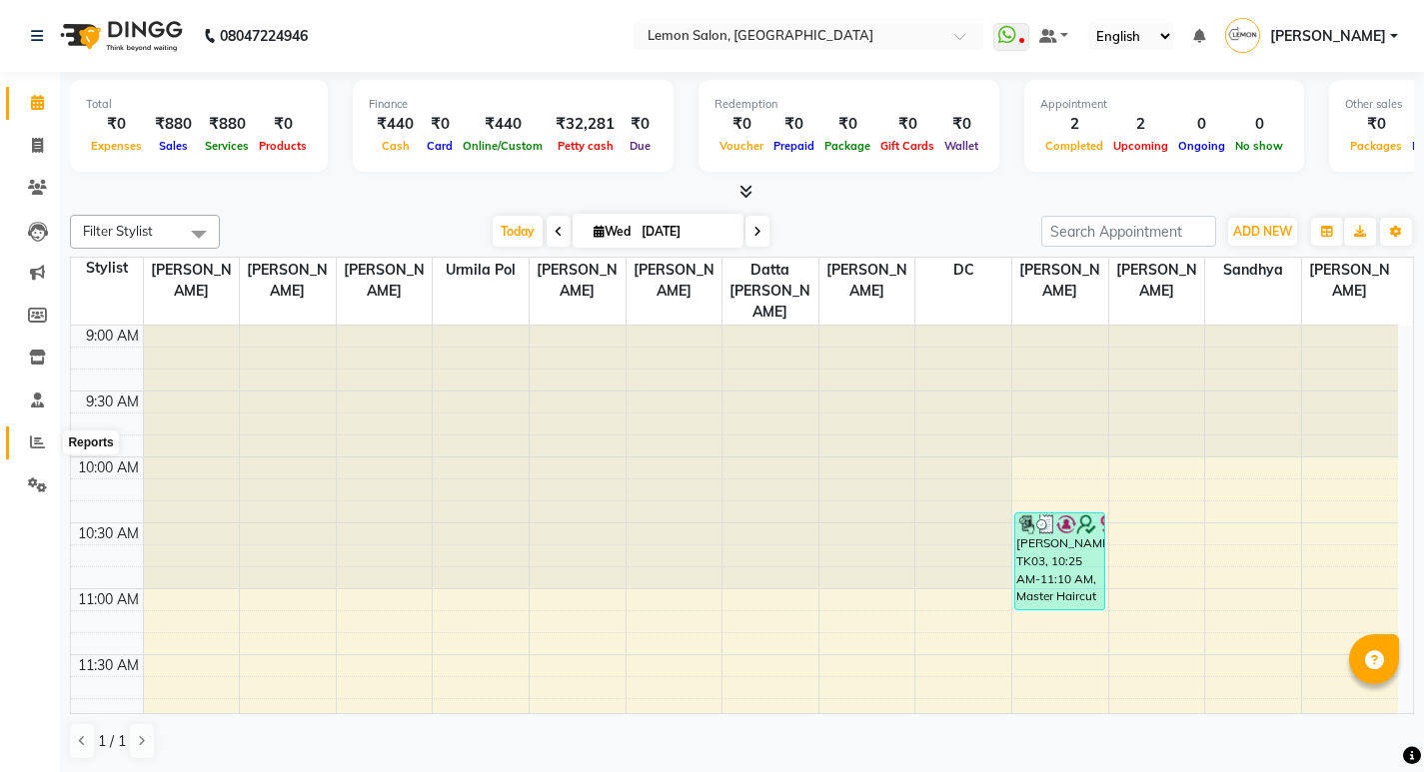
click at [38, 441] on icon at bounding box center [37, 442] width 15 height 15
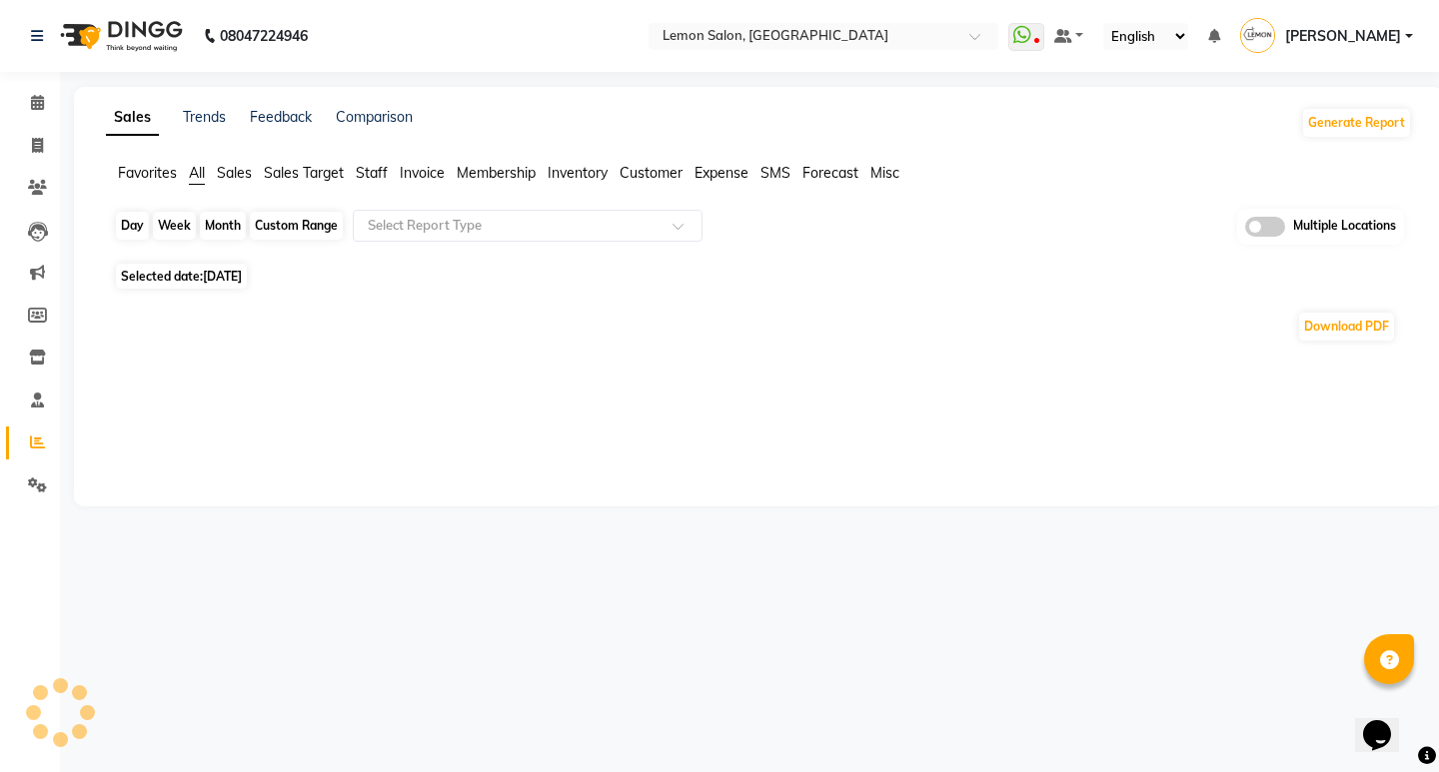
click at [135, 223] on div "Day" at bounding box center [132, 226] width 33 height 28
select select "9"
select select "2025"
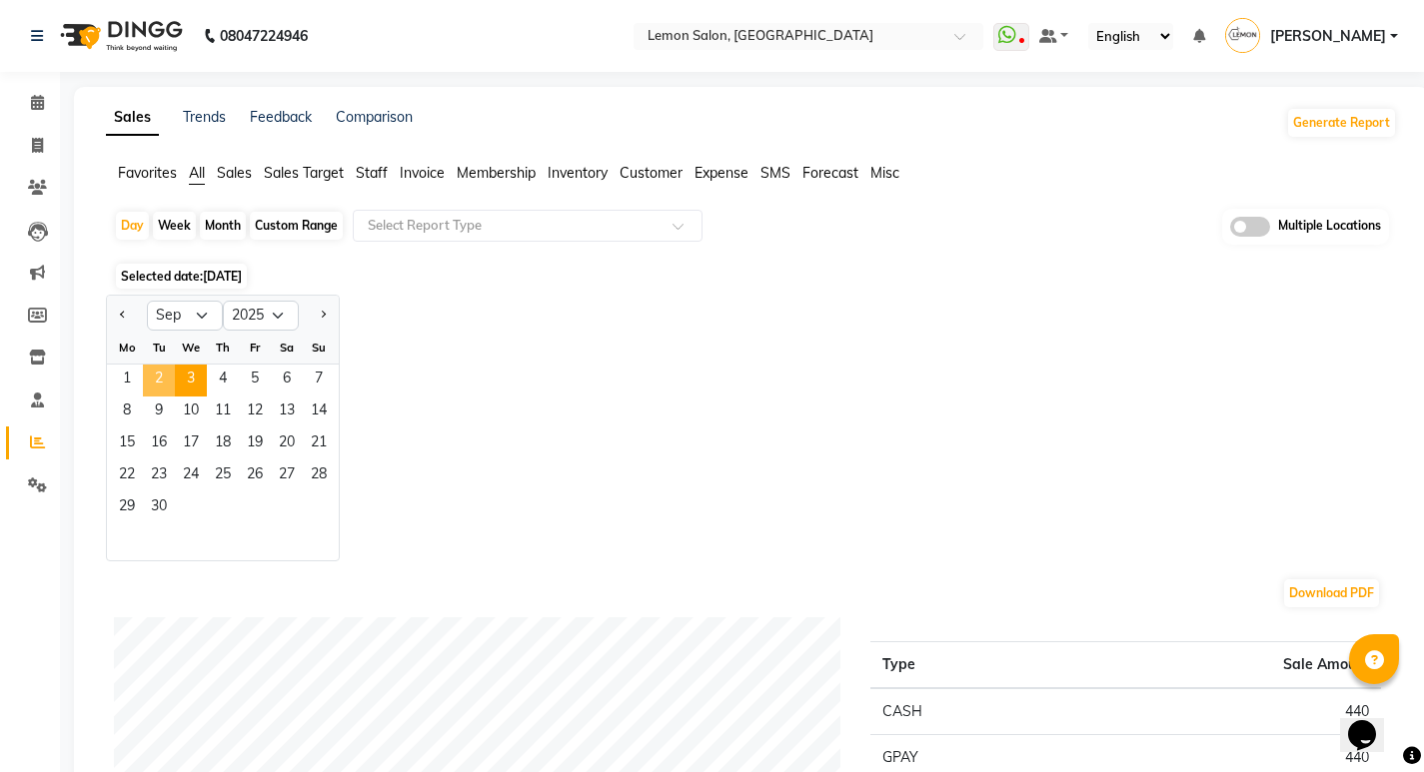
click at [166, 380] on span "2" at bounding box center [159, 381] width 32 height 32
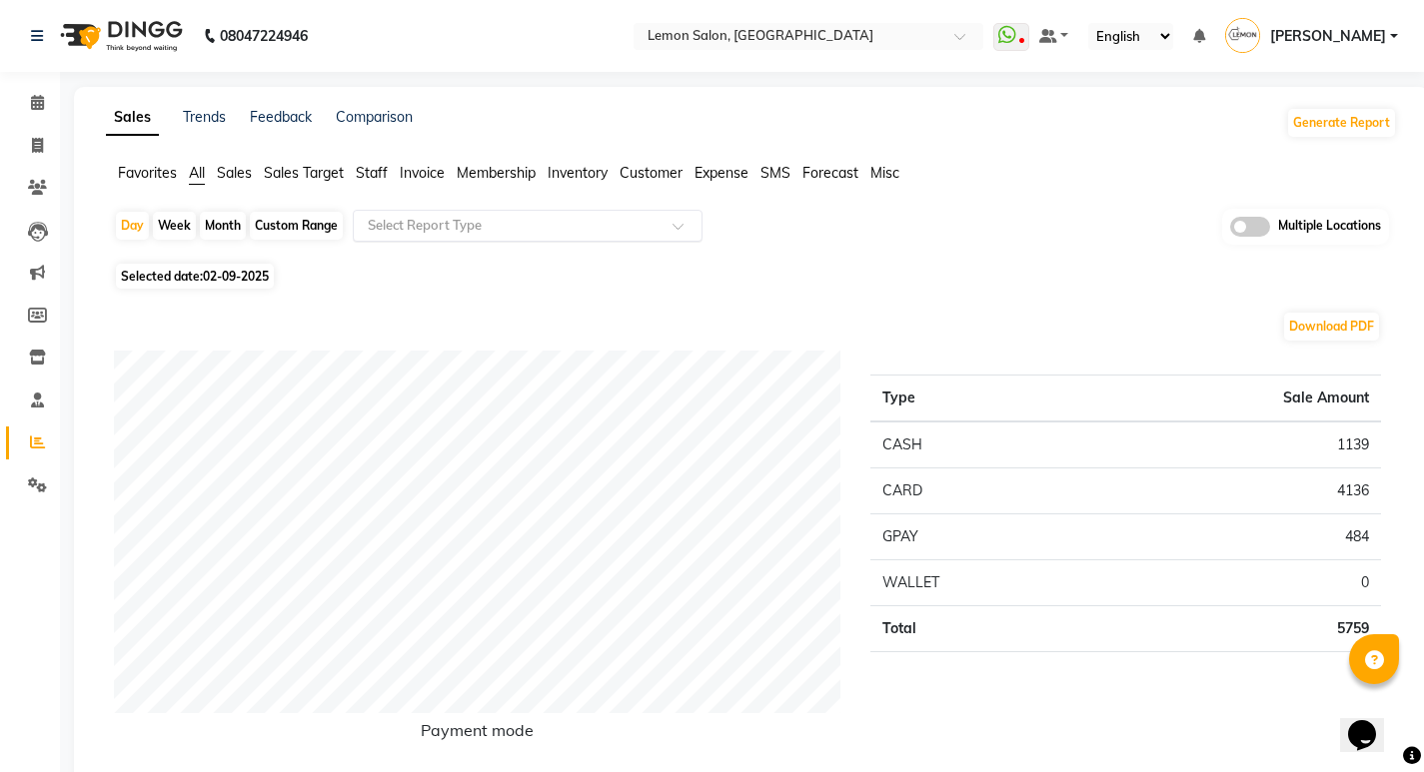
click at [427, 224] on input "text" at bounding box center [508, 226] width 288 height 20
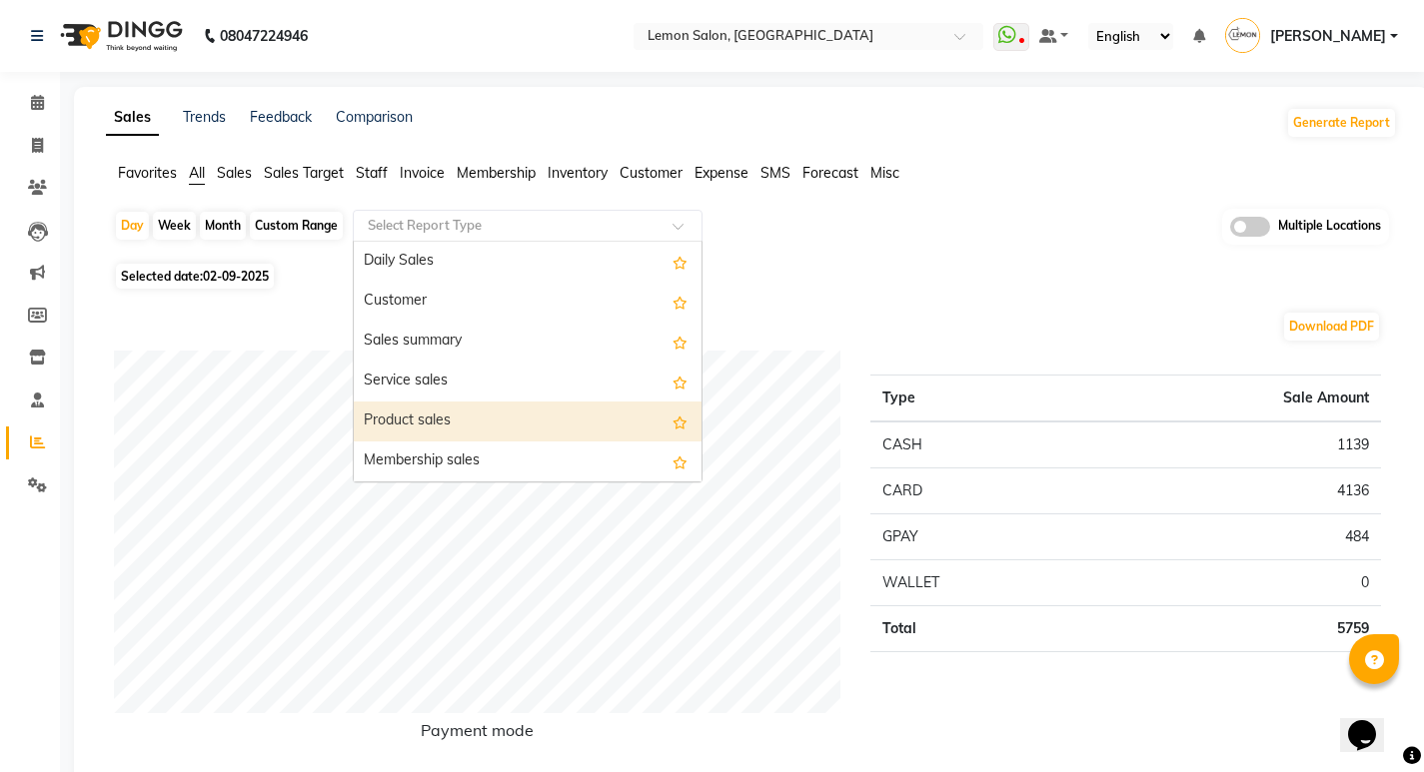
click at [429, 407] on div "Product sales" at bounding box center [528, 422] width 348 height 40
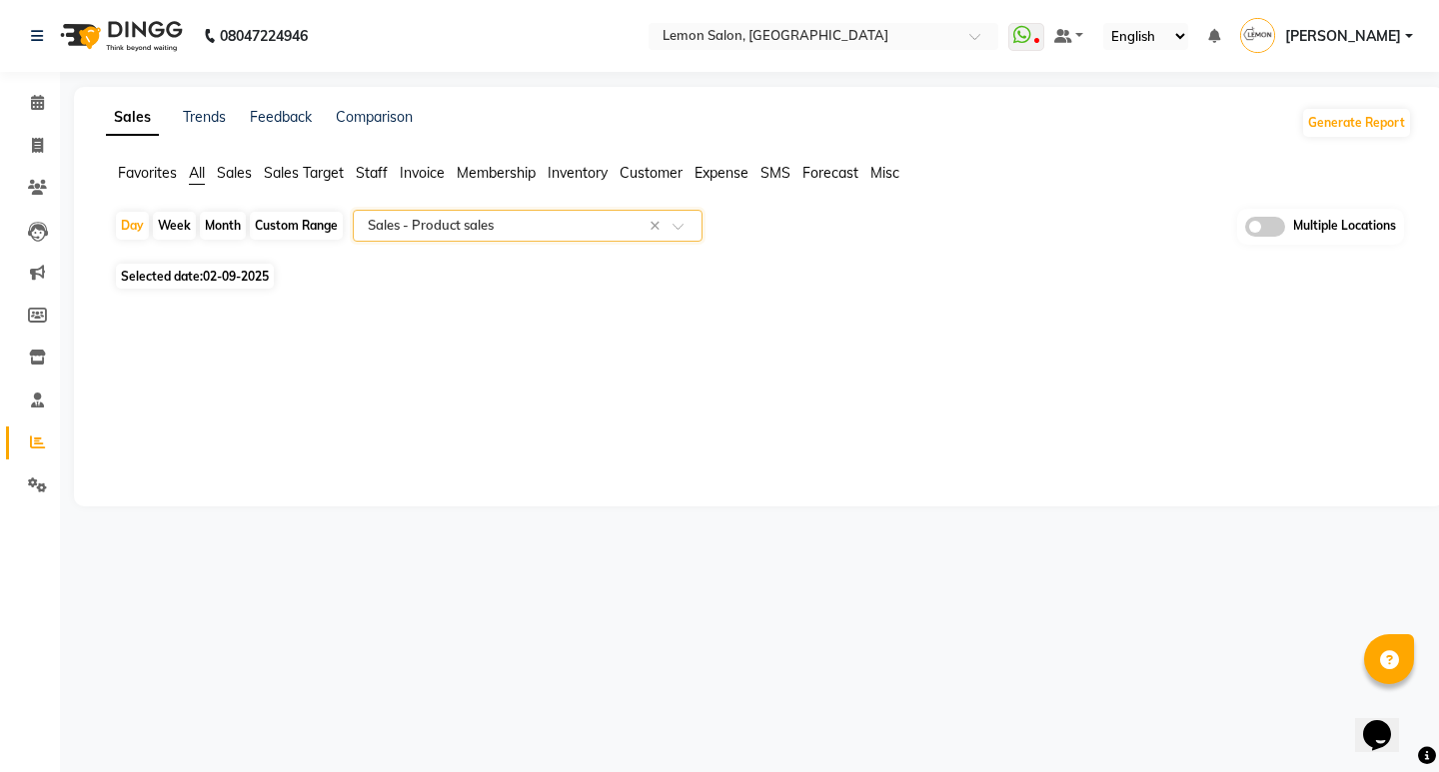
click at [455, 216] on input "text" at bounding box center [508, 226] width 288 height 20
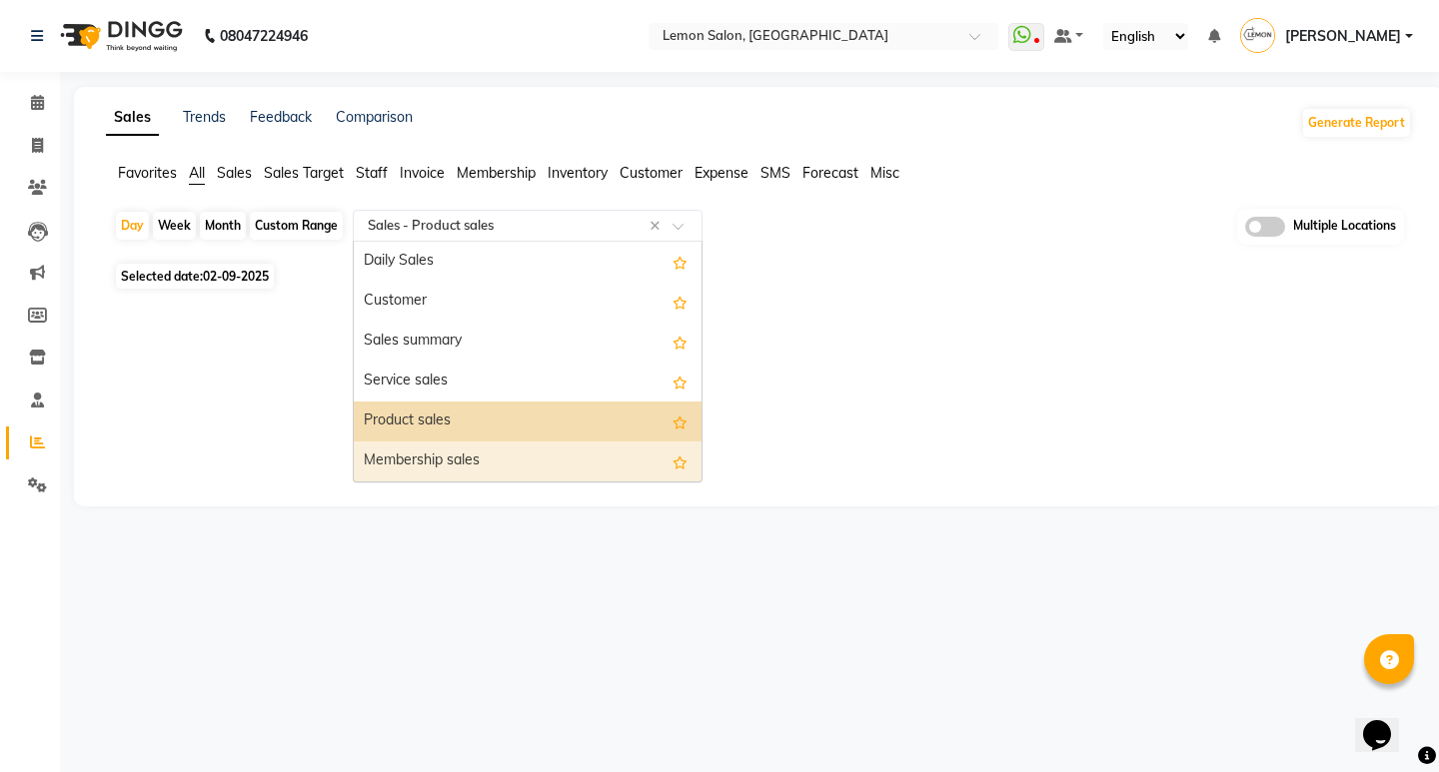
click at [428, 466] on div "Membership sales" at bounding box center [528, 462] width 348 height 40
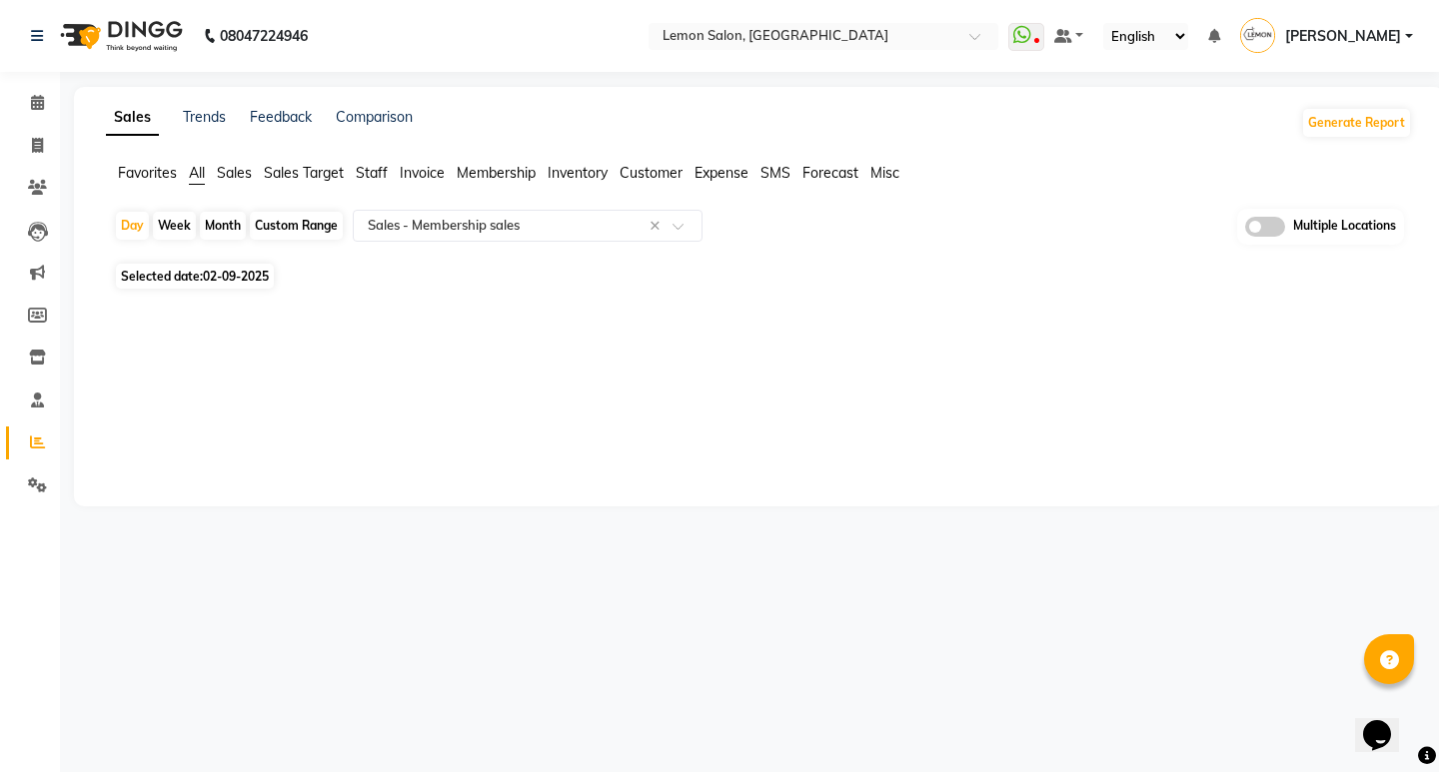
click at [200, 170] on span "All" at bounding box center [197, 173] width 16 height 18
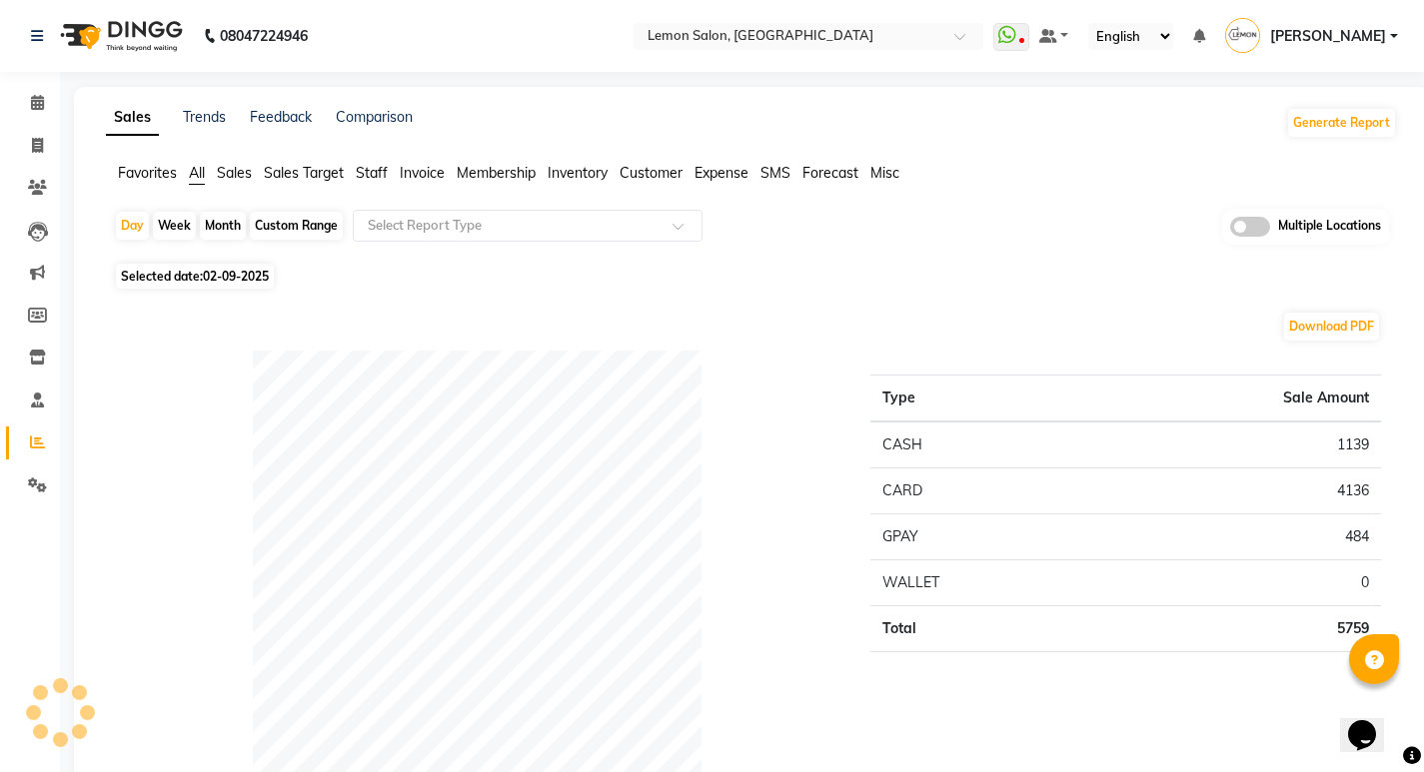
click at [303, 235] on div "Custom Range" at bounding box center [296, 226] width 93 height 28
select select "9"
select select "2025"
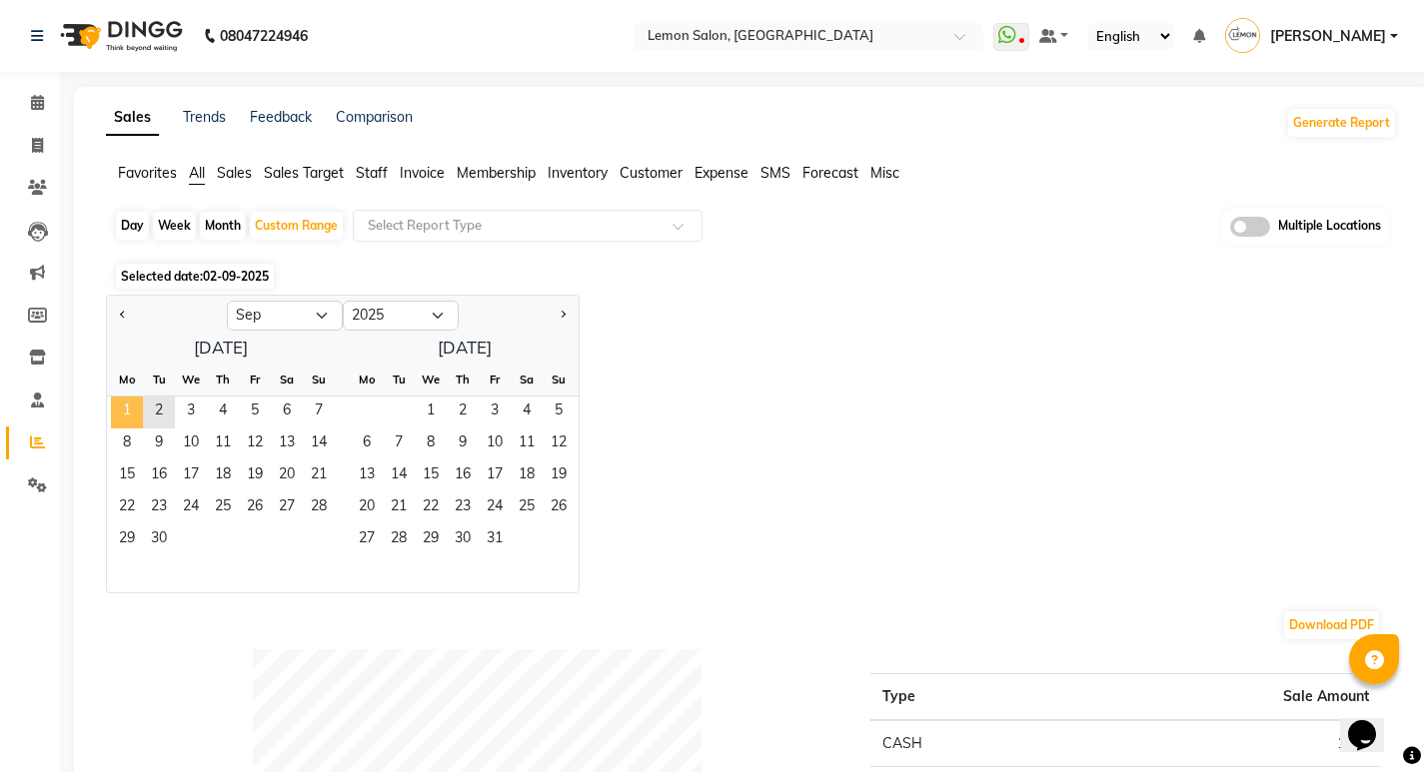
click at [116, 417] on span "1" at bounding box center [127, 413] width 32 height 32
drag, startPoint x: 176, startPoint y: 412, endPoint x: 162, endPoint y: 415, distance: 14.3
click at [162, 415] on div "1 2 3 4 5 6 7" at bounding box center [221, 413] width 228 height 32
click at [162, 415] on span "2" at bounding box center [159, 413] width 32 height 32
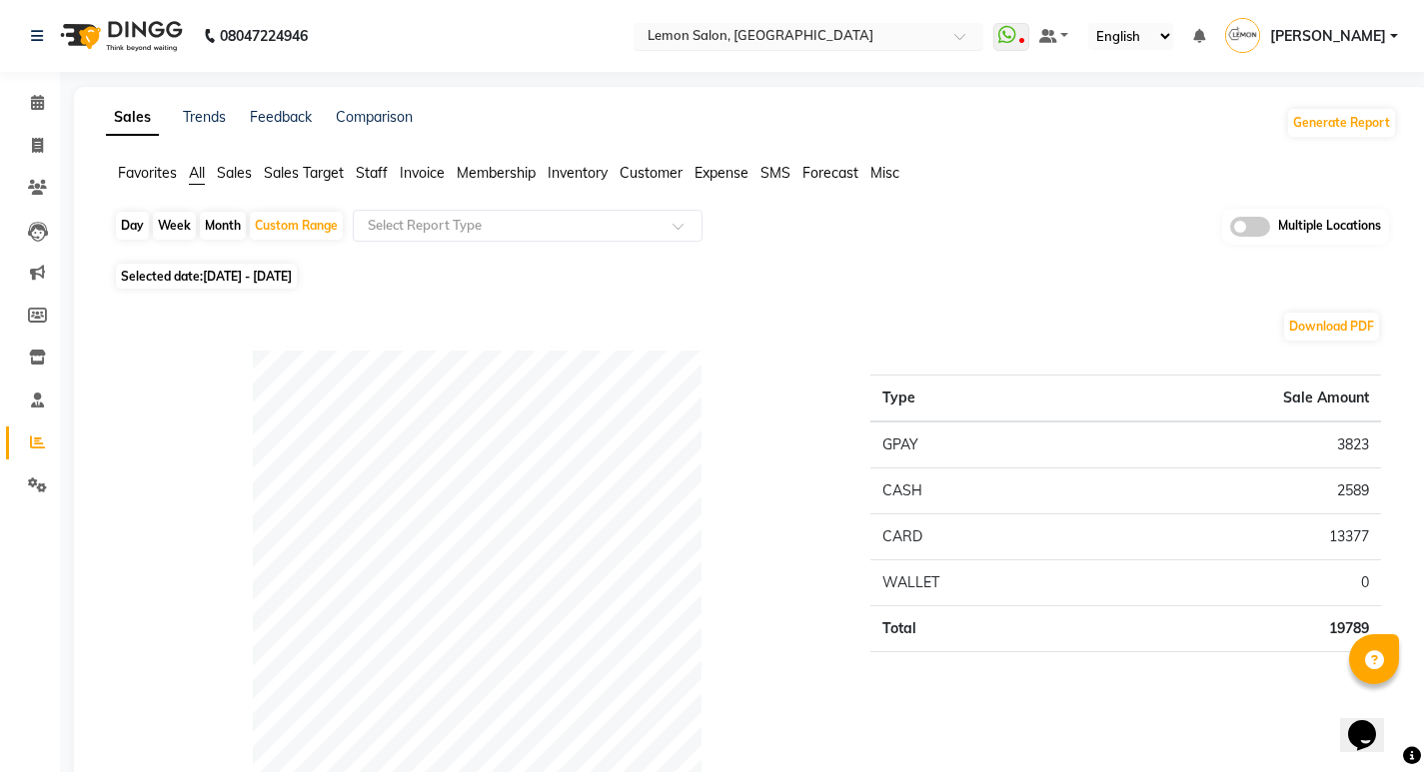
click at [777, 39] on input "text" at bounding box center [788, 38] width 290 height 20
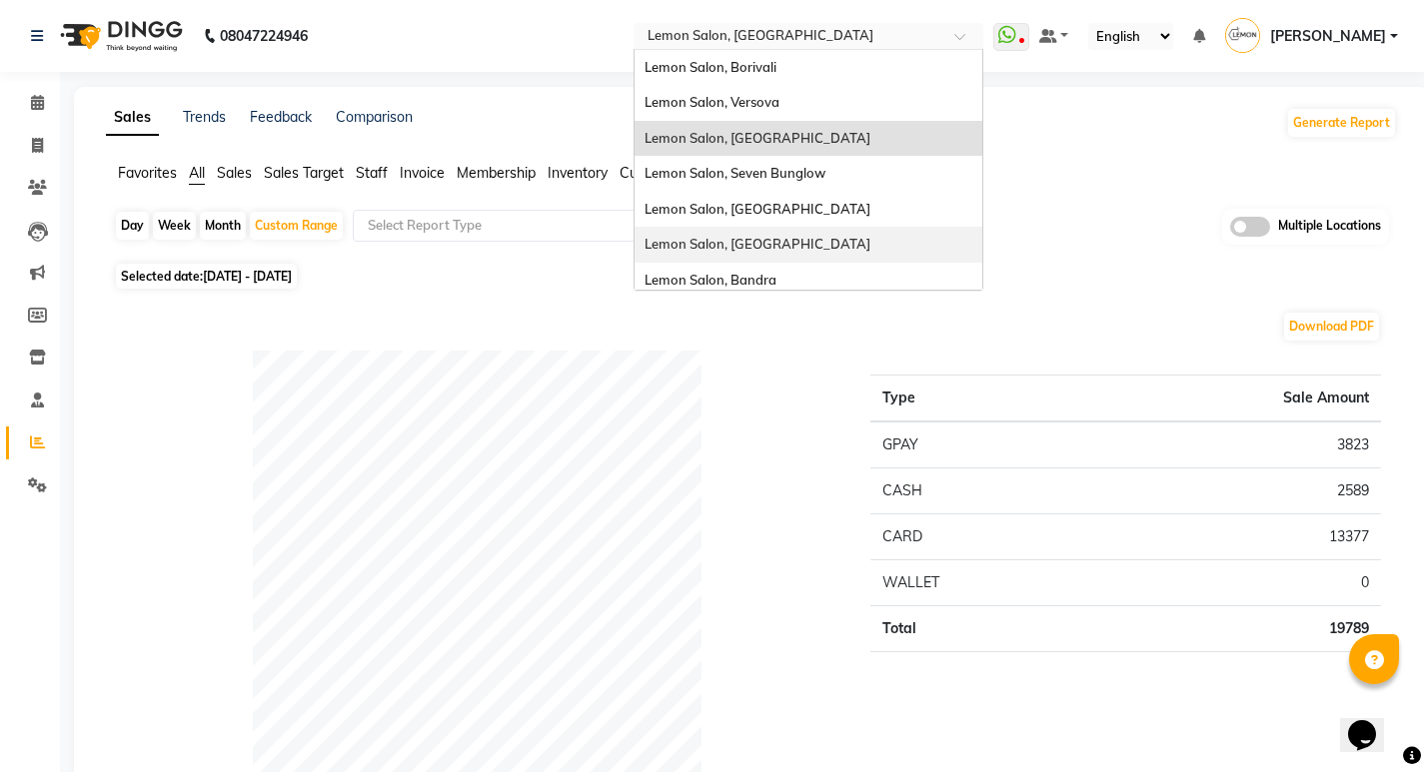
click at [804, 239] on div "Lemon Salon, [GEOGRAPHIC_DATA]" at bounding box center [808, 245] width 348 height 36
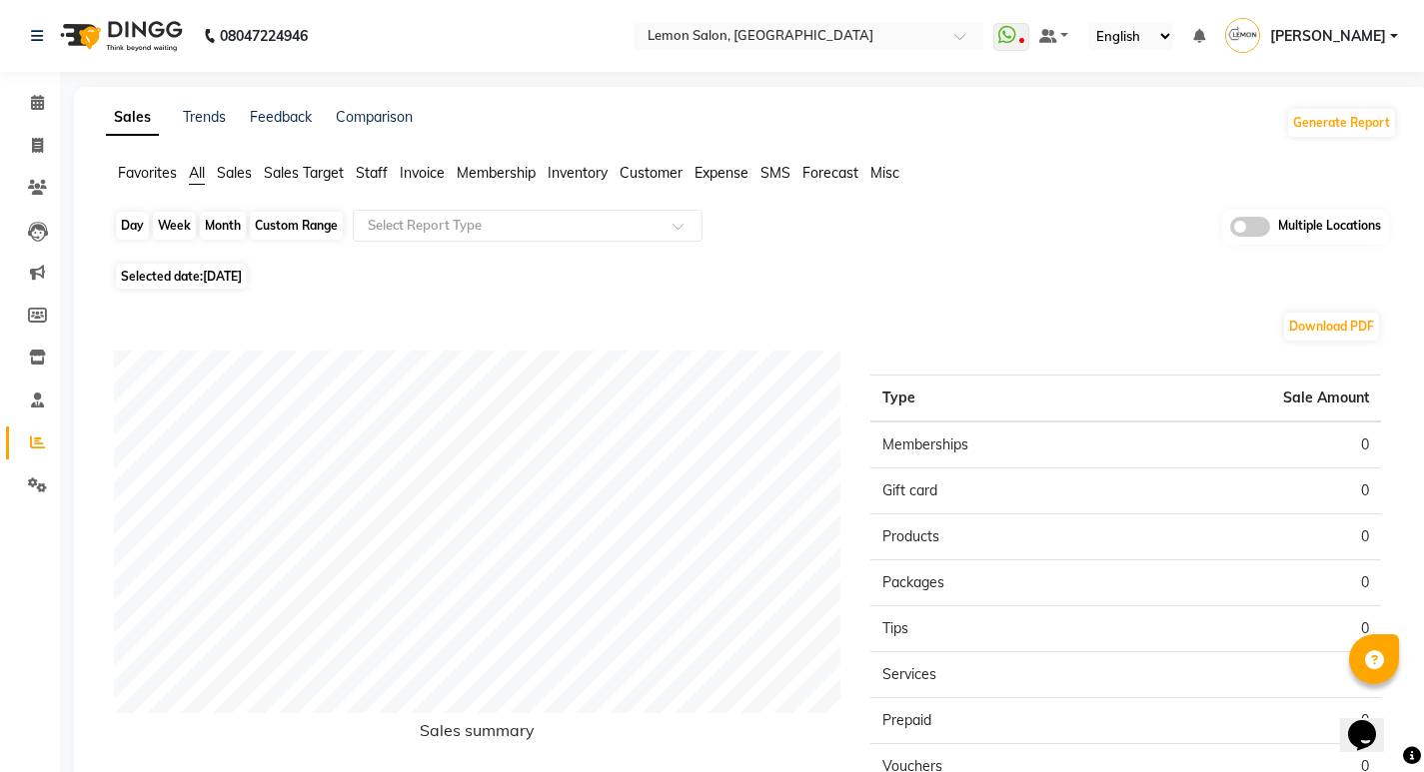
click at [138, 227] on div "Day" at bounding box center [132, 226] width 33 height 28
select select "9"
select select "2025"
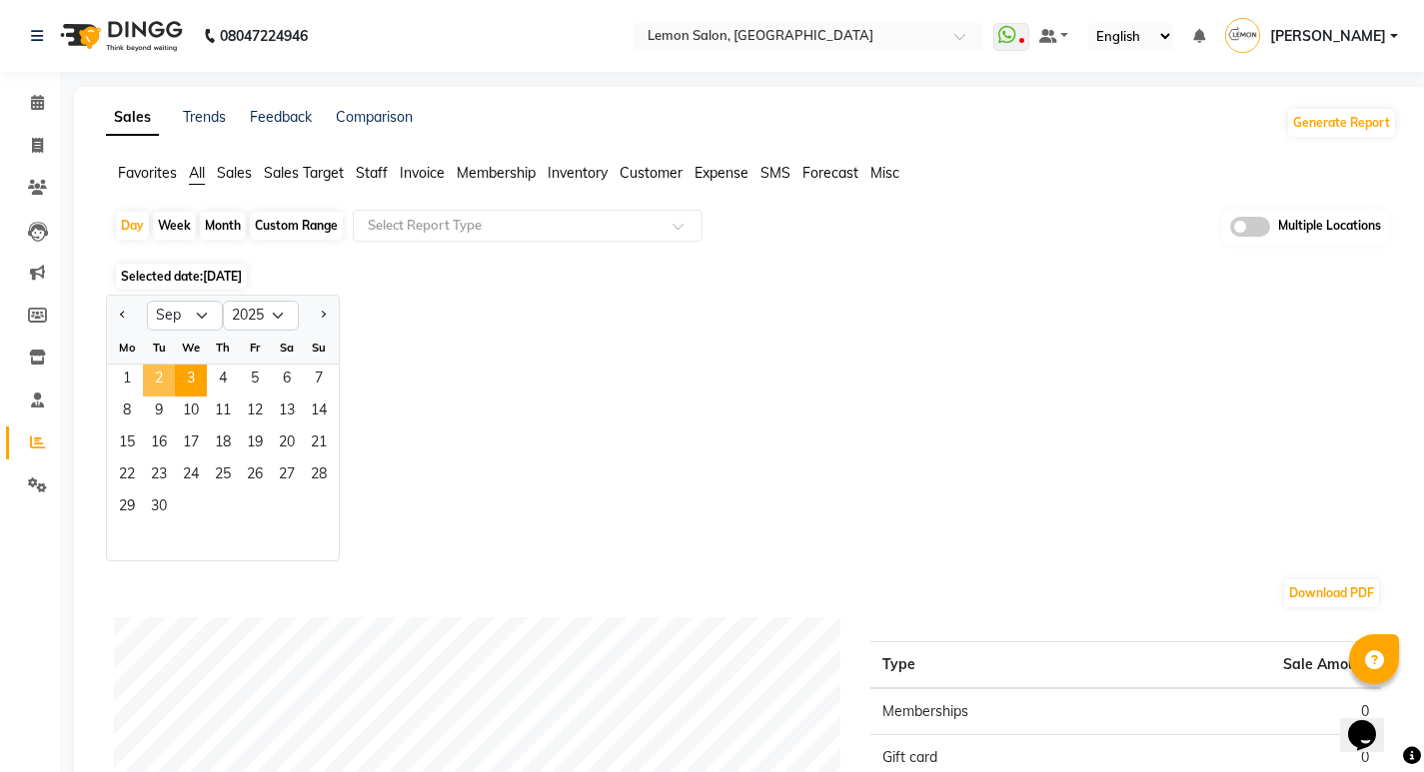
click at [168, 383] on span "2" at bounding box center [159, 381] width 32 height 32
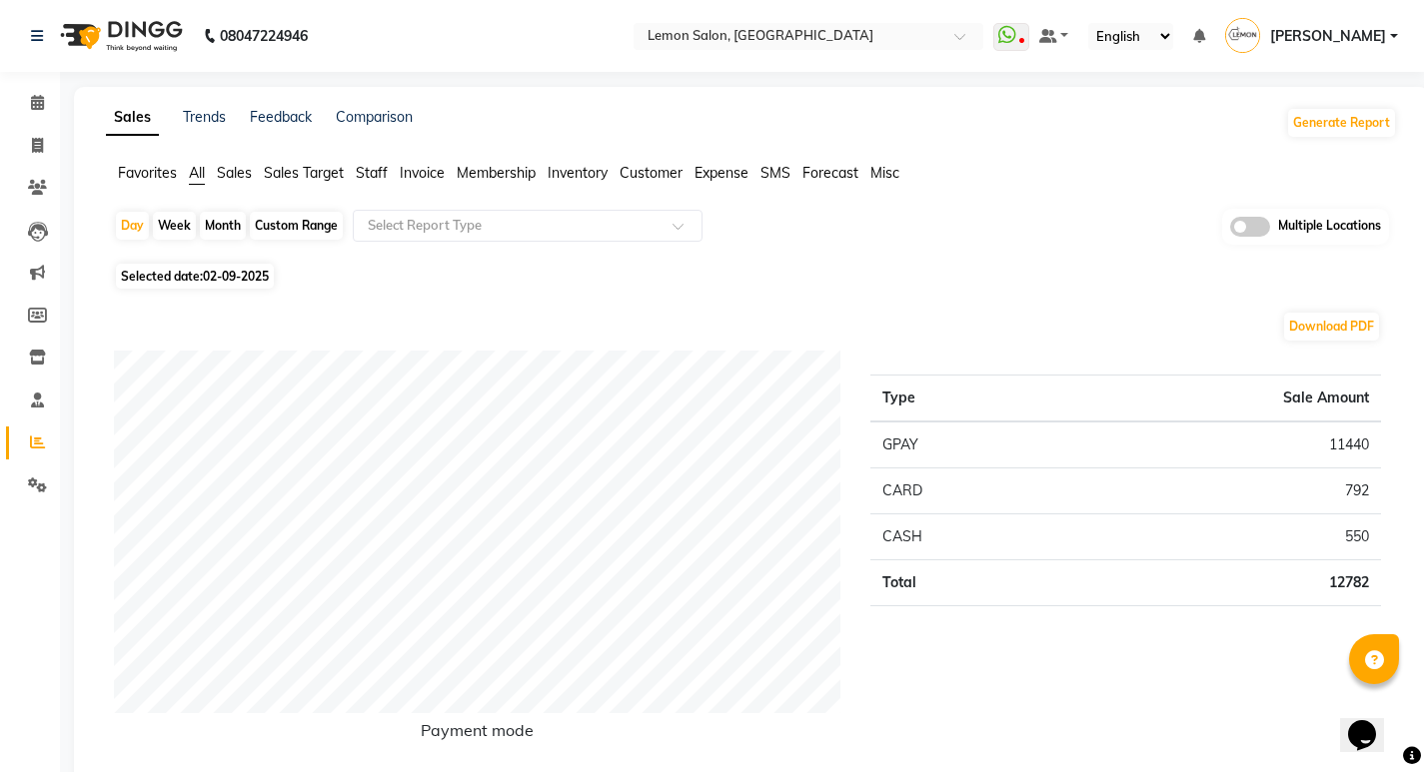
click at [250, 235] on div "Custom Range" at bounding box center [296, 226] width 93 height 28
select select "9"
select select "2025"
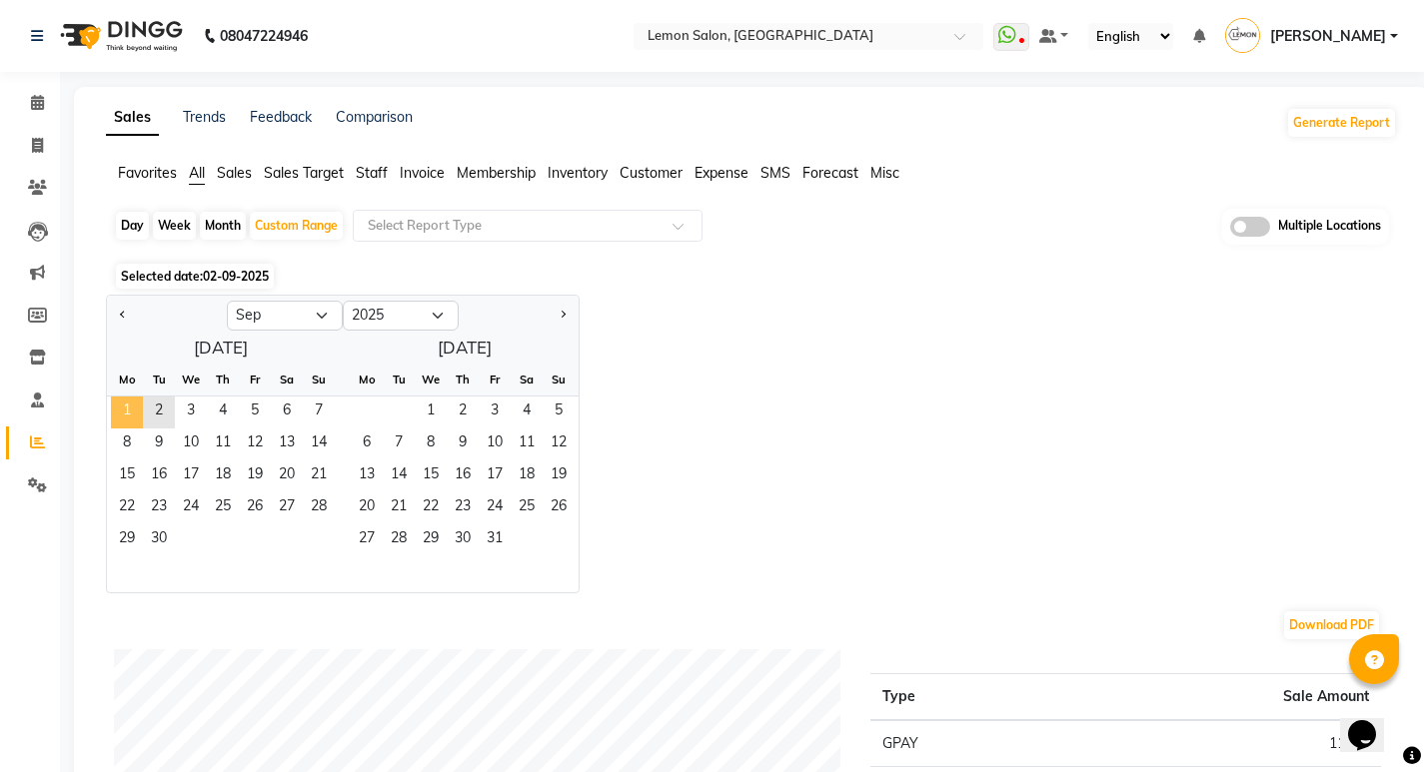
click at [134, 406] on span "1" at bounding box center [127, 413] width 32 height 32
click at [144, 411] on span "2" at bounding box center [159, 413] width 32 height 32
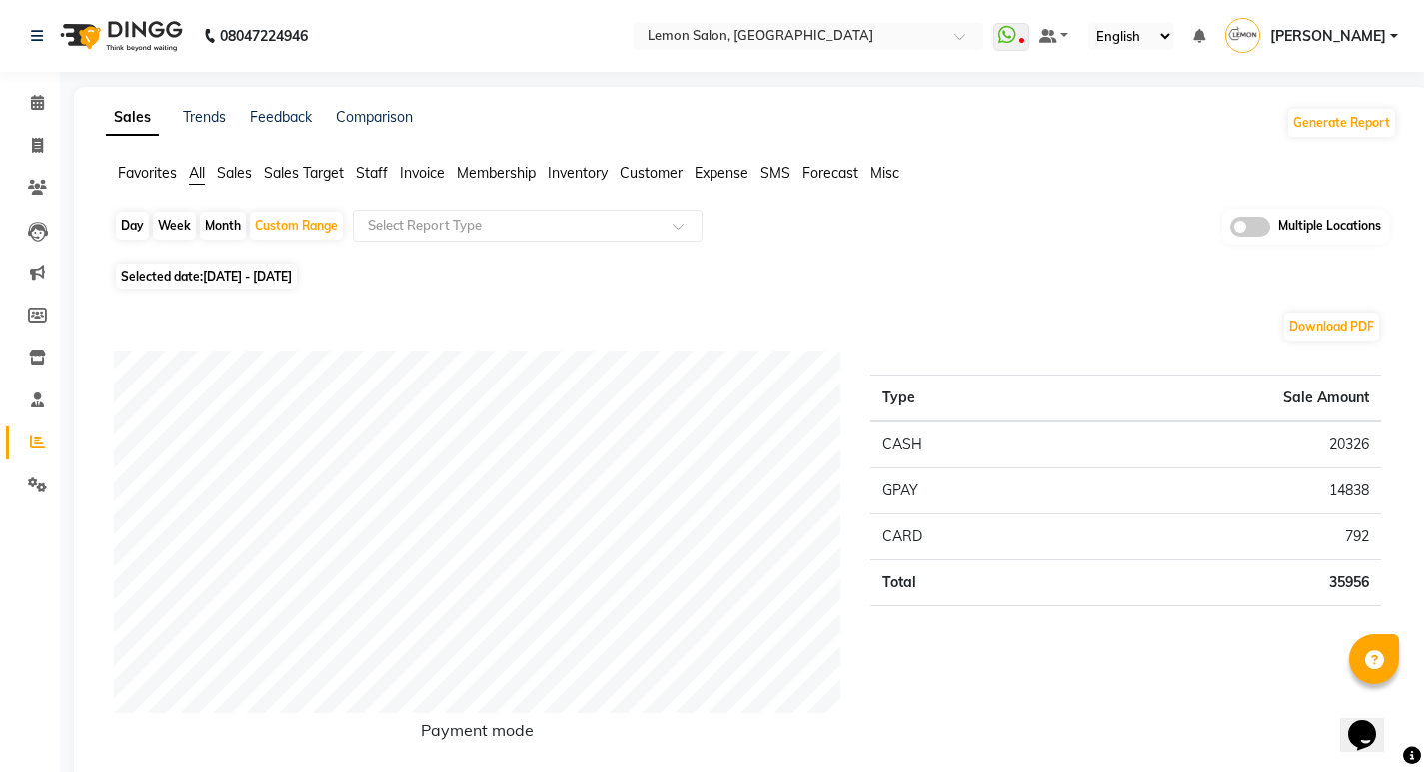
click at [130, 222] on div "Day" at bounding box center [132, 226] width 33 height 28
select select "9"
select select "2025"
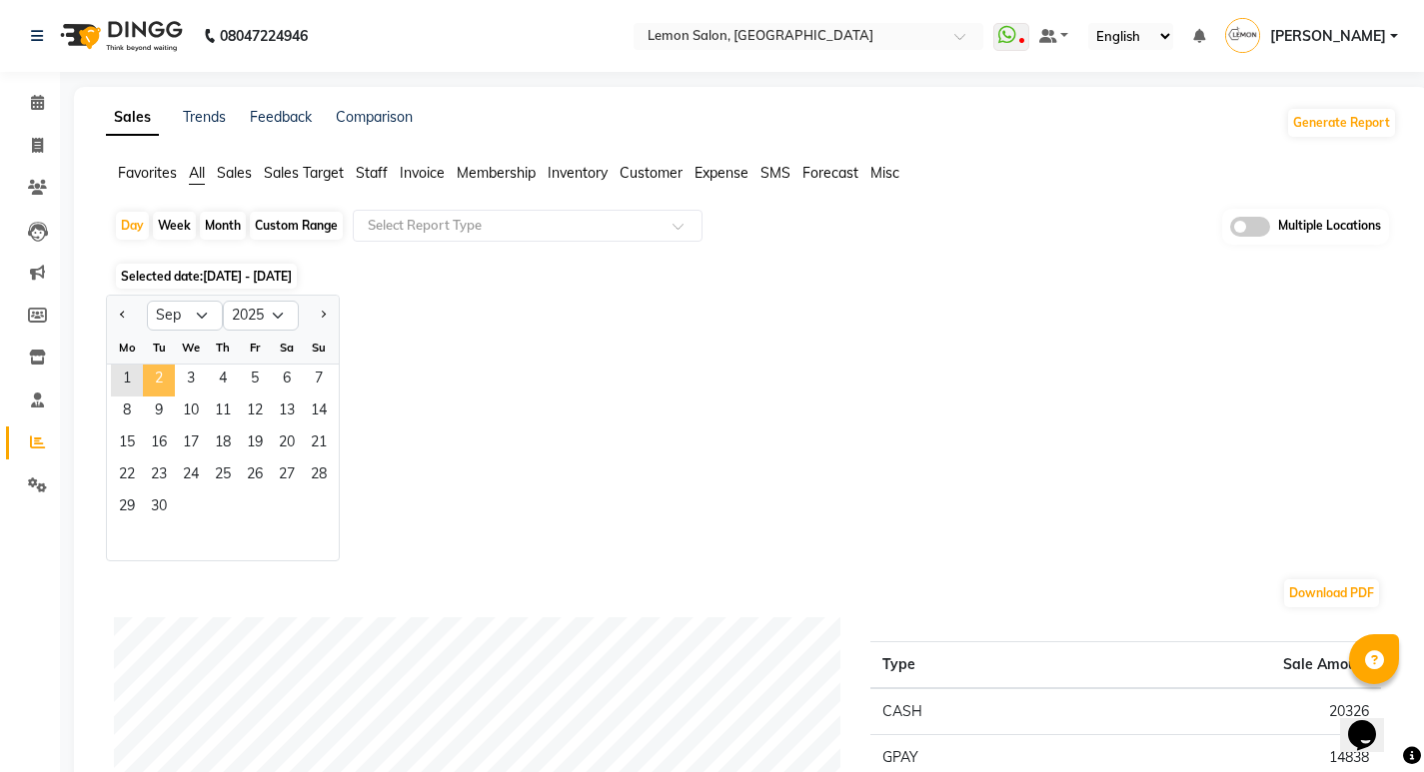
click at [157, 374] on span "2" at bounding box center [159, 381] width 32 height 32
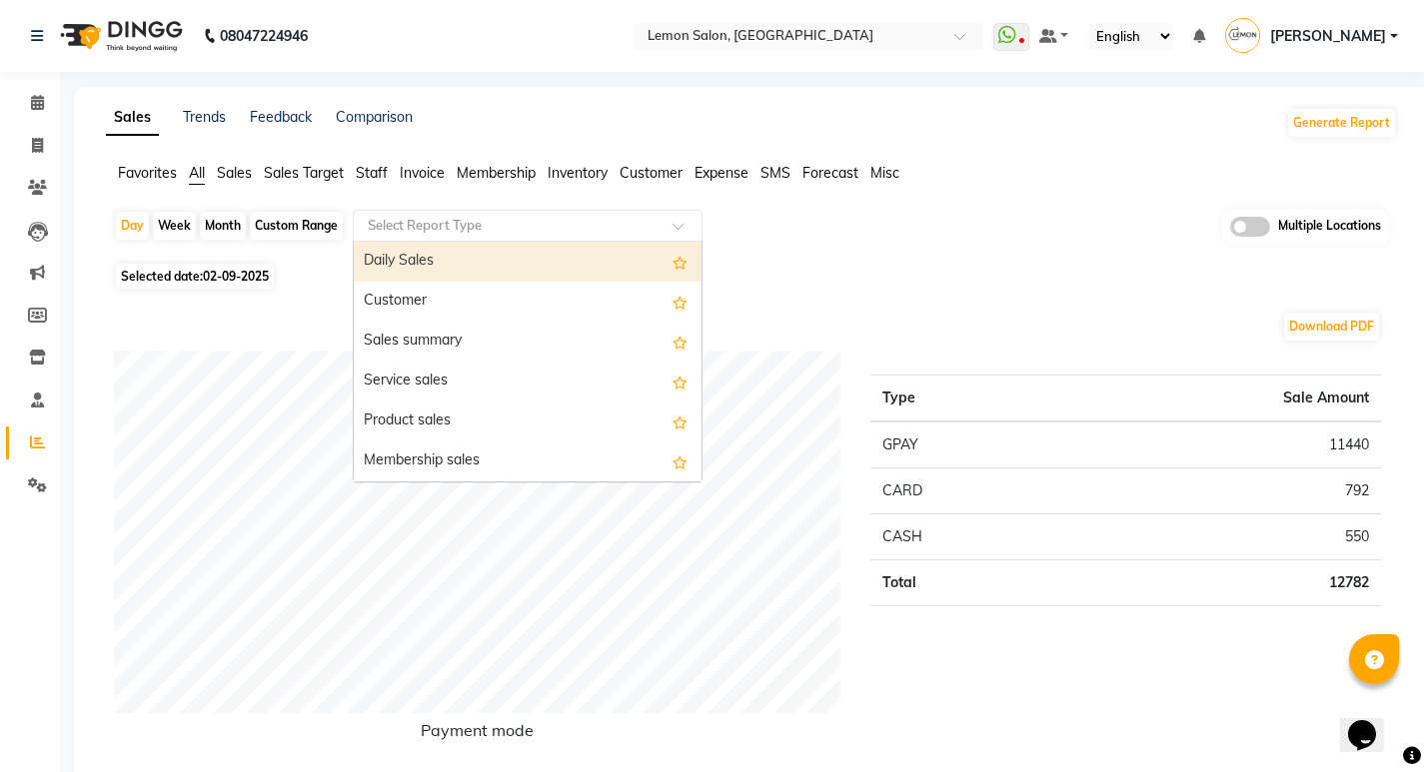
click at [441, 227] on input "text" at bounding box center [508, 226] width 288 height 20
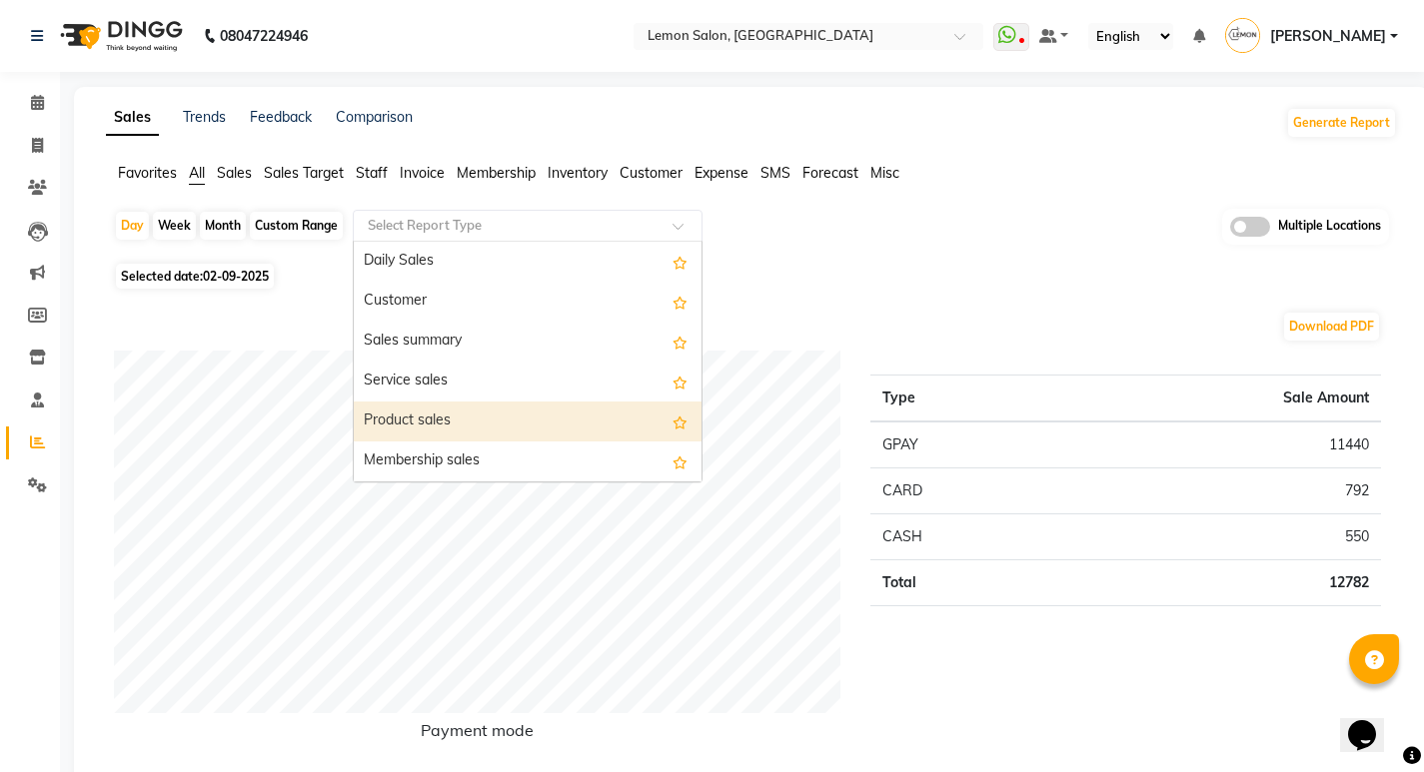
click at [419, 408] on div "Product sales" at bounding box center [528, 422] width 348 height 40
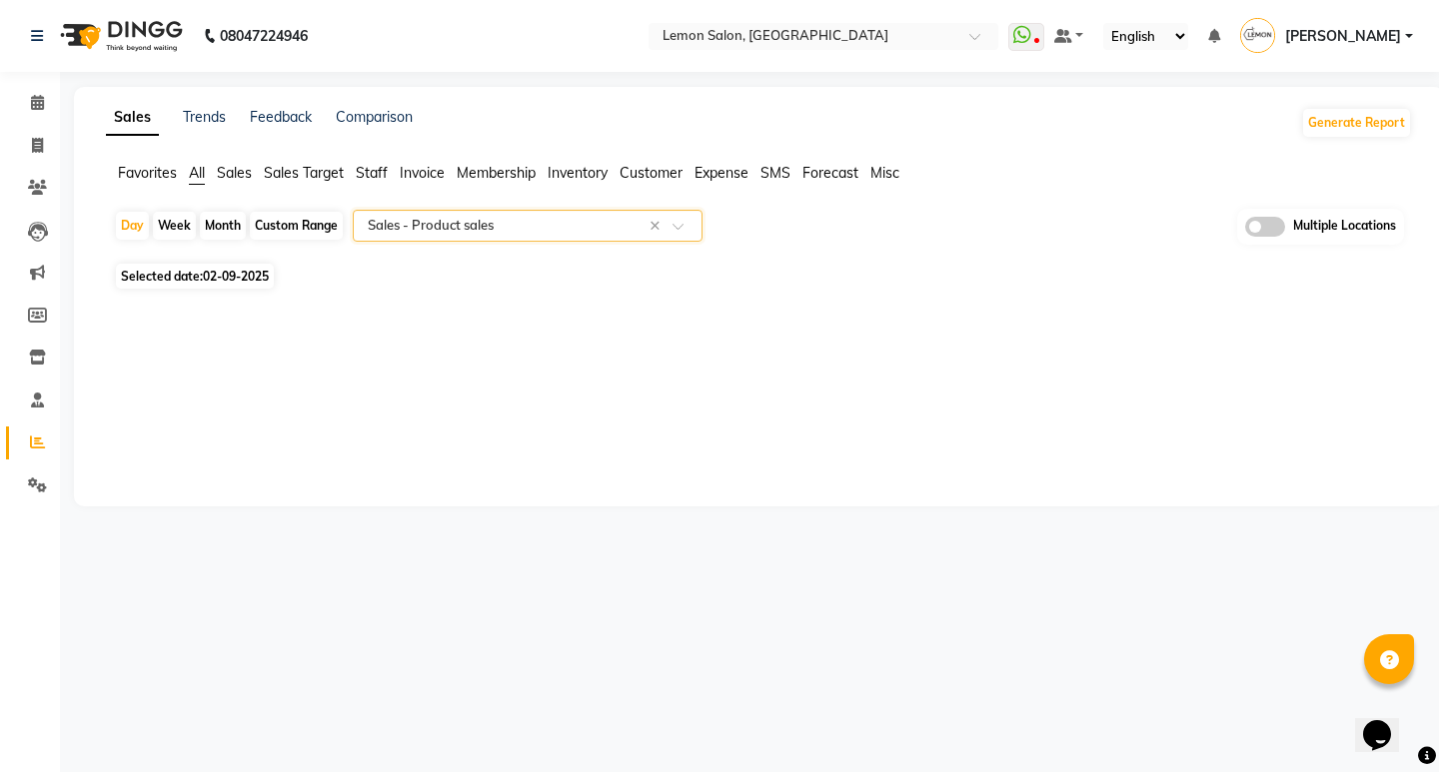
click at [469, 229] on input "text" at bounding box center [508, 226] width 288 height 20
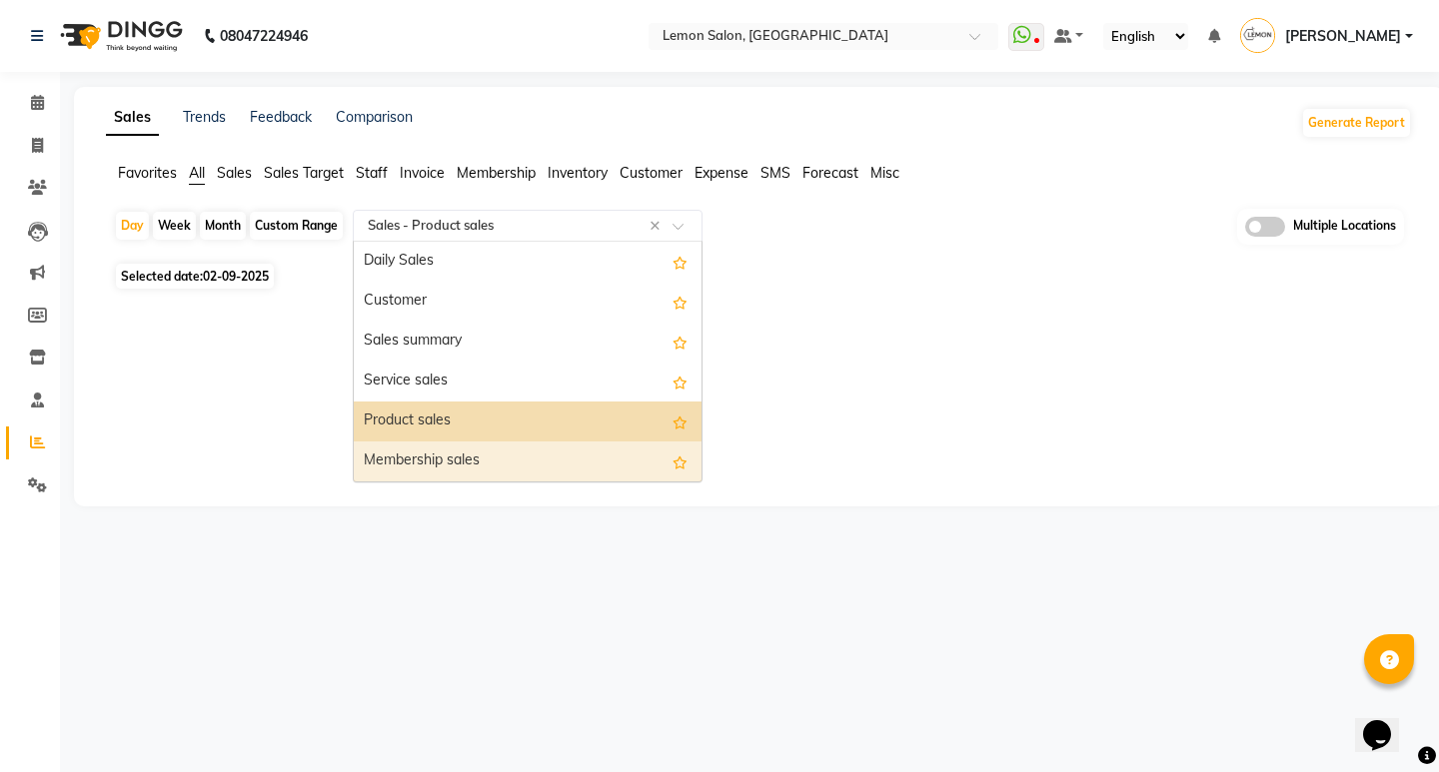
click at [441, 456] on div "Membership sales" at bounding box center [528, 462] width 348 height 40
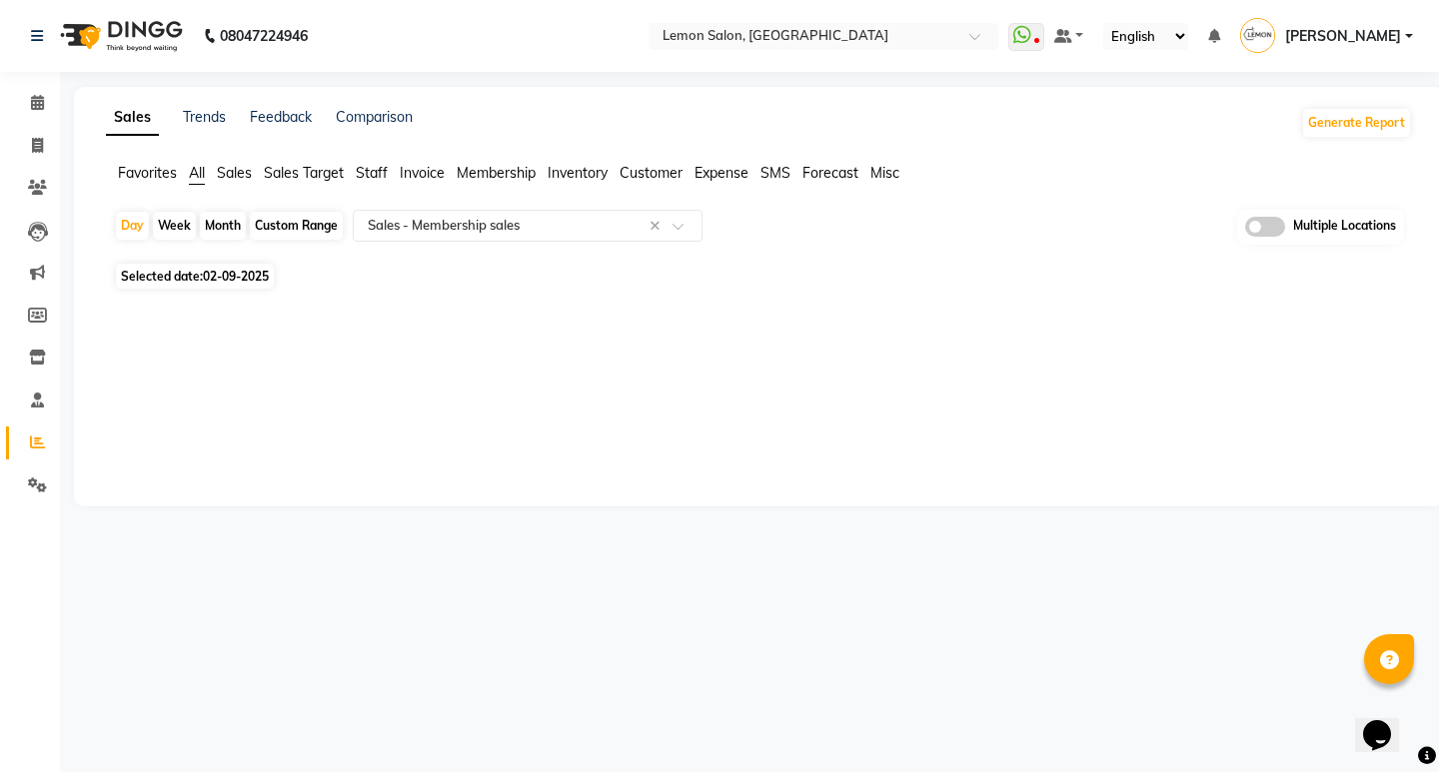
click at [193, 172] on span "All" at bounding box center [197, 173] width 16 height 18
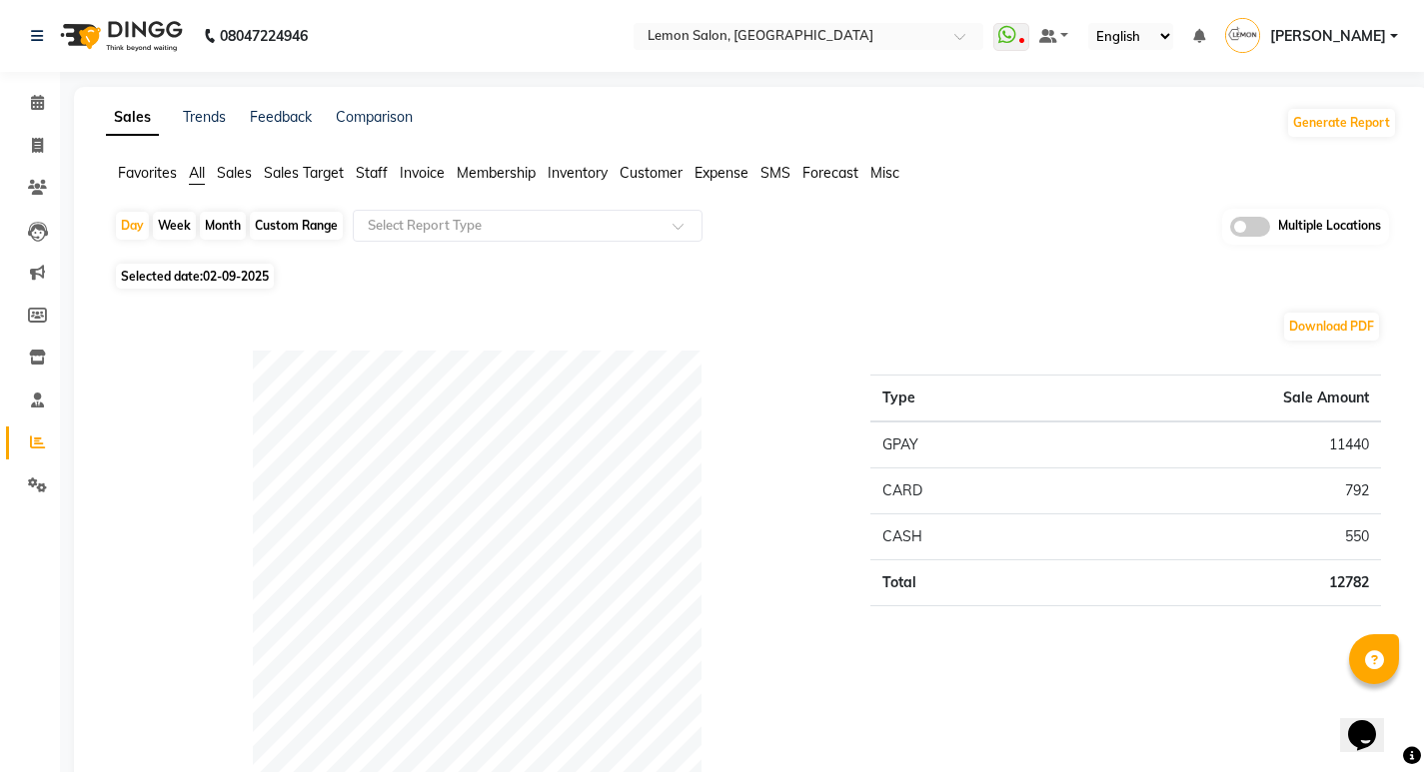
click at [258, 226] on div "Custom Range" at bounding box center [296, 226] width 93 height 28
select select "9"
select select "2025"
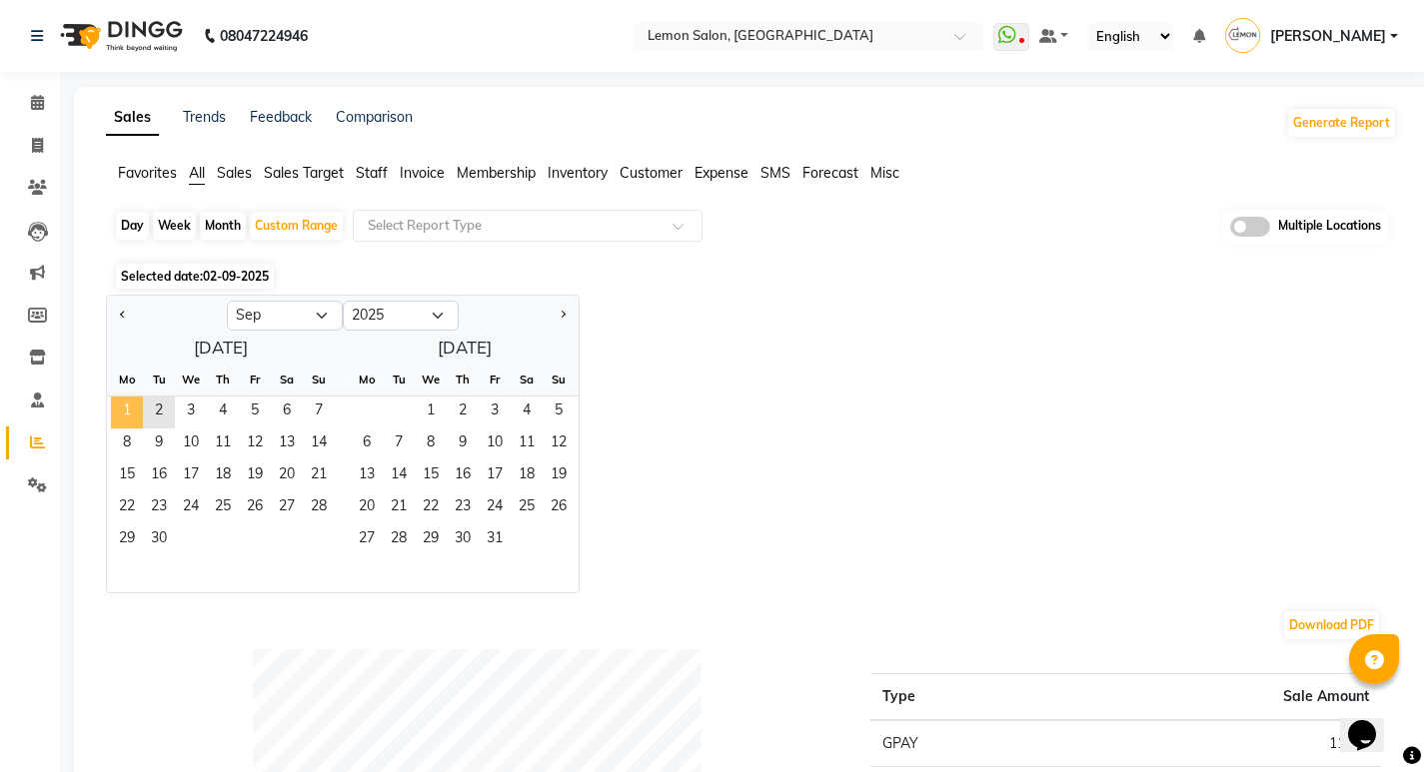
click at [128, 399] on span "1" at bounding box center [127, 413] width 32 height 32
click at [168, 413] on span "2" at bounding box center [159, 413] width 32 height 32
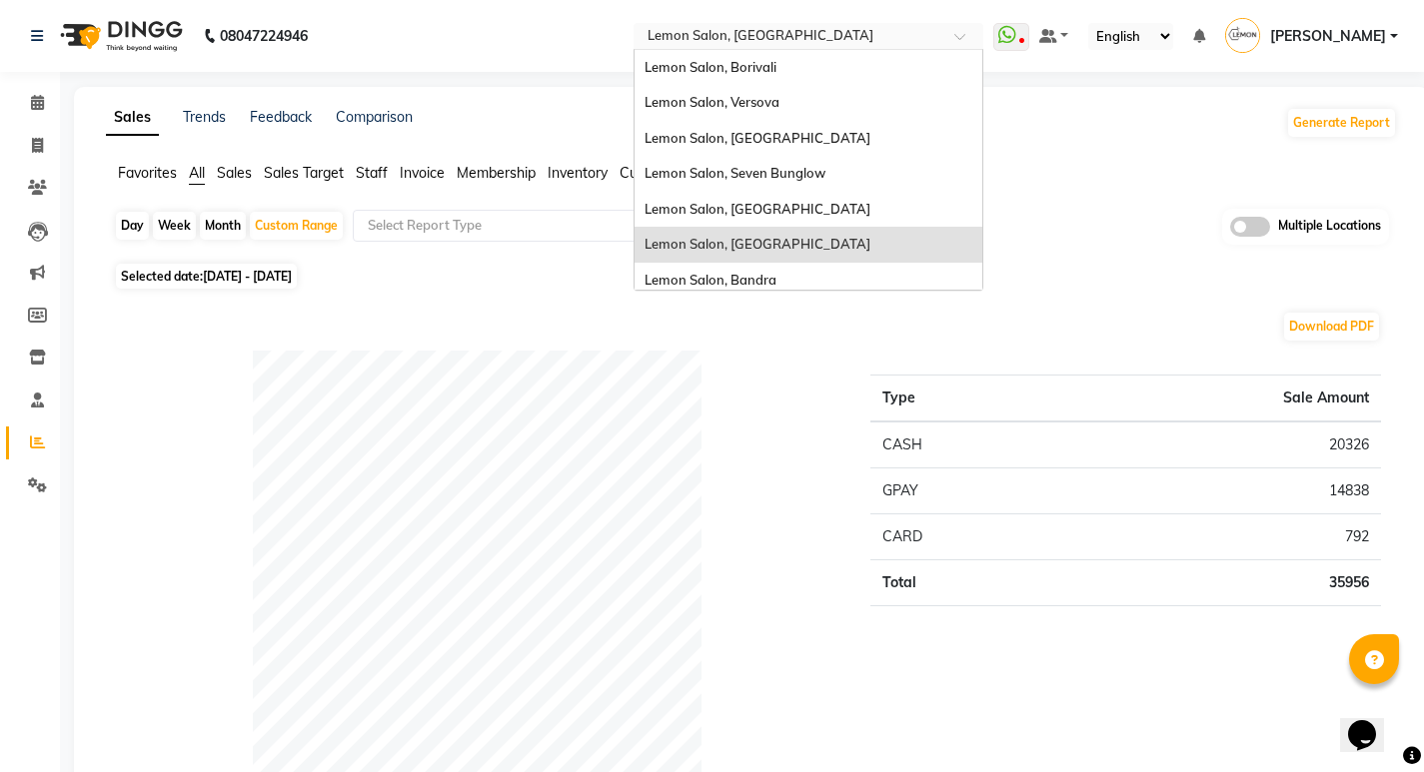
click at [825, 35] on input "text" at bounding box center [788, 38] width 290 height 20
click at [803, 65] on div "Lemon Salon, Borivali" at bounding box center [808, 68] width 348 height 36
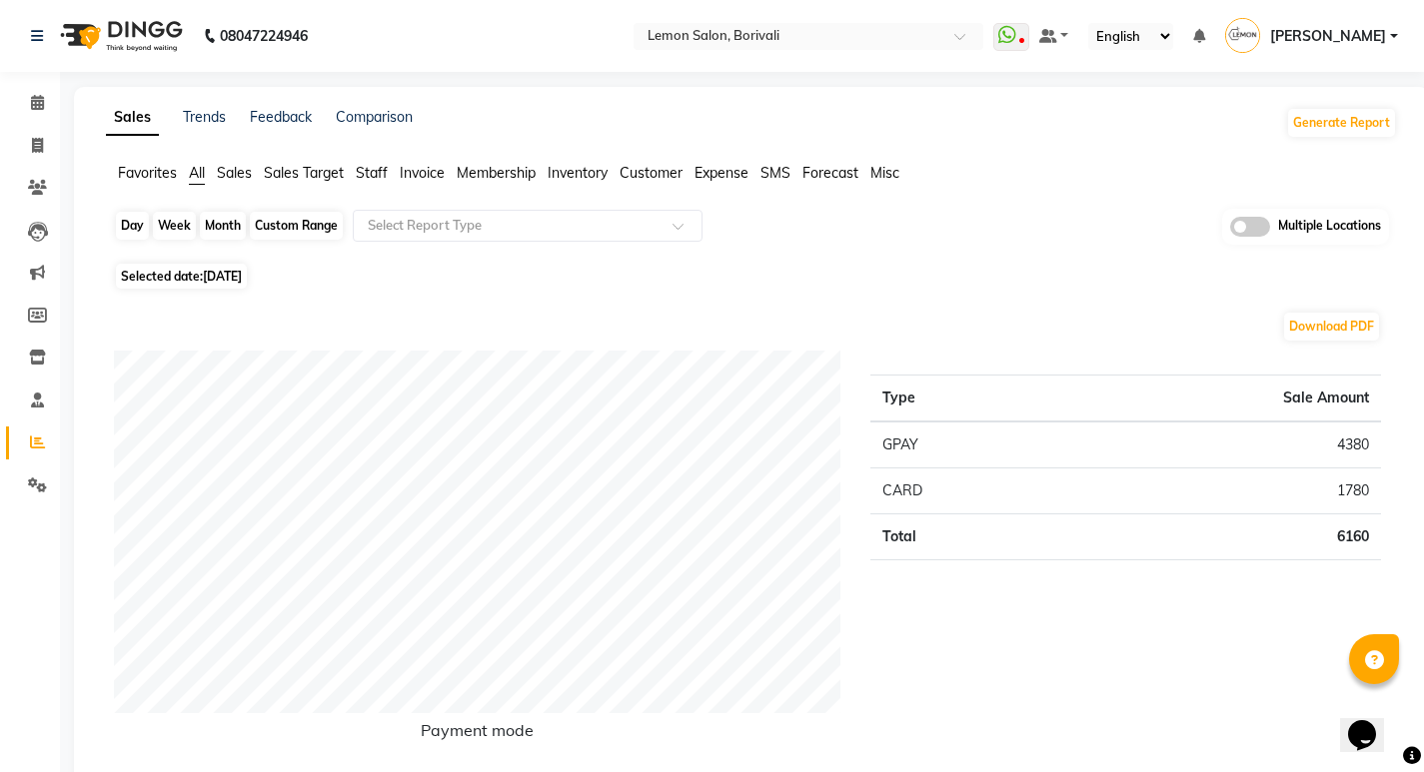
click at [135, 233] on div "Day" at bounding box center [132, 226] width 33 height 28
select select "9"
select select "2025"
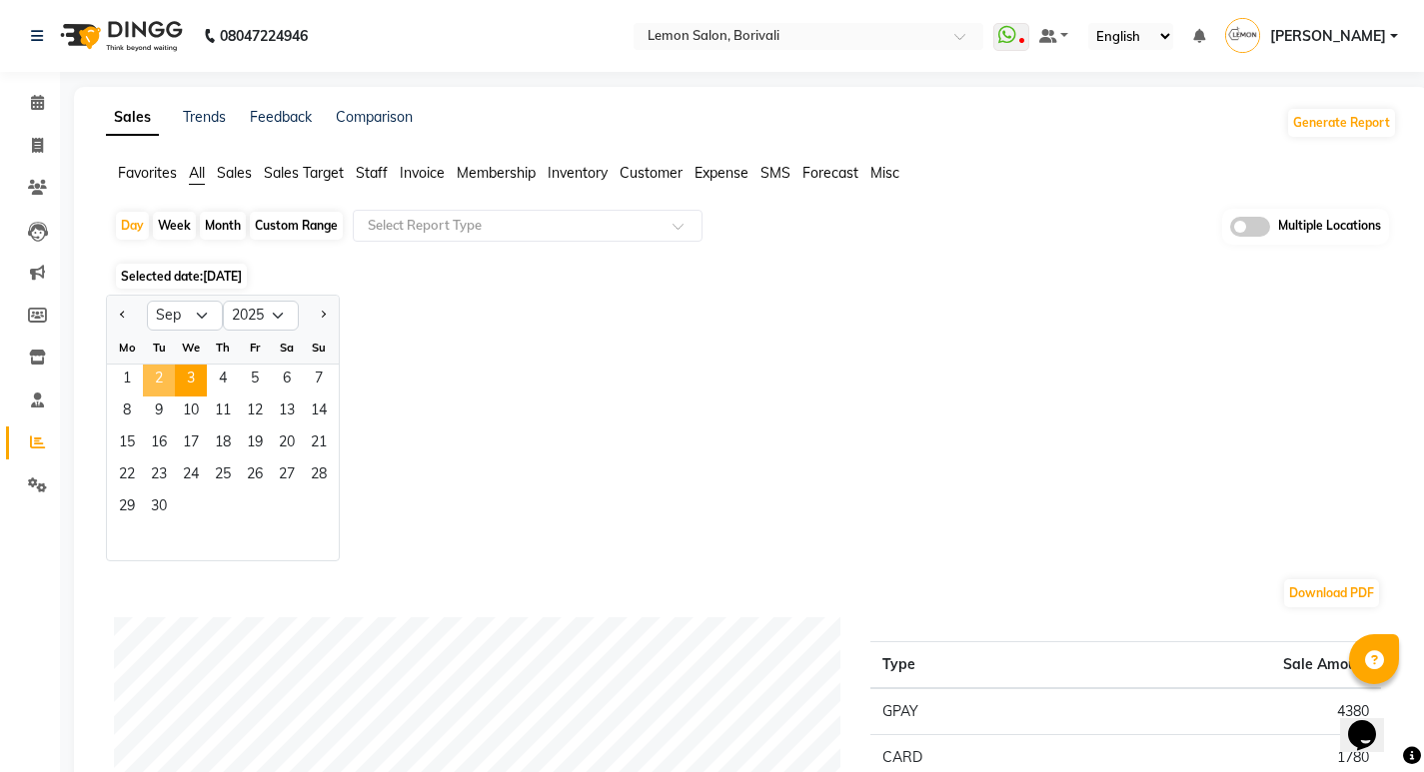
click at [170, 384] on span "2" at bounding box center [159, 381] width 32 height 32
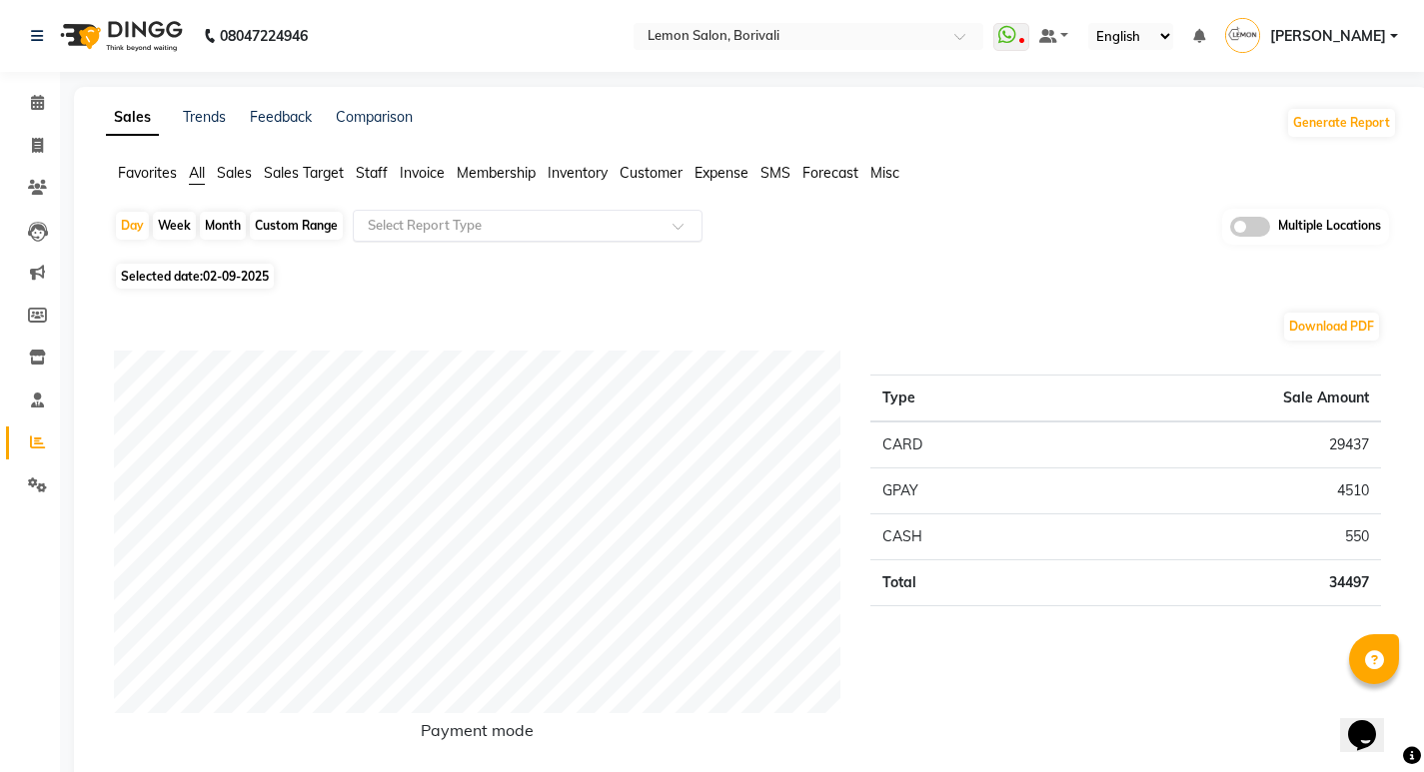
click at [423, 221] on input "text" at bounding box center [508, 226] width 288 height 20
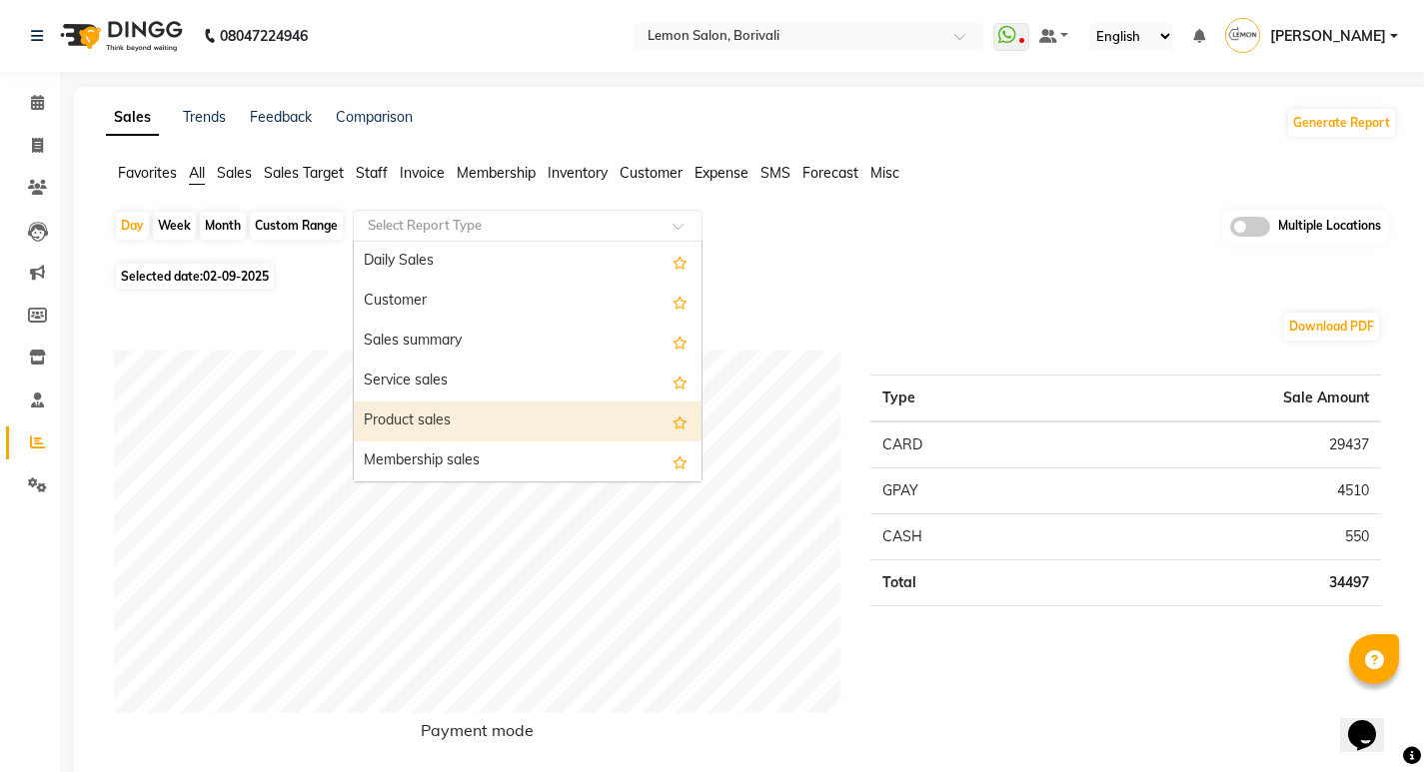
click at [394, 414] on div "Product sales" at bounding box center [528, 422] width 348 height 40
select select "full_report"
select select "csv"
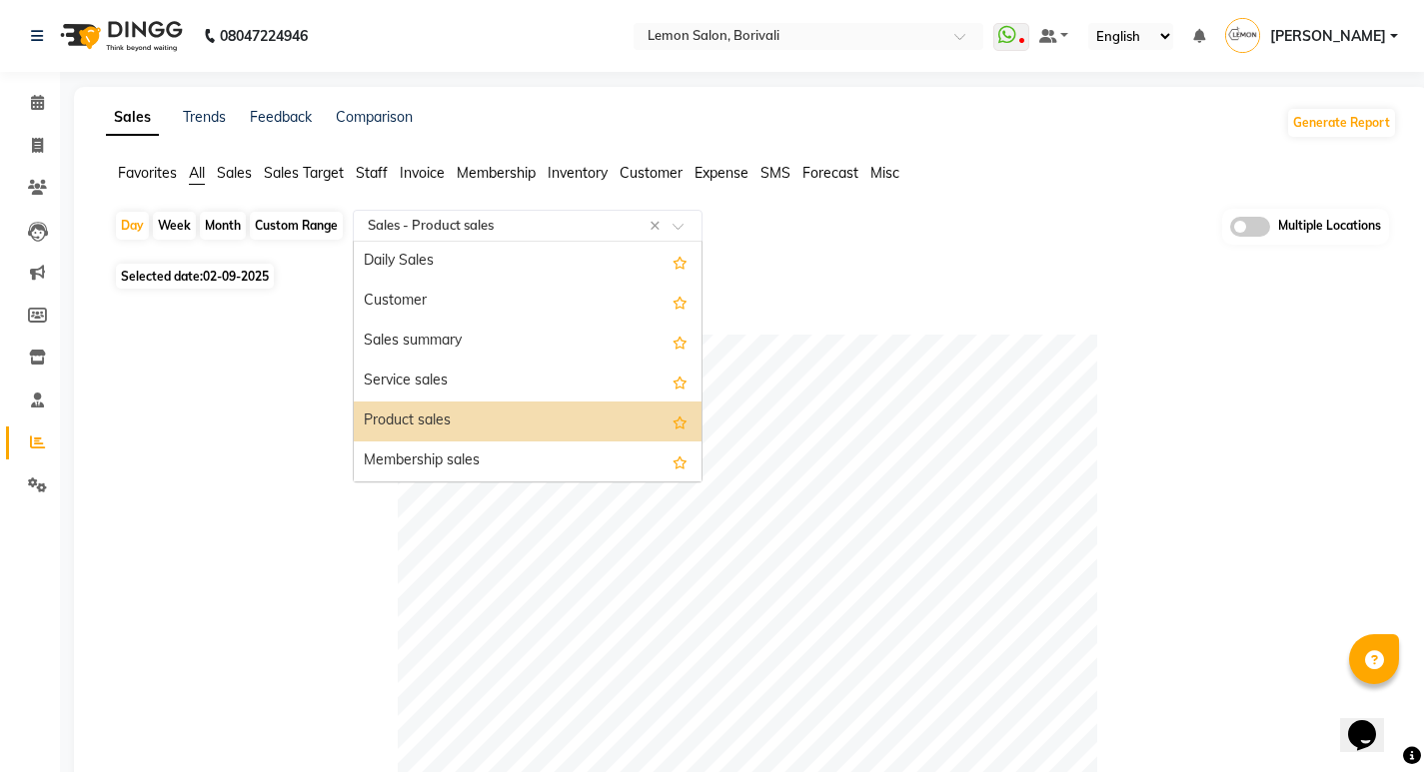
click at [471, 220] on input "text" at bounding box center [508, 226] width 288 height 20
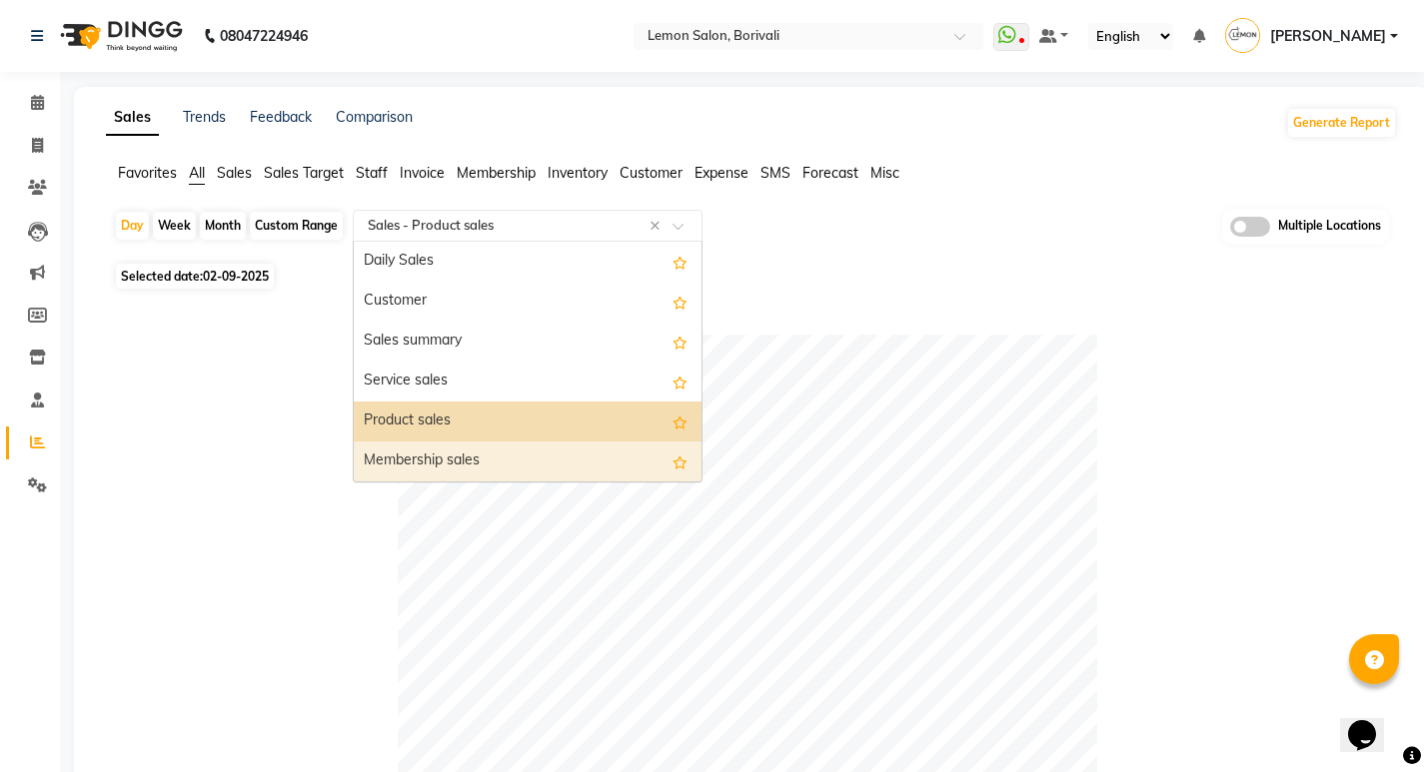
click at [430, 466] on div "Membership sales" at bounding box center [528, 462] width 348 height 40
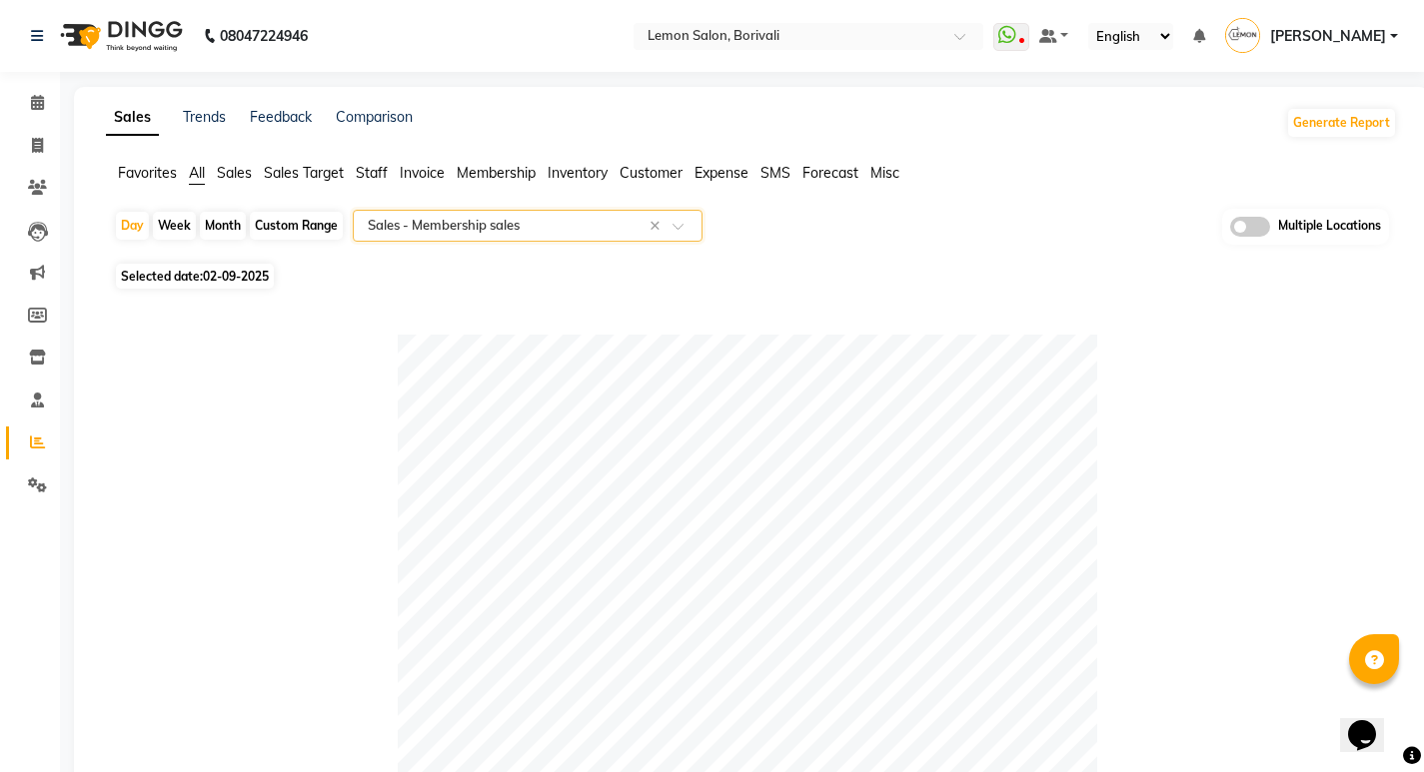
click at [191, 170] on span "All" at bounding box center [197, 173] width 16 height 18
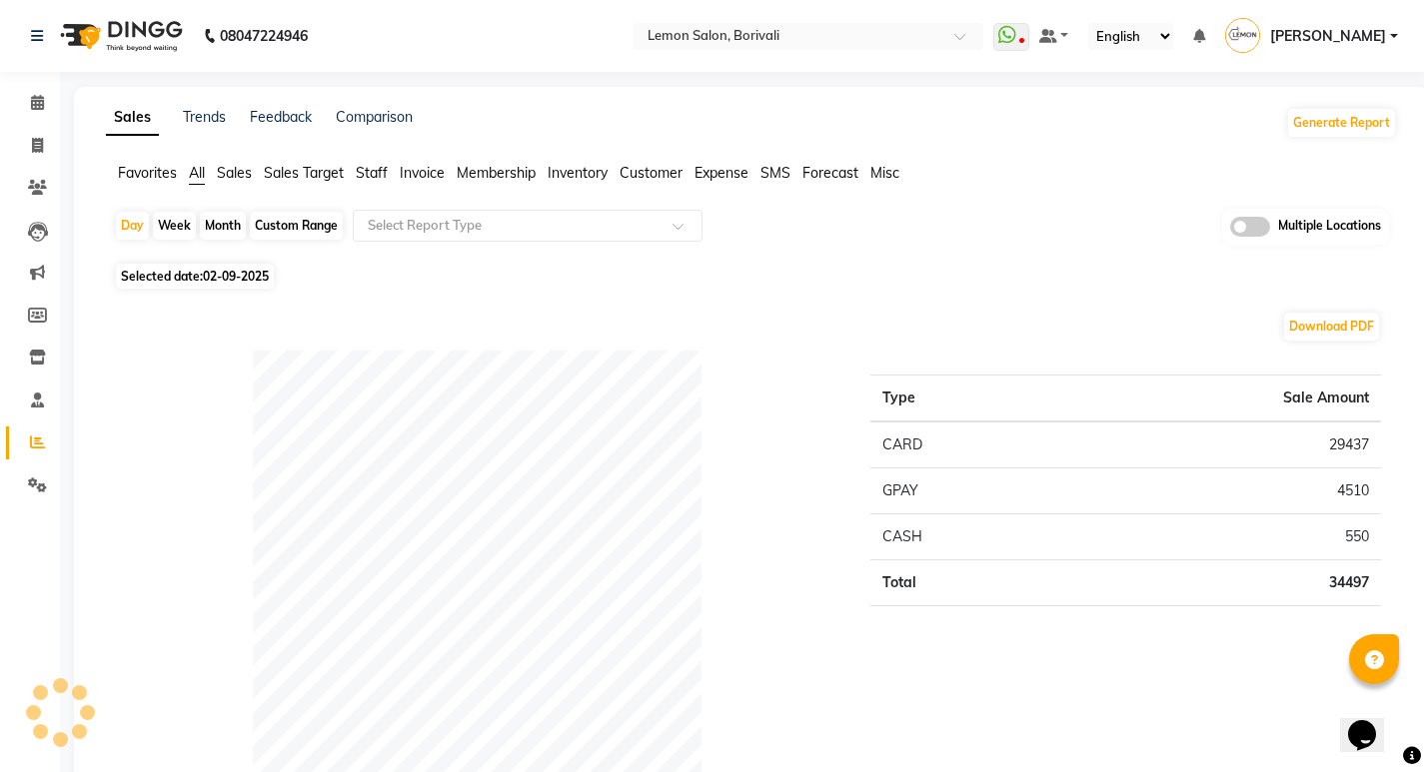
click at [290, 218] on div "Custom Range" at bounding box center [296, 226] width 93 height 28
select select "9"
select select "2025"
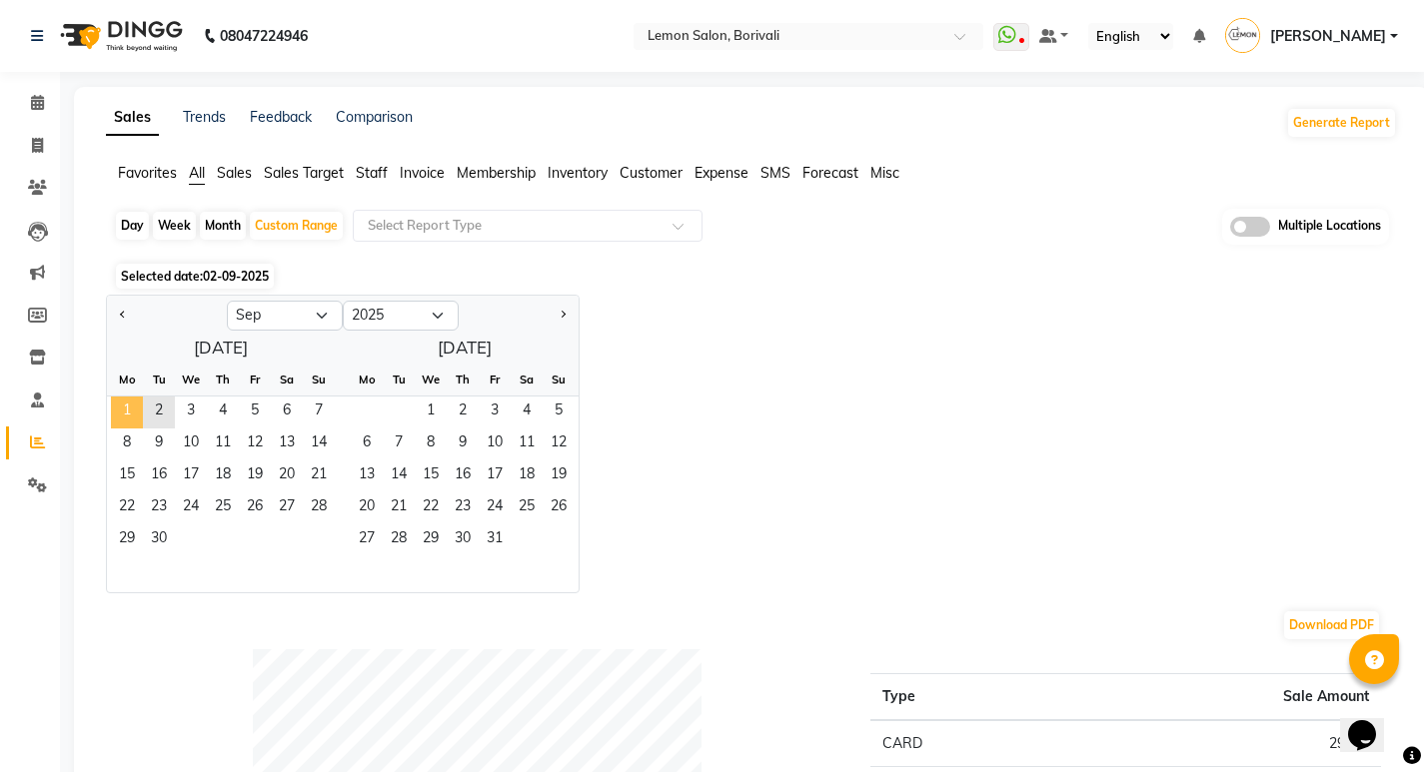
click at [123, 408] on span "1" at bounding box center [127, 413] width 32 height 32
click at [154, 416] on span "2" at bounding box center [159, 413] width 32 height 32
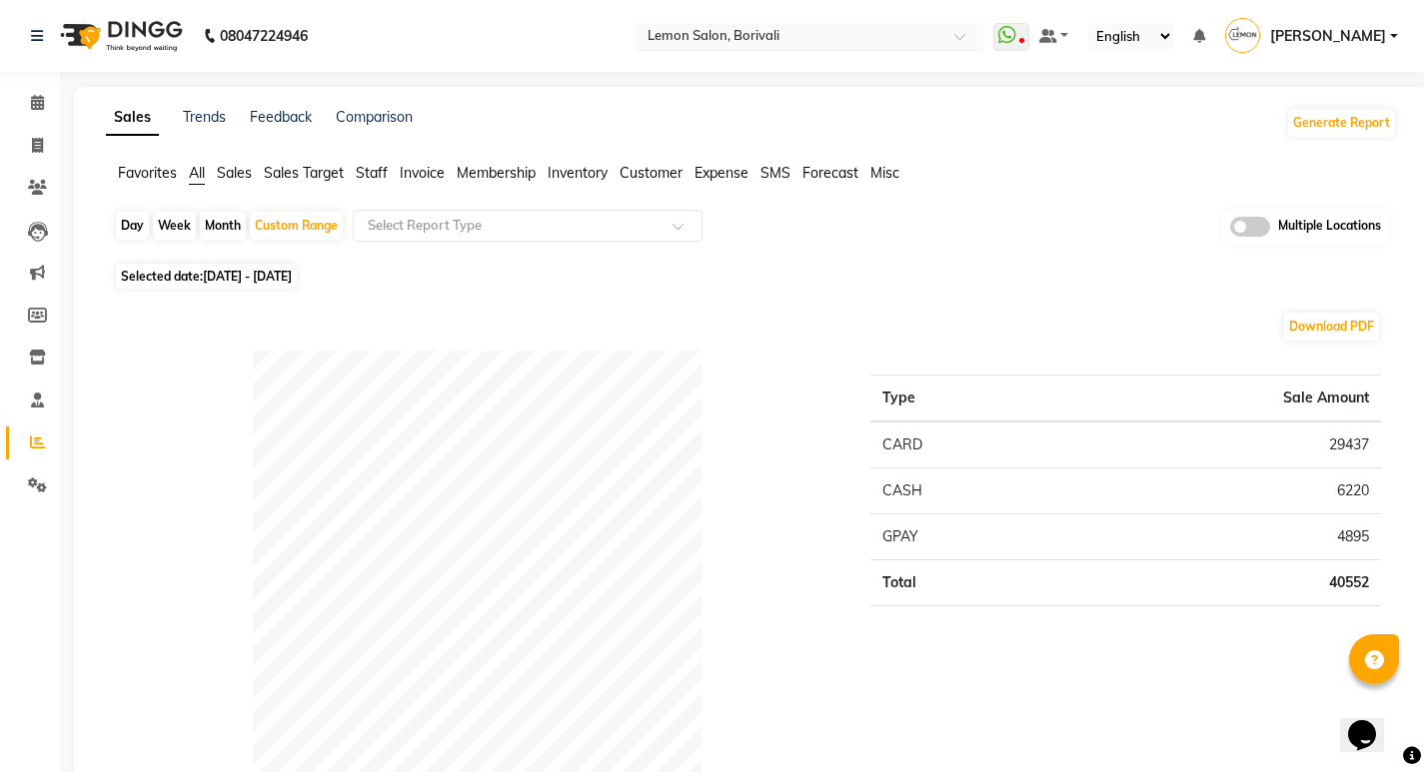
click at [781, 45] on input "text" at bounding box center [788, 38] width 290 height 20
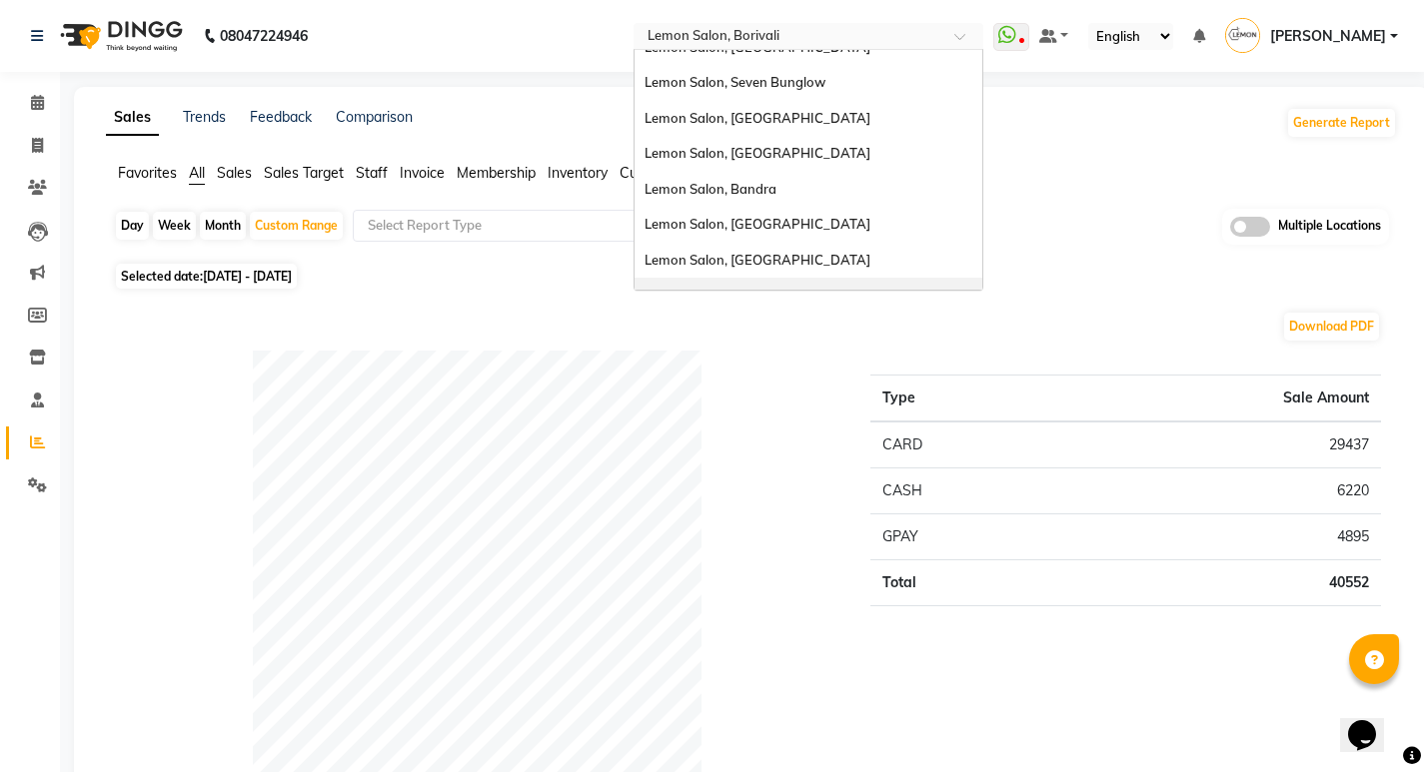
scroll to position [86, 0]
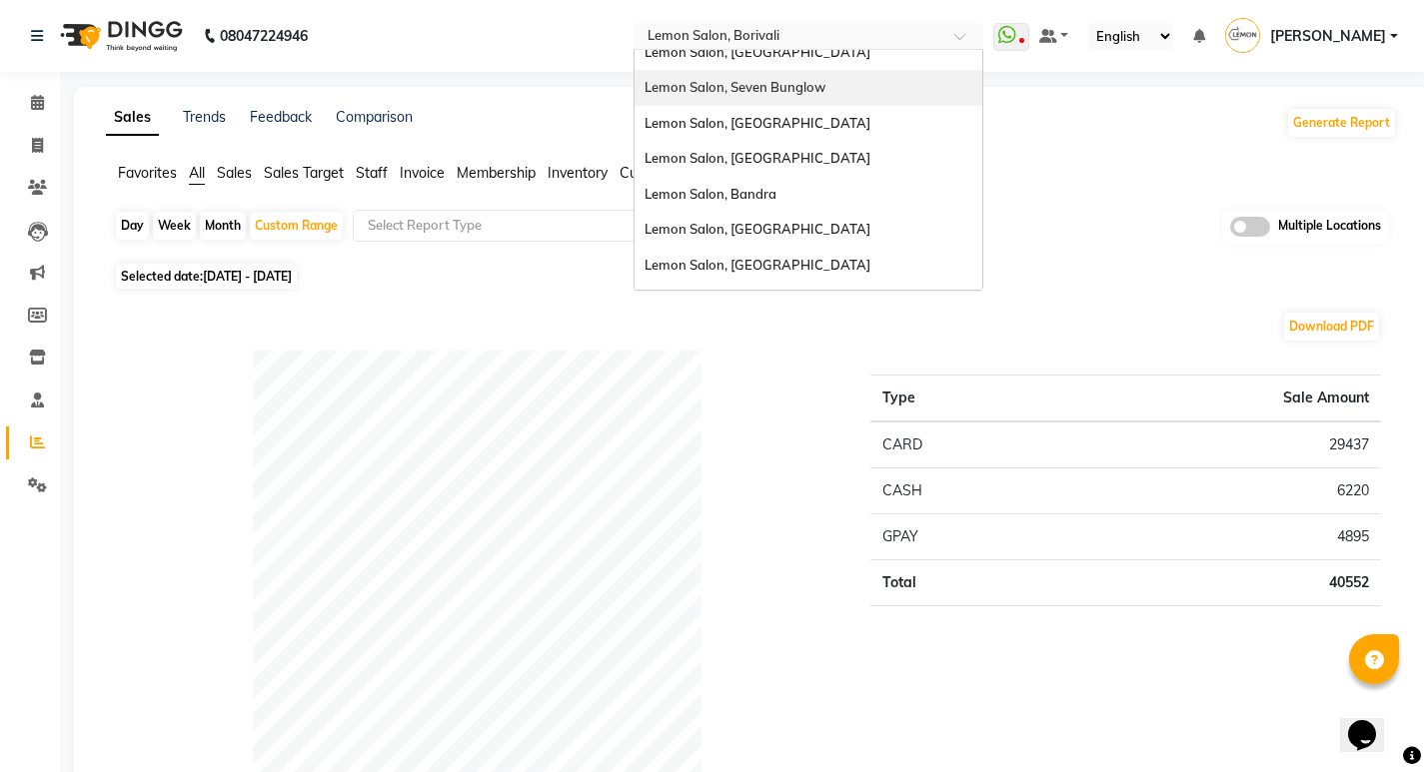
click at [870, 89] on div "Lemon Salon, Seven Bunglow" at bounding box center [808, 88] width 348 height 36
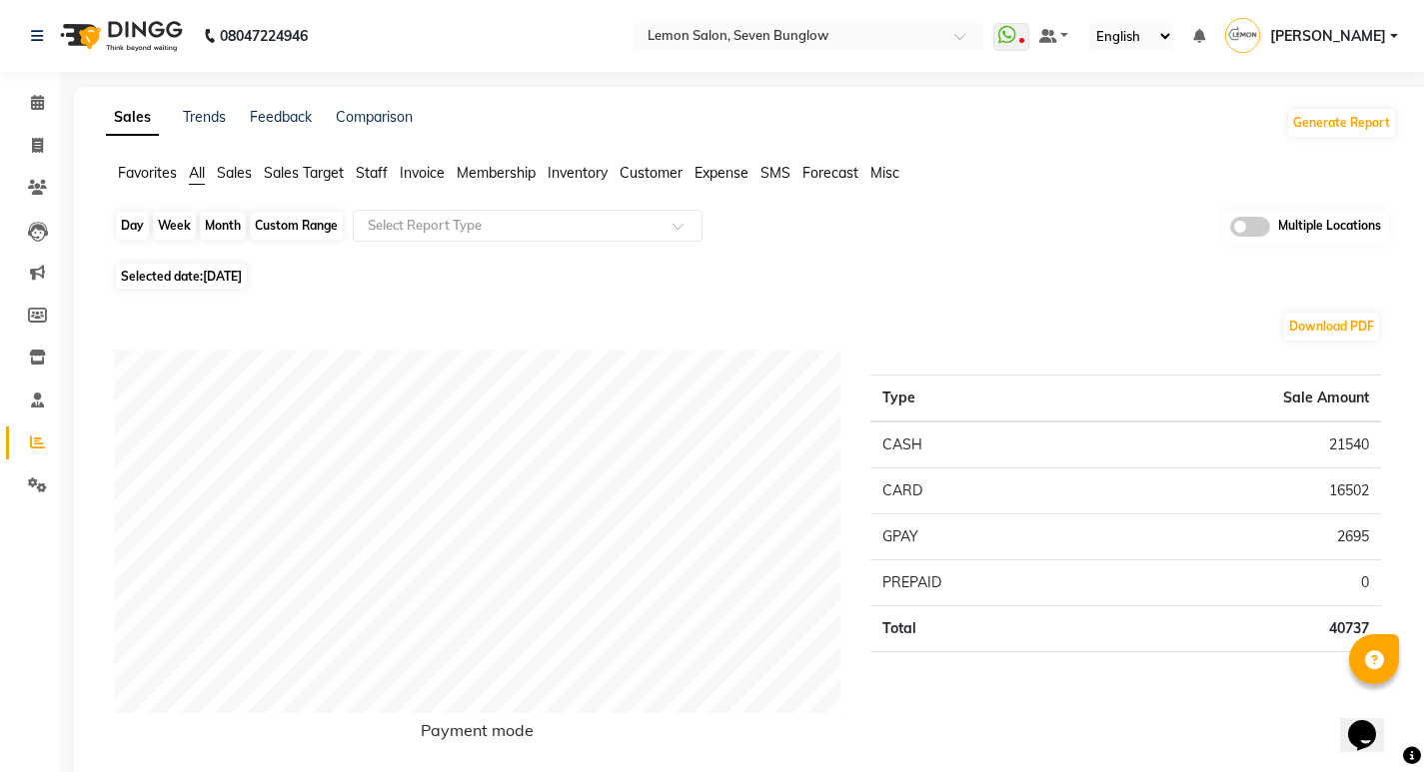
click at [131, 224] on div "Day" at bounding box center [132, 226] width 33 height 28
select select "9"
select select "2025"
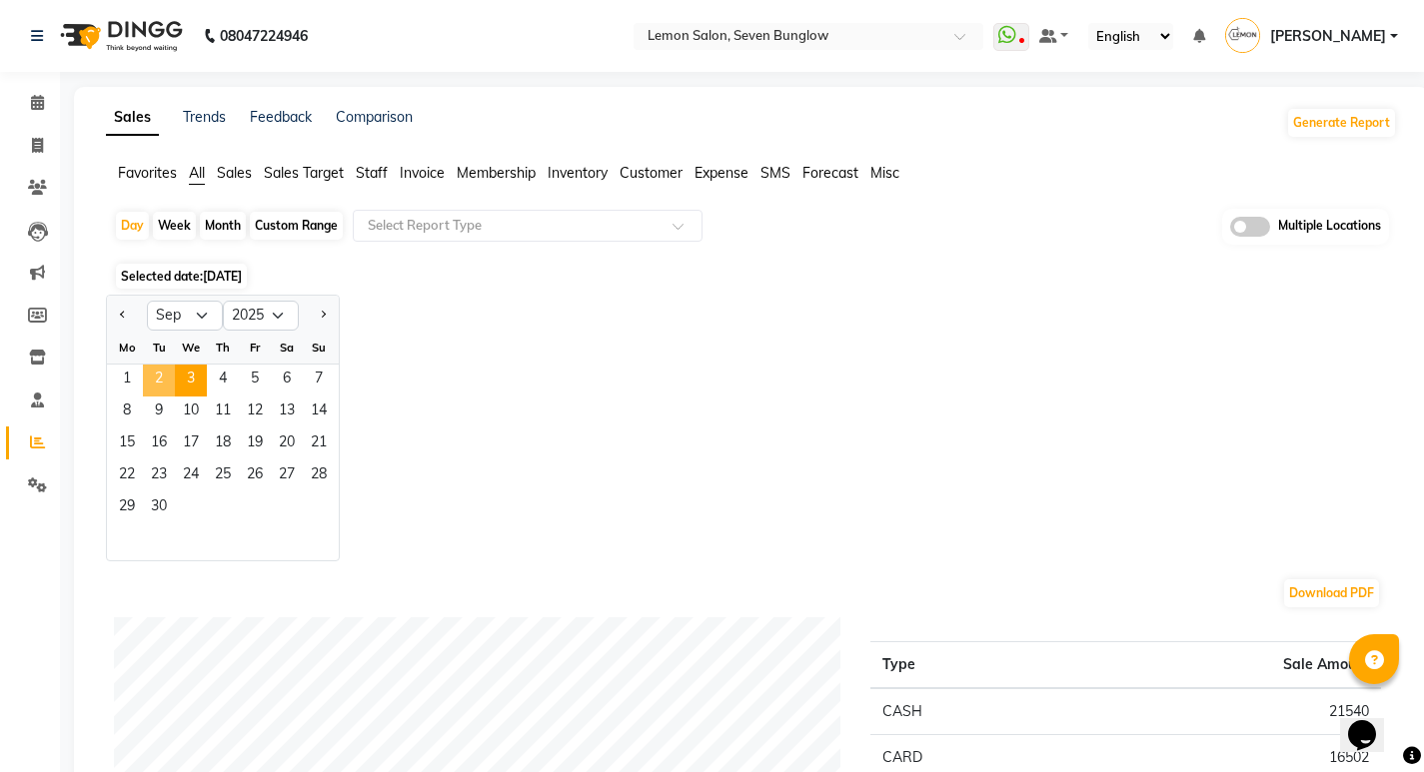
click at [157, 375] on span "2" at bounding box center [159, 381] width 32 height 32
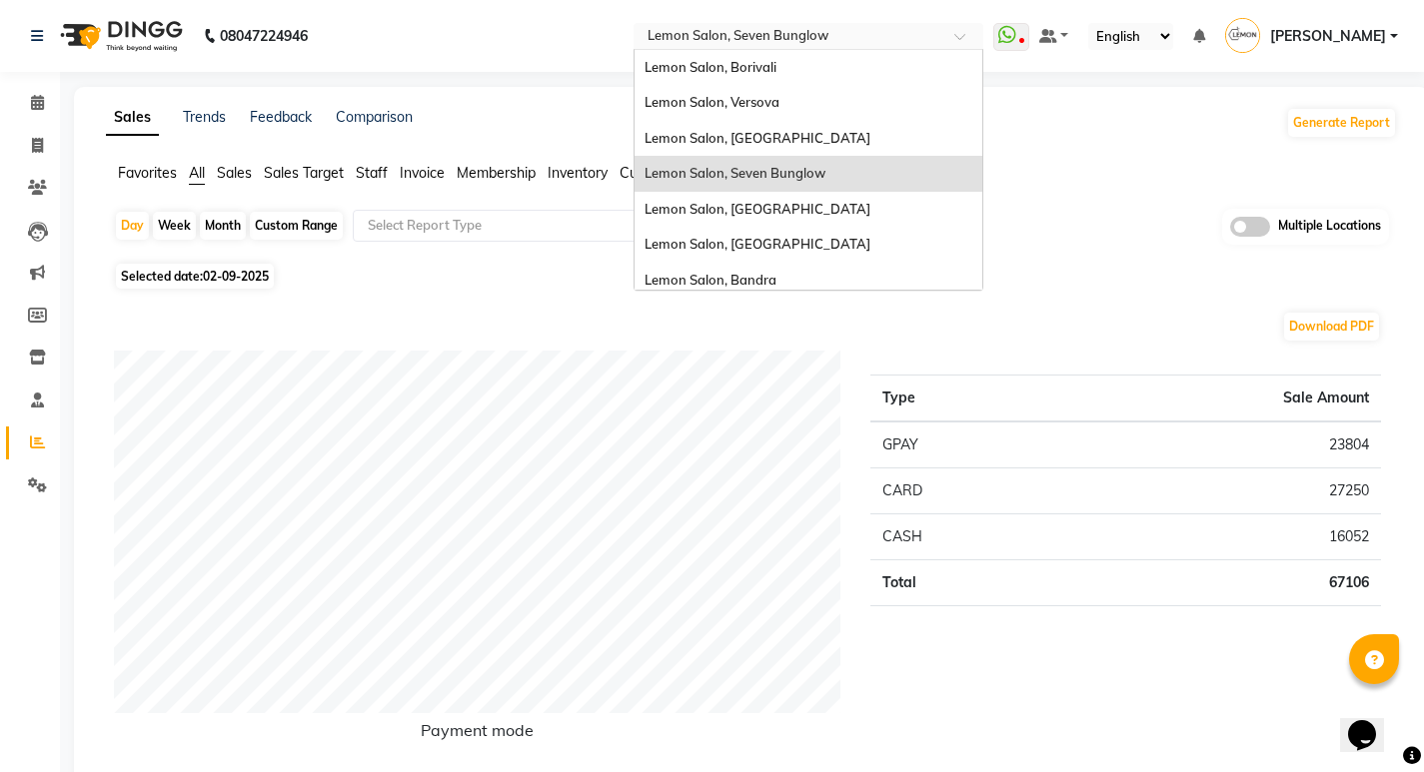
click at [788, 28] on input "text" at bounding box center [788, 38] width 290 height 20
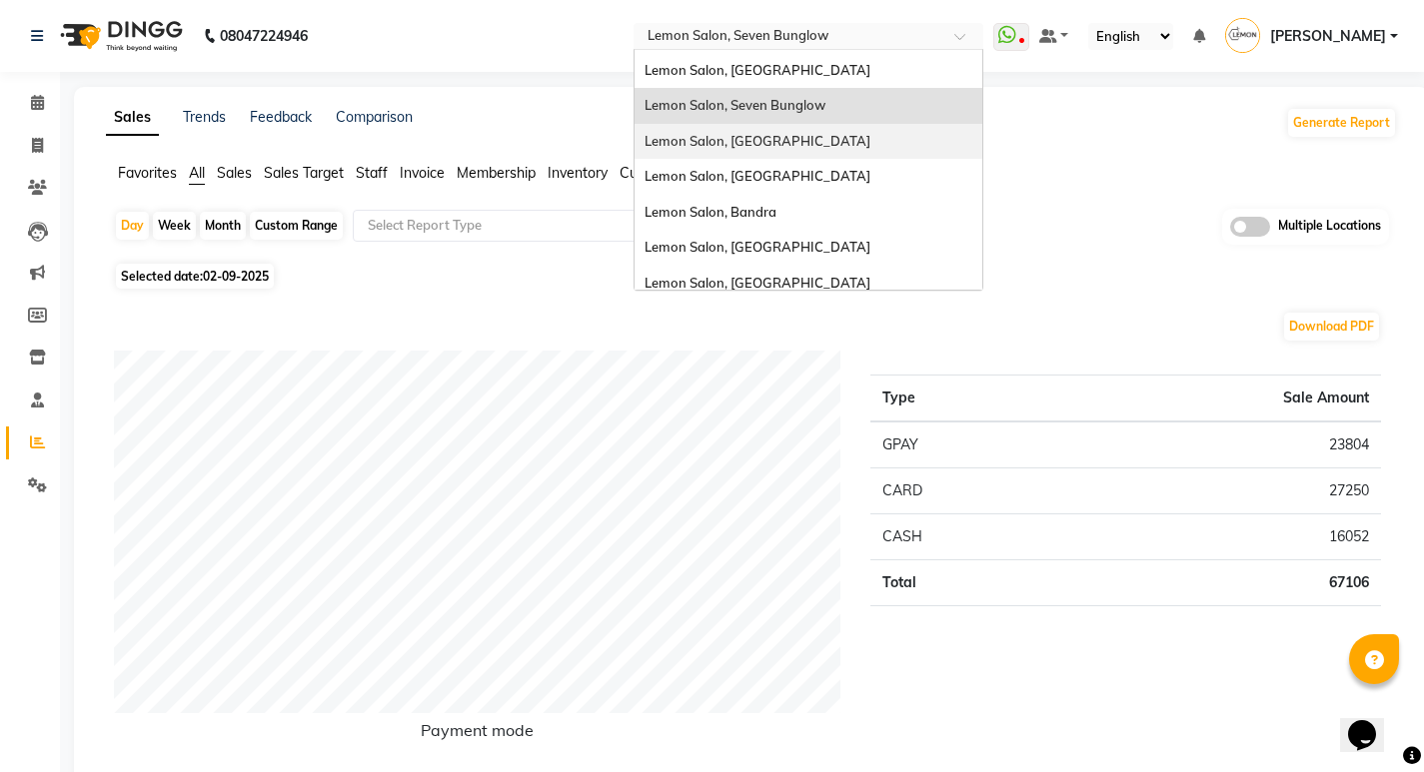
scroll to position [186, 0]
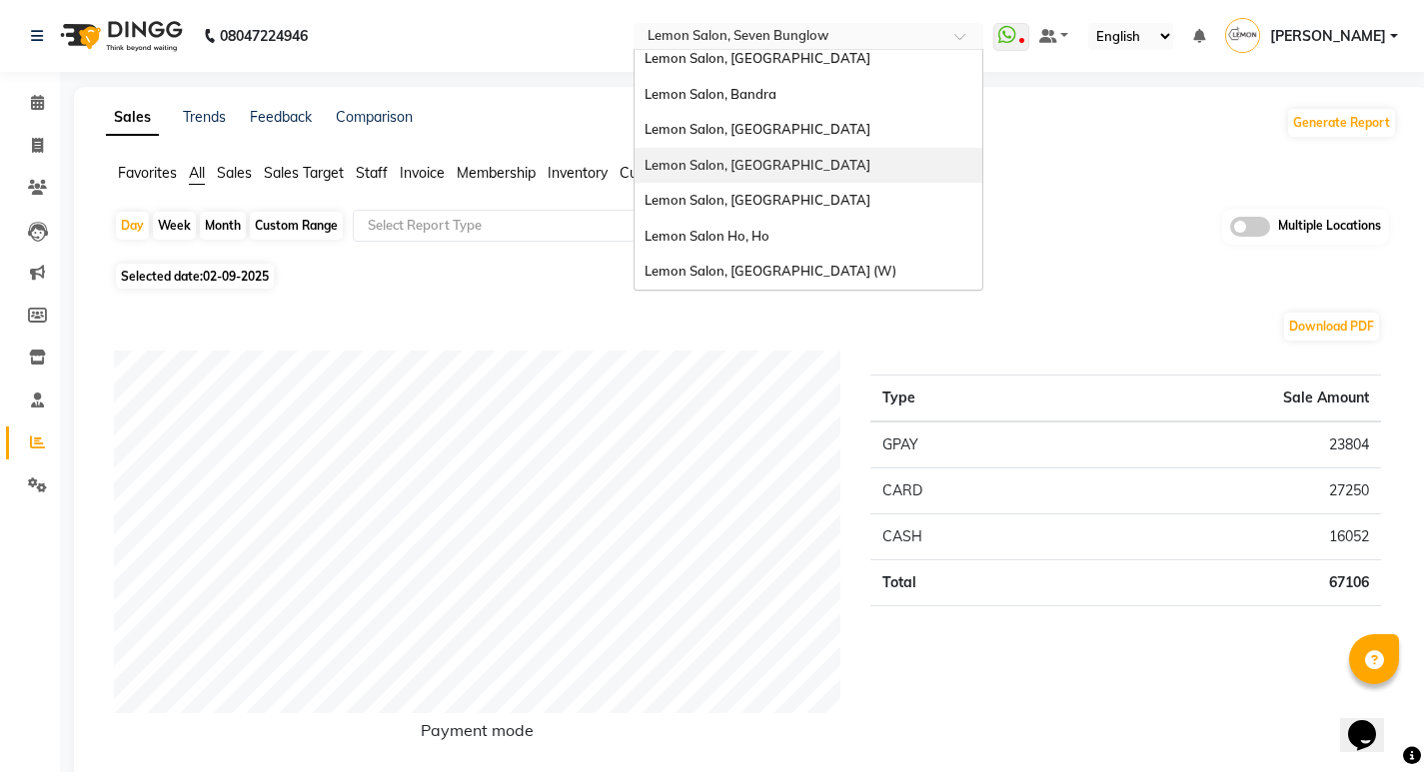
click at [829, 161] on span "Lemon Salon, [GEOGRAPHIC_DATA]" at bounding box center [757, 165] width 226 height 16
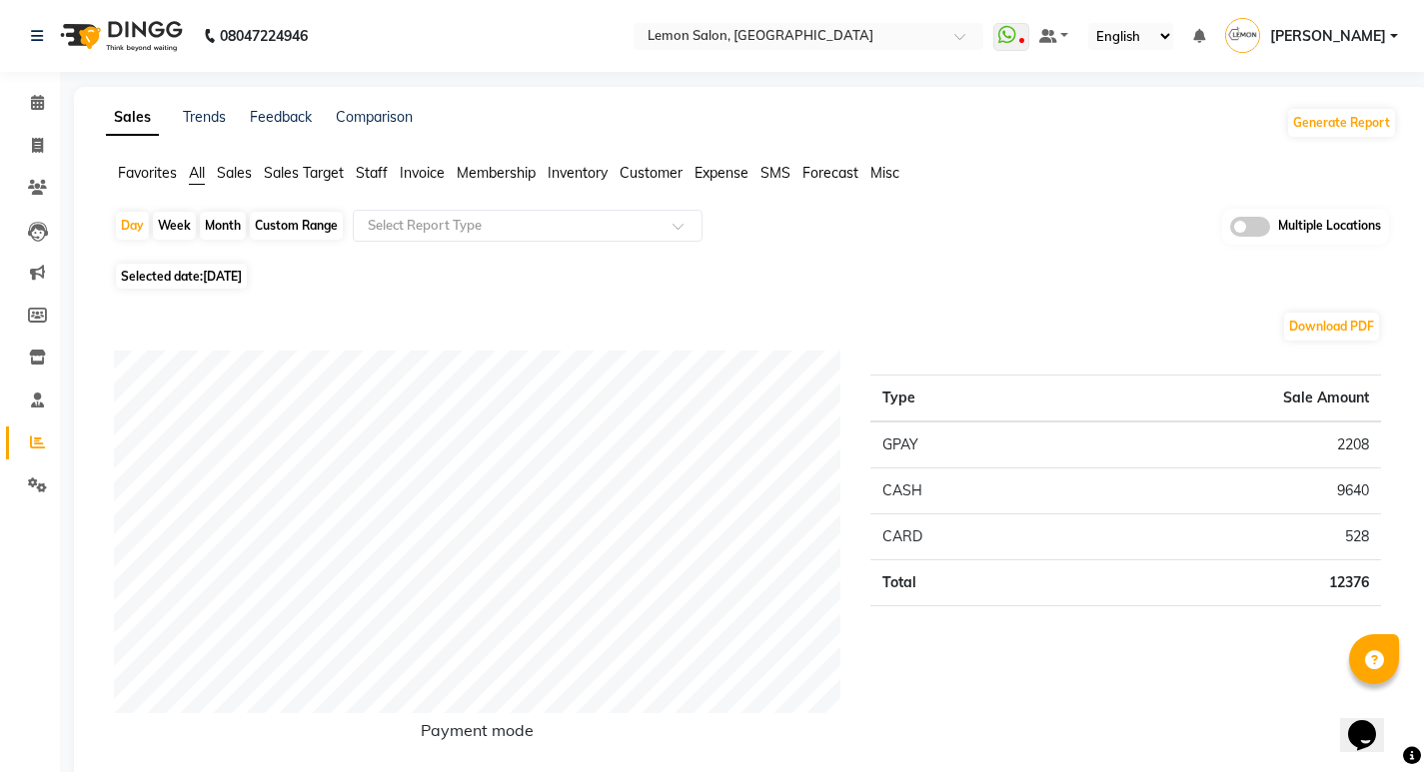
drag, startPoint x: 124, startPoint y: 221, endPoint x: 163, endPoint y: 252, distance: 49.8
click at [127, 221] on div "Day" at bounding box center [132, 226] width 33 height 28
select select "9"
select select "2025"
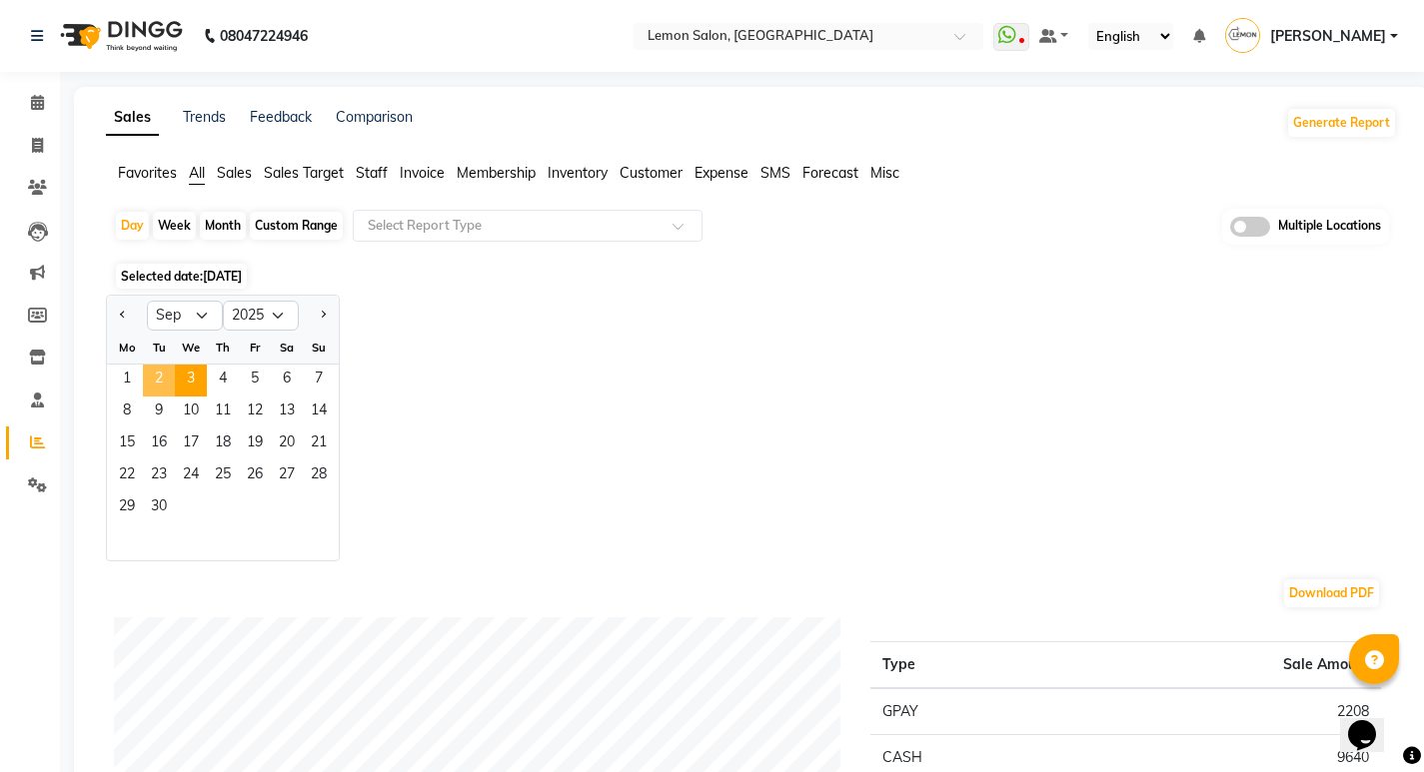
click at [169, 377] on span "2" at bounding box center [159, 381] width 32 height 32
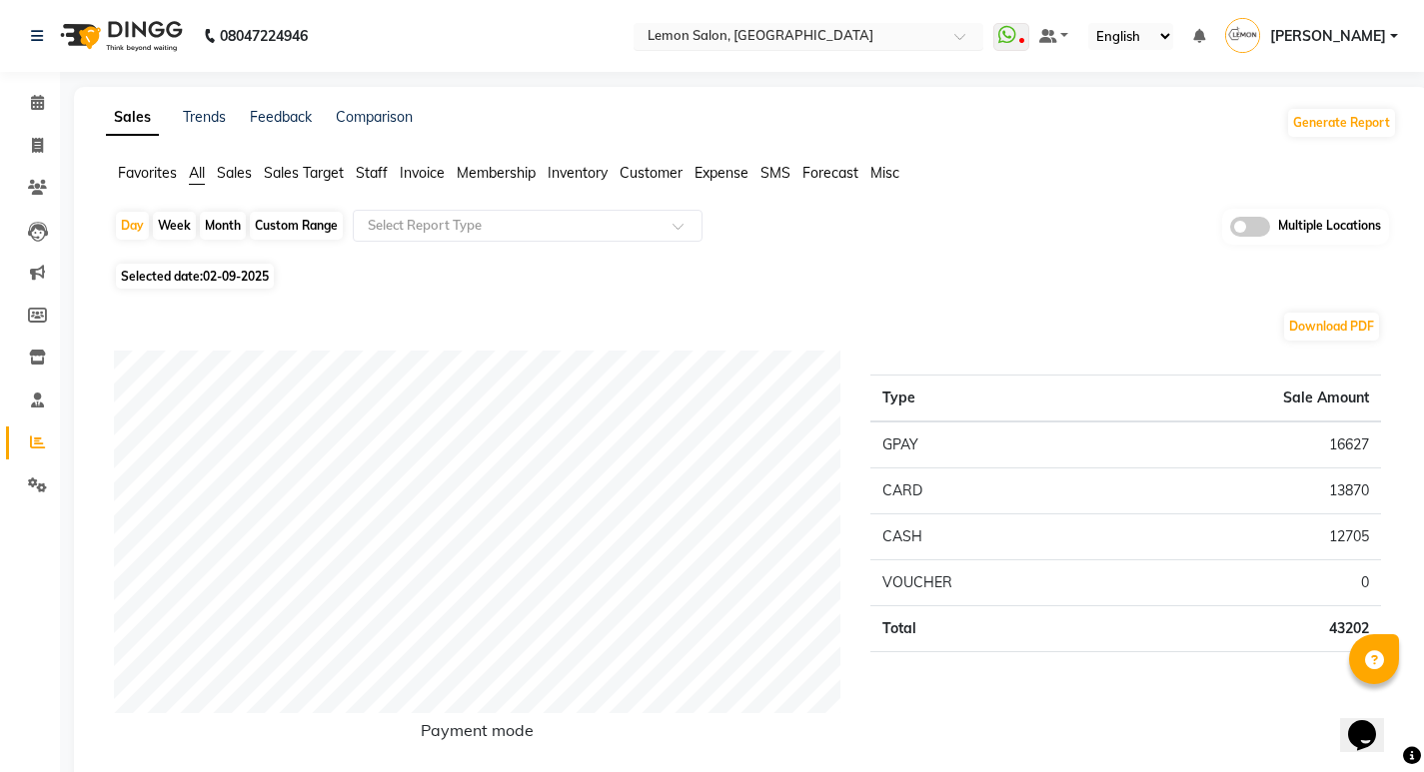
click at [822, 43] on input "text" at bounding box center [788, 38] width 290 height 20
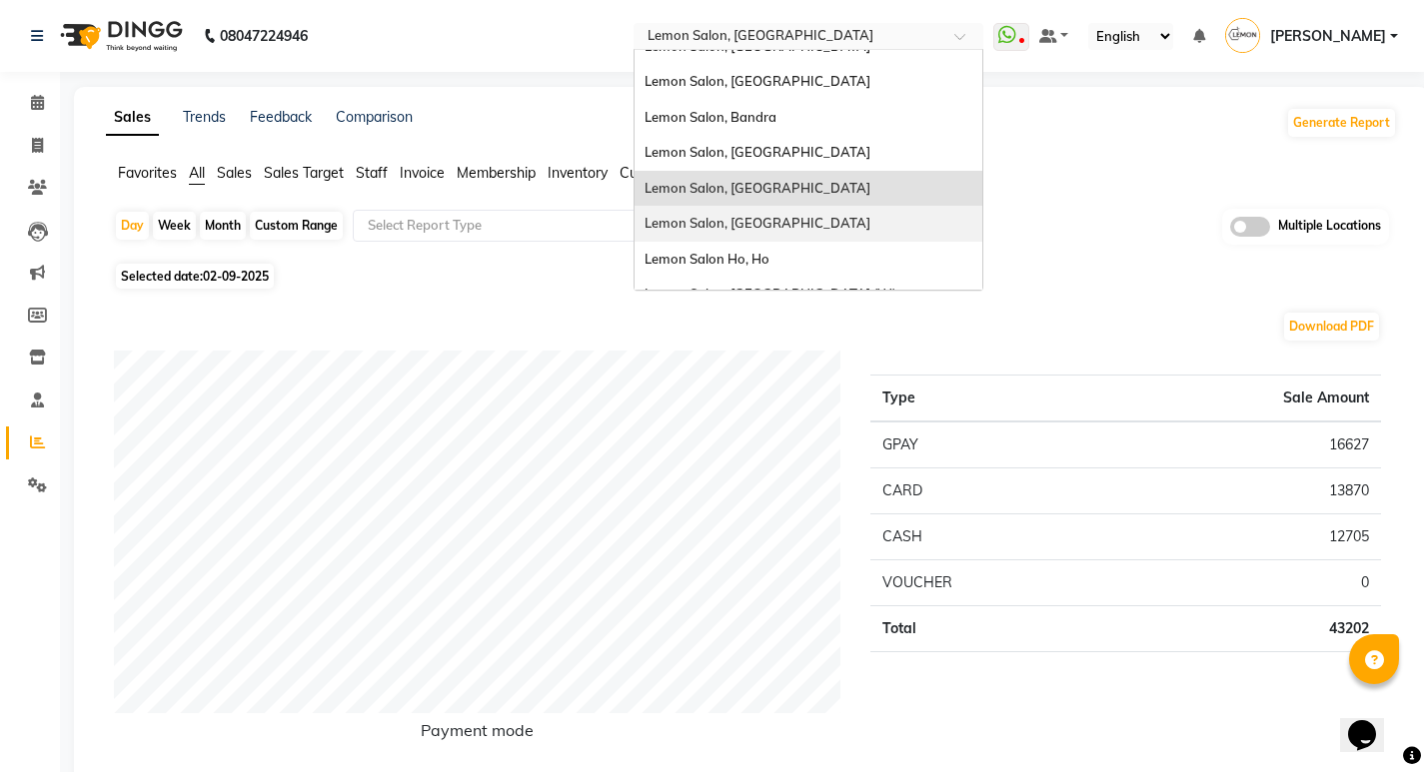
scroll to position [186, 0]
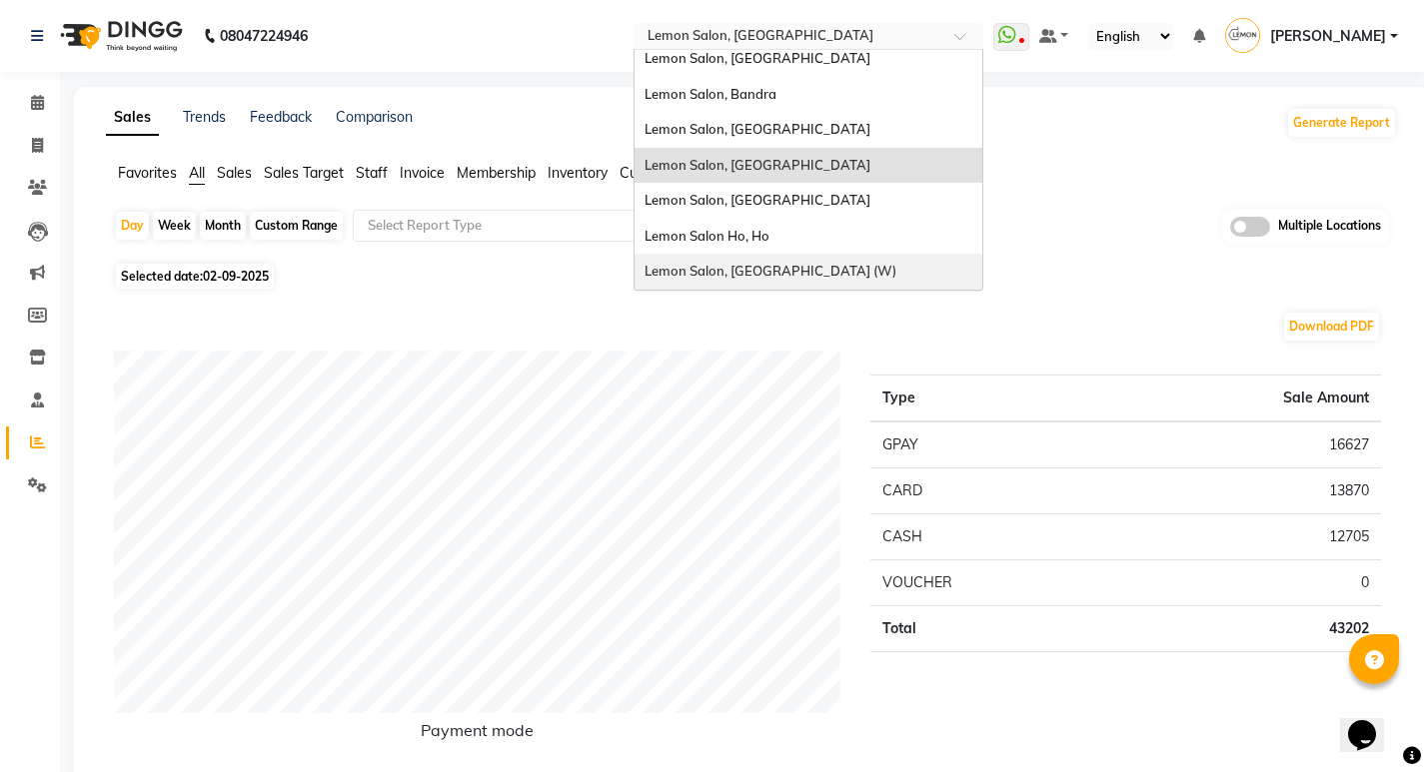
click at [801, 259] on div "Lemon Salon, Goregaon (W)" at bounding box center [808, 272] width 348 height 36
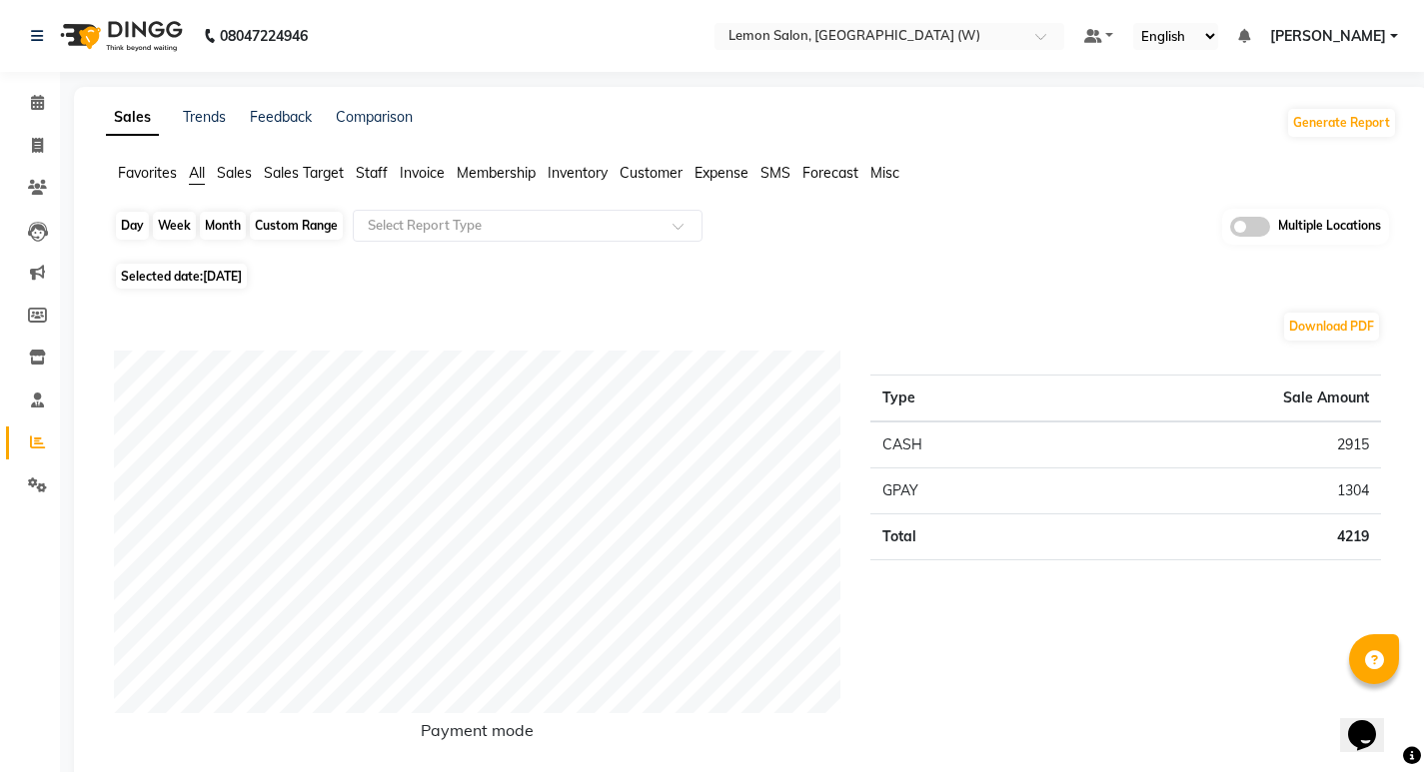
click at [139, 218] on div "Day" at bounding box center [132, 226] width 33 height 28
select select "9"
select select "2025"
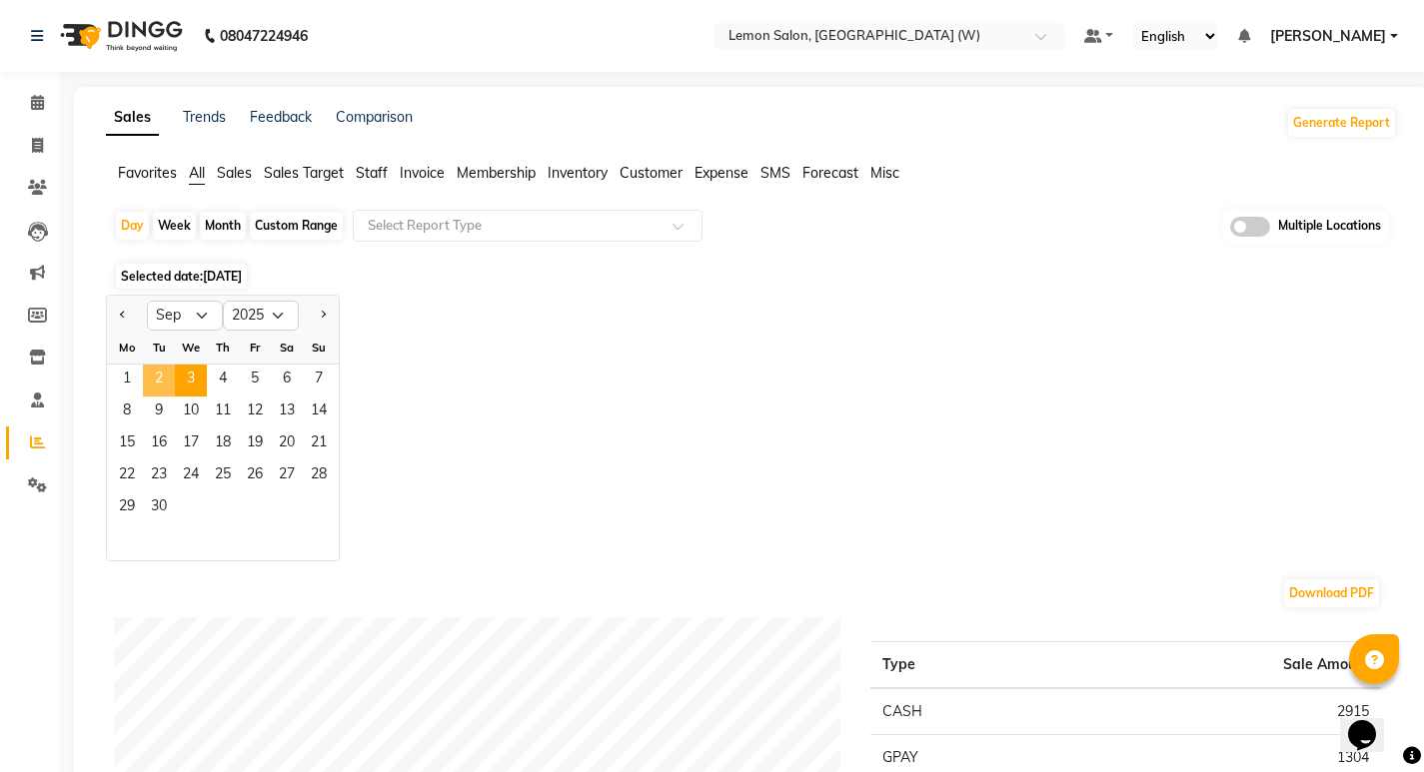
click at [157, 368] on span "2" at bounding box center [159, 381] width 32 height 32
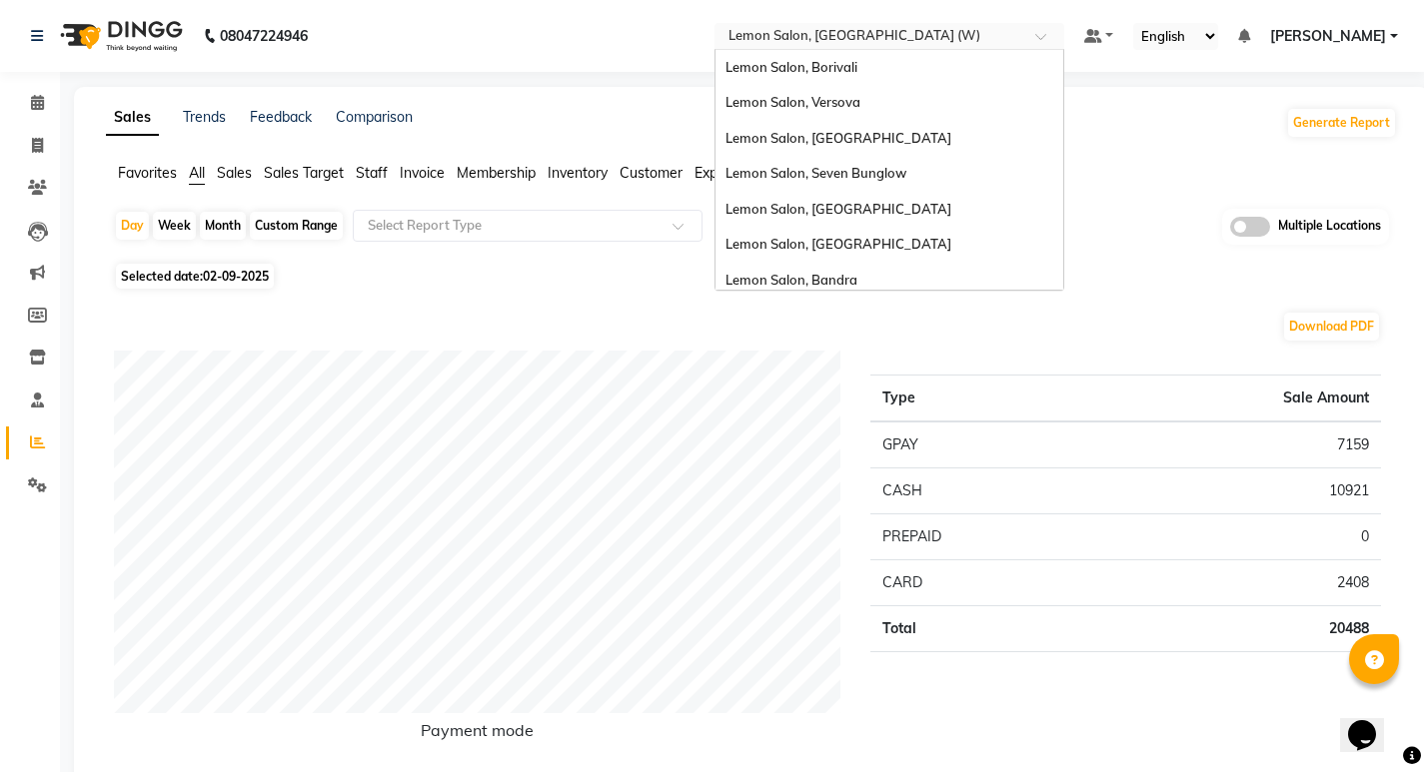
click at [892, 37] on input "text" at bounding box center [869, 38] width 290 height 20
click at [885, 93] on div "Lemon Salon, Versova" at bounding box center [889, 103] width 348 height 36
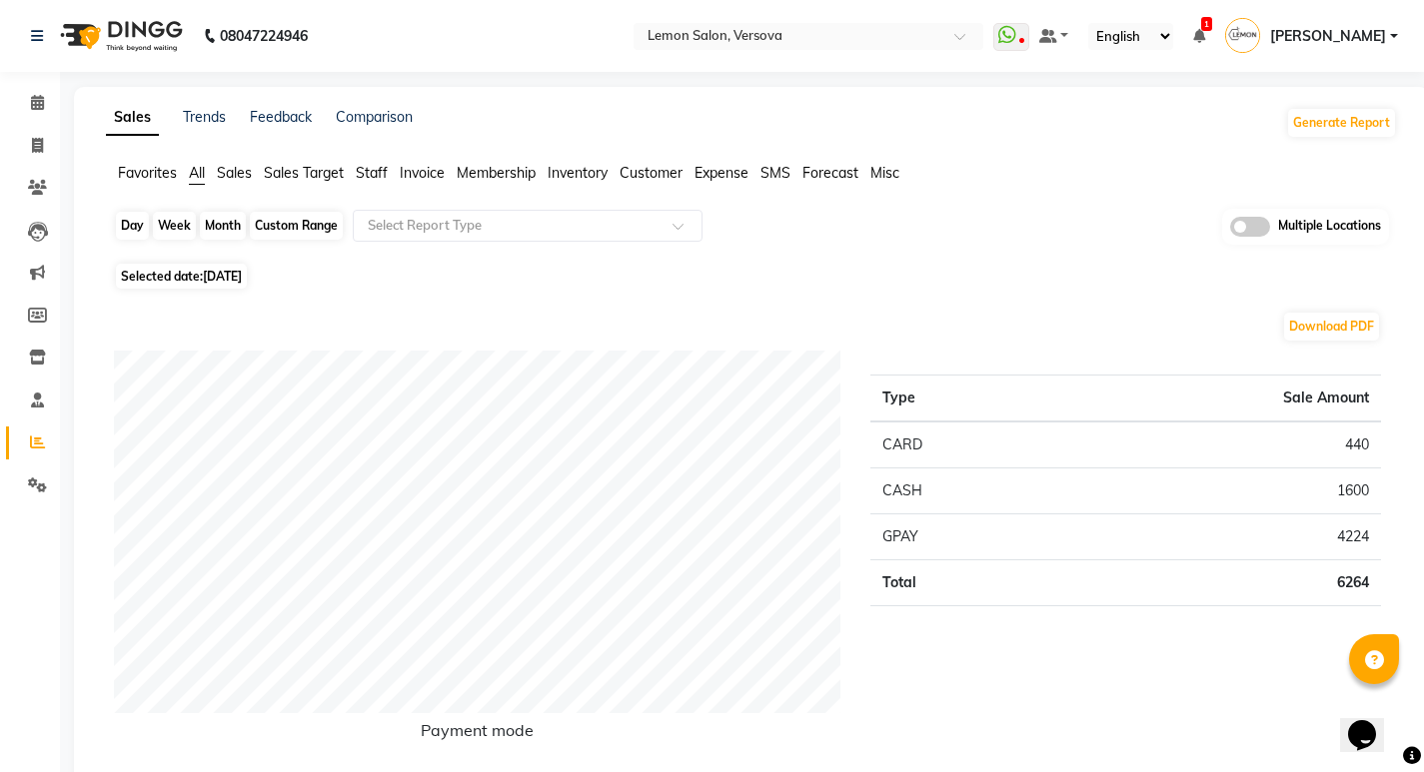
click at [137, 230] on div "Day" at bounding box center [132, 226] width 33 height 28
select select "9"
select select "2025"
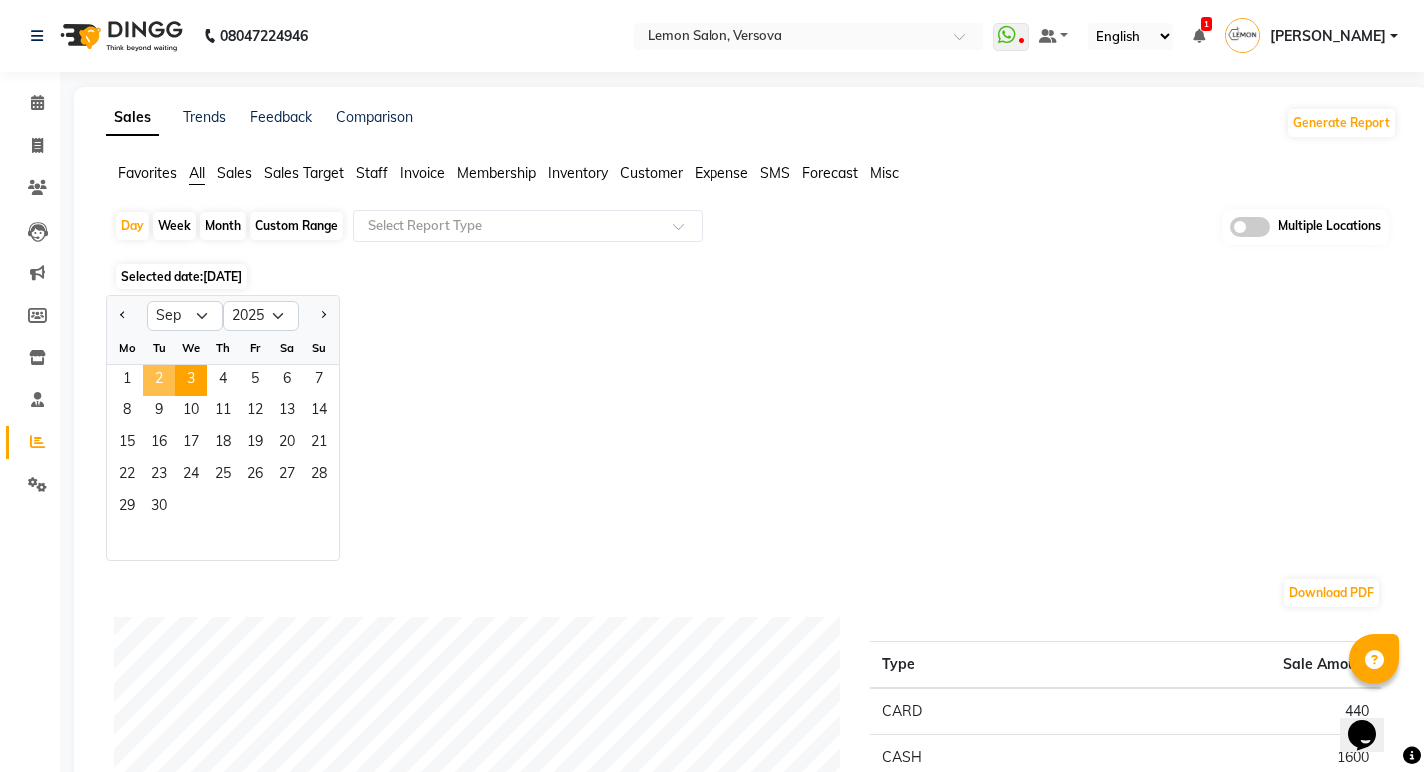
click at [163, 376] on span "2" at bounding box center [159, 381] width 32 height 32
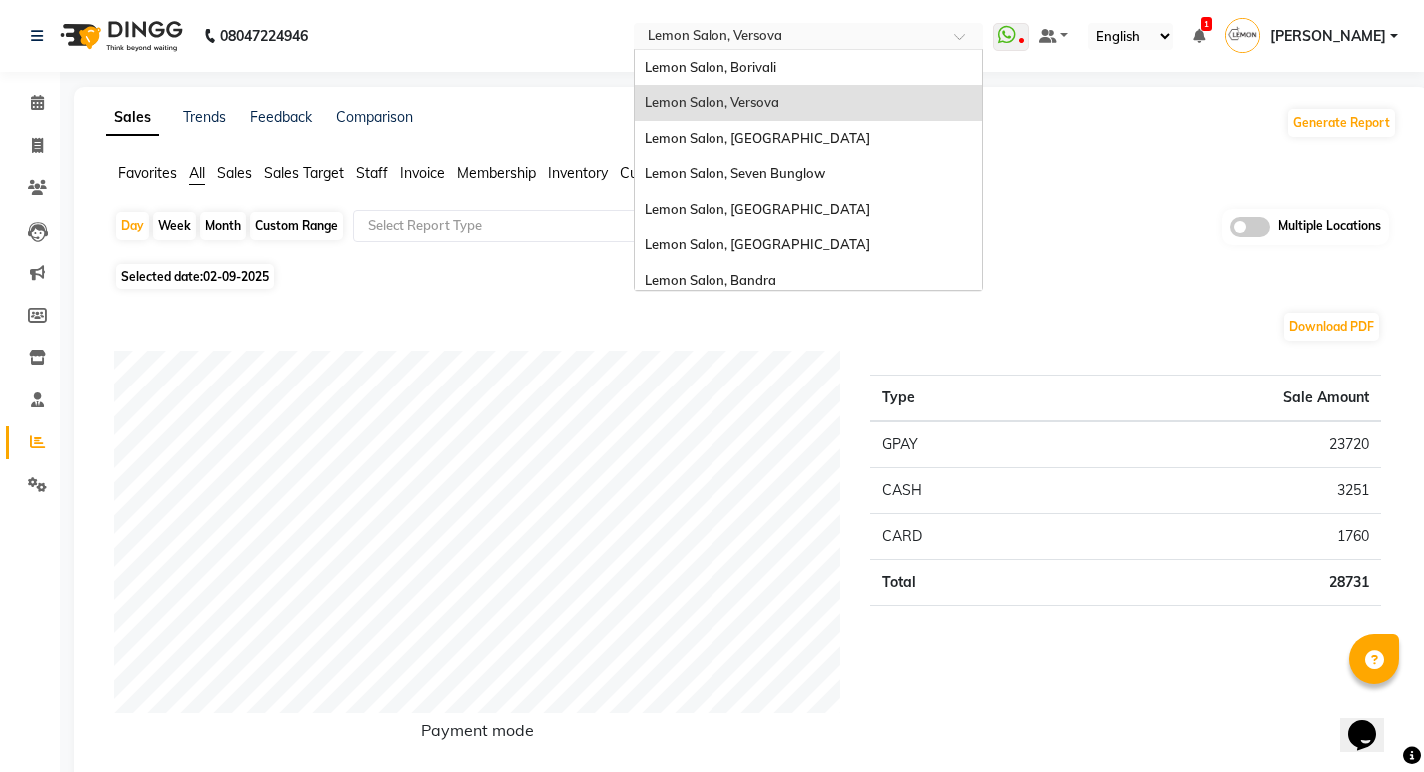
click at [814, 24] on div "Select Location × [GEOGRAPHIC_DATA], [GEOGRAPHIC_DATA]" at bounding box center [808, 36] width 350 height 27
click at [768, 141] on span "Lemon Salon, [GEOGRAPHIC_DATA]" at bounding box center [757, 138] width 226 height 16
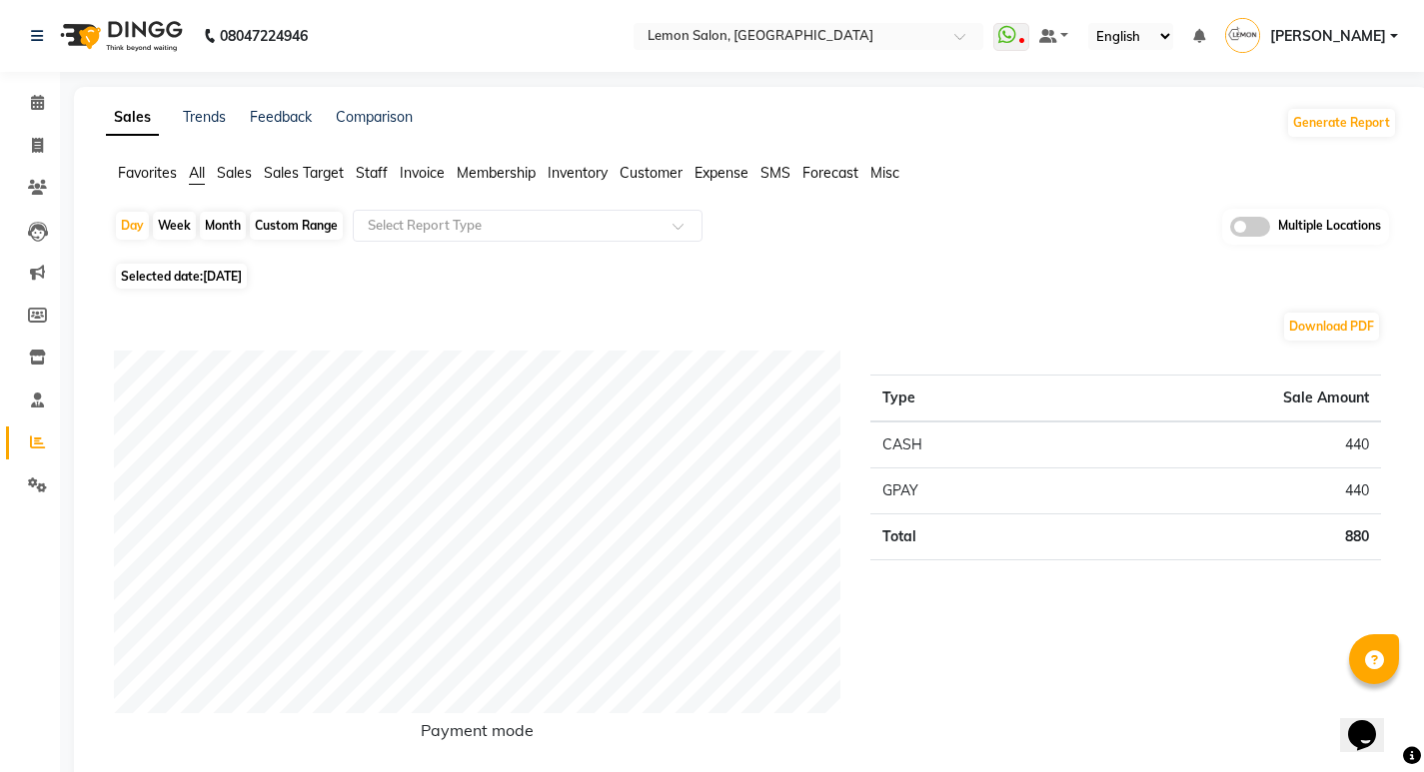
click at [114, 226] on div "Day Week Month Custom Range Select Report Type Multiple Locations" at bounding box center [751, 233] width 1275 height 49
click at [125, 228] on div "Day" at bounding box center [132, 226] width 33 height 28
select select "9"
select select "2025"
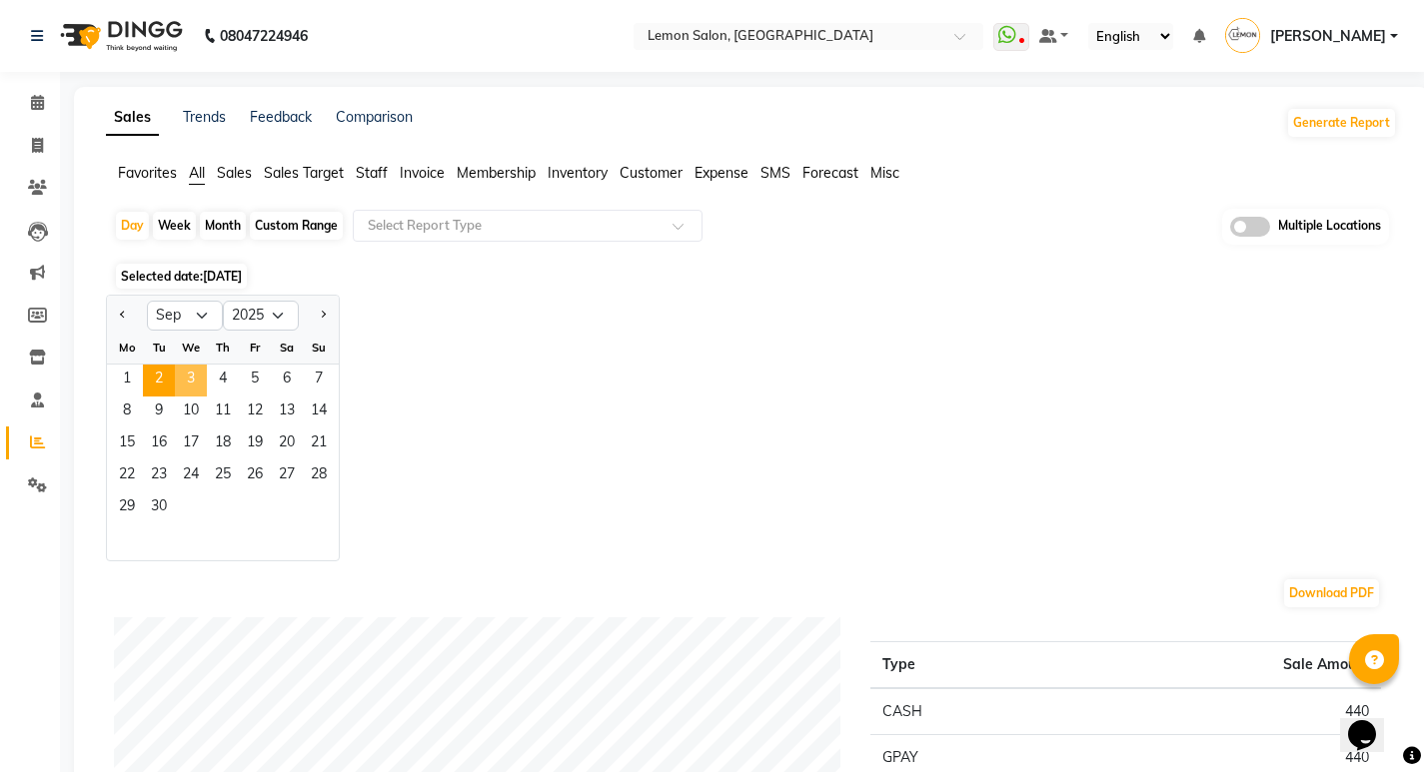
click at [169, 376] on div "1 2 3 4 5 6 7" at bounding box center [223, 381] width 232 height 32
click at [167, 378] on span "2" at bounding box center [159, 381] width 32 height 32
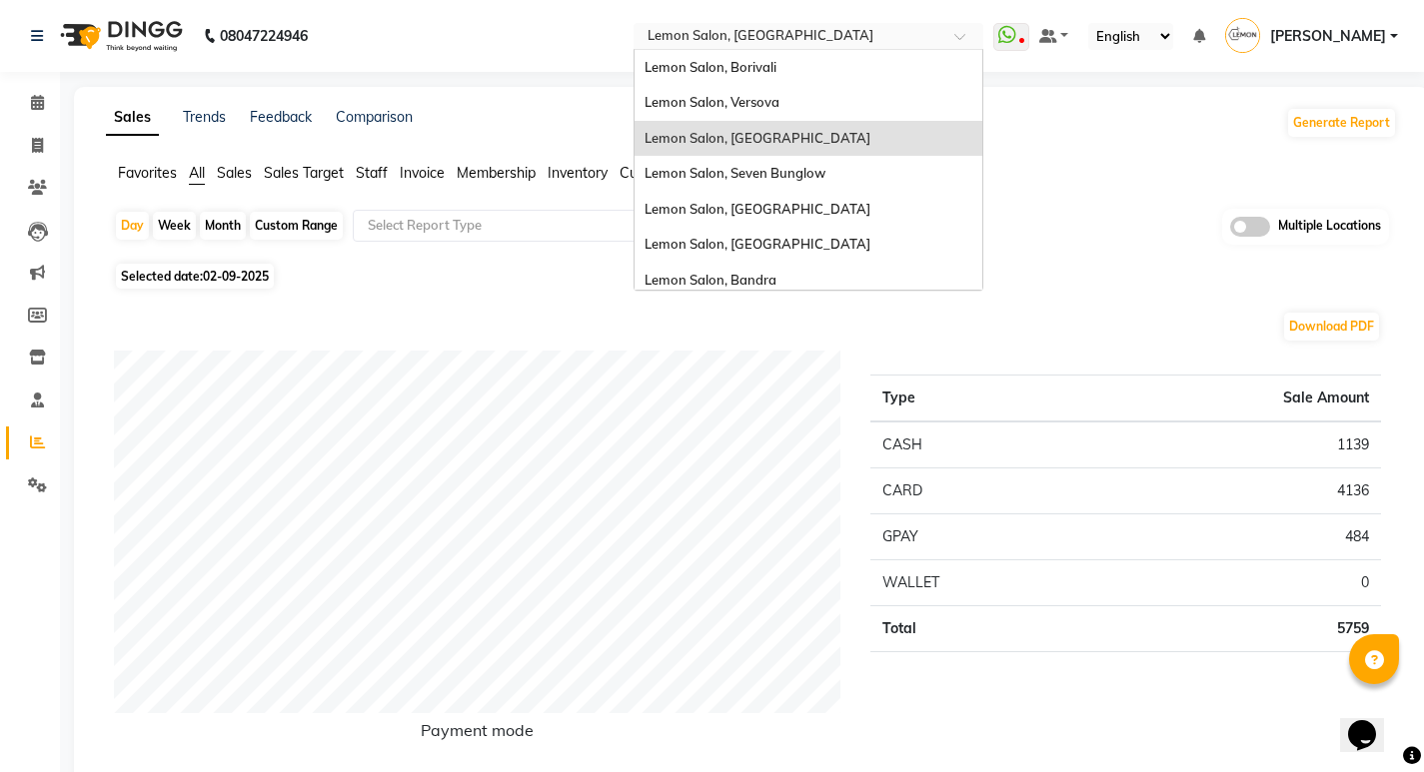
click at [850, 46] on input "text" at bounding box center [788, 38] width 290 height 20
click at [820, 65] on div "Lemon Salon, Borivali" at bounding box center [808, 68] width 348 height 36
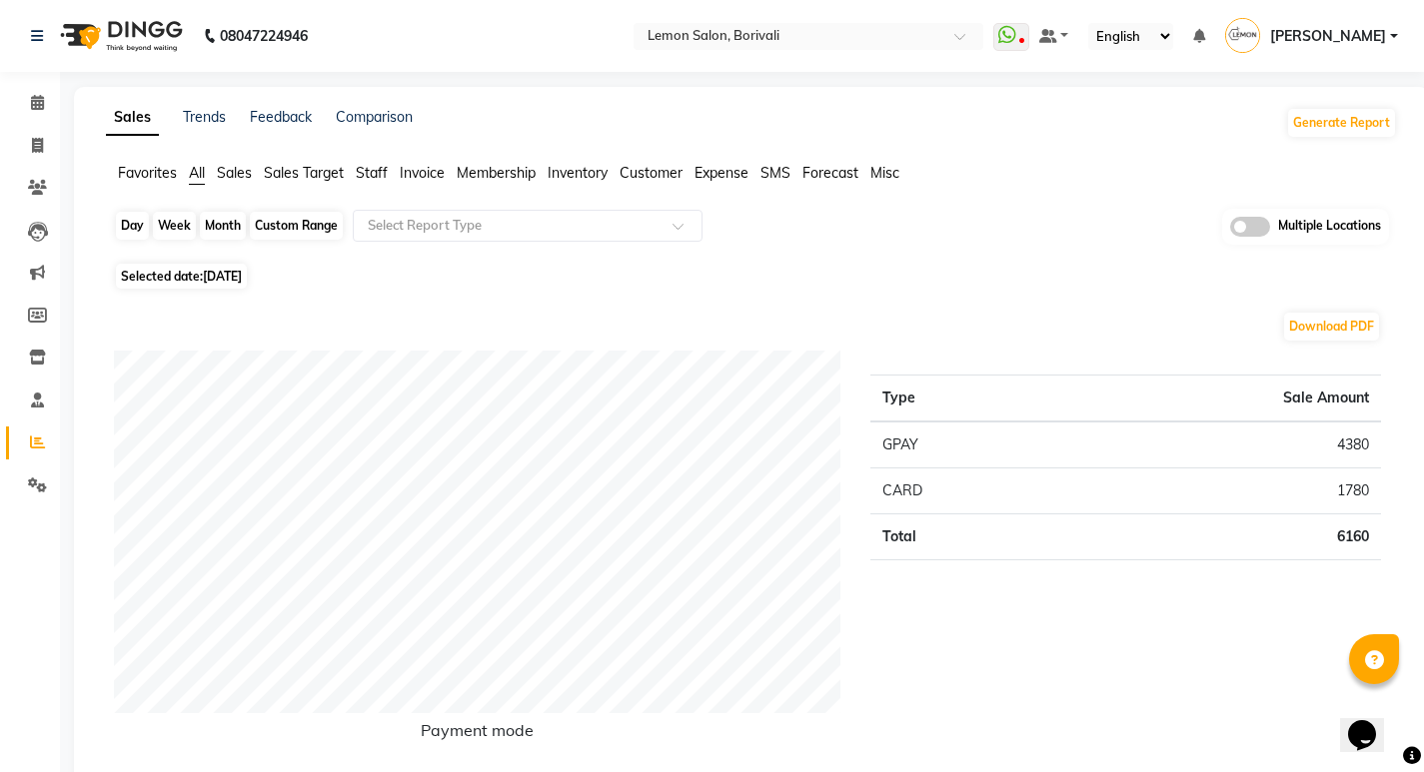
click at [127, 226] on div "Day" at bounding box center [132, 226] width 33 height 28
select select "9"
select select "2025"
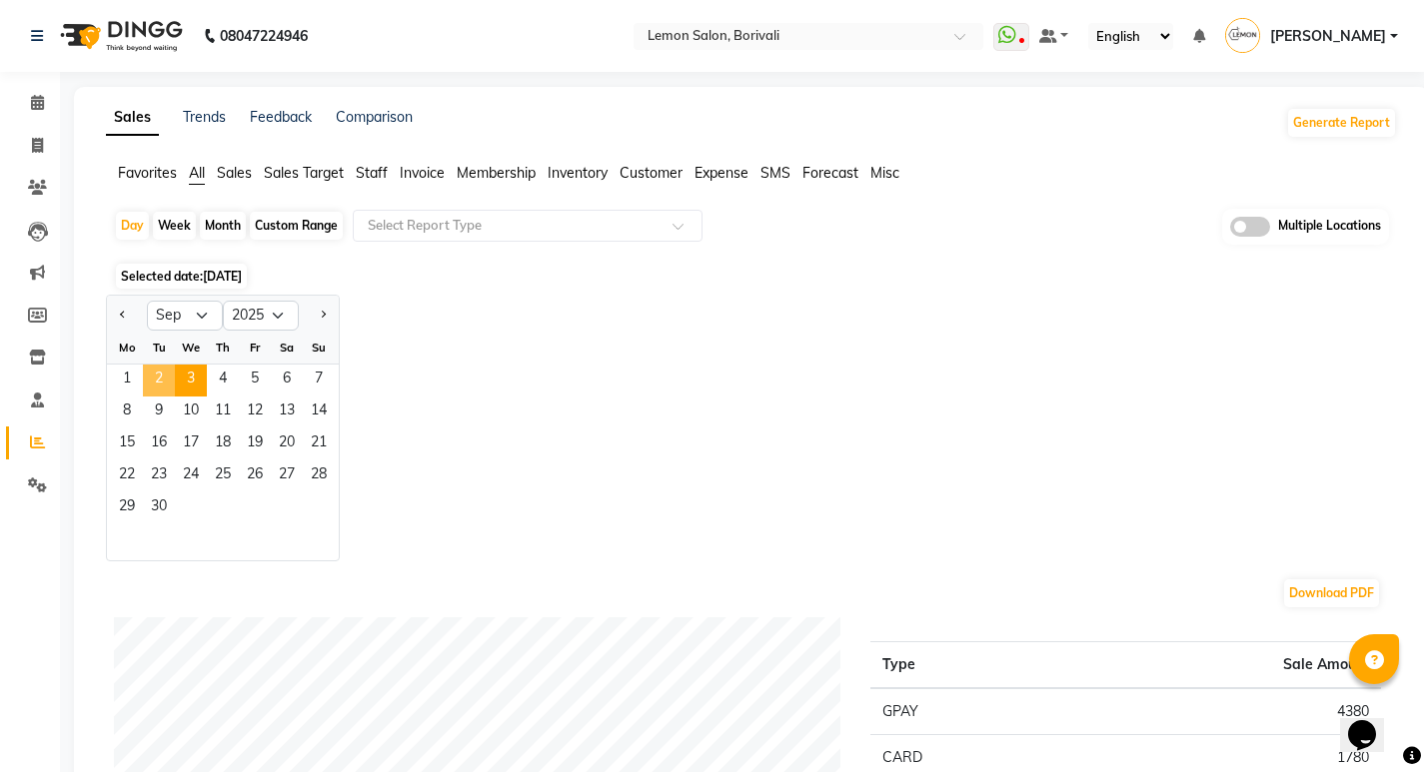
click at [164, 383] on span "2" at bounding box center [159, 381] width 32 height 32
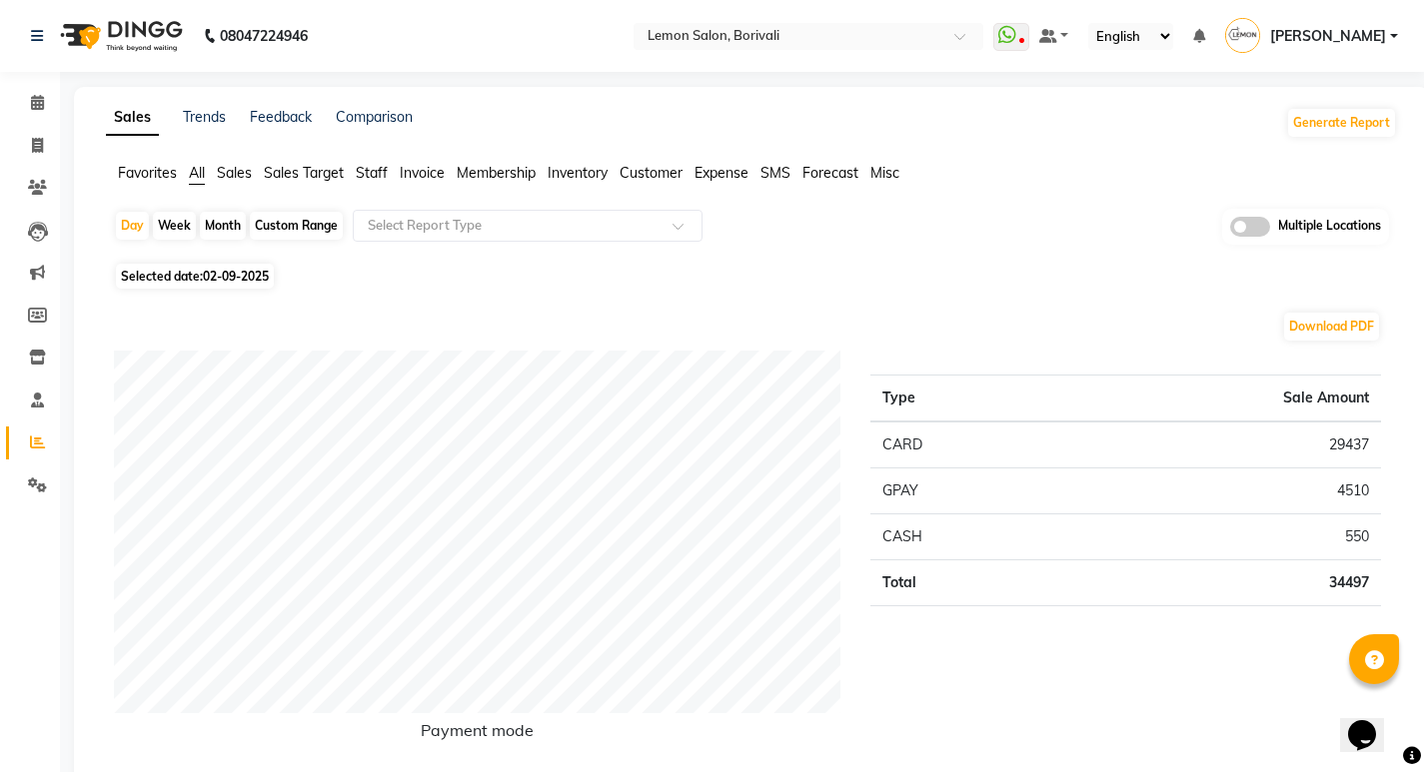
click at [39, 128] on li "Invoice" at bounding box center [30, 146] width 60 height 43
click at [40, 147] on icon at bounding box center [37, 145] width 11 height 15
select select "service"
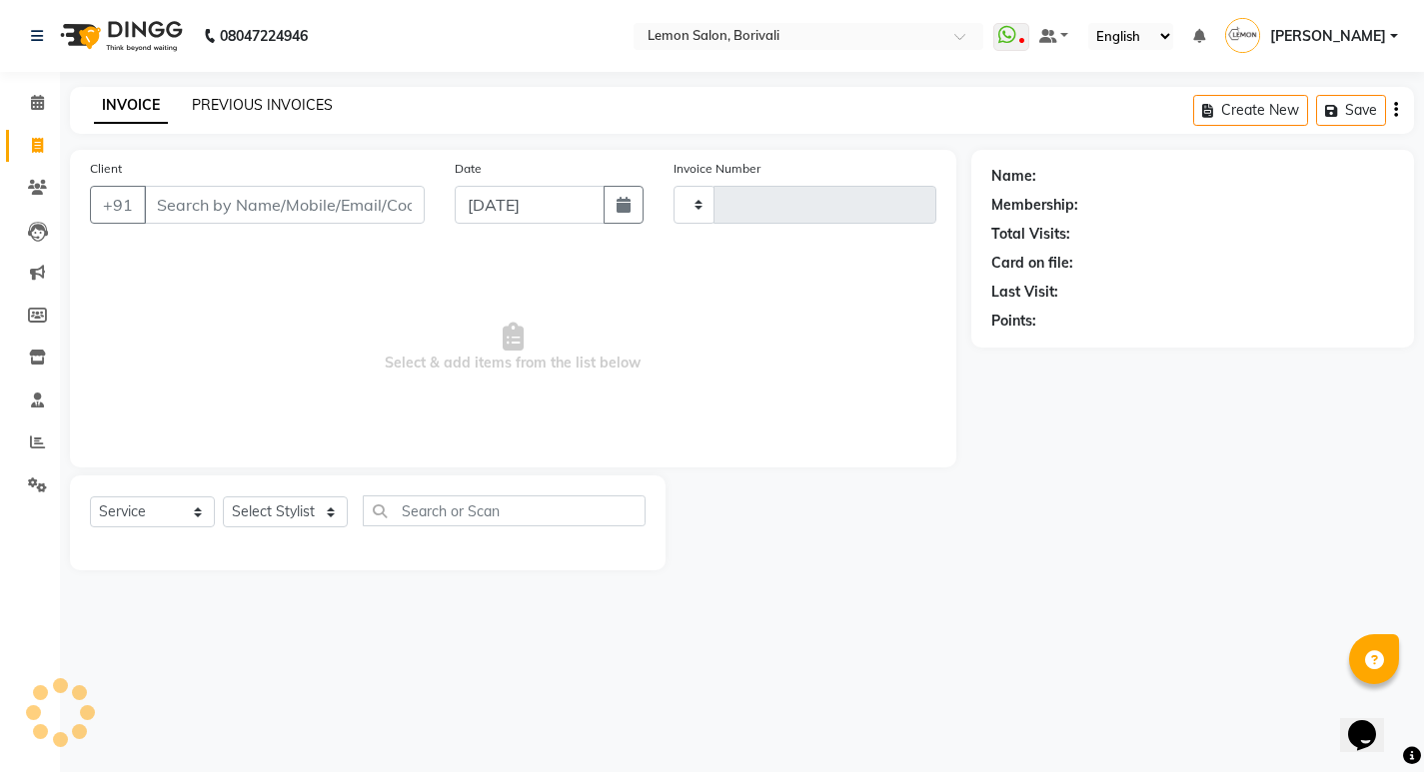
type input "2566"
select select "567"
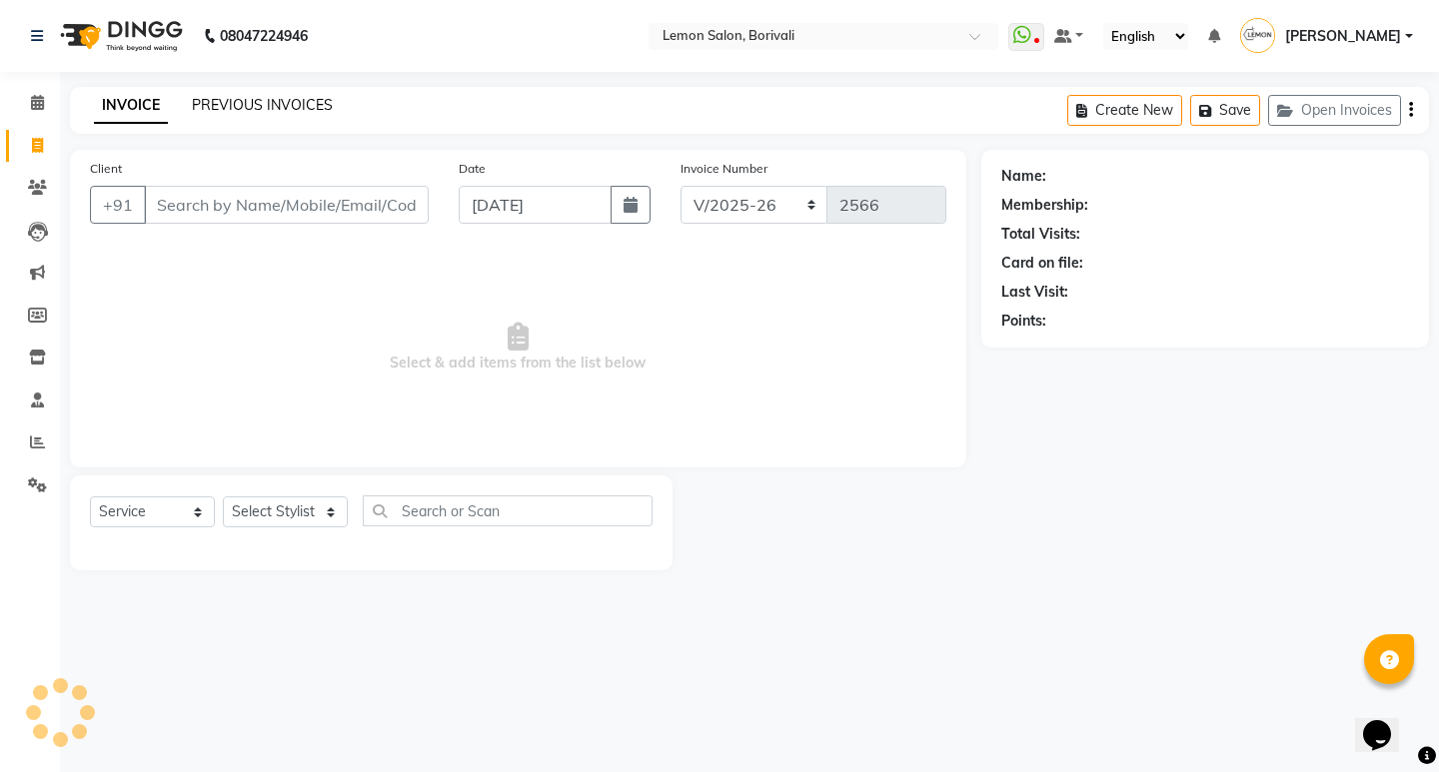
click at [223, 104] on link "PREVIOUS INVOICES" at bounding box center [262, 105] width 141 height 18
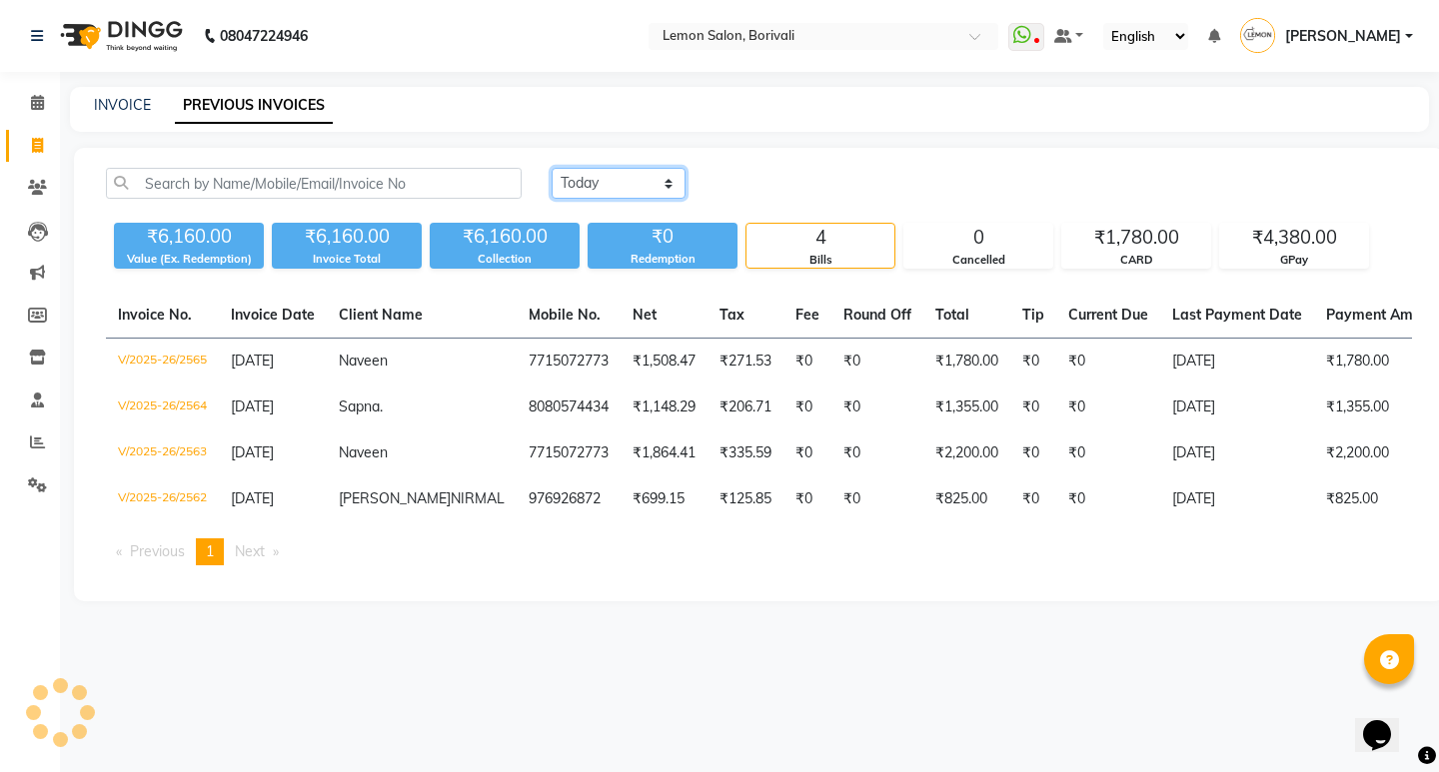
drag, startPoint x: 600, startPoint y: 183, endPoint x: 606, endPoint y: 195, distance: 13.4
click at [600, 183] on select "Today Yesterday Custom Range" at bounding box center [618, 183] width 134 height 31
select select "yesterday"
click at [551, 168] on select "Today Yesterday Custom Range" at bounding box center [618, 183] width 134 height 31
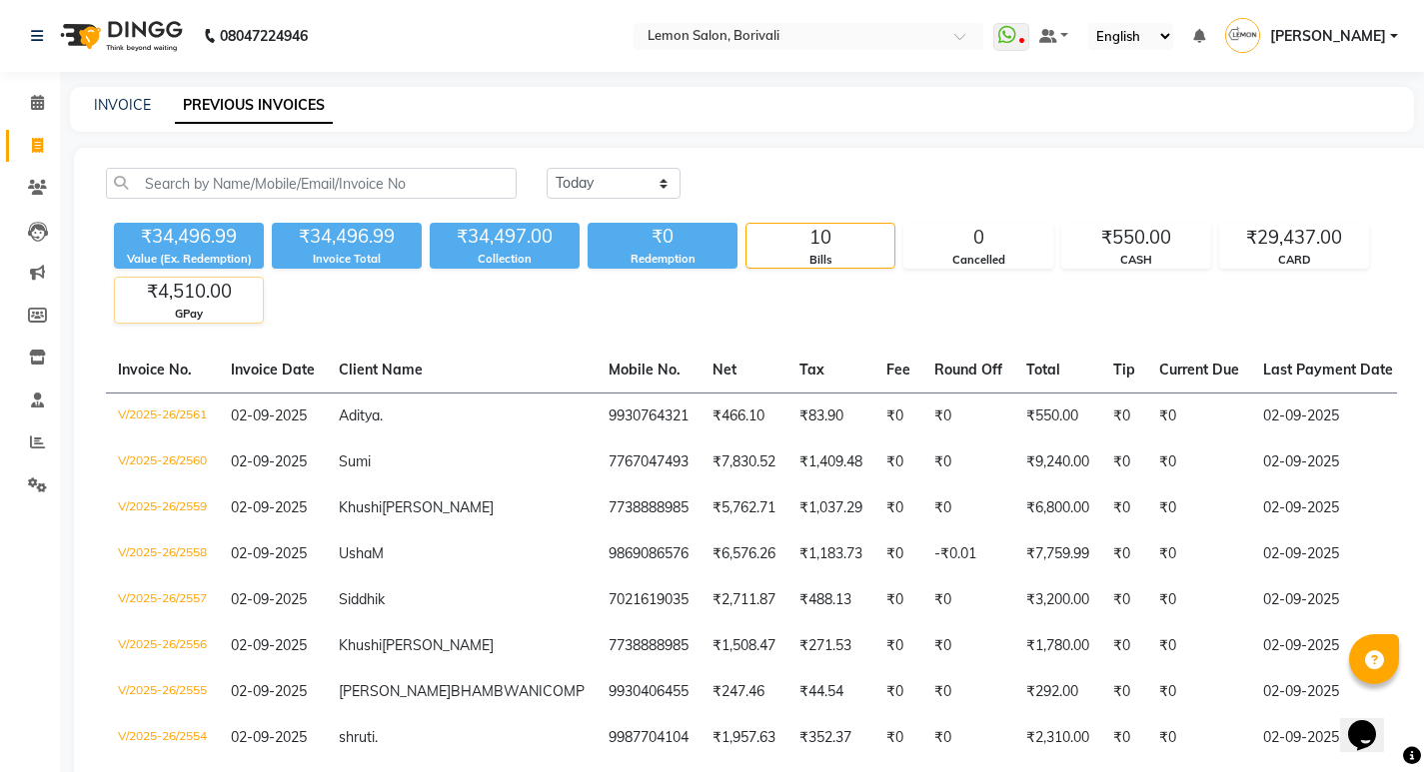
click at [159, 299] on div "₹4,510.00" at bounding box center [189, 292] width 148 height 28
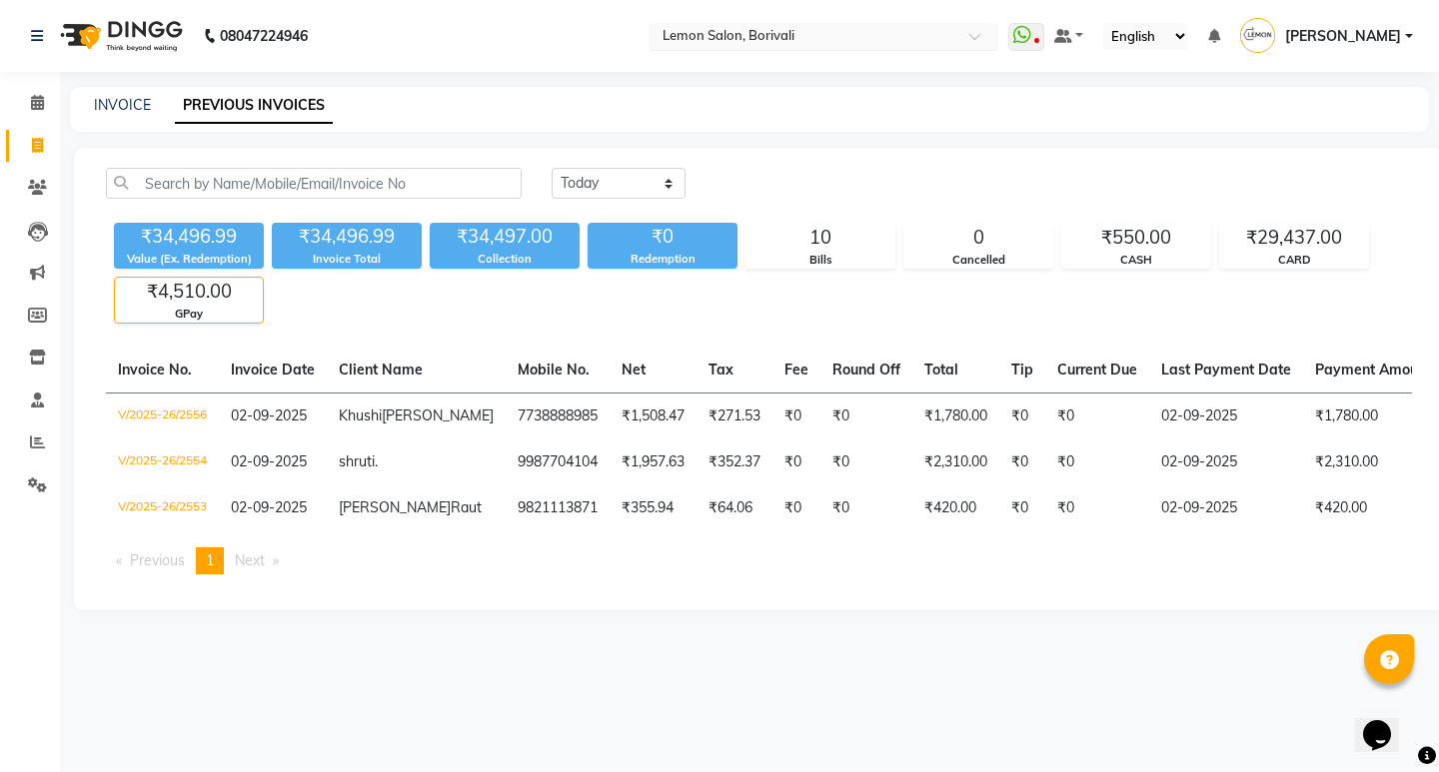
click at [778, 44] on input "text" at bounding box center [803, 38] width 290 height 20
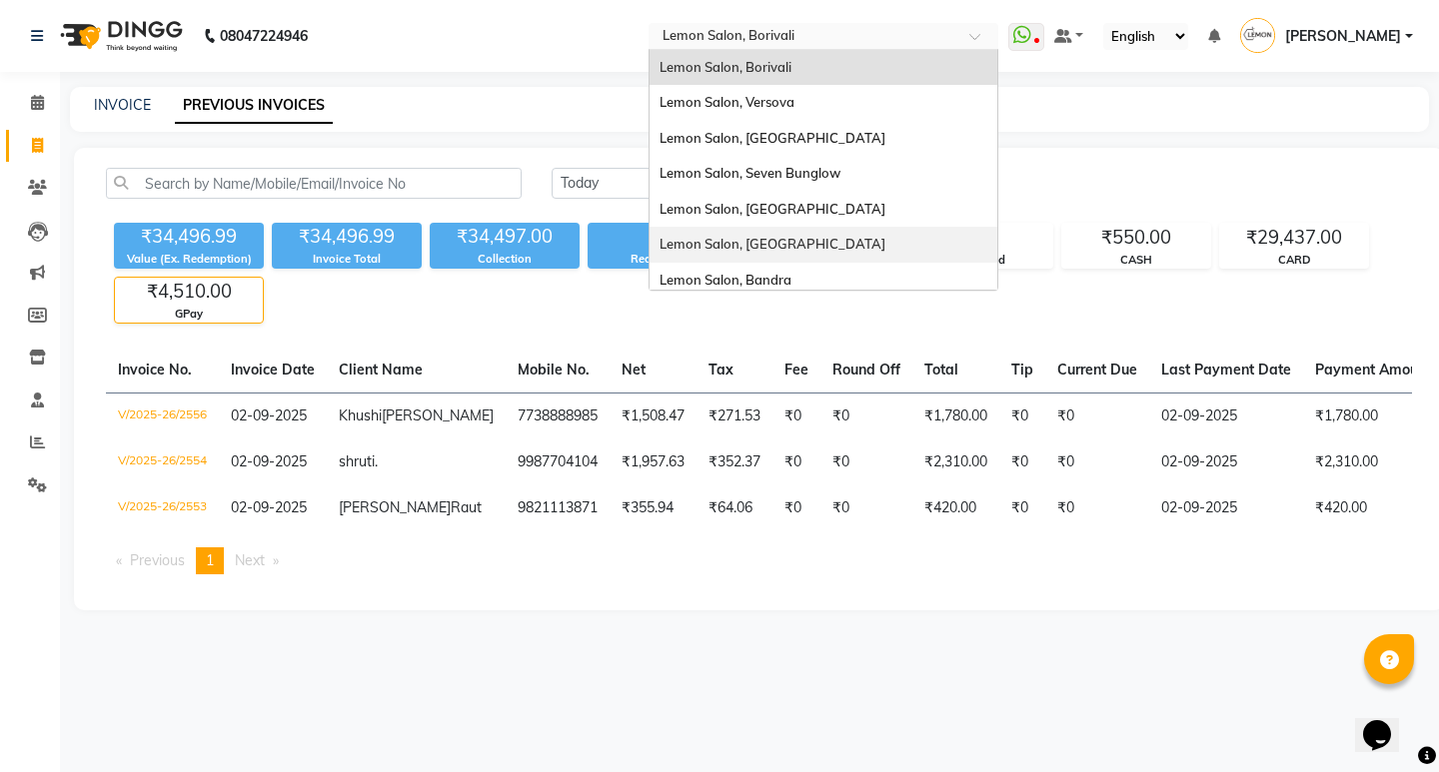
click at [800, 245] on span "Lemon Salon, [GEOGRAPHIC_DATA]" at bounding box center [772, 244] width 226 height 16
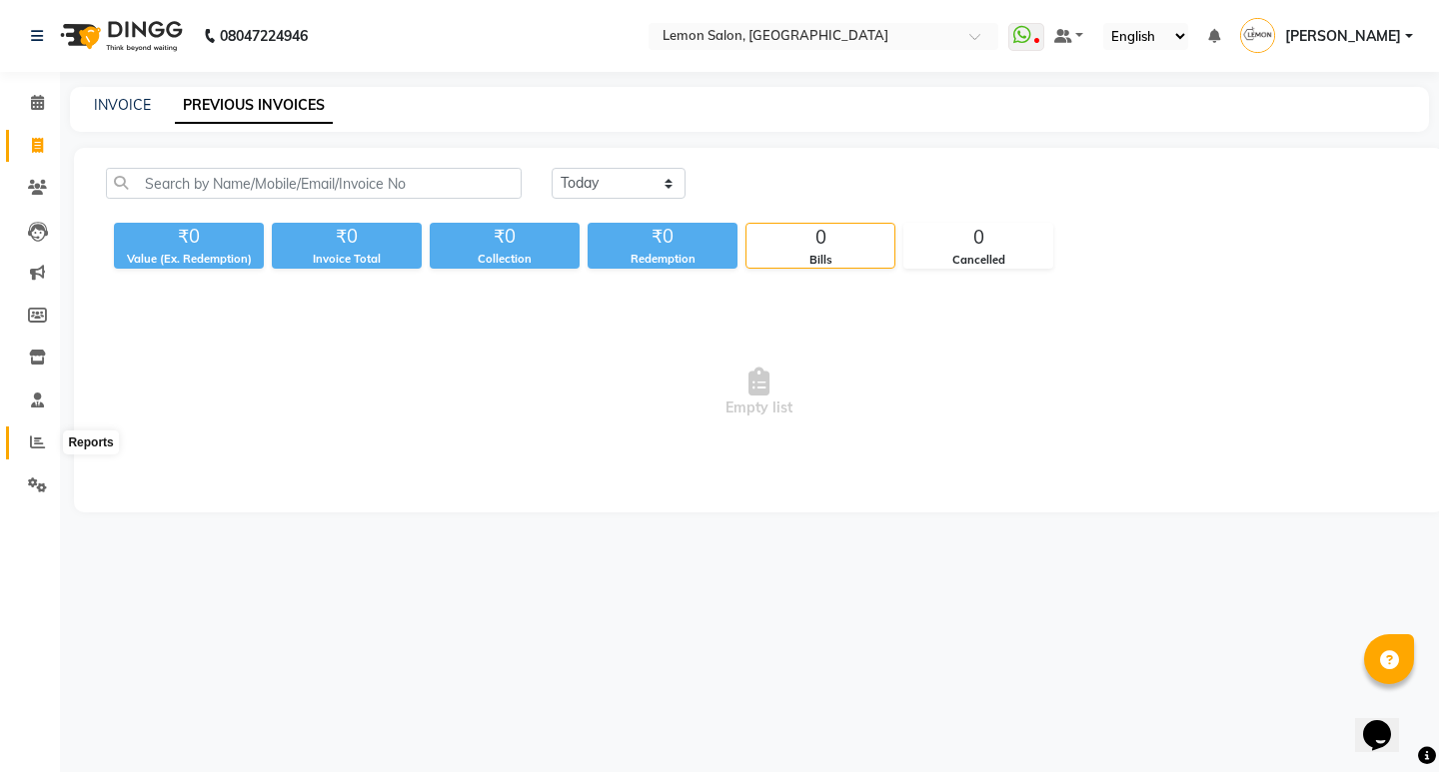
click at [41, 438] on icon at bounding box center [37, 442] width 15 height 15
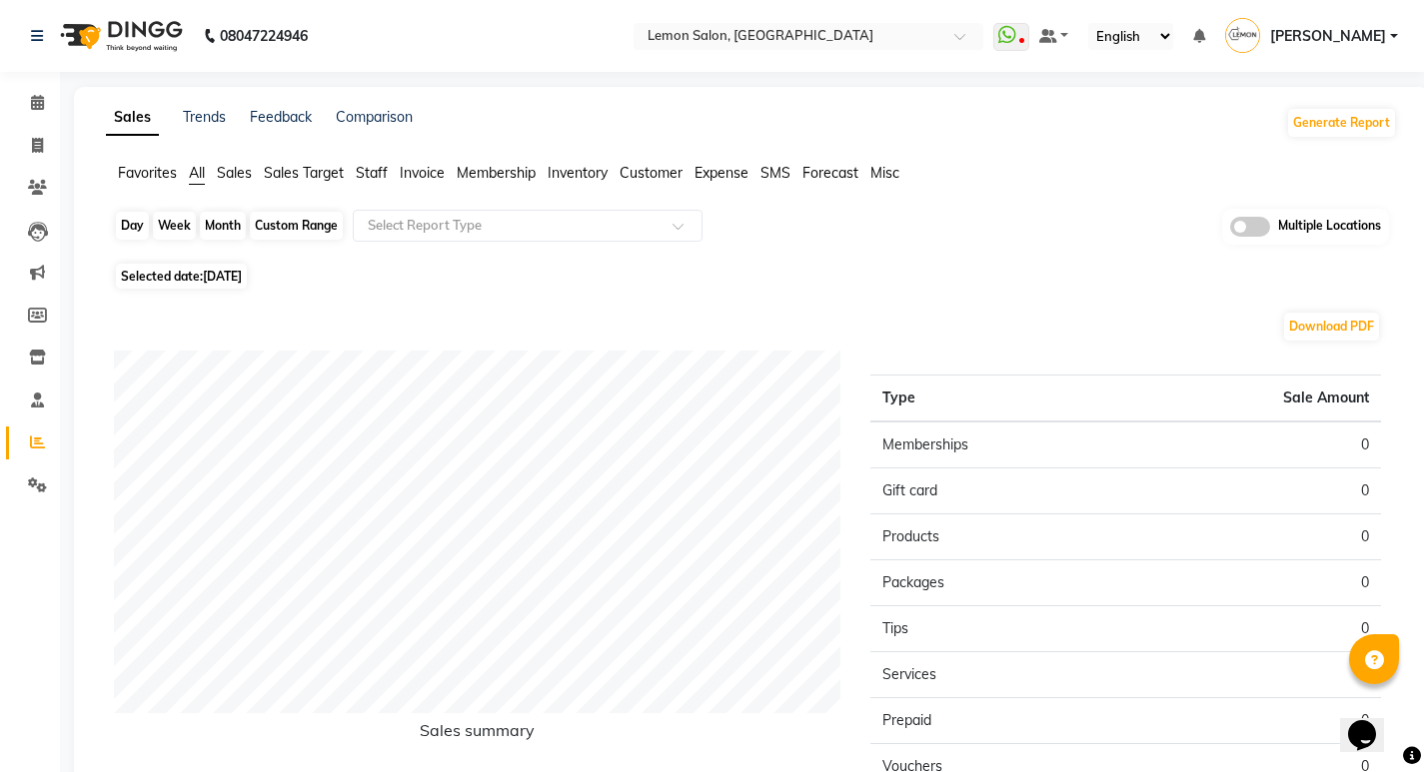
click at [130, 226] on div "Day" at bounding box center [132, 226] width 33 height 28
select select "9"
select select "2025"
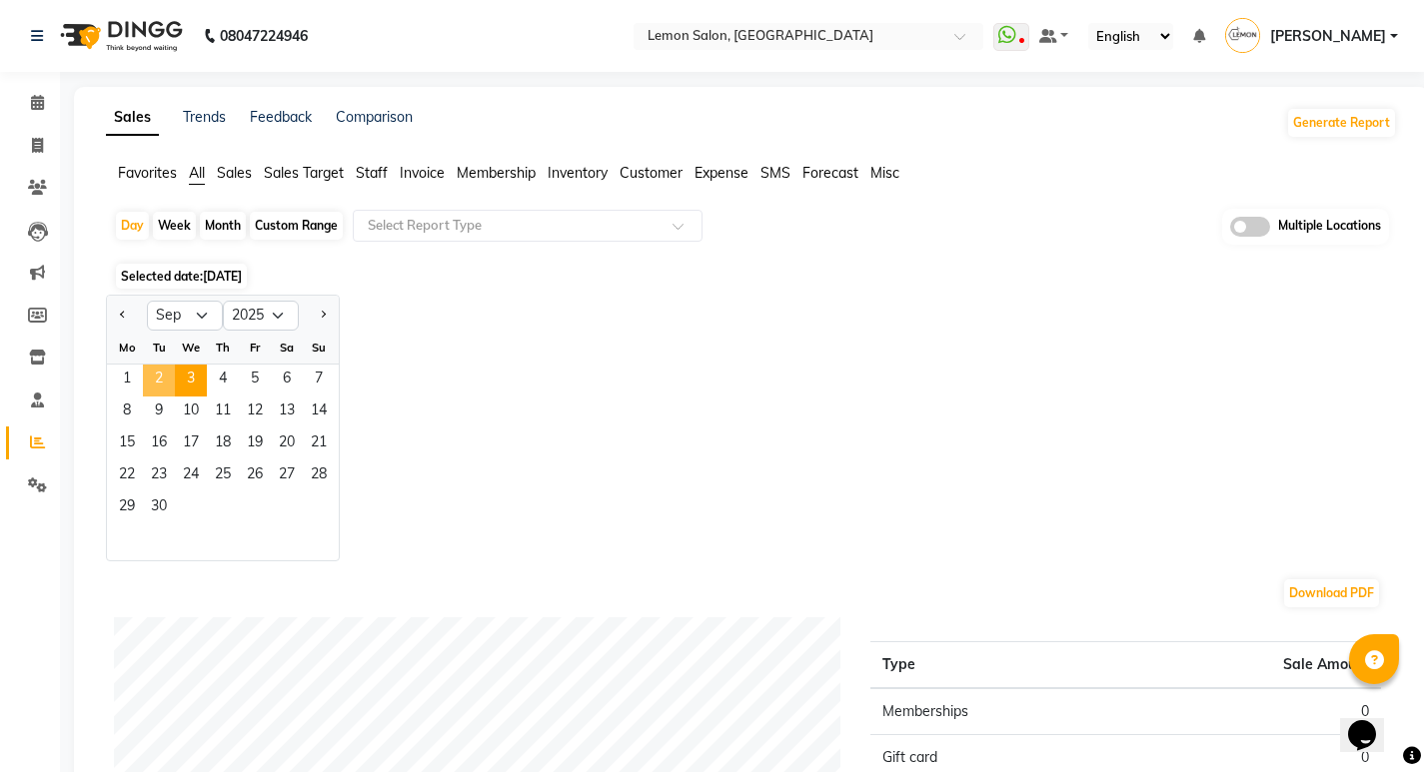
click at [147, 391] on span "2" at bounding box center [159, 381] width 32 height 32
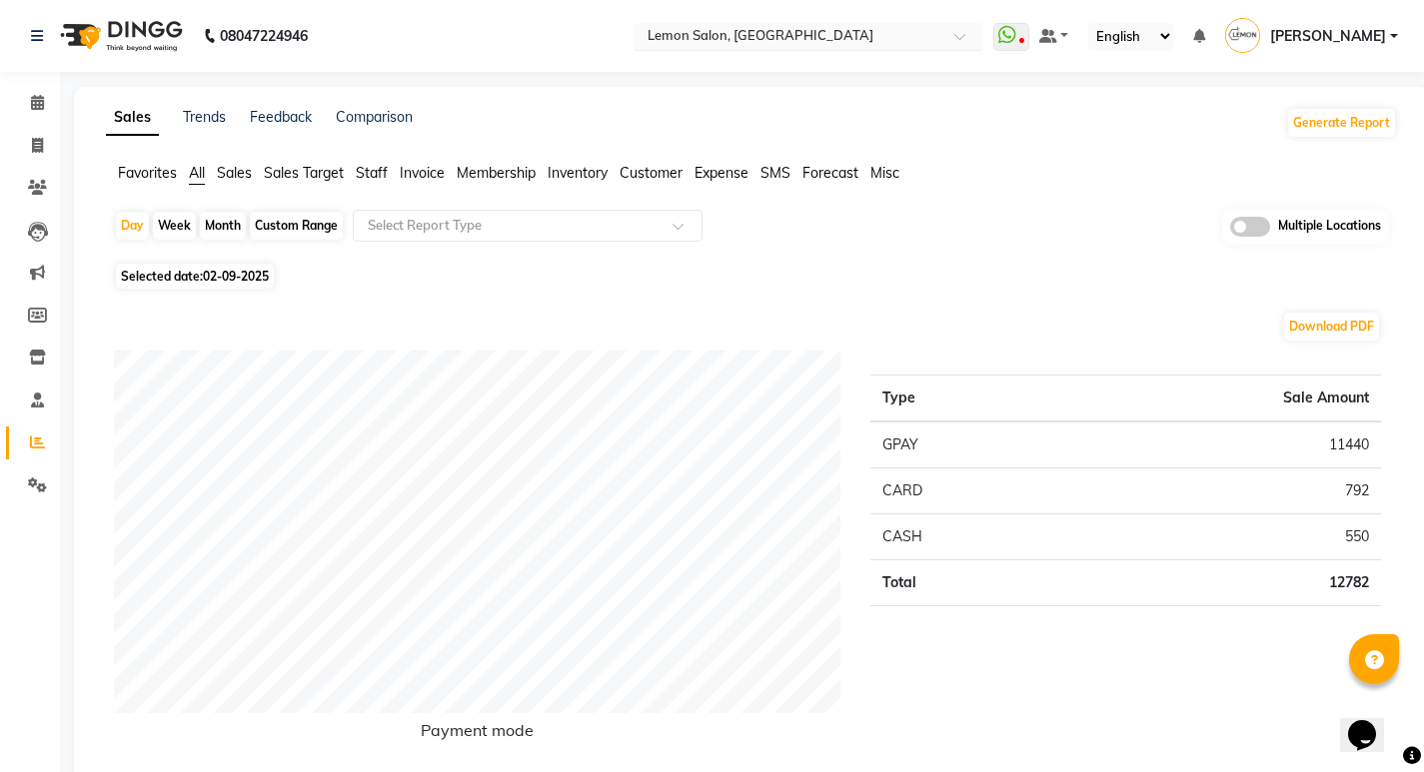
click at [866, 41] on input "text" at bounding box center [788, 38] width 290 height 20
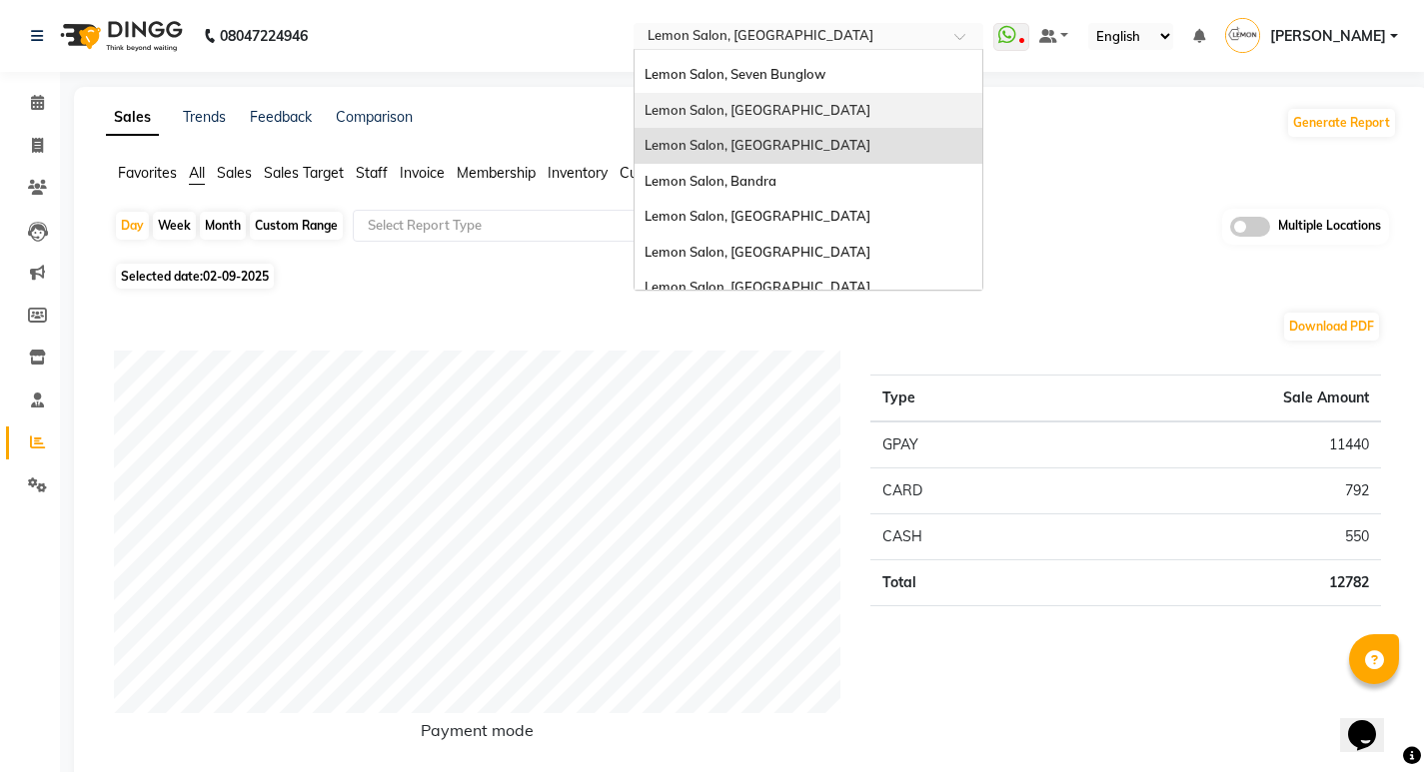
scroll to position [100, 0]
click at [822, 224] on div "Lemon Salon, [GEOGRAPHIC_DATA]" at bounding box center [808, 216] width 348 height 36
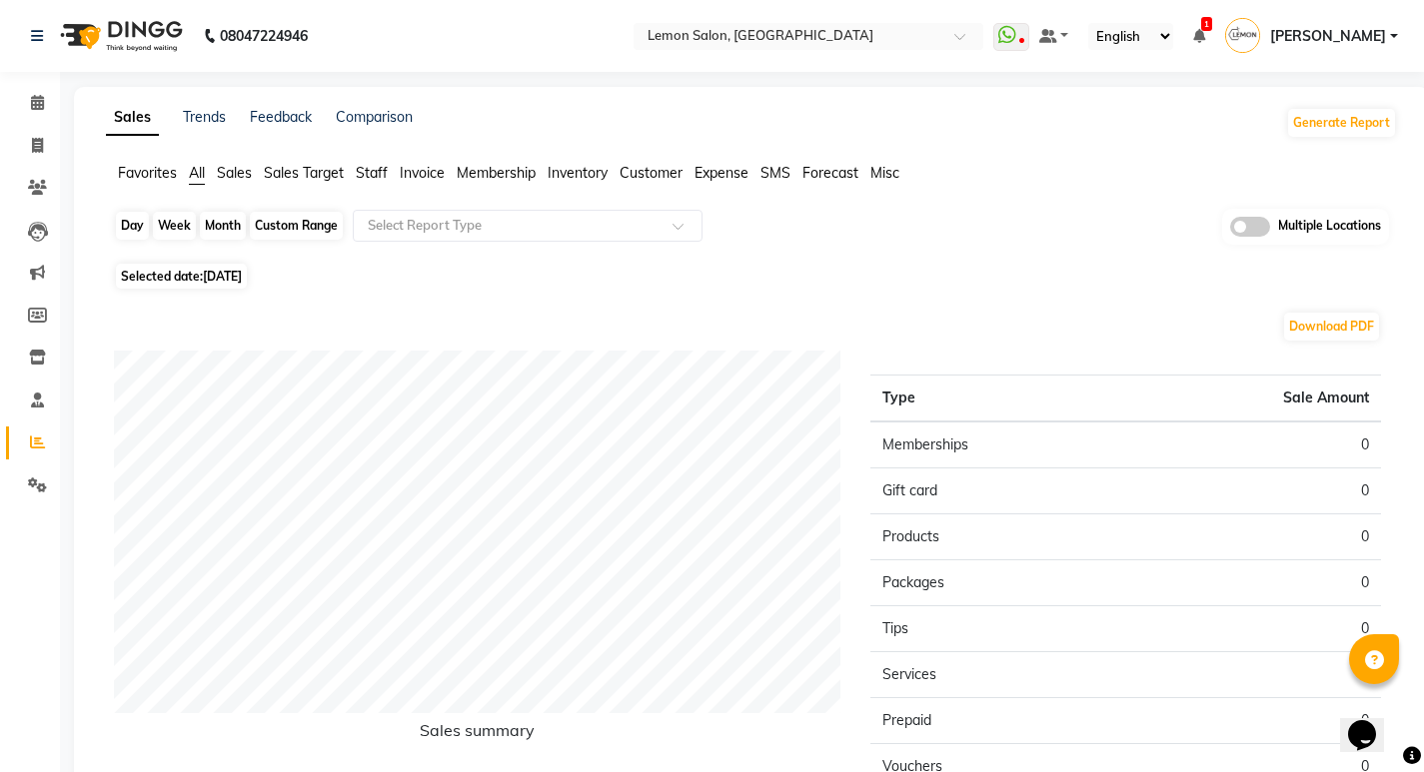
click at [130, 221] on div "Day" at bounding box center [132, 226] width 33 height 28
select select "9"
select select "2025"
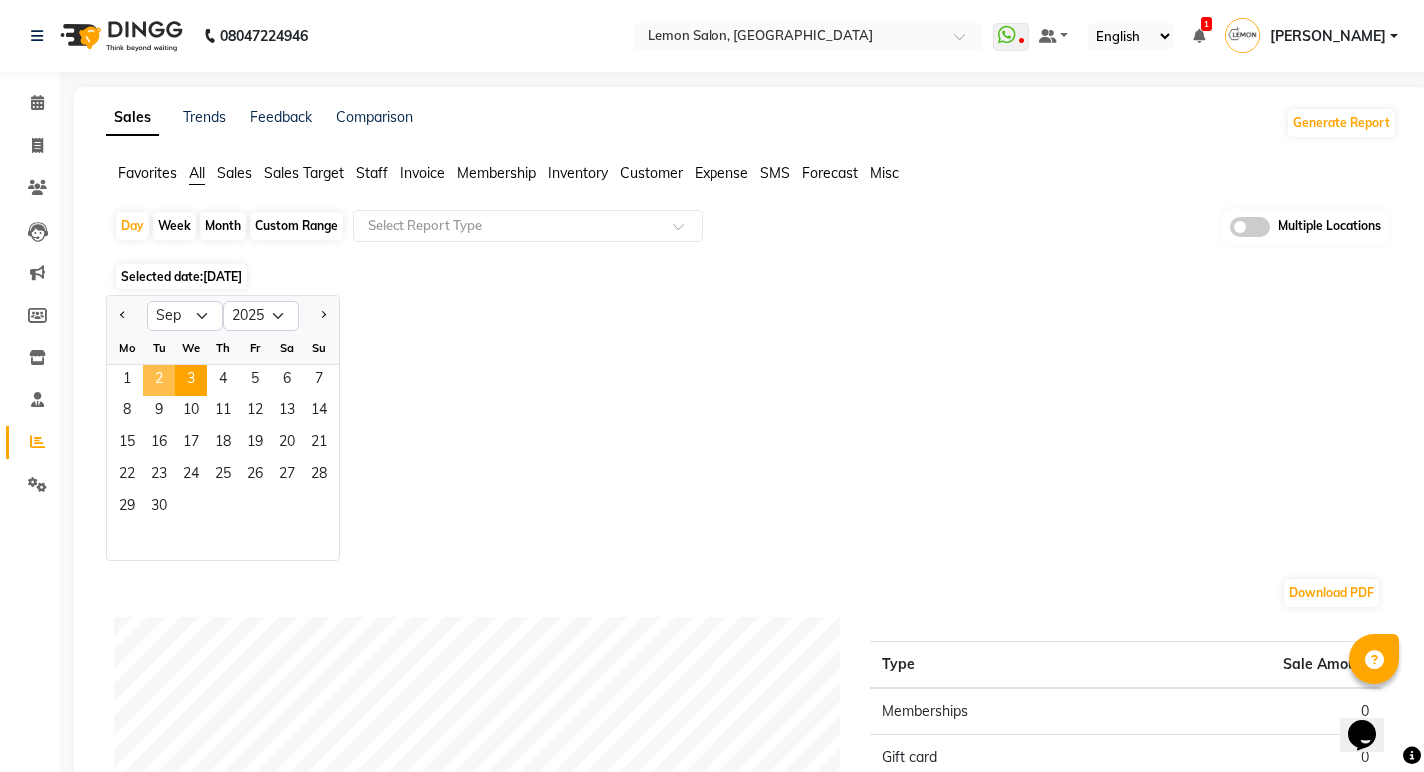
click at [165, 370] on span "2" at bounding box center [159, 381] width 32 height 32
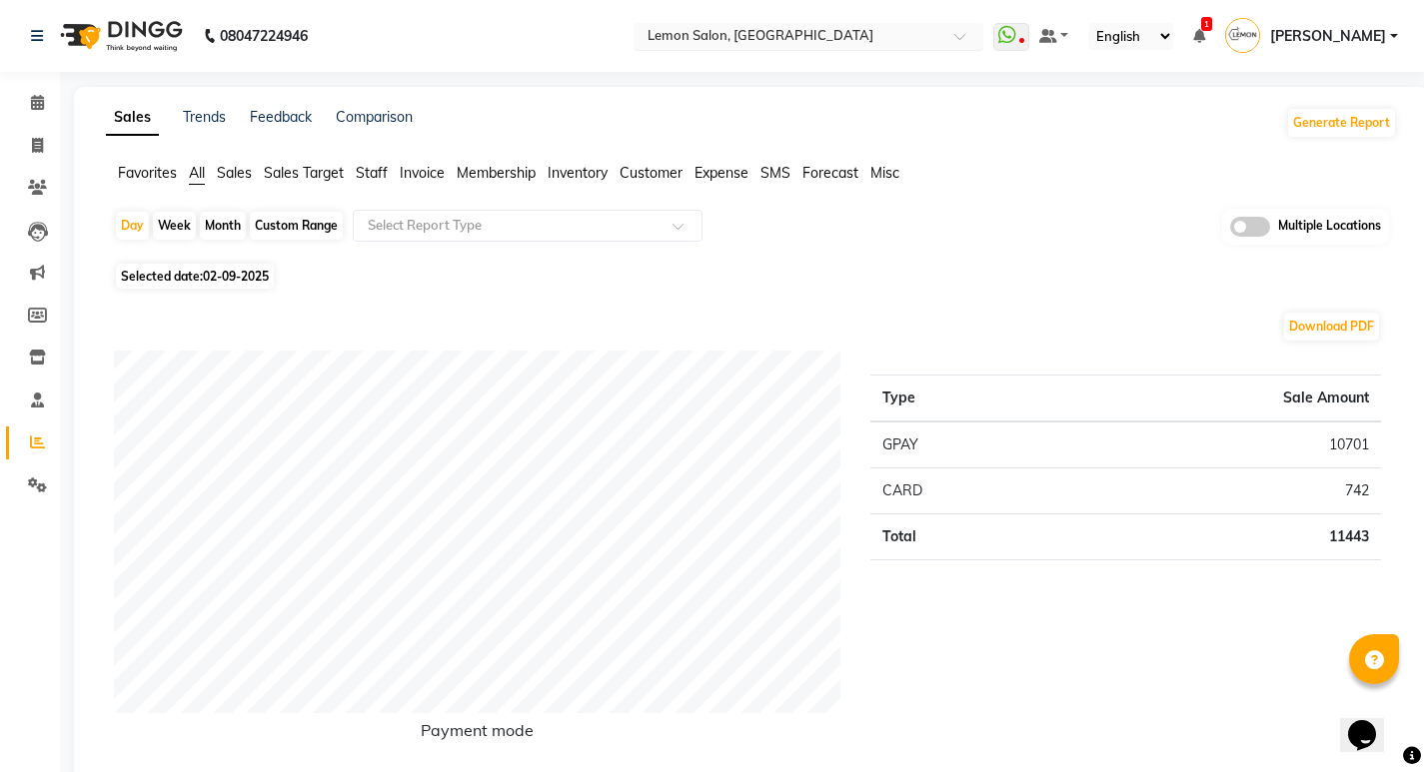
click at [820, 35] on input "text" at bounding box center [788, 38] width 290 height 20
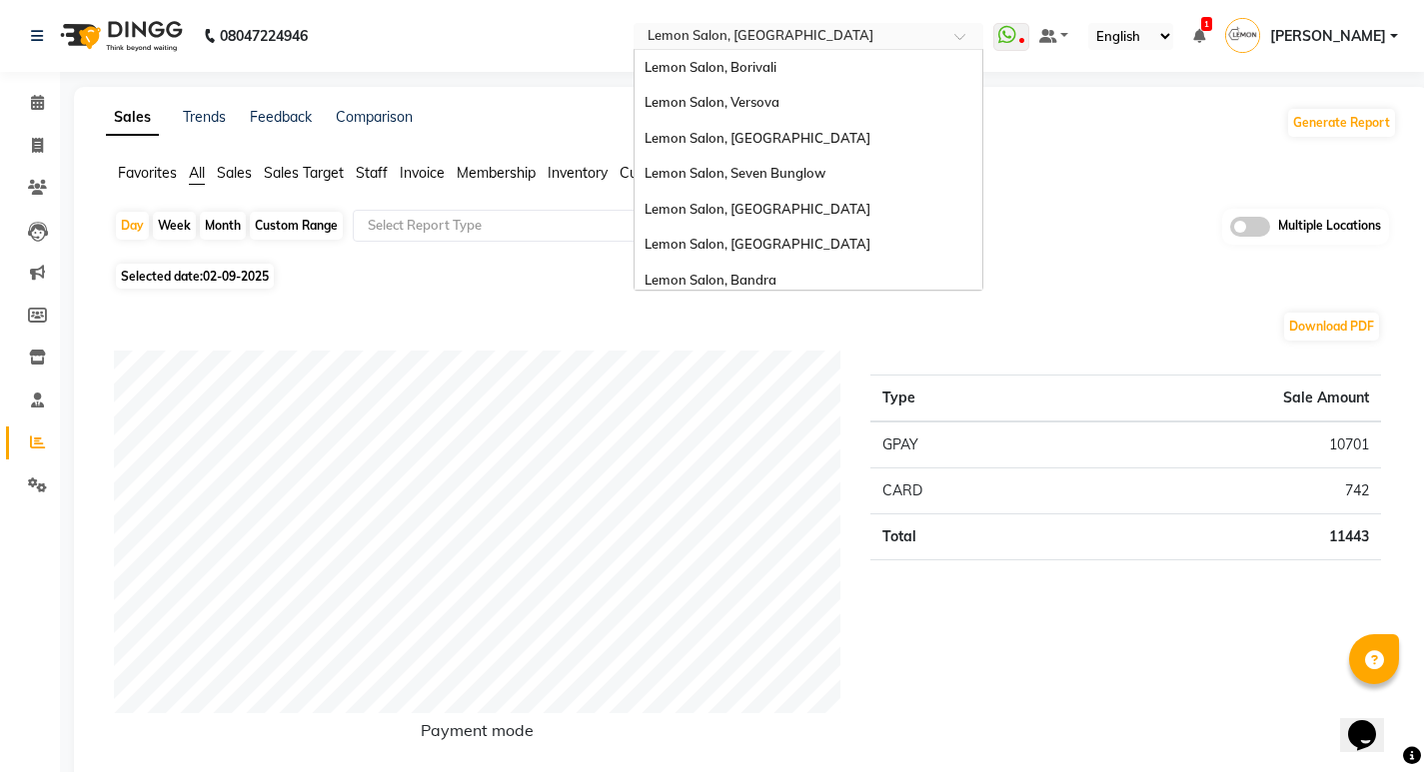
scroll to position [186, 0]
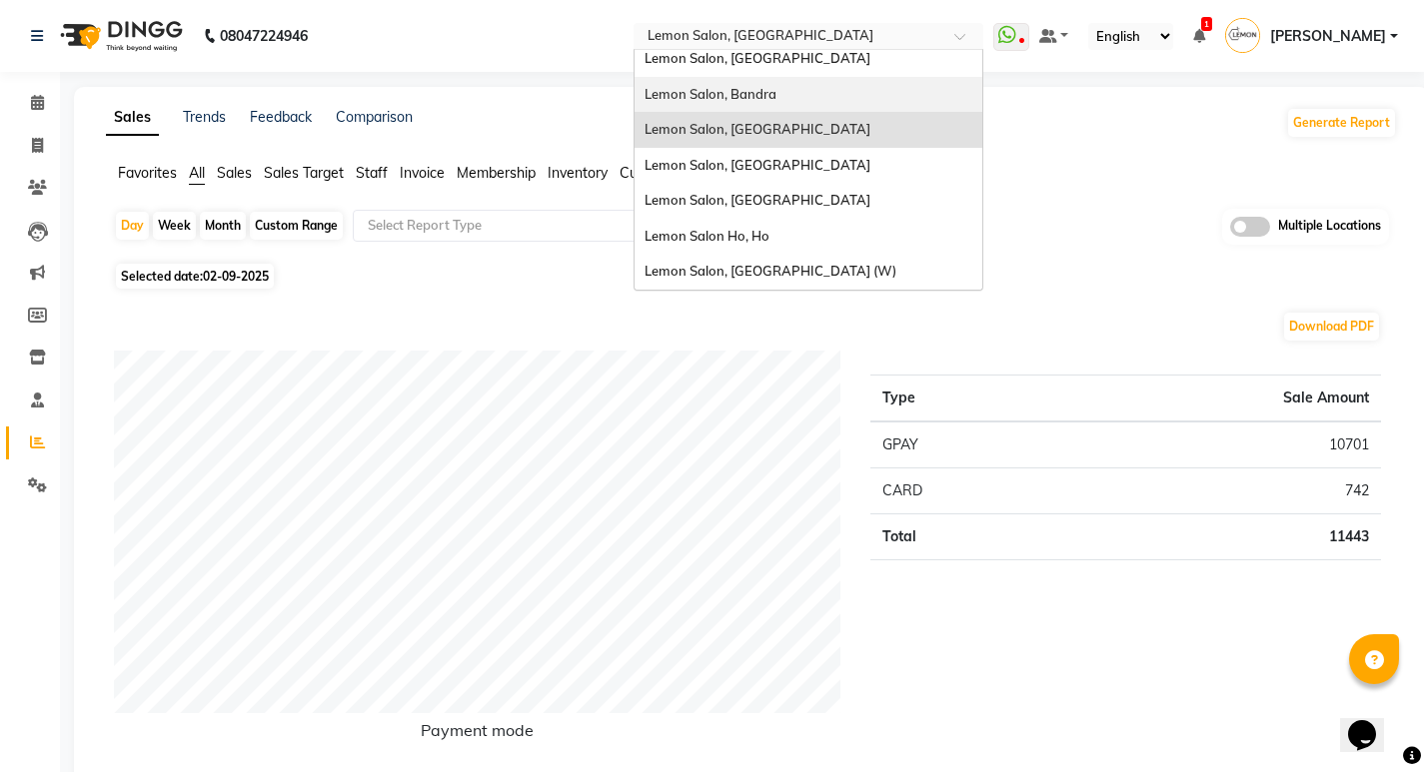
click at [806, 88] on div "Lemon Salon, Bandra" at bounding box center [808, 95] width 348 height 36
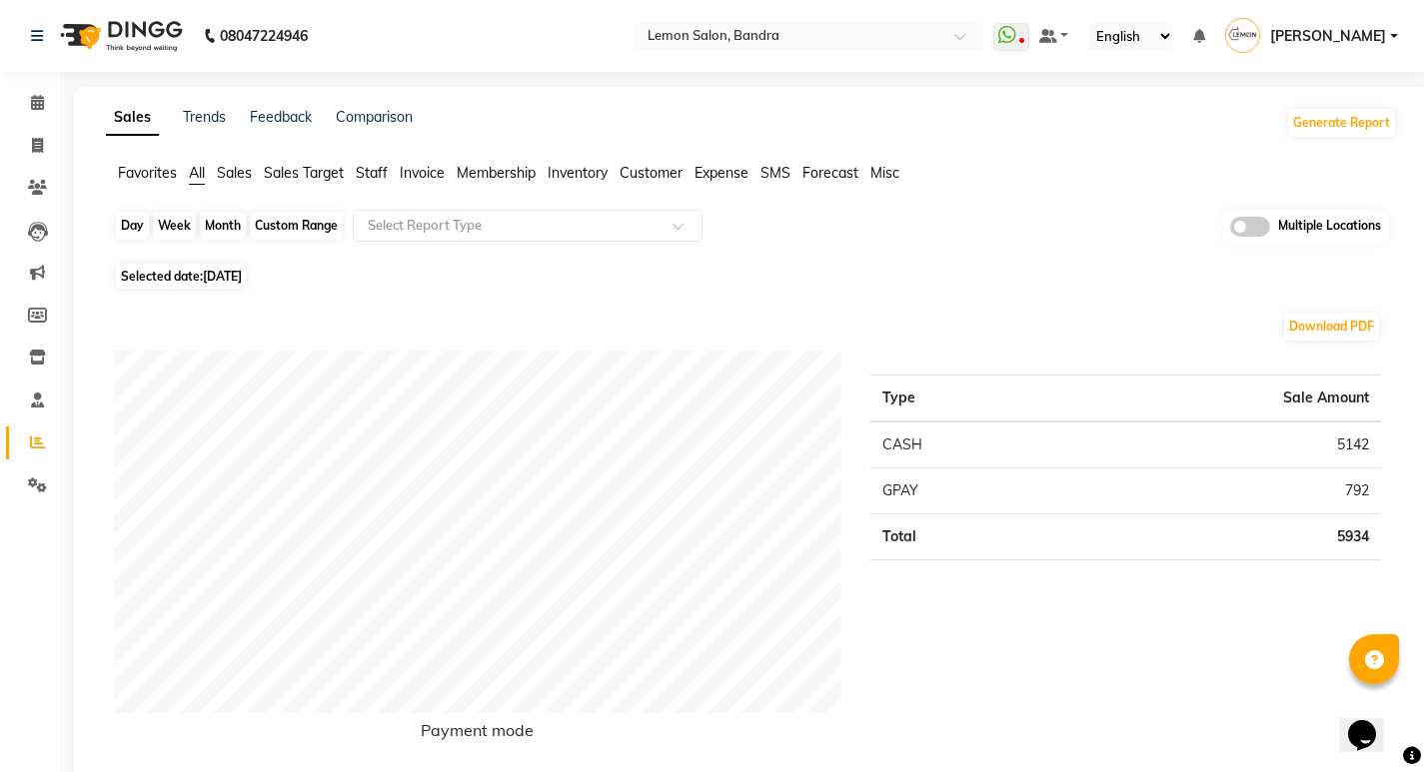
click at [135, 222] on div "Day" at bounding box center [132, 226] width 33 height 28
select select "9"
select select "2025"
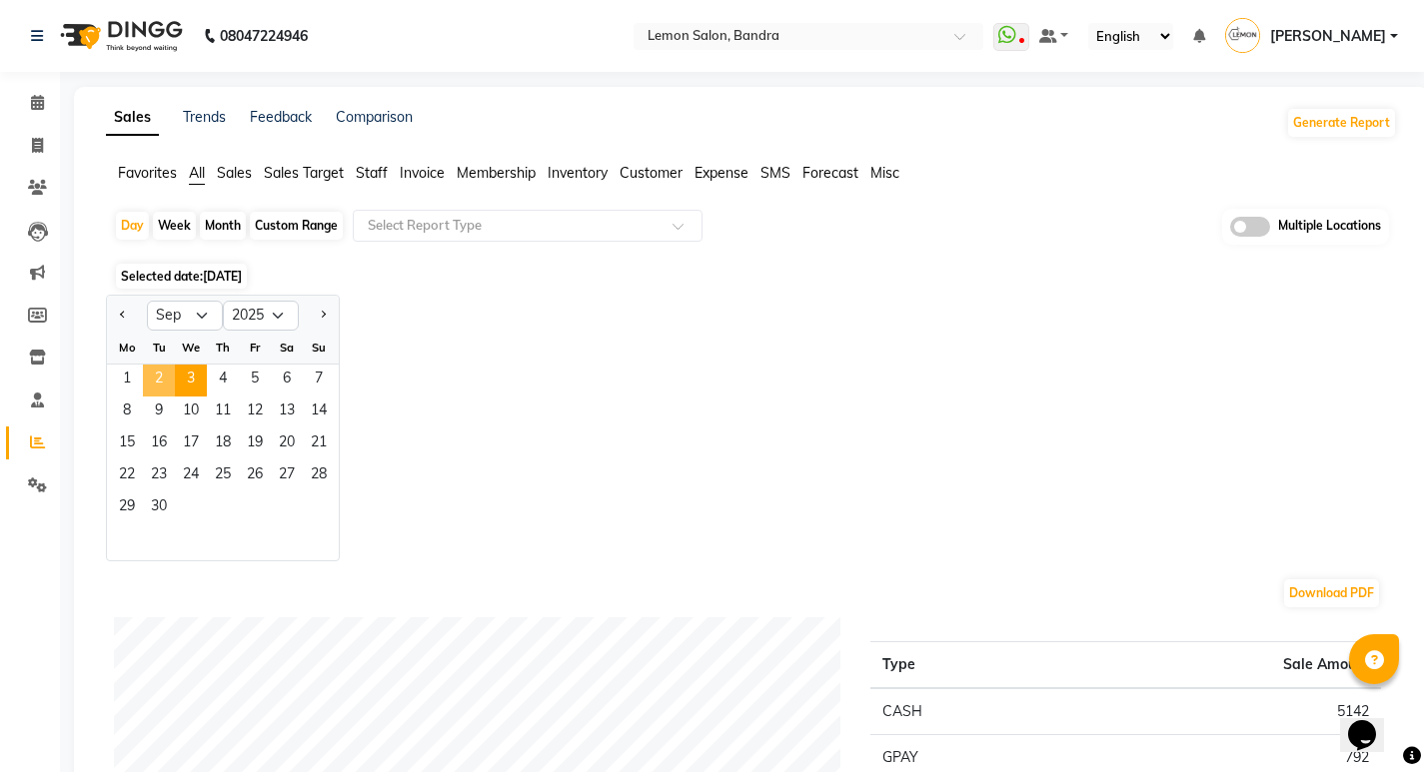
click at [160, 389] on span "2" at bounding box center [159, 381] width 32 height 32
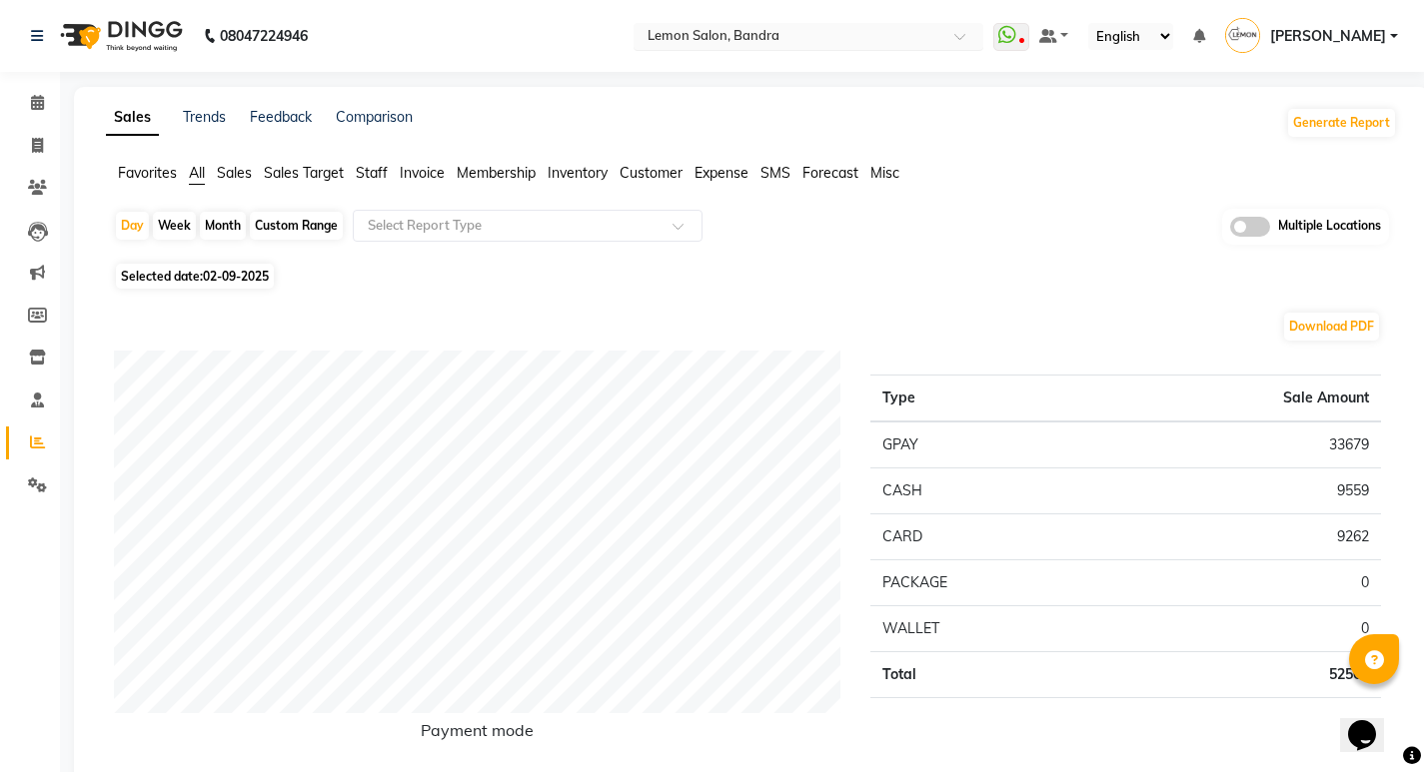
click at [758, 23] on div "Select Location × Lemon Salon, Bandra" at bounding box center [808, 36] width 350 height 27
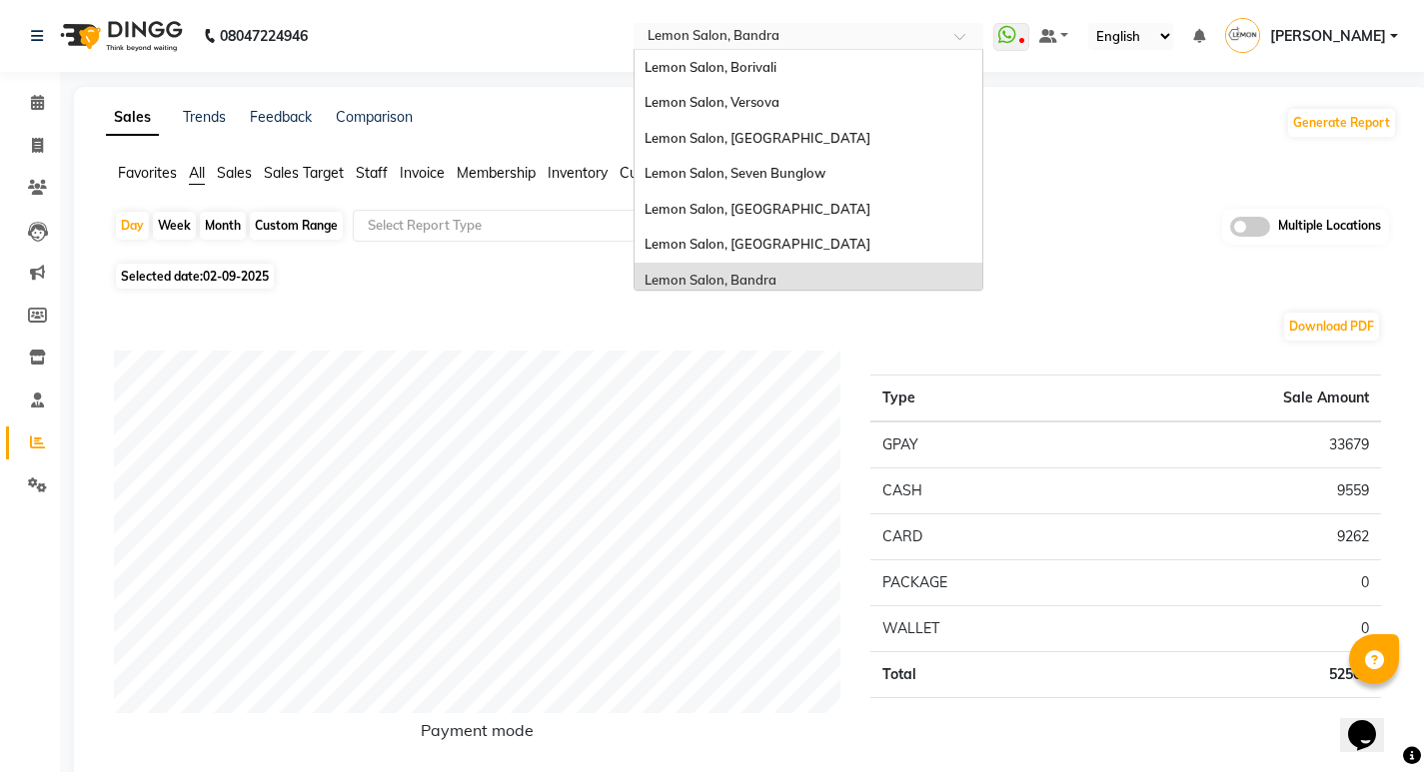
scroll to position [186, 0]
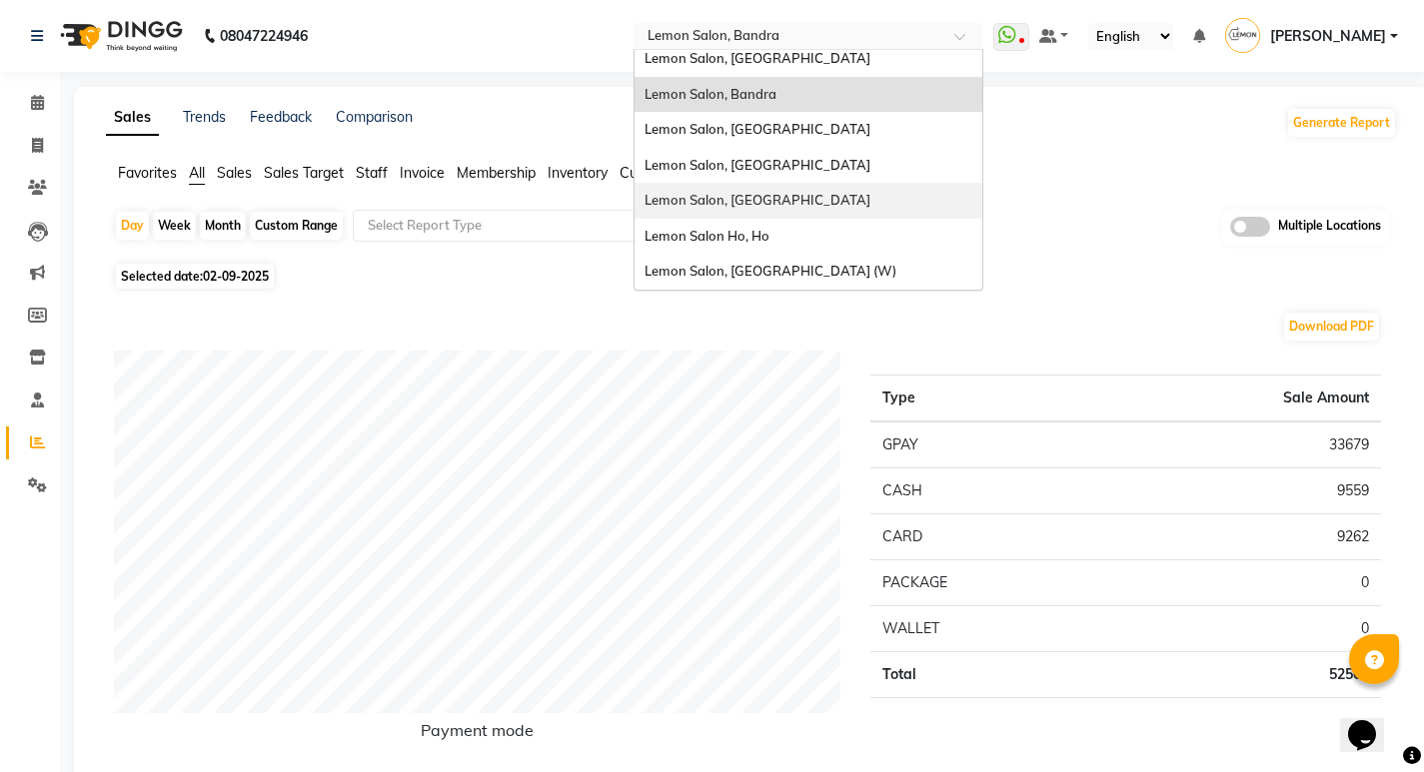
click at [783, 204] on span "Lemon Salon, [GEOGRAPHIC_DATA]" at bounding box center [757, 200] width 226 height 16
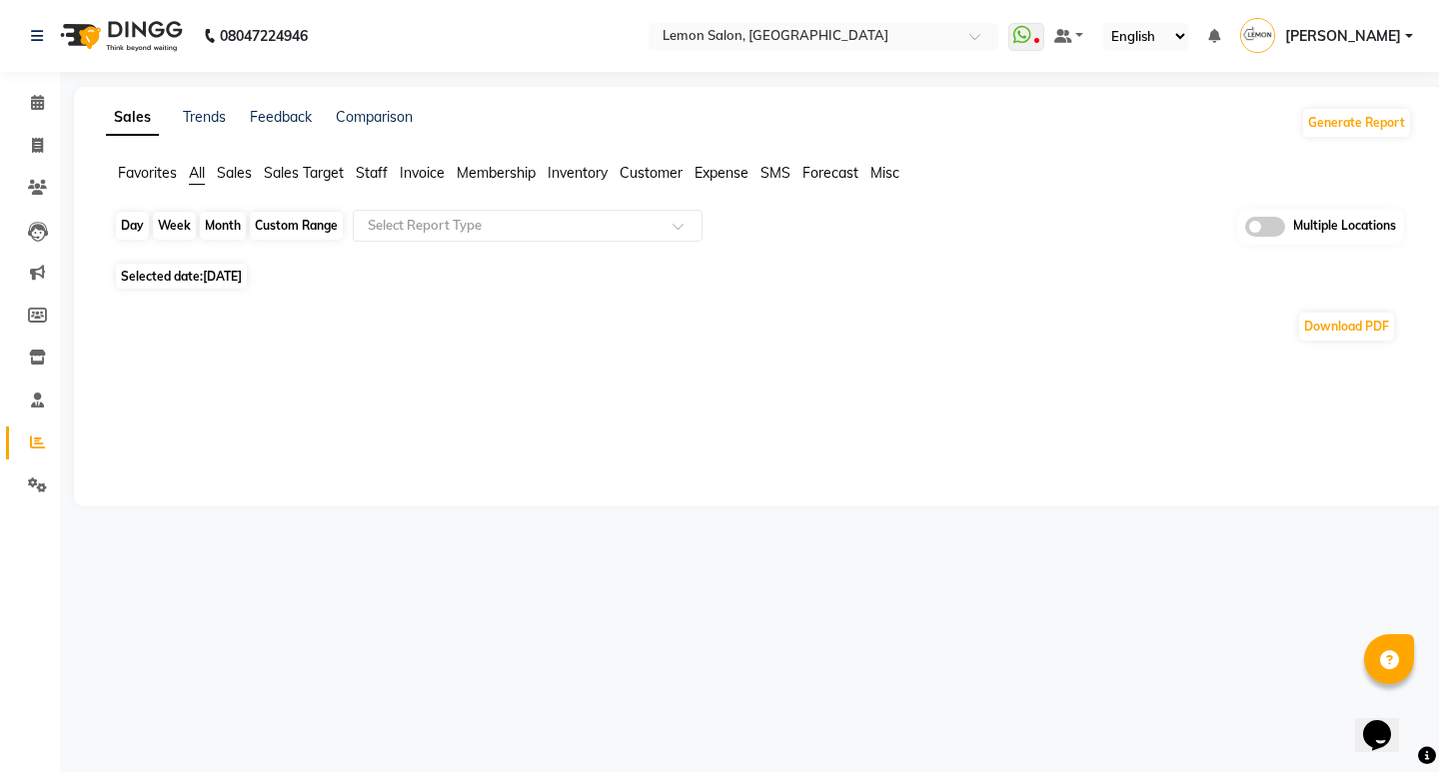
click at [142, 219] on div "Day" at bounding box center [132, 226] width 33 height 28
select select "9"
select select "2025"
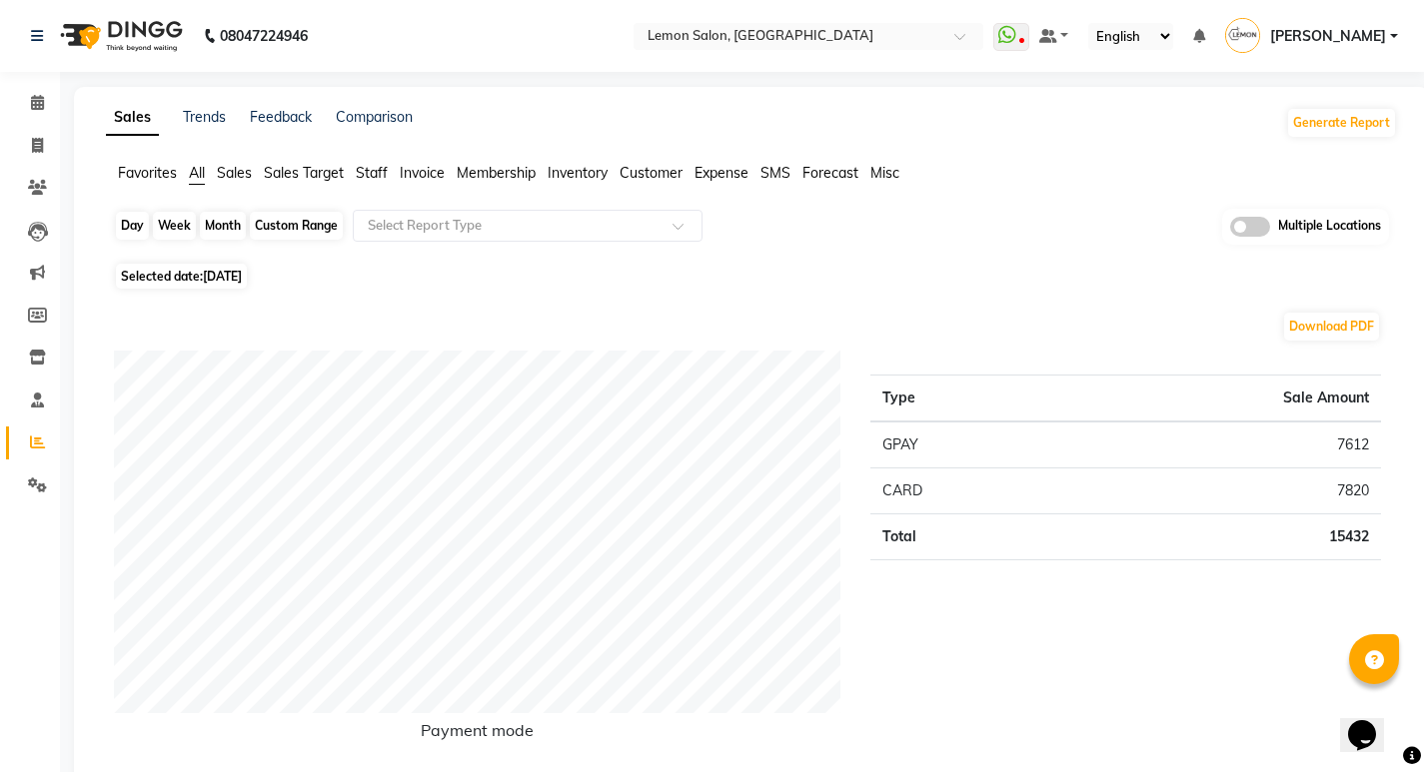
click at [131, 222] on div "Day" at bounding box center [132, 226] width 33 height 28
select select "9"
select select "2025"
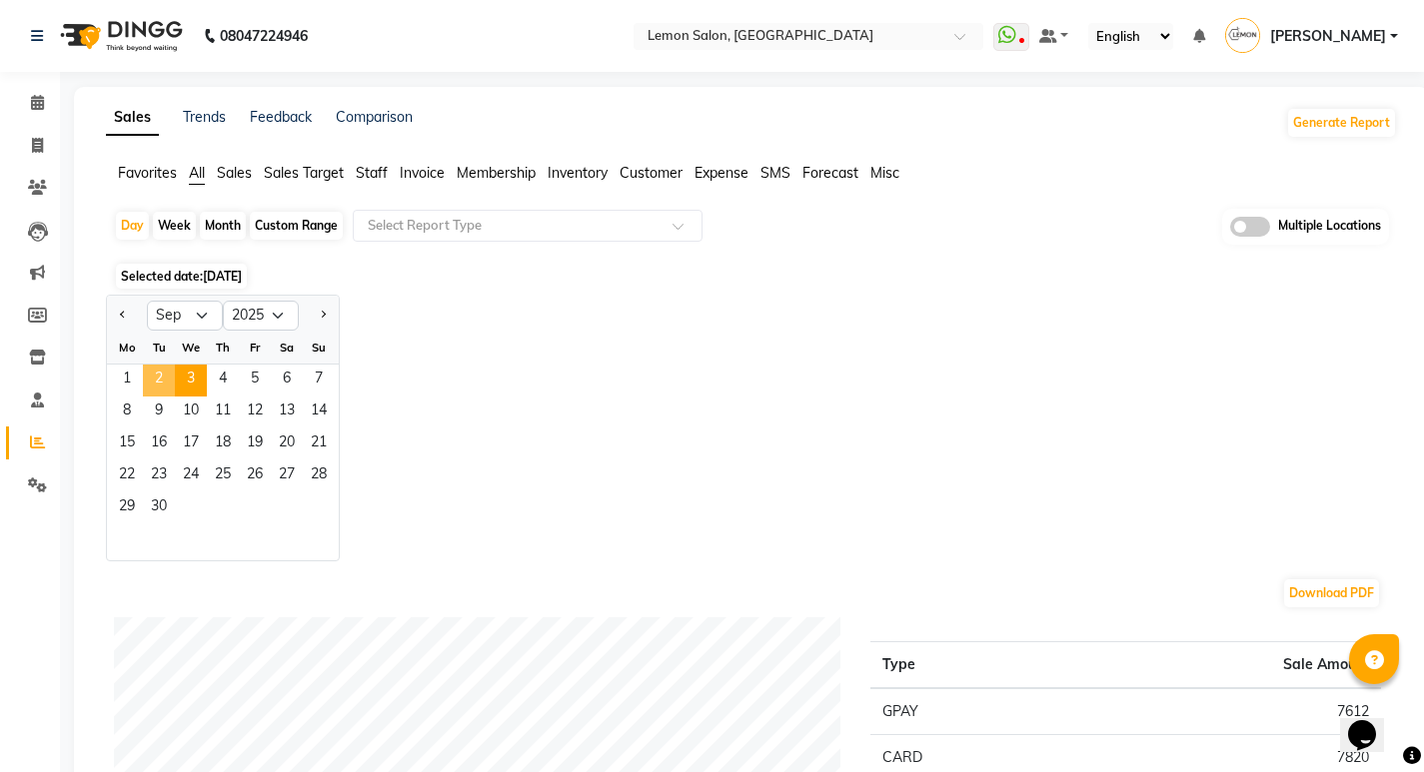
click at [148, 378] on span "2" at bounding box center [159, 381] width 32 height 32
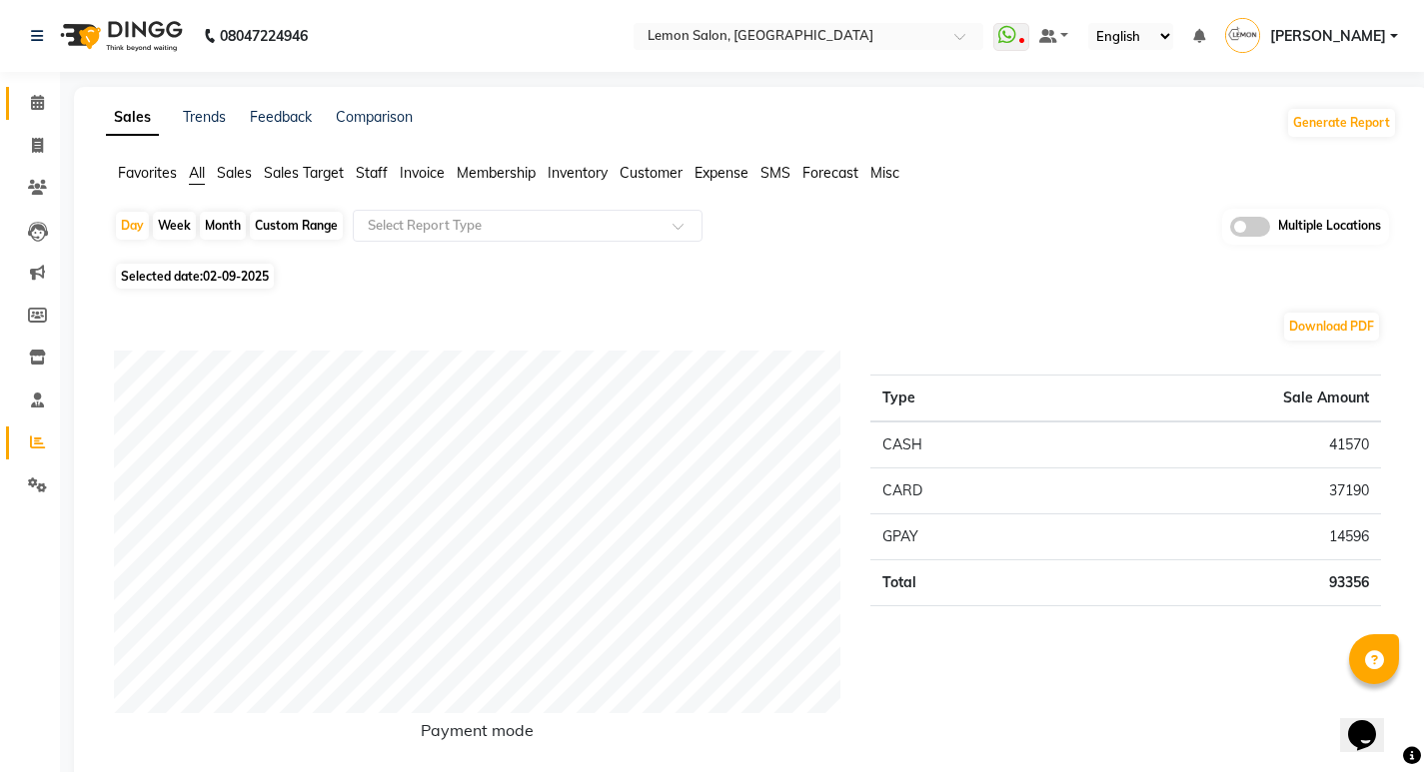
drag, startPoint x: 756, startPoint y: 207, endPoint x: 0, endPoint y: 214, distance: 756.3
click at [25, 106] on span at bounding box center [37, 103] width 35 height 23
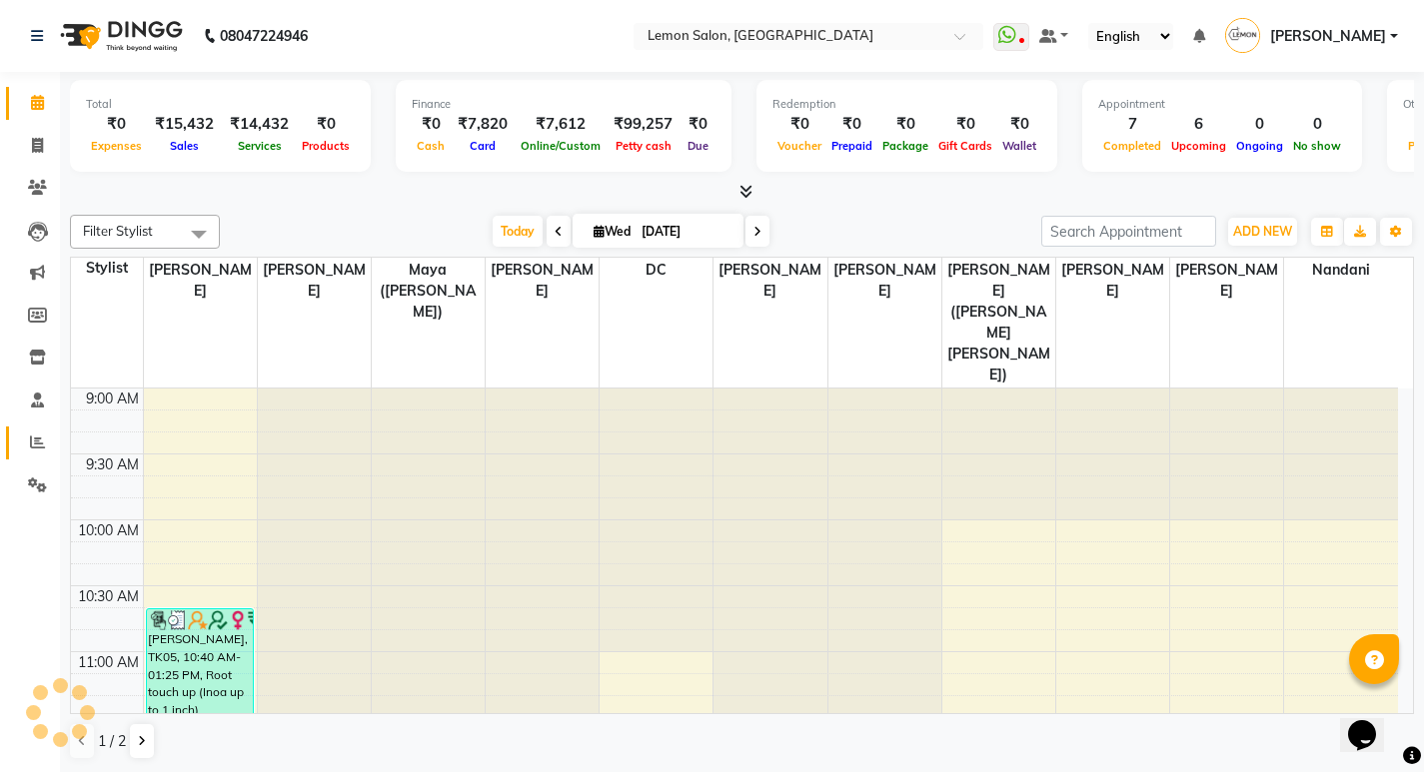
drag, startPoint x: 57, startPoint y: 437, endPoint x: 33, endPoint y: 441, distance: 24.3
click at [49, 440] on li "Reports" at bounding box center [30, 443] width 60 height 43
click at [33, 441] on icon at bounding box center [37, 442] width 15 height 15
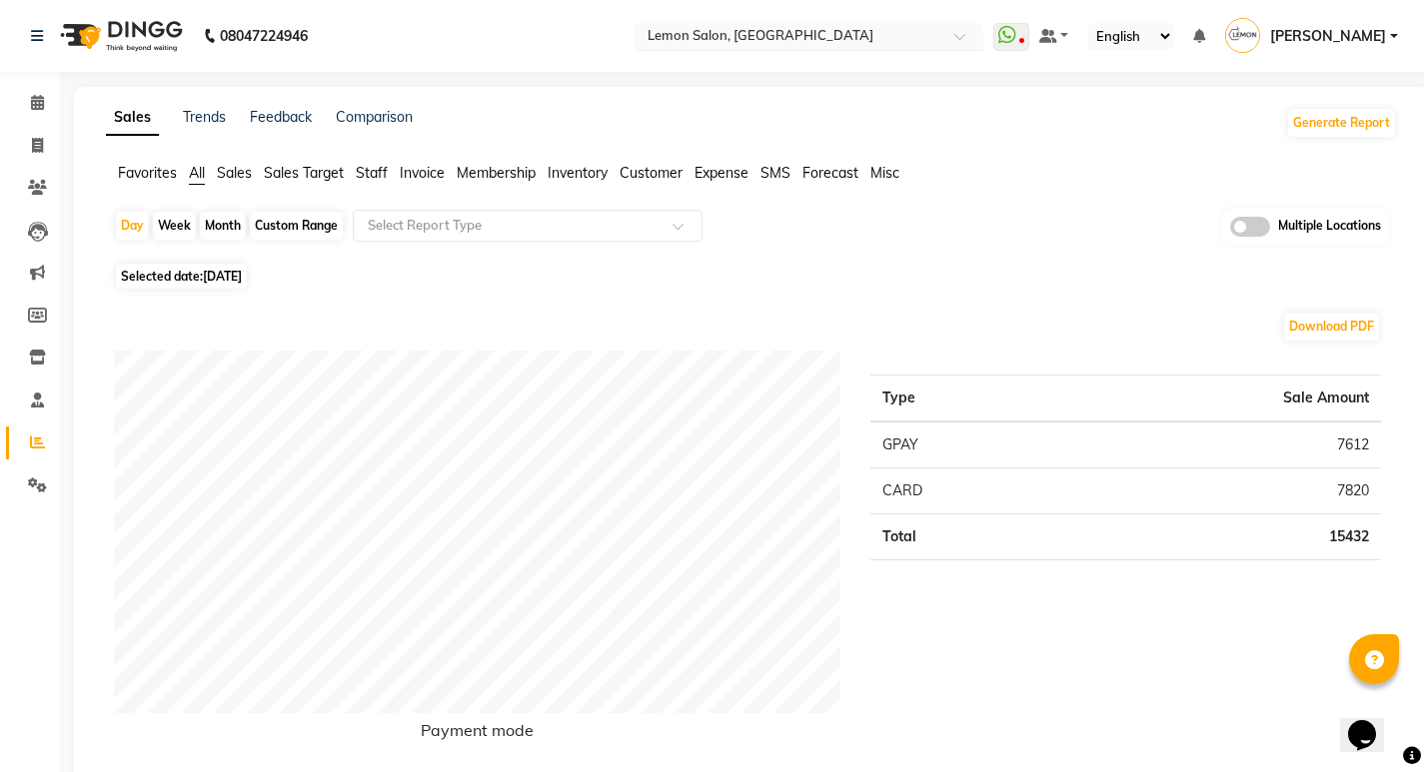
click at [830, 38] on input "text" at bounding box center [788, 38] width 290 height 20
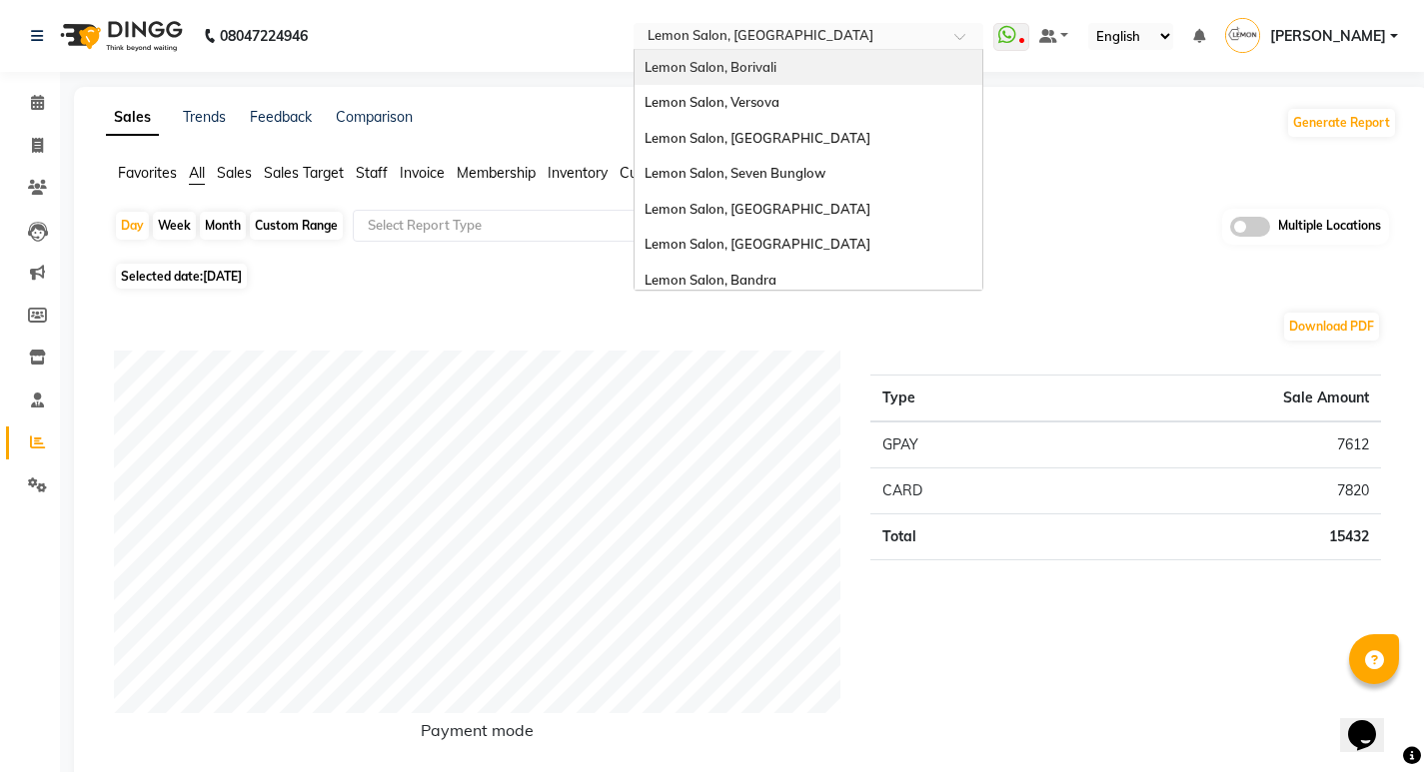
click at [776, 63] on span "Lemon Salon, Borivali" at bounding box center [710, 67] width 132 height 16
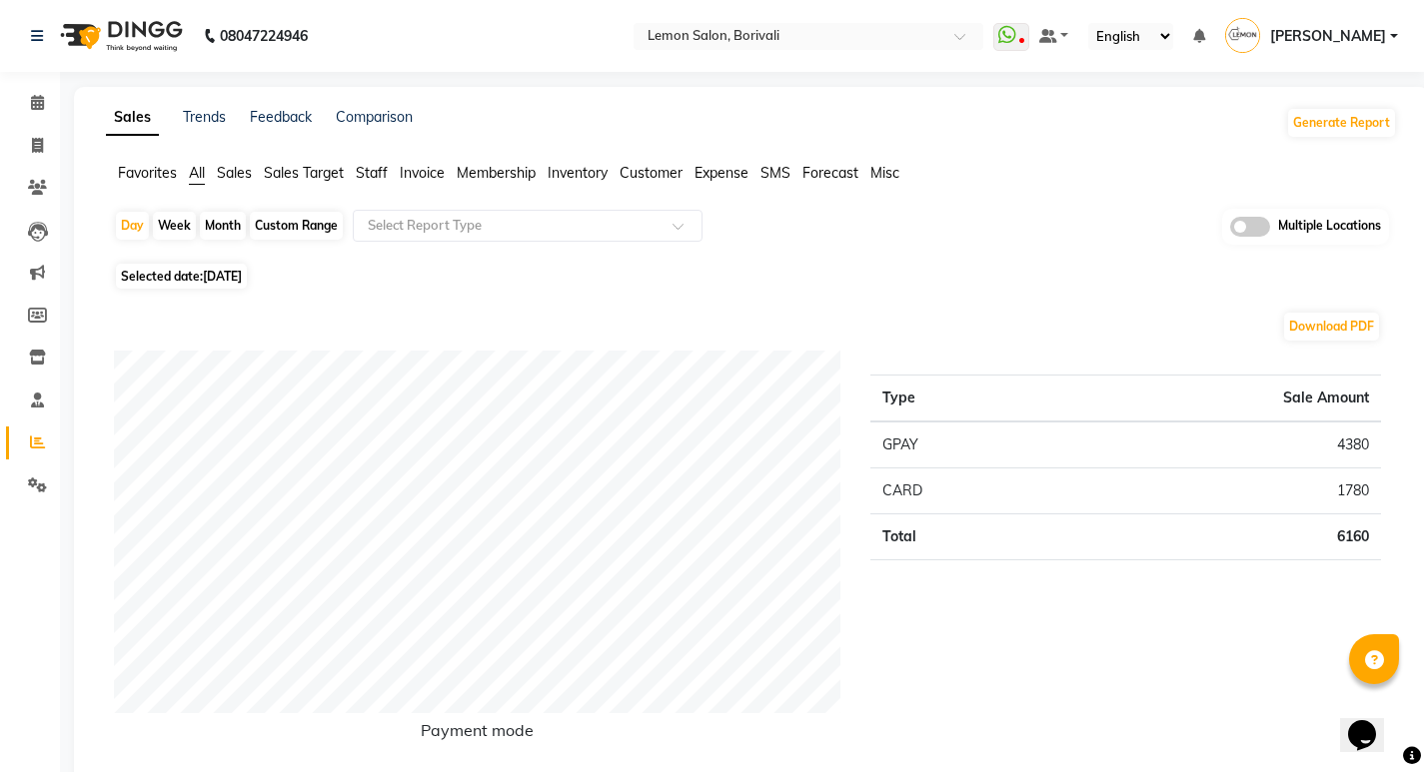
click at [222, 225] on div "Month" at bounding box center [223, 226] width 46 height 28
select select "9"
select select "2025"
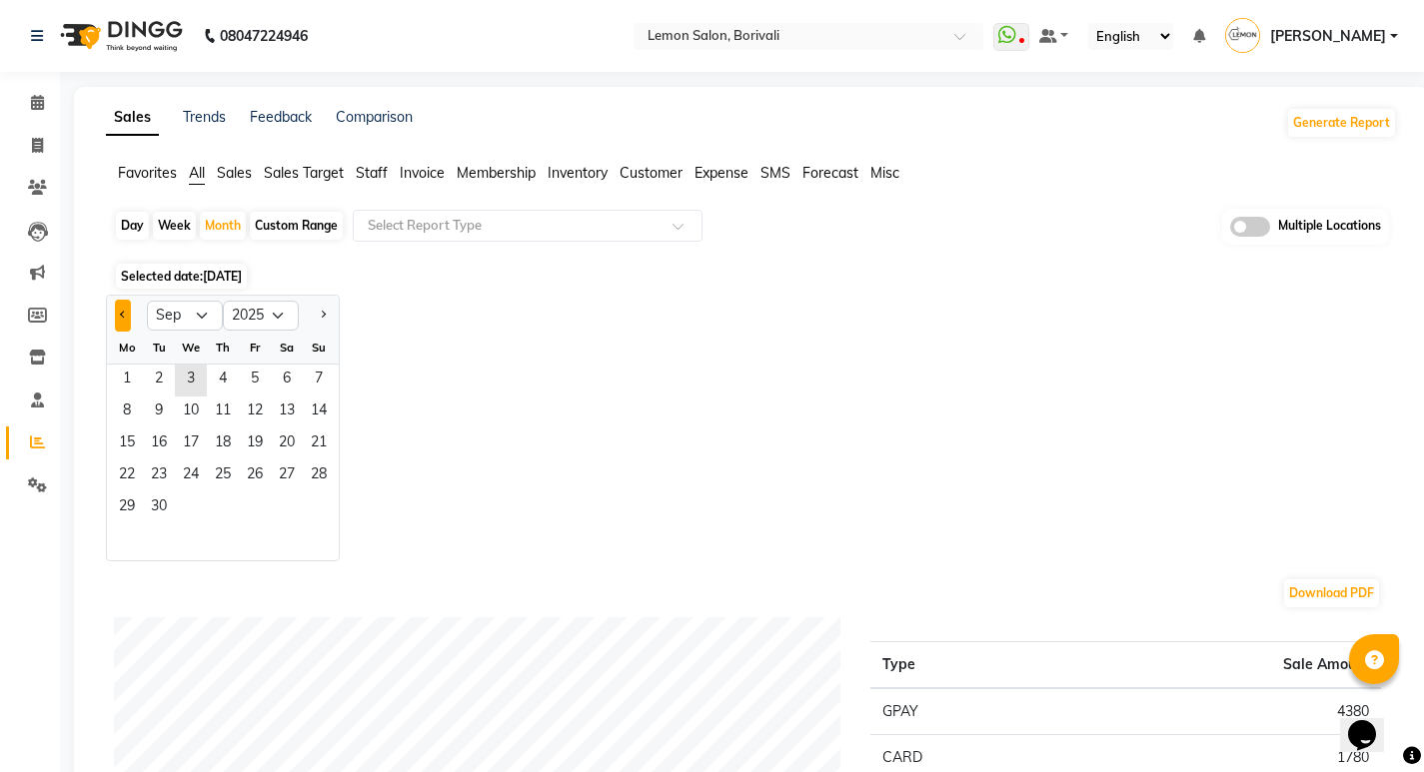
click at [121, 315] on span "Previous month" at bounding box center [123, 314] width 7 height 7
select select "8"
click at [258, 386] on span "1" at bounding box center [255, 381] width 32 height 32
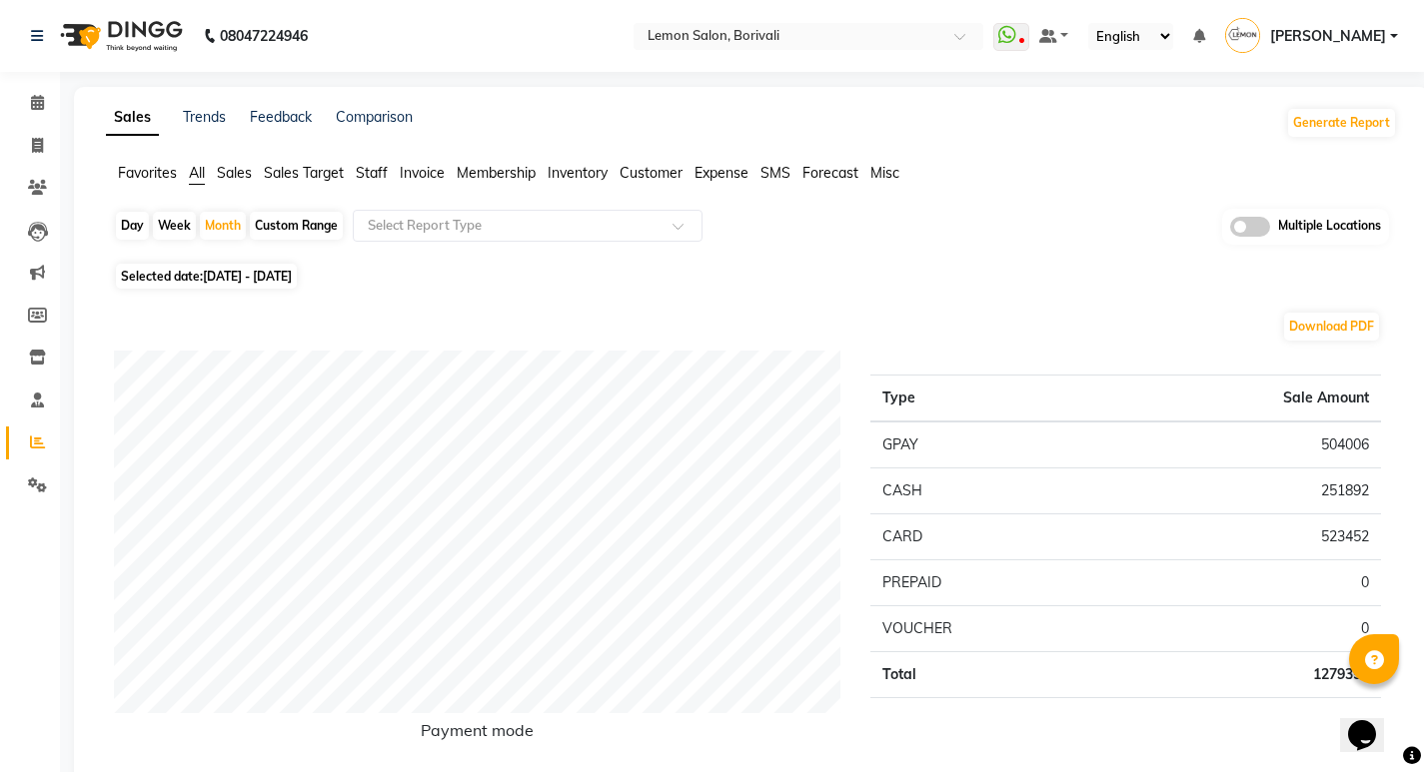
drag, startPoint x: 726, startPoint y: 163, endPoint x: 668, endPoint y: 207, distance: 72.7
click at [725, 166] on li "Expense" at bounding box center [721, 173] width 54 height 21
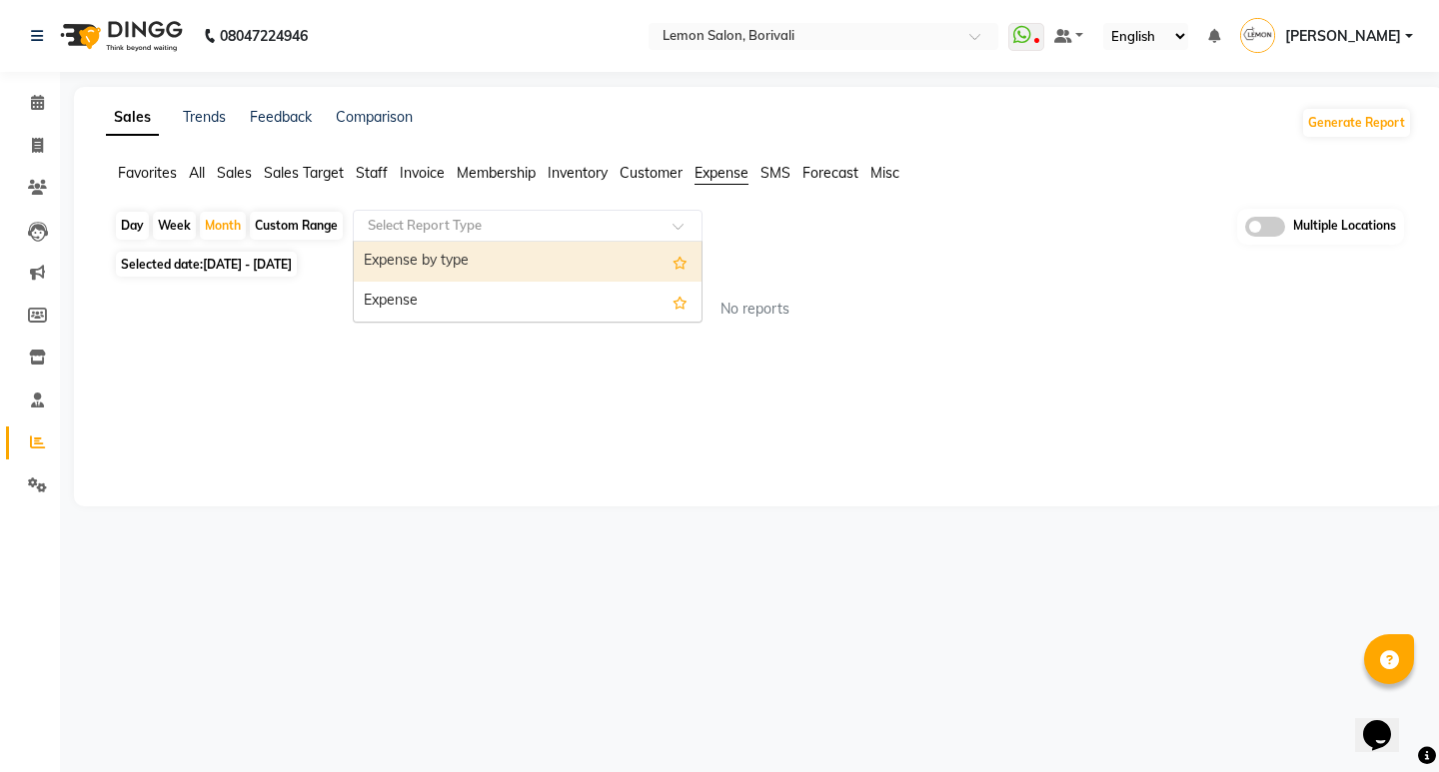
click at [630, 221] on input "text" at bounding box center [508, 226] width 288 height 20
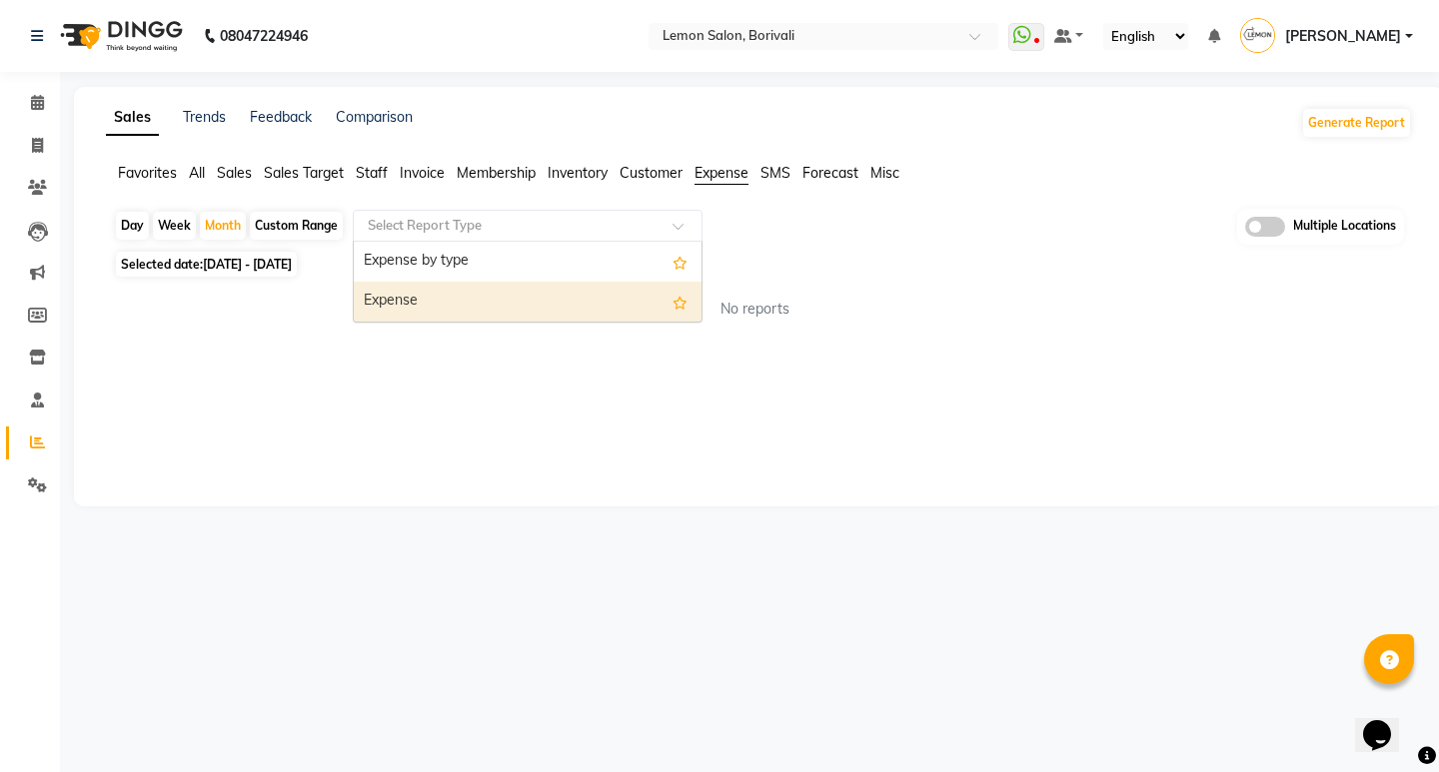
click at [587, 298] on div "Expense" at bounding box center [528, 302] width 348 height 40
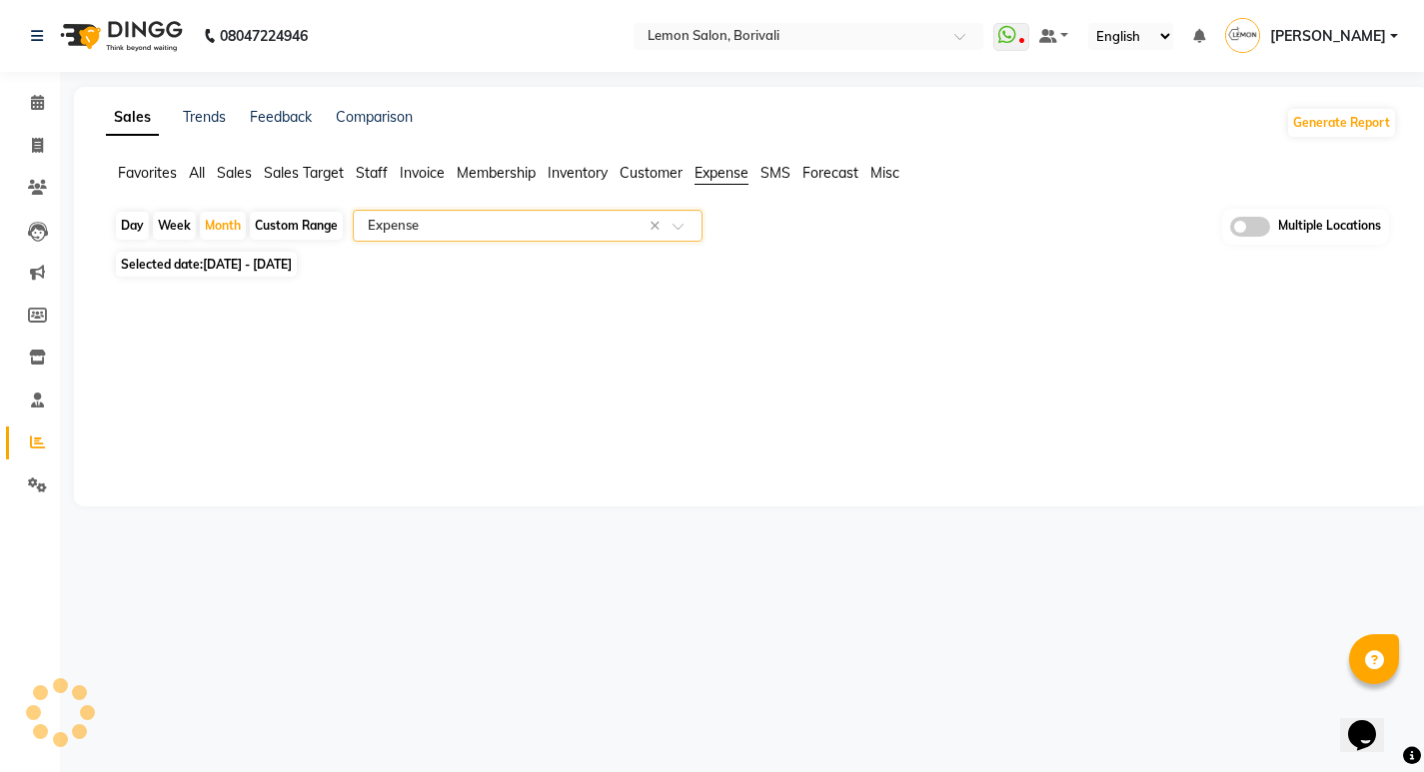
select select "full_report"
select select "csv"
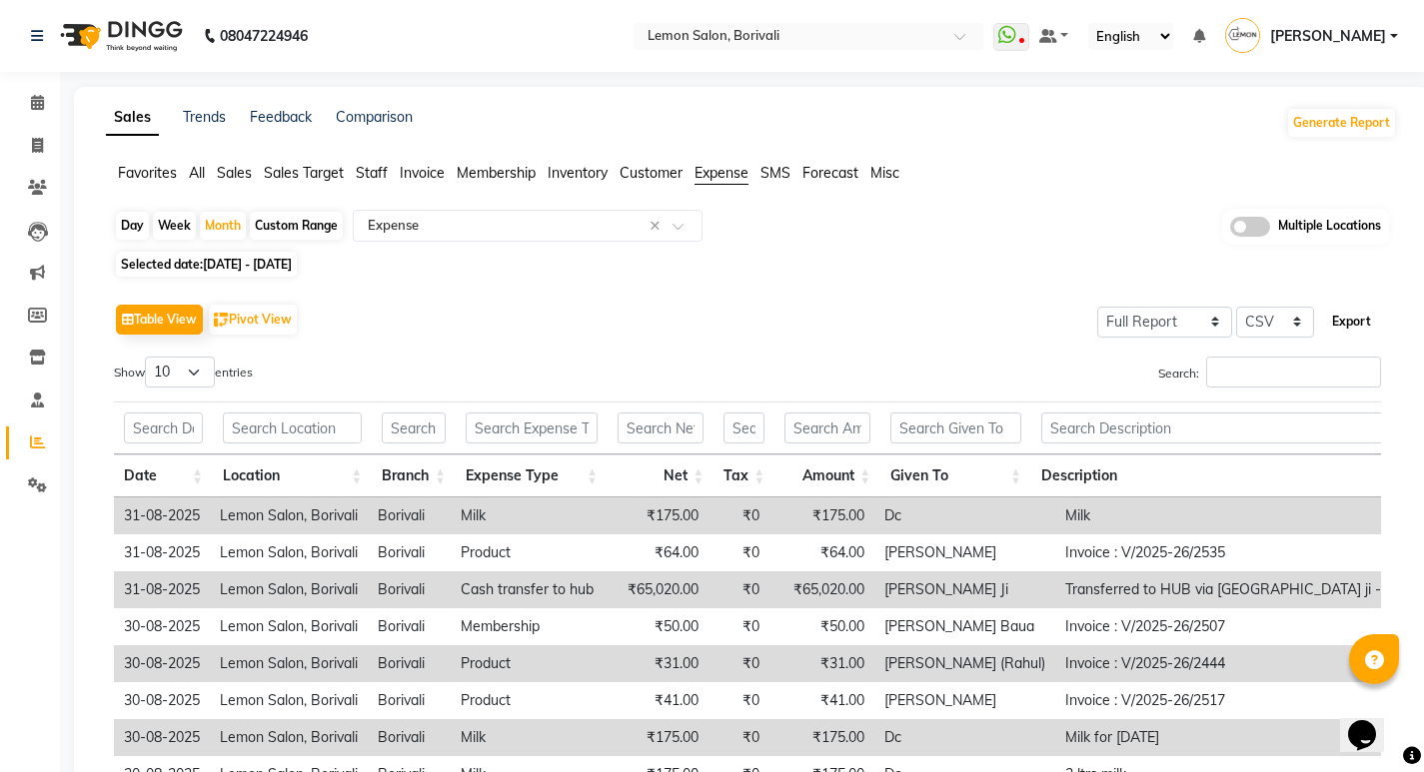
click at [1352, 325] on button "Export" at bounding box center [1351, 322] width 55 height 34
click at [740, 28] on input "text" at bounding box center [788, 38] width 290 height 20
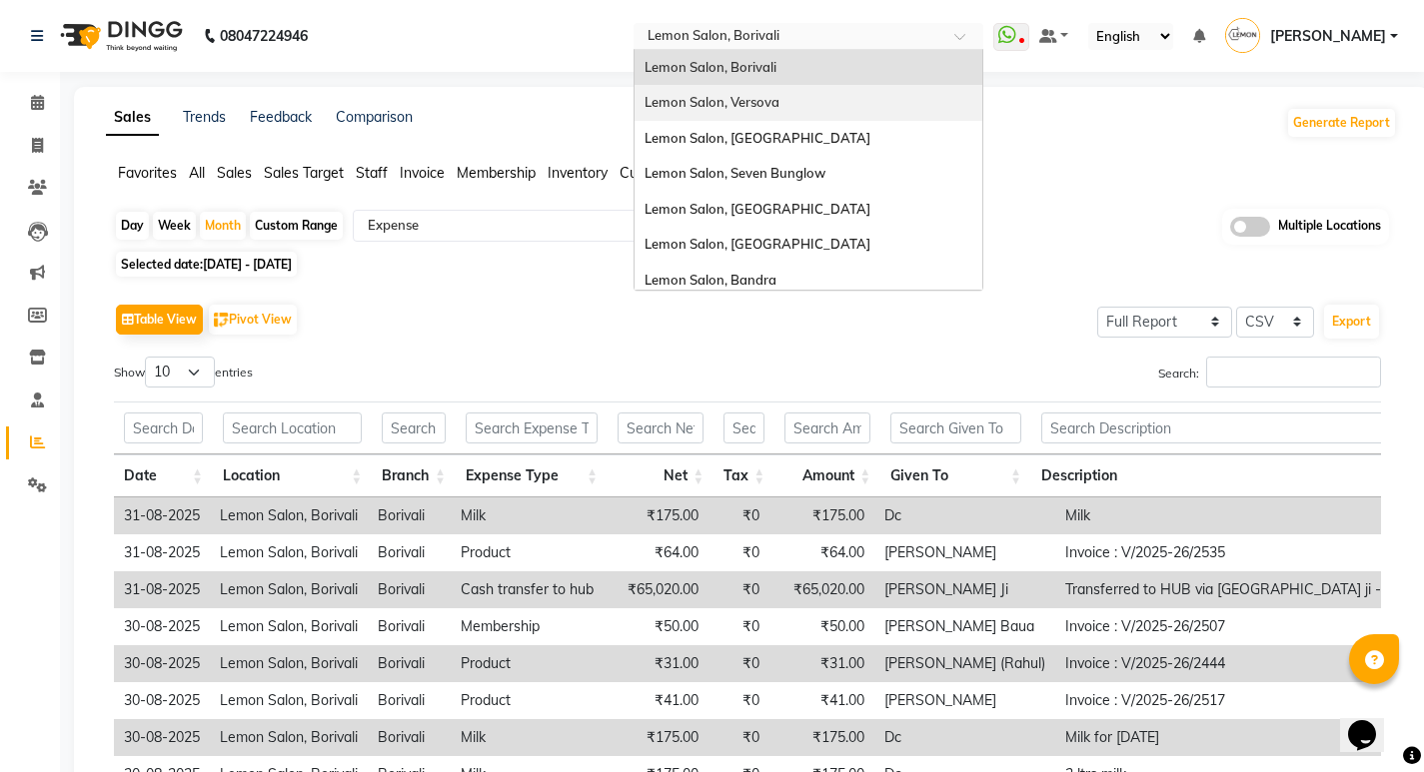
click at [781, 110] on div "Lemon Salon, Versova" at bounding box center [808, 103] width 348 height 36
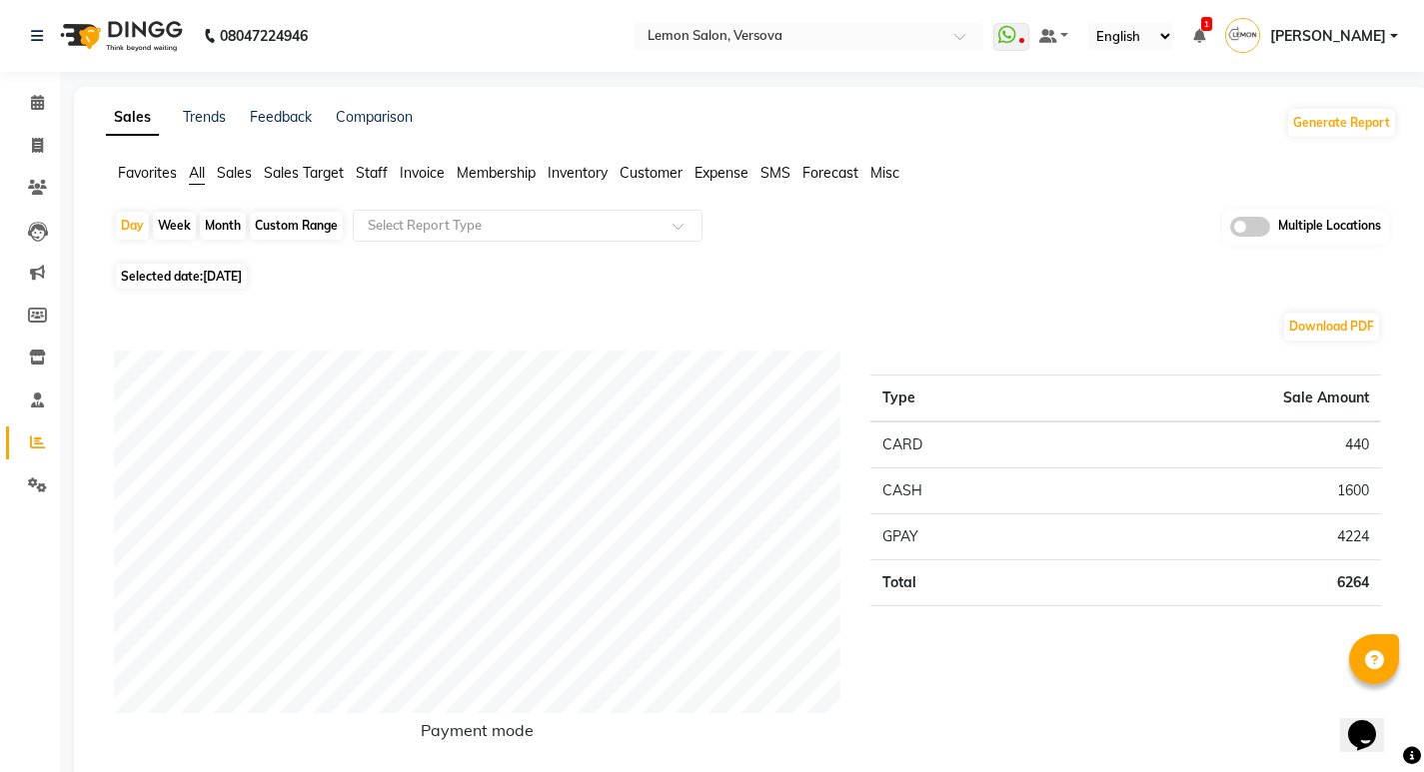
click at [224, 232] on div "Month" at bounding box center [223, 226] width 46 height 28
select select "9"
select select "2025"
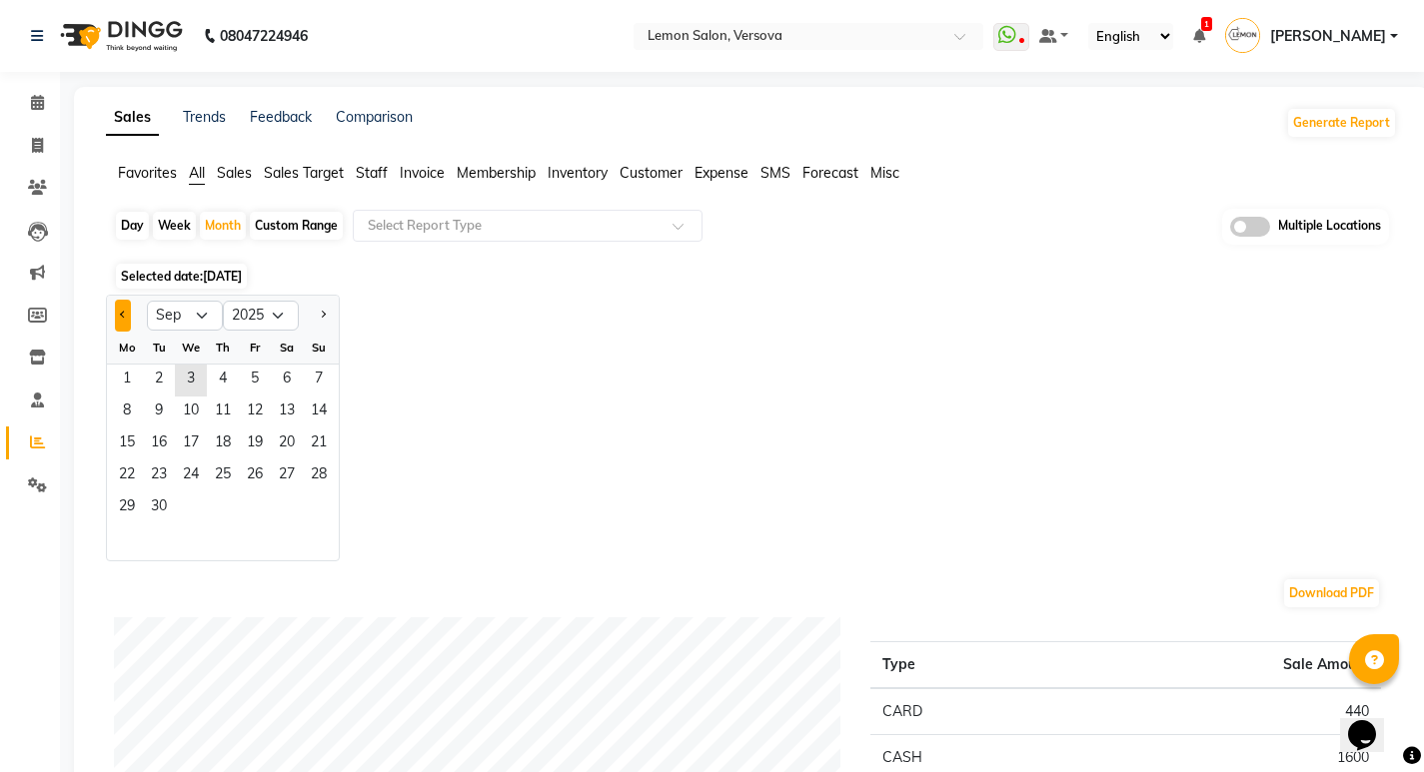
click at [128, 314] on button "Previous month" at bounding box center [123, 316] width 16 height 32
select select "8"
click at [256, 380] on span "1" at bounding box center [255, 381] width 32 height 32
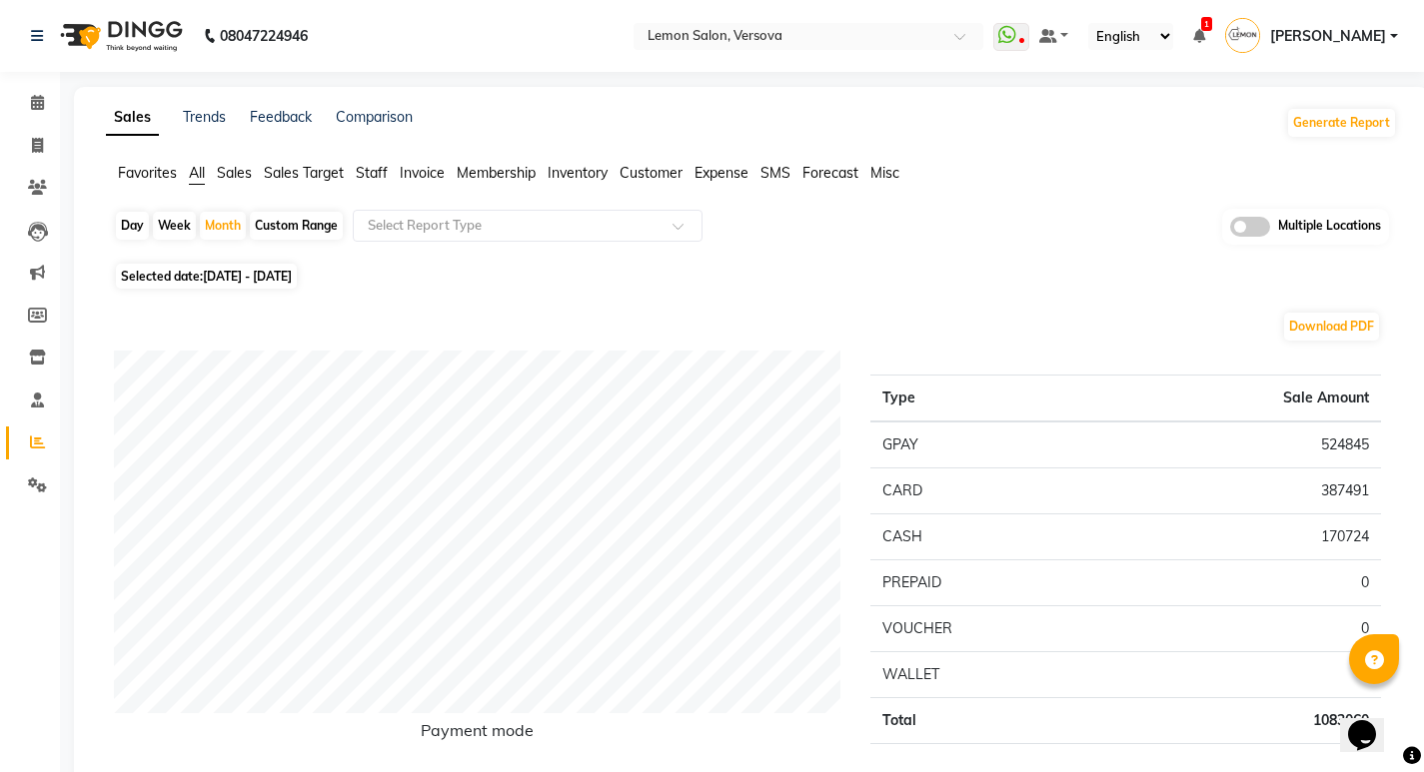
click at [732, 170] on span "Expense" at bounding box center [721, 173] width 54 height 18
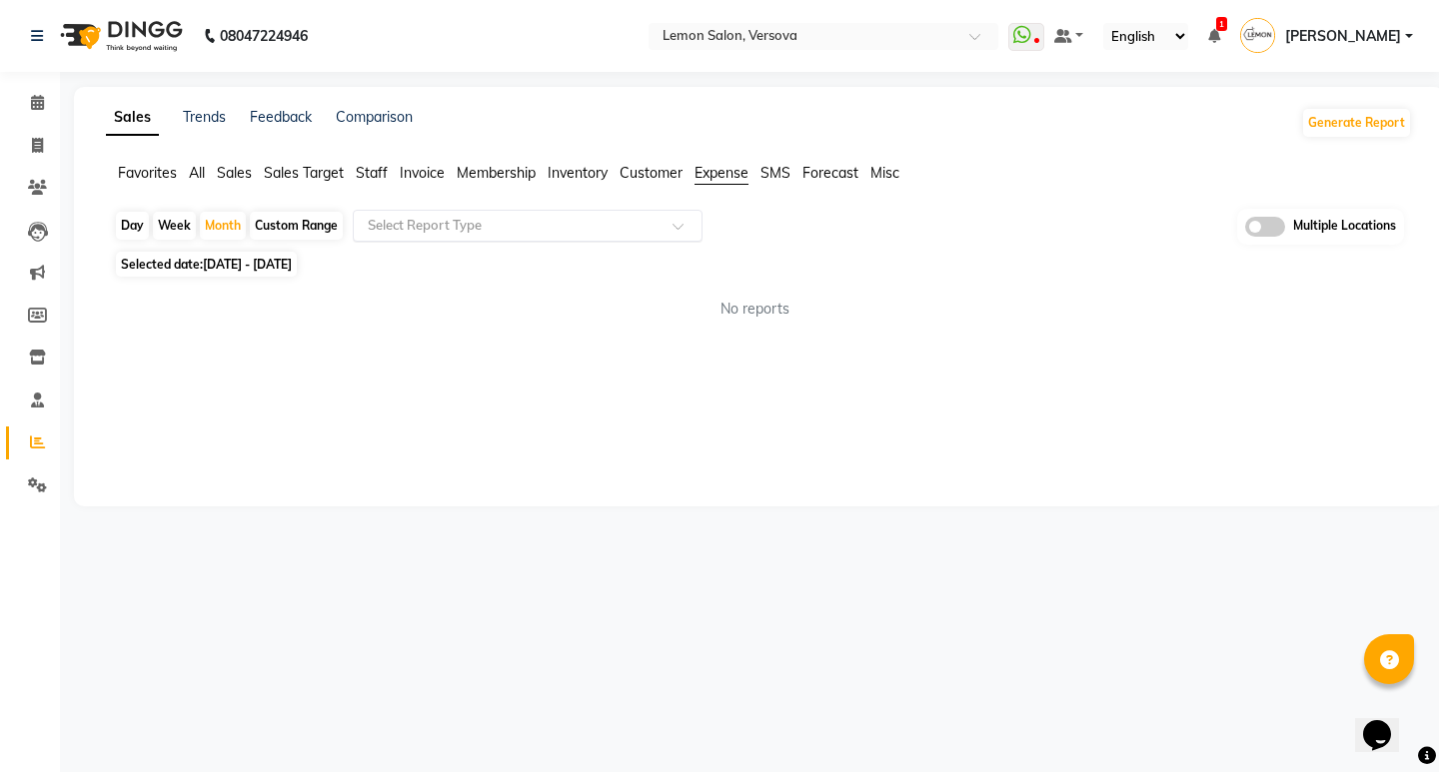
click at [541, 227] on input "text" at bounding box center [508, 226] width 288 height 20
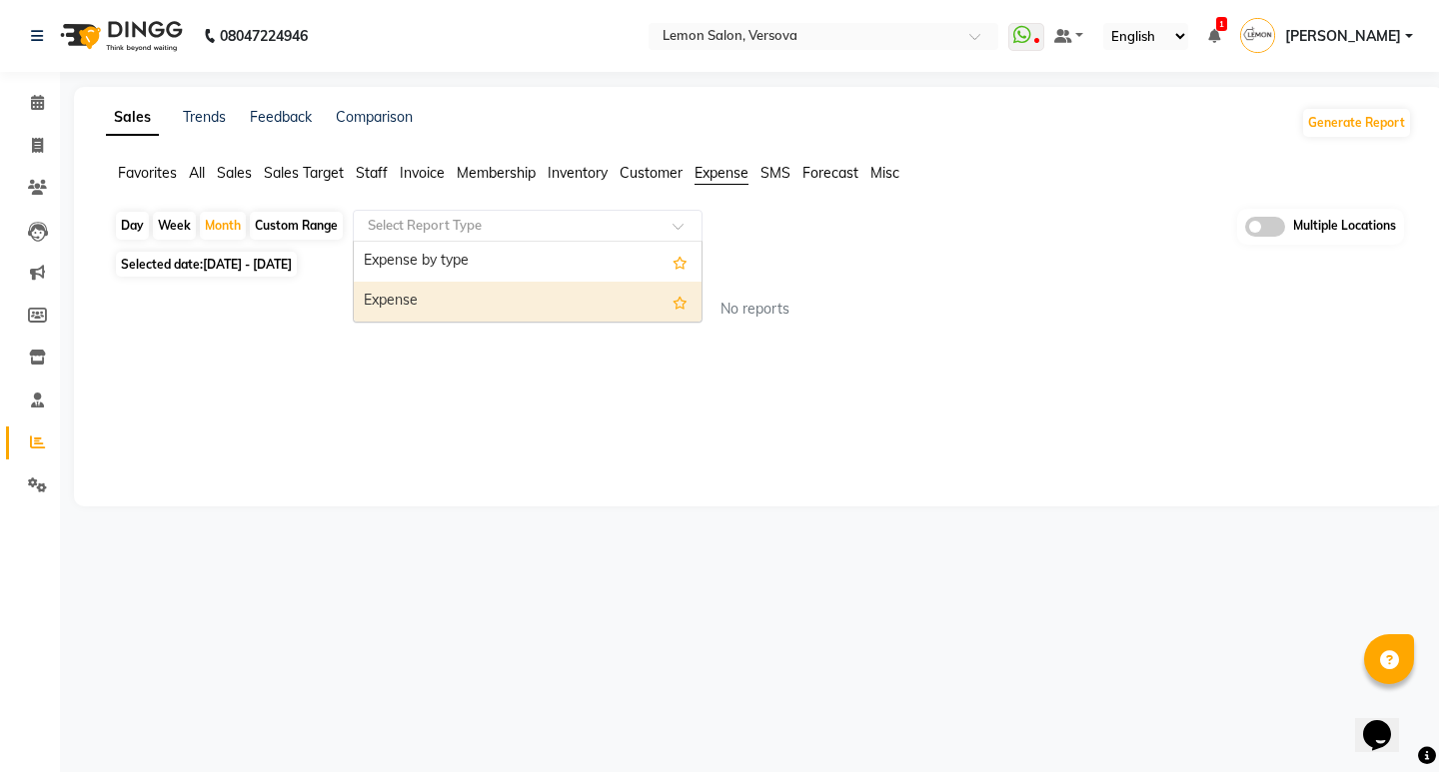
click at [486, 300] on div "Expense" at bounding box center [528, 302] width 348 height 40
select select "filtered_report"
select select "csv"
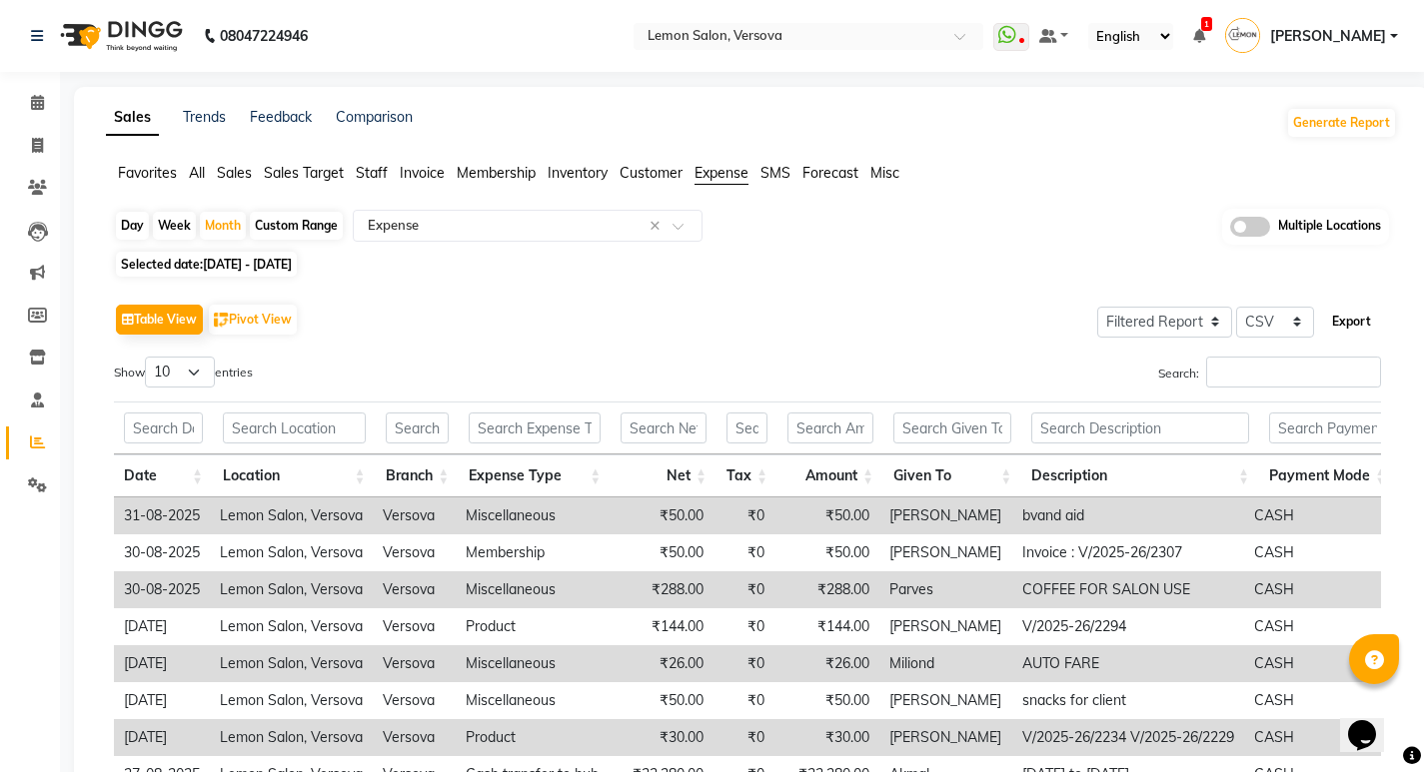
click at [1343, 318] on button "Export" at bounding box center [1351, 322] width 55 height 34
click at [741, 35] on input "text" at bounding box center [788, 38] width 290 height 20
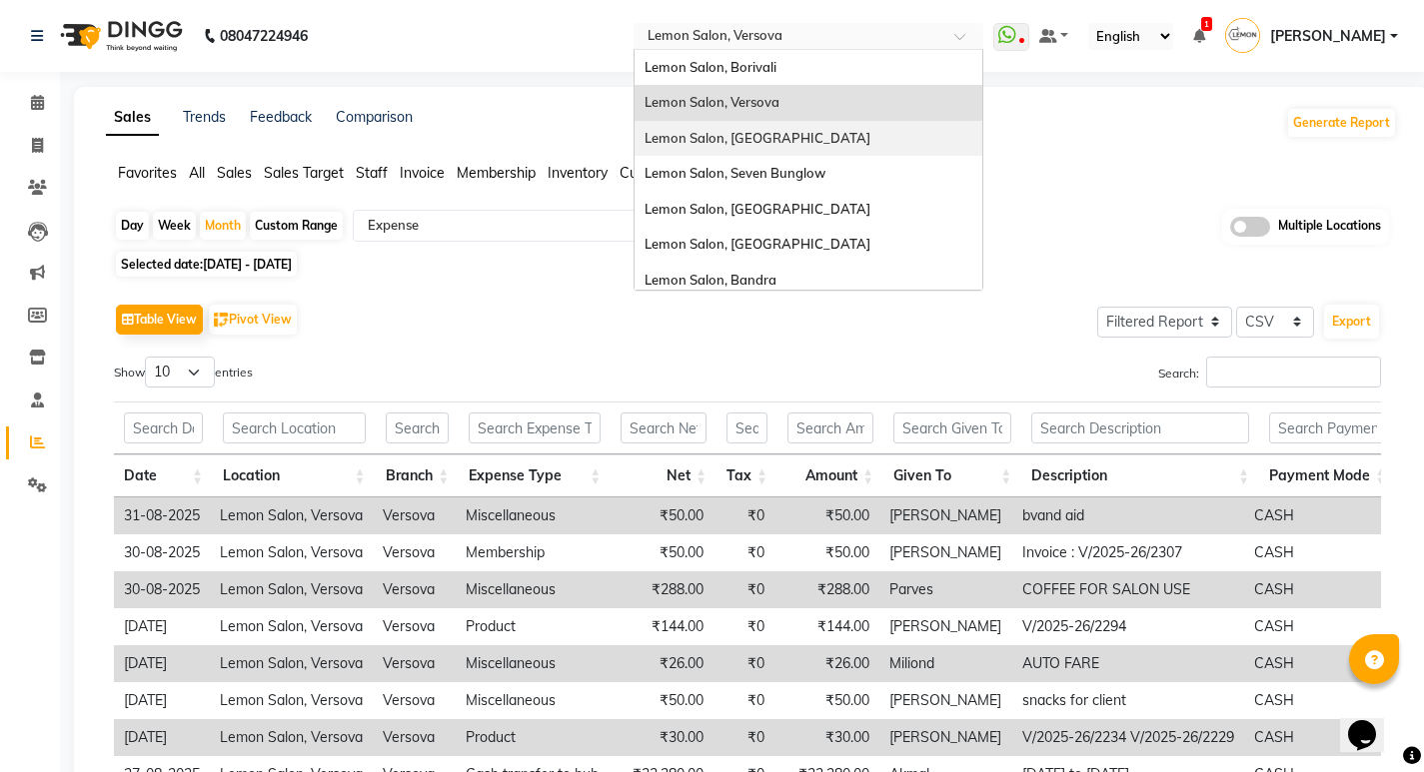
click at [774, 125] on div "Lemon Salon, [GEOGRAPHIC_DATA]" at bounding box center [808, 139] width 348 height 36
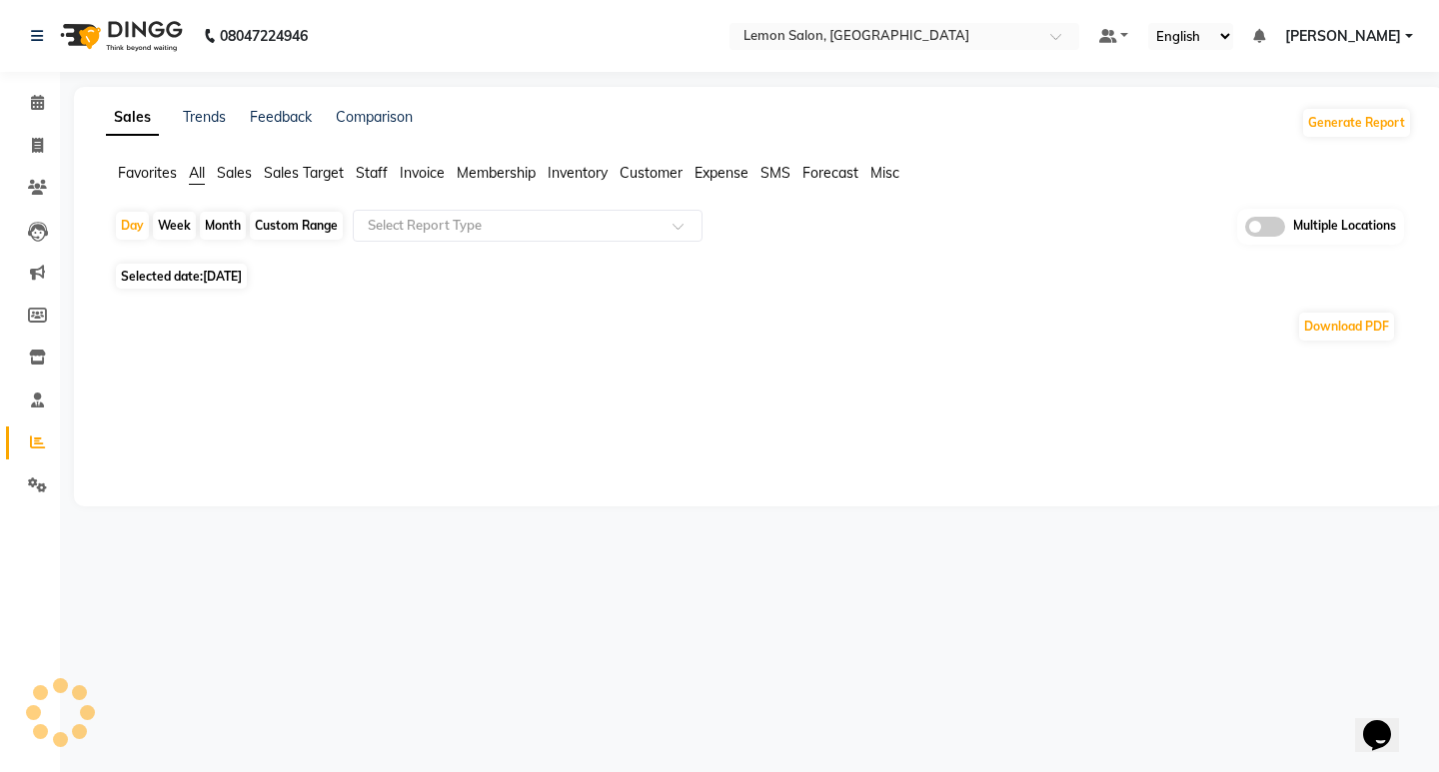
click at [222, 226] on div "Month" at bounding box center [223, 226] width 46 height 28
select select "9"
select select "2025"
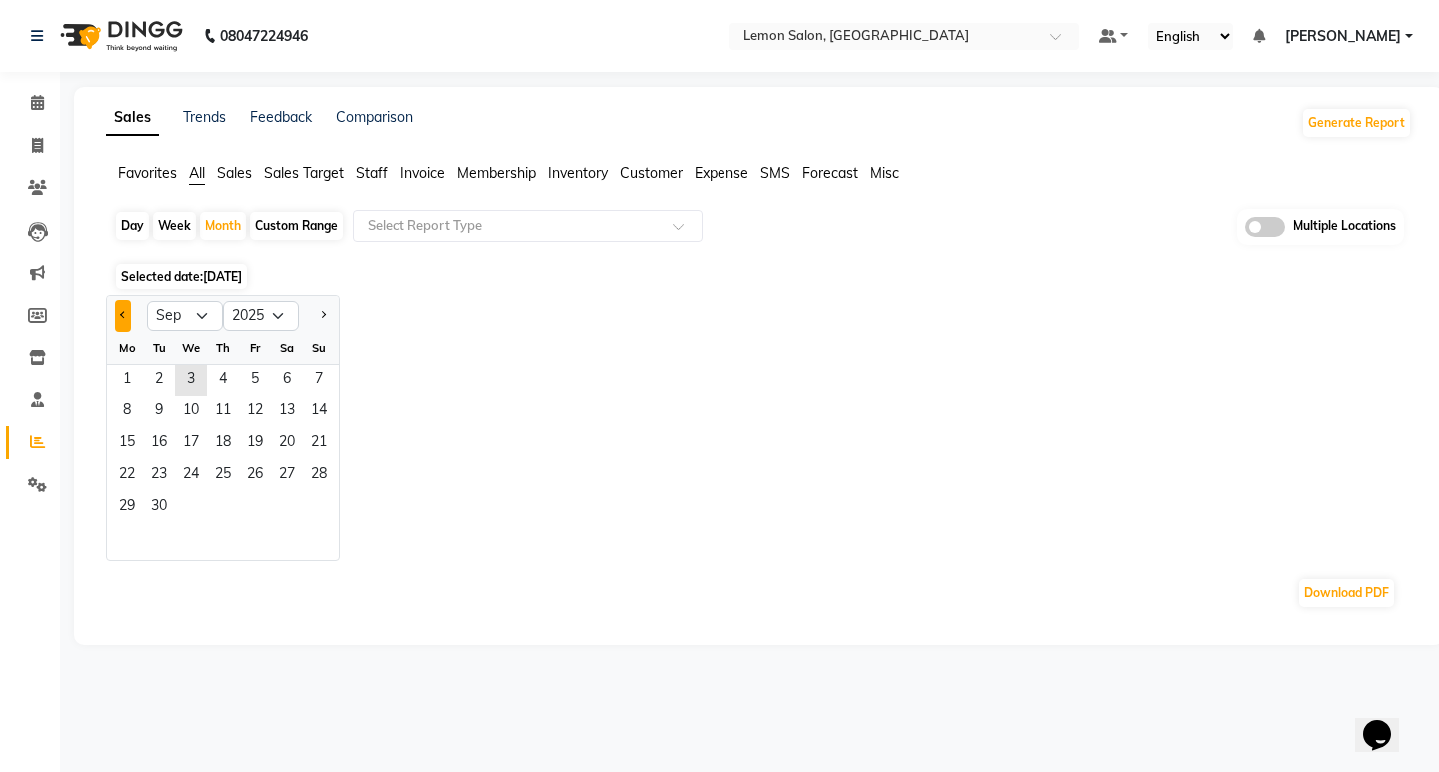
click at [118, 313] on button "Previous month" at bounding box center [123, 316] width 16 height 32
select select "8"
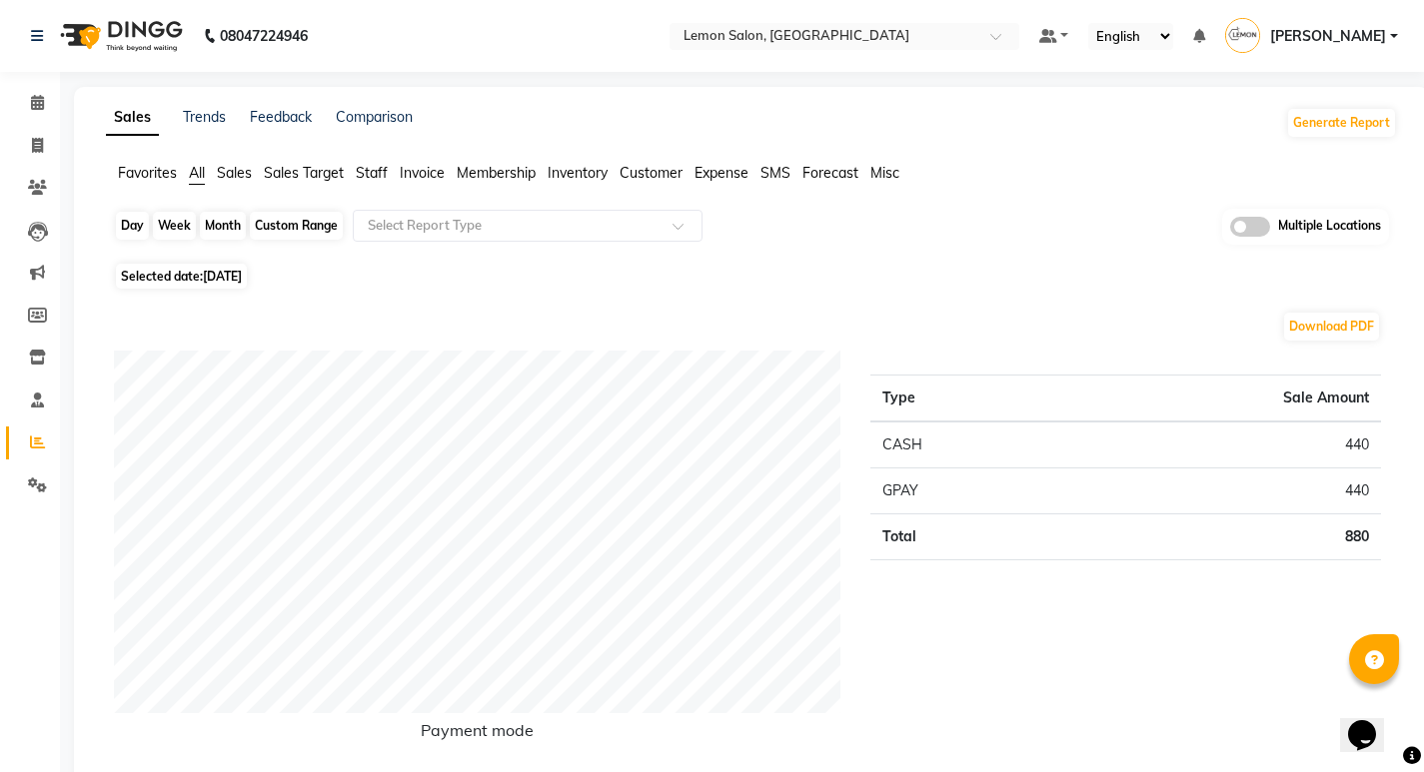
click at [233, 233] on div "Month" at bounding box center [223, 226] width 46 height 28
select select "9"
select select "2025"
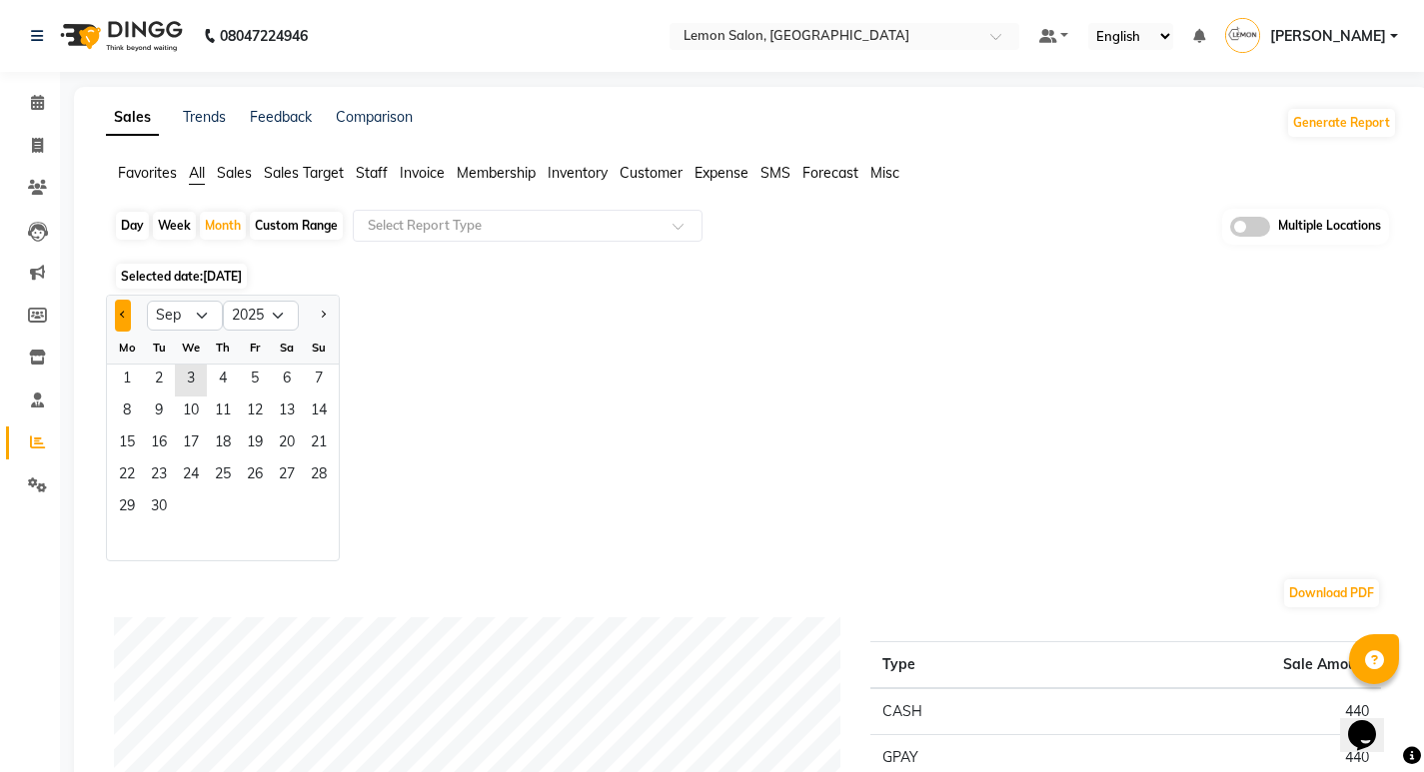
click at [125, 315] on span "Previous month" at bounding box center [123, 314] width 7 height 7
select select "8"
drag, startPoint x: 273, startPoint y: 375, endPoint x: 259, endPoint y: 380, distance: 14.9
click at [259, 380] on div "1 2 3" at bounding box center [223, 381] width 232 height 32
click at [258, 377] on span "1" at bounding box center [255, 381] width 32 height 32
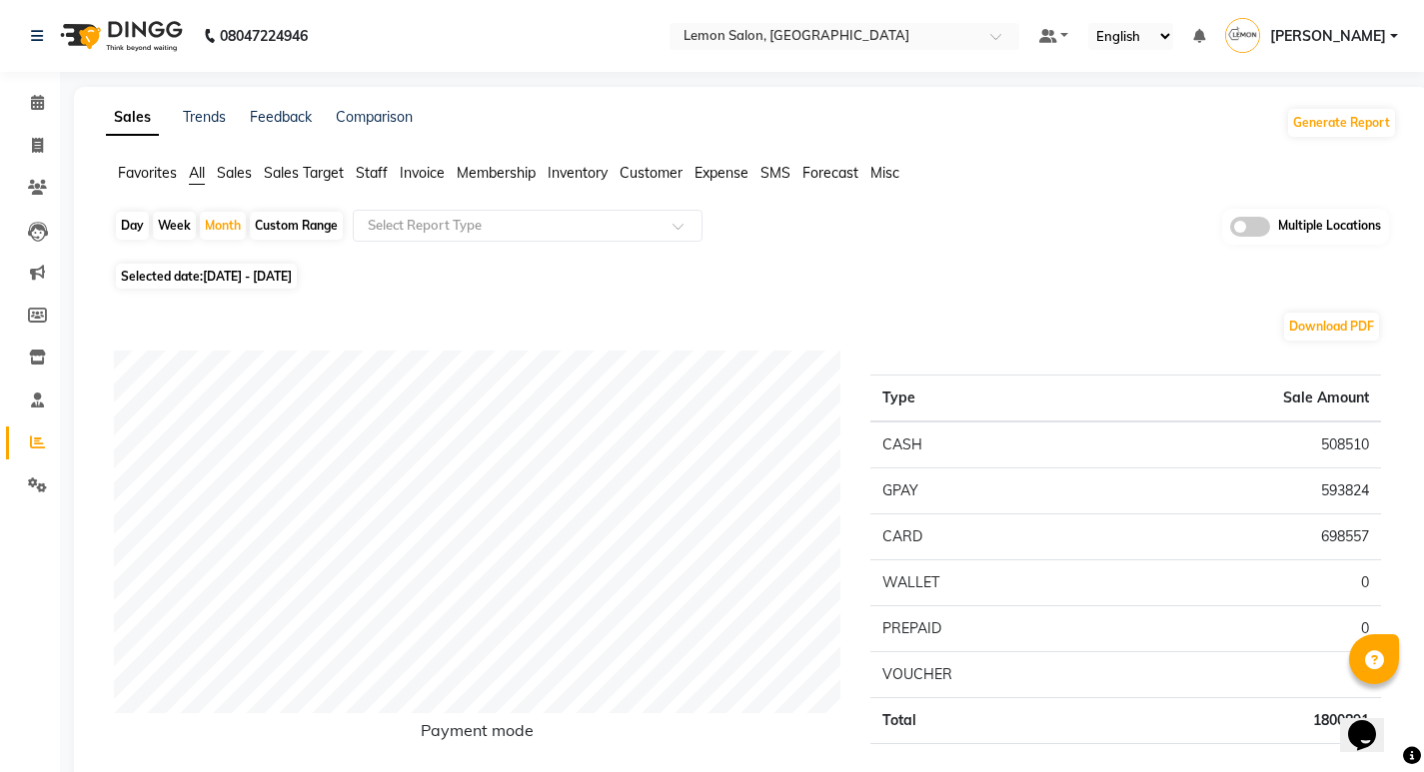
click at [716, 170] on span "Expense" at bounding box center [721, 173] width 54 height 18
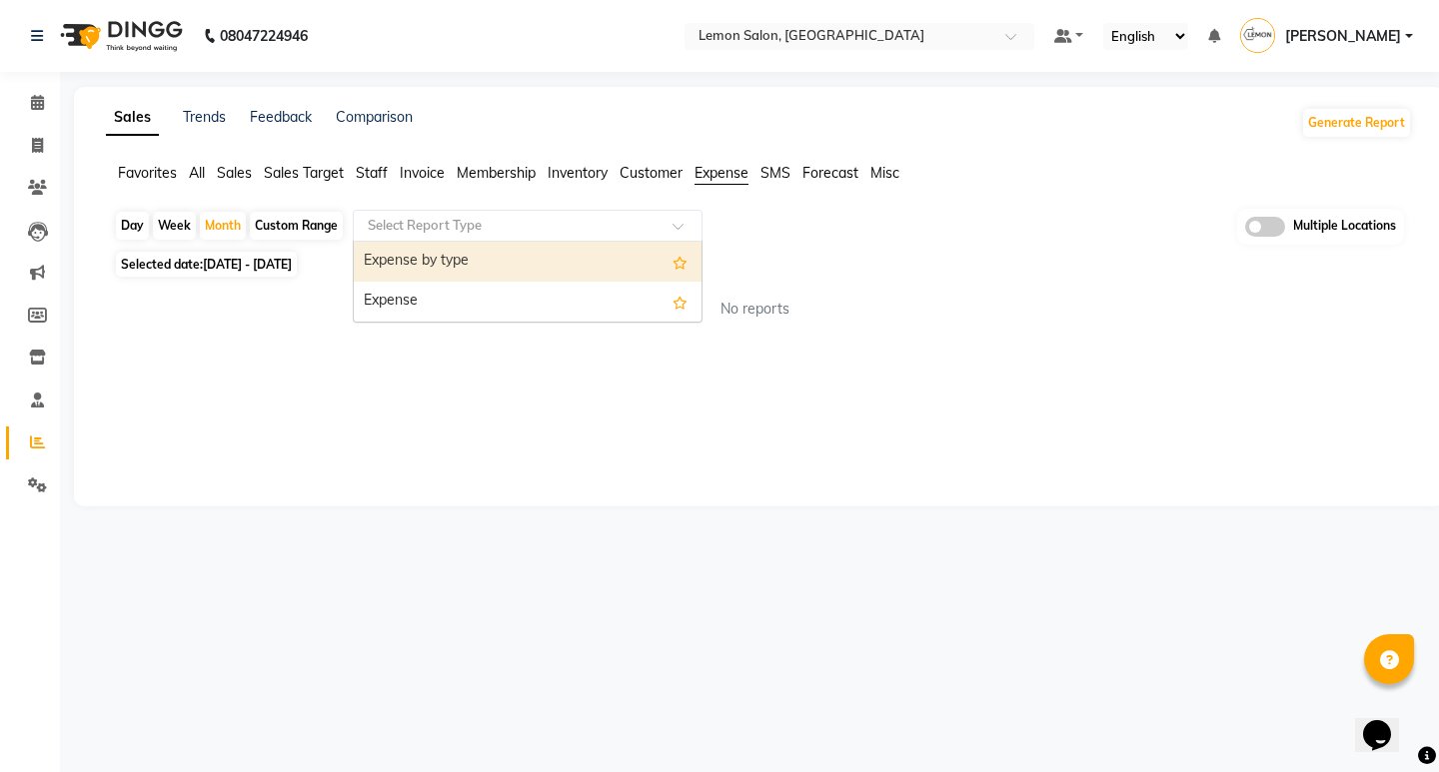
click at [567, 228] on input "text" at bounding box center [508, 226] width 288 height 20
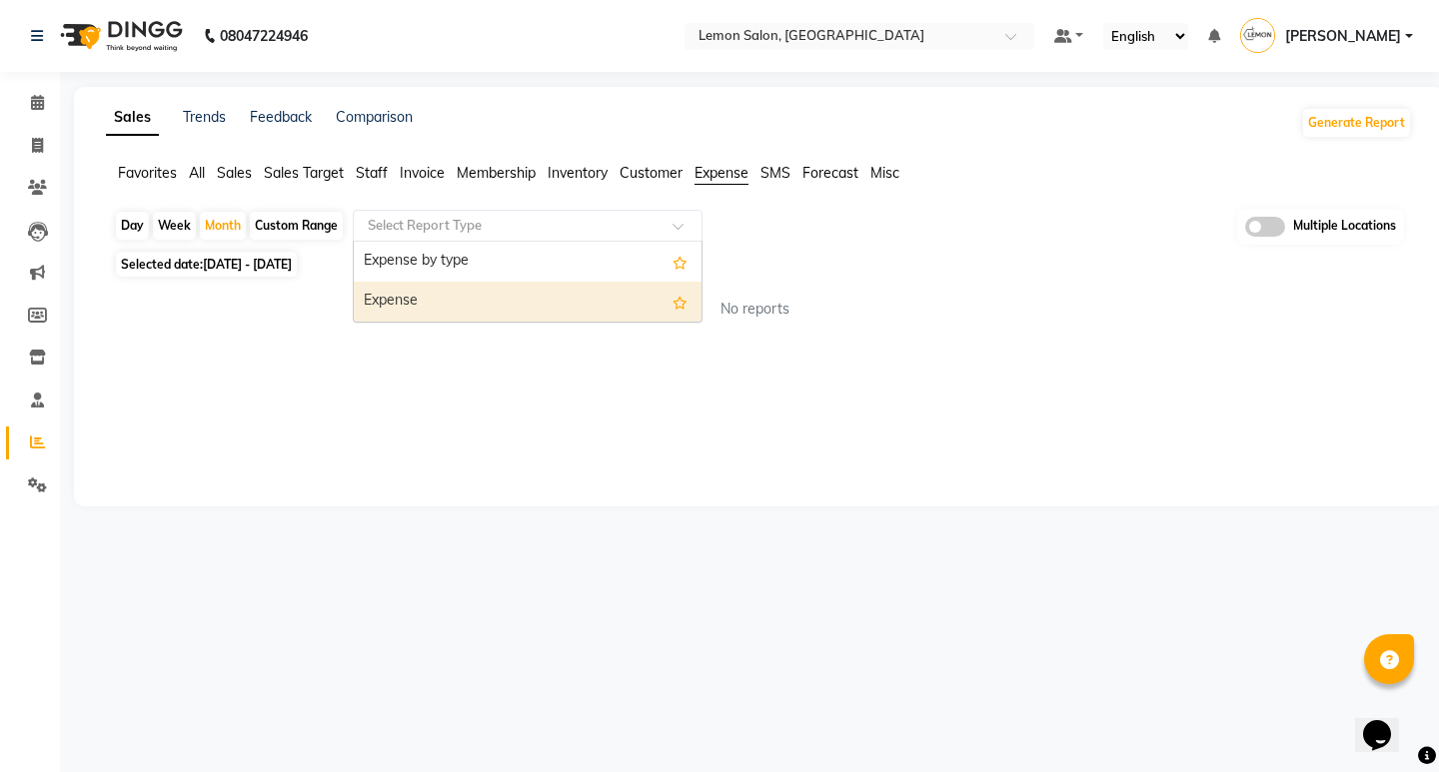
click at [493, 304] on div "Expense" at bounding box center [528, 302] width 348 height 40
select select "filtered_report"
select select "csv"
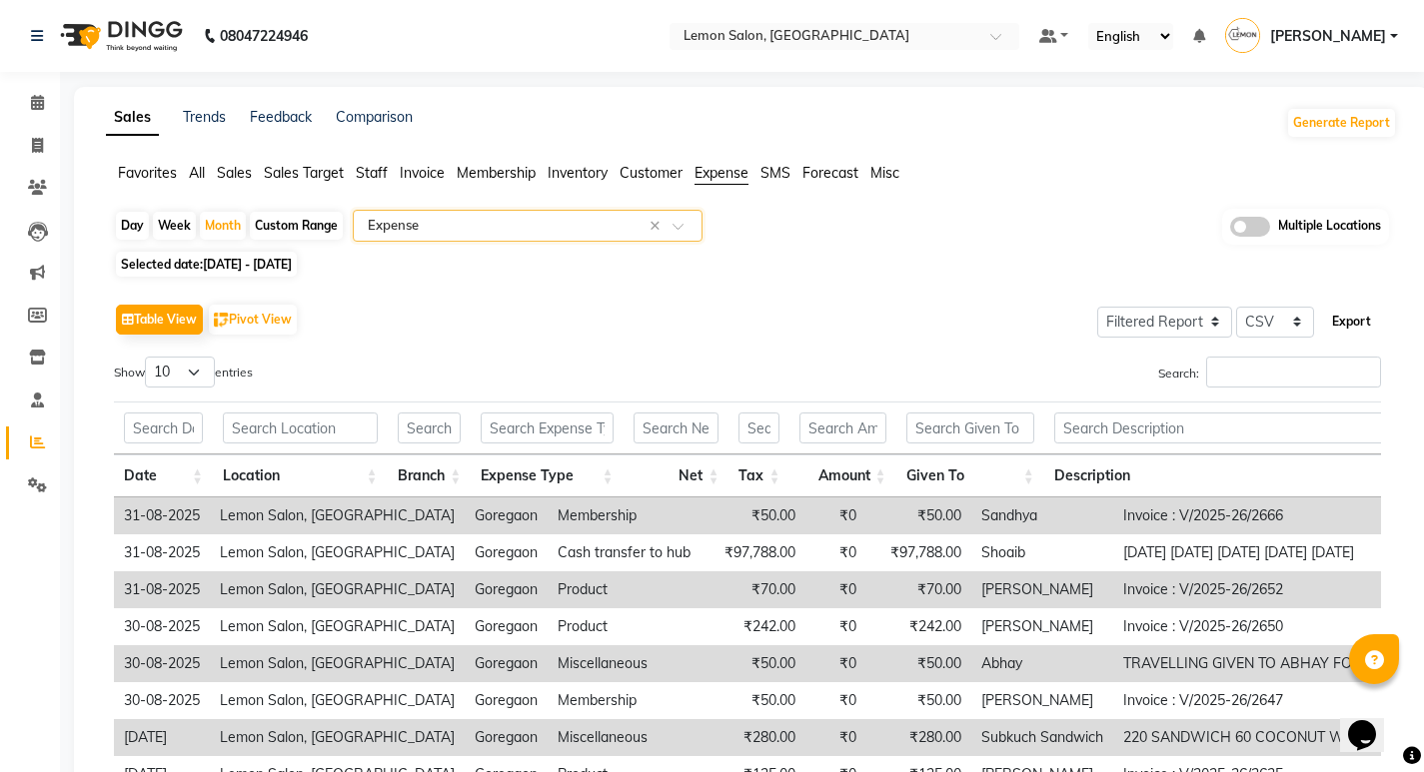
click at [1361, 322] on button "Export" at bounding box center [1351, 322] width 55 height 34
click at [880, 52] on nav "08047224946 Select Location × [GEOGRAPHIC_DATA], Goregaon Default Panel My Pane…" at bounding box center [712, 36] width 1424 height 72
click at [804, 36] on input "text" at bounding box center [824, 38] width 290 height 20
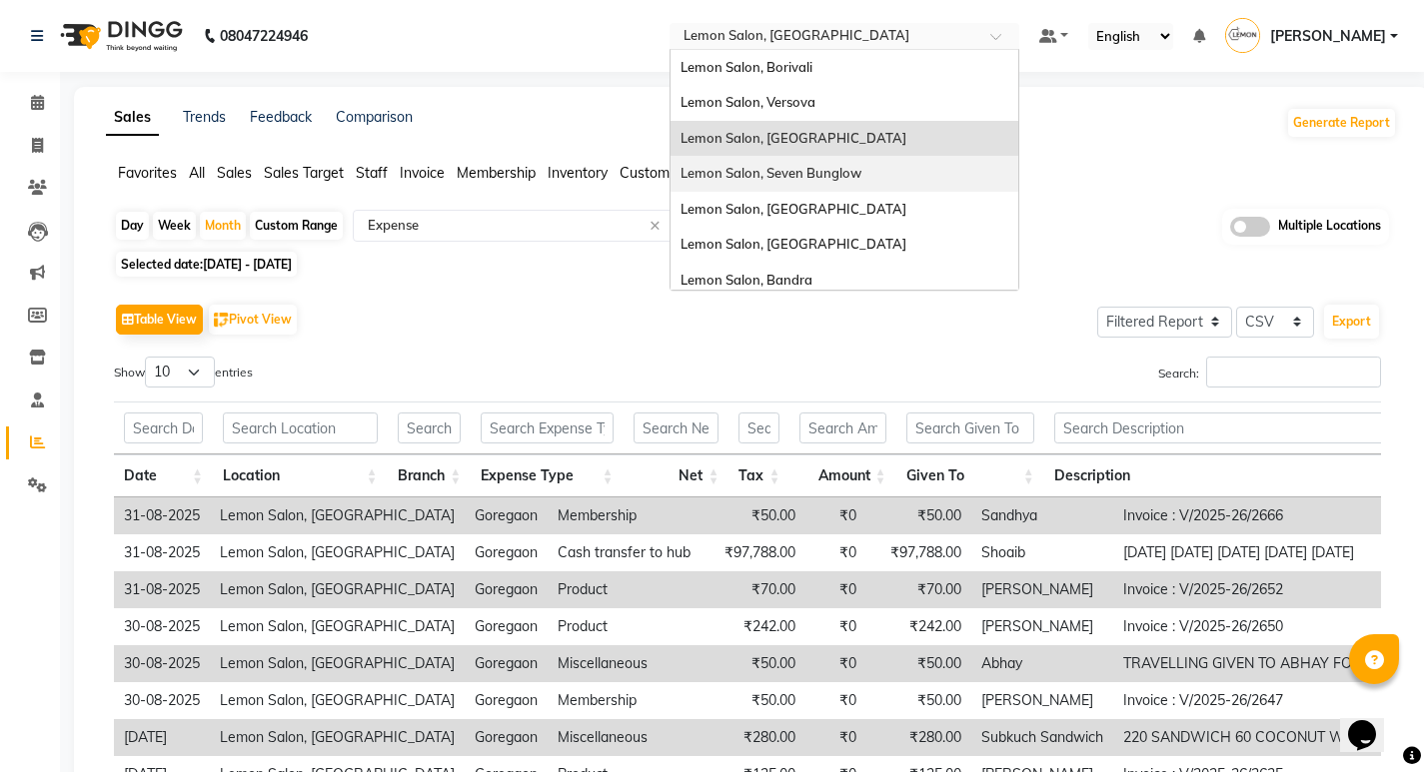
click at [794, 171] on span "Lemon Salon, Seven Bunglow" at bounding box center [770, 173] width 181 height 16
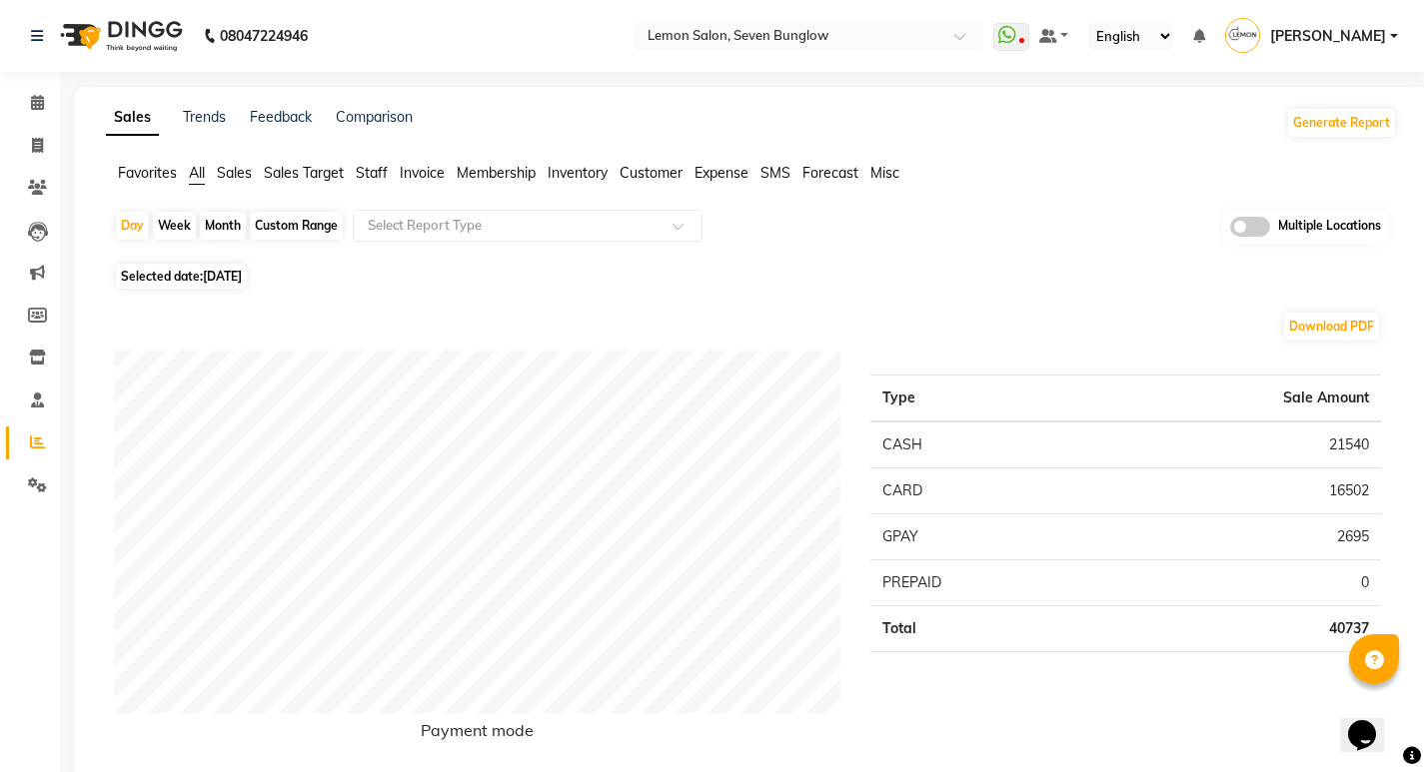
click at [232, 231] on div "Month" at bounding box center [223, 226] width 46 height 28
select select "9"
select select "2025"
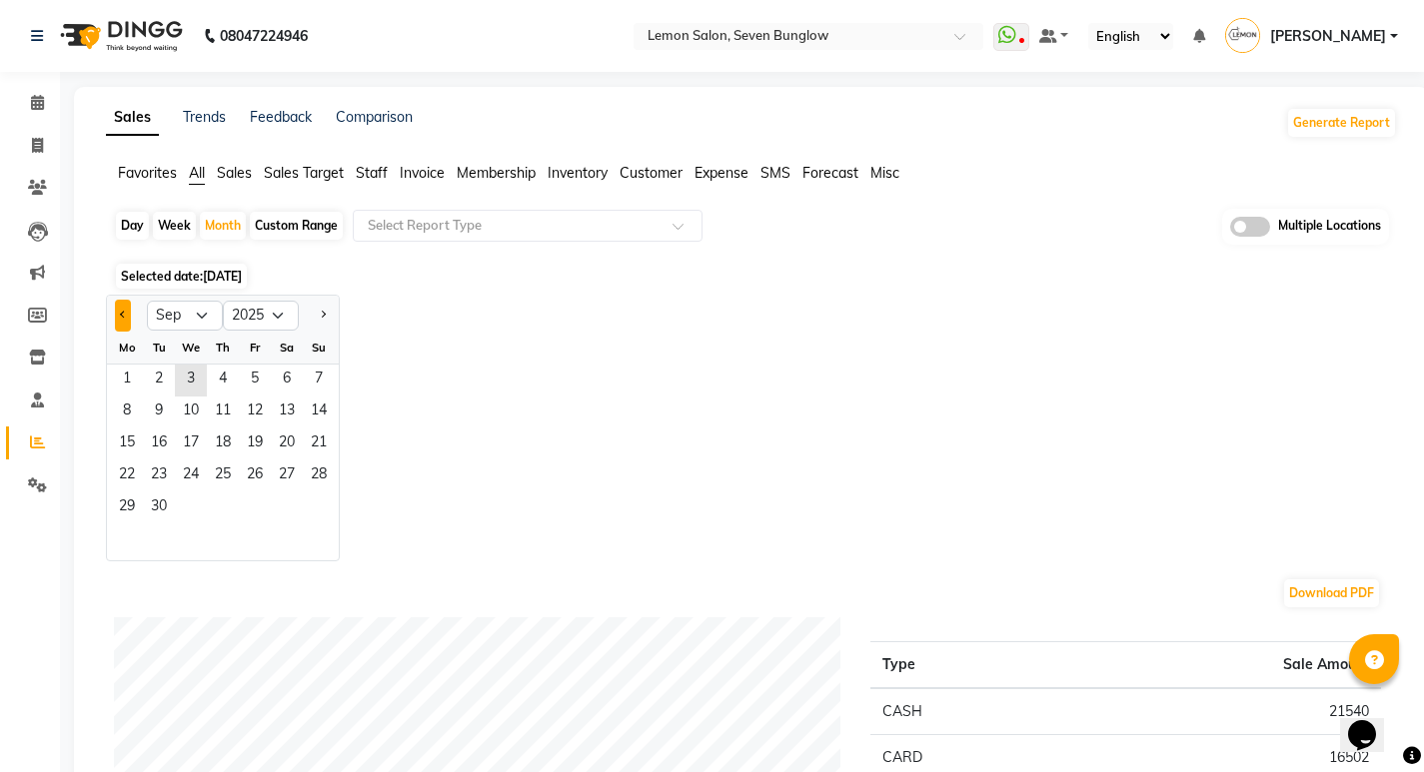
click at [126, 308] on button "Previous month" at bounding box center [123, 316] width 16 height 32
select select "8"
click at [252, 373] on span "1" at bounding box center [255, 381] width 32 height 32
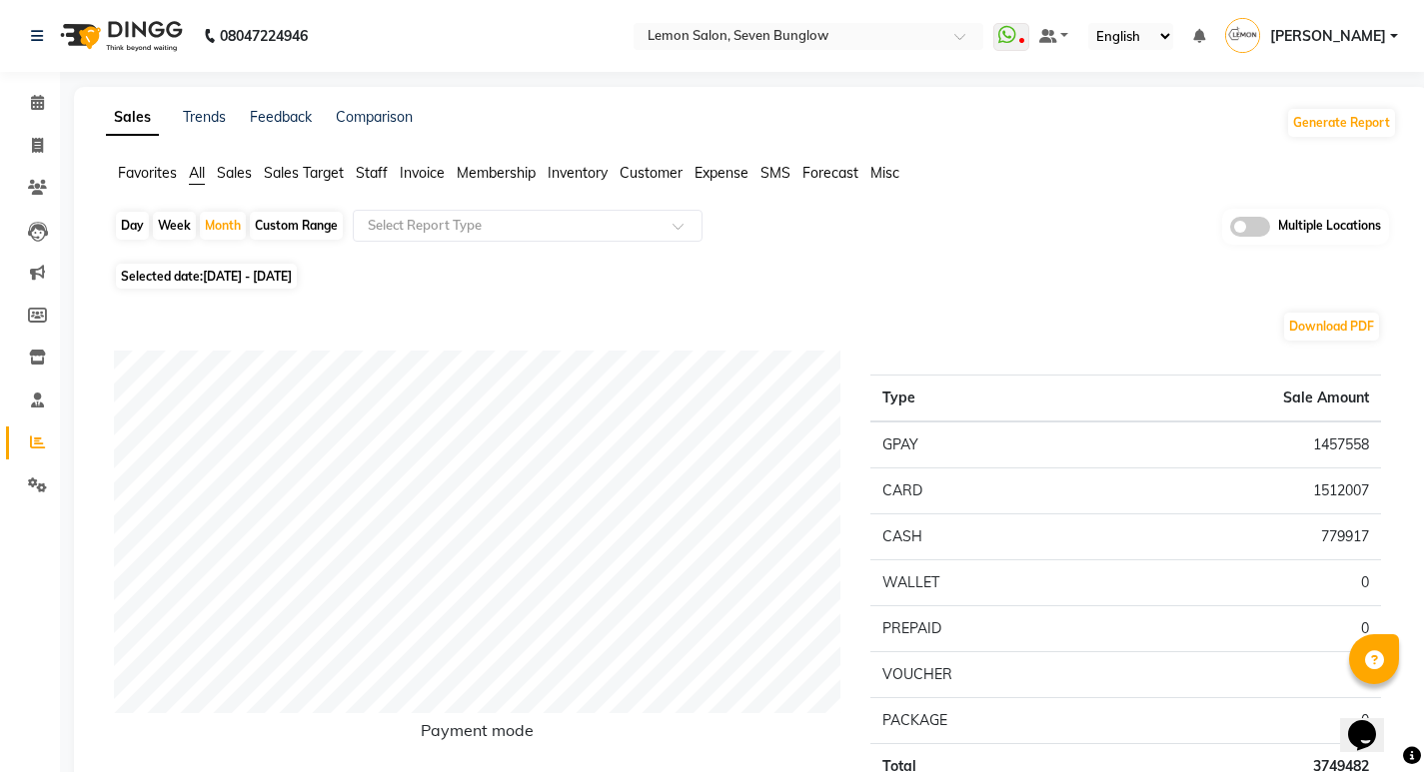
click at [717, 169] on span "Expense" at bounding box center [721, 173] width 54 height 18
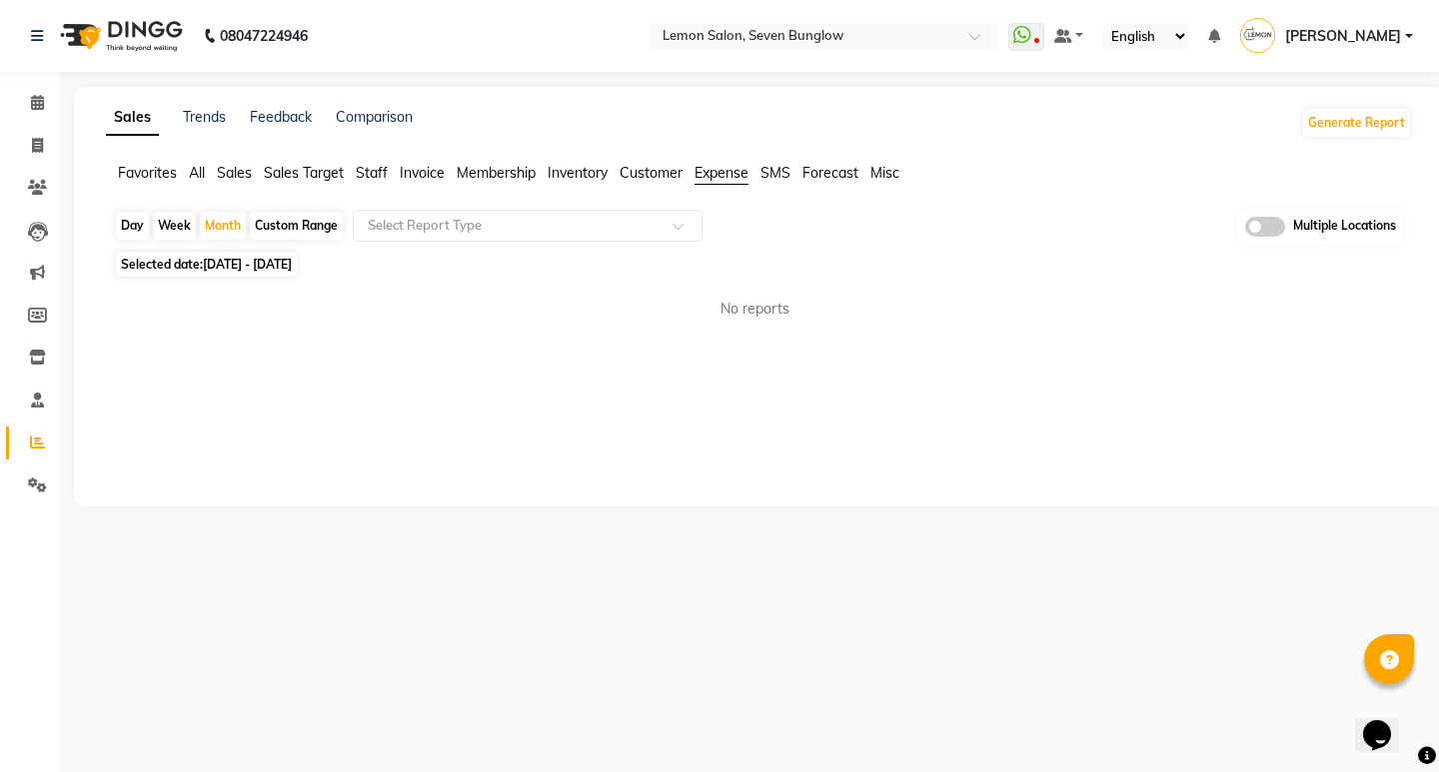
click at [478, 247] on div "Day Week Month Custom Range Select Report Type Multiple Locations Selected date…" at bounding box center [759, 272] width 1306 height 127
click at [496, 224] on input "text" at bounding box center [508, 226] width 288 height 20
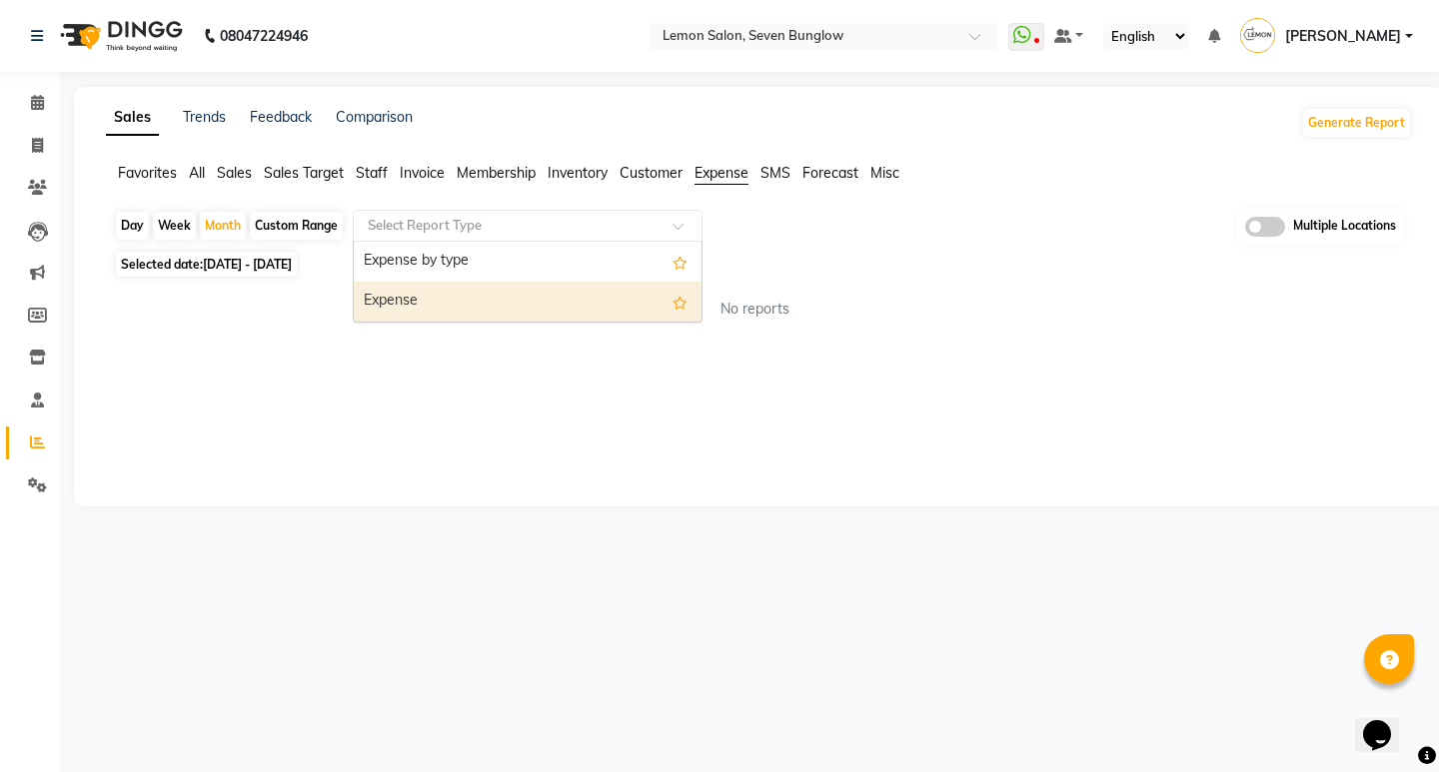
click at [466, 303] on div "Expense" at bounding box center [528, 302] width 348 height 40
select select "filtered_report"
select select "csv"
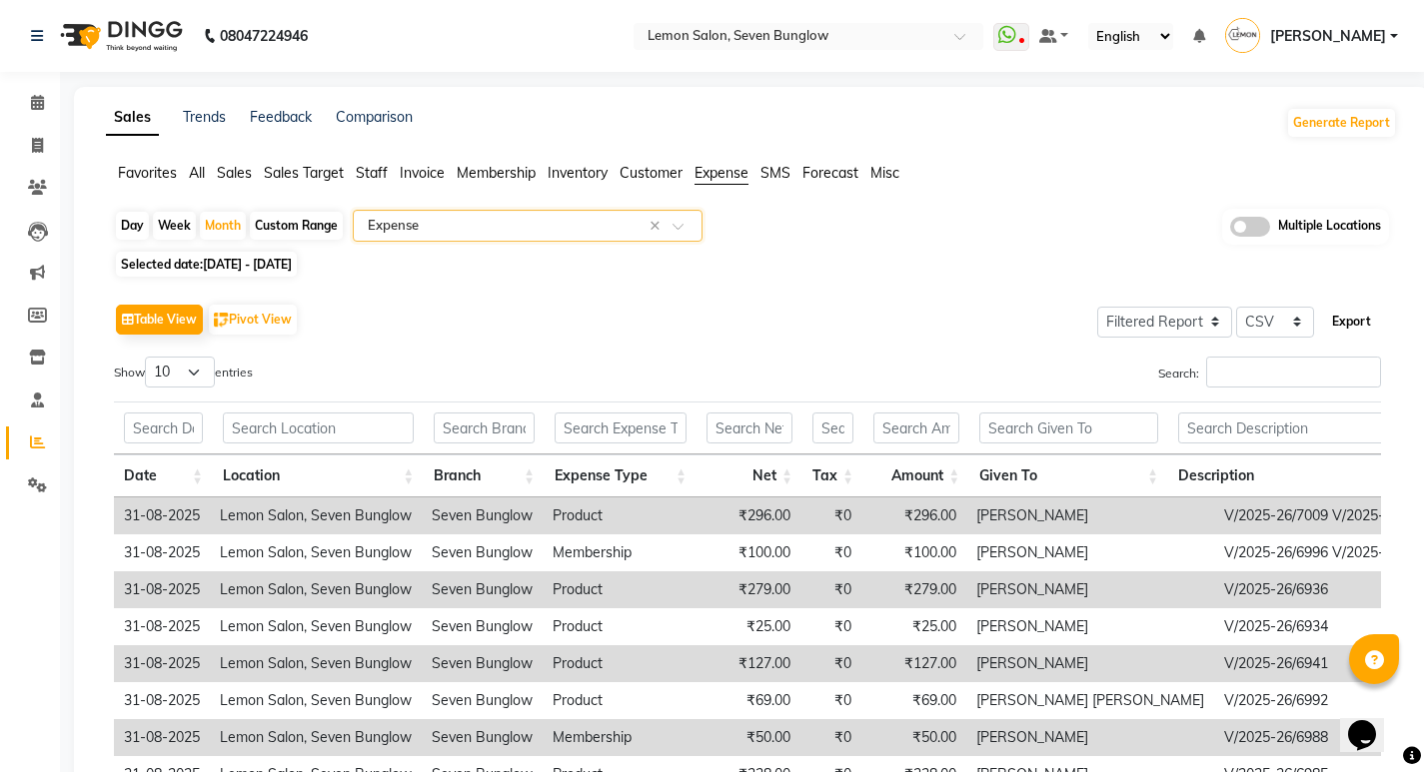
click at [1338, 313] on button "Export" at bounding box center [1351, 322] width 55 height 34
click at [821, 31] on input "text" at bounding box center [788, 38] width 290 height 20
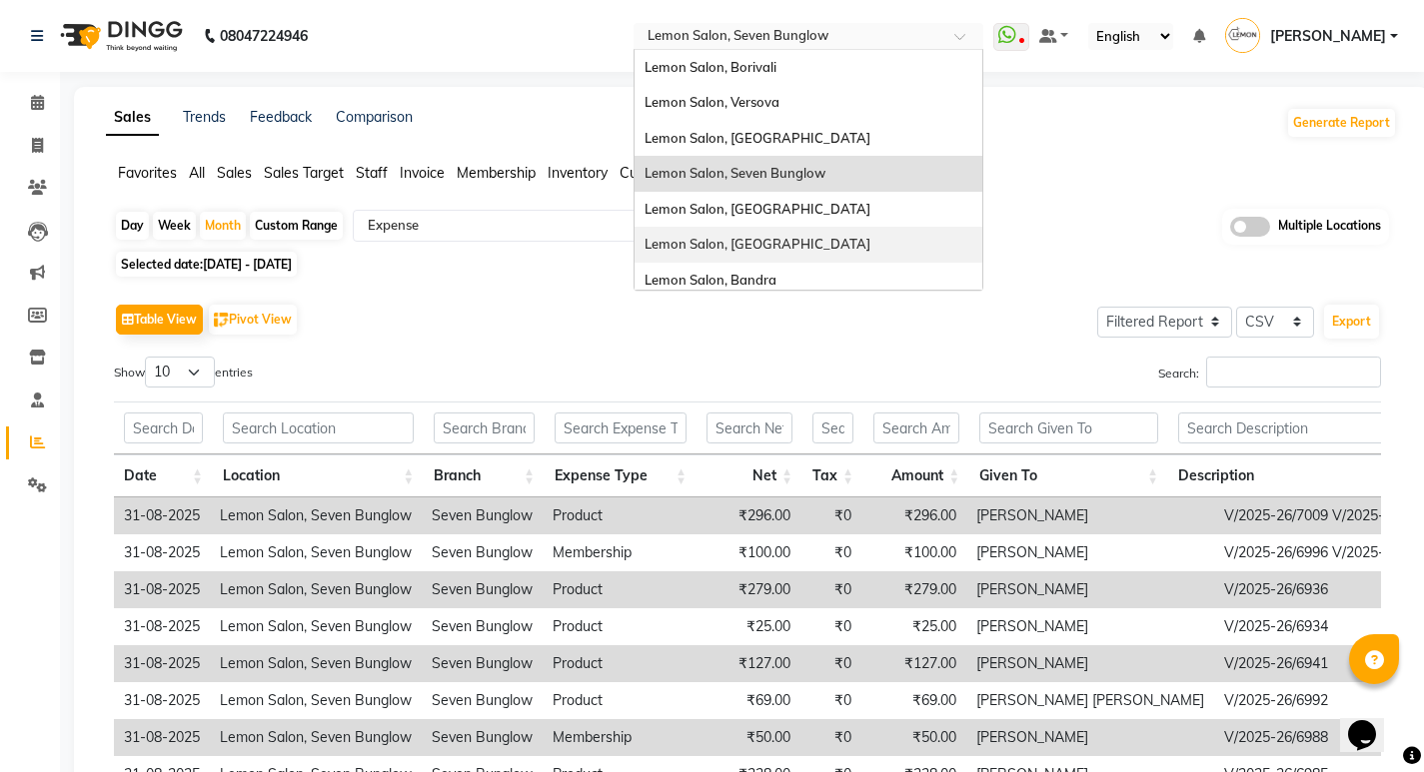
click at [766, 227] on div "Lemon Salon, [GEOGRAPHIC_DATA]" at bounding box center [808, 245] width 348 height 36
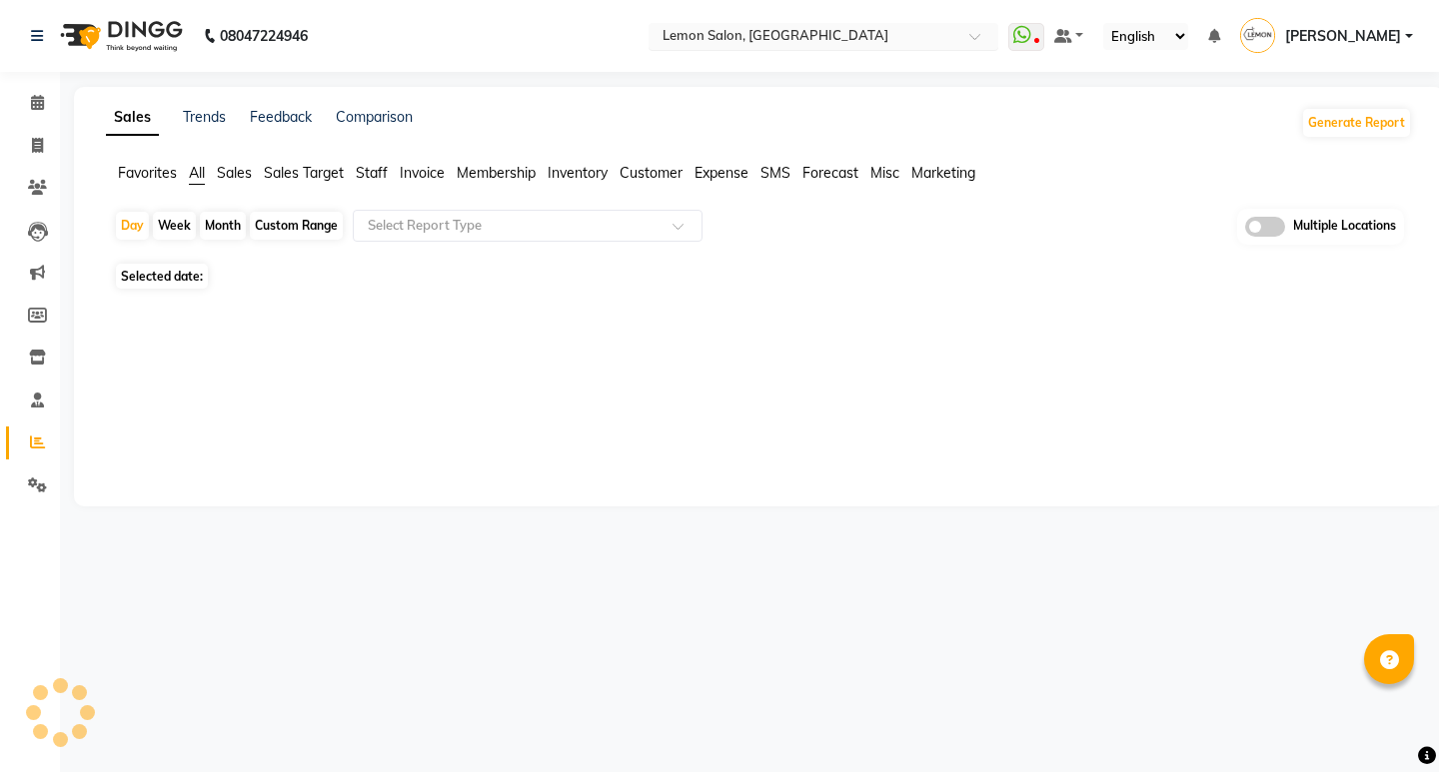
click at [786, 26] on div "× Lemon Salon, [GEOGRAPHIC_DATA]" at bounding box center [775, 36] width 226 height 20
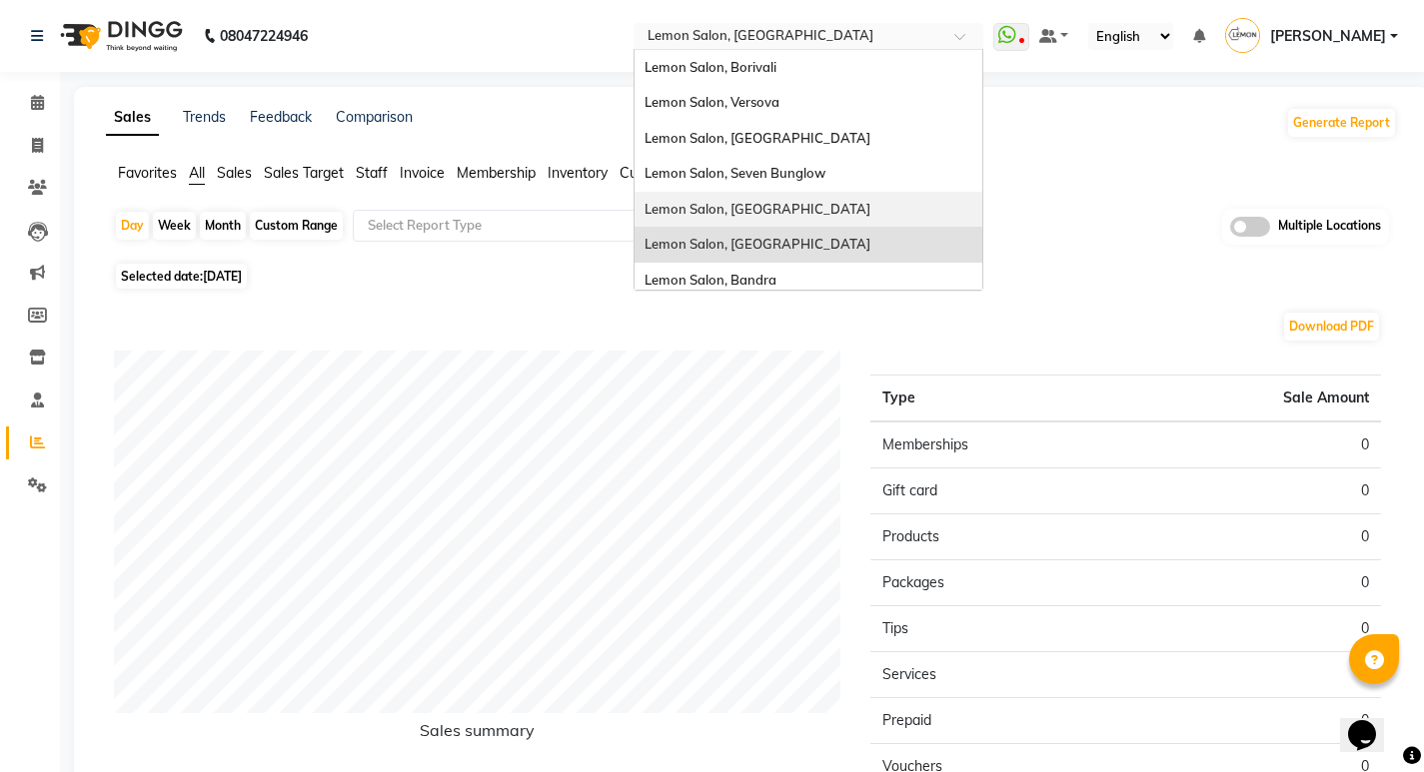
click at [776, 210] on span "Lemon Salon, [GEOGRAPHIC_DATA]" at bounding box center [757, 209] width 226 height 16
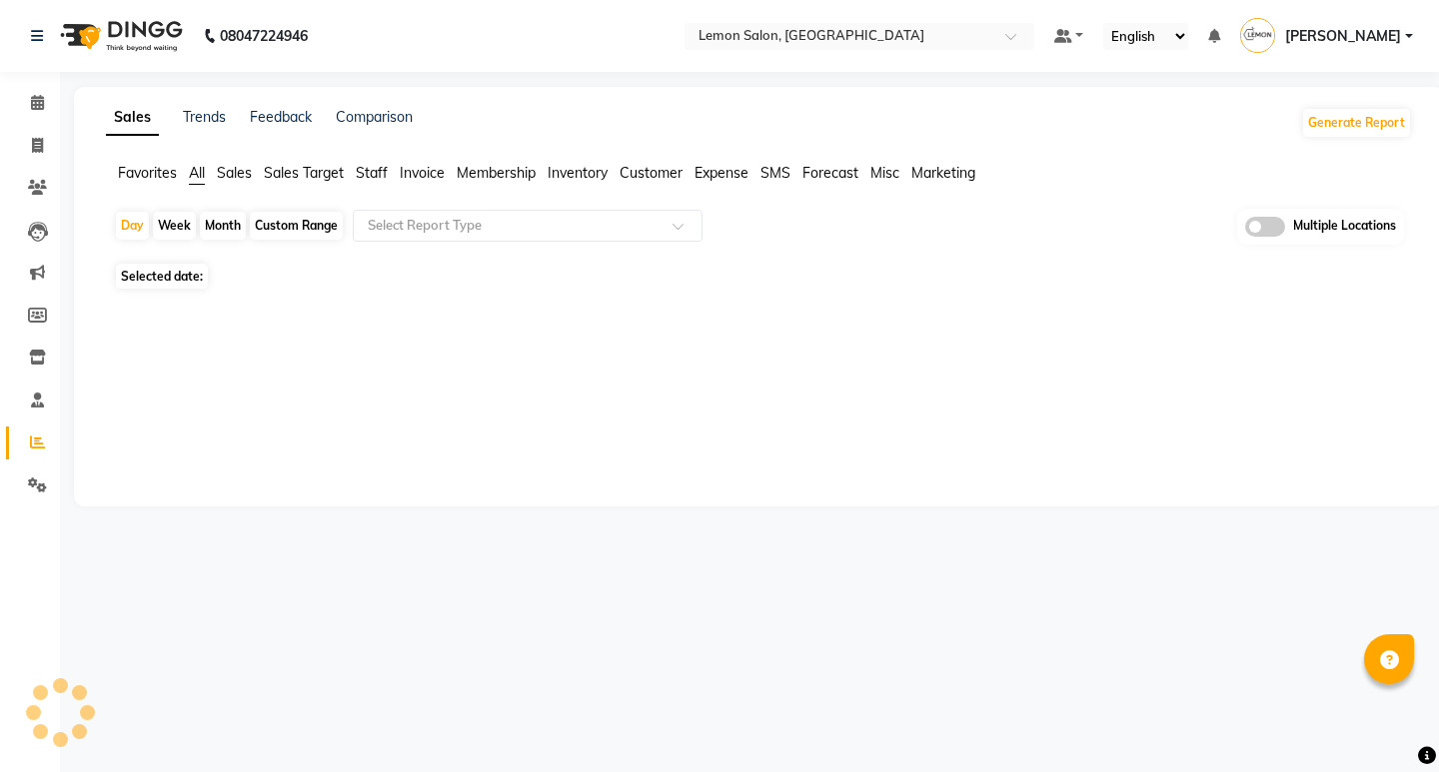
click at [215, 225] on div "Month" at bounding box center [223, 226] width 46 height 28
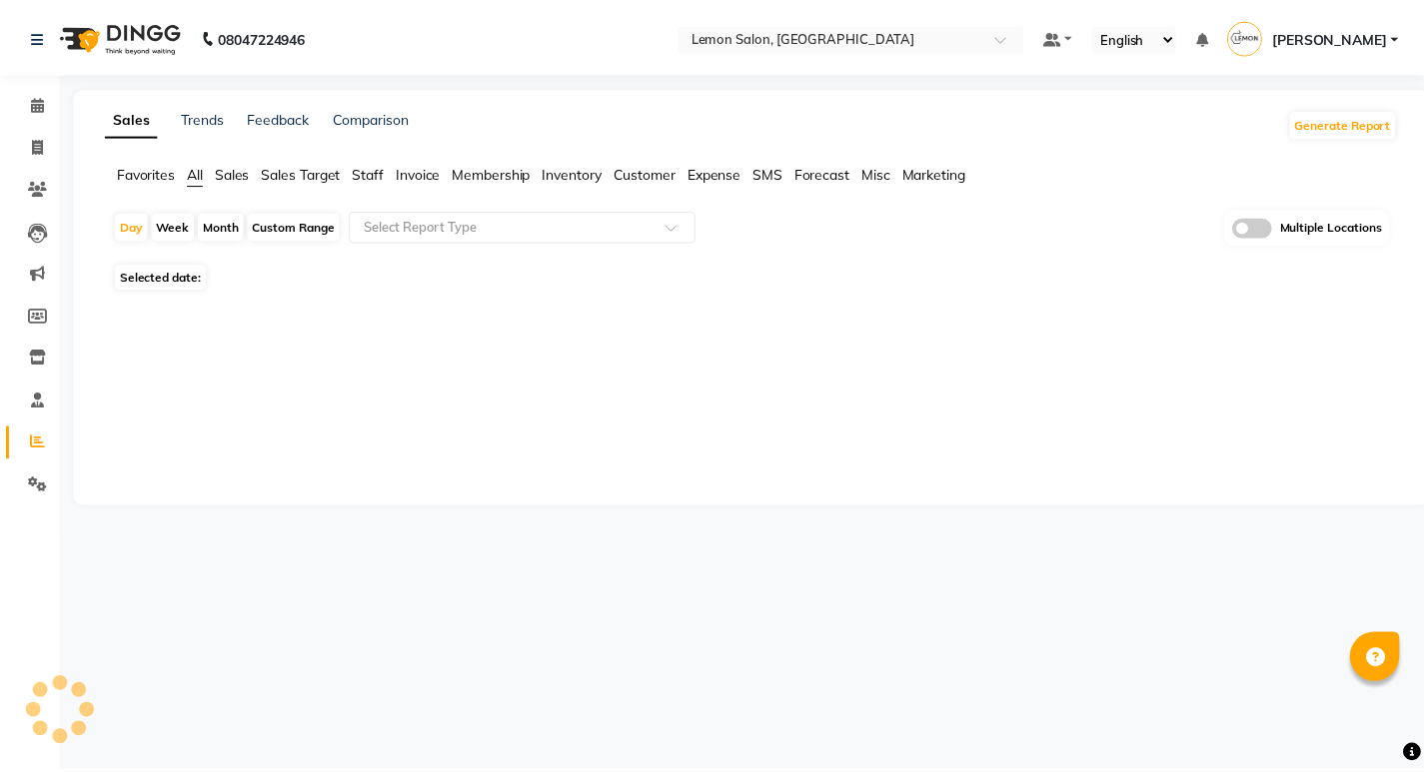
select select "9"
select select "2025"
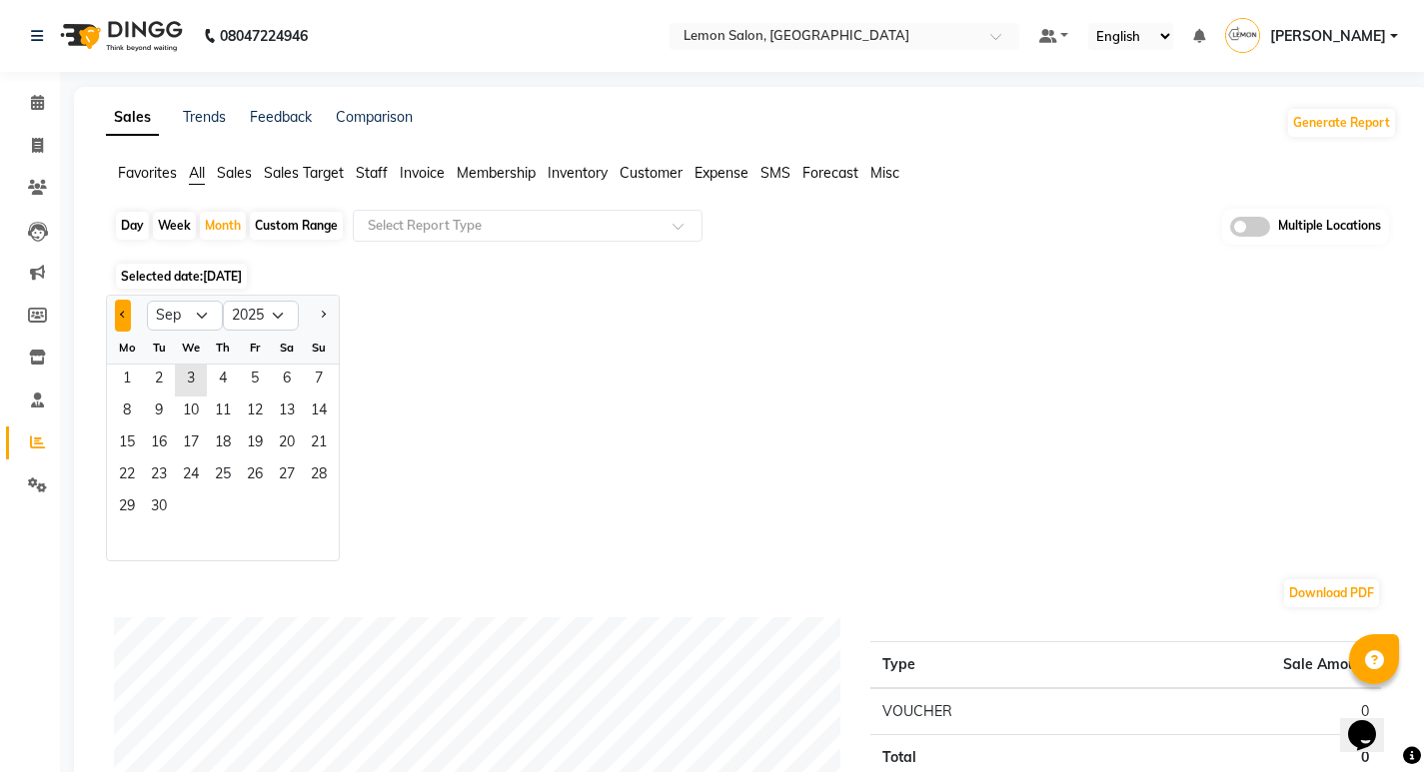
click at [122, 321] on button "Previous month" at bounding box center [123, 316] width 16 height 32
select select "8"
click at [249, 384] on span "1" at bounding box center [255, 381] width 32 height 32
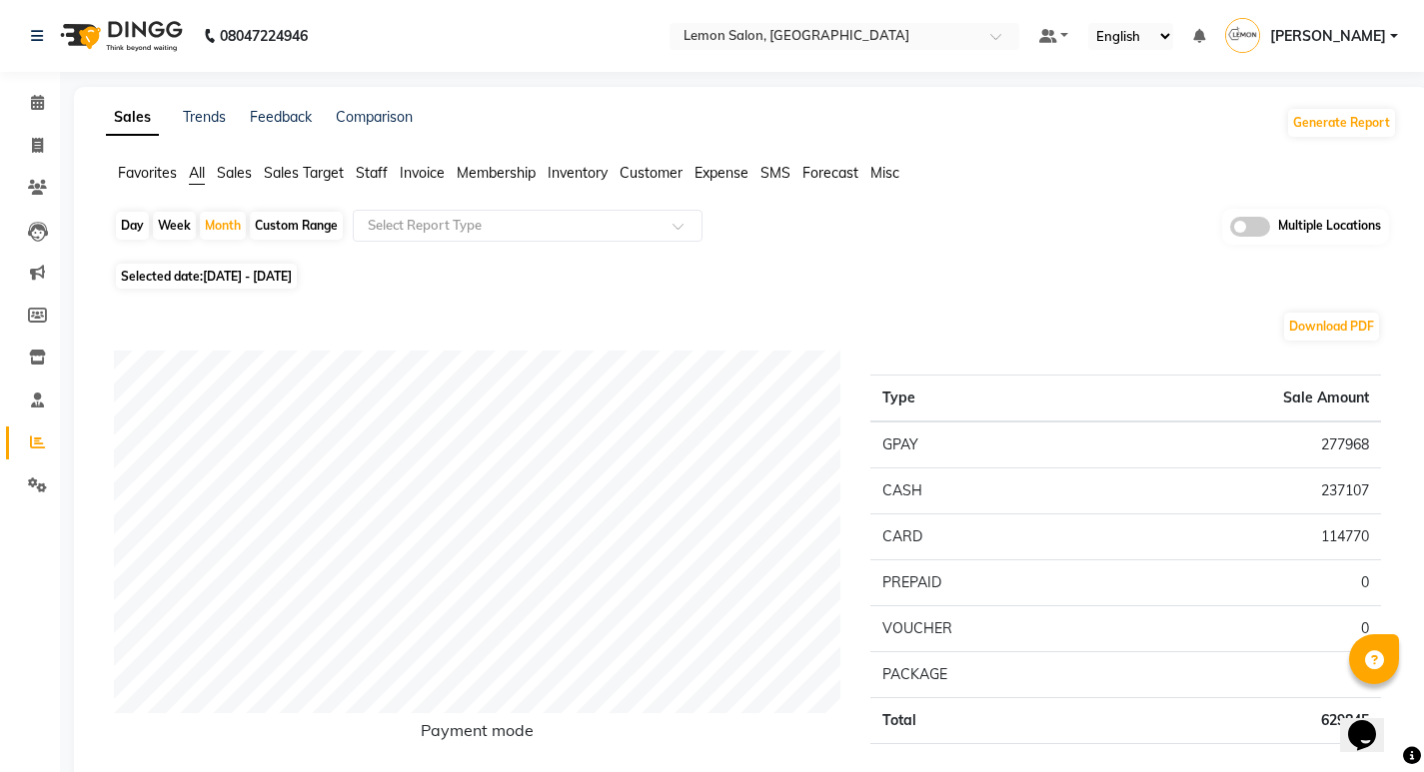
click at [714, 173] on span "Expense" at bounding box center [721, 173] width 54 height 18
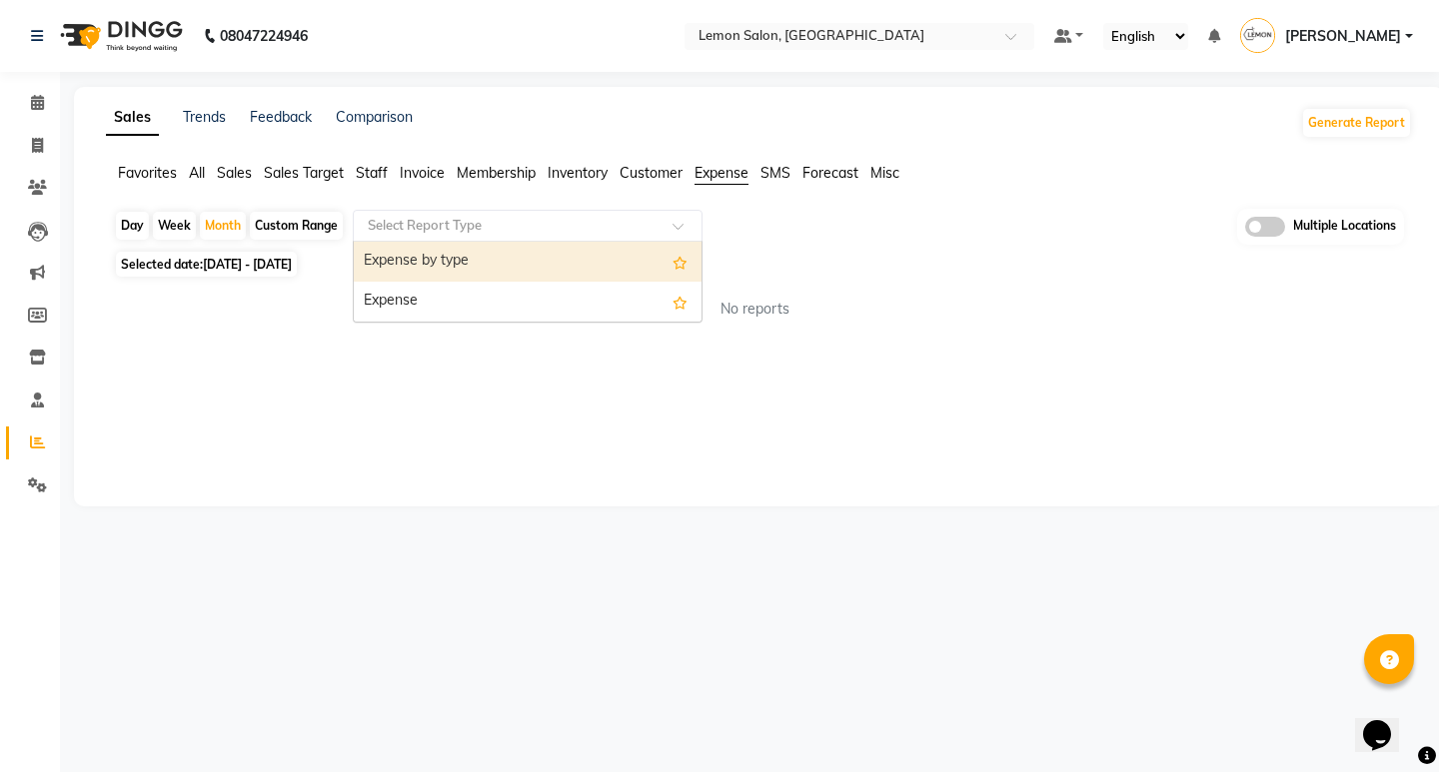
click at [573, 216] on input "text" at bounding box center [508, 226] width 288 height 20
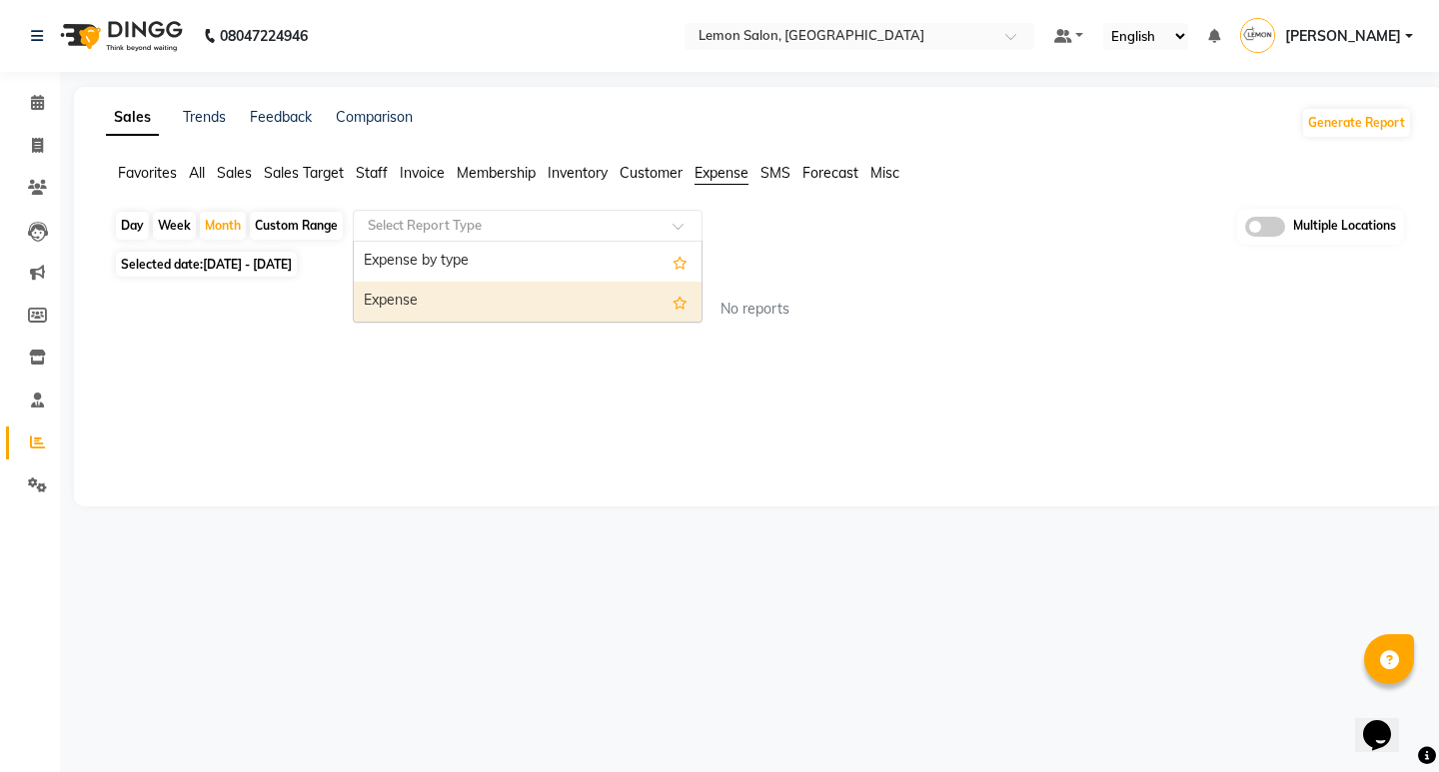
click at [515, 293] on div "Expense" at bounding box center [528, 302] width 348 height 40
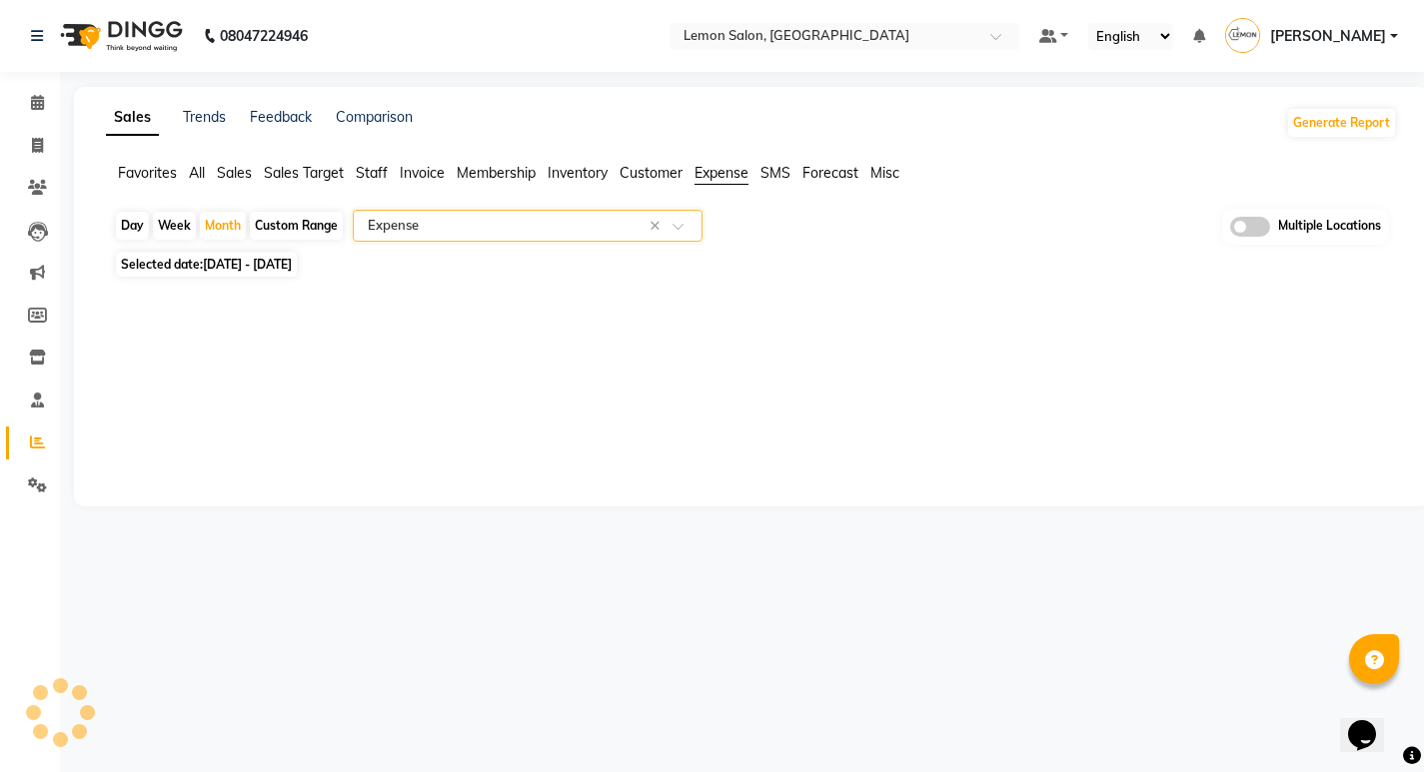
select select "full_report"
select select "csv"
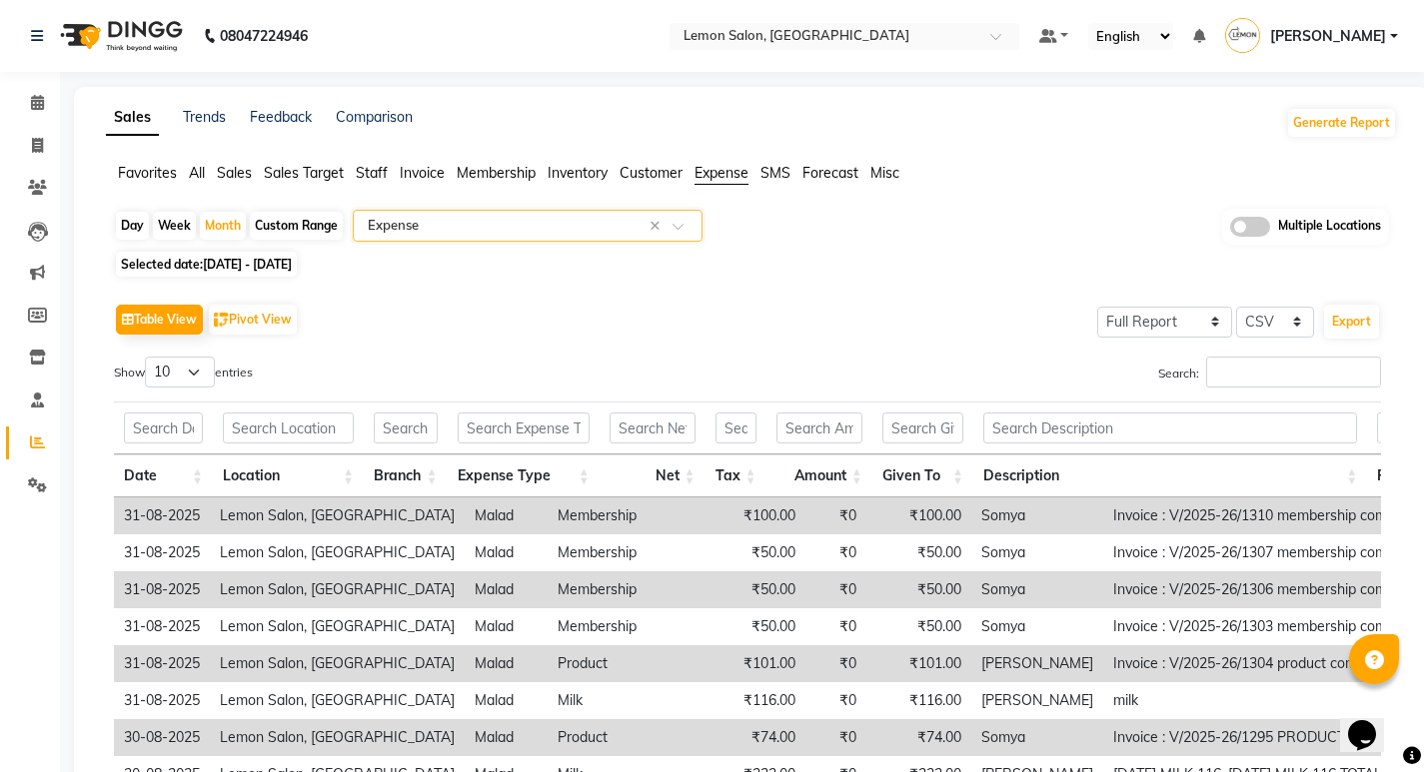
click at [1323, 320] on div "Export" at bounding box center [1351, 322] width 59 height 38
click at [1334, 315] on button "Export" at bounding box center [1351, 322] width 55 height 34
drag, startPoint x: 775, startPoint y: 34, endPoint x: 784, endPoint y: 44, distance: 13.4
click at [775, 34] on input "text" at bounding box center [824, 38] width 290 height 20
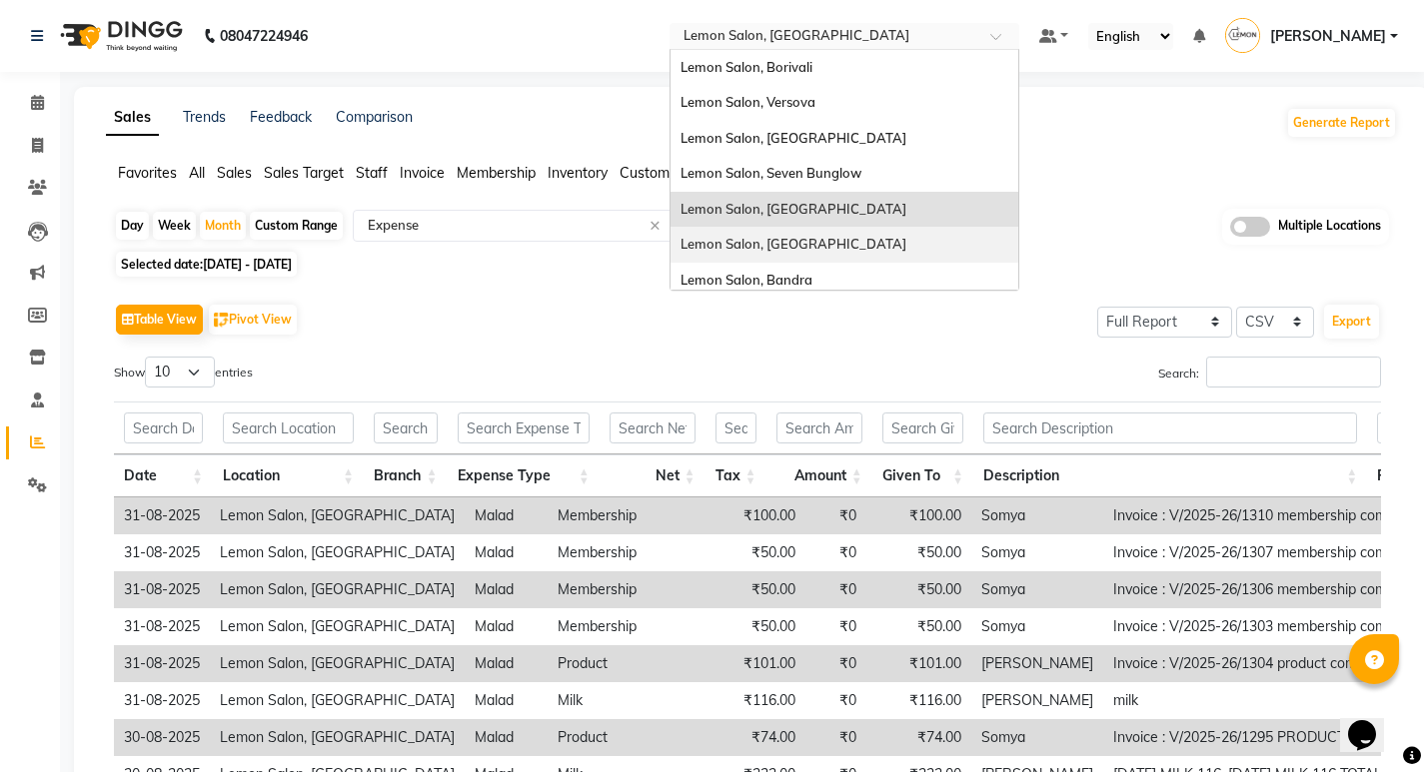
click at [785, 246] on span "Lemon Salon, [GEOGRAPHIC_DATA]" at bounding box center [793, 244] width 226 height 16
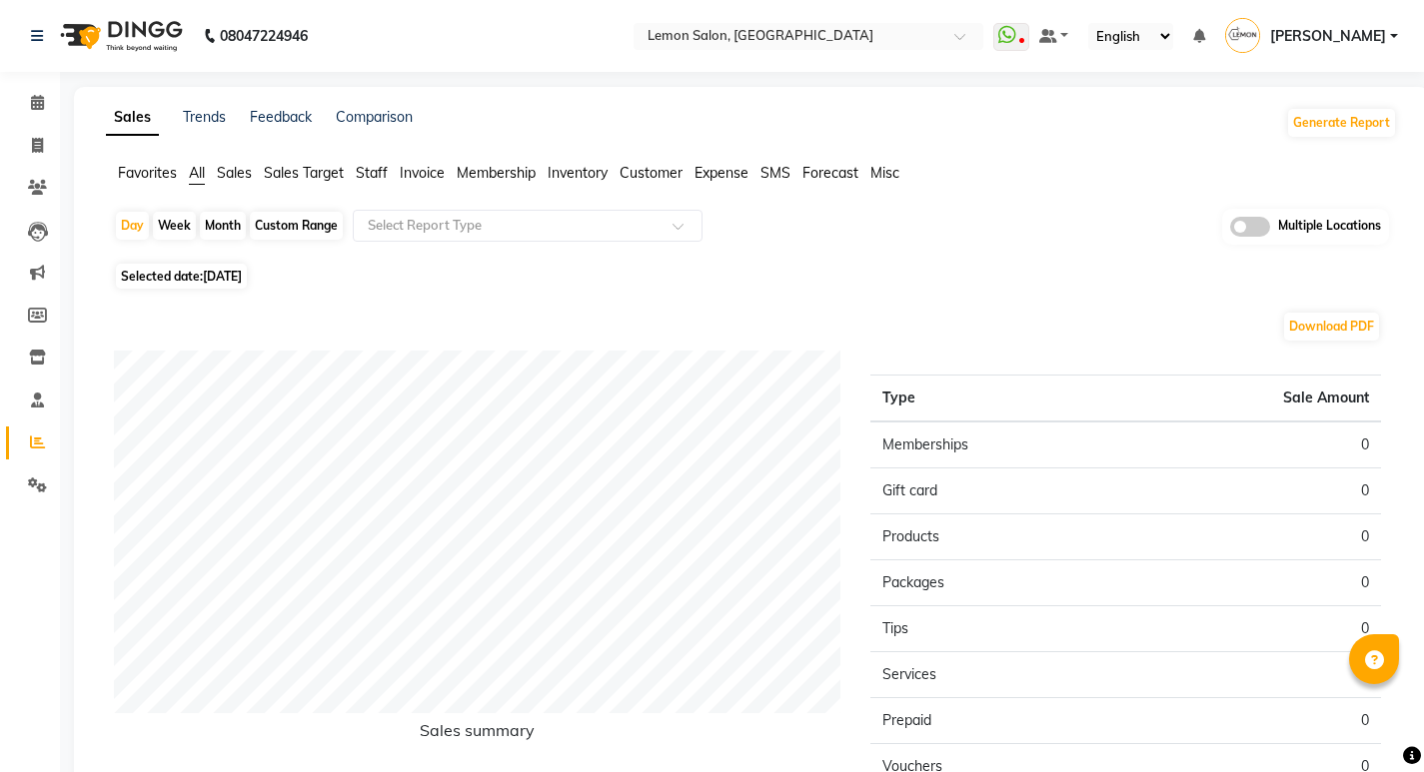
click at [219, 220] on div "Month" at bounding box center [223, 226] width 46 height 28
select select "9"
select select "2025"
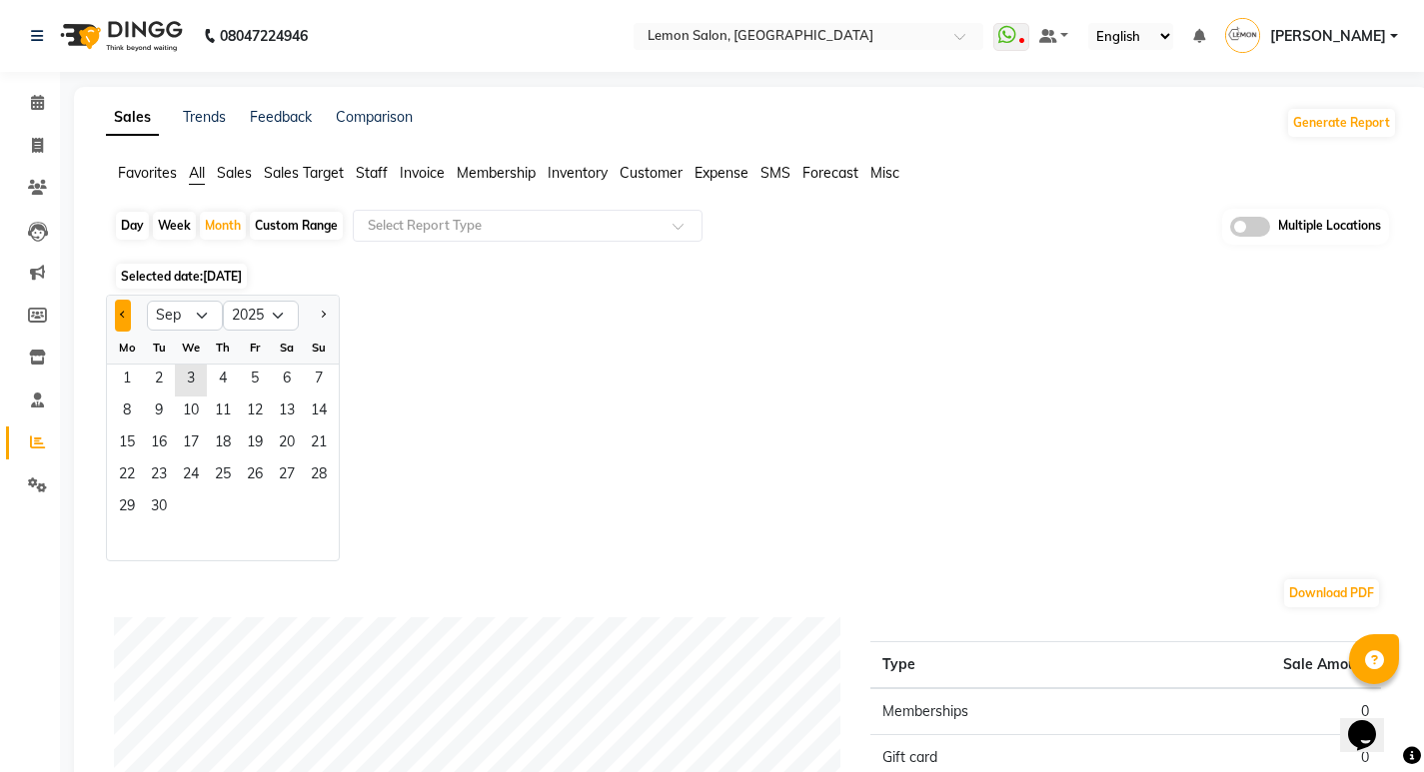
click at [127, 319] on button "Previous month" at bounding box center [123, 316] width 16 height 32
select select "8"
click at [248, 376] on span "1" at bounding box center [255, 381] width 32 height 32
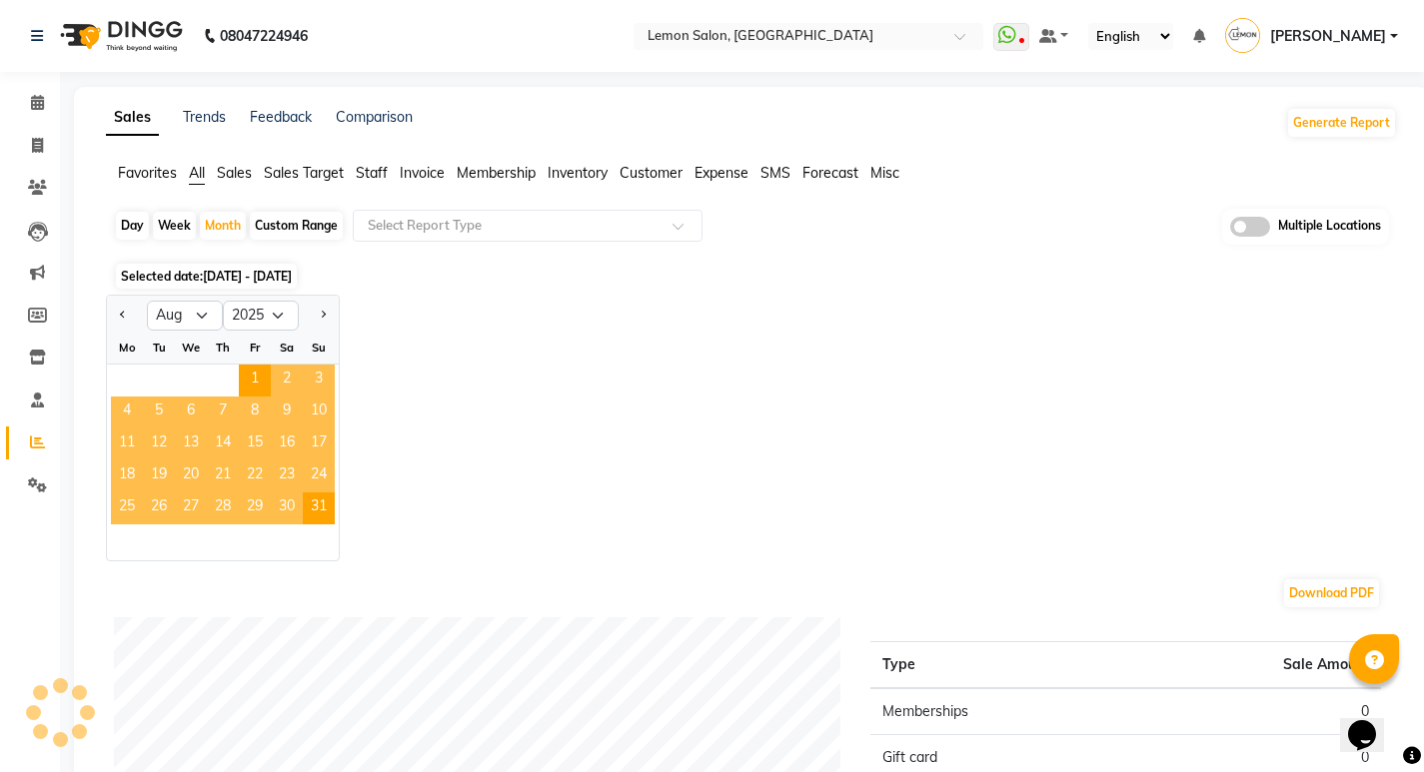
click at [731, 173] on span "Expense" at bounding box center [721, 173] width 54 height 18
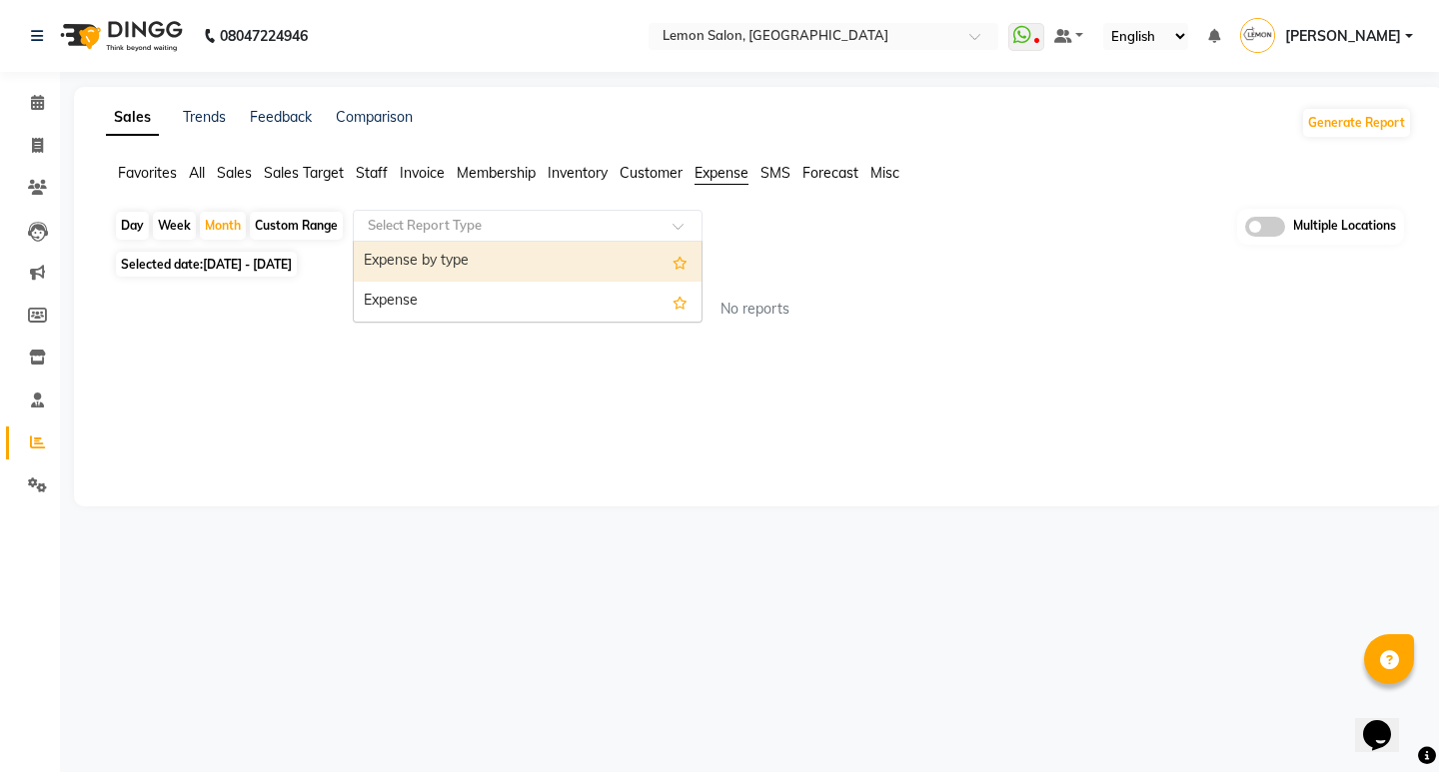
click at [469, 219] on input "text" at bounding box center [508, 226] width 288 height 20
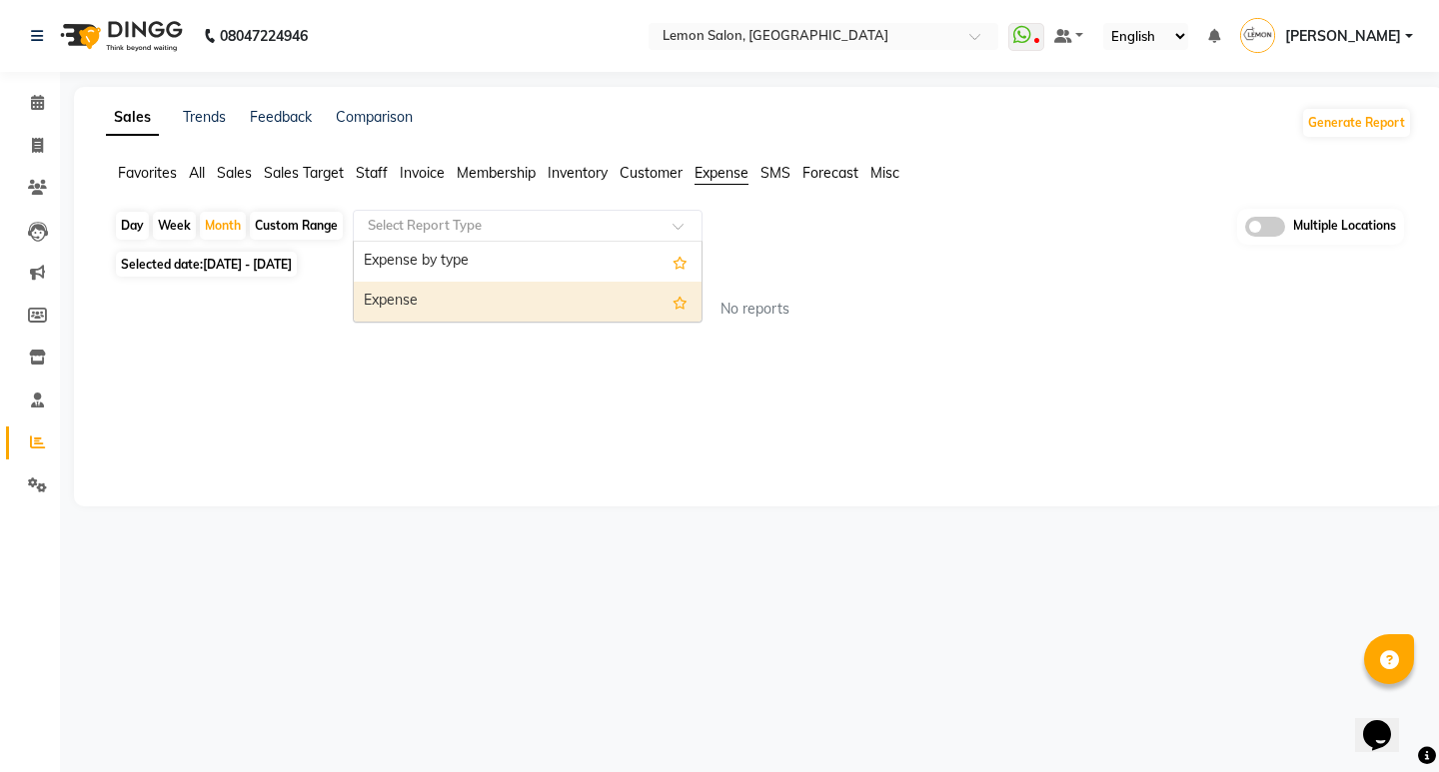
click at [422, 301] on div "Expense" at bounding box center [528, 302] width 348 height 40
select select "full_report"
select select "csv"
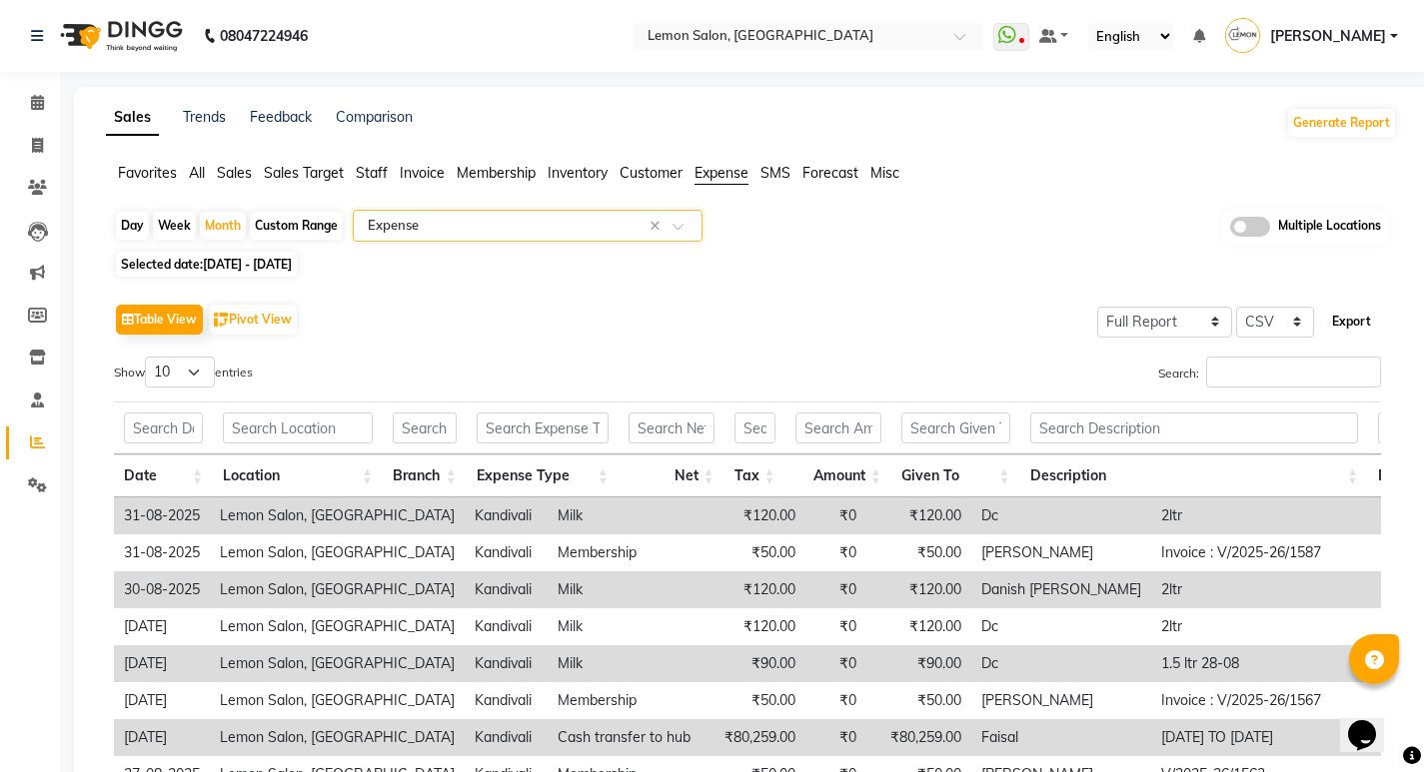
click at [1356, 318] on button "Export" at bounding box center [1351, 322] width 55 height 34
click at [768, 237] on div "Day Week Month Custom Range Select Report Type × Expense × Multiple Locations" at bounding box center [751, 227] width 1275 height 37
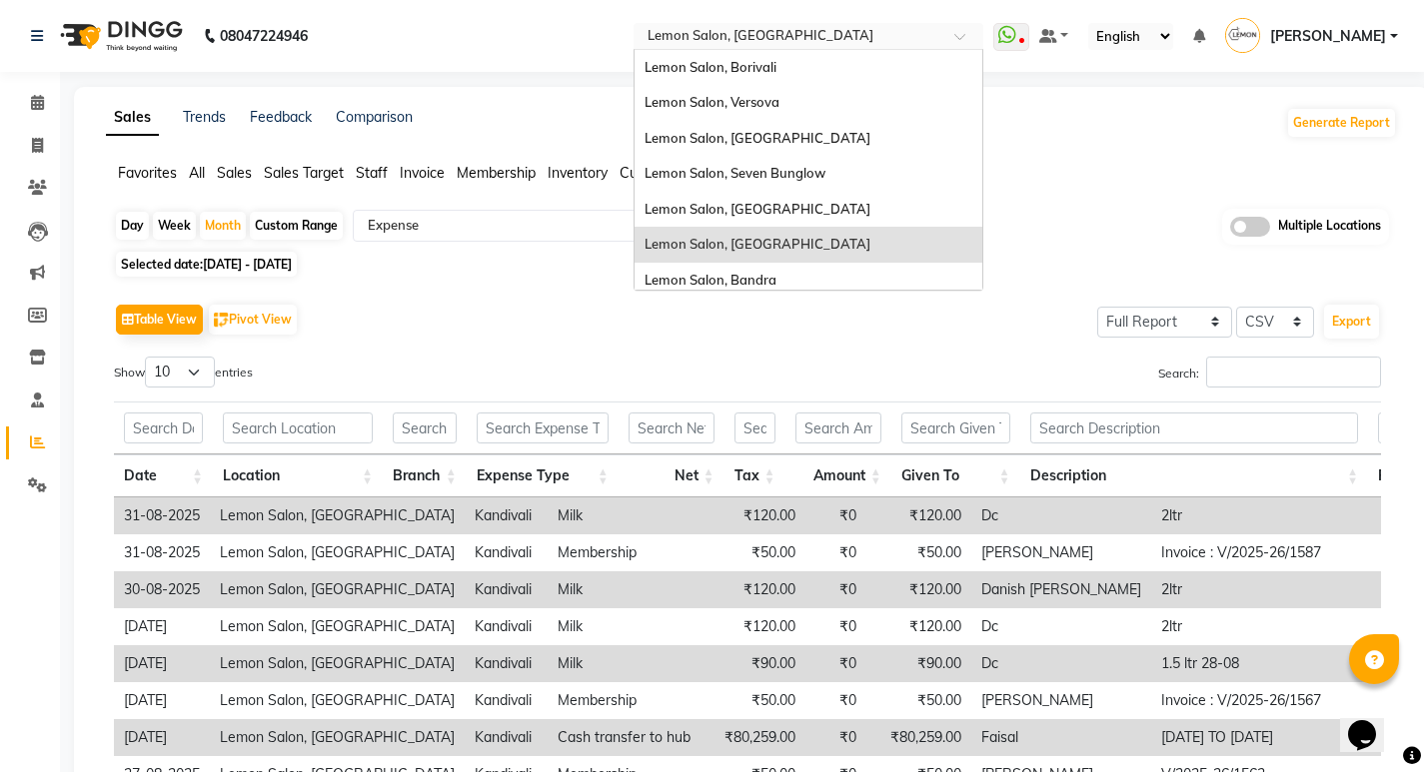
click at [821, 43] on input "text" at bounding box center [788, 38] width 290 height 20
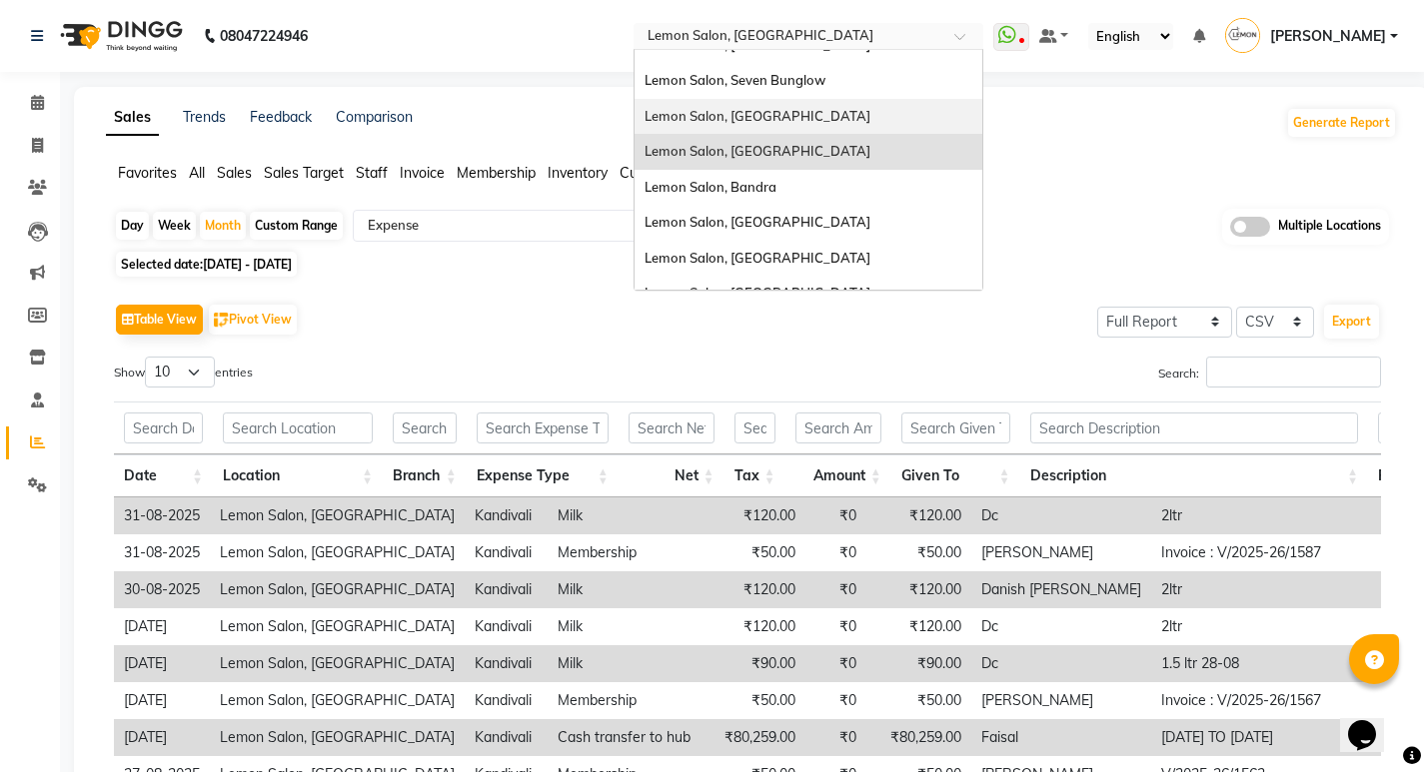
scroll to position [186, 0]
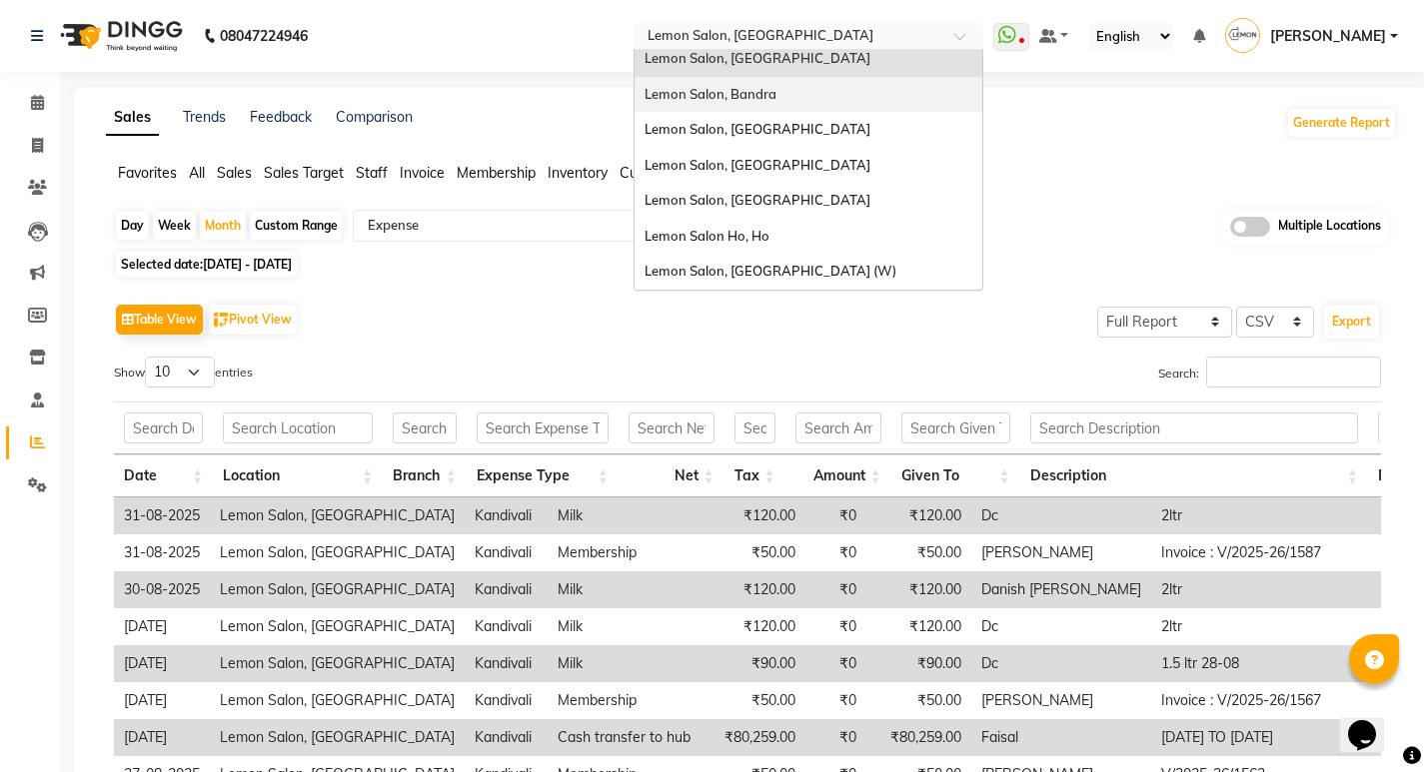
click at [806, 94] on div "Lemon Salon, Bandra" at bounding box center [808, 95] width 348 height 36
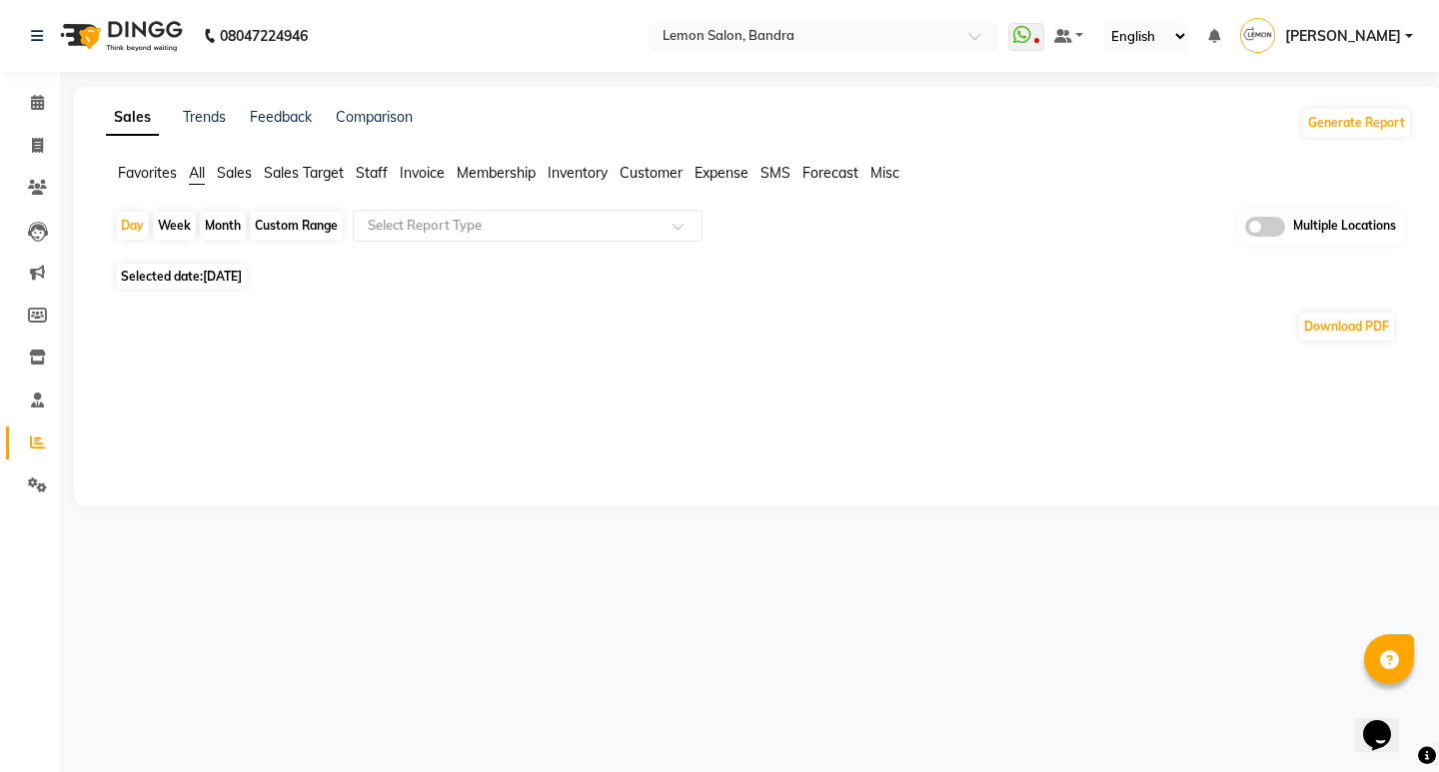
click at [222, 224] on div "Month" at bounding box center [223, 226] width 46 height 28
select select "9"
select select "2025"
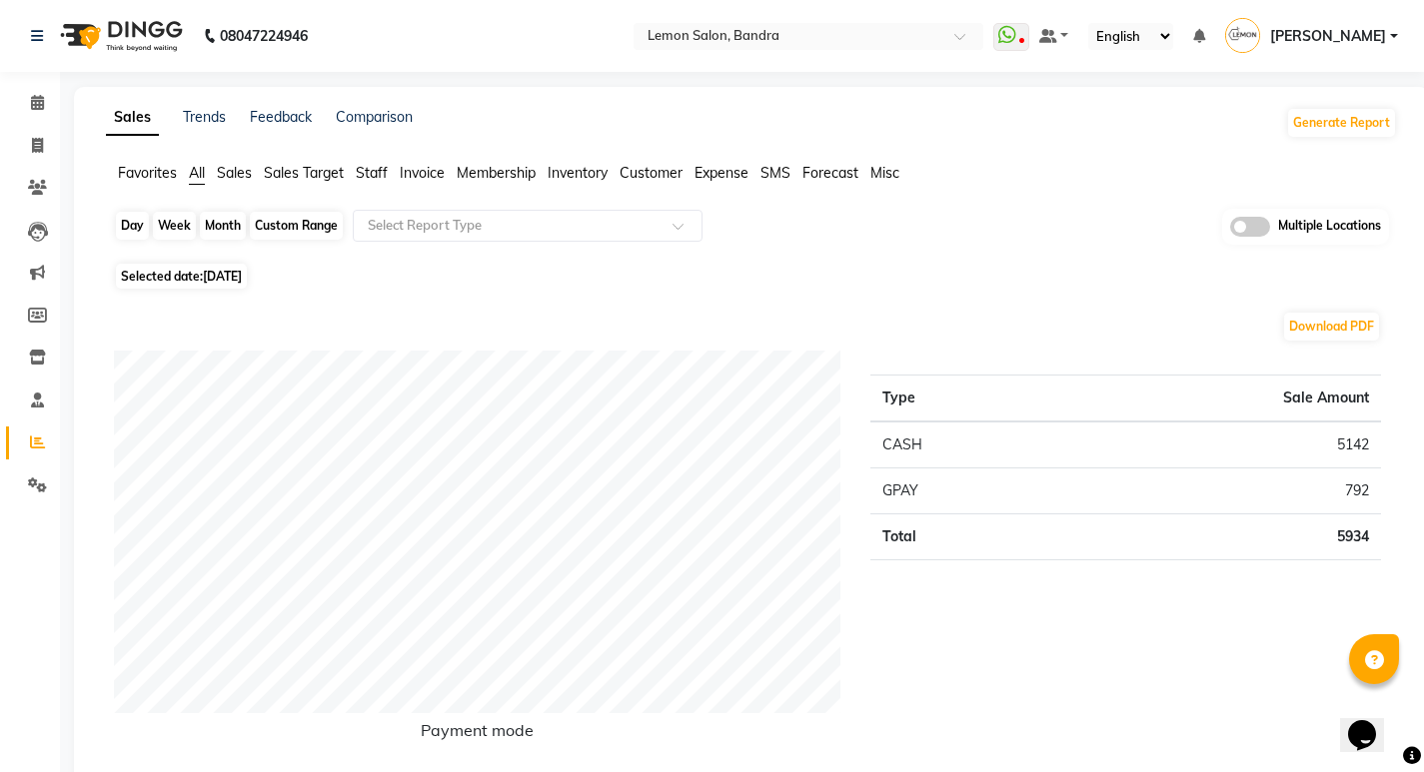
click at [220, 223] on div "Month" at bounding box center [223, 226] width 46 height 28
select select "9"
select select "2025"
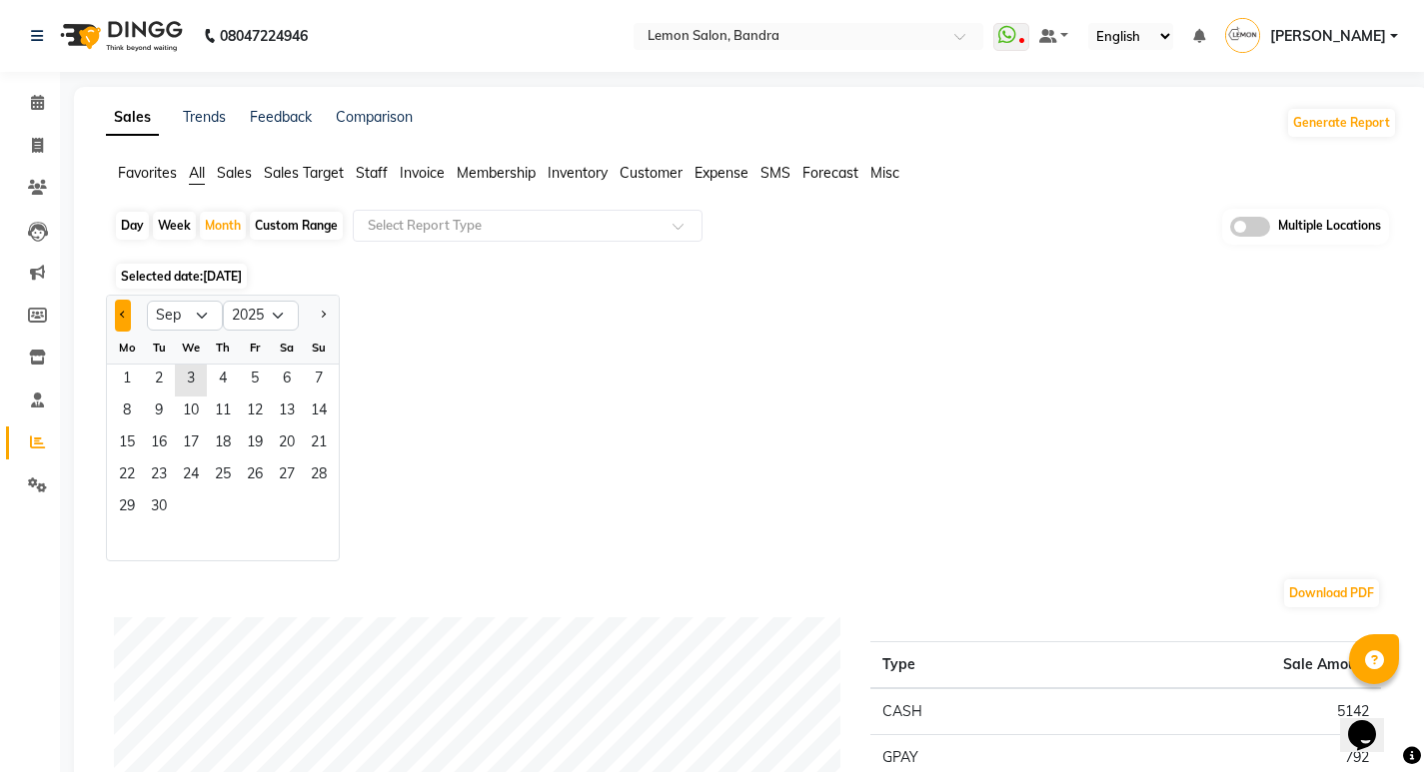
click at [117, 315] on button "Previous month" at bounding box center [123, 316] width 16 height 32
select select "8"
click at [246, 371] on span "1" at bounding box center [255, 381] width 32 height 32
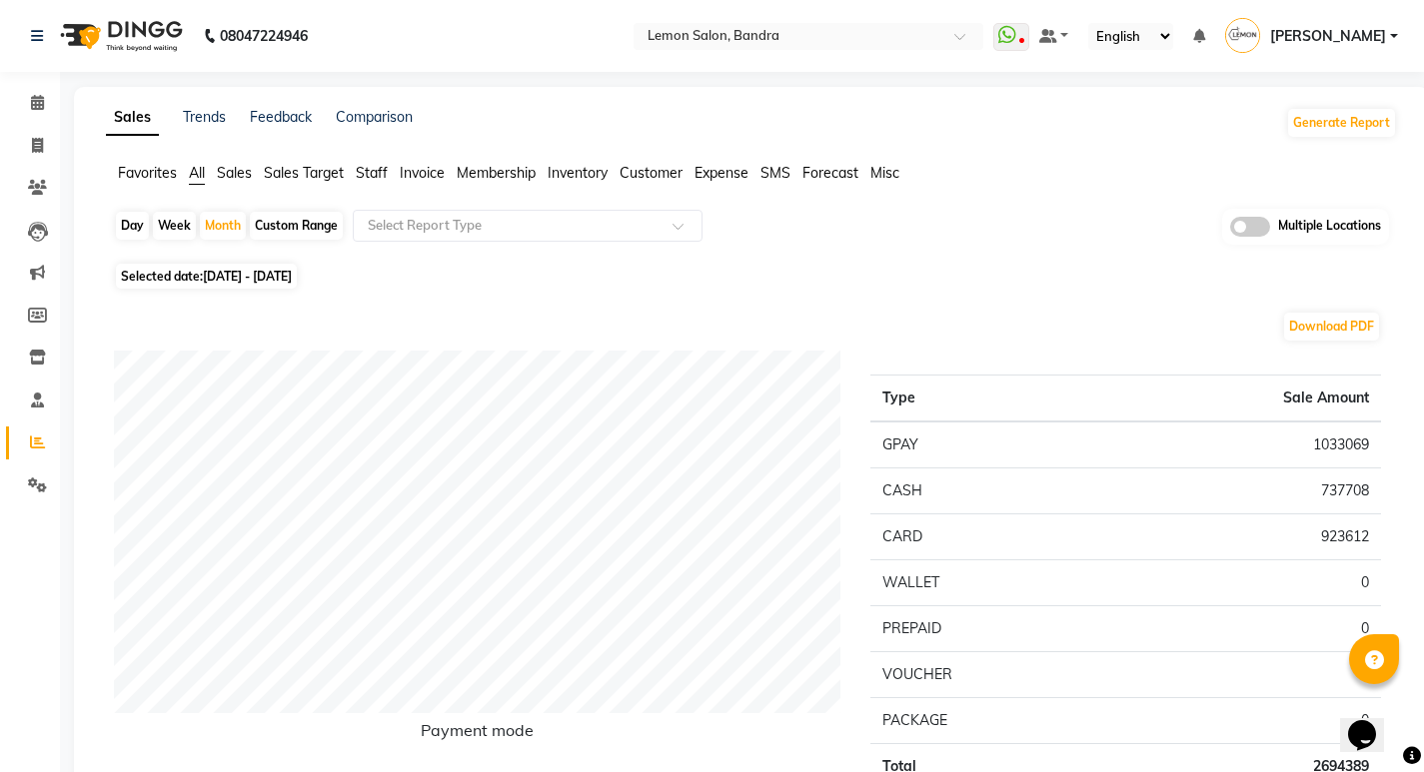
click at [718, 171] on span "Expense" at bounding box center [721, 173] width 54 height 18
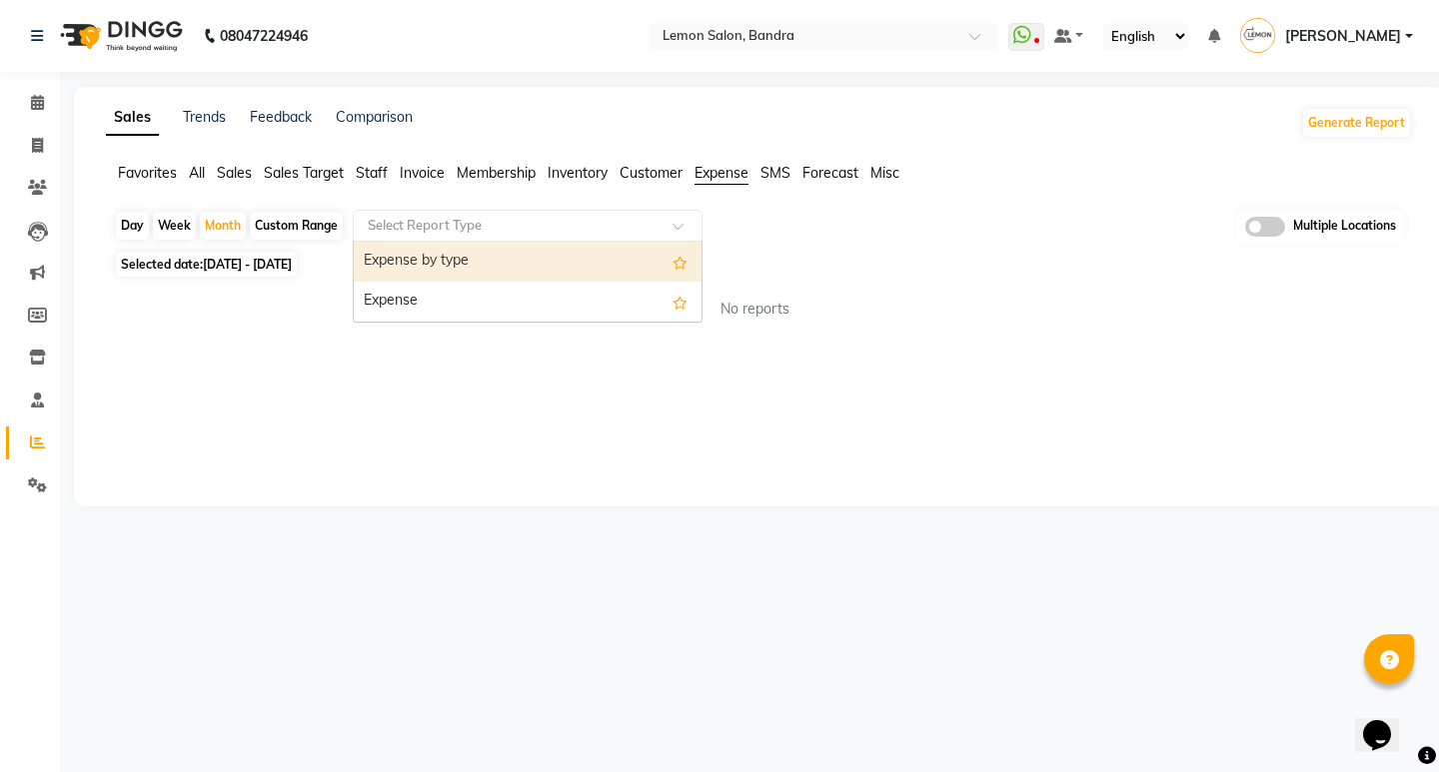
click at [563, 223] on input "text" at bounding box center [508, 226] width 288 height 20
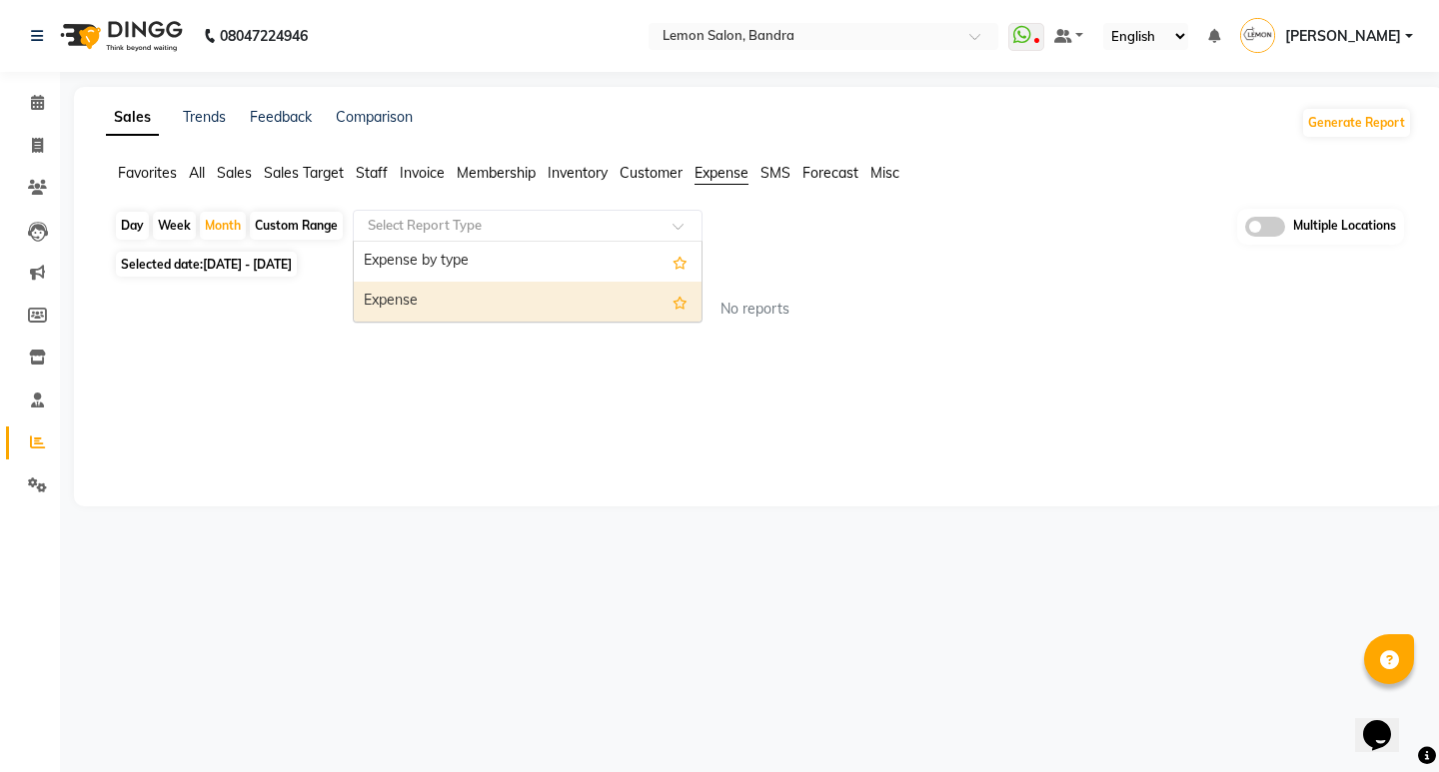
click at [503, 309] on div "Expense" at bounding box center [528, 302] width 348 height 40
select select "full_report"
select select "csv"
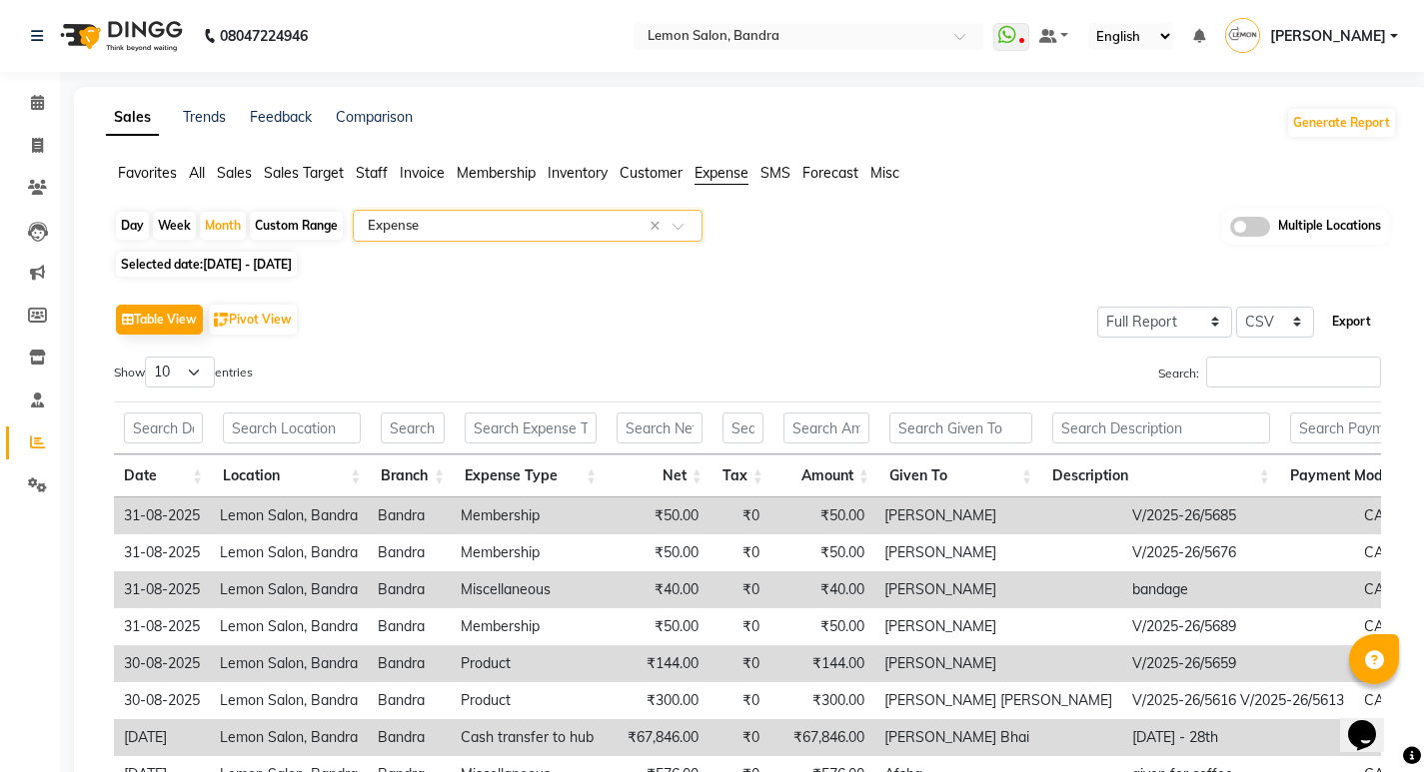
click at [1334, 324] on button "Export" at bounding box center [1351, 322] width 55 height 34
drag, startPoint x: 1063, startPoint y: 171, endPoint x: 1065, endPoint y: 125, distance: 46.0
click at [1063, 171] on ul "Favorites All Sales Sales Target Staff Invoice Membership Inventory Customer Ex…" at bounding box center [751, 174] width 1291 height 22
click at [788, 35] on input "text" at bounding box center [788, 38] width 290 height 20
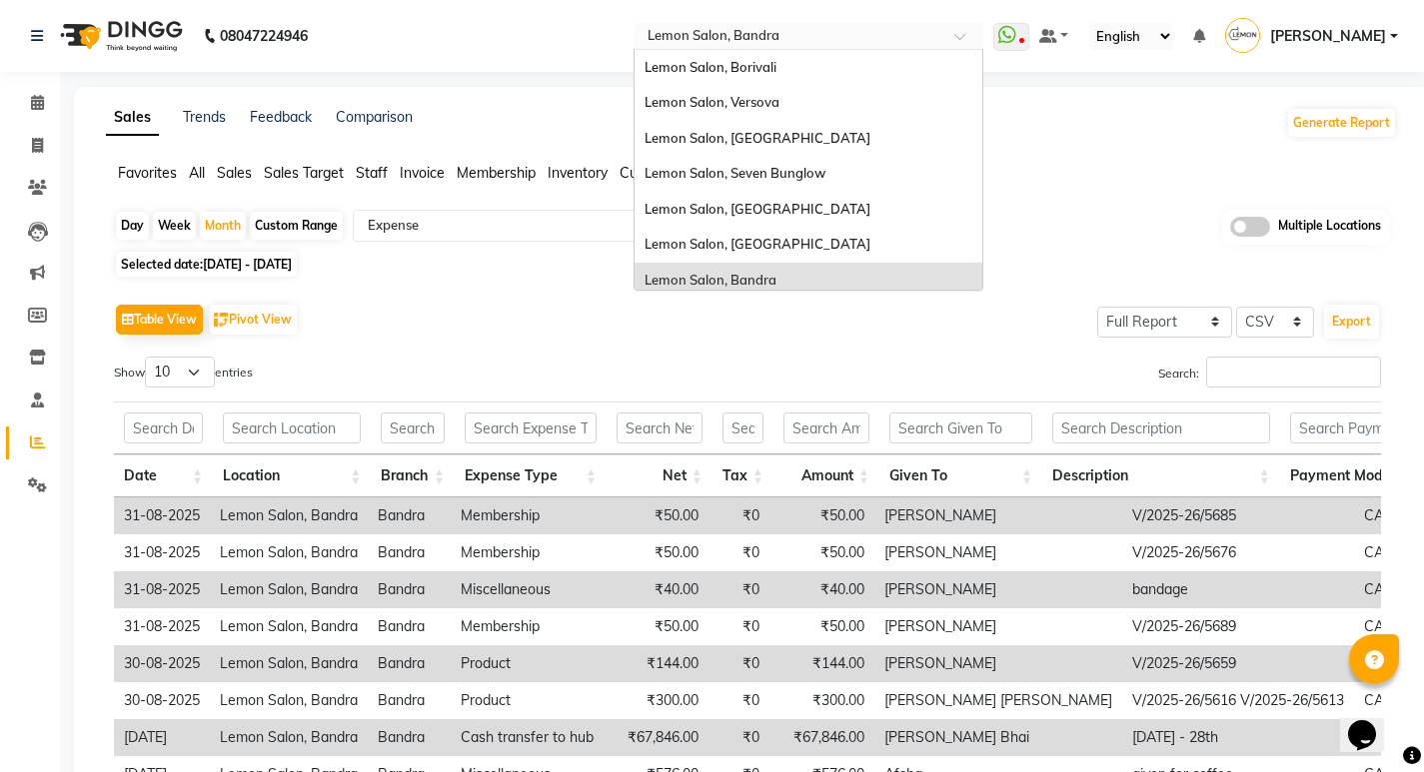
scroll to position [186, 0]
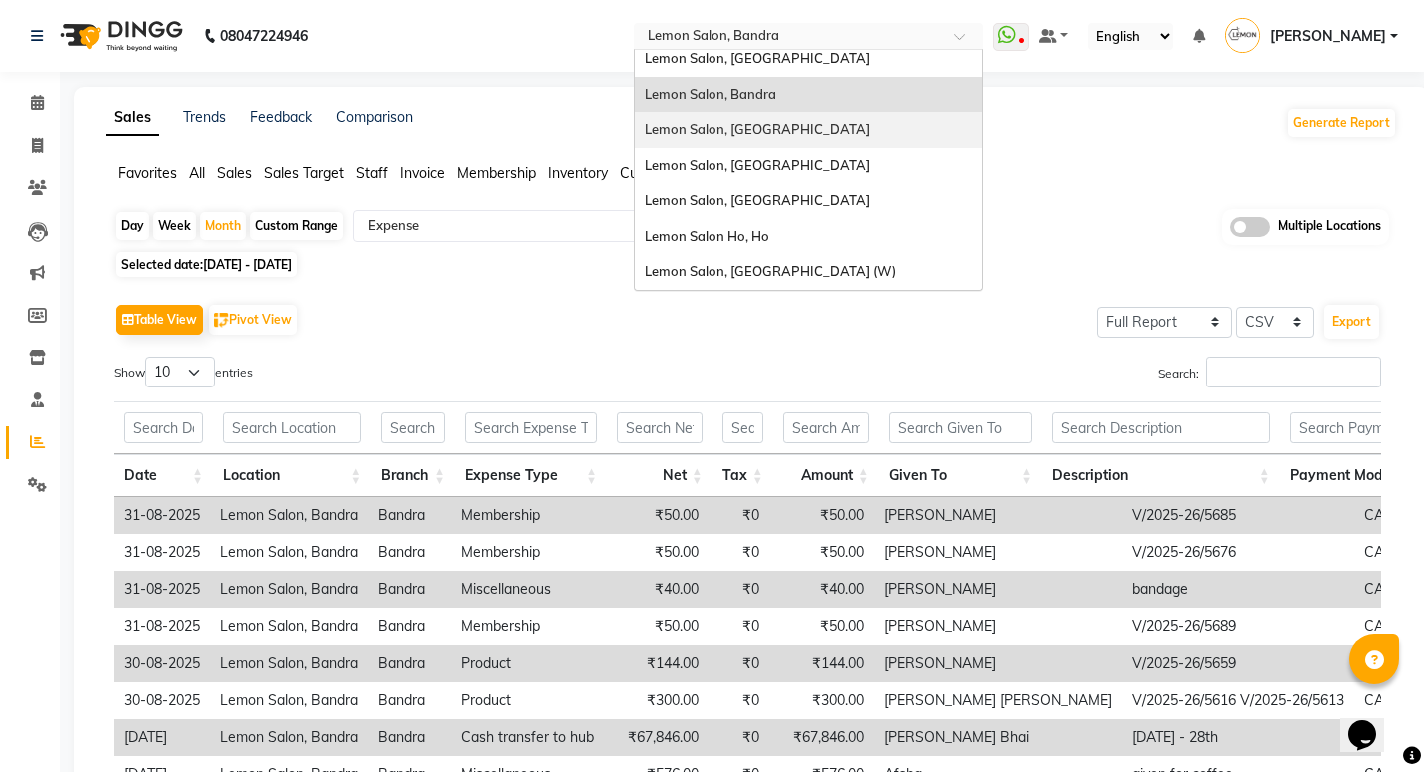
click at [782, 120] on div "Lemon Salon, [GEOGRAPHIC_DATA]" at bounding box center [808, 130] width 348 height 36
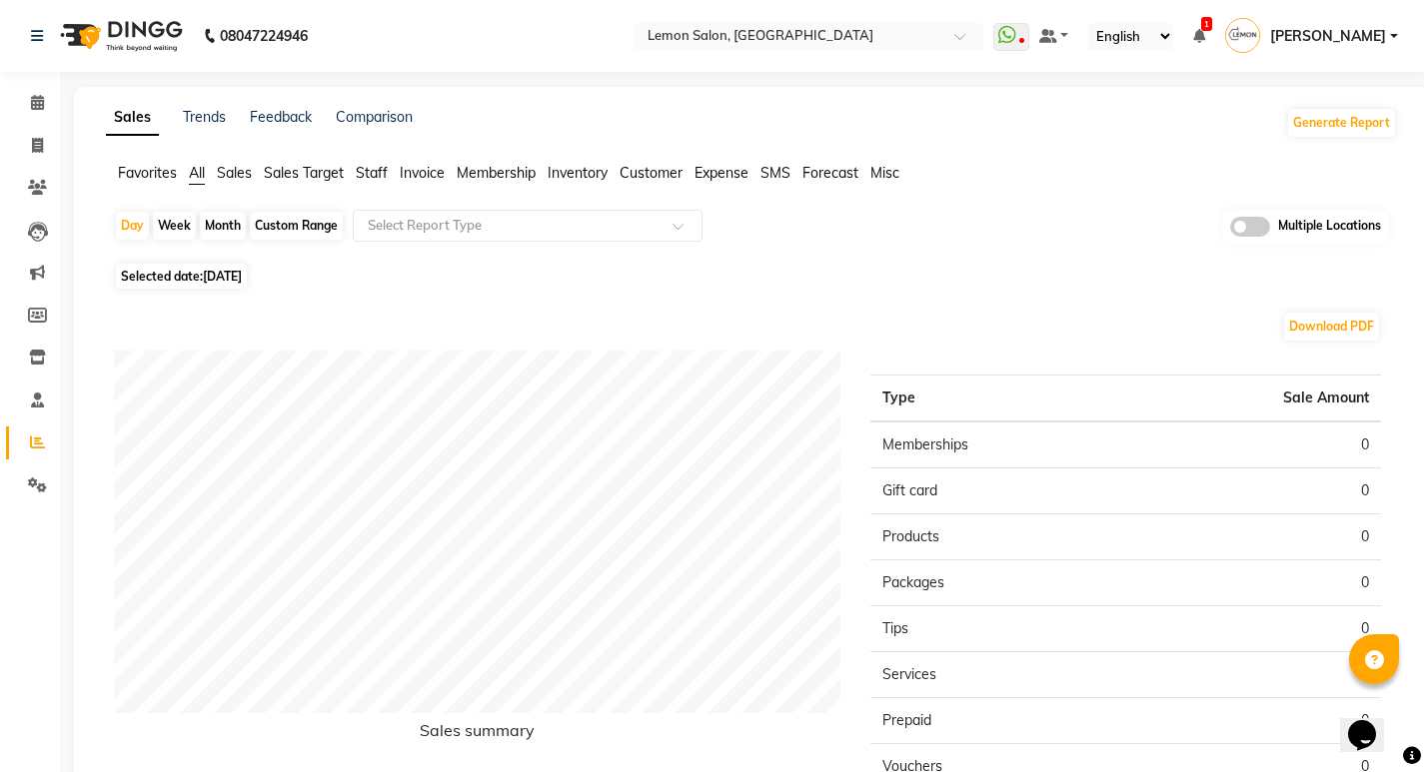
click at [220, 217] on div "Month" at bounding box center [223, 226] width 46 height 28
select select "9"
select select "2025"
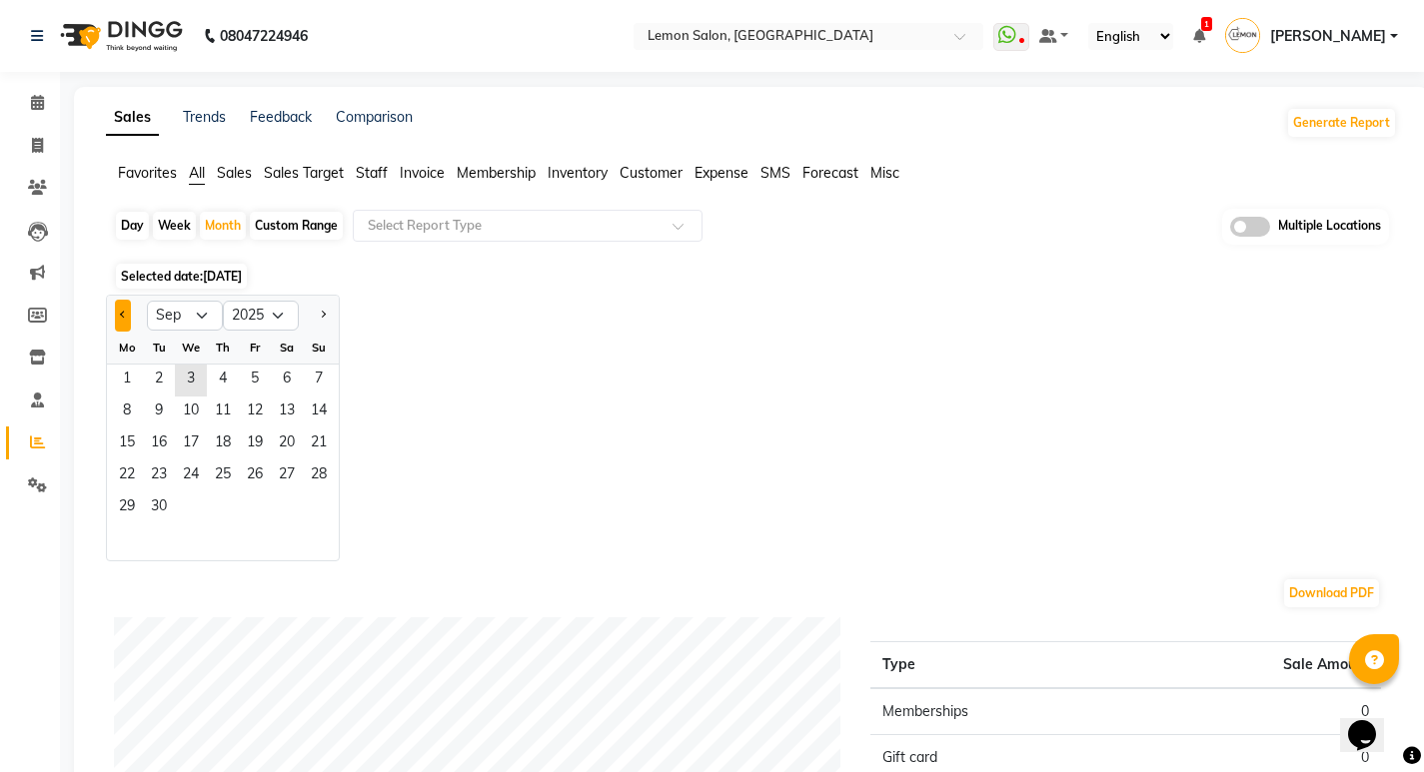
click at [127, 309] on button "Previous month" at bounding box center [123, 316] width 16 height 32
select select "8"
drag, startPoint x: 254, startPoint y: 383, endPoint x: 627, endPoint y: 217, distance: 408.8
click at [256, 383] on span "1" at bounding box center [255, 381] width 32 height 32
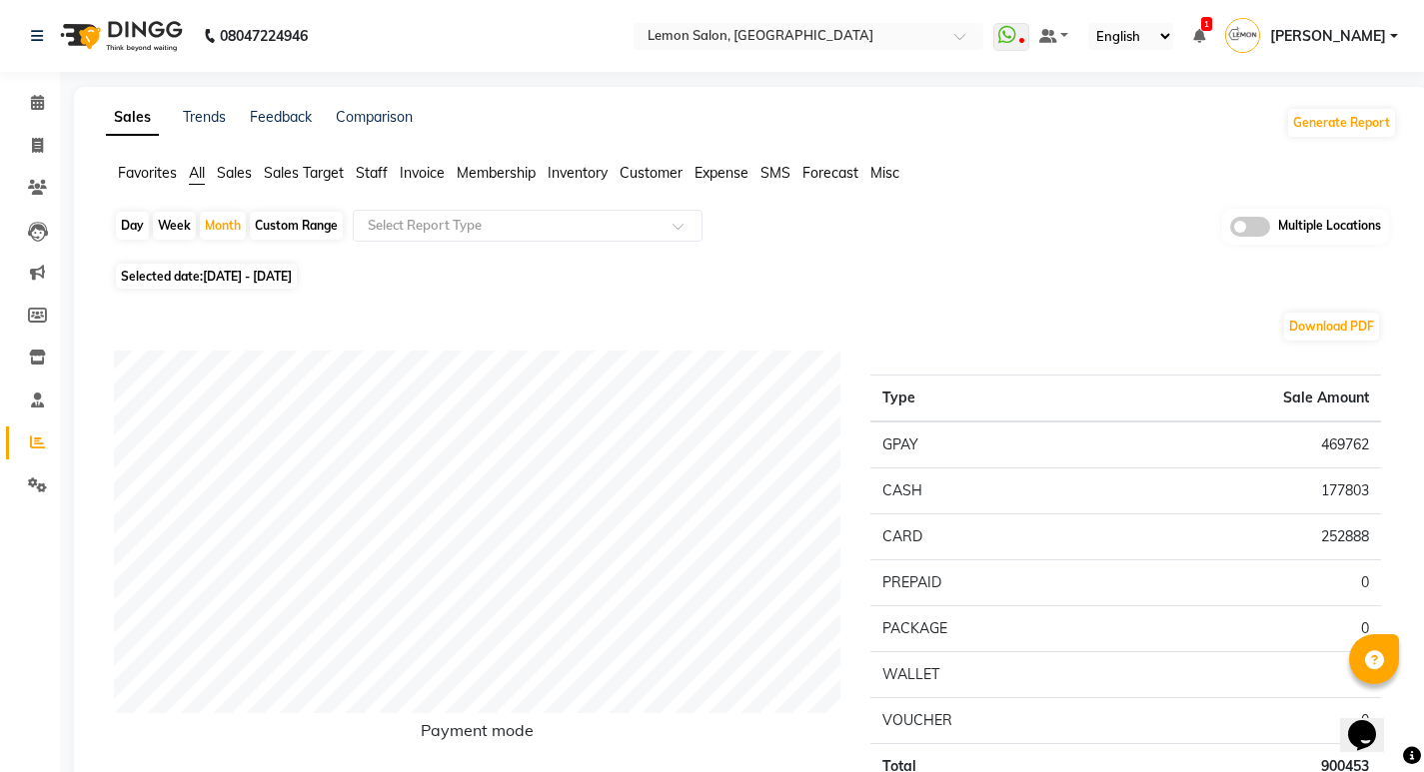
click at [731, 173] on span "Expense" at bounding box center [721, 173] width 54 height 18
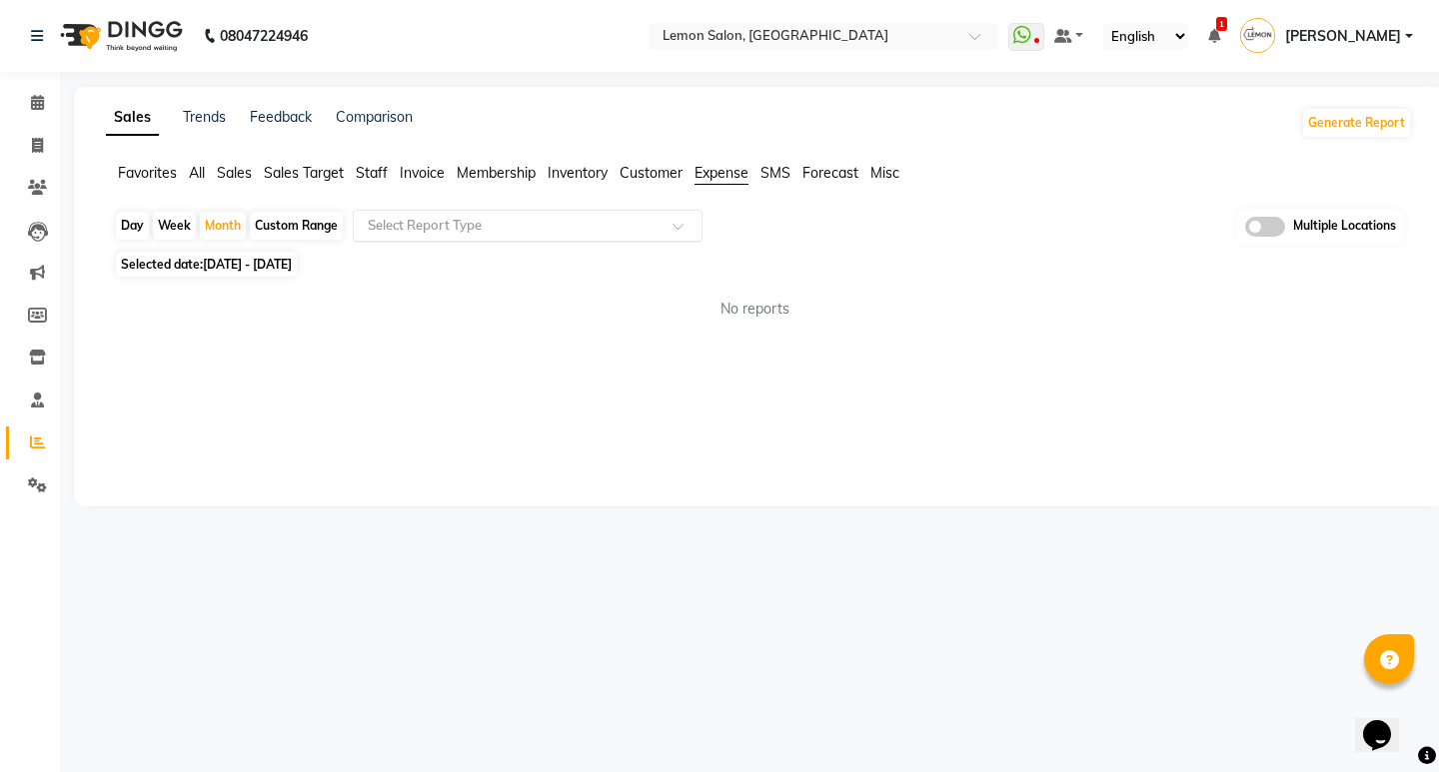
drag, startPoint x: 595, startPoint y: 208, endPoint x: 588, endPoint y: 222, distance: 15.6
click at [595, 209] on app-reports "Favorites All Sales Sales Target Staff Invoice Membership Inventory Customer Ex…" at bounding box center [759, 249] width 1330 height 173
click at [588, 222] on input "text" at bounding box center [508, 226] width 288 height 20
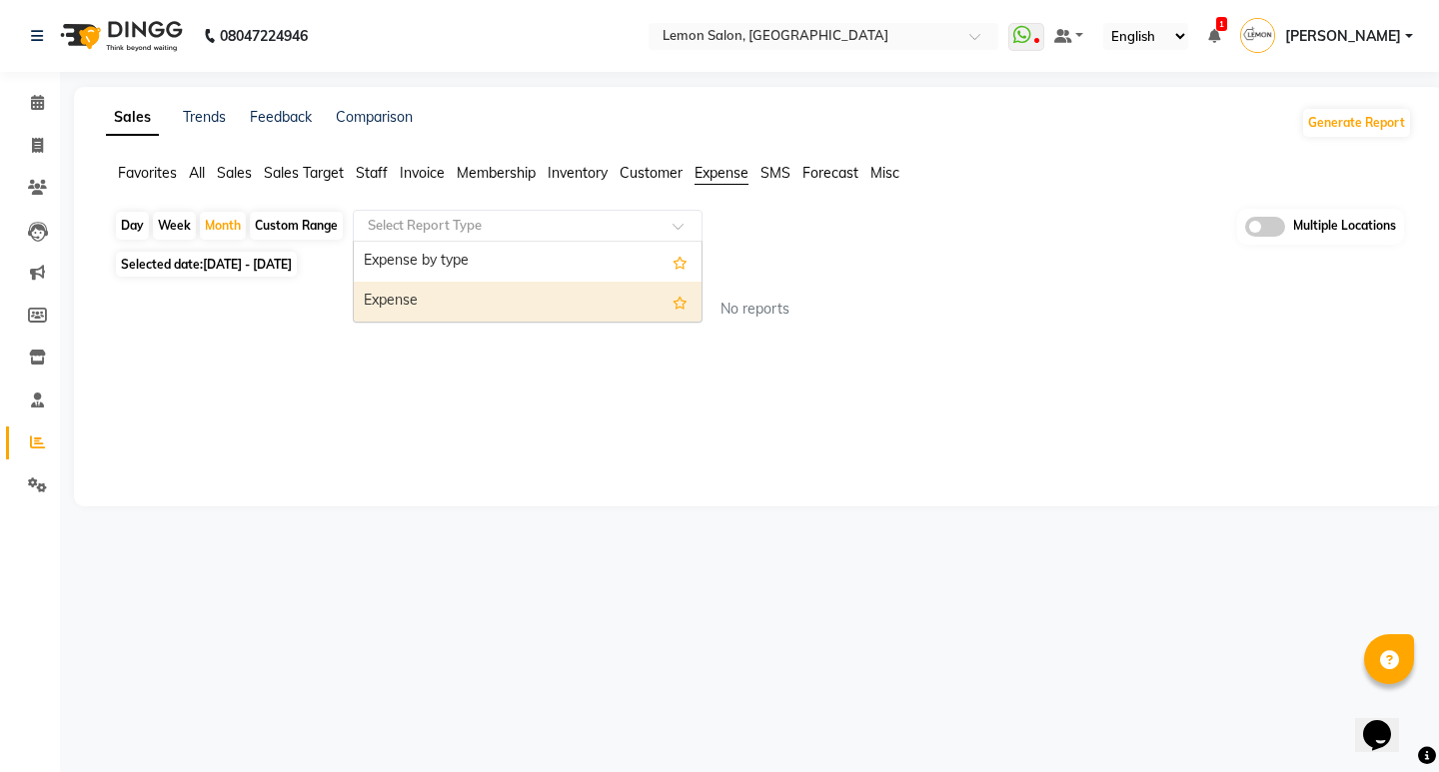
click at [593, 291] on div "Expense" at bounding box center [528, 302] width 348 height 40
select select "full_report"
select select "csv"
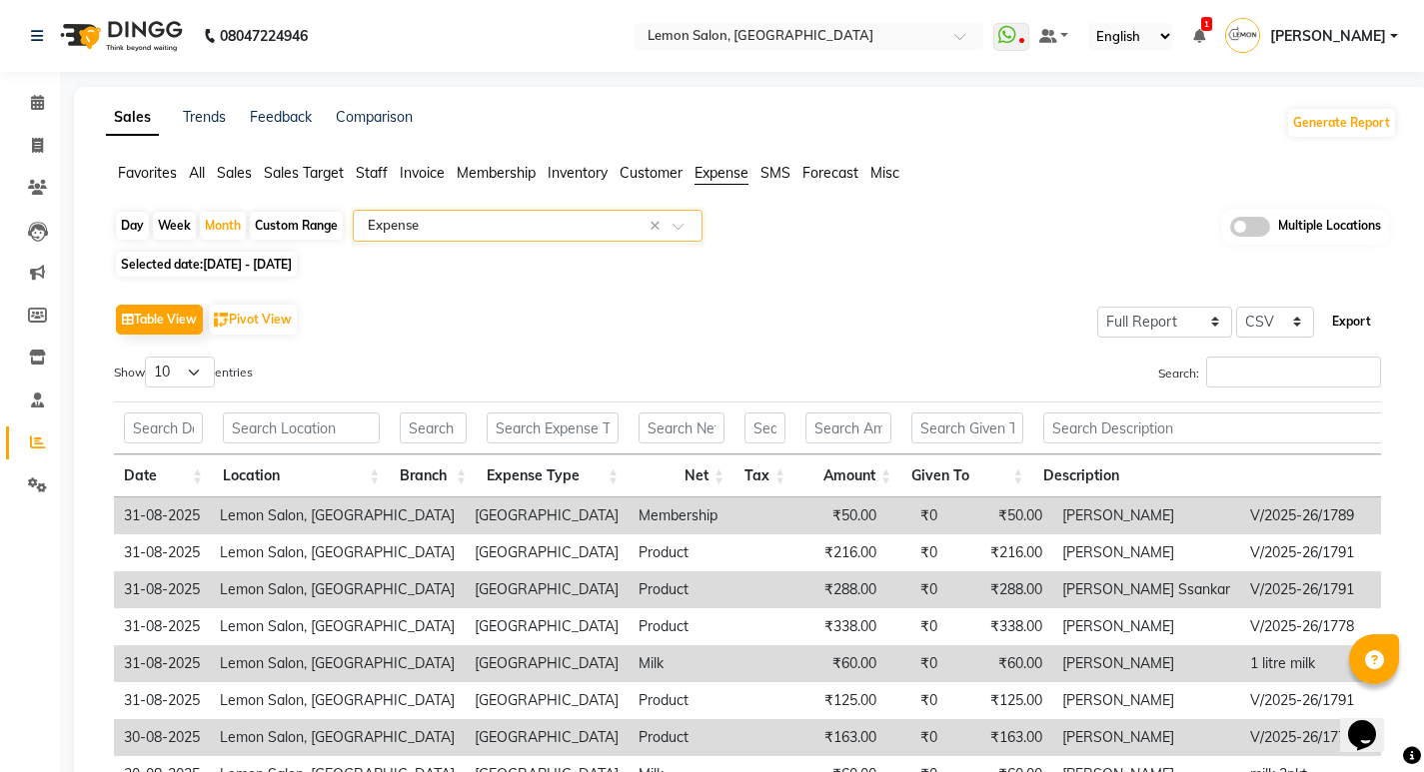
click at [1352, 320] on button "Export" at bounding box center [1351, 322] width 55 height 34
click at [782, 38] on input "text" at bounding box center [788, 38] width 290 height 20
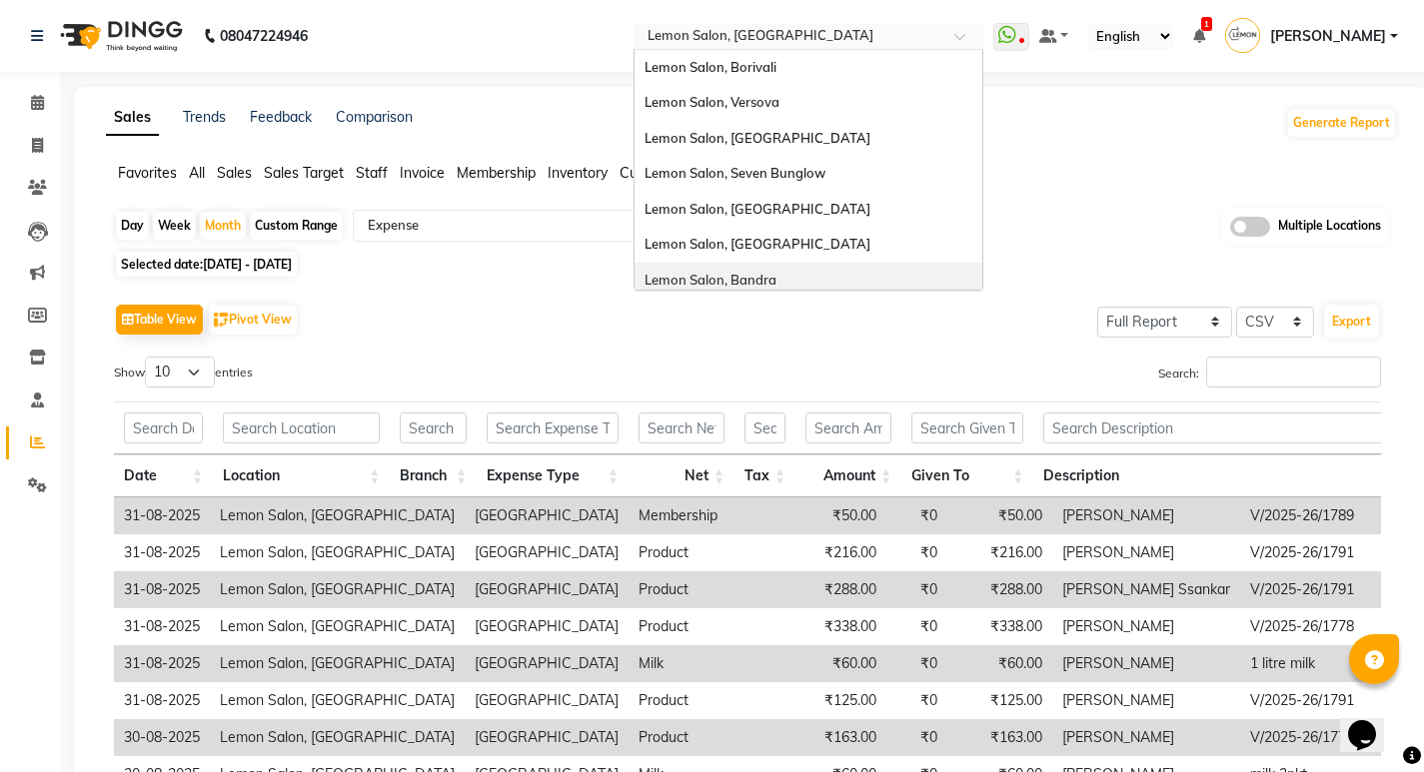
scroll to position [186, 0]
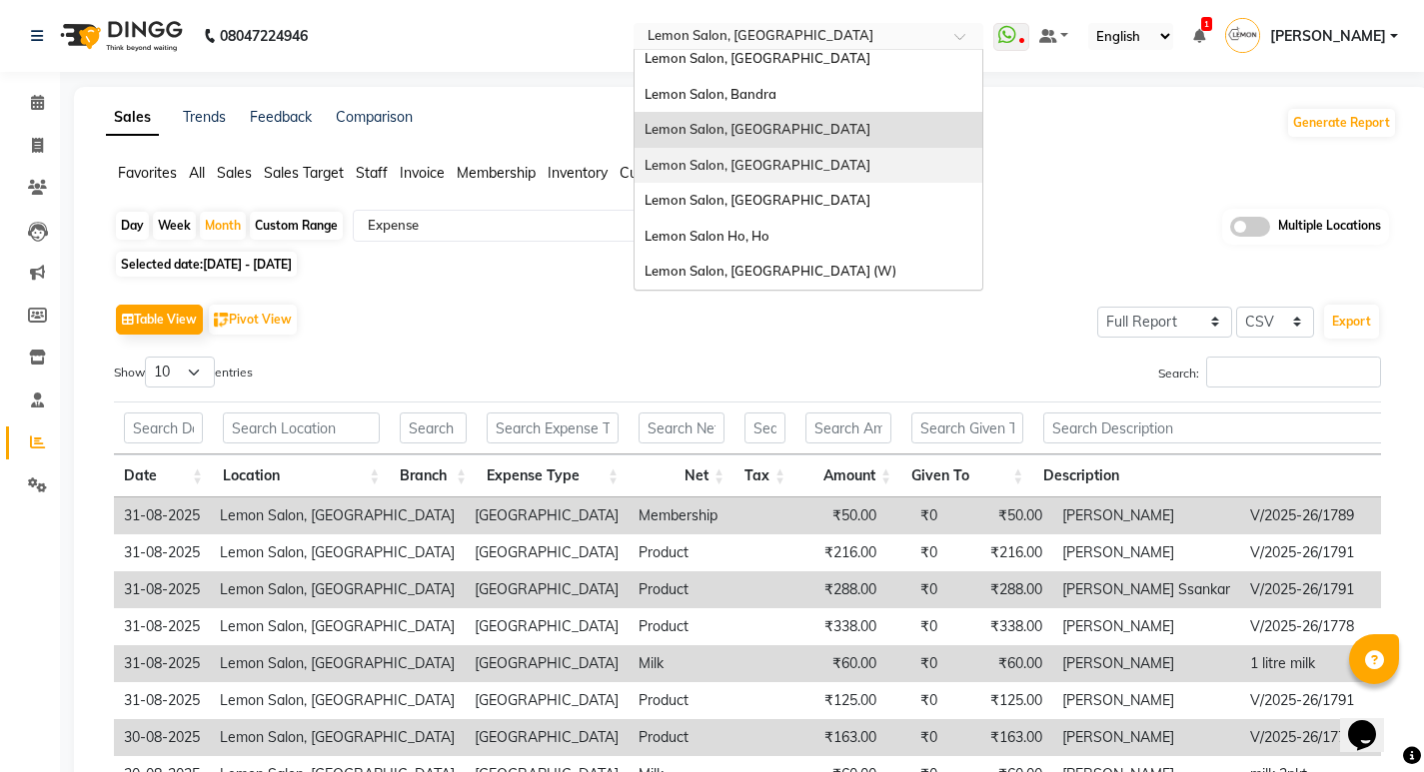
click at [773, 177] on div "Lemon Salon, Lokhandwala" at bounding box center [808, 166] width 348 height 36
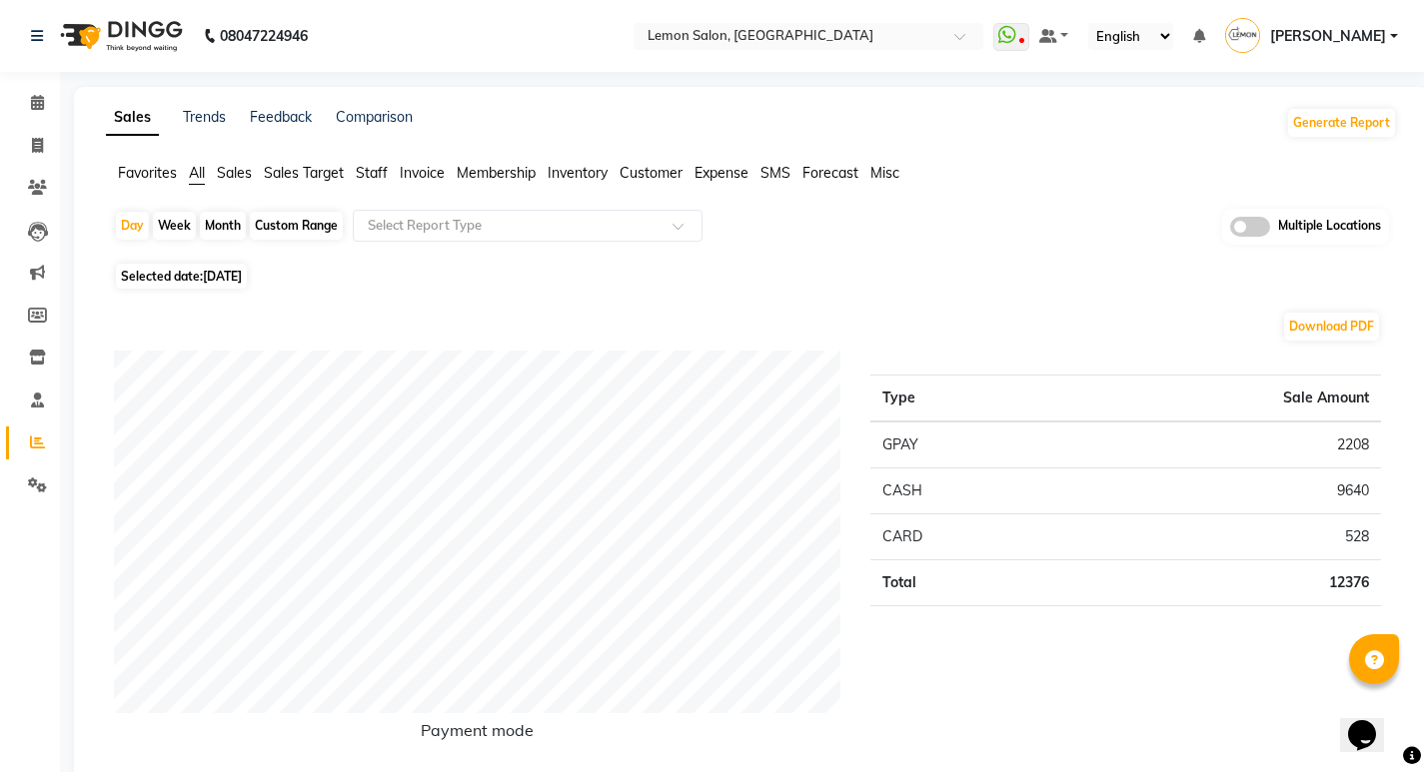
click at [229, 226] on div "Month" at bounding box center [223, 226] width 46 height 28
select select "9"
select select "2025"
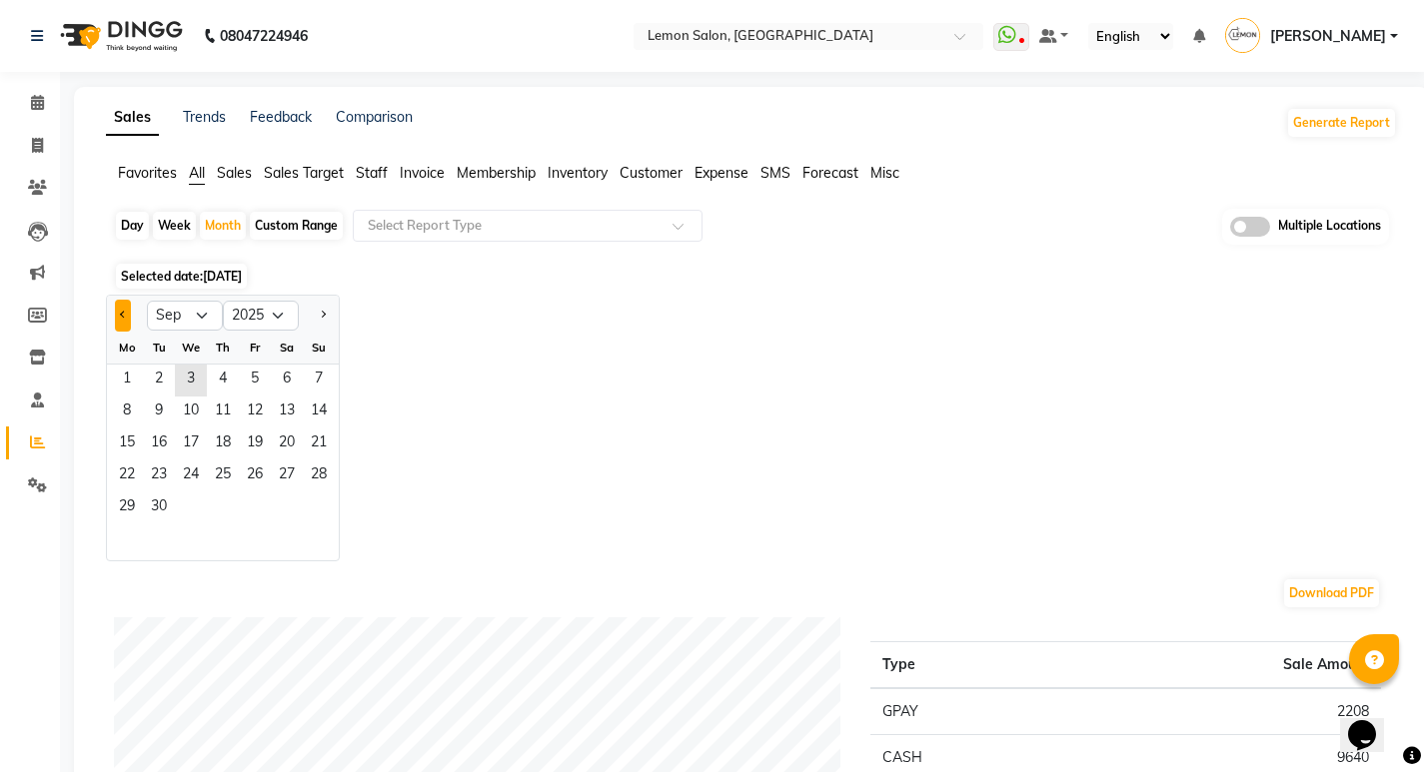
click at [121, 312] on span "Previous month" at bounding box center [123, 314] width 7 height 7
select select "8"
click at [245, 375] on span "1" at bounding box center [255, 381] width 32 height 32
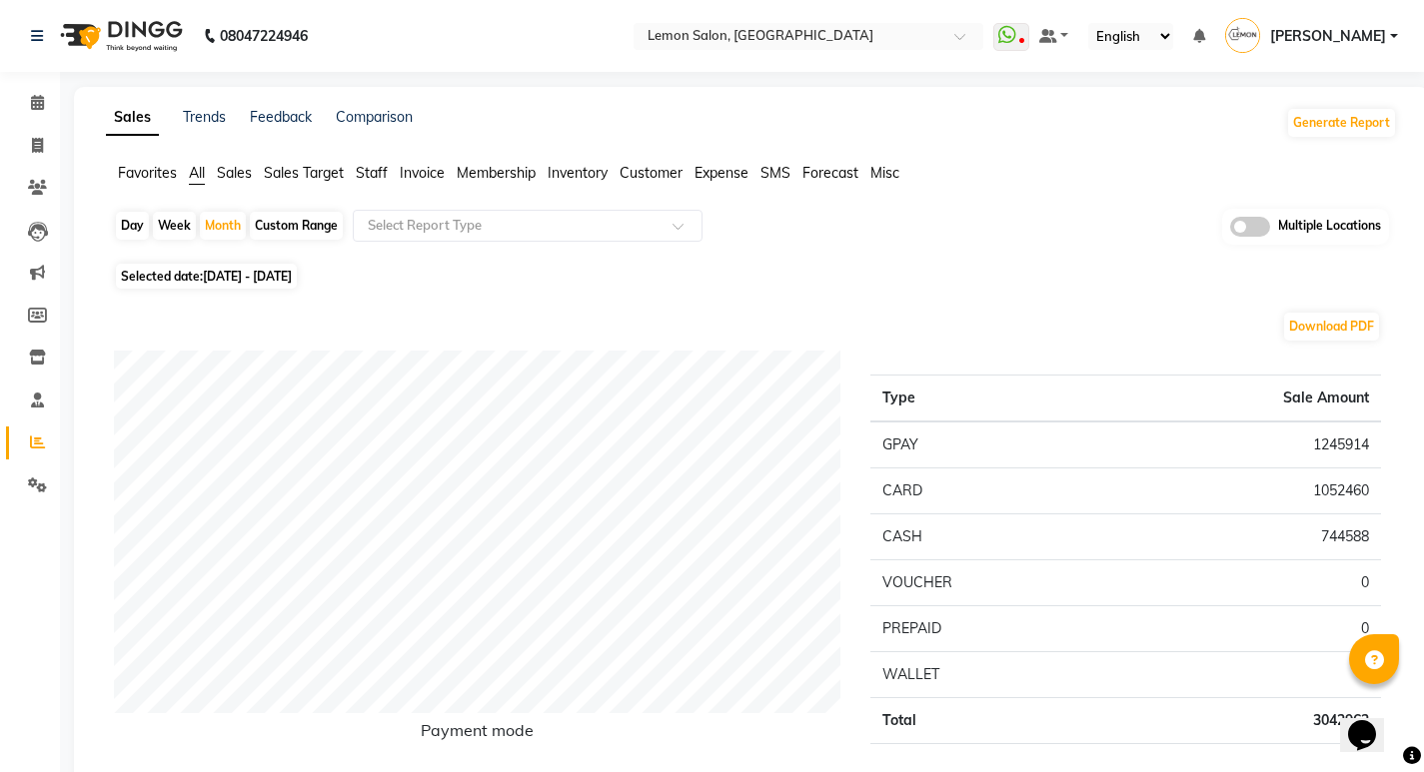
click at [730, 170] on span "Expense" at bounding box center [721, 173] width 54 height 18
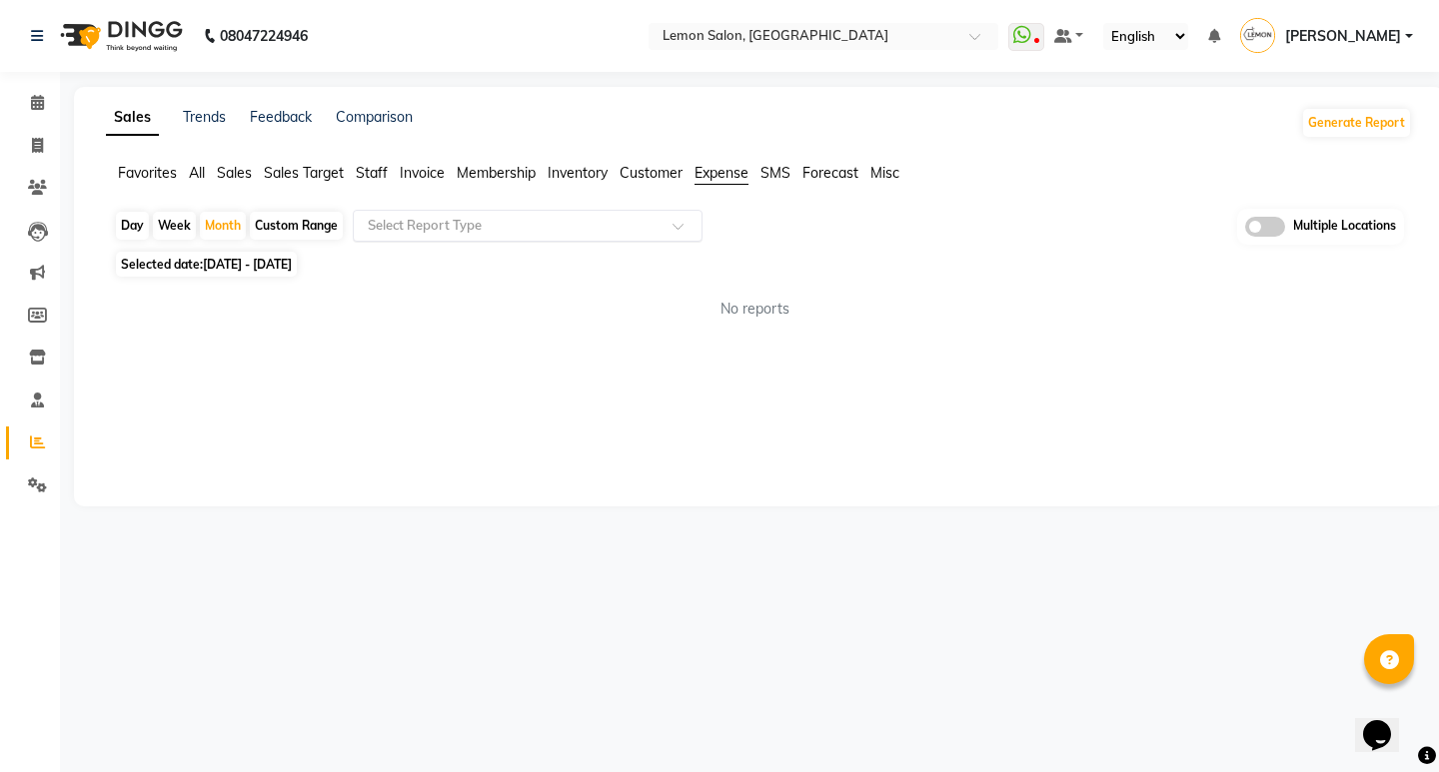
drag, startPoint x: 575, startPoint y: 208, endPoint x: 565, endPoint y: 225, distance: 19.7
click at [575, 209] on app-reports "Favorites All Sales Sales Target Staff Invoice Membership Inventory Customer Ex…" at bounding box center [759, 249] width 1330 height 173
click at [565, 225] on input "text" at bounding box center [508, 226] width 288 height 20
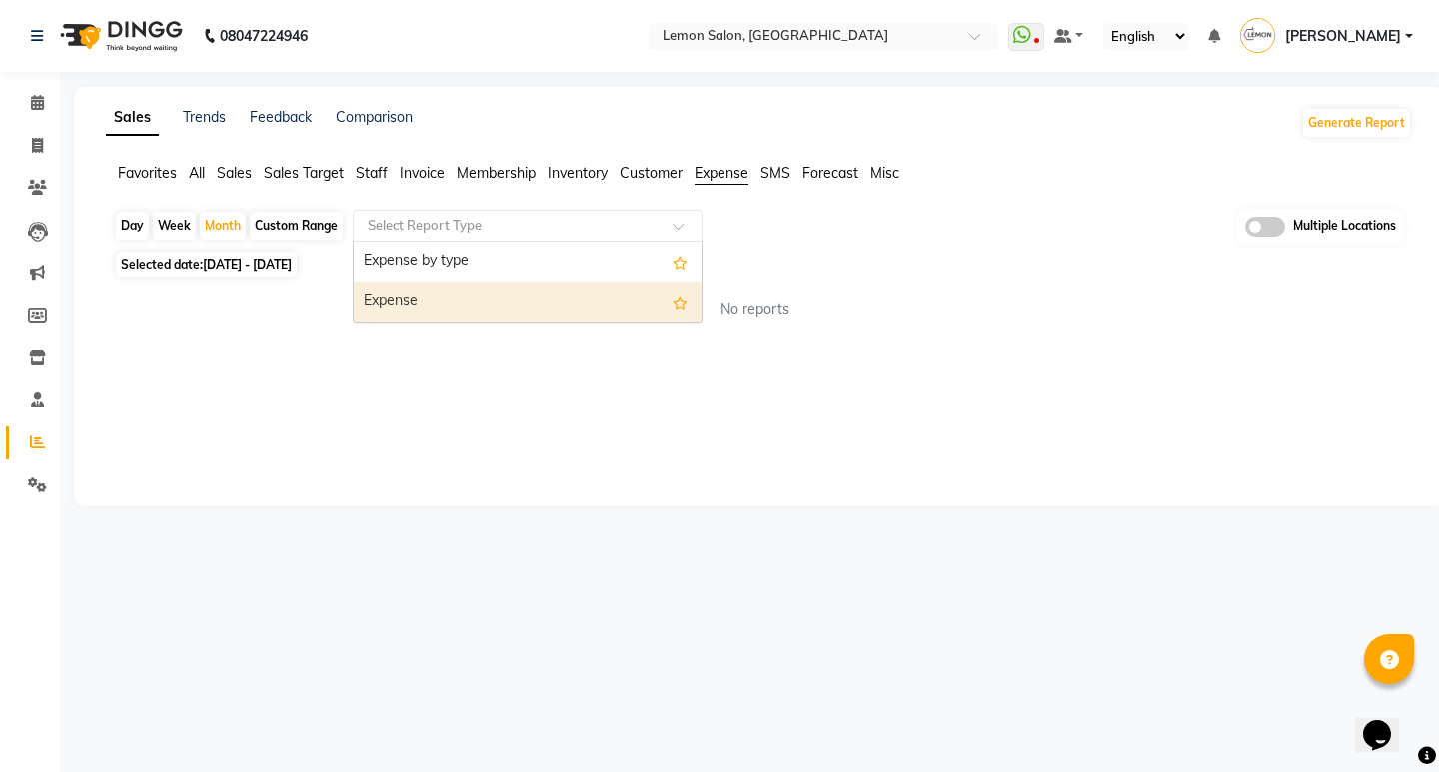
click at [464, 306] on div "Expense" at bounding box center [528, 302] width 348 height 40
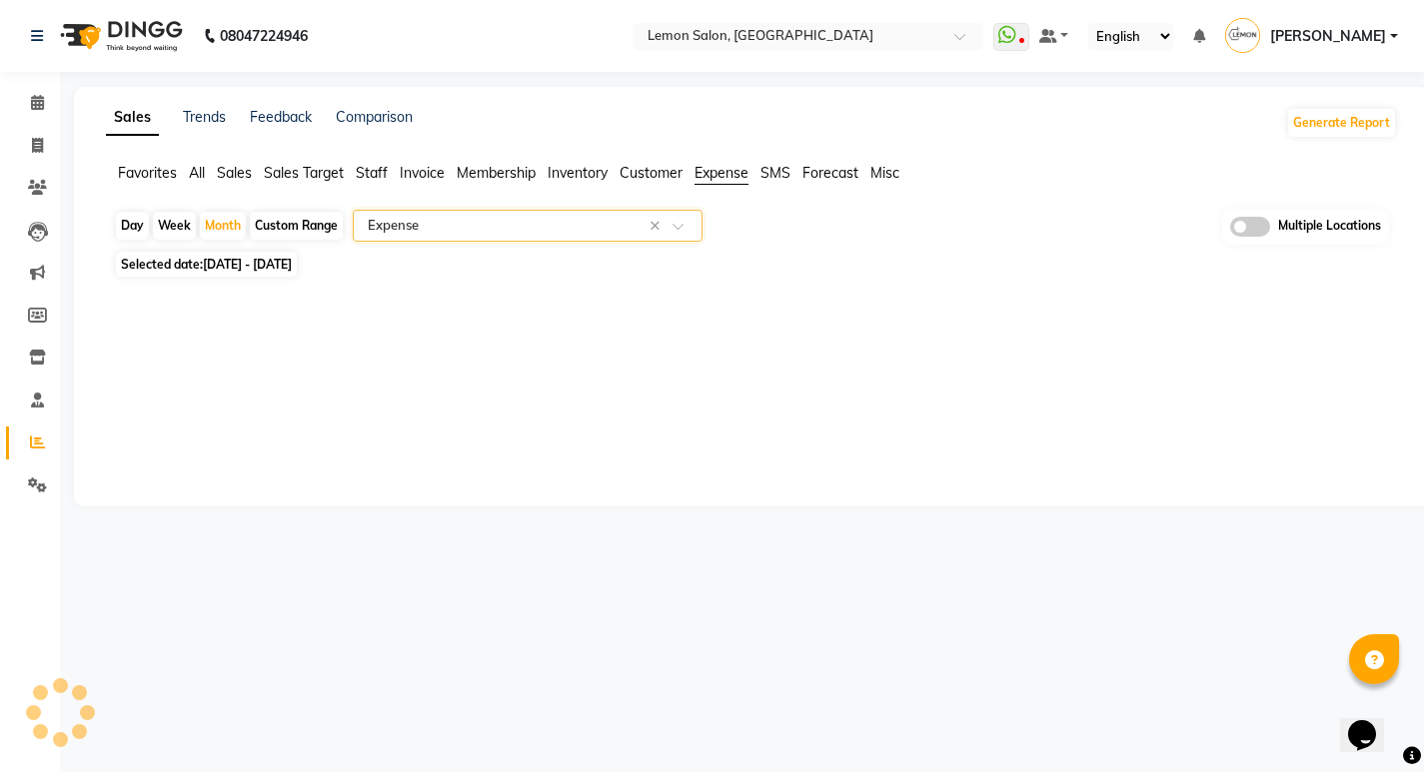
select select "full_report"
select select "csv"
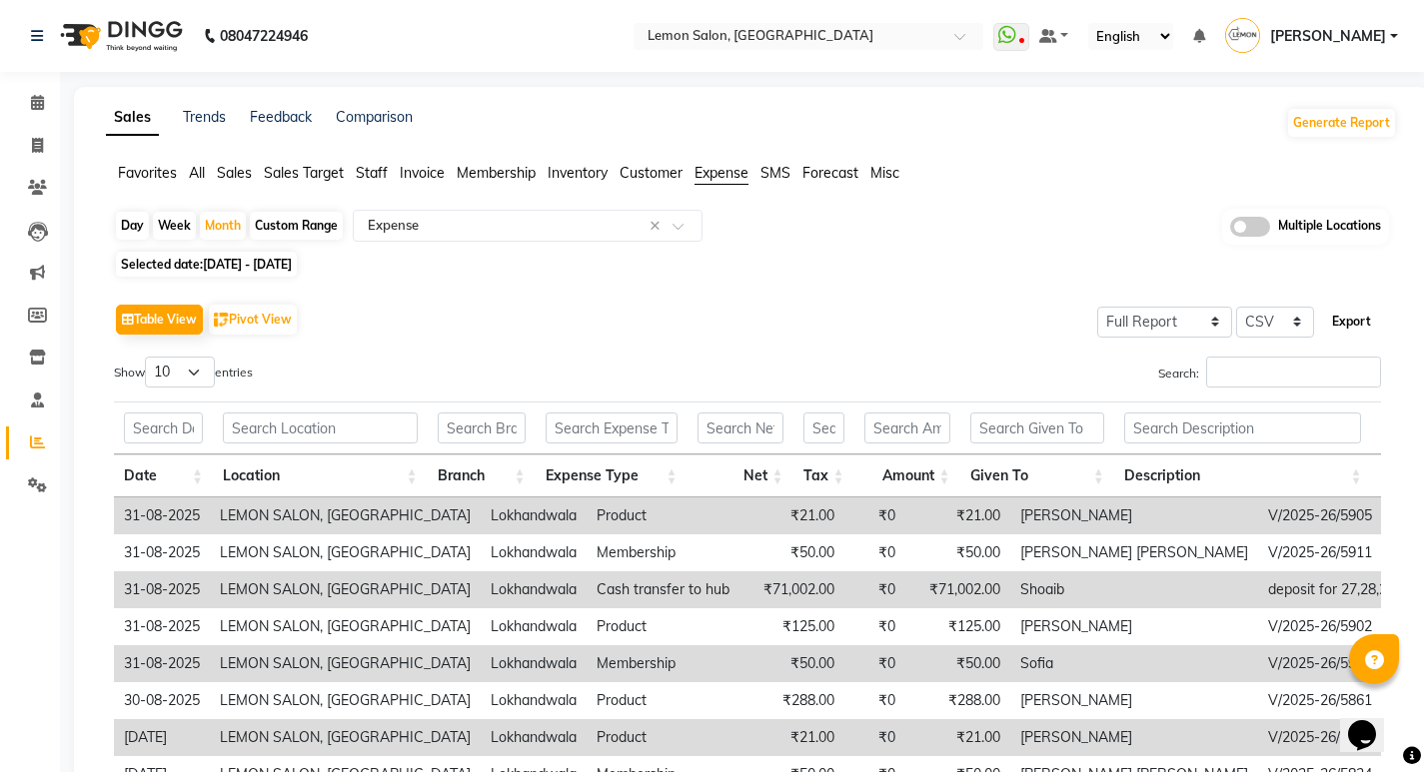
click at [1364, 318] on button "Export" at bounding box center [1351, 322] width 55 height 34
click at [843, 31] on input "text" at bounding box center [788, 38] width 290 height 20
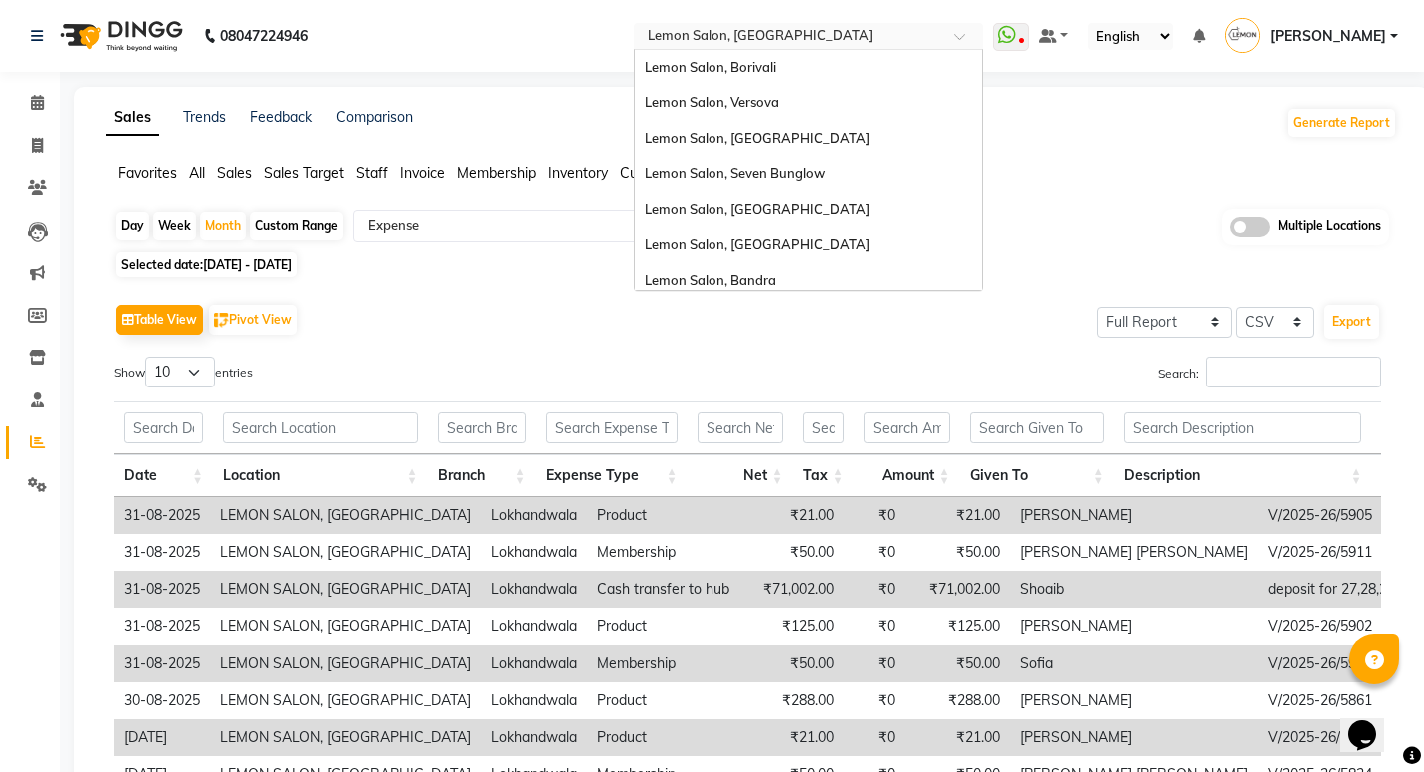
scroll to position [186, 0]
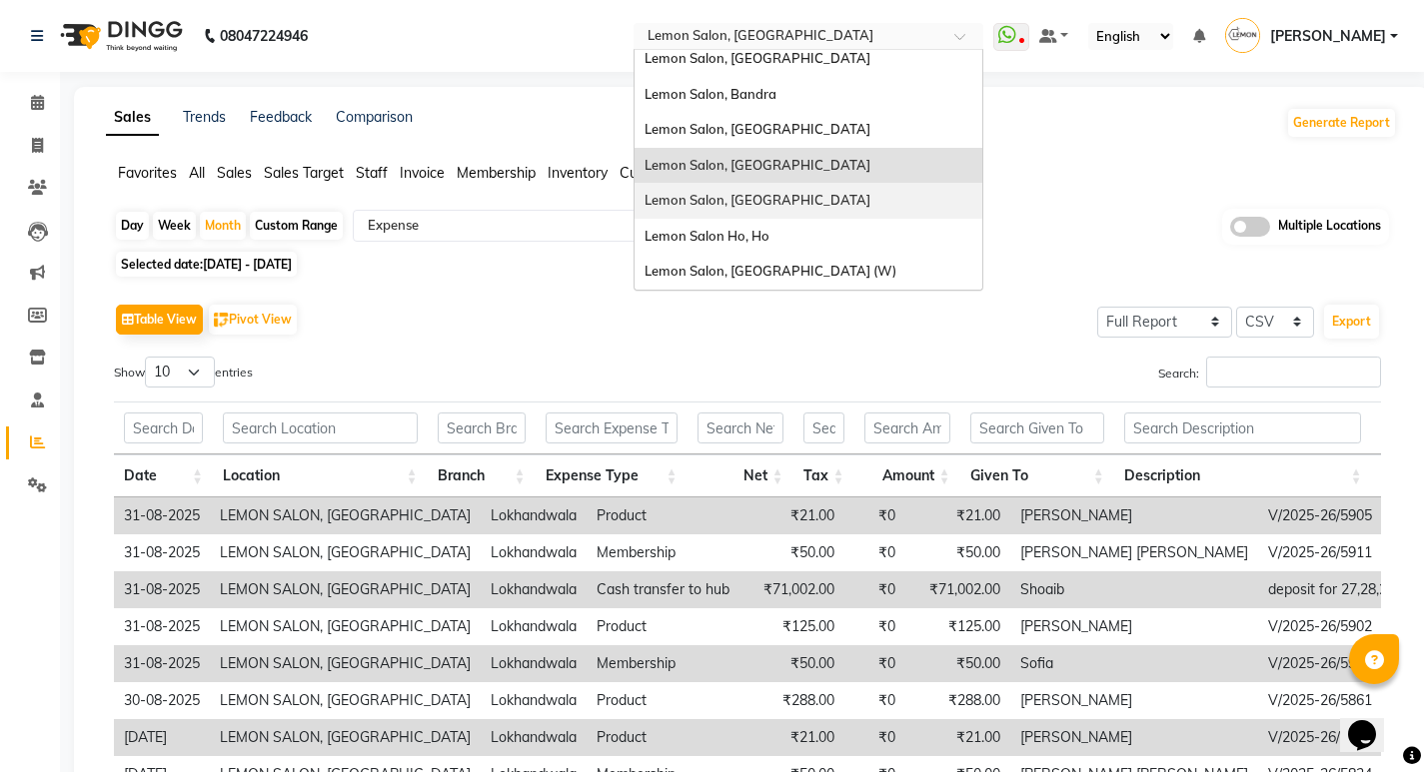
click at [765, 195] on span "Lemon Salon, [GEOGRAPHIC_DATA]" at bounding box center [757, 200] width 226 height 16
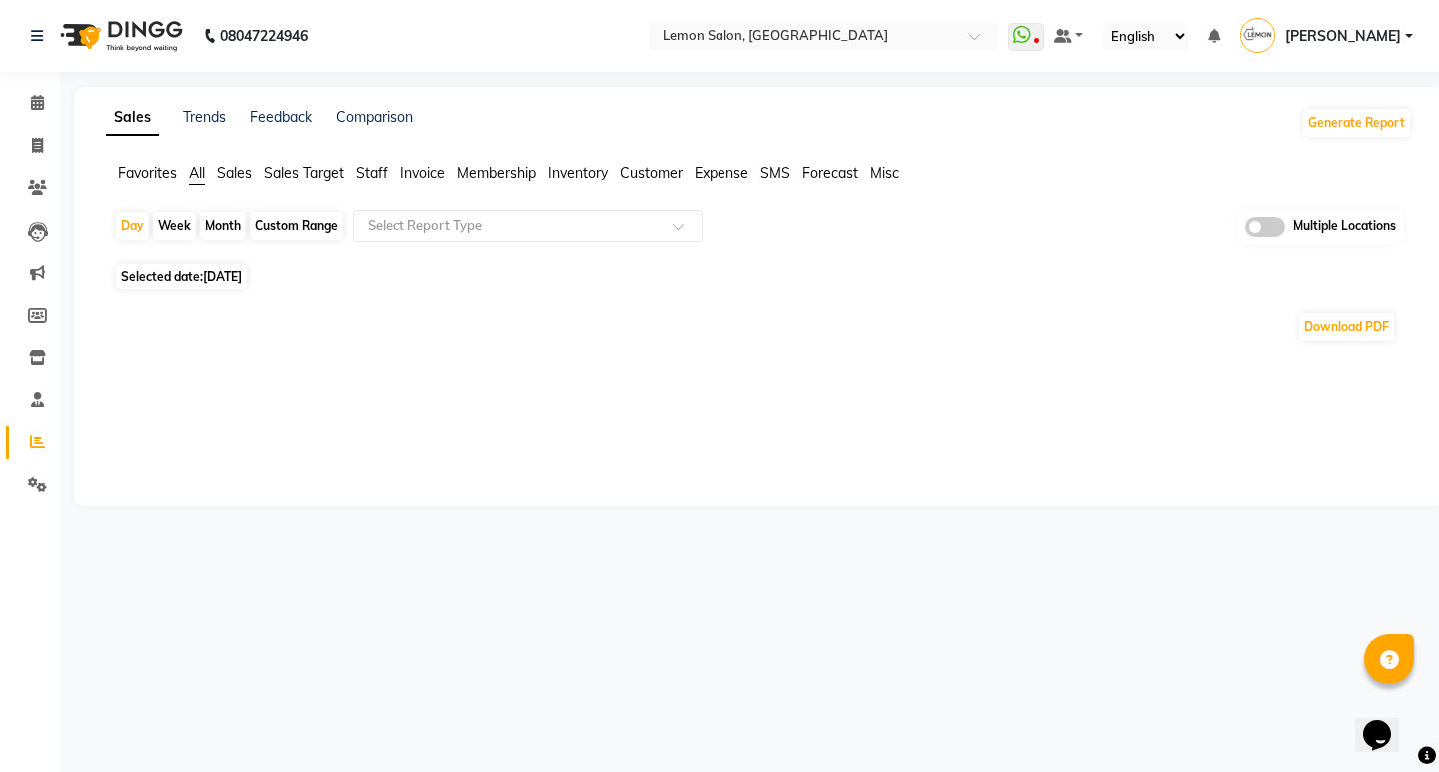
click at [212, 228] on div "Month" at bounding box center [223, 226] width 46 height 28
select select "9"
select select "2025"
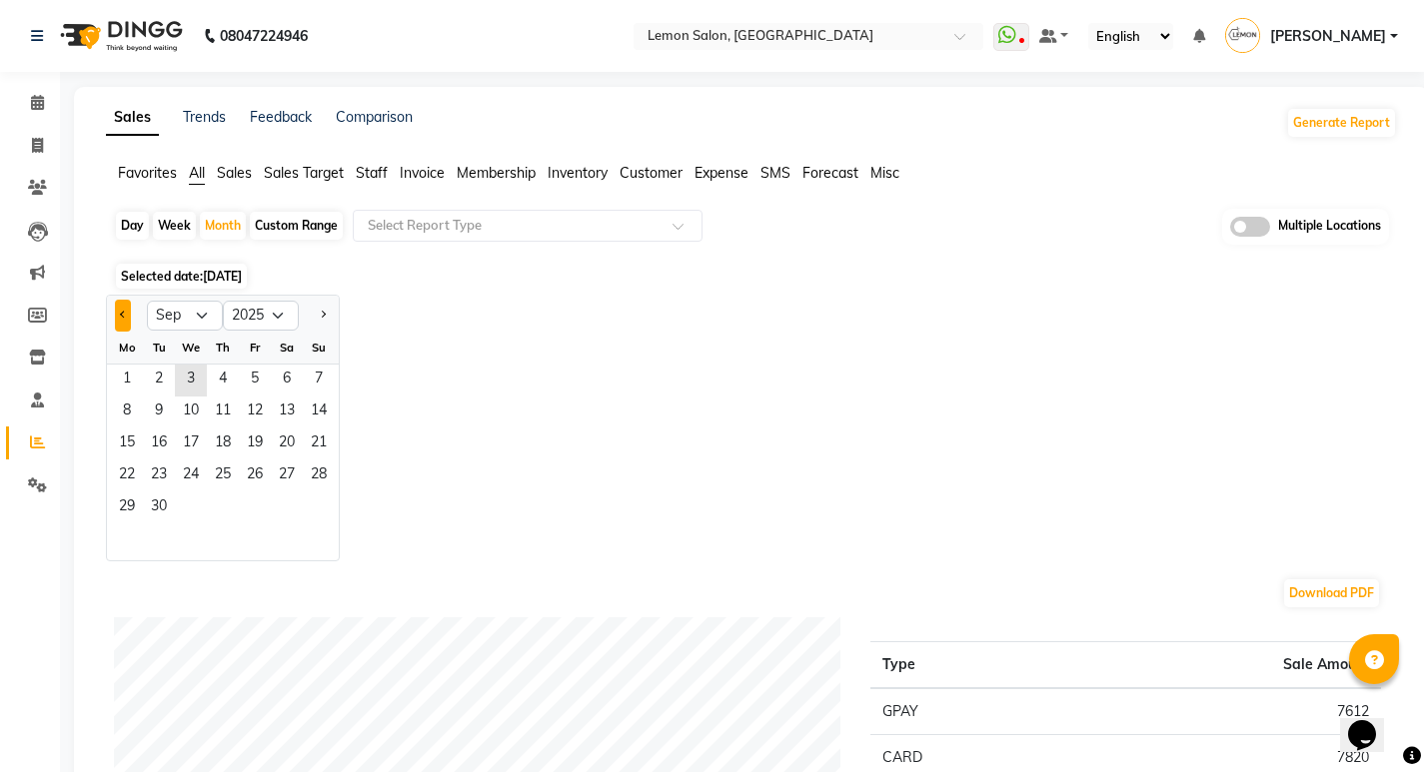
click at [120, 321] on button "Previous month" at bounding box center [123, 316] width 16 height 32
select select "8"
click at [257, 374] on span "1" at bounding box center [255, 381] width 32 height 32
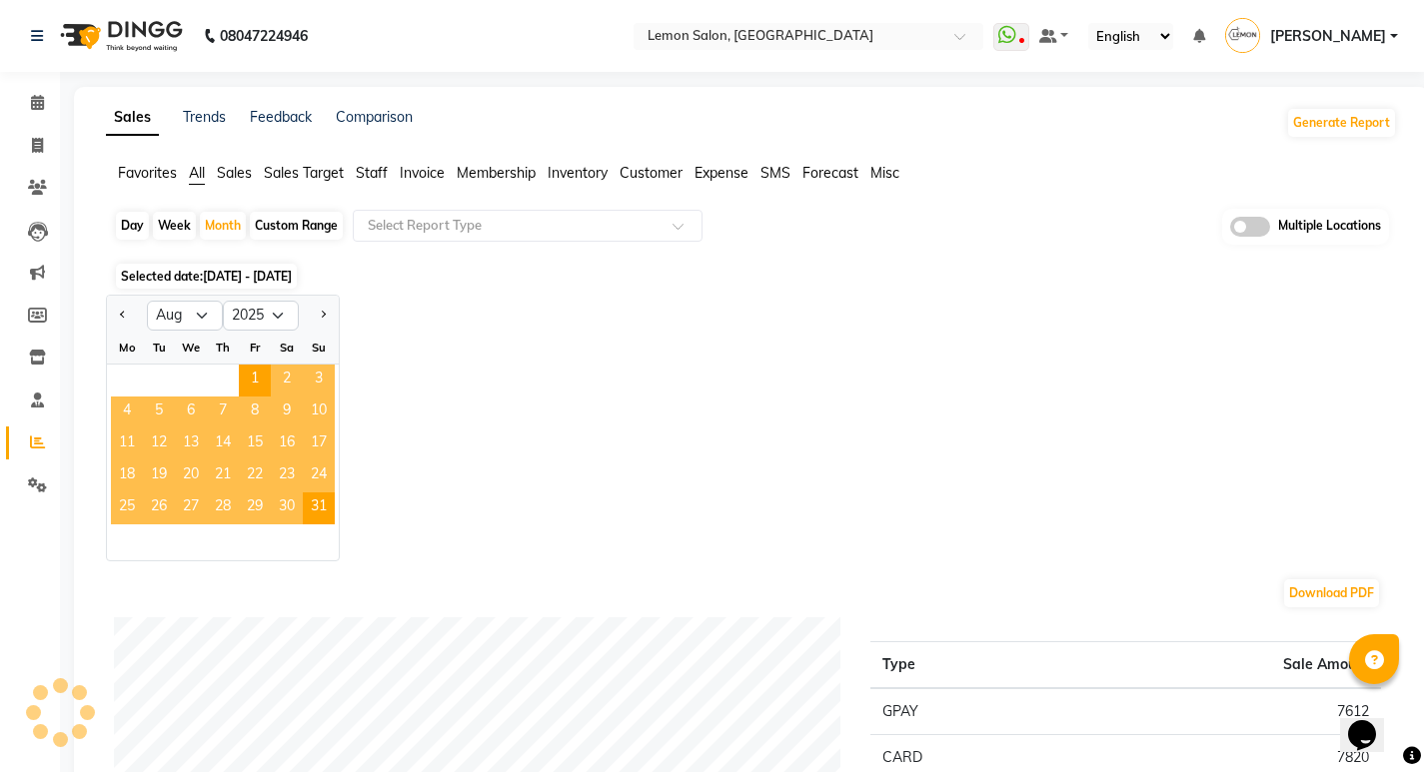
click at [732, 168] on span "Expense" at bounding box center [721, 173] width 54 height 18
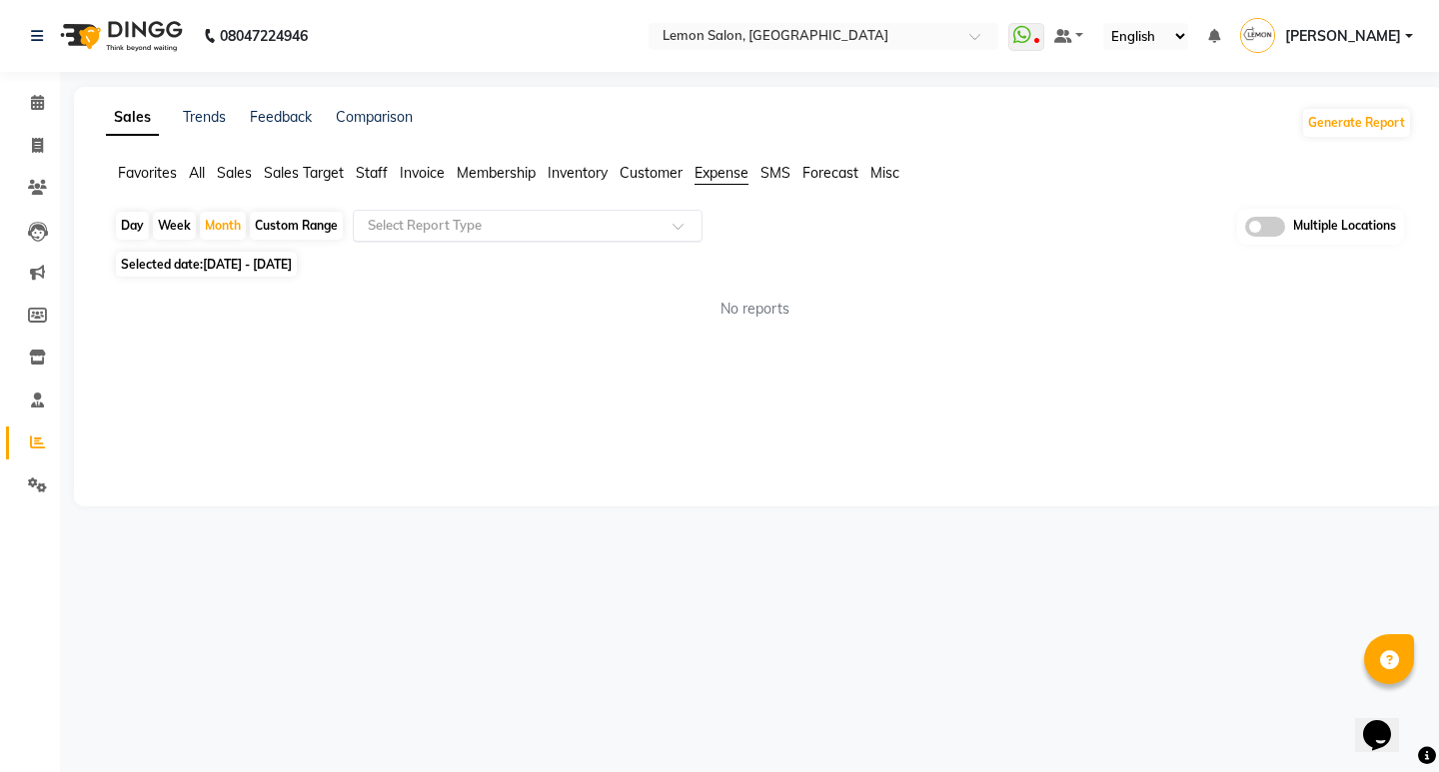
click at [500, 233] on input "text" at bounding box center [508, 226] width 288 height 20
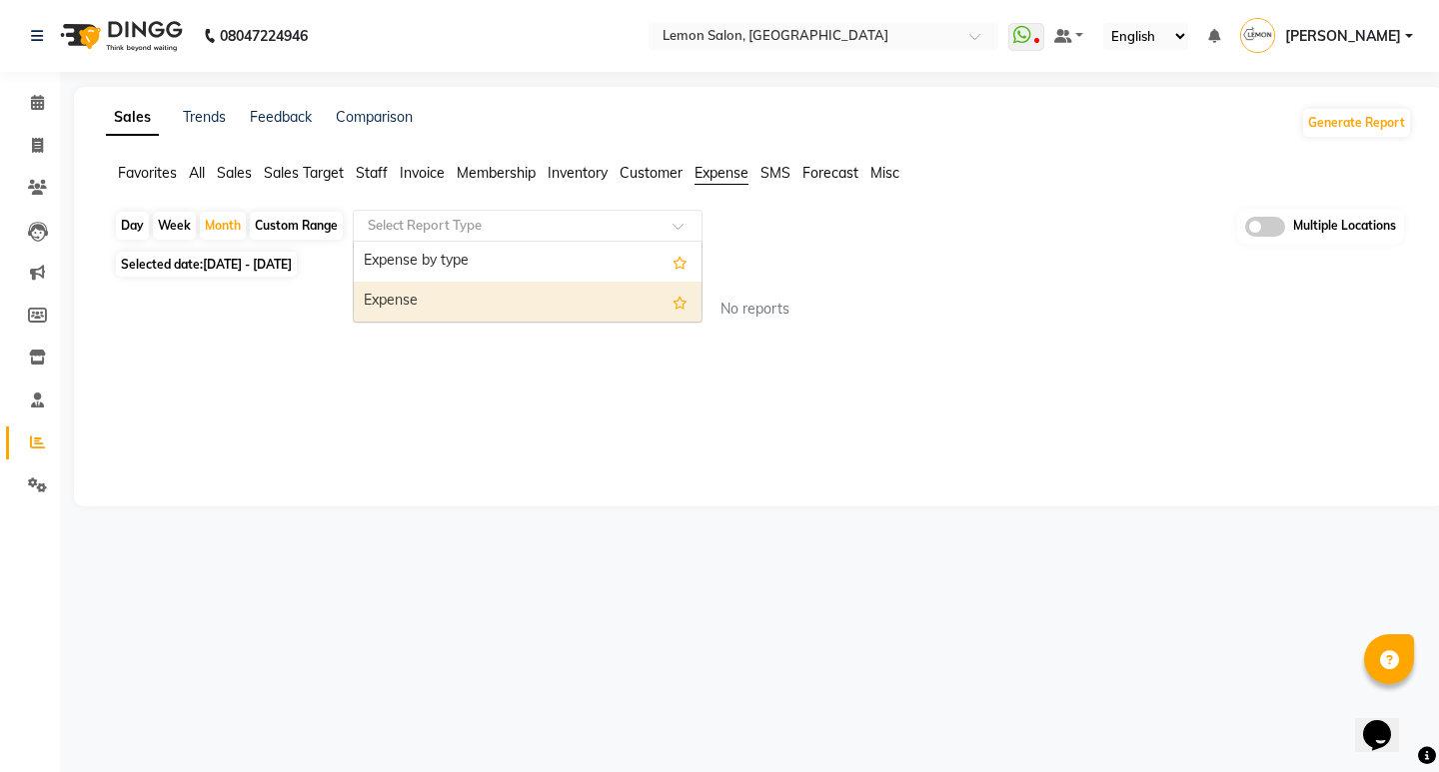
click at [491, 294] on div "Expense" at bounding box center [528, 302] width 348 height 40
select select "full_report"
select select "csv"
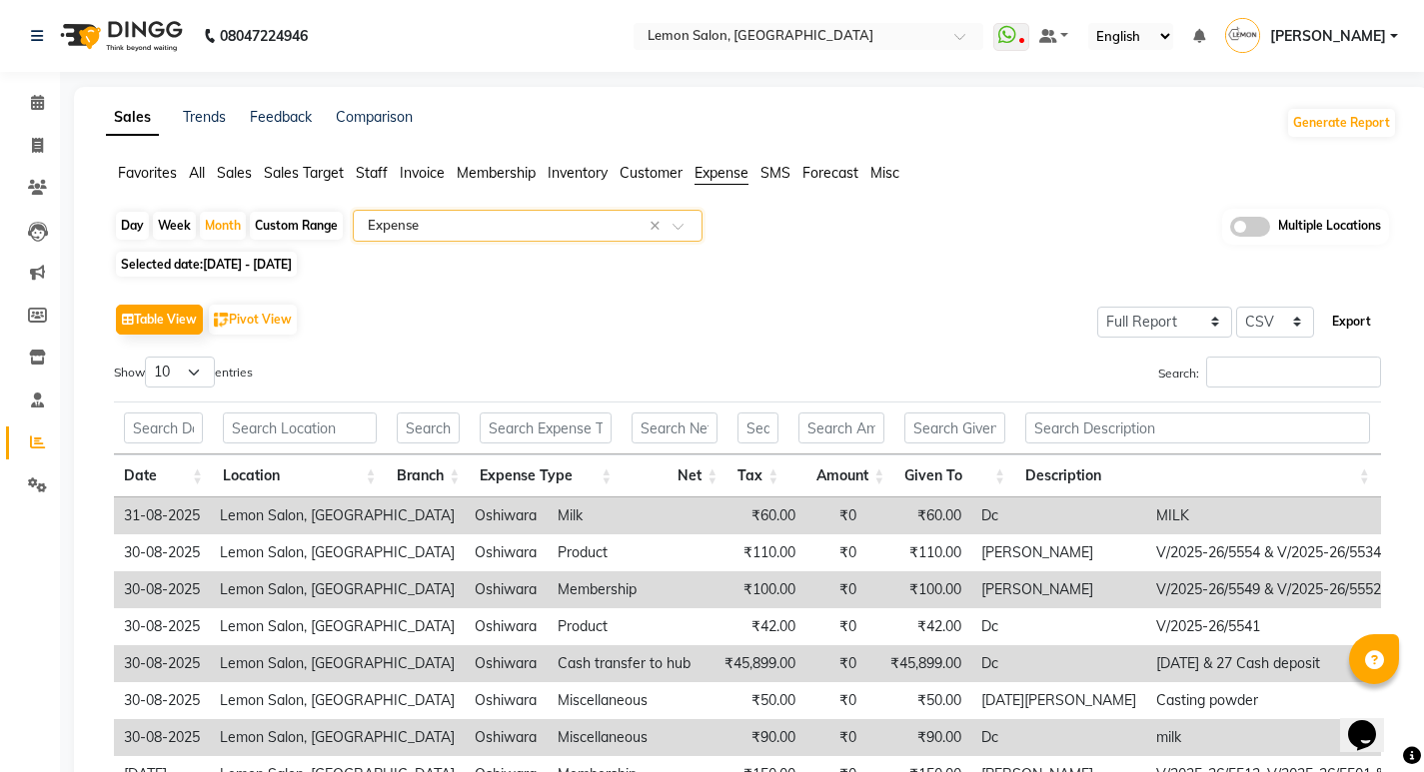
click at [1349, 329] on button "Export" at bounding box center [1351, 322] width 55 height 34
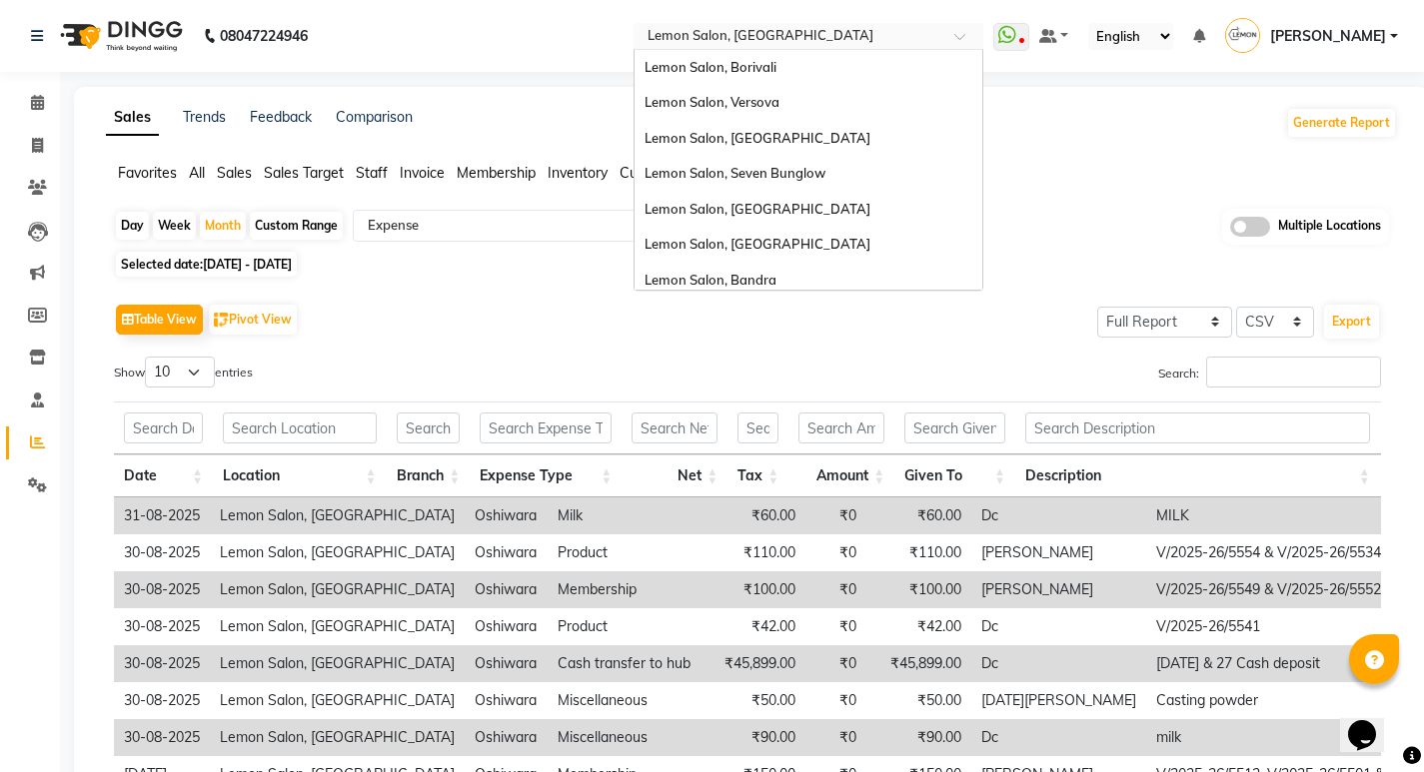
drag, startPoint x: 758, startPoint y: 31, endPoint x: 762, endPoint y: 44, distance: 13.6
click at [758, 31] on input "text" at bounding box center [788, 38] width 290 height 20
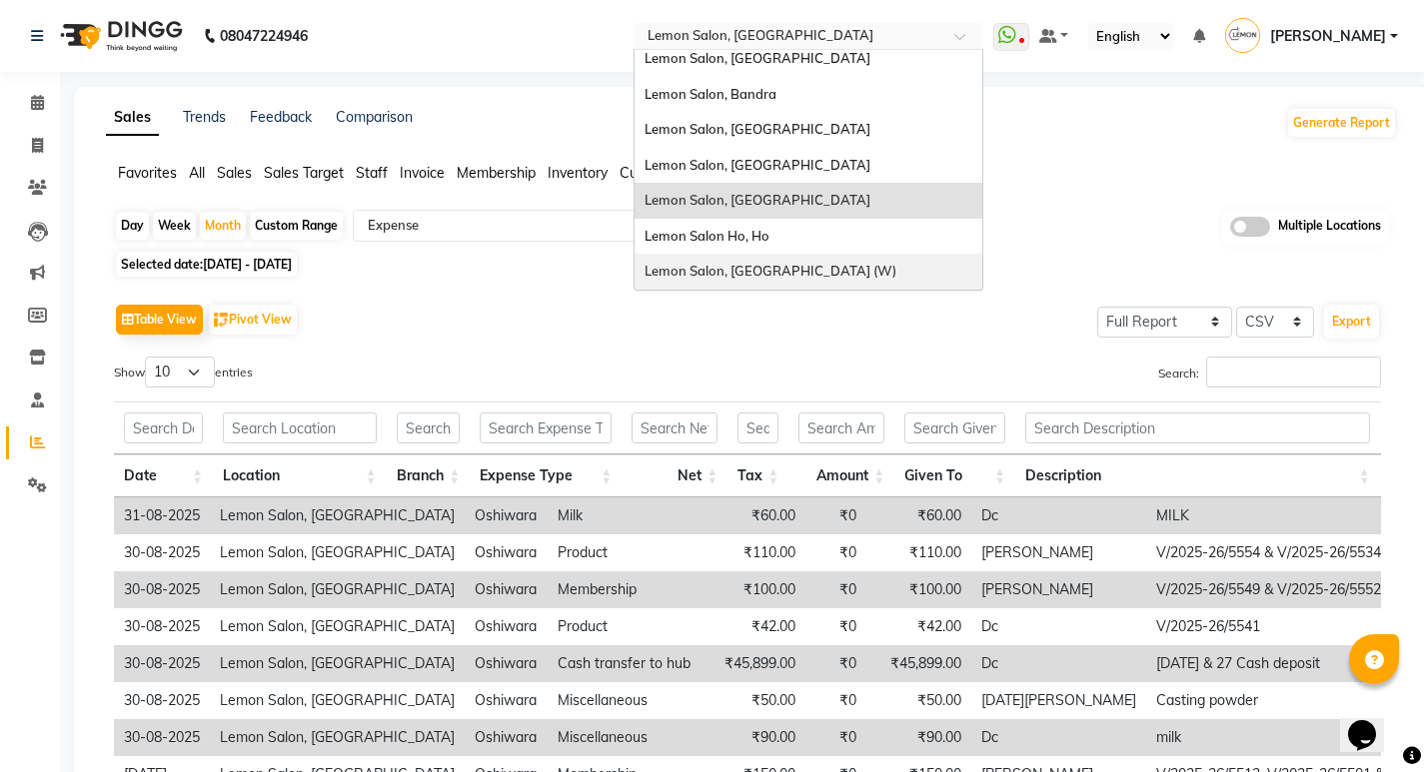
click at [747, 254] on div "Lemon Salon, [GEOGRAPHIC_DATA] (W)" at bounding box center [808, 272] width 348 height 36
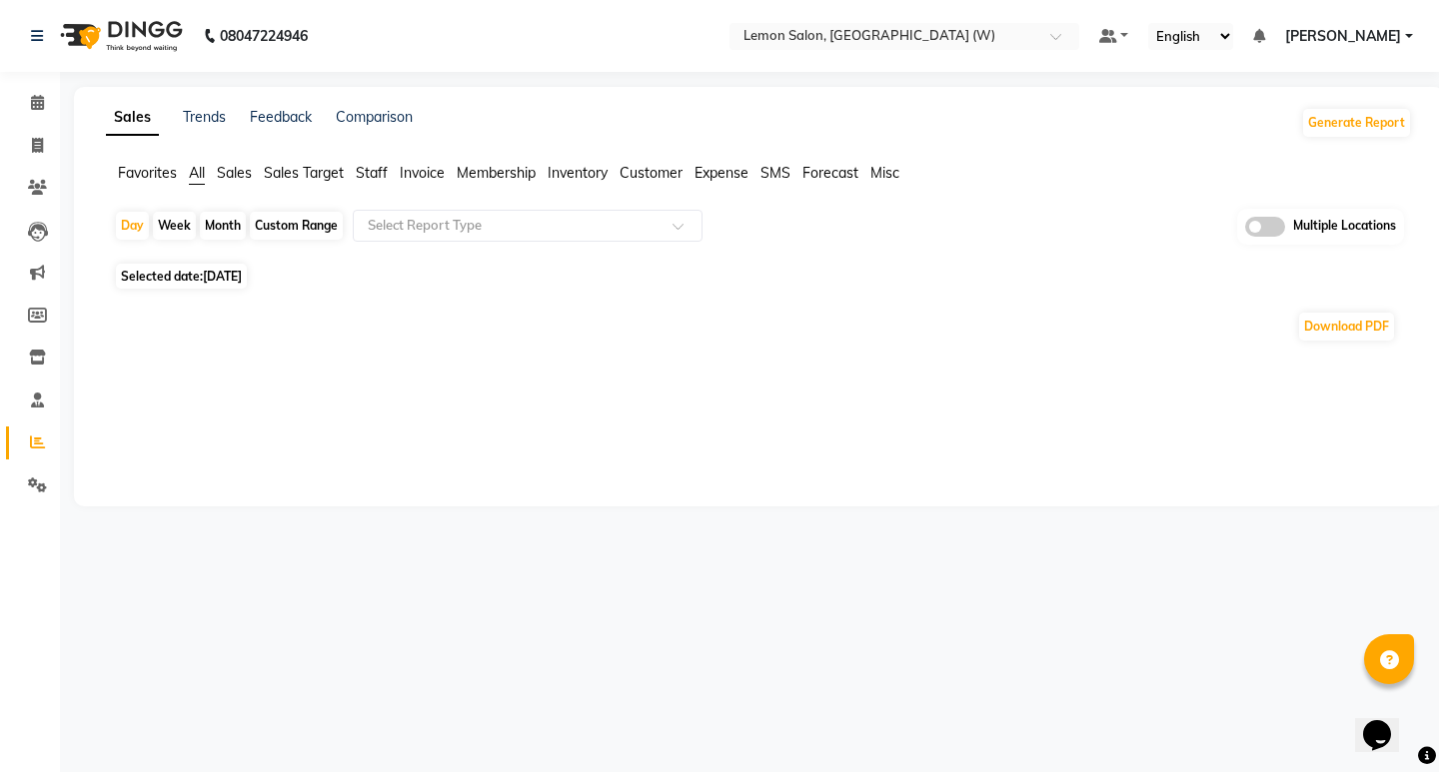
click at [226, 225] on div "Month" at bounding box center [223, 226] width 46 height 28
select select "9"
select select "2025"
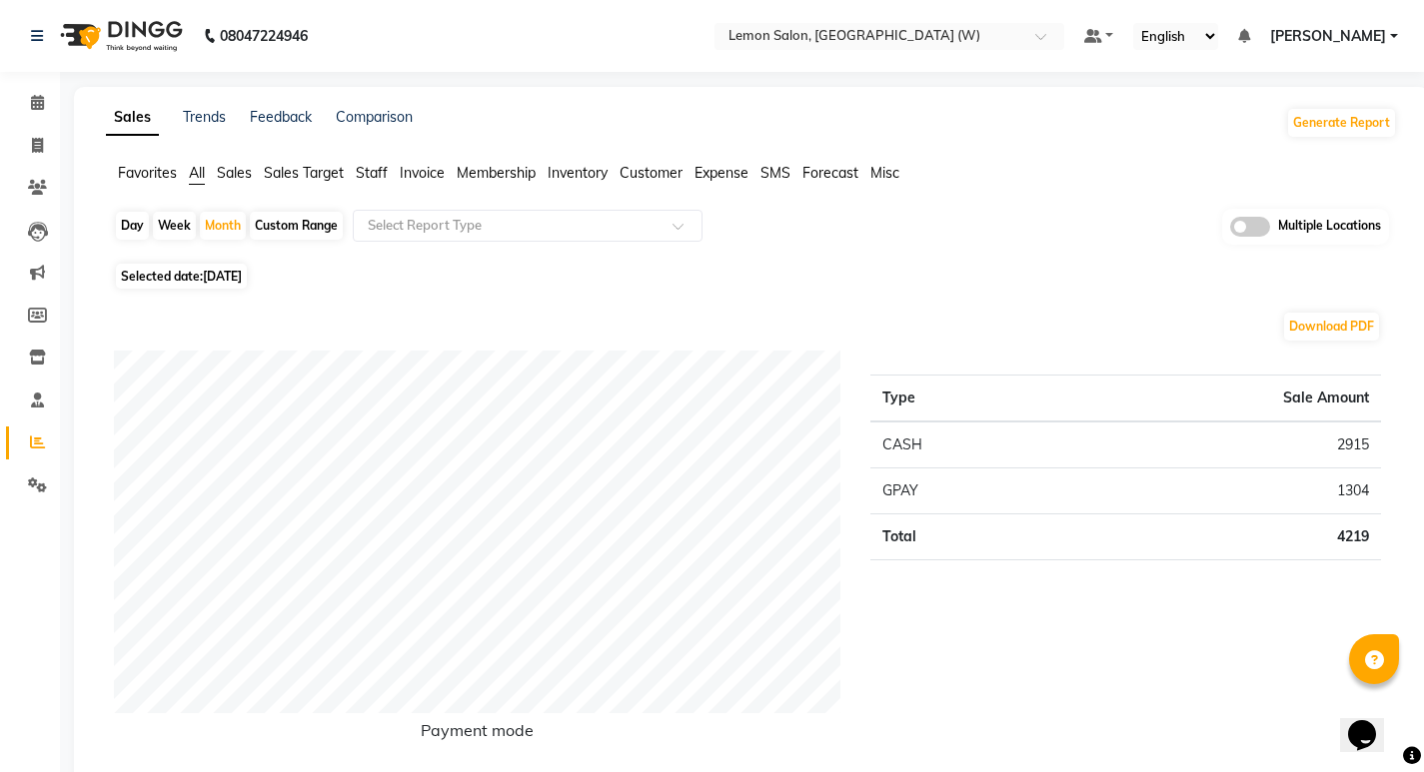
click at [128, 311] on div "Download PDF" at bounding box center [747, 327] width 1267 height 32
drag, startPoint x: 234, startPoint y: 217, endPoint x: 164, endPoint y: 257, distance: 80.5
click at [234, 218] on div "Month" at bounding box center [223, 226] width 46 height 28
select select "9"
select select "2025"
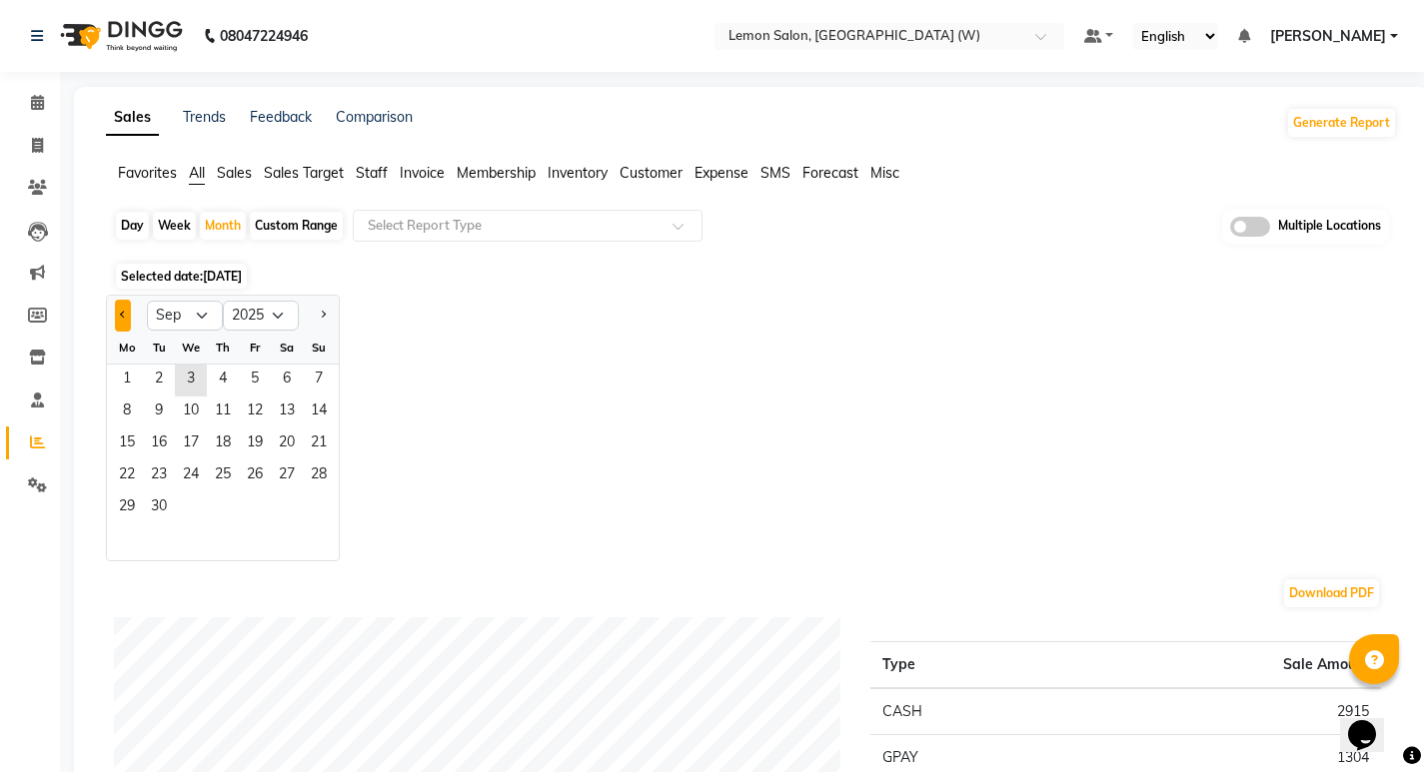
click at [124, 315] on span "Previous month" at bounding box center [123, 314] width 7 height 7
select select "8"
click at [255, 382] on span "1" at bounding box center [255, 381] width 32 height 32
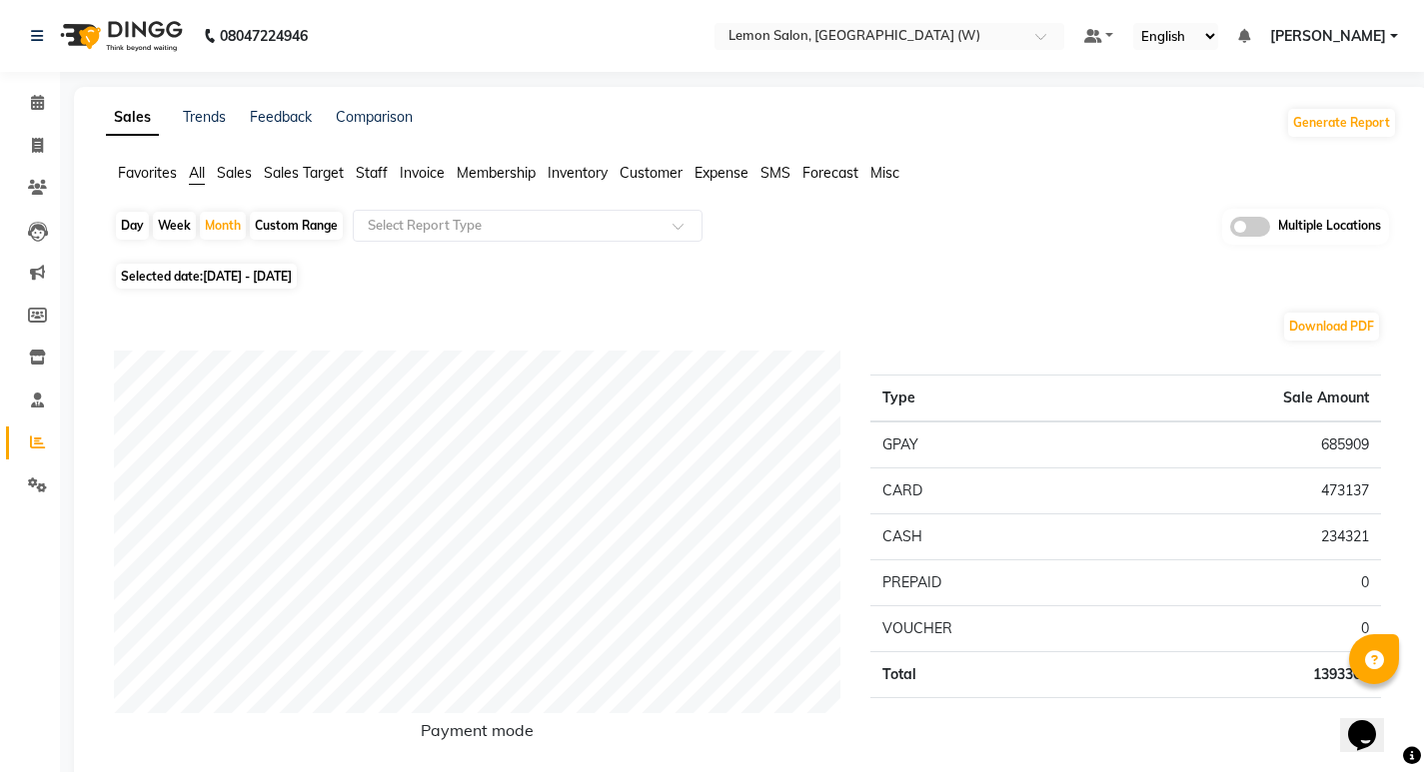
click at [723, 172] on span "Expense" at bounding box center [721, 173] width 54 height 18
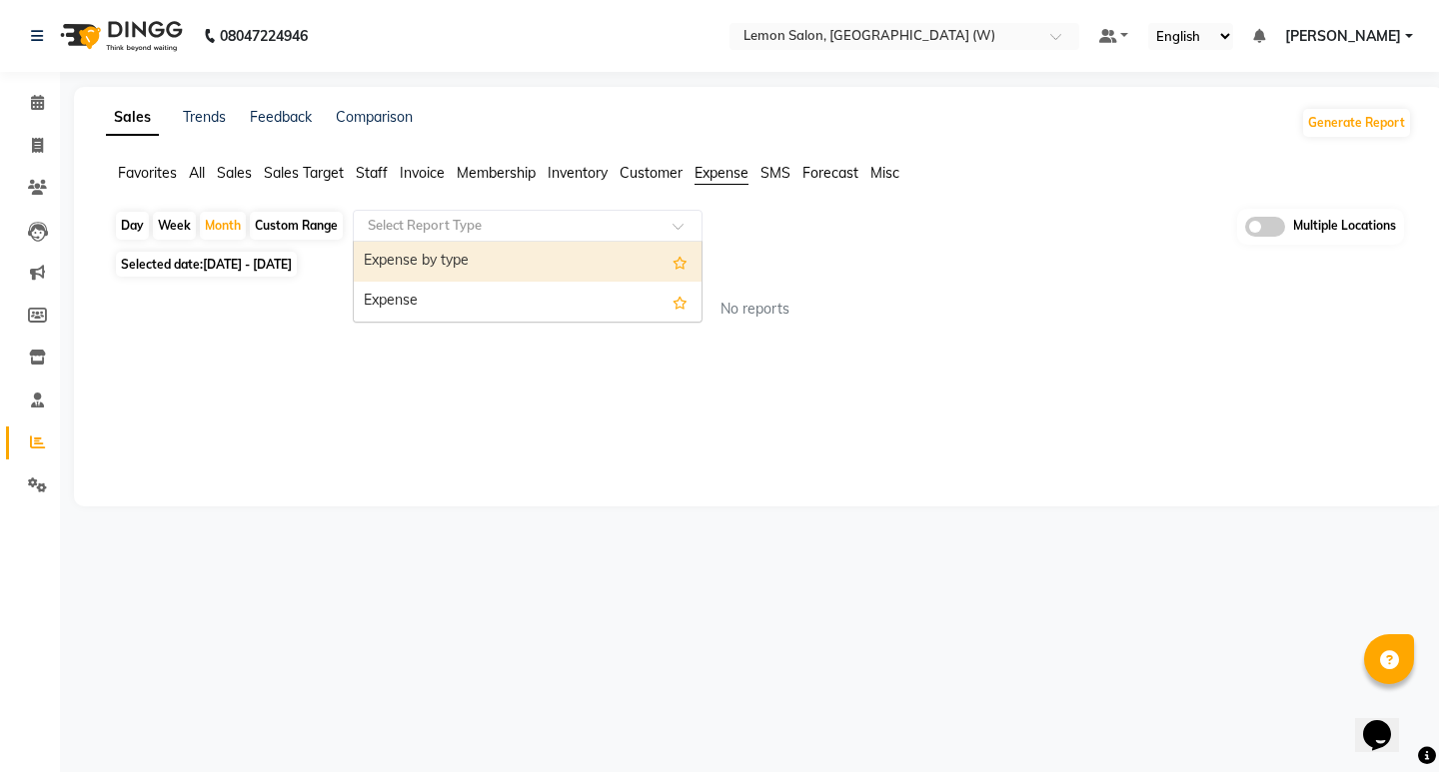
drag, startPoint x: 622, startPoint y: 200, endPoint x: 478, endPoint y: 286, distance: 168.4
click at [472, 221] on input "text" at bounding box center [508, 226] width 288 height 20
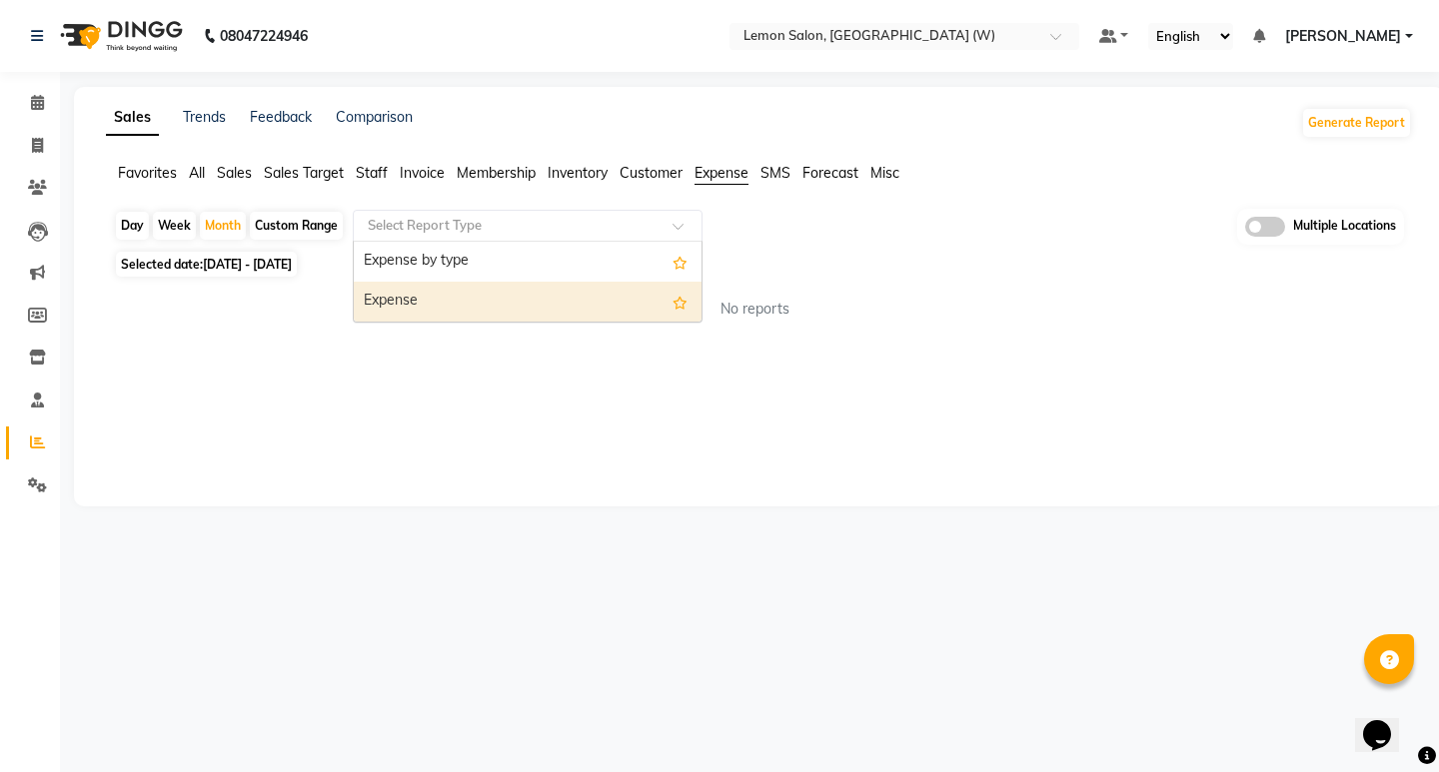
click at [457, 322] on ng-dropdown-panel "Expense by type Expense" at bounding box center [528, 282] width 350 height 82
click at [390, 304] on div "Expense" at bounding box center [528, 302] width 348 height 40
select select "full_report"
select select "csv"
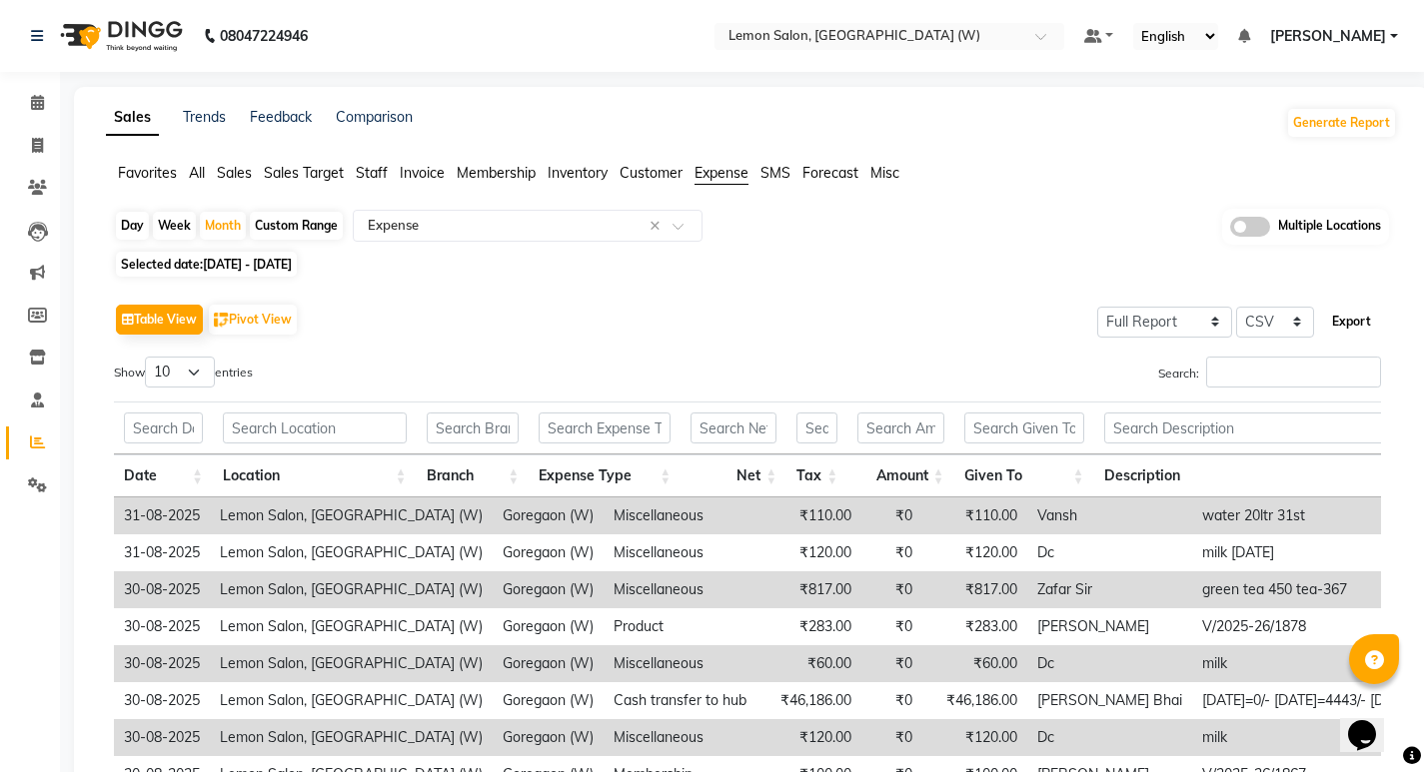
click at [1344, 319] on button "Export" at bounding box center [1351, 322] width 55 height 34
click at [871, 25] on div "Select Location × Lemon Salon, Goregaon (W)" at bounding box center [889, 36] width 350 height 27
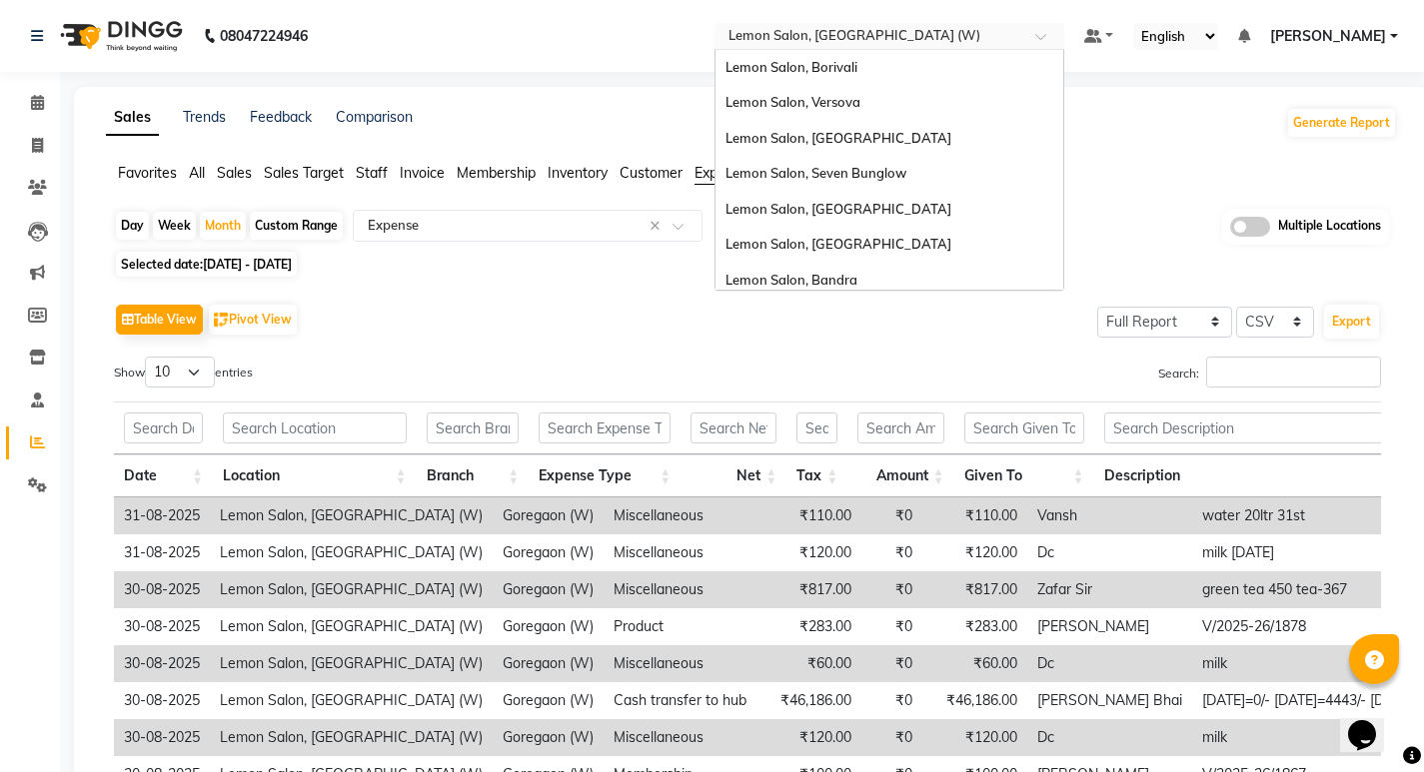
scroll to position [186, 0]
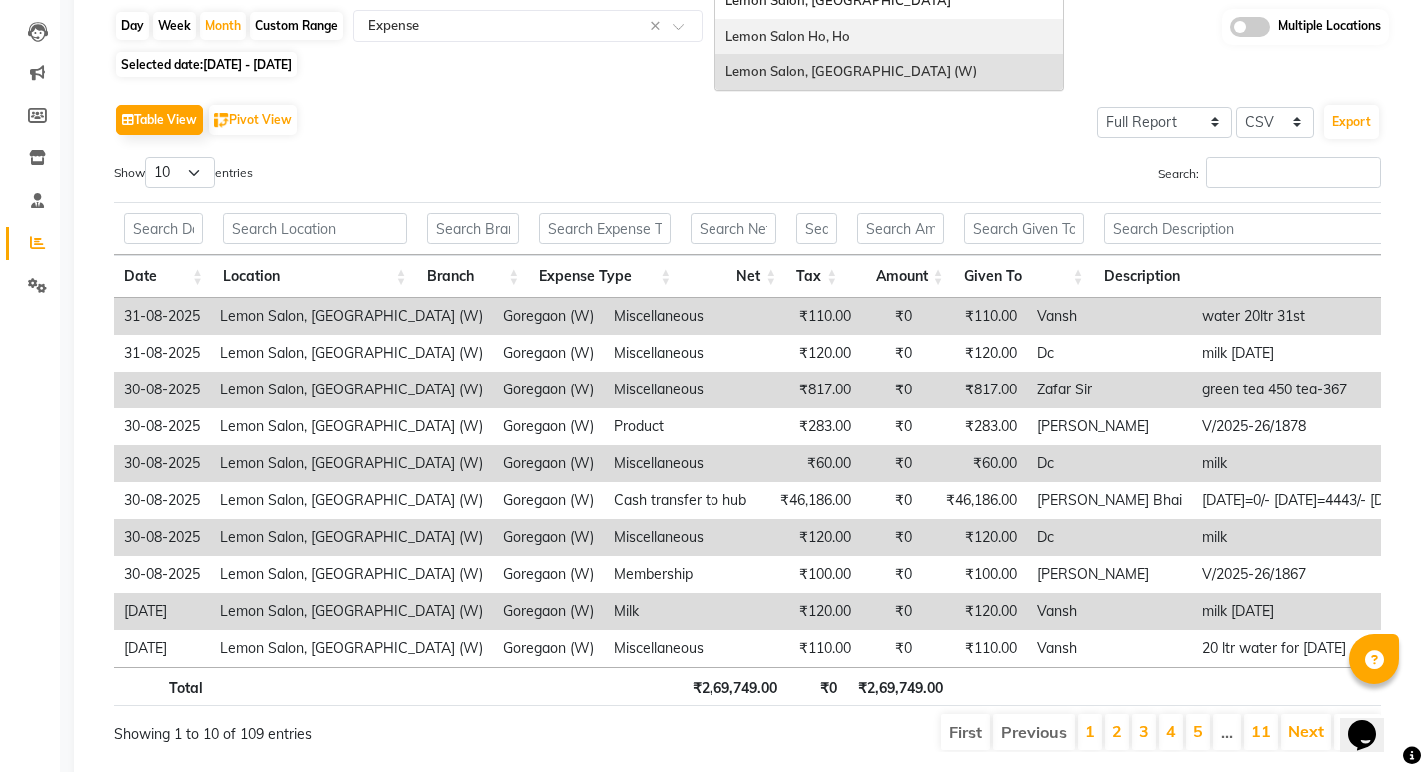
click at [675, 146] on div "Table View Pivot View Select Full Report Filtered Report Select CSV PDF Export …" at bounding box center [747, 425] width 1267 height 653
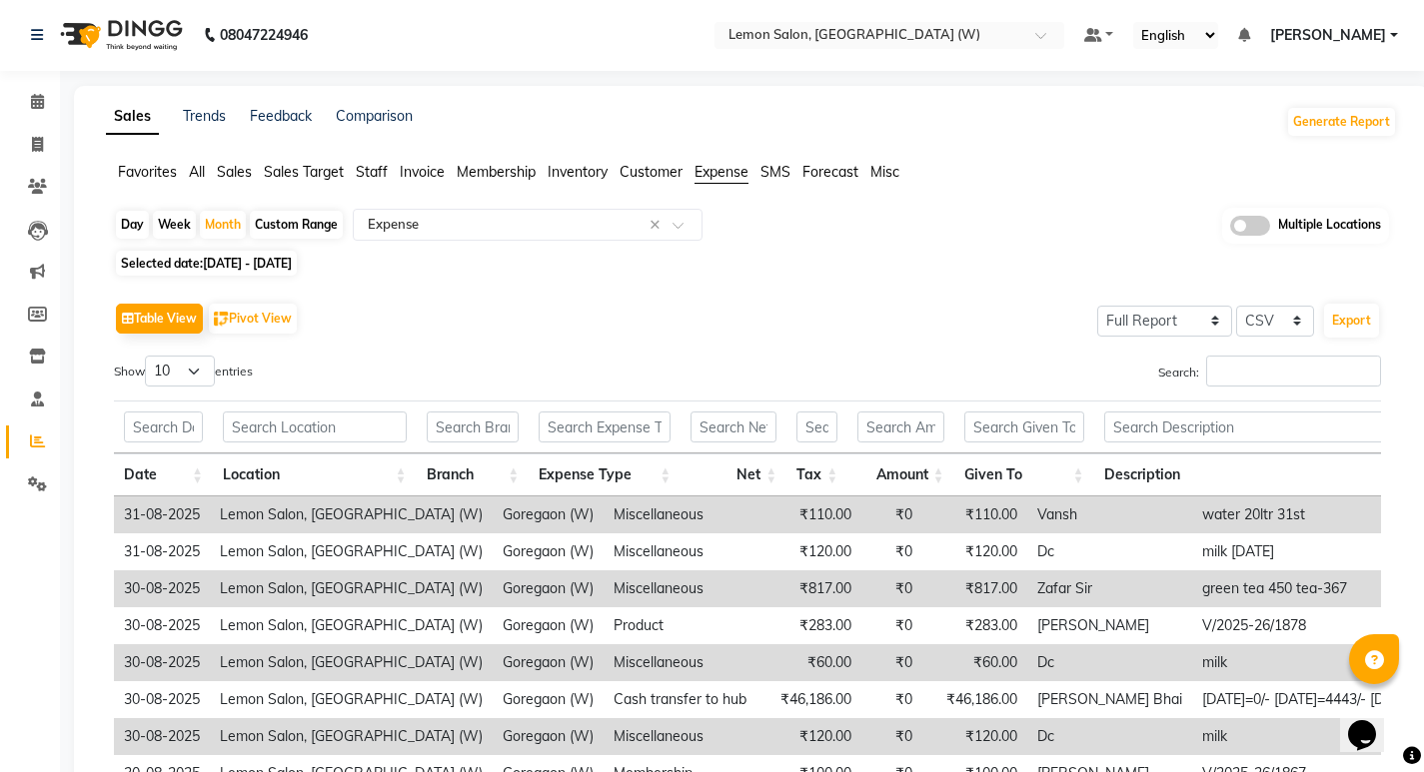
scroll to position [0, 0]
click at [21, 96] on span at bounding box center [37, 103] width 35 height 23
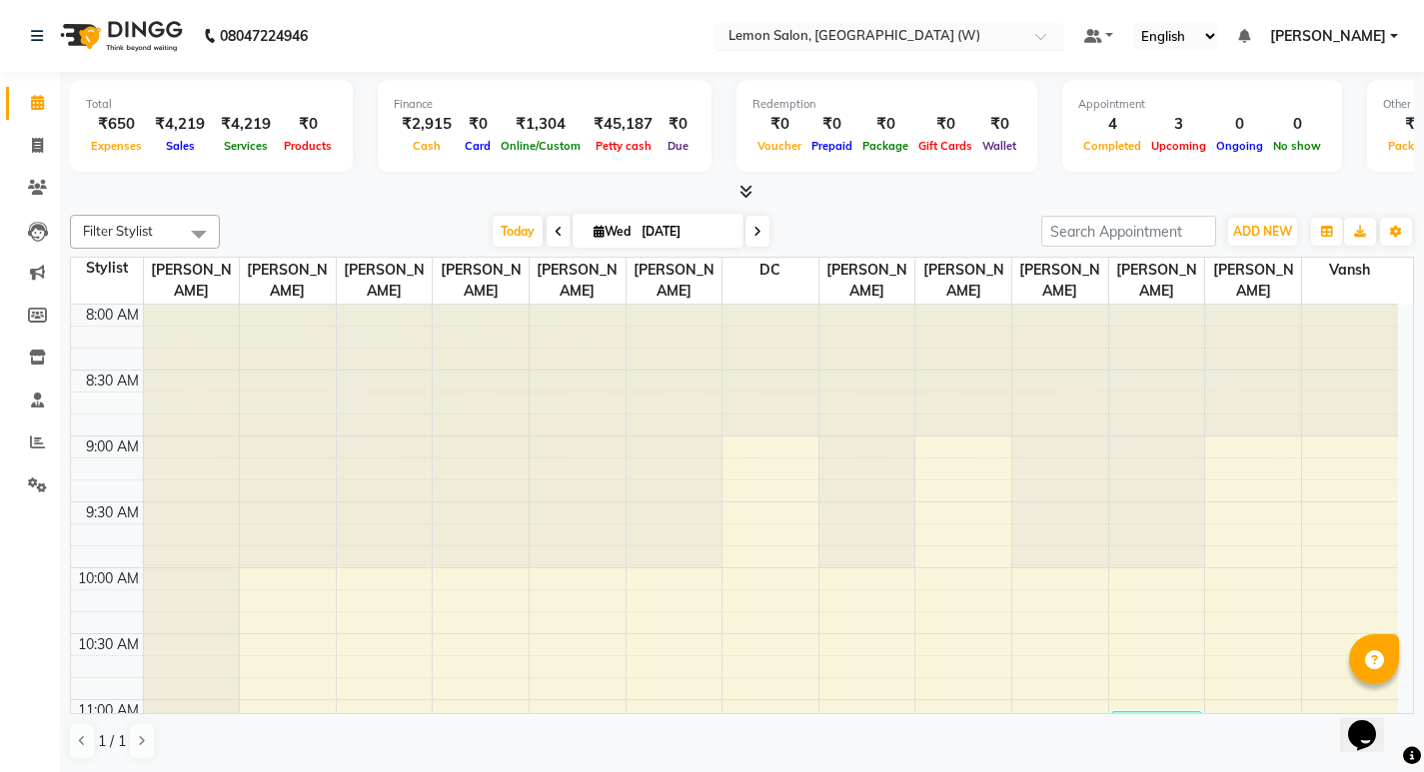
click at [920, 39] on input "text" at bounding box center [869, 38] width 290 height 20
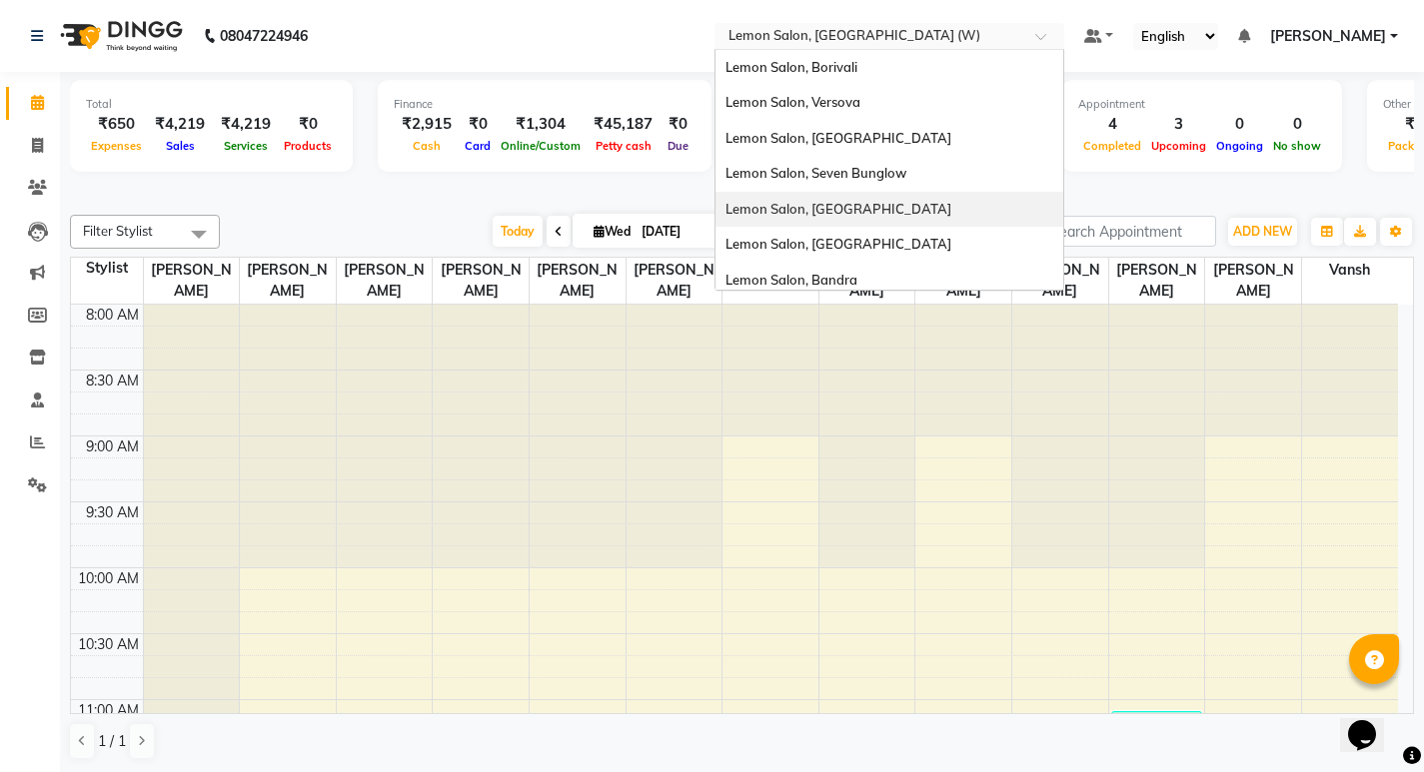
click at [850, 217] on div "Lemon Salon, [GEOGRAPHIC_DATA]" at bounding box center [889, 210] width 348 height 36
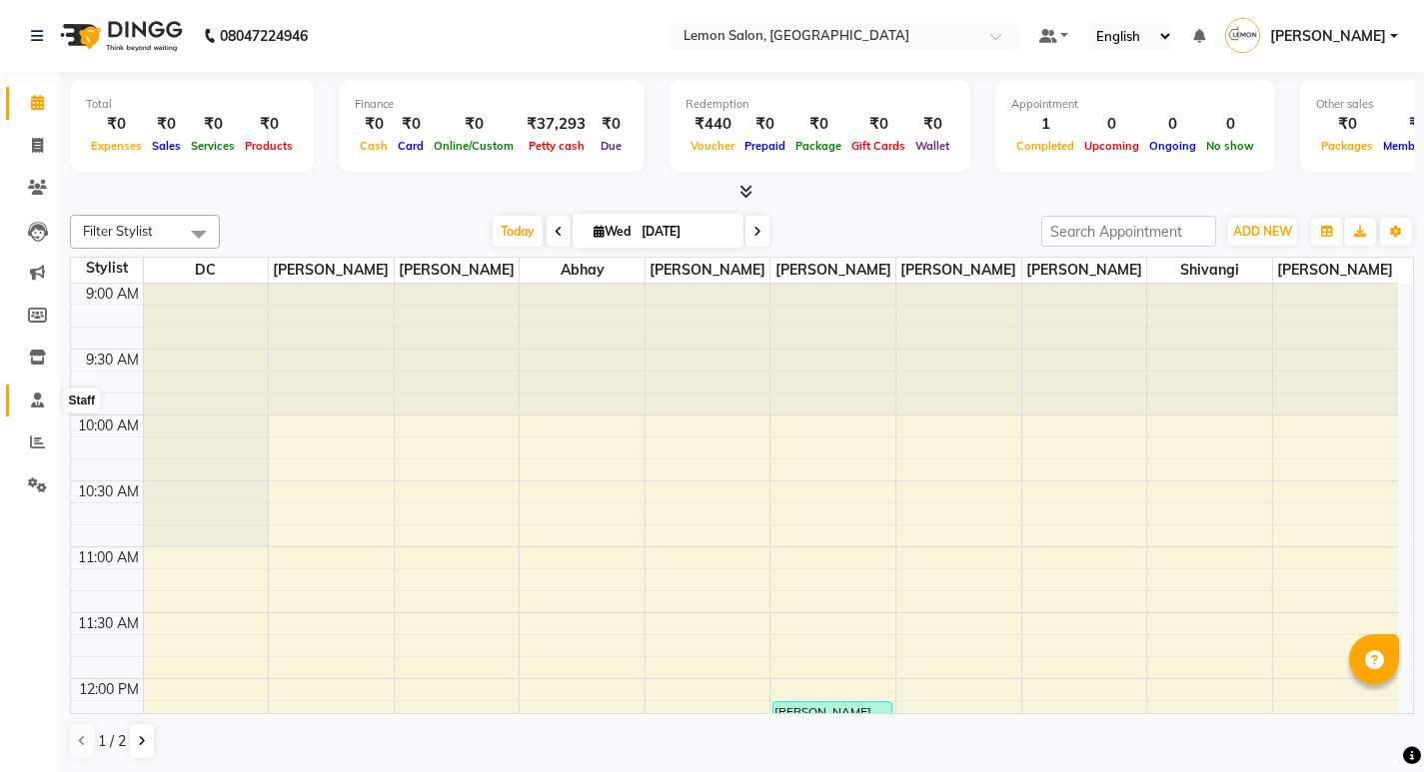
click at [40, 399] on icon at bounding box center [37, 400] width 13 height 15
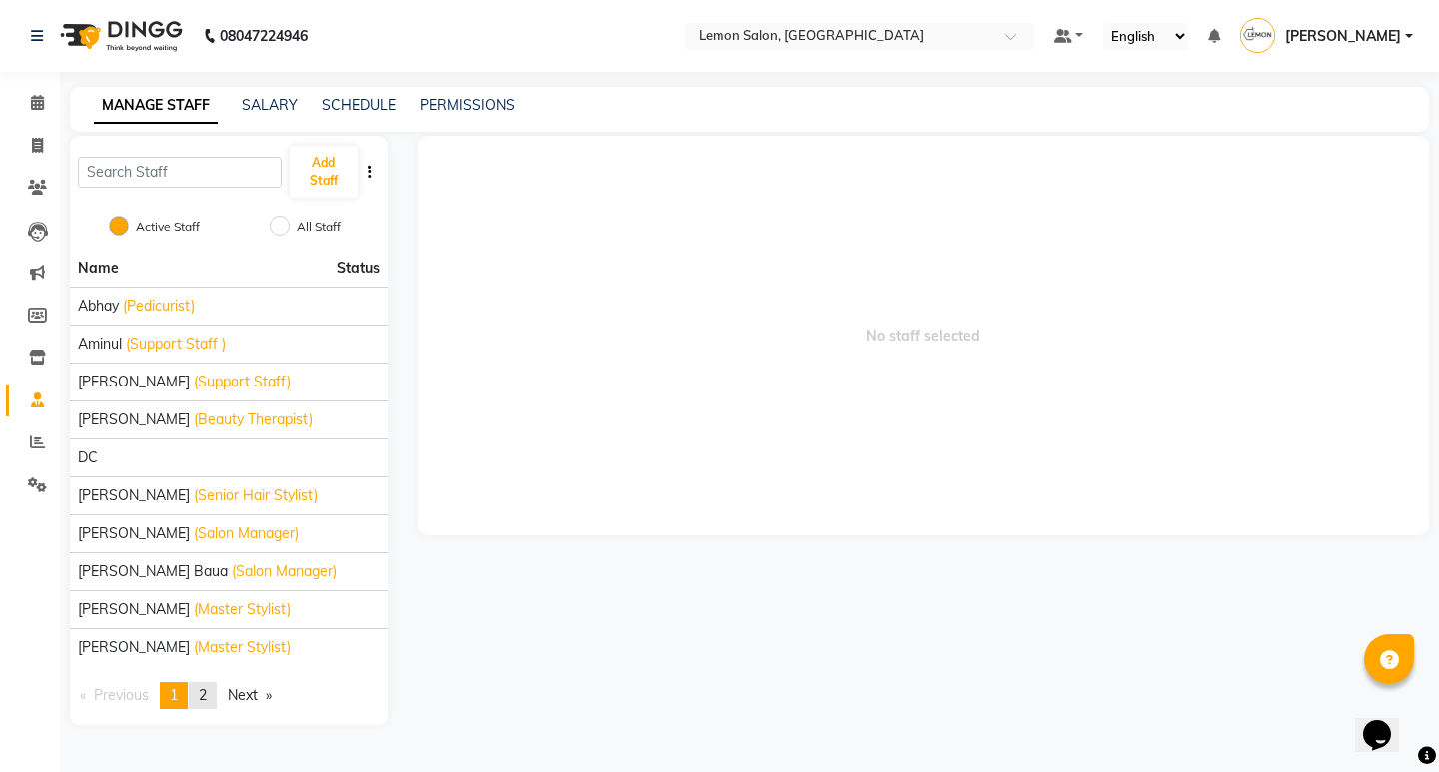
click at [202, 694] on link "page 2" at bounding box center [203, 695] width 28 height 27
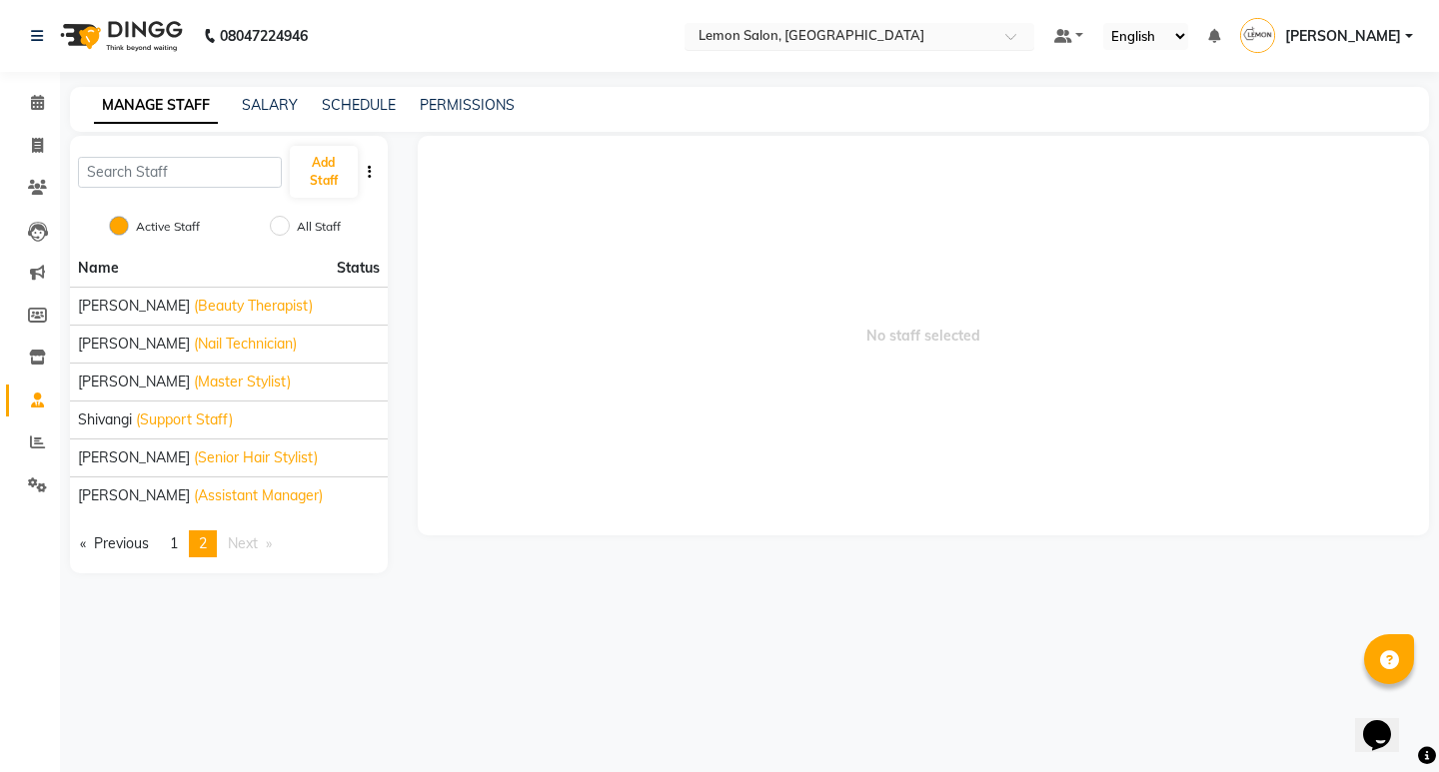
click at [845, 29] on input "text" at bounding box center [839, 38] width 290 height 20
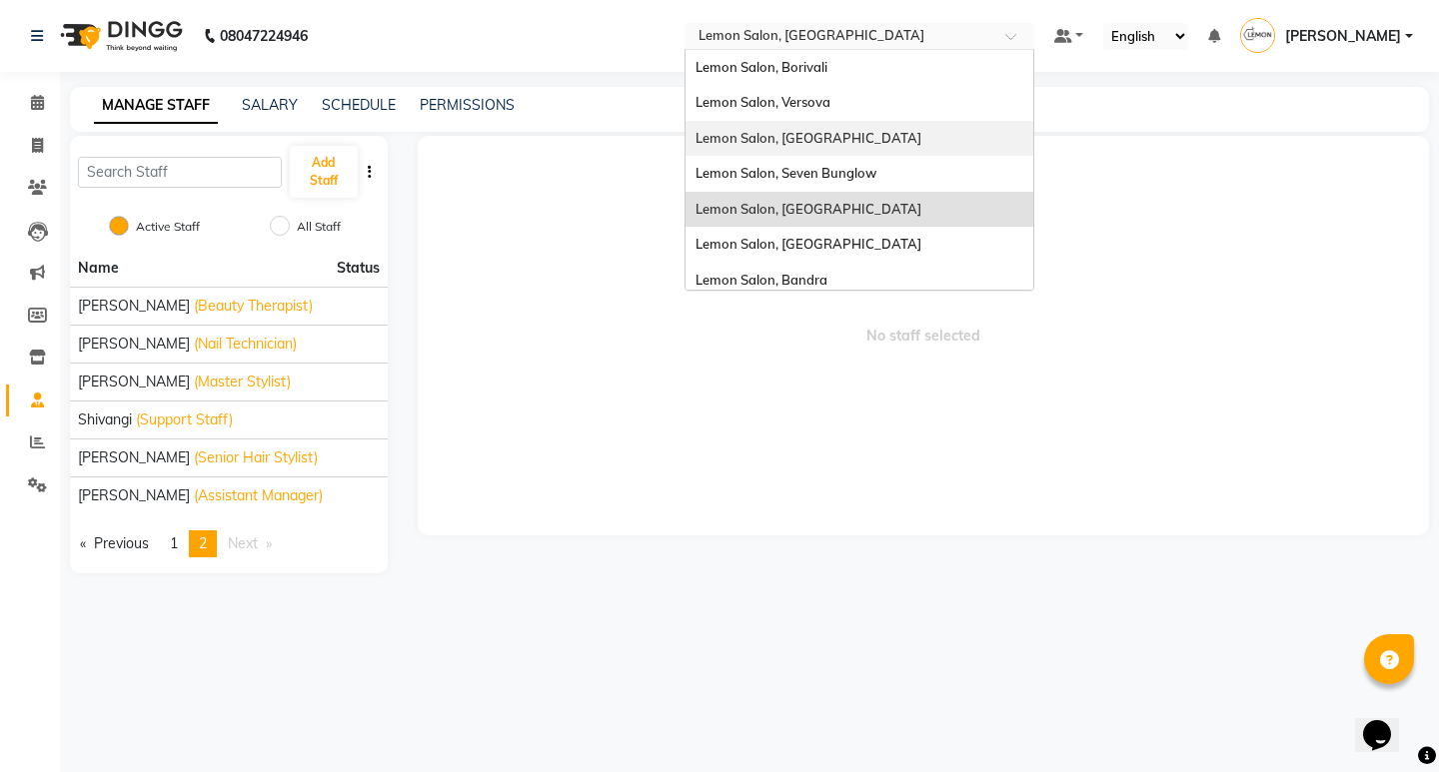
click at [865, 133] on div "Lemon Salon, [GEOGRAPHIC_DATA]" at bounding box center [859, 139] width 348 height 36
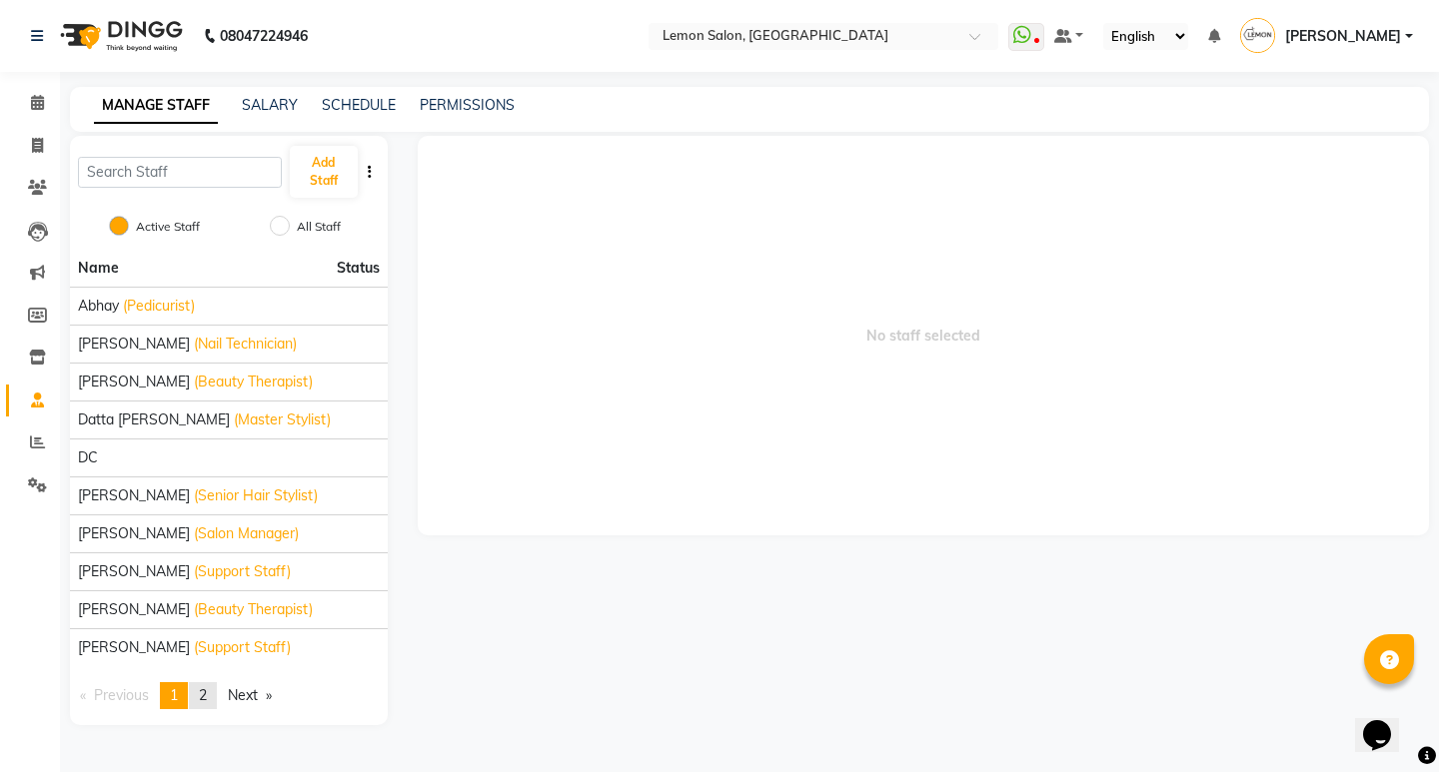
click at [198, 699] on link "page 2" at bounding box center [203, 695] width 28 height 27
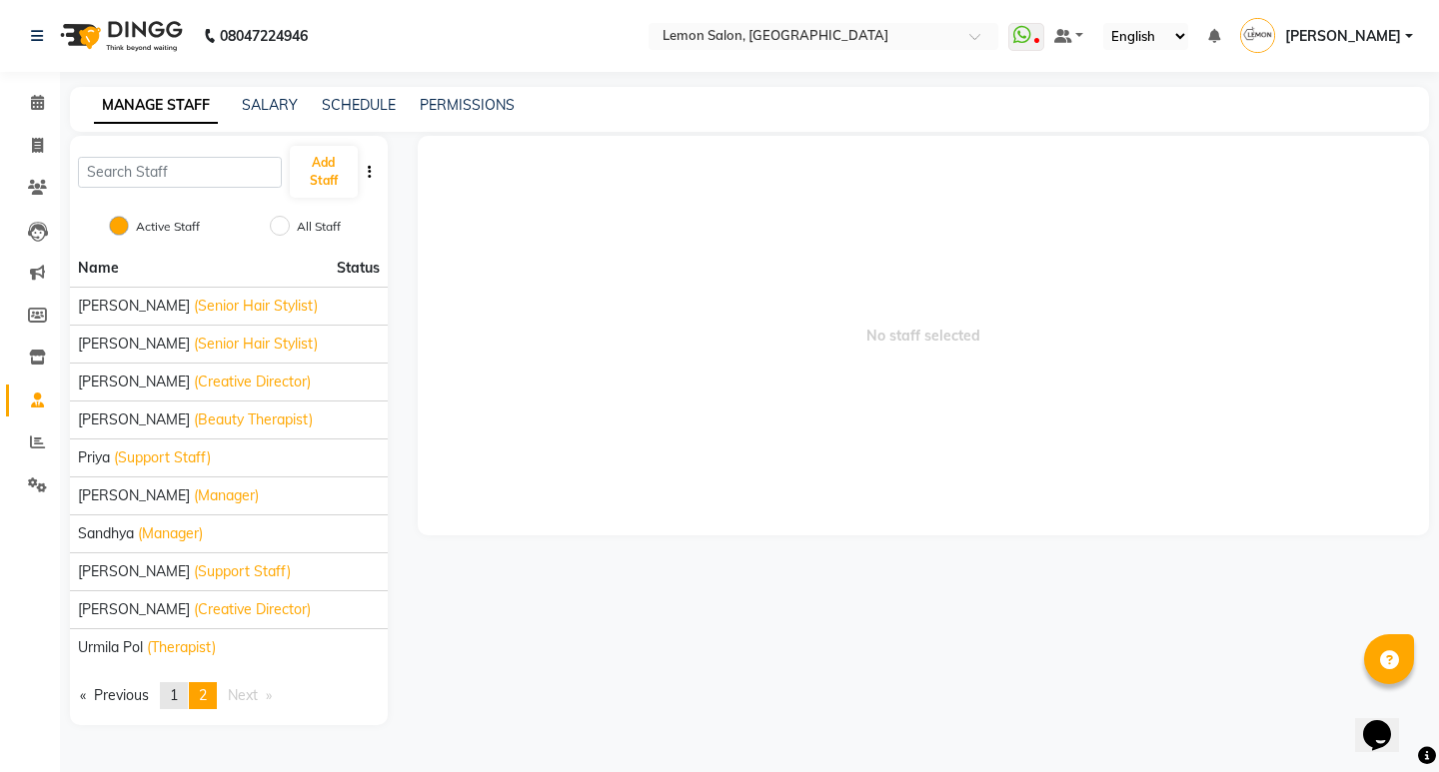
click at [178, 688] on span "1" at bounding box center [174, 695] width 8 height 18
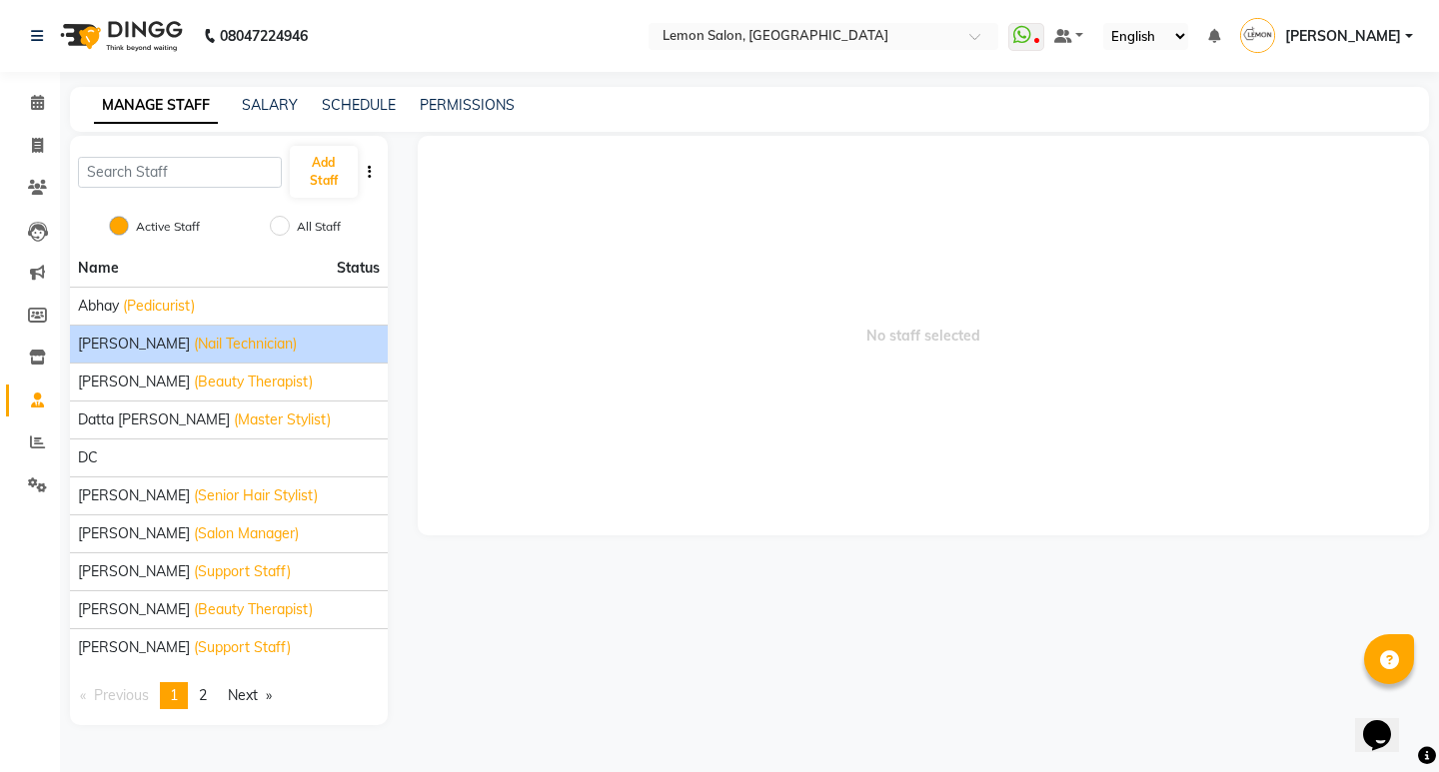
click at [187, 340] on span "[PERSON_NAME]" at bounding box center [134, 344] width 112 height 21
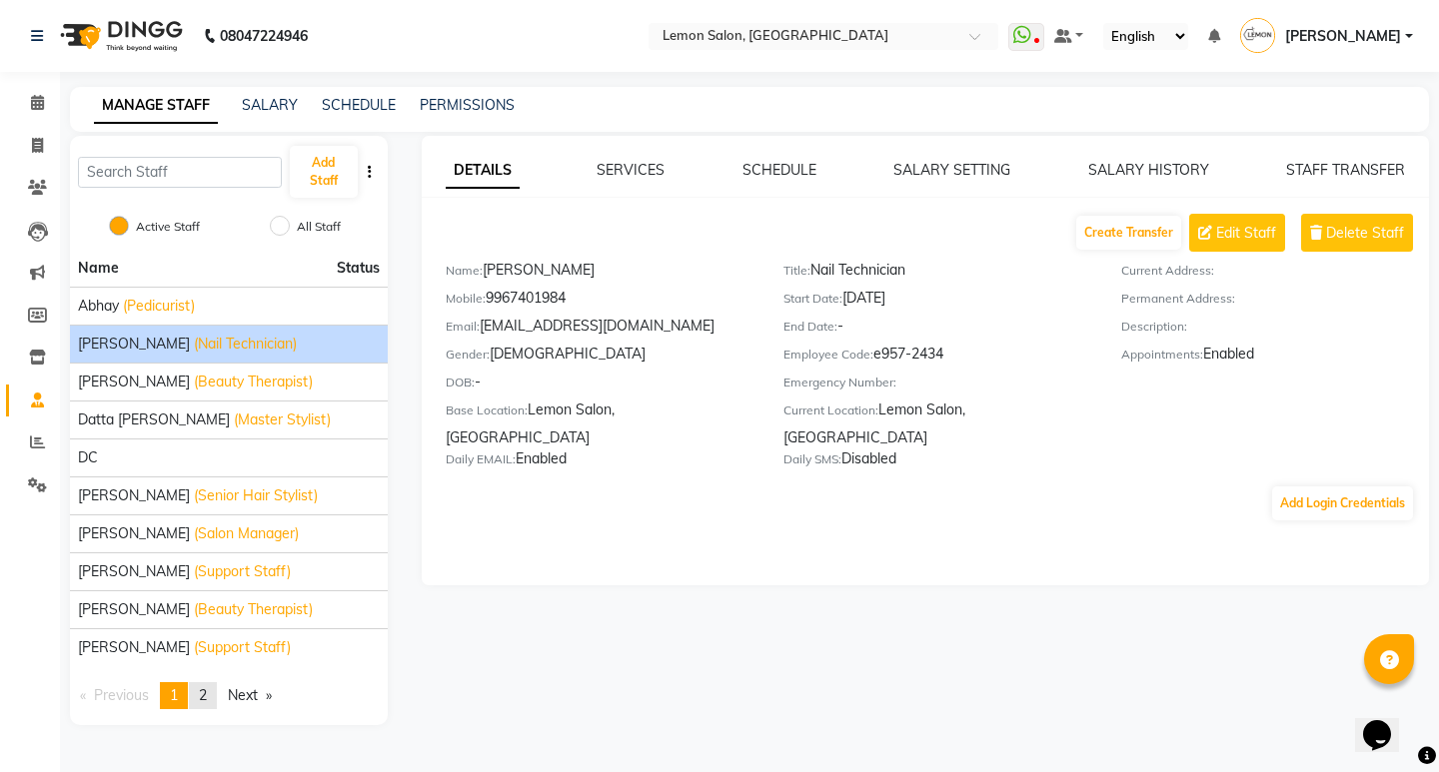
click at [204, 693] on span "2" at bounding box center [203, 695] width 8 height 18
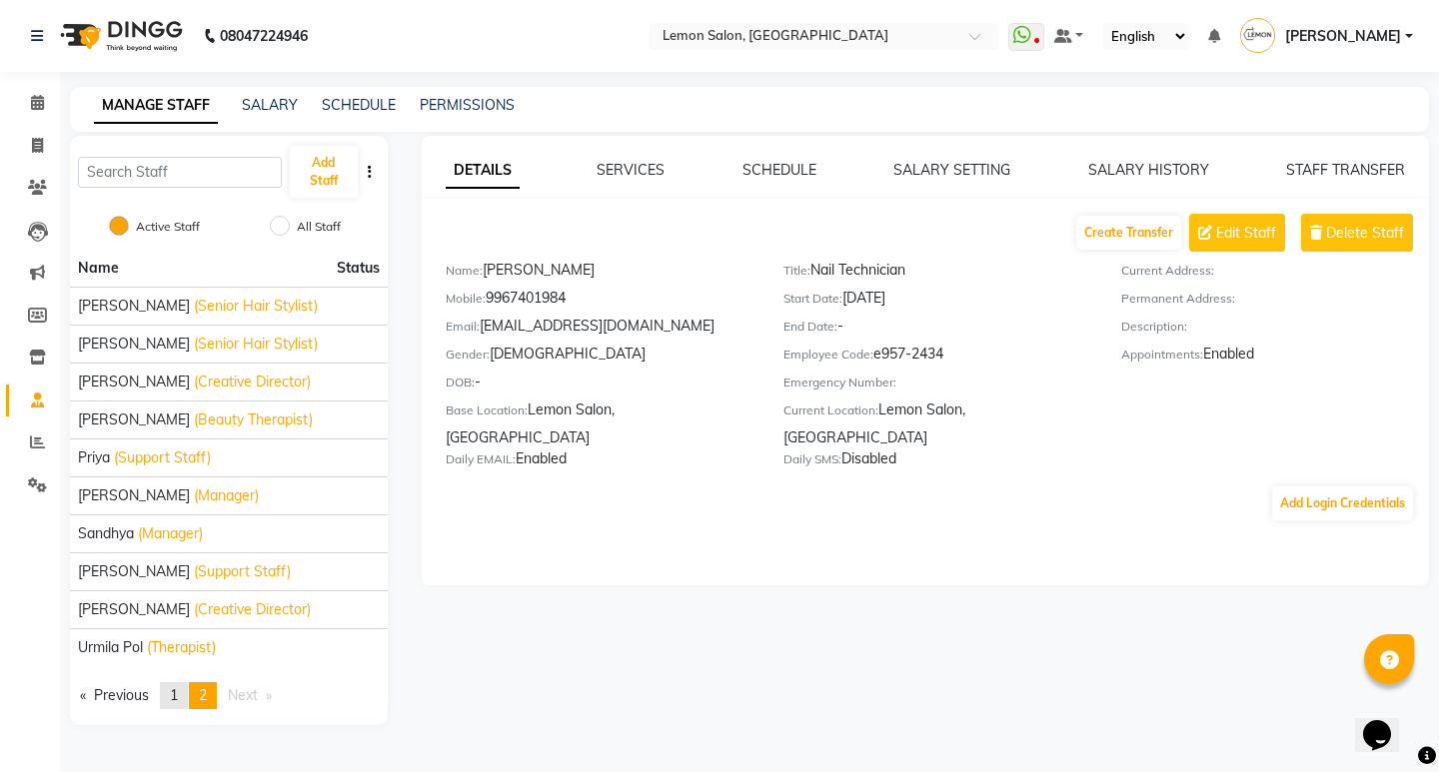
click at [176, 687] on span "1" at bounding box center [174, 695] width 8 height 18
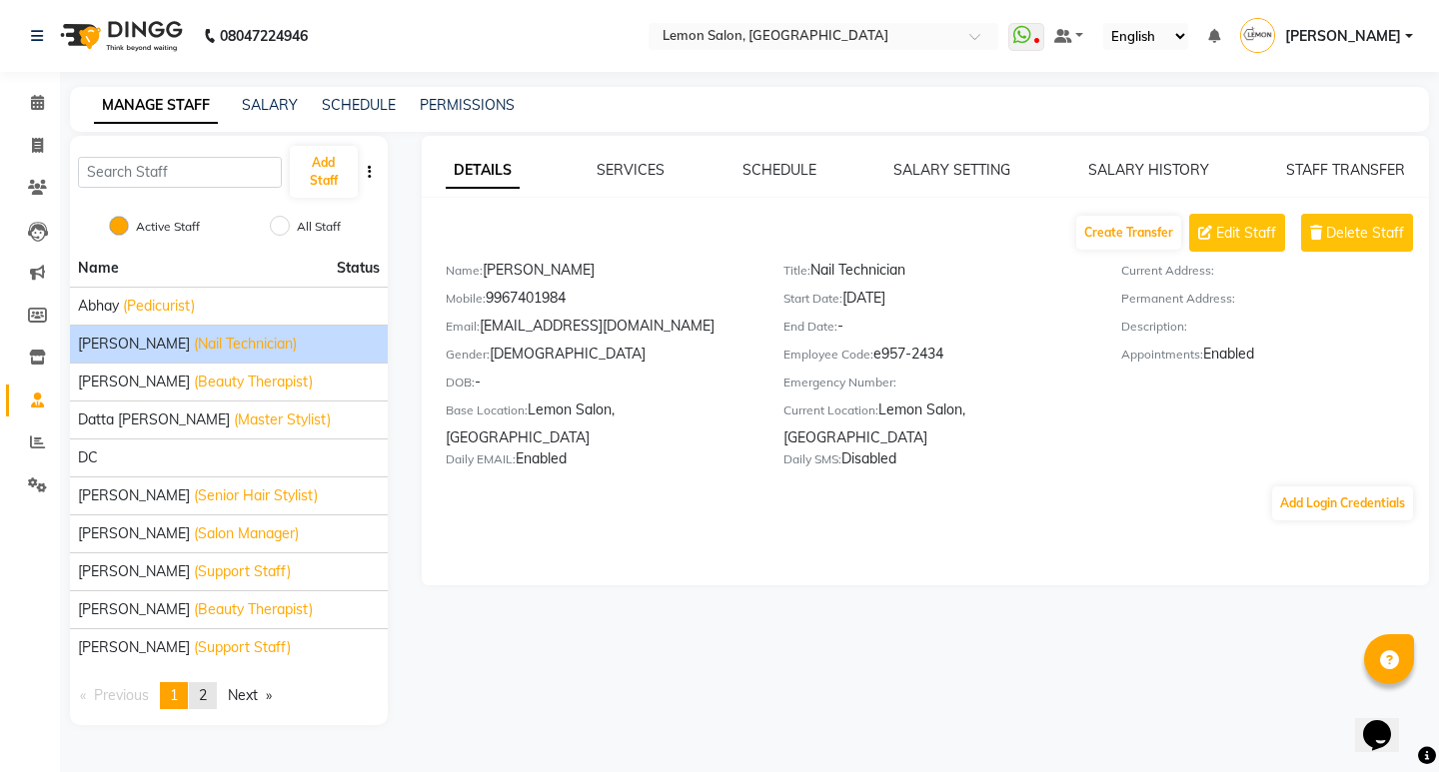
click at [196, 690] on link "page 2" at bounding box center [203, 695] width 28 height 27
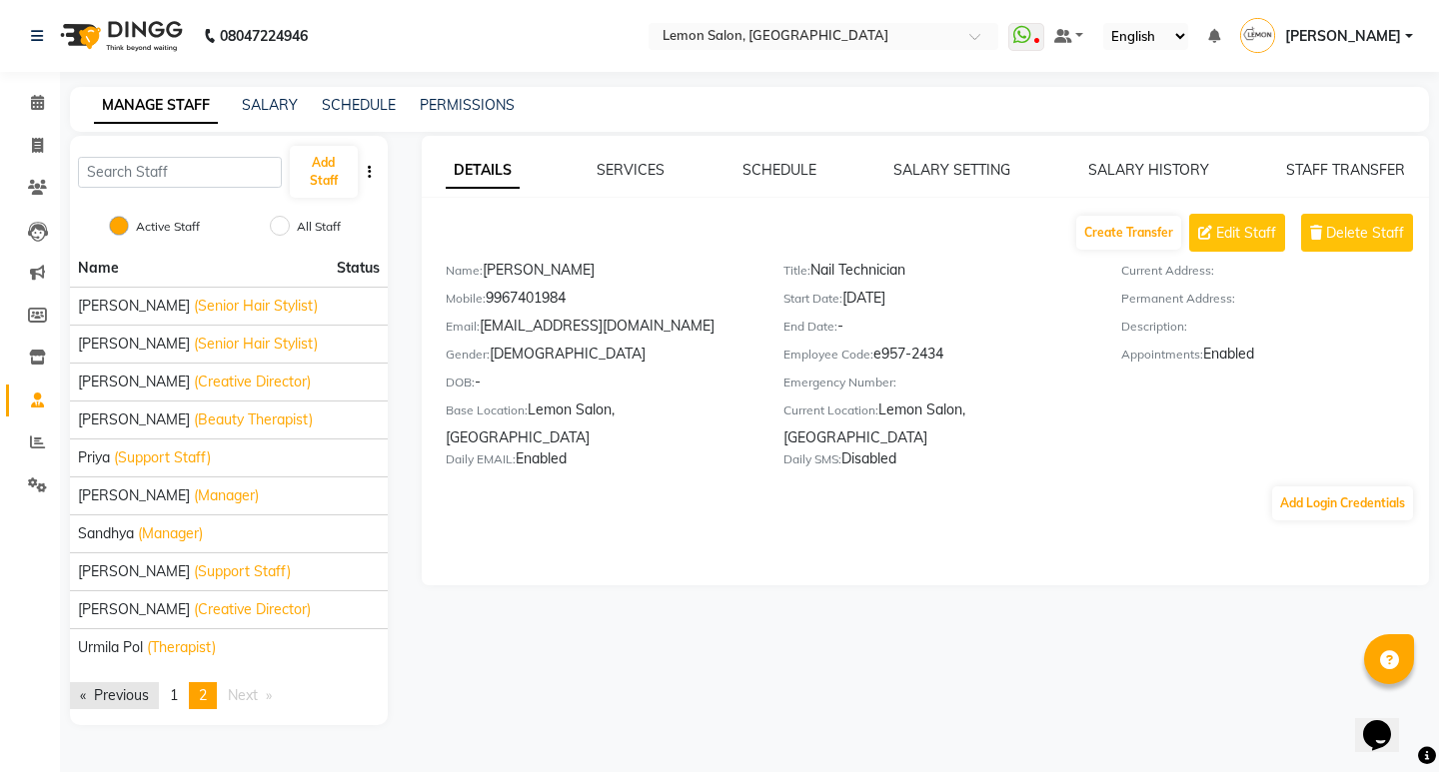
click at [159, 687] on link "Previous page" at bounding box center [114, 695] width 89 height 27
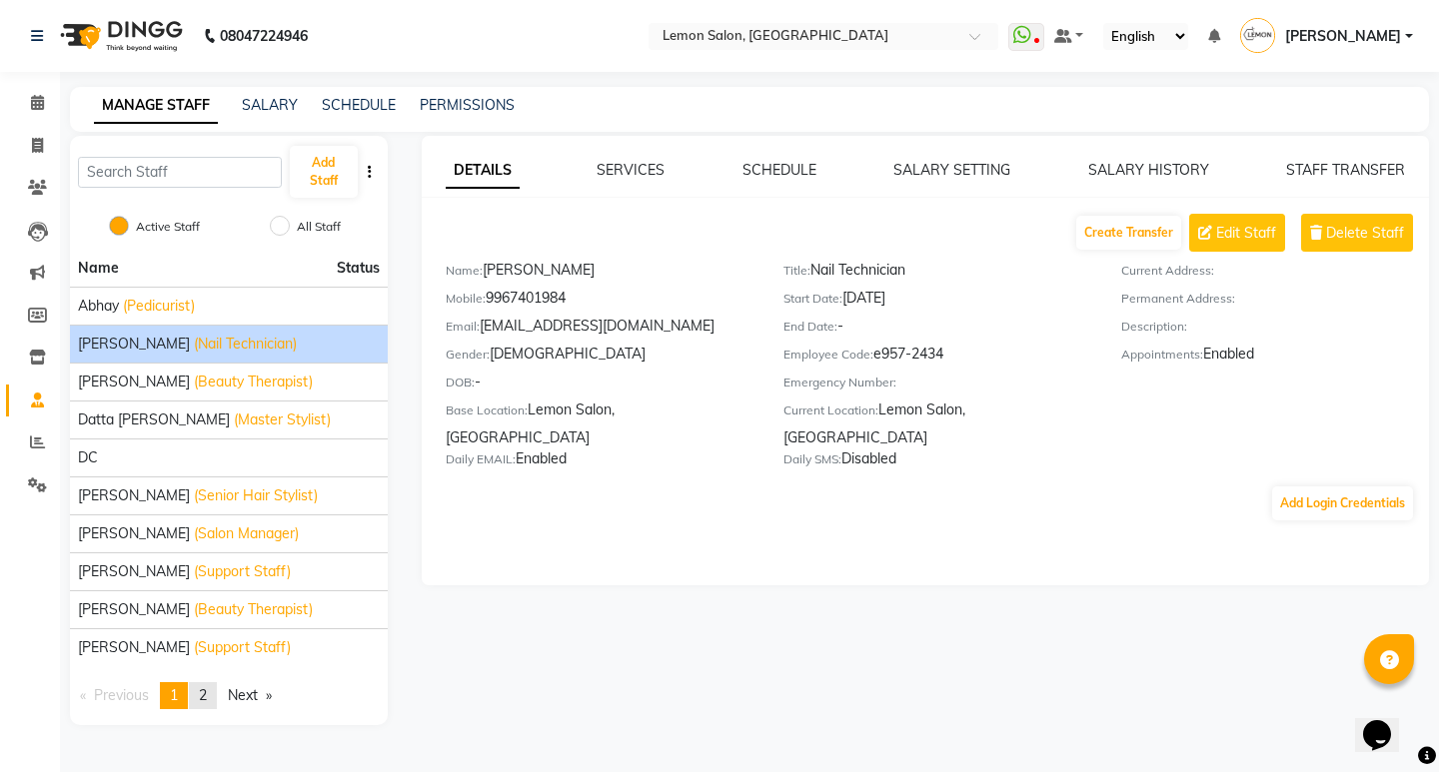
click at [200, 692] on link "page 2" at bounding box center [203, 695] width 28 height 27
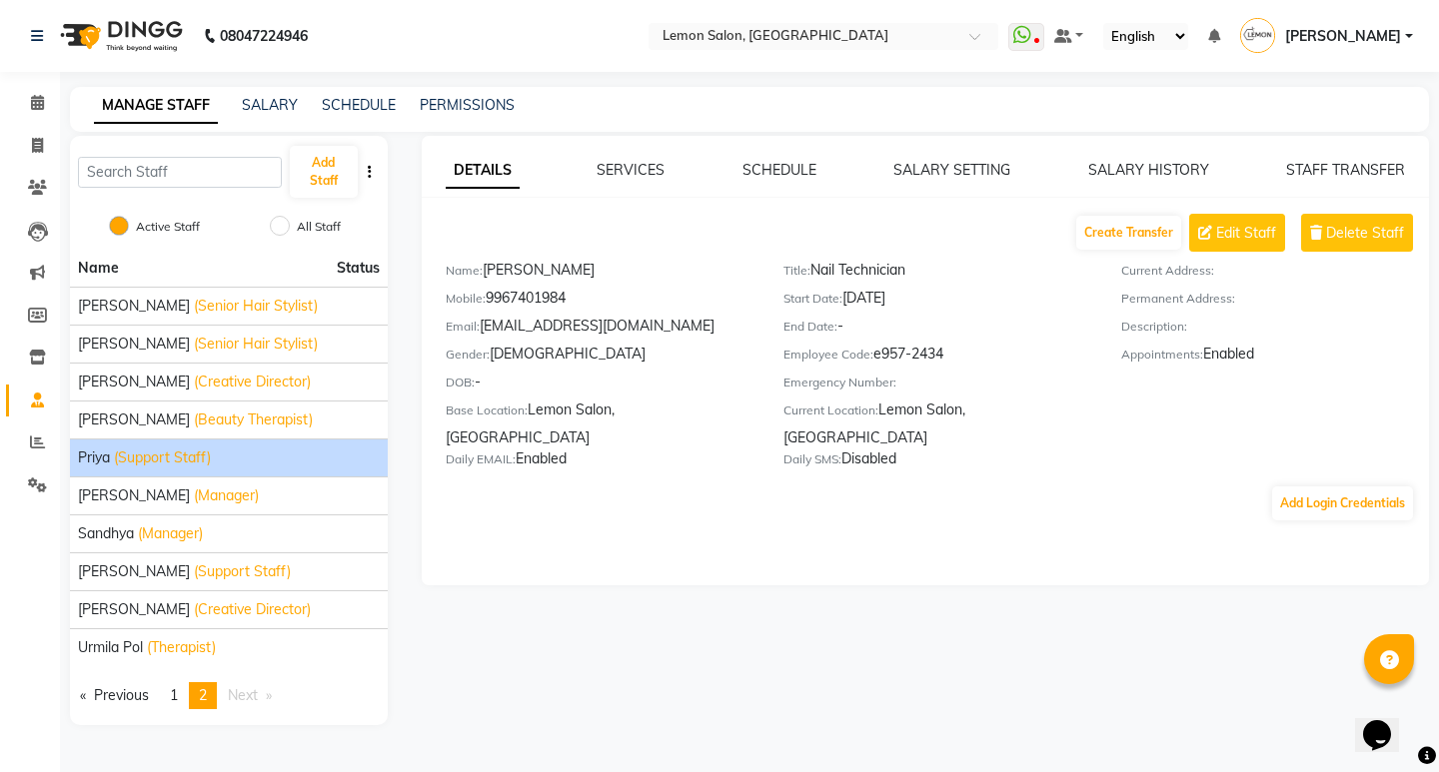
click at [132, 457] on span "(Support Staff)" at bounding box center [162, 458] width 97 height 21
click at [32, 112] on span at bounding box center [37, 103] width 35 height 23
